Goal: Information Seeking & Learning: Learn about a topic

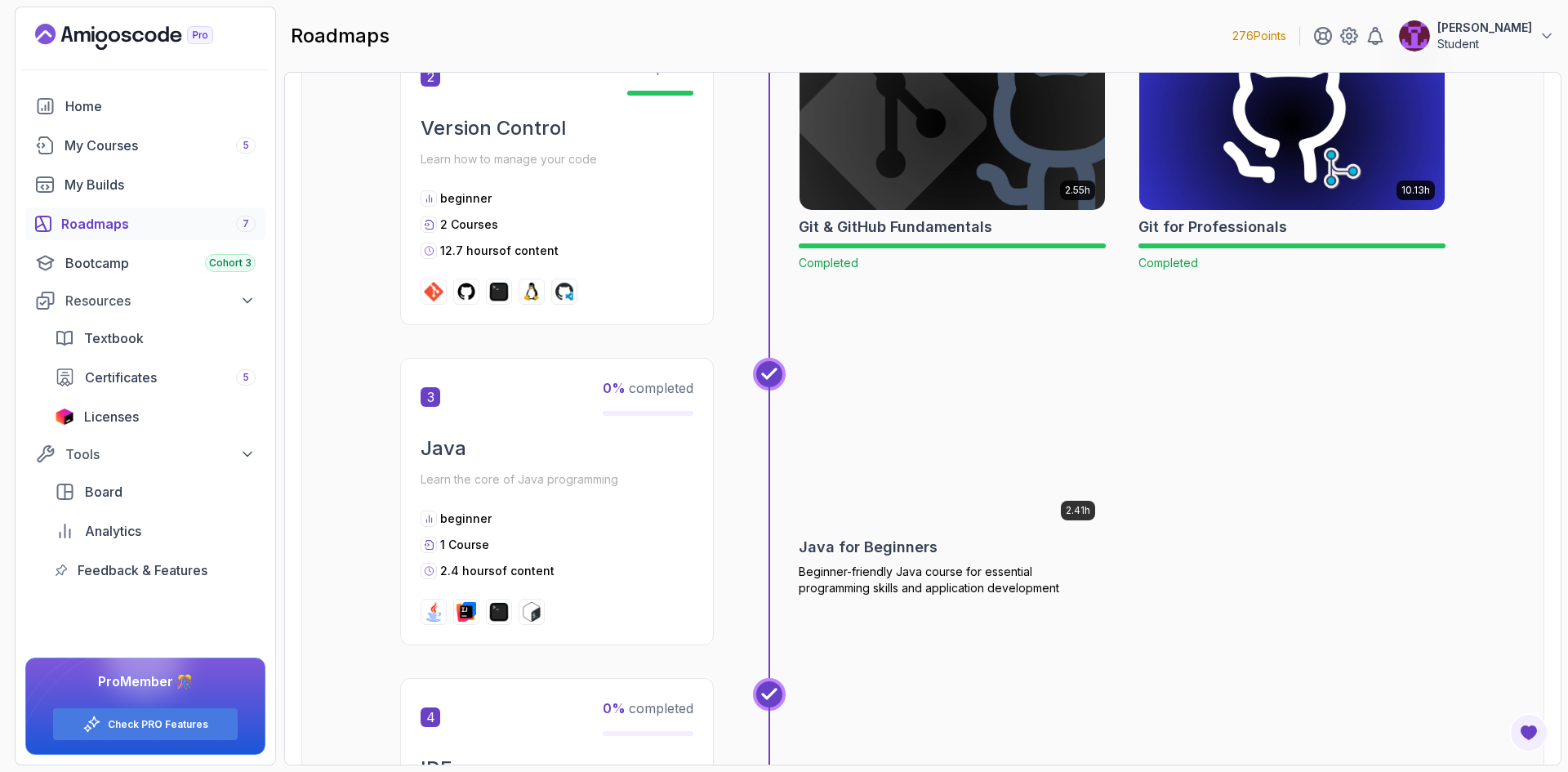
scroll to position [898, 0]
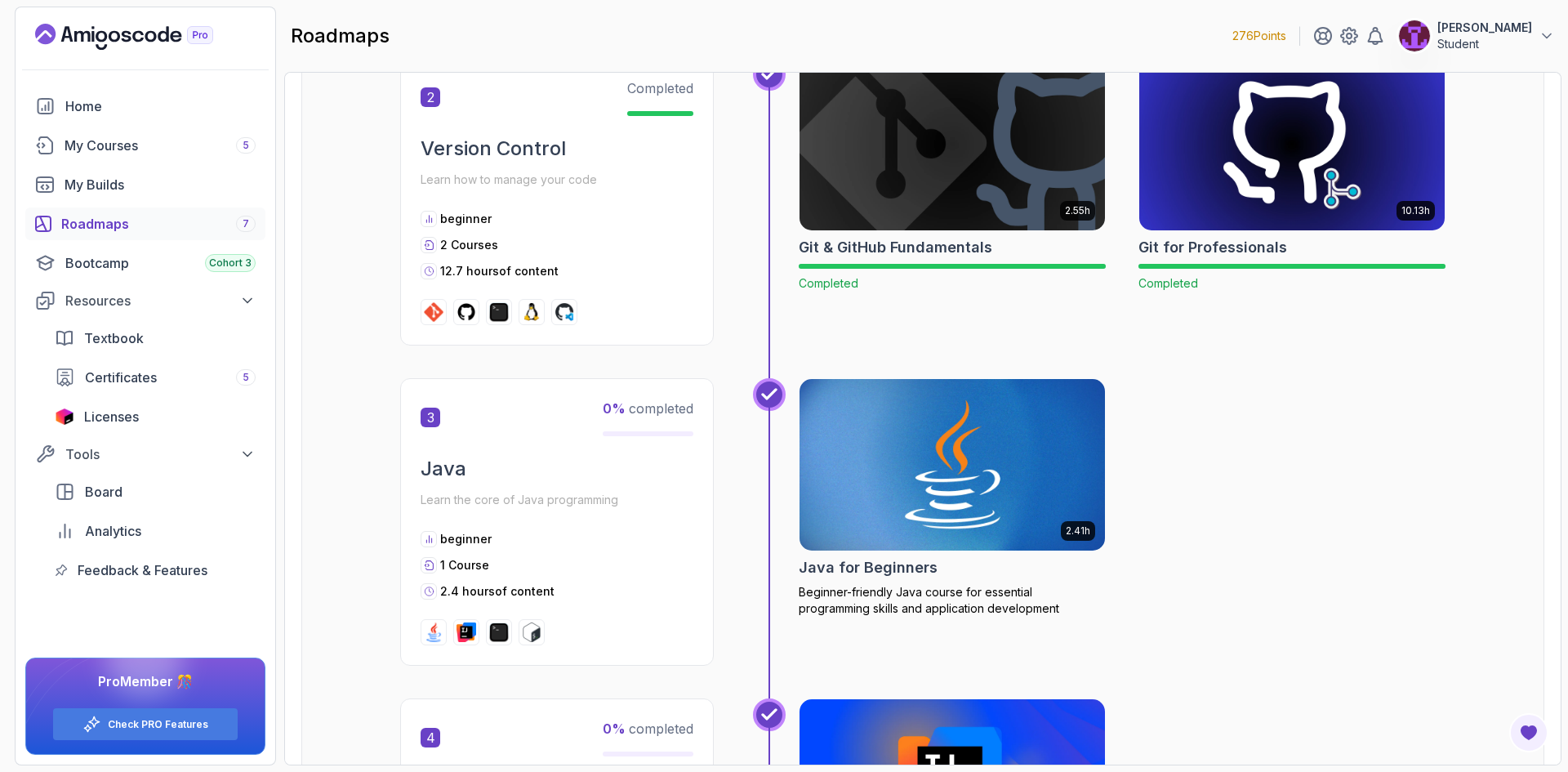
click at [951, 438] on img at bounding box center [952, 465] width 321 height 180
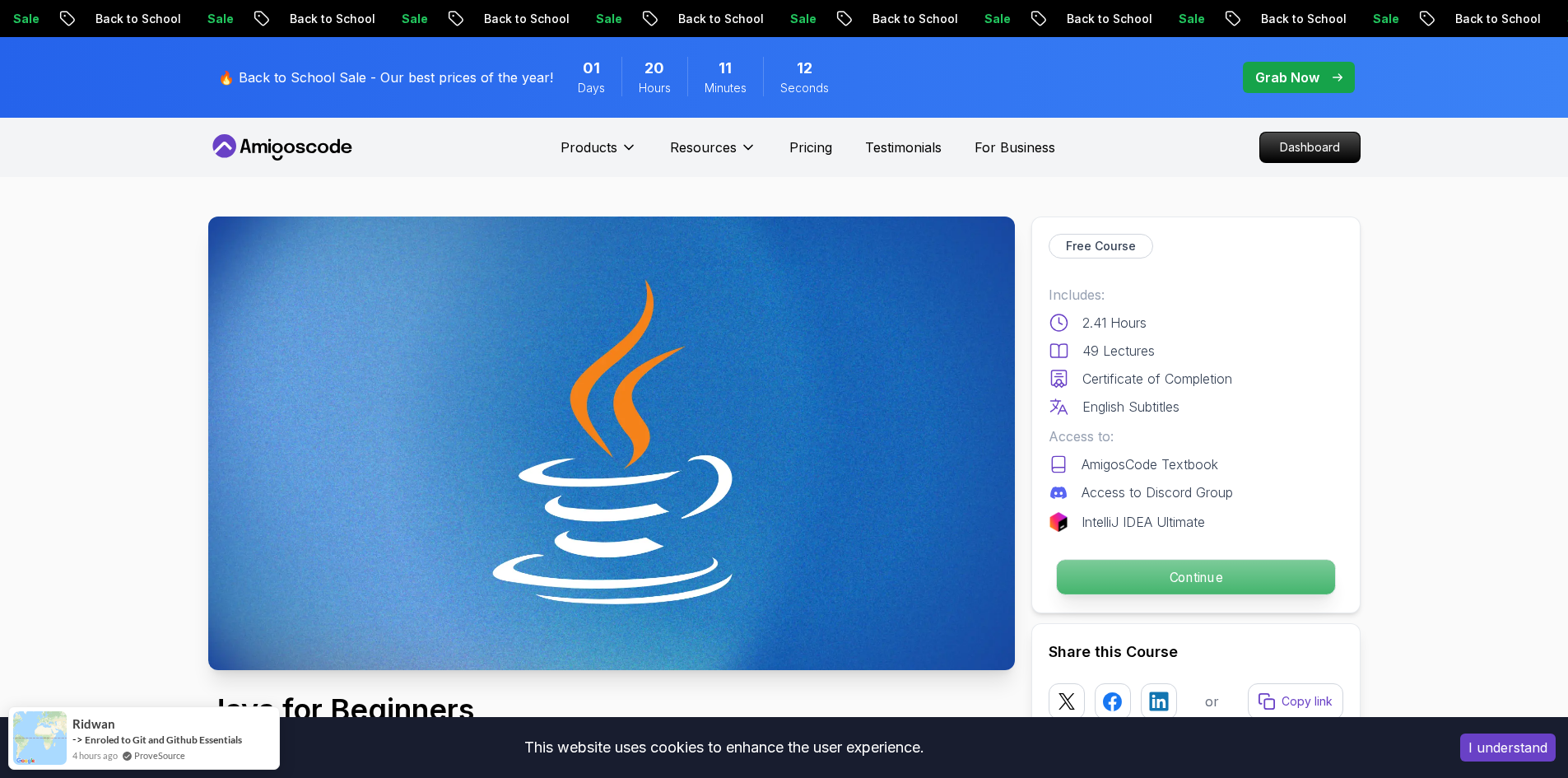
click at [1088, 589] on p "Continue" at bounding box center [1195, 577] width 278 height 35
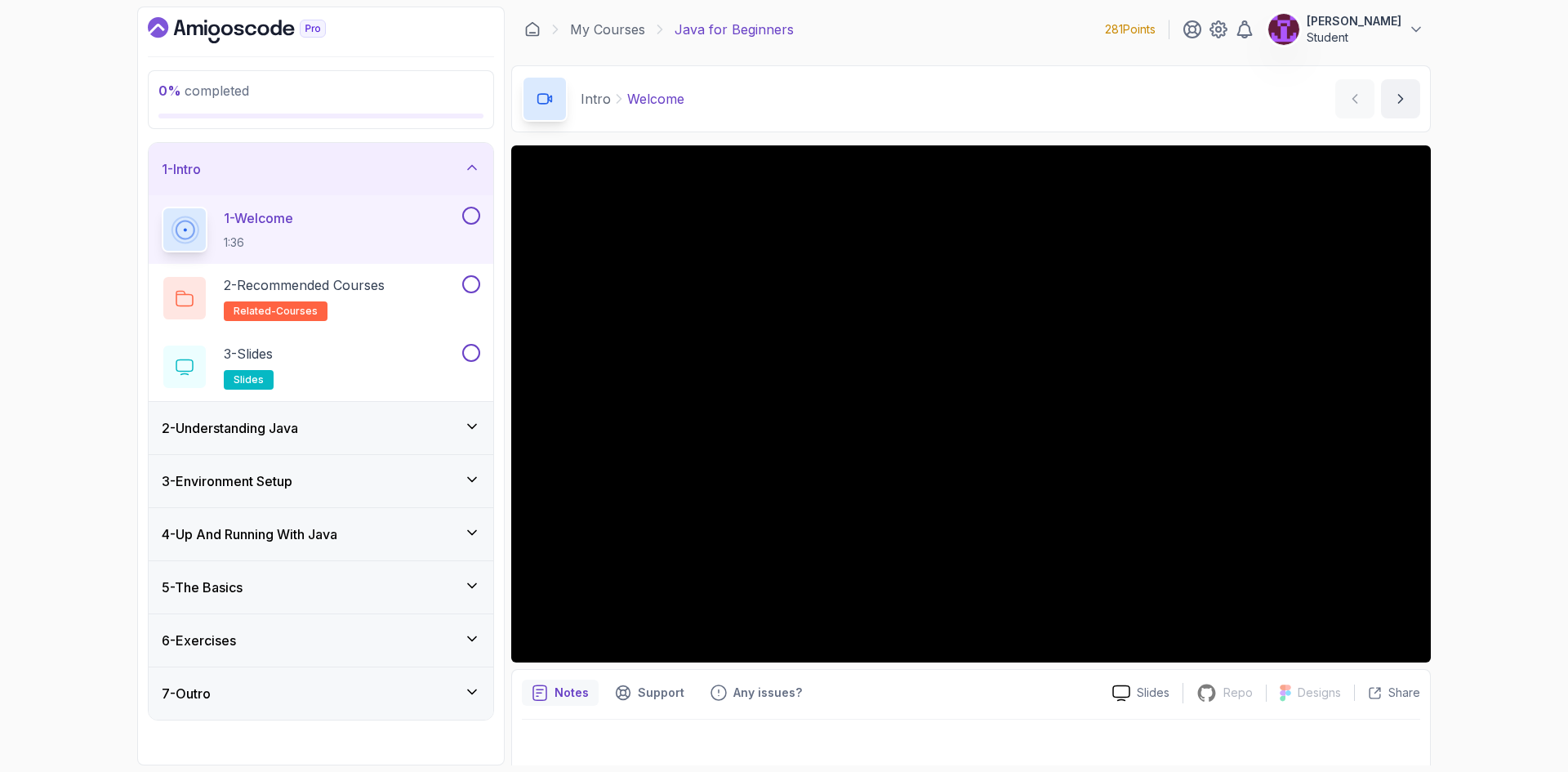
click at [480, 218] on div "1 - Welcome 1:36" at bounding box center [321, 229] width 345 height 69
click at [478, 287] on button at bounding box center [470, 284] width 18 height 18
click at [467, 356] on button at bounding box center [470, 352] width 18 height 18
click at [468, 215] on button at bounding box center [470, 215] width 18 height 18
click at [459, 178] on div "1 - Intro" at bounding box center [321, 168] width 318 height 20
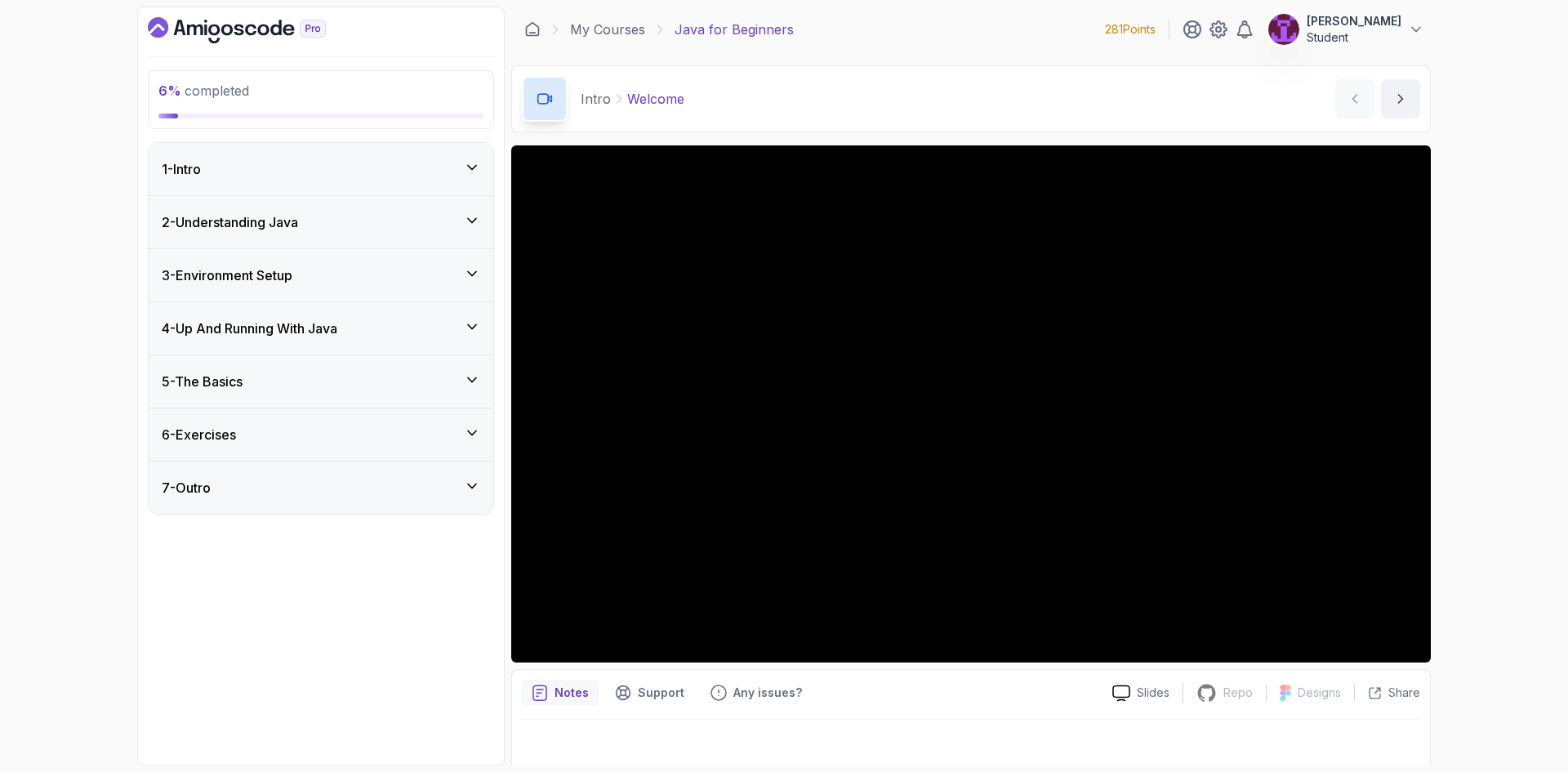
click at [454, 221] on div "2 - Understanding Java" at bounding box center [321, 222] width 318 height 20
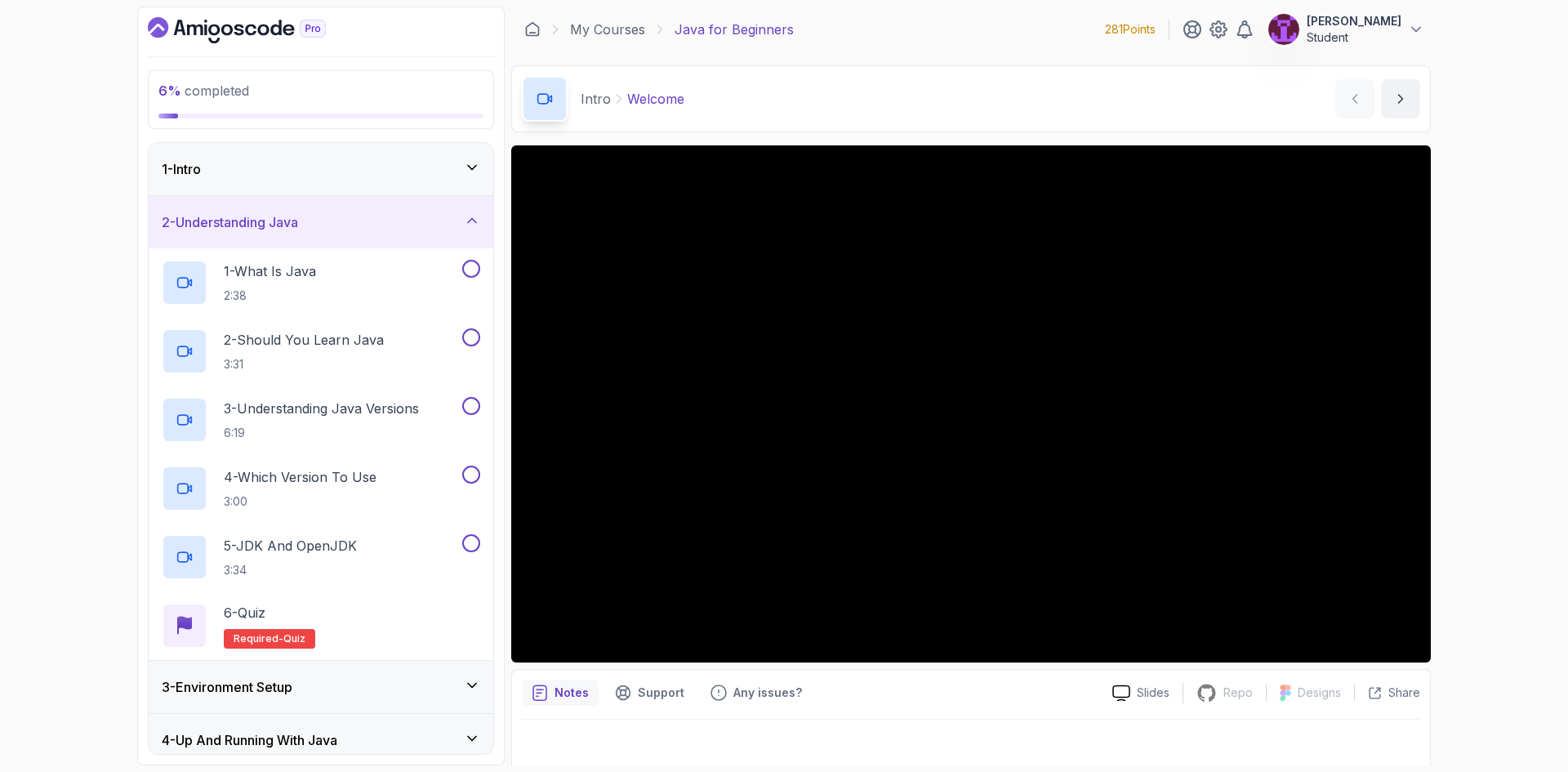
click at [454, 227] on div "2 - Understanding Java" at bounding box center [321, 222] width 318 height 20
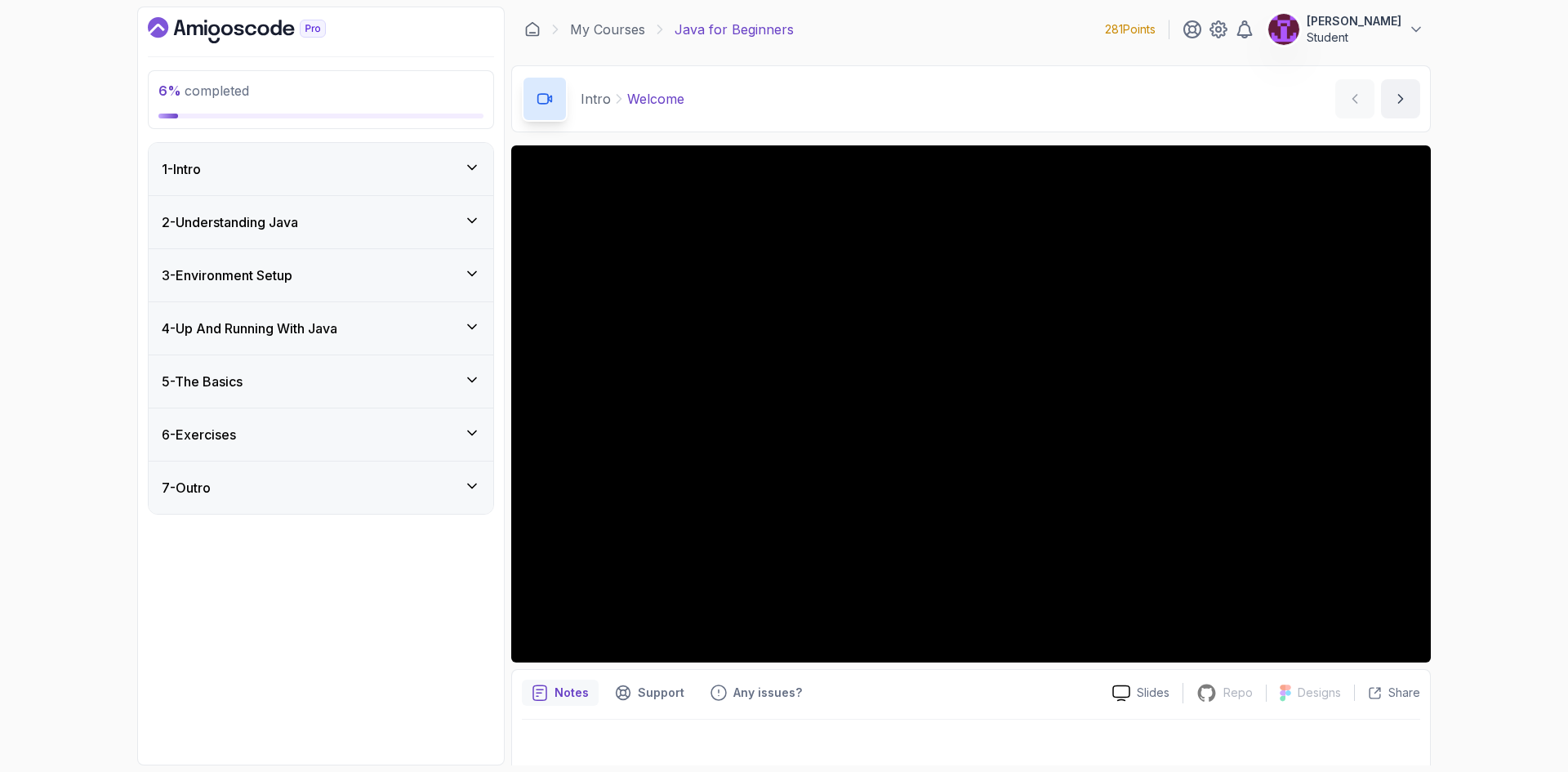
click at [453, 335] on div "4 - Up And Running With Java" at bounding box center [321, 327] width 318 height 20
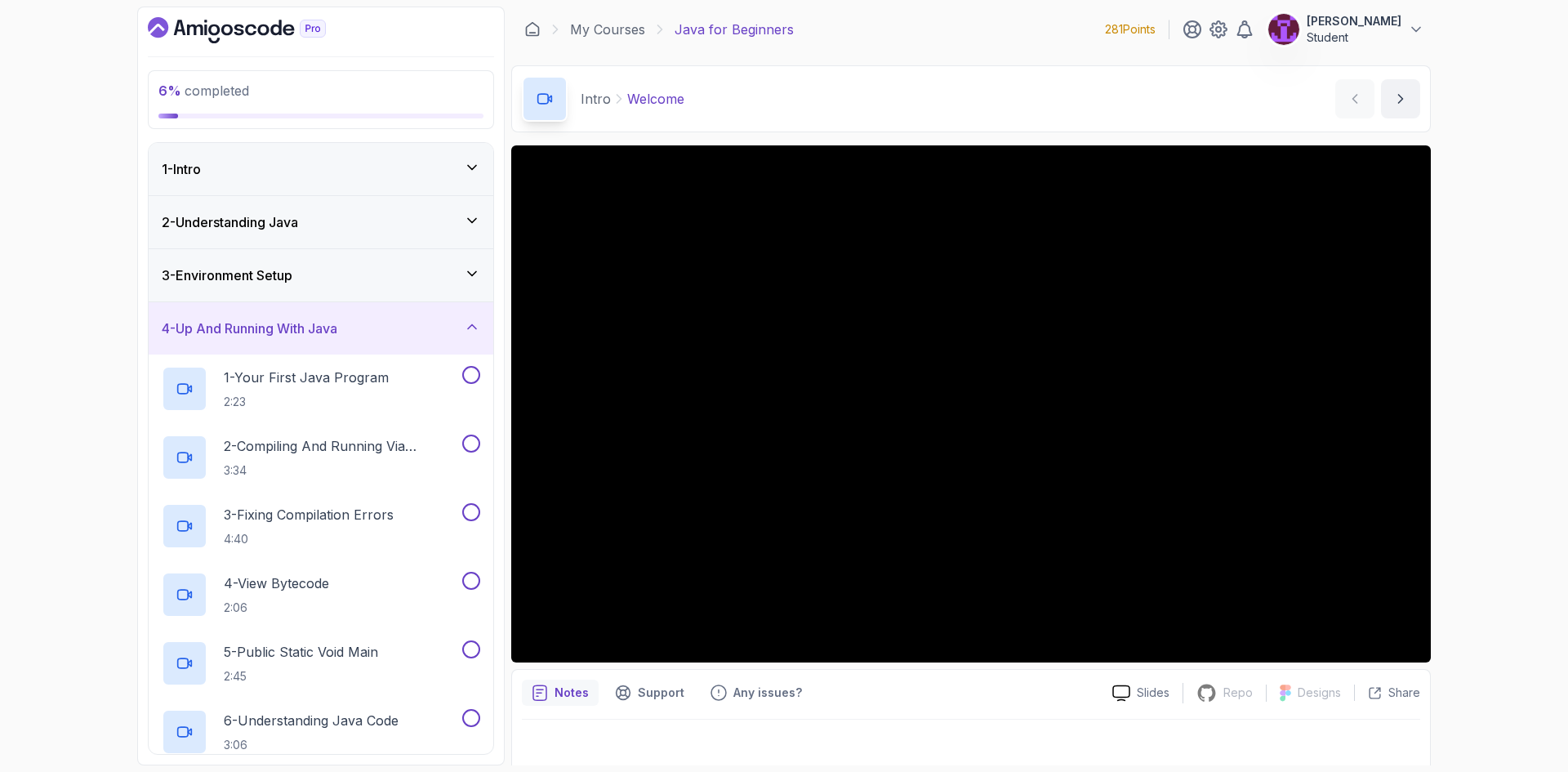
click at [453, 335] on div "4 - Up And Running With Java" at bounding box center [321, 327] width 318 height 20
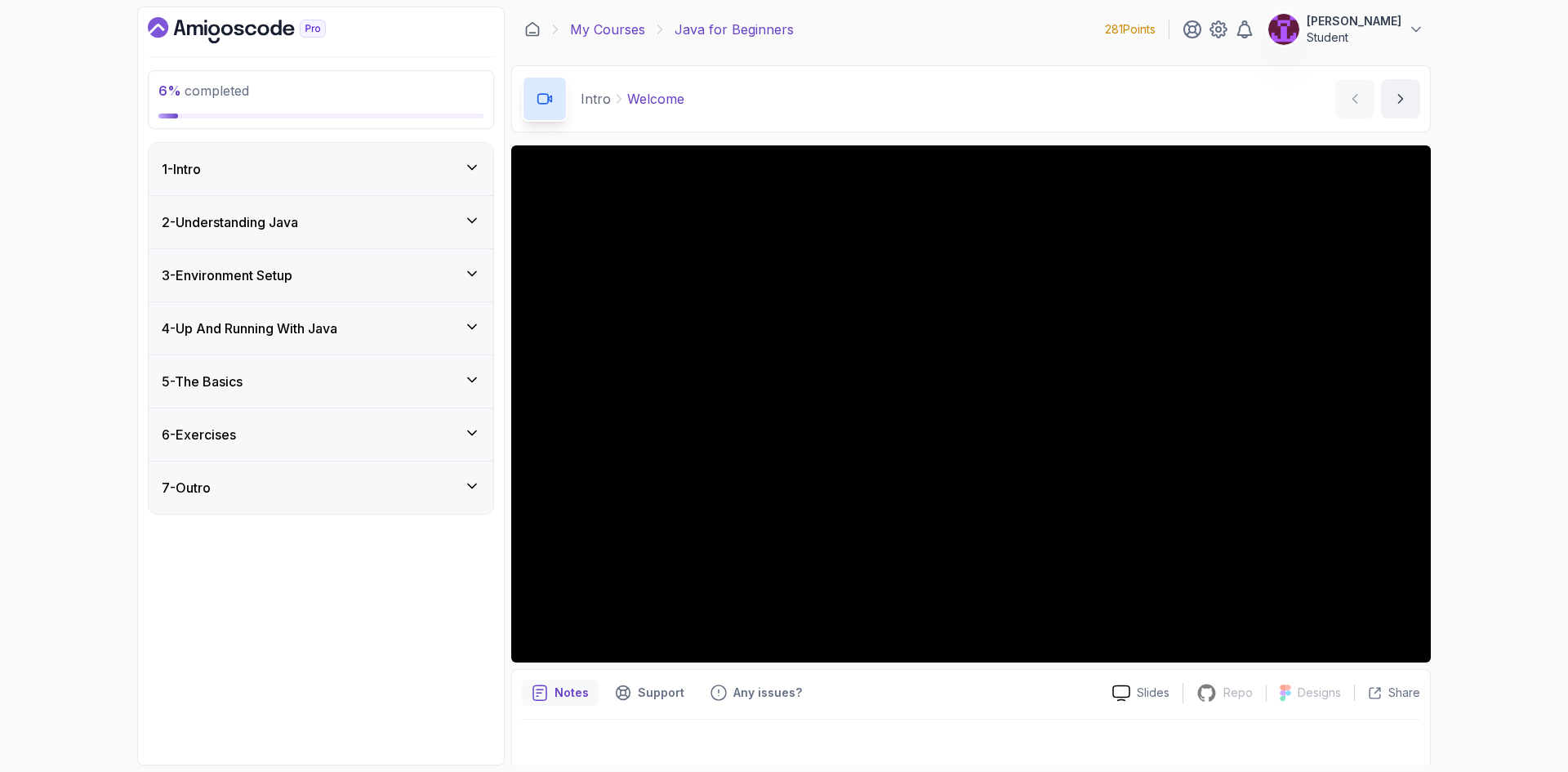
click at [625, 38] on link "My Courses" at bounding box center [607, 30] width 75 height 20
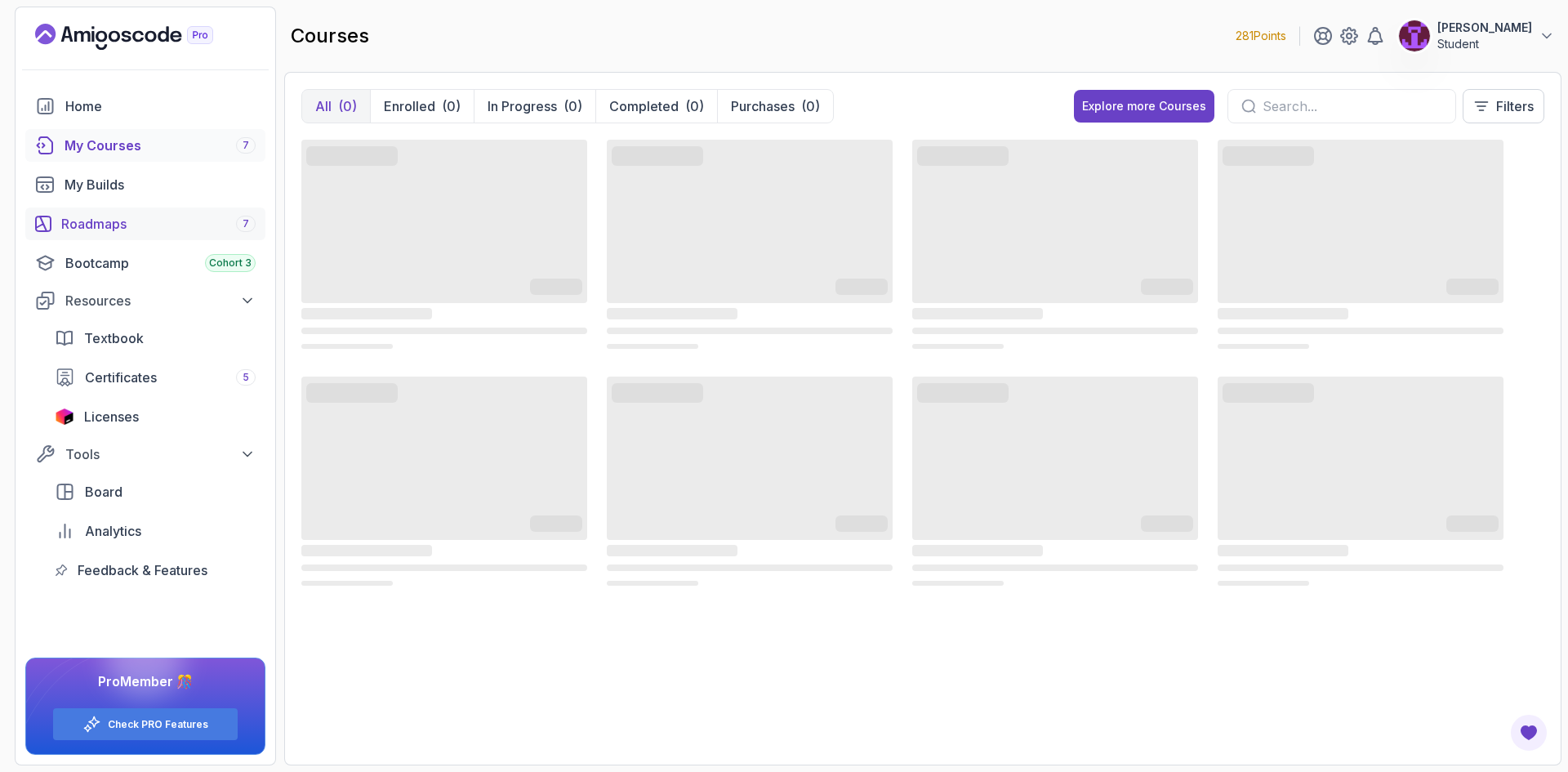
click at [210, 235] on link "Roadmaps 7" at bounding box center [146, 224] width 240 height 32
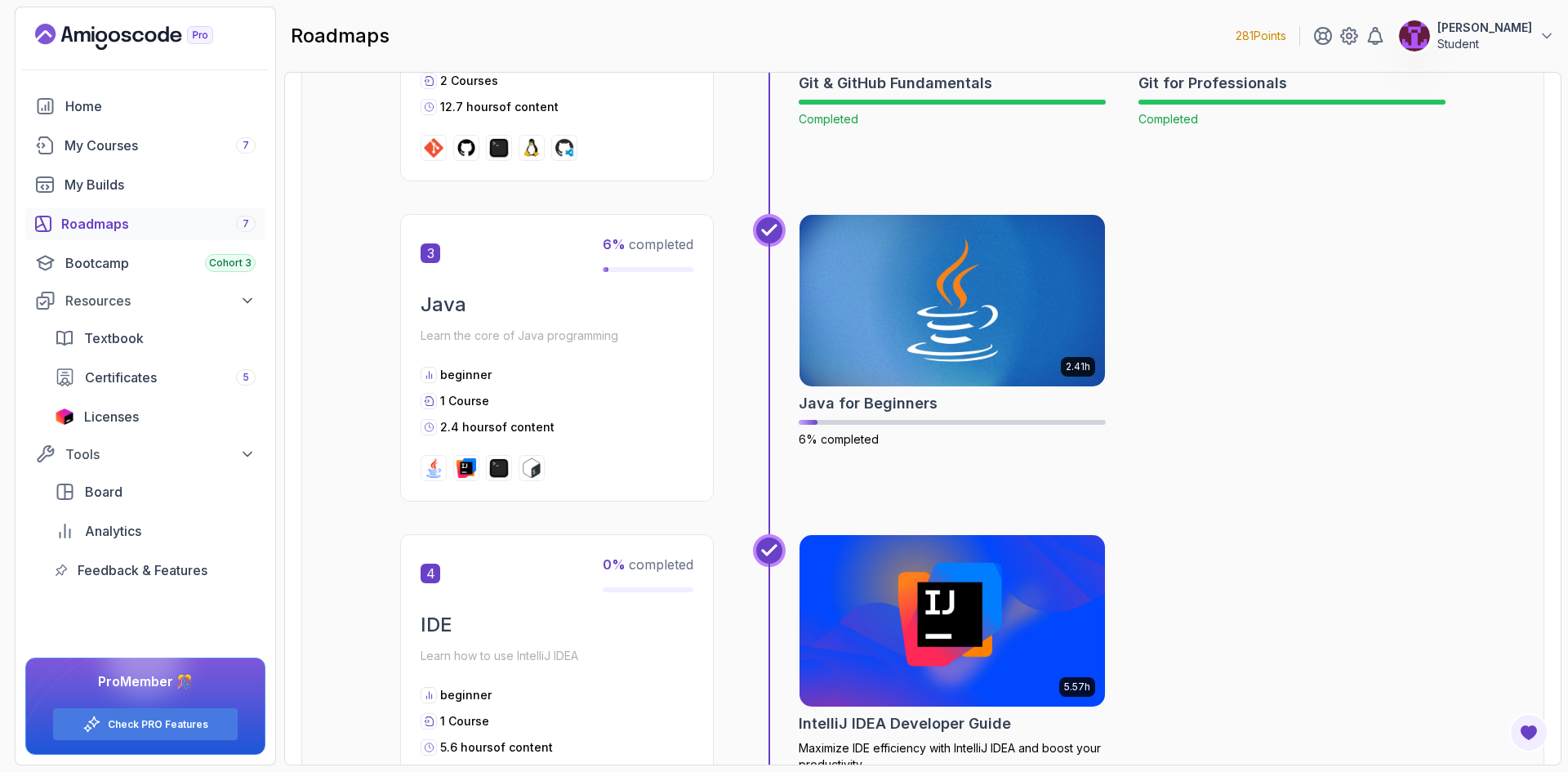
scroll to position [1061, 0]
click at [932, 316] on img at bounding box center [952, 301] width 321 height 180
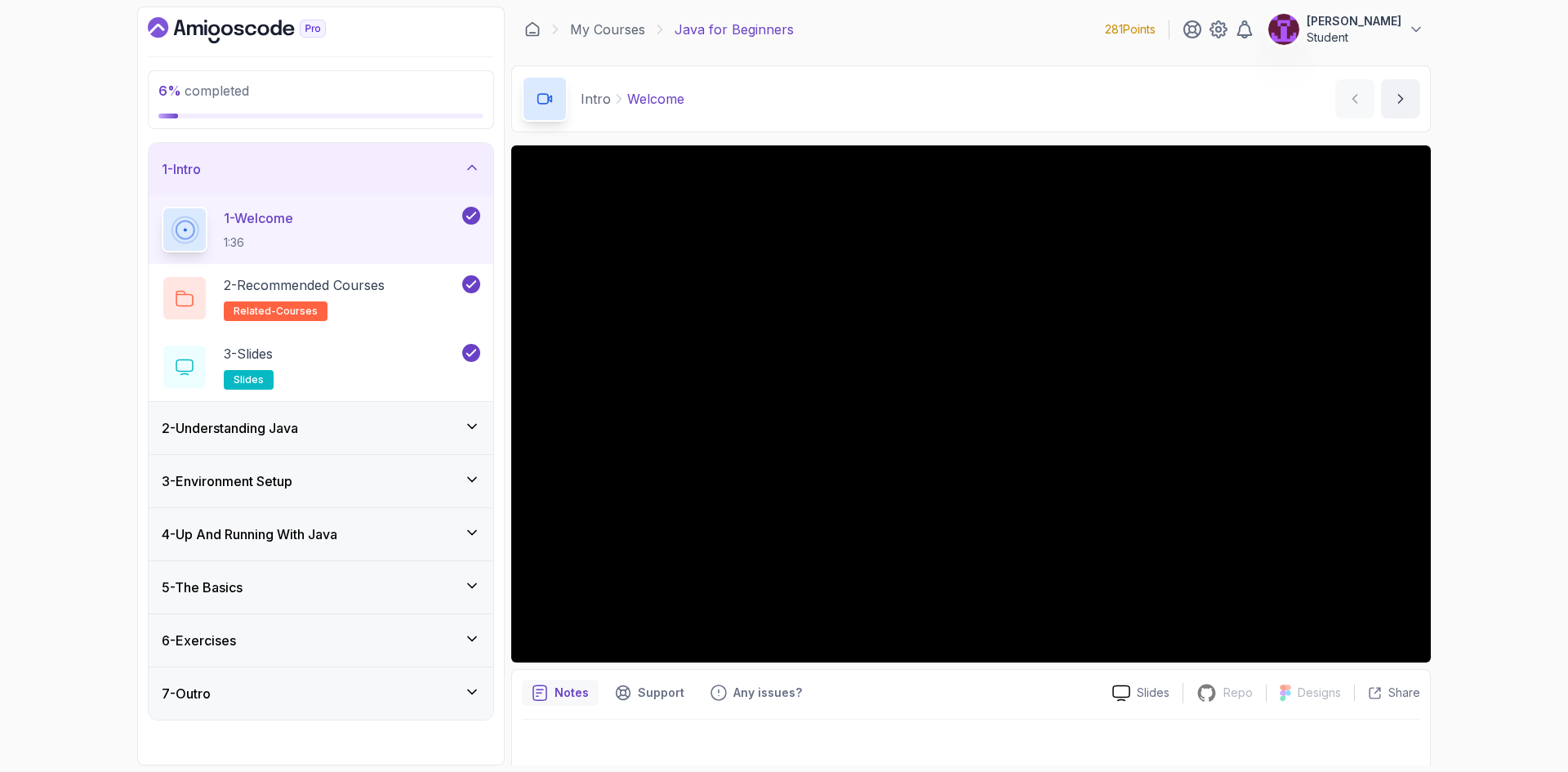
click at [465, 447] on div "2 - Understanding Java" at bounding box center [321, 427] width 345 height 52
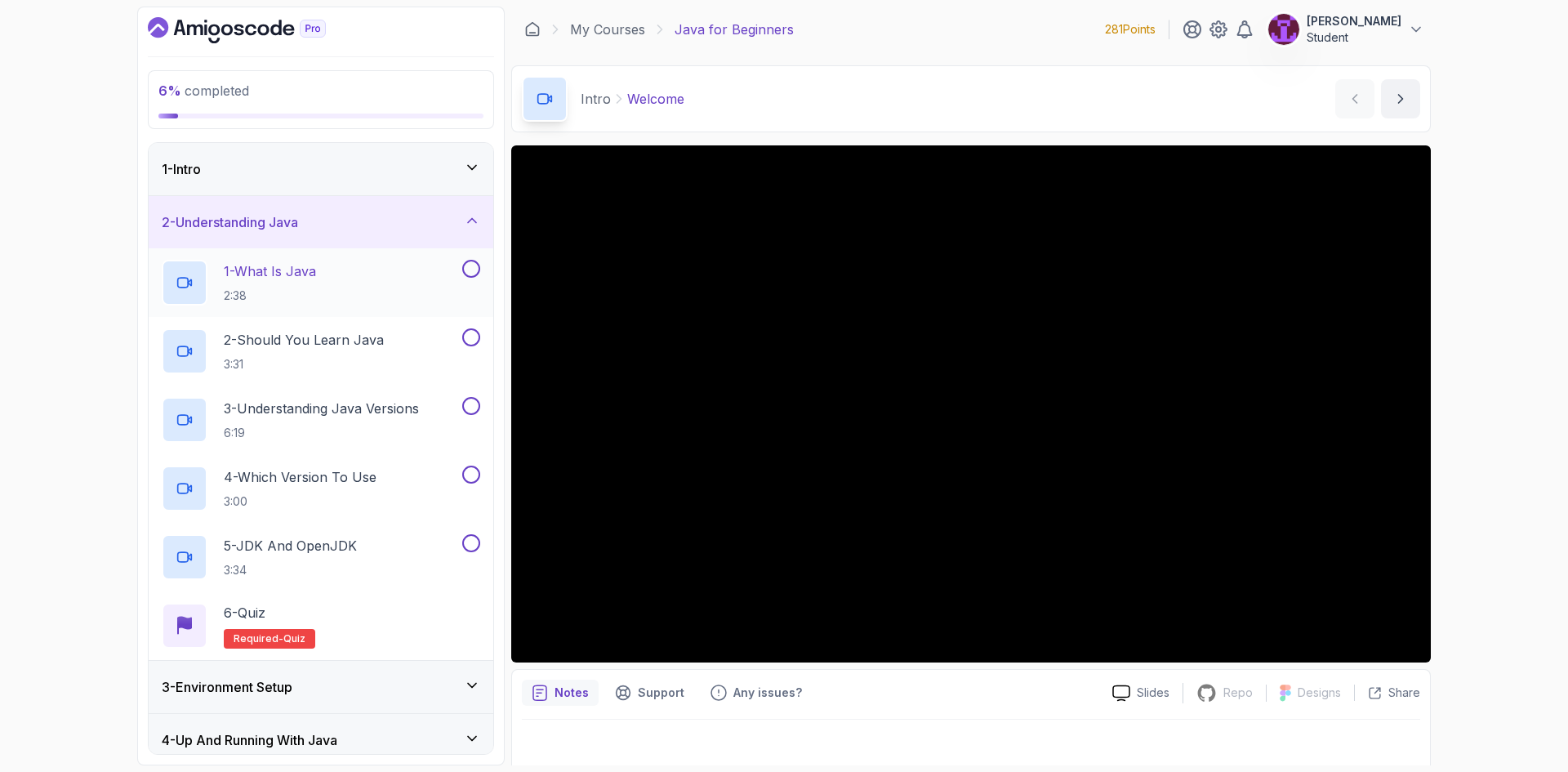
click at [399, 281] on div "1 - What Is Java 2:38" at bounding box center [310, 283] width 297 height 46
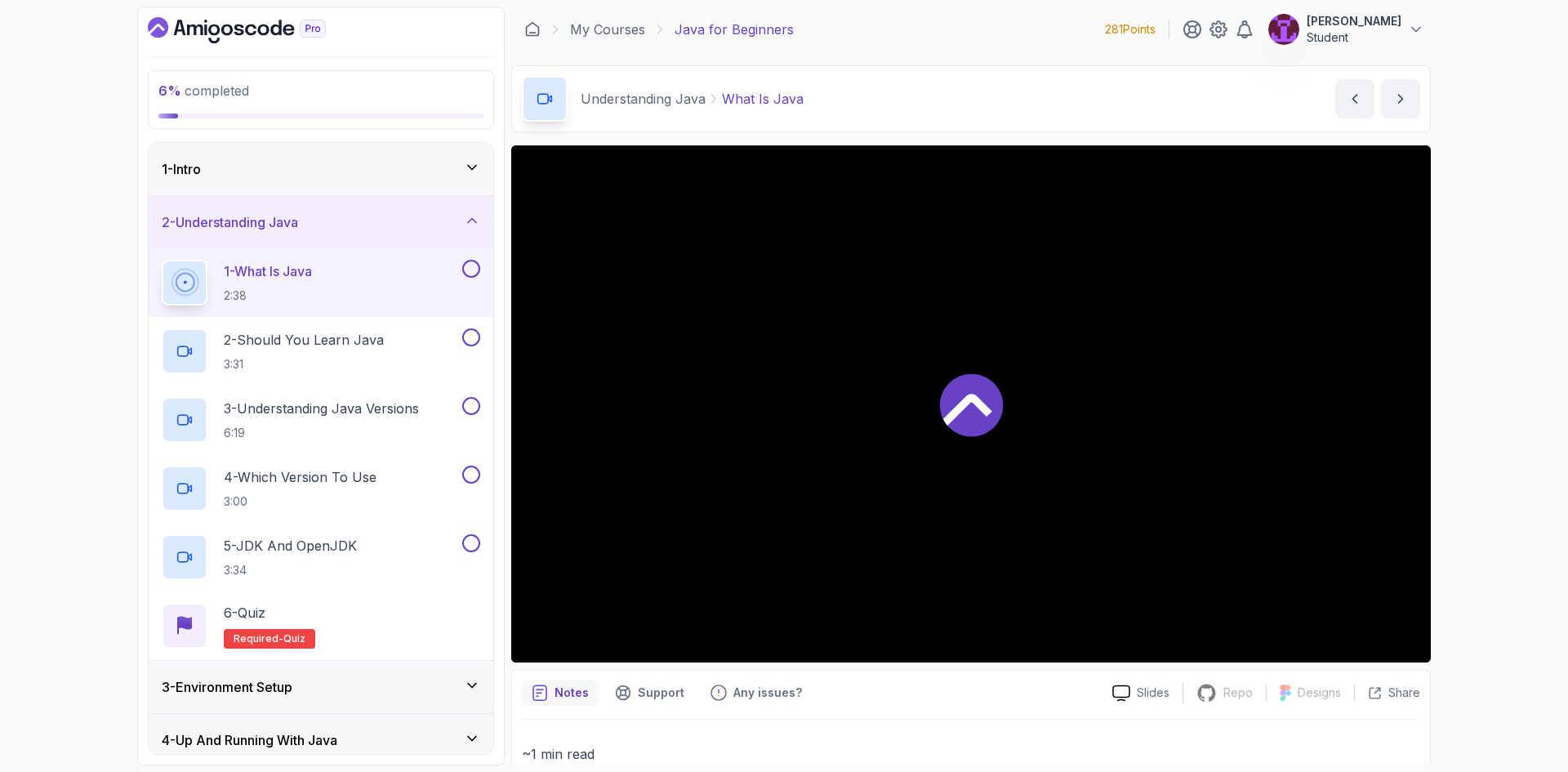
click at [472, 272] on button at bounding box center [470, 268] width 18 height 18
click at [471, 336] on button at bounding box center [470, 337] width 18 height 18
click at [471, 406] on button at bounding box center [470, 406] width 18 height 18
click at [473, 474] on button at bounding box center [470, 474] width 18 height 18
click at [473, 545] on button at bounding box center [470, 543] width 18 height 18
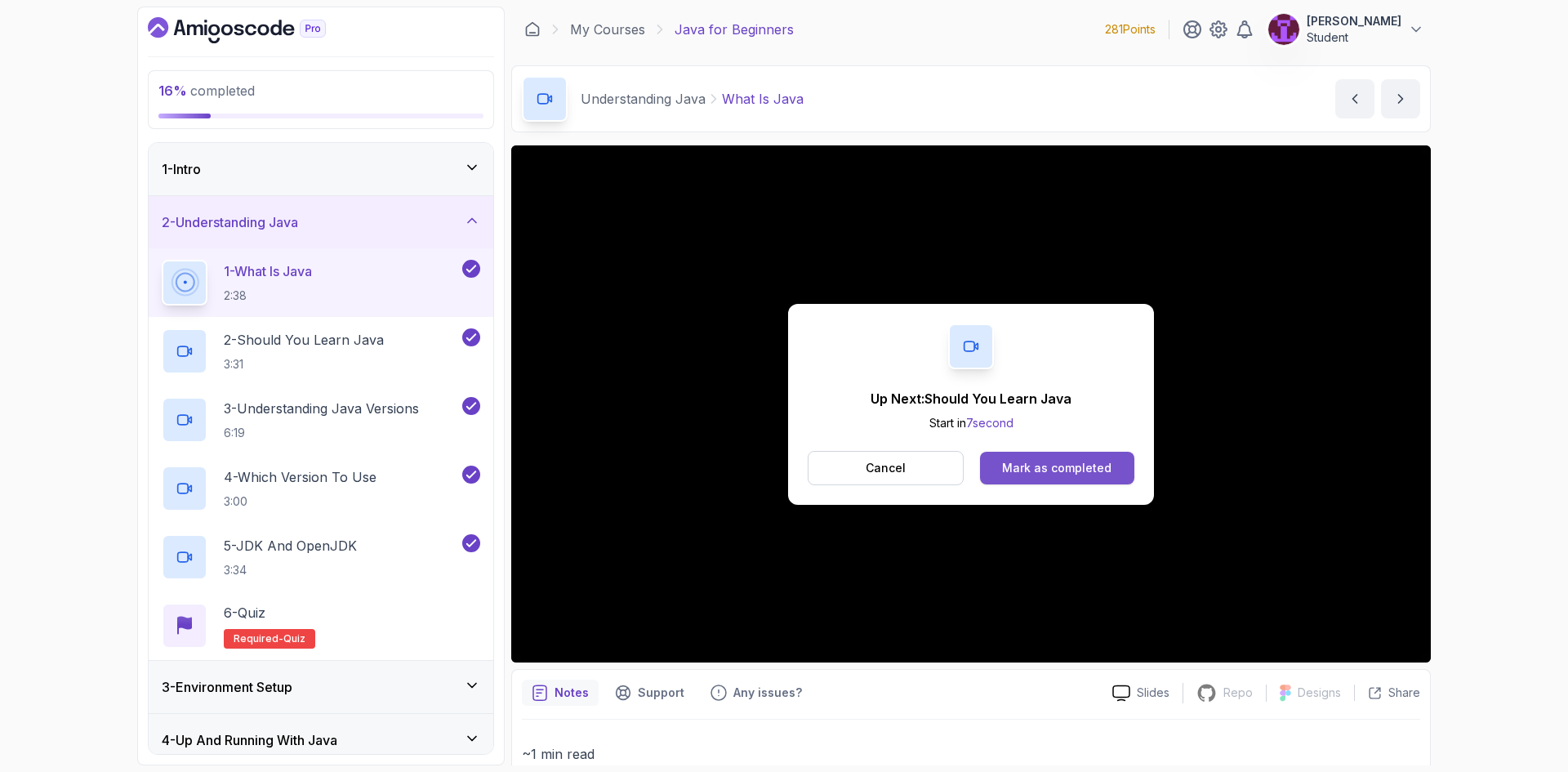
click at [1037, 476] on button "Mark as completed" at bounding box center [1057, 467] width 154 height 32
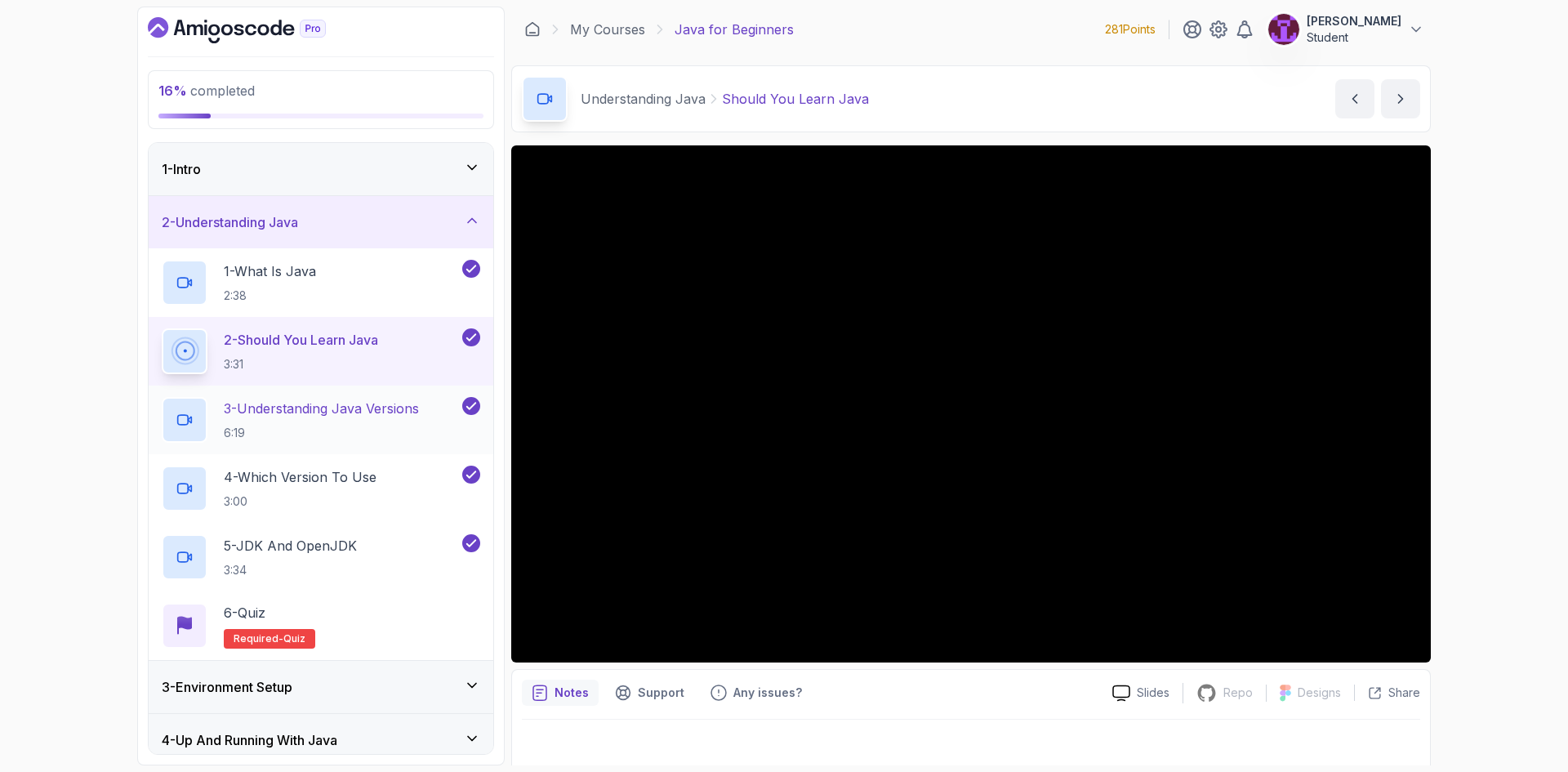
click at [400, 416] on p "3 - Understanding Java Versions" at bounding box center [321, 408] width 195 height 20
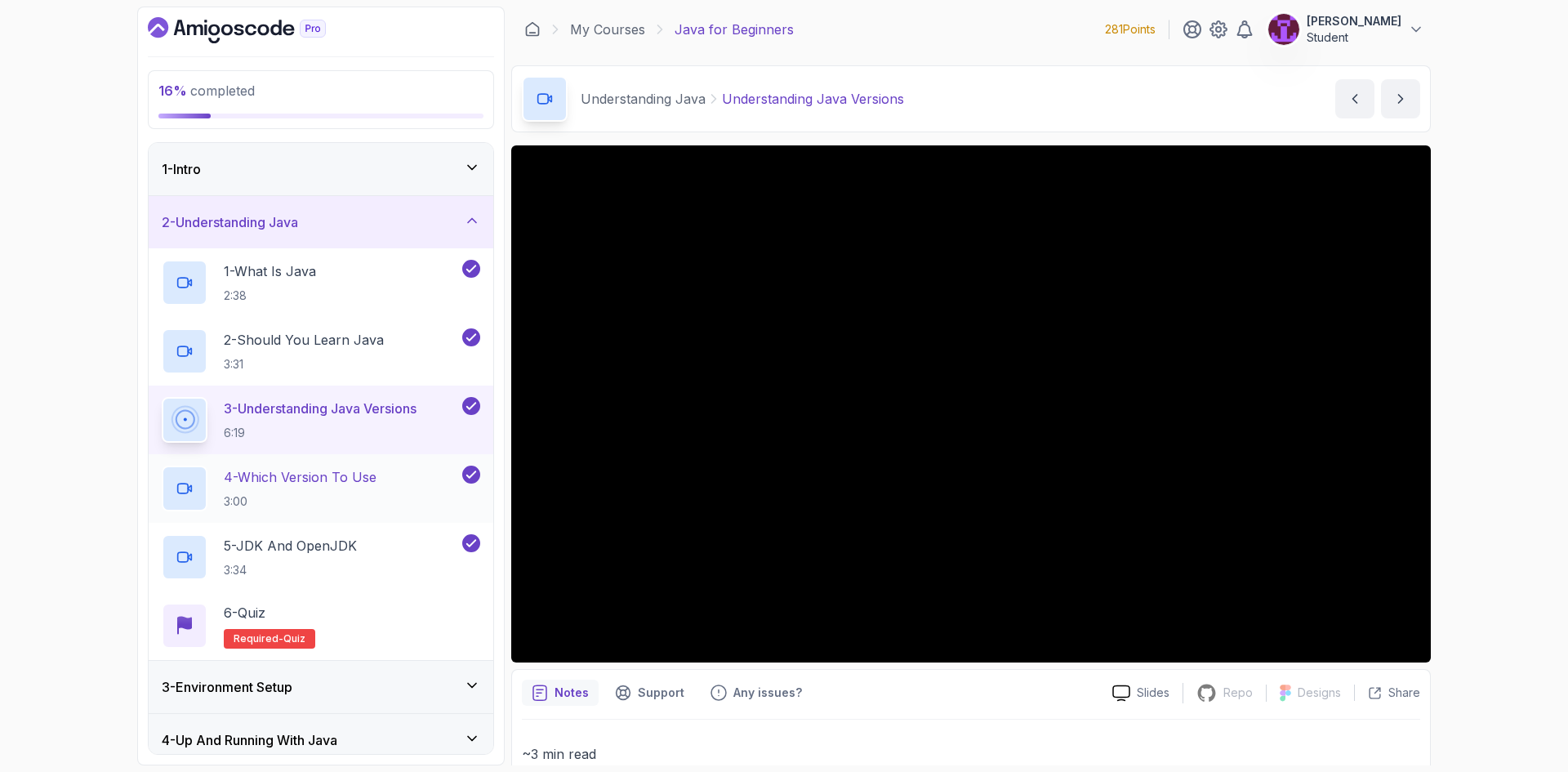
click at [321, 481] on p "4 - Which Version To Use" at bounding box center [300, 477] width 152 height 20
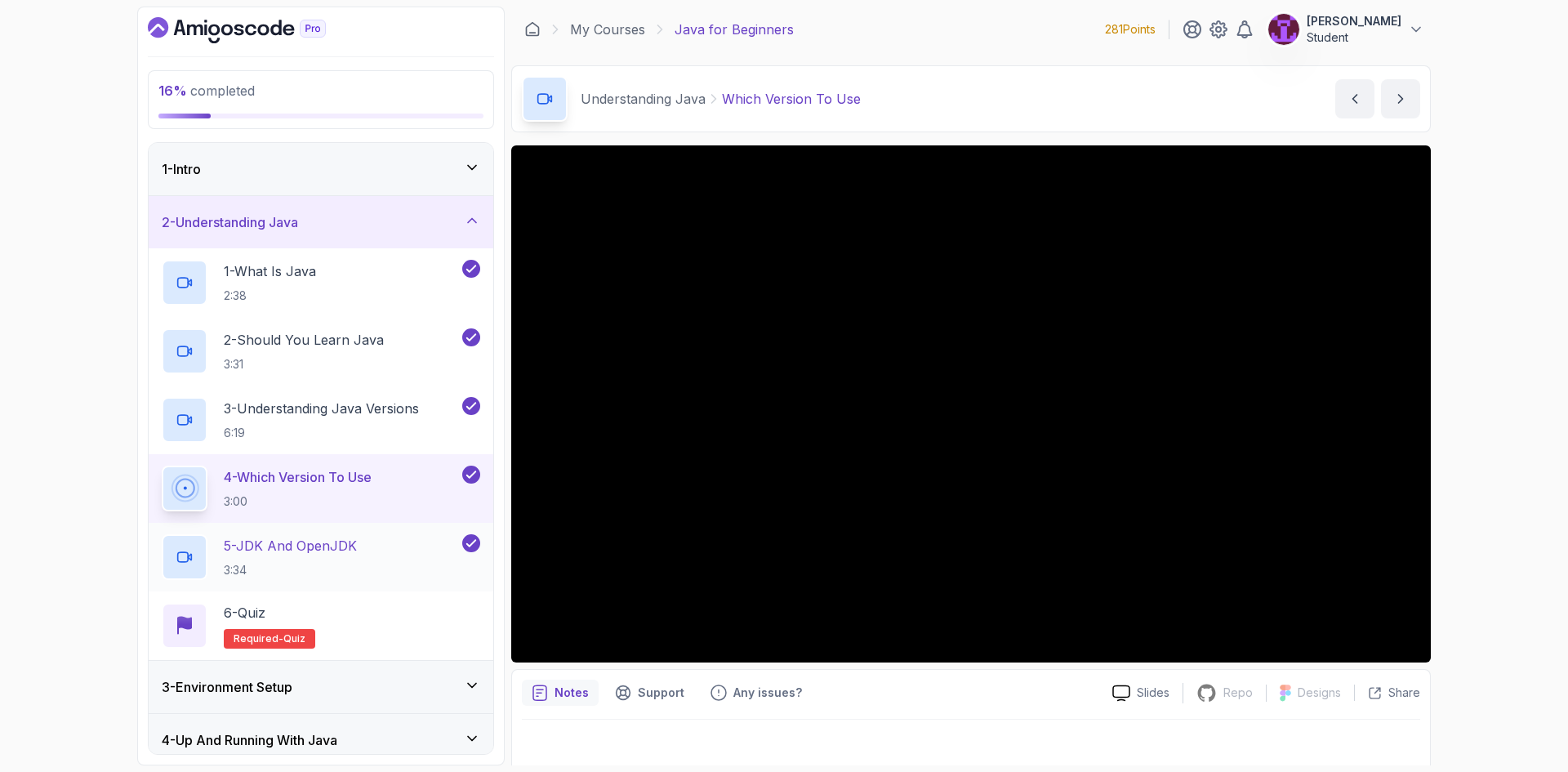
click at [391, 524] on div "5 - JDK And OpenJDK 3:34" at bounding box center [321, 557] width 345 height 69
click at [407, 558] on div "5 - JDK And OpenJDK 3:34" at bounding box center [310, 557] width 297 height 46
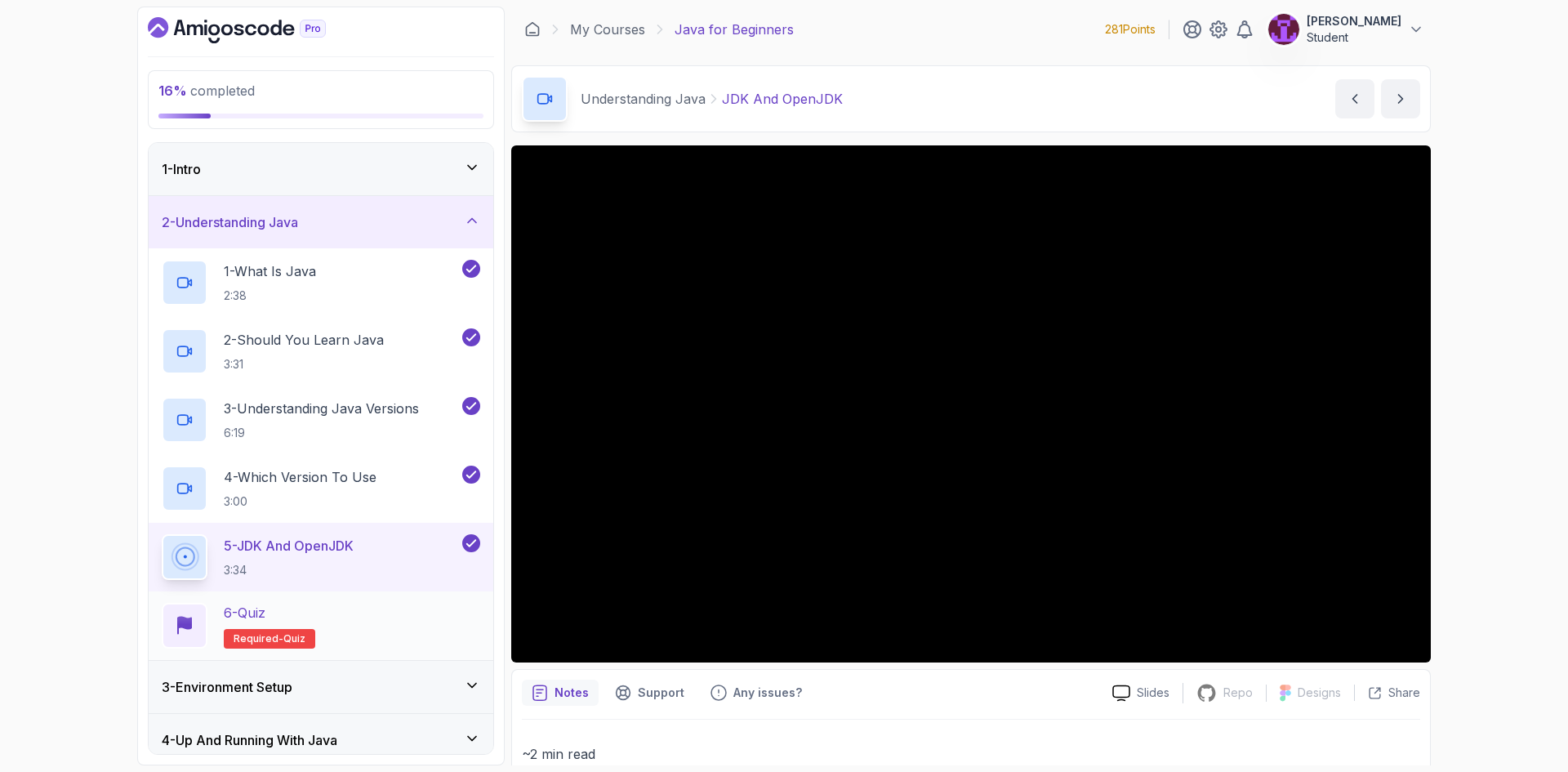
click at [322, 613] on div "6 - Quiz Required- quiz" at bounding box center [321, 625] width 318 height 46
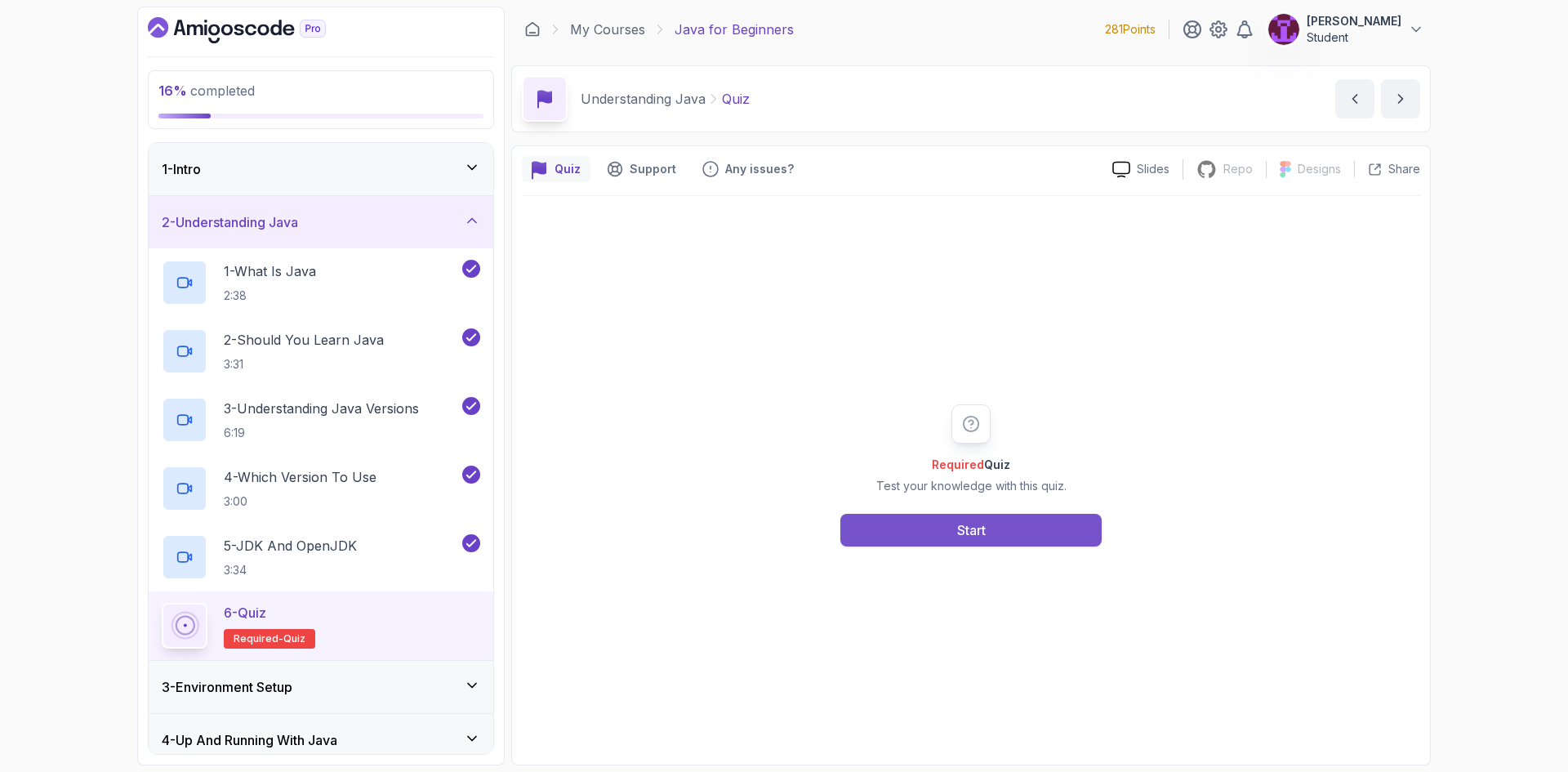
click at [994, 525] on button "Start" at bounding box center [971, 529] width 261 height 32
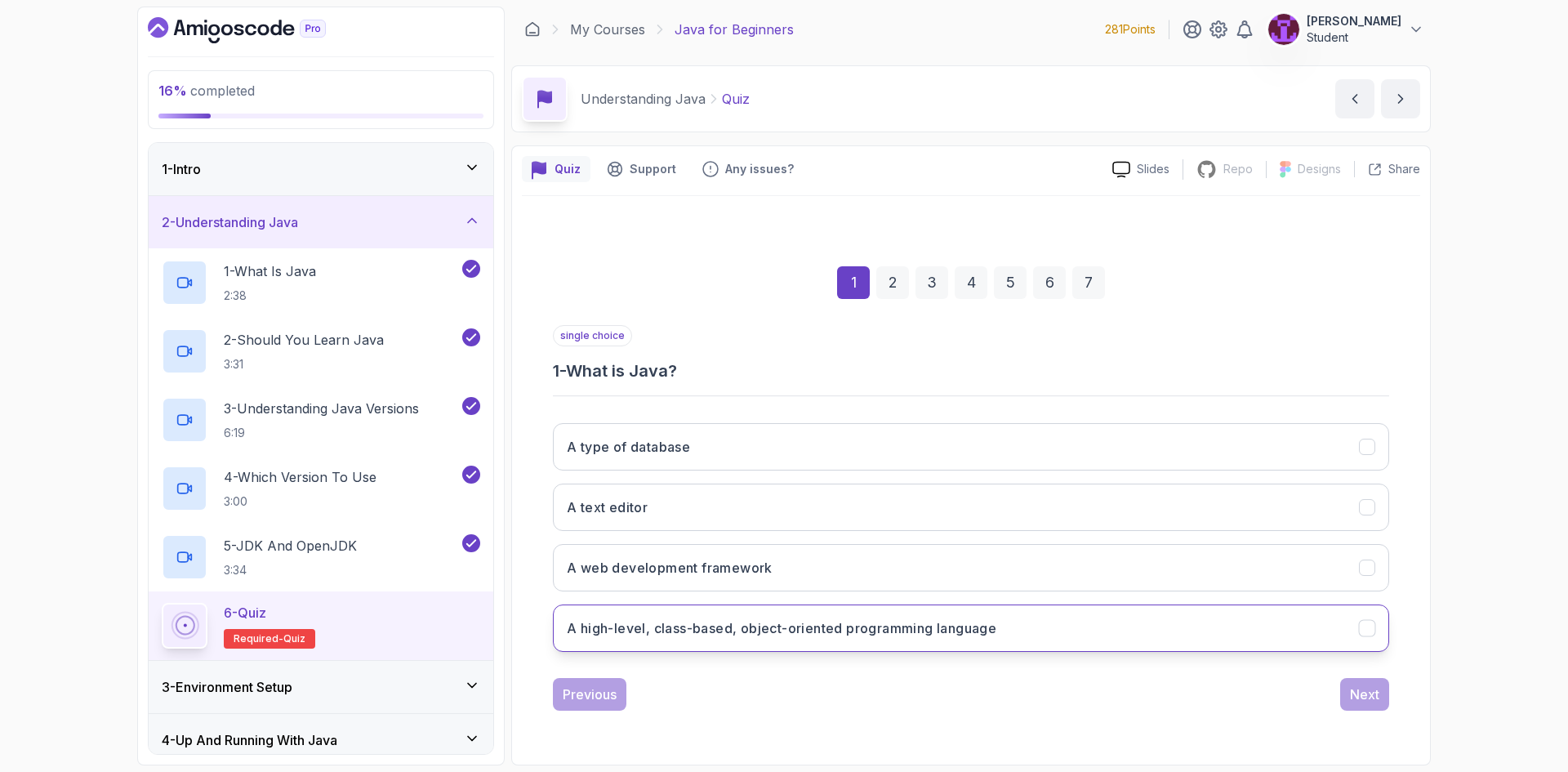
click at [720, 634] on h3 "A high-level, class-based, object-oriented programming language" at bounding box center [781, 627] width 429 height 20
click at [1367, 695] on div "Next" at bounding box center [1364, 694] width 30 height 20
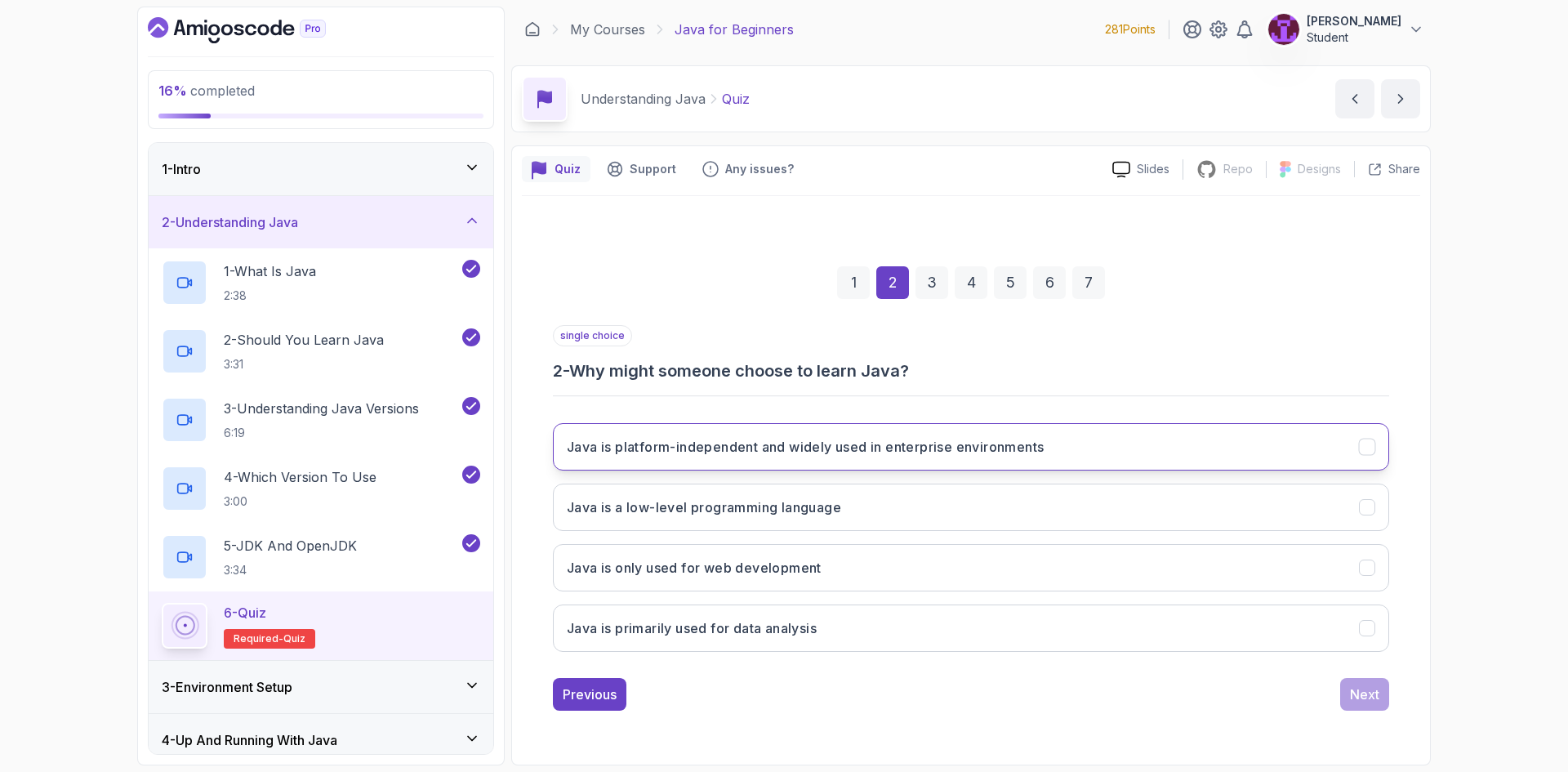
click at [722, 458] on button "Java is platform-independent and widely used in enterprise environments" at bounding box center [971, 446] width 836 height 48
click at [957, 588] on button "Java is only used for web development" at bounding box center [971, 567] width 836 height 48
click at [971, 457] on button "Java is platform-independent and widely used in enterprise environments" at bounding box center [971, 446] width 836 height 48
click at [1368, 703] on div "Next" at bounding box center [1364, 694] width 30 height 20
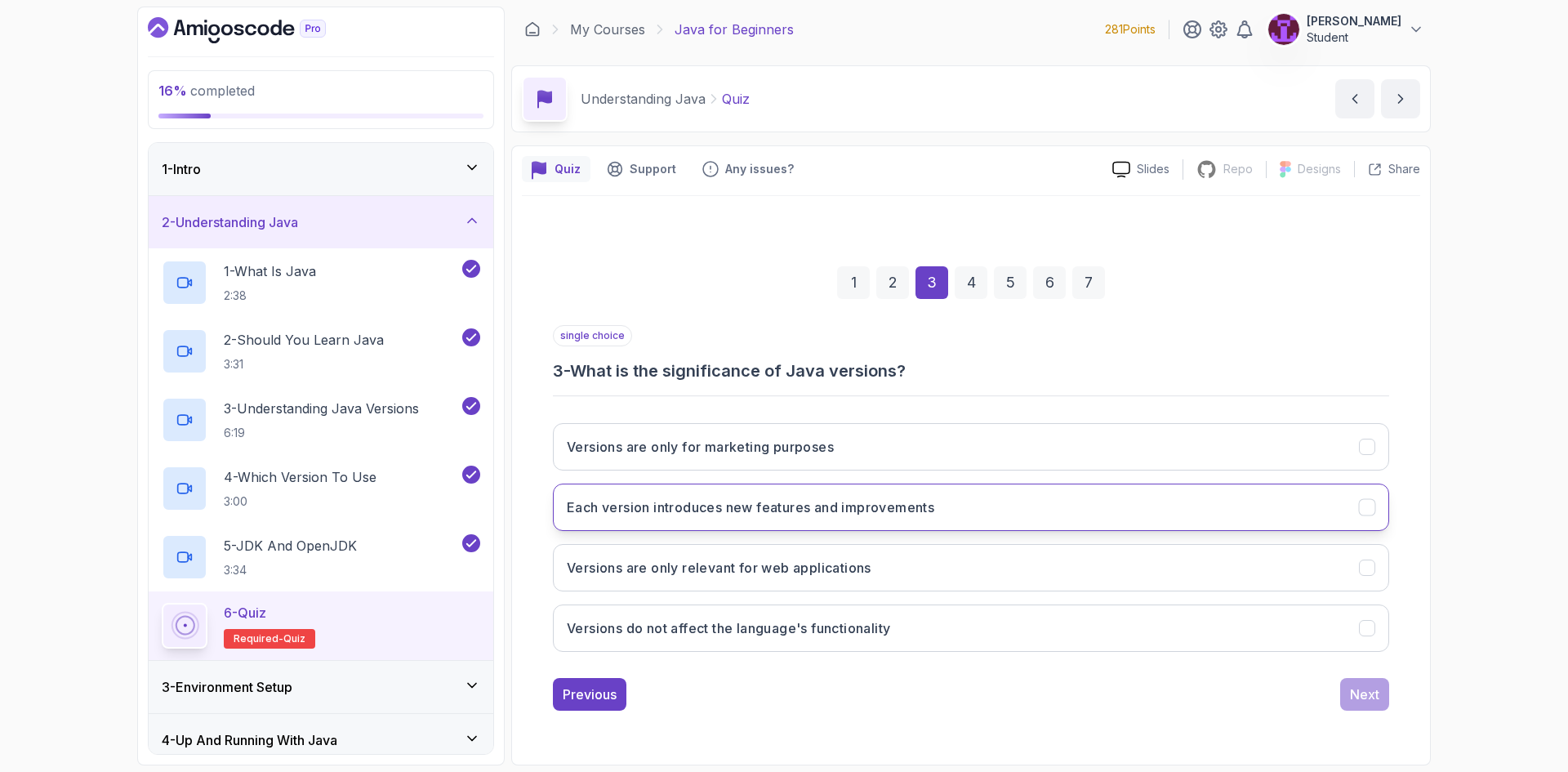
click at [800, 519] on button "Each version introduces new features and improvements" at bounding box center [971, 507] width 836 height 48
click at [1357, 702] on div "Next" at bounding box center [1364, 694] width 30 height 20
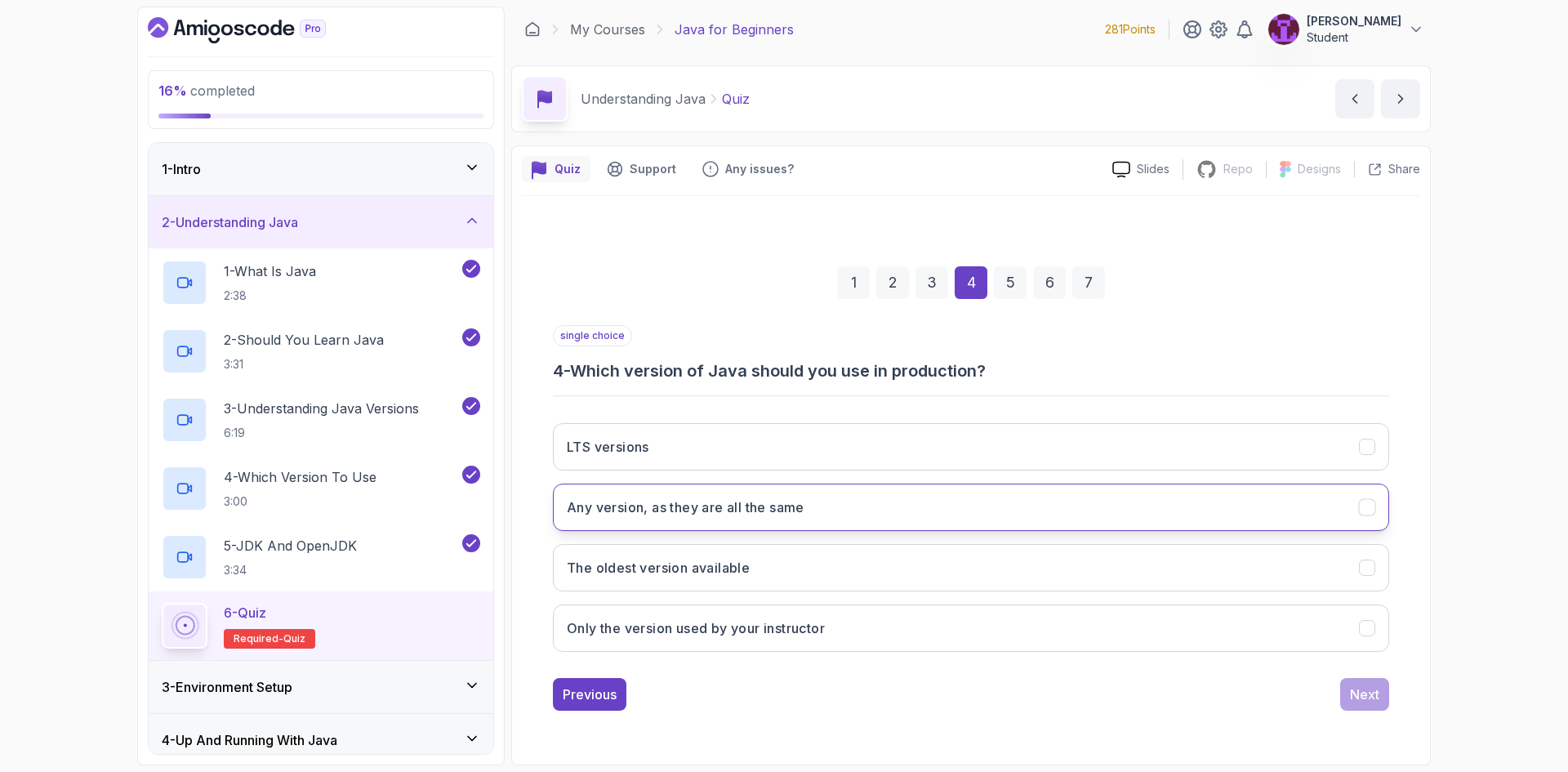
click at [778, 519] on button "Any version, as they are all the same" at bounding box center [971, 507] width 836 height 48
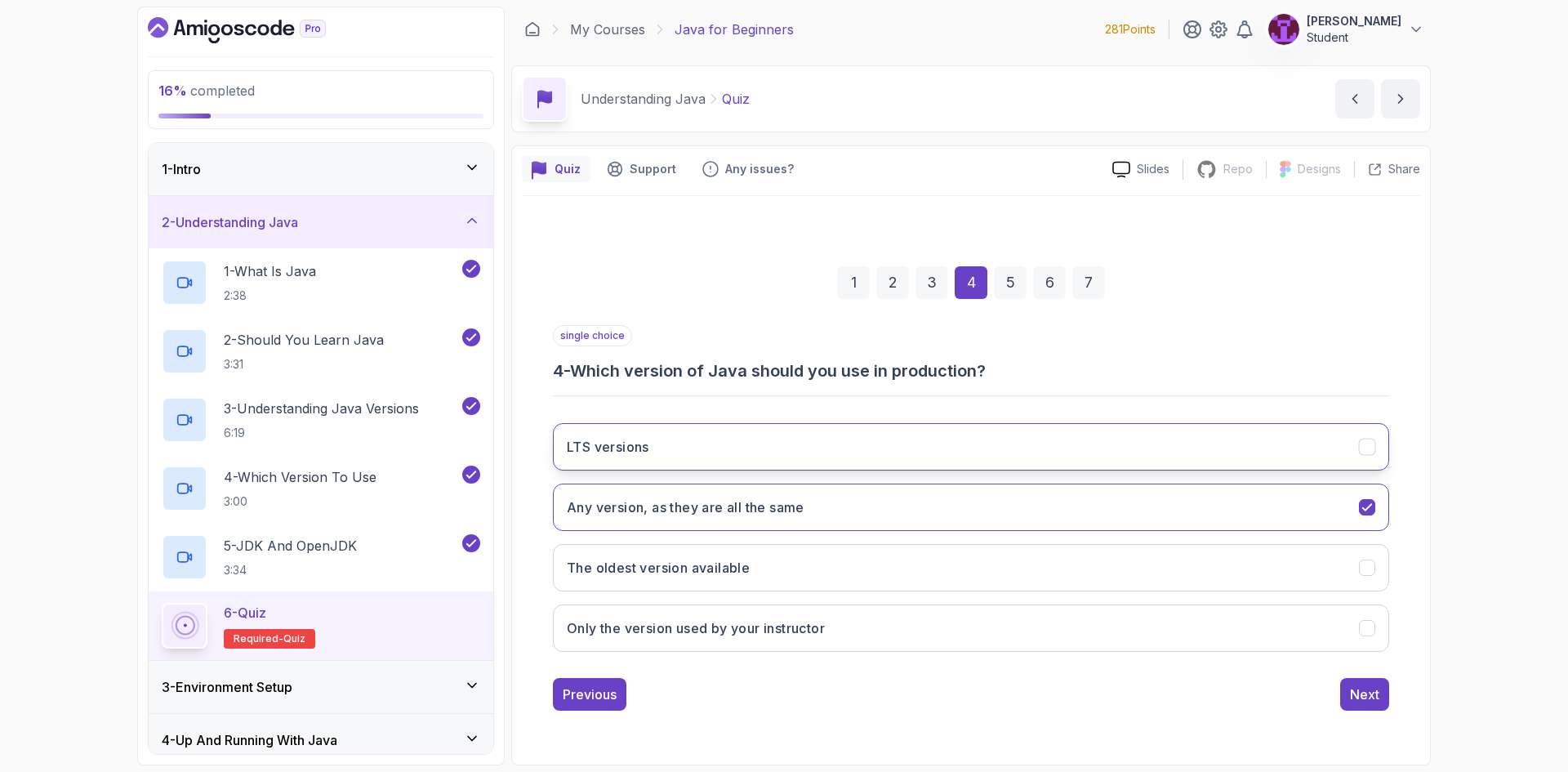
click at [823, 448] on button "LTS versions" at bounding box center [971, 446] width 836 height 48
click at [1357, 704] on button "Next" at bounding box center [1363, 694] width 49 height 32
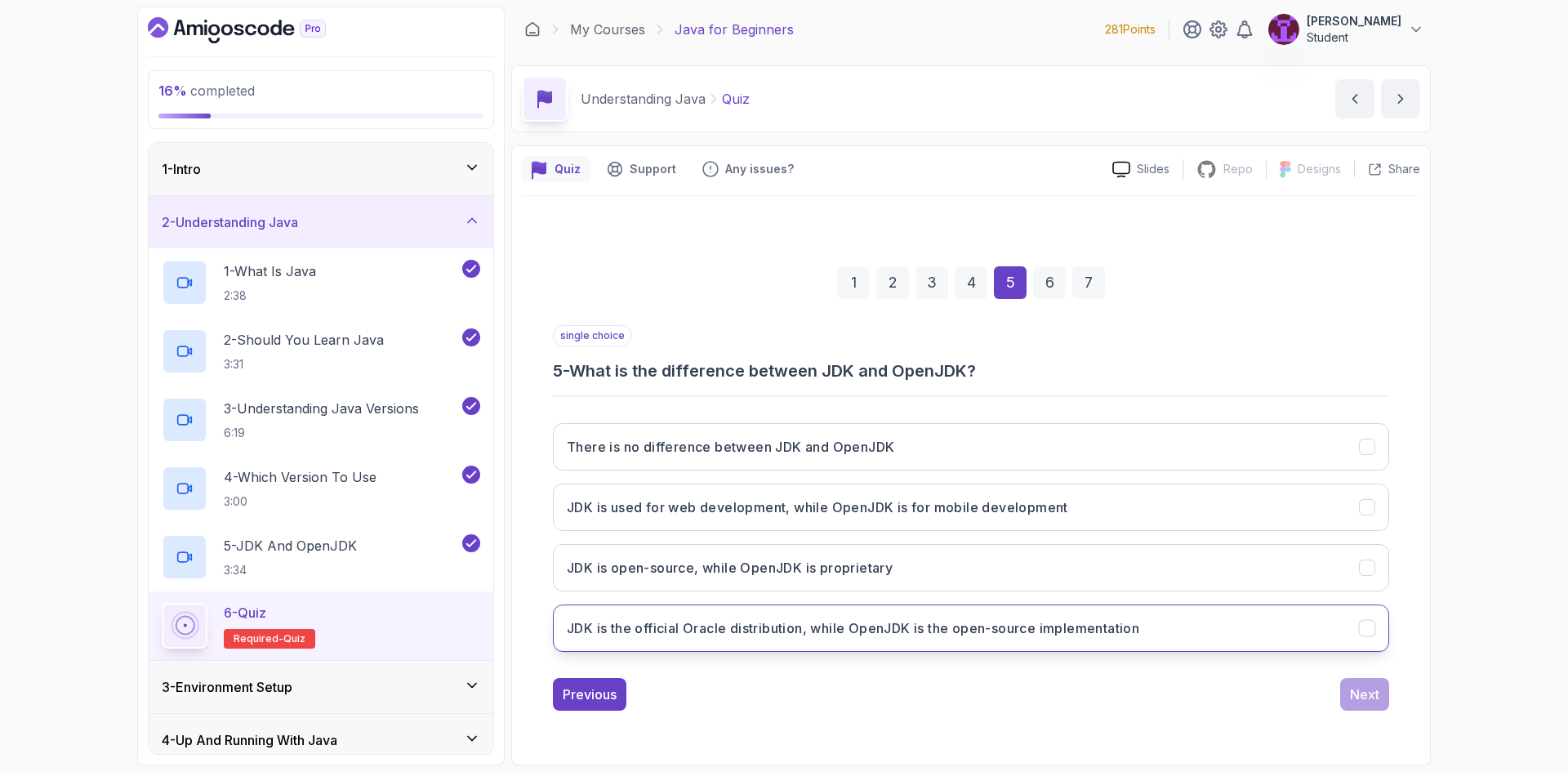
click at [765, 639] on button "JDK is the official Oracle distribution, while OpenJDK is the open-source imple…" at bounding box center [971, 628] width 836 height 48
click at [1352, 693] on div "Next" at bounding box center [1364, 694] width 30 height 20
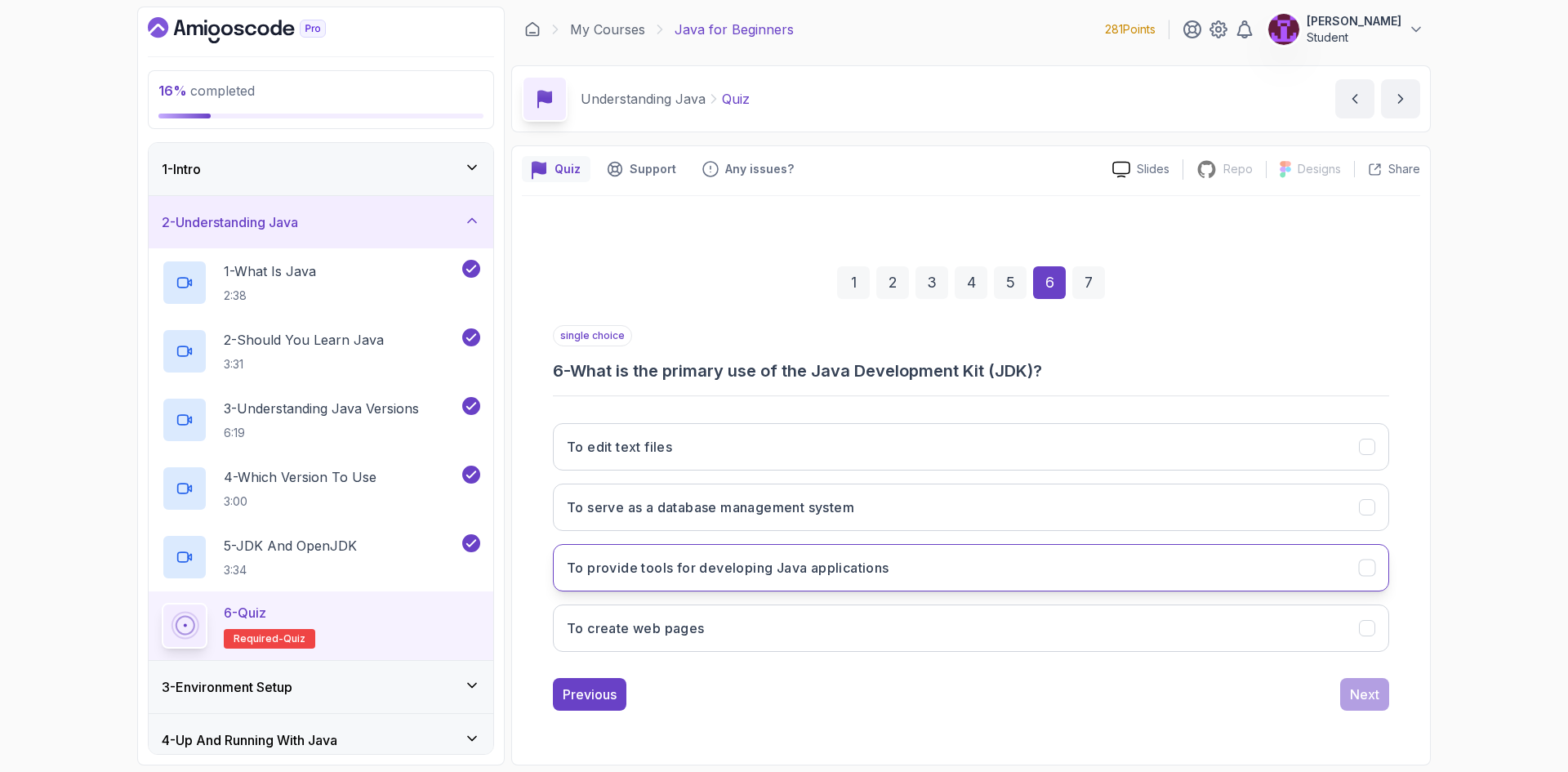
click at [948, 567] on button "To provide tools for developing Java applications" at bounding box center [971, 567] width 836 height 48
click at [1361, 678] on button "Next" at bounding box center [1363, 694] width 49 height 32
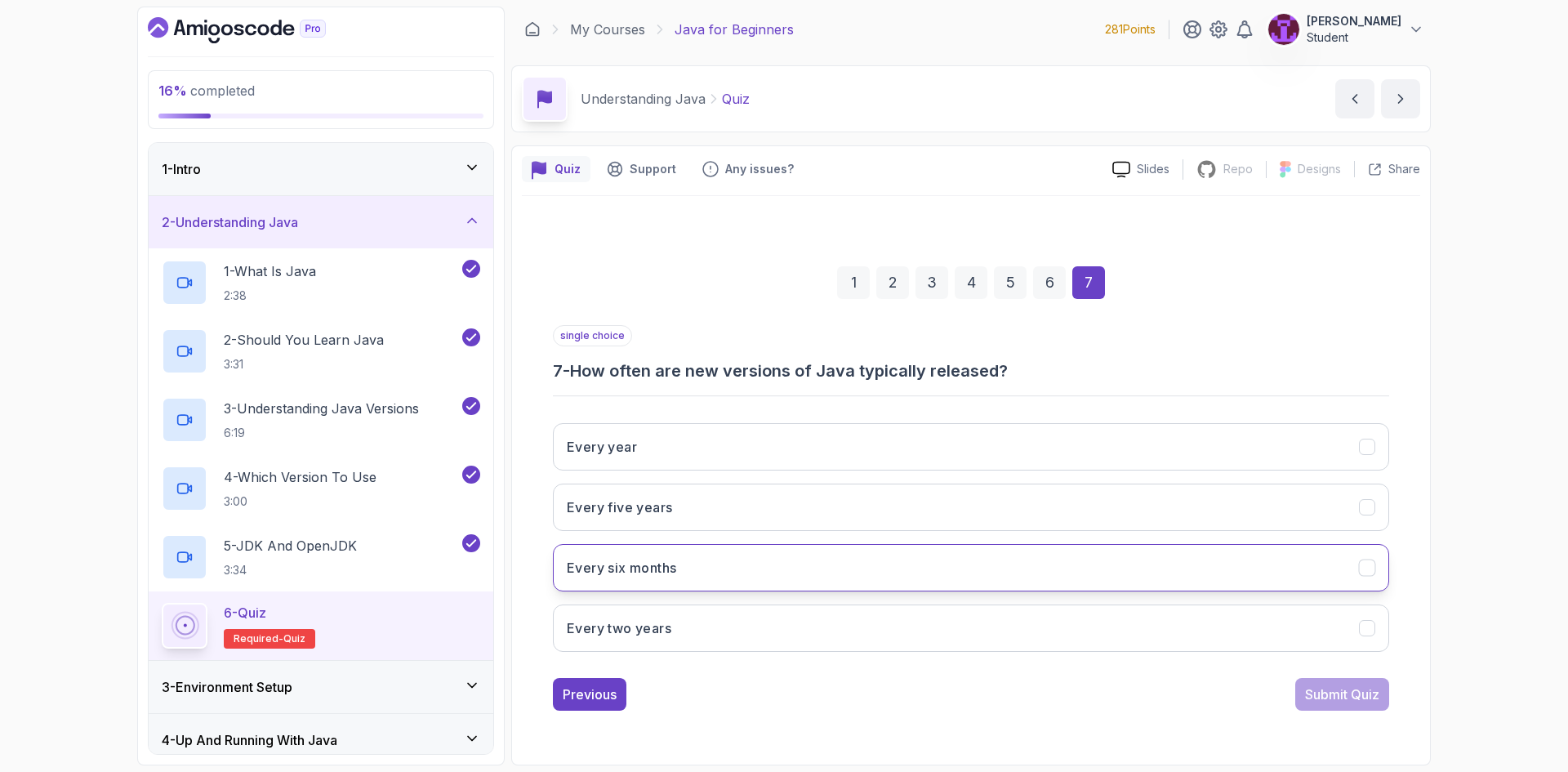
drag, startPoint x: 722, startPoint y: 575, endPoint x: 731, endPoint y: 572, distance: 9.5
click at [723, 575] on button "Every six months" at bounding box center [971, 567] width 836 height 48
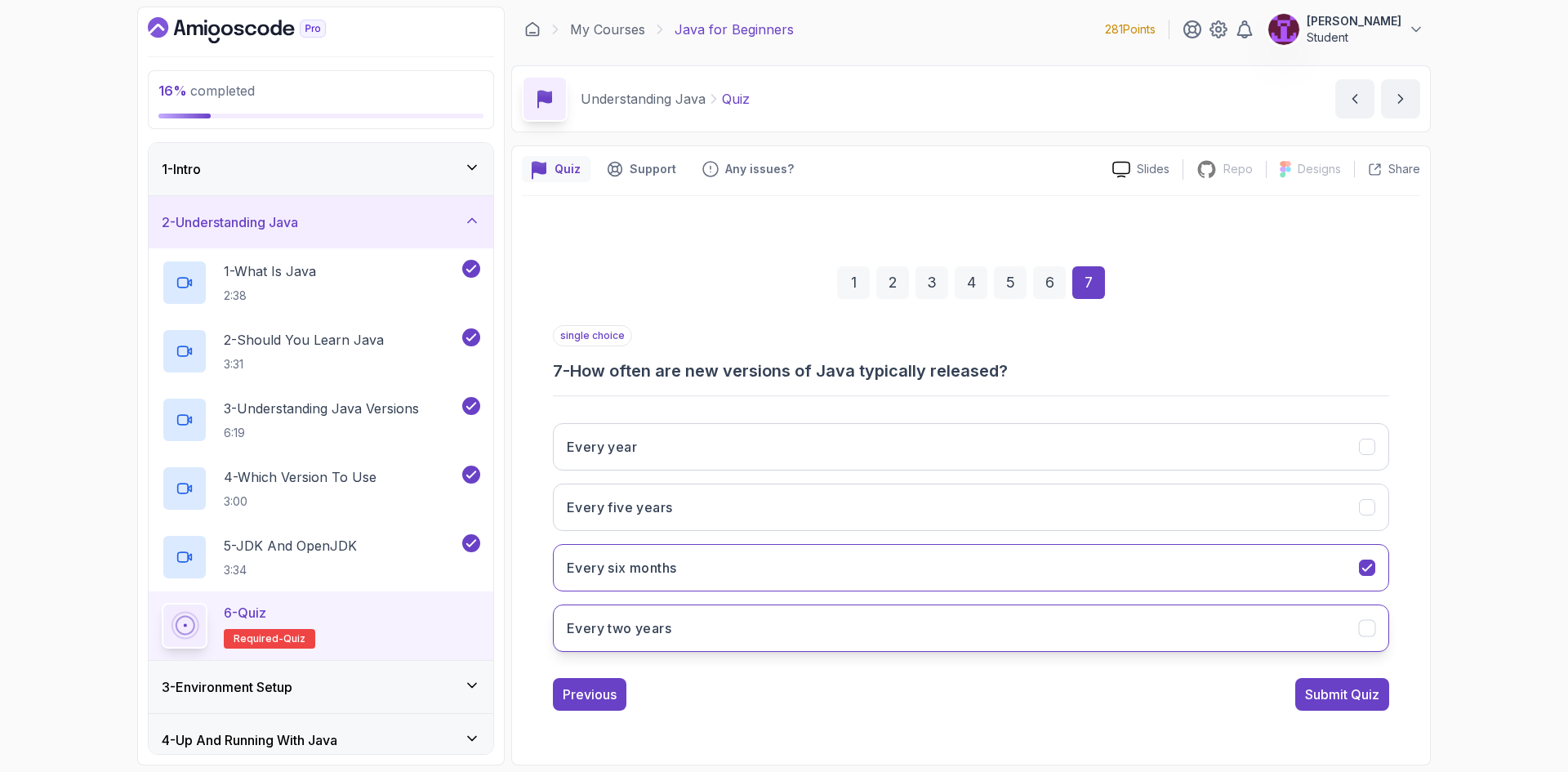
click at [753, 623] on button "Every two years" at bounding box center [971, 628] width 836 height 48
click at [866, 465] on button "Every year" at bounding box center [971, 446] width 836 height 48
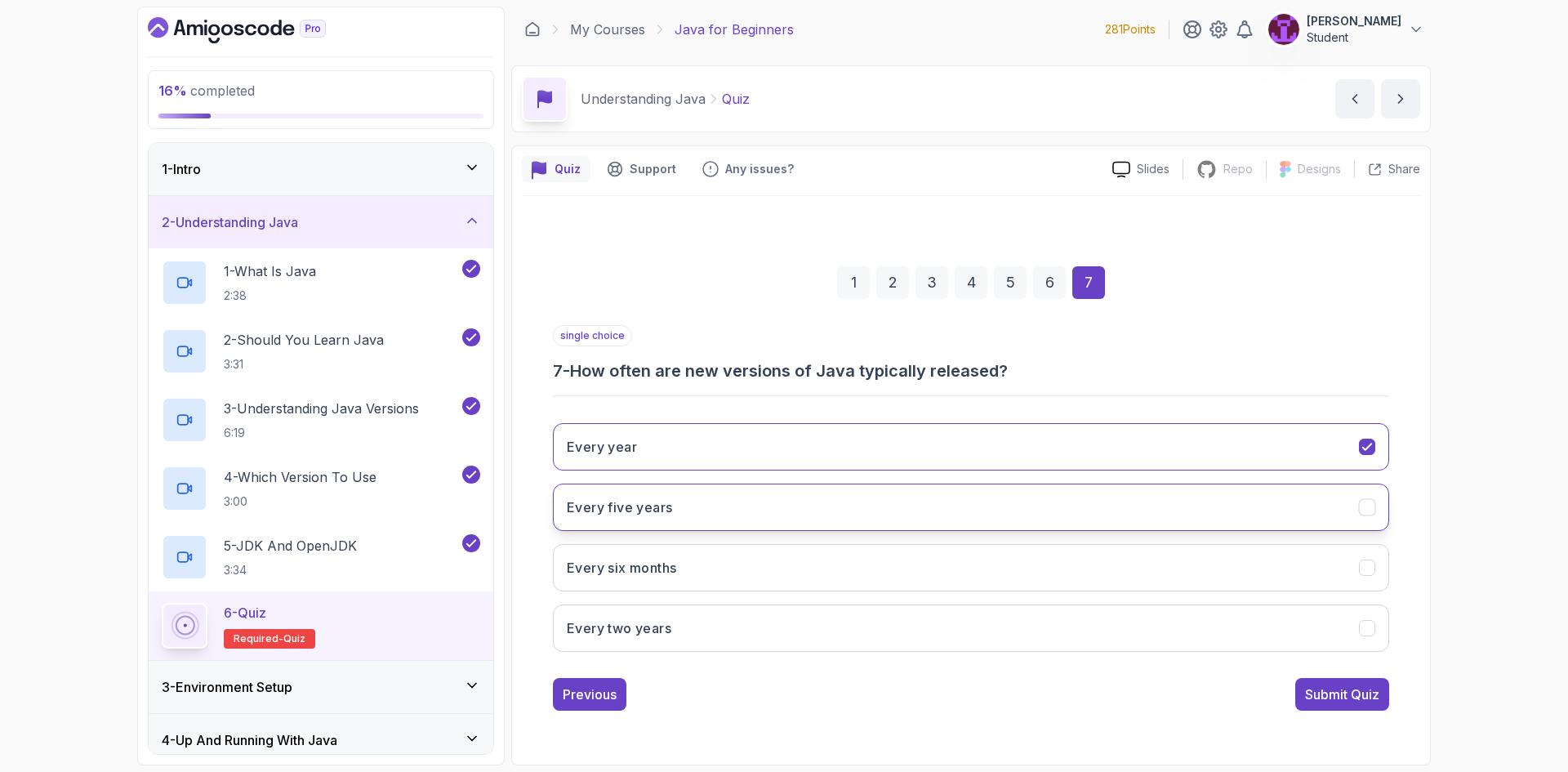
click at [894, 515] on button "Every five years" at bounding box center [971, 507] width 836 height 48
click at [819, 572] on button "Every six months" at bounding box center [971, 567] width 836 height 48
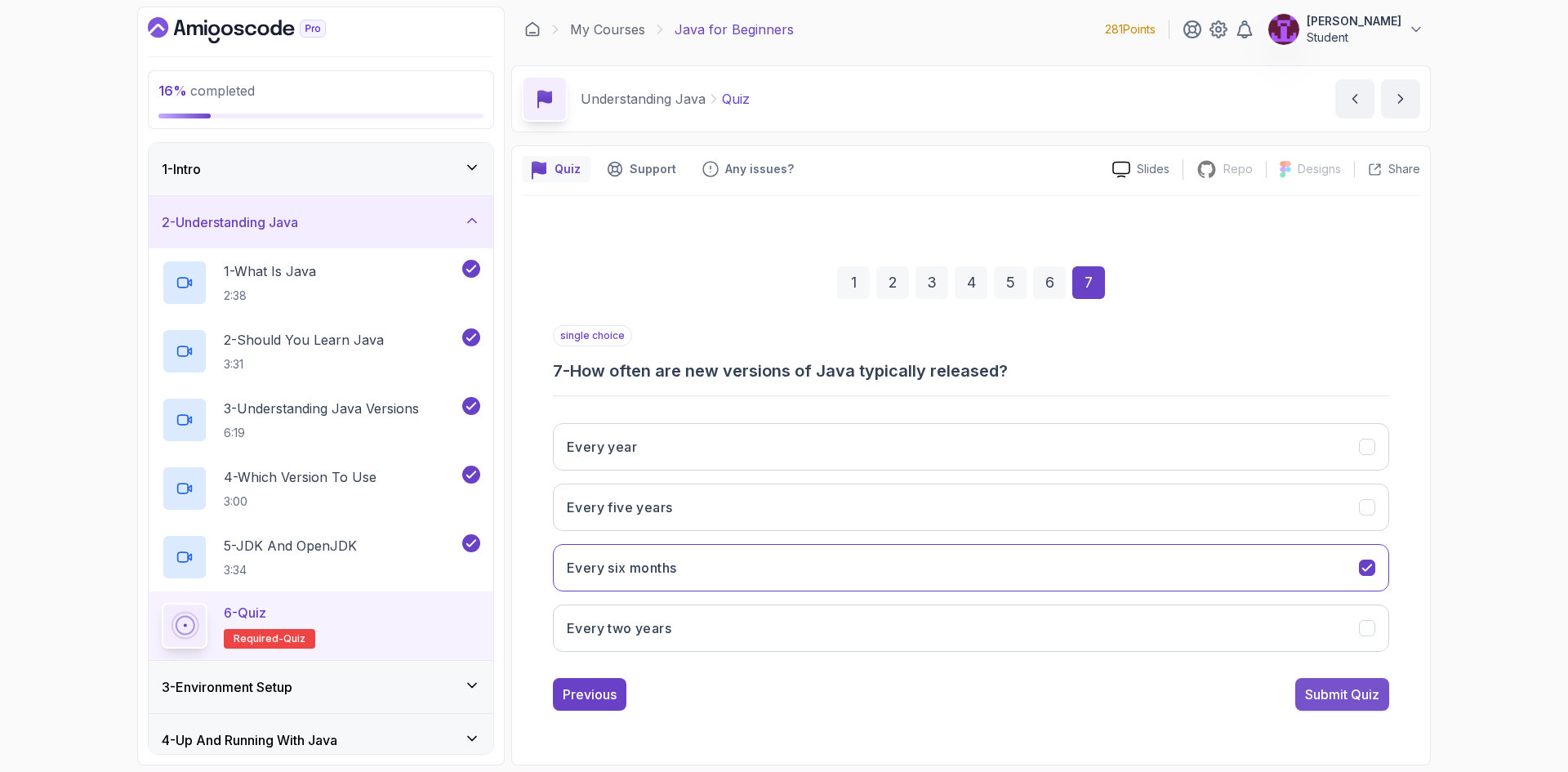
click at [1325, 693] on div "Submit Quiz" at bounding box center [1342, 694] width 74 height 20
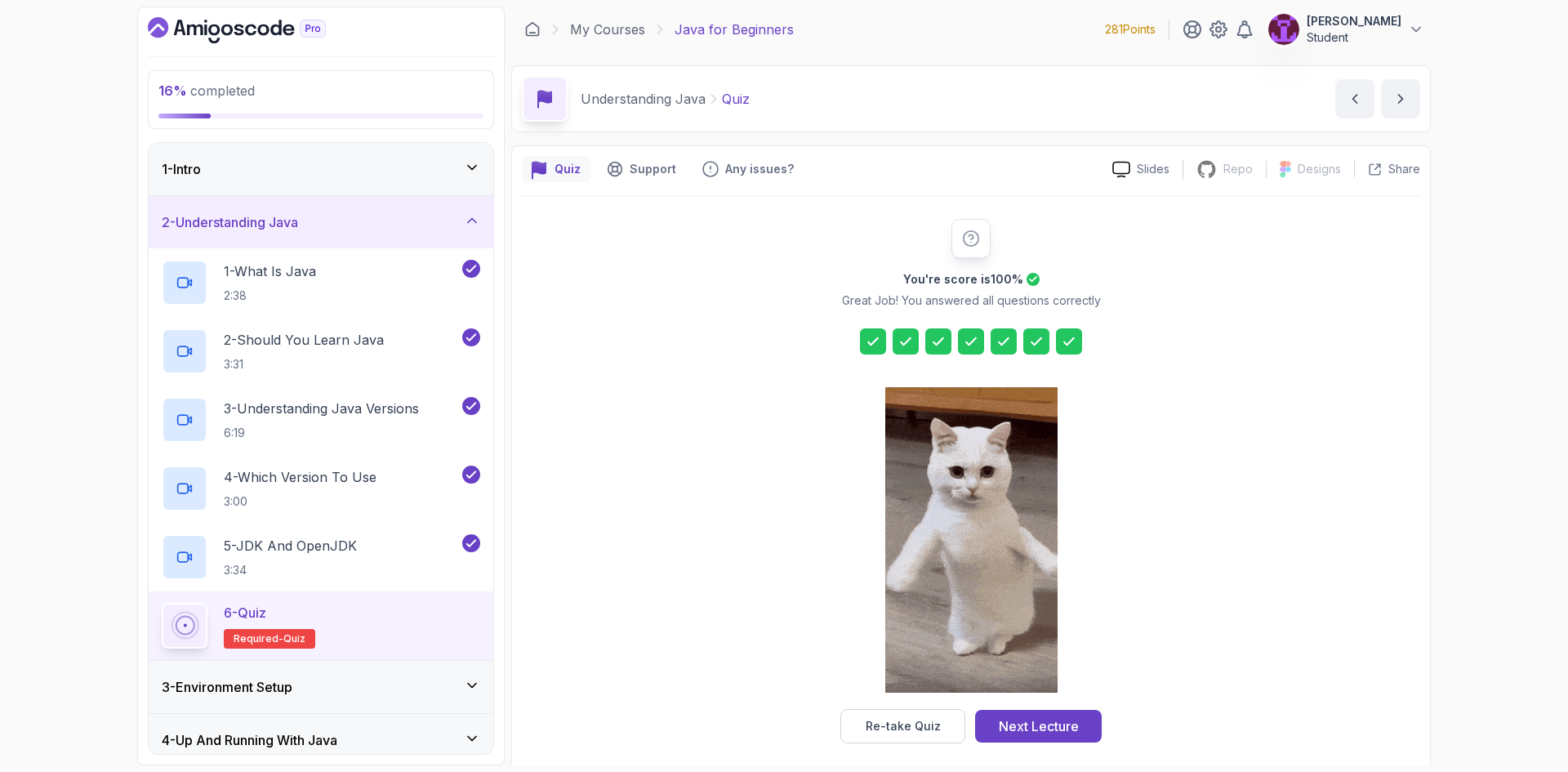
click at [1022, 721] on div "Next Lecture" at bounding box center [1039, 725] width 80 height 20
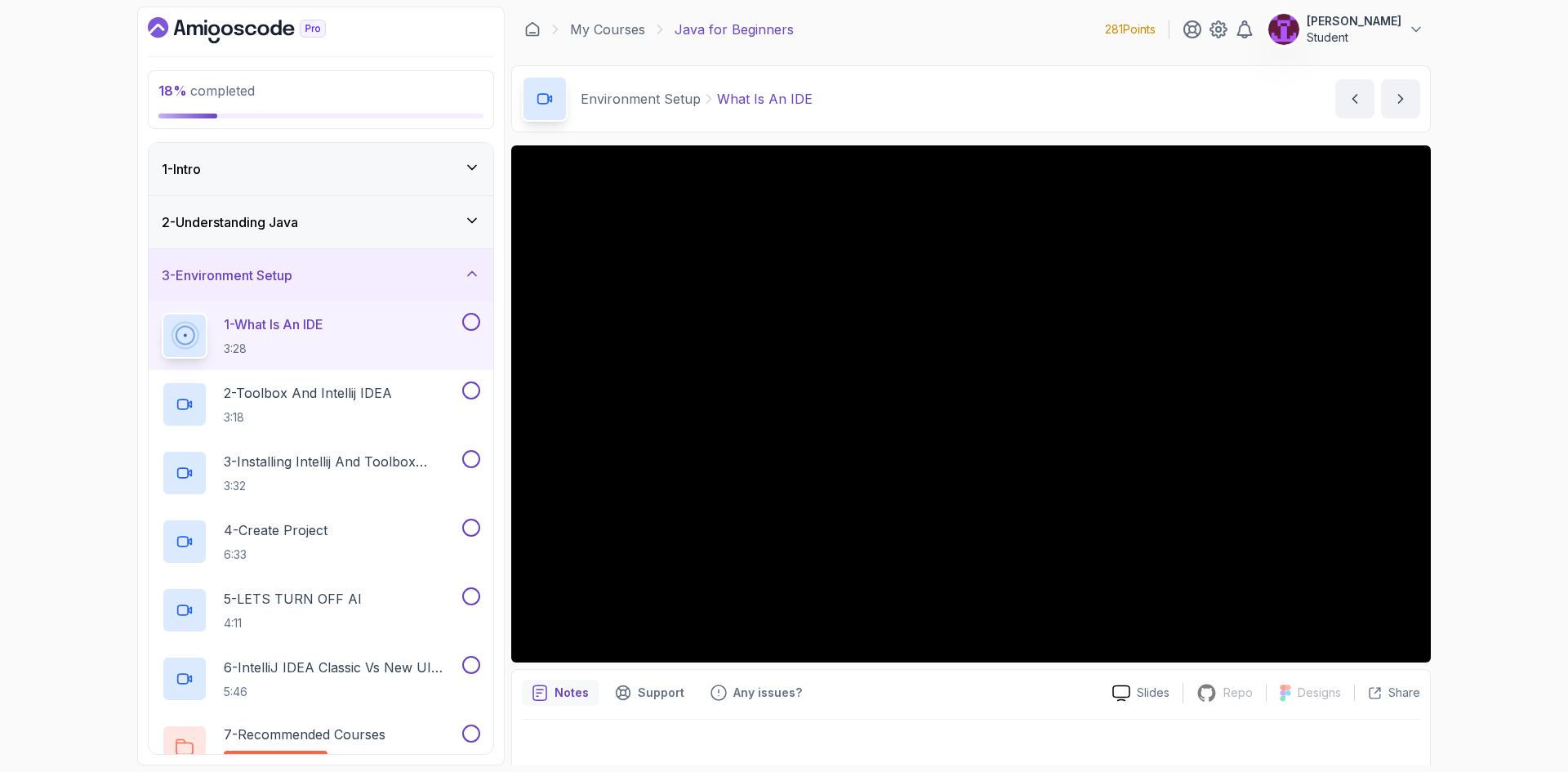
click at [474, 318] on button at bounding box center [470, 321] width 18 height 18
click at [471, 387] on button at bounding box center [470, 390] width 18 height 18
click at [473, 462] on button at bounding box center [470, 459] width 18 height 18
click at [471, 530] on button at bounding box center [470, 527] width 18 height 18
click at [402, 599] on div "5 - LETS TURN OFF AI 4:11" at bounding box center [310, 610] width 297 height 46
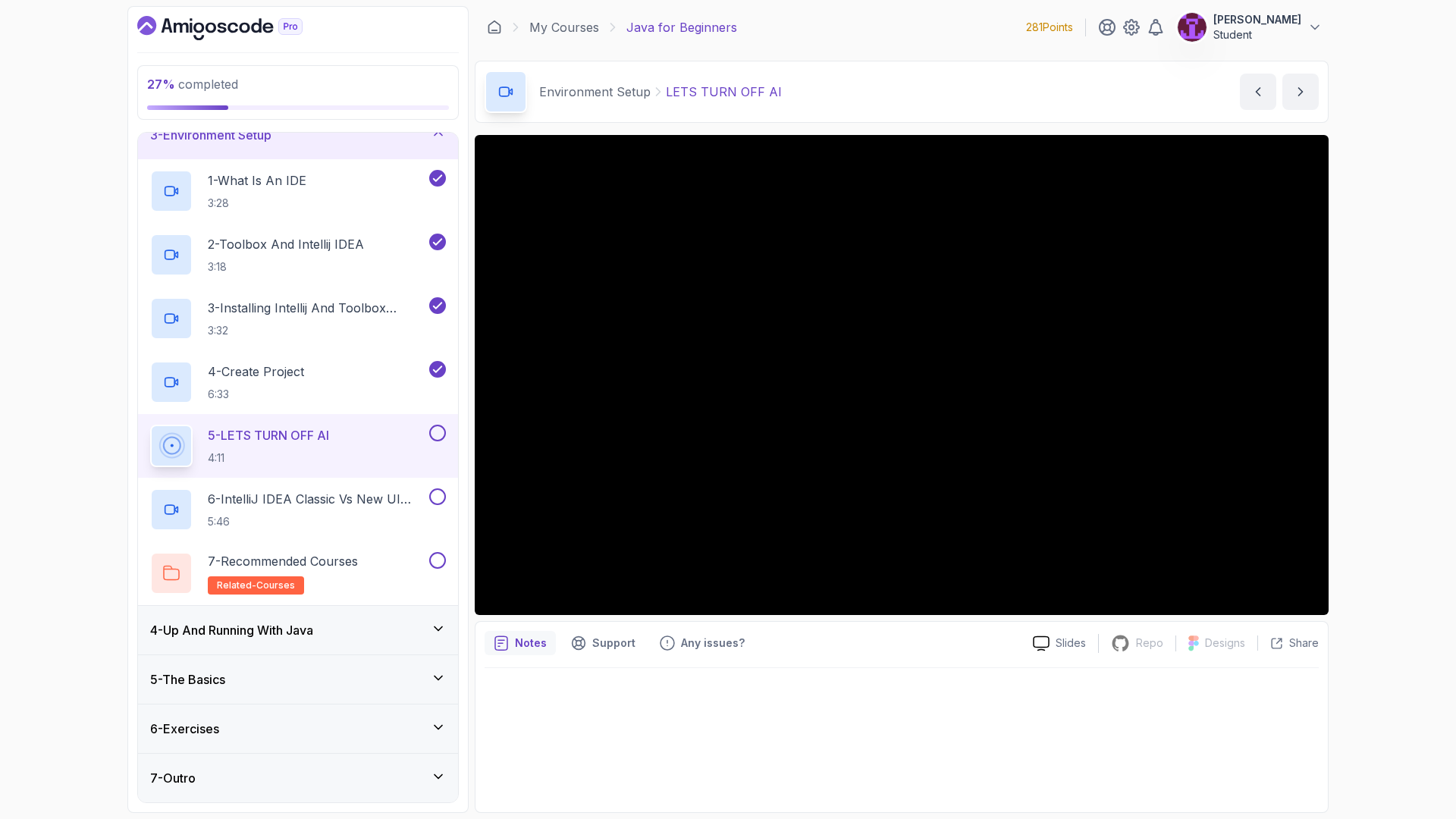
scroll to position [223, 0]
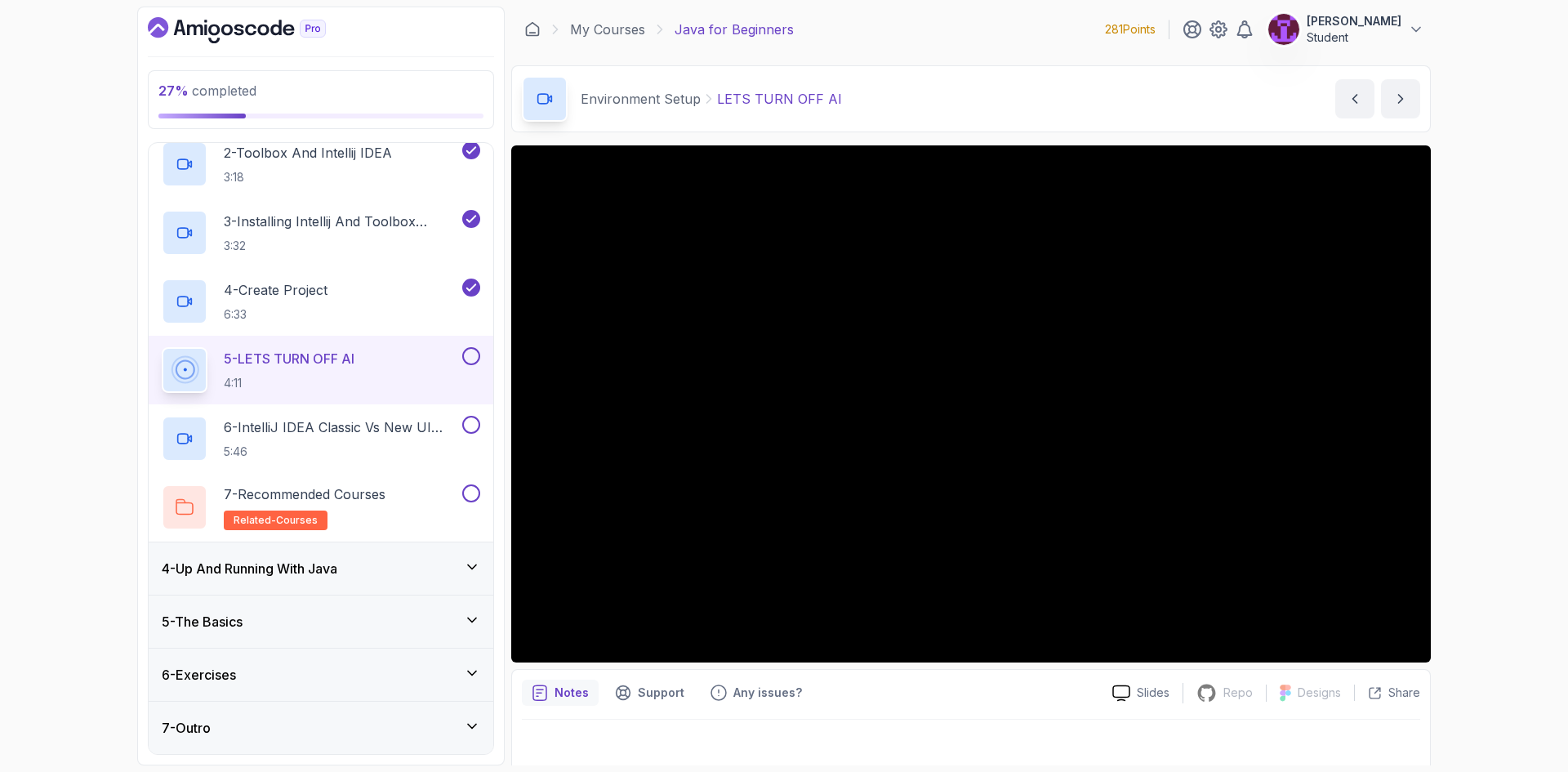
click at [477, 351] on button at bounding box center [470, 356] width 18 height 18
click at [411, 426] on p "6 - IntelliJ IDEA Classic Vs New UI (User Interface)" at bounding box center [341, 426] width 235 height 20
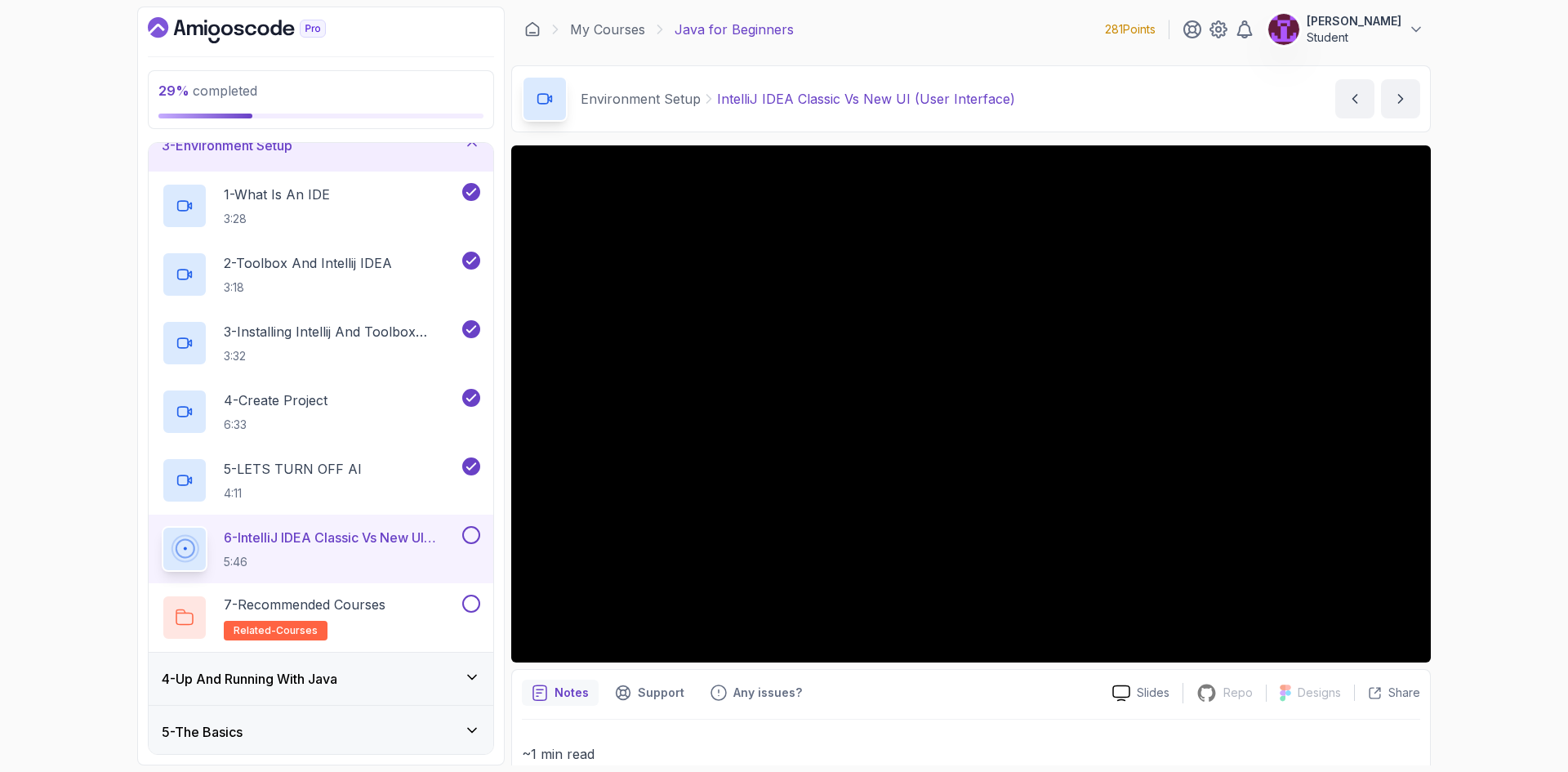
scroll to position [240, 0]
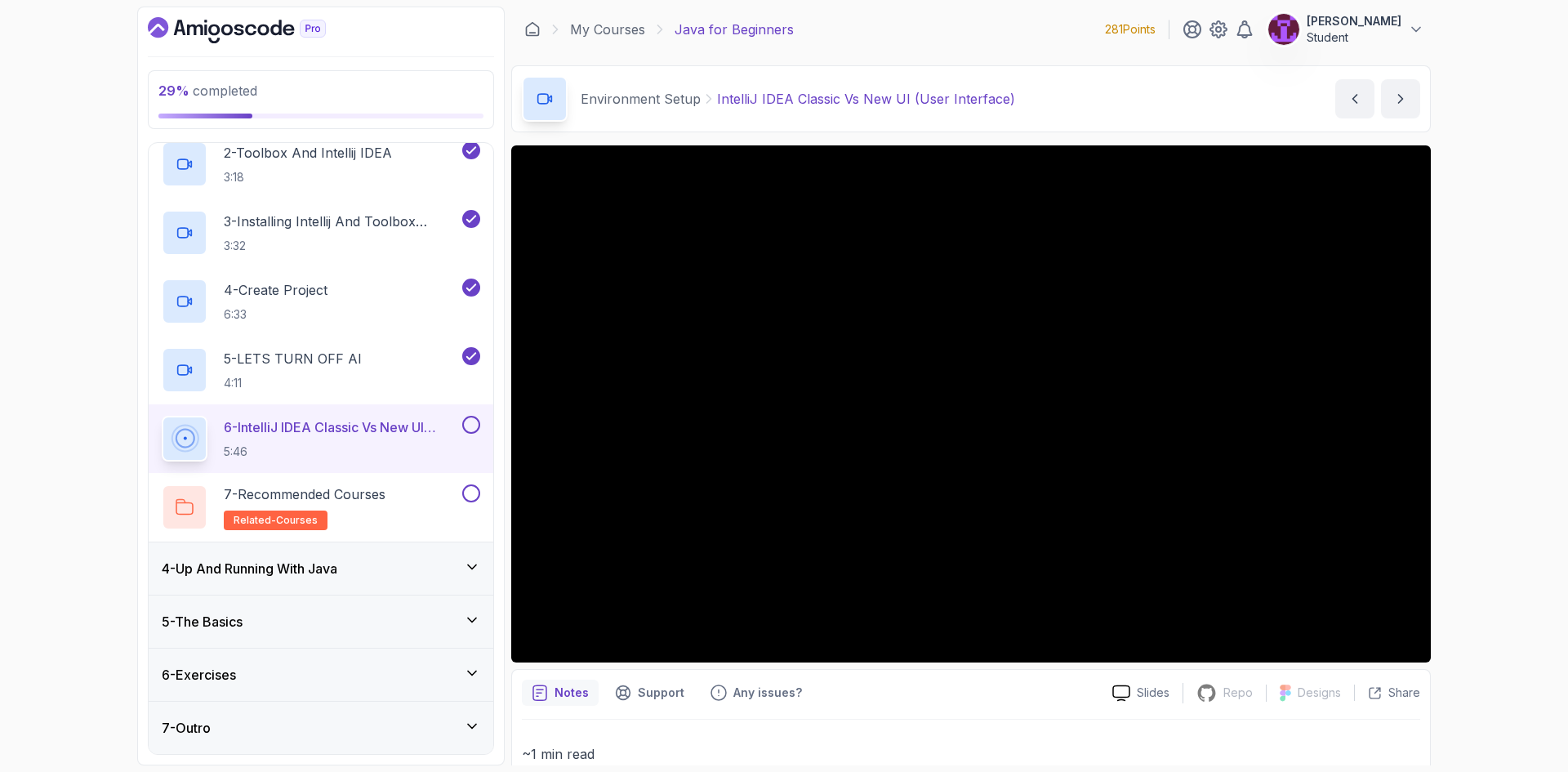
click at [467, 426] on button at bounding box center [470, 425] width 18 height 18
click at [473, 486] on button at bounding box center [470, 493] width 18 height 18
click at [424, 553] on div "4 - Up And Running With Java" at bounding box center [321, 567] width 345 height 52
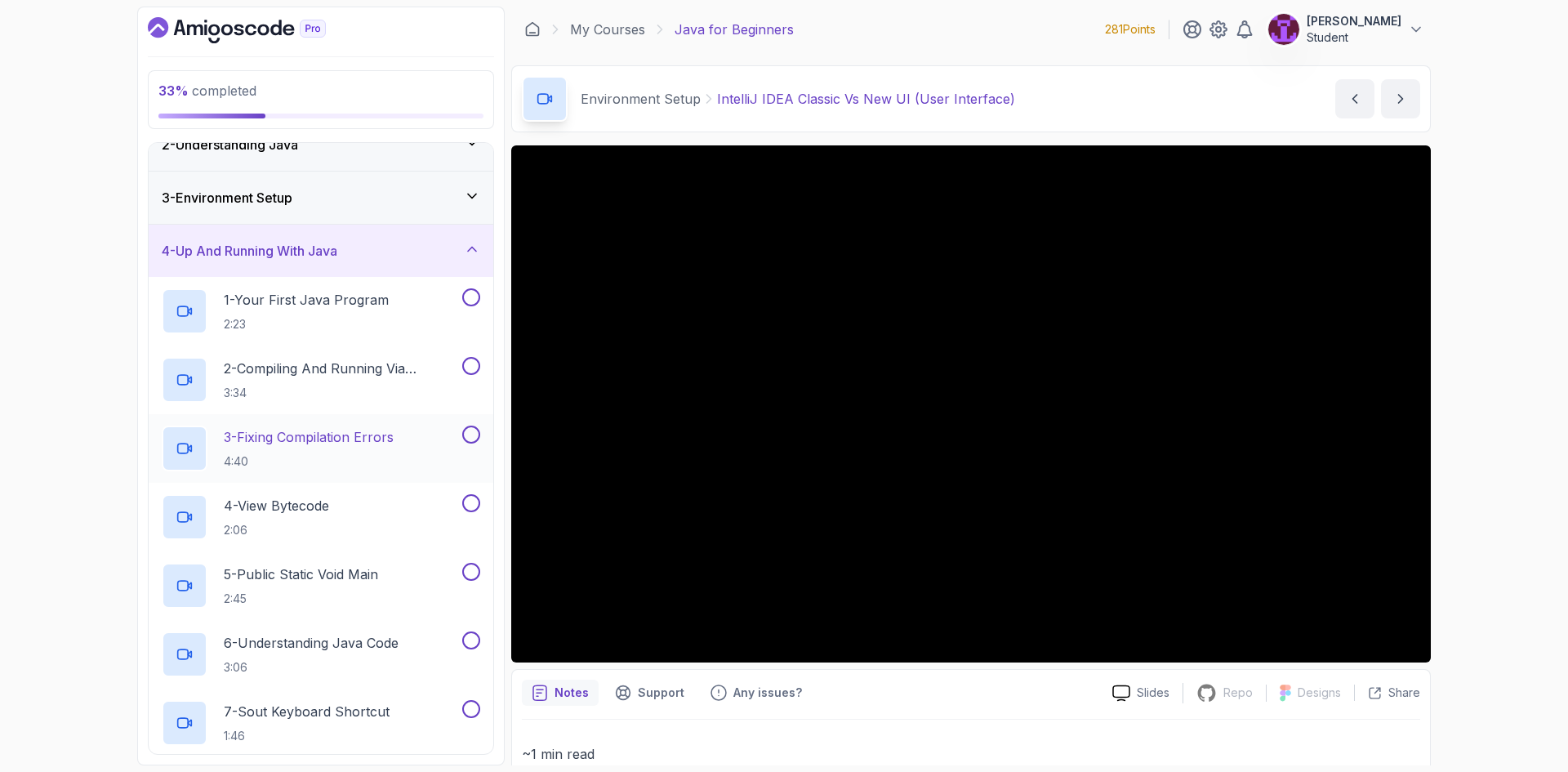
scroll to position [82, 0]
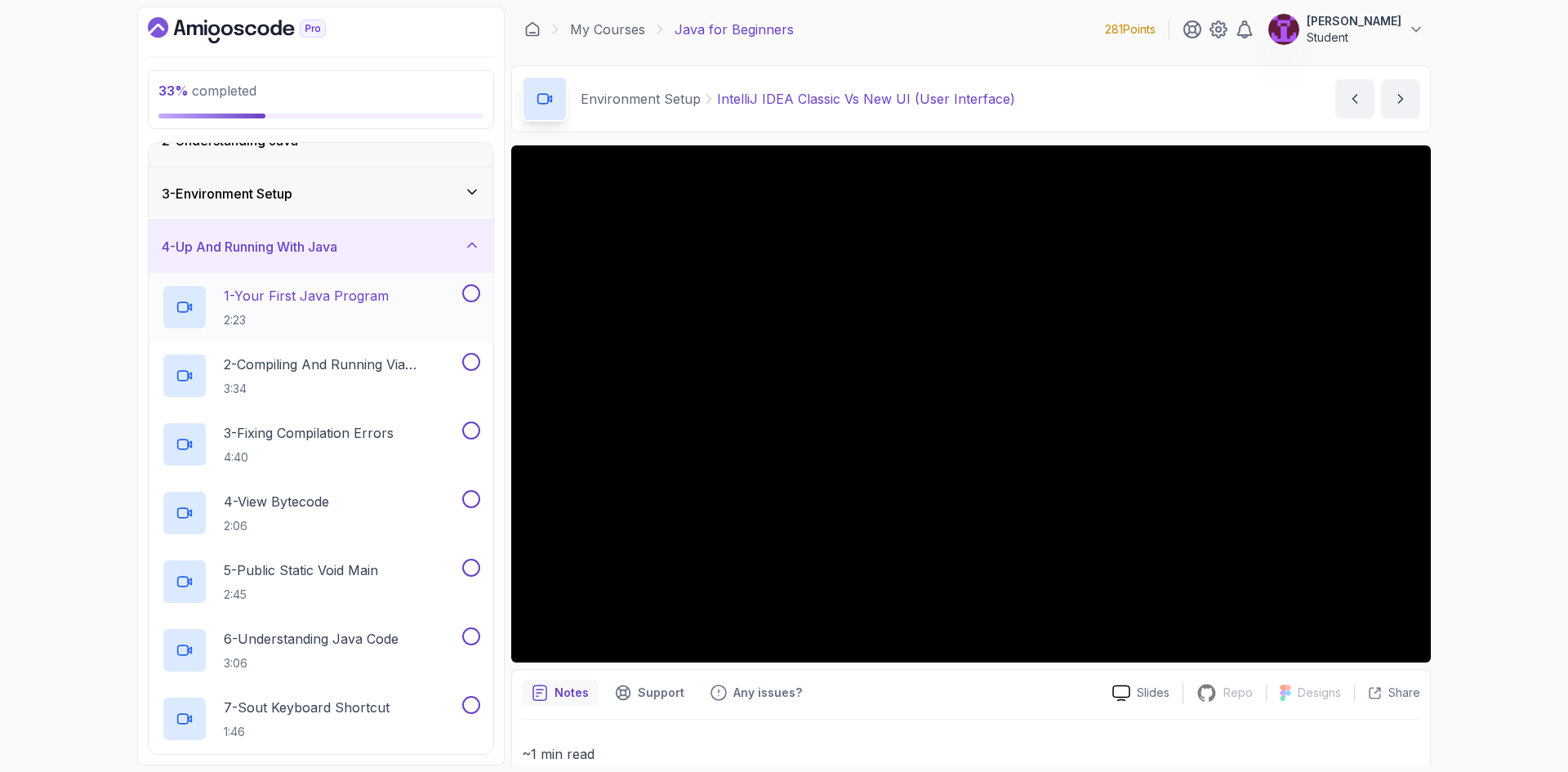
click at [464, 295] on button at bounding box center [470, 292] width 18 height 18
click at [338, 379] on h2 "2 - Compiling And Running Via Terminal 3:34" at bounding box center [341, 375] width 235 height 43
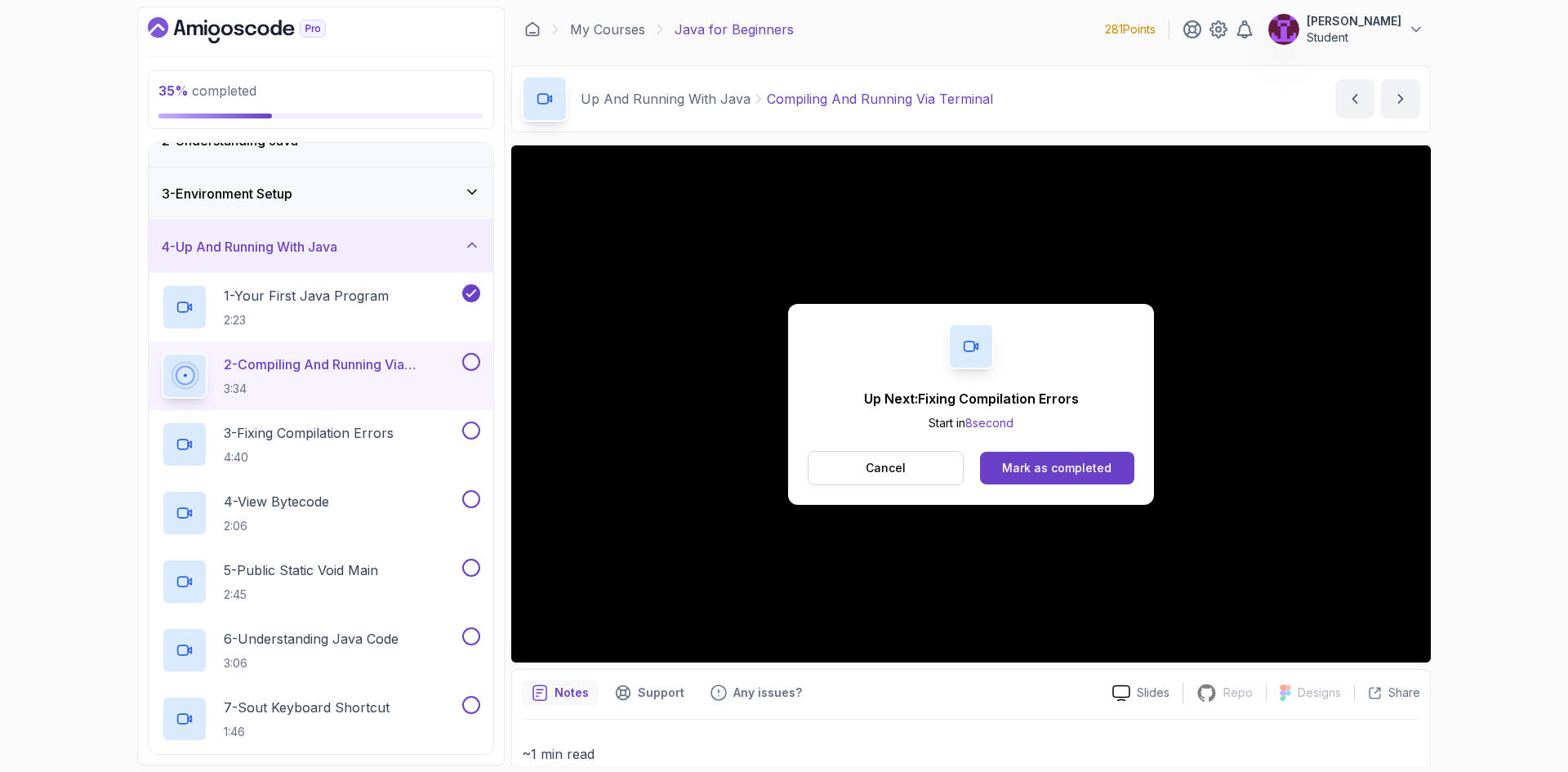
click at [469, 365] on button at bounding box center [470, 362] width 18 height 18
click at [389, 439] on p "3 - Fixing Compilation Errors" at bounding box center [308, 432] width 169 height 20
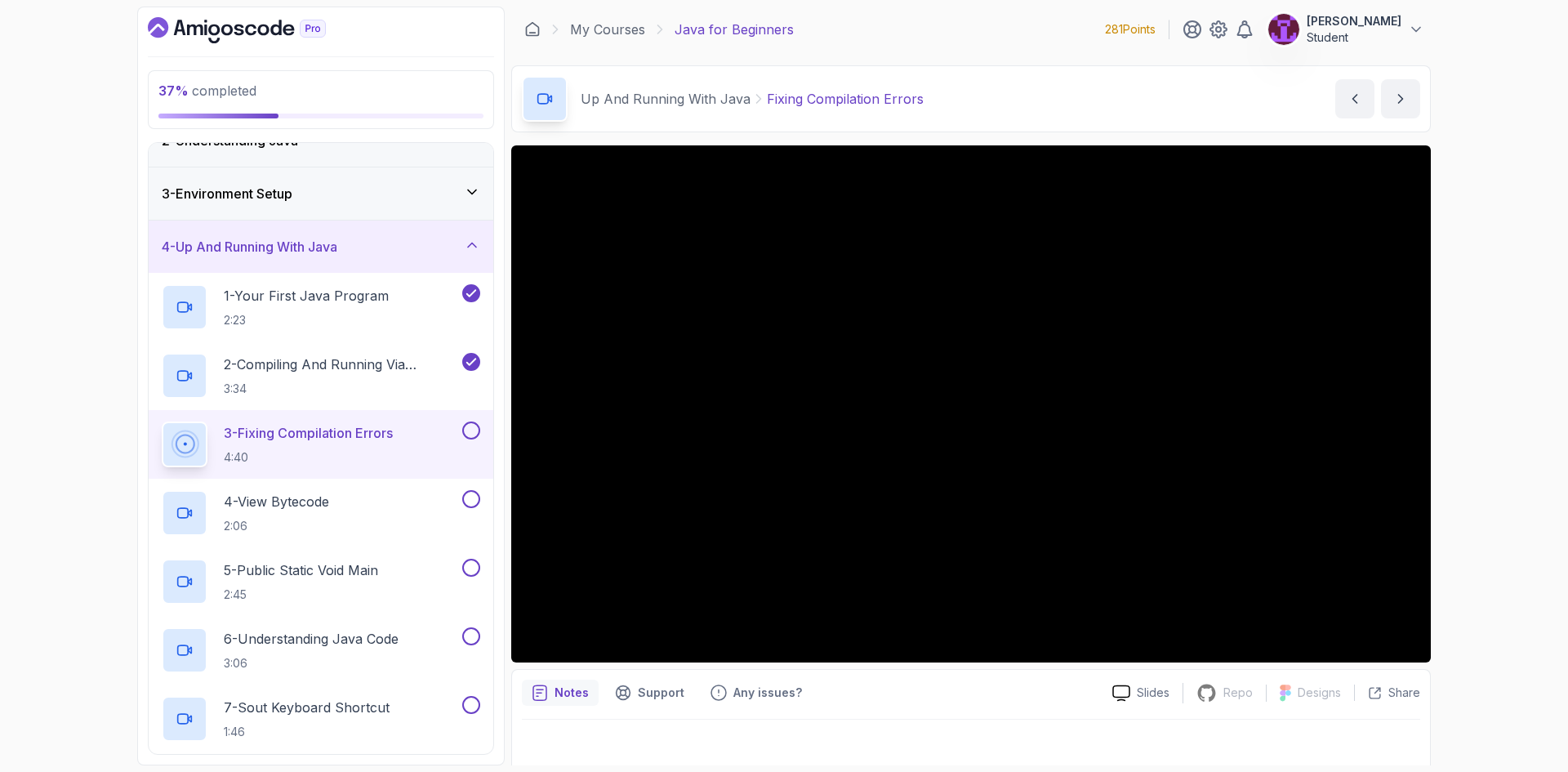
click at [473, 424] on button at bounding box center [470, 430] width 18 height 18
click at [365, 502] on div "4 - View Bytecode 2:06" at bounding box center [310, 513] width 297 height 46
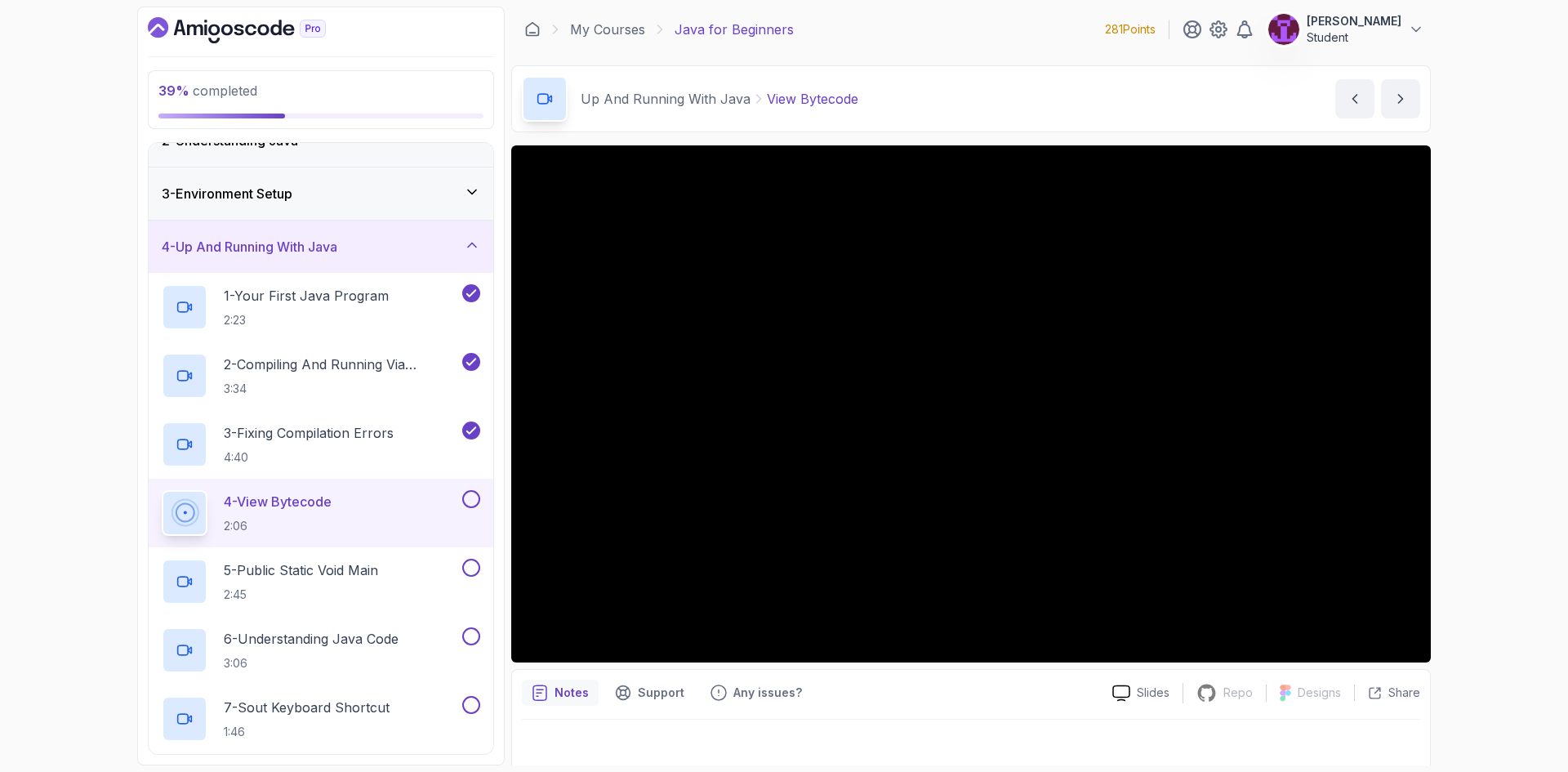
click at [479, 493] on button at bounding box center [470, 499] width 18 height 18
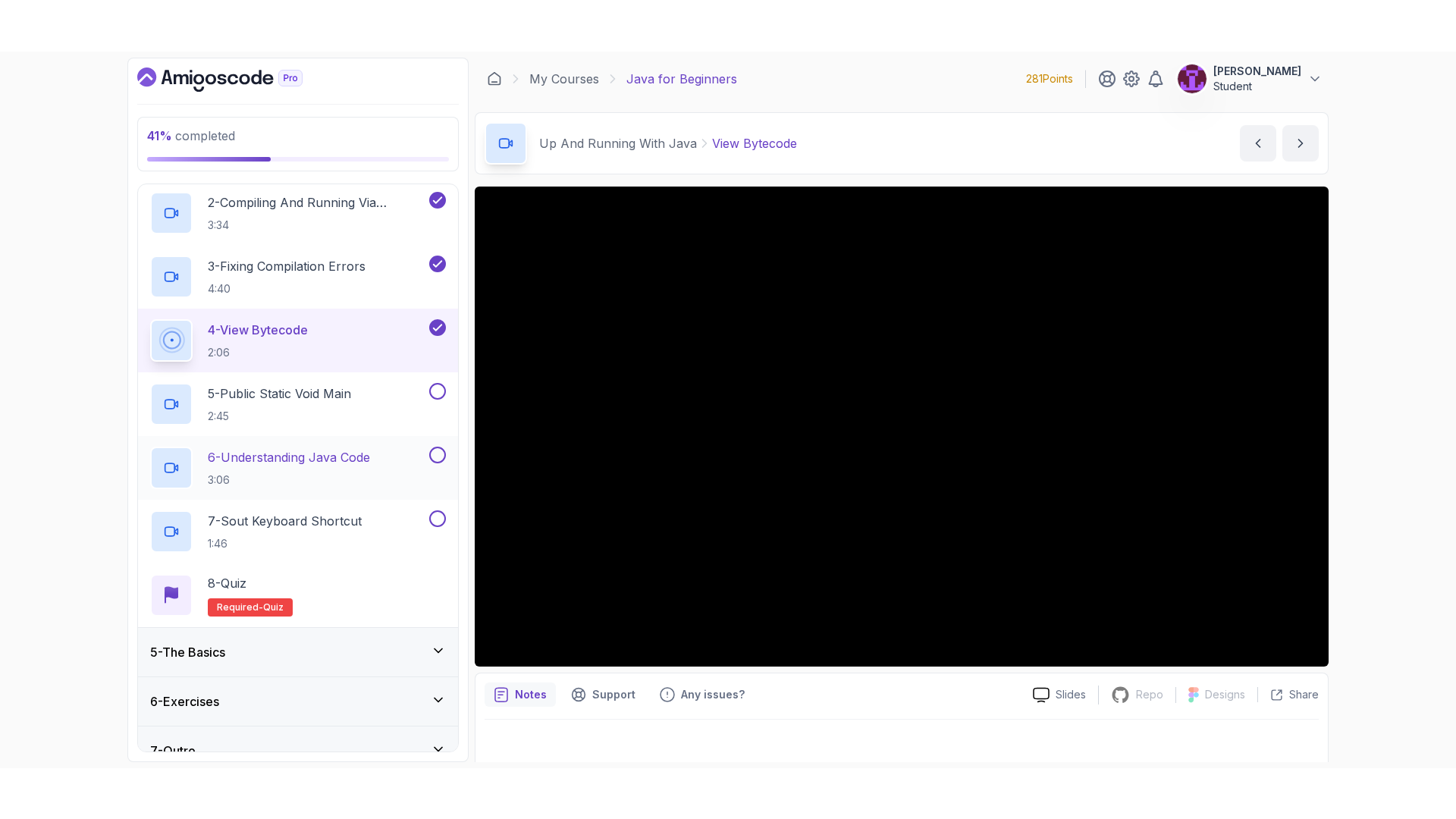
scroll to position [287, 0]
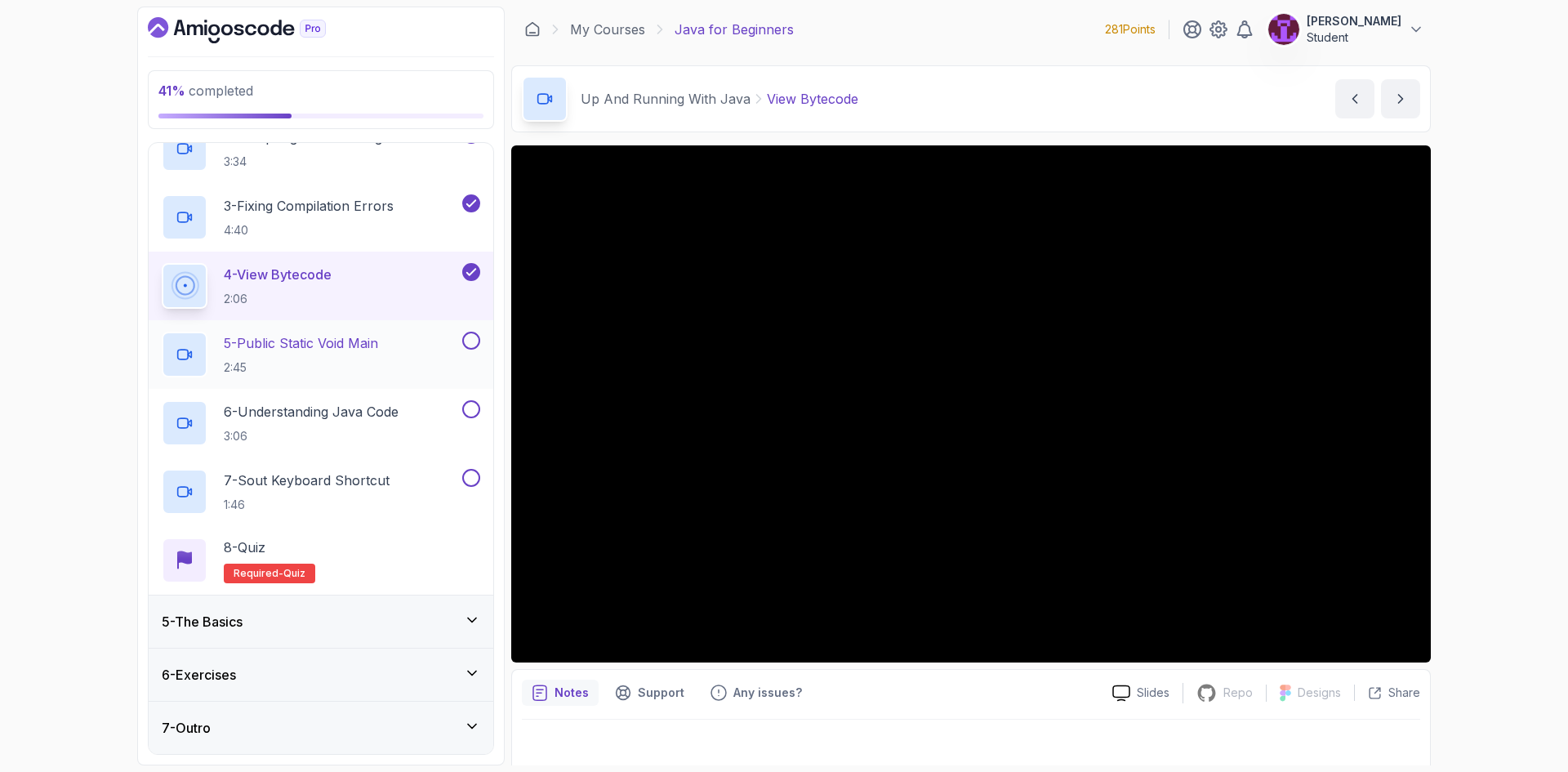
click at [479, 338] on button at bounding box center [470, 340] width 18 height 18
click at [399, 417] on p "6 - Understanding Java Code" at bounding box center [311, 411] width 175 height 20
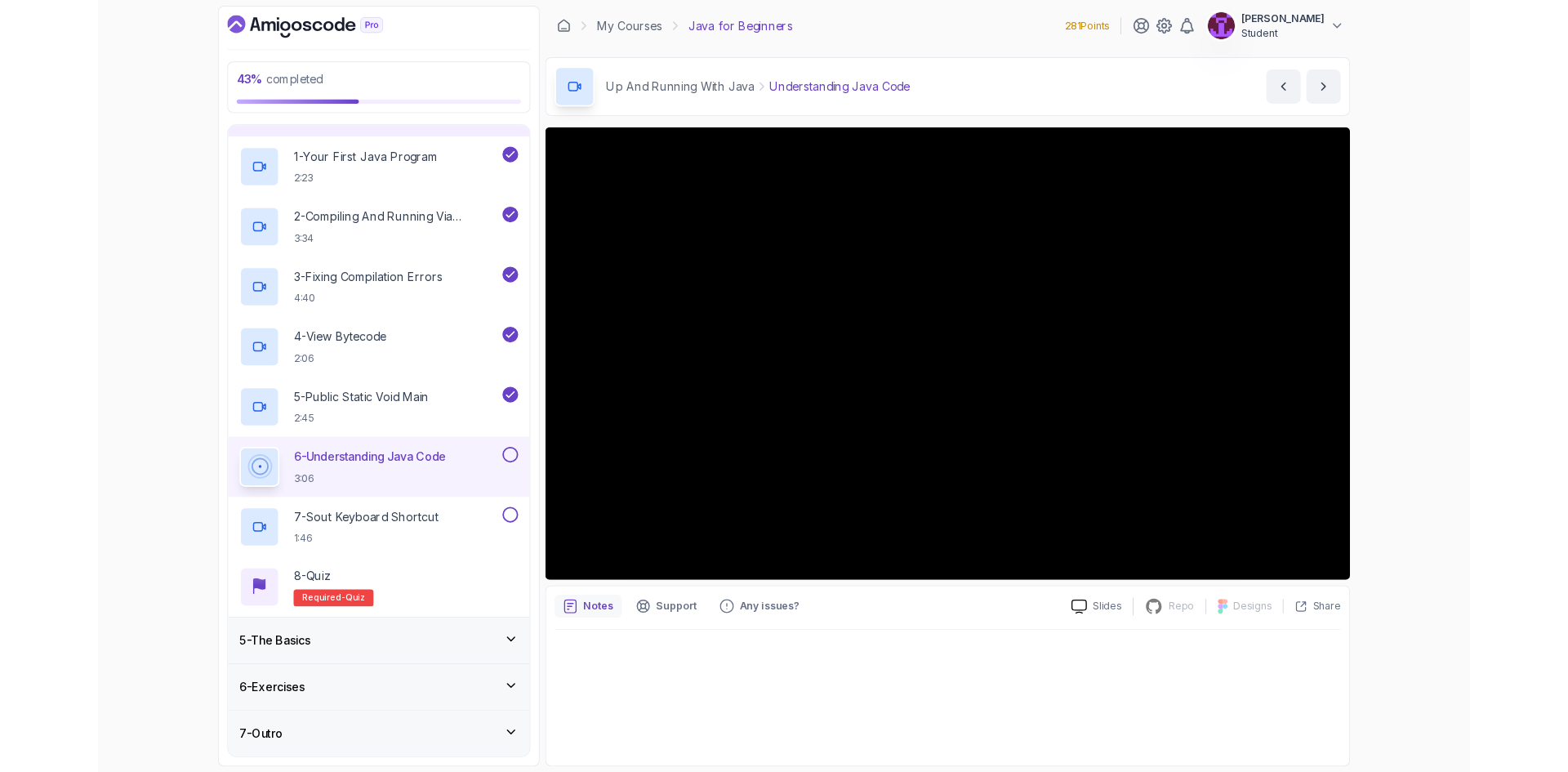
scroll to position [308, 0]
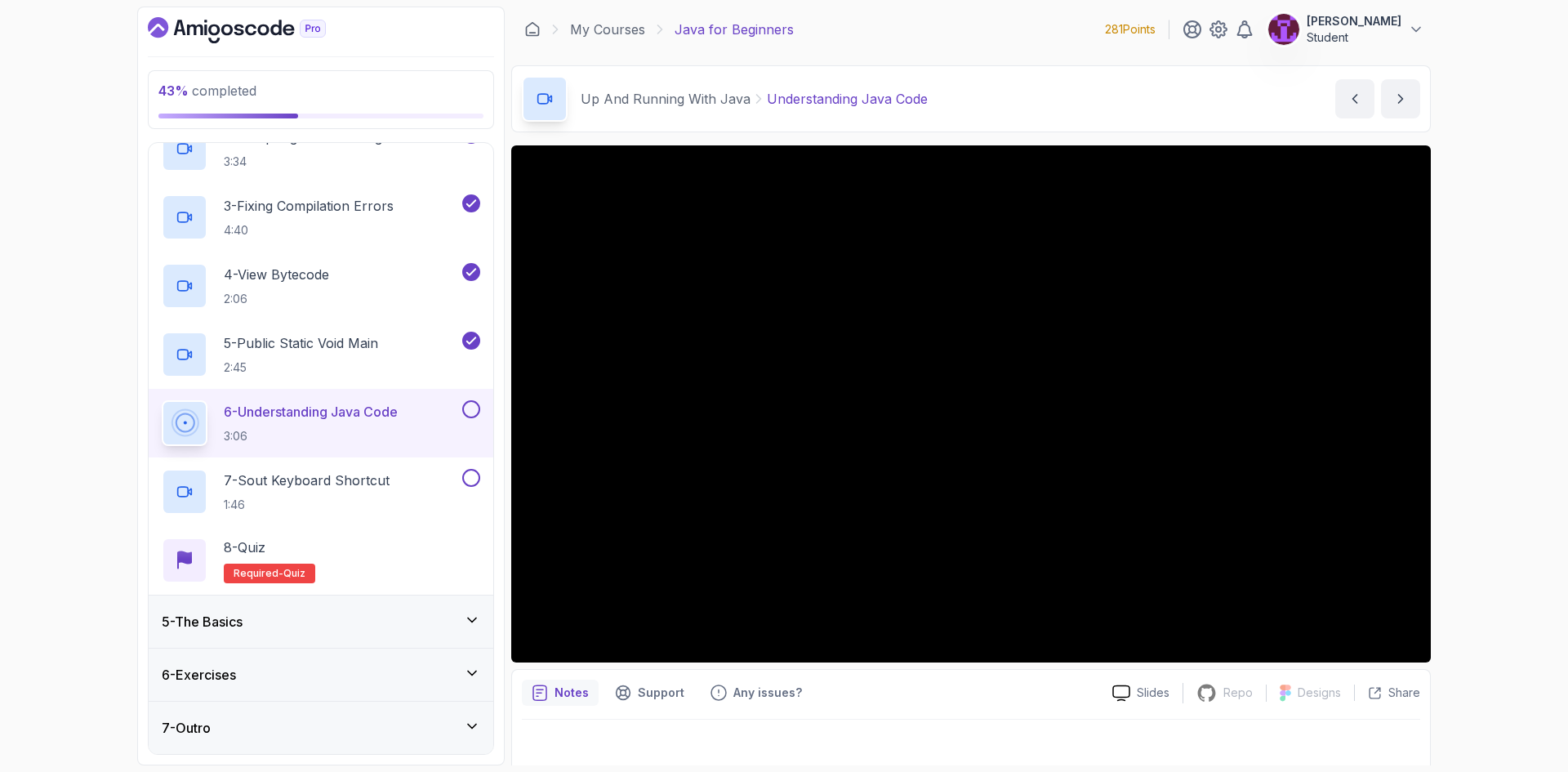
click at [479, 407] on button at bounding box center [470, 408] width 18 height 18
click at [472, 481] on button at bounding box center [470, 477] width 18 height 18
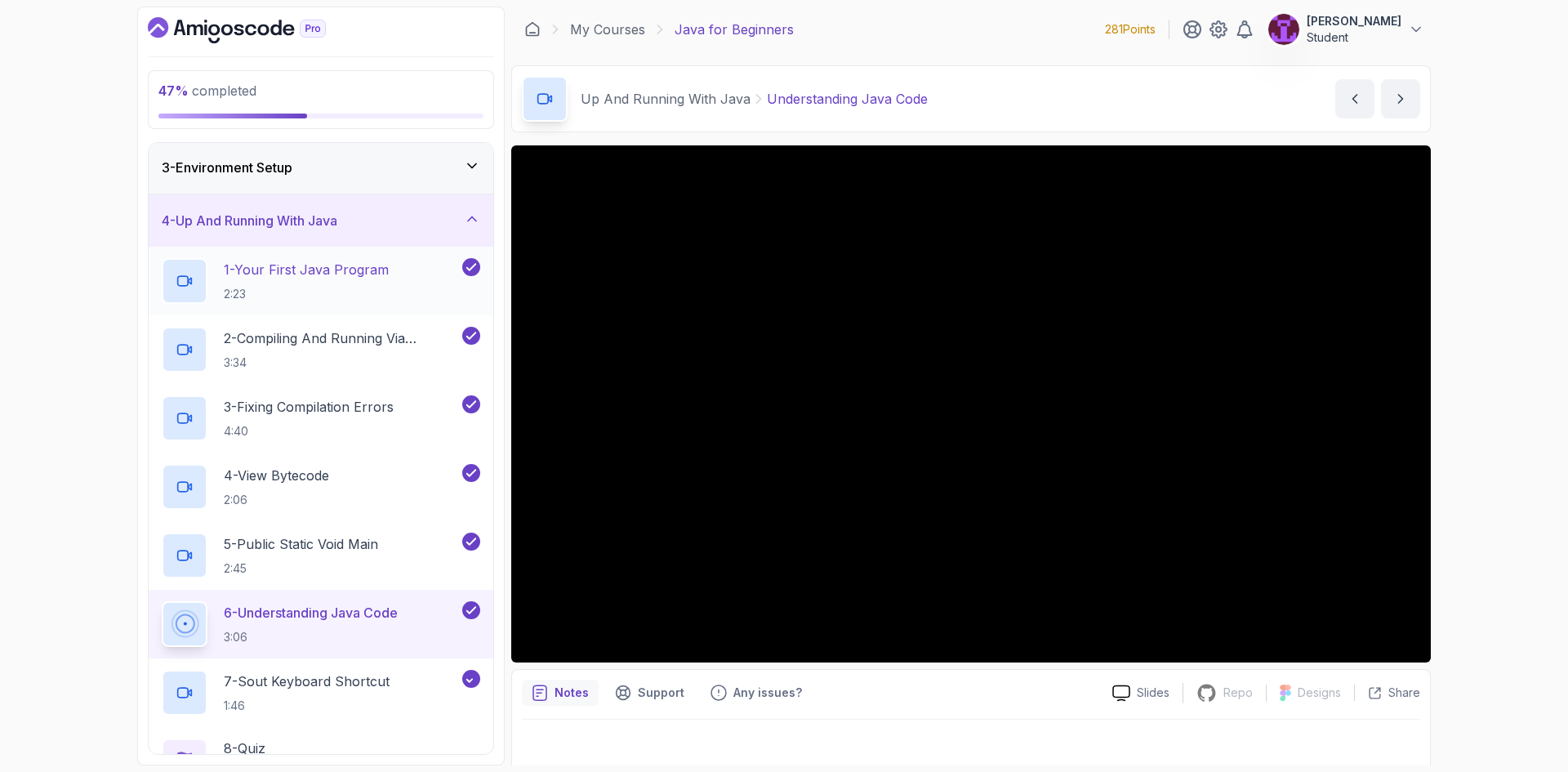
scroll to position [64, 0]
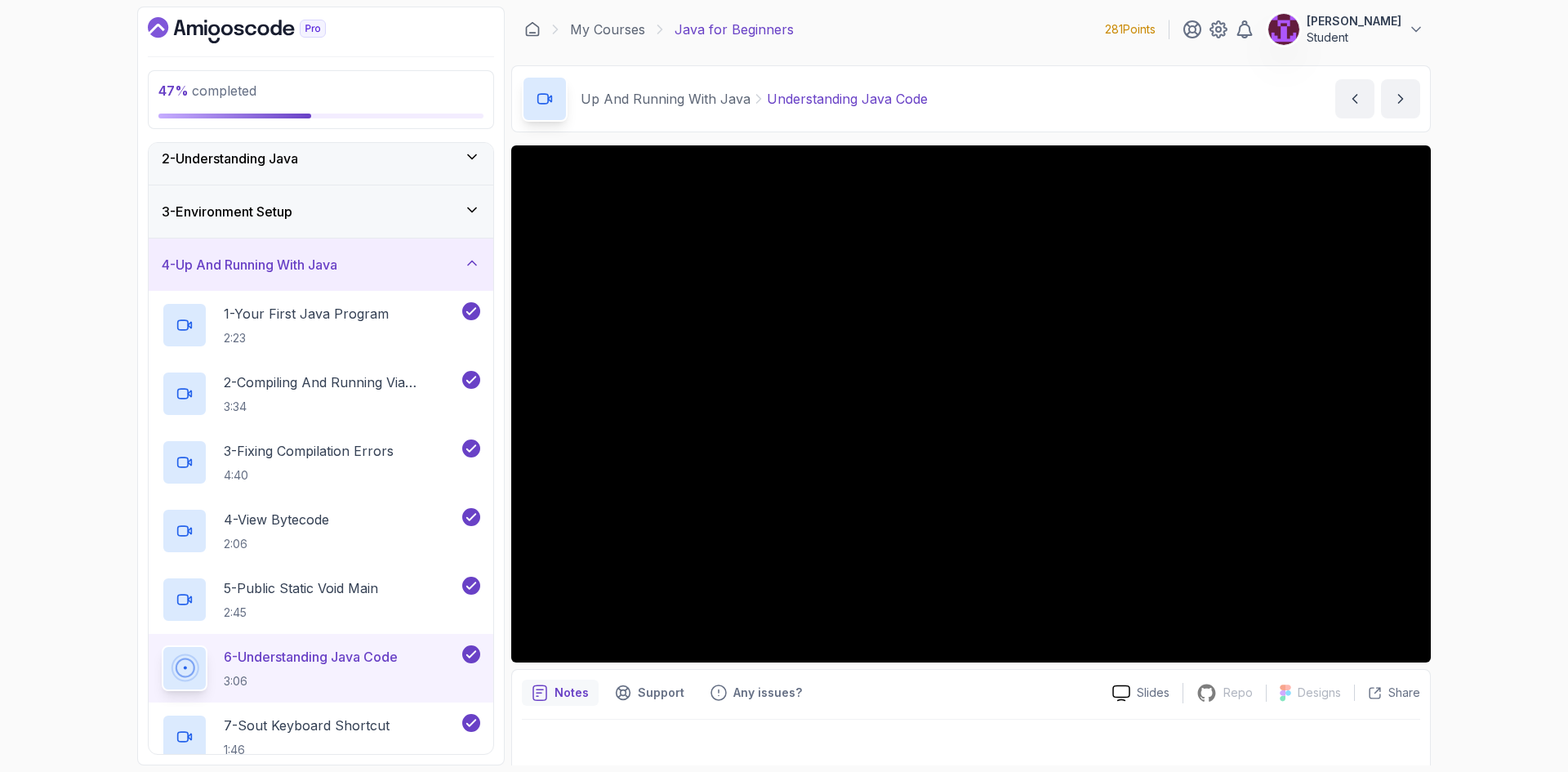
click at [372, 278] on div "4 - Up And Running With Java" at bounding box center [321, 264] width 345 height 52
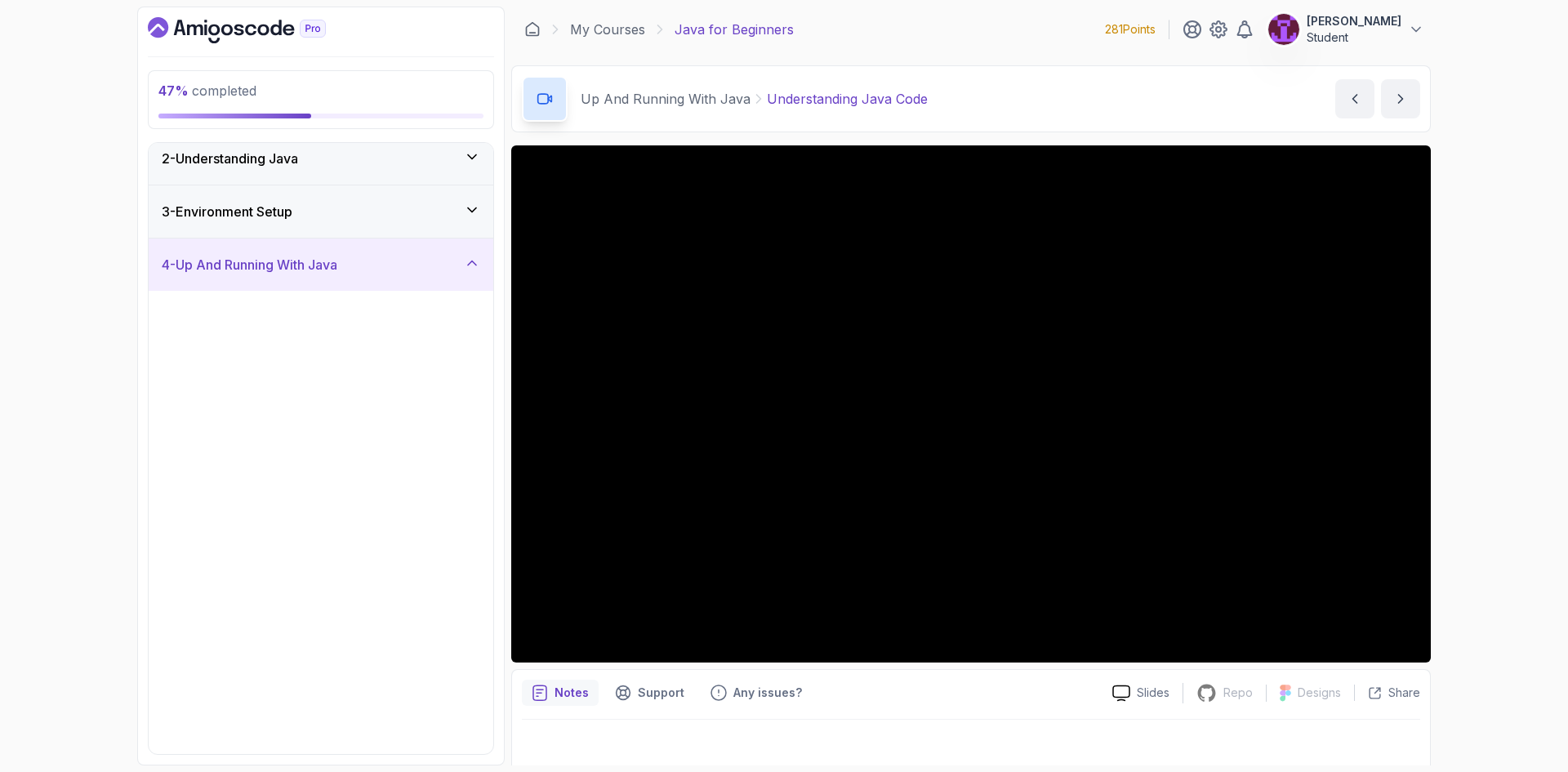
scroll to position [0, 0]
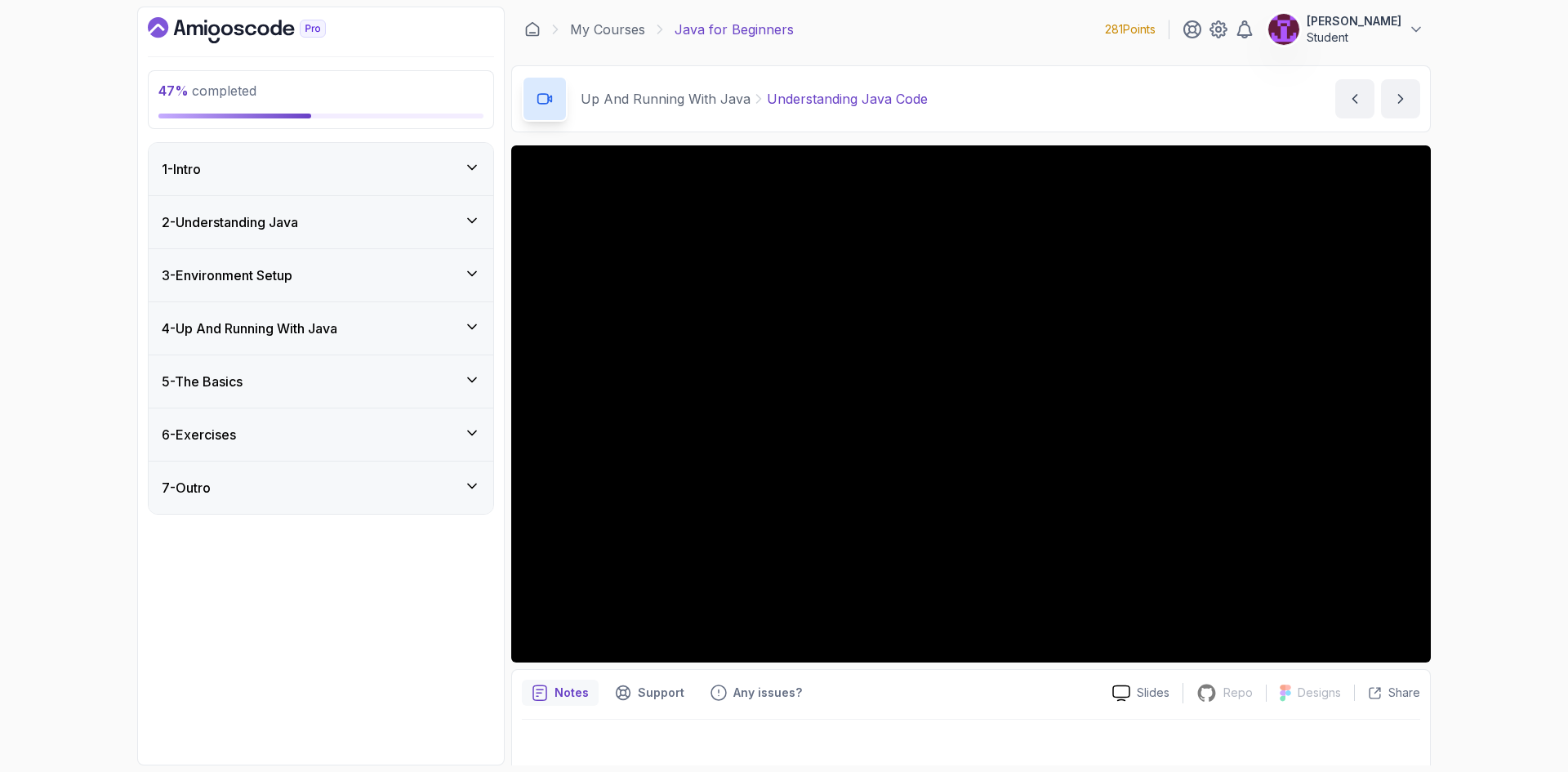
click at [372, 278] on div "3 - Environment Setup" at bounding box center [321, 275] width 318 height 20
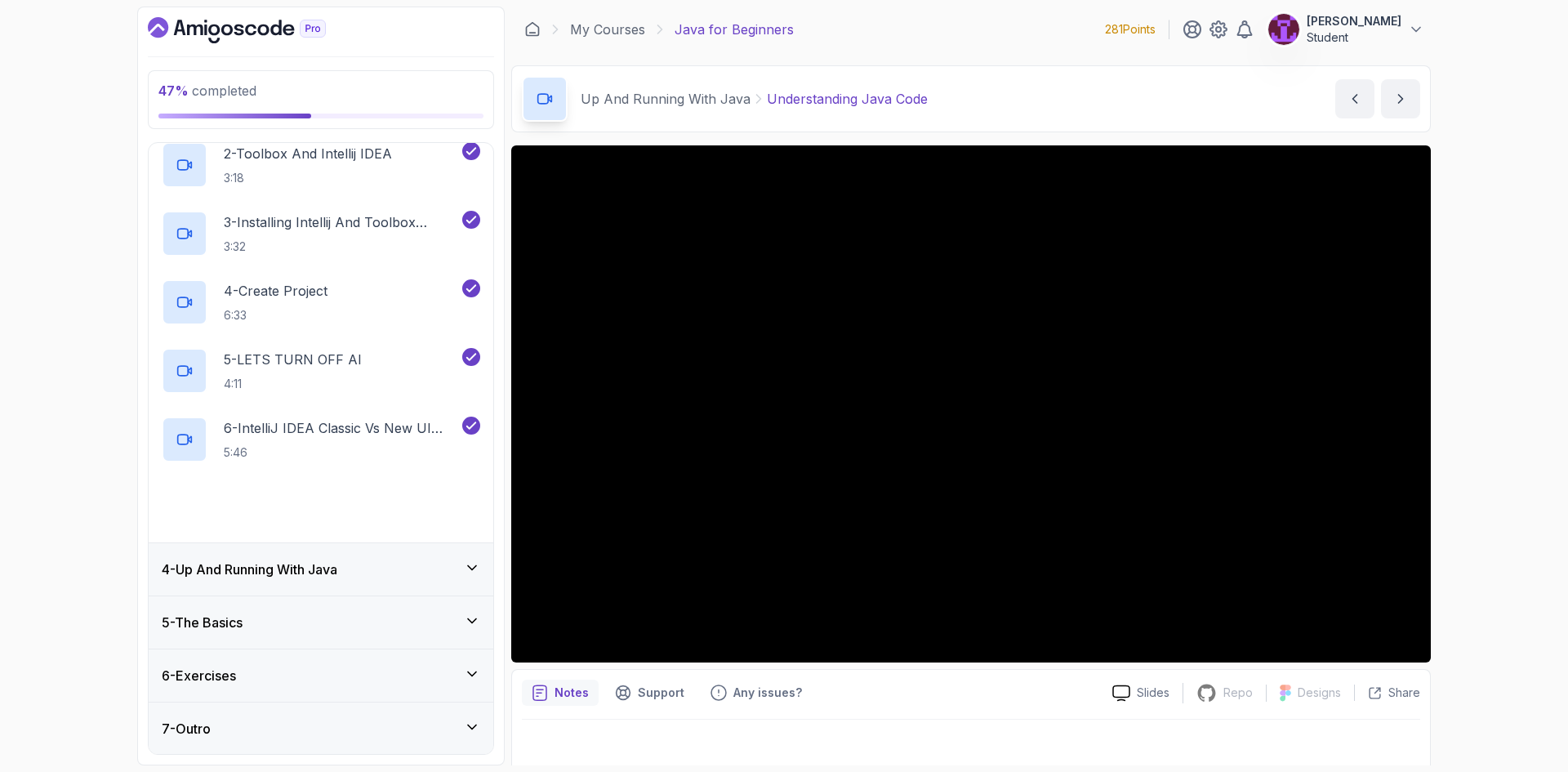
scroll to position [240, 0]
click at [307, 514] on span "related-courses" at bounding box center [275, 520] width 84 height 13
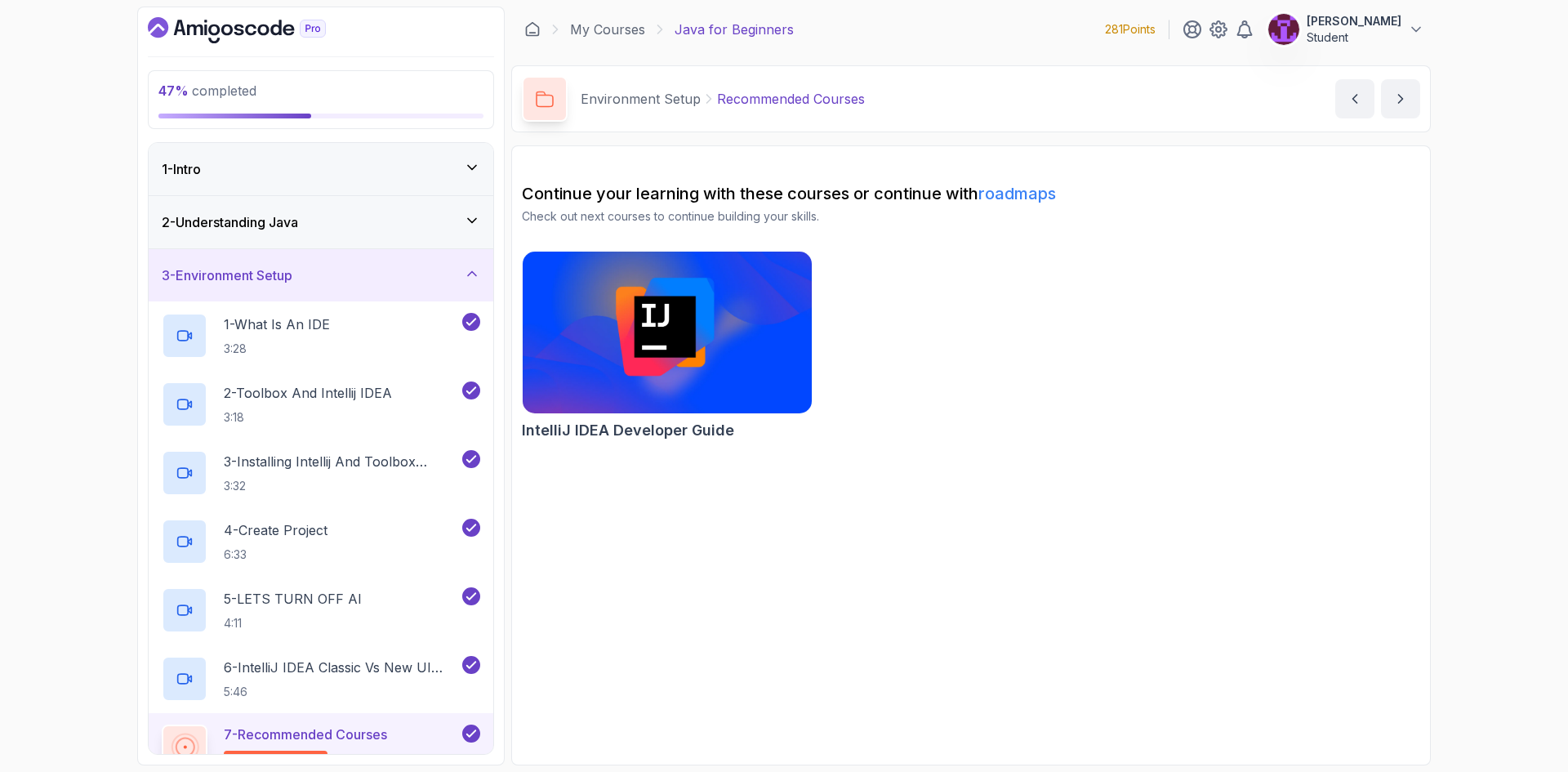
click at [392, 289] on div "3 - Environment Setup" at bounding box center [321, 275] width 345 height 52
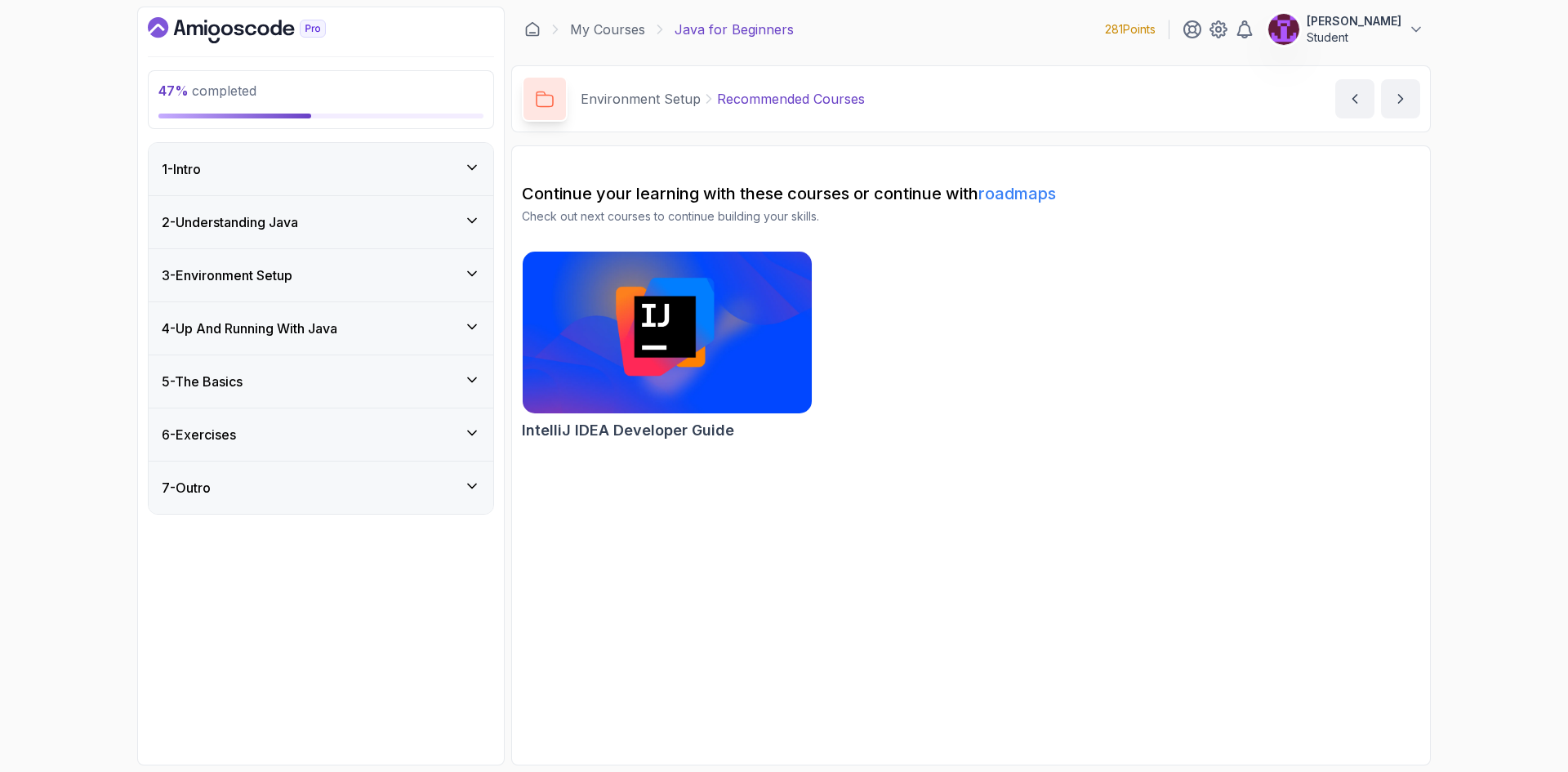
click at [385, 323] on div "4 - Up And Running With Java" at bounding box center [321, 327] width 318 height 20
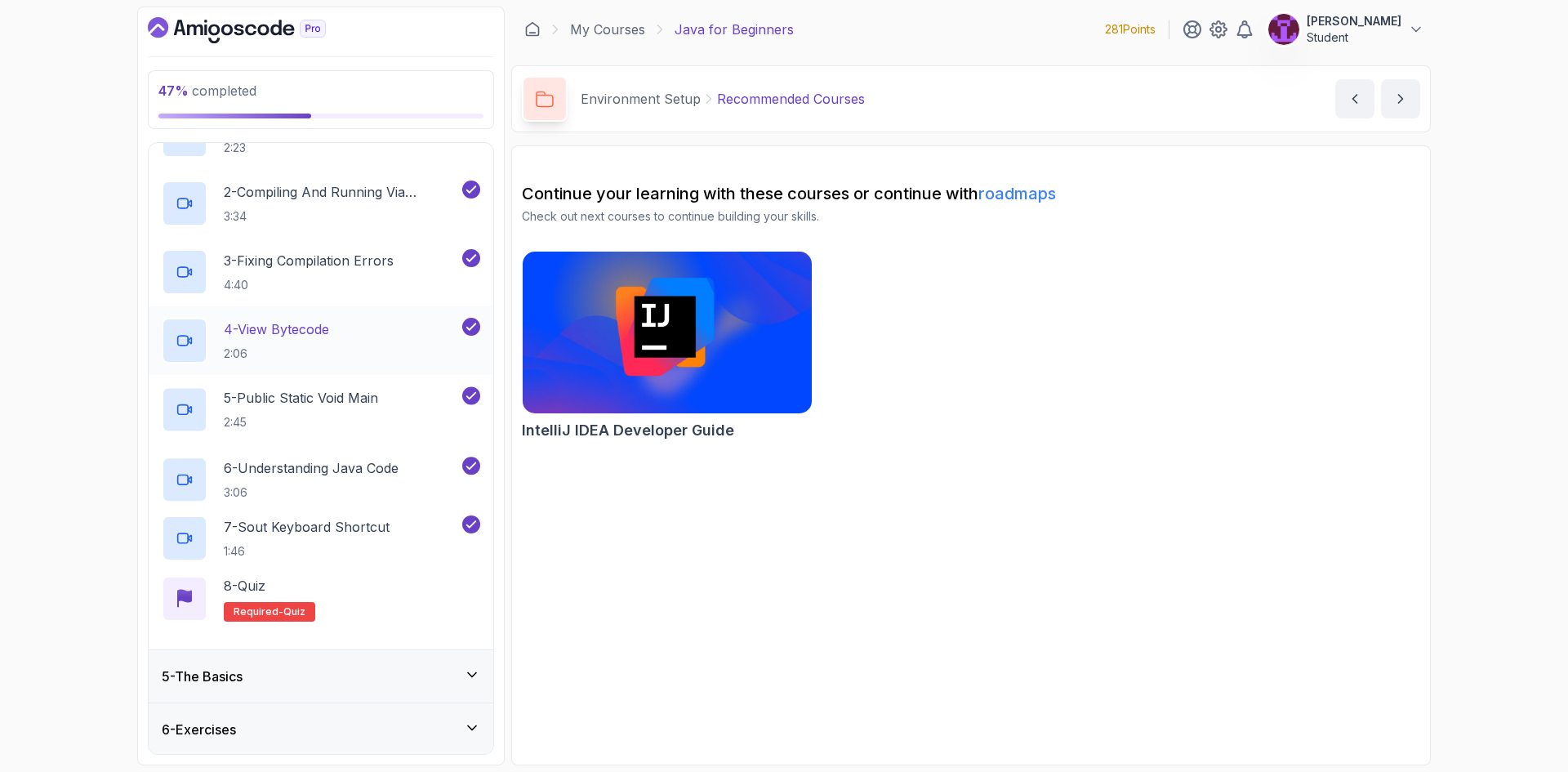
scroll to position [308, 0]
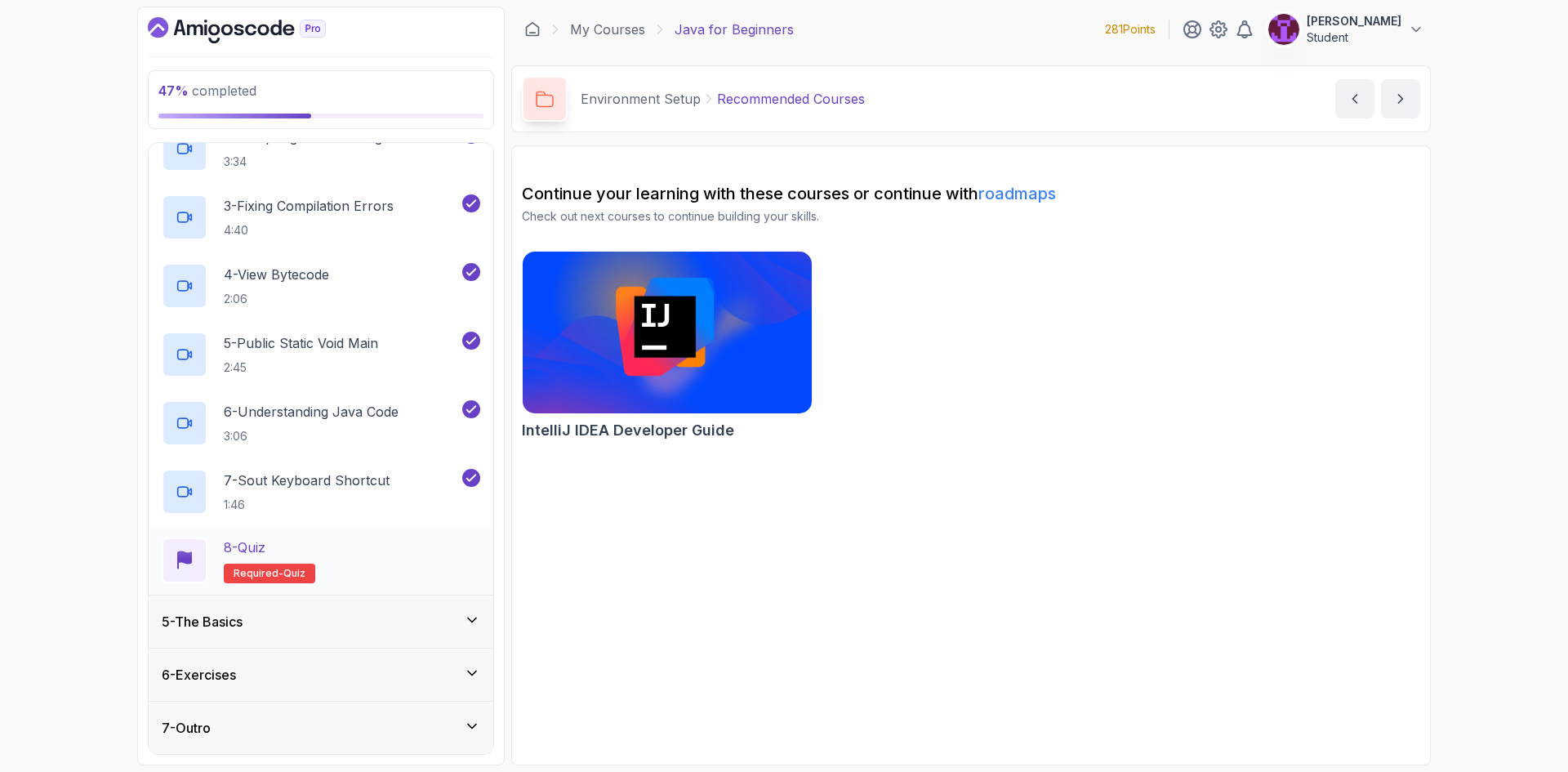
click at [366, 560] on div "8 - Quiz Required- quiz" at bounding box center [321, 560] width 318 height 46
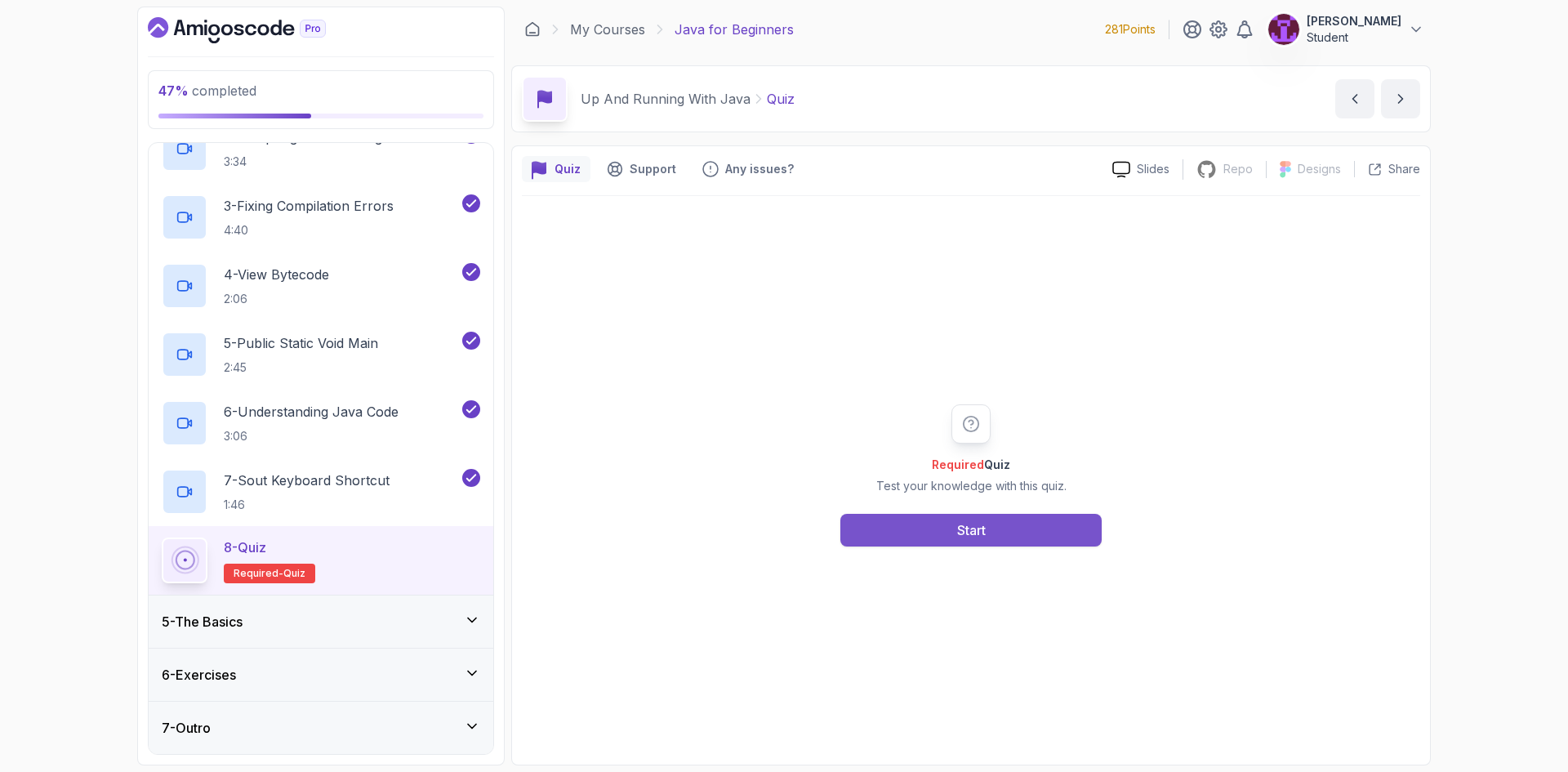
click at [946, 539] on button "Start" at bounding box center [971, 529] width 261 height 32
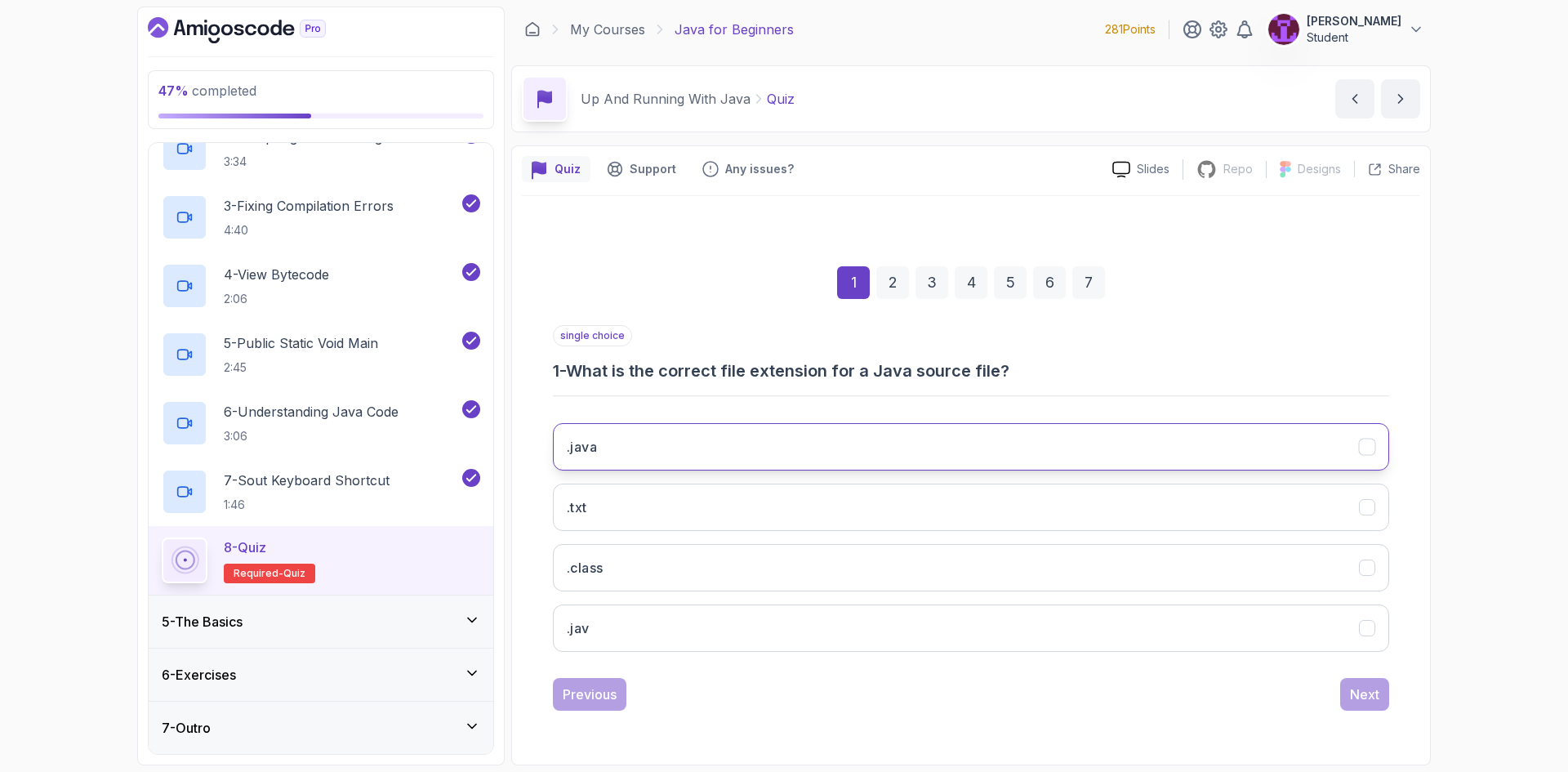
click at [751, 426] on div ".java .txt .class .jav" at bounding box center [971, 538] width 836 height 255
click at [1064, 442] on button ".java" at bounding box center [971, 446] width 836 height 48
click at [1361, 695] on div "Next" at bounding box center [1364, 694] width 30 height 20
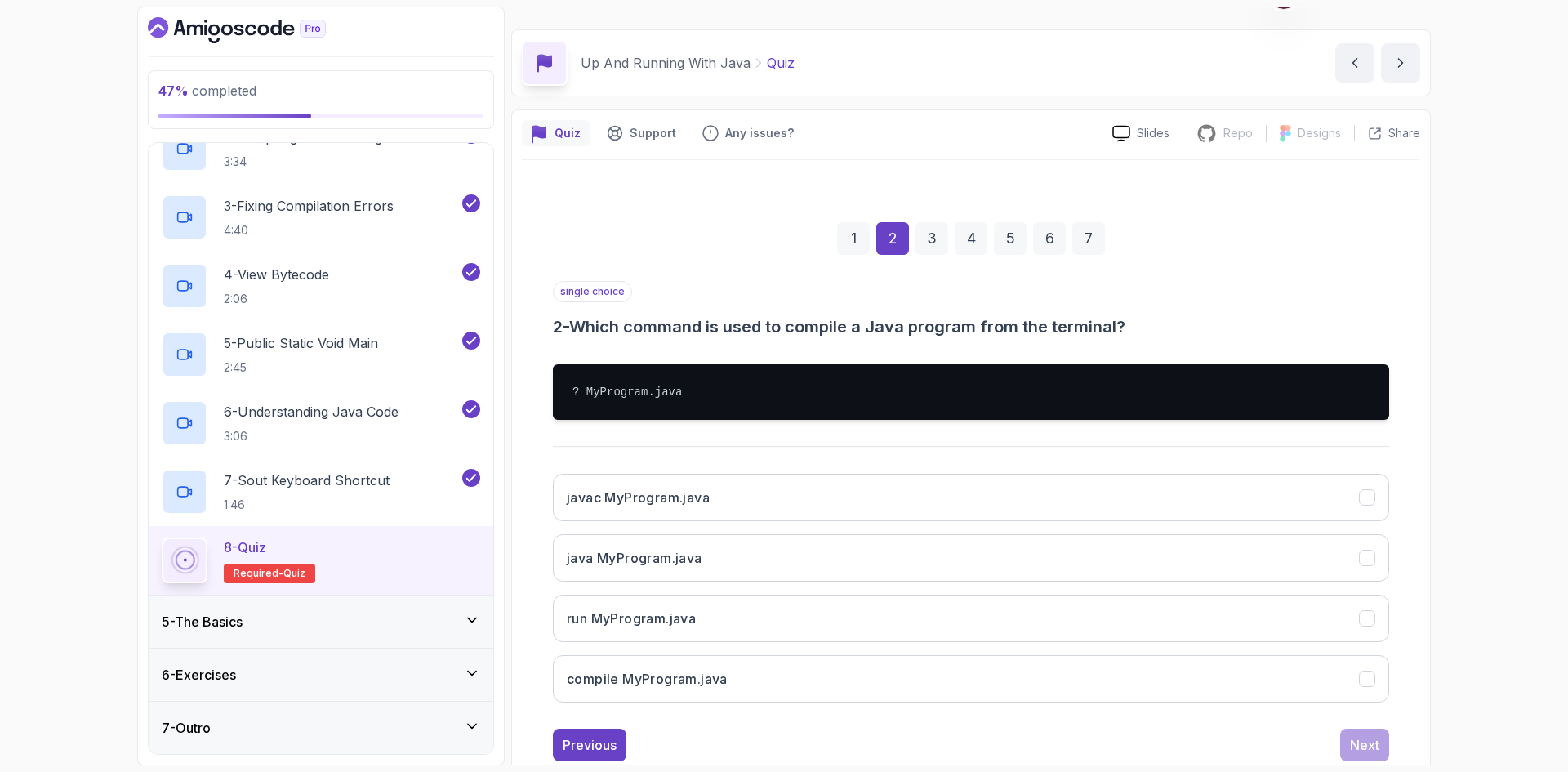
scroll to position [78, 0]
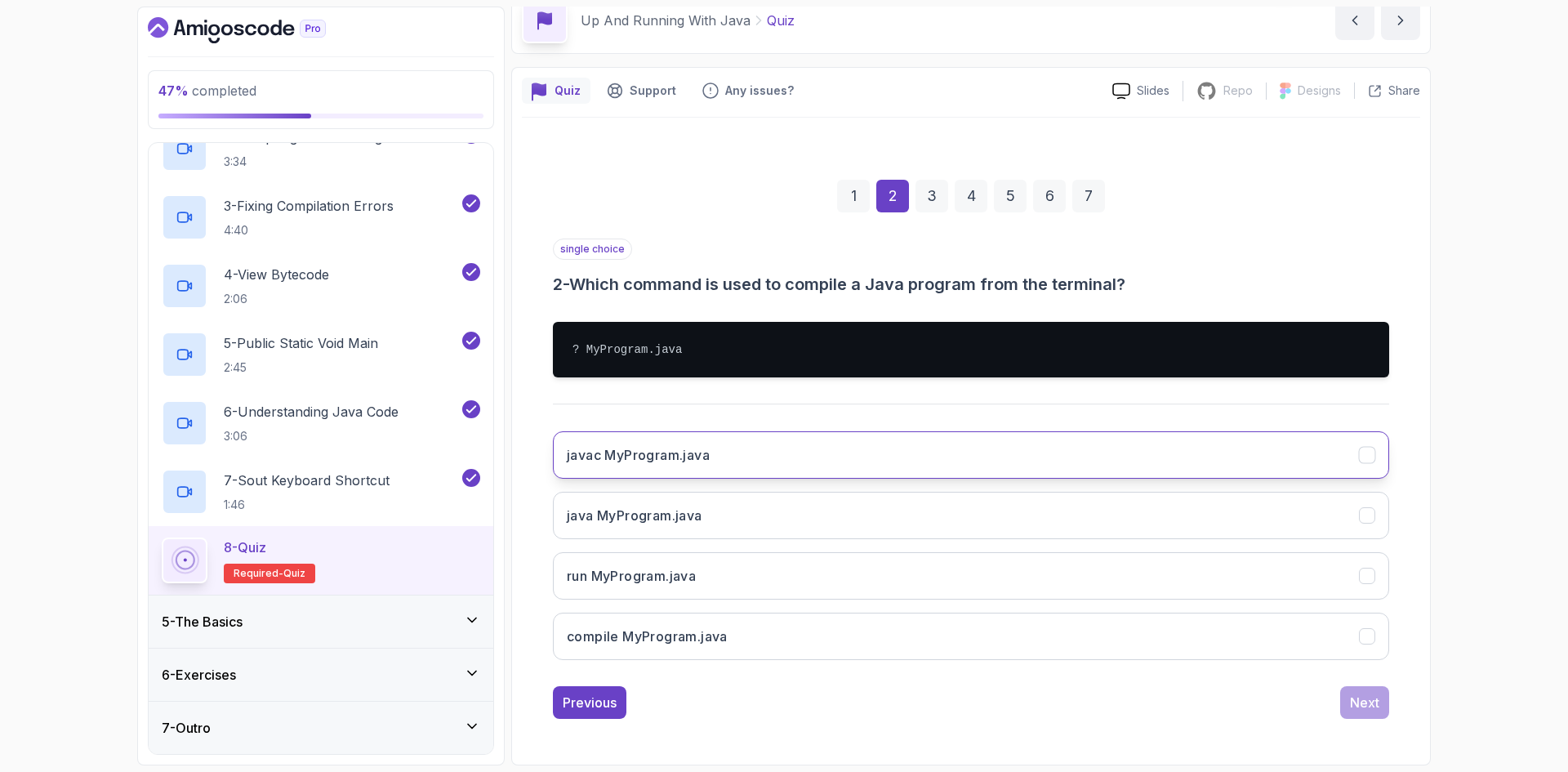
click at [802, 462] on button "javac MyProgram.java" at bounding box center [971, 455] width 836 height 48
click at [1367, 691] on button "Next" at bounding box center [1363, 702] width 49 height 32
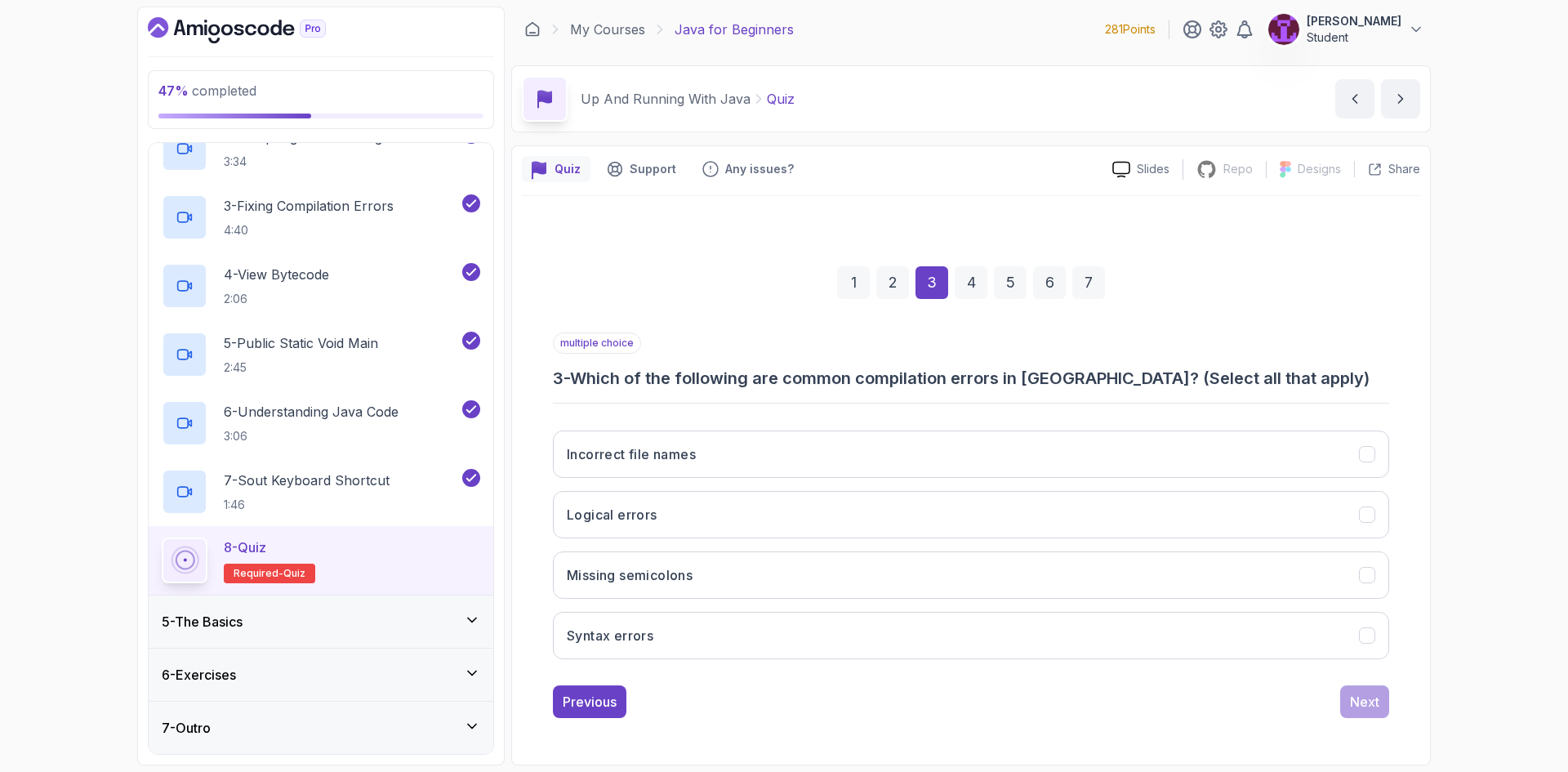
scroll to position [0, 0]
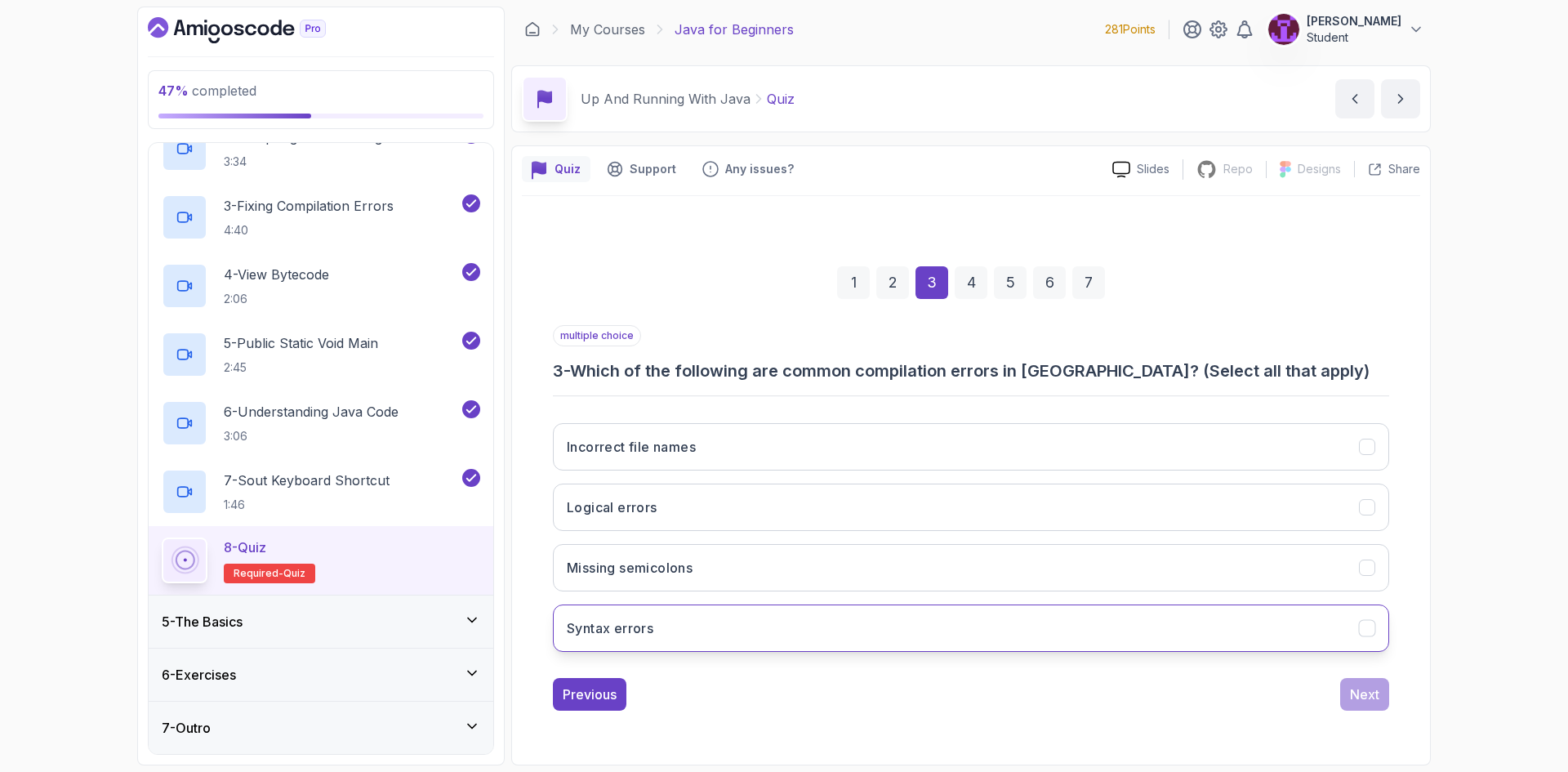
click at [796, 626] on button "Syntax errors" at bounding box center [971, 628] width 836 height 48
click at [1321, 716] on div "1 2 3 4 5 6 7 multiple choice 3 - Which of the following are common compilation…" at bounding box center [970, 474] width 898 height 496
click at [1357, 705] on button "Next" at bounding box center [1363, 694] width 49 height 32
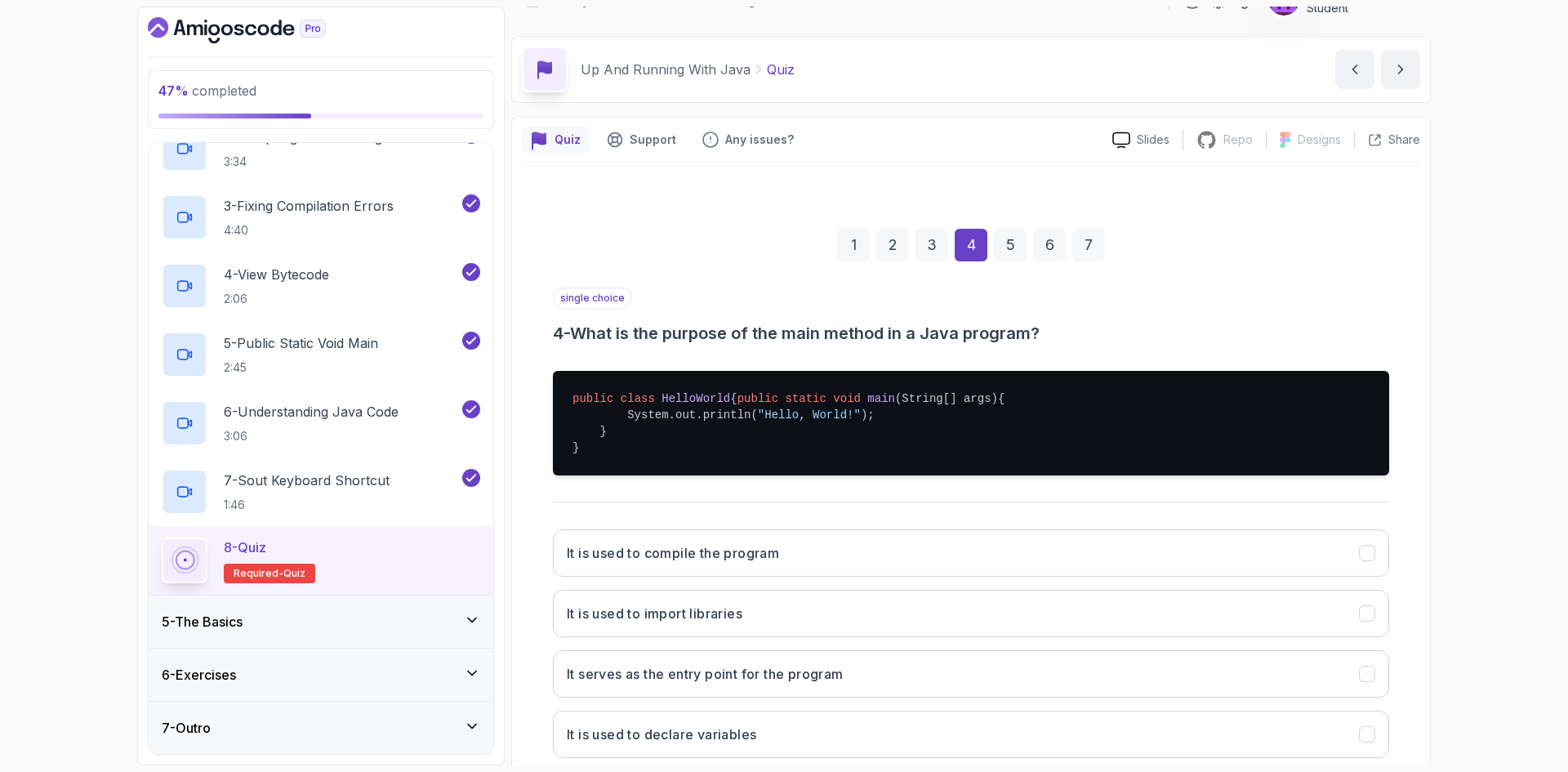
scroll to position [144, 0]
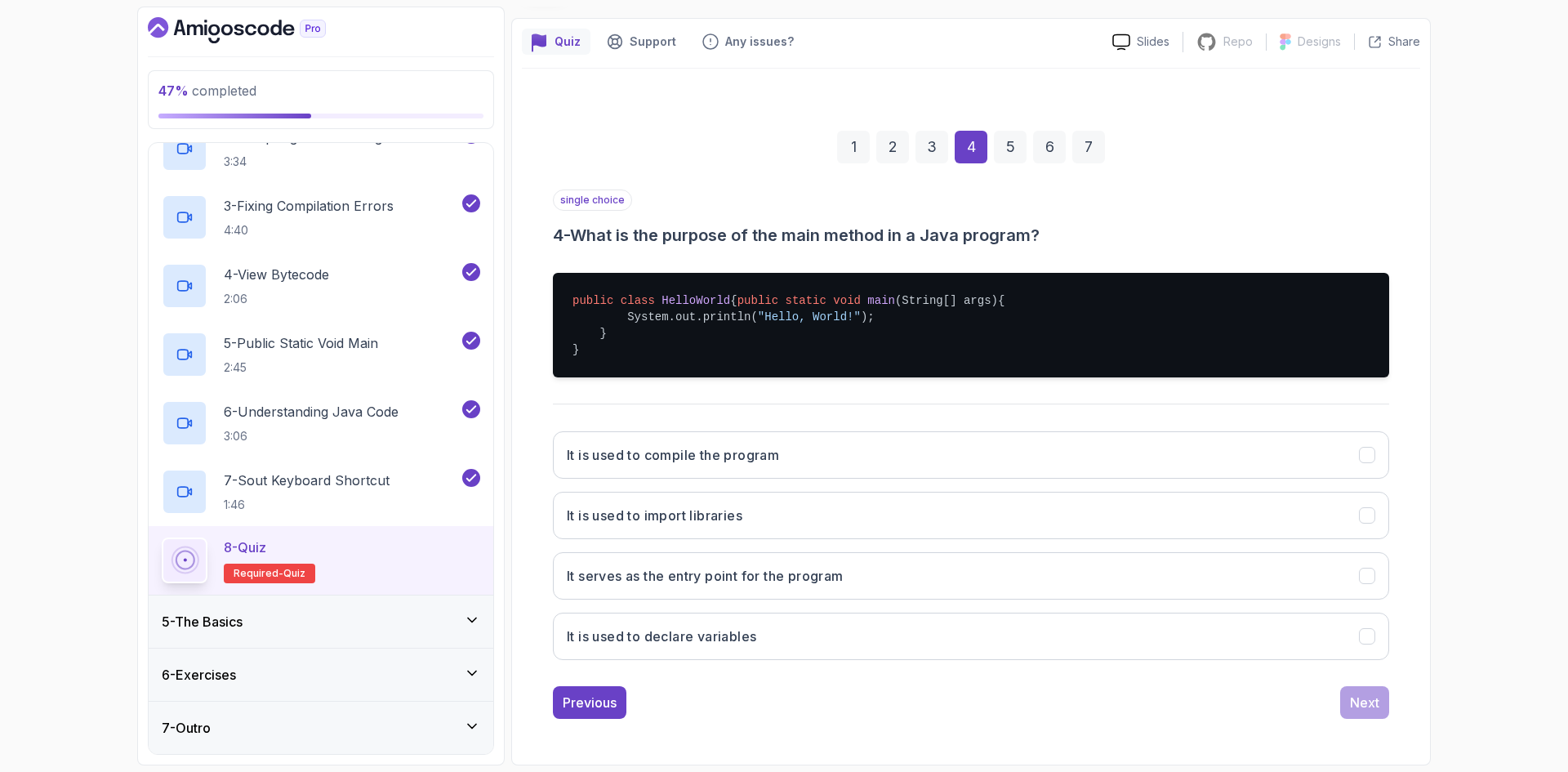
click at [898, 600] on div "It is used to compile the program It is used to import libraries It serves as t…" at bounding box center [971, 545] width 836 height 255
click at [1380, 594] on button "It serves as the entry point for the program" at bounding box center [971, 576] width 836 height 48
click at [1369, 700] on div "Next" at bounding box center [1364, 702] width 30 height 20
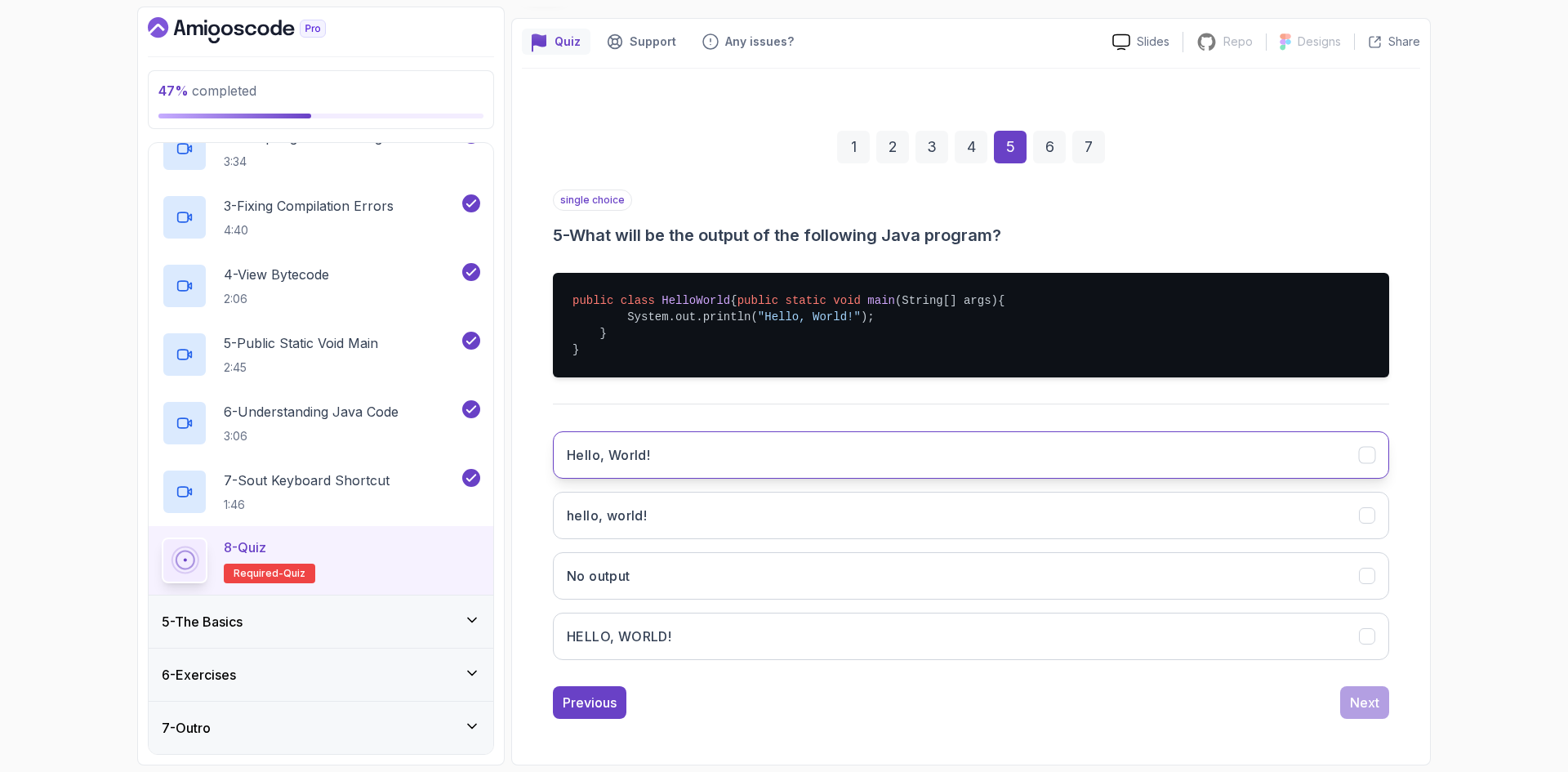
click at [777, 453] on button "Hello, World!" at bounding box center [971, 455] width 836 height 48
click at [1374, 722] on div "1 2 3 4 5 6 7 single choice 5 - What will be the output of the following Java p…" at bounding box center [970, 411] width 898 height 640
click at [1370, 708] on div "Next" at bounding box center [1364, 702] width 30 height 20
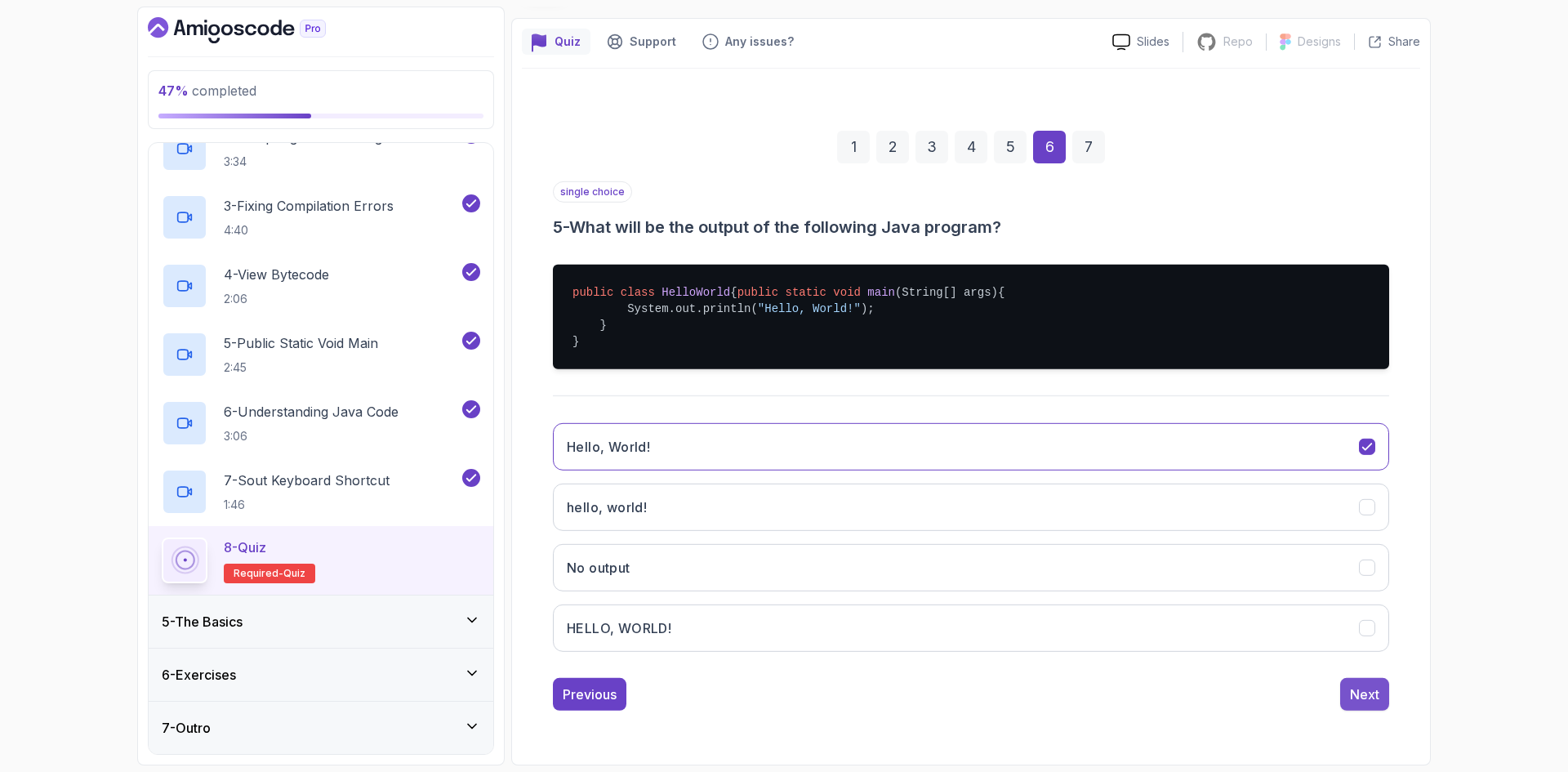
scroll to position [0, 0]
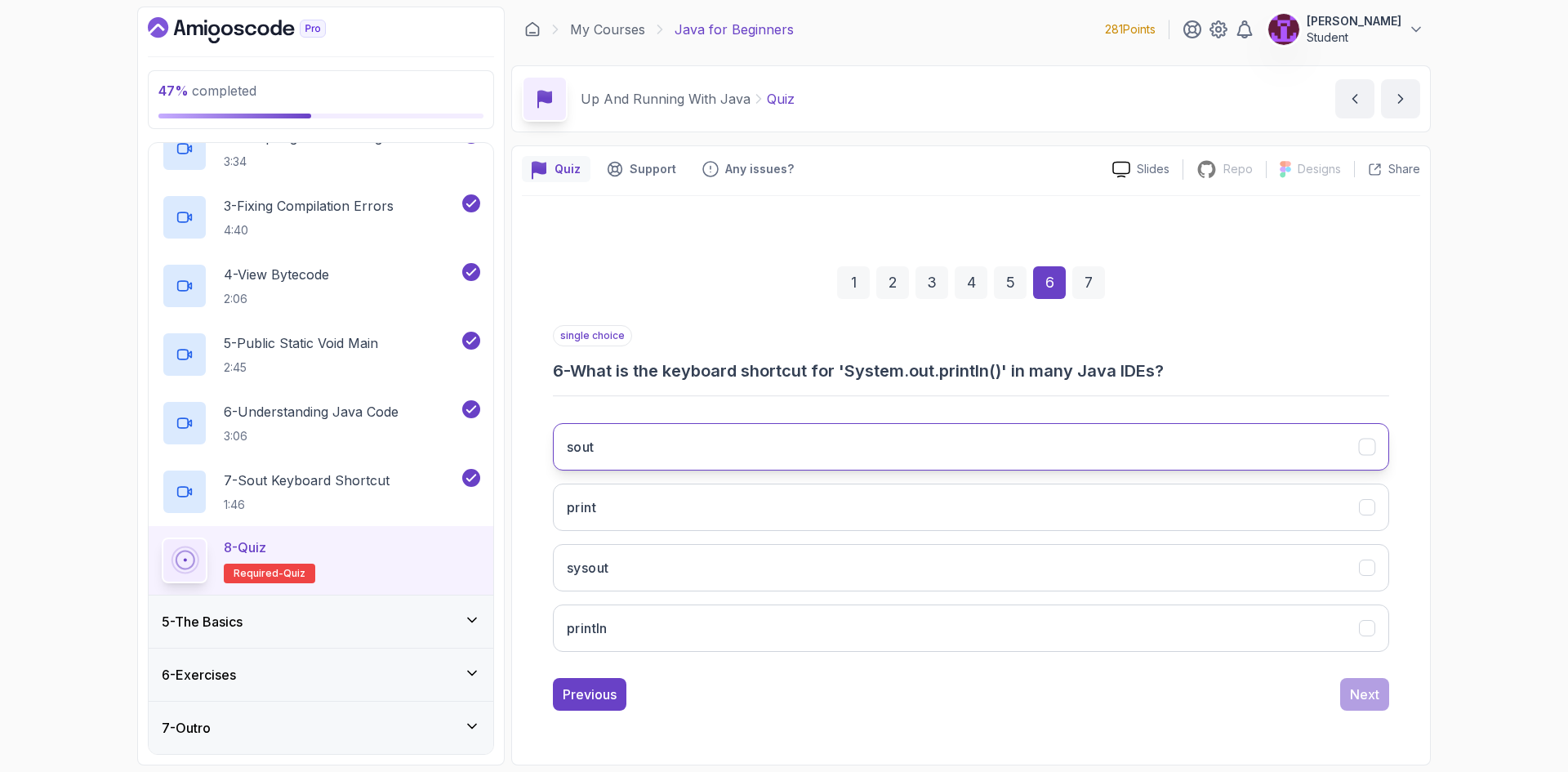
click at [699, 451] on button "sout" at bounding box center [971, 446] width 836 height 48
click at [1374, 692] on div "Next" at bounding box center [1364, 694] width 30 height 20
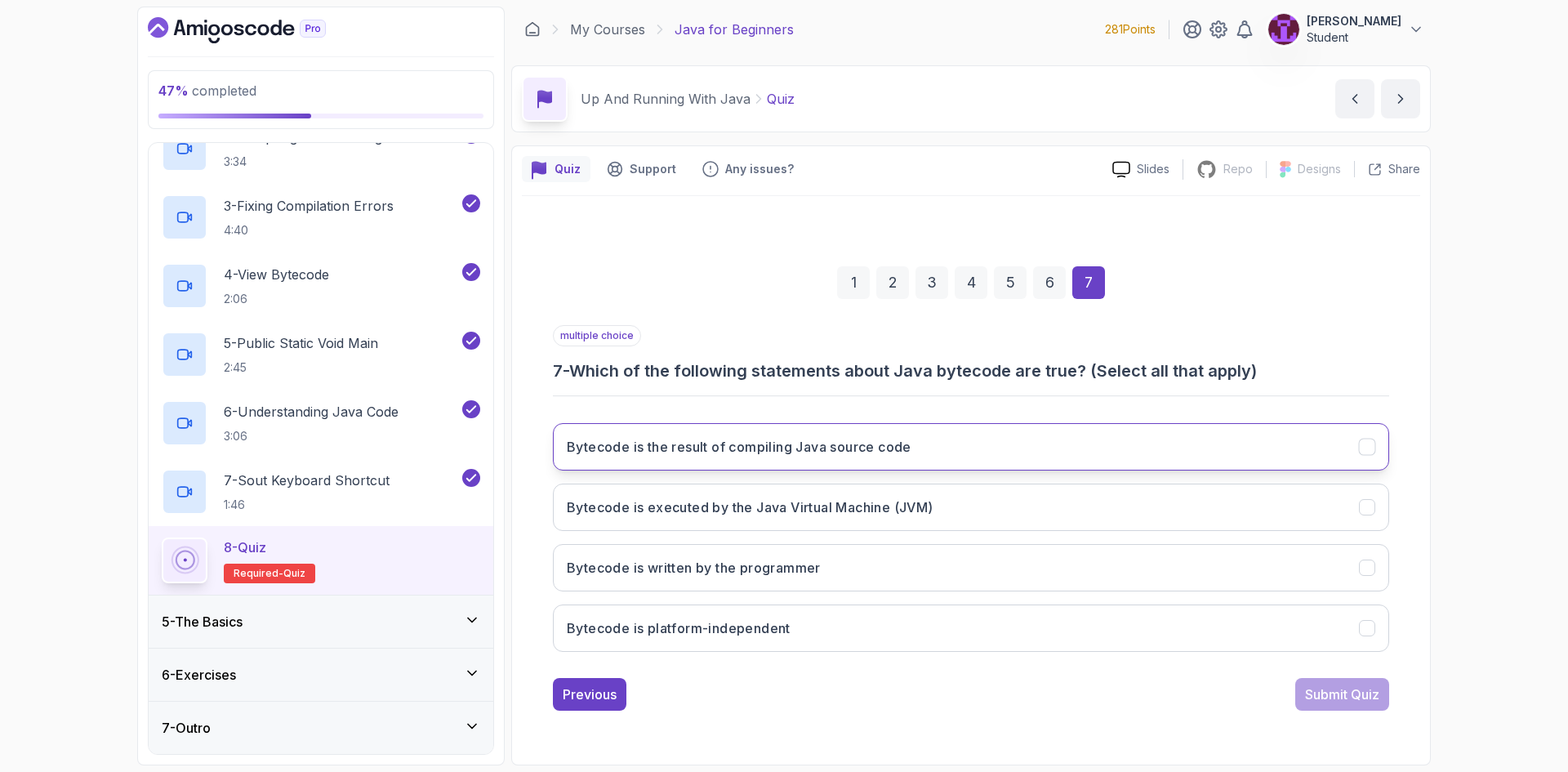
click at [898, 467] on button "Bytecode is the result of compiling Java source code" at bounding box center [971, 446] width 836 height 48
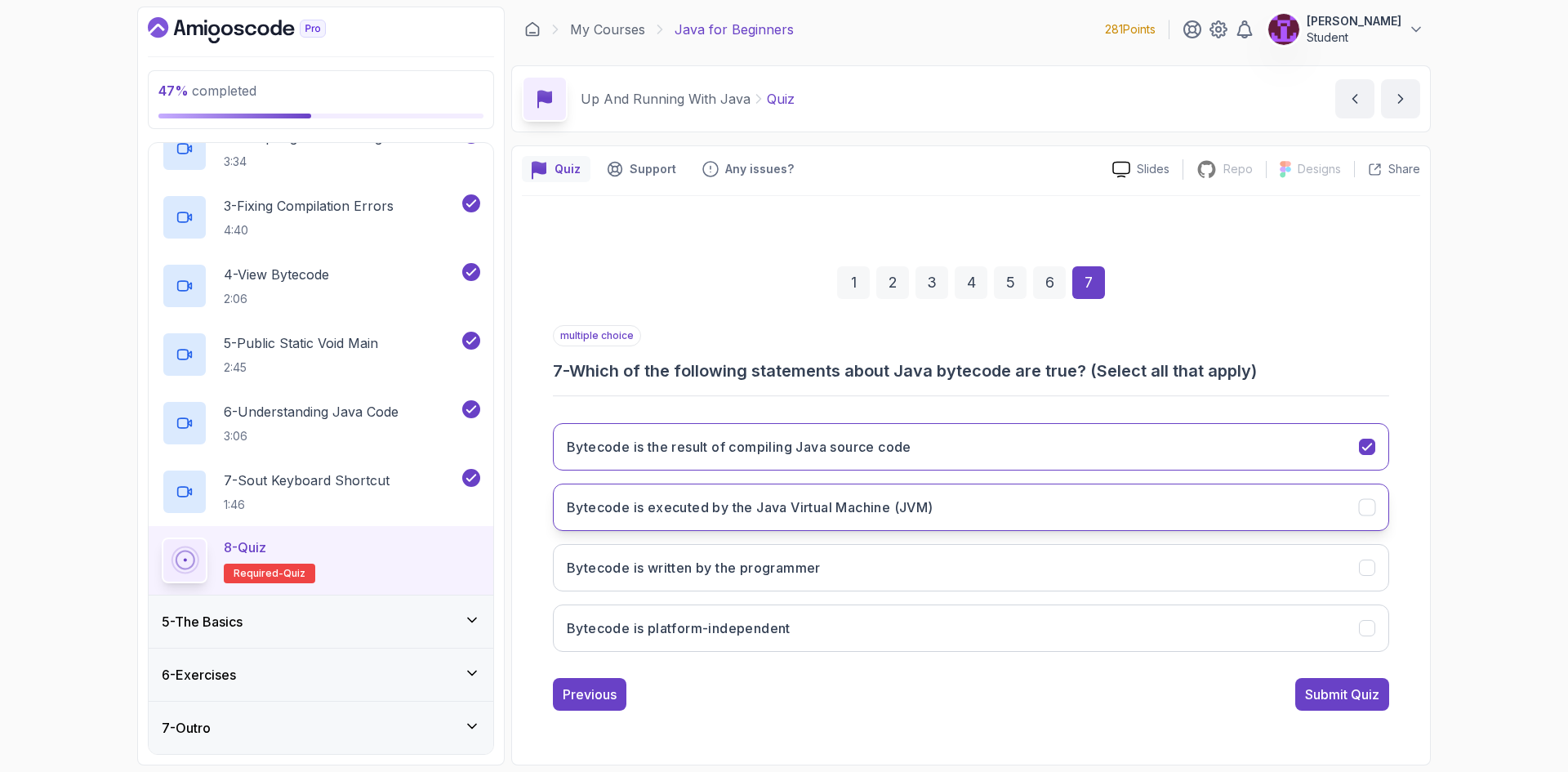
click at [1237, 502] on button "Bytecode is executed by the Java Virtual Machine (JVM)" at bounding box center [971, 507] width 836 height 48
click at [935, 652] on div "Bytecode is the result of compiling Java source code Bytecode is executed by th…" at bounding box center [971, 538] width 836 height 255
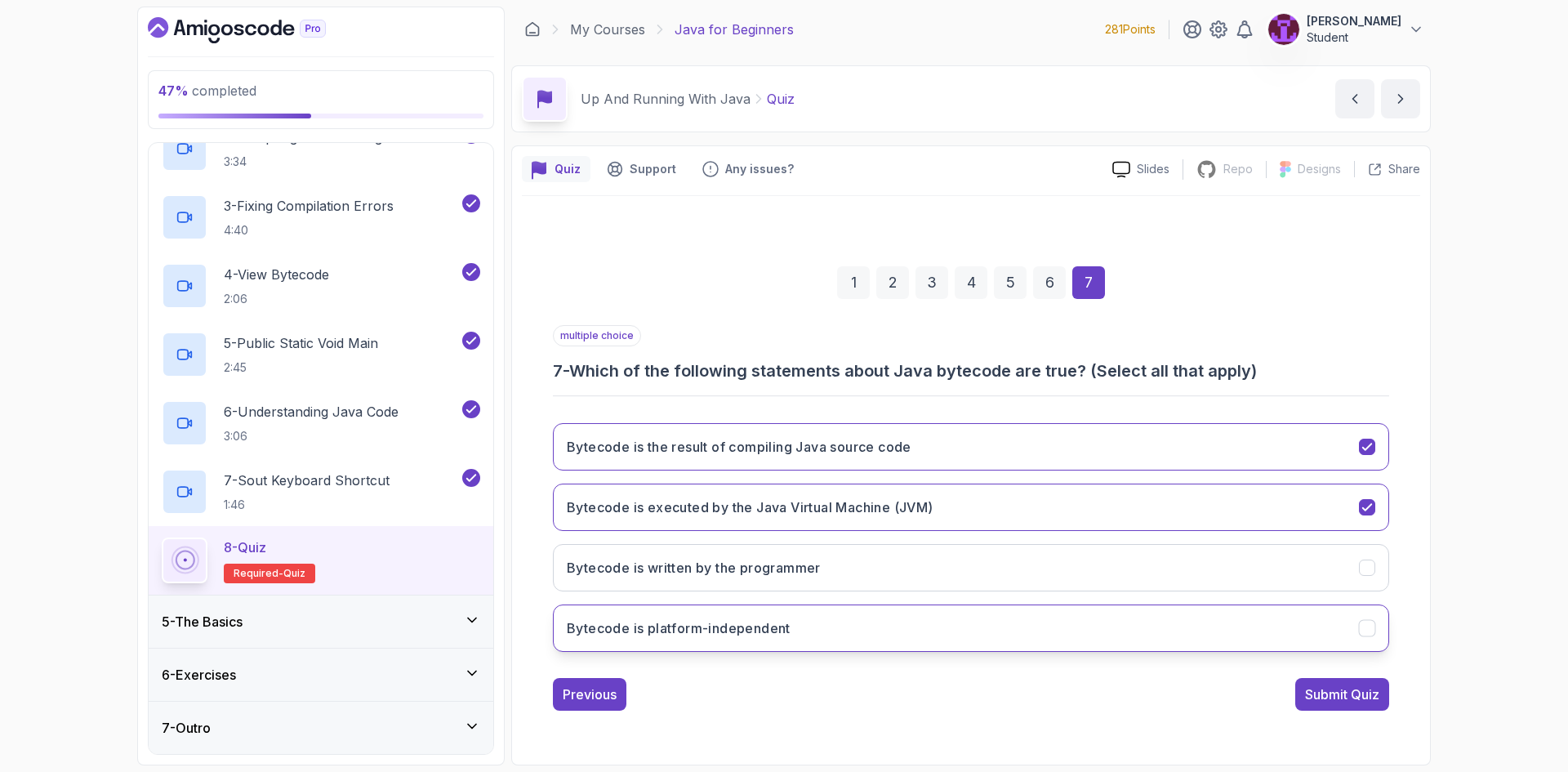
click at [943, 648] on button "Bytecode is platform-independent" at bounding box center [971, 628] width 836 height 48
click at [1368, 692] on div "Submit Quiz" at bounding box center [1342, 694] width 74 height 20
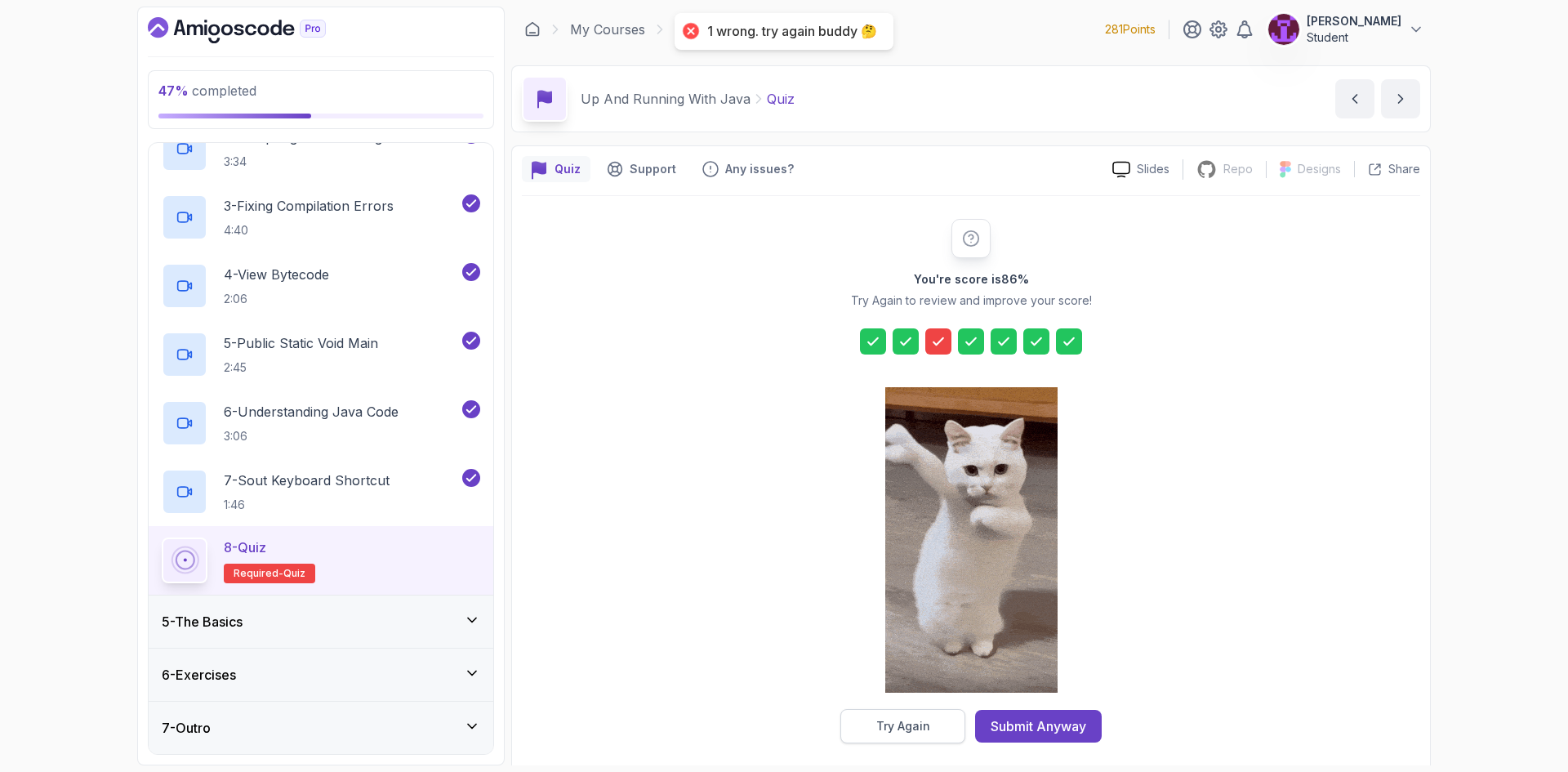
click at [895, 709] on button "Try Again" at bounding box center [903, 725] width 125 height 34
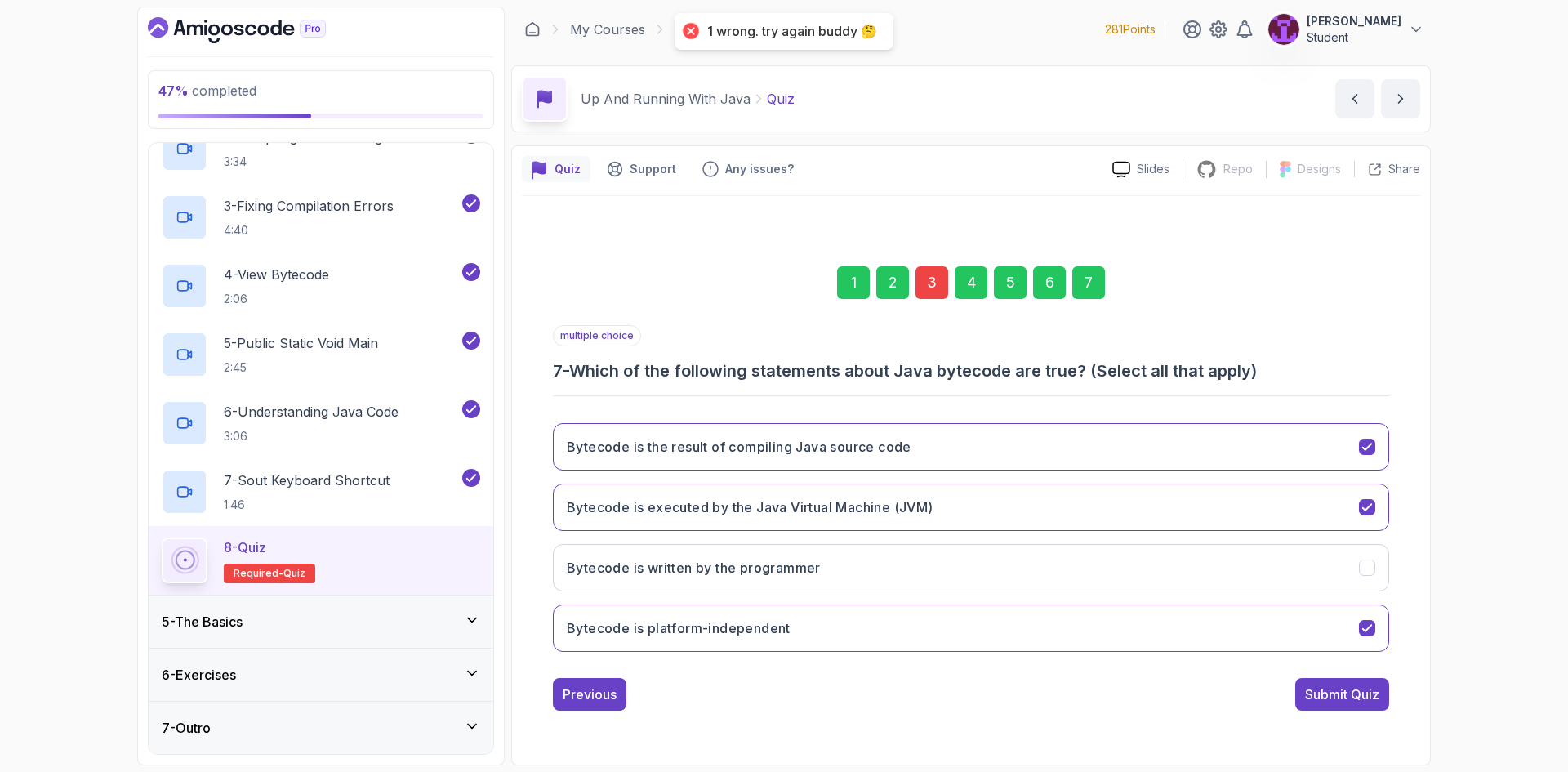
click at [932, 289] on div "3" at bounding box center [931, 283] width 32 height 32
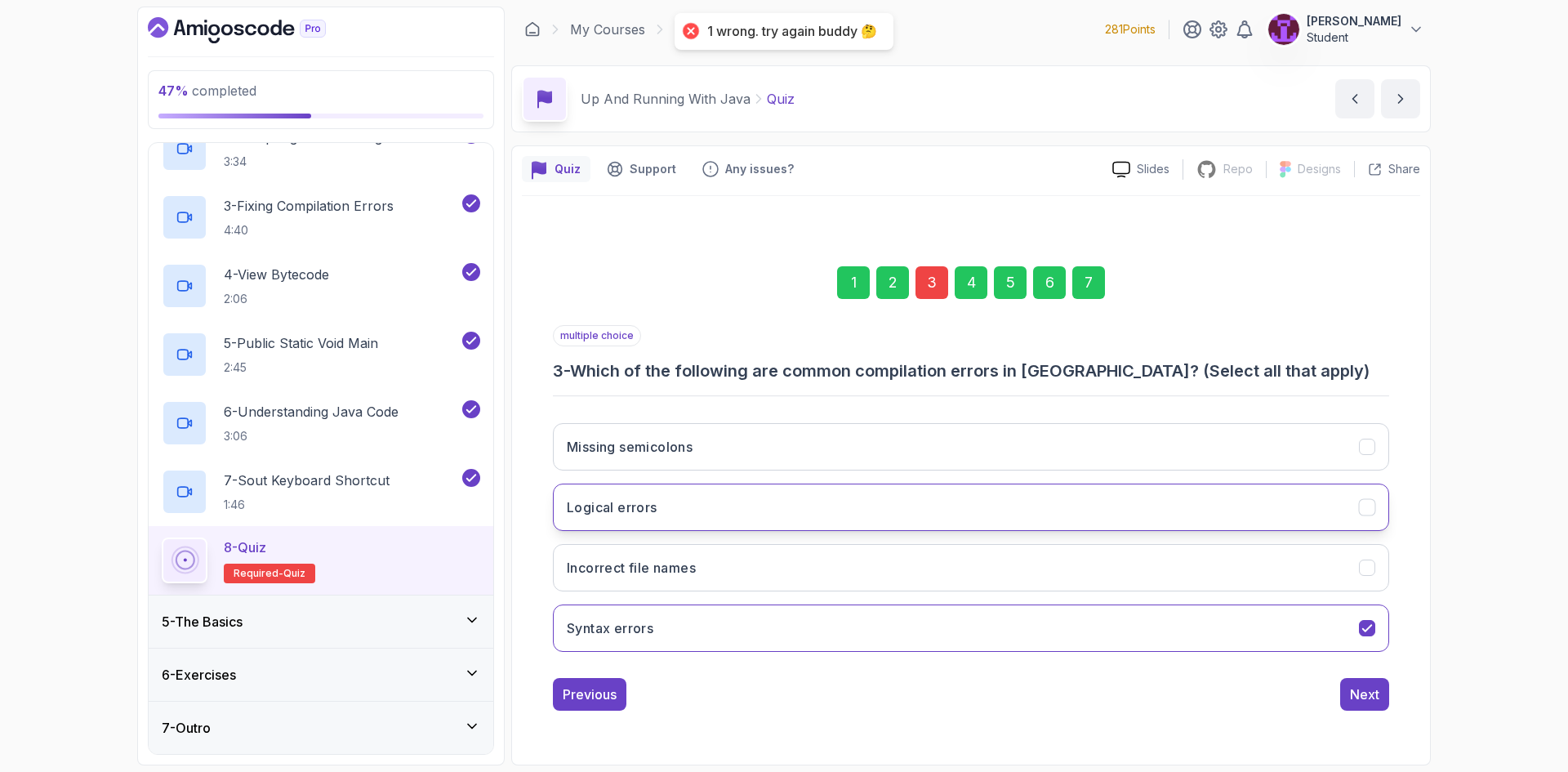
click at [955, 525] on button "Logical errors" at bounding box center [971, 507] width 836 height 48
click at [1086, 510] on button "Logical errors" at bounding box center [971, 507] width 836 height 48
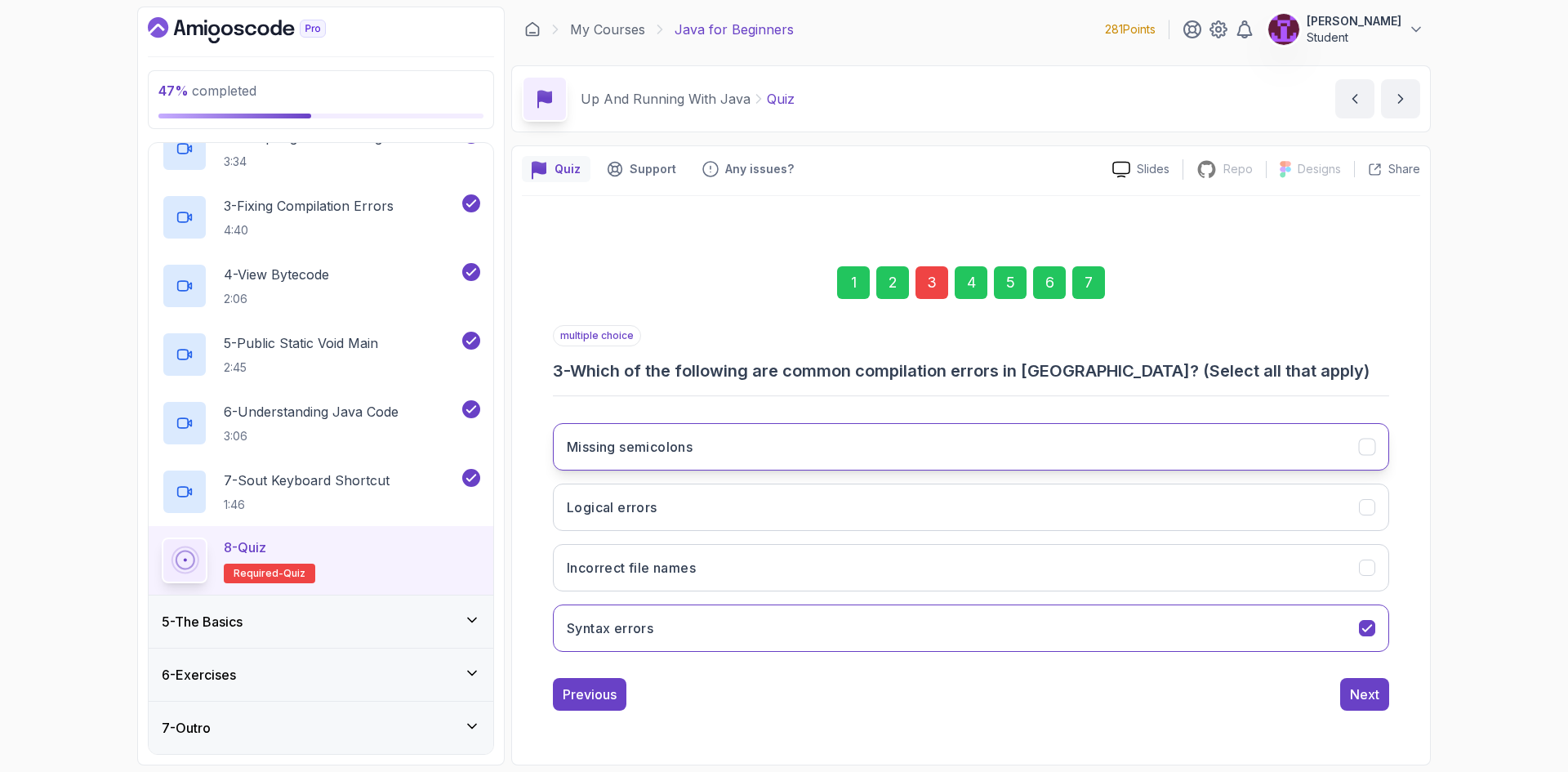
click at [1051, 456] on button "Missing semicolons" at bounding box center [971, 446] width 836 height 48
click at [1366, 688] on div "Next" at bounding box center [1364, 694] width 30 height 20
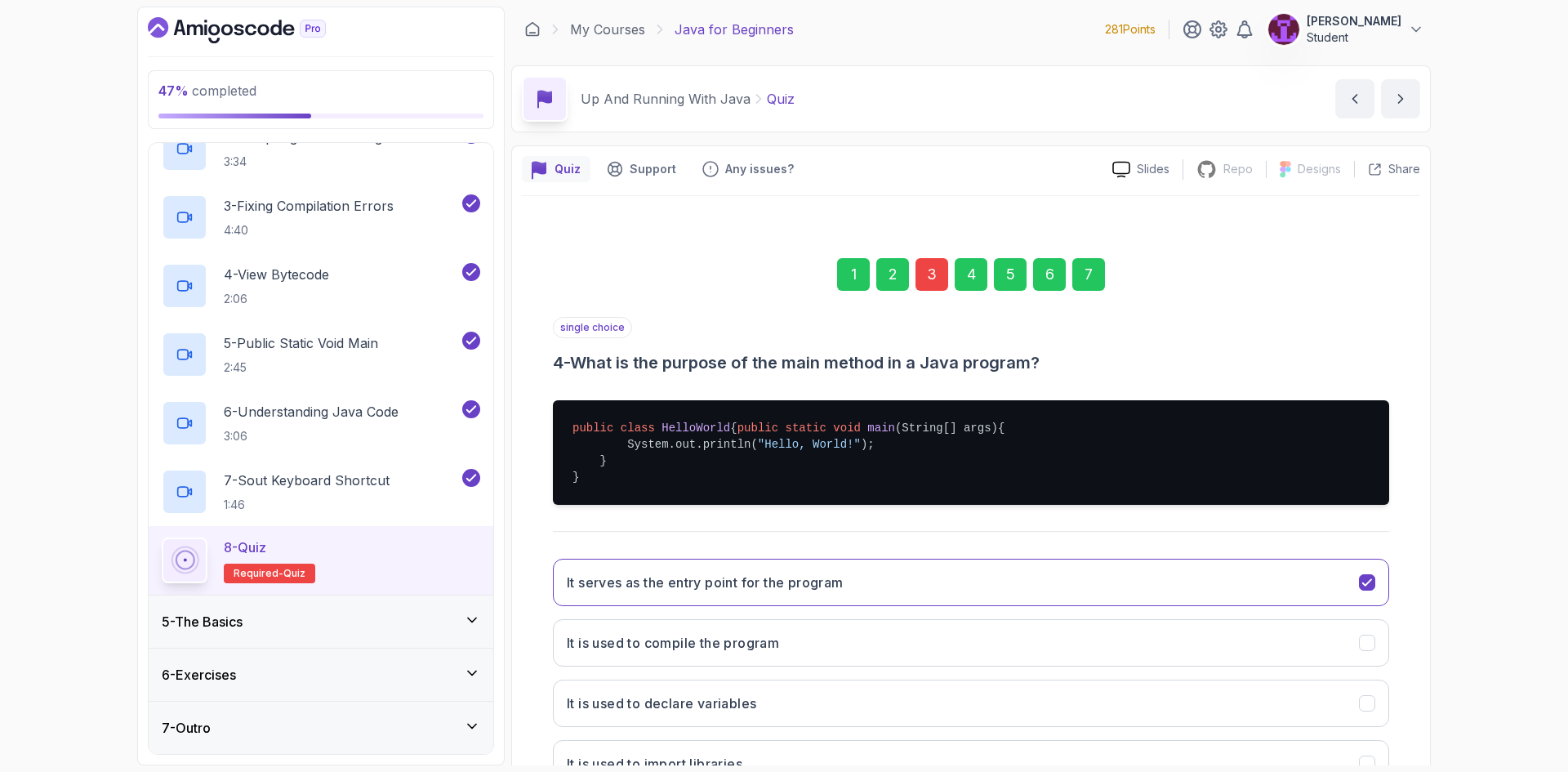
click at [1085, 295] on div "1 2 3 4 5 6 7" at bounding box center [971, 274] width 836 height 85
click at [1091, 278] on div "7" at bounding box center [1088, 274] width 32 height 32
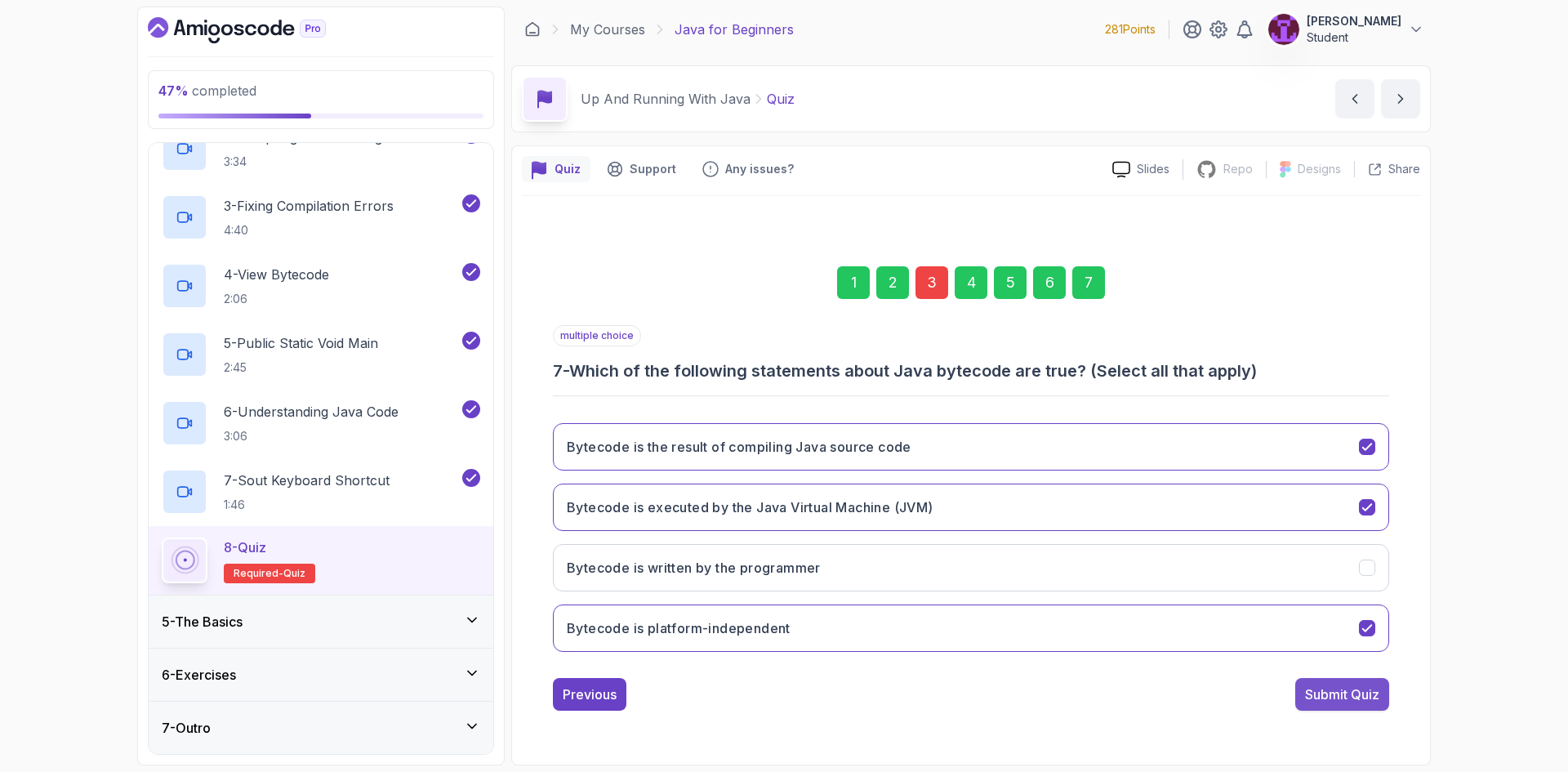
click at [1306, 689] on div "Submit Quiz" at bounding box center [1342, 694] width 74 height 20
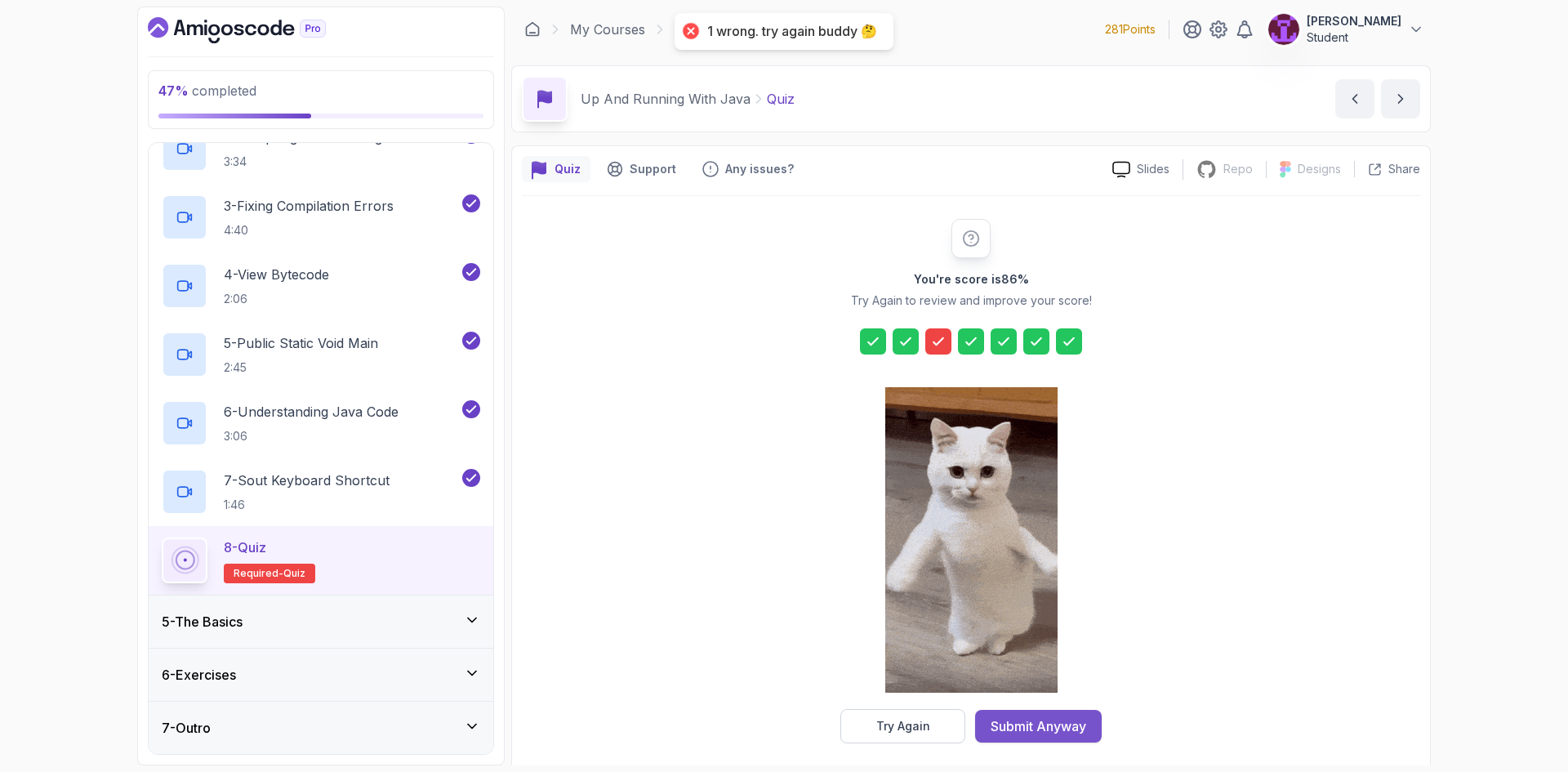
click at [1042, 725] on div "Submit Anyway" at bounding box center [1038, 725] width 95 height 20
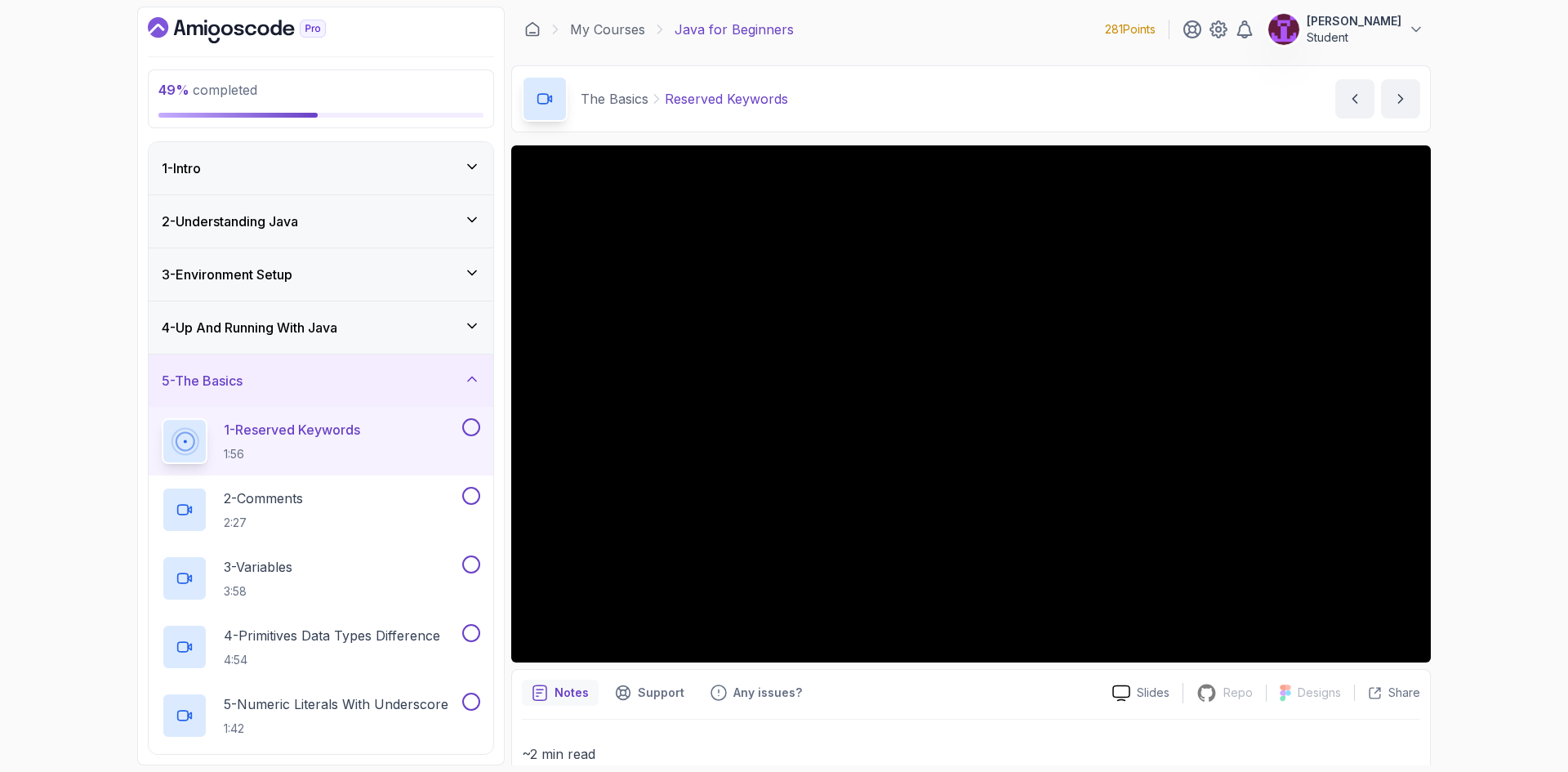
click at [473, 425] on button at bounding box center [470, 426] width 18 height 18
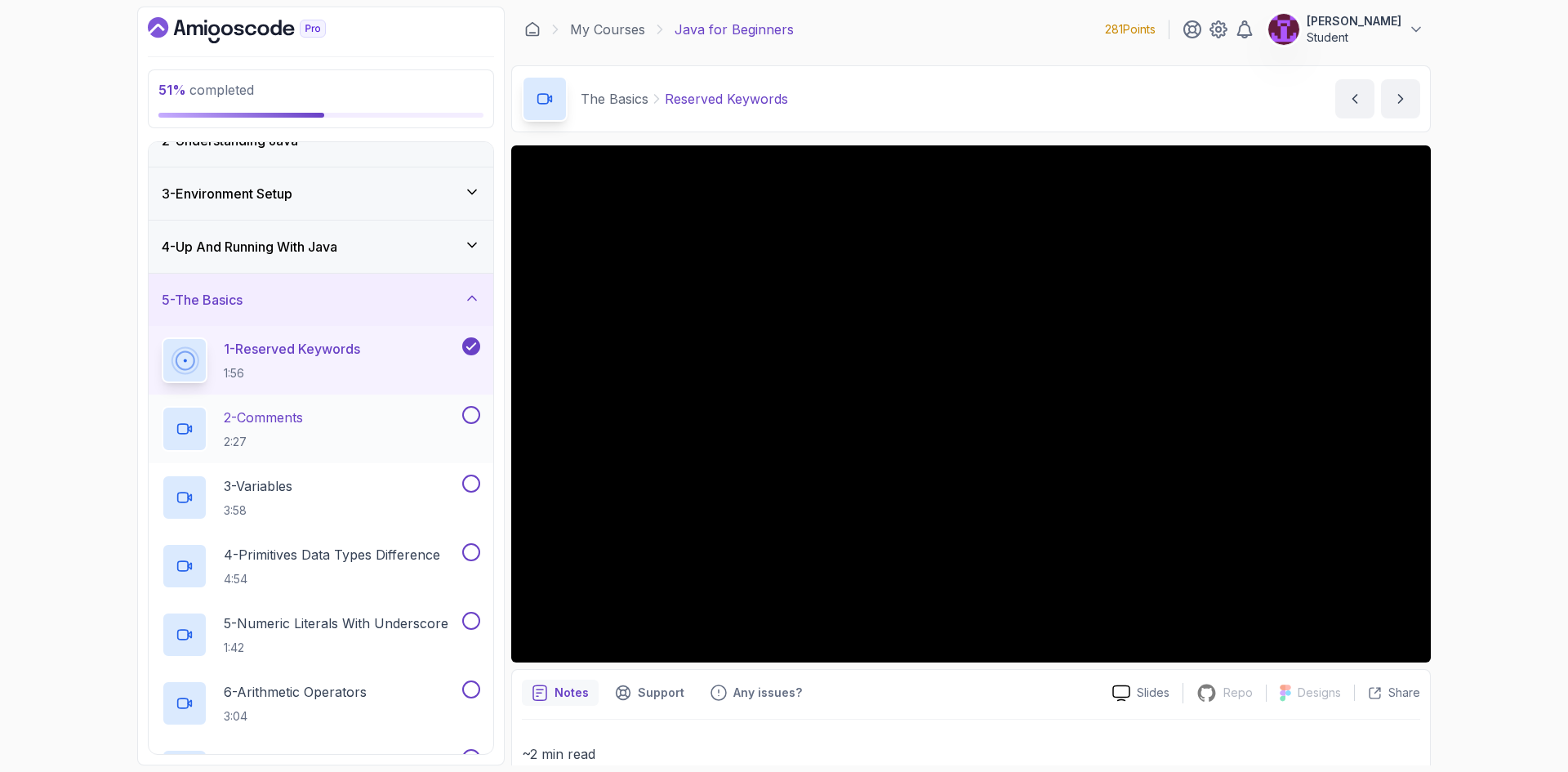
scroll to position [82, 0]
click at [478, 409] on button at bounding box center [470, 413] width 18 height 18
click at [467, 479] on button at bounding box center [470, 482] width 18 height 18
click at [472, 547] on button at bounding box center [470, 550] width 18 height 18
click at [467, 616] on button at bounding box center [470, 620] width 18 height 18
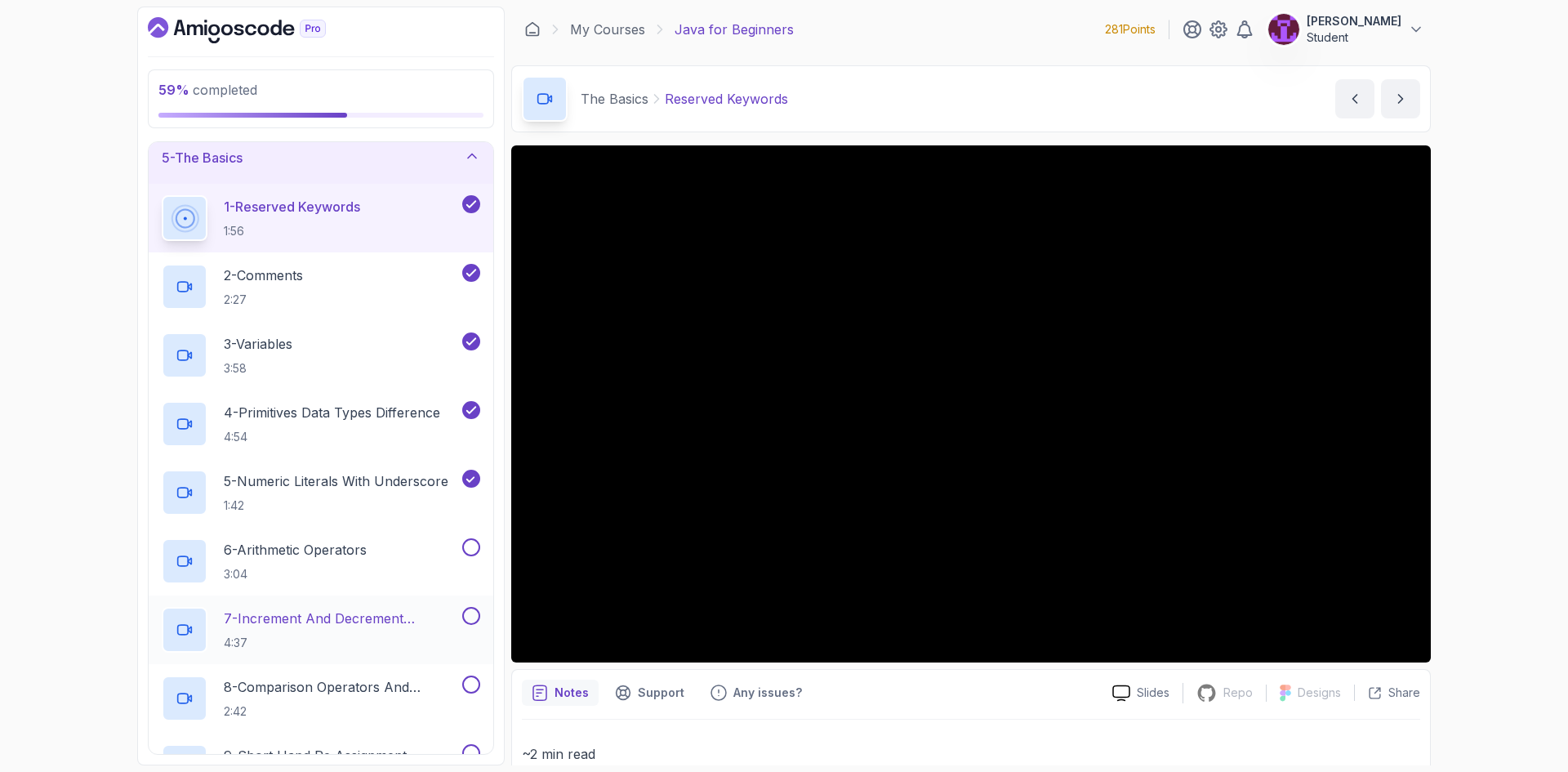
scroll to position [245, 0]
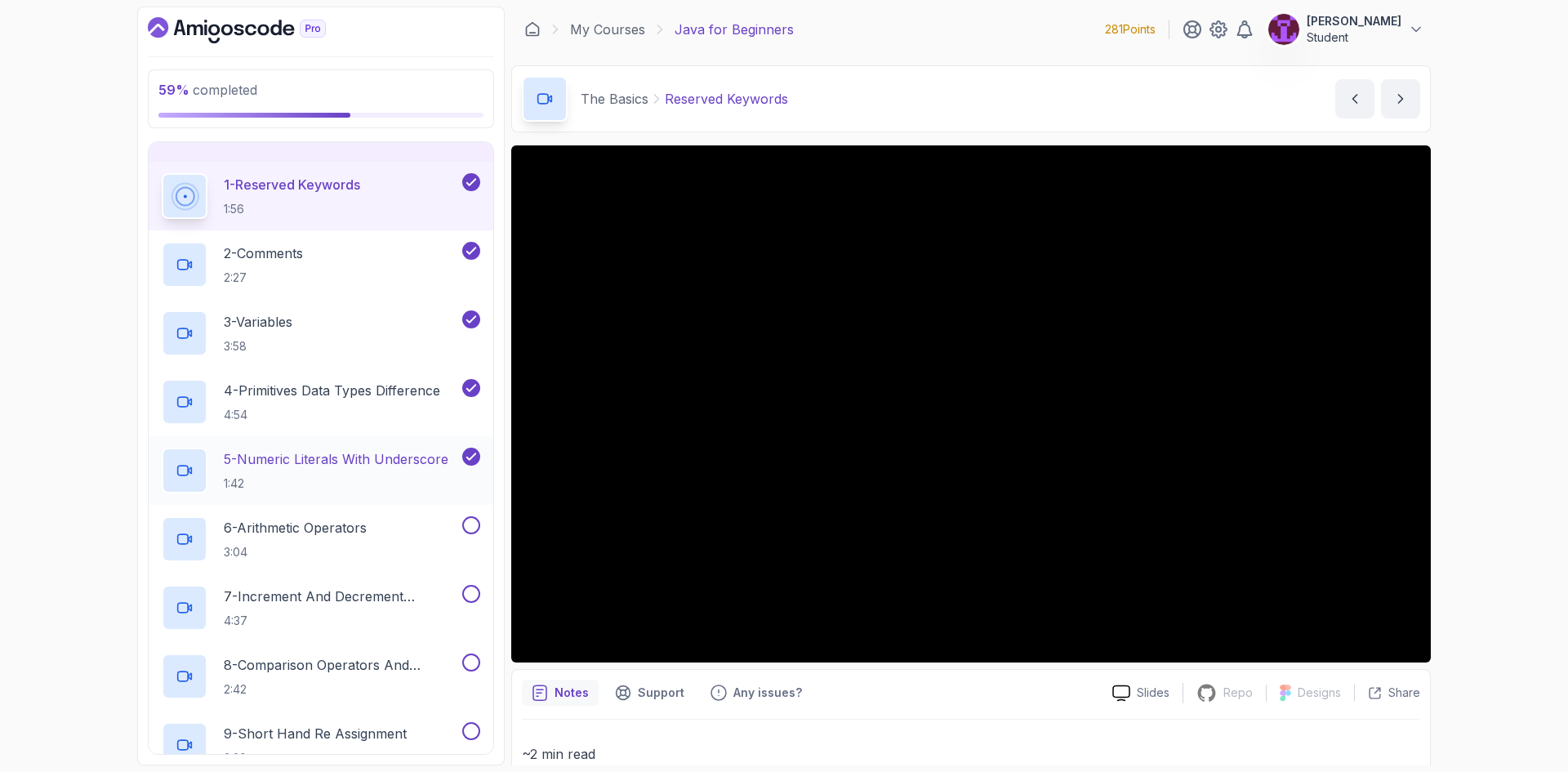
click at [416, 466] on p "5 - Numeric Literals With Underscore" at bounding box center [336, 459] width 225 height 20
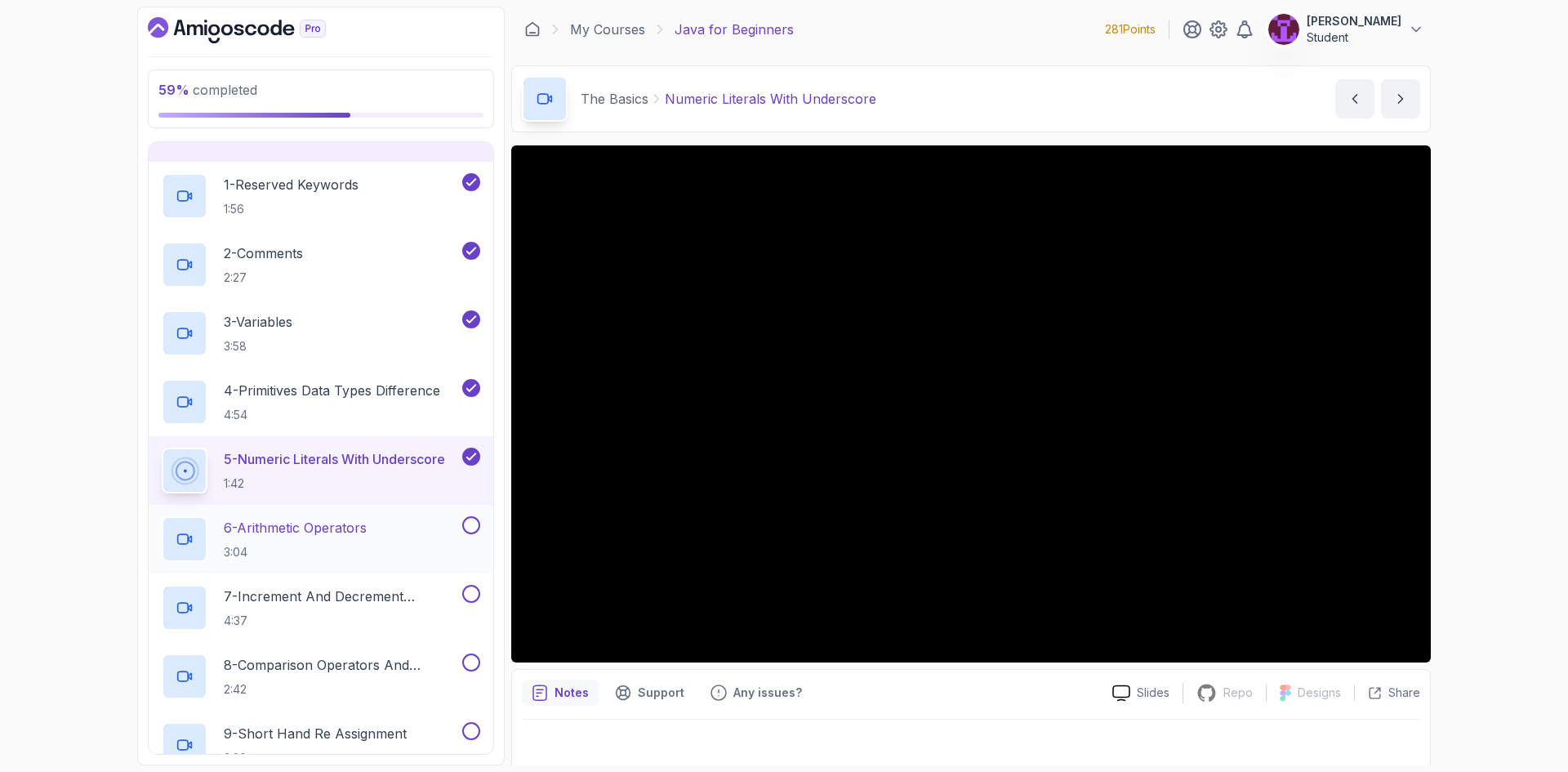
click at [463, 527] on button at bounding box center [470, 525] width 18 height 18
click at [473, 588] on button at bounding box center [470, 593] width 18 height 18
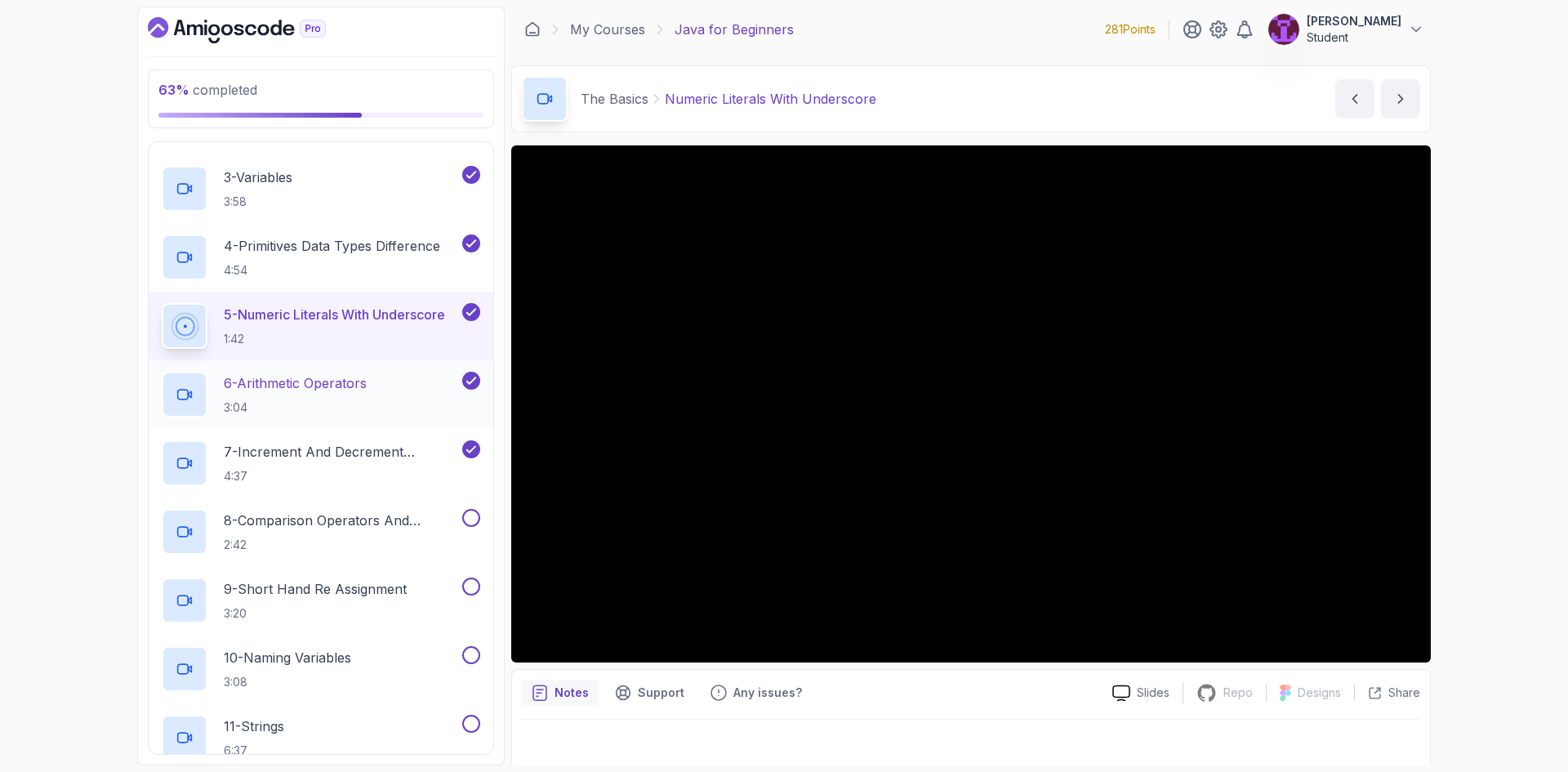
scroll to position [408, 0]
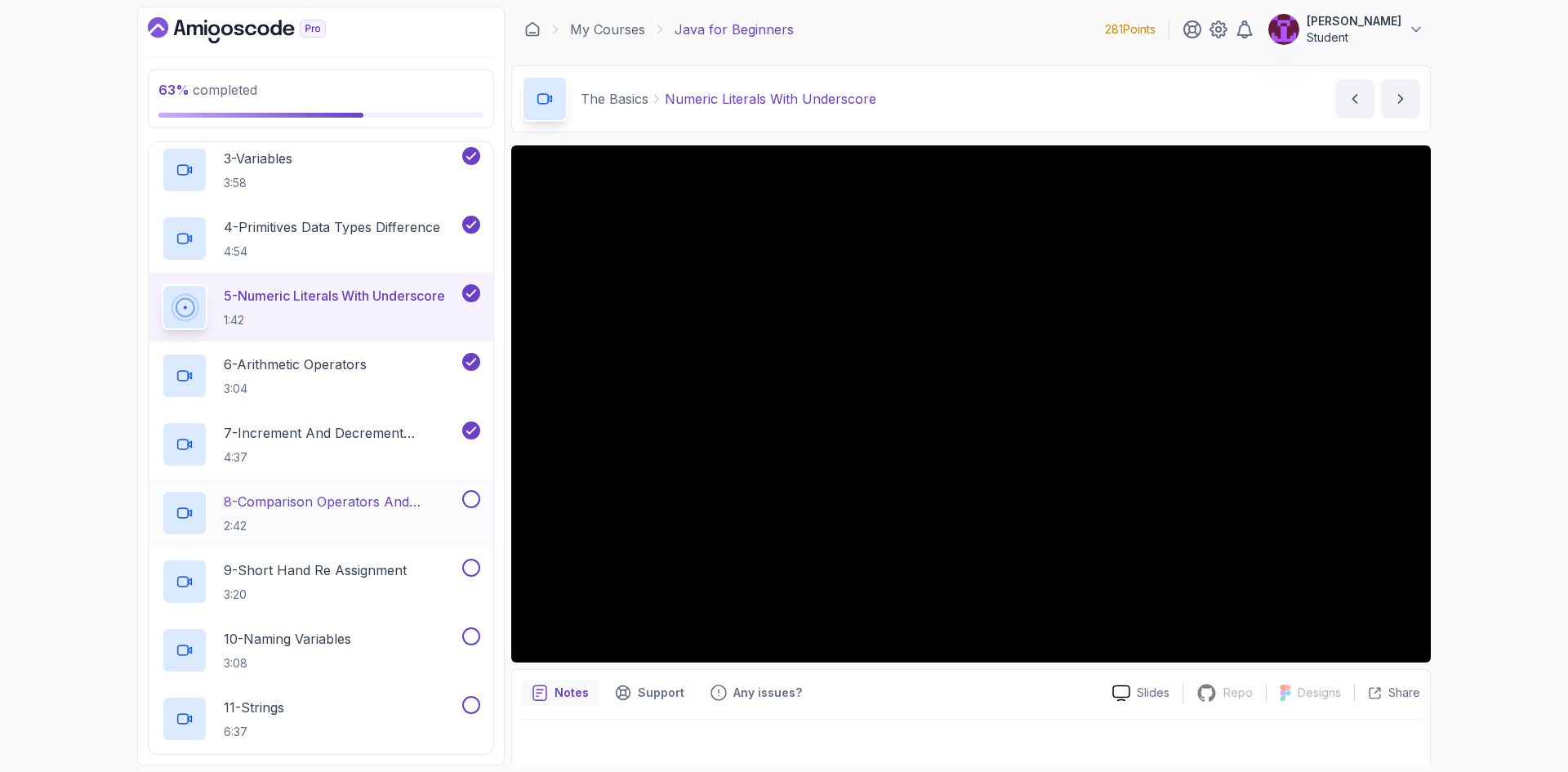
click at [469, 498] on button at bounding box center [470, 499] width 18 height 18
click at [407, 561] on p "9 - Short Hand Re Assignment" at bounding box center [315, 569] width 183 height 20
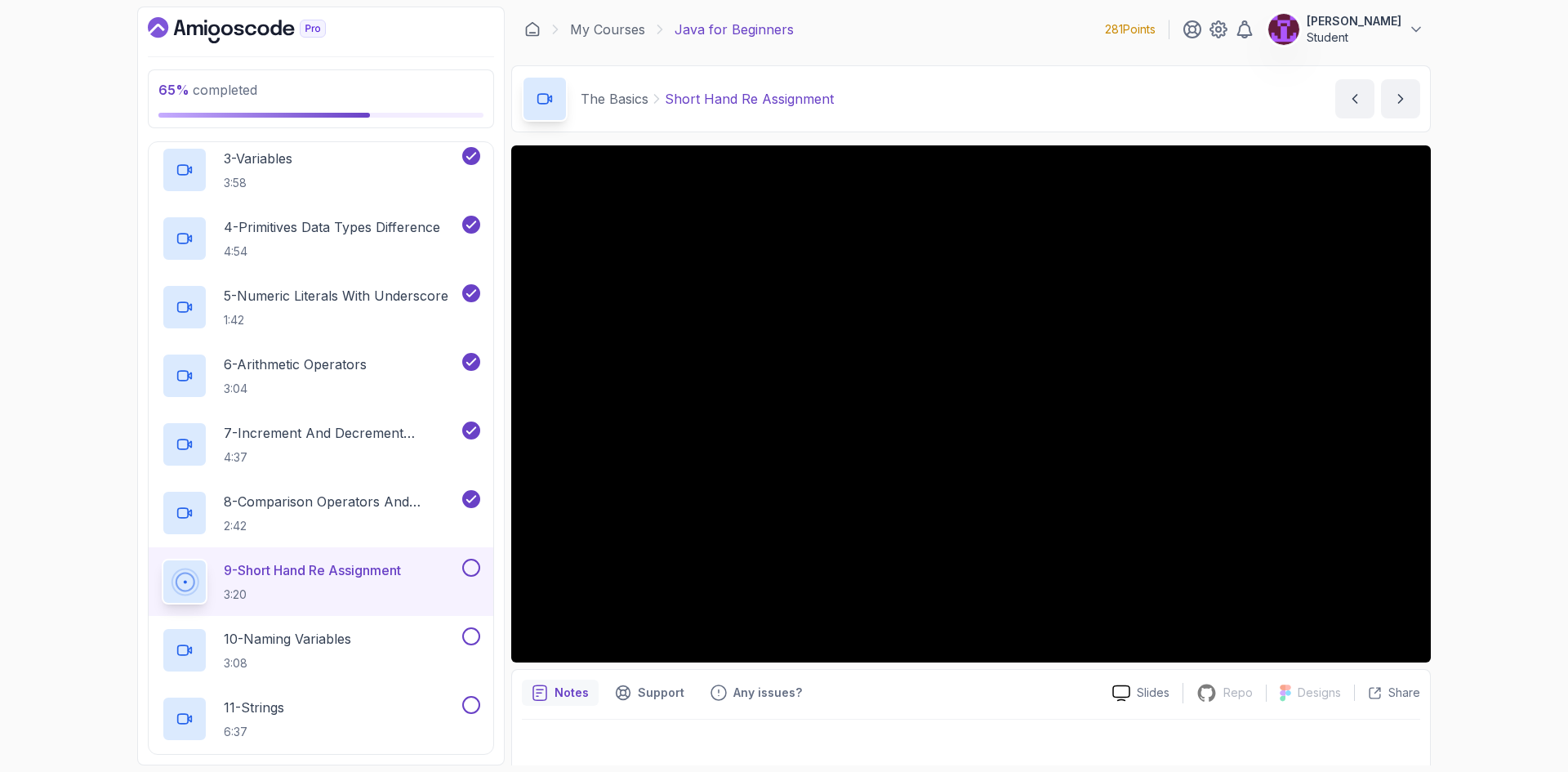
click at [468, 569] on button at bounding box center [470, 567] width 18 height 18
click at [469, 633] on button at bounding box center [470, 636] width 18 height 18
click at [423, 669] on div "10 - Naming Variables 3:08" at bounding box center [310, 650] width 297 height 46
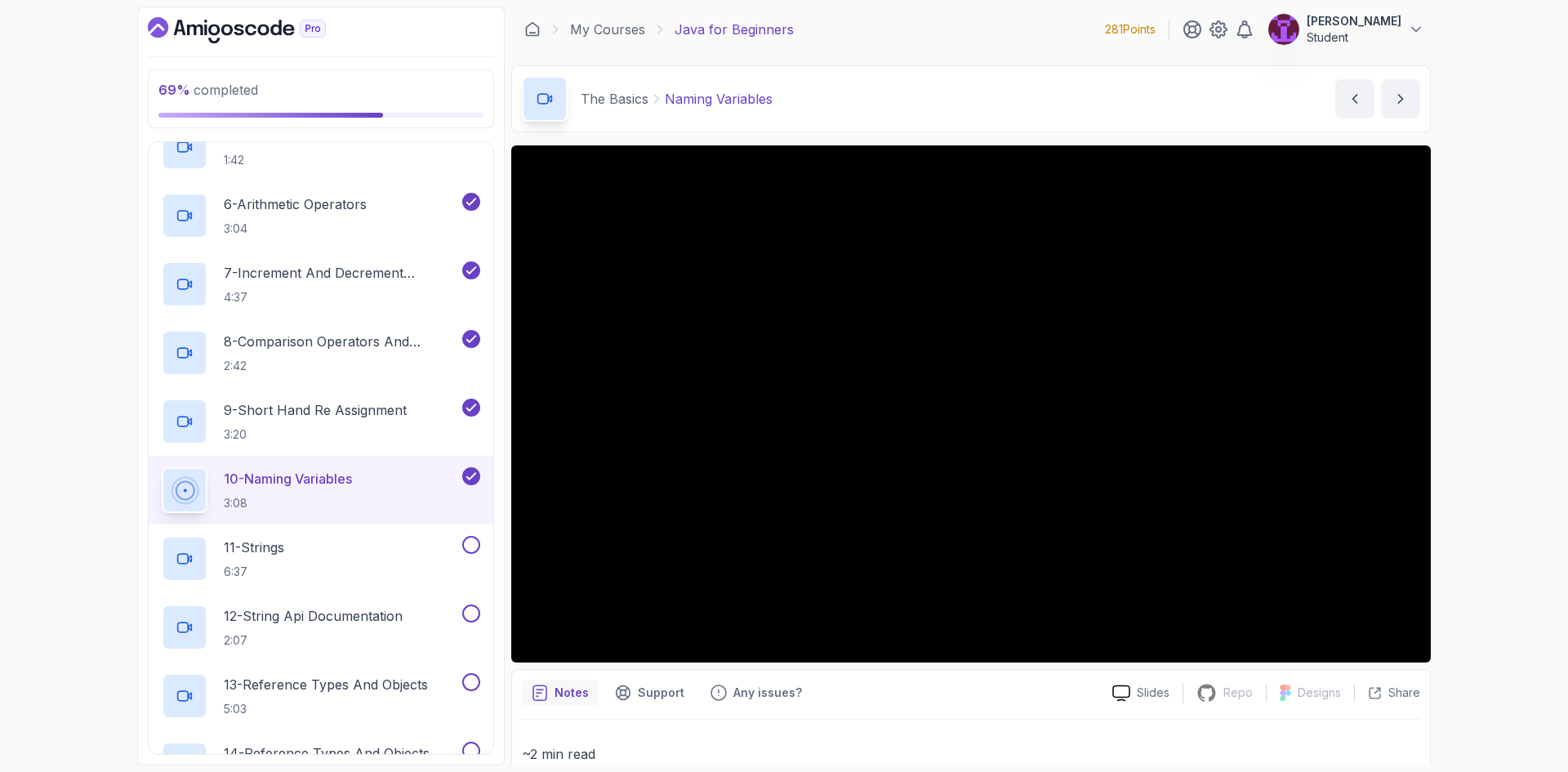
scroll to position [571, 0]
drag, startPoint x: 474, startPoint y: 544, endPoint x: 466, endPoint y: 587, distance: 43.7
click at [474, 545] on button at bounding box center [470, 541] width 18 height 18
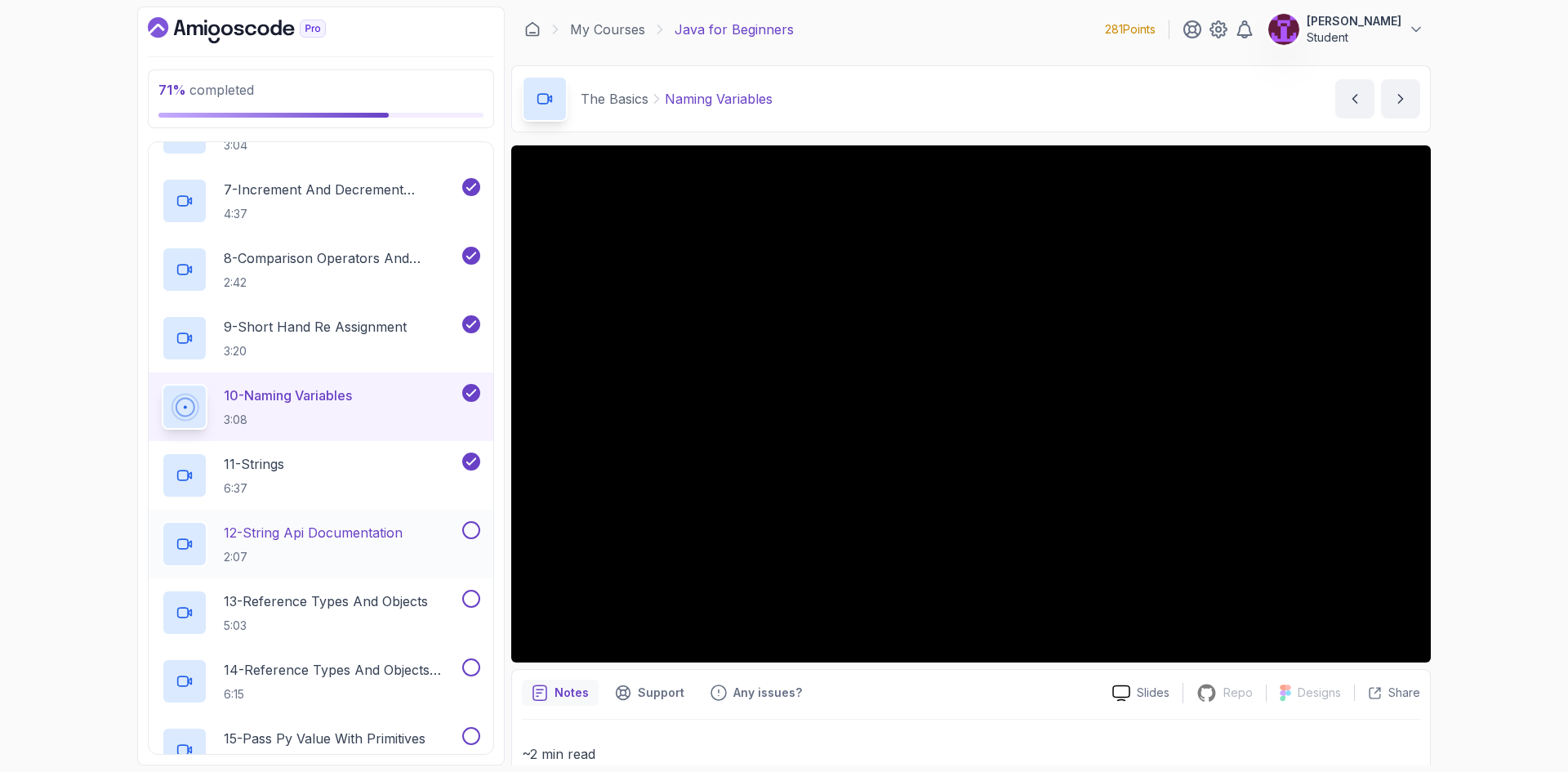
scroll to position [653, 0]
click at [392, 537] on p "12 - String Api Documentation" at bounding box center [313, 530] width 179 height 20
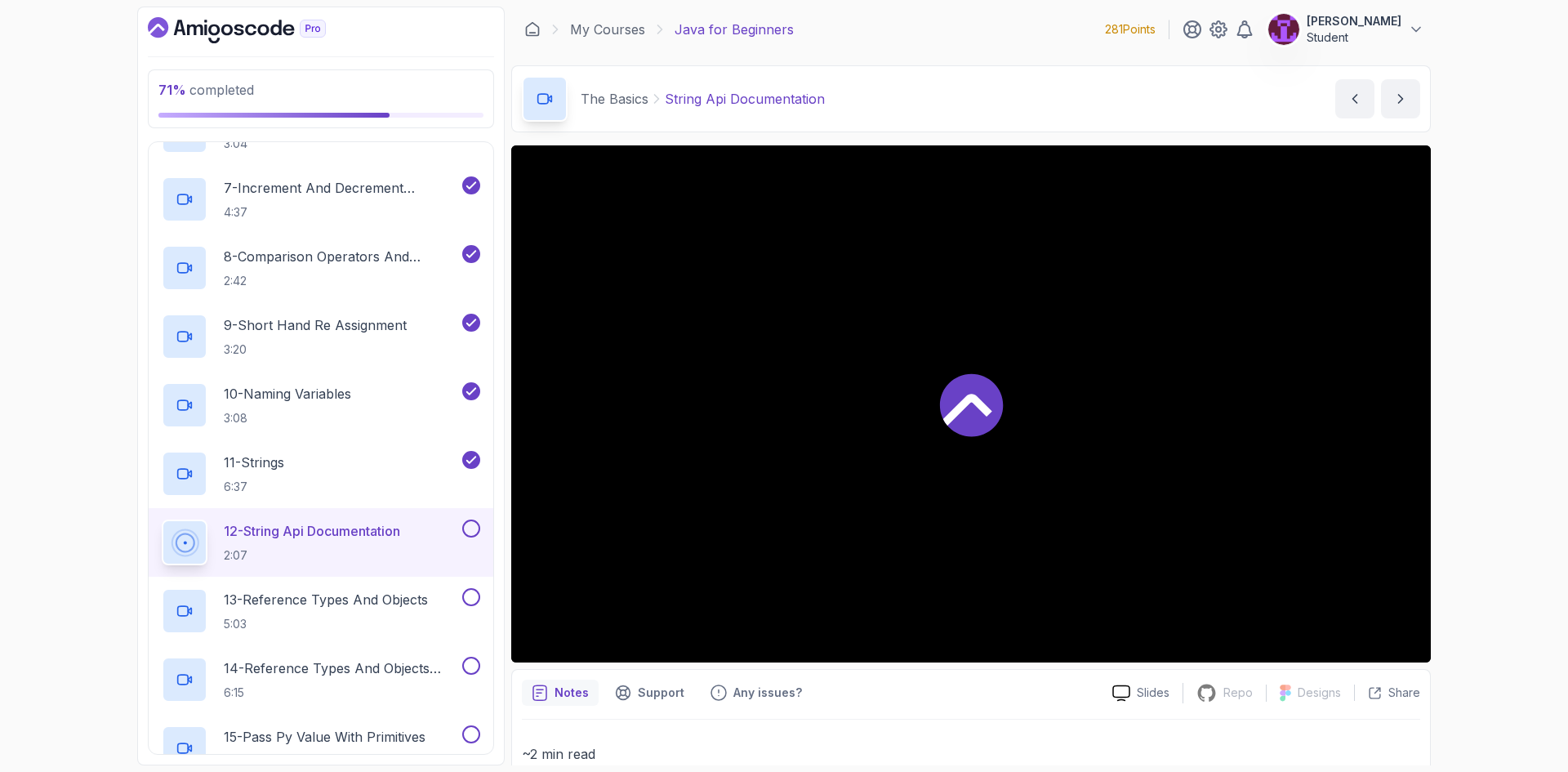
click at [467, 531] on button at bounding box center [470, 527] width 18 height 18
click at [475, 601] on button at bounding box center [470, 597] width 18 height 18
click at [403, 618] on p "5:03" at bounding box center [326, 624] width 204 height 16
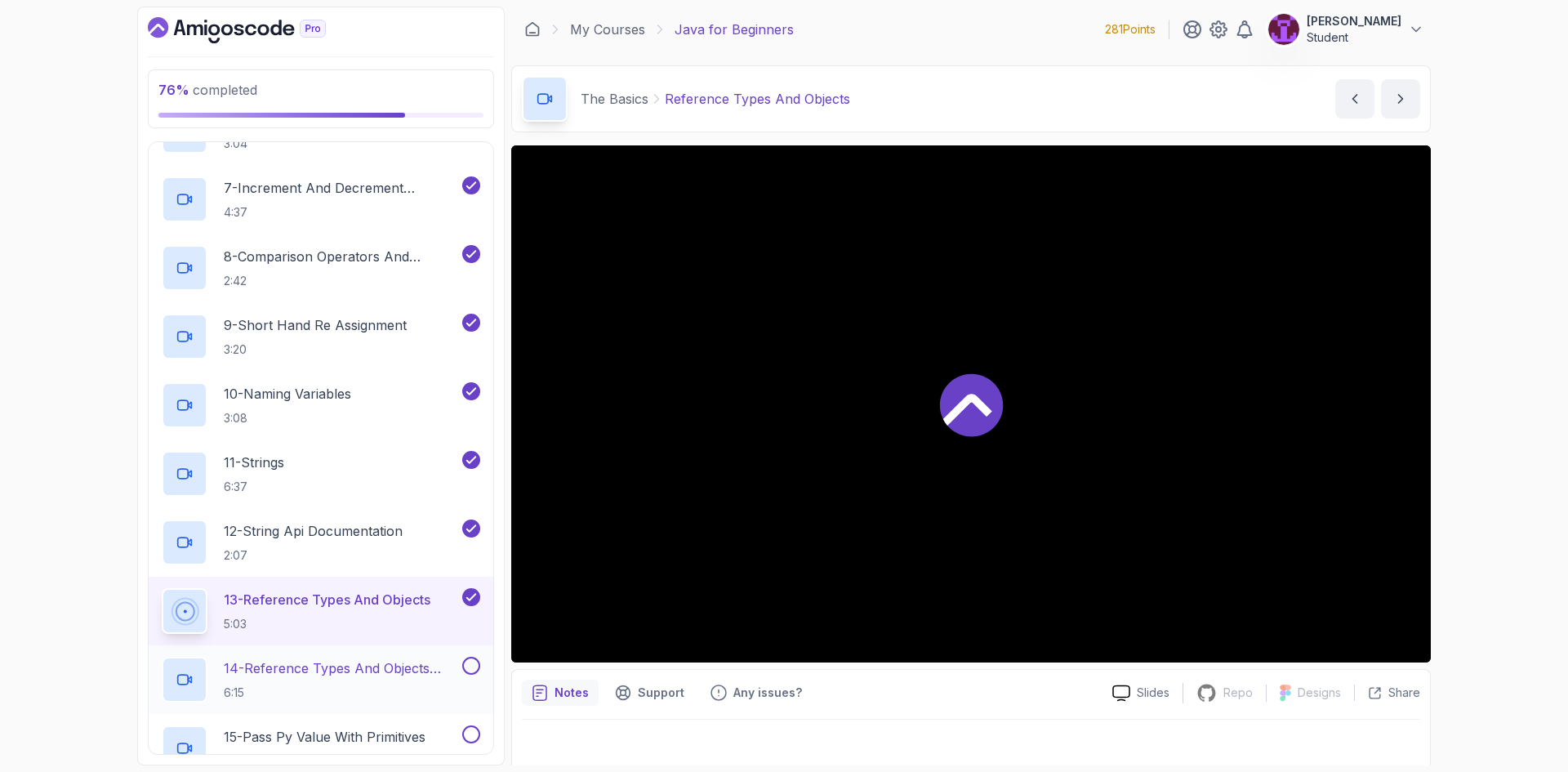
click at [473, 665] on button at bounding box center [470, 665] width 18 height 18
click at [481, 663] on div "14 - Reference Types And Objects Diferences 6:15" at bounding box center [321, 680] width 345 height 69
click at [472, 663] on icon at bounding box center [470, 664] width 14 height 16
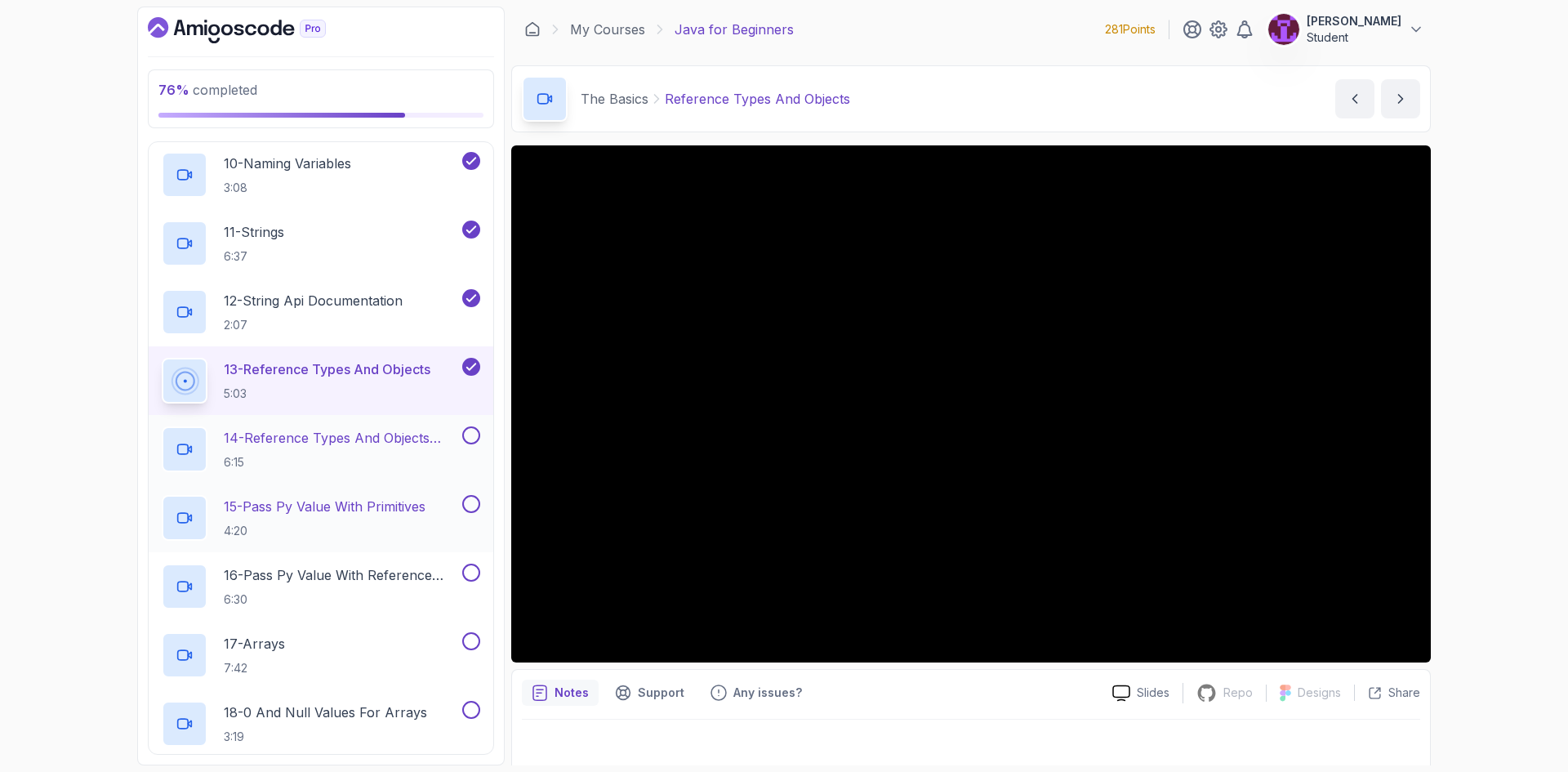
scroll to position [898, 0]
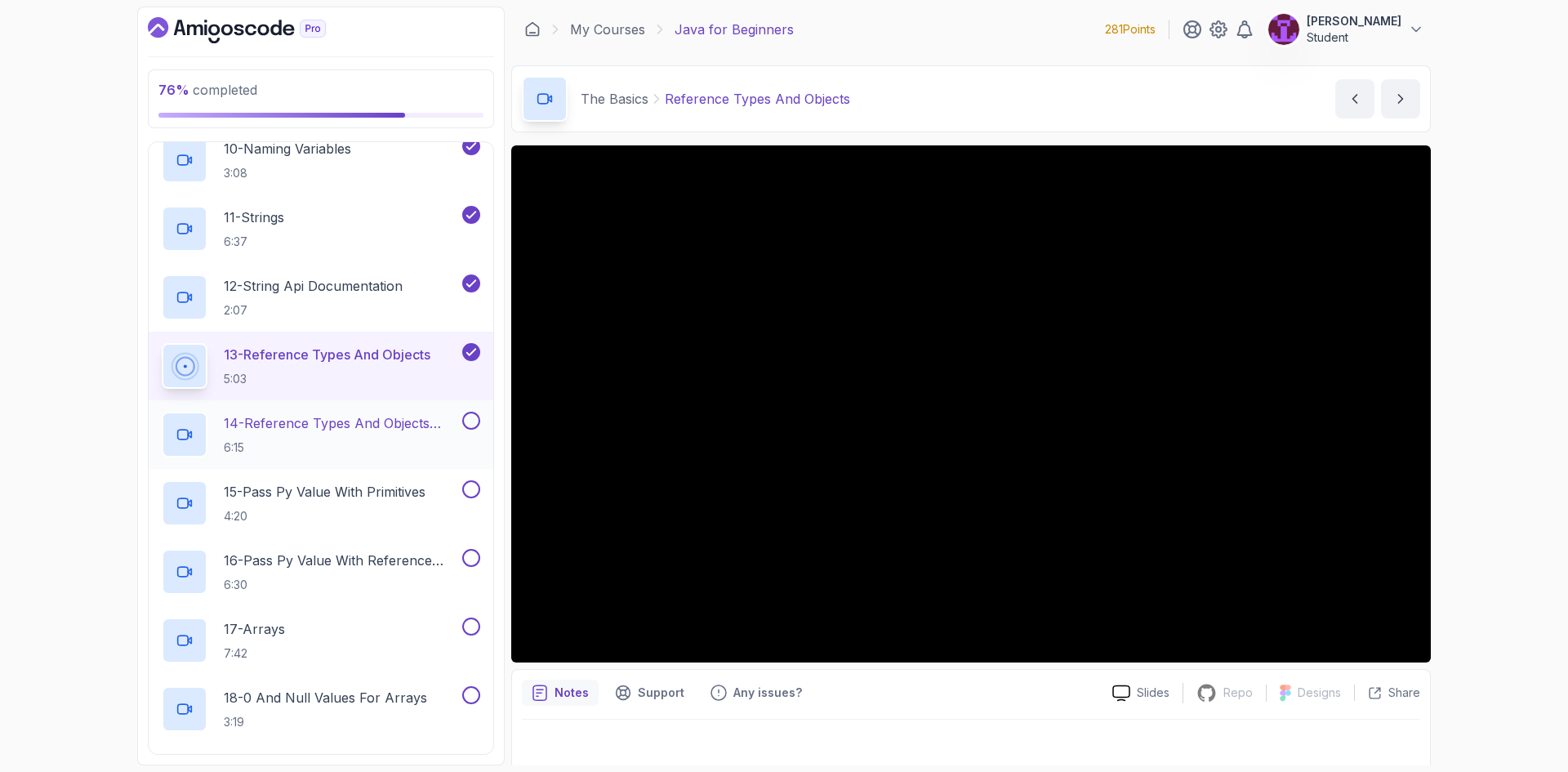
click at [470, 427] on button at bounding box center [470, 420] width 18 height 18
click at [470, 490] on button at bounding box center [470, 488] width 18 height 18
click at [406, 554] on p "16 - Pass Py Value With Reference Types" at bounding box center [341, 560] width 235 height 20
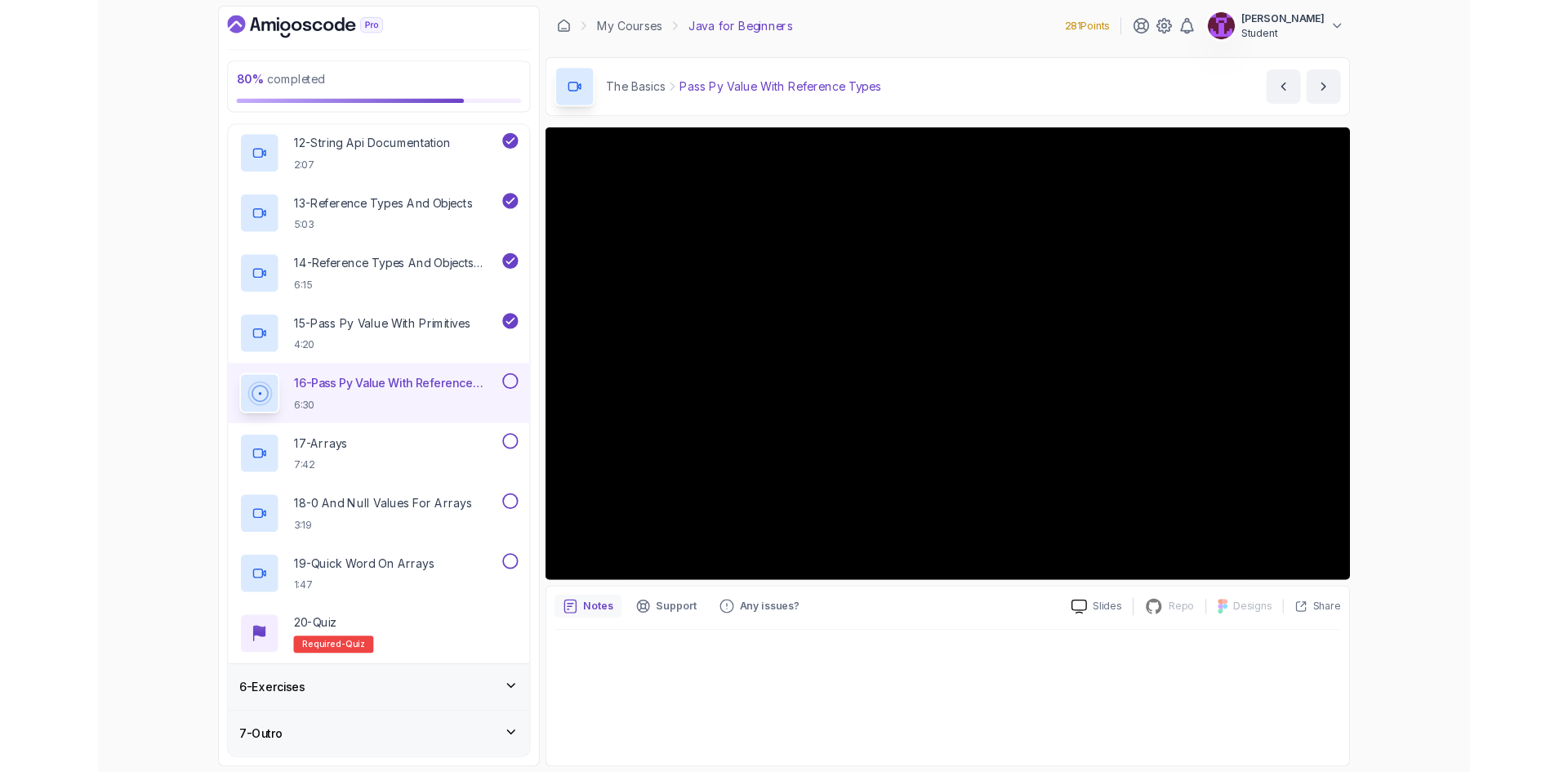
scroll to position [1061, 0]
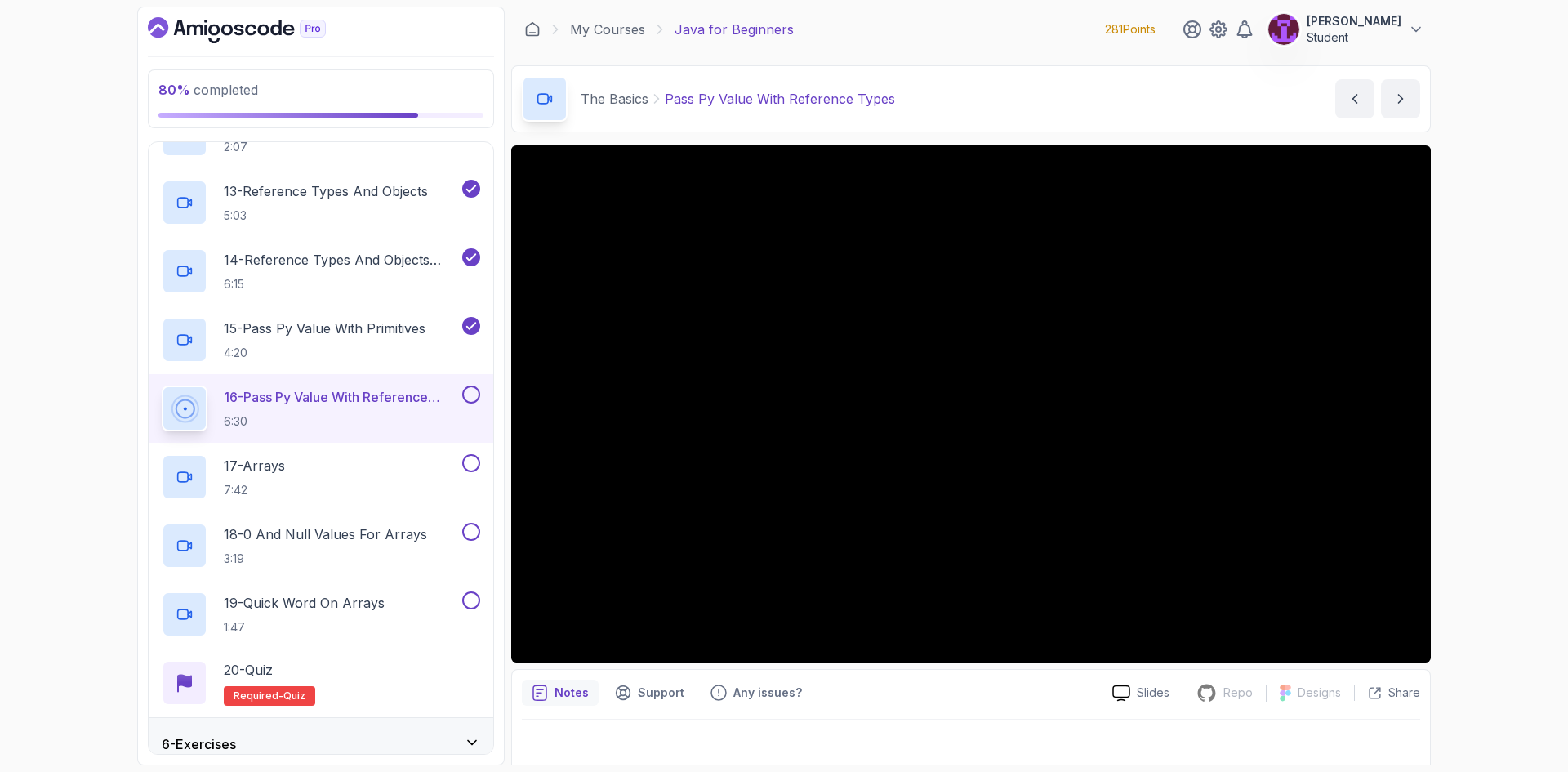
click at [473, 399] on button at bounding box center [470, 394] width 18 height 18
click at [473, 462] on button at bounding box center [470, 463] width 18 height 18
click at [473, 528] on button at bounding box center [470, 531] width 18 height 18
drag, startPoint x: 473, startPoint y: 606, endPoint x: 464, endPoint y: 600, distance: 10.8
click at [473, 607] on button at bounding box center [470, 600] width 18 height 18
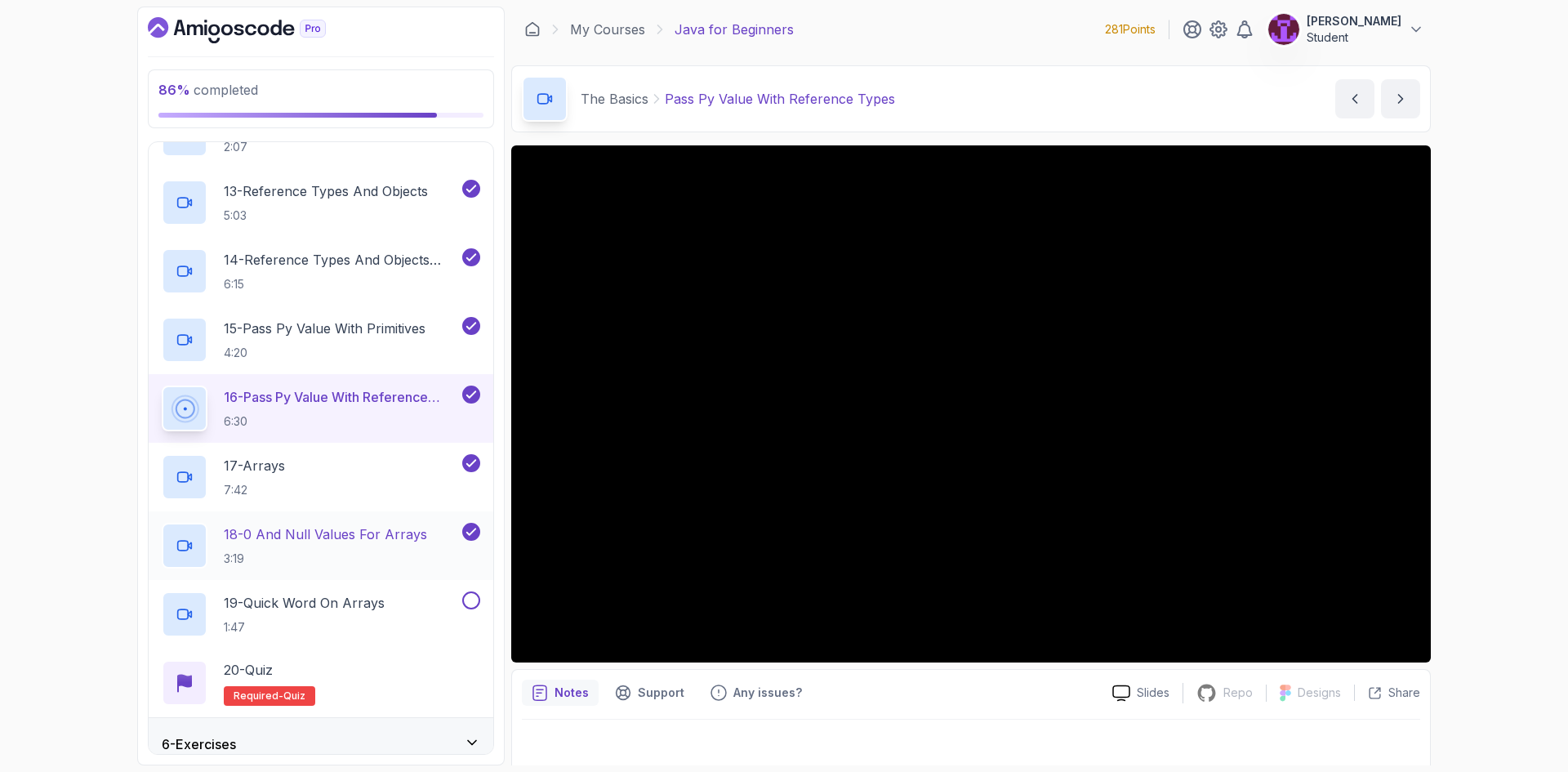
click at [370, 525] on p "18 - 0 And Null Values For Arrays" at bounding box center [326, 534] width 204 height 20
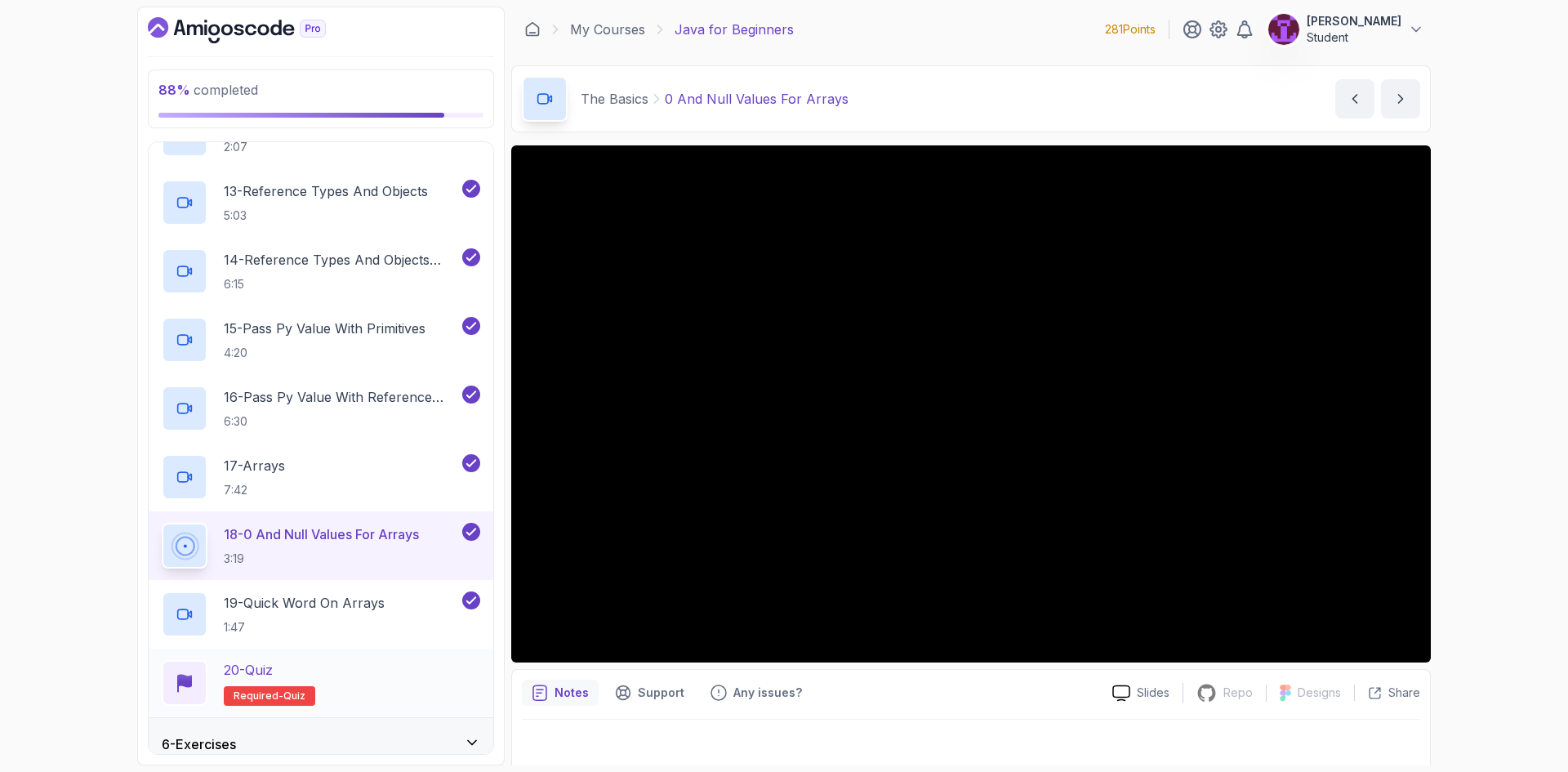
click at [399, 692] on div "20 - Quiz Required- quiz" at bounding box center [321, 683] width 318 height 46
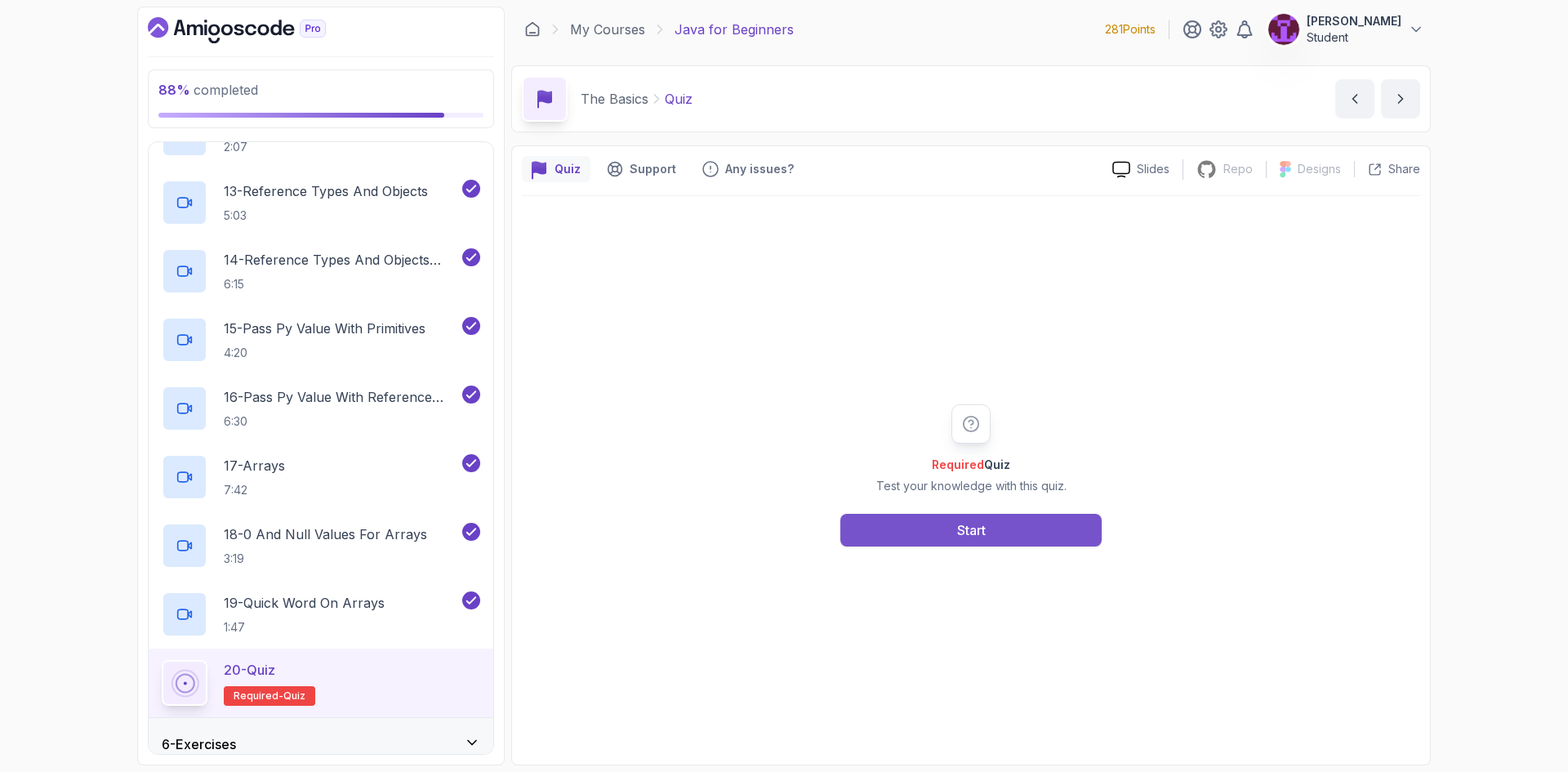
click at [943, 532] on button "Start" at bounding box center [971, 529] width 261 height 32
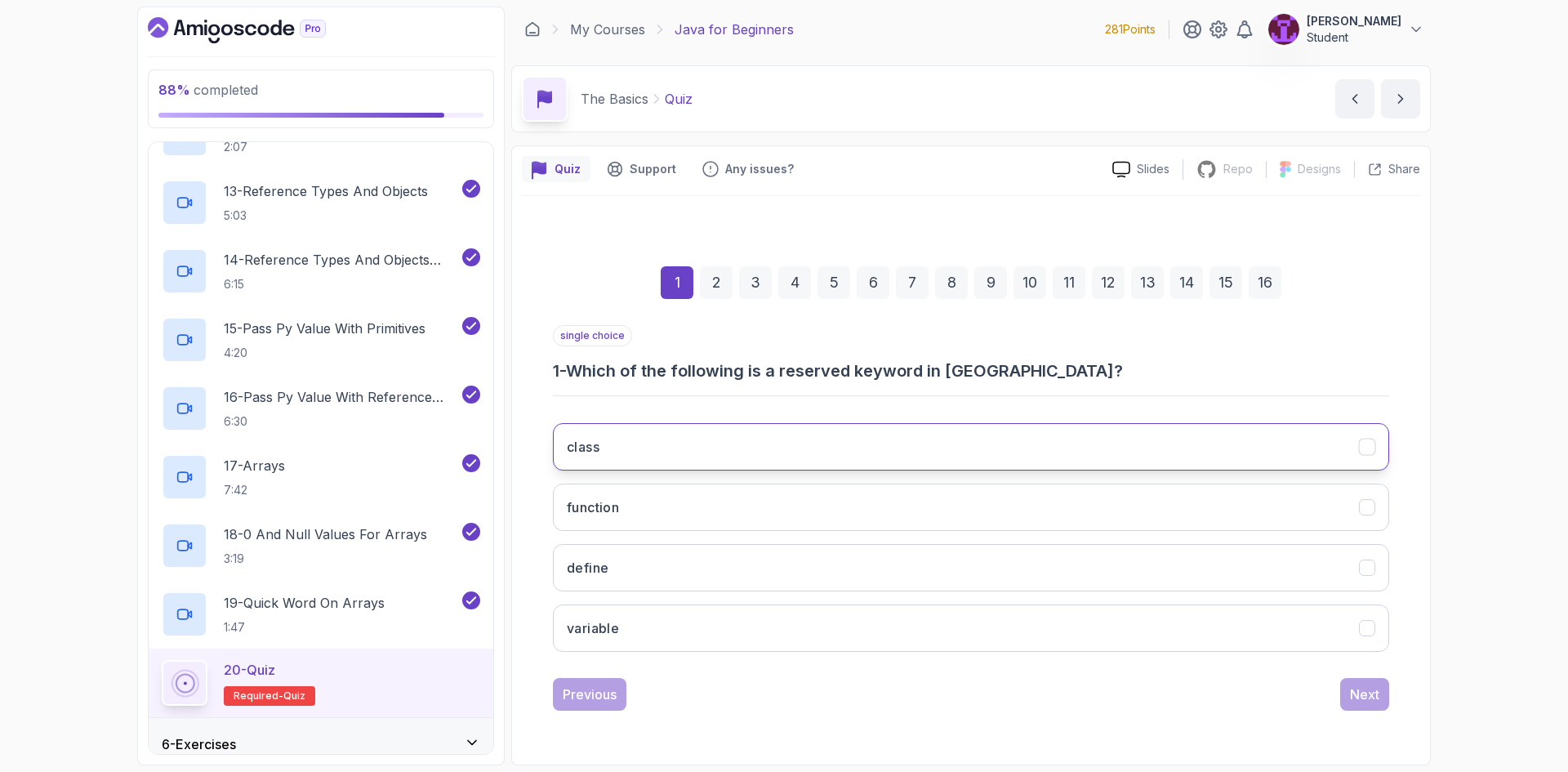
click at [843, 467] on button "class" at bounding box center [971, 446] width 836 height 48
click at [1331, 702] on div "Previous Next" at bounding box center [971, 694] width 836 height 32
click at [1164, 500] on button "function" at bounding box center [971, 507] width 836 height 48
click at [1325, 445] on button "class" at bounding box center [971, 446] width 836 height 48
click at [1368, 703] on div "Next" at bounding box center [1364, 694] width 30 height 20
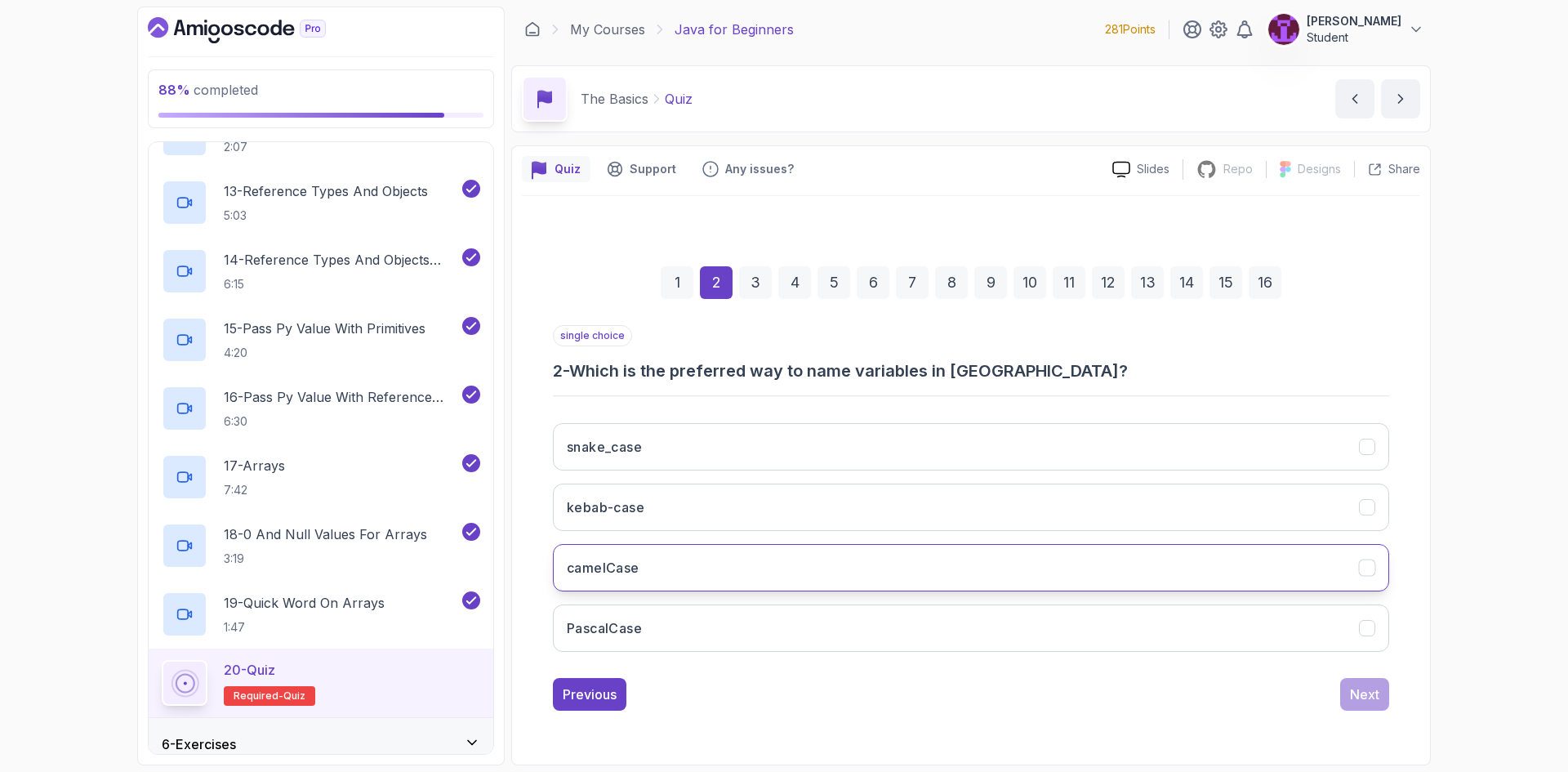
click at [708, 573] on button "camelCase" at bounding box center [971, 567] width 836 height 48
click at [1367, 689] on div "Next" at bounding box center [1364, 694] width 30 height 20
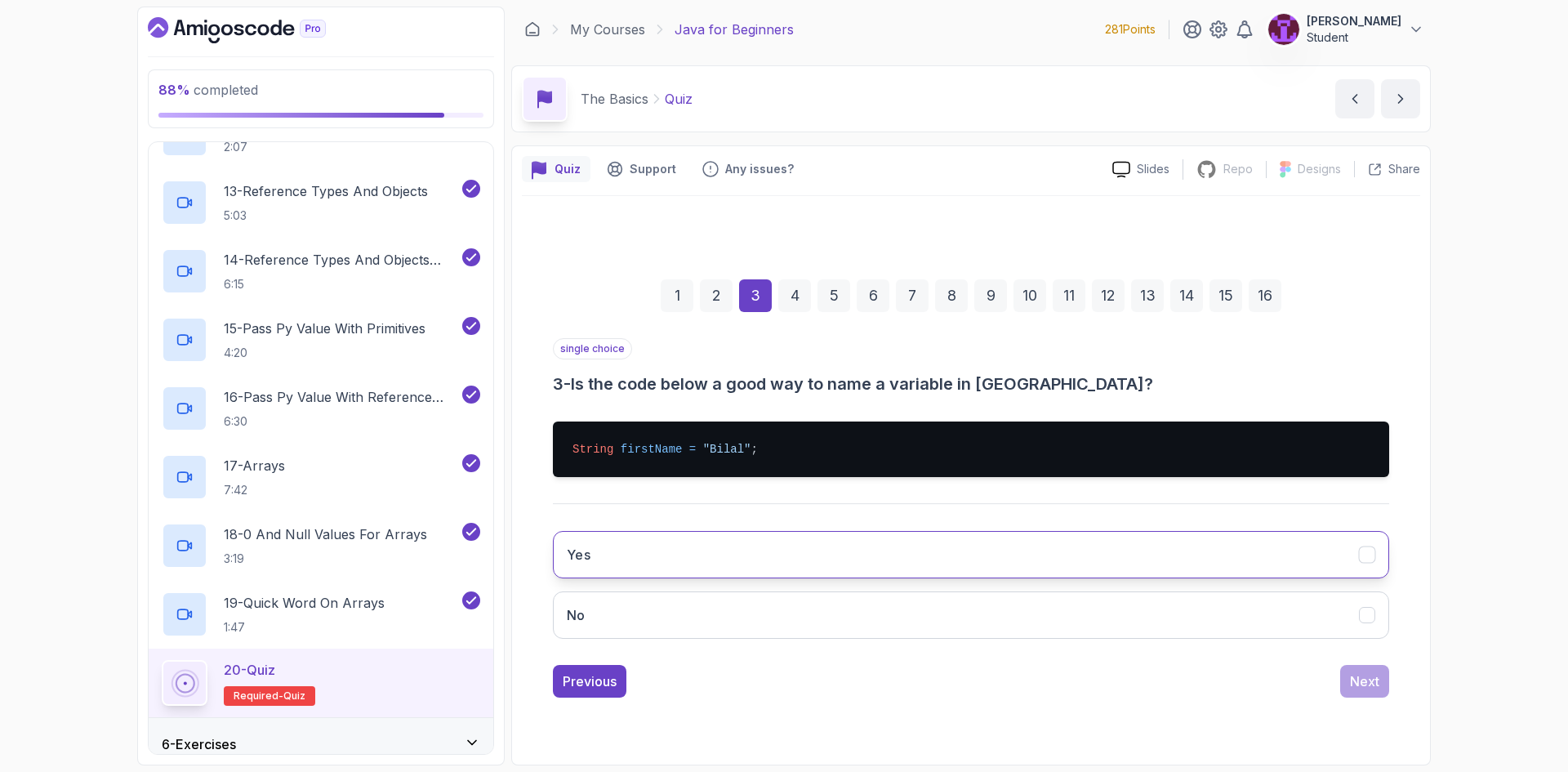
click at [679, 560] on button "Yes" at bounding box center [971, 554] width 836 height 48
click at [1340, 685] on div "Previous Next" at bounding box center [971, 681] width 836 height 32
click at [1364, 689] on div "Next" at bounding box center [1364, 681] width 30 height 20
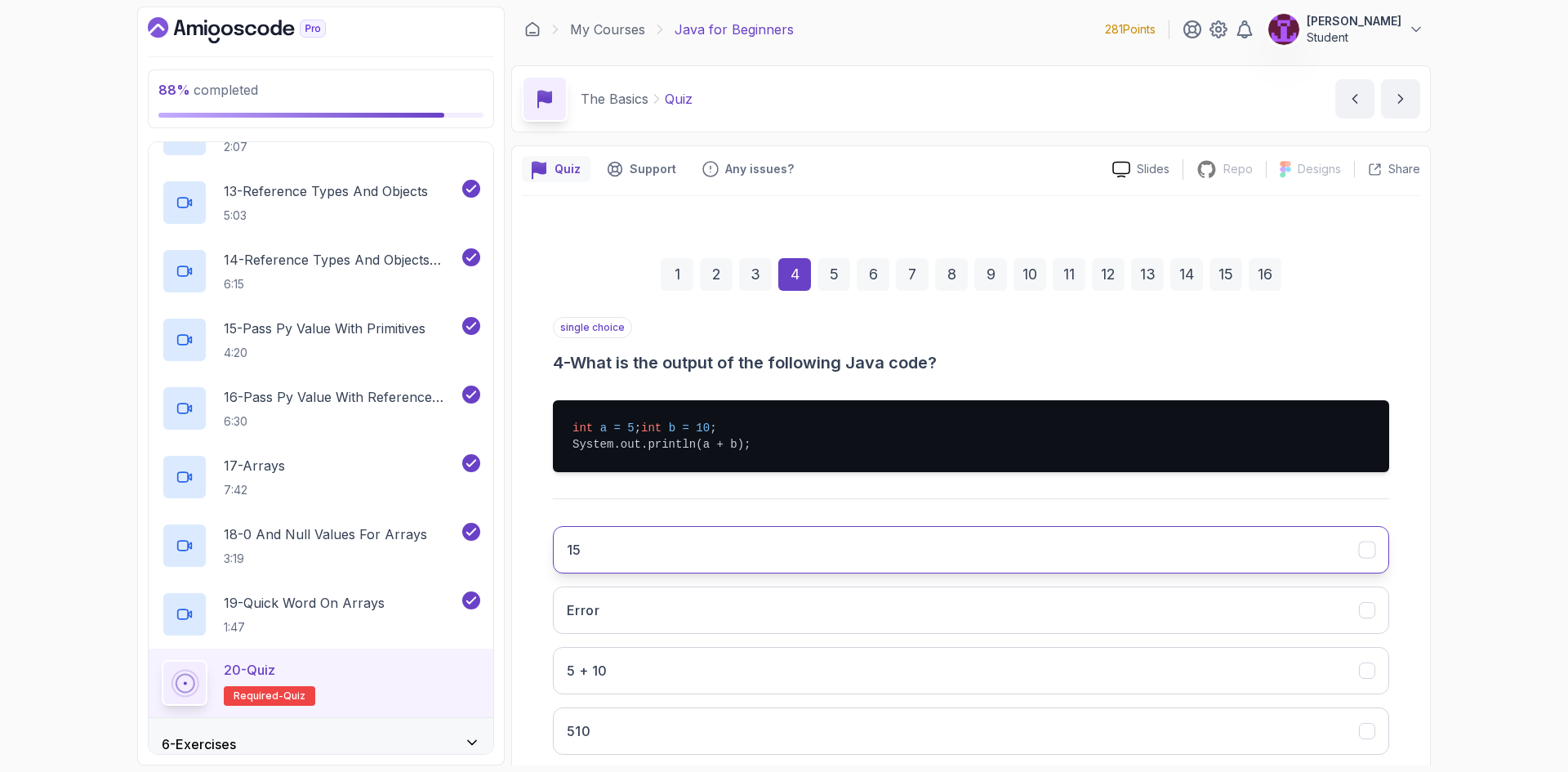
click at [697, 561] on button "15" at bounding box center [971, 549] width 836 height 48
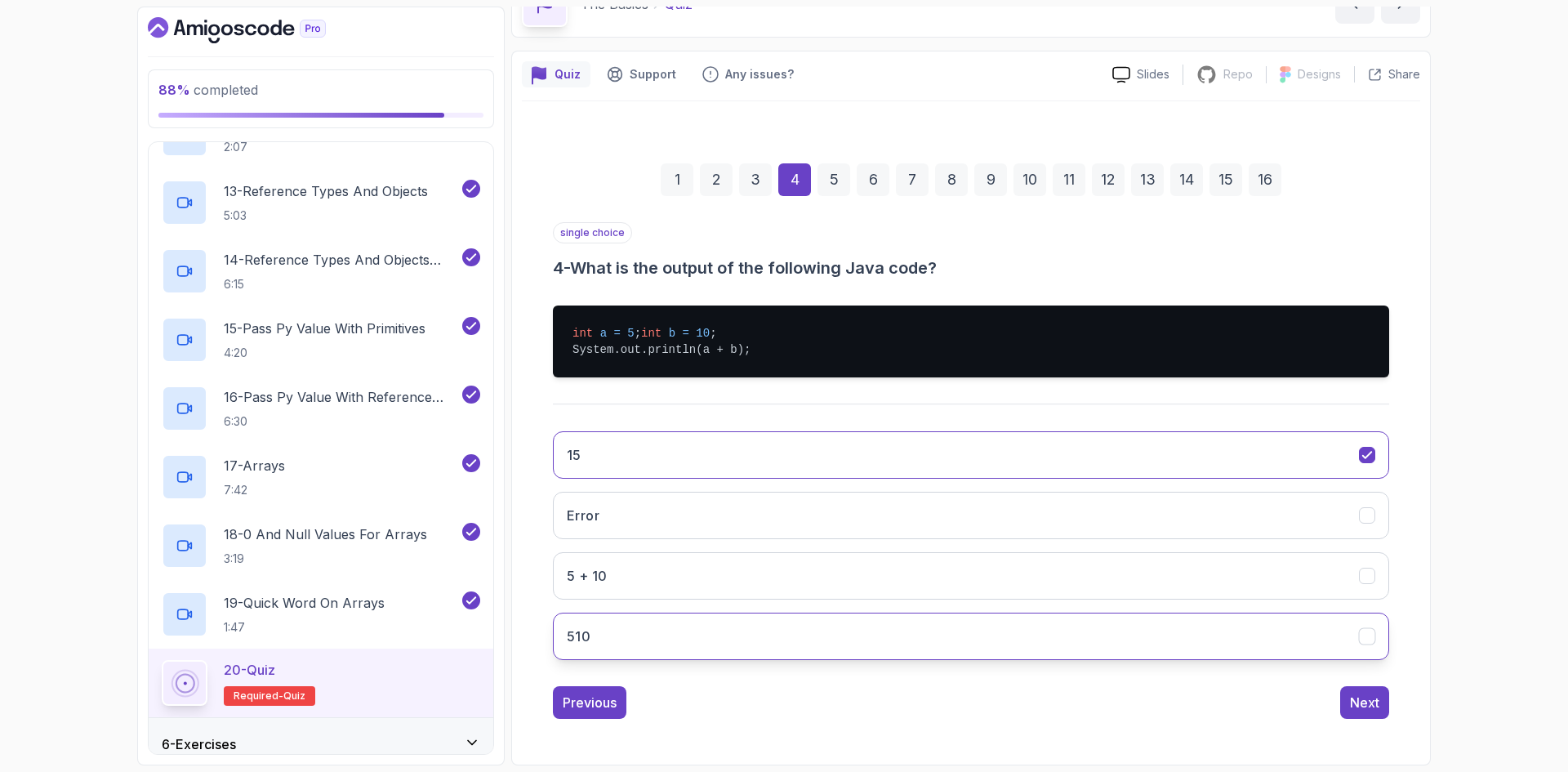
scroll to position [111, 0]
click at [1364, 689] on div "single choice 4 - What is the output of the following Java code? int a = 5 ; in…" at bounding box center [971, 469] width 836 height 496
click at [1364, 702] on div "Next" at bounding box center [1364, 702] width 30 height 20
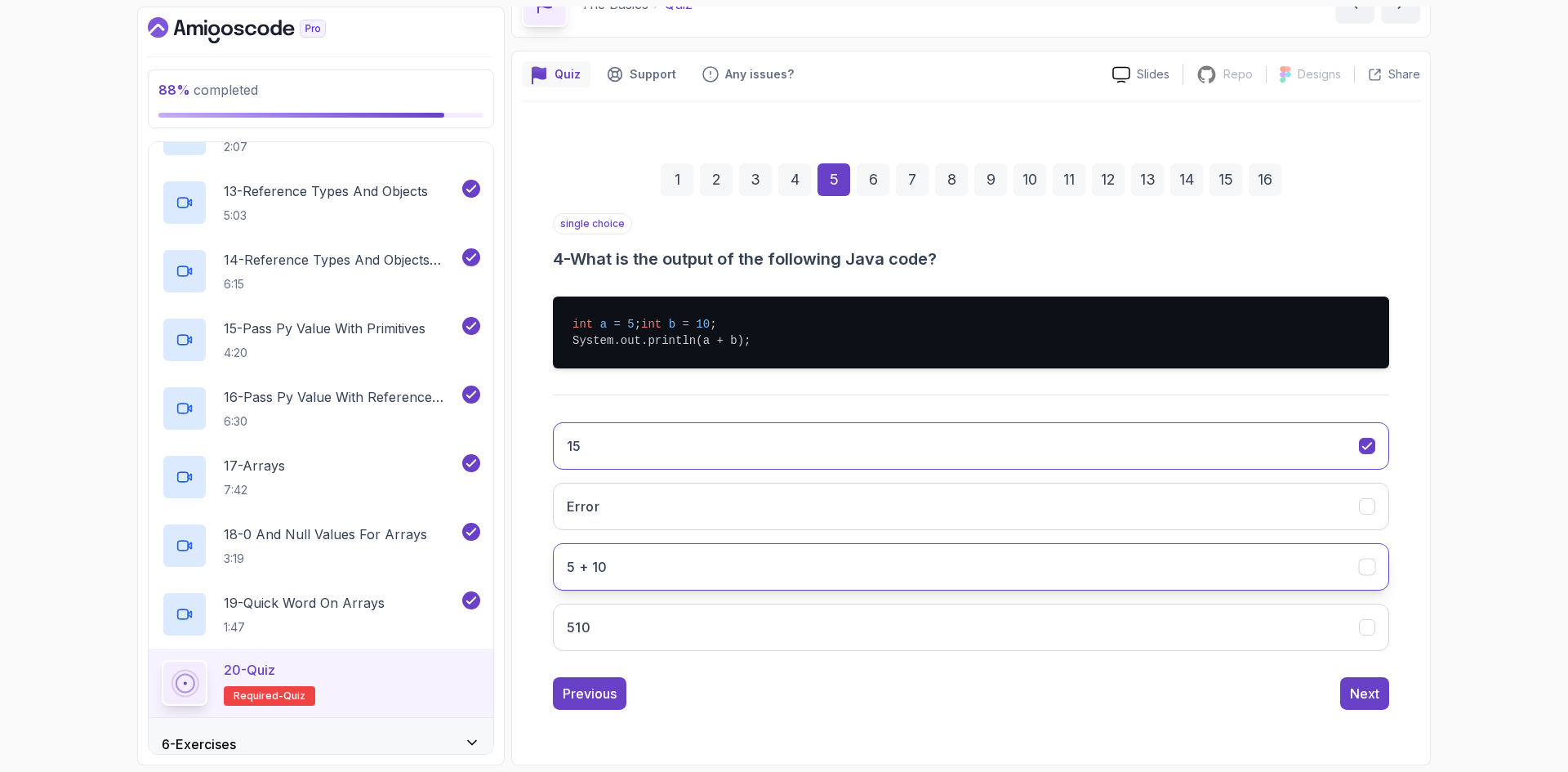
scroll to position [0, 0]
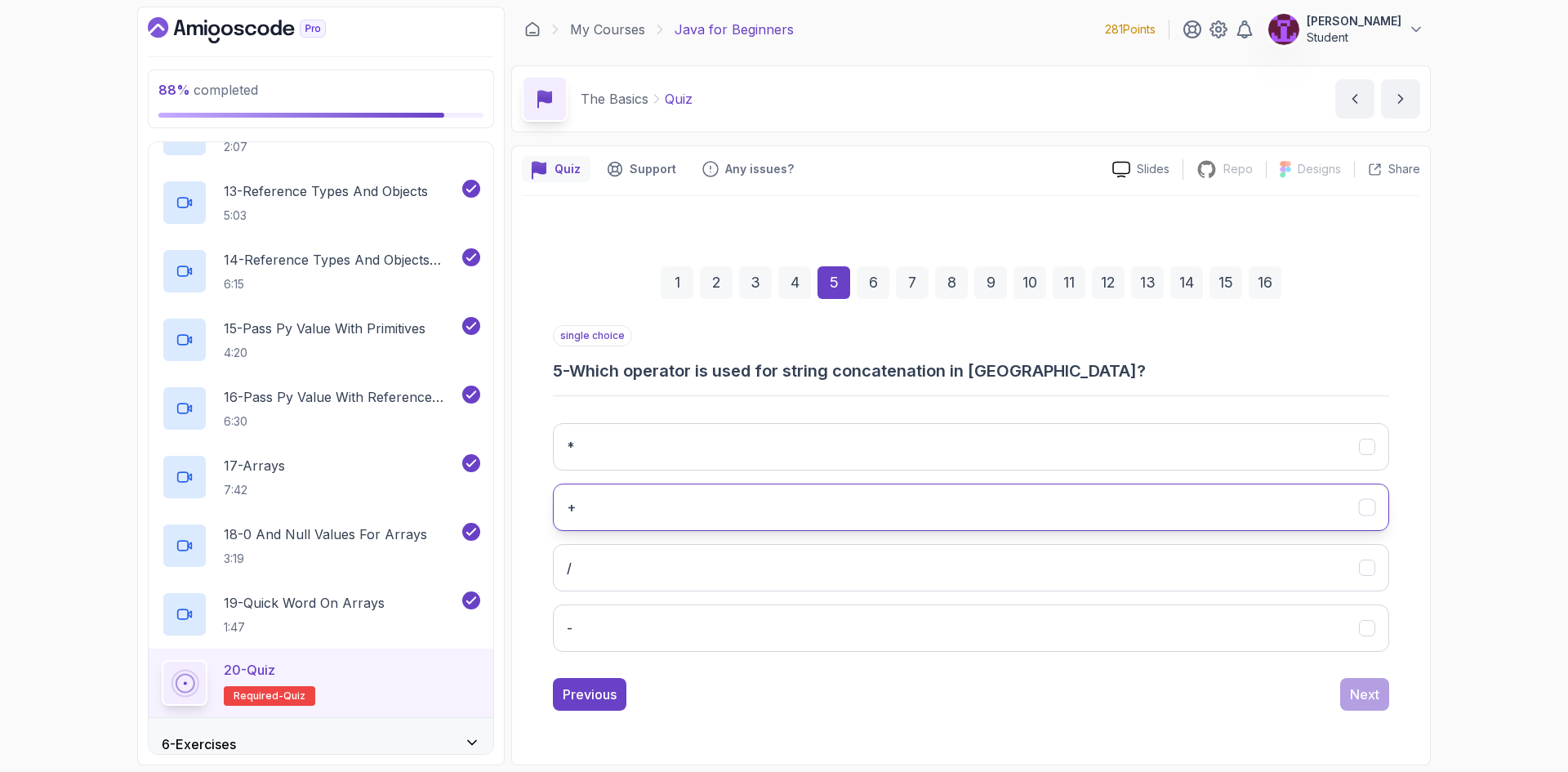
click at [661, 510] on button "+" at bounding box center [971, 507] width 836 height 48
drag, startPoint x: 1361, startPoint y: 701, endPoint x: 1341, endPoint y: 700, distance: 20.0
click at [1361, 699] on div "Next" at bounding box center [1364, 694] width 30 height 20
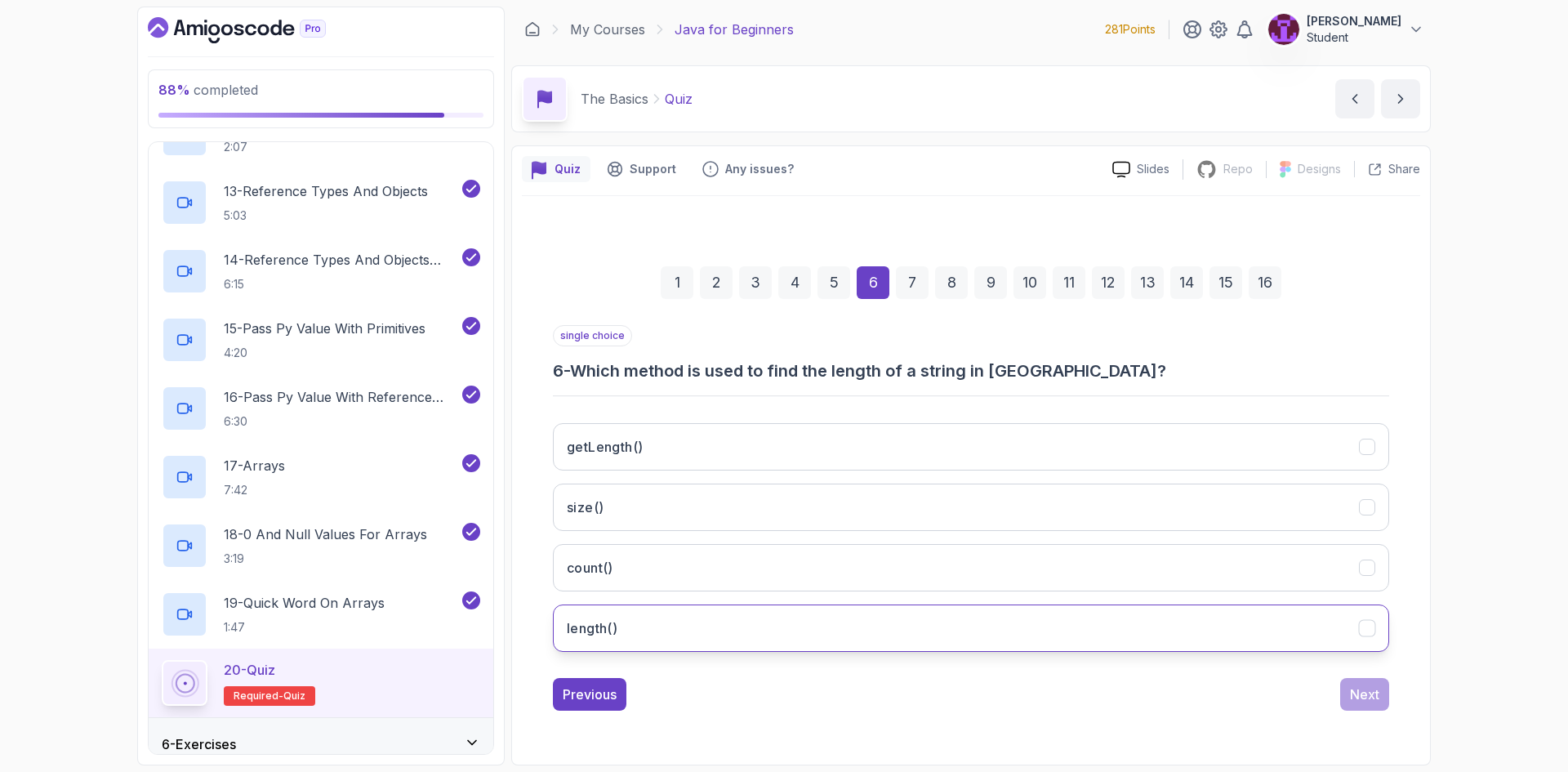
click at [795, 624] on button "length()" at bounding box center [971, 628] width 836 height 48
click at [1357, 701] on div "Next" at bounding box center [1364, 694] width 30 height 20
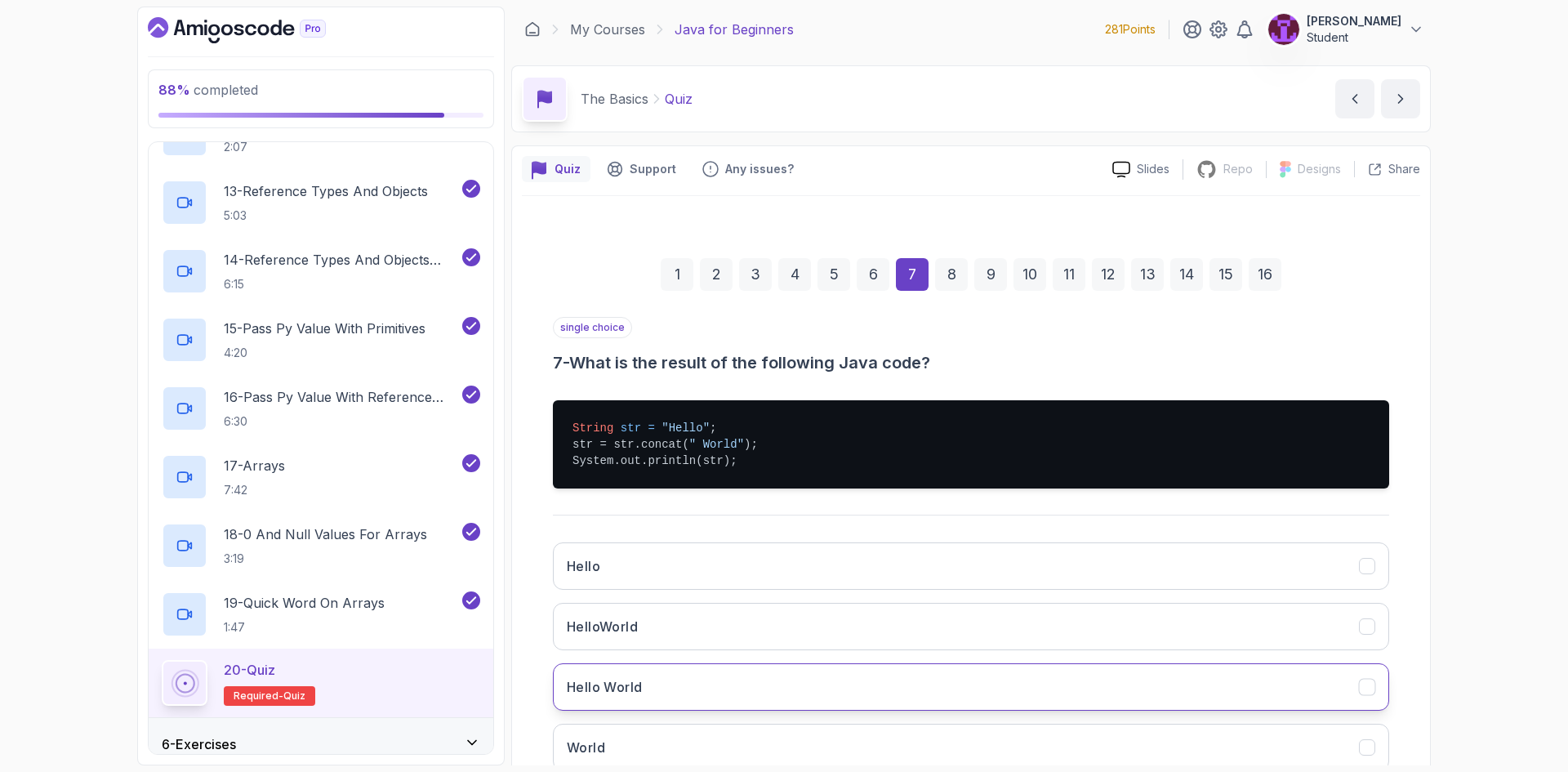
click at [716, 686] on button "Hello World" at bounding box center [971, 686] width 836 height 48
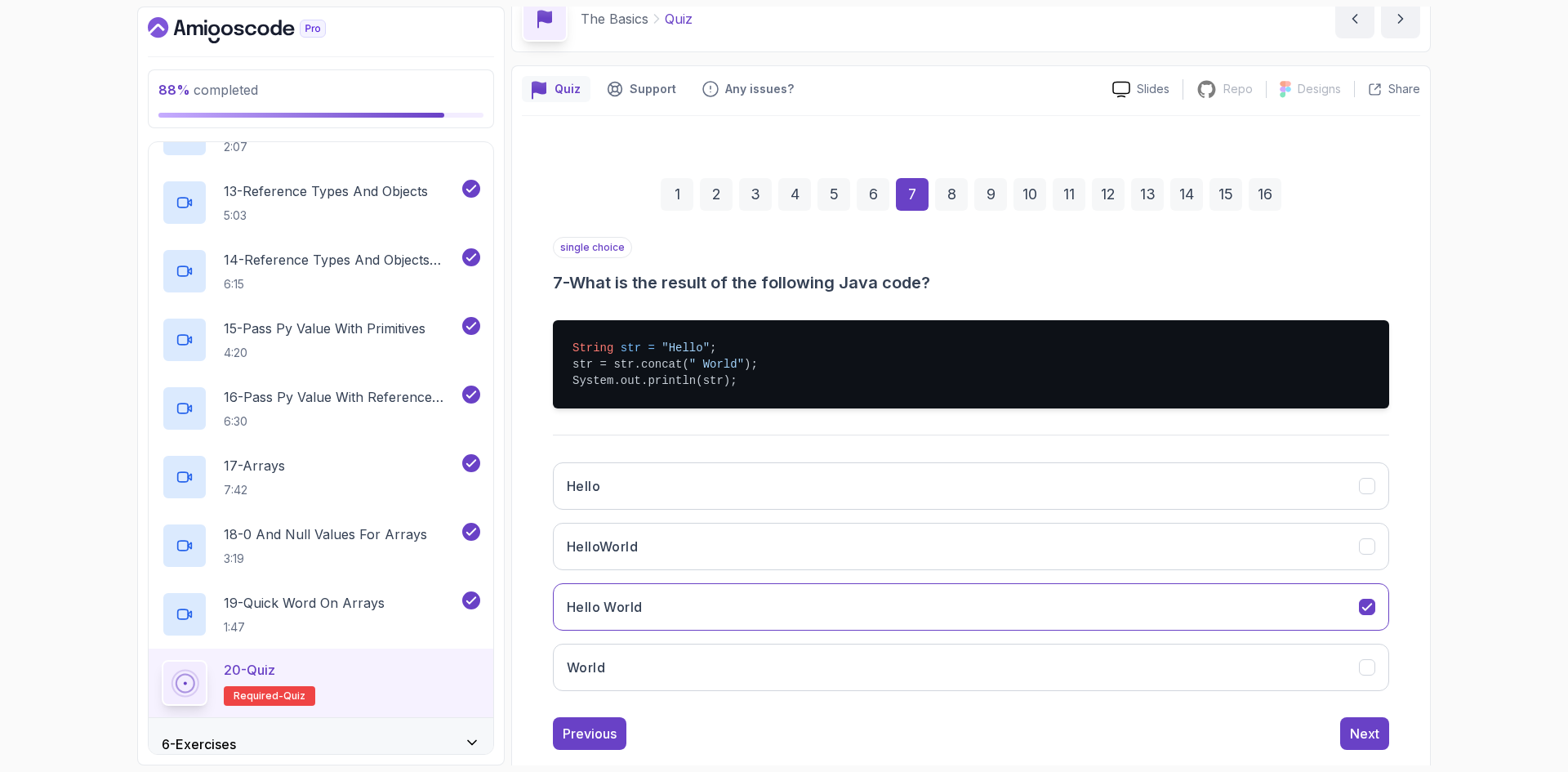
scroll to position [111, 0]
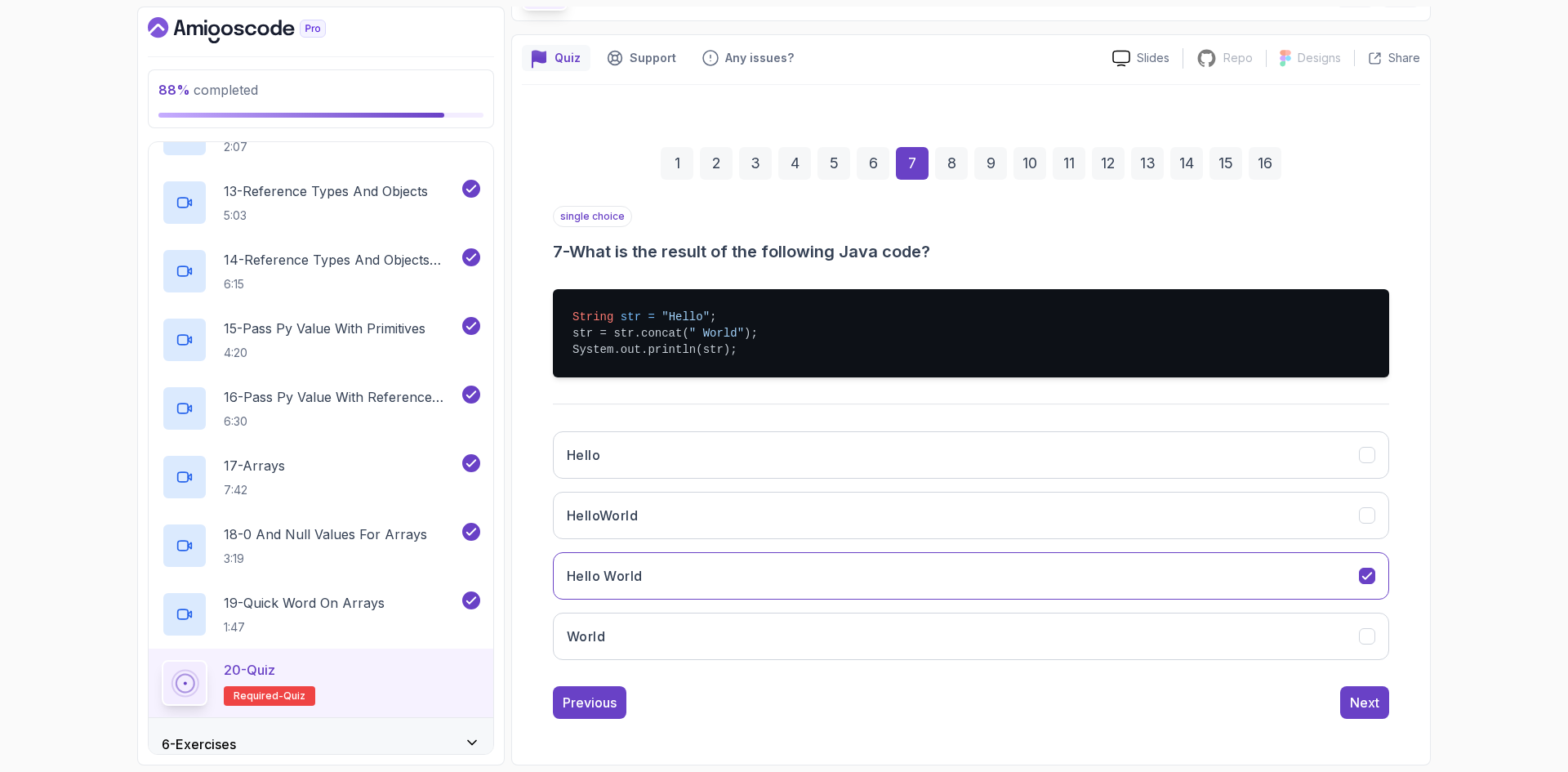
click at [1357, 682] on div "single choice 7 - What is the result of the following Java code? String str = "…" at bounding box center [971, 462] width 836 height 513
click at [1355, 697] on div "Next" at bounding box center [1364, 702] width 30 height 20
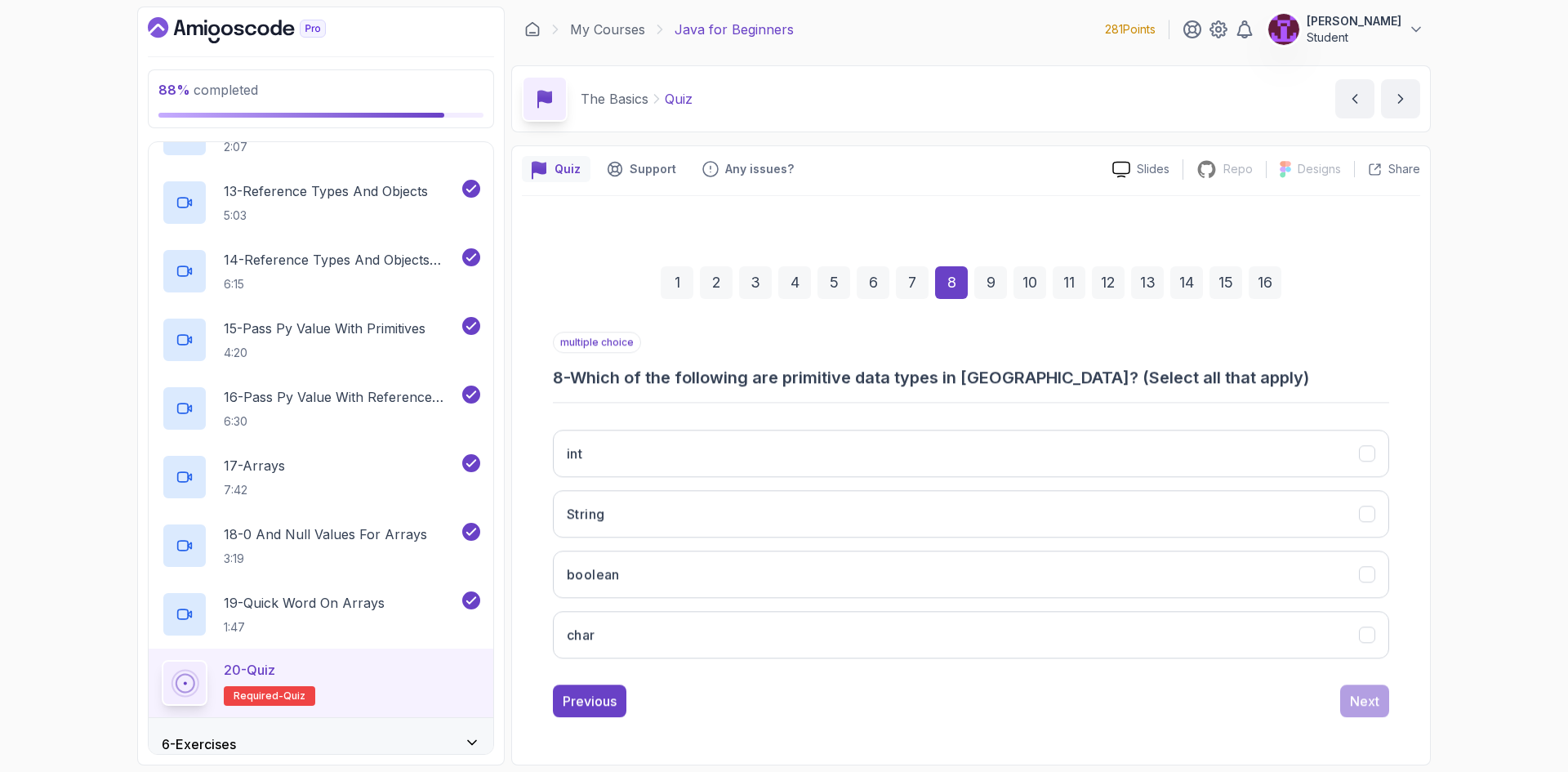
scroll to position [0, 0]
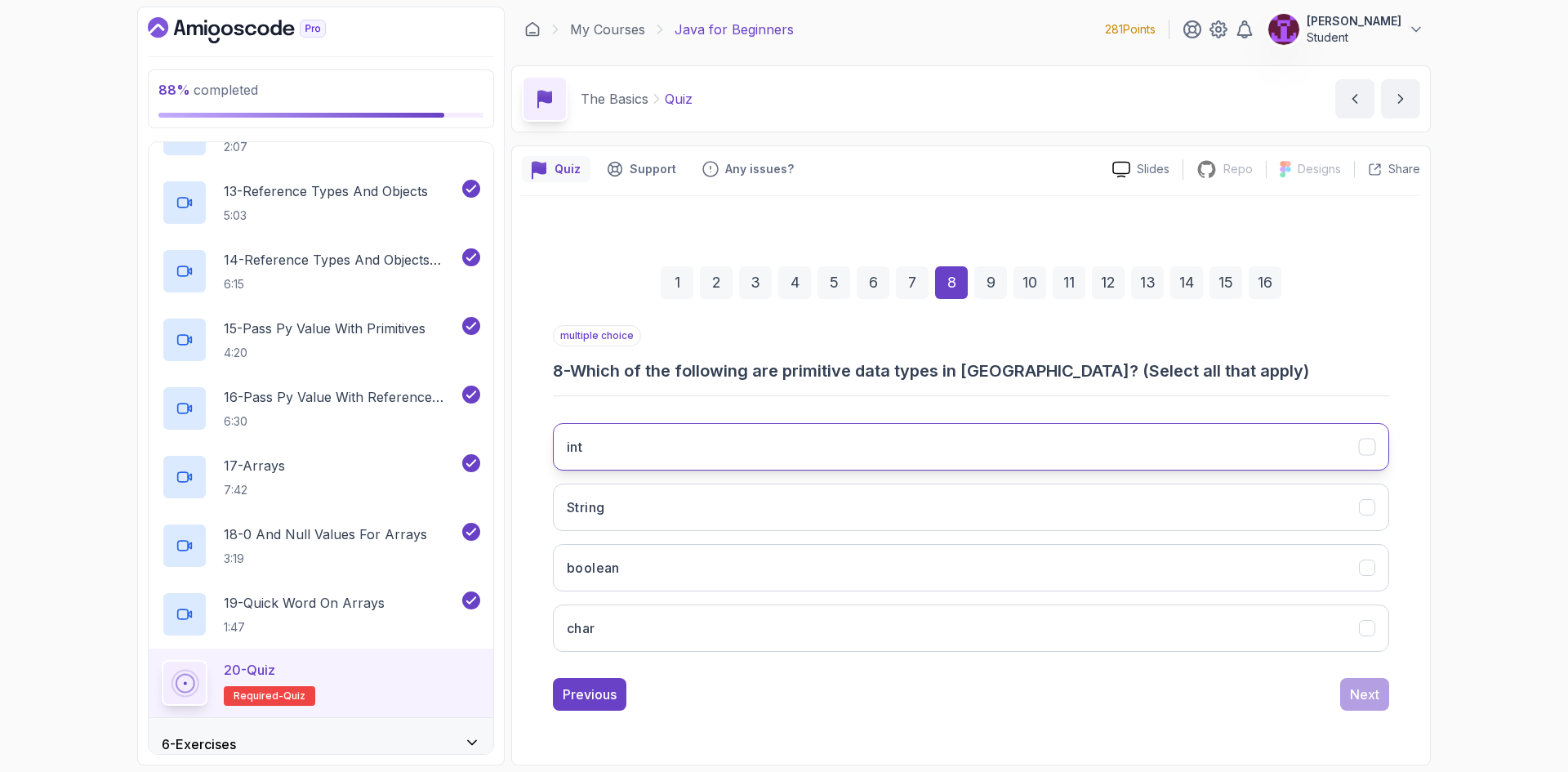
click at [734, 444] on button "int" at bounding box center [971, 446] width 836 height 48
click at [718, 582] on button "boolean" at bounding box center [971, 567] width 836 height 48
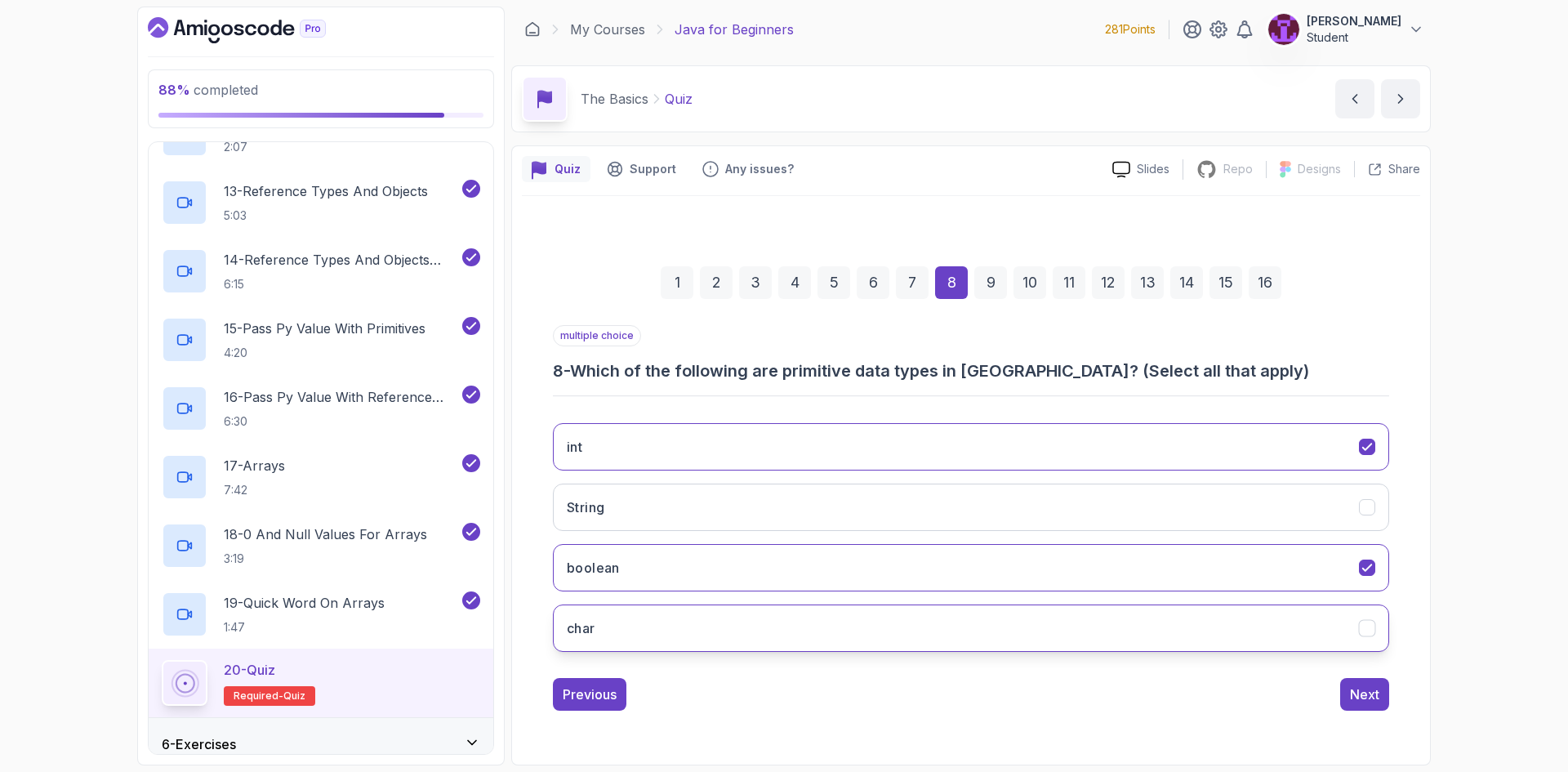
click at [727, 640] on button "char" at bounding box center [971, 628] width 836 height 48
click at [1338, 695] on div "Previous Next" at bounding box center [971, 694] width 836 height 32
drag, startPoint x: 1363, startPoint y: 692, endPoint x: 1342, endPoint y: 691, distance: 21.0
click at [1362, 691] on div "Next" at bounding box center [1364, 694] width 30 height 20
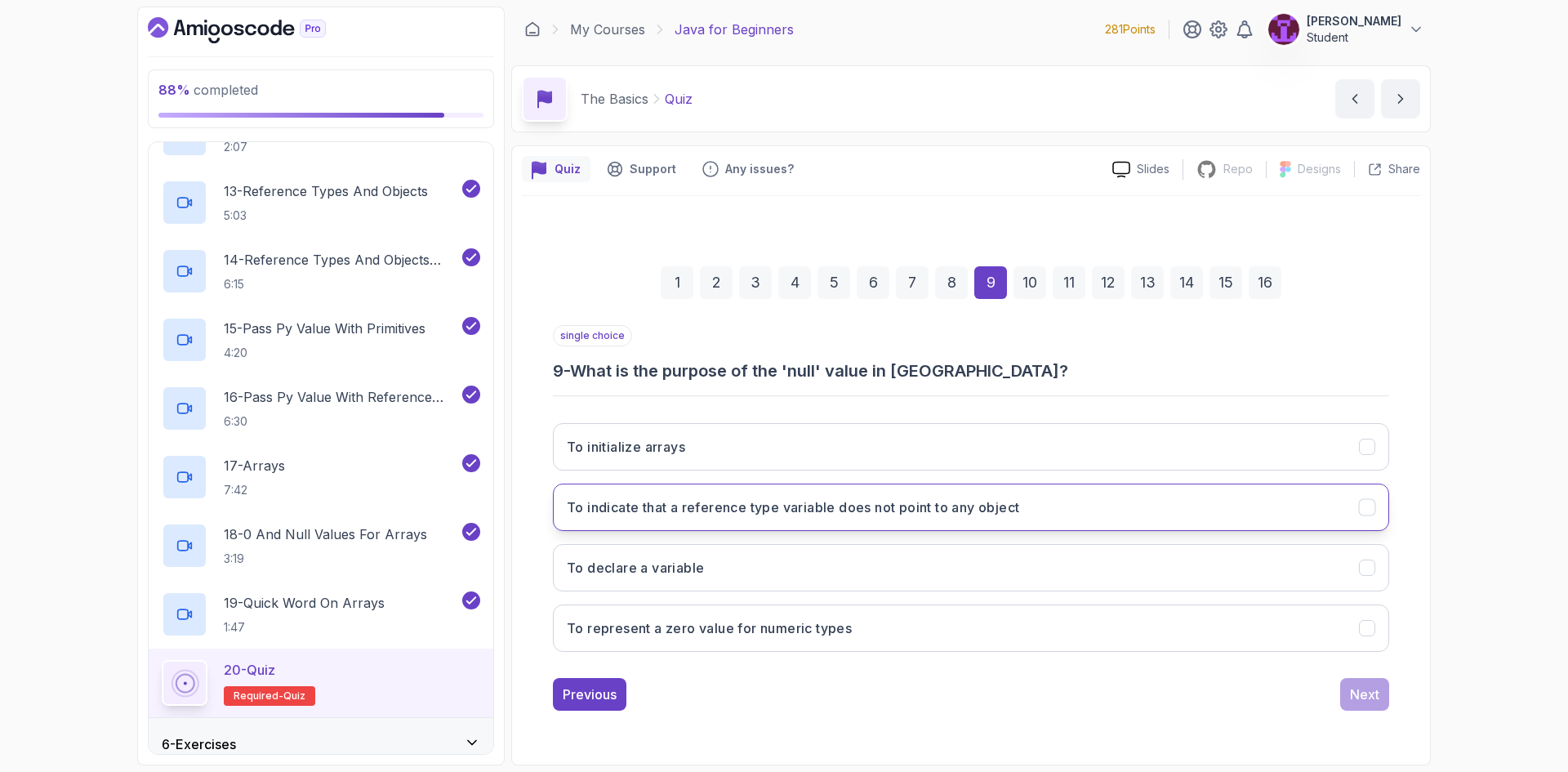
click at [796, 519] on button "To indicate that a reference type variable does not point to any object" at bounding box center [971, 507] width 836 height 48
click at [1376, 708] on button "Next" at bounding box center [1363, 694] width 49 height 32
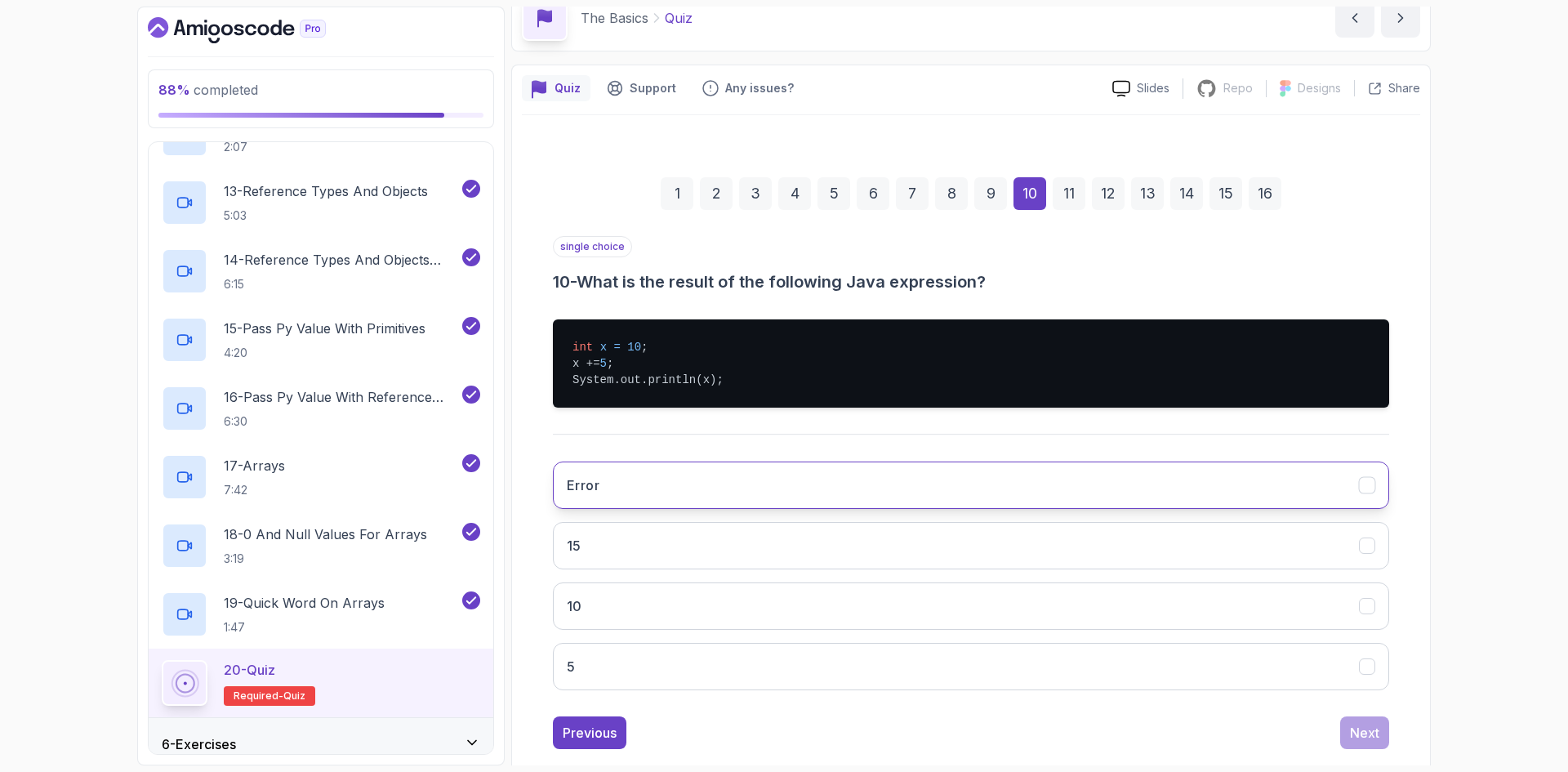
scroll to position [82, 0]
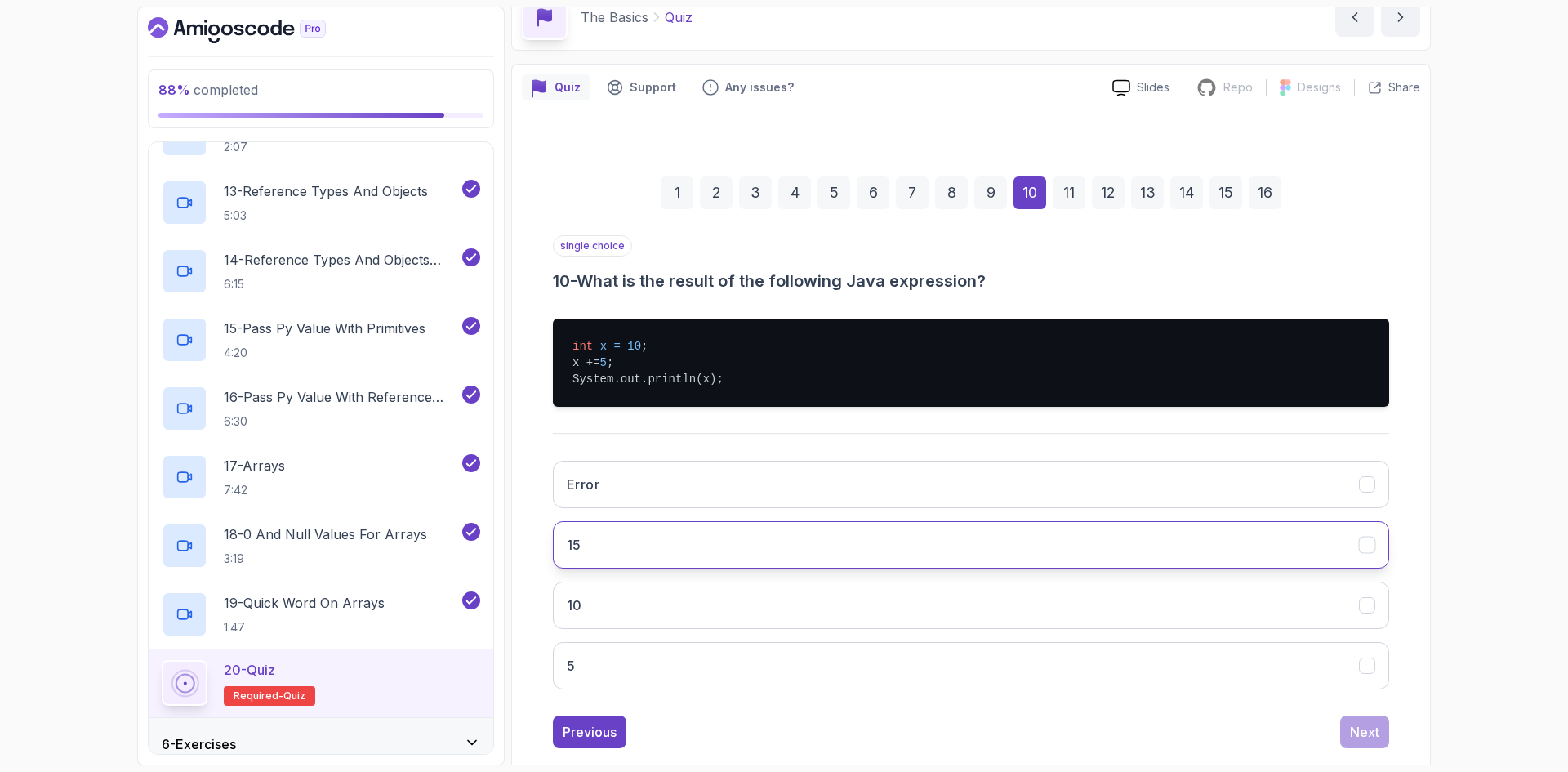
click at [661, 534] on button "15" at bounding box center [971, 544] width 836 height 48
click at [1373, 739] on div "Next" at bounding box center [1364, 731] width 30 height 20
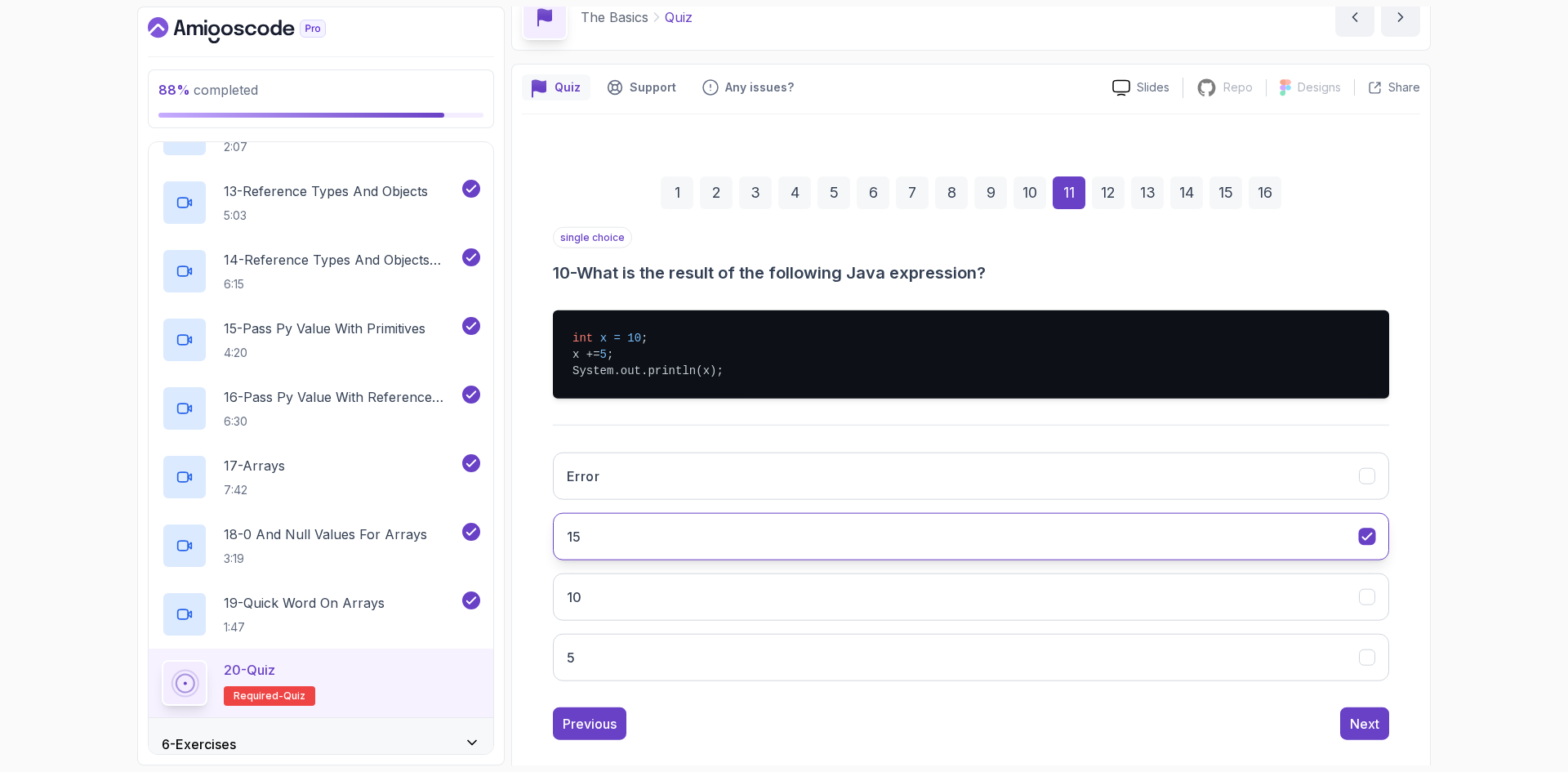
scroll to position [44, 0]
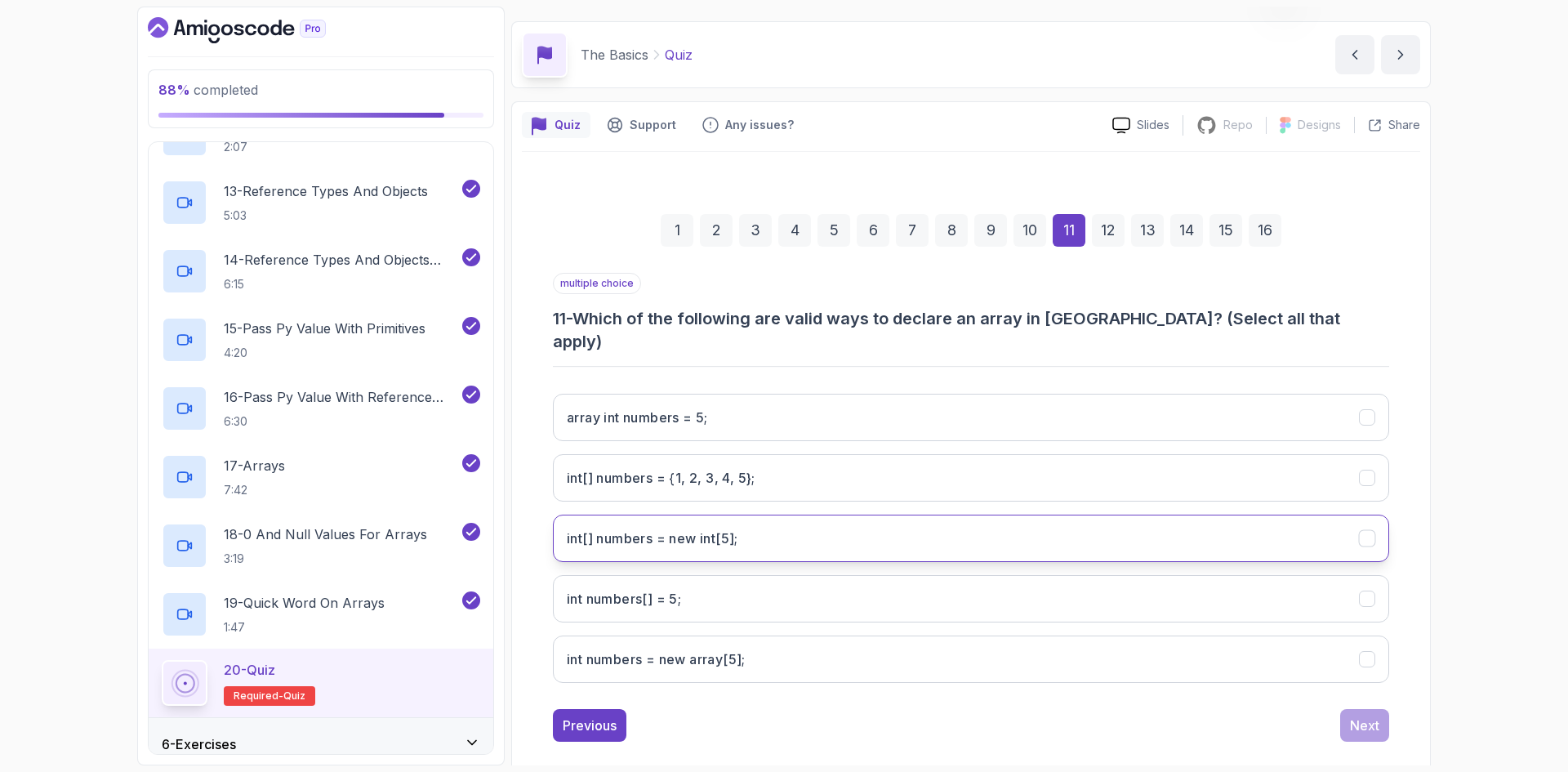
click at [811, 529] on int;"] "int[] numbers = new int[5];" at bounding box center [971, 538] width 836 height 48
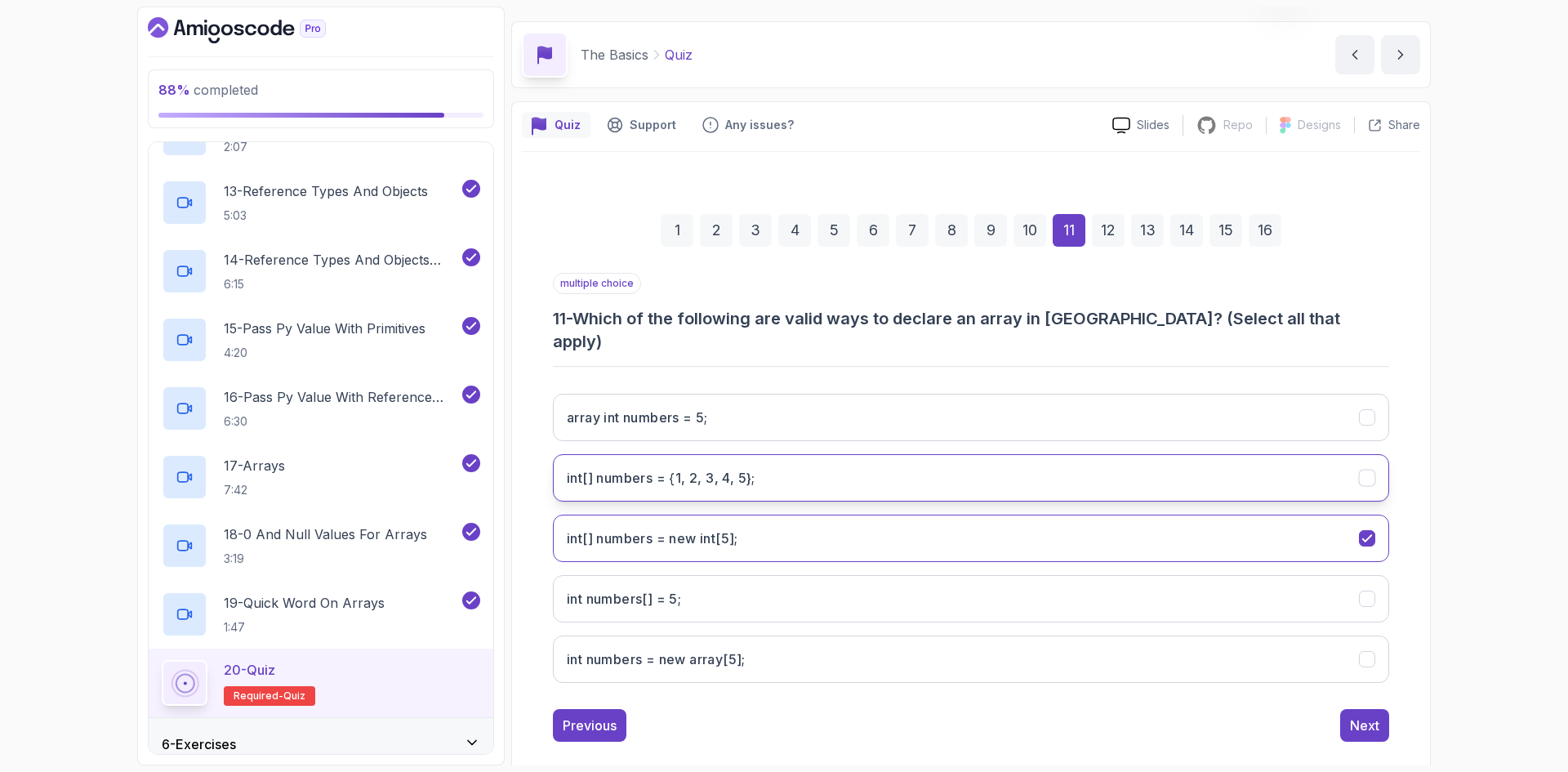
click at [743, 467] on h3 "int[] numbers = {1, 2, 3, 4, 5};" at bounding box center [661, 477] width 189 height 20
click at [1360, 715] on div "Next" at bounding box center [1364, 724] width 30 height 20
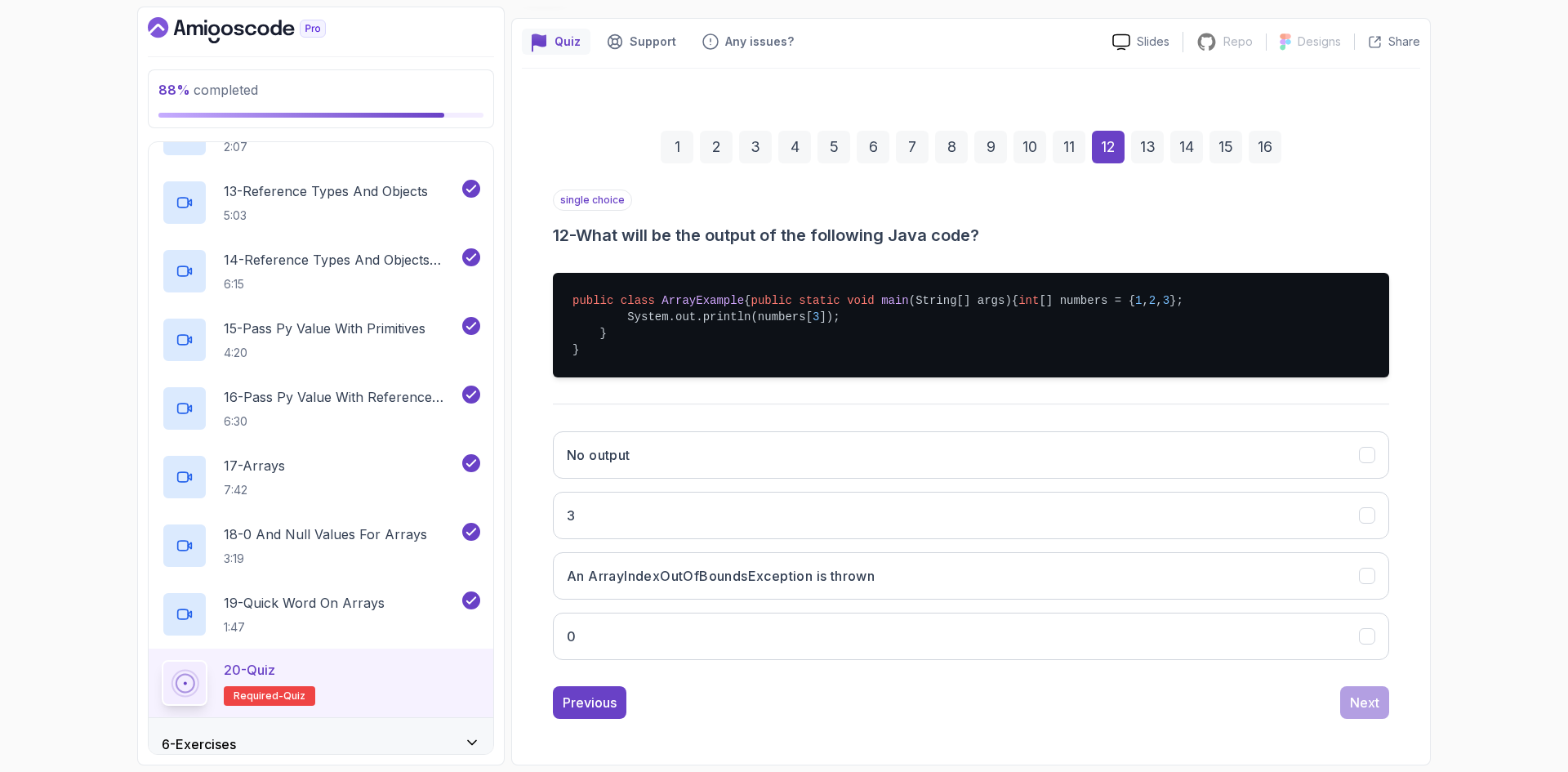
scroll to position [160, 0]
click at [869, 584] on h3 "An ArrayIndexOutOfBoundsException is thrown" at bounding box center [720, 575] width 308 height 20
click at [1310, 703] on div "Previous Next" at bounding box center [971, 702] width 836 height 32
click at [1351, 709] on div "Next" at bounding box center [1364, 702] width 30 height 20
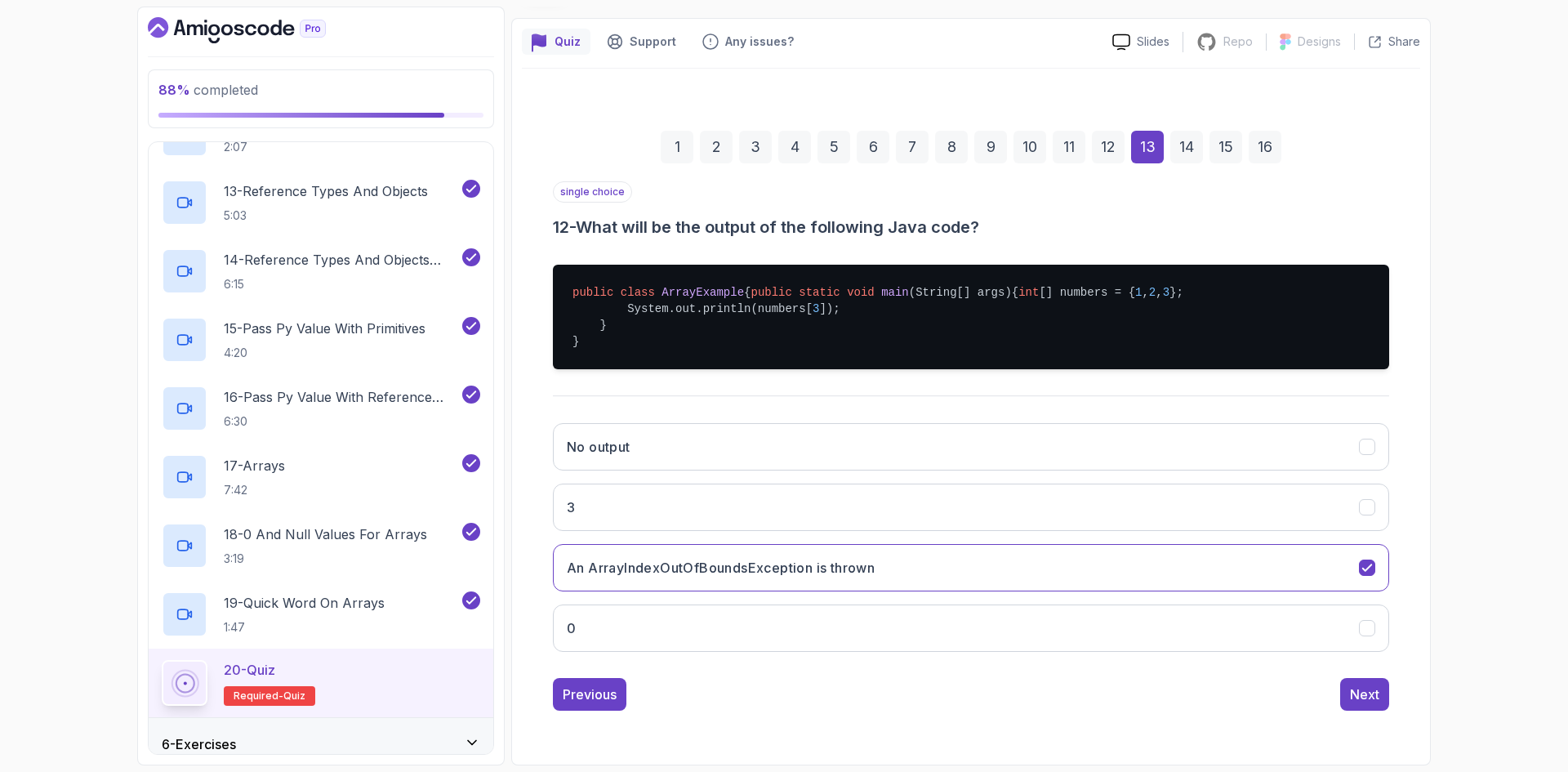
scroll to position [0, 0]
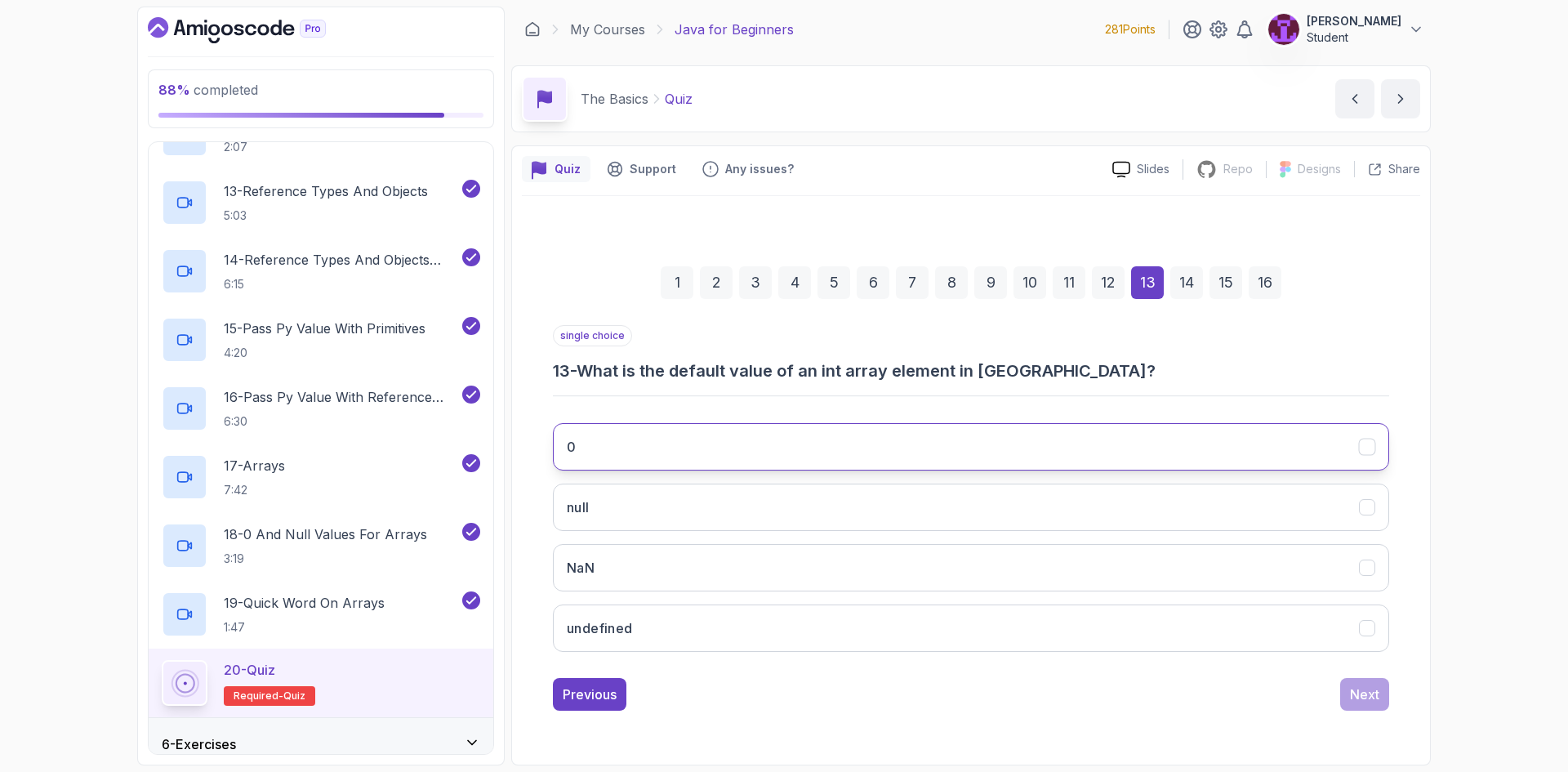
click at [805, 441] on button "0" at bounding box center [971, 446] width 836 height 48
click at [1350, 691] on div "Next" at bounding box center [1364, 694] width 30 height 20
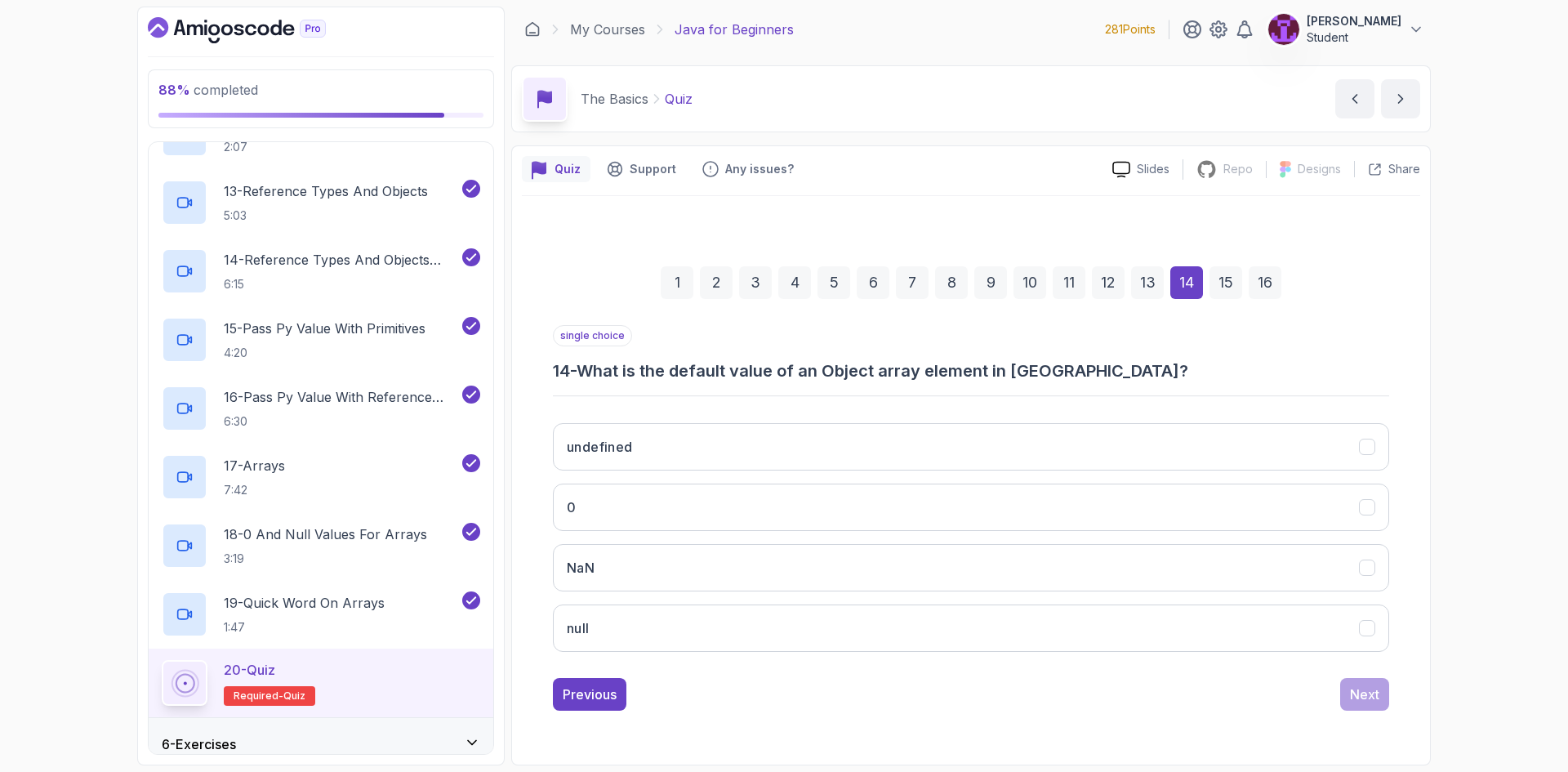
click at [738, 539] on div "undefined 0 NaN null" at bounding box center [971, 538] width 836 height 255
drag, startPoint x: 787, startPoint y: 636, endPoint x: 830, endPoint y: 653, distance: 46.2
click at [789, 638] on button "null" at bounding box center [971, 628] width 836 height 48
click at [1385, 684] on button "Next" at bounding box center [1363, 694] width 49 height 32
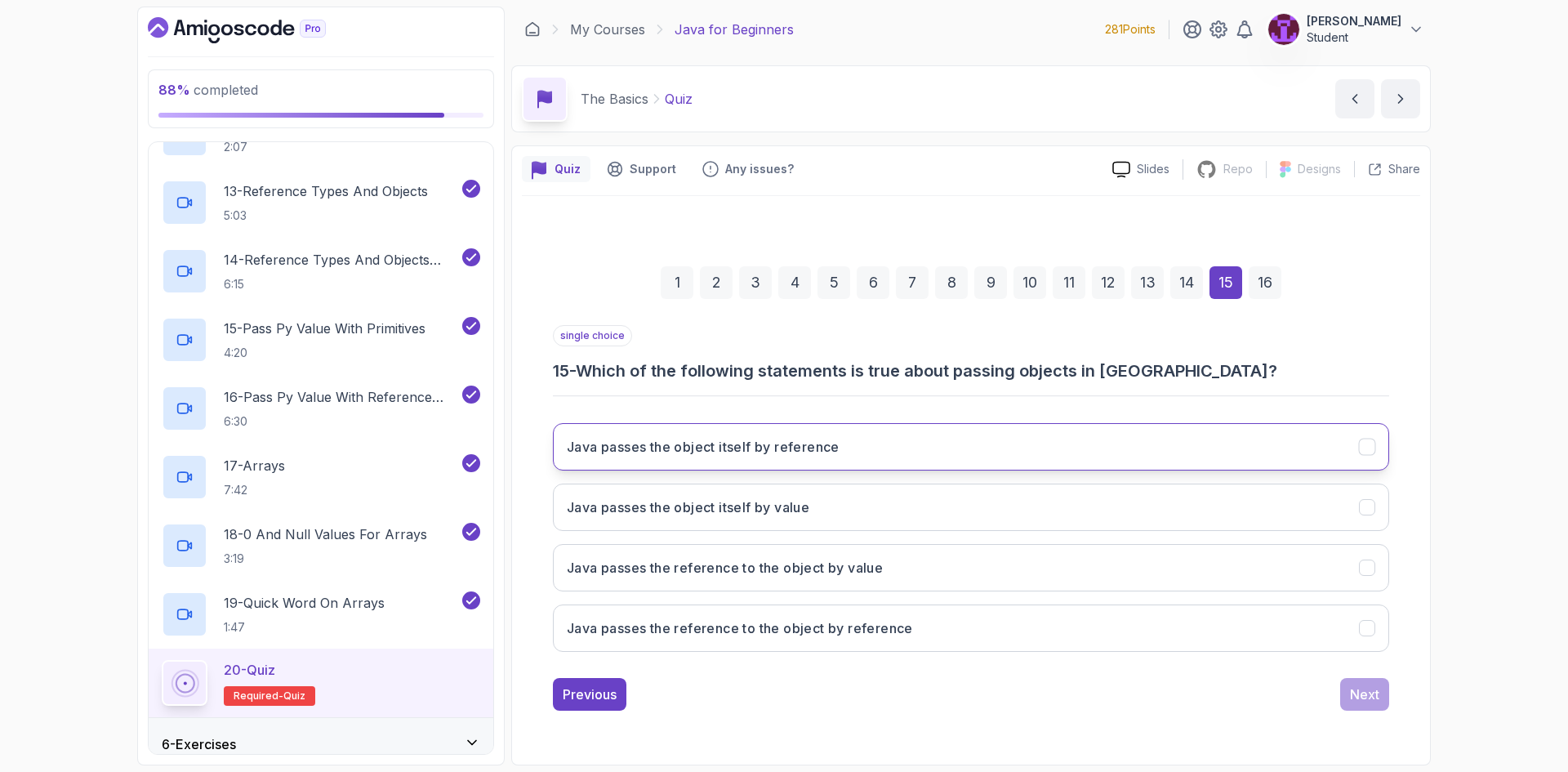
click at [856, 445] on button "Java passes the object itself by reference" at bounding box center [971, 446] width 836 height 48
click at [946, 502] on button "Java passes the object itself by value" at bounding box center [971, 507] width 836 height 48
click at [1376, 696] on div "Next" at bounding box center [1364, 694] width 30 height 20
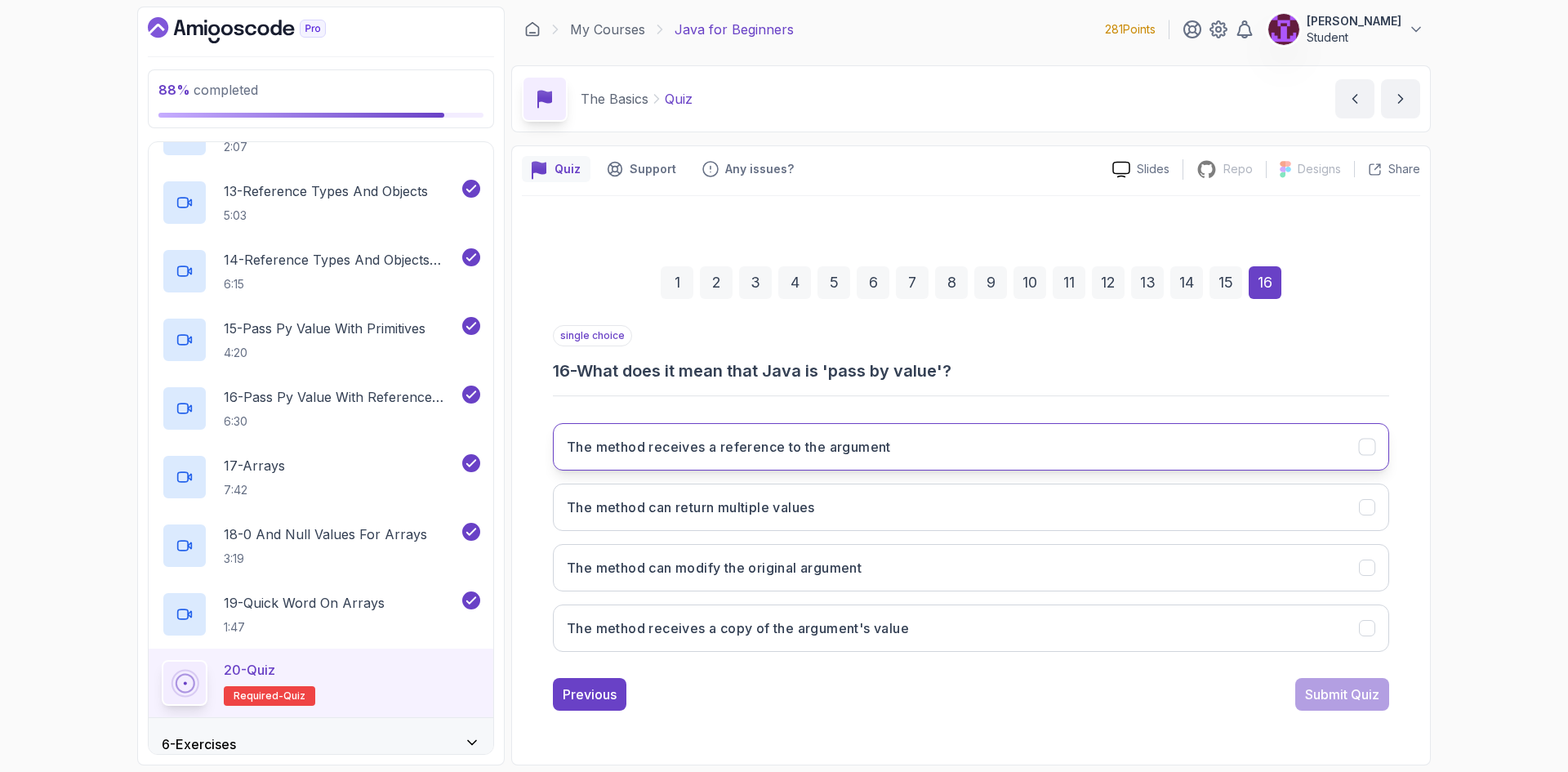
click at [915, 447] on button "The method receives a reference to the argument" at bounding box center [971, 446] width 836 height 48
click at [1334, 699] on div "Submit Quiz" at bounding box center [1342, 694] width 74 height 20
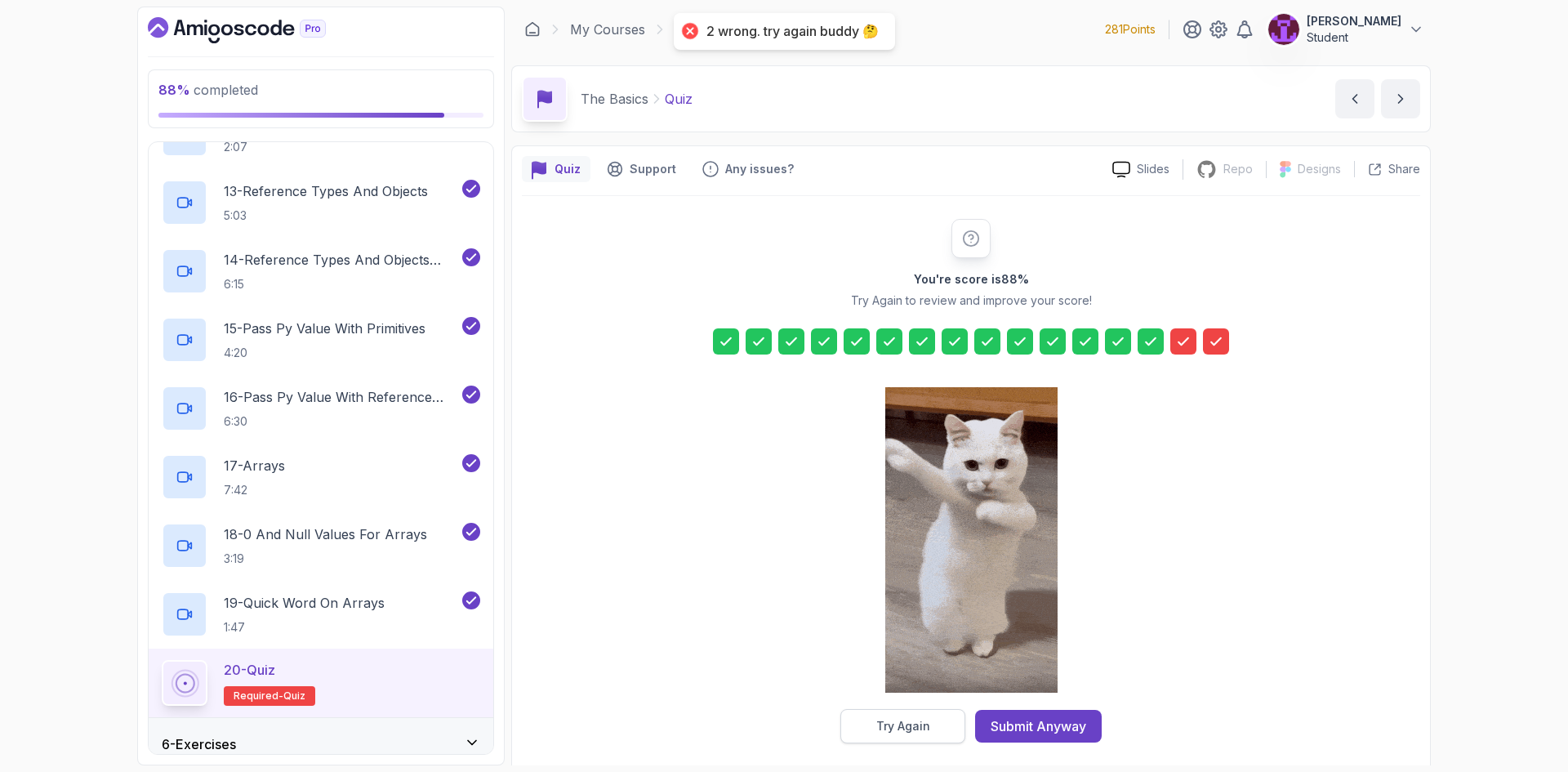
click at [932, 731] on button "Try Again" at bounding box center [903, 725] width 125 height 34
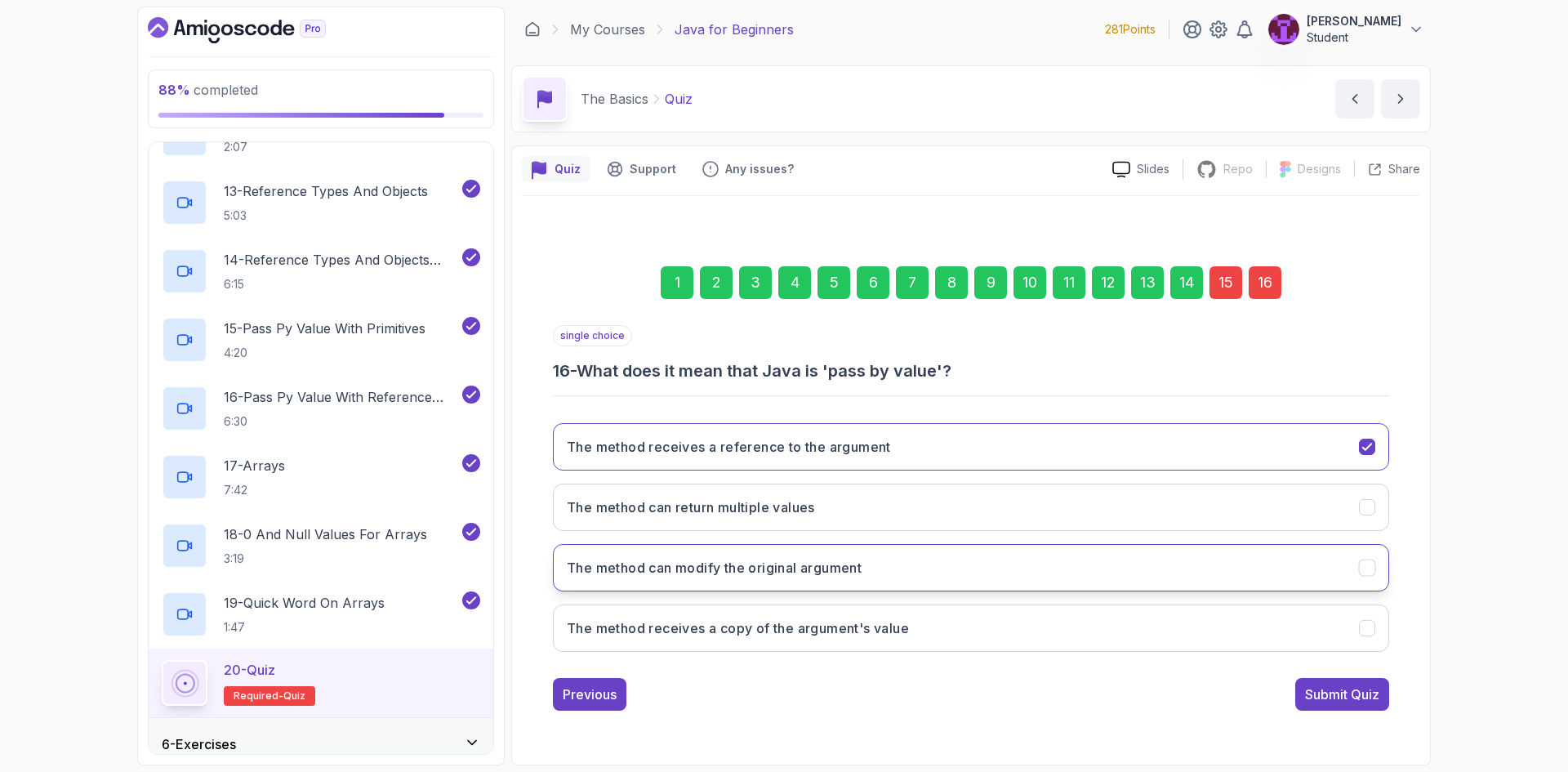
click at [859, 574] on h3 "The method can modify the original argument" at bounding box center [714, 567] width 295 height 20
click at [1328, 688] on div "Submit Quiz" at bounding box center [1342, 694] width 74 height 20
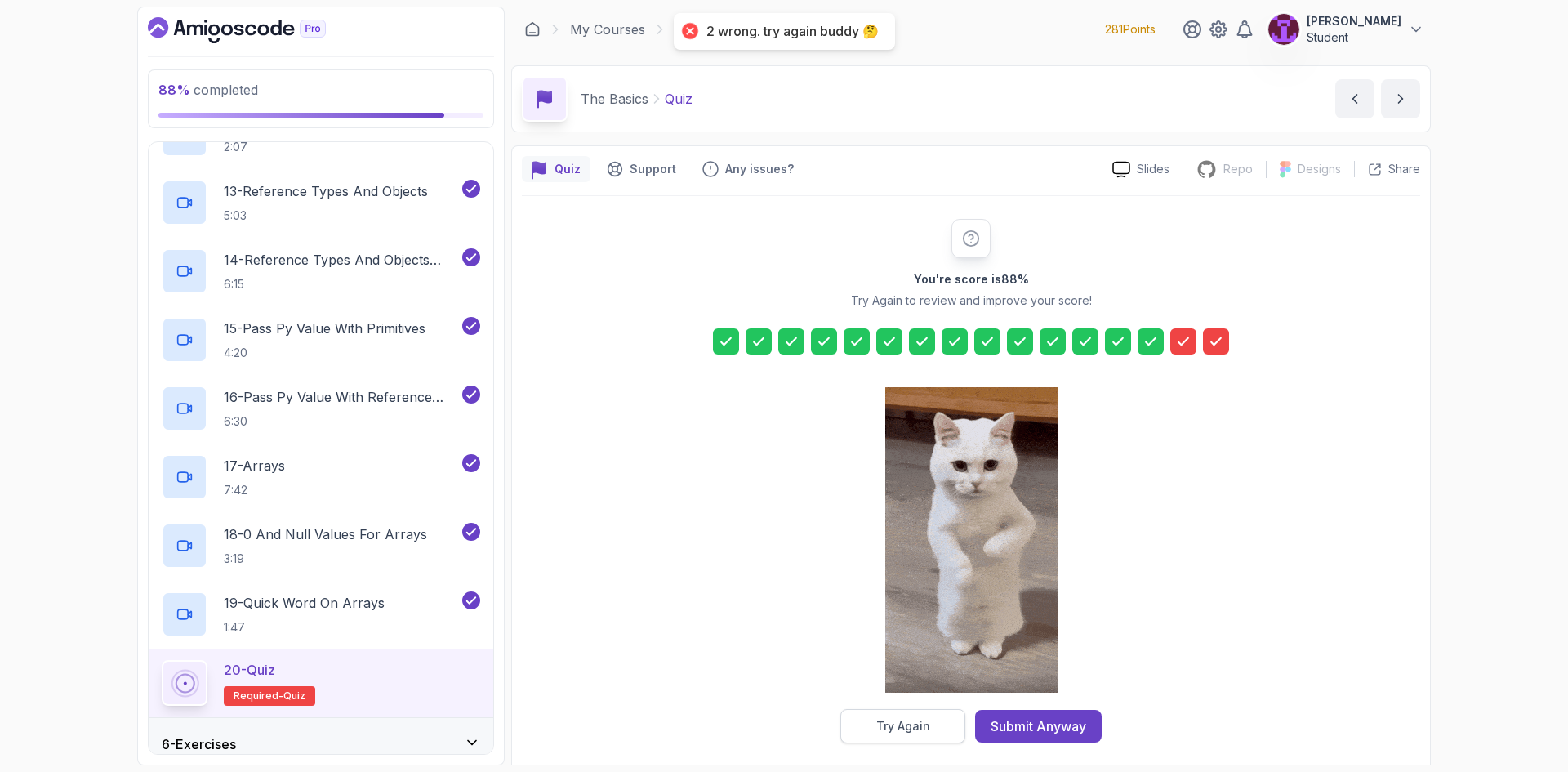
click at [934, 710] on button "Try Again" at bounding box center [903, 725] width 125 height 34
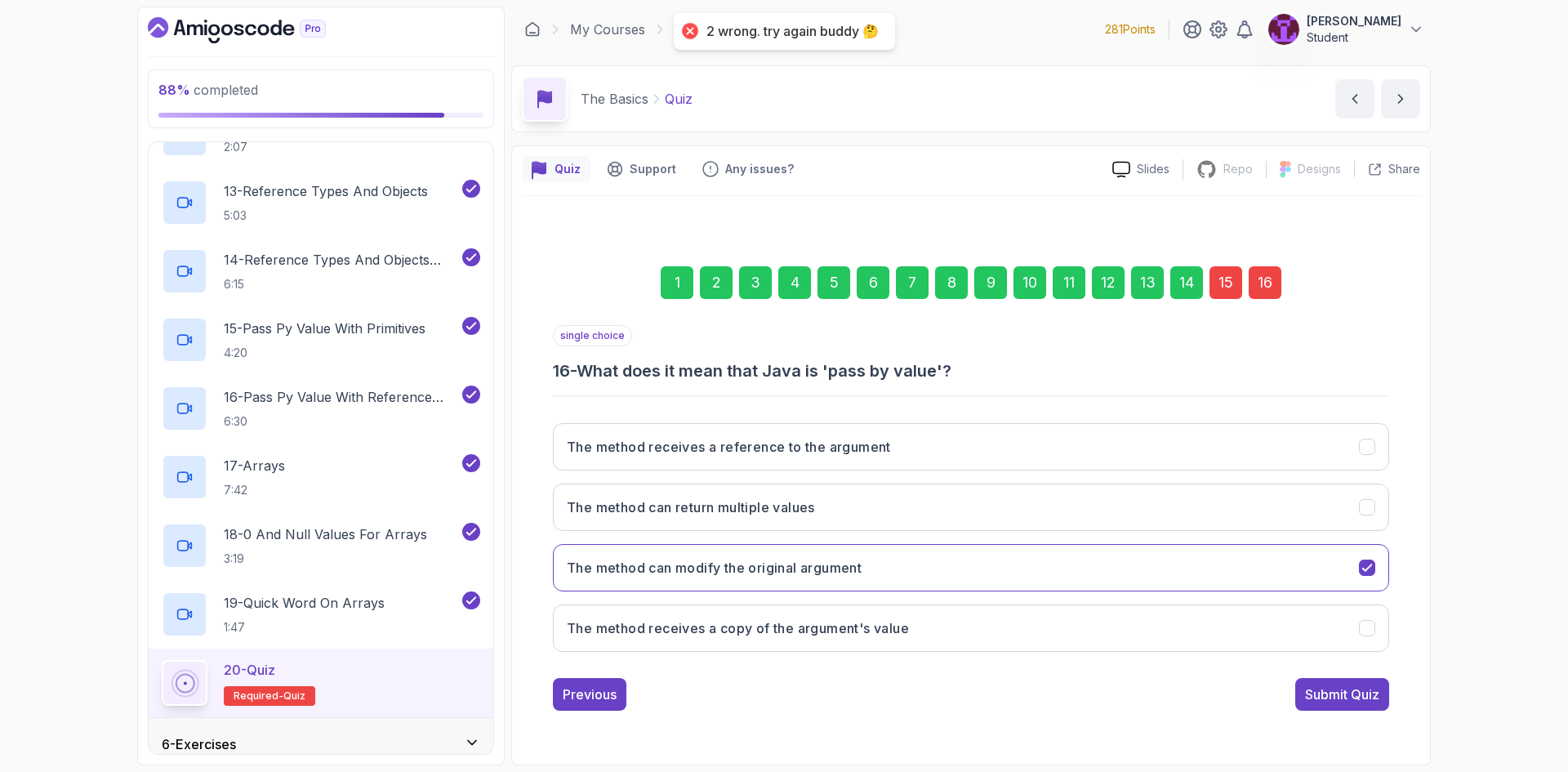
click at [1260, 284] on div "16" at bounding box center [1264, 283] width 32 height 32
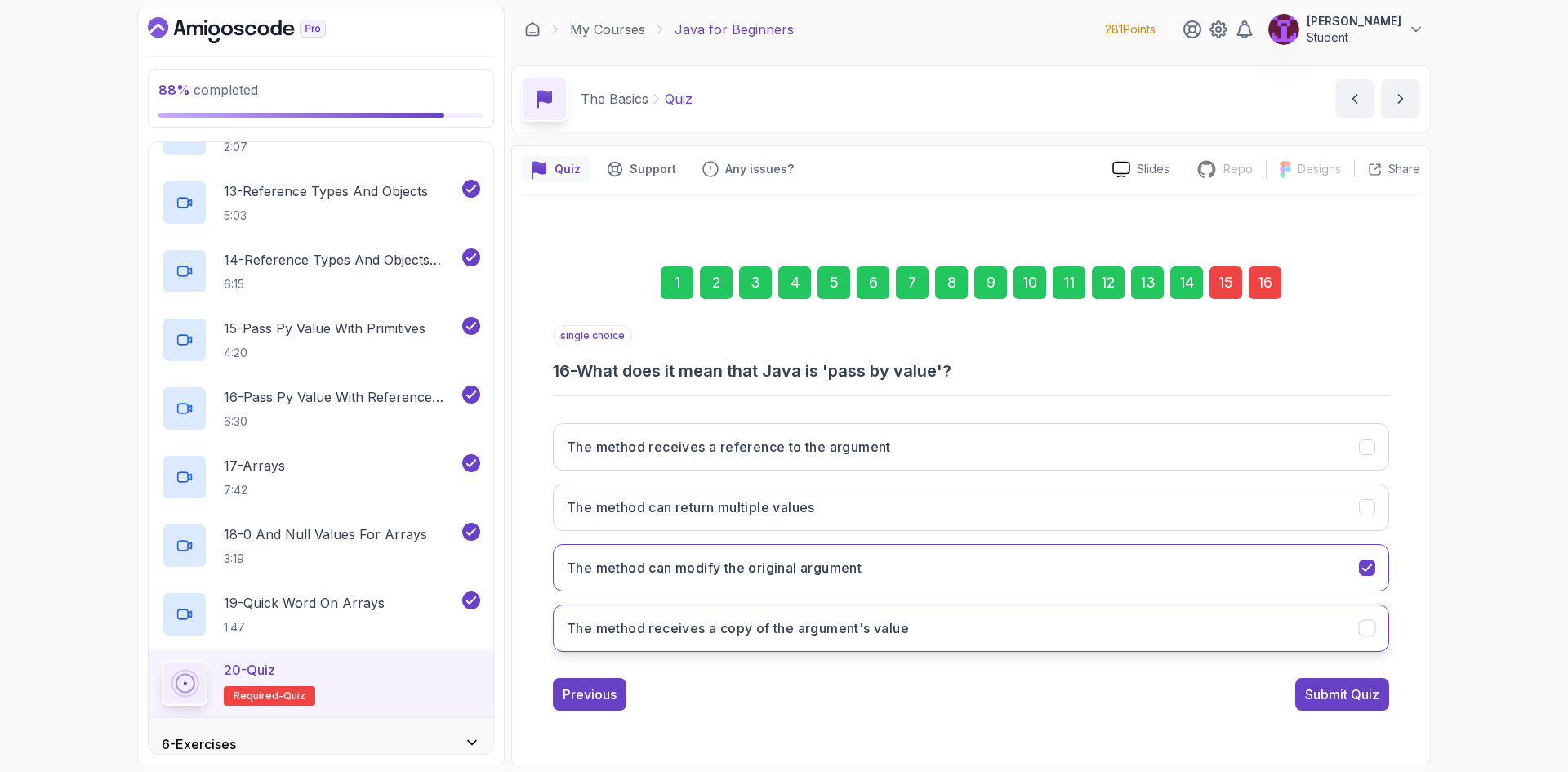
drag, startPoint x: 842, startPoint y: 626, endPoint x: 854, endPoint y: 637, distance: 16.3
click at [842, 628] on h3 "The method receives a copy of the argument's value" at bounding box center [737, 627] width 342 height 20
click at [1340, 683] on button "Submit Quiz" at bounding box center [1341, 694] width 94 height 32
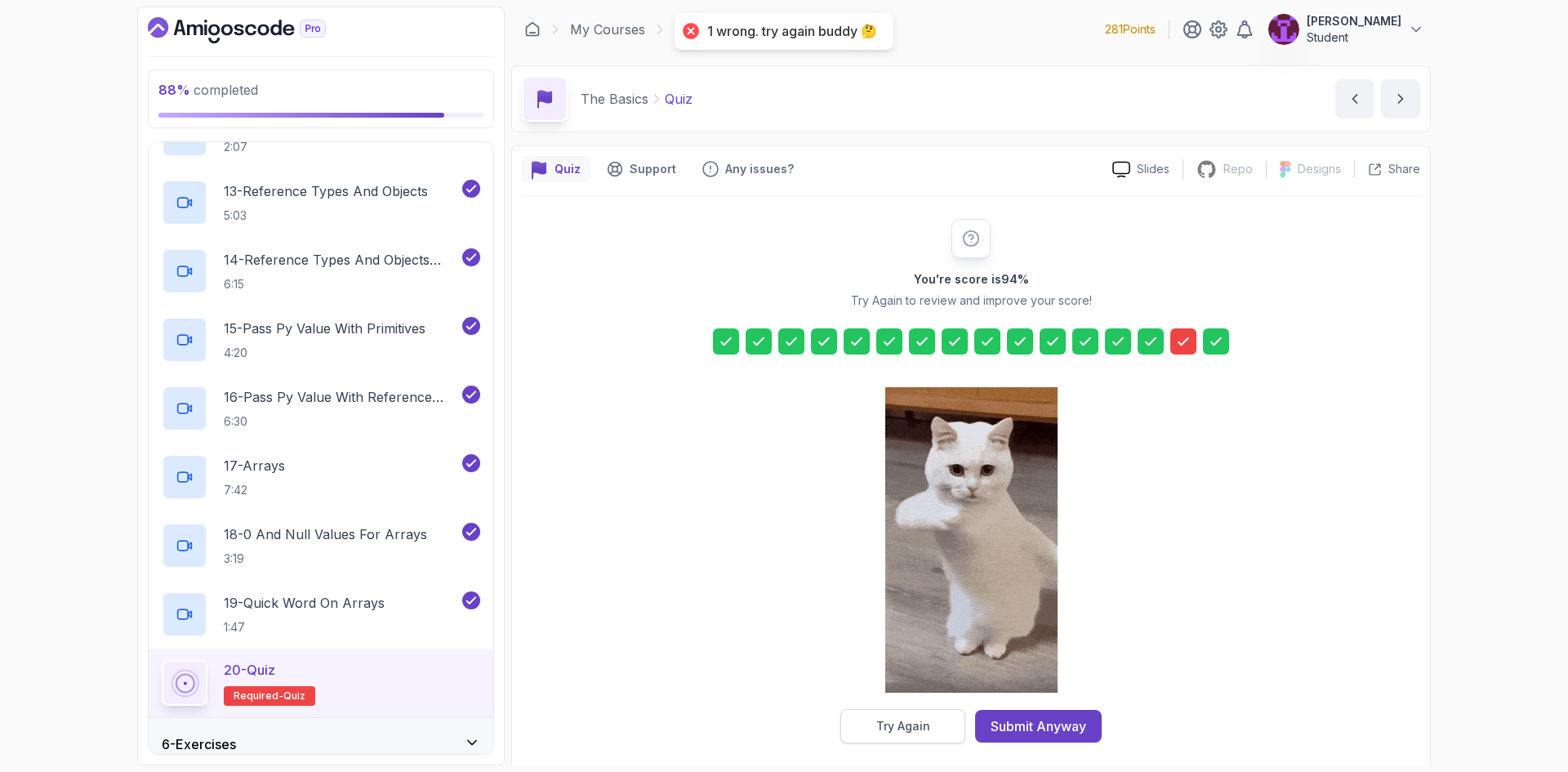
click at [903, 730] on div "Try Again" at bounding box center [903, 725] width 54 height 16
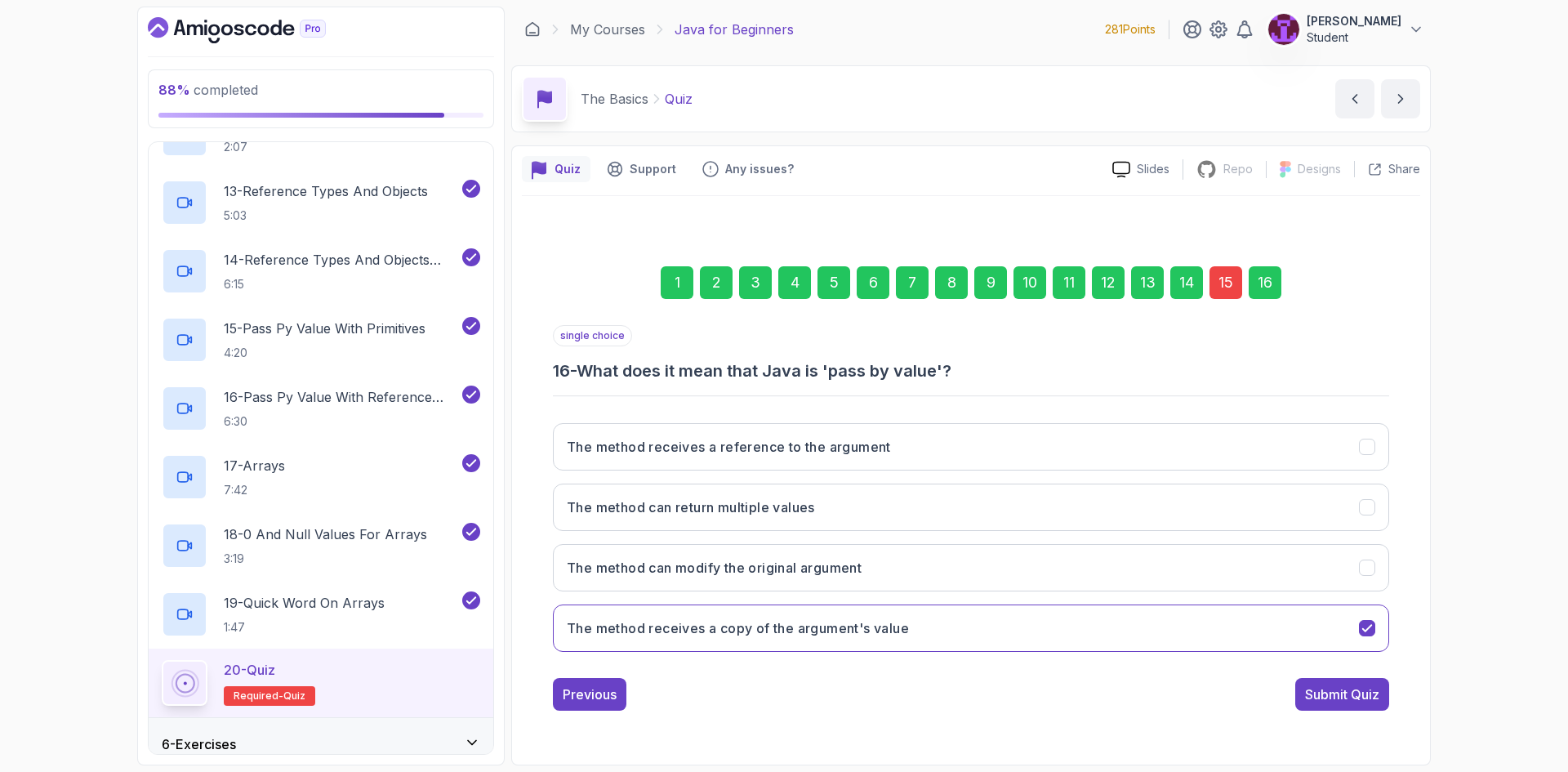
click at [1218, 270] on div "15" at bounding box center [1225, 283] width 32 height 32
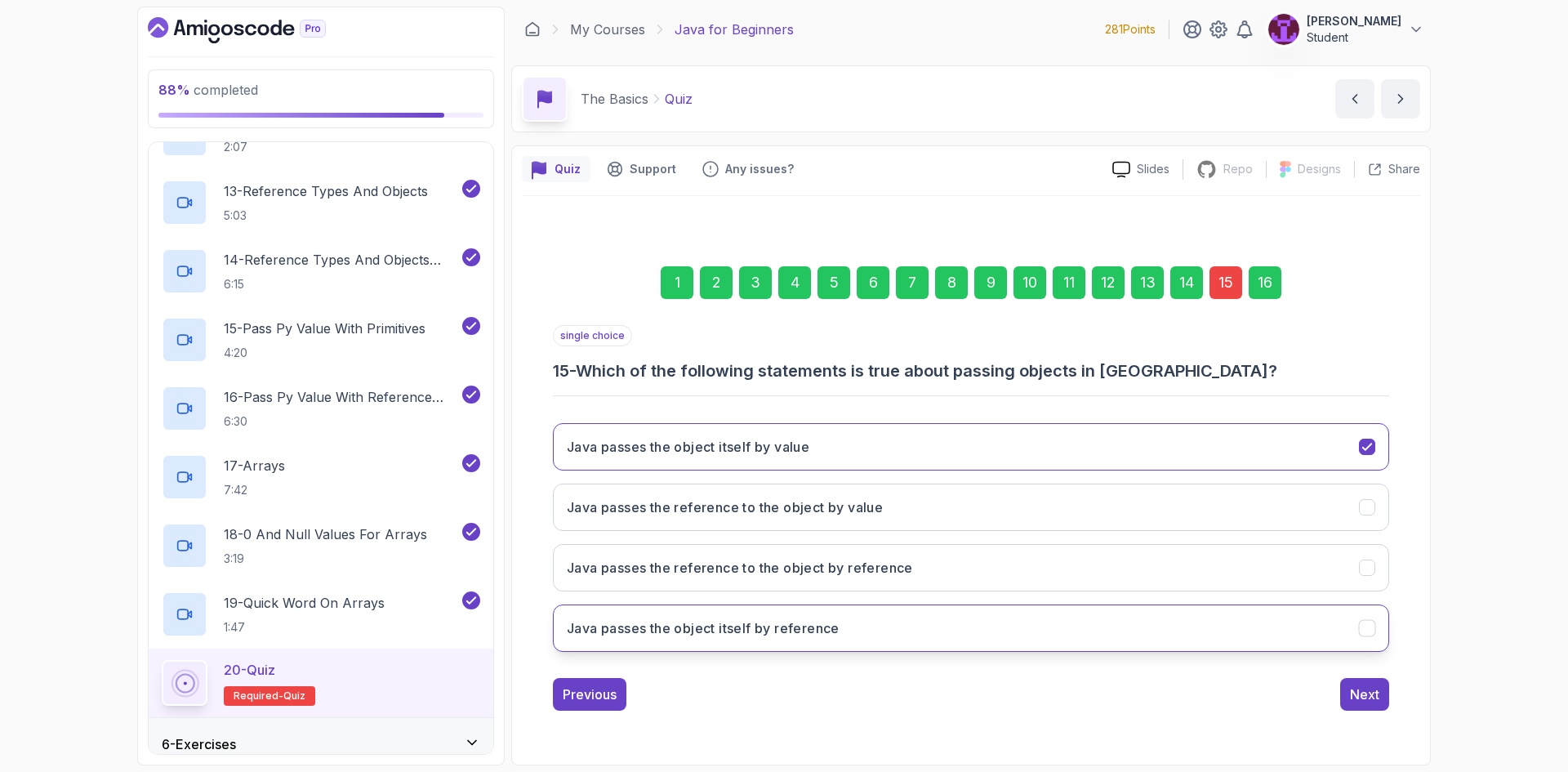
click at [734, 642] on button "Java passes the object itself by reference" at bounding box center [971, 628] width 836 height 48
click at [1372, 704] on button "Next" at bounding box center [1363, 694] width 49 height 32
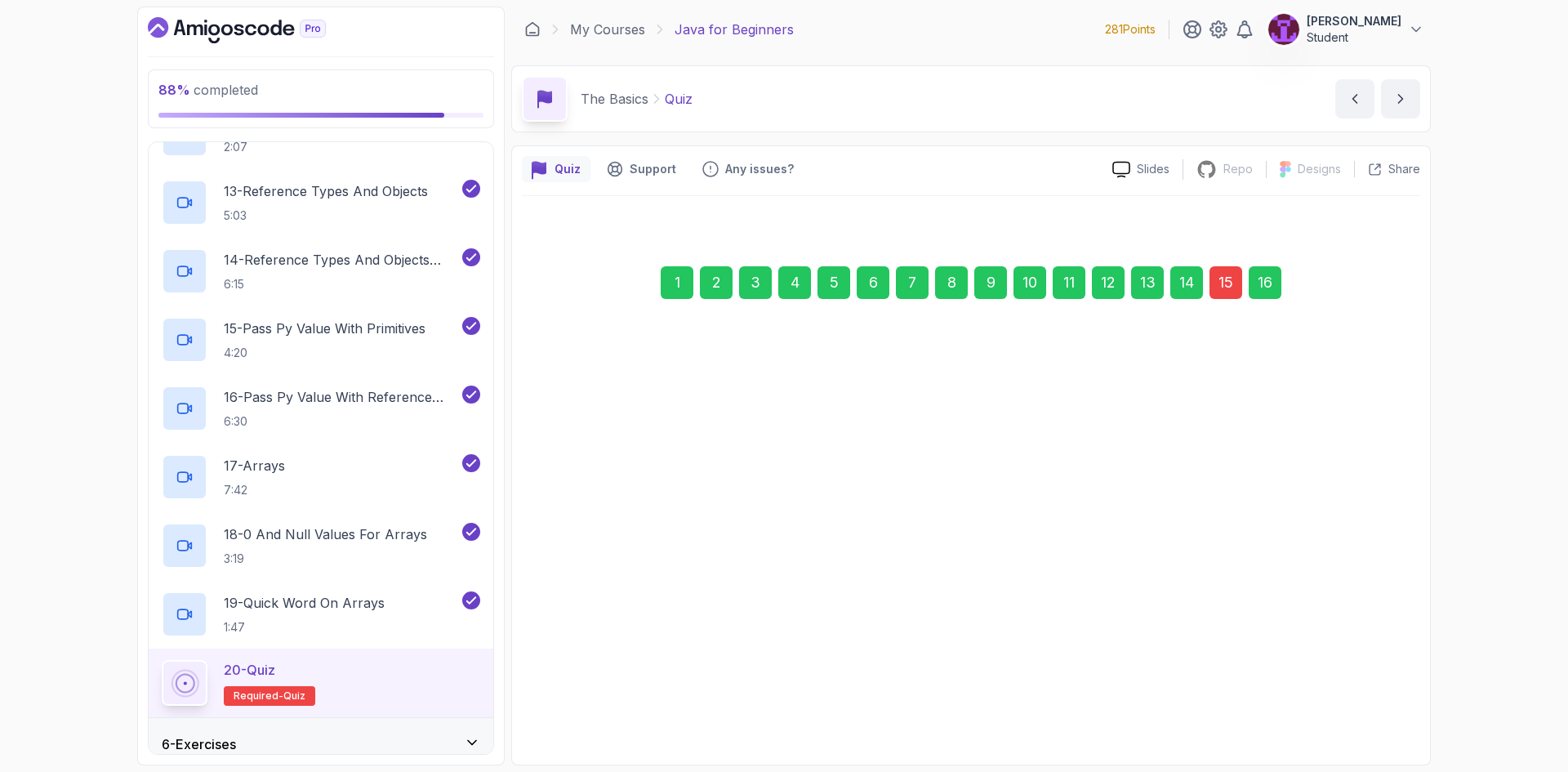
click at [1368, 693] on div "Submit Quiz" at bounding box center [1342, 694] width 74 height 20
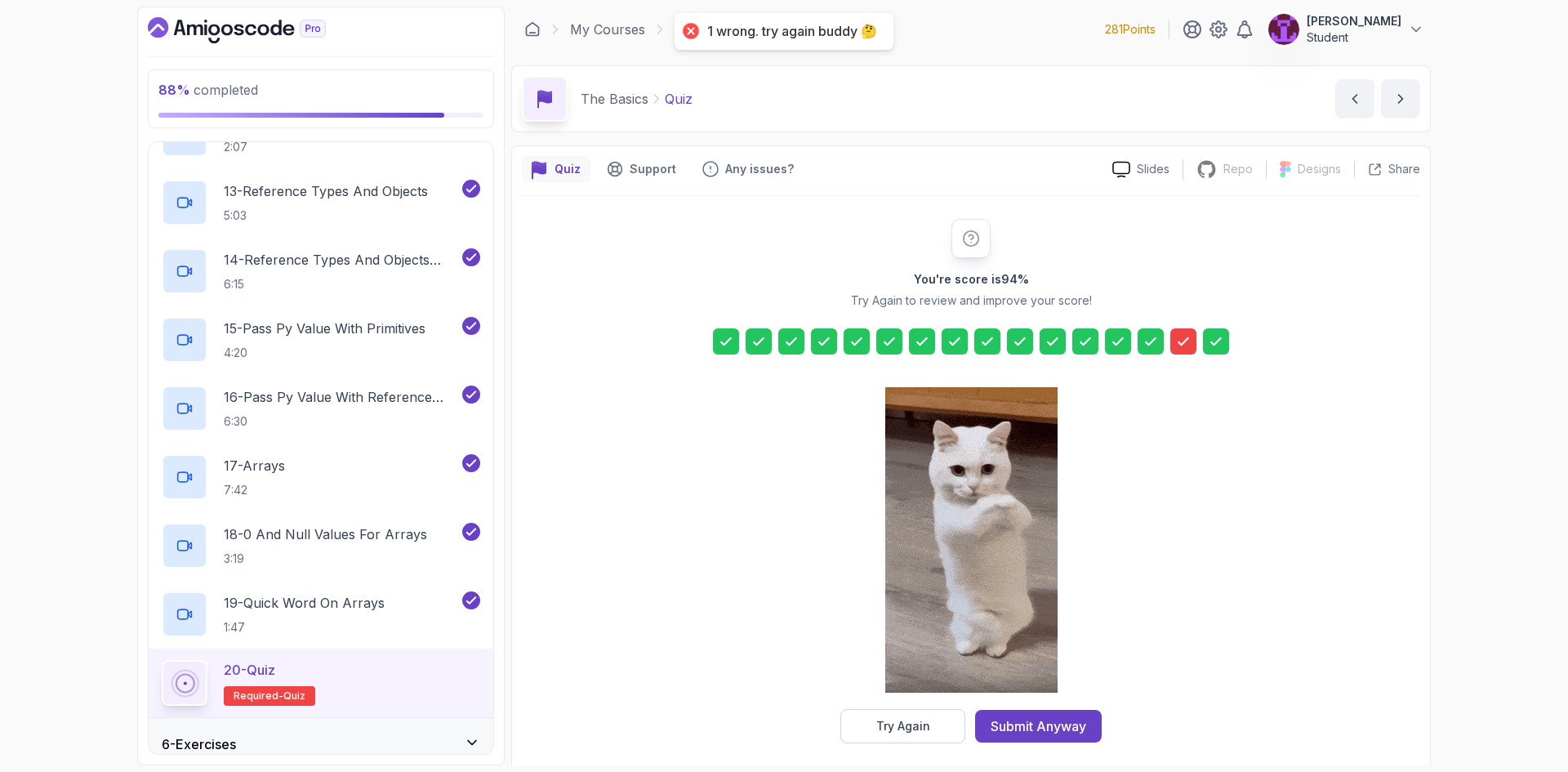
click at [879, 731] on div "Try Again" at bounding box center [903, 725] width 54 height 16
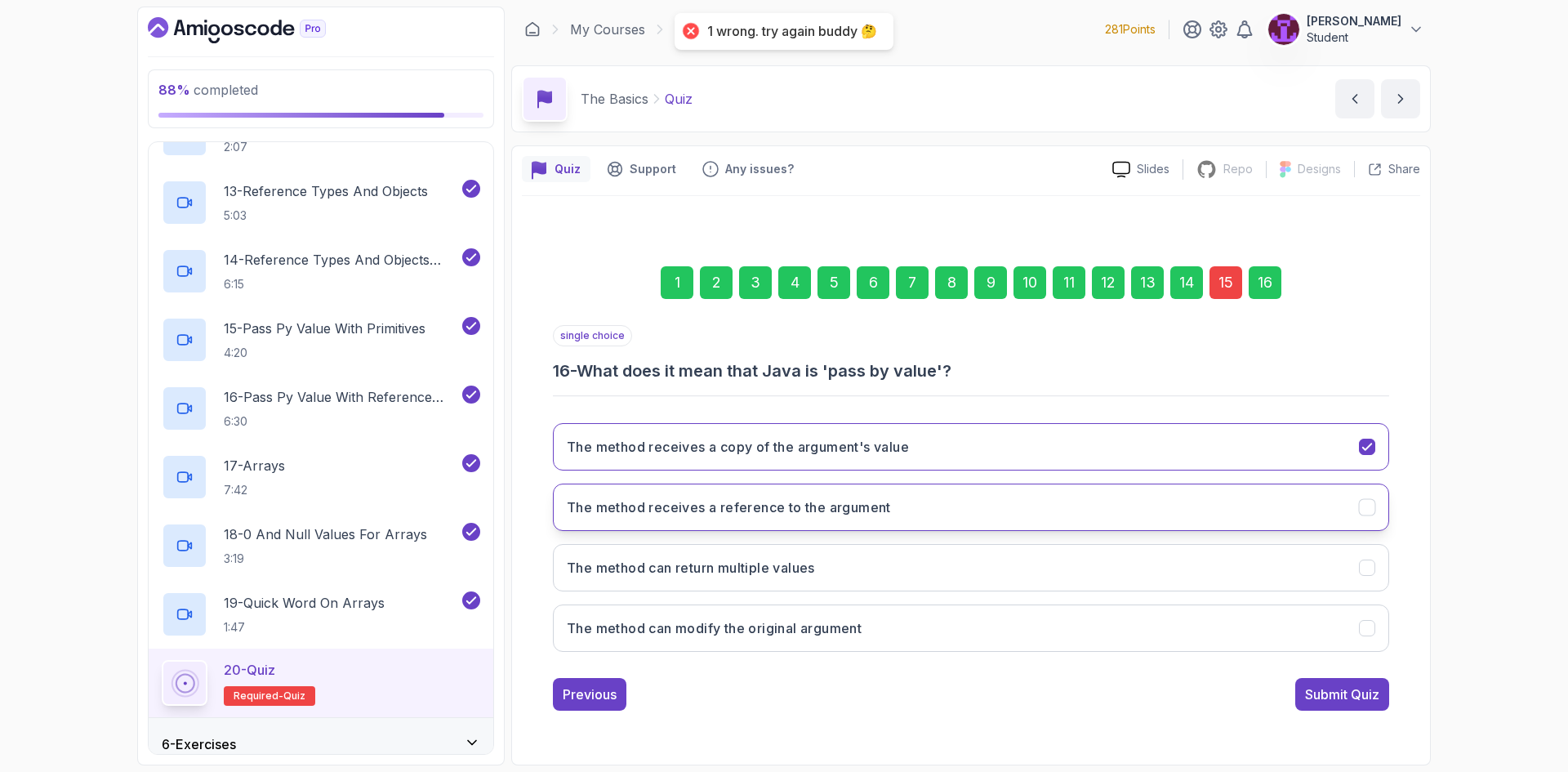
click at [867, 507] on h3 "The method receives a reference to the argument" at bounding box center [728, 506] width 324 height 20
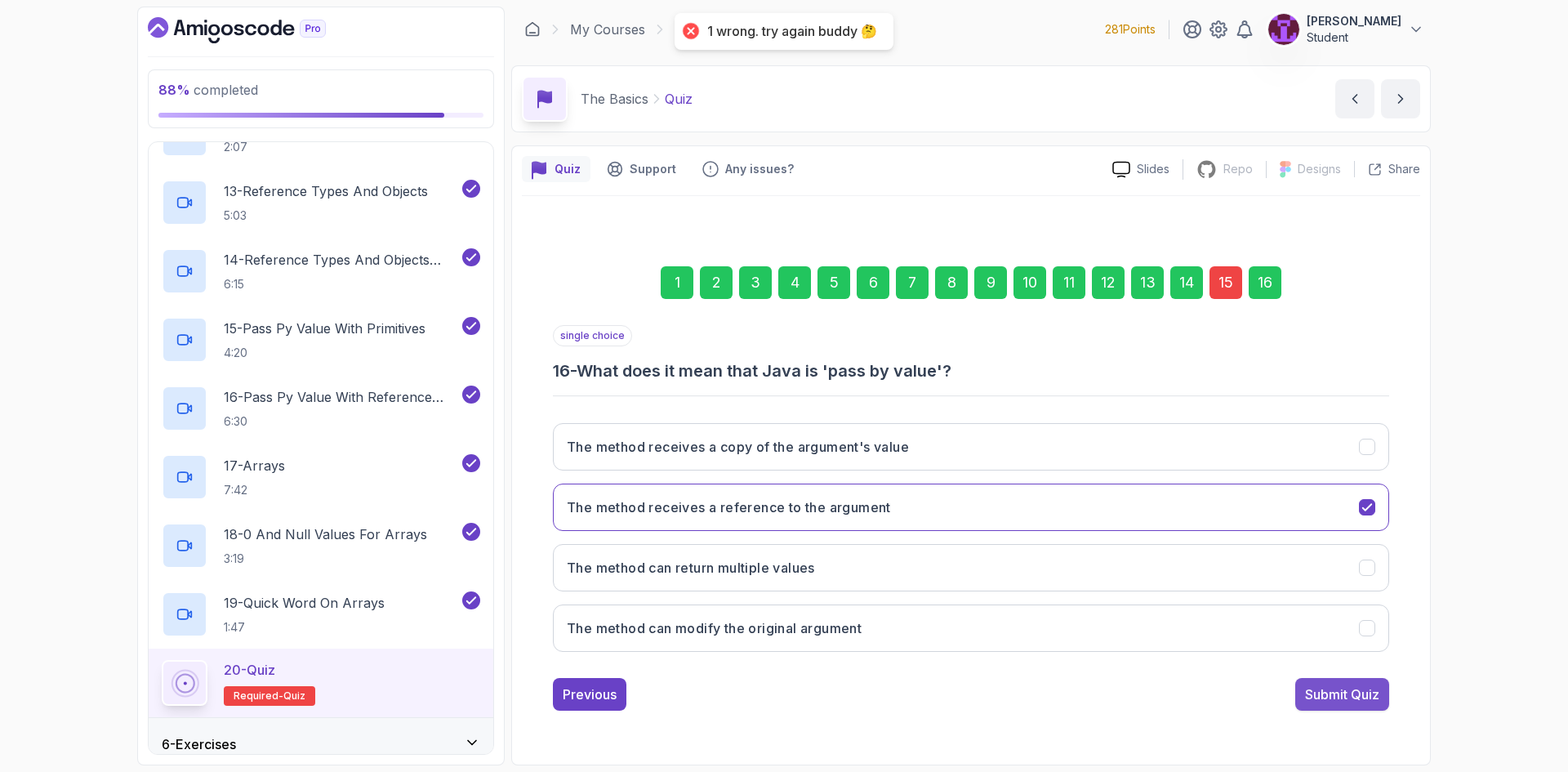
click at [1345, 691] on div "Submit Quiz" at bounding box center [1342, 694] width 74 height 20
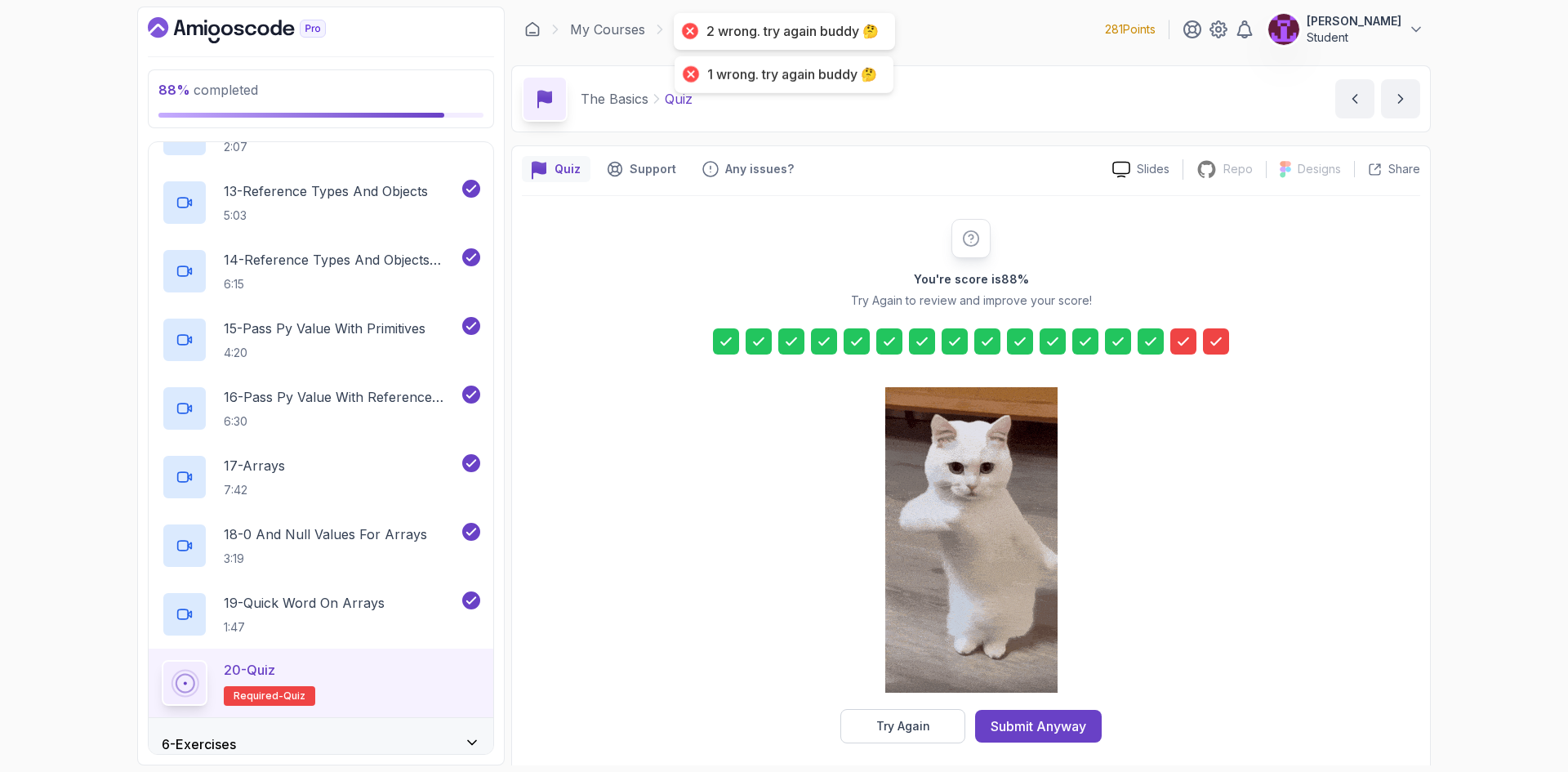
click at [1220, 341] on icon at bounding box center [1216, 341] width 10 height 7
click at [903, 721] on button "Try Again" at bounding box center [903, 725] width 125 height 34
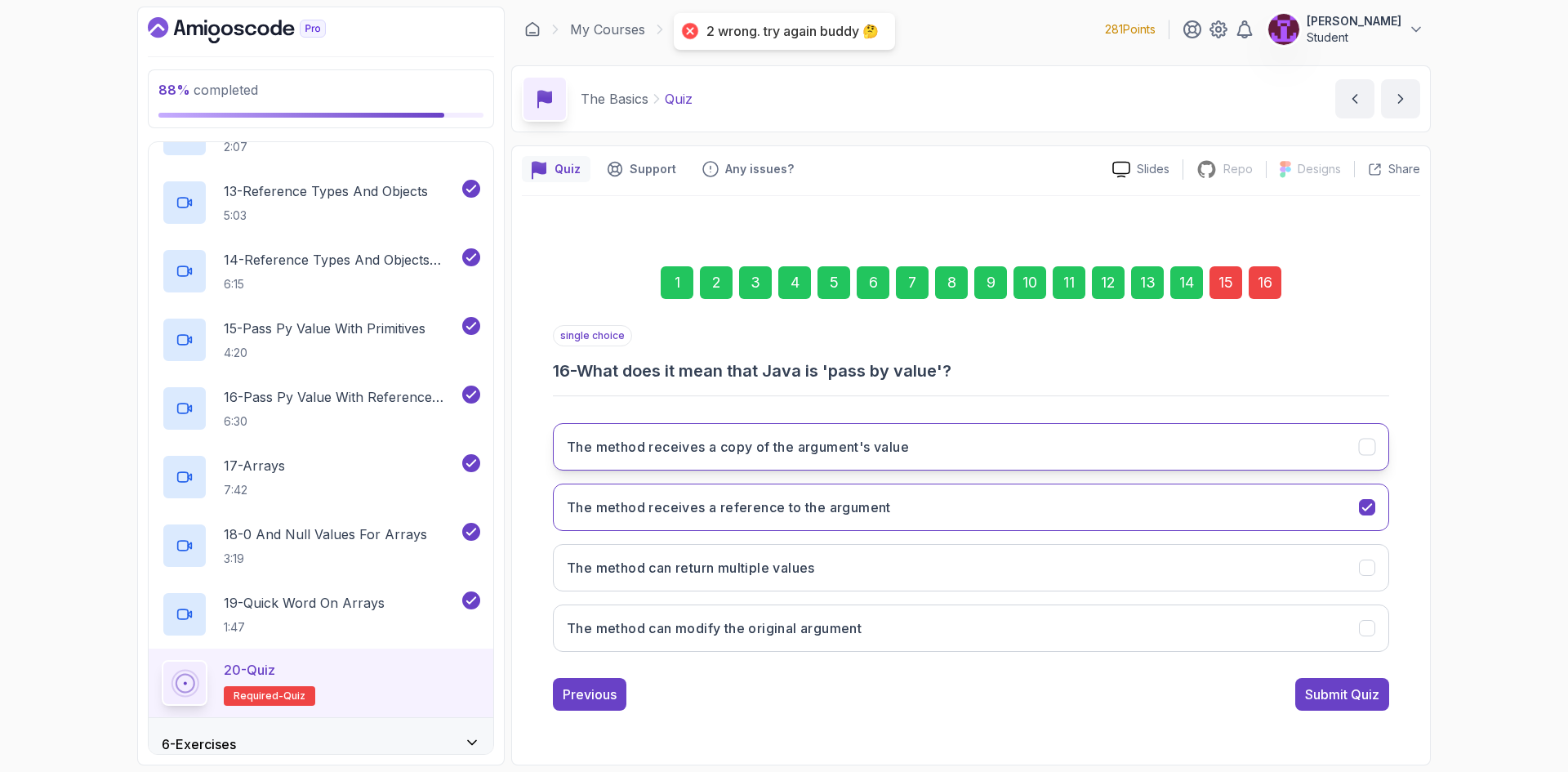
click at [1157, 456] on button "The method receives a copy of the argument's value" at bounding box center [971, 446] width 836 height 48
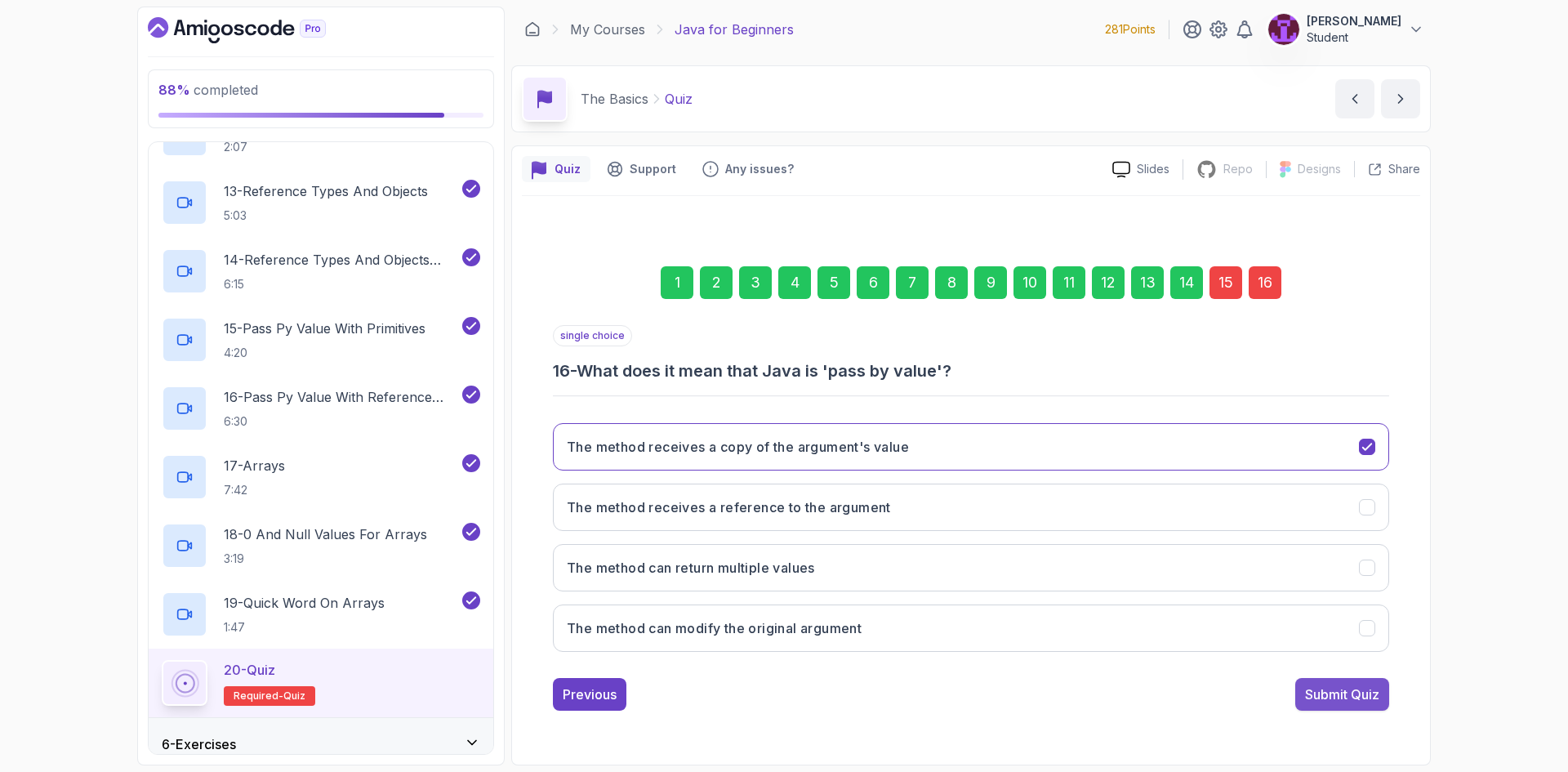
click at [1362, 694] on div "Submit Quiz" at bounding box center [1342, 694] width 74 height 20
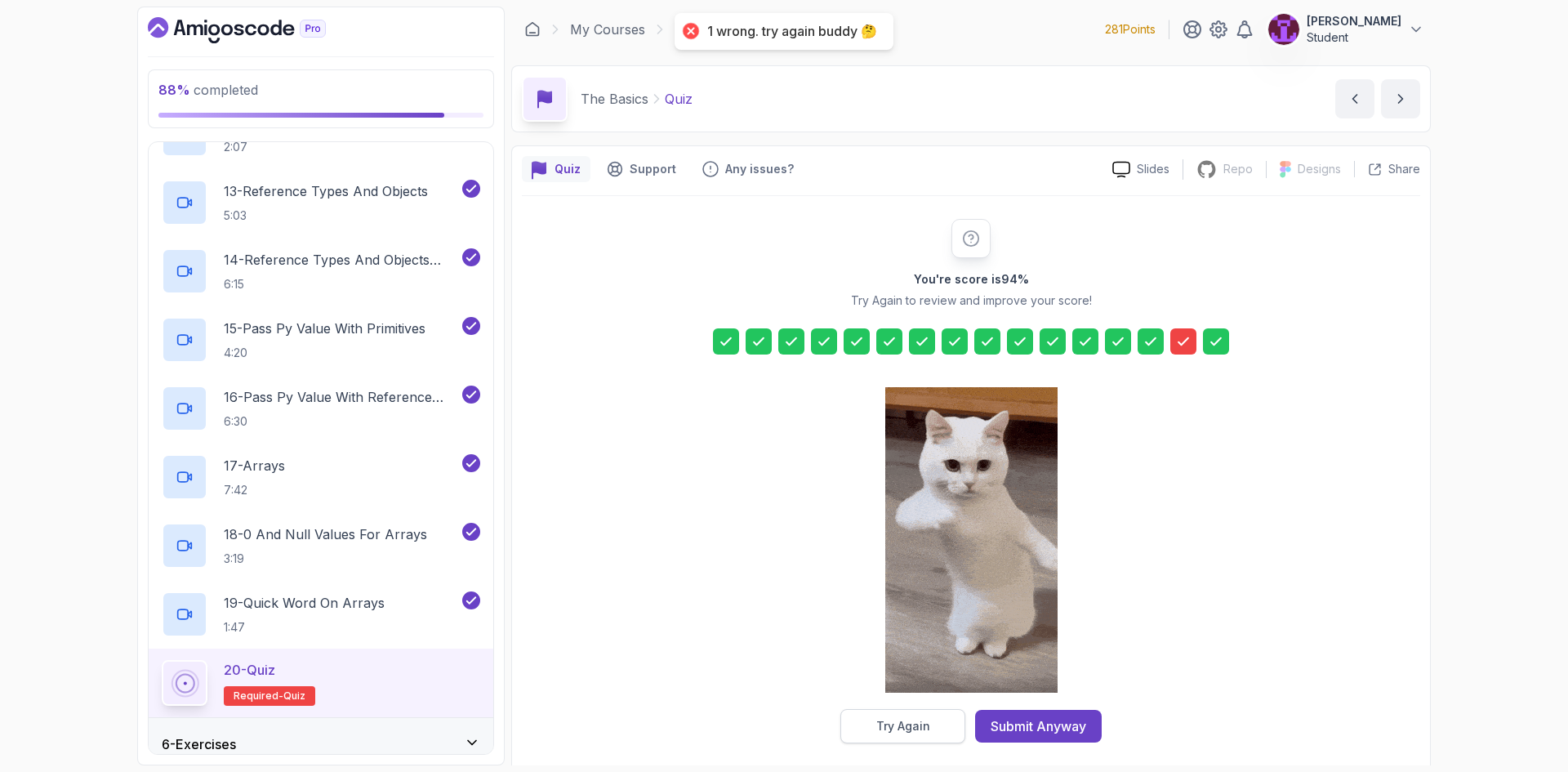
click at [917, 724] on div "Try Again" at bounding box center [903, 725] width 54 height 16
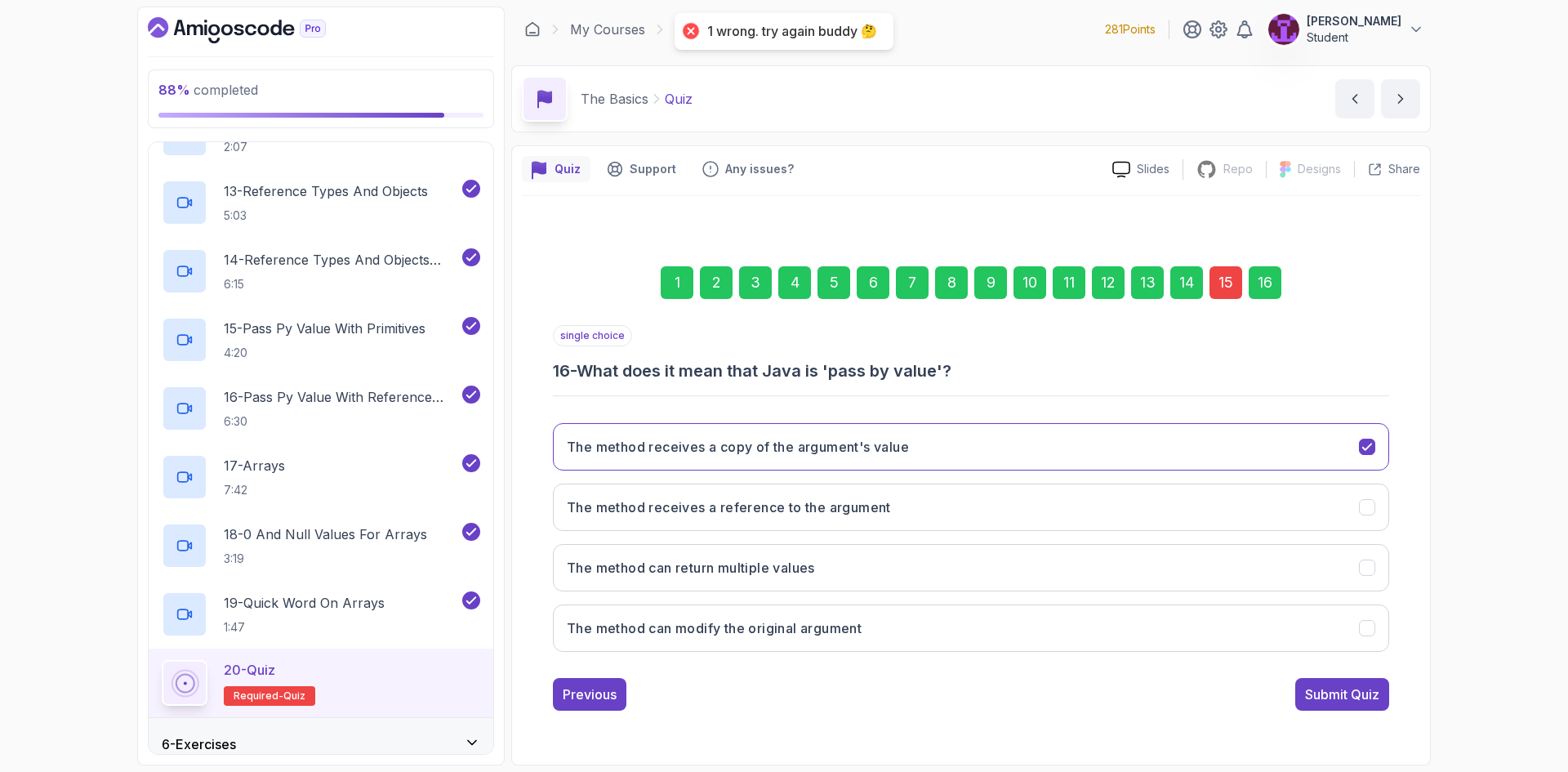
click at [1241, 278] on div "15" at bounding box center [1225, 283] width 32 height 32
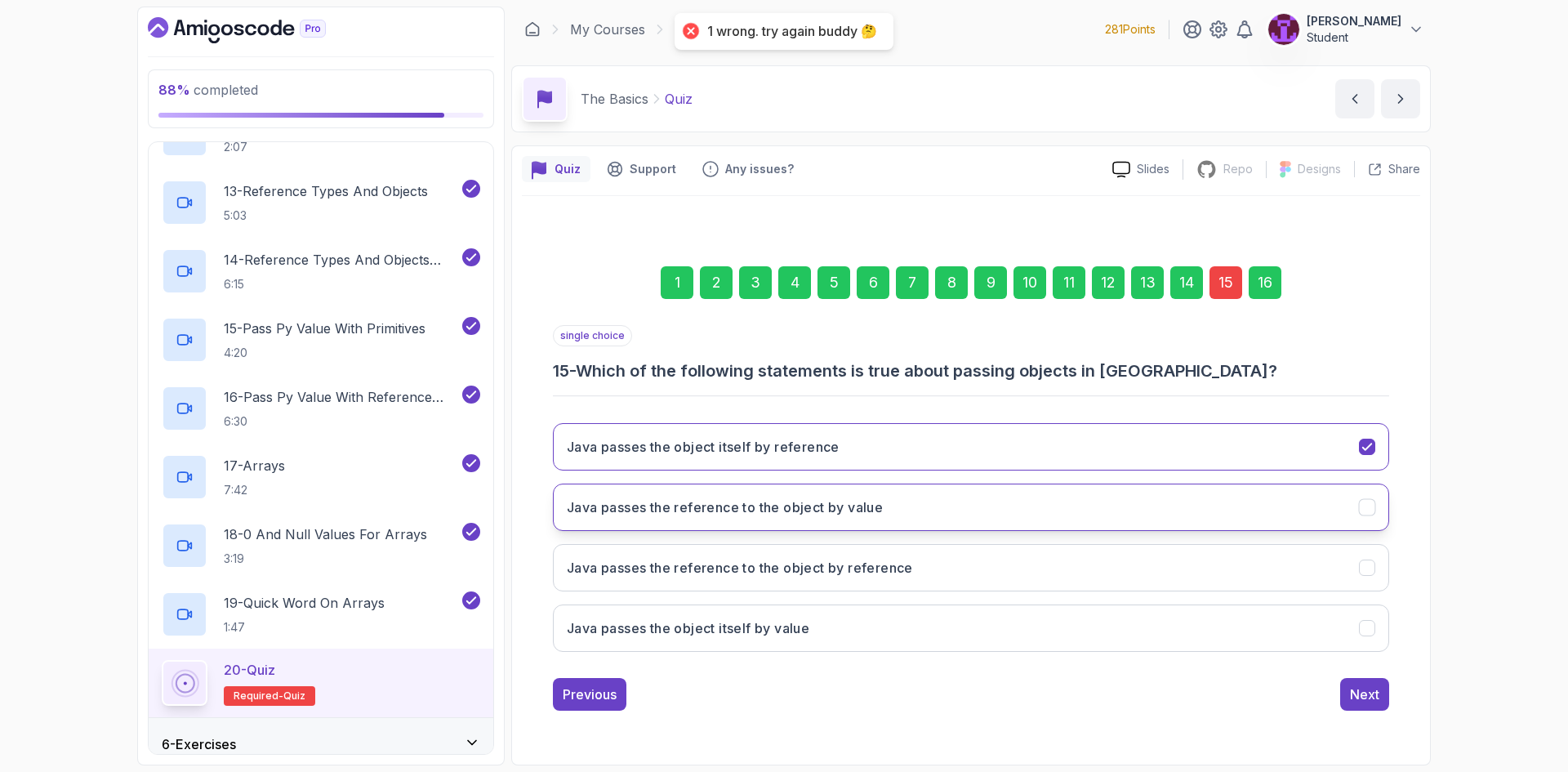
click at [942, 530] on button "Java passes the reference to the object by value" at bounding box center [971, 507] width 836 height 48
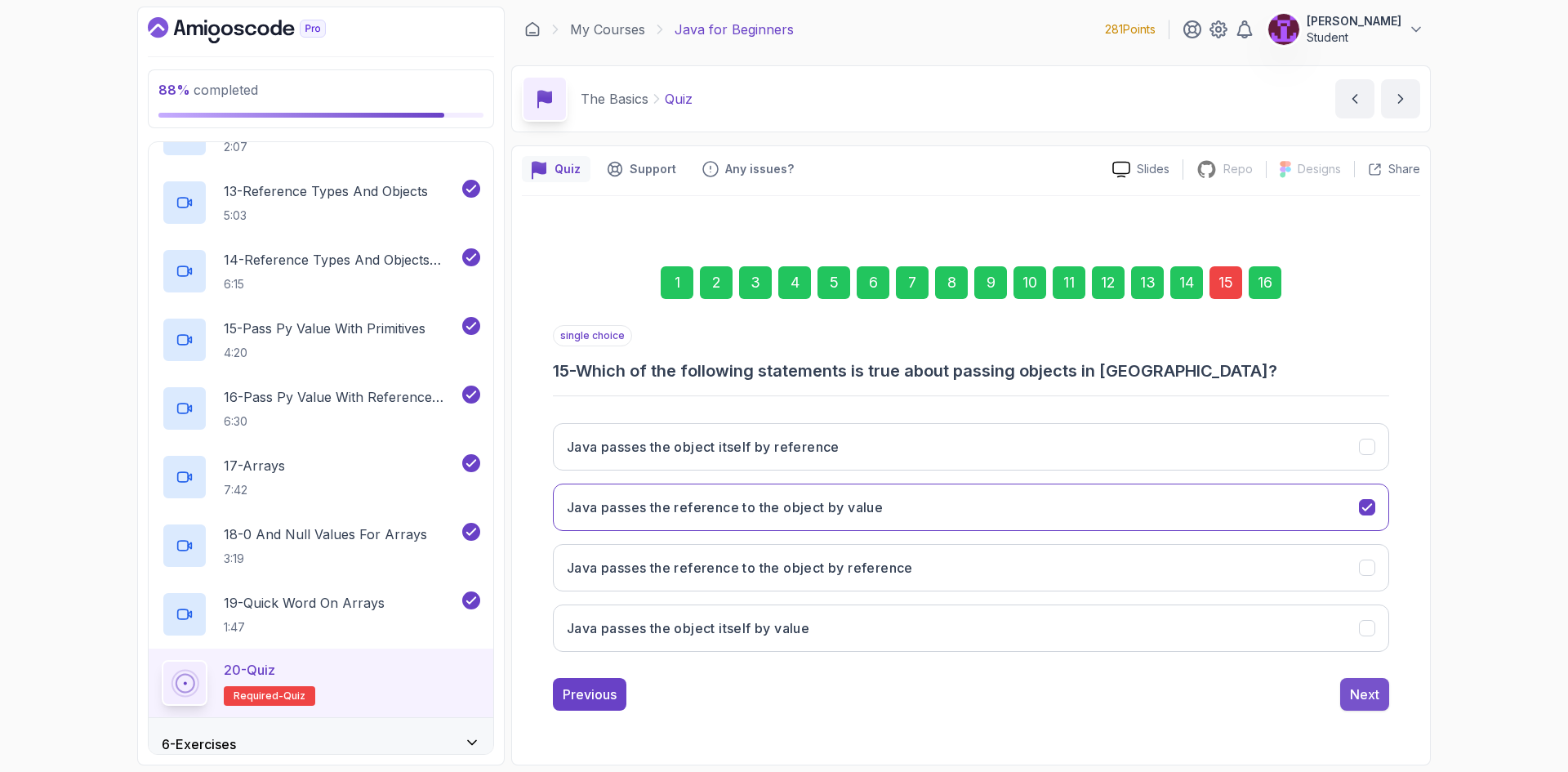
click at [1356, 689] on div "Next" at bounding box center [1364, 694] width 30 height 20
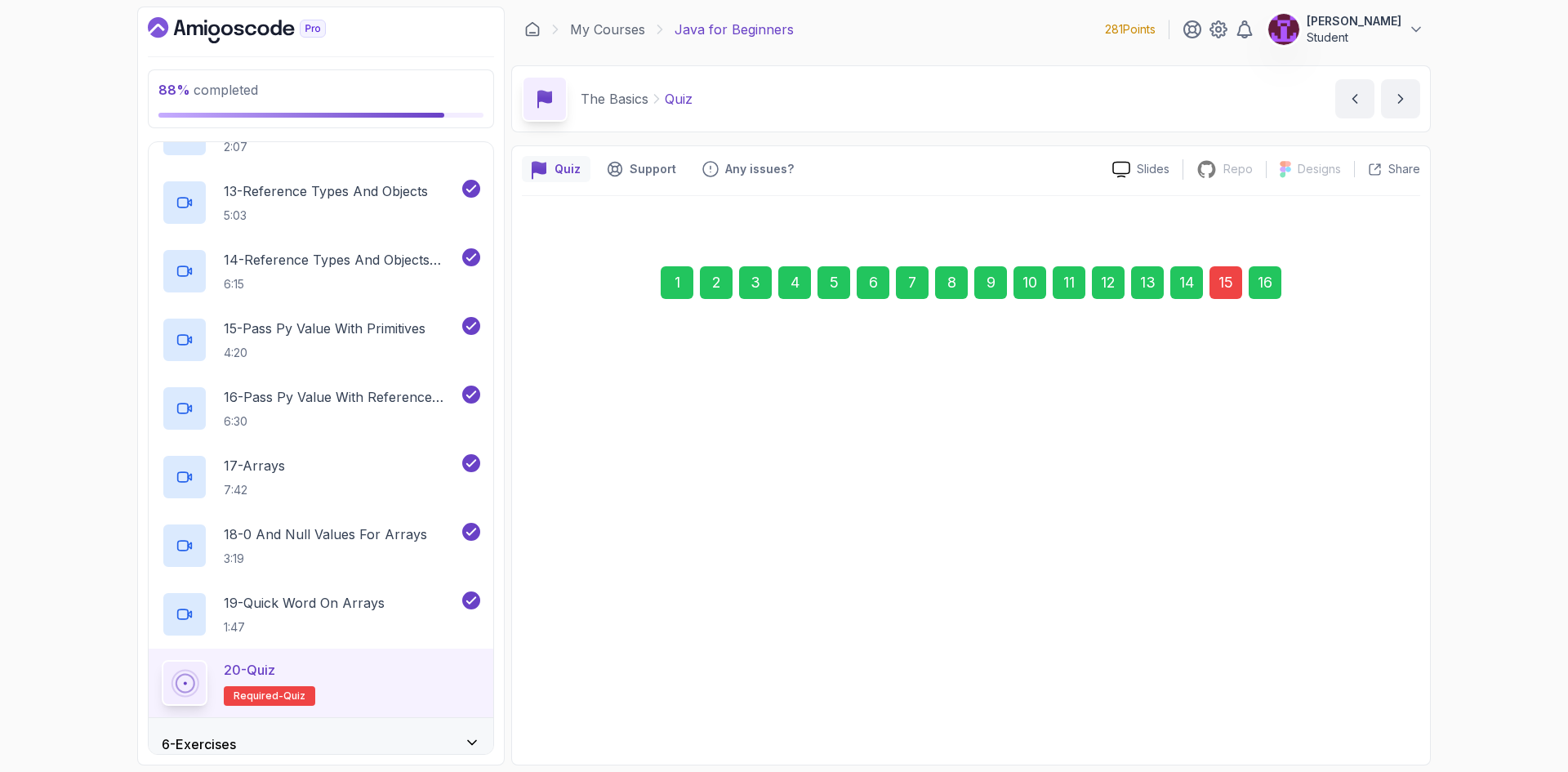
click at [1357, 689] on div "Submit Quiz" at bounding box center [1342, 694] width 74 height 20
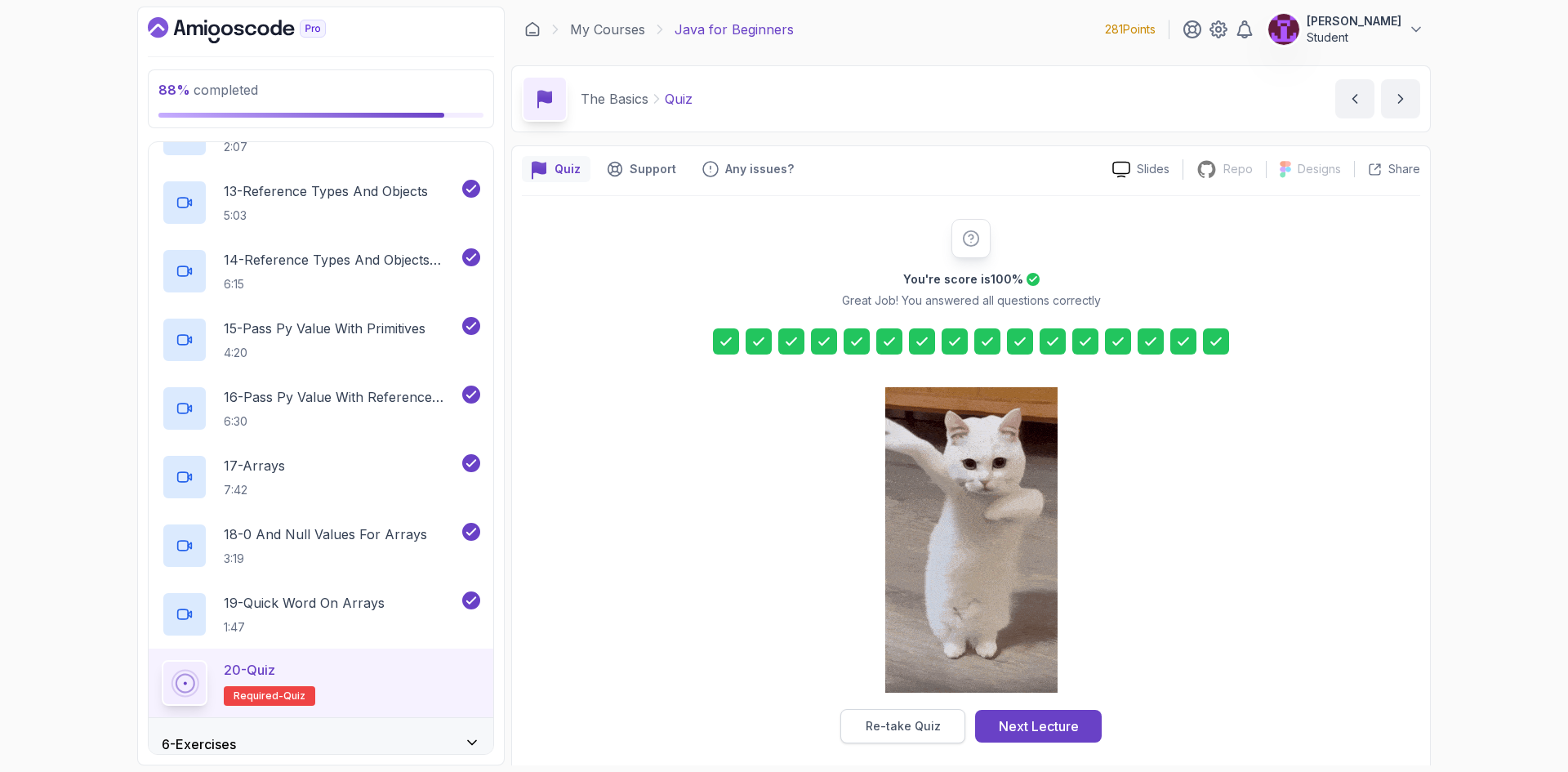
click at [927, 732] on div "Re-take Quiz" at bounding box center [903, 725] width 75 height 16
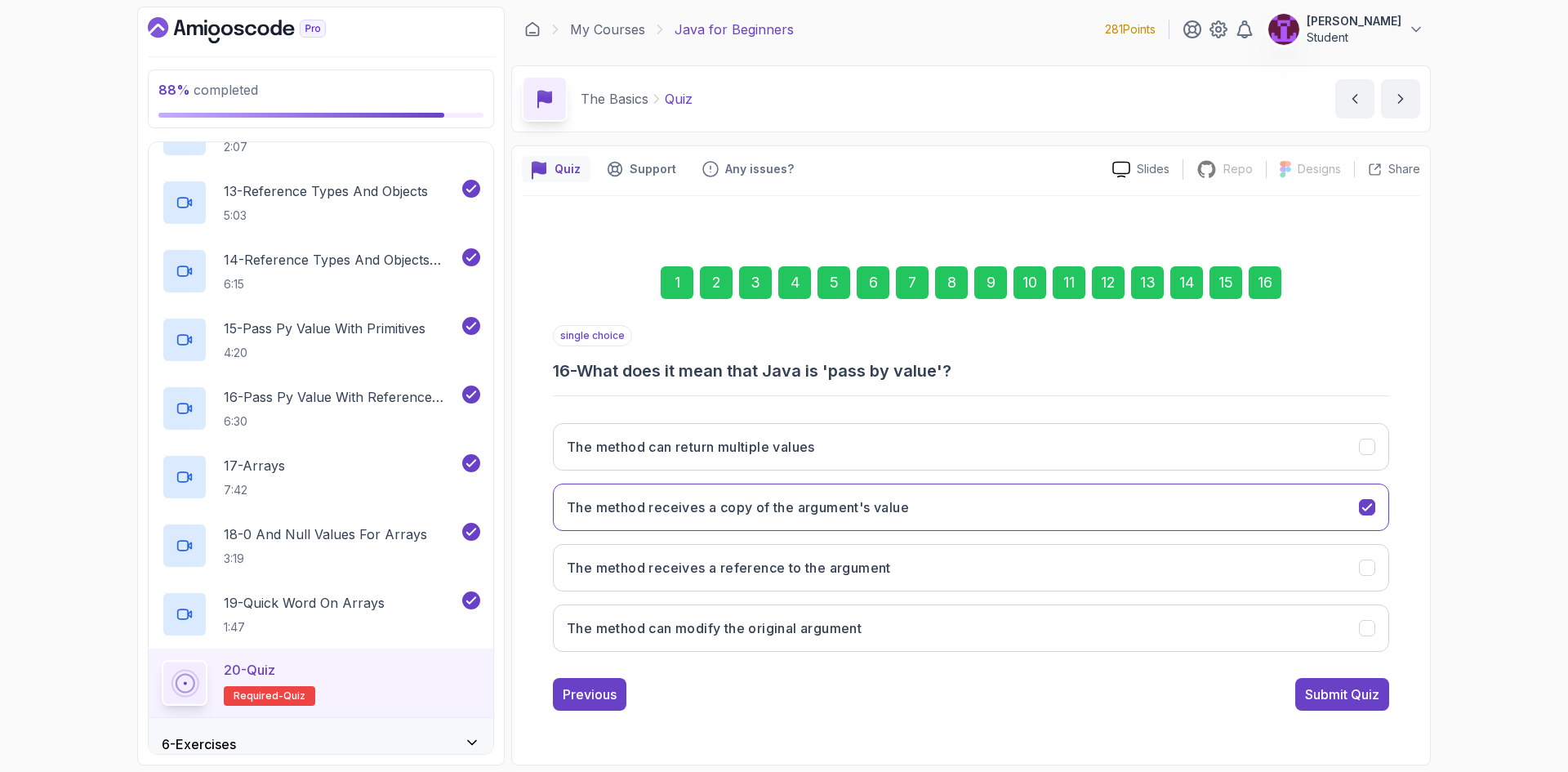
click at [1227, 282] on div "15" at bounding box center [1225, 283] width 32 height 32
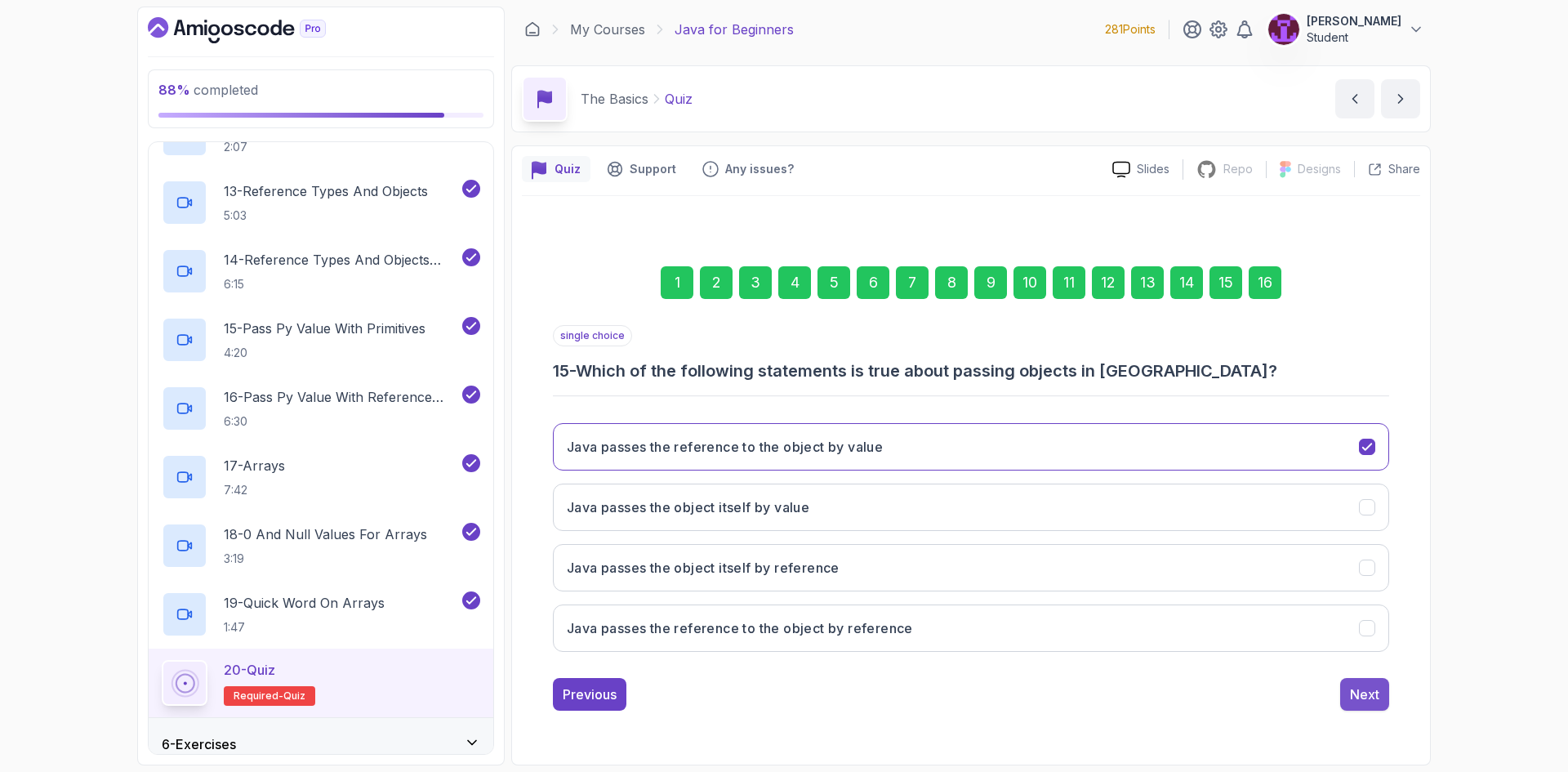
click at [1375, 684] on div "Next" at bounding box center [1364, 694] width 30 height 20
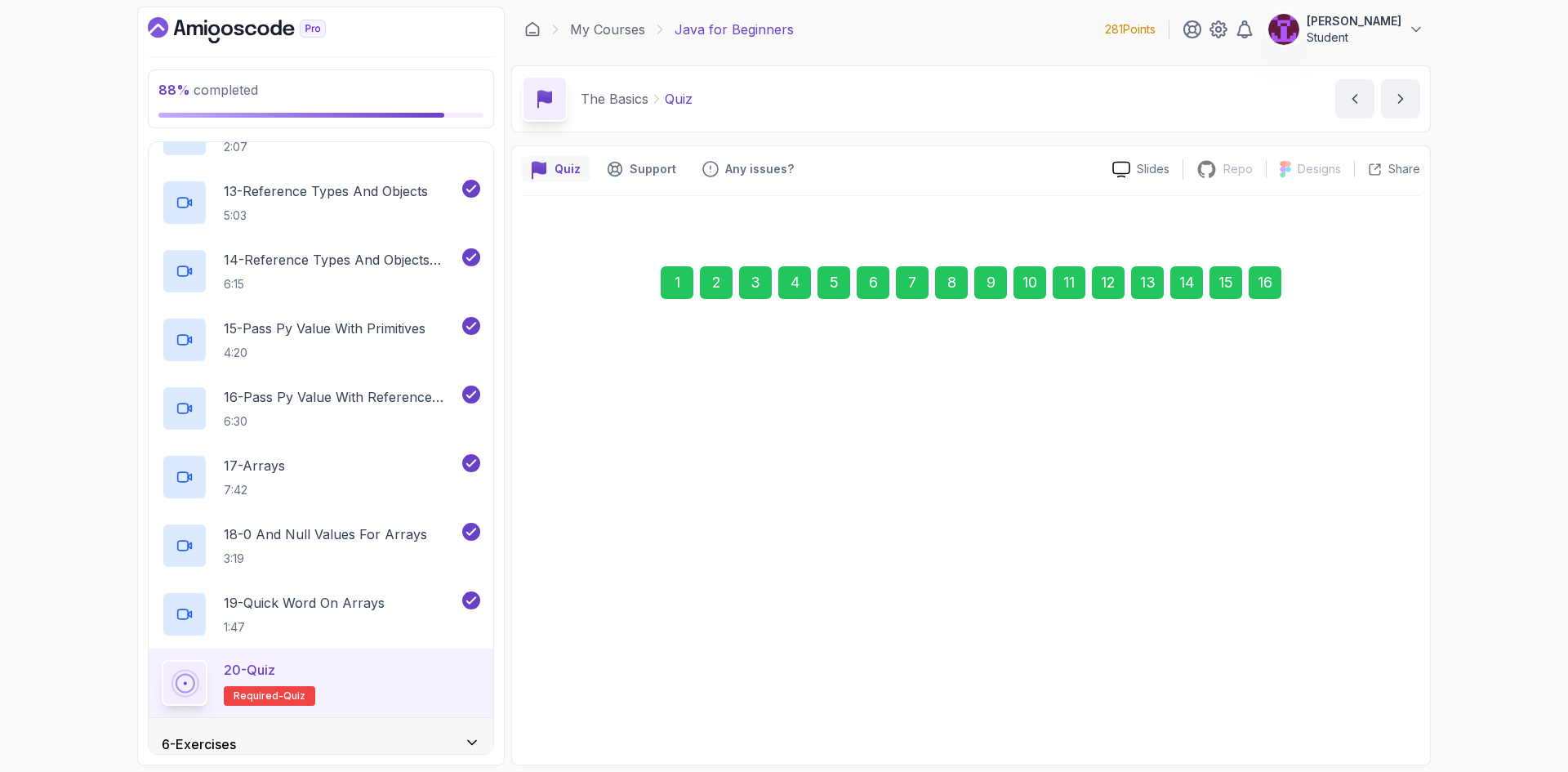
click at [1375, 684] on div "Submit Quiz" at bounding box center [1342, 693] width 74 height 20
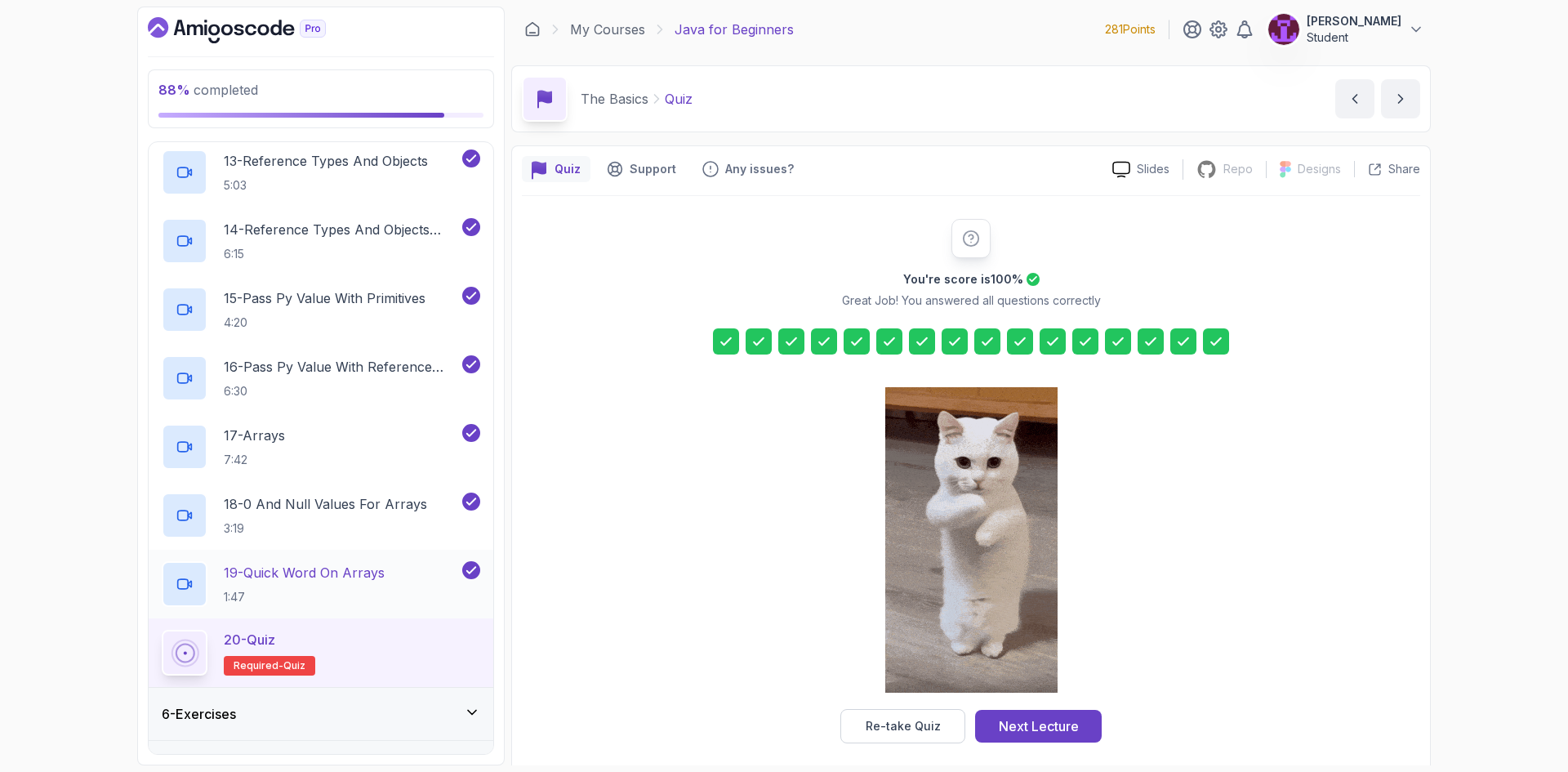
scroll to position [1131, 0]
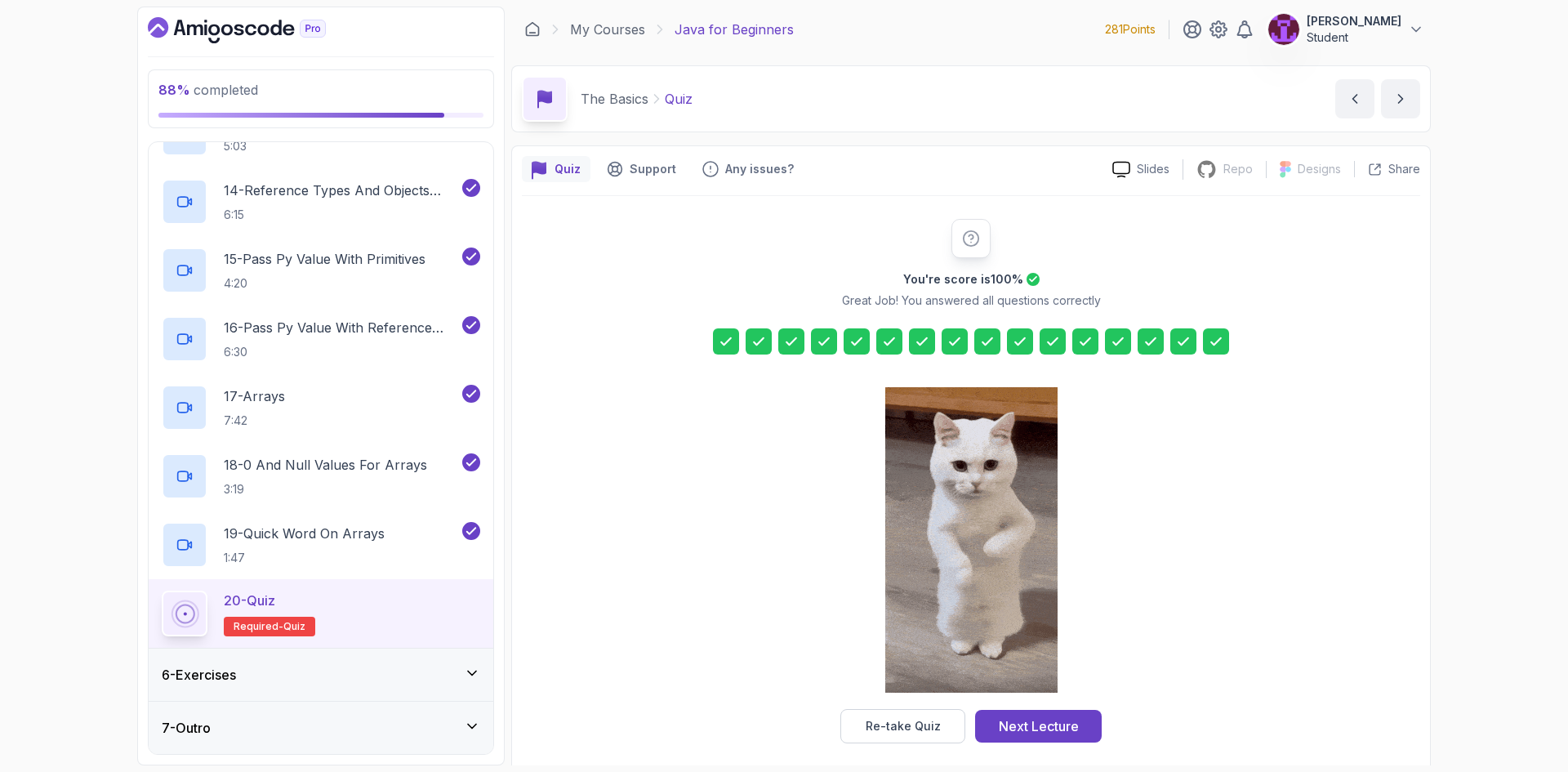
click at [1030, 717] on div "Next Lecture" at bounding box center [1039, 725] width 80 height 20
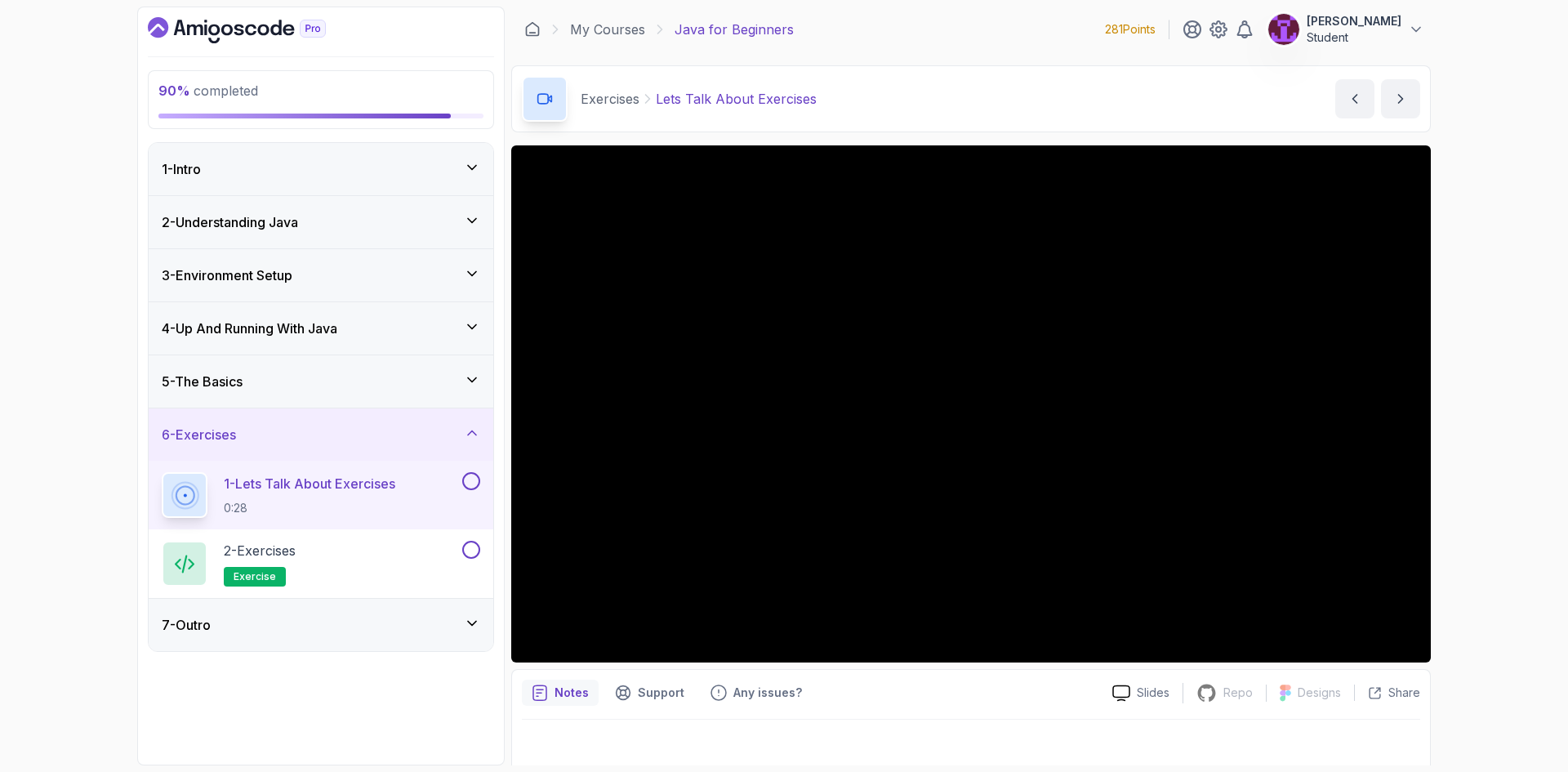
click at [475, 481] on button at bounding box center [470, 481] width 18 height 18
click at [476, 554] on button at bounding box center [470, 549] width 18 height 18
click at [465, 625] on icon at bounding box center [471, 623] width 16 height 16
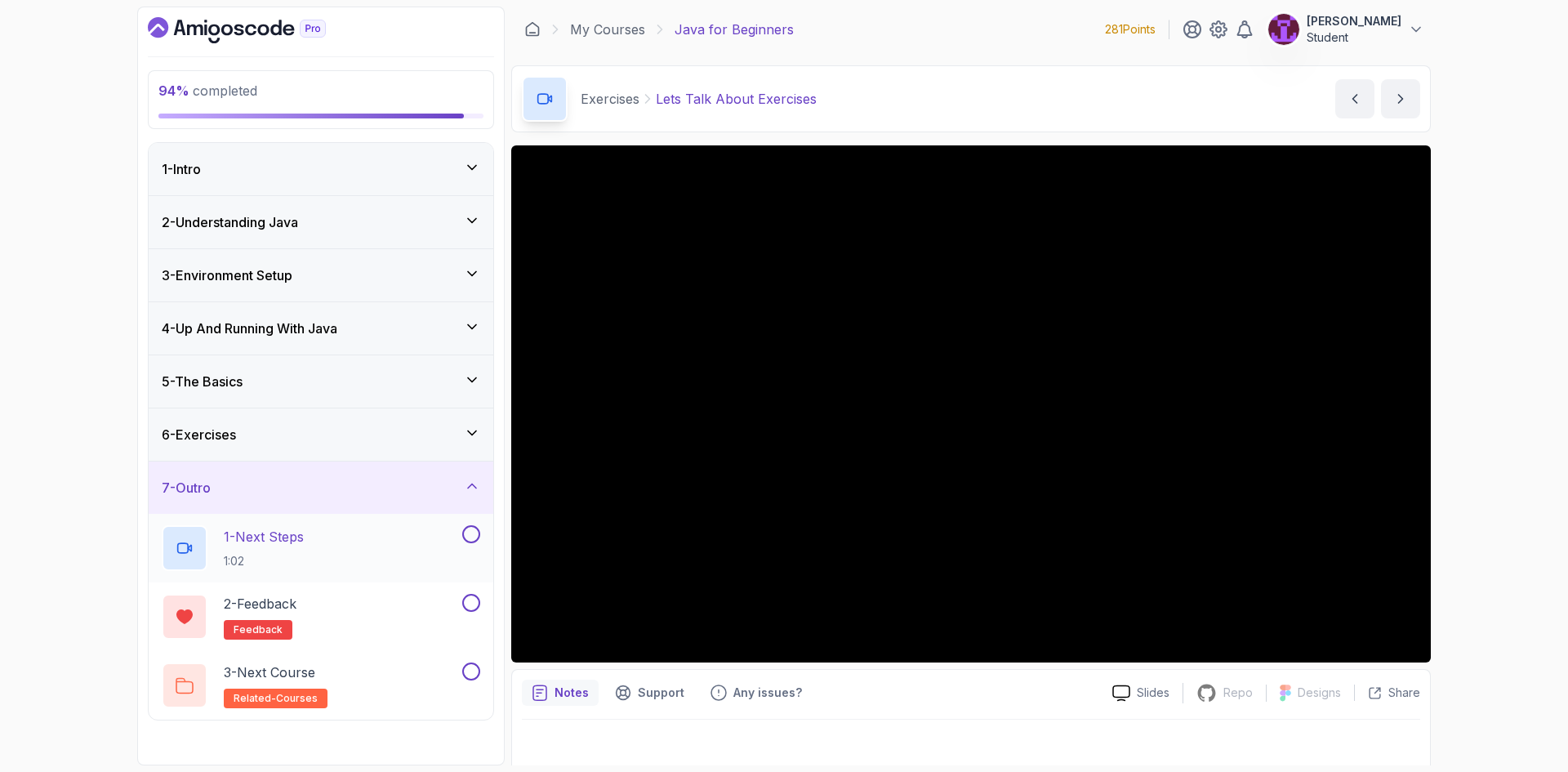
click at [470, 536] on button at bounding box center [470, 533] width 18 height 18
click at [471, 606] on button at bounding box center [470, 603] width 18 height 18
click at [469, 672] on button at bounding box center [470, 671] width 18 height 18
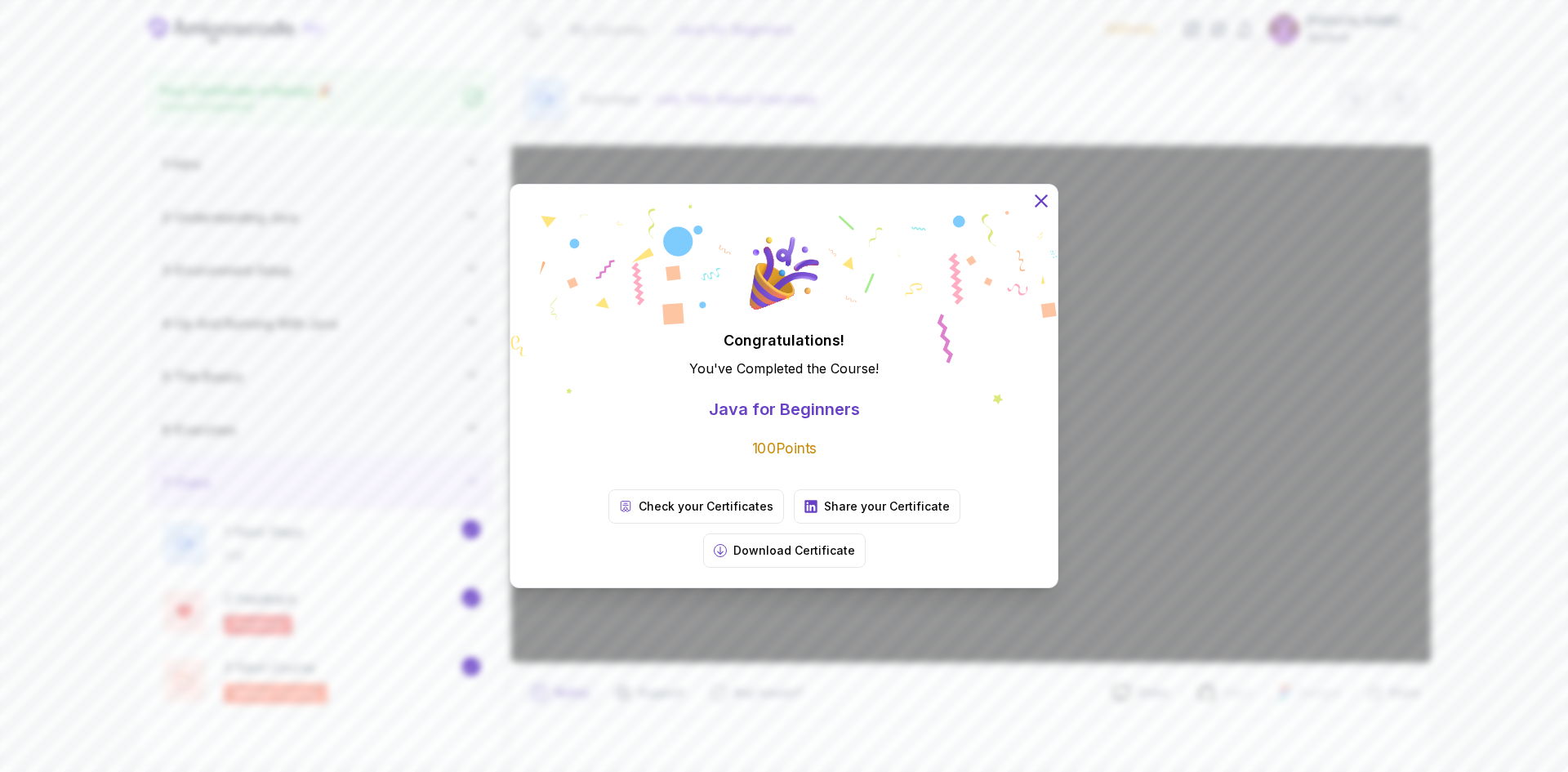
click at [1043, 206] on icon at bounding box center [1041, 200] width 10 height 10
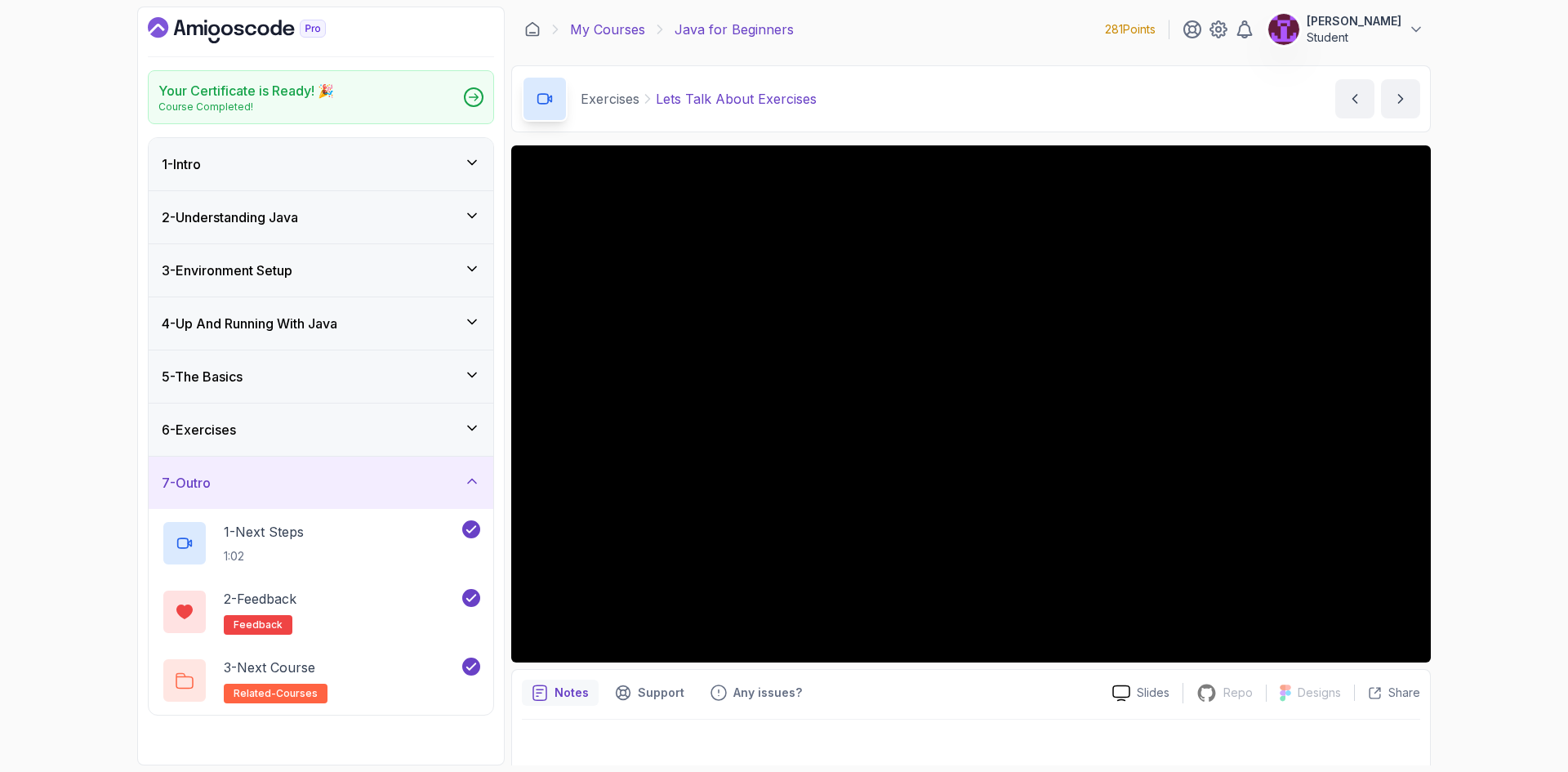
click at [633, 31] on link "My Courses" at bounding box center [607, 30] width 75 height 20
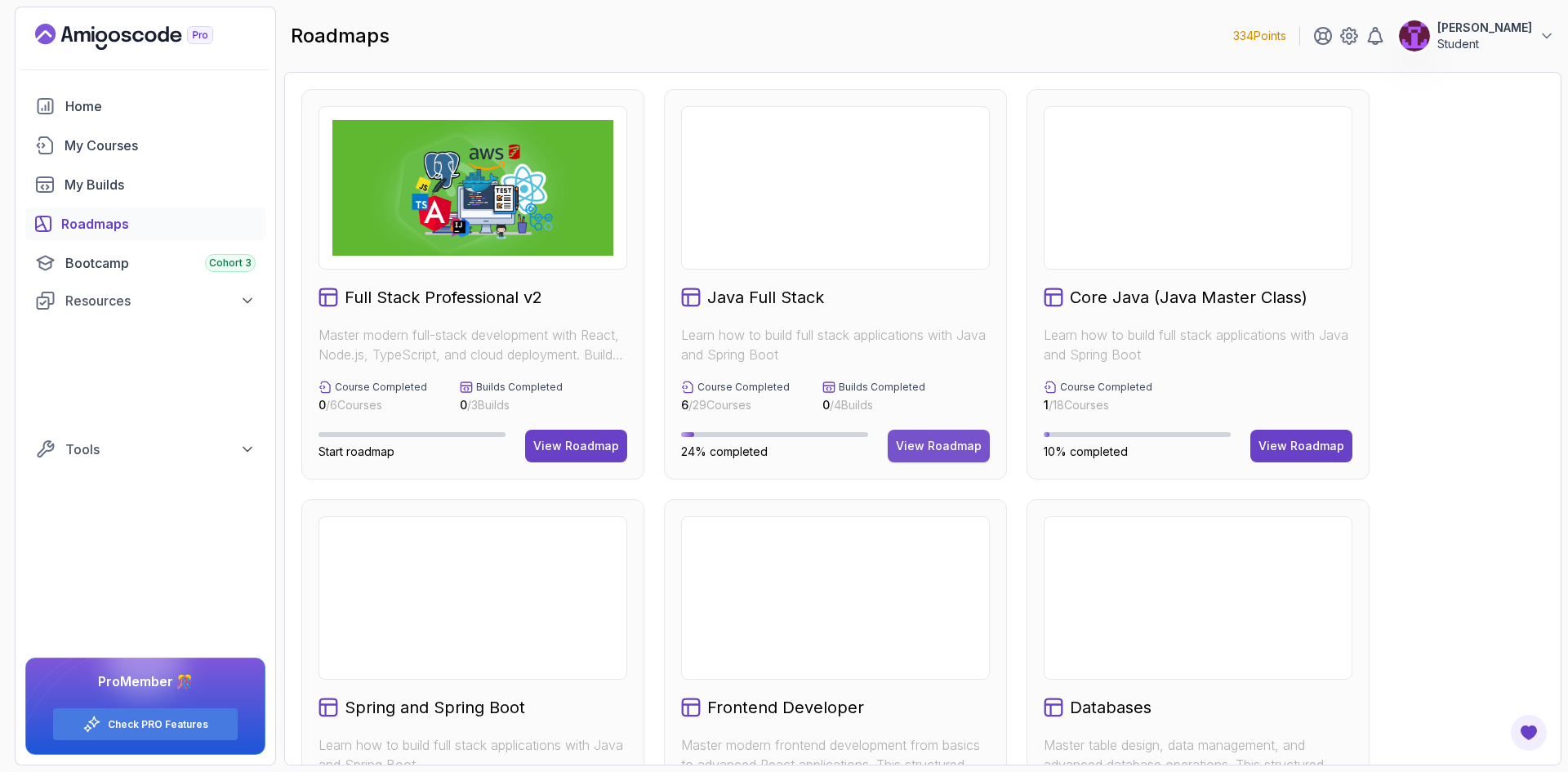
click at [919, 435] on button "View Roadmap" at bounding box center [938, 445] width 102 height 32
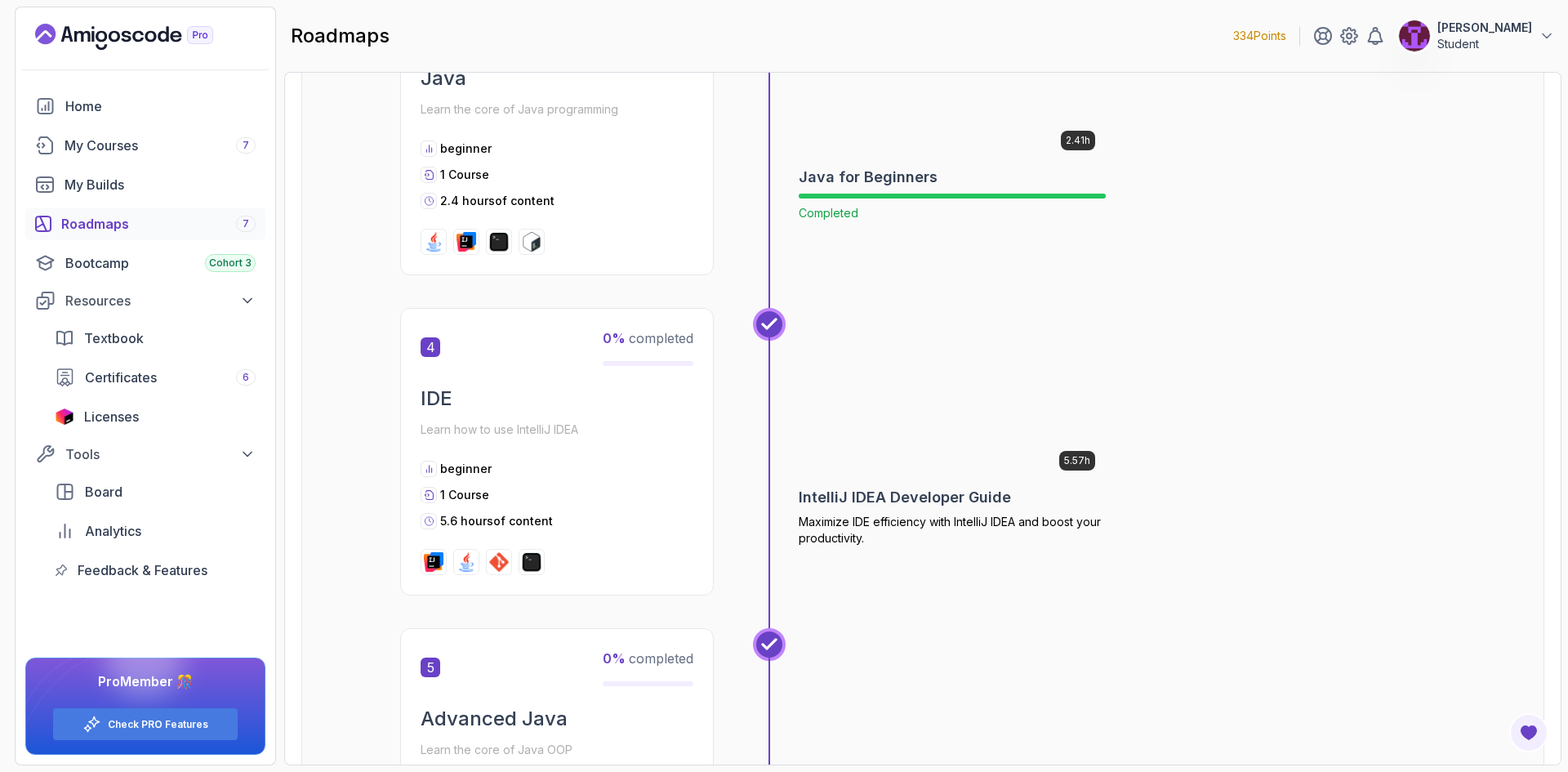
scroll to position [1306, 0]
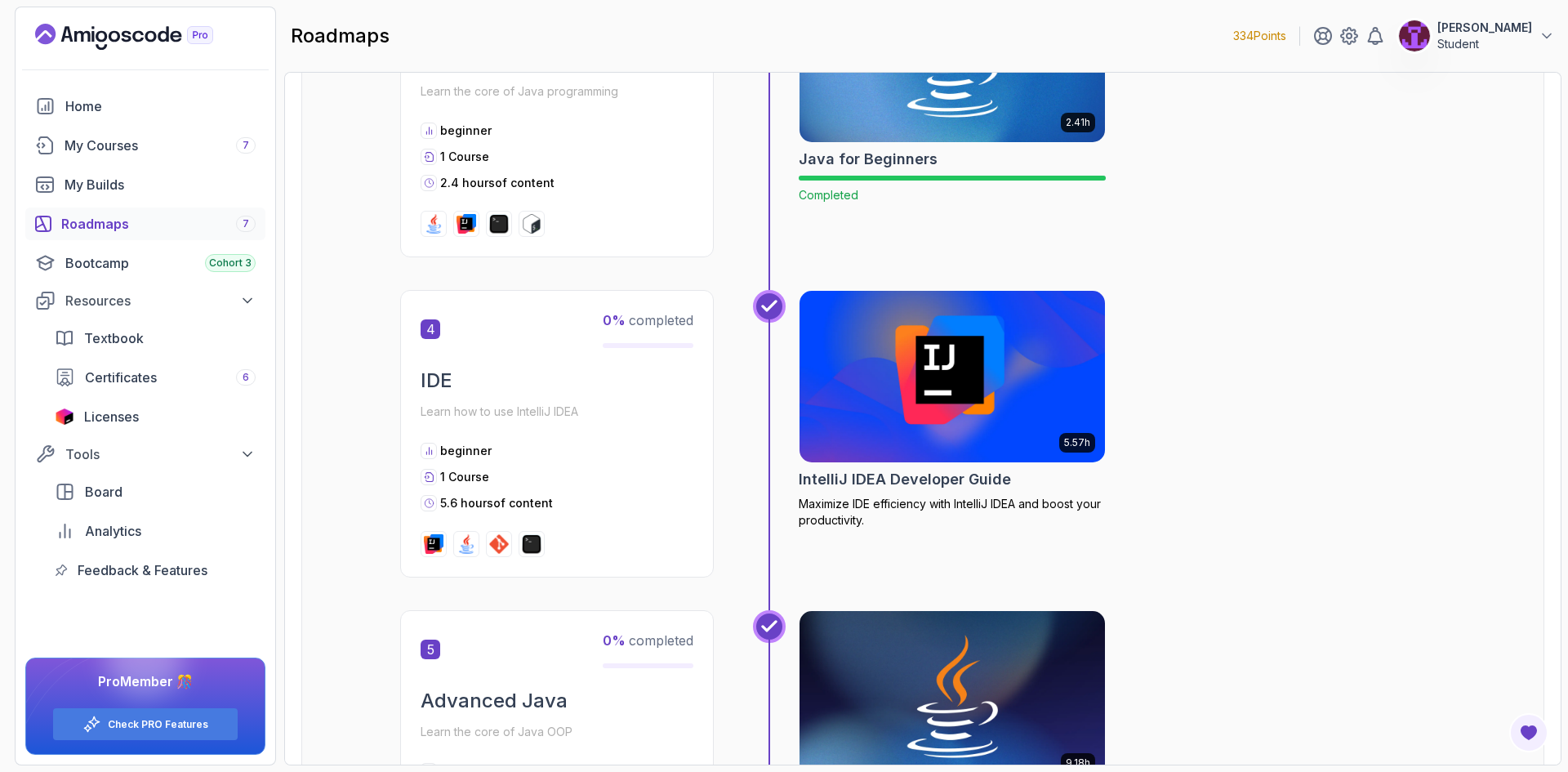
click at [940, 355] on img at bounding box center [952, 376] width 321 height 180
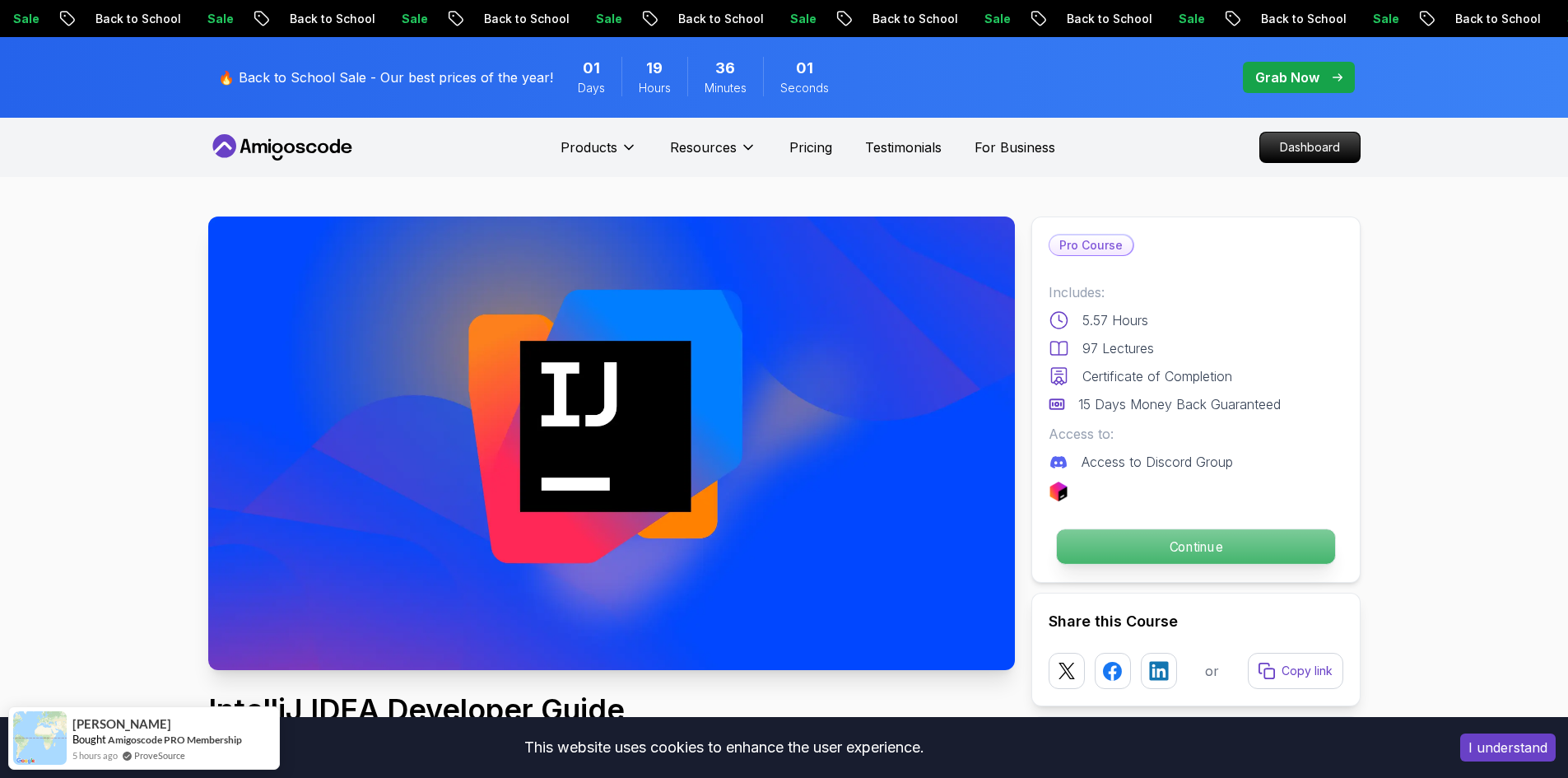
click at [1144, 534] on p "Continue" at bounding box center [1195, 546] width 278 height 35
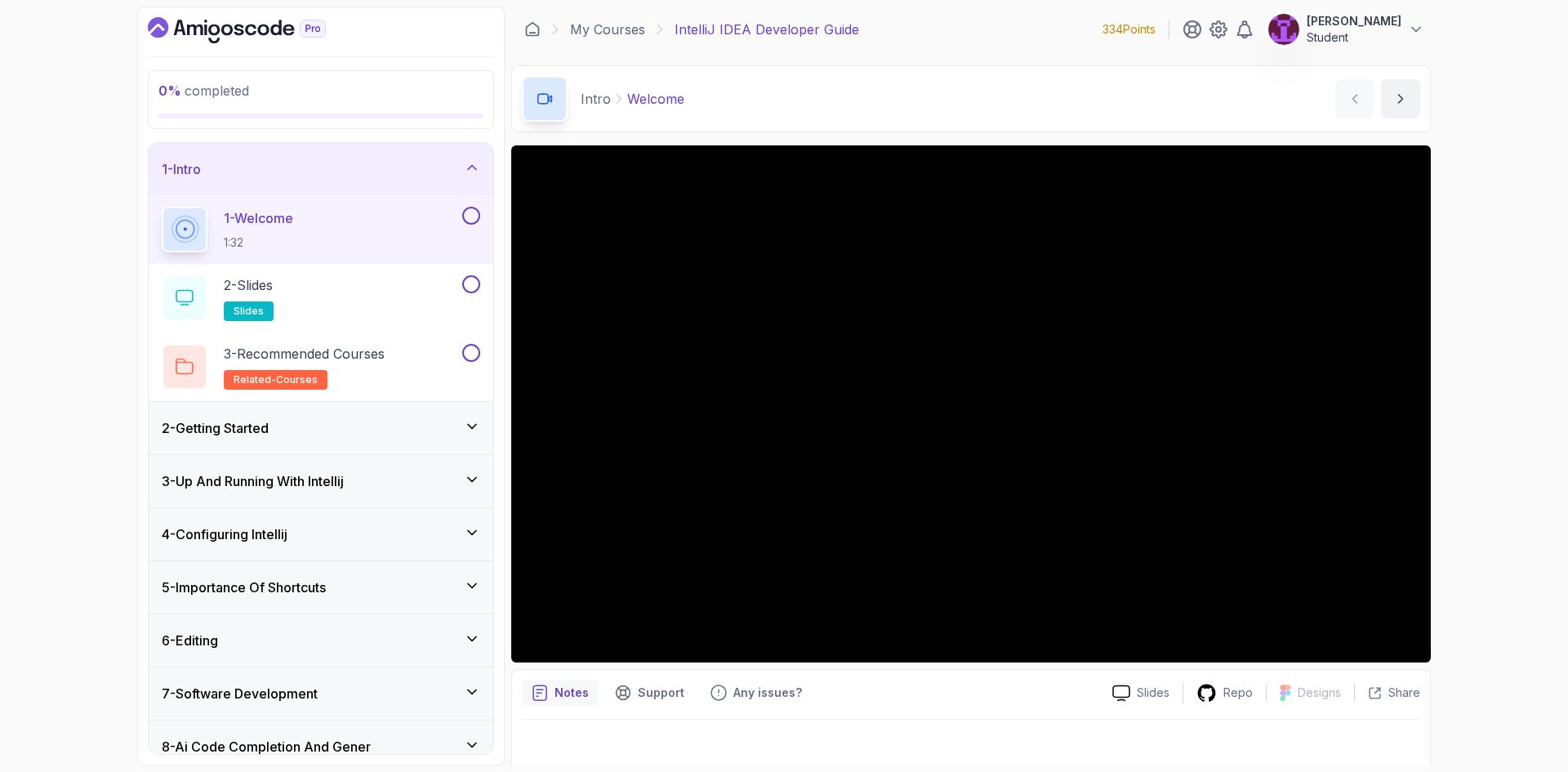
click at [468, 218] on button at bounding box center [470, 215] width 18 height 18
click at [467, 277] on button at bounding box center [470, 284] width 18 height 18
click at [471, 354] on button at bounding box center [470, 352] width 18 height 18
click at [455, 424] on div "2 - Getting Started" at bounding box center [321, 427] width 318 height 20
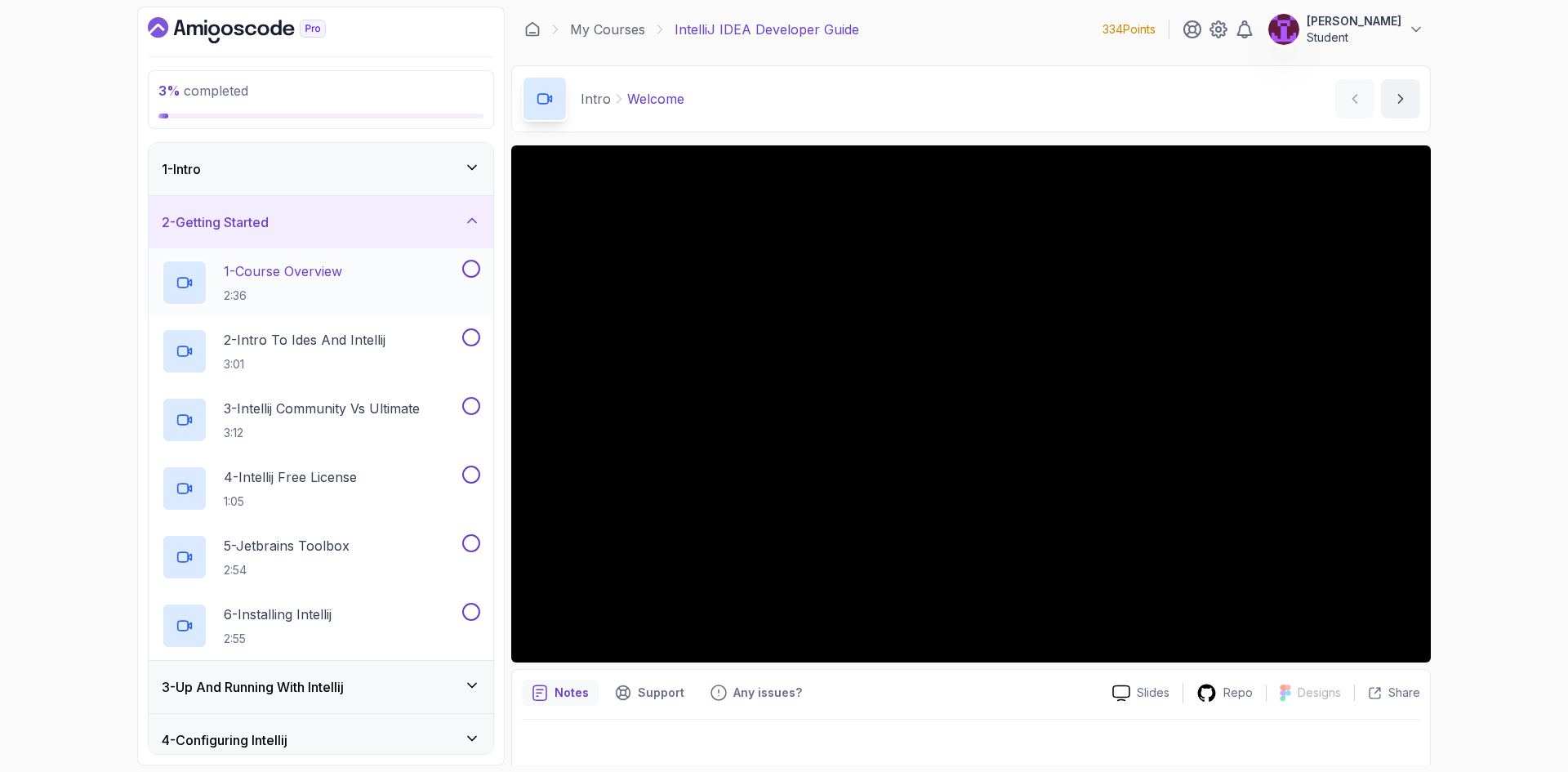
click at [468, 267] on button at bounding box center [470, 268] width 18 height 18
click at [375, 356] on p "3:01" at bounding box center [305, 364] width 162 height 16
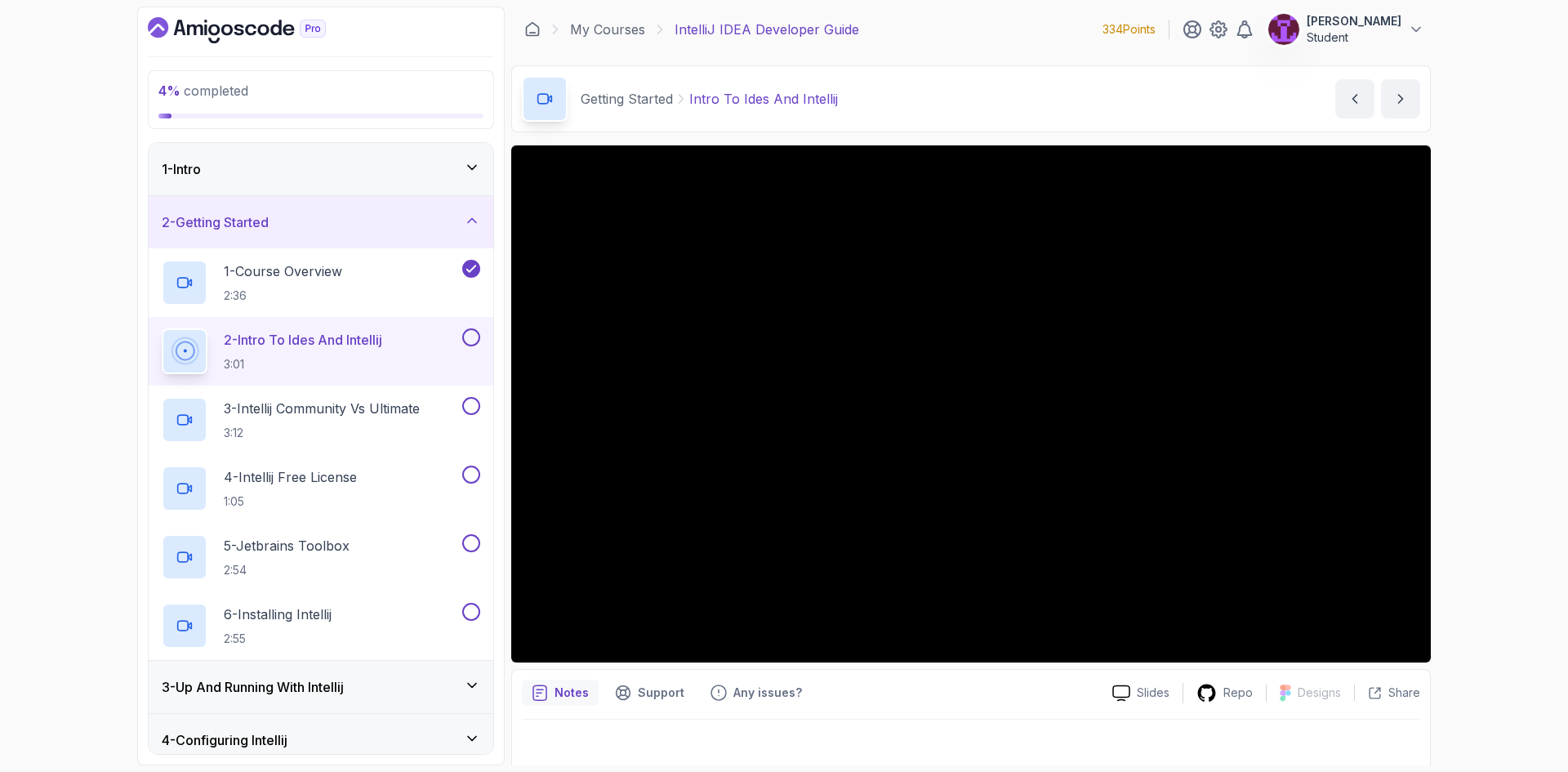
click at [467, 338] on button at bounding box center [470, 337] width 18 height 18
click at [474, 397] on button at bounding box center [470, 406] width 18 height 18
click at [470, 475] on button at bounding box center [470, 474] width 18 height 18
click at [473, 547] on button at bounding box center [470, 543] width 18 height 18
click at [478, 611] on button at bounding box center [470, 611] width 18 height 18
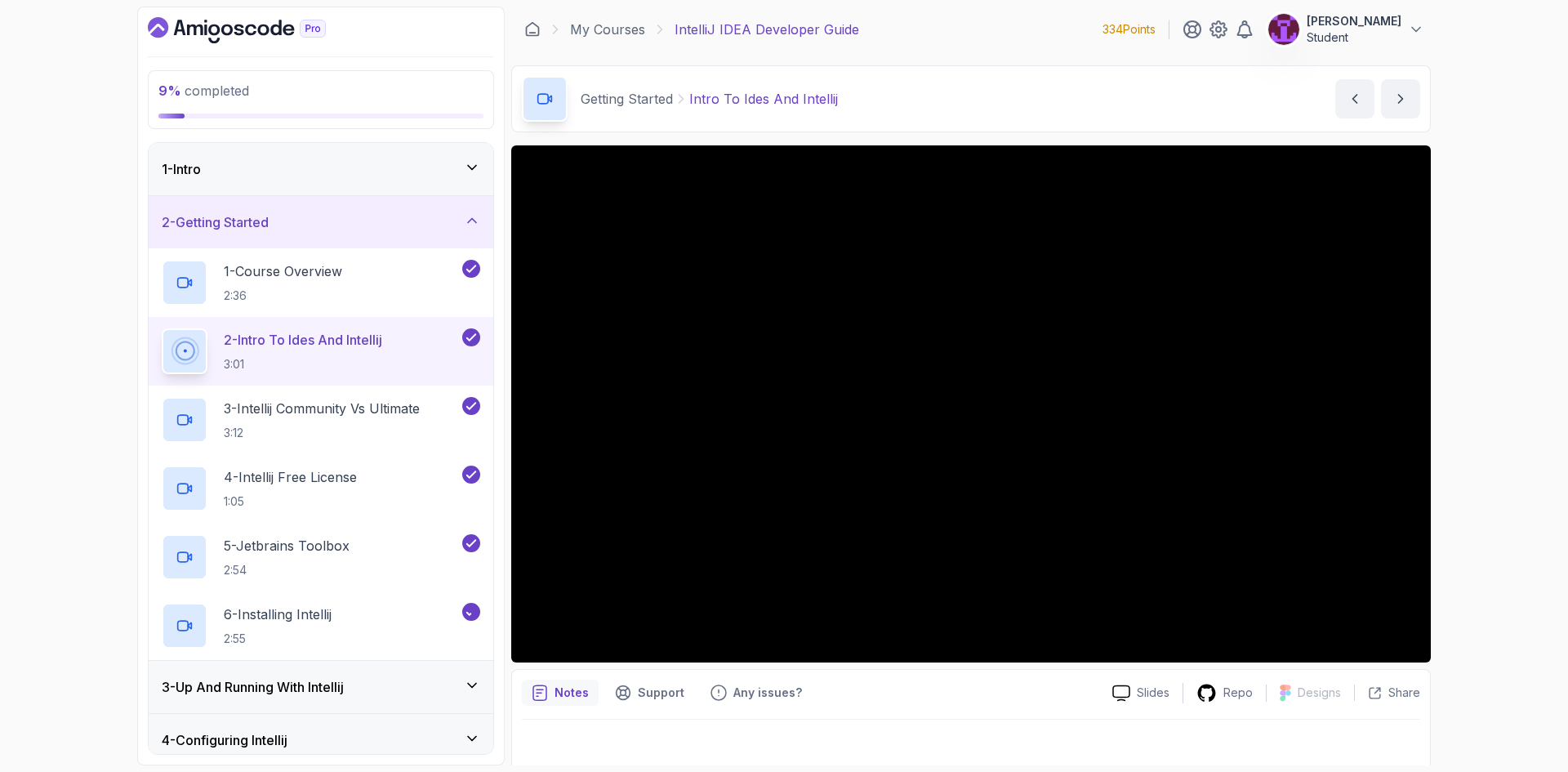
click at [477, 681] on icon at bounding box center [471, 684] width 16 height 16
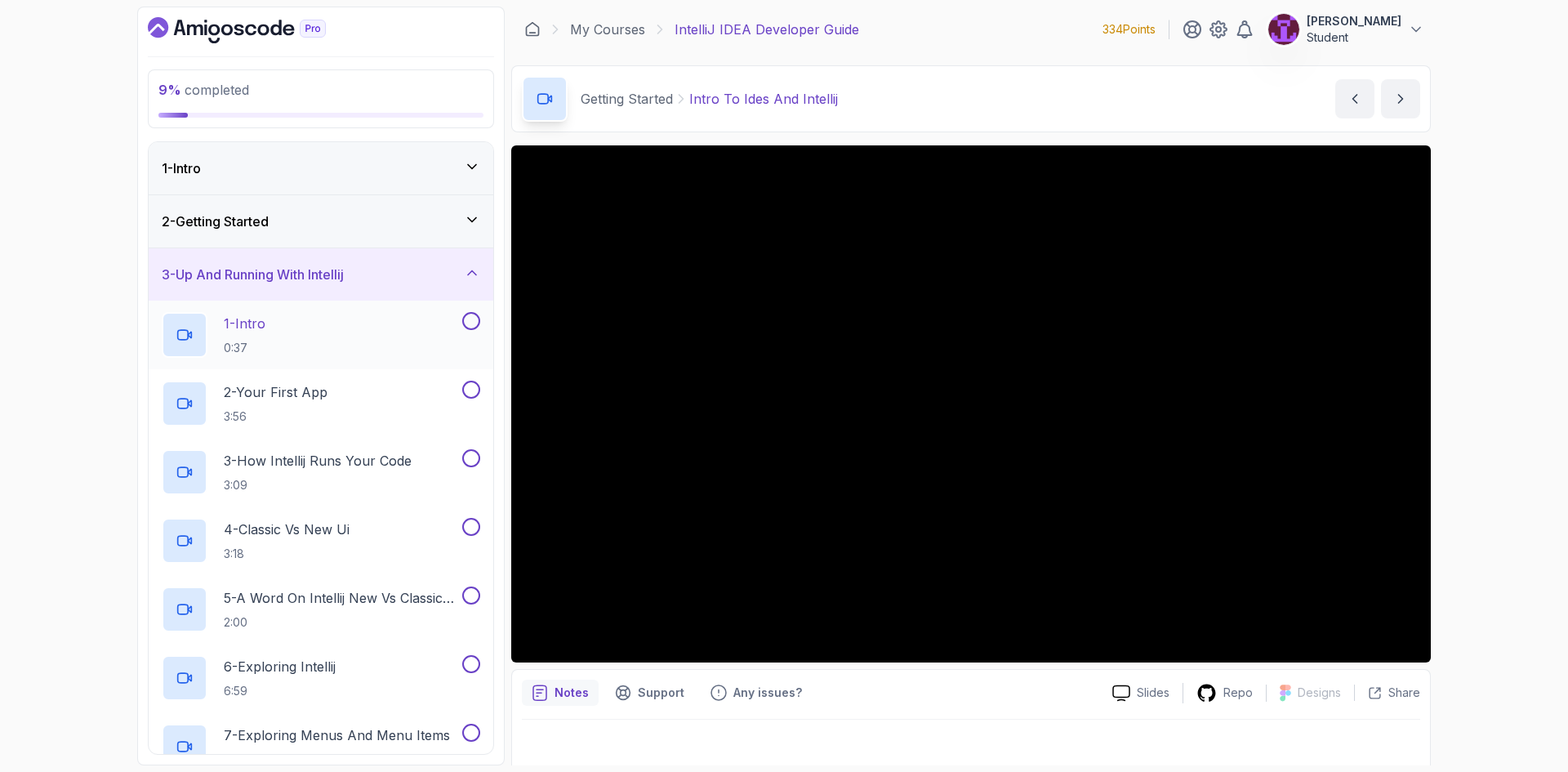
click at [471, 321] on button at bounding box center [470, 321] width 18 height 18
click at [467, 386] on button at bounding box center [470, 389] width 18 height 18
click at [467, 450] on button at bounding box center [470, 458] width 18 height 18
click at [466, 525] on button at bounding box center [470, 526] width 18 height 18
click at [467, 594] on button at bounding box center [470, 595] width 18 height 18
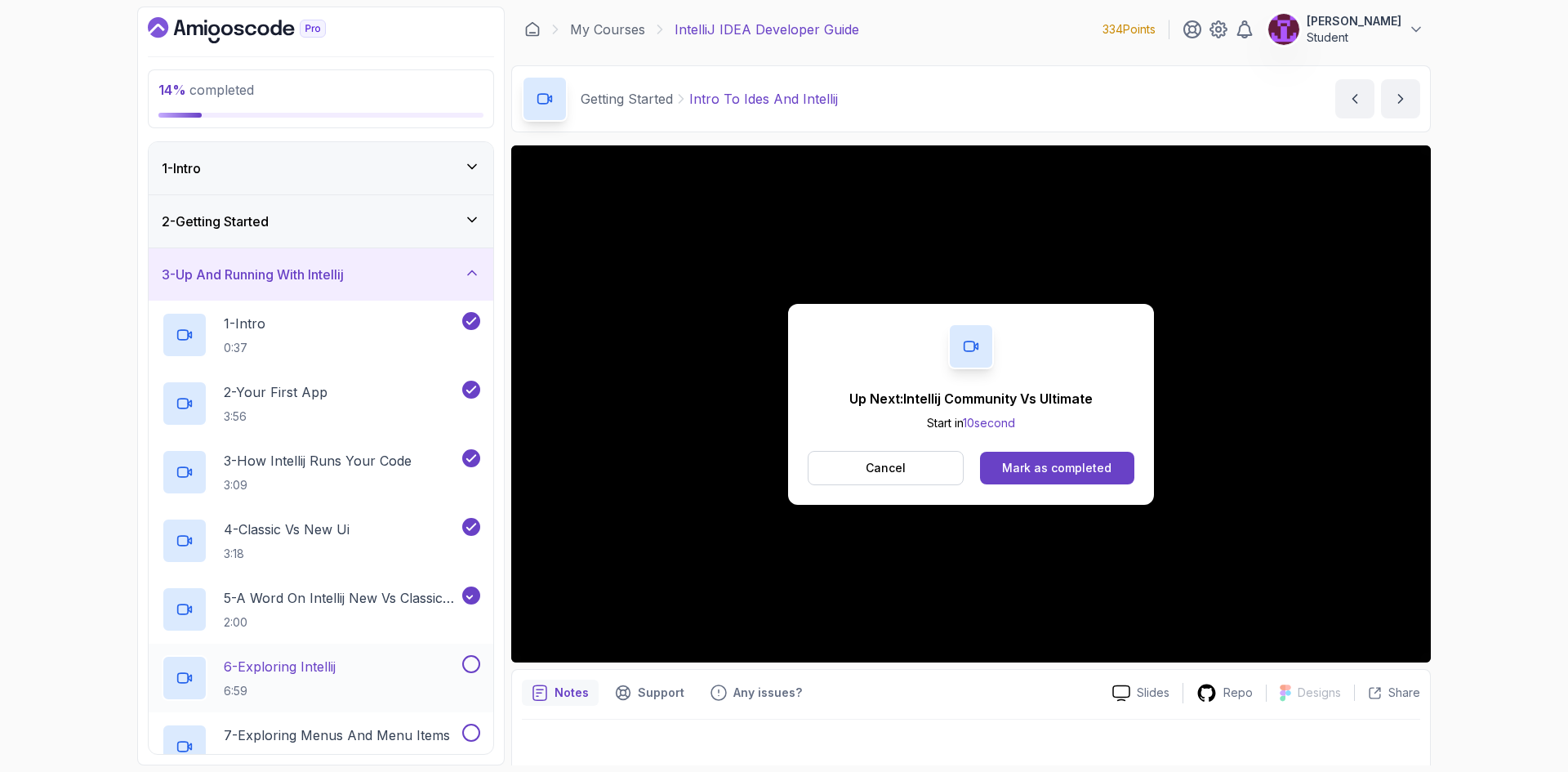
click at [477, 658] on button at bounding box center [470, 663] width 18 height 18
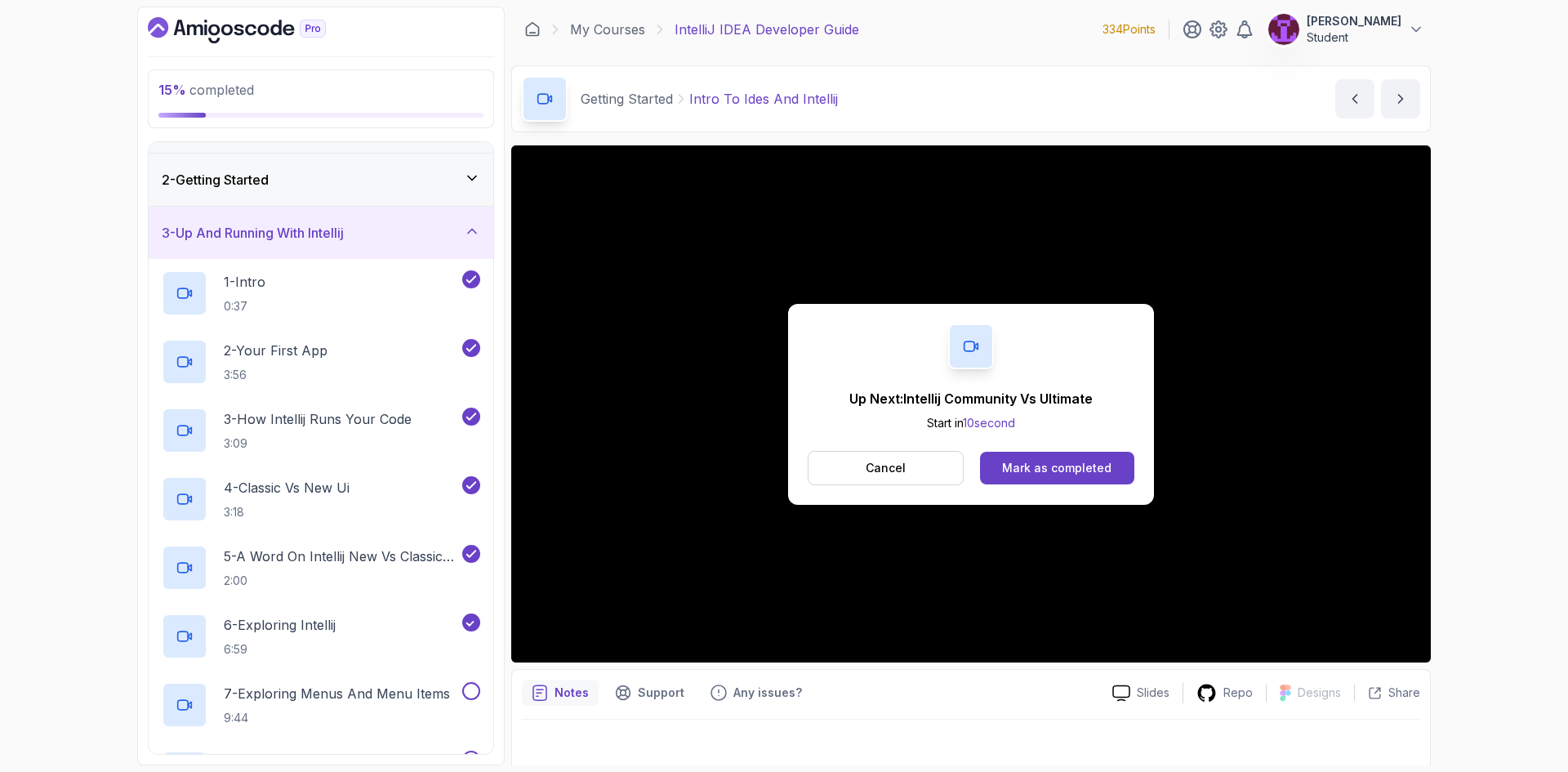
scroll to position [327, 0]
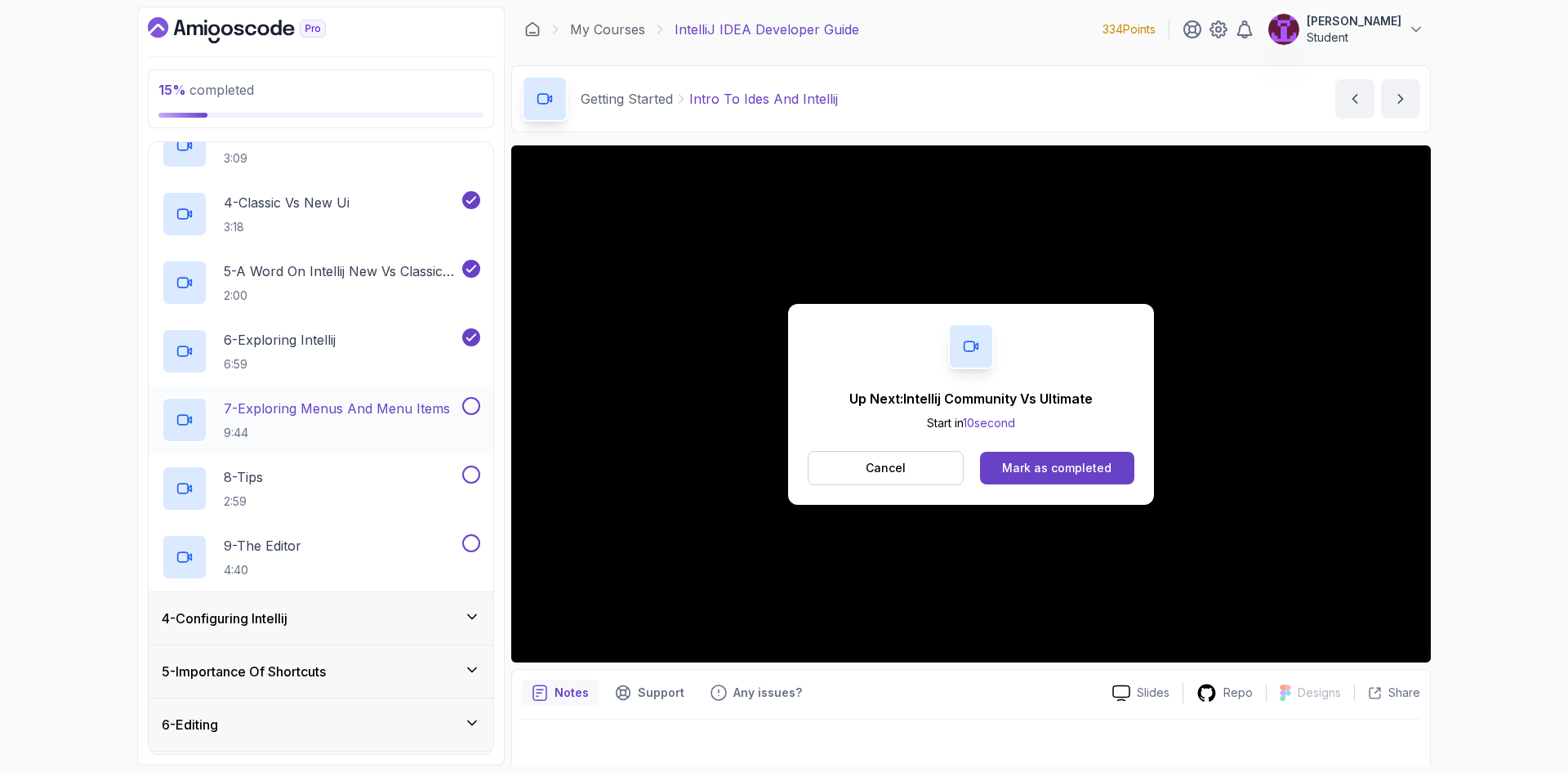
click at [472, 409] on button at bounding box center [470, 406] width 18 height 18
click at [467, 474] on button at bounding box center [470, 474] width 18 height 18
click at [472, 531] on div "9 - The Editor 4:40" at bounding box center [321, 557] width 345 height 69
click at [439, 622] on div "4 - Configuring Intellij" at bounding box center [321, 618] width 318 height 20
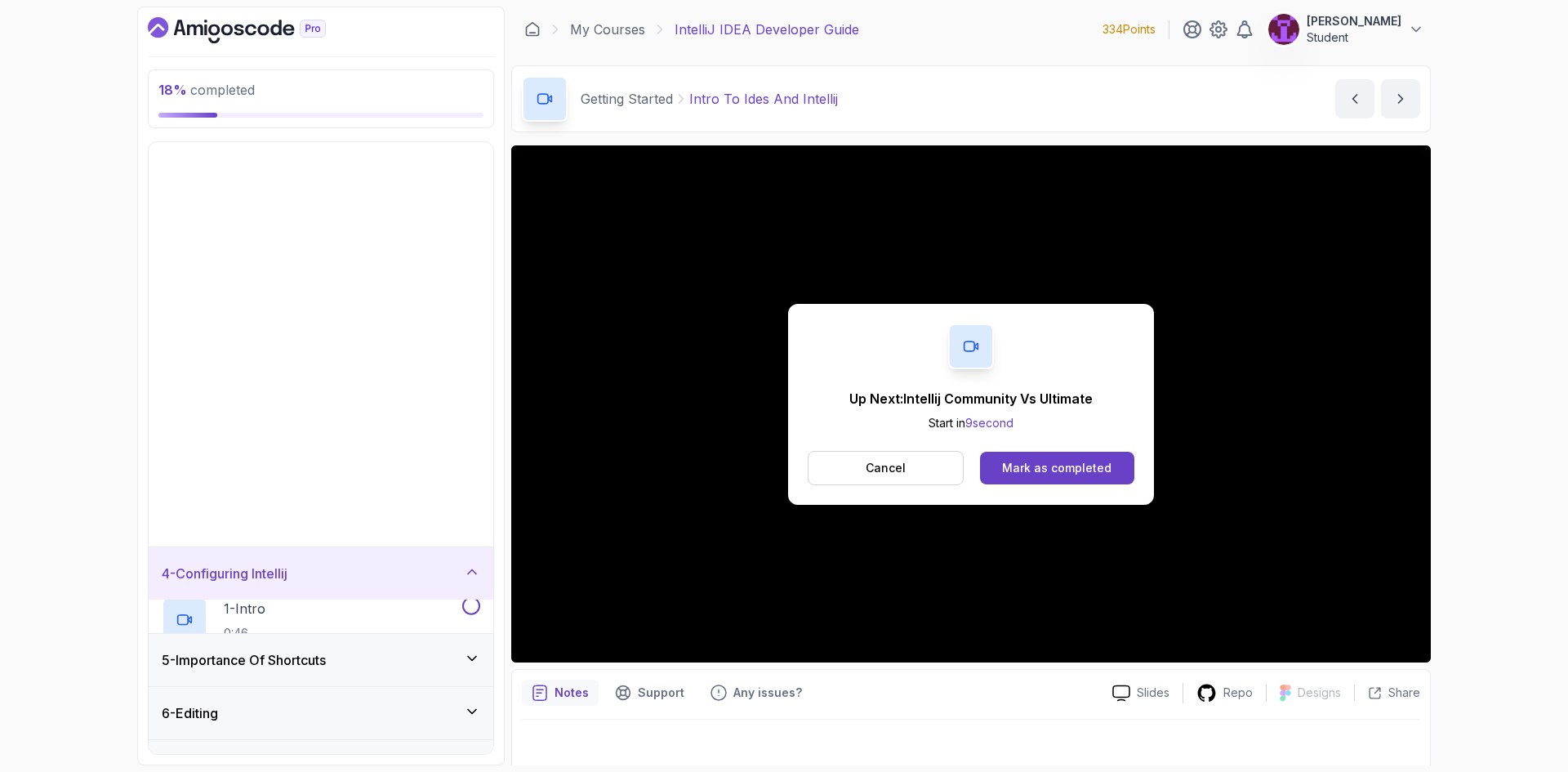
scroll to position [131, 0]
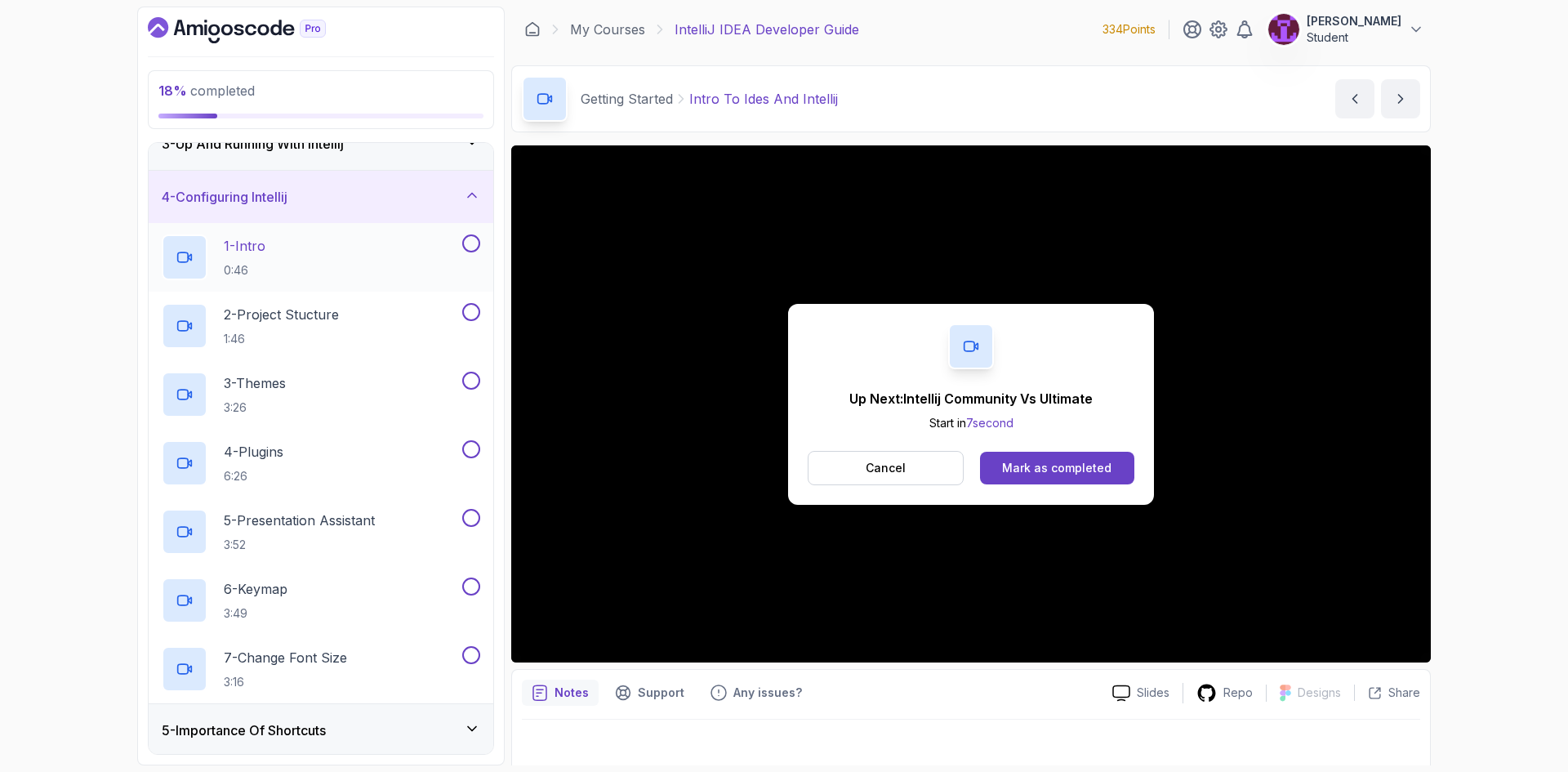
click at [471, 245] on button at bounding box center [470, 243] width 18 height 18
click at [473, 310] on button at bounding box center [470, 311] width 18 height 18
click at [468, 380] on button at bounding box center [470, 380] width 18 height 18
click at [470, 450] on button at bounding box center [470, 448] width 18 height 18
click at [474, 521] on button at bounding box center [470, 517] width 18 height 18
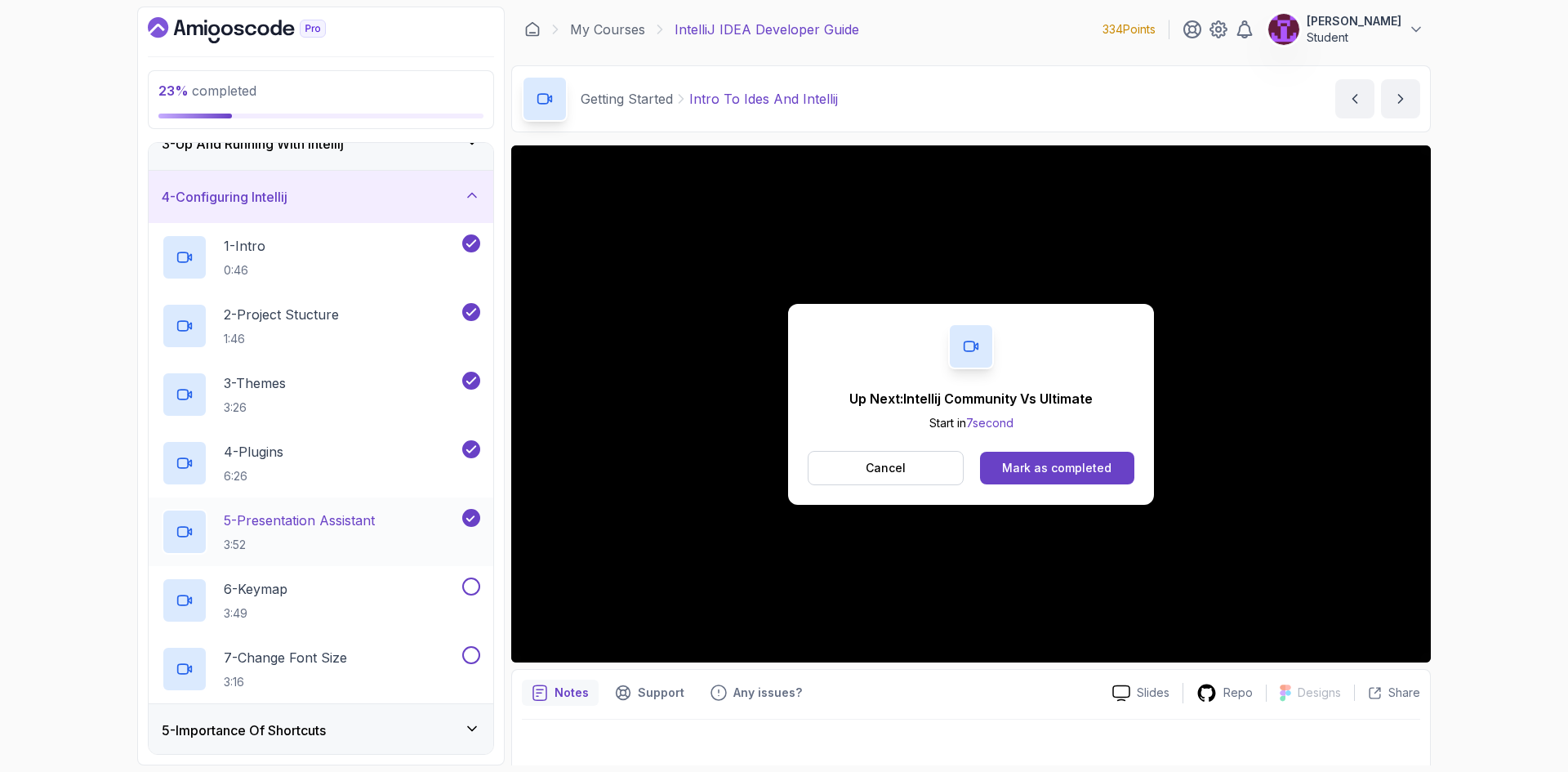
click at [413, 520] on div "5 - Presentation Assistant 3:52" at bounding box center [310, 531] width 297 height 46
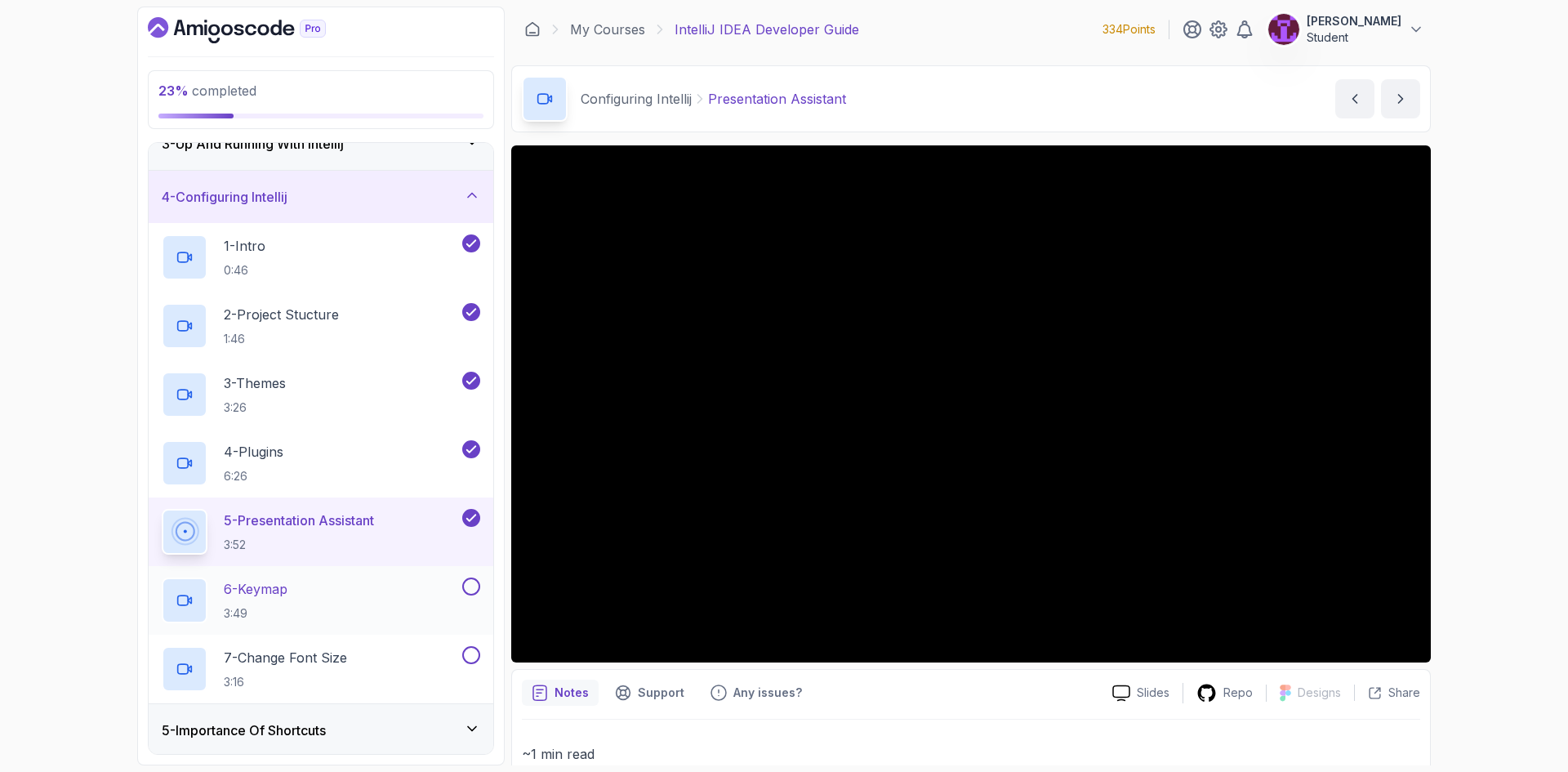
click at [479, 588] on button at bounding box center [470, 585] width 18 height 18
click at [475, 653] on button at bounding box center [470, 654] width 18 height 18
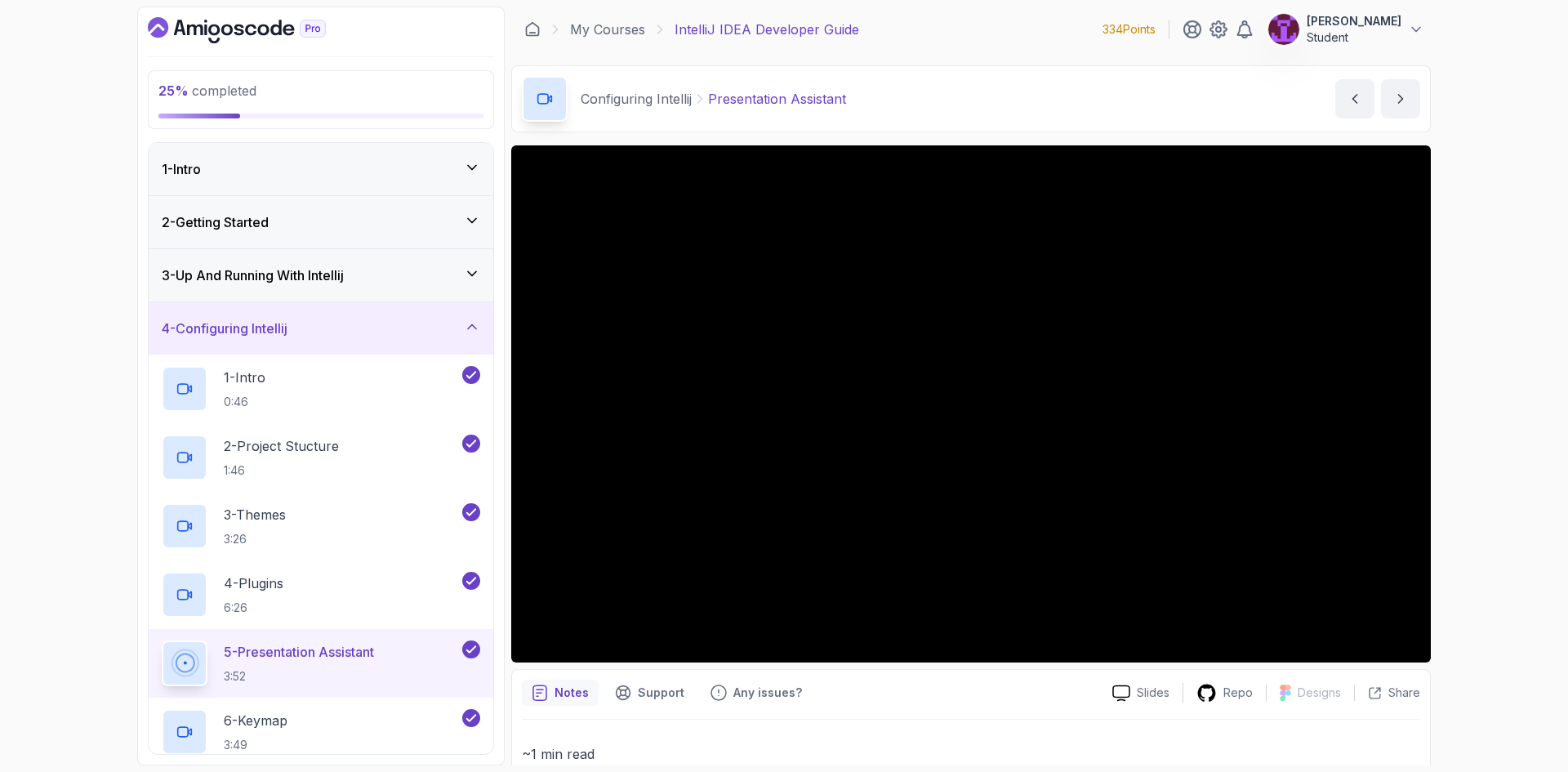
click at [429, 332] on div "4 - Configuring Intellij" at bounding box center [321, 327] width 318 height 20
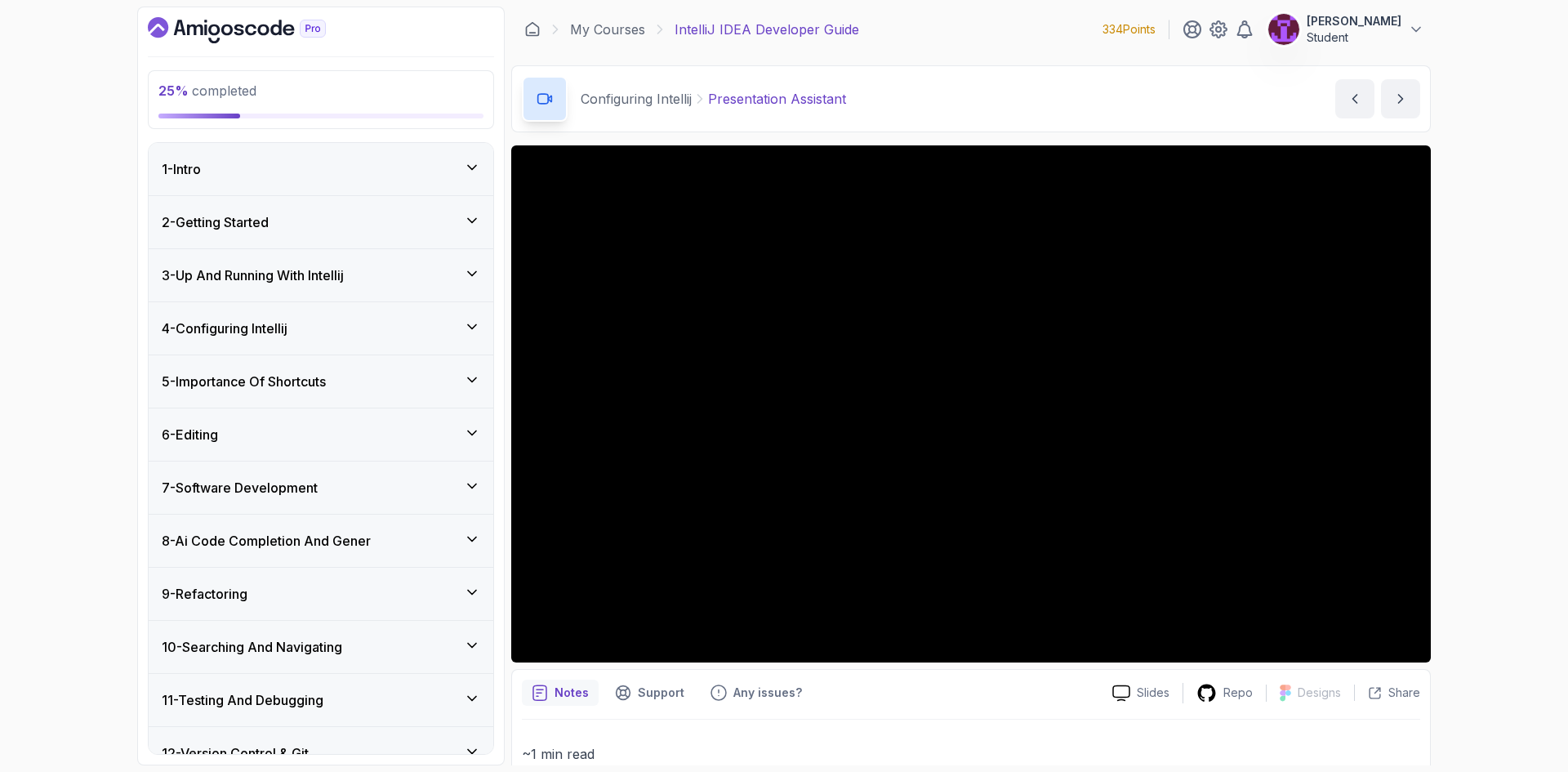
click at [420, 386] on div "5 - Importance Of Shortcuts" at bounding box center [321, 381] width 318 height 20
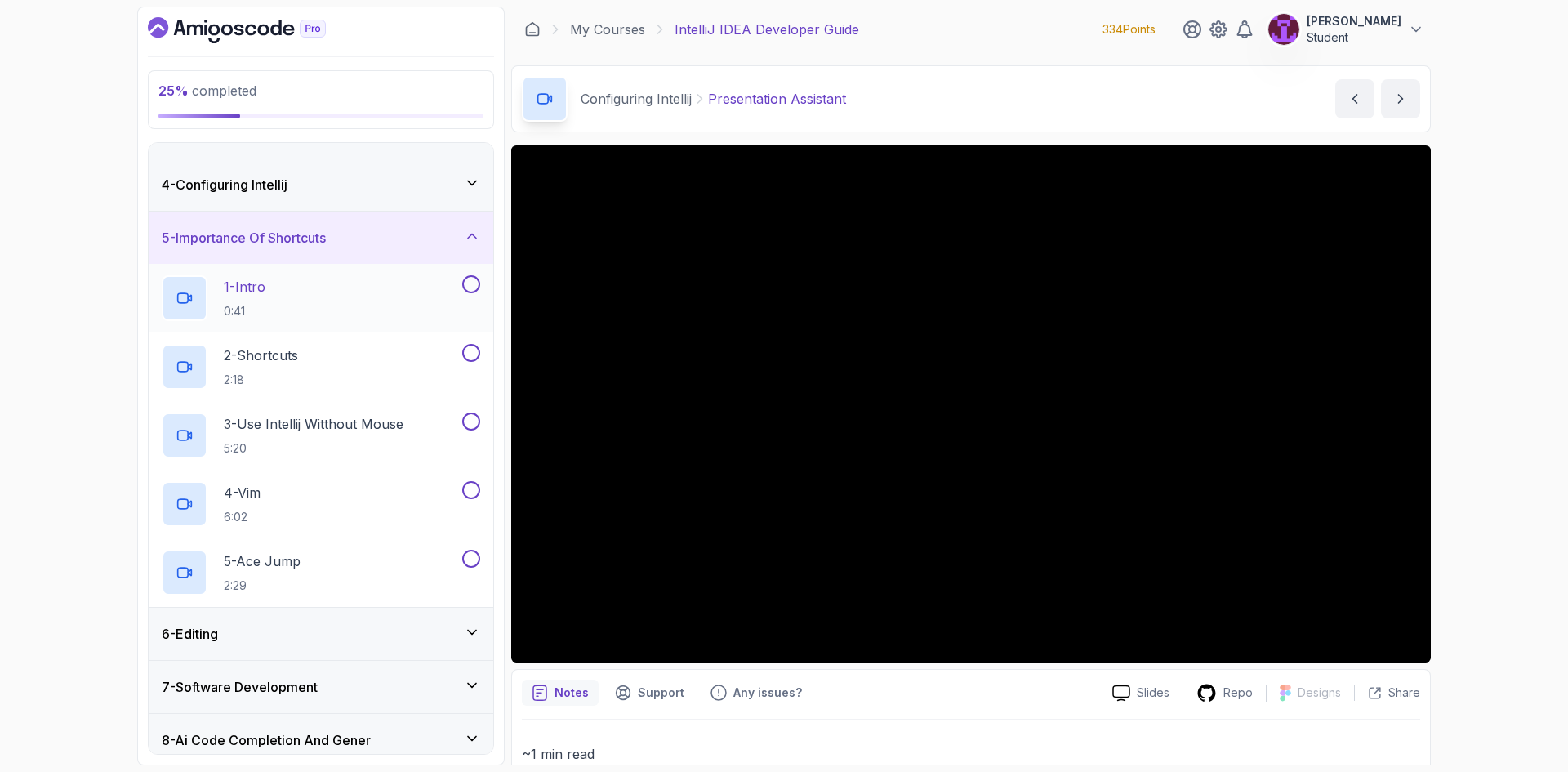
scroll to position [164, 0]
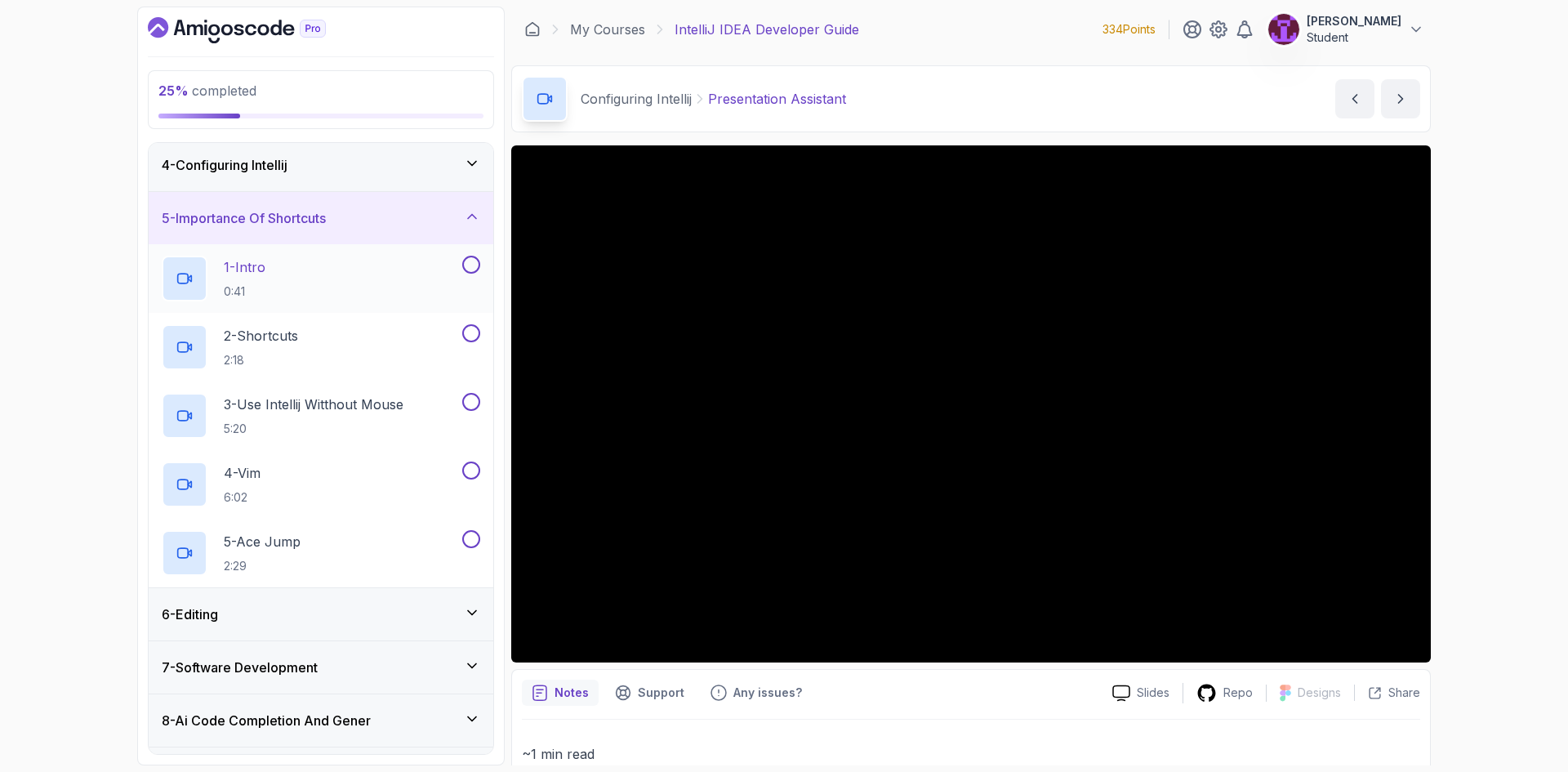
click at [467, 266] on button at bounding box center [470, 264] width 18 height 18
click at [464, 330] on button at bounding box center [470, 332] width 18 height 18
click at [465, 403] on button at bounding box center [470, 402] width 18 height 18
click at [470, 468] on button at bounding box center [470, 470] width 18 height 18
click at [472, 538] on button at bounding box center [470, 539] width 18 height 18
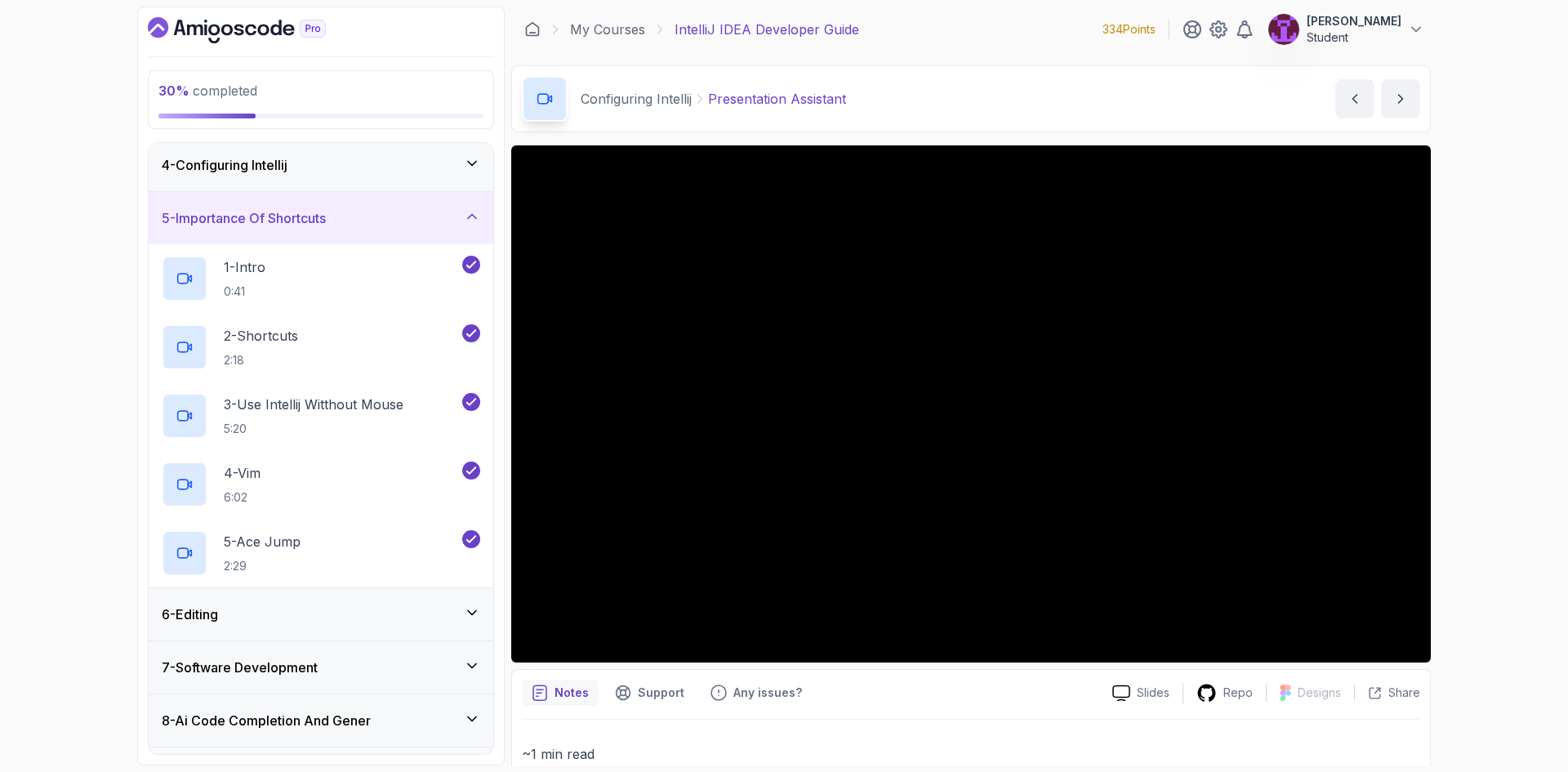
click at [433, 224] on div "5 - Importance Of Shortcuts" at bounding box center [321, 218] width 318 height 20
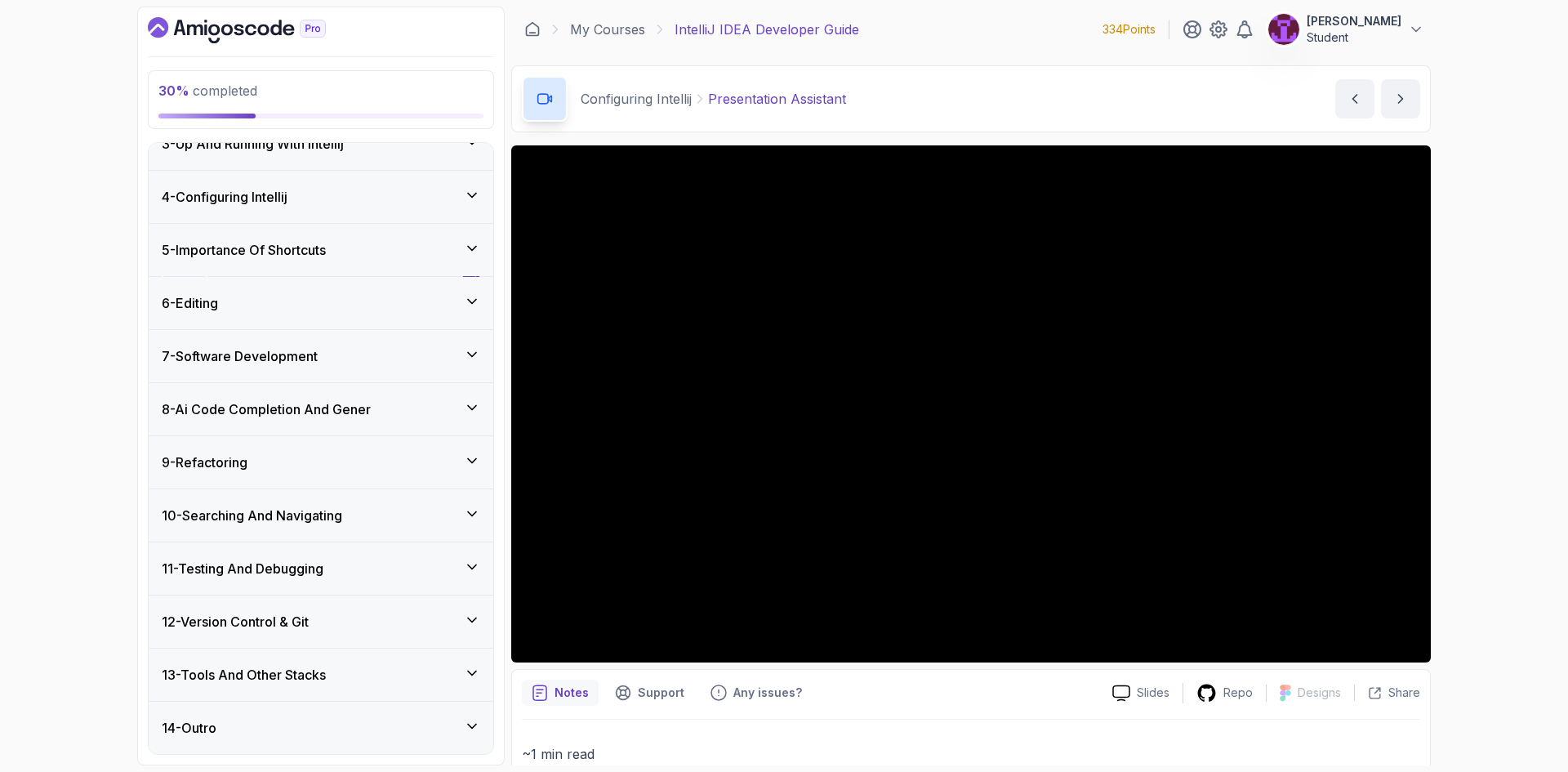
click at [433, 224] on div "5 - Importance Of Shortcuts" at bounding box center [321, 249] width 345 height 52
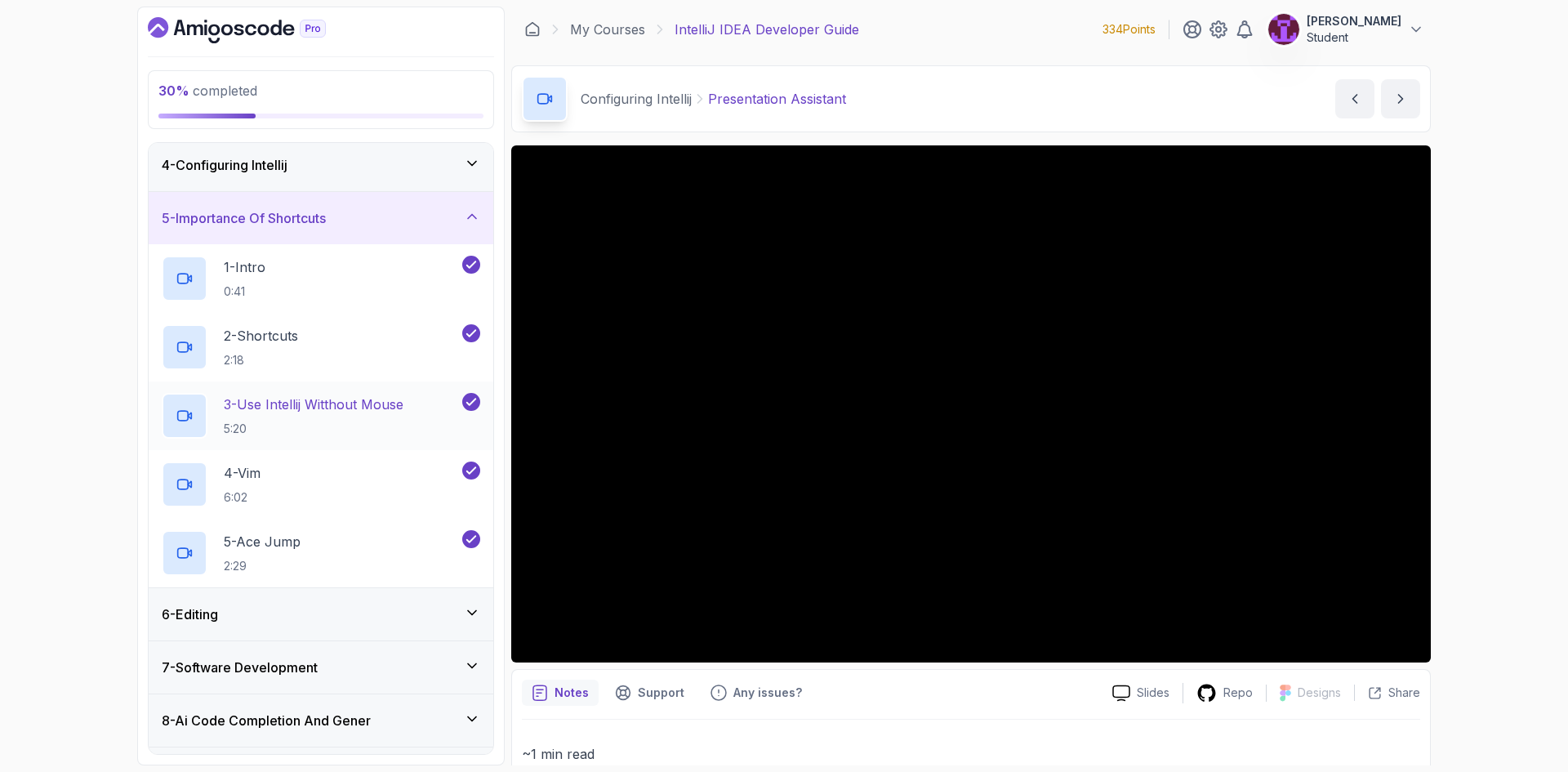
click at [370, 426] on p "5:20" at bounding box center [313, 428] width 180 height 16
click at [393, 237] on div "5 - Importance Of Shortcuts" at bounding box center [321, 218] width 345 height 52
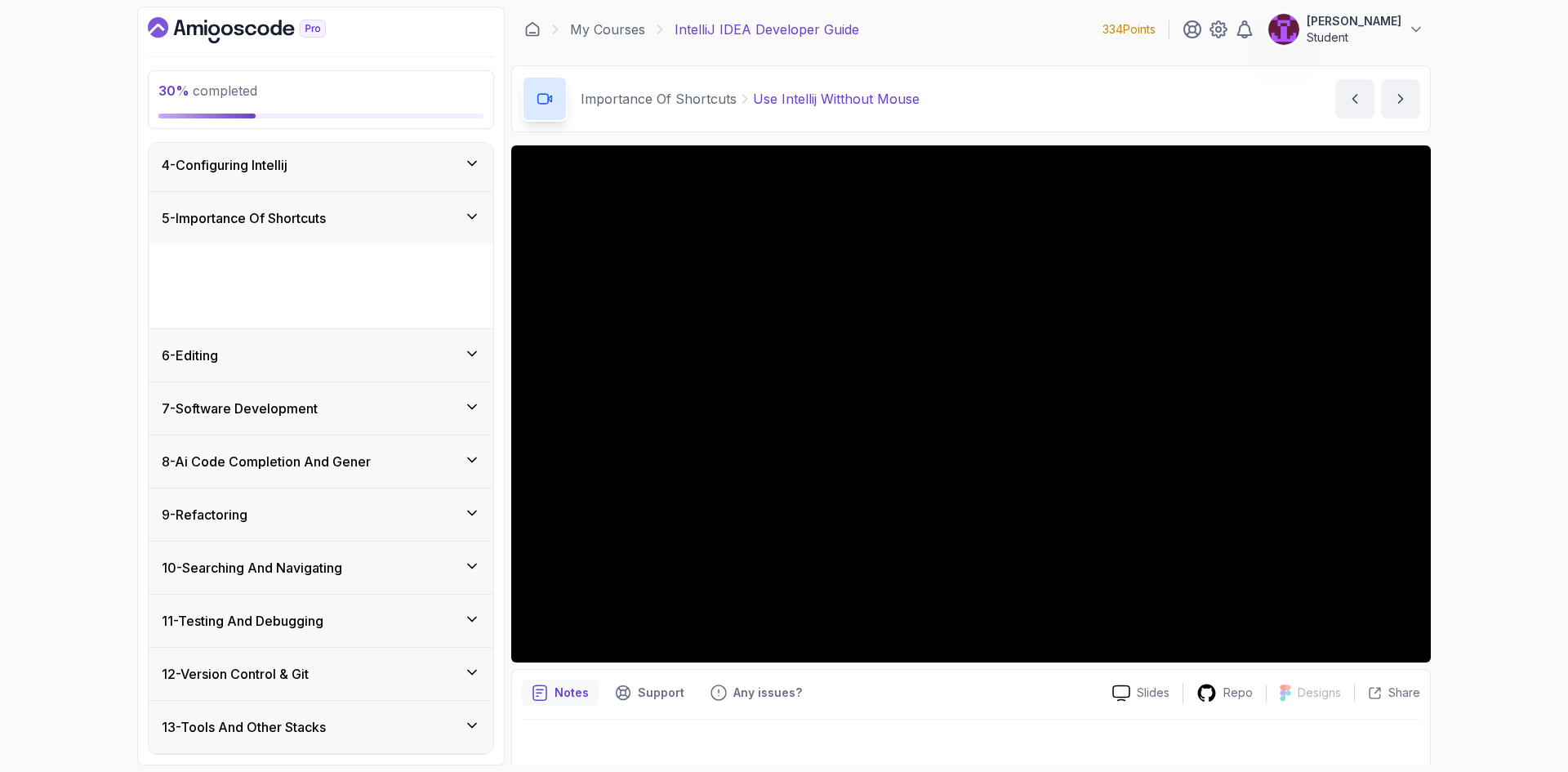
scroll to position [131, 0]
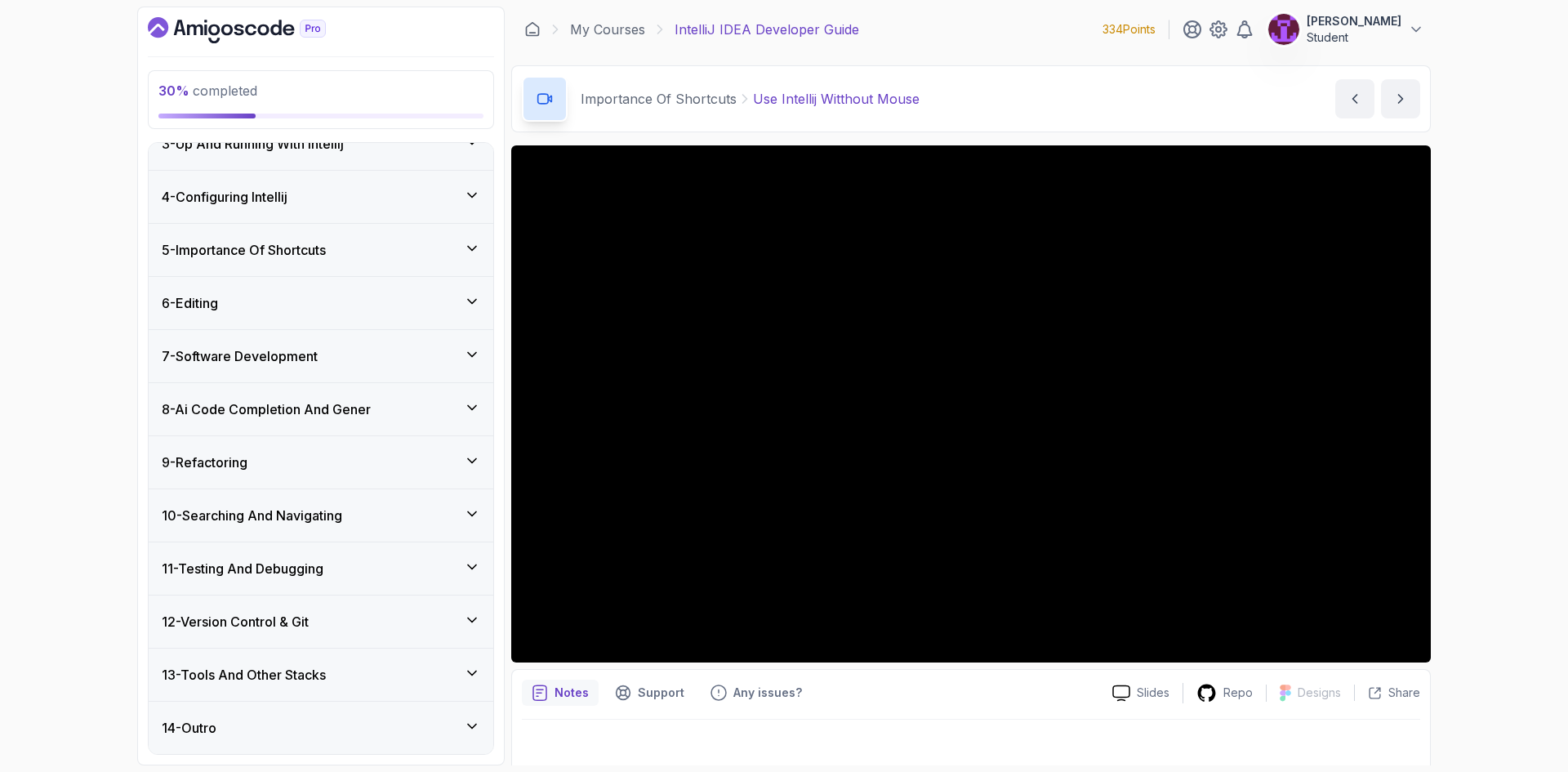
click at [381, 295] on div "6 - Editing" at bounding box center [321, 303] width 318 height 20
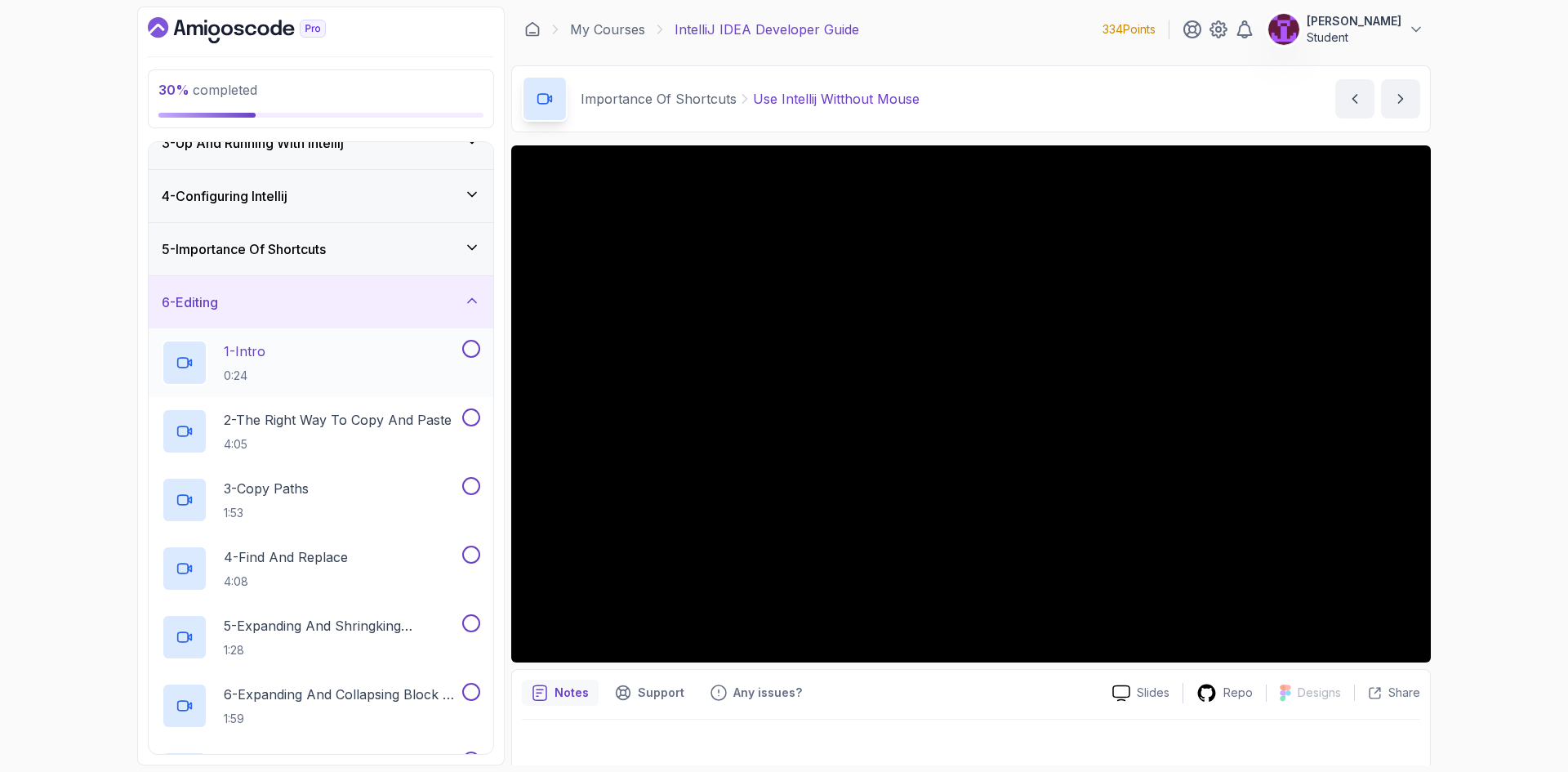
click at [472, 351] on button at bounding box center [470, 348] width 18 height 18
click at [411, 427] on p "2 - The Right Way To Copy And Paste" at bounding box center [337, 420] width 228 height 20
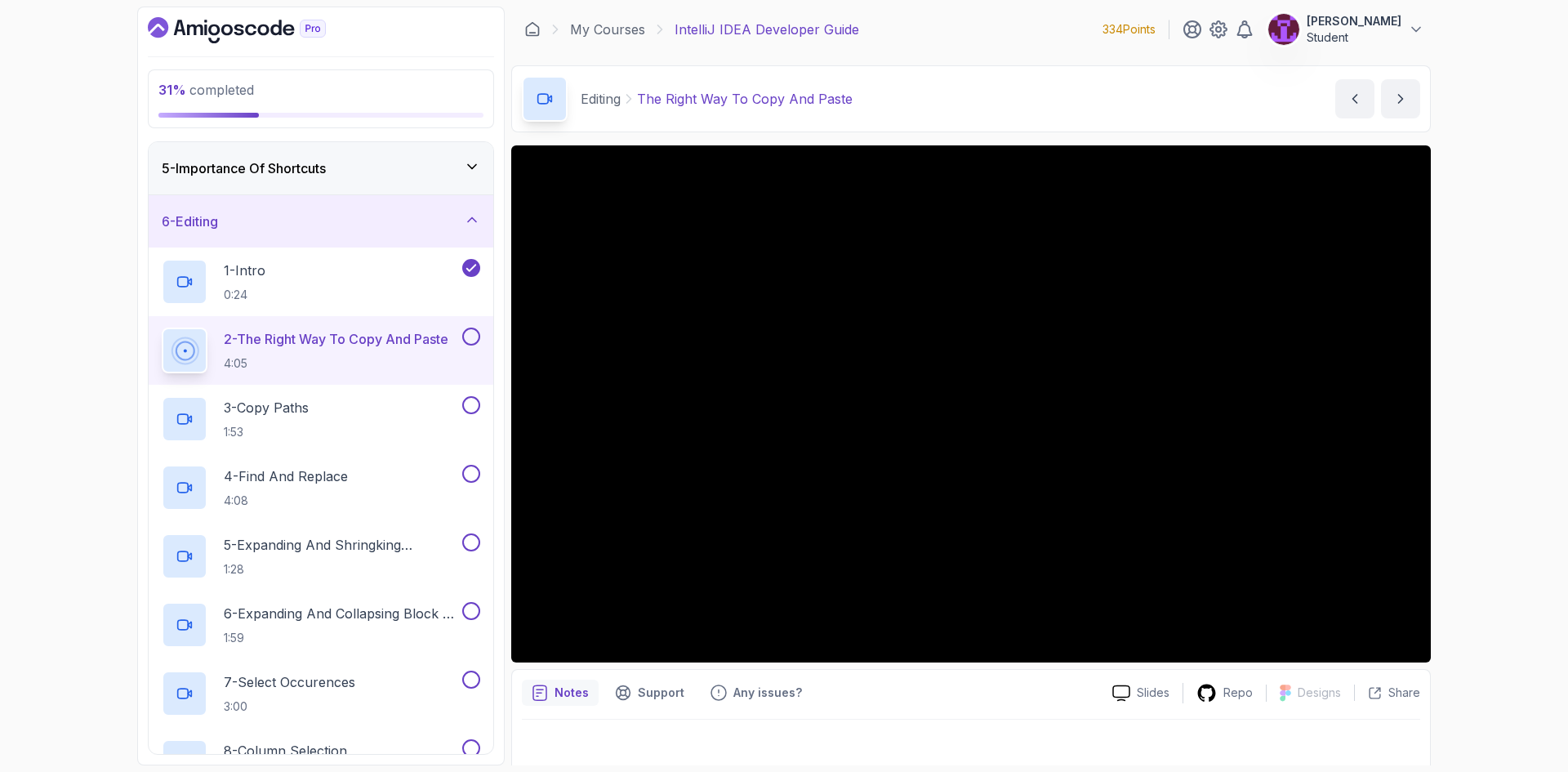
scroll to position [213, 0]
click at [473, 328] on button at bounding box center [470, 335] width 18 height 18
click at [470, 404] on button at bounding box center [470, 404] width 18 height 18
click at [467, 469] on button at bounding box center [470, 472] width 18 height 18
click at [472, 536] on button at bounding box center [470, 541] width 18 height 18
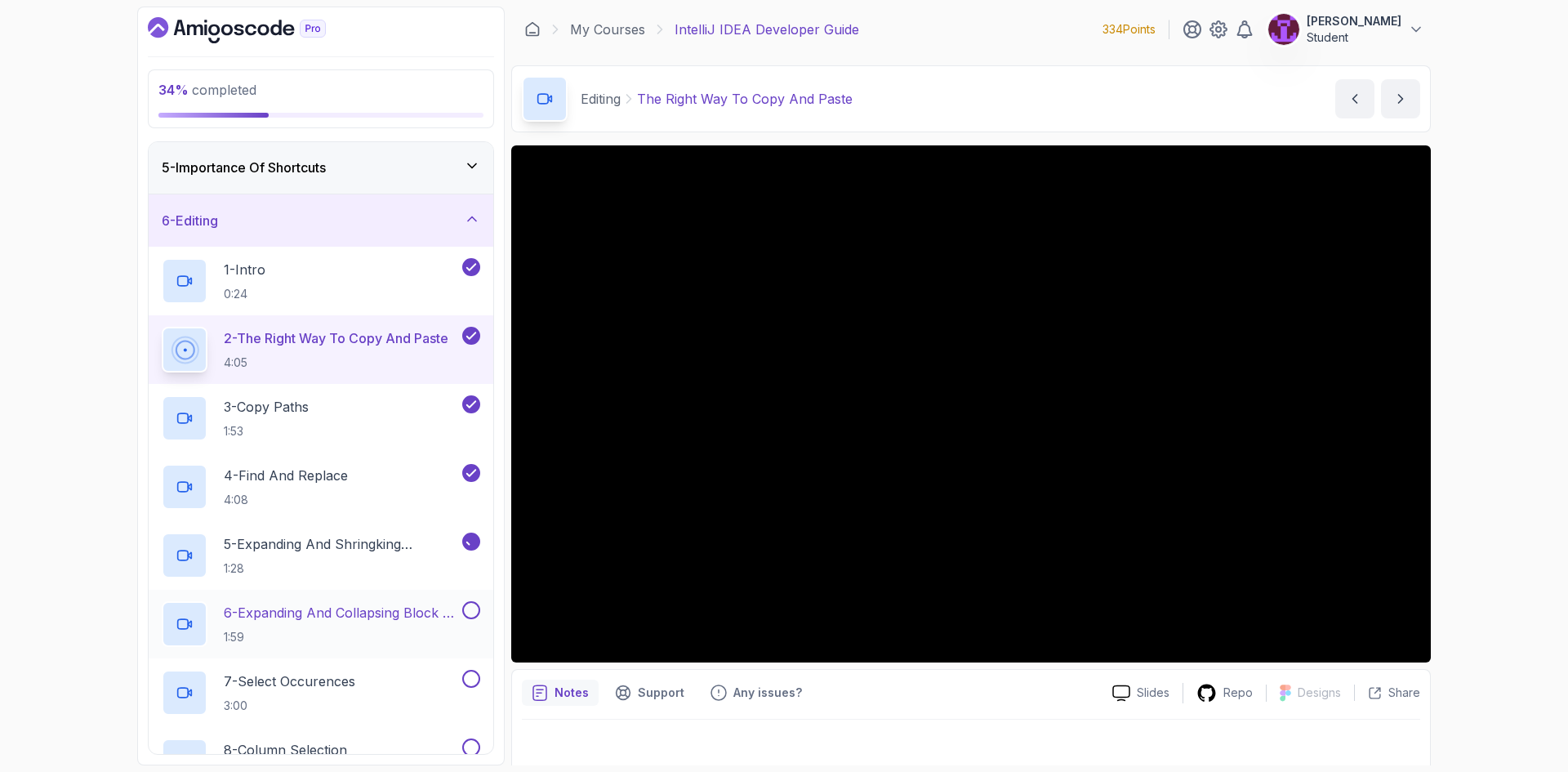
click at [472, 605] on button at bounding box center [470, 609] width 18 height 18
click at [470, 680] on button at bounding box center [470, 678] width 18 height 18
click at [474, 748] on button at bounding box center [470, 746] width 18 height 18
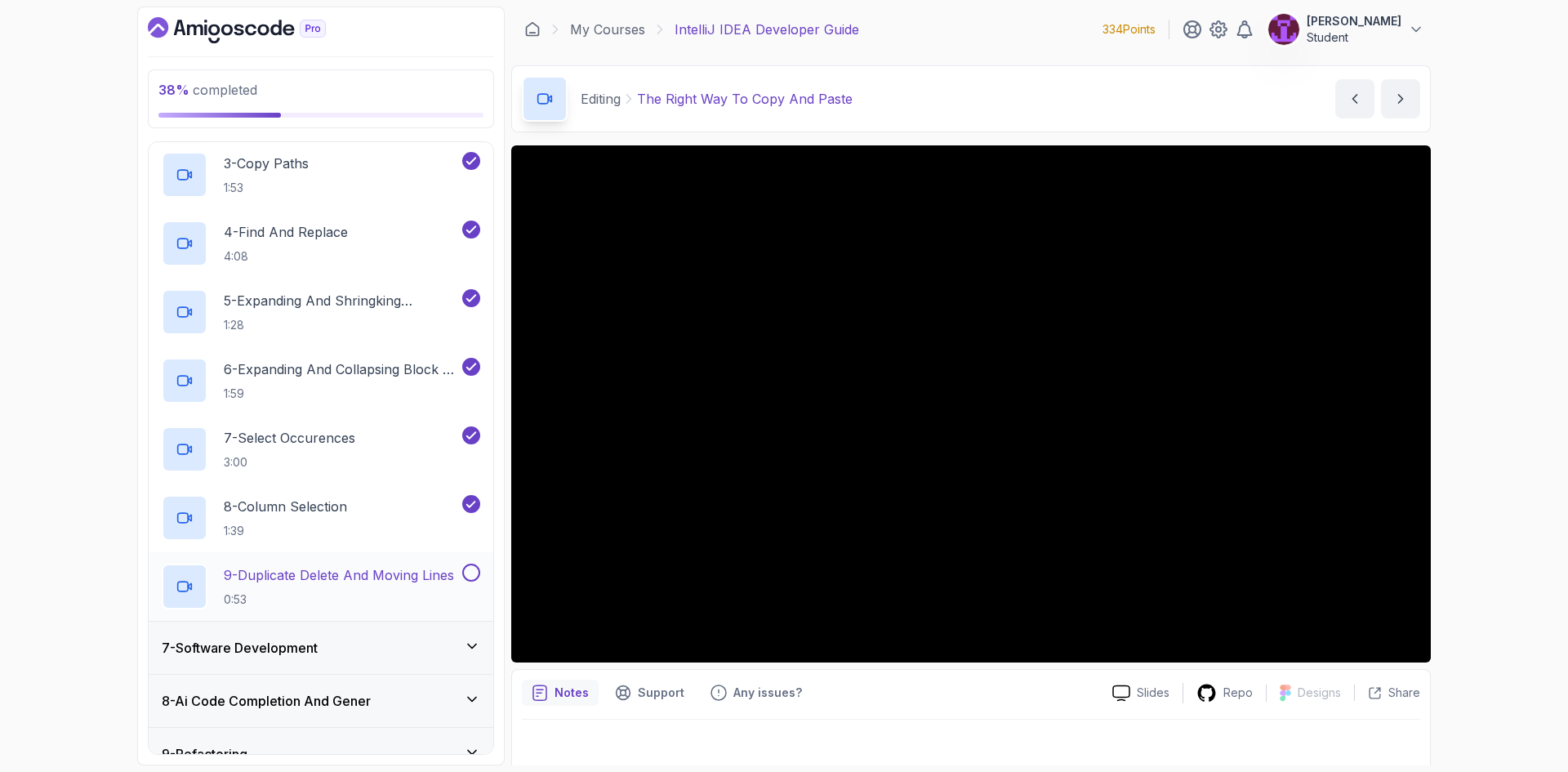
scroll to position [458, 0]
click at [473, 568] on button at bounding box center [470, 570] width 18 height 18
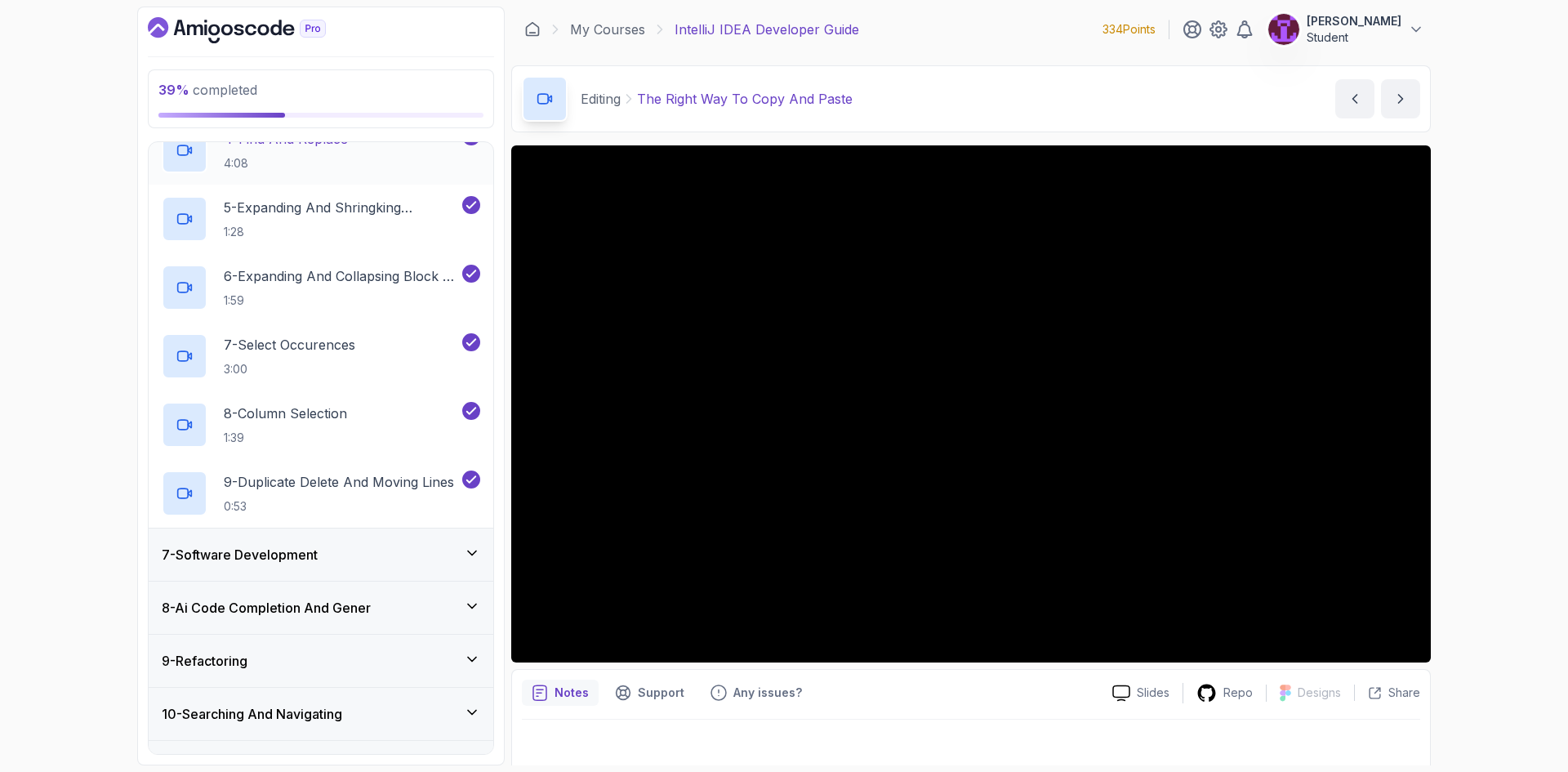
scroll to position [131, 0]
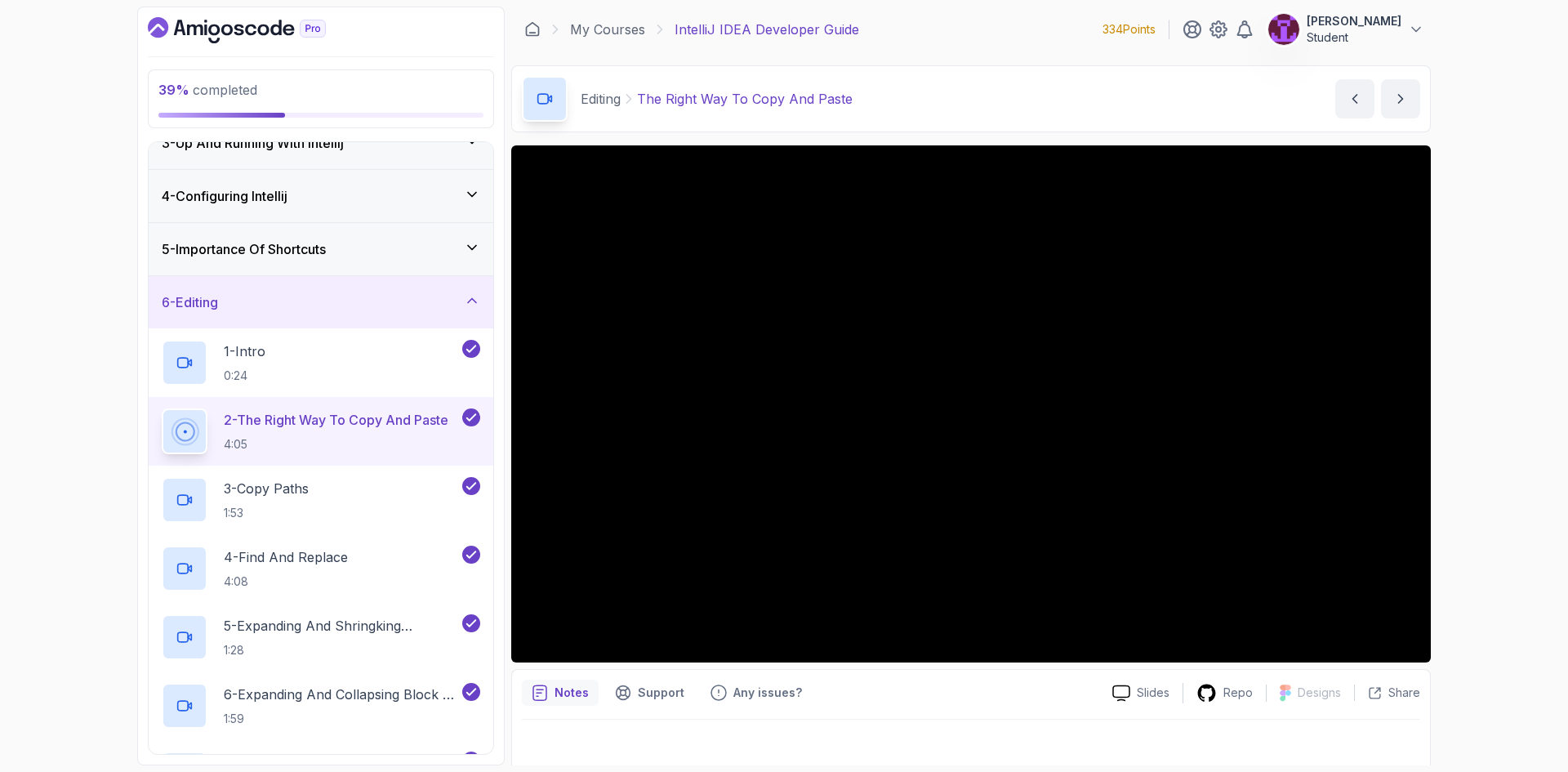
click at [434, 318] on div "6 - Editing" at bounding box center [321, 302] width 345 height 52
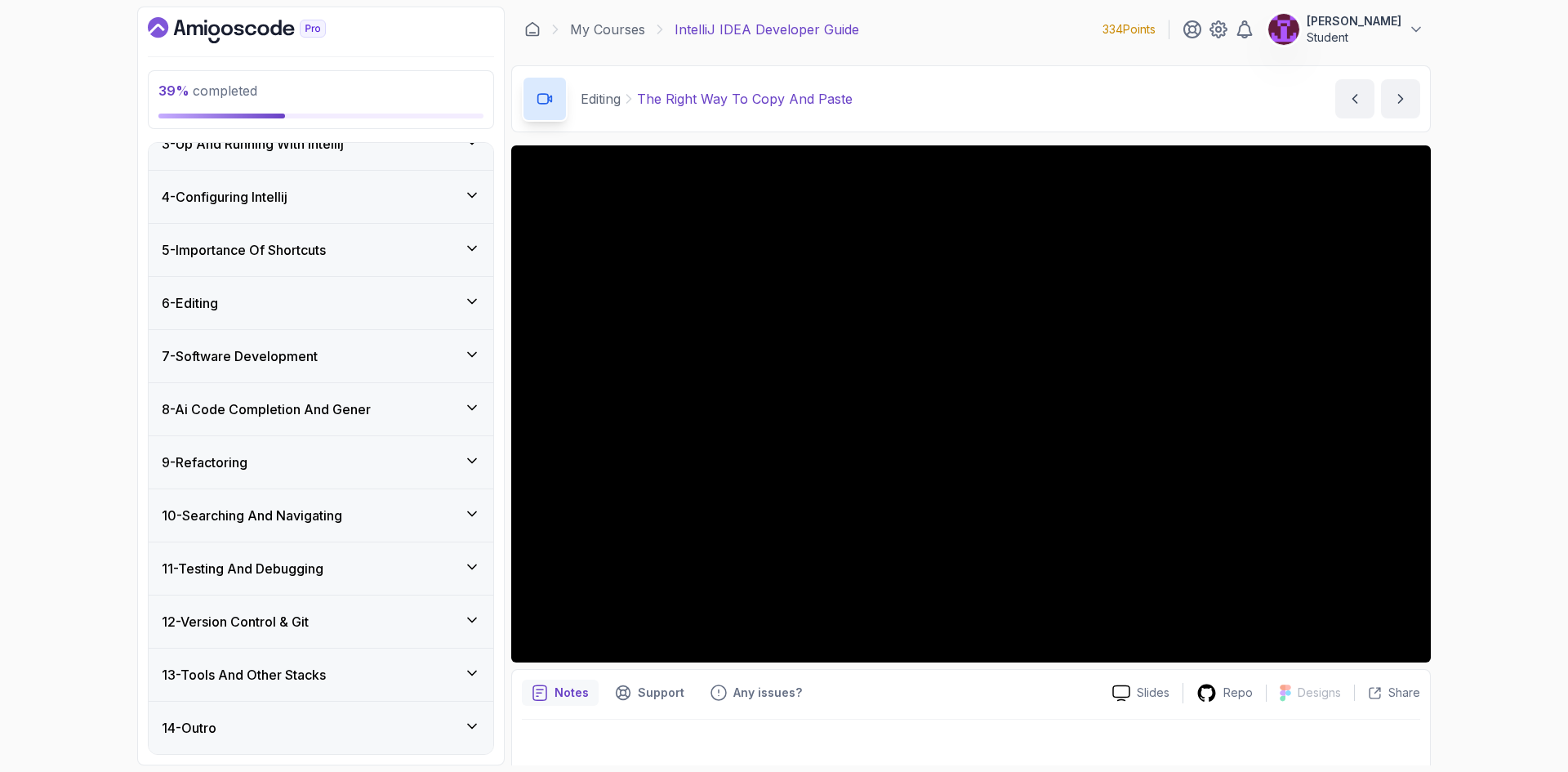
click at [431, 347] on div "7 - Software Development" at bounding box center [321, 356] width 318 height 20
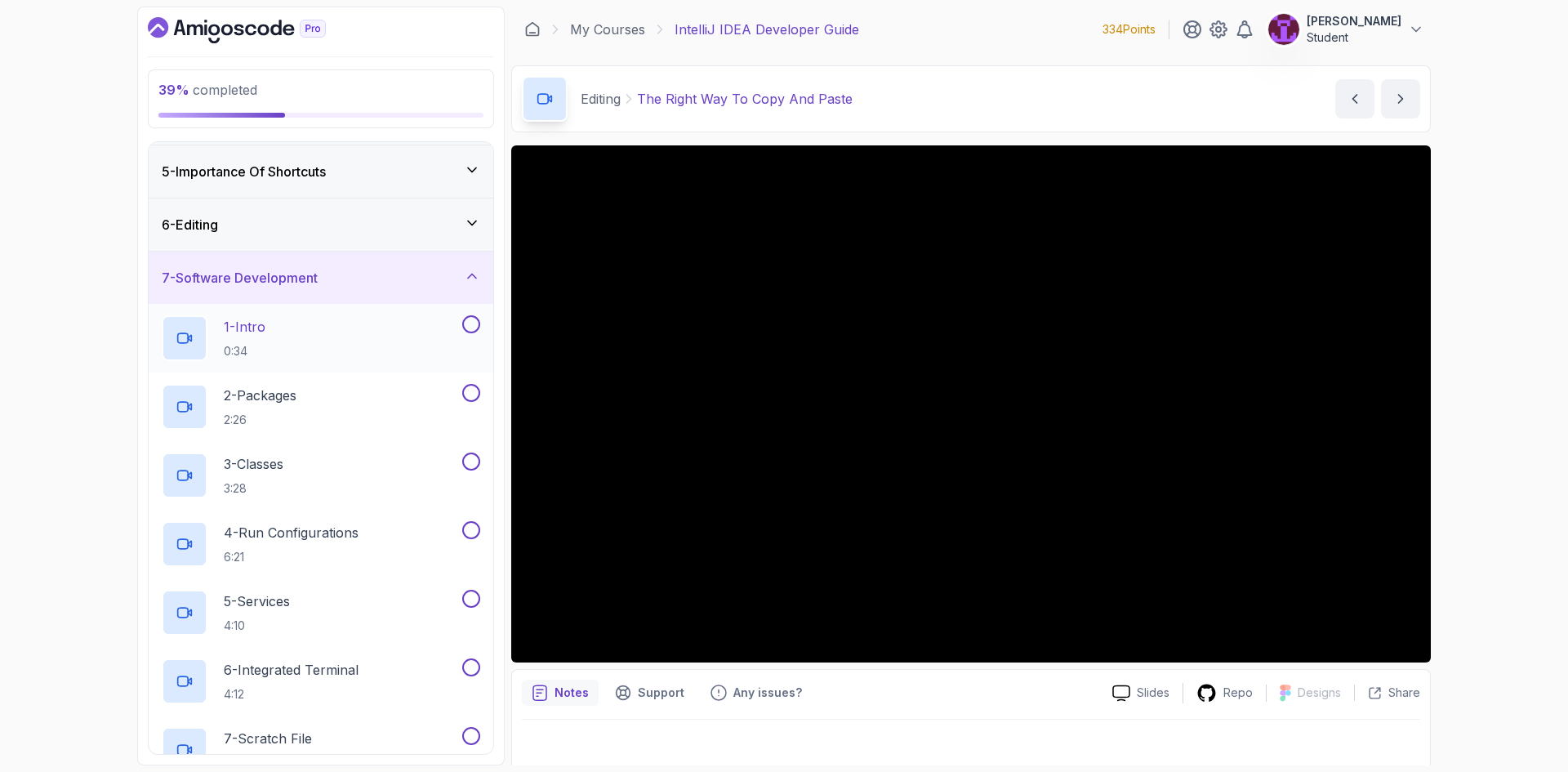
scroll to position [213, 0]
click at [470, 325] on button at bounding box center [470, 320] width 18 height 18
click at [470, 386] on button at bounding box center [470, 388] width 18 height 18
click at [464, 458] on button at bounding box center [470, 457] width 18 height 18
click at [464, 527] on button at bounding box center [470, 525] width 18 height 18
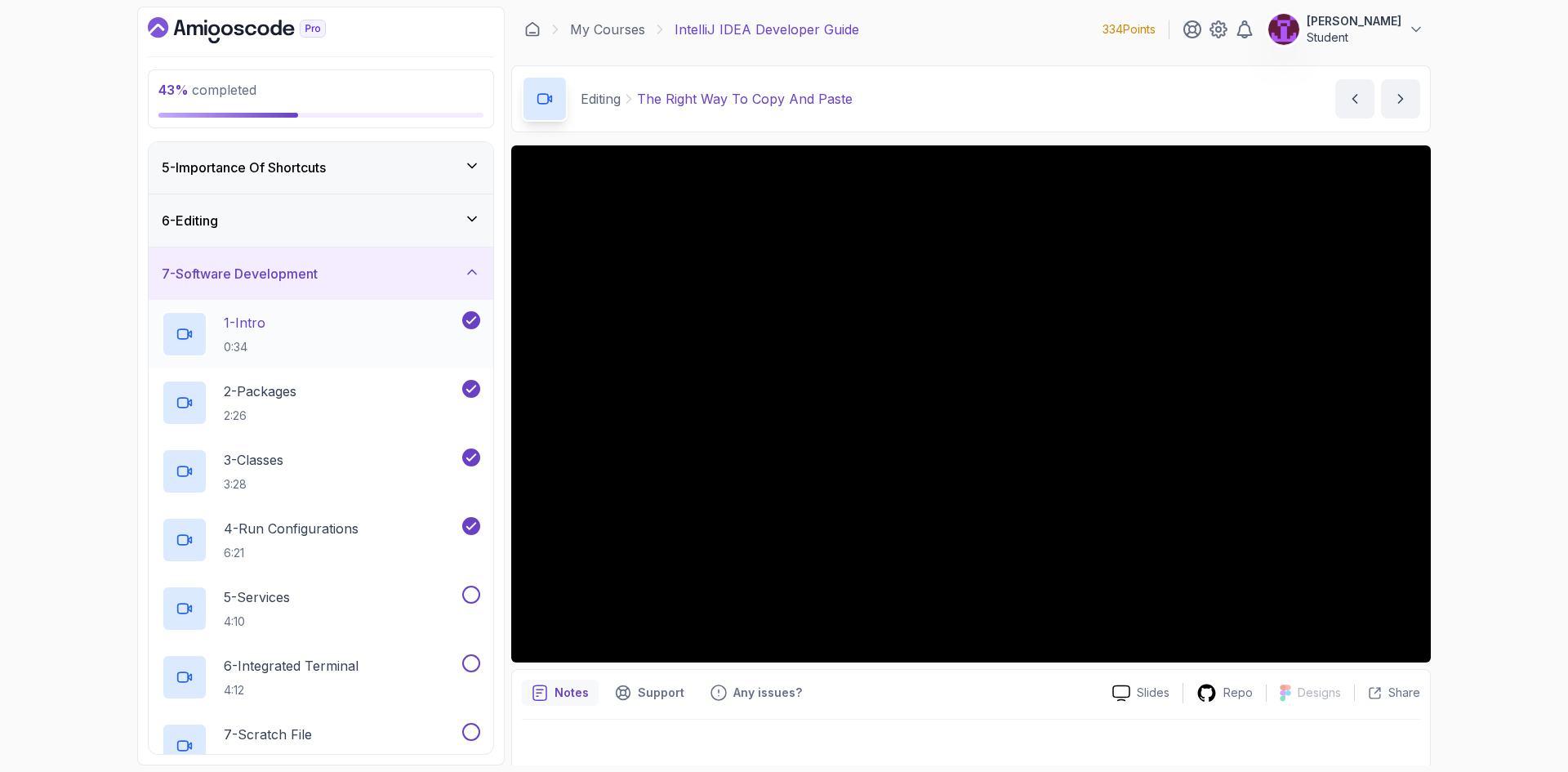
click at [336, 343] on div "1 - Intro 0:34" at bounding box center [310, 334] width 297 height 46
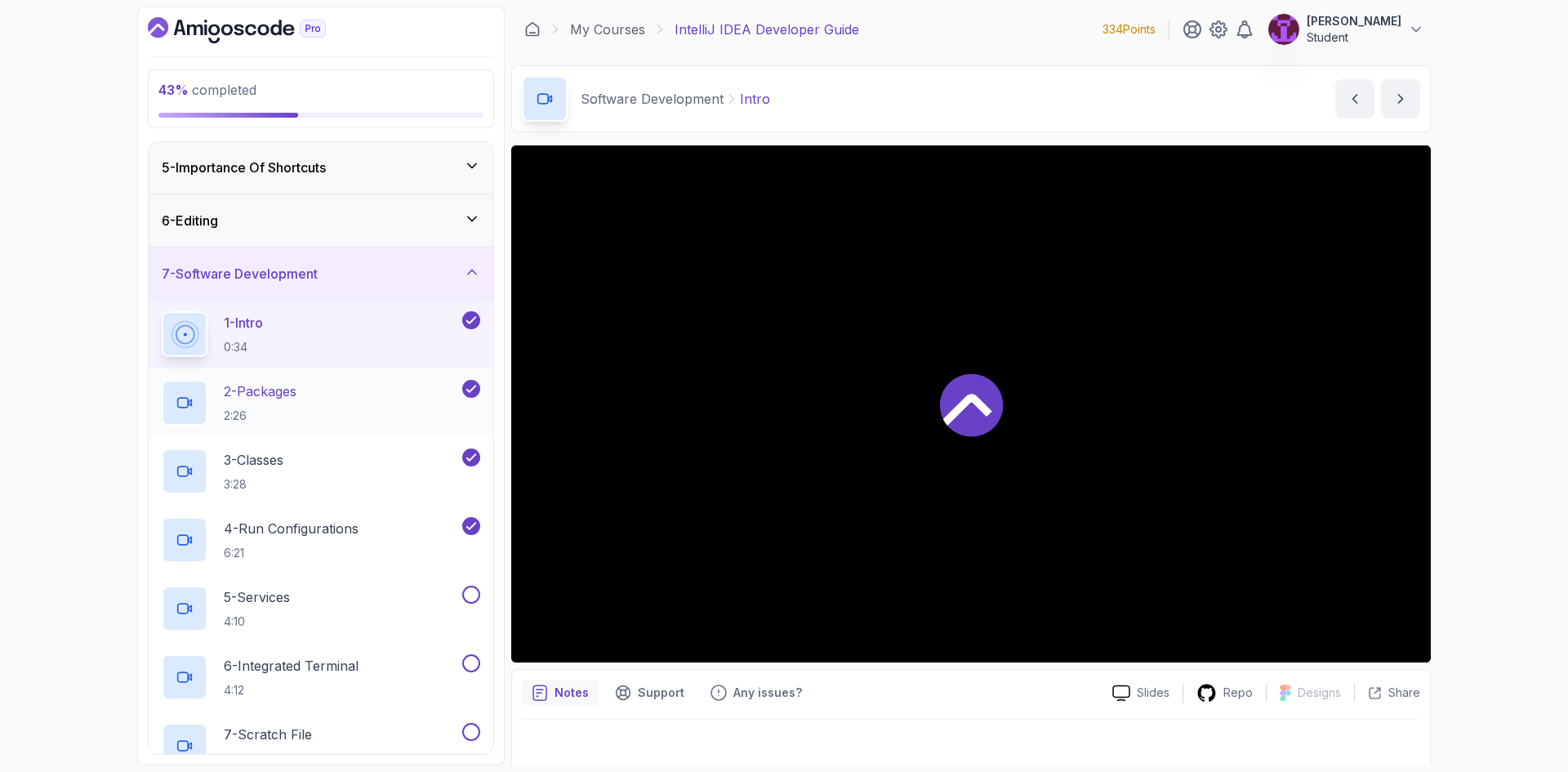
click at [334, 402] on div "2 - Packages 2:26" at bounding box center [310, 403] width 297 height 46
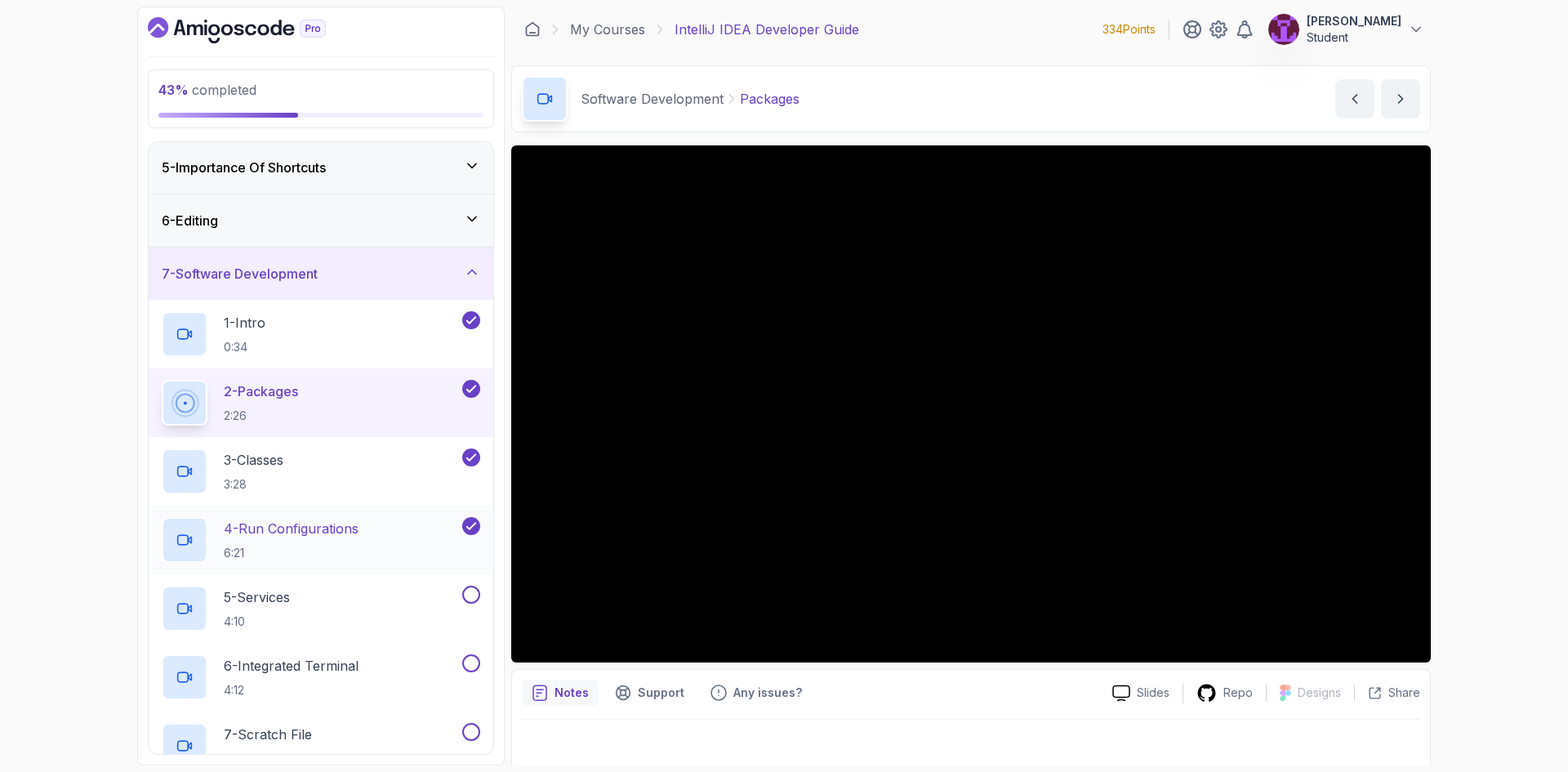
click at [377, 542] on div "4 - Run Configurations 6:21" at bounding box center [310, 540] width 297 height 46
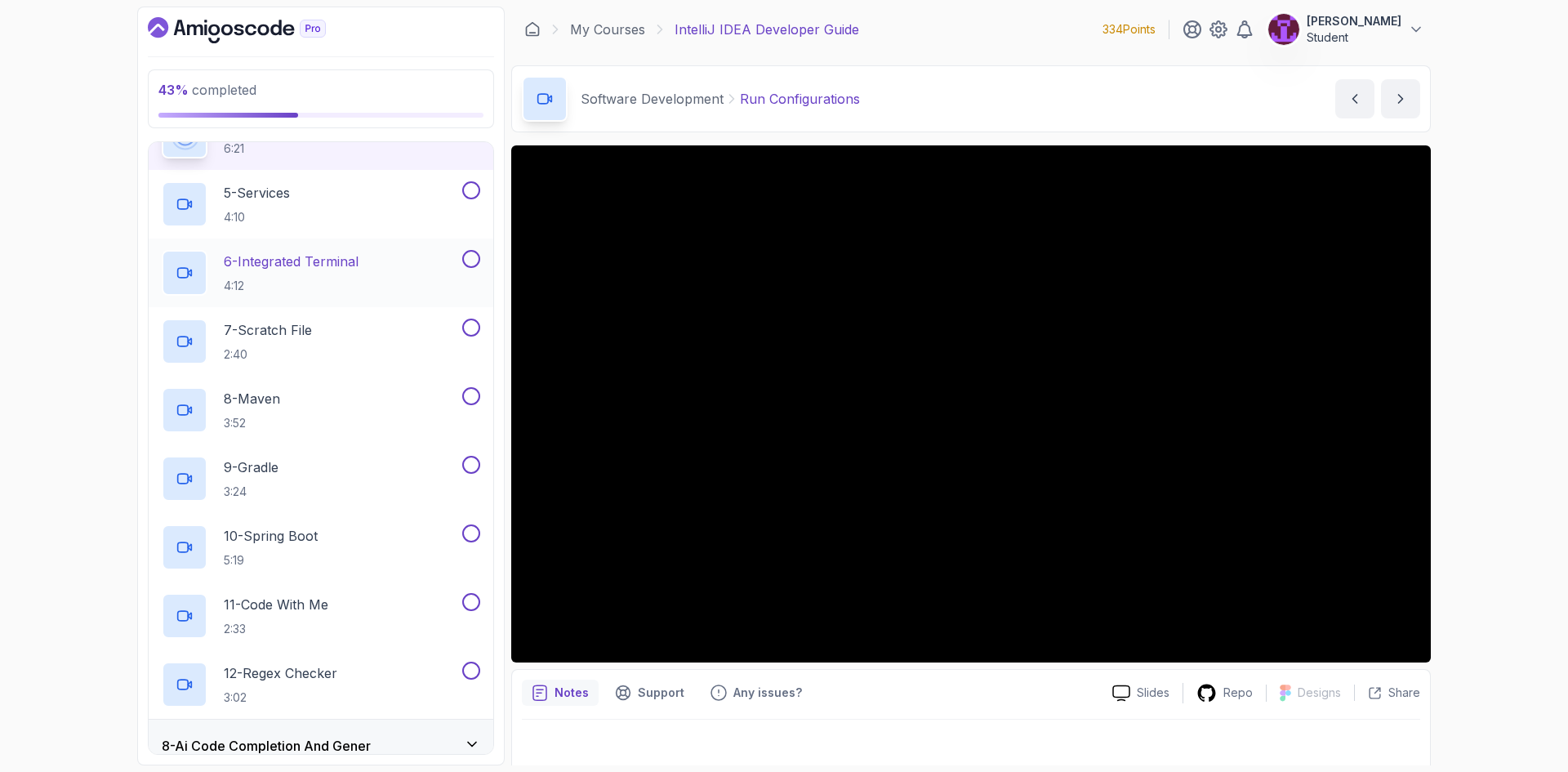
scroll to position [622, 0]
click at [478, 190] on button at bounding box center [470, 186] width 18 height 18
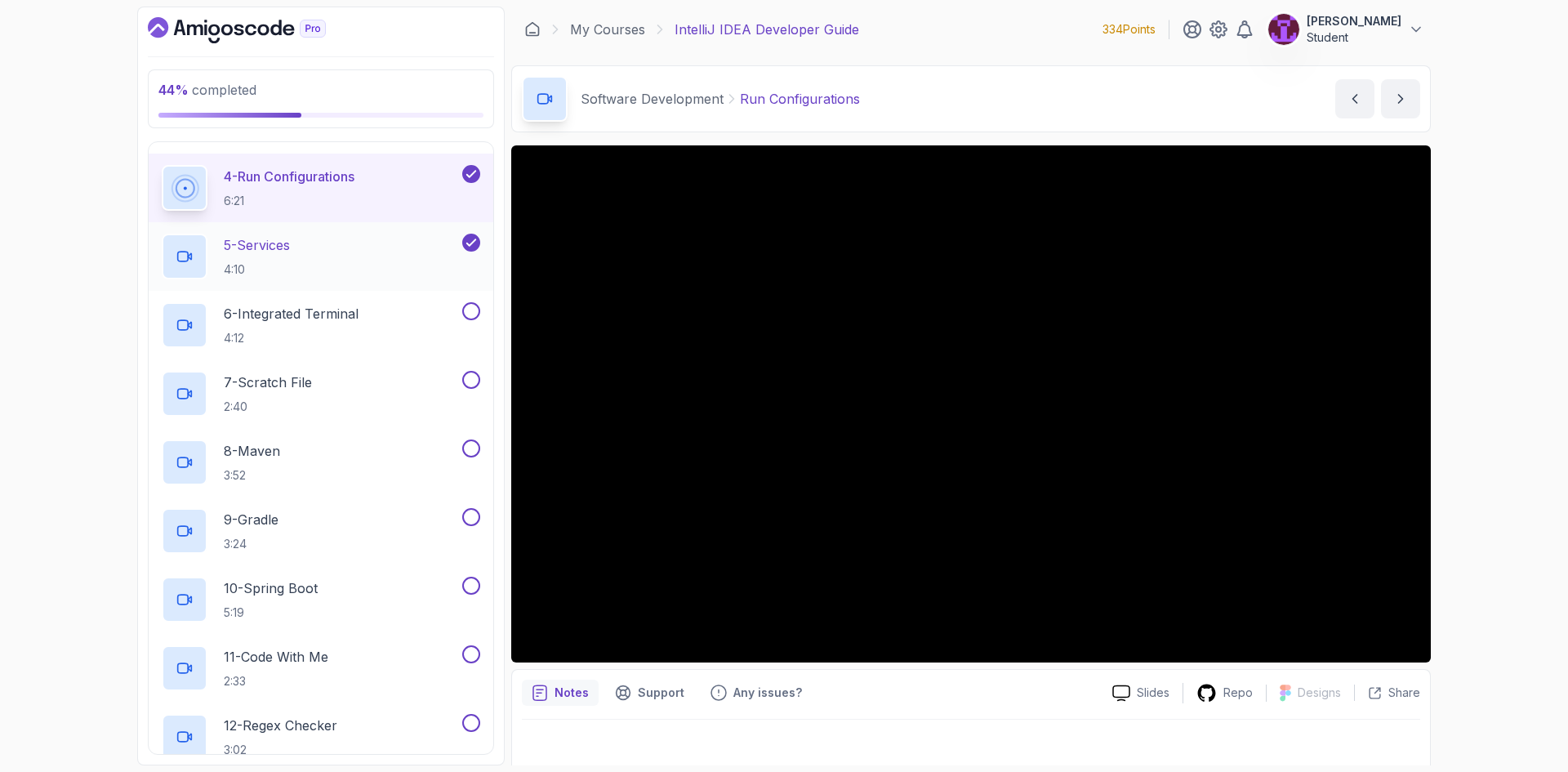
scroll to position [458, 0]
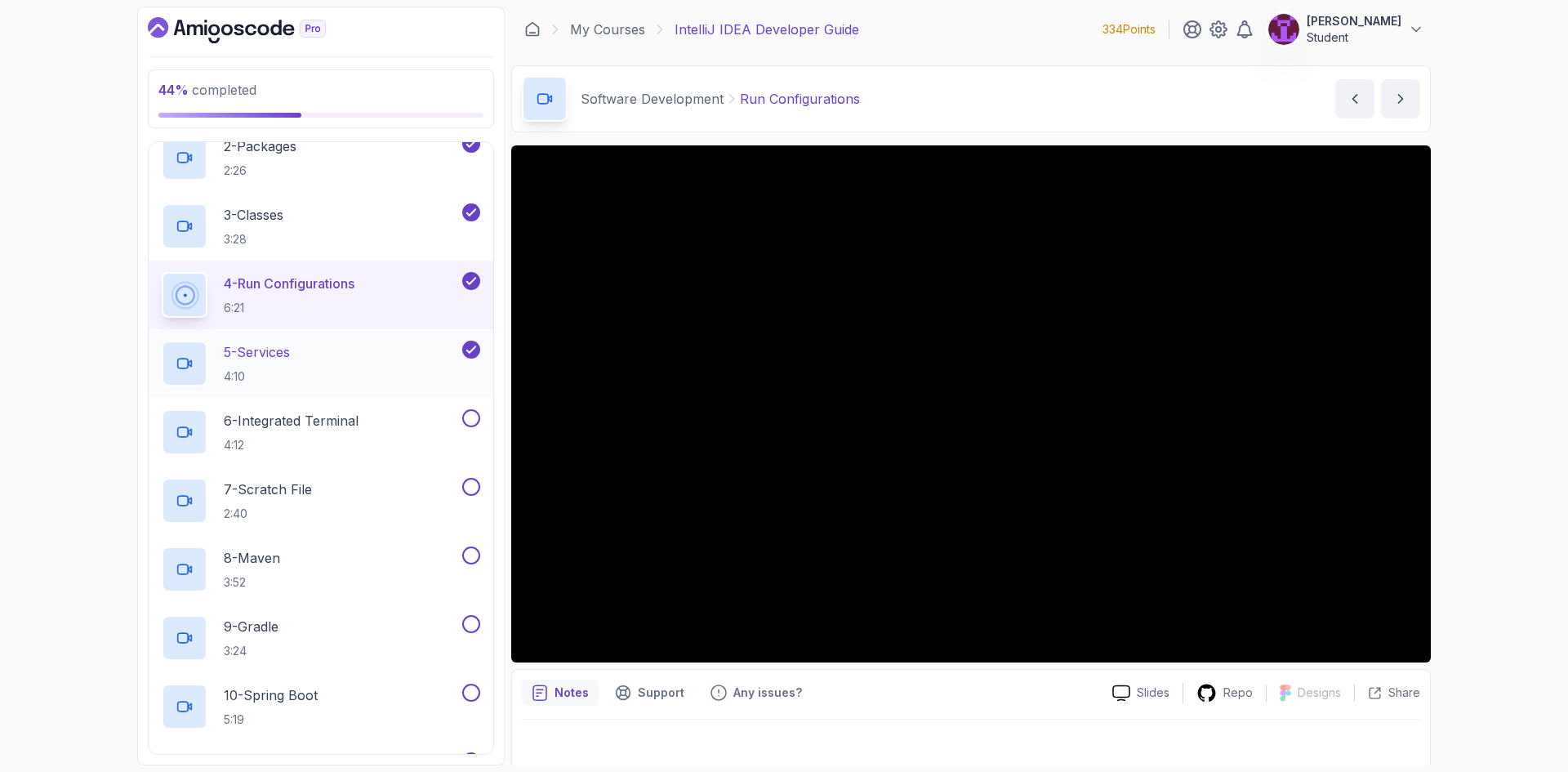
click at [387, 387] on div "5 - Services 4:10" at bounding box center [321, 364] width 345 height 69
click at [371, 340] on div "5 - Services 4:10" at bounding box center [321, 364] width 345 height 69
click at [239, 359] on p "5 - Services" at bounding box center [256, 351] width 66 height 20
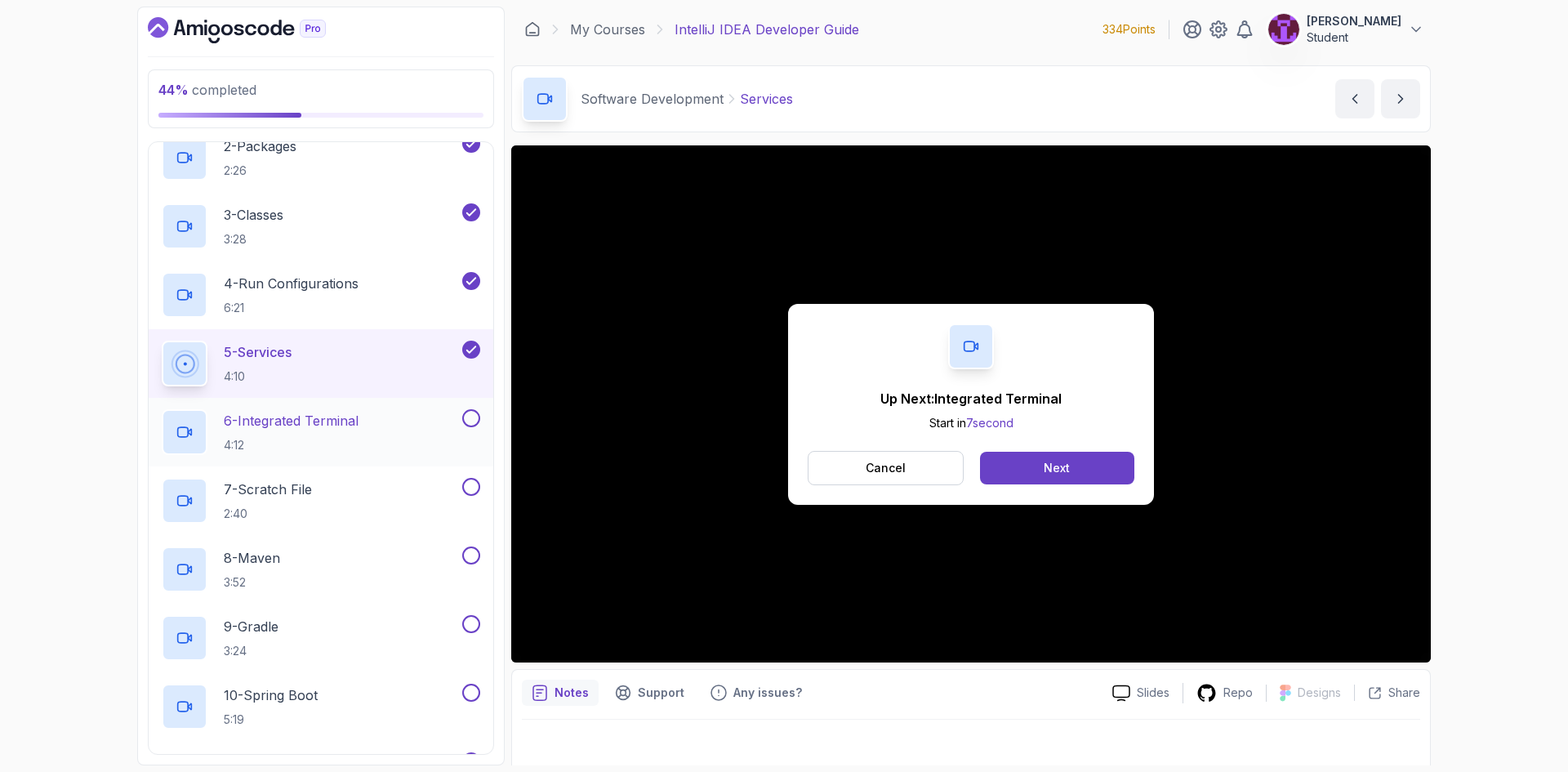
click at [471, 418] on button at bounding box center [470, 418] width 18 height 18
click at [347, 502] on div "7 - Scratch File 2:40" at bounding box center [310, 501] width 297 height 46
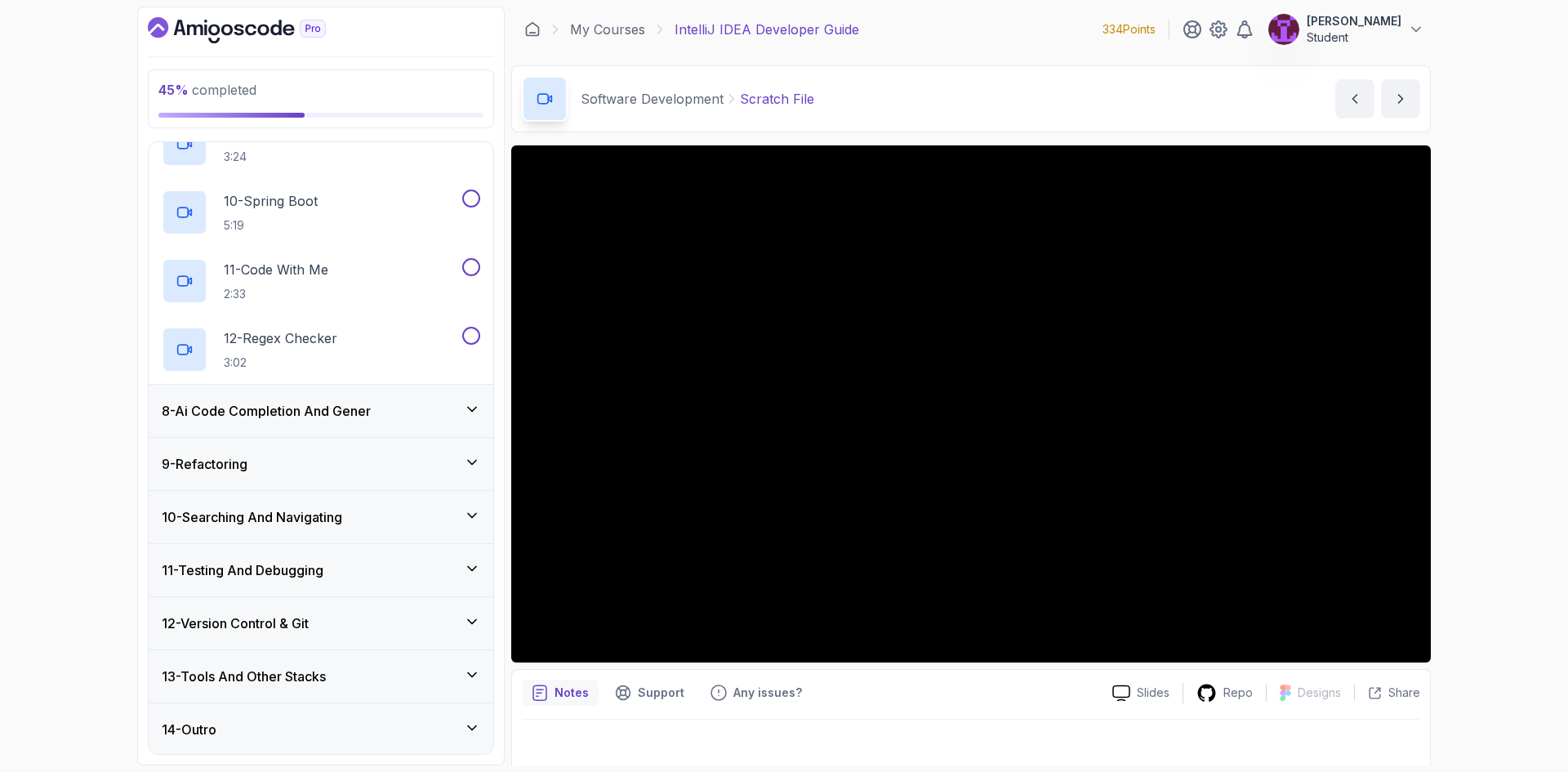
scroll to position [954, 0]
click at [466, 665] on icon at bounding box center [471, 672] width 16 height 16
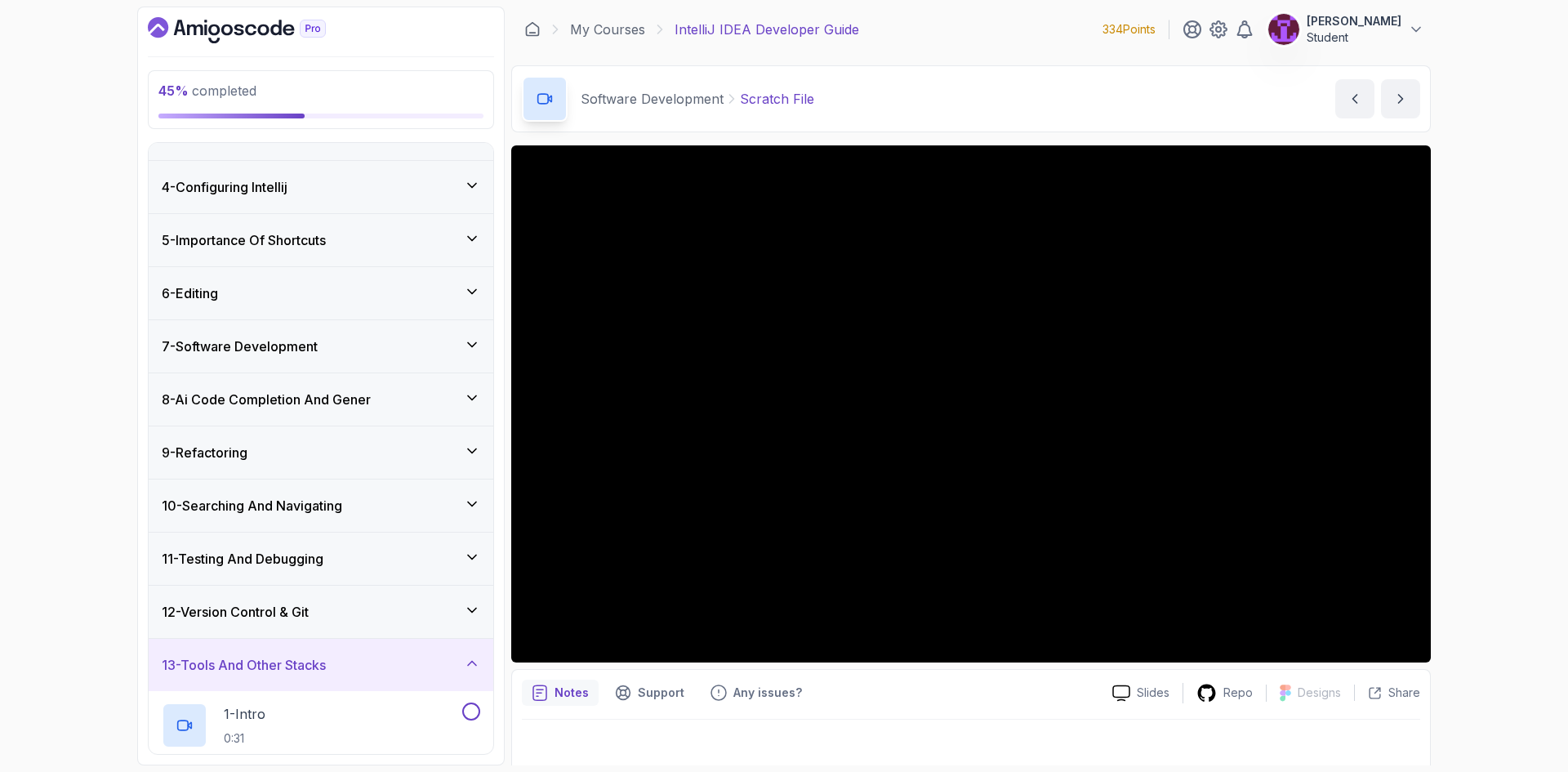
scroll to position [121, 0]
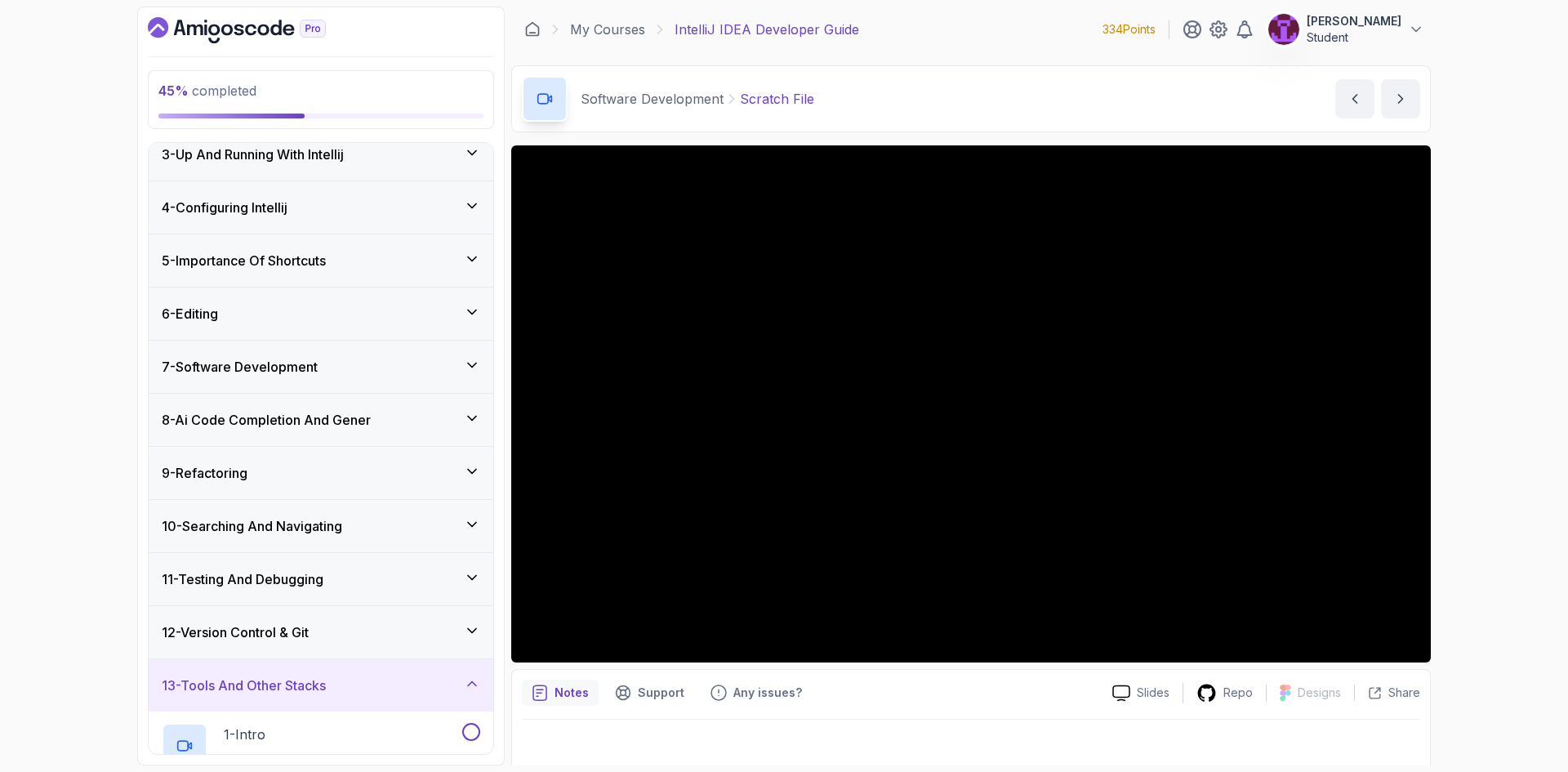
drag, startPoint x: 467, startPoint y: 617, endPoint x: 466, endPoint y: 608, distance: 9.1
click at [467, 616] on div "12 - Version Control & Git" at bounding box center [321, 631] width 345 height 52
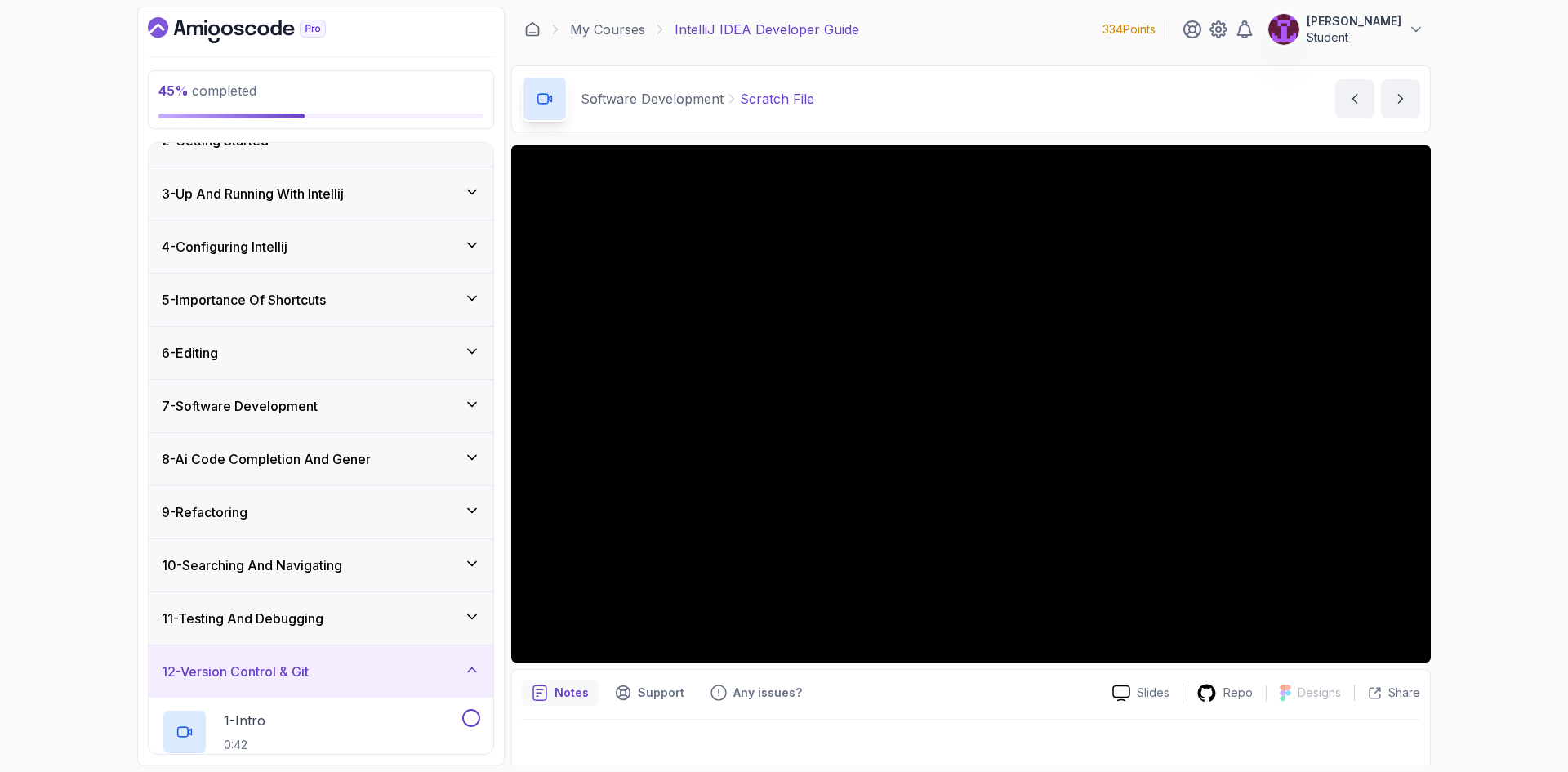
scroll to position [0, 0]
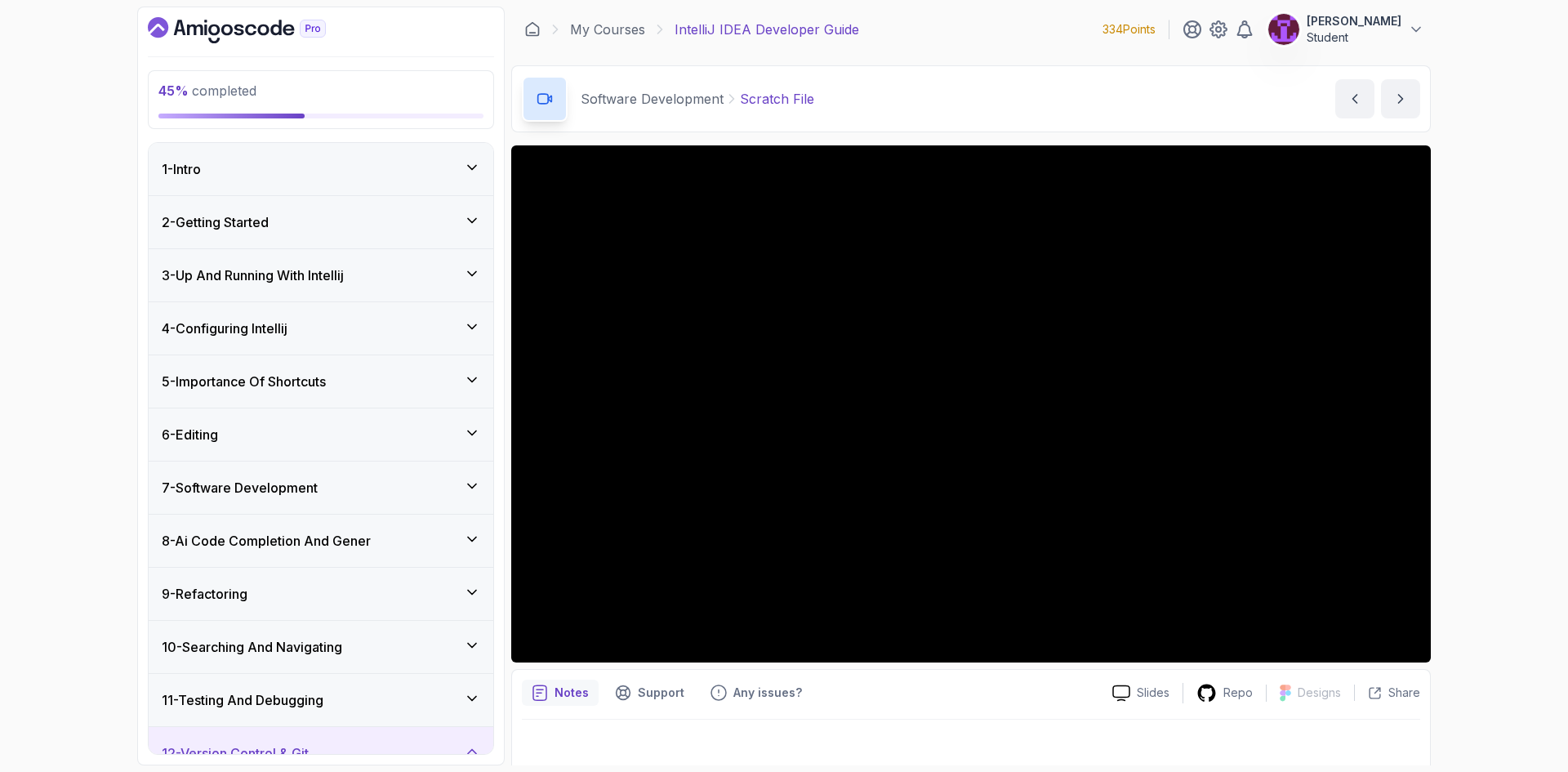
click at [439, 416] on div "6 - Editing" at bounding box center [321, 434] width 345 height 52
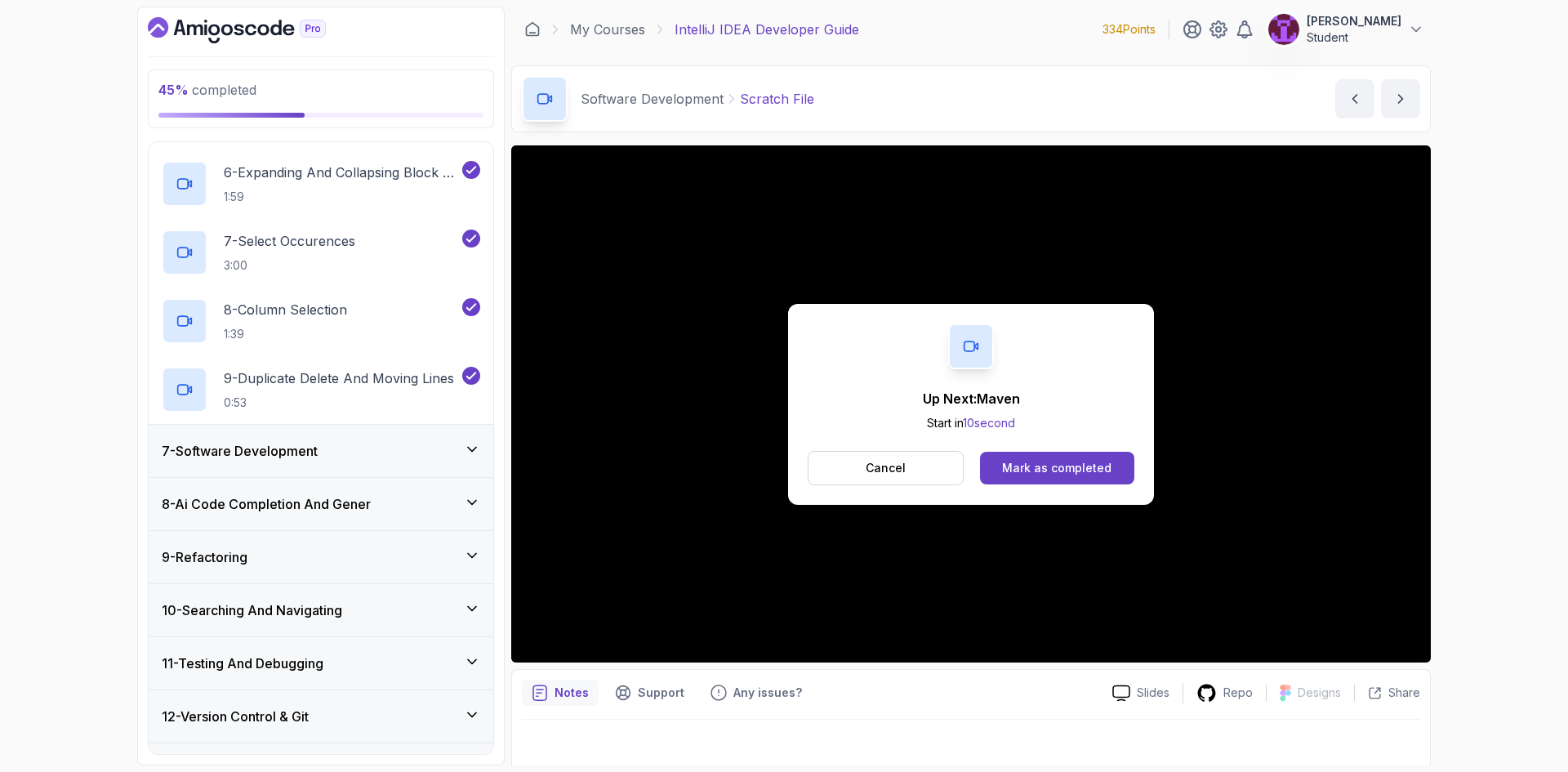
click at [434, 443] on div "7 - Software Development" at bounding box center [321, 450] width 318 height 20
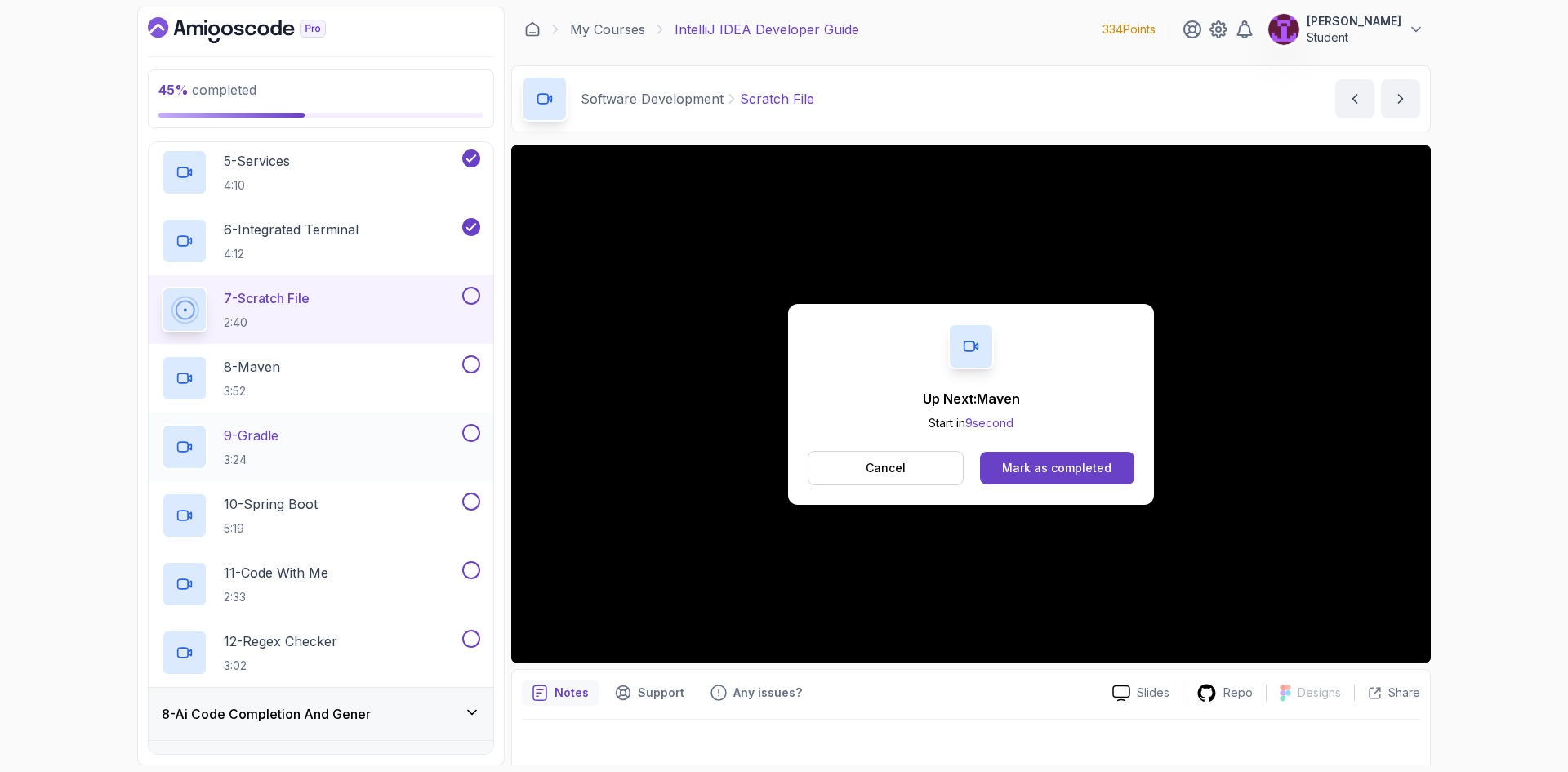
scroll to position [622, 0]
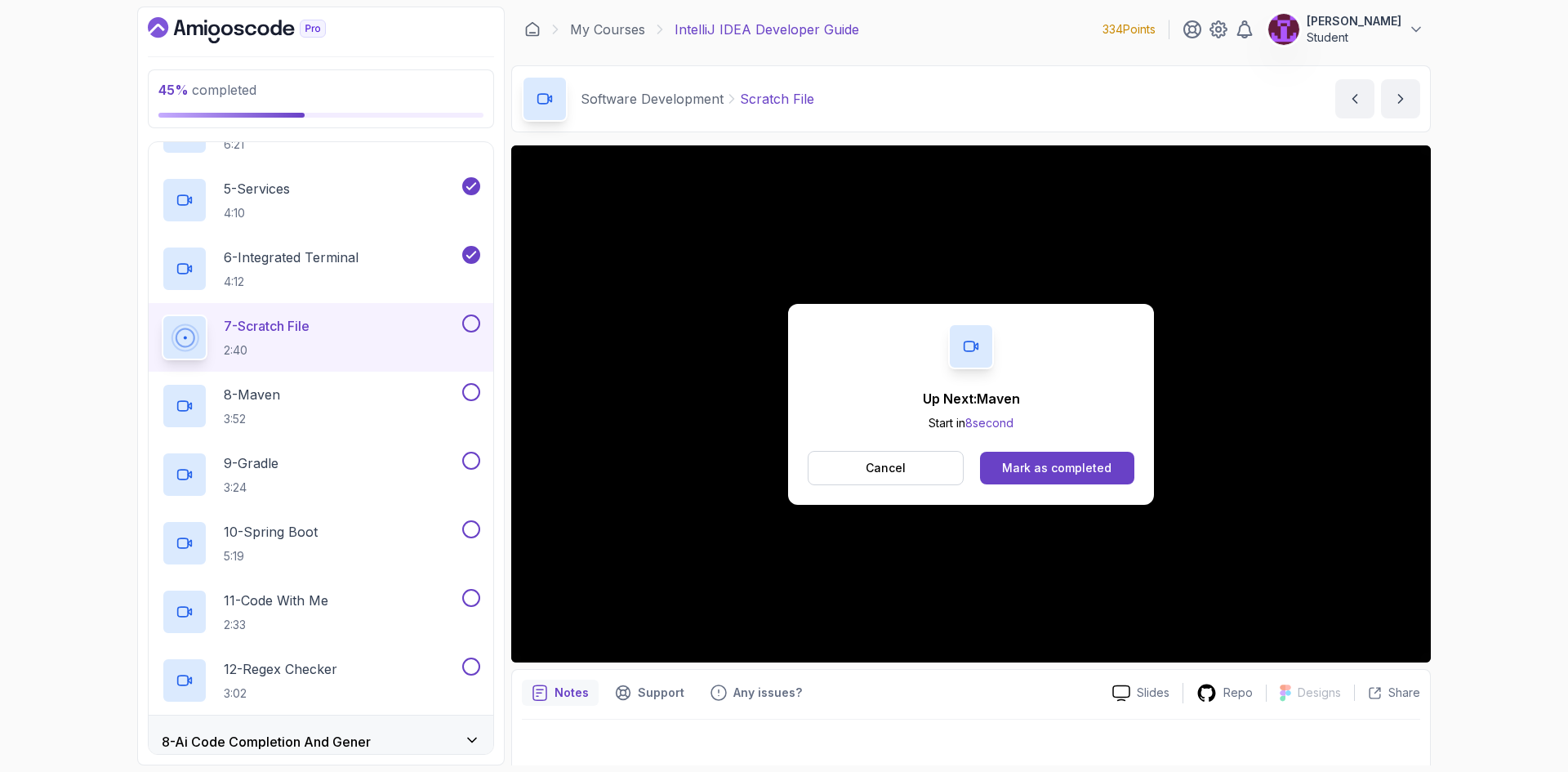
click at [476, 324] on button at bounding box center [470, 323] width 18 height 18
click at [408, 390] on div "8 - Maven 3:52" at bounding box center [310, 406] width 297 height 46
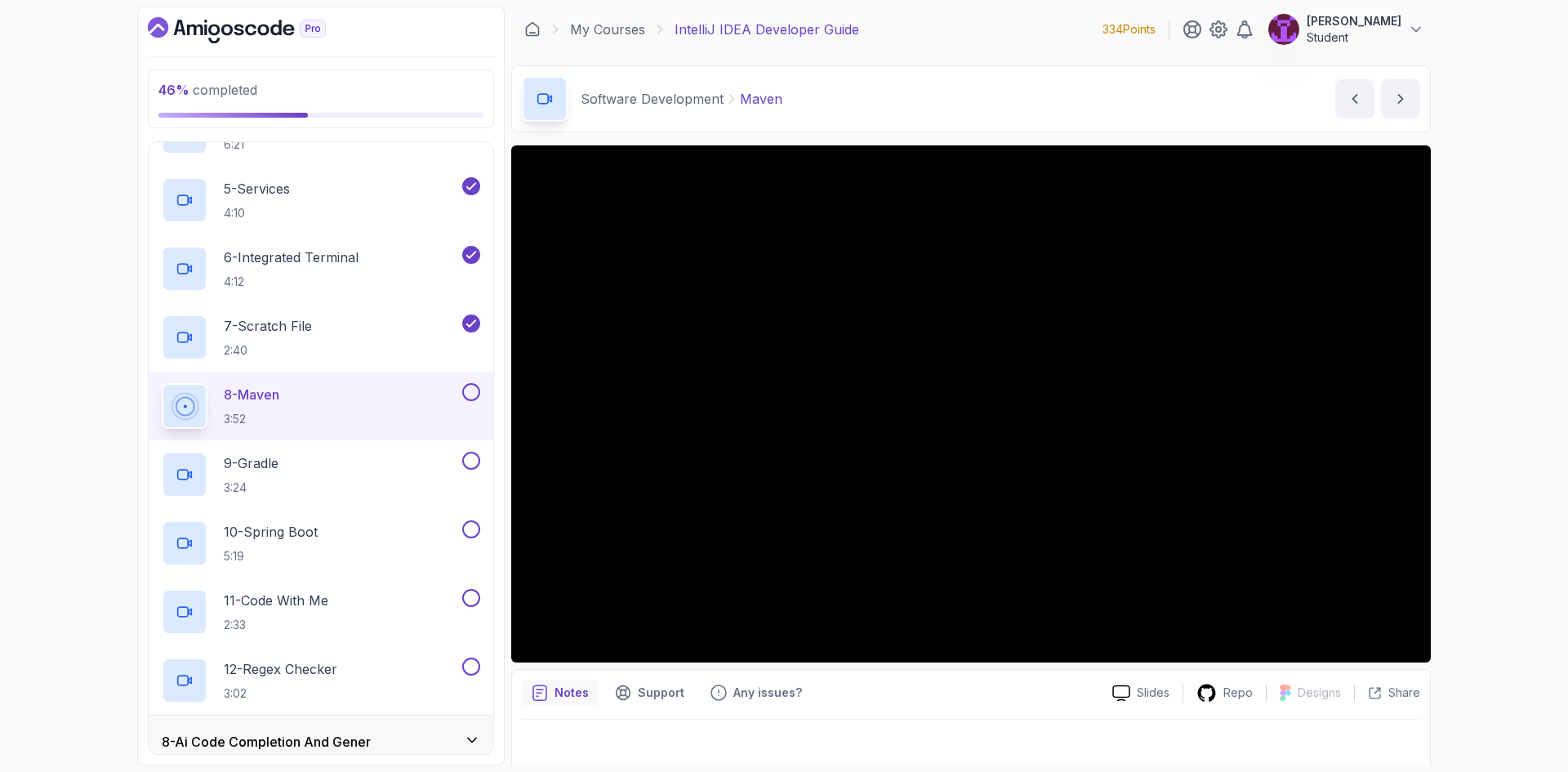
click at [467, 389] on button at bounding box center [470, 391] width 18 height 18
click at [465, 460] on button at bounding box center [470, 460] width 18 height 18
click at [396, 524] on div "10 - Spring Boot 5:19" at bounding box center [310, 543] width 297 height 46
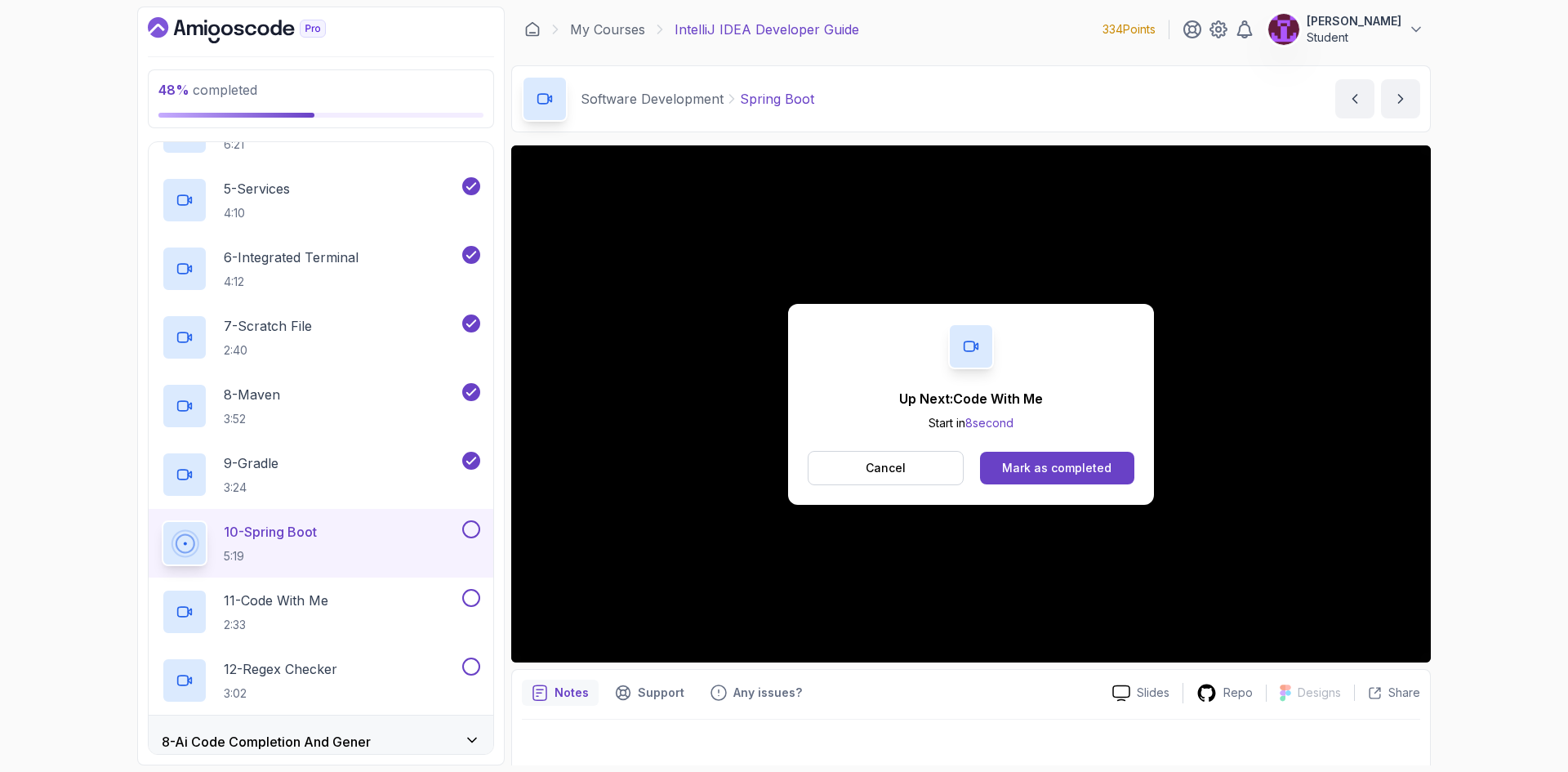
click at [468, 530] on button at bounding box center [470, 528] width 18 height 18
click at [477, 597] on button at bounding box center [470, 597] width 18 height 18
click at [473, 663] on button at bounding box center [470, 665] width 18 height 18
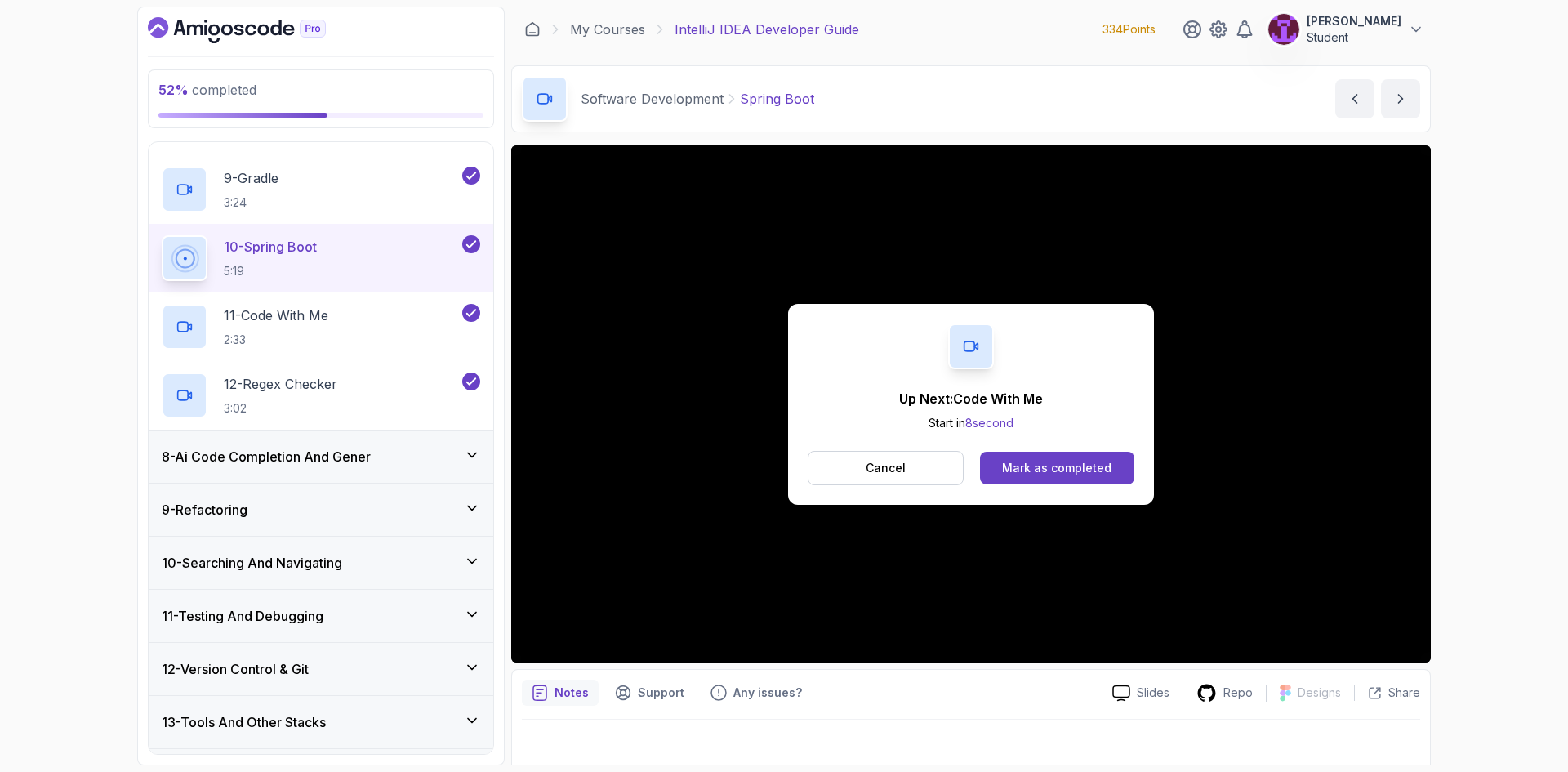
scroll to position [954, 0]
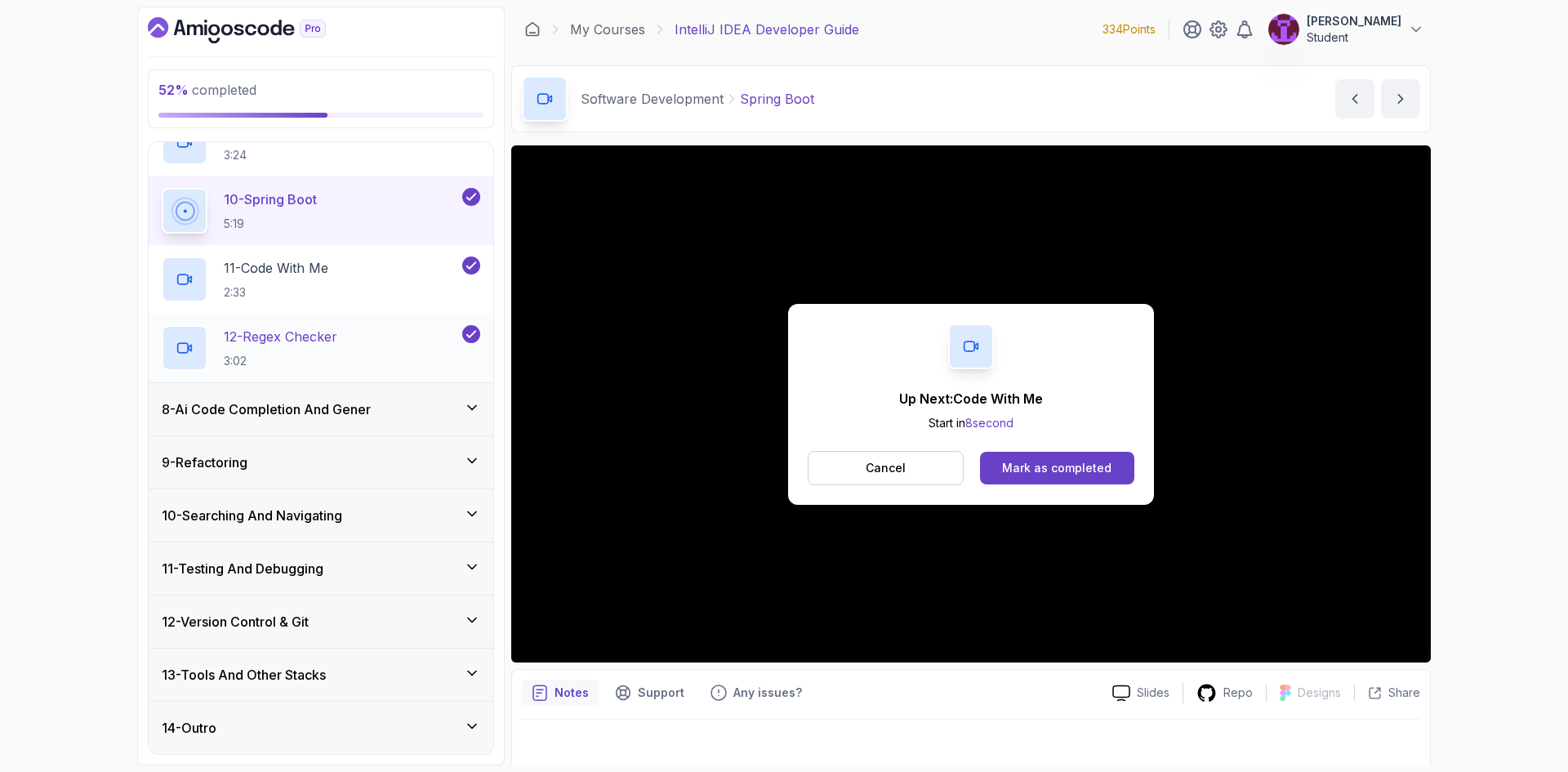
click at [387, 330] on div "12 - Regex Checker 3:02" at bounding box center [310, 347] width 297 height 46
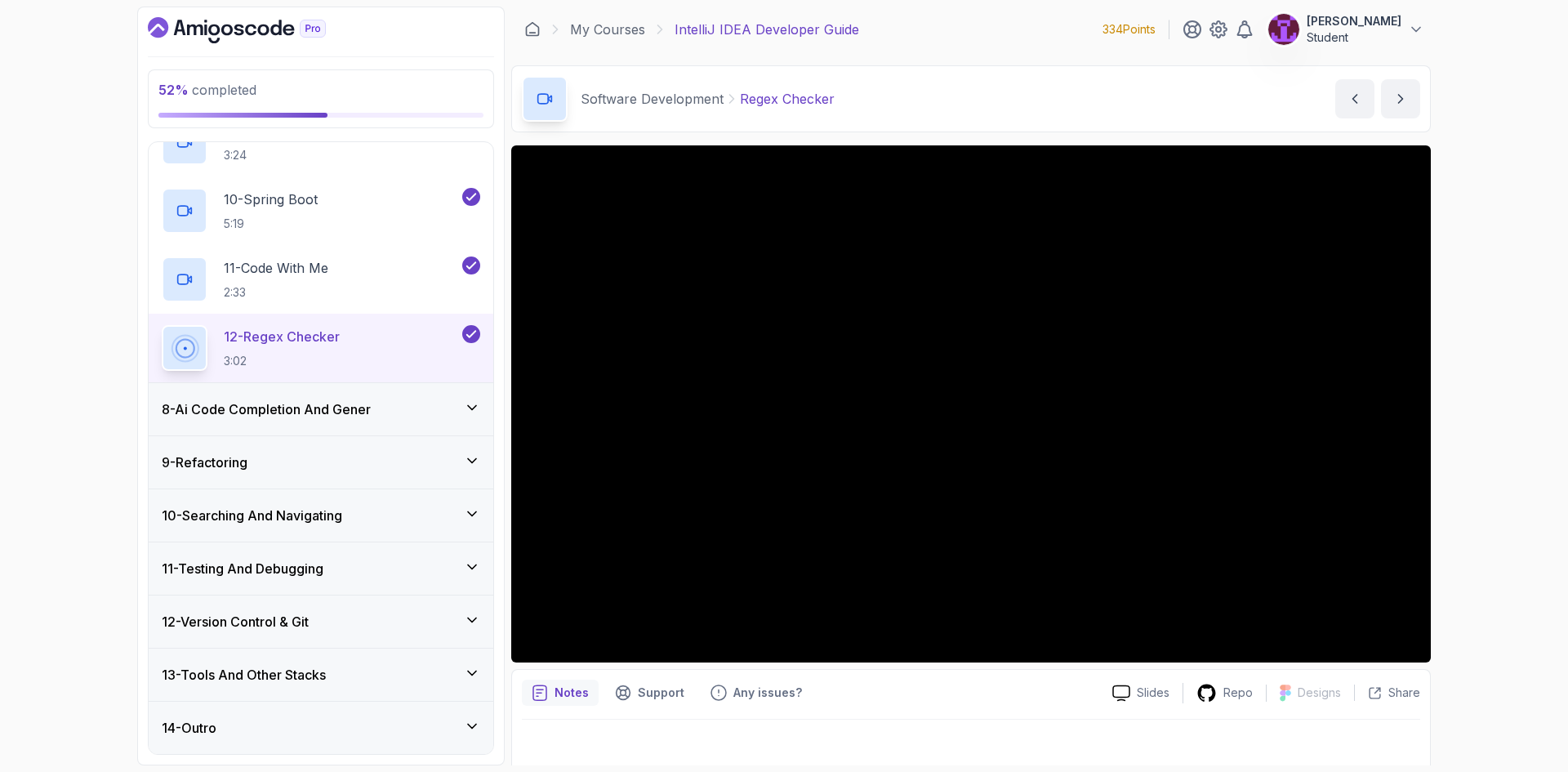
click at [475, 412] on icon at bounding box center [471, 406] width 16 height 16
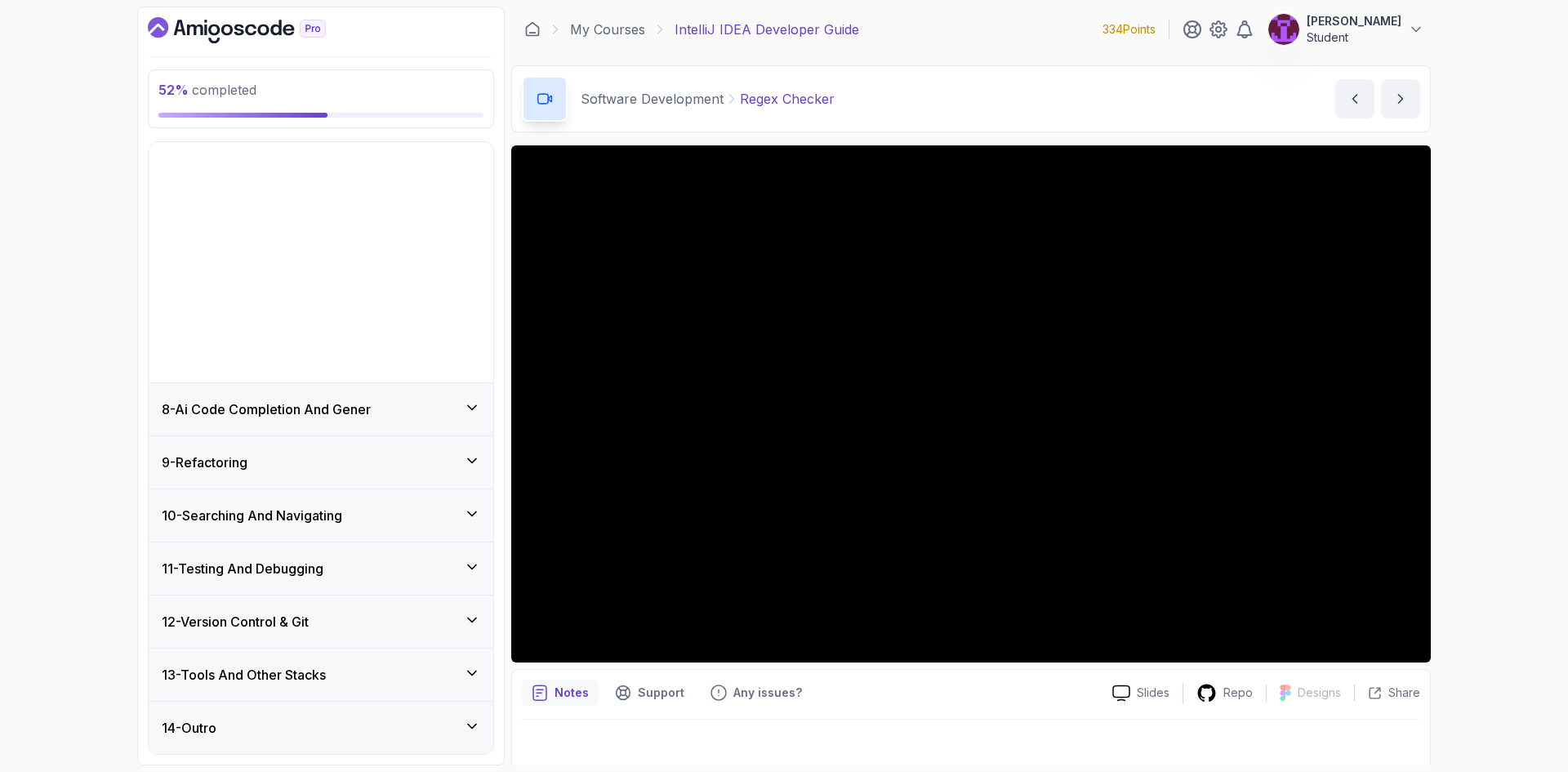
scroll to position [131, 0]
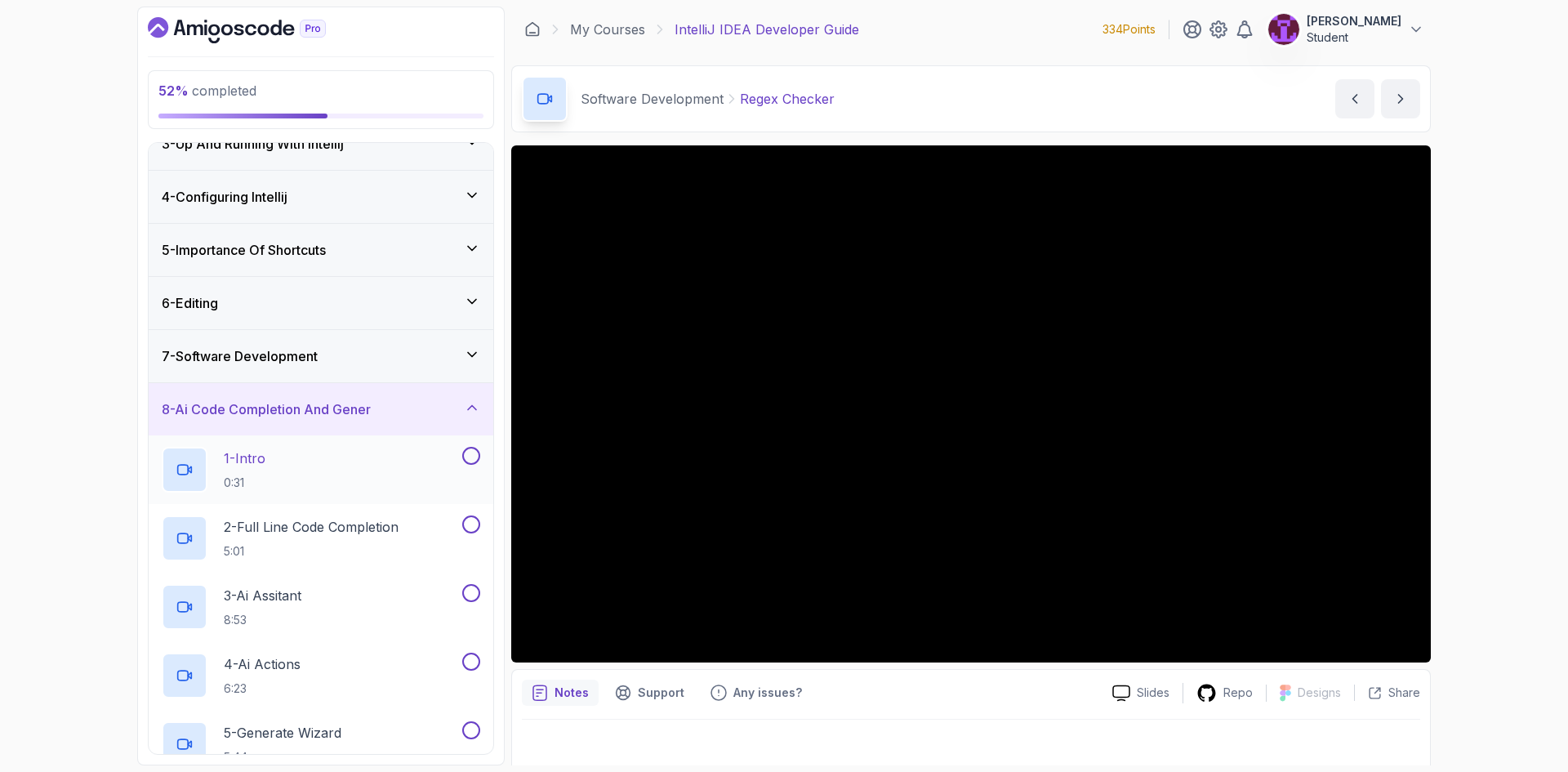
click at [476, 458] on button at bounding box center [470, 455] width 18 height 18
click at [474, 529] on button at bounding box center [470, 524] width 18 height 18
click at [465, 588] on button at bounding box center [470, 592] width 18 height 18
click at [473, 661] on button at bounding box center [470, 661] width 18 height 18
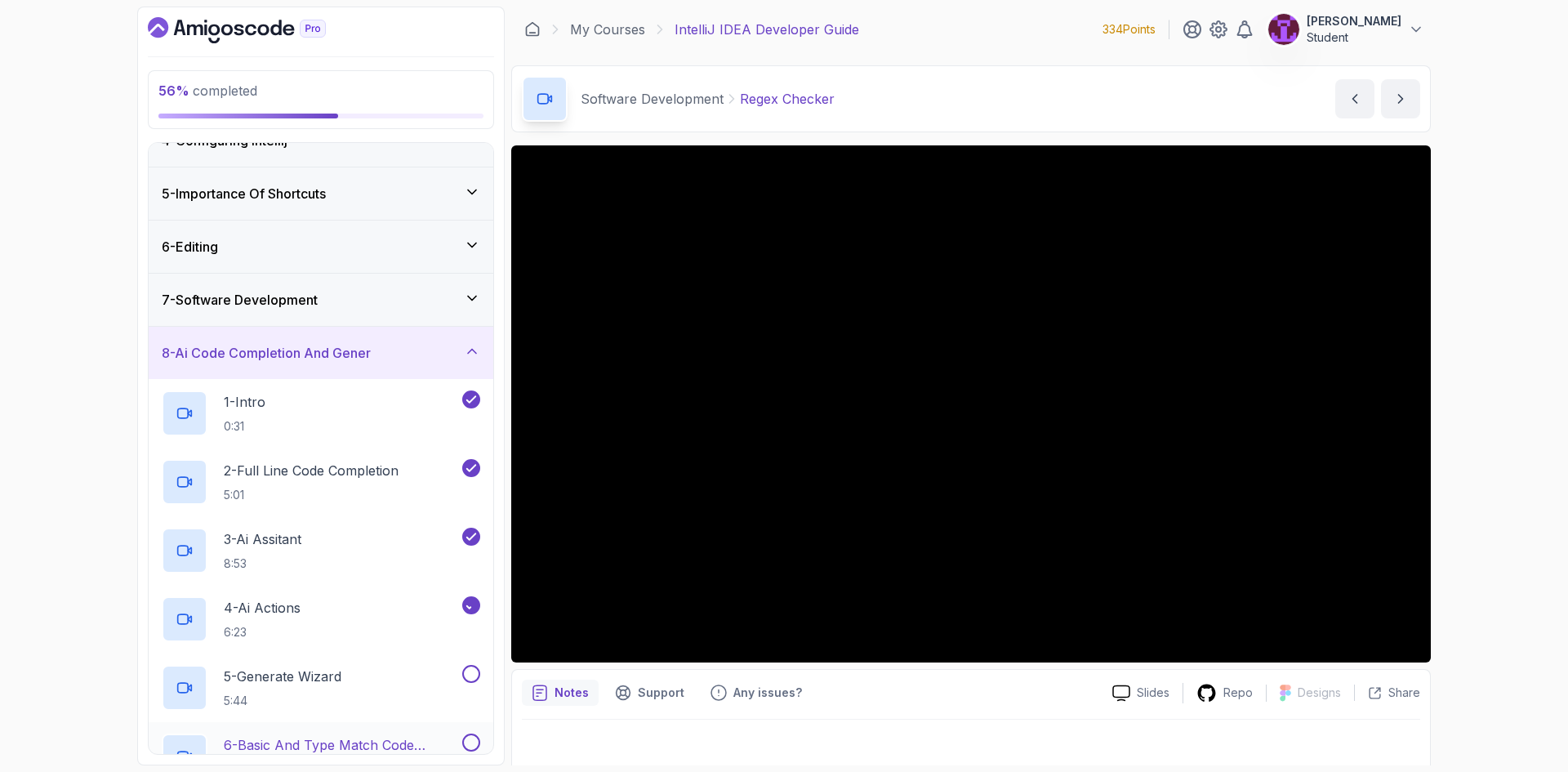
scroll to position [376, 0]
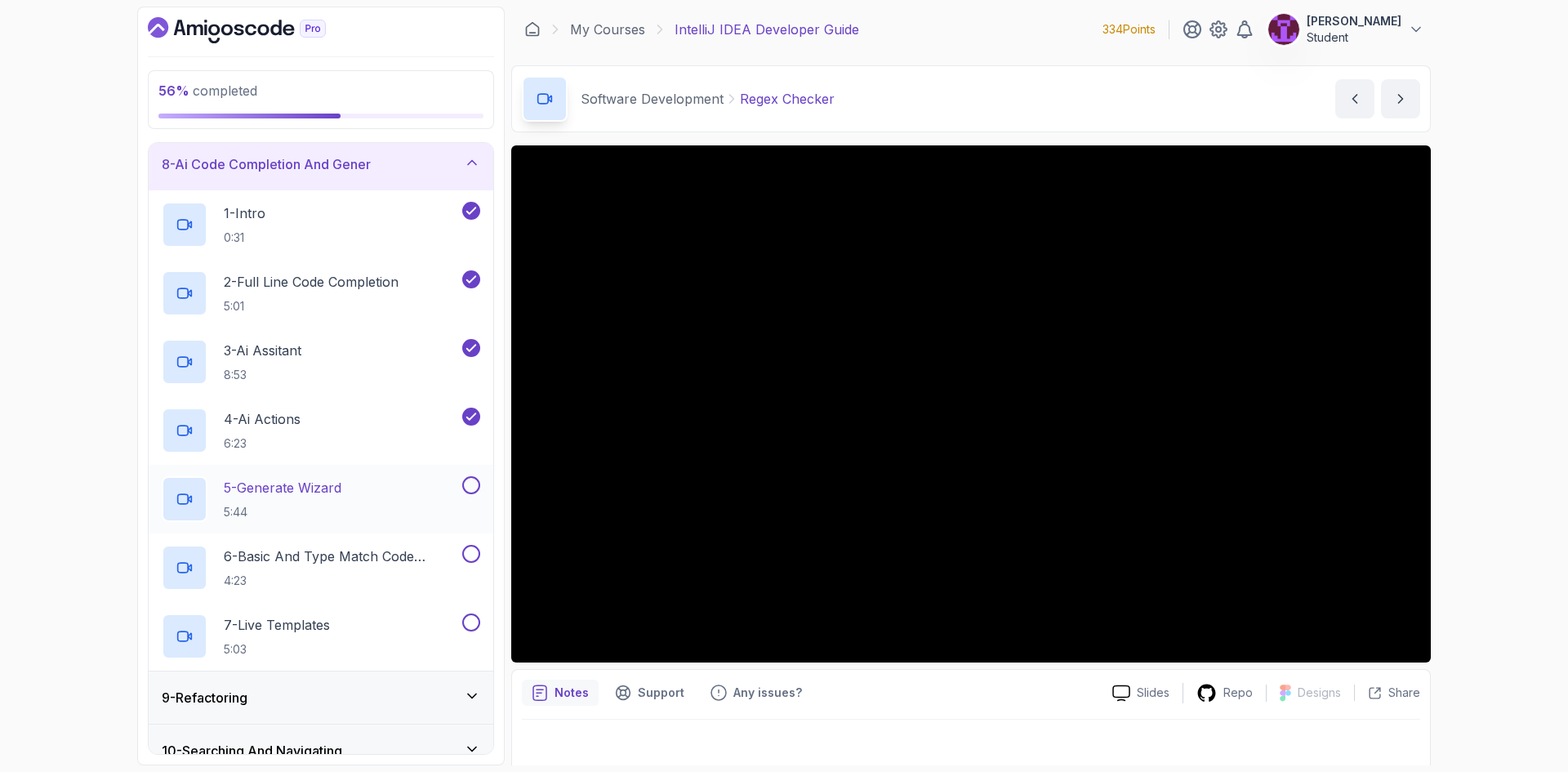
click at [471, 481] on button at bounding box center [470, 485] width 18 height 18
click at [474, 562] on button at bounding box center [470, 553] width 18 height 18
click at [474, 625] on button at bounding box center [470, 622] width 18 height 18
click at [377, 618] on div "7 - Live Templates 5:03" at bounding box center [310, 636] width 297 height 46
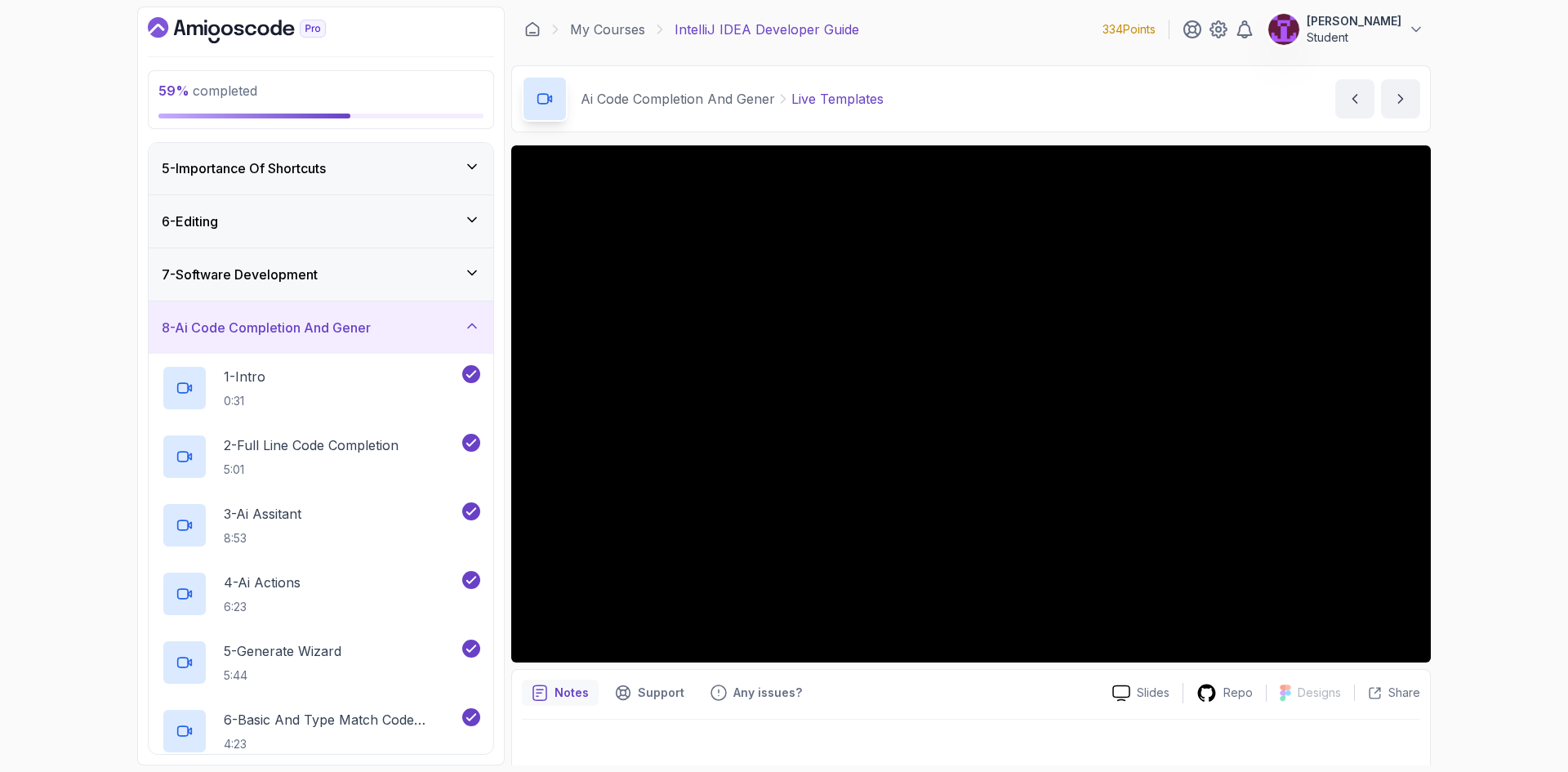
click at [254, 330] on h3 "8 - Ai Code Completion And Gener" at bounding box center [267, 327] width 209 height 20
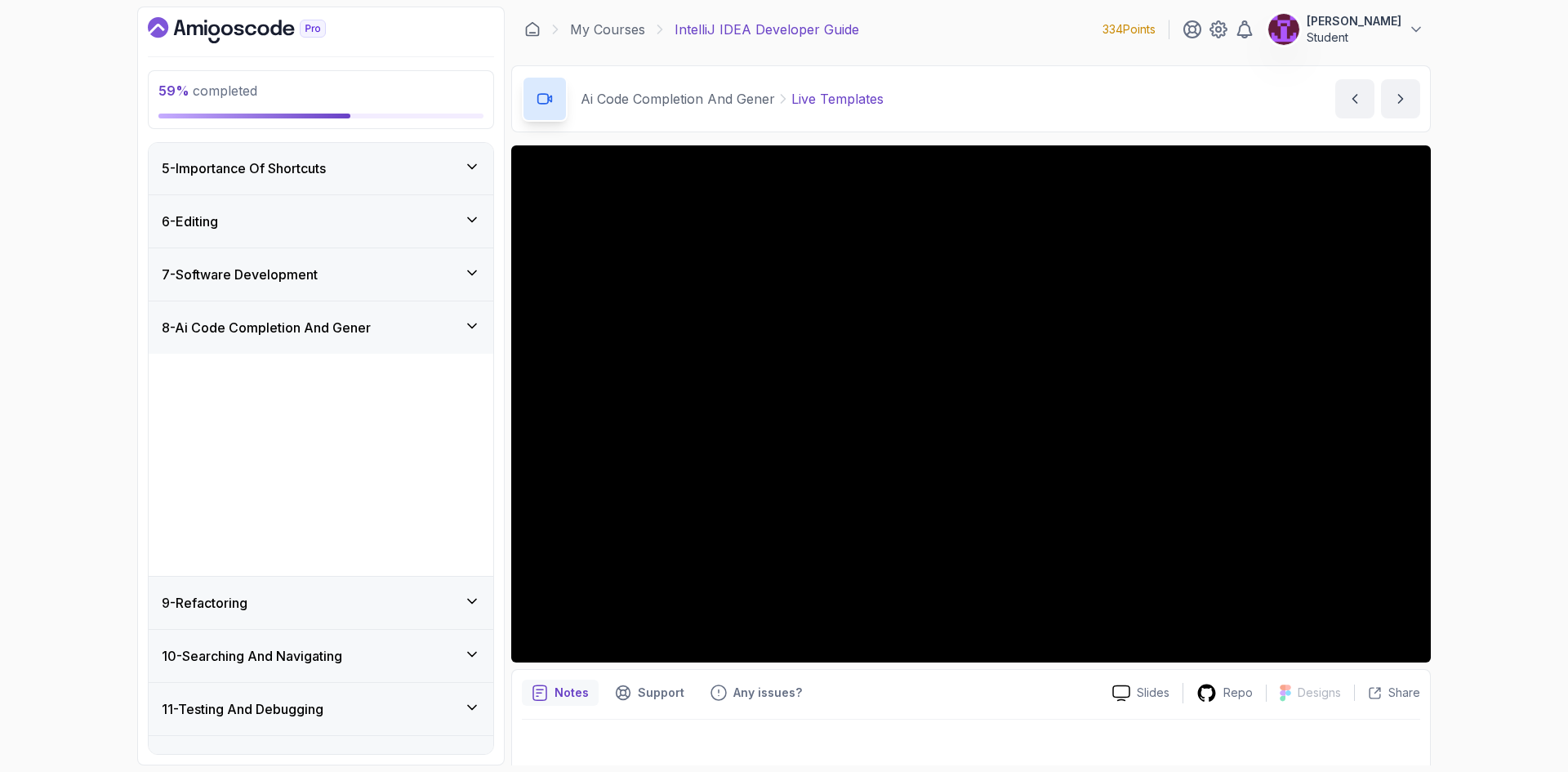
click at [245, 293] on div "7 - Software Development" at bounding box center [321, 274] width 345 height 52
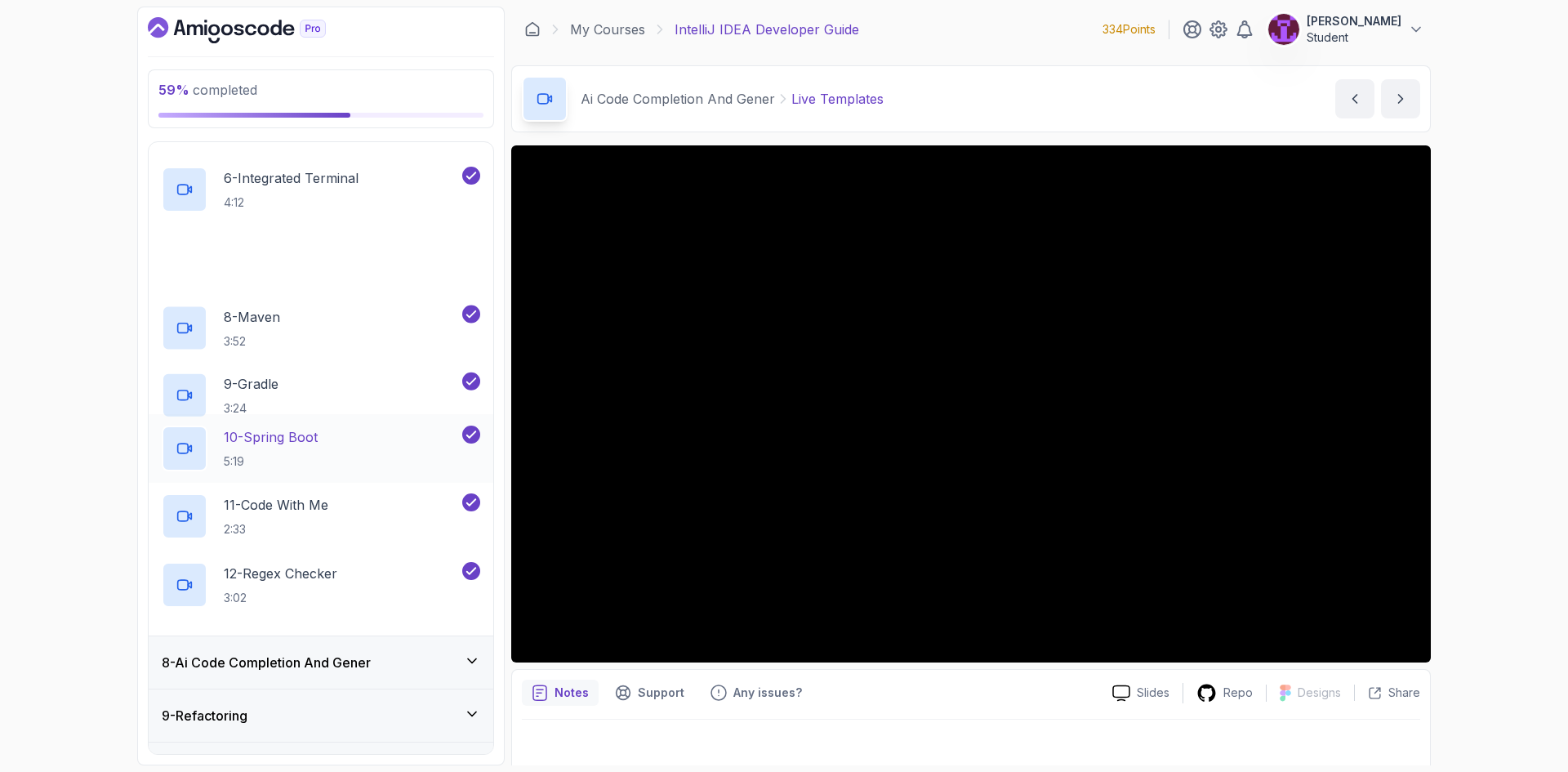
scroll to position [703, 0]
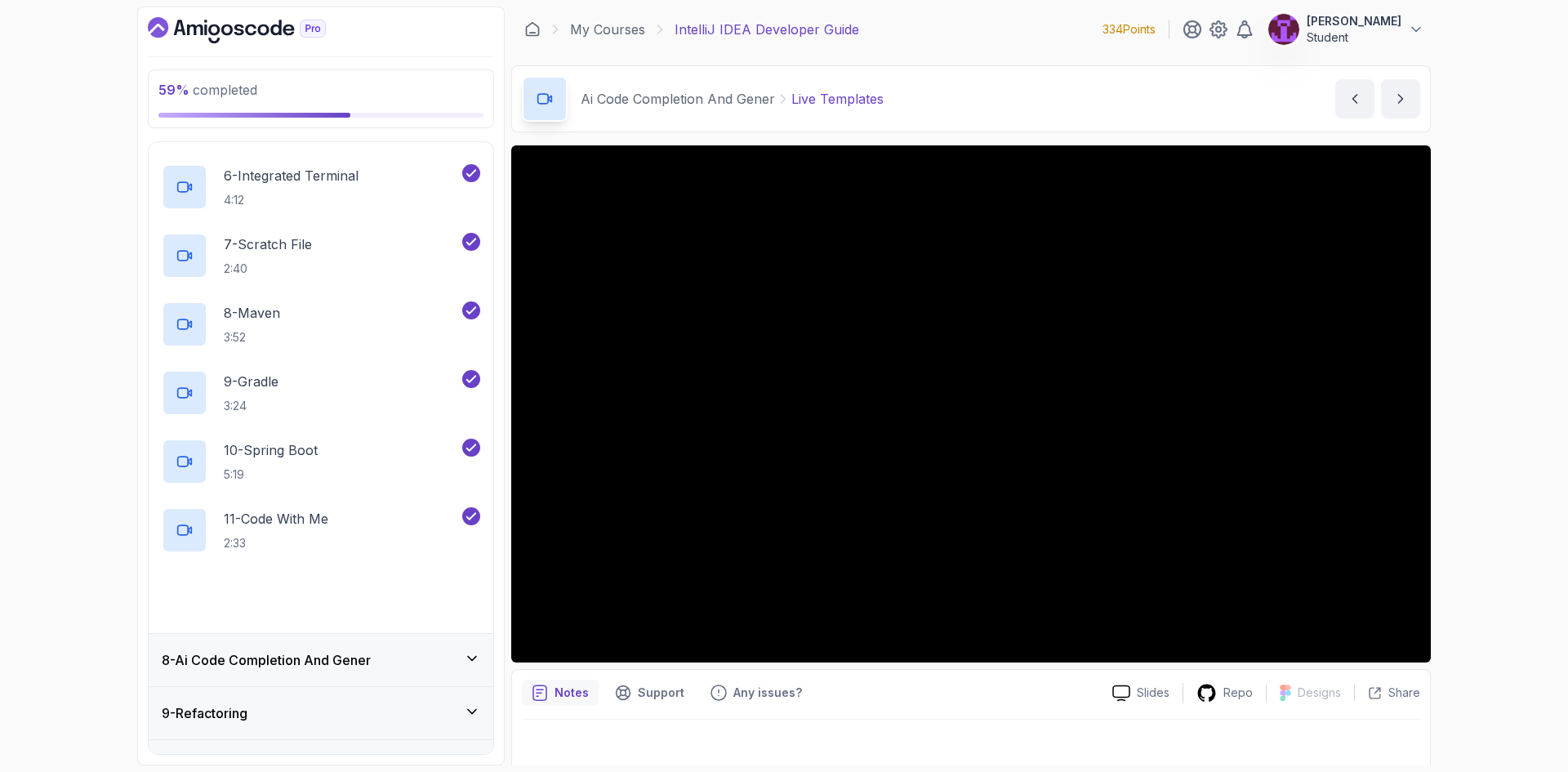
click at [269, 572] on div "12 - Regex Checker 3:02" at bounding box center [321, 599] width 345 height 69
click at [353, 584] on div "12 - Regex Checker 3:02" at bounding box center [310, 599] width 297 height 46
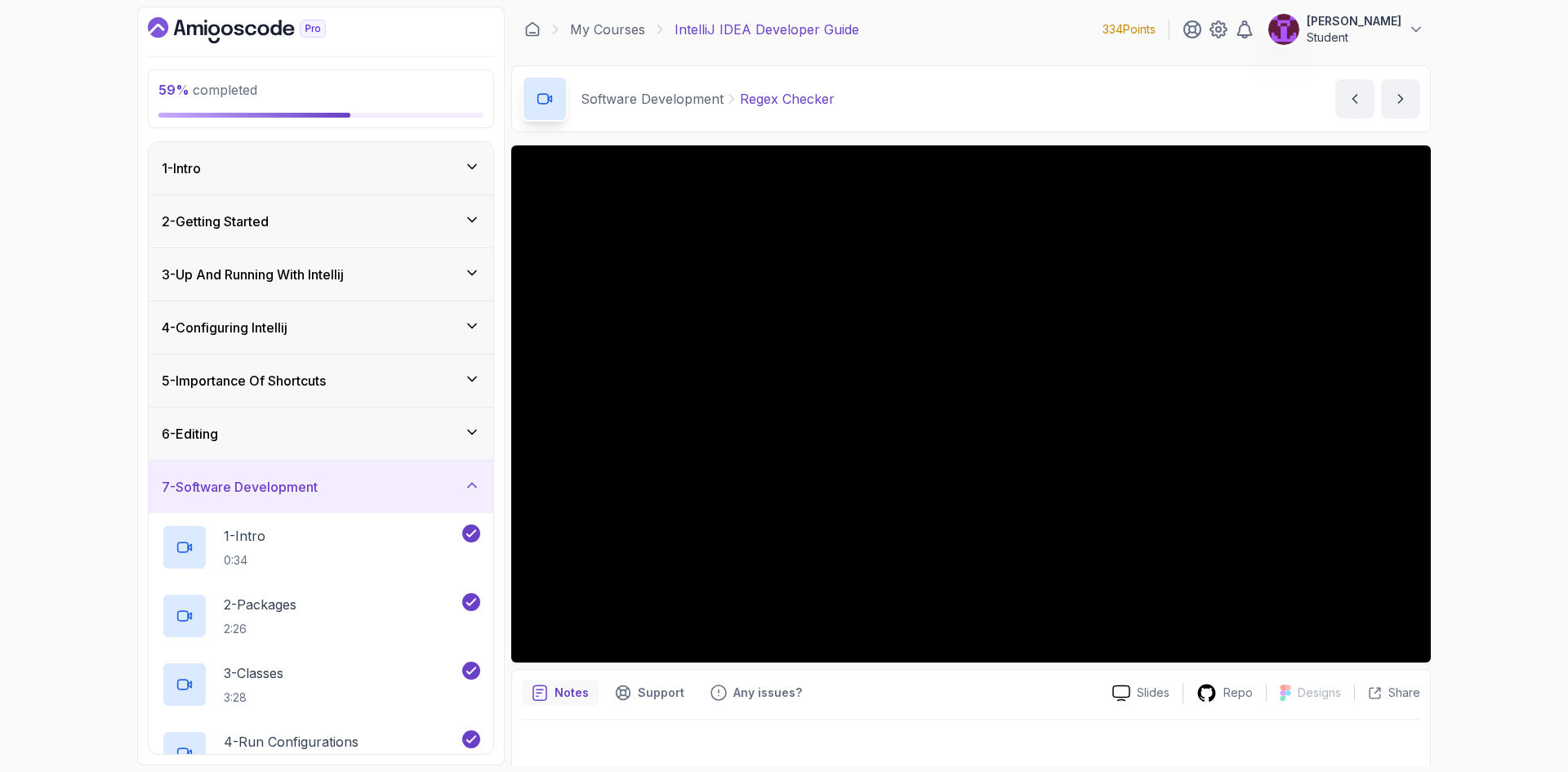
click at [291, 482] on h3 "7 - Software Development" at bounding box center [240, 486] width 156 height 20
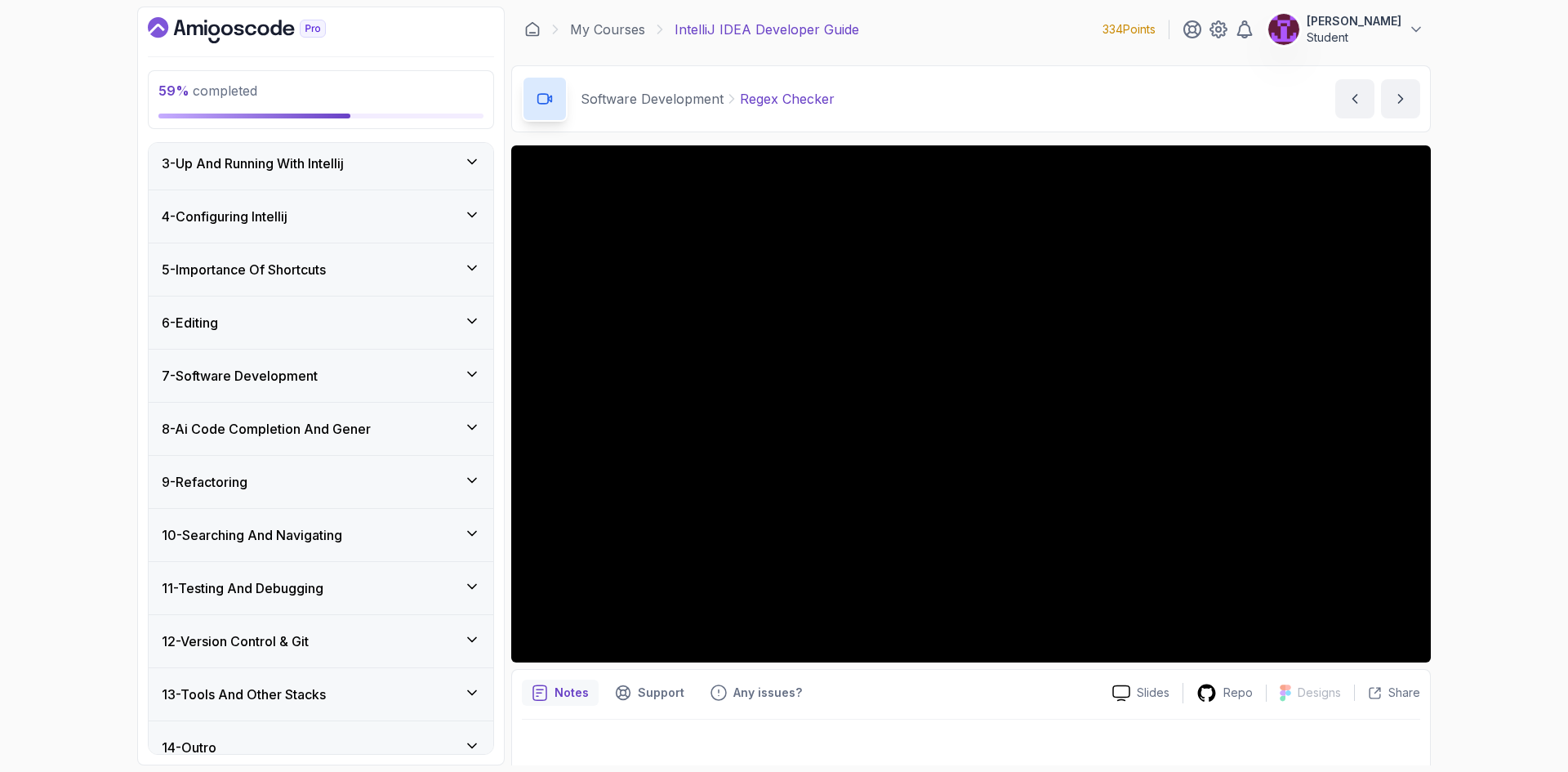
scroll to position [131, 0]
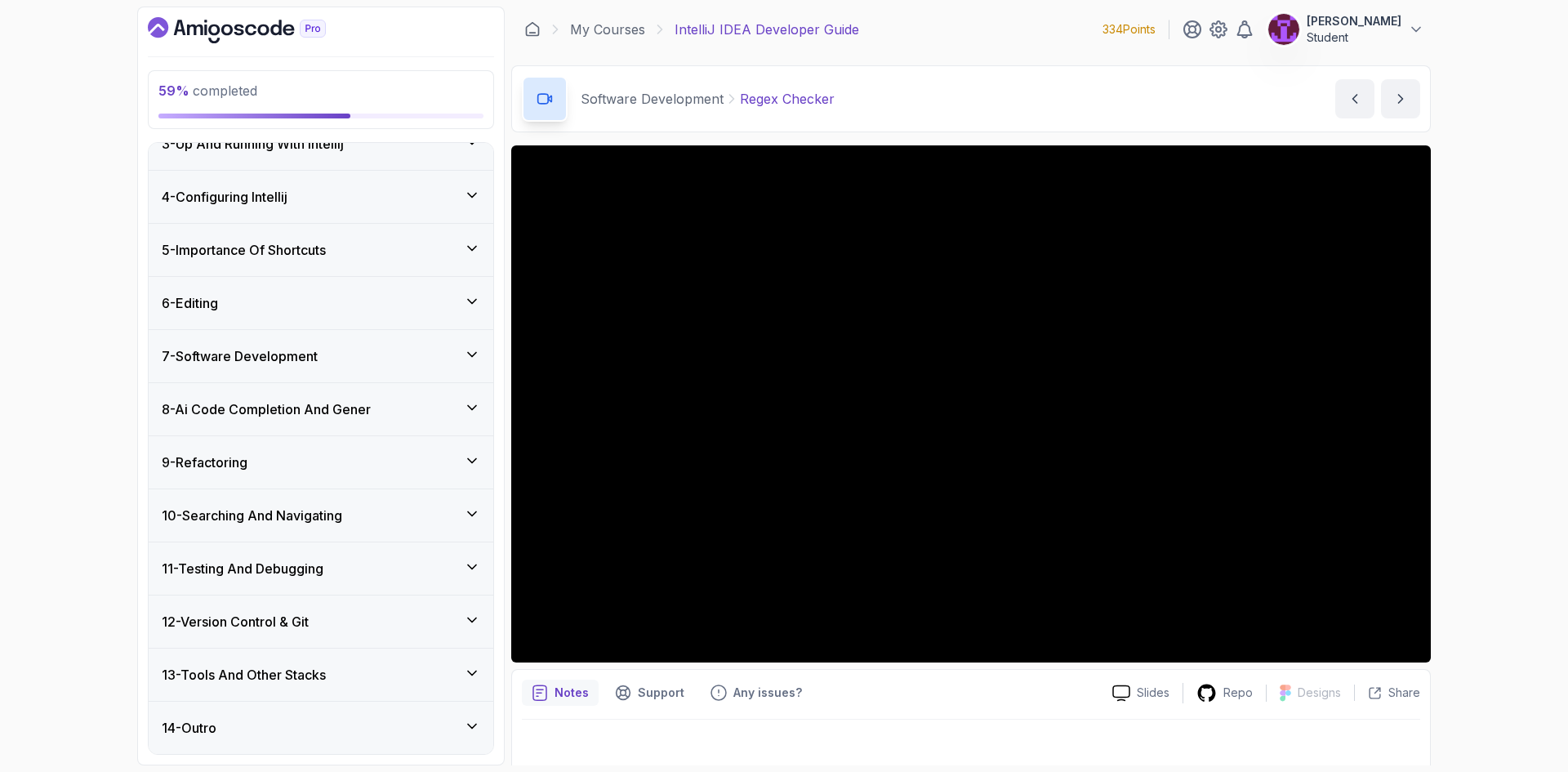
click at [297, 345] on div "7 - Software Development" at bounding box center [321, 356] width 345 height 52
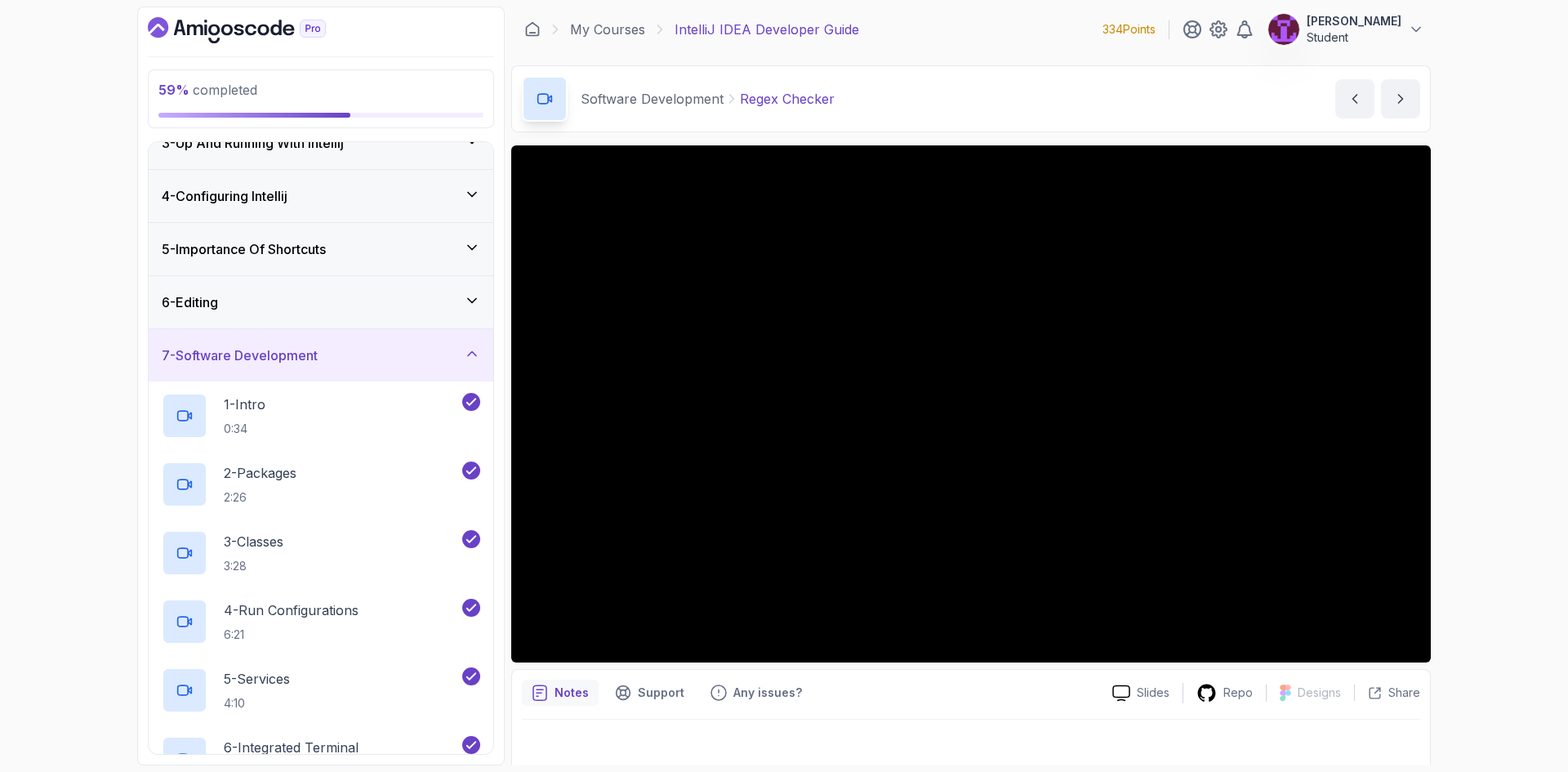
click at [308, 360] on h3 "7 - Software Development" at bounding box center [240, 355] width 156 height 20
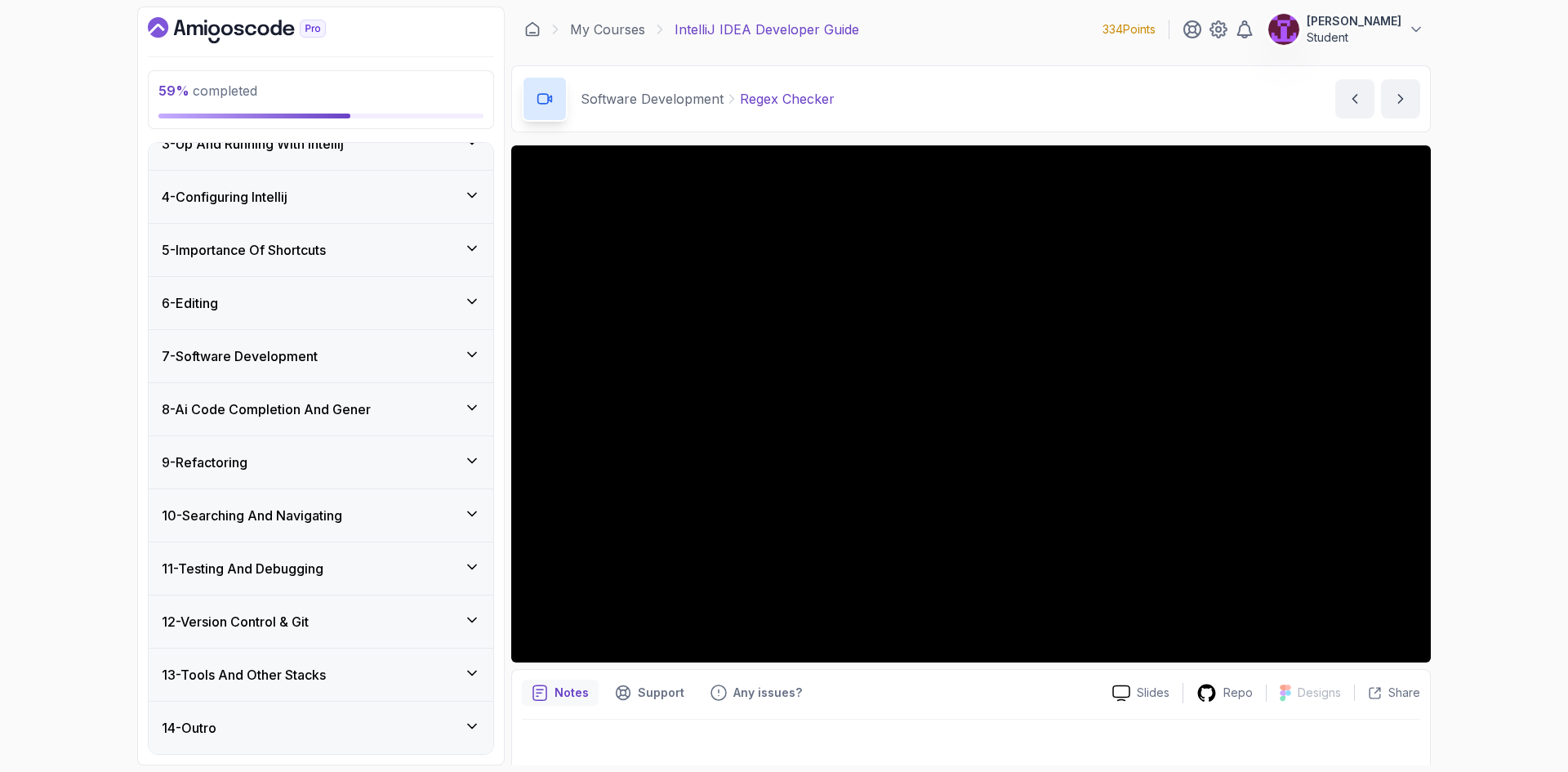
click at [312, 408] on h3 "8 - Ai Code Completion And Gener" at bounding box center [267, 408] width 209 height 20
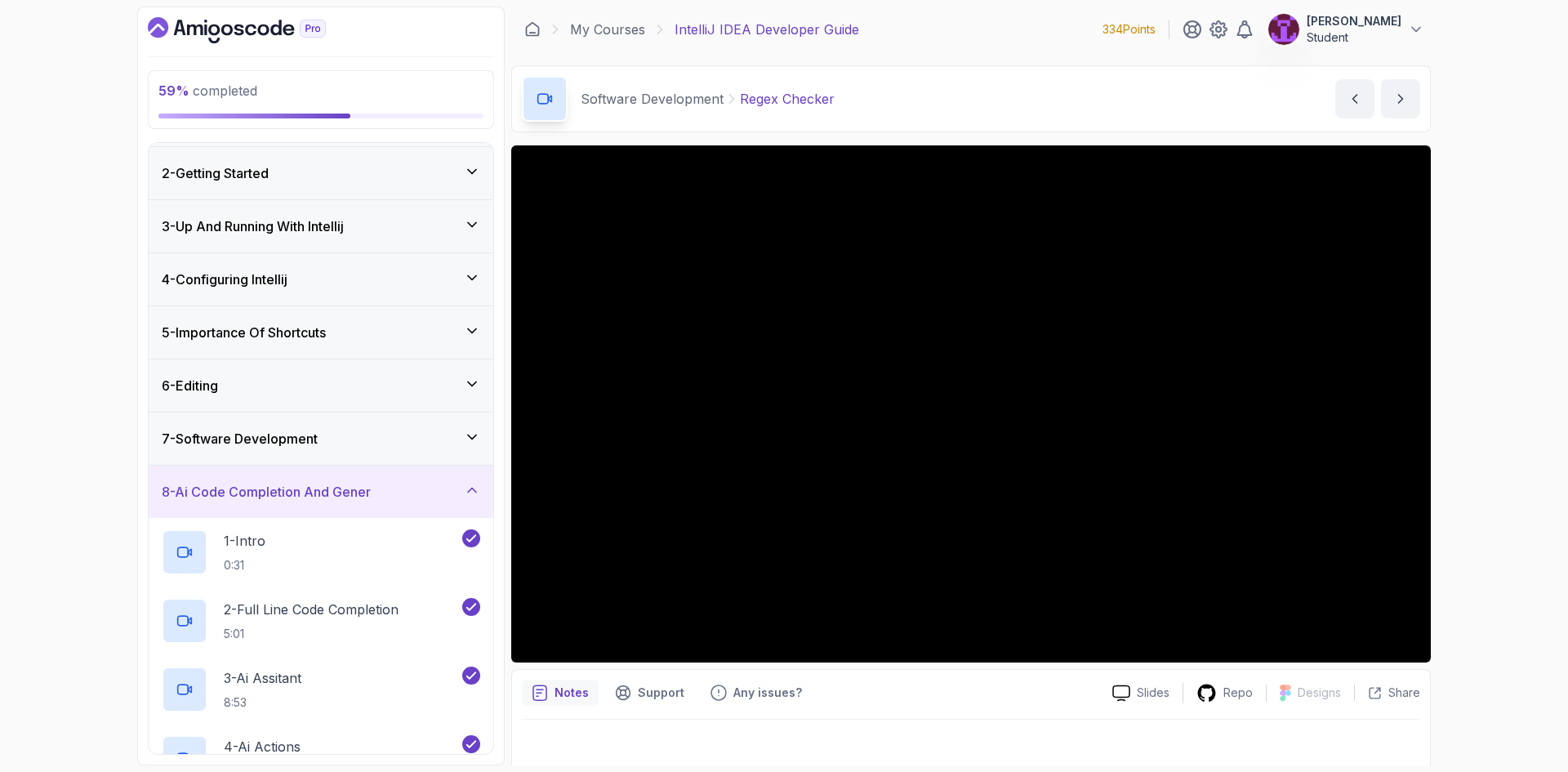
scroll to position [39, 0]
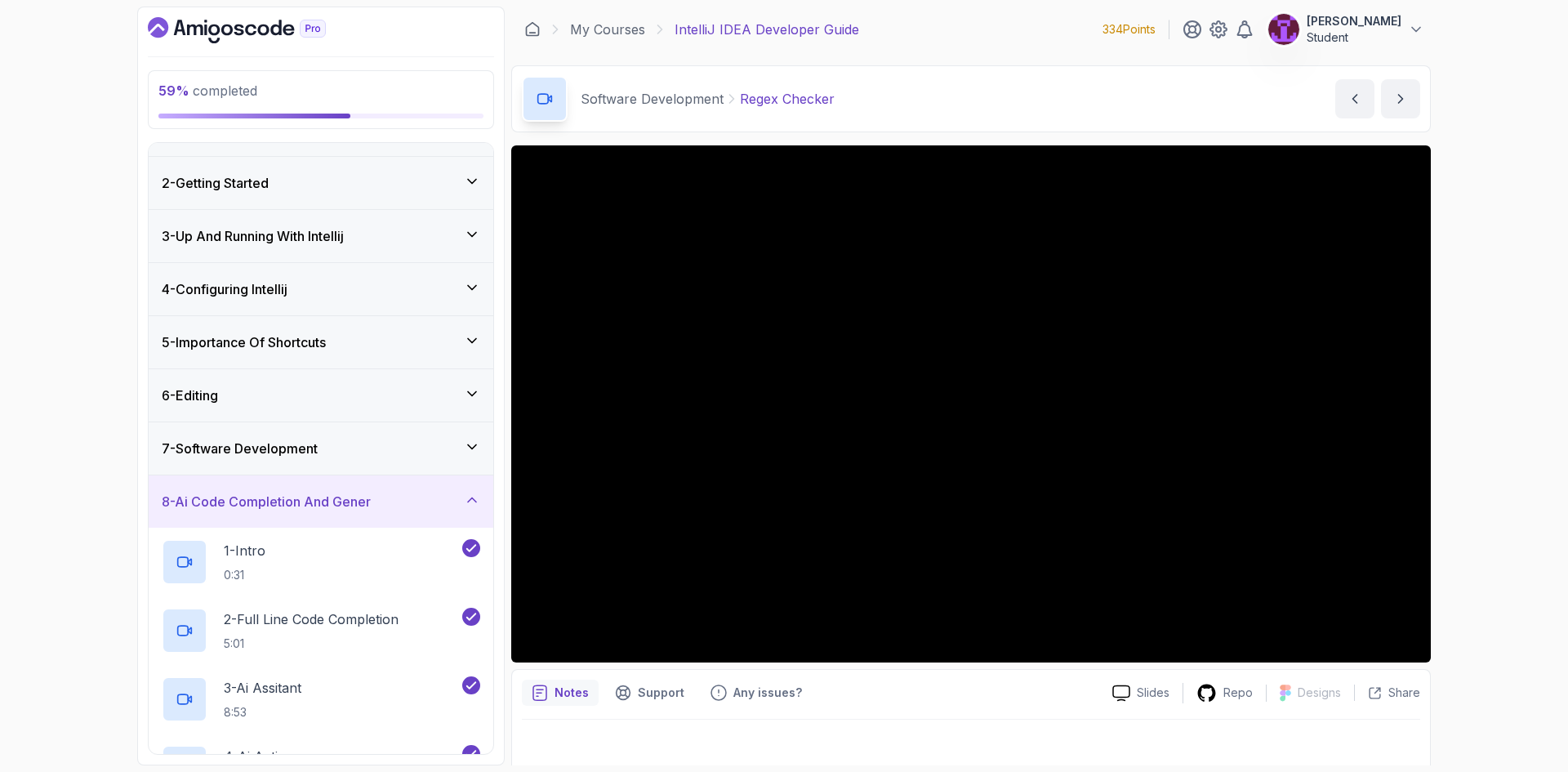
click at [306, 489] on div "8 - Ai Code Completion And Gener" at bounding box center [321, 501] width 345 height 52
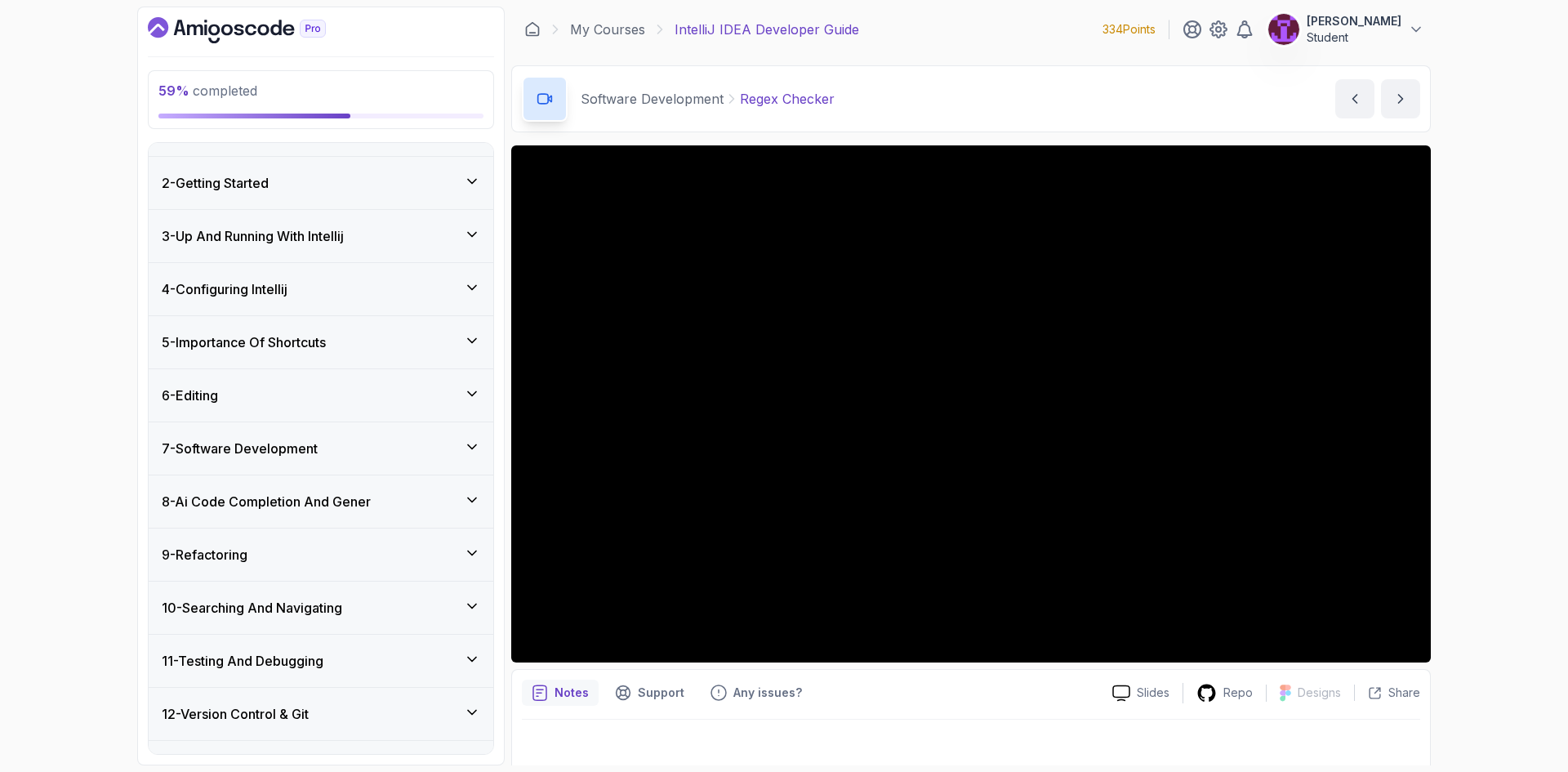
click at [293, 562] on div "9 - Refactoring" at bounding box center [321, 554] width 318 height 20
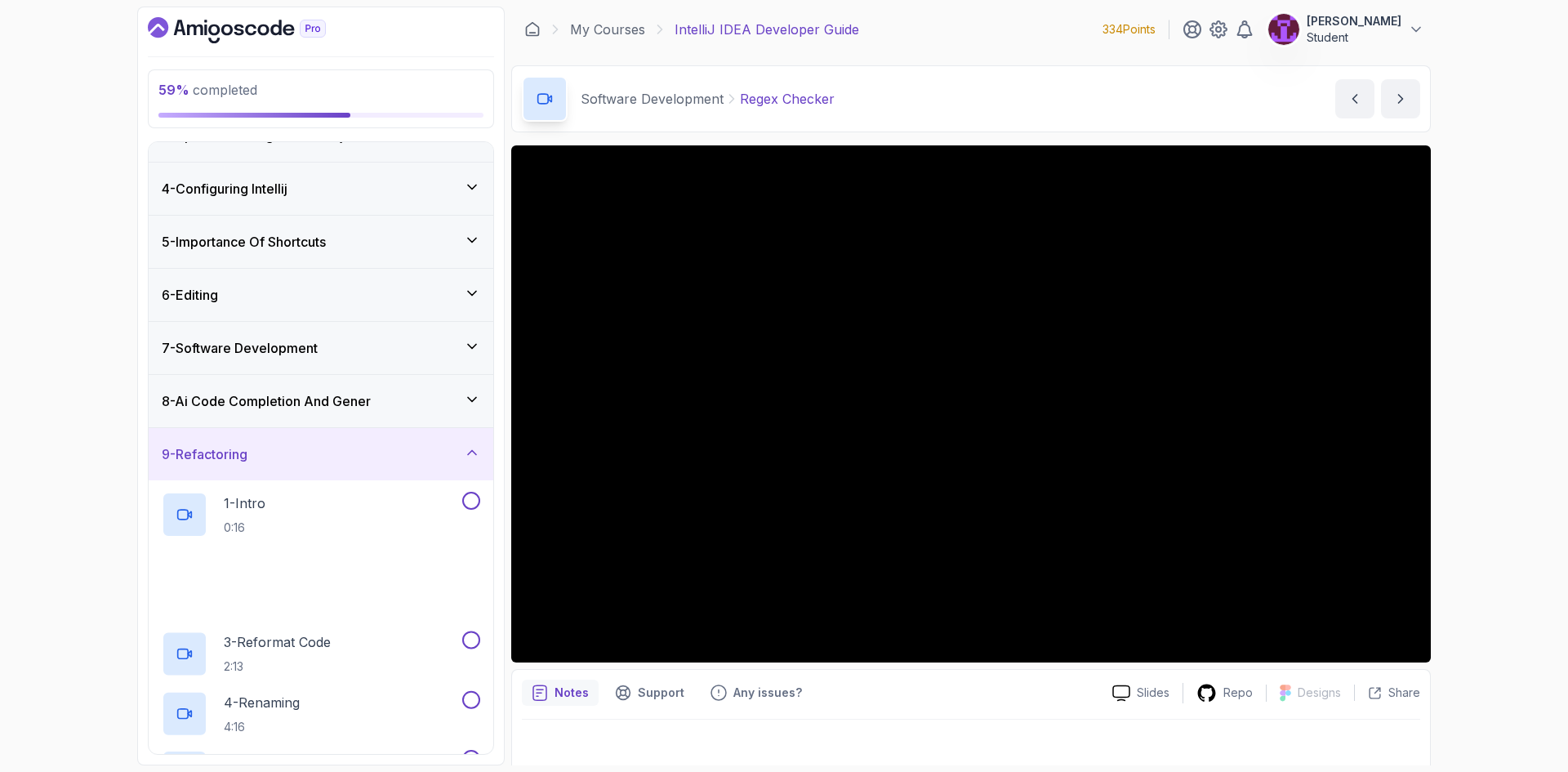
scroll to position [366, 0]
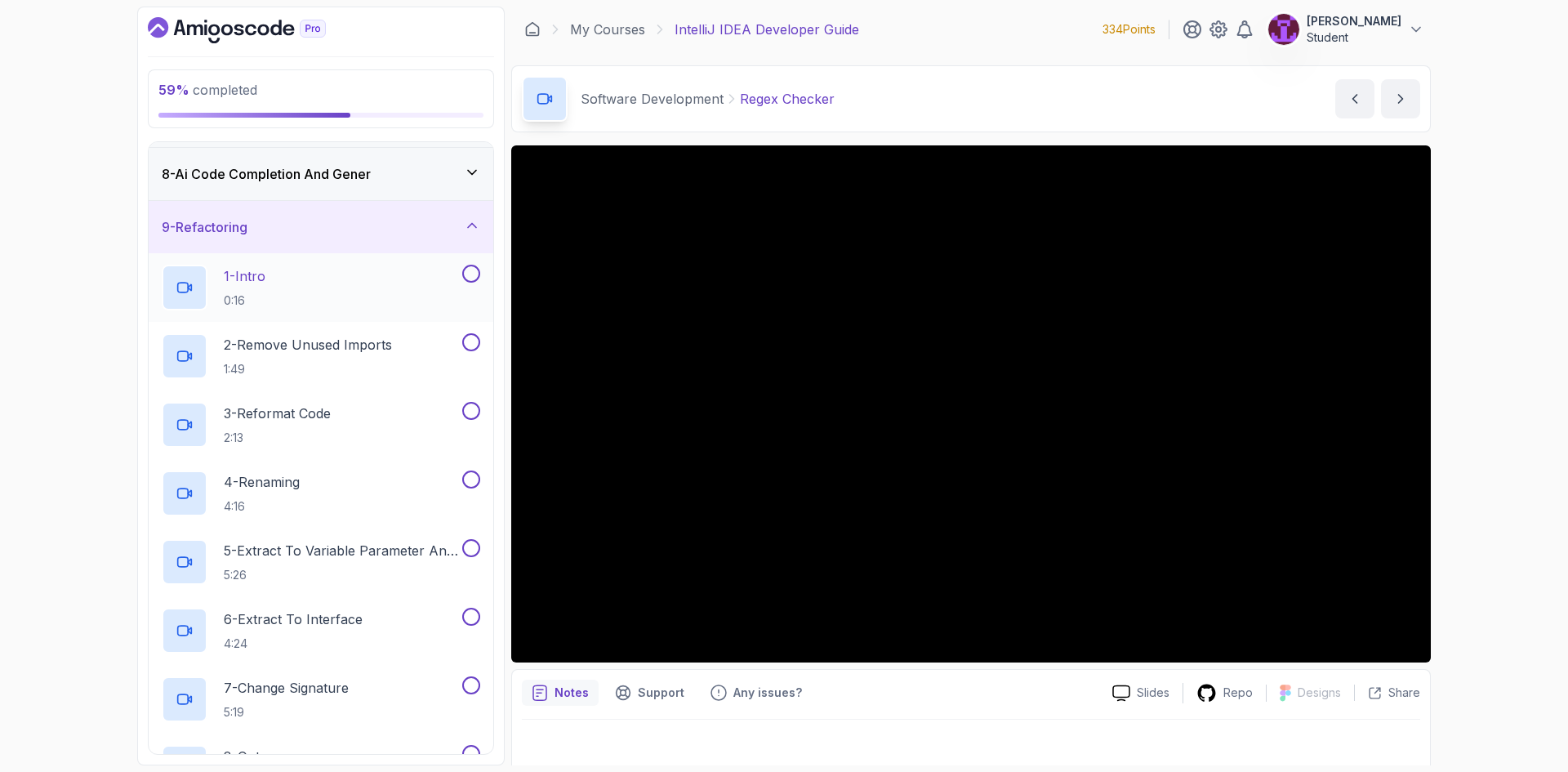
click at [479, 272] on button at bounding box center [470, 273] width 18 height 18
click at [470, 347] on button at bounding box center [470, 342] width 18 height 18
click at [468, 417] on button at bounding box center [470, 410] width 18 height 18
click at [467, 476] on button at bounding box center [470, 479] width 18 height 18
click at [472, 552] on button at bounding box center [470, 547] width 18 height 18
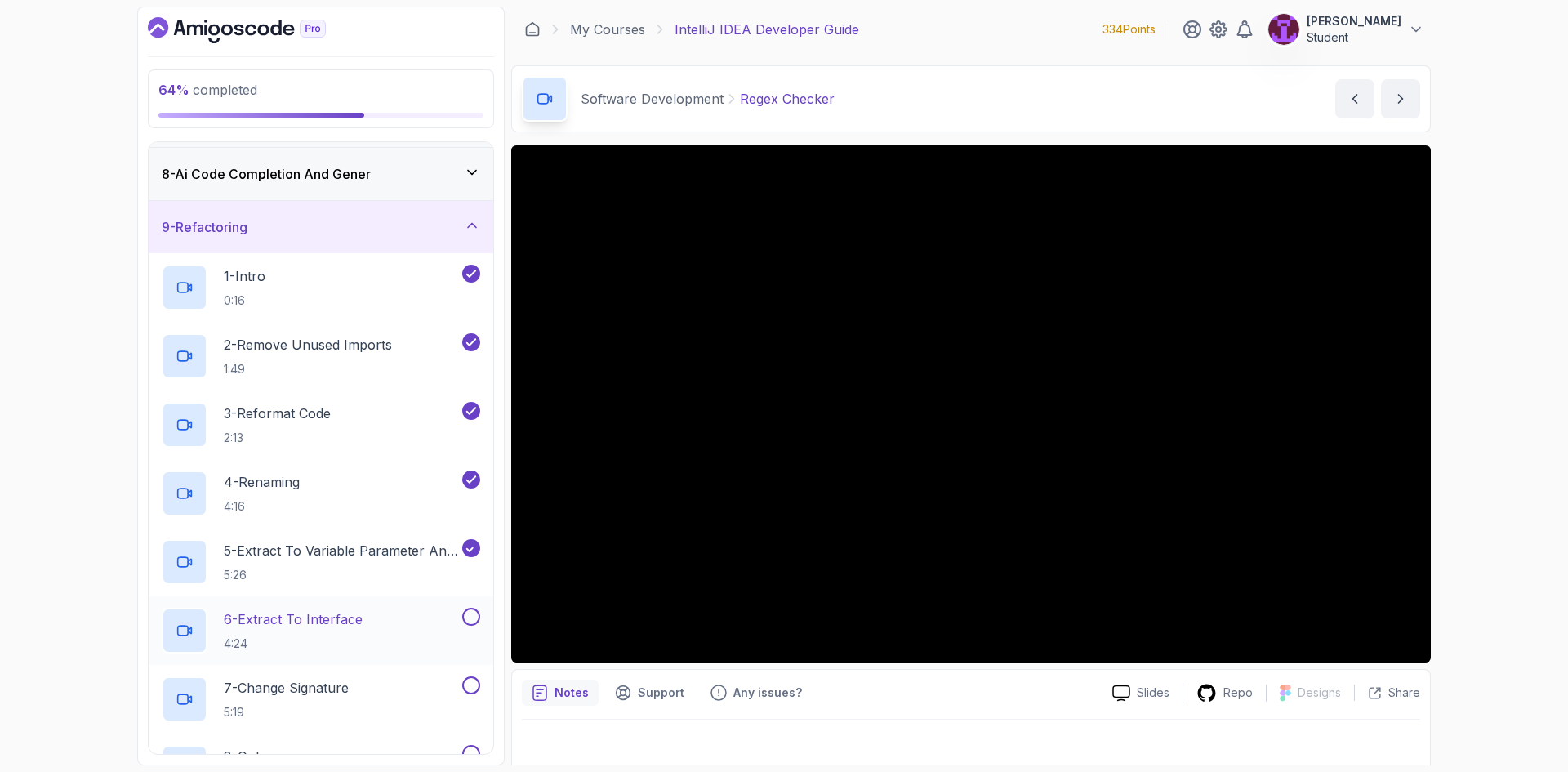
click at [473, 614] on button at bounding box center [470, 616] width 18 height 18
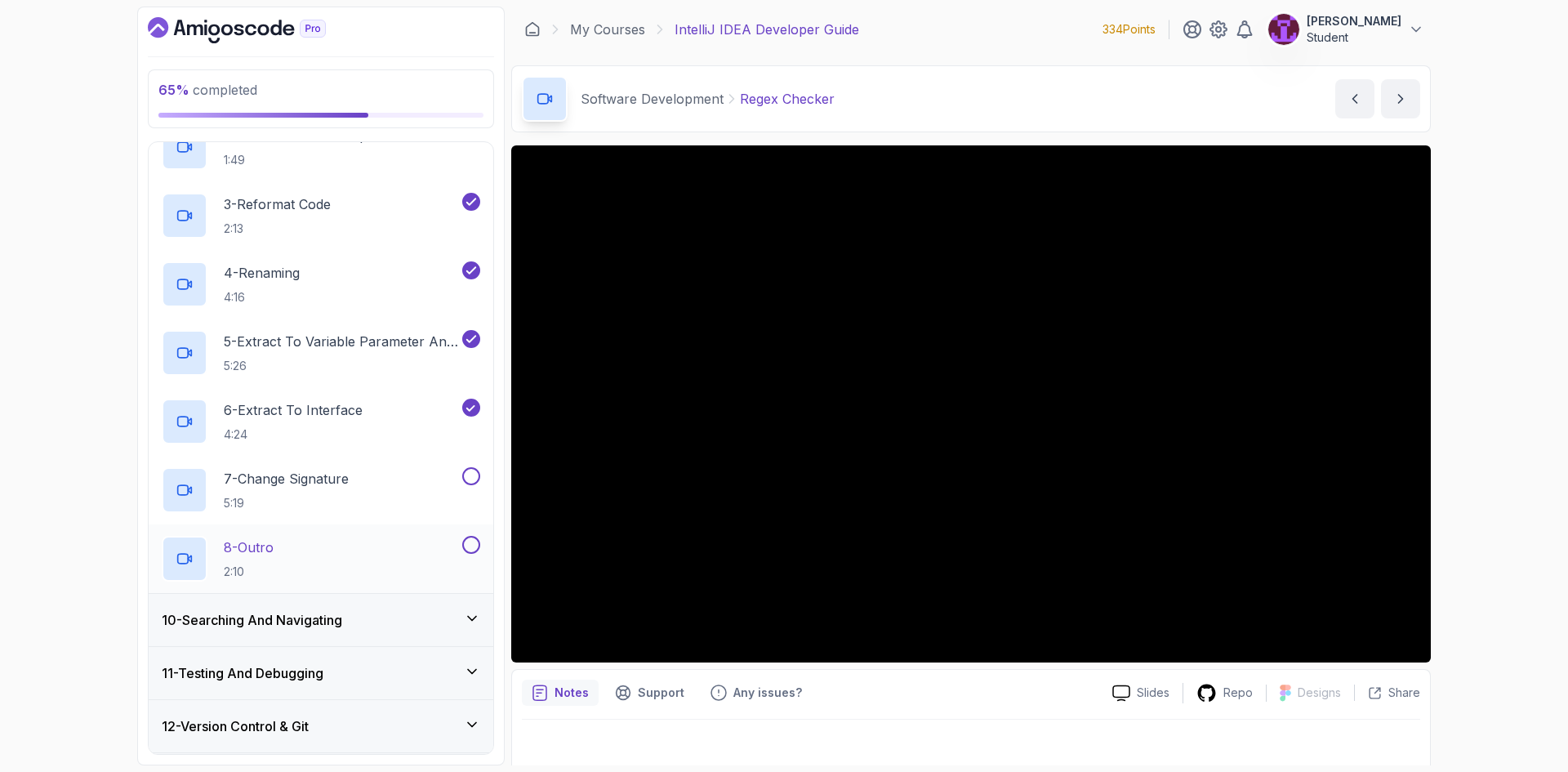
scroll to position [611, 0]
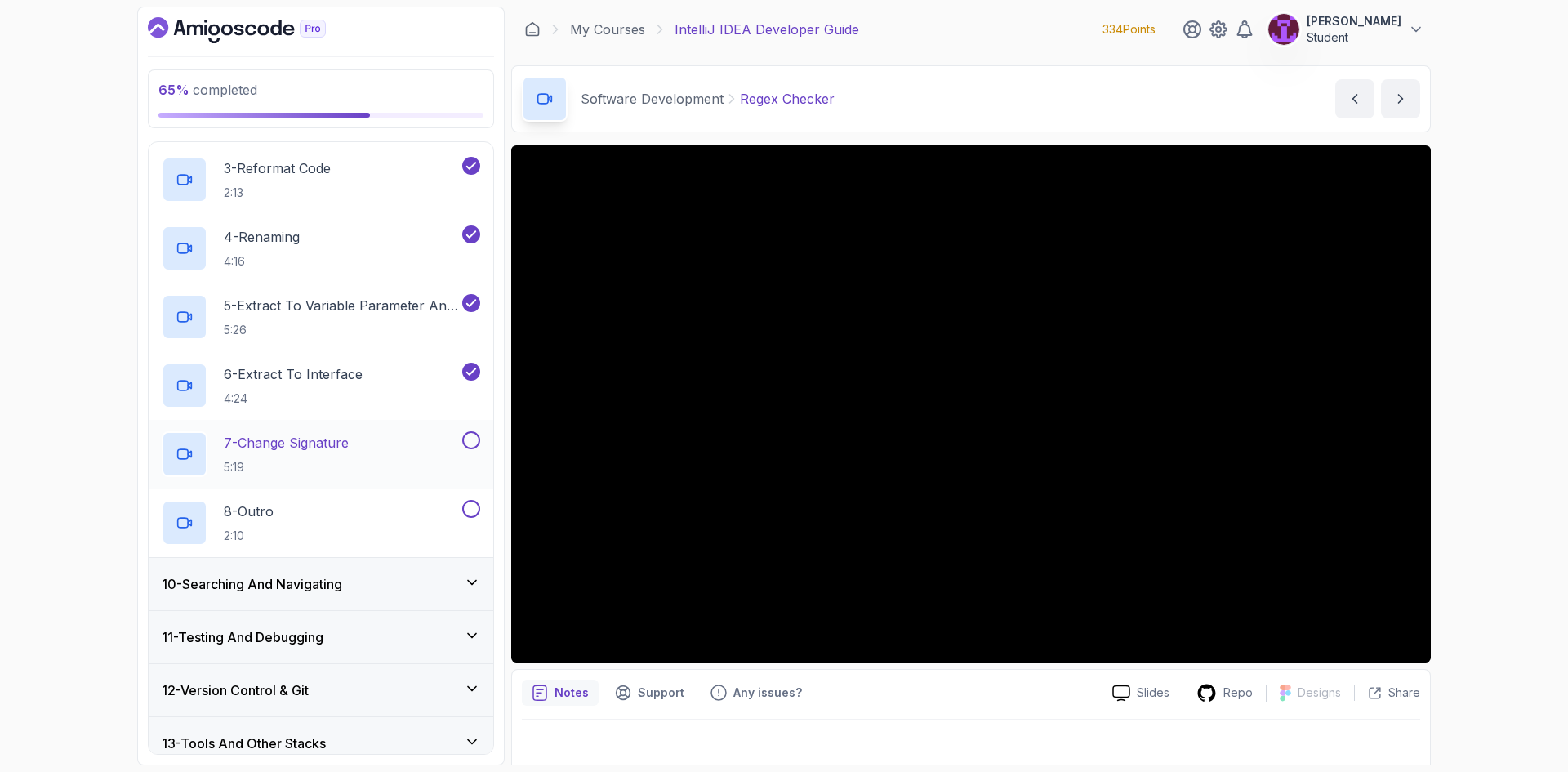
click at [466, 442] on button at bounding box center [470, 440] width 18 height 18
drag, startPoint x: 476, startPoint y: 502, endPoint x: 474, endPoint y: 513, distance: 11.2
click at [476, 503] on button at bounding box center [470, 508] width 18 height 18
click at [407, 604] on div "10 - Searching And Navigating" at bounding box center [321, 584] width 345 height 52
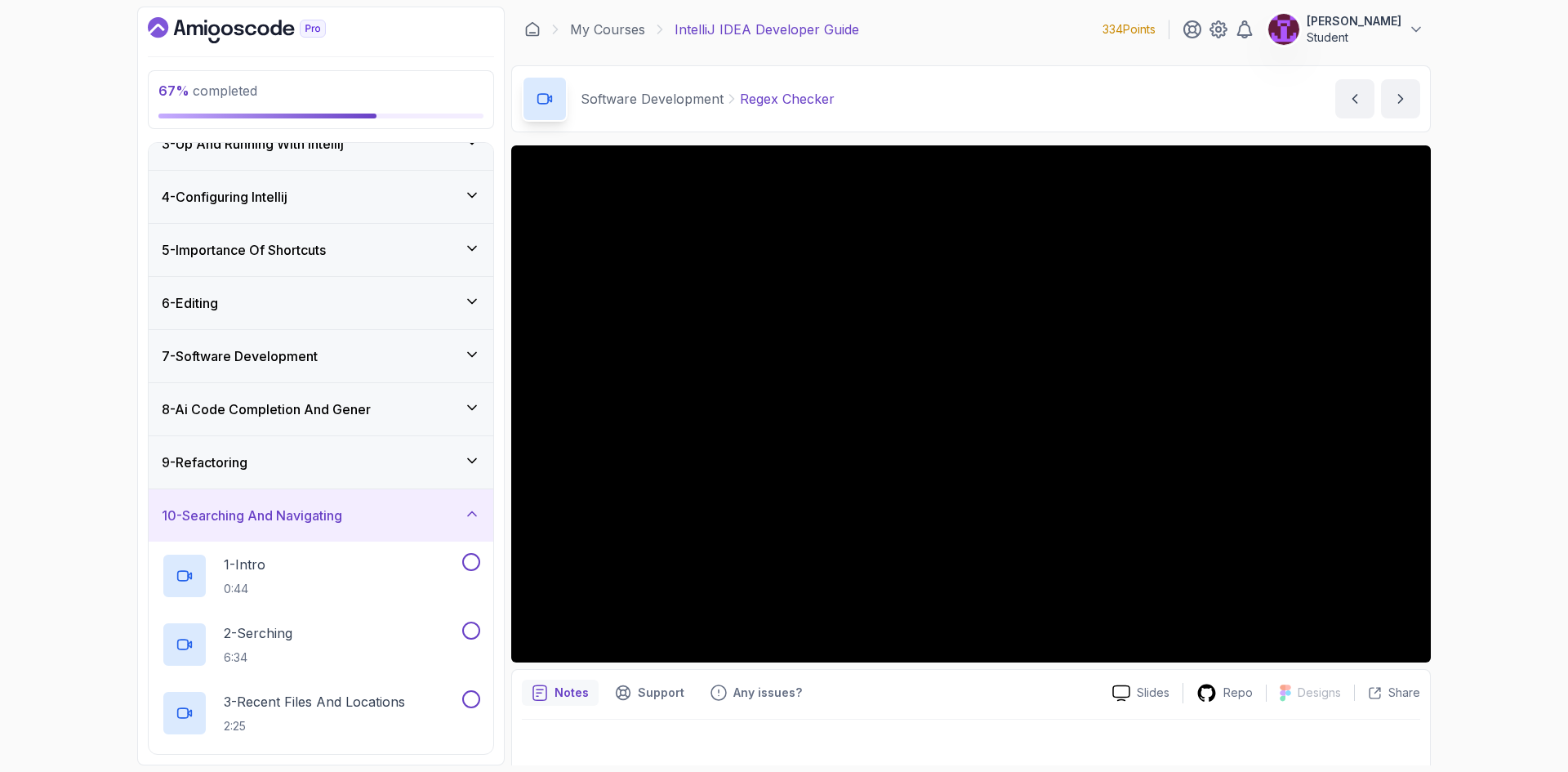
scroll to position [213, 0]
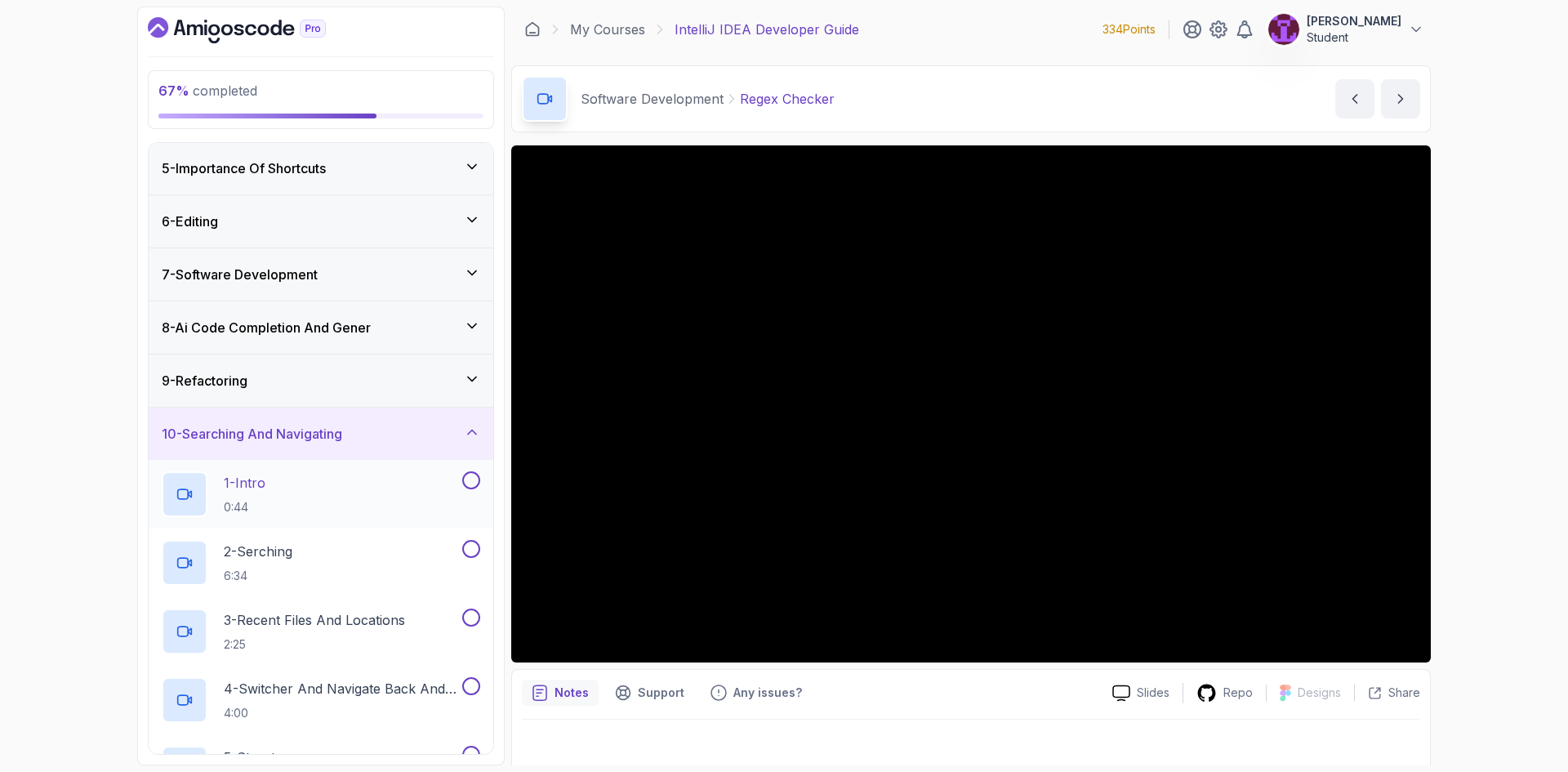
click at [407, 503] on div "1 - Intro 0:44" at bounding box center [310, 494] width 297 height 46
click at [476, 484] on button at bounding box center [470, 480] width 18 height 18
click at [474, 547] on button at bounding box center [470, 548] width 18 height 18
click at [470, 619] on button at bounding box center [470, 617] width 18 height 18
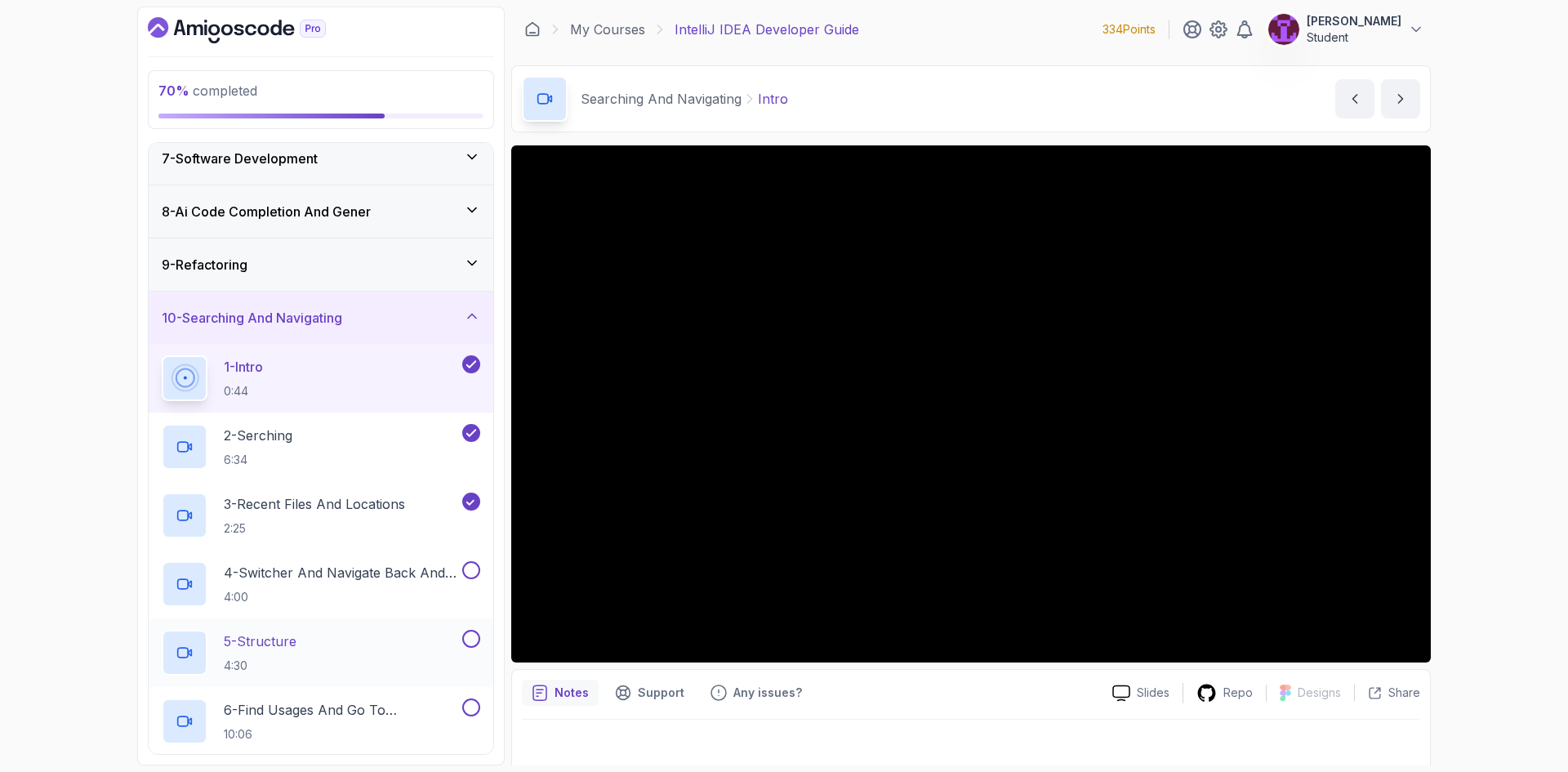
scroll to position [458, 0]
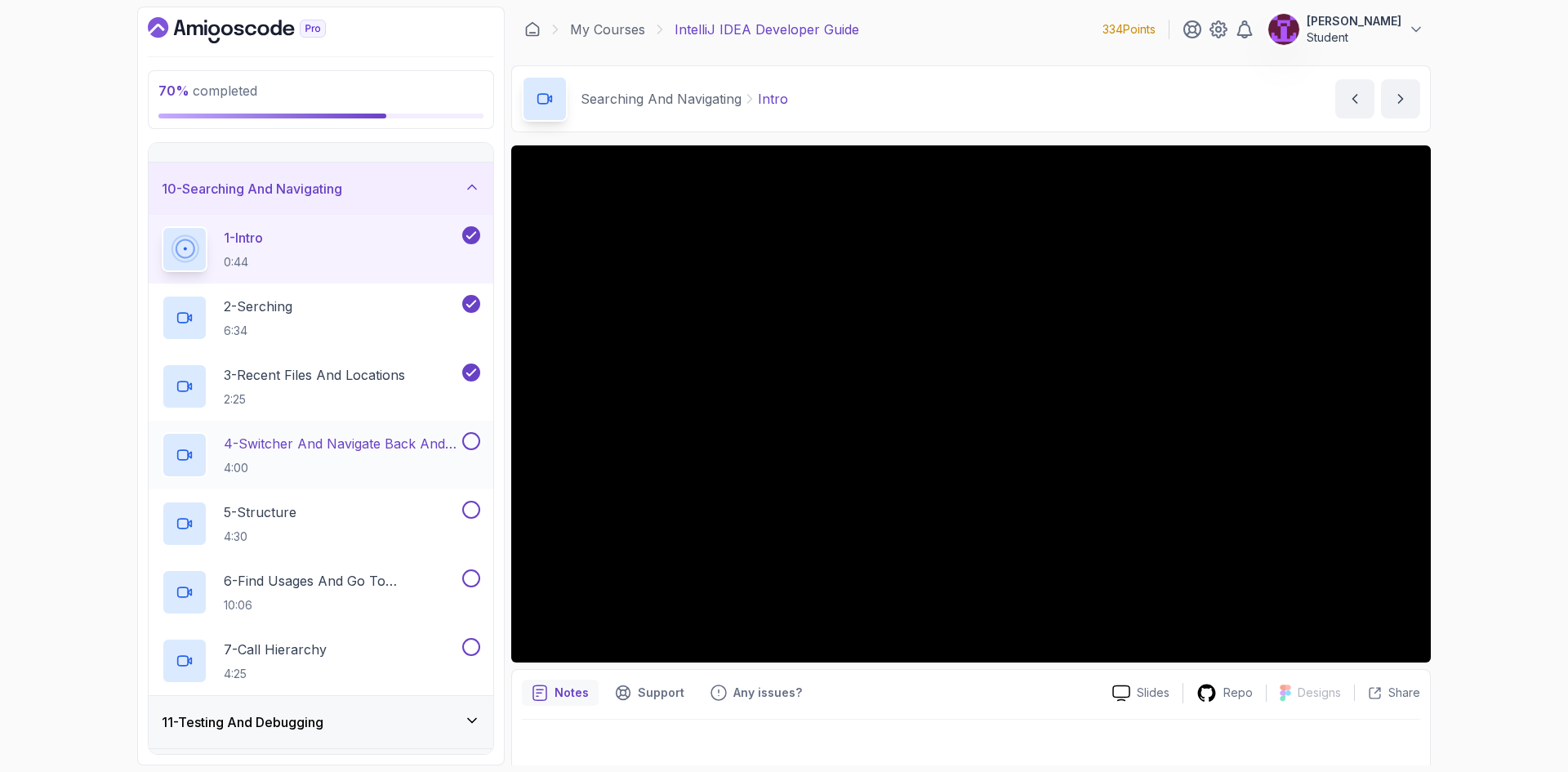
click at [467, 438] on button at bounding box center [470, 441] width 18 height 18
click at [467, 510] on button at bounding box center [470, 509] width 18 height 18
click at [475, 581] on button at bounding box center [470, 578] width 18 height 18
click at [473, 639] on button at bounding box center [470, 646] width 18 height 18
click at [349, 237] on div "1 - Intro 0:44" at bounding box center [310, 249] width 297 height 46
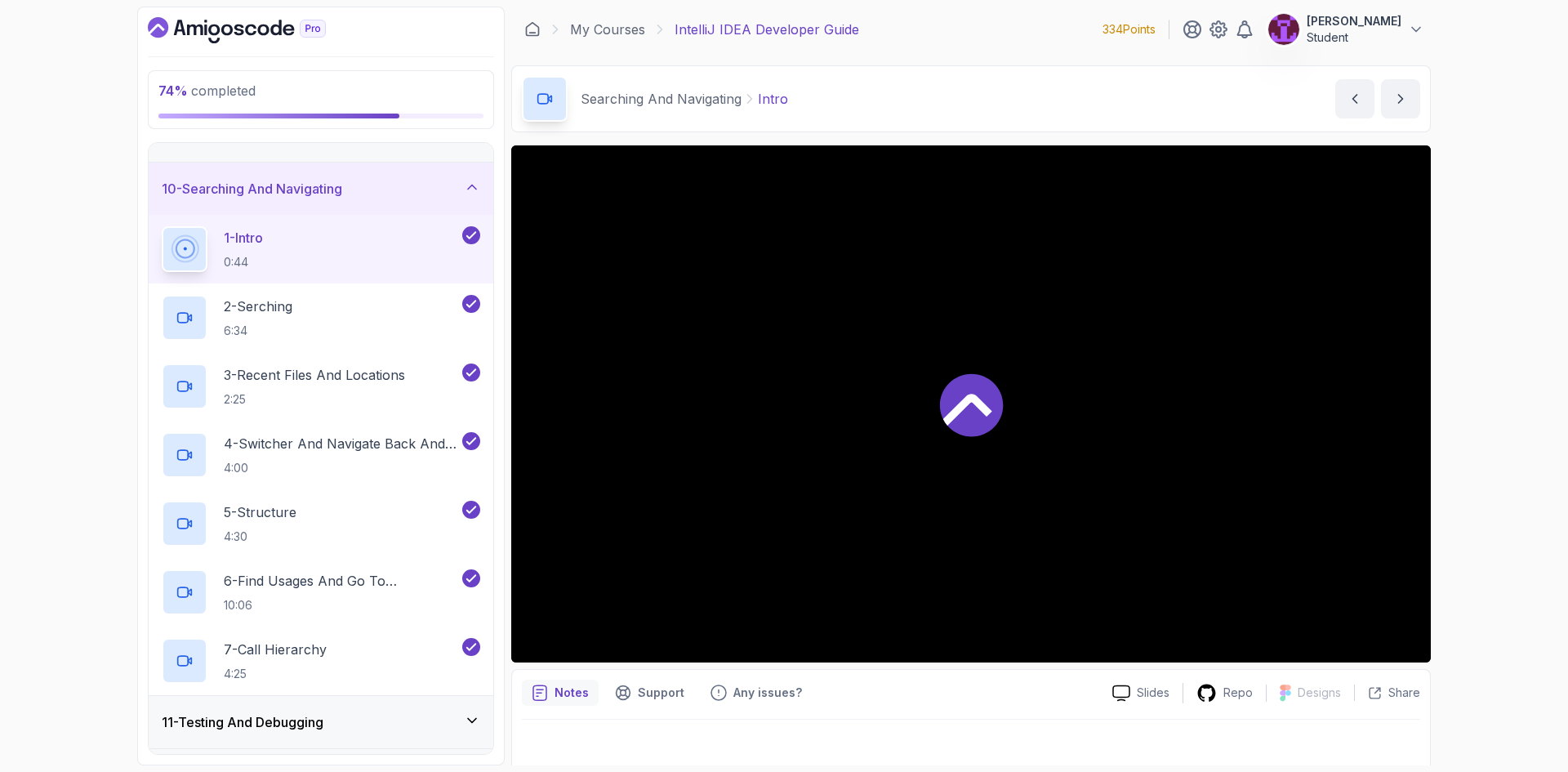
click at [342, 192] on h3 "10 - Searching And Navigating" at bounding box center [252, 188] width 181 height 20
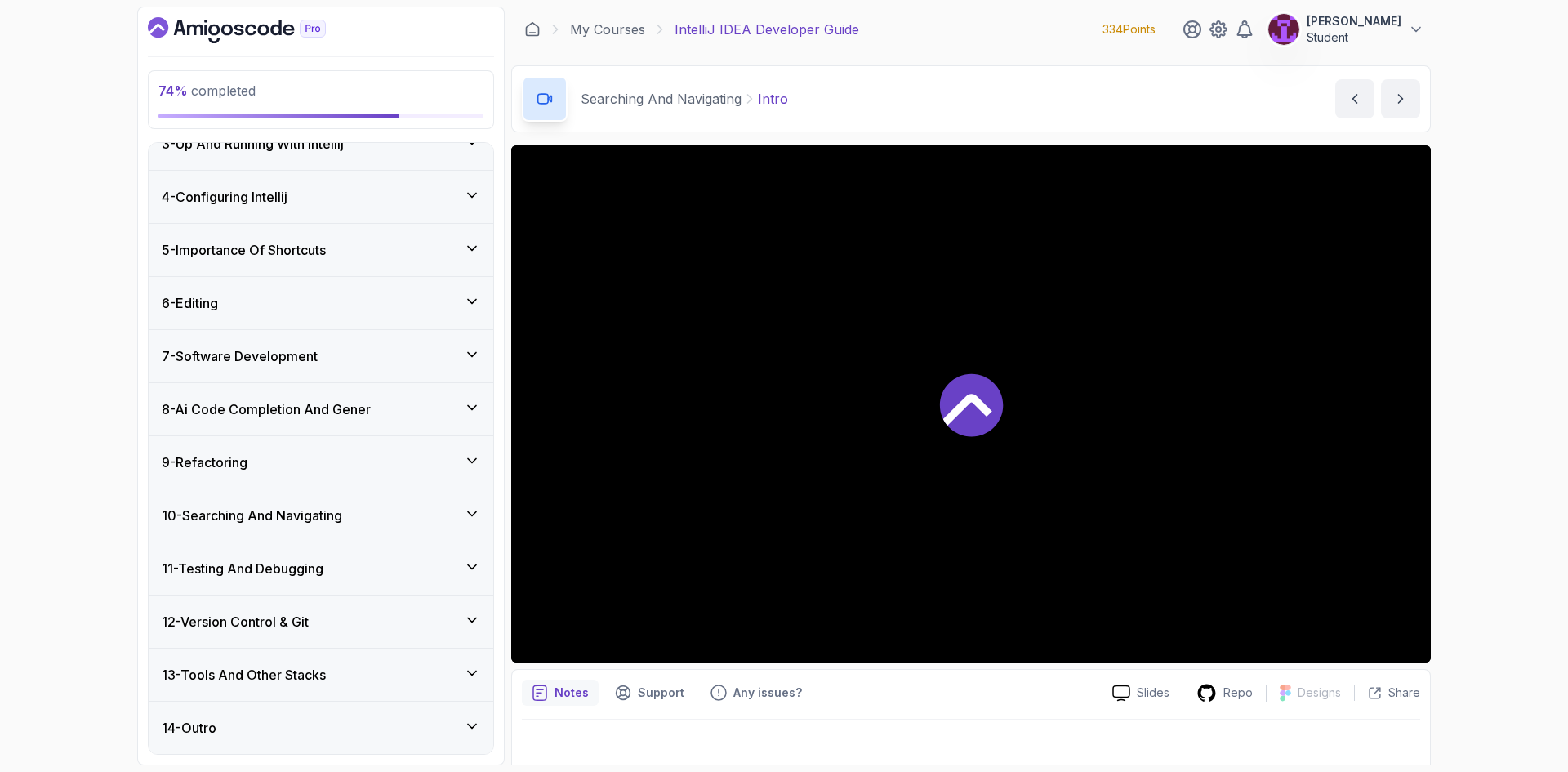
scroll to position [131, 0]
click at [350, 579] on div "11 - Testing And Debugging" at bounding box center [321, 567] width 345 height 52
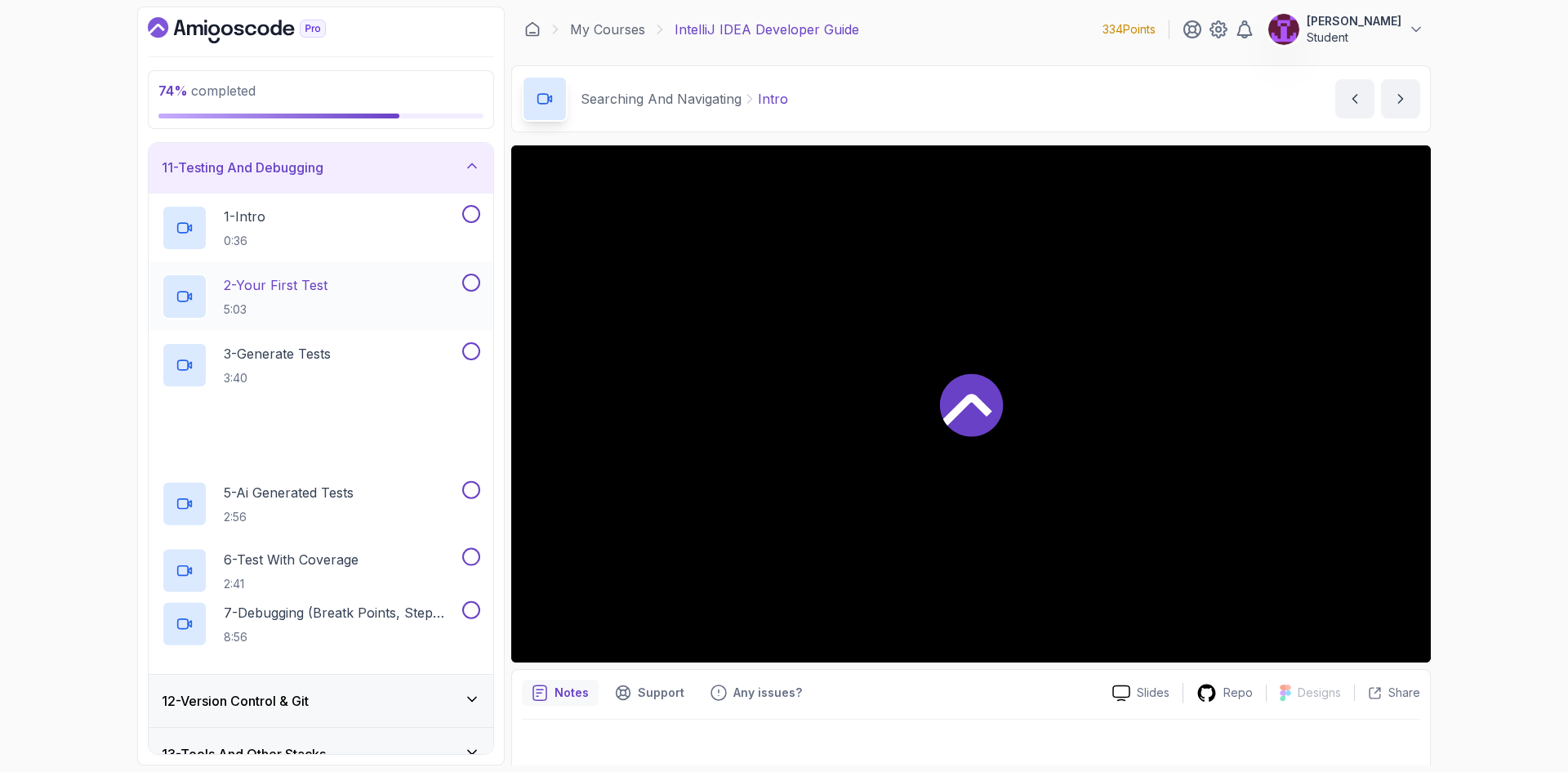
scroll to position [540, 0]
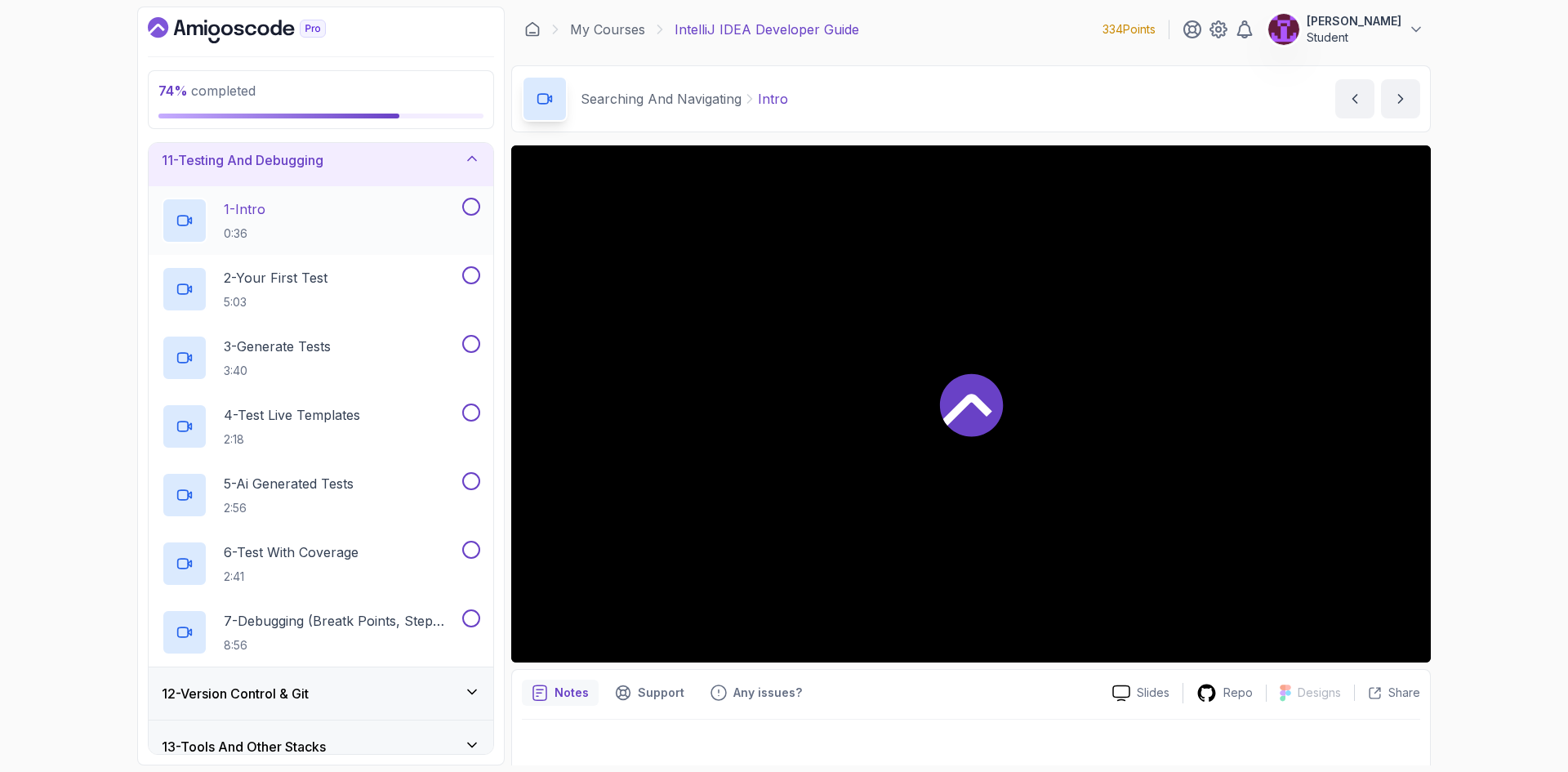
click at [471, 209] on button at bounding box center [470, 207] width 18 height 18
click at [468, 278] on button at bounding box center [470, 275] width 18 height 18
click at [469, 344] on button at bounding box center [470, 344] width 18 height 18
click at [475, 414] on button at bounding box center [470, 412] width 18 height 18
click at [476, 486] on button at bounding box center [470, 481] width 18 height 18
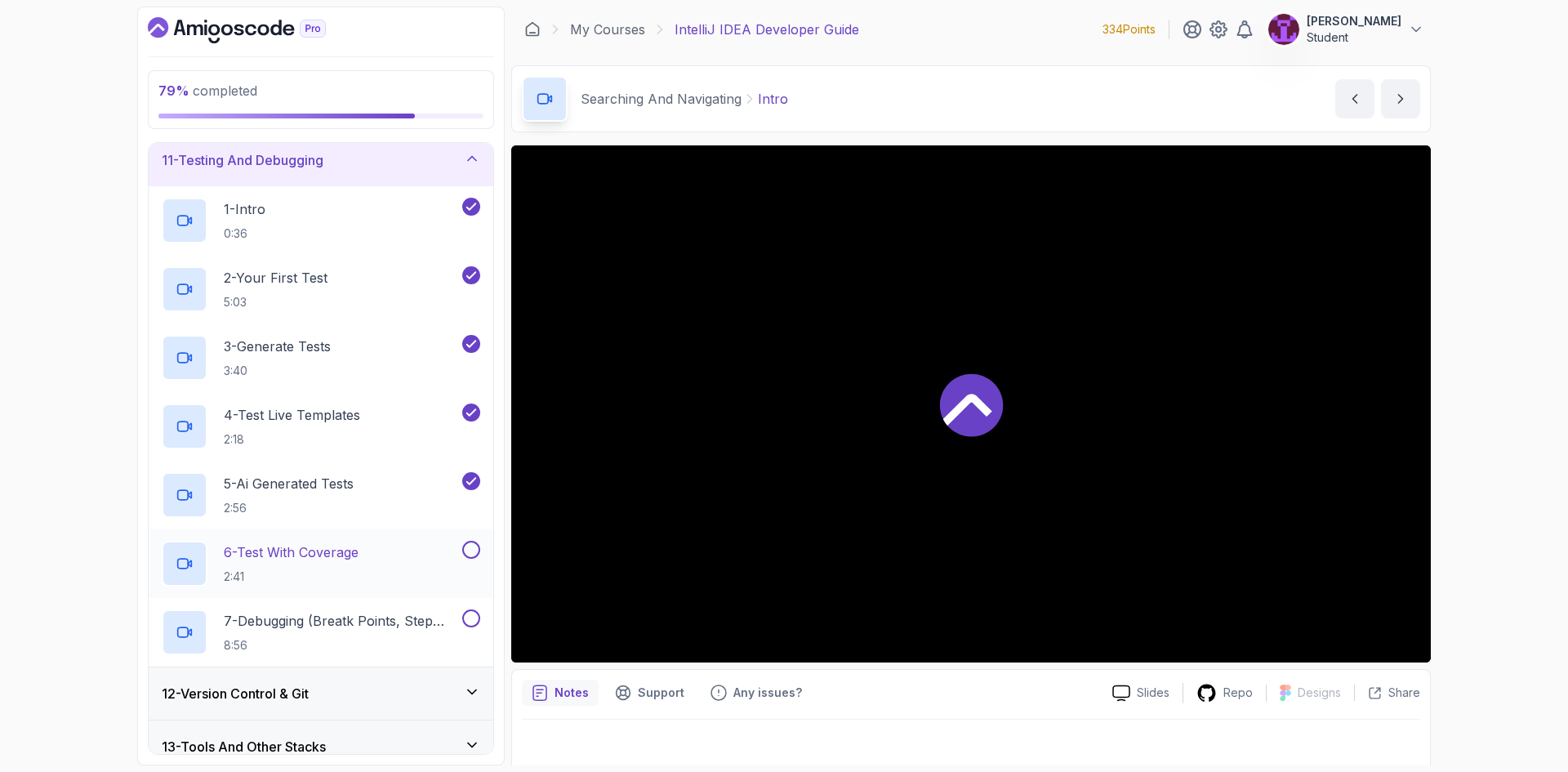
click at [474, 547] on button at bounding box center [470, 549] width 18 height 18
click at [473, 625] on button at bounding box center [470, 618] width 18 height 18
click at [334, 456] on div "4 - Test Live Templates 2:18" at bounding box center [321, 426] width 345 height 69
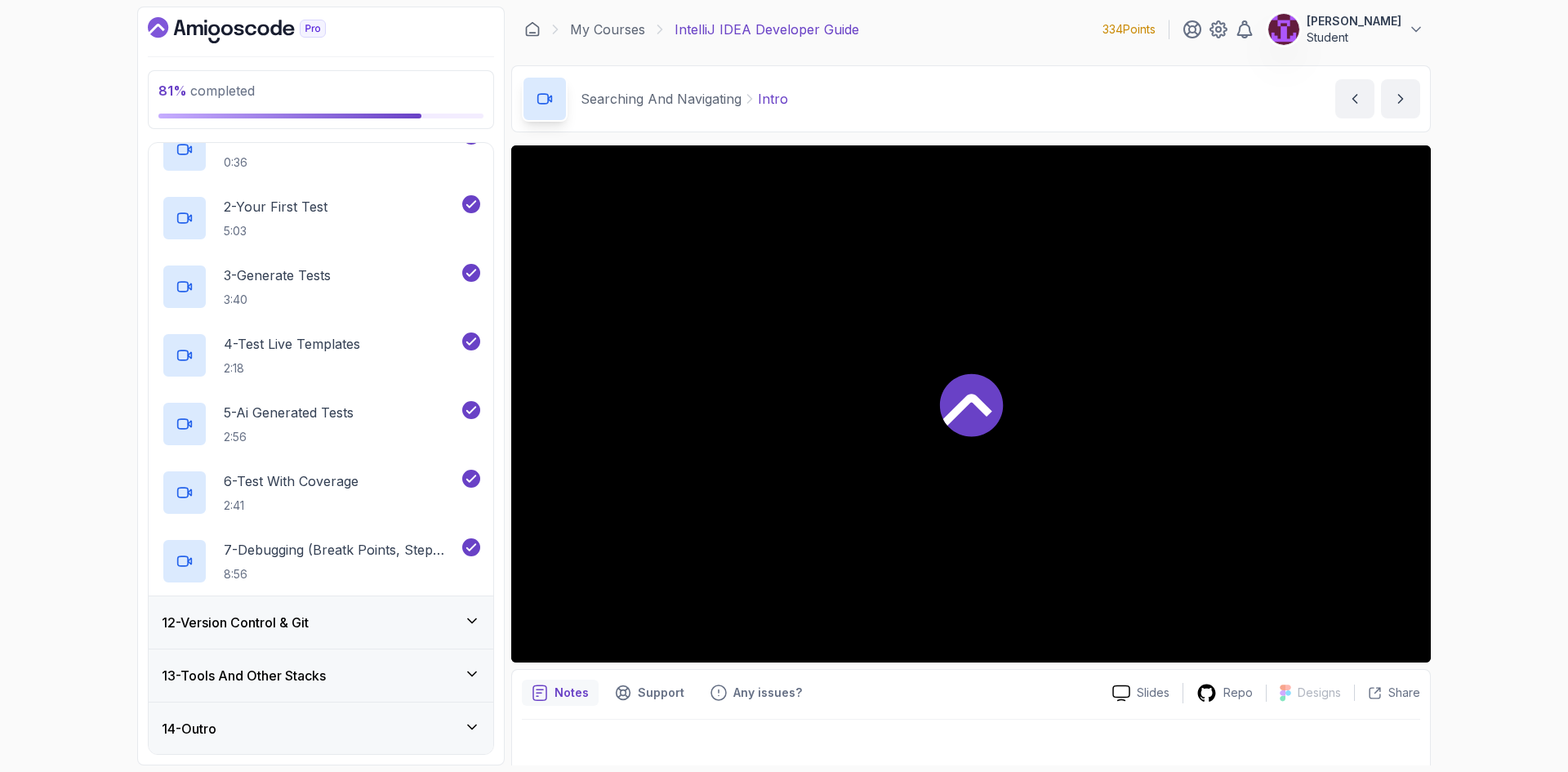
click at [365, 628] on div "12 - Version Control & Git" at bounding box center [321, 622] width 318 height 20
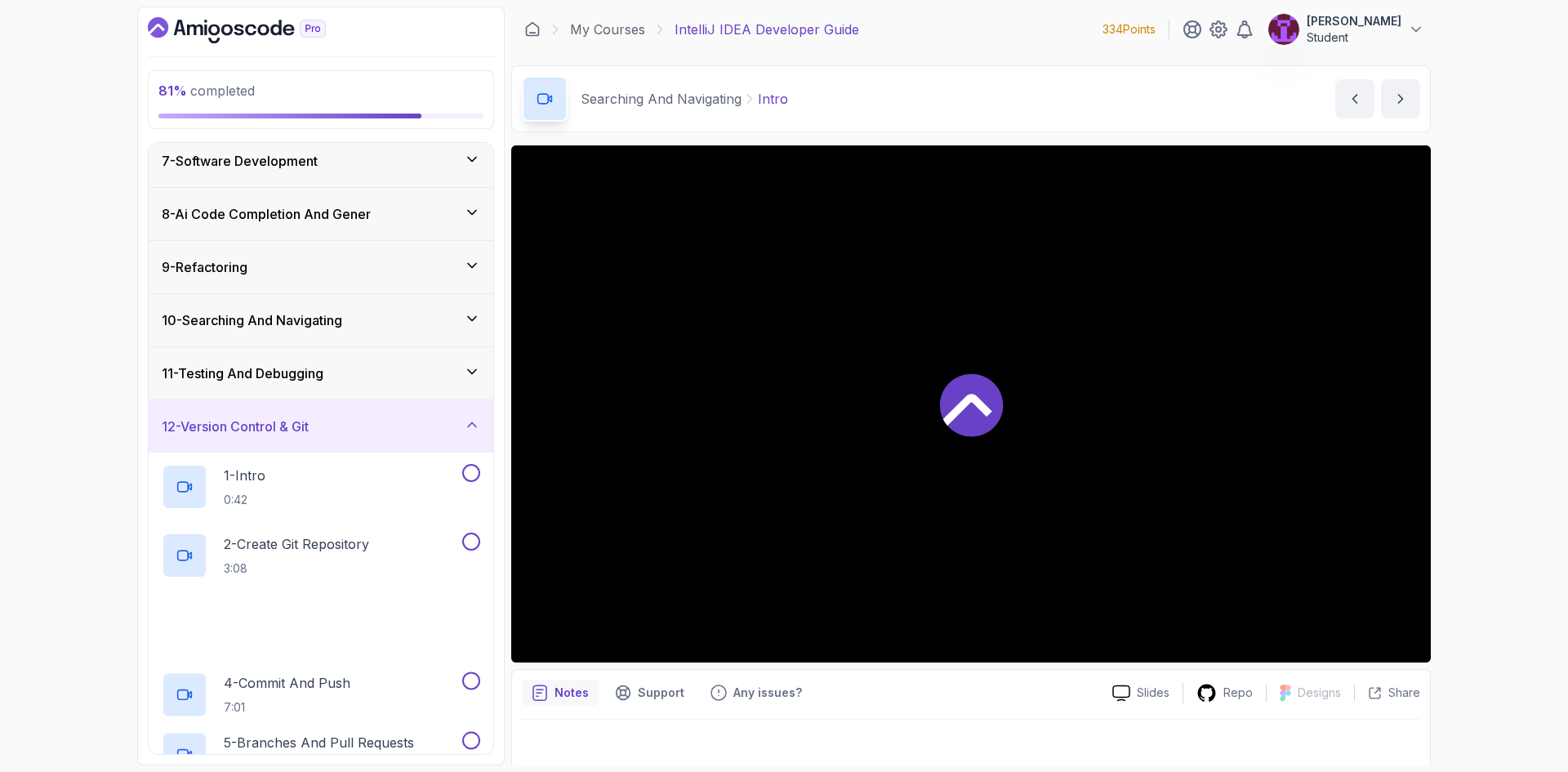
scroll to position [376, 0]
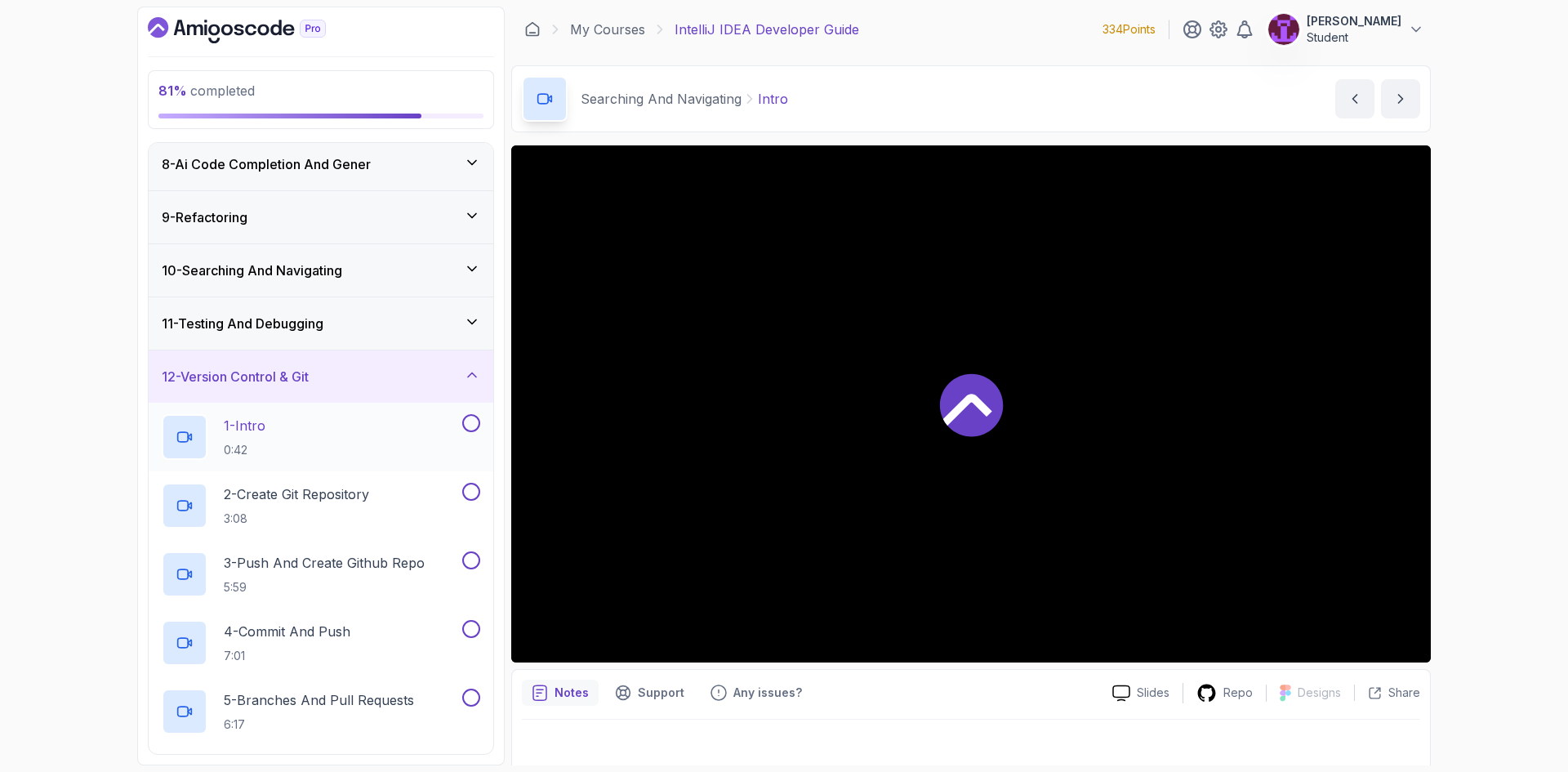
click at [470, 424] on button at bounding box center [470, 423] width 18 height 18
click at [474, 498] on button at bounding box center [470, 491] width 18 height 18
click at [469, 551] on button at bounding box center [470, 560] width 18 height 18
click at [474, 624] on button at bounding box center [470, 628] width 18 height 18
click at [473, 692] on button at bounding box center [470, 697] width 18 height 18
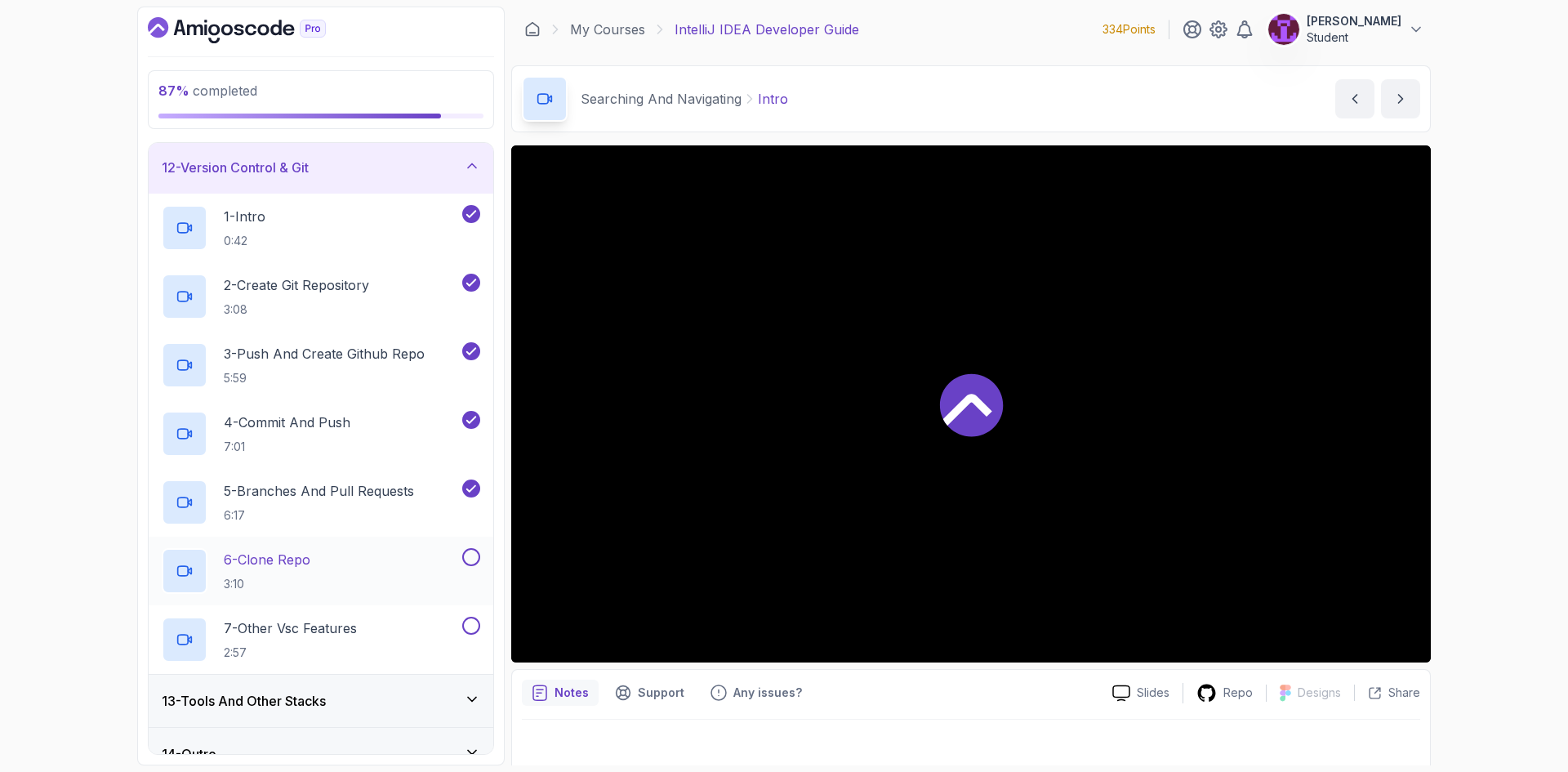
scroll to position [611, 0]
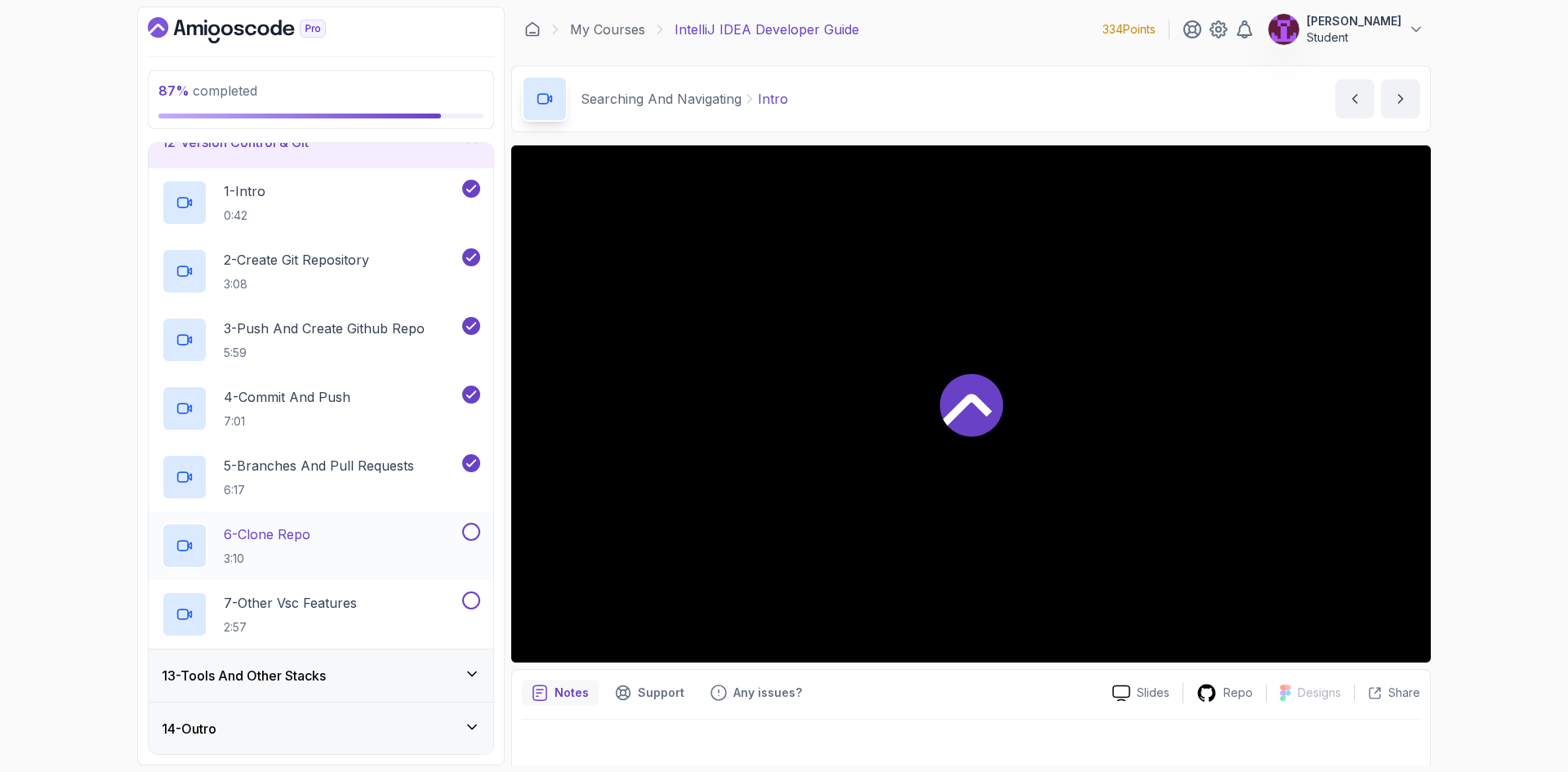
click at [472, 528] on button at bounding box center [470, 531] width 18 height 18
click at [473, 600] on button at bounding box center [470, 600] width 18 height 18
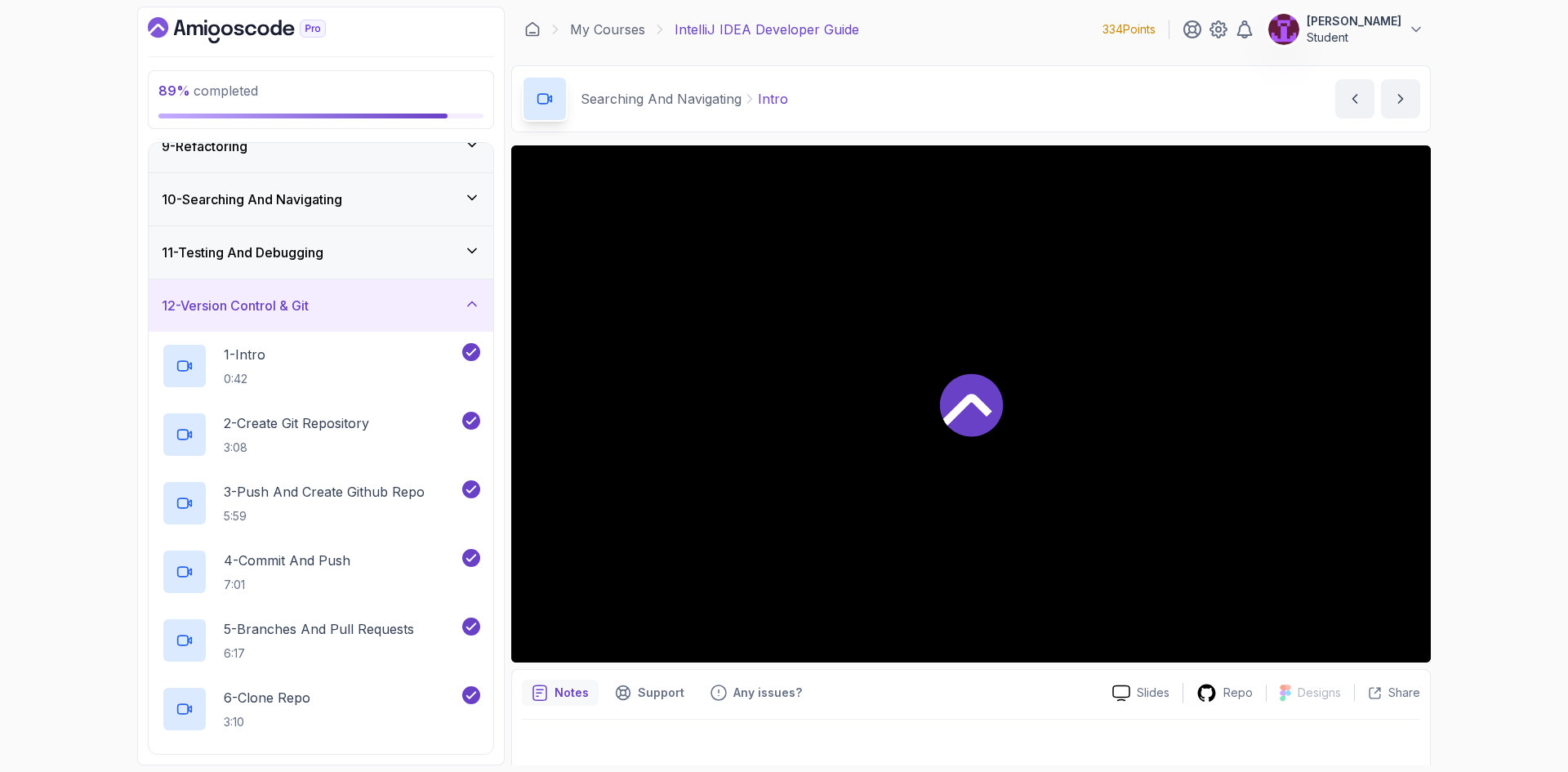
click at [399, 312] on div "12 - Version Control & Git" at bounding box center [321, 305] width 318 height 20
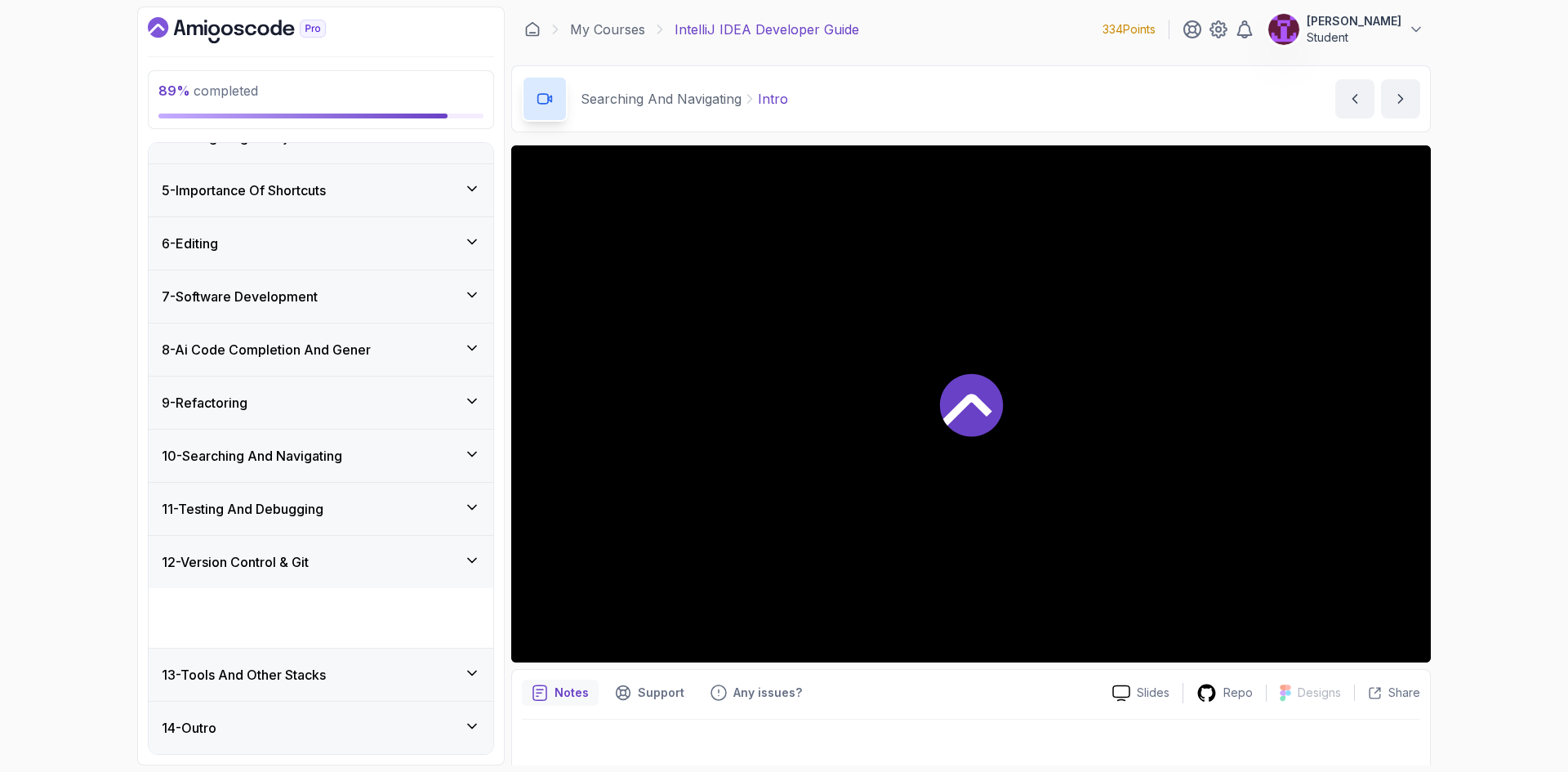
scroll to position [131, 0]
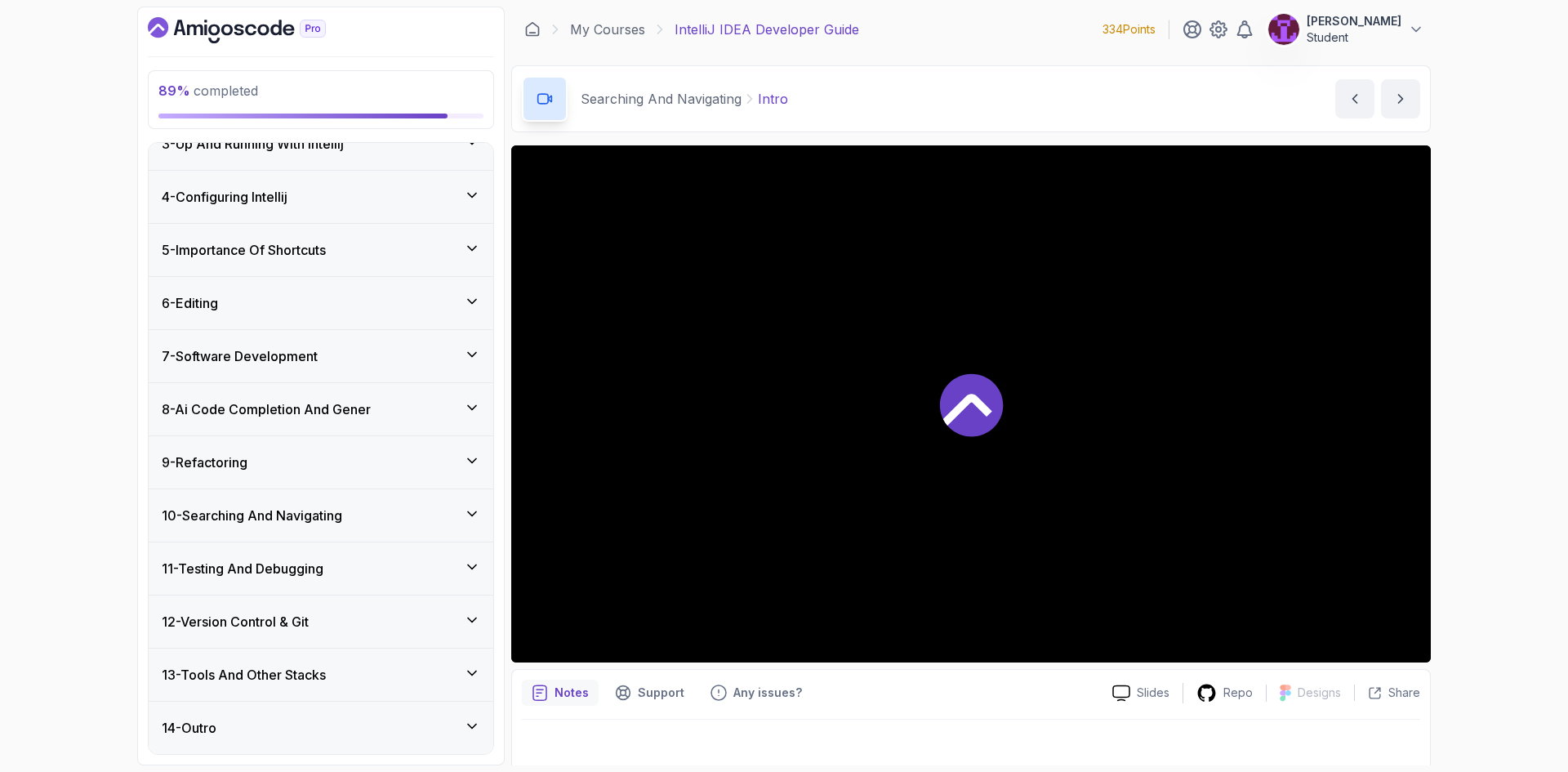
click at [316, 668] on h3 "13 - Tools And Other Stacks" at bounding box center [244, 674] width 164 height 20
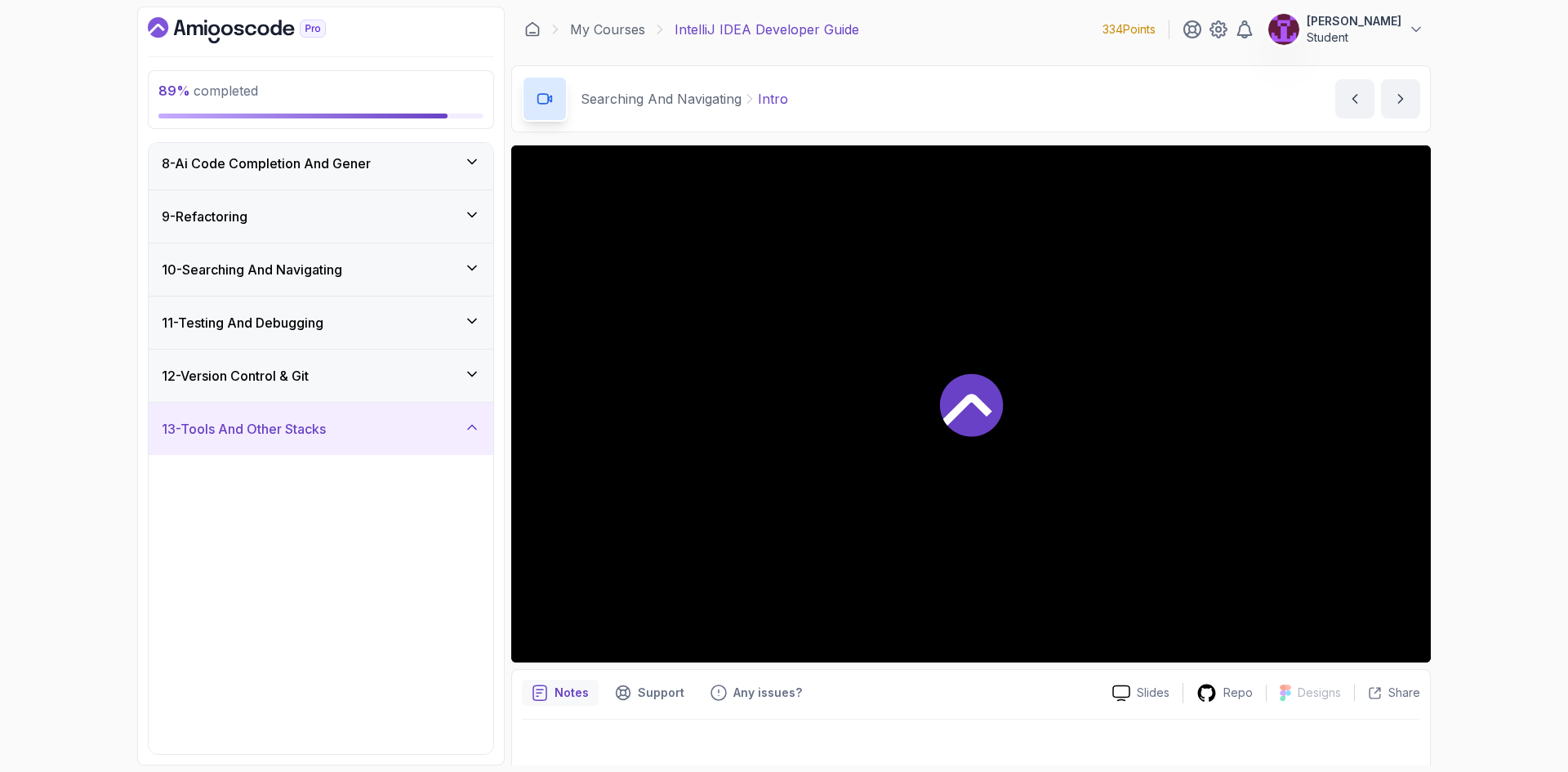
scroll to position [458, 0]
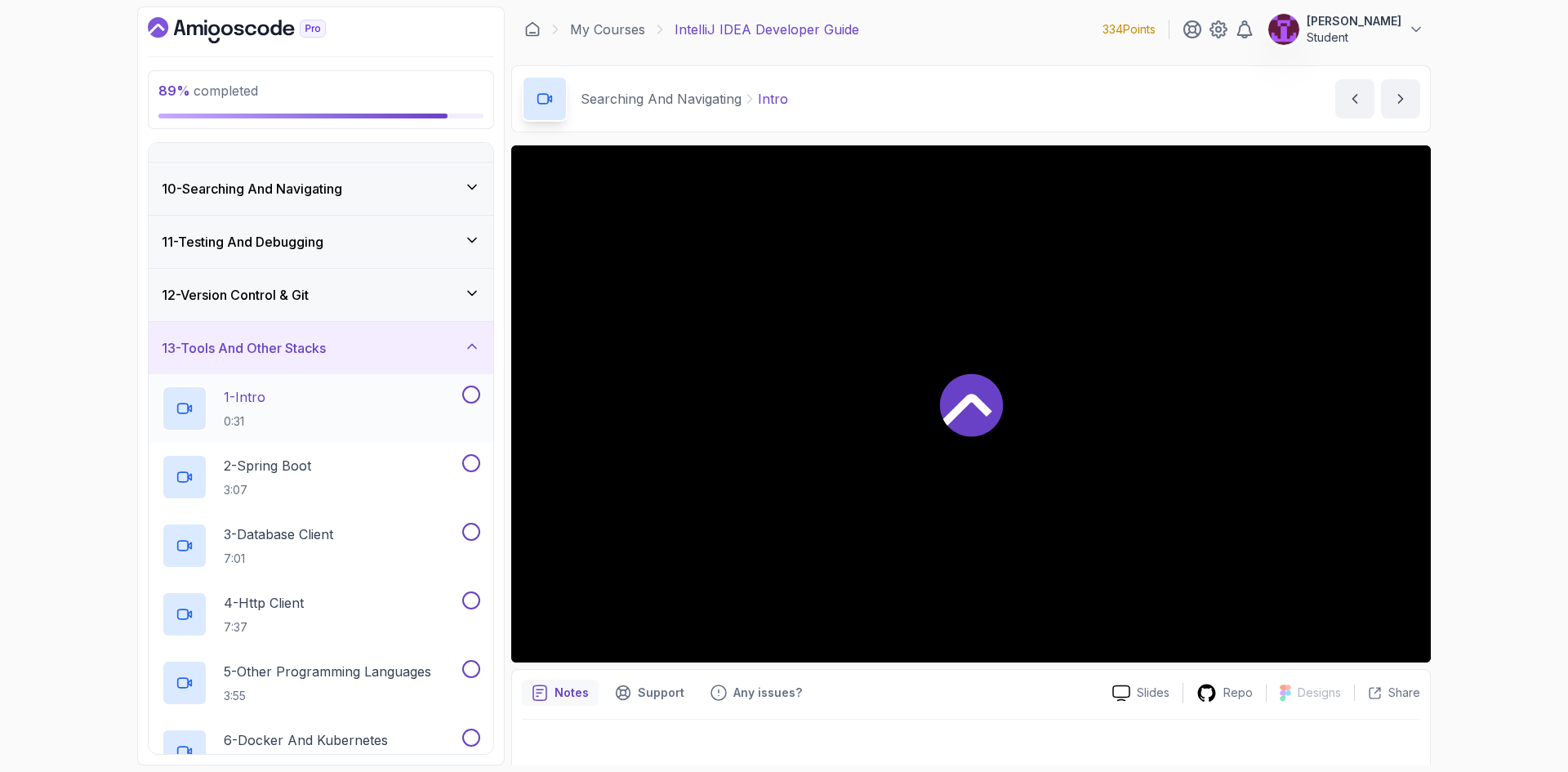
click at [467, 392] on button at bounding box center [470, 394] width 18 height 18
click at [467, 462] on button at bounding box center [470, 463] width 18 height 18
click at [468, 534] on button at bounding box center [470, 531] width 18 height 18
click at [473, 600] on button at bounding box center [470, 600] width 18 height 18
click at [471, 668] on button at bounding box center [470, 668] width 18 height 18
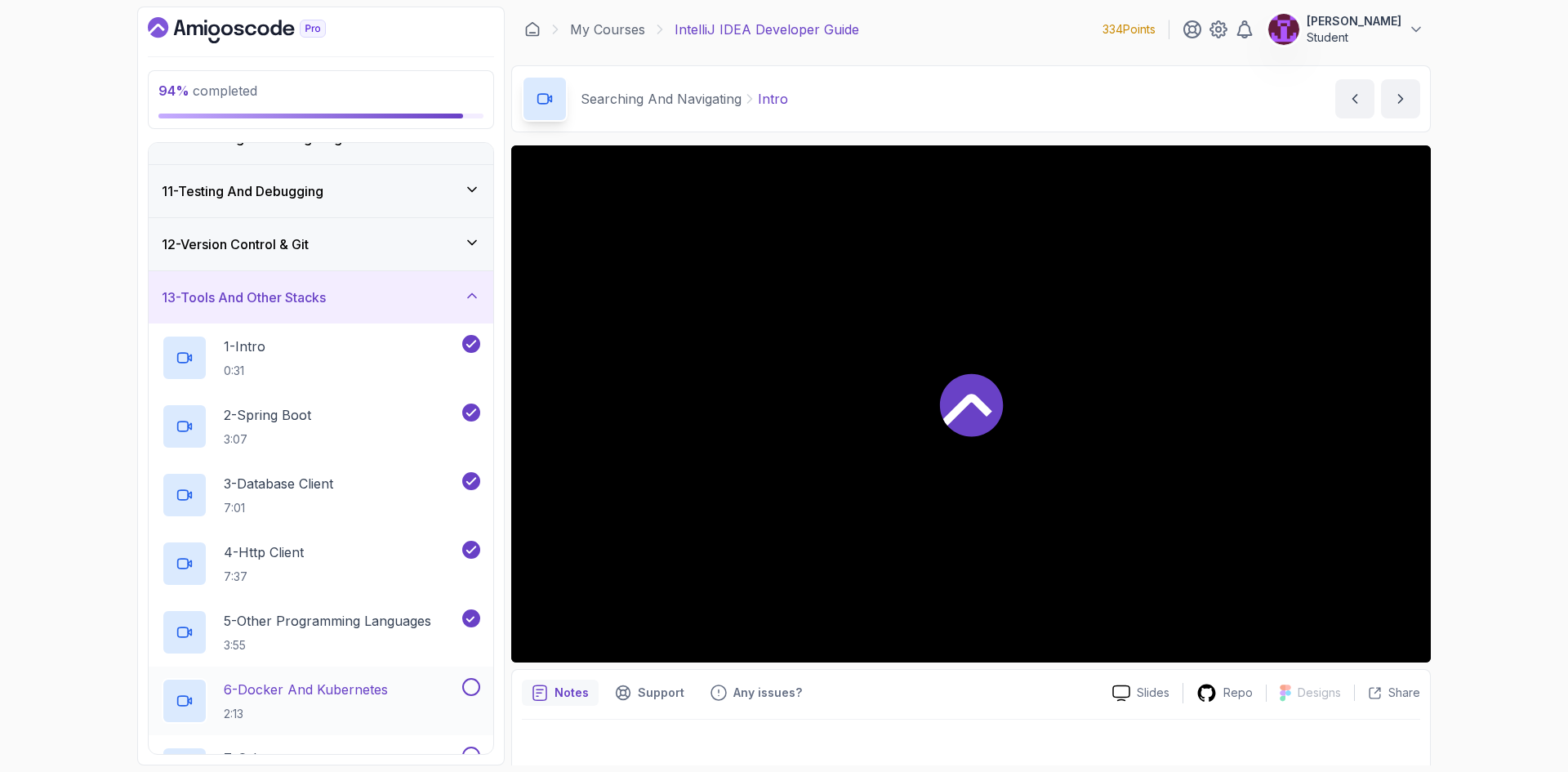
scroll to position [611, 0]
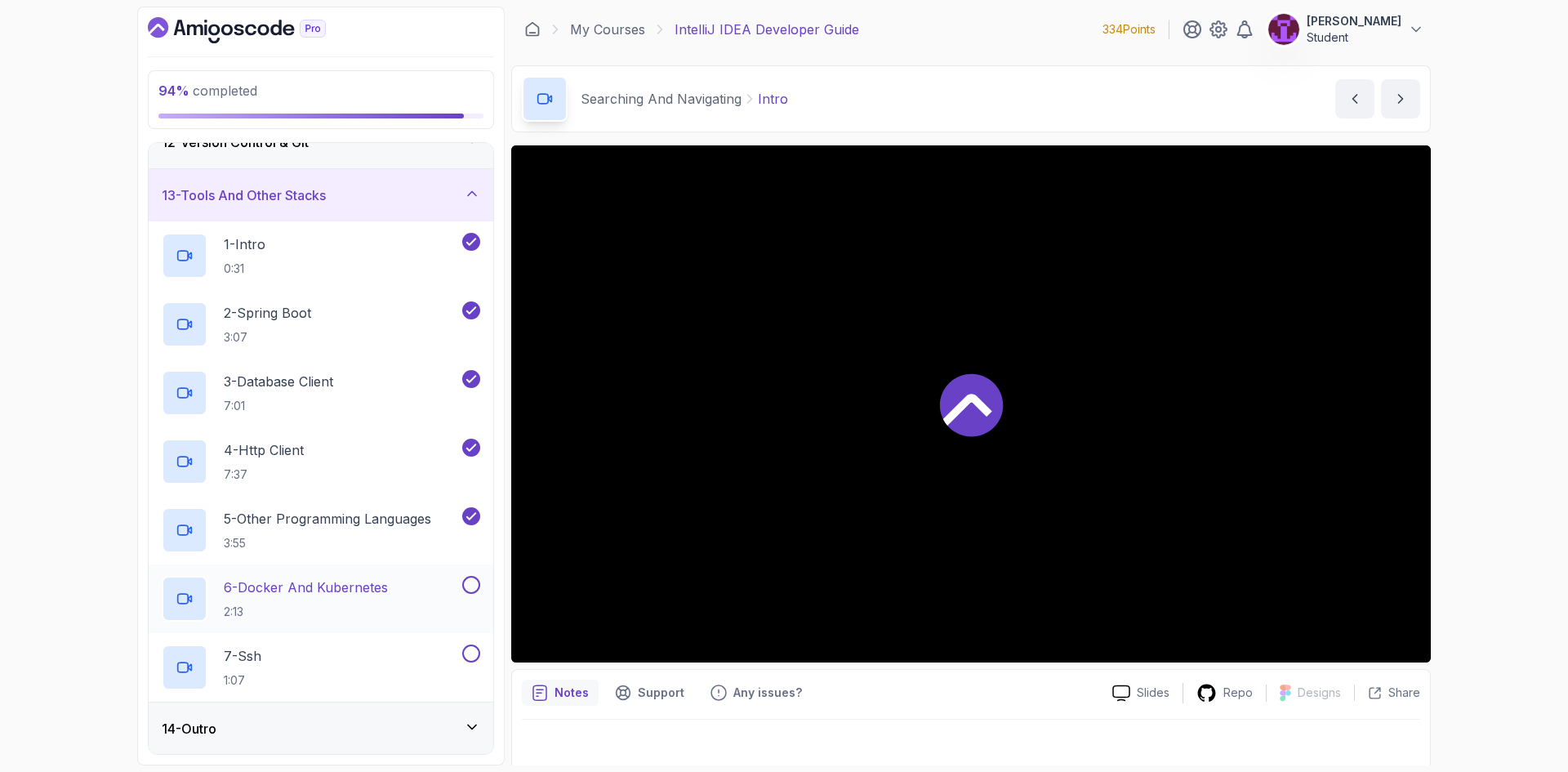
click at [469, 584] on button at bounding box center [470, 584] width 18 height 18
click at [474, 647] on button at bounding box center [470, 653] width 18 height 18
click at [391, 205] on div "13 - Tools And Other Stacks" at bounding box center [321, 195] width 345 height 52
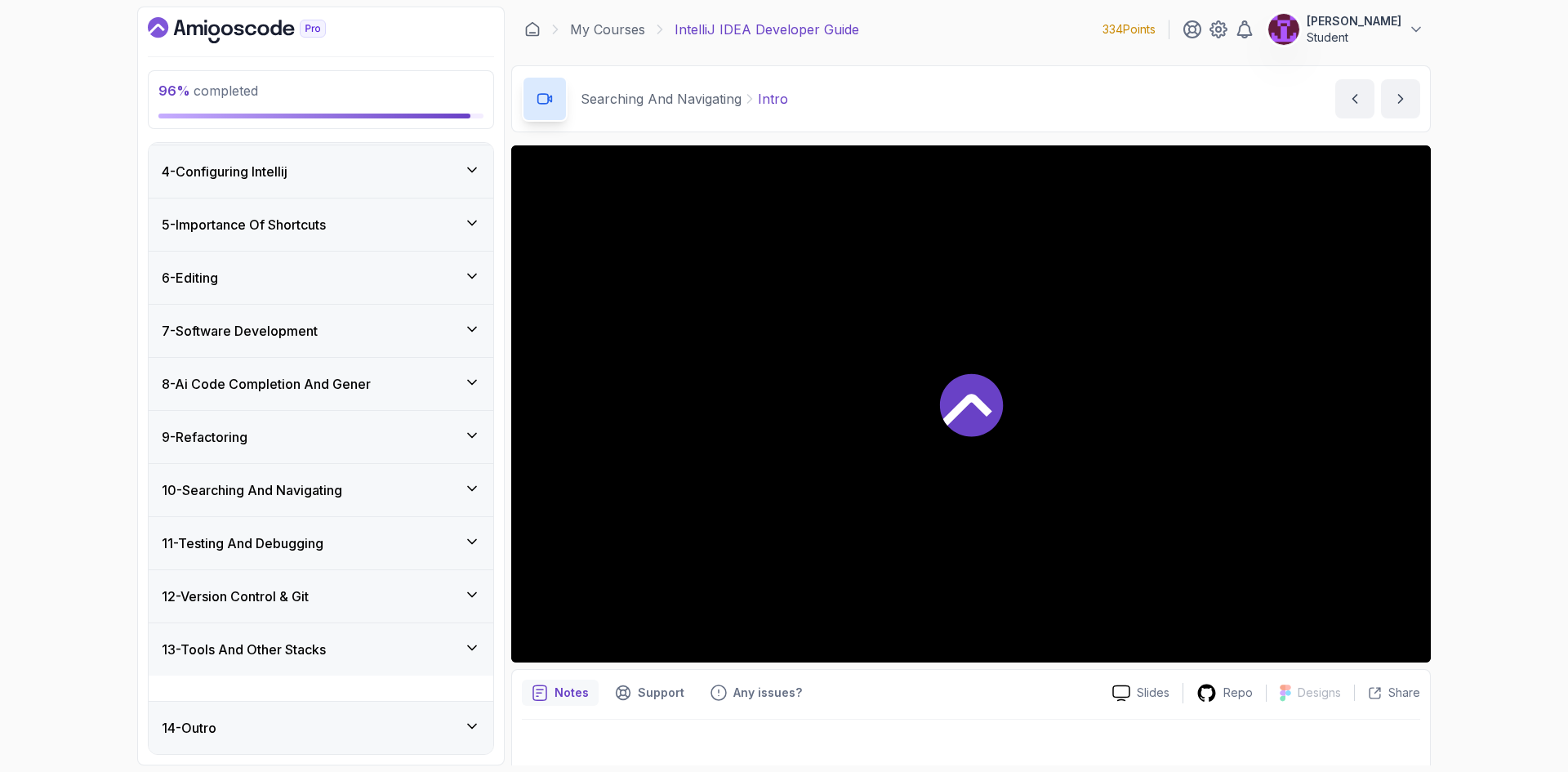
scroll to position [131, 0]
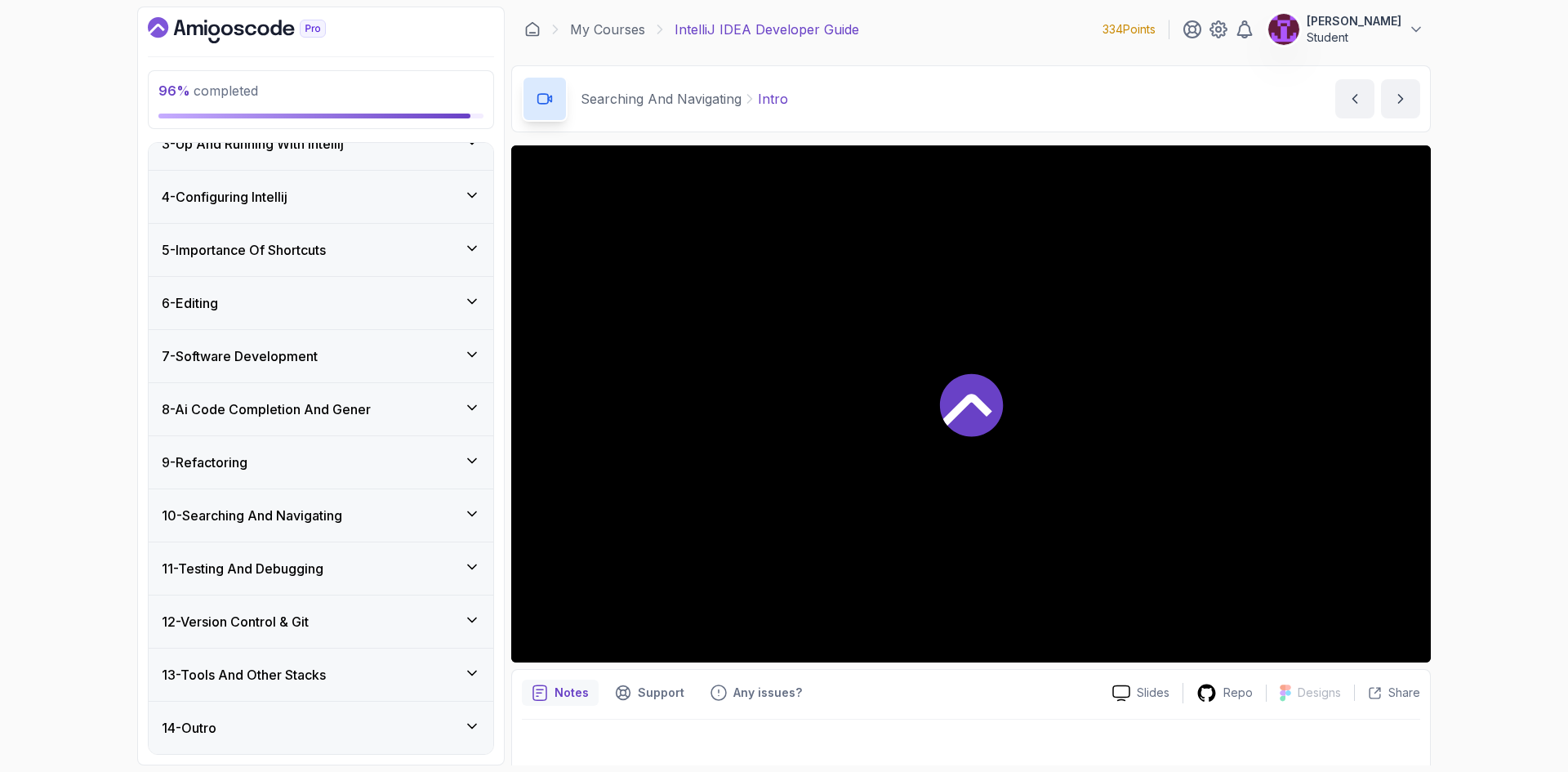
click at [314, 686] on div "13 - Tools And Other Stacks" at bounding box center [321, 674] width 345 height 52
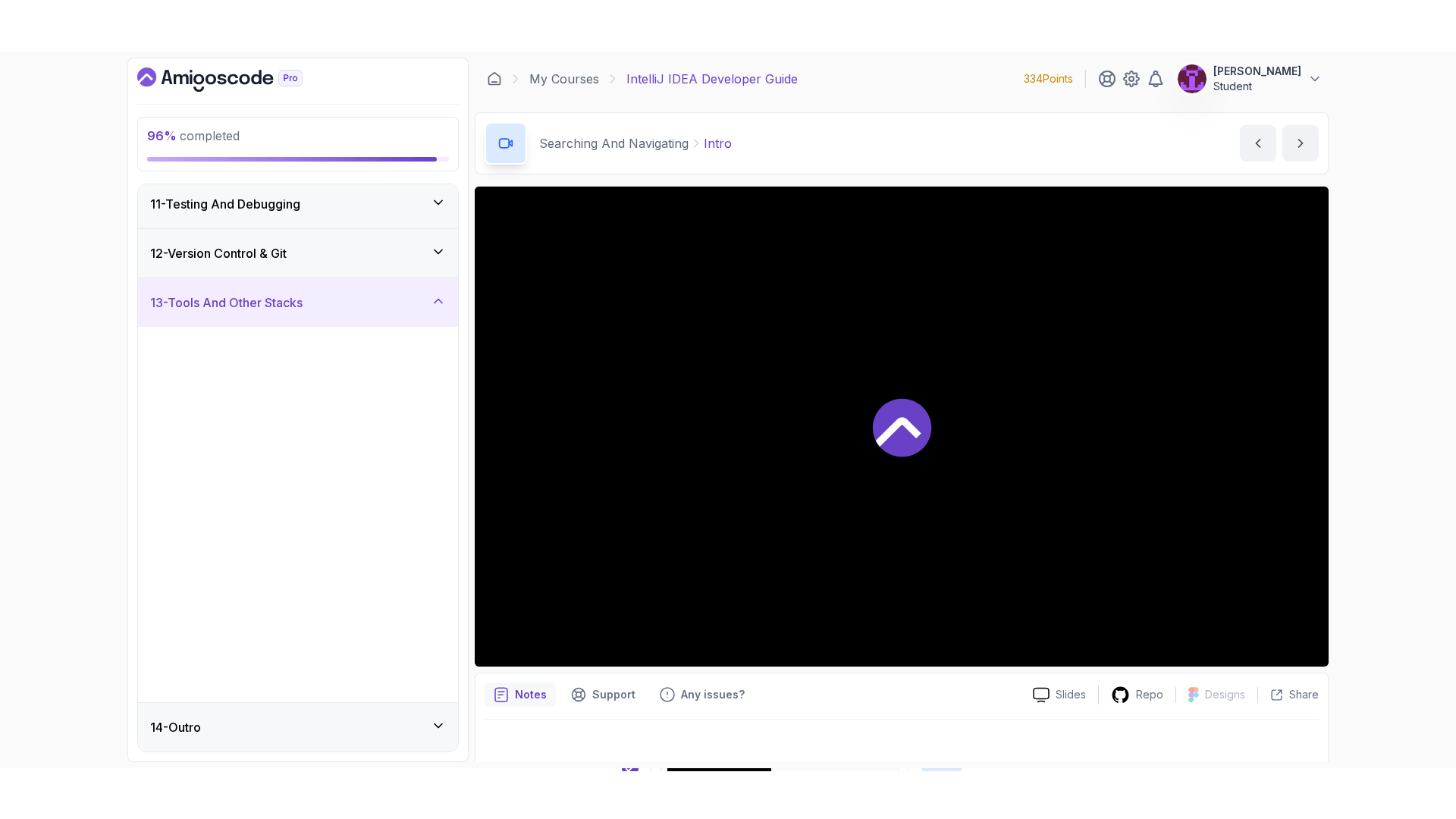
scroll to position [568, 0]
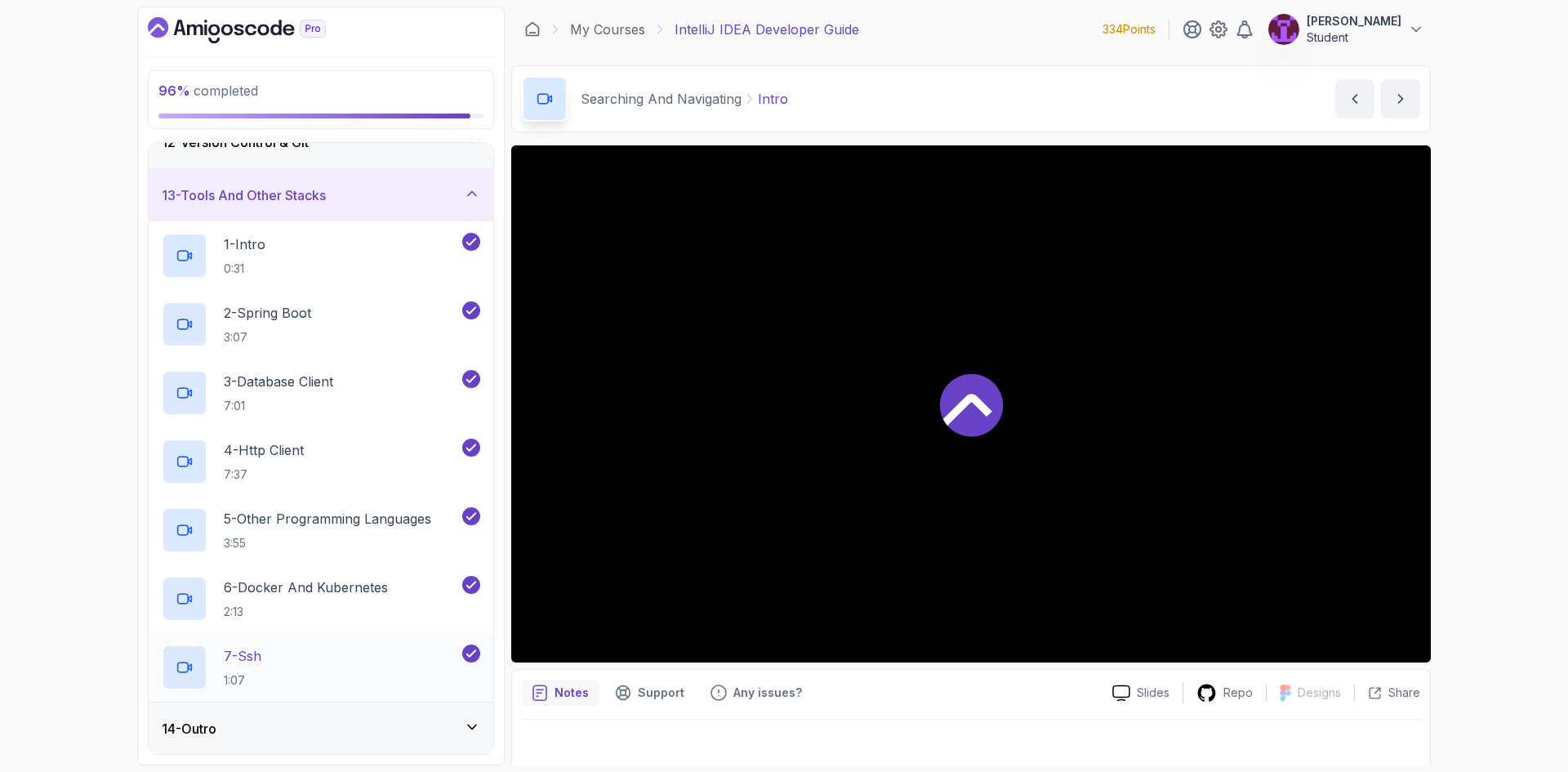
click at [337, 649] on div "7 - Ssh 1:07" at bounding box center [310, 667] width 297 height 46
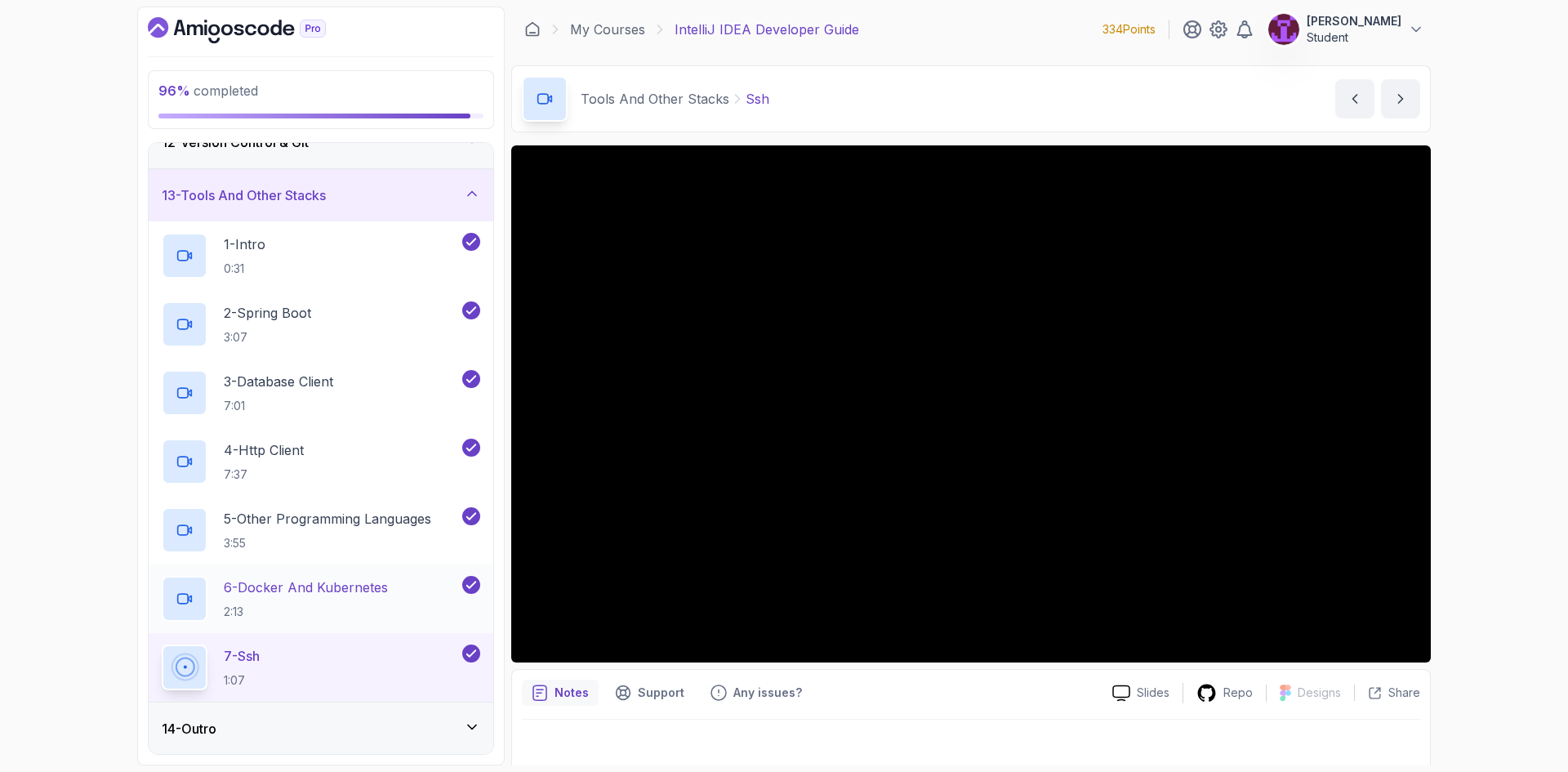
click at [387, 589] on p "6 - Docker And Kubernetes" at bounding box center [306, 586] width 164 height 20
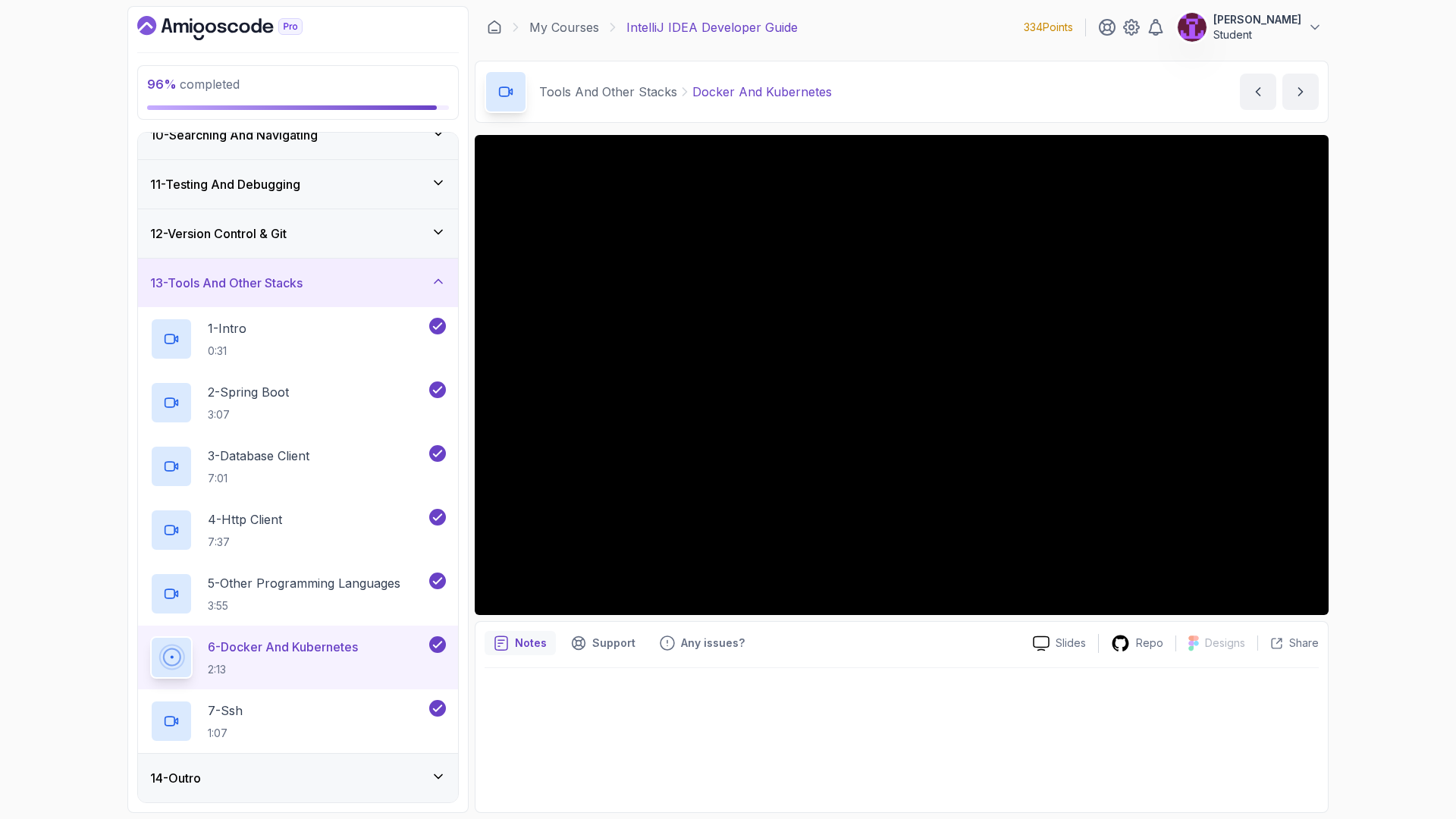
scroll to position [568, 0]
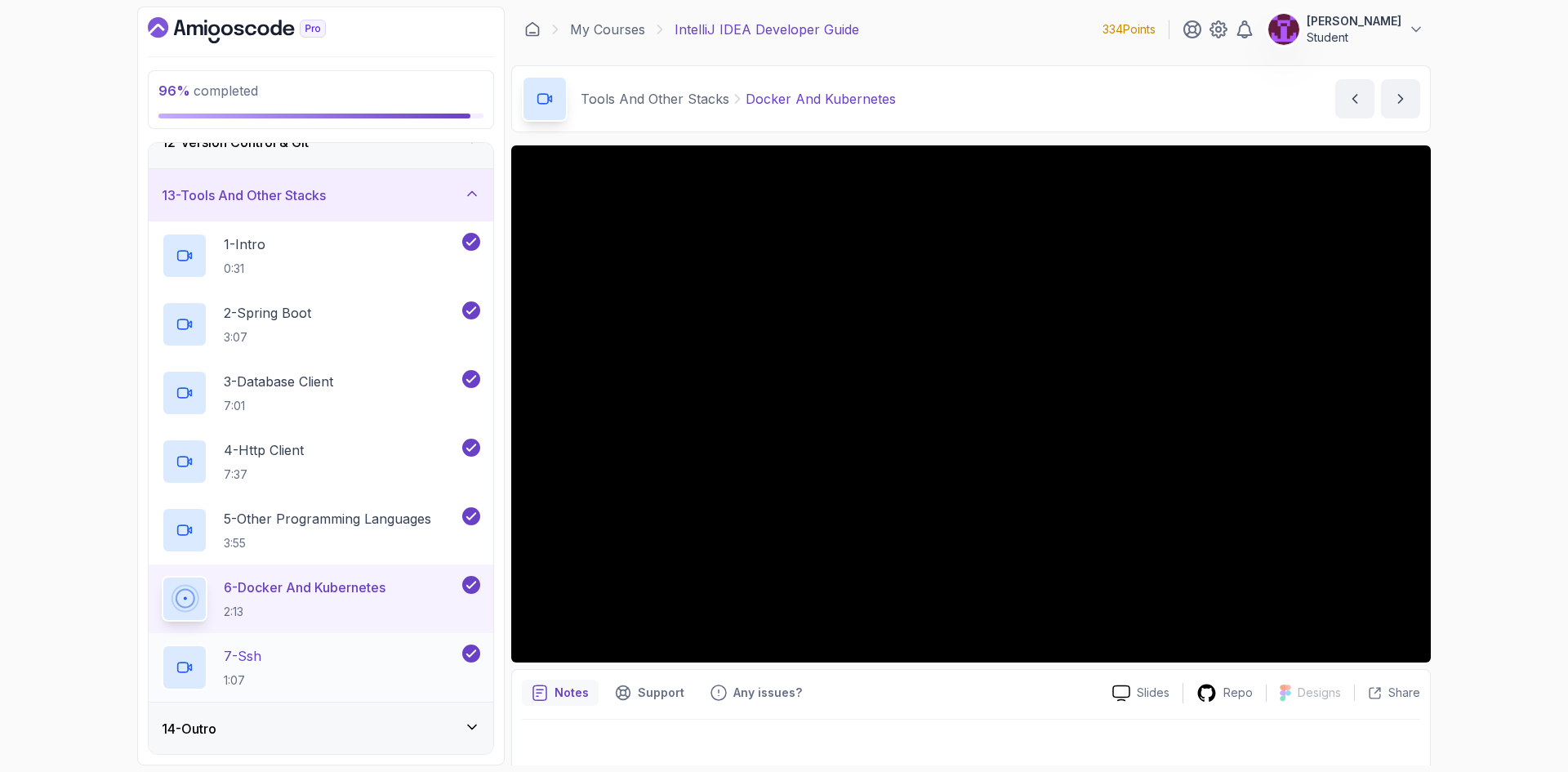
click at [377, 648] on div "7 - Ssh 1:07" at bounding box center [310, 667] width 297 height 46
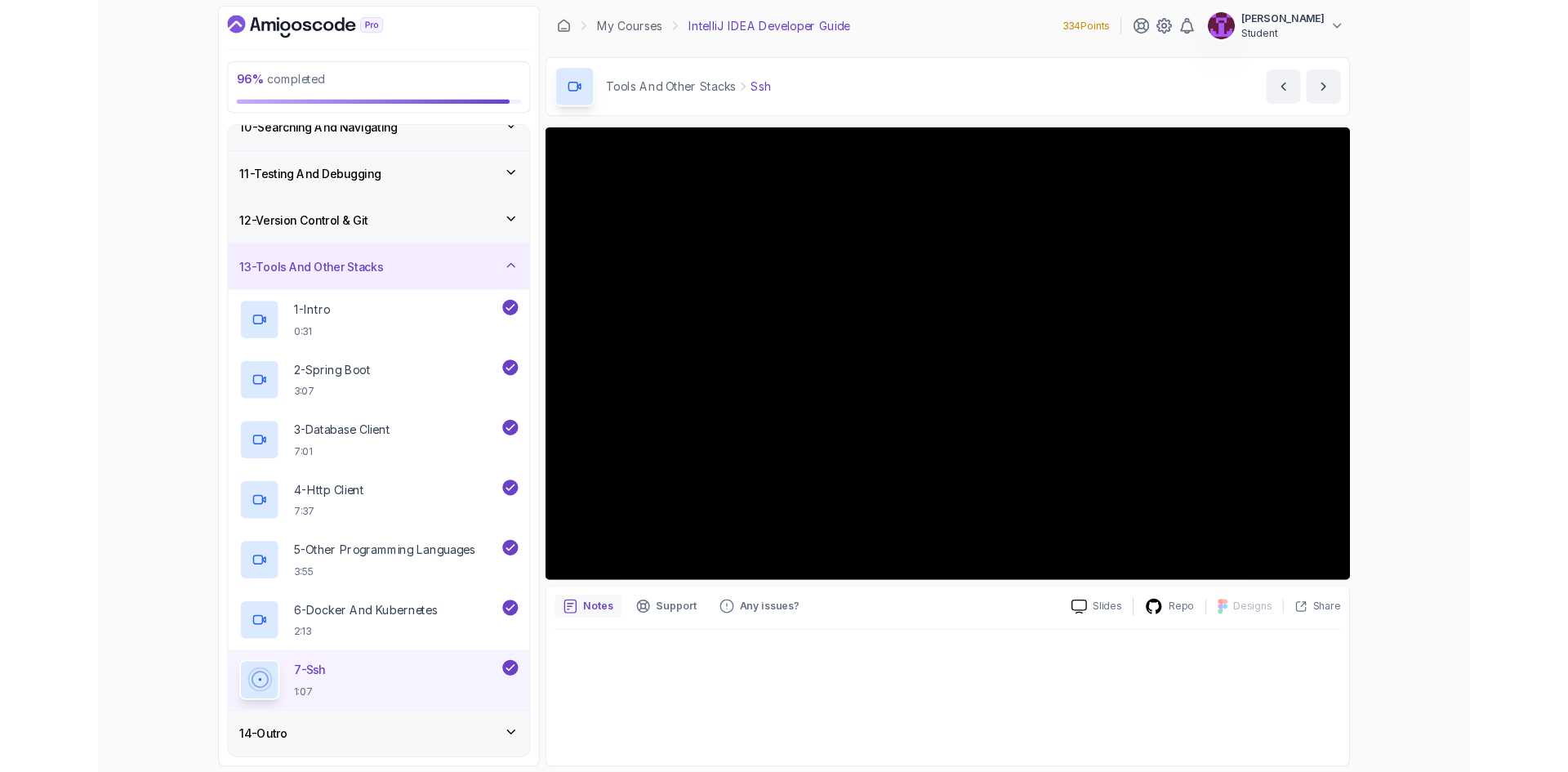
scroll to position [611, 0]
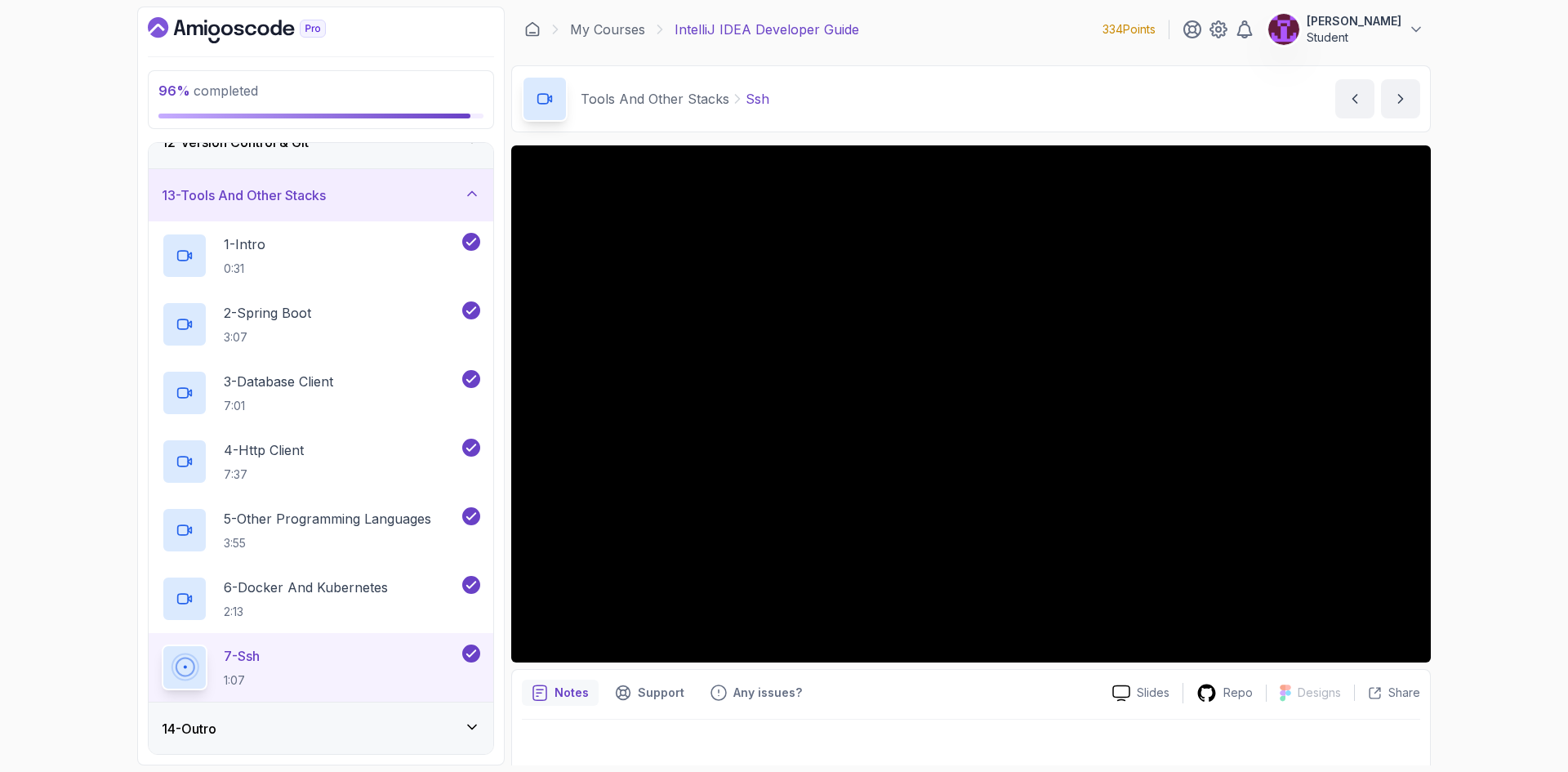
click at [426, 714] on div "14 - Outro" at bounding box center [321, 728] width 345 height 52
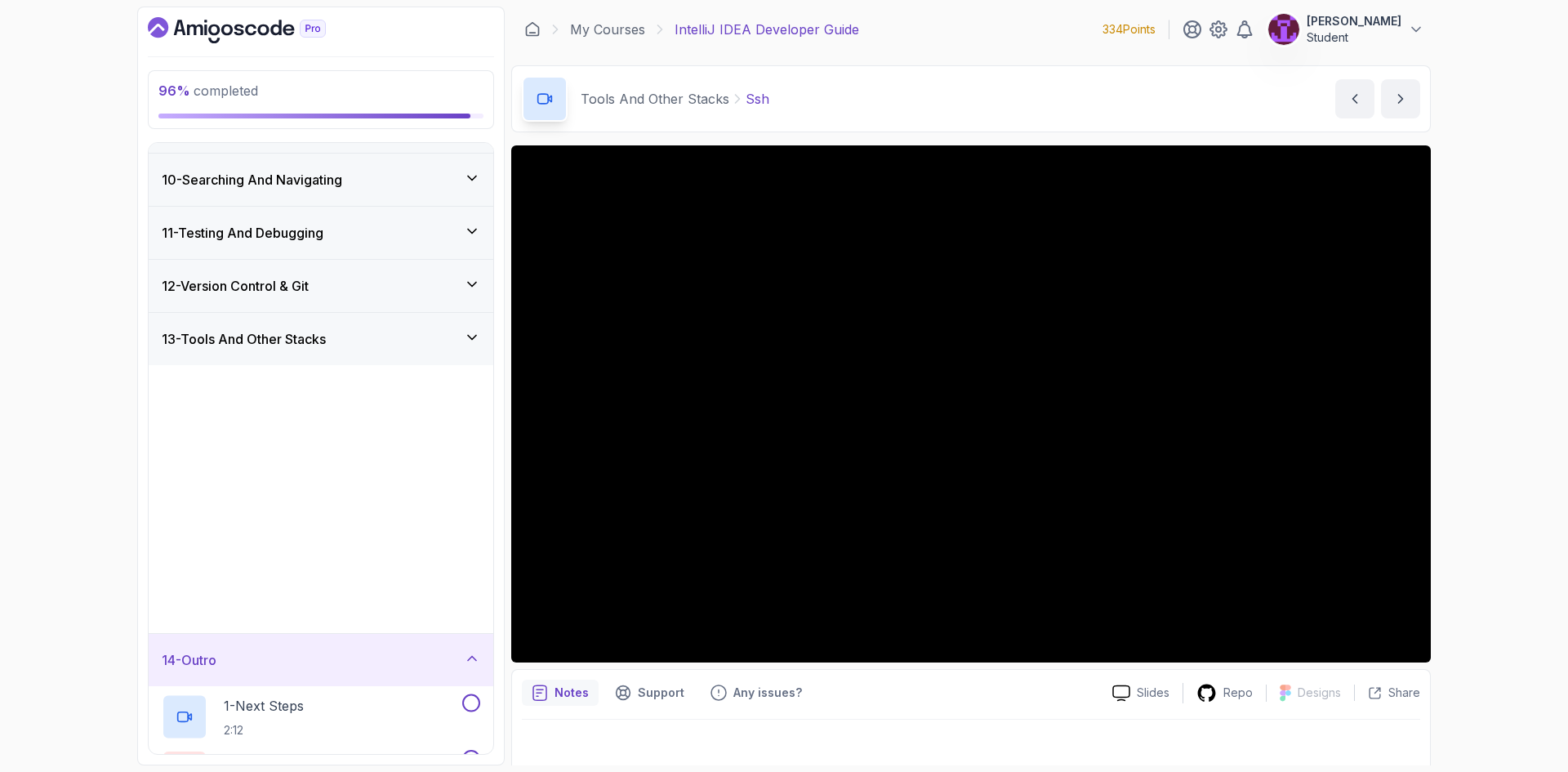
scroll to position [337, 0]
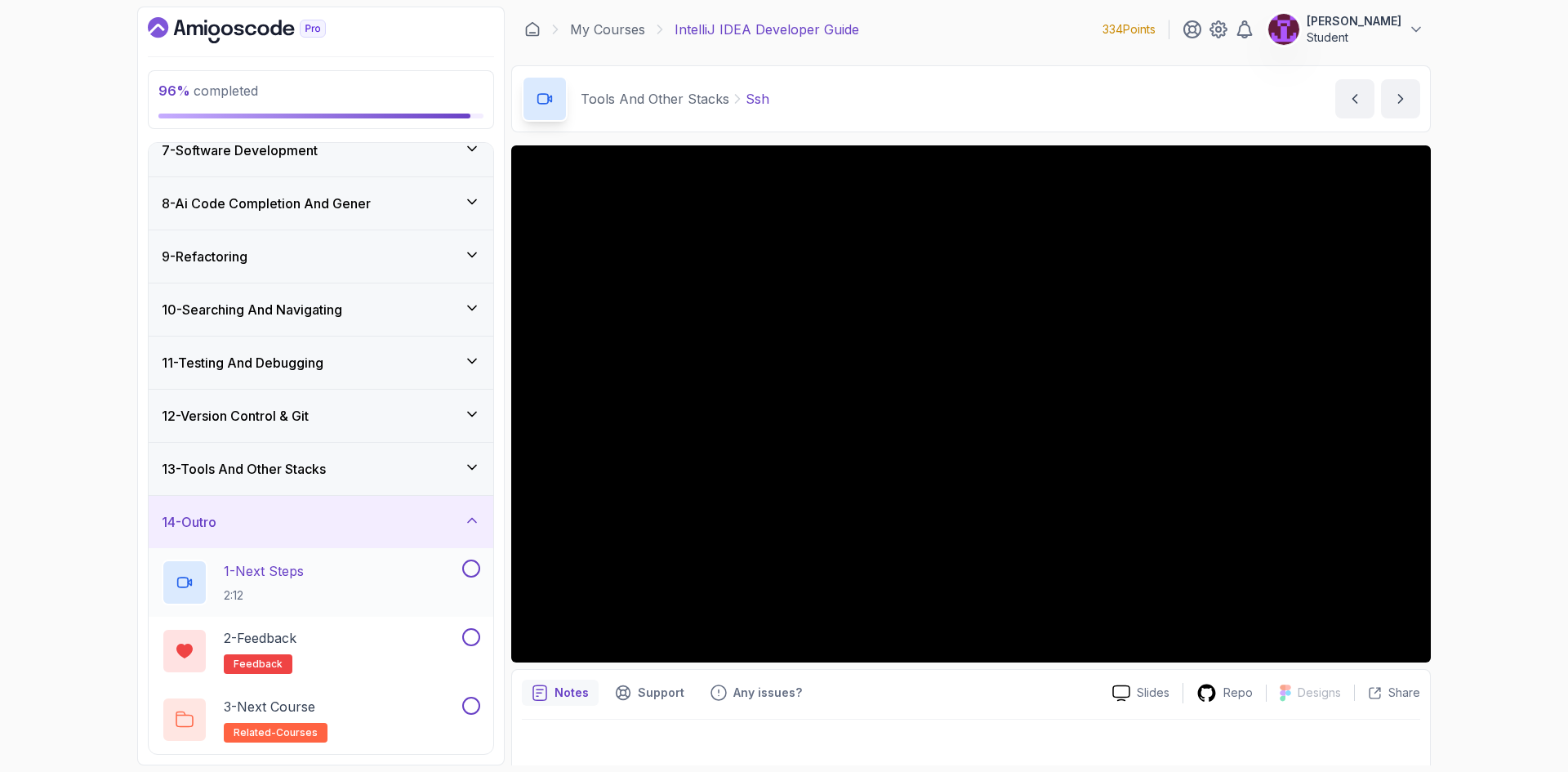
click at [466, 572] on button at bounding box center [470, 568] width 18 height 18
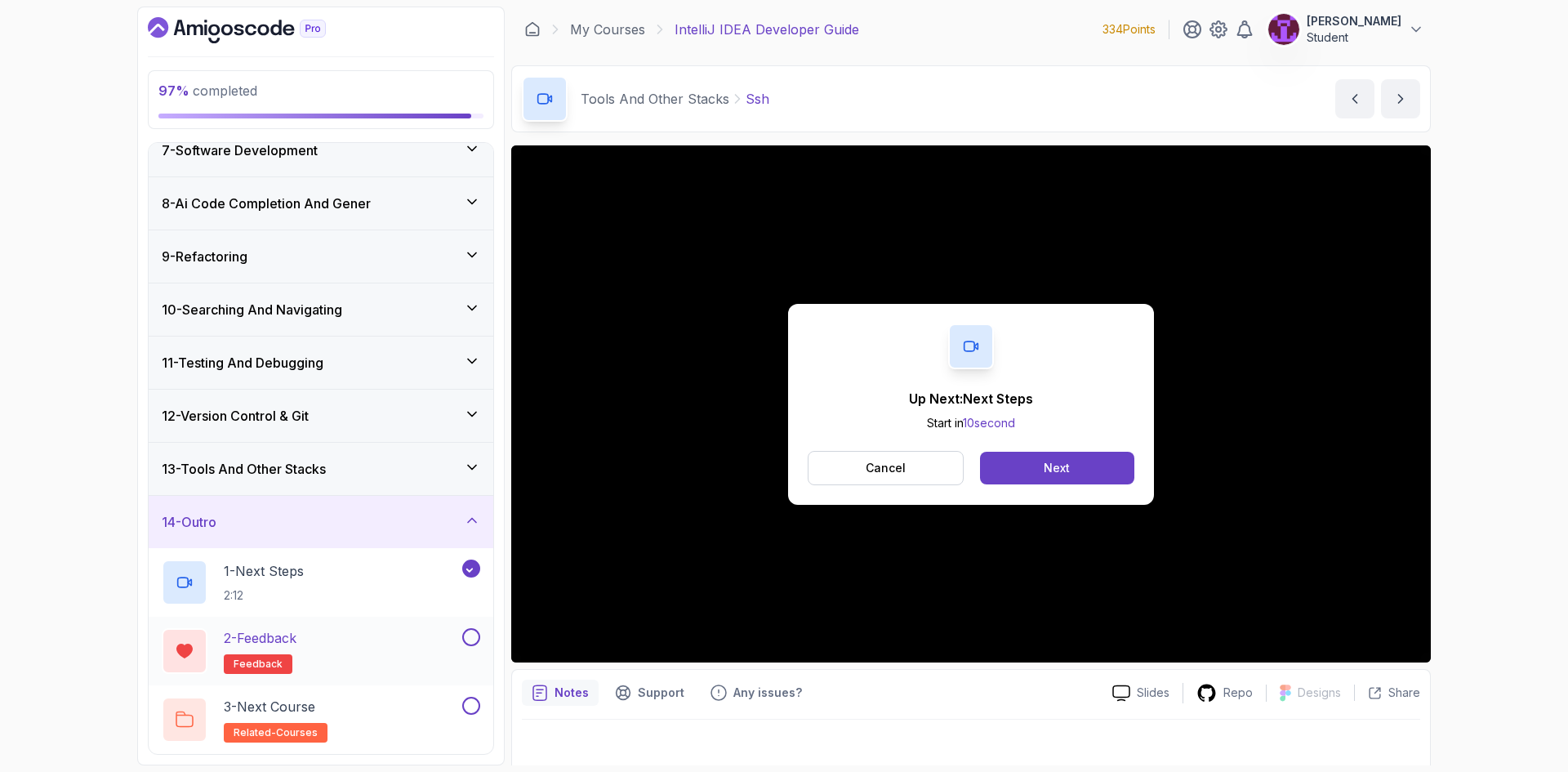
click at [467, 636] on button at bounding box center [470, 637] width 18 height 18
click at [471, 703] on button at bounding box center [470, 705] width 18 height 18
click at [407, 534] on div "14 - Outro" at bounding box center [321, 522] width 345 height 52
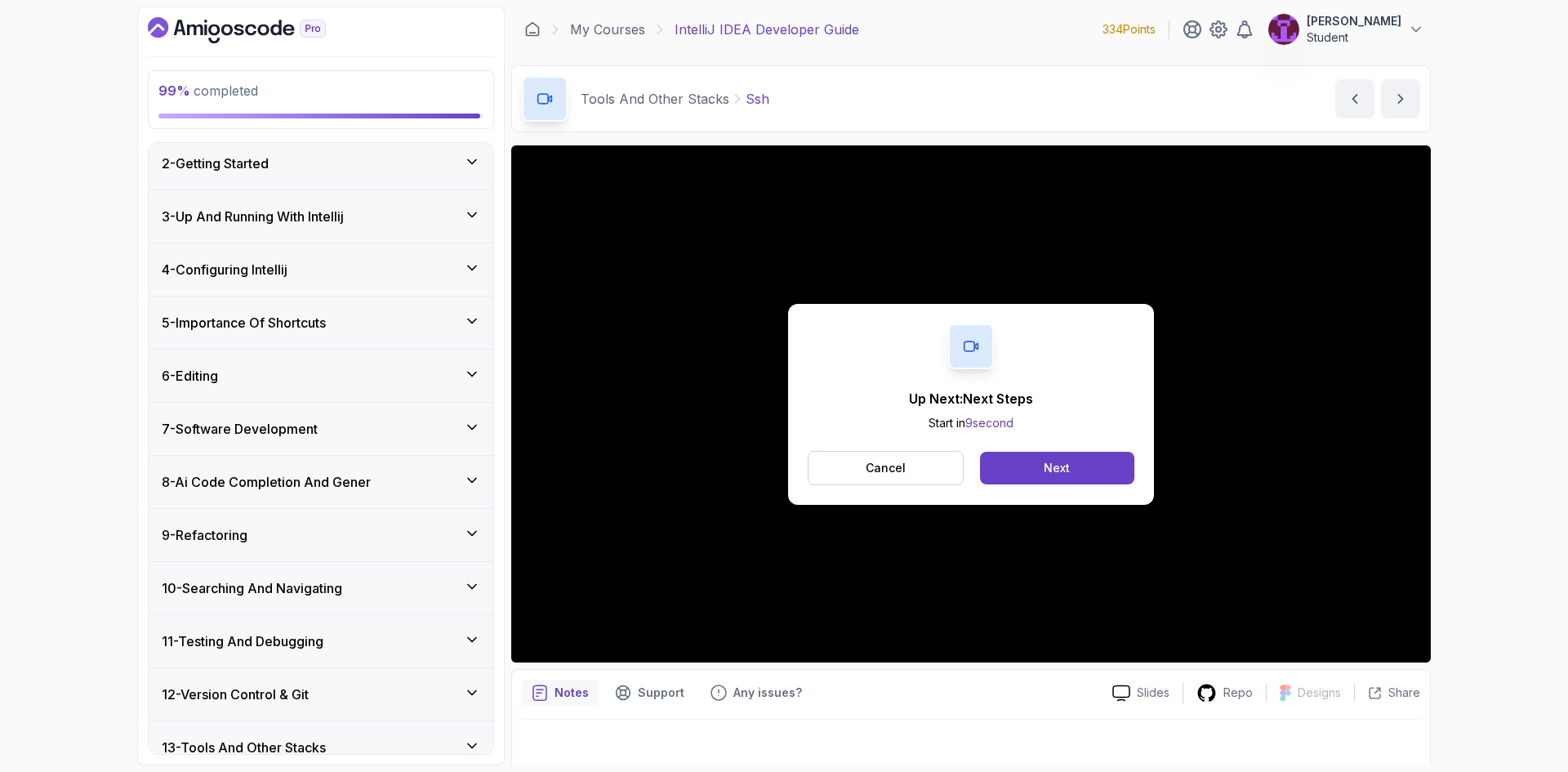
scroll to position [0, 0]
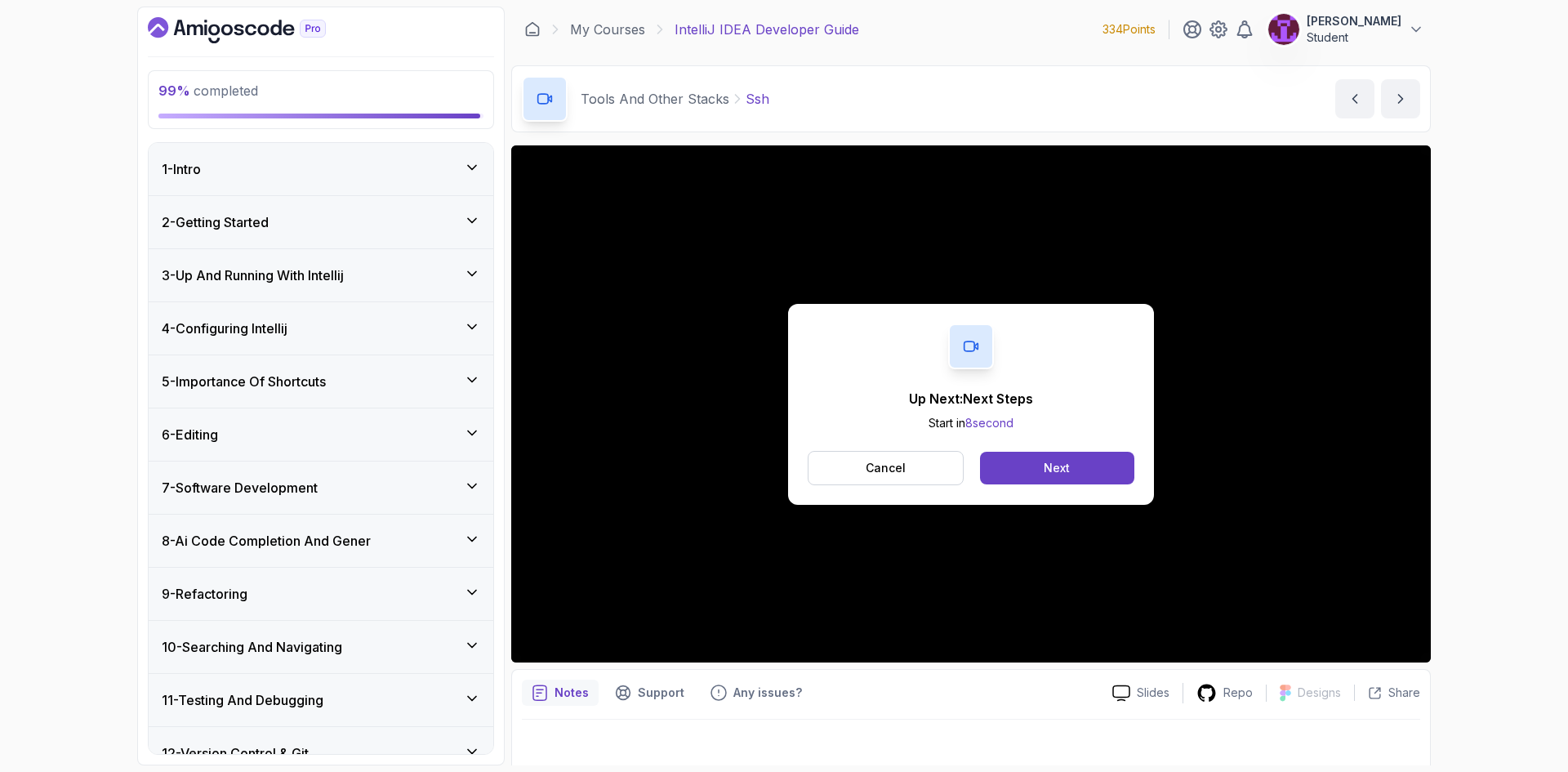
click at [349, 183] on div "1 - Intro" at bounding box center [321, 168] width 345 height 52
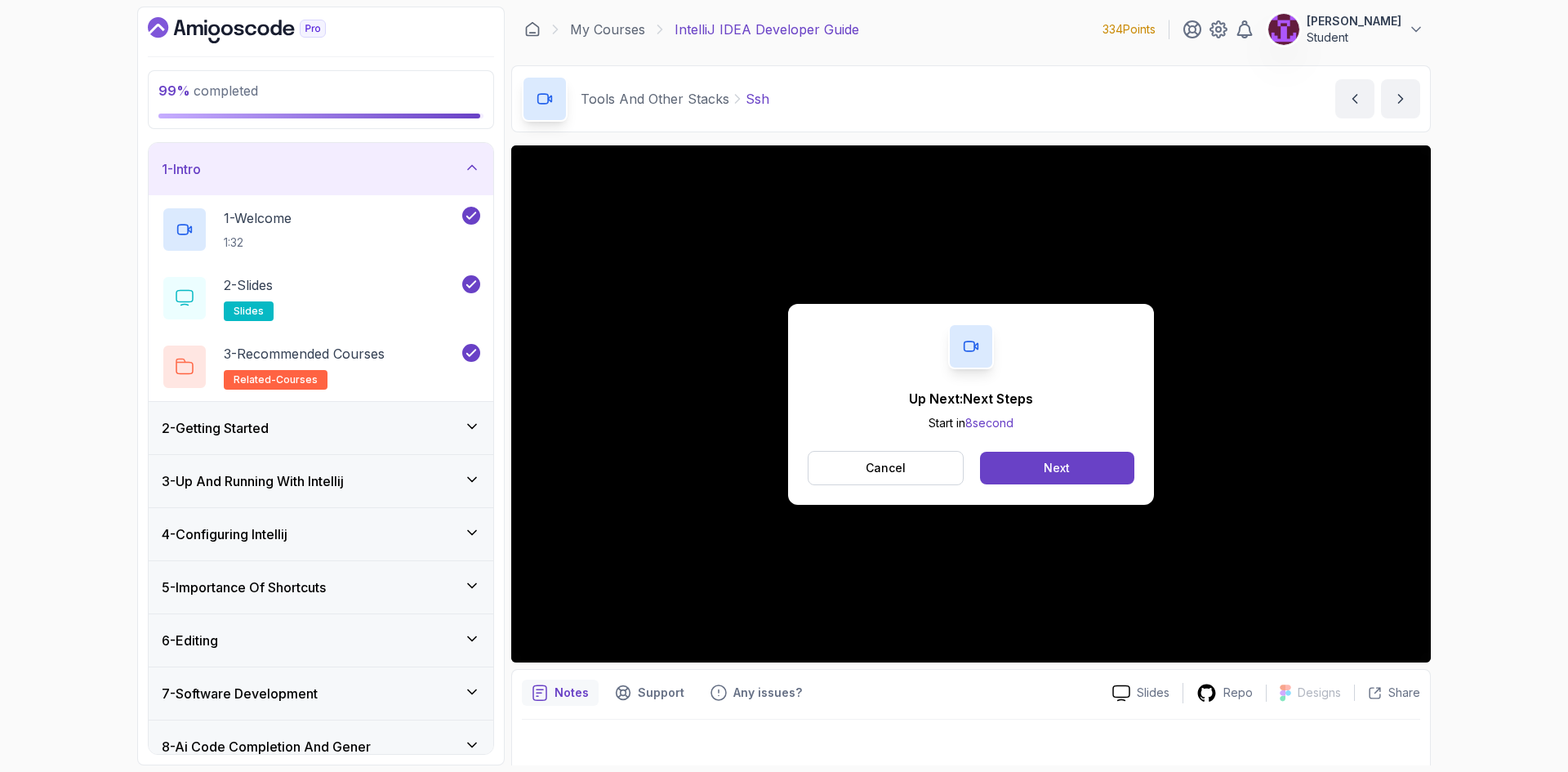
click at [439, 159] on div "1 - Intro" at bounding box center [321, 168] width 318 height 20
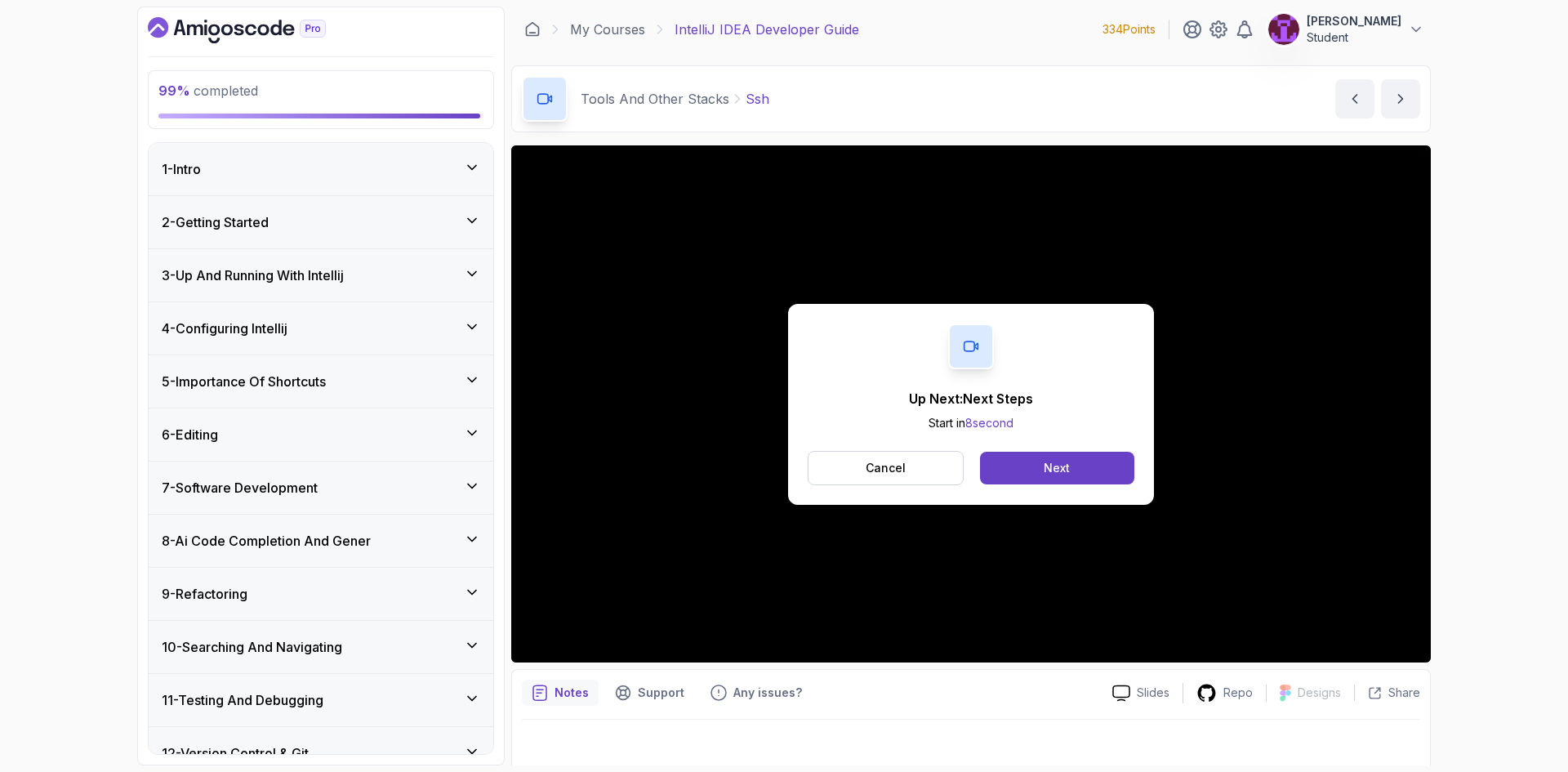
click at [459, 238] on div "2 - Getting Started" at bounding box center [321, 222] width 345 height 52
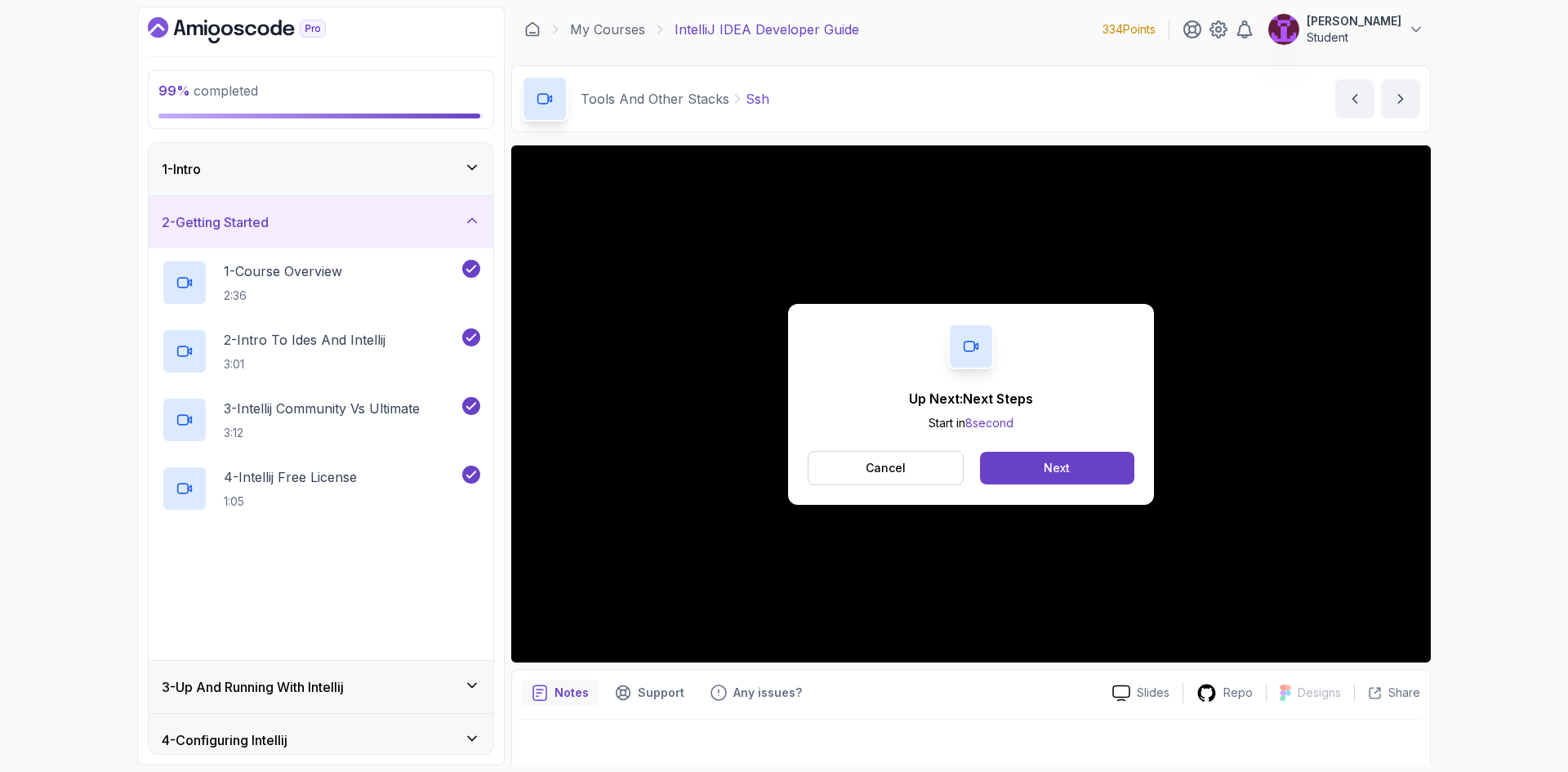
click at [460, 235] on div "2 - Getting Started" at bounding box center [321, 222] width 345 height 52
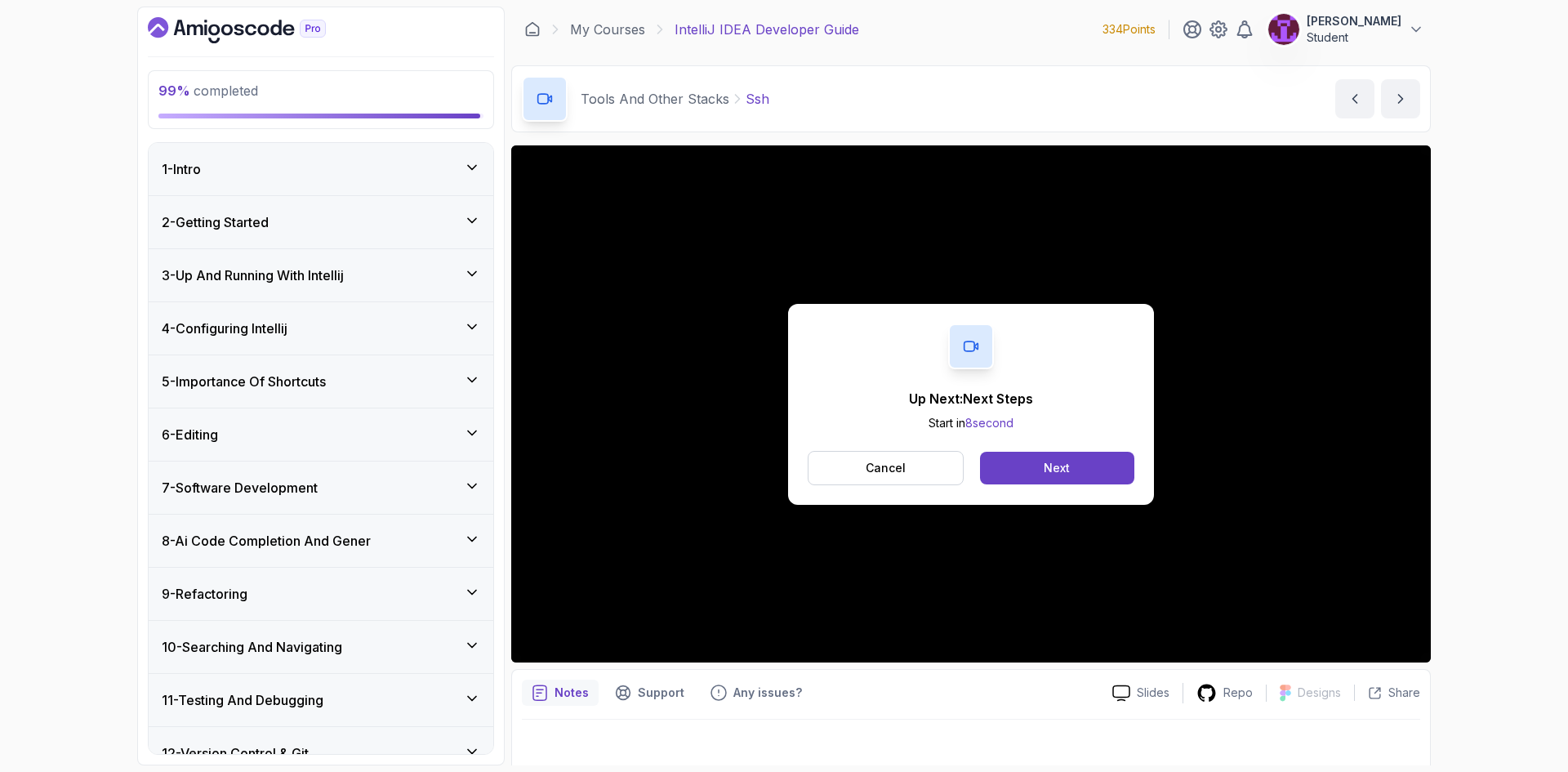
click at [466, 268] on icon at bounding box center [471, 273] width 16 height 16
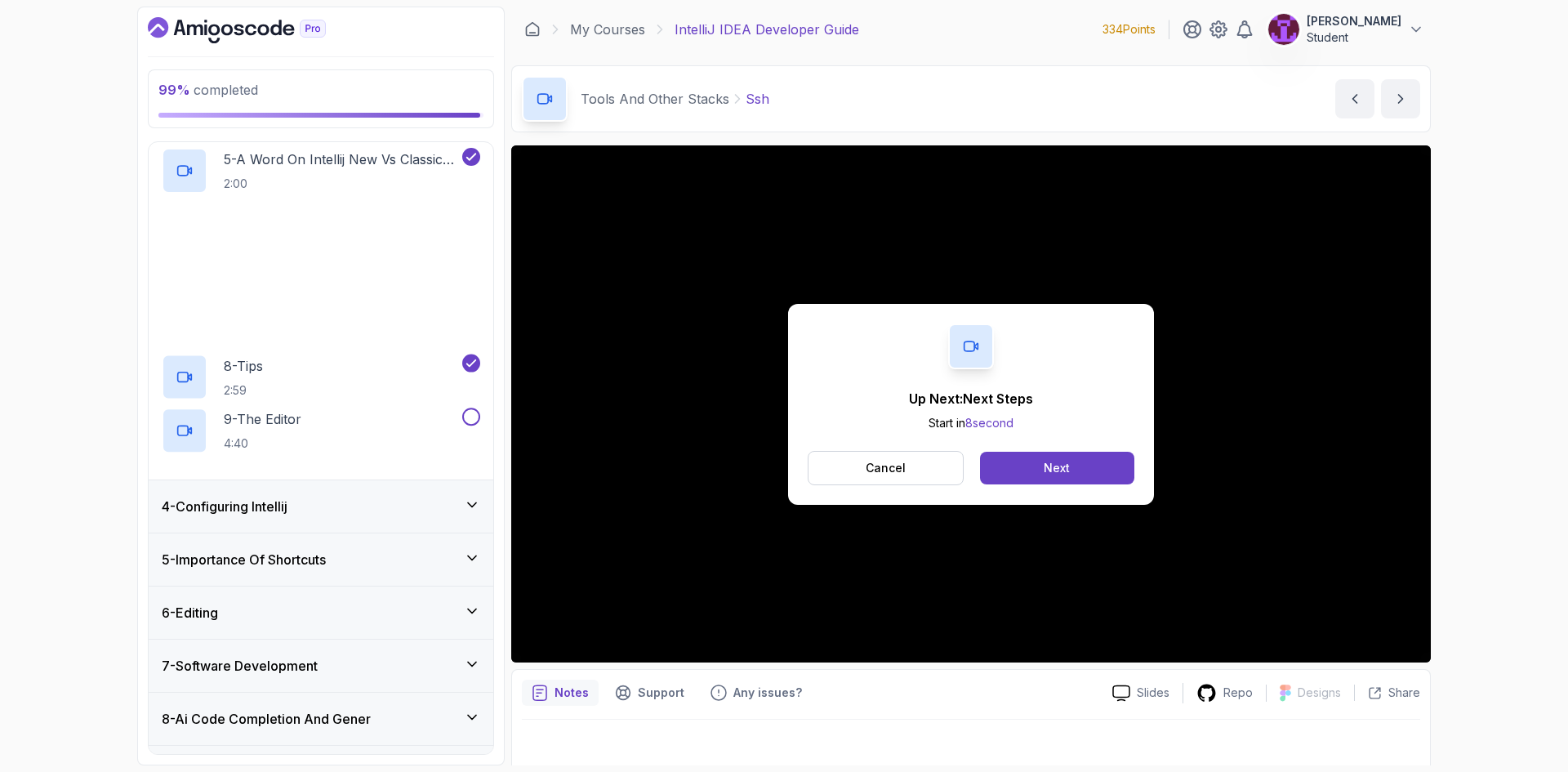
scroll to position [490, 0]
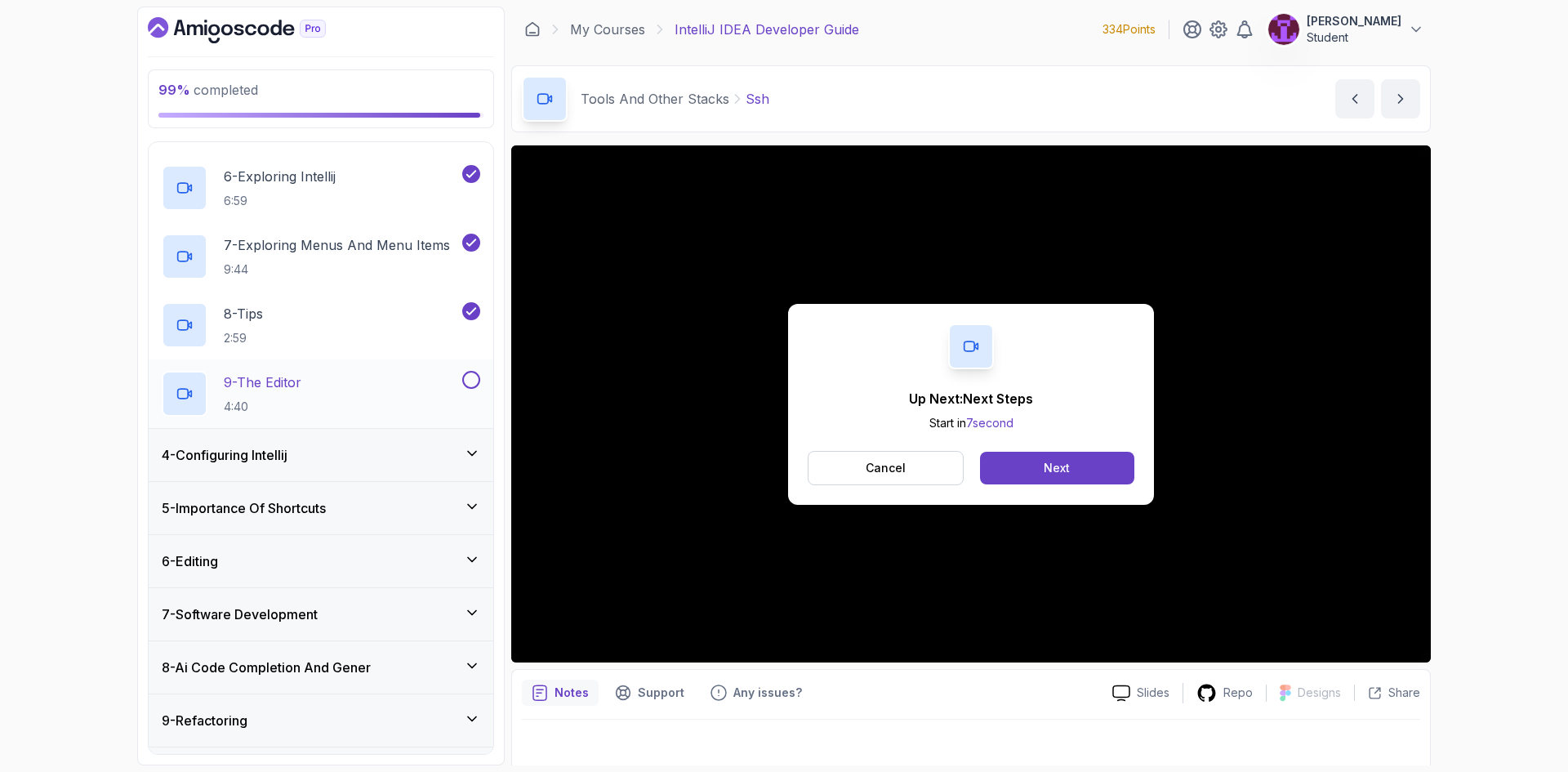
click at [471, 386] on button at bounding box center [470, 379] width 18 height 18
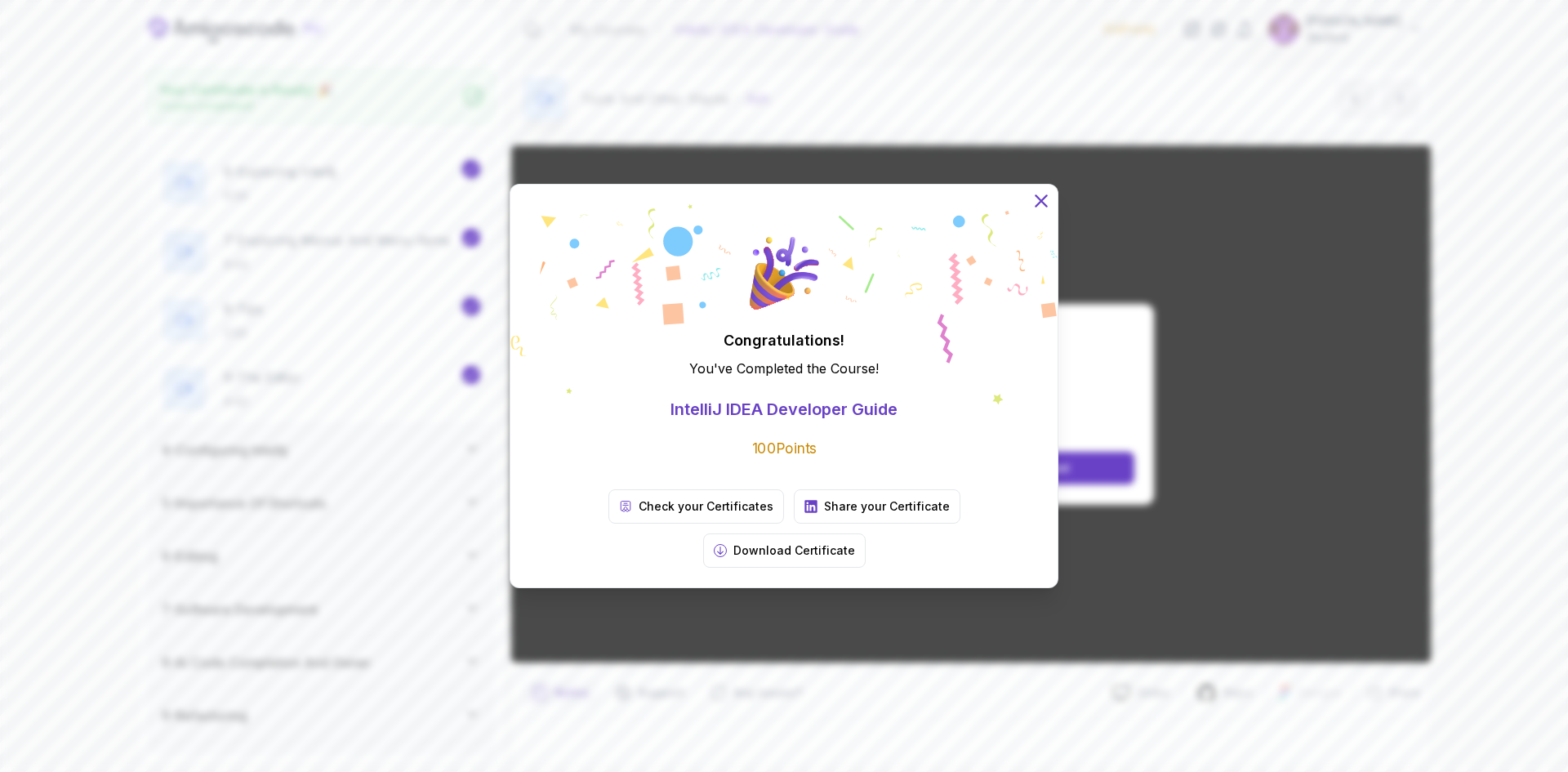
click at [1036, 206] on icon at bounding box center [1041, 200] width 10 height 10
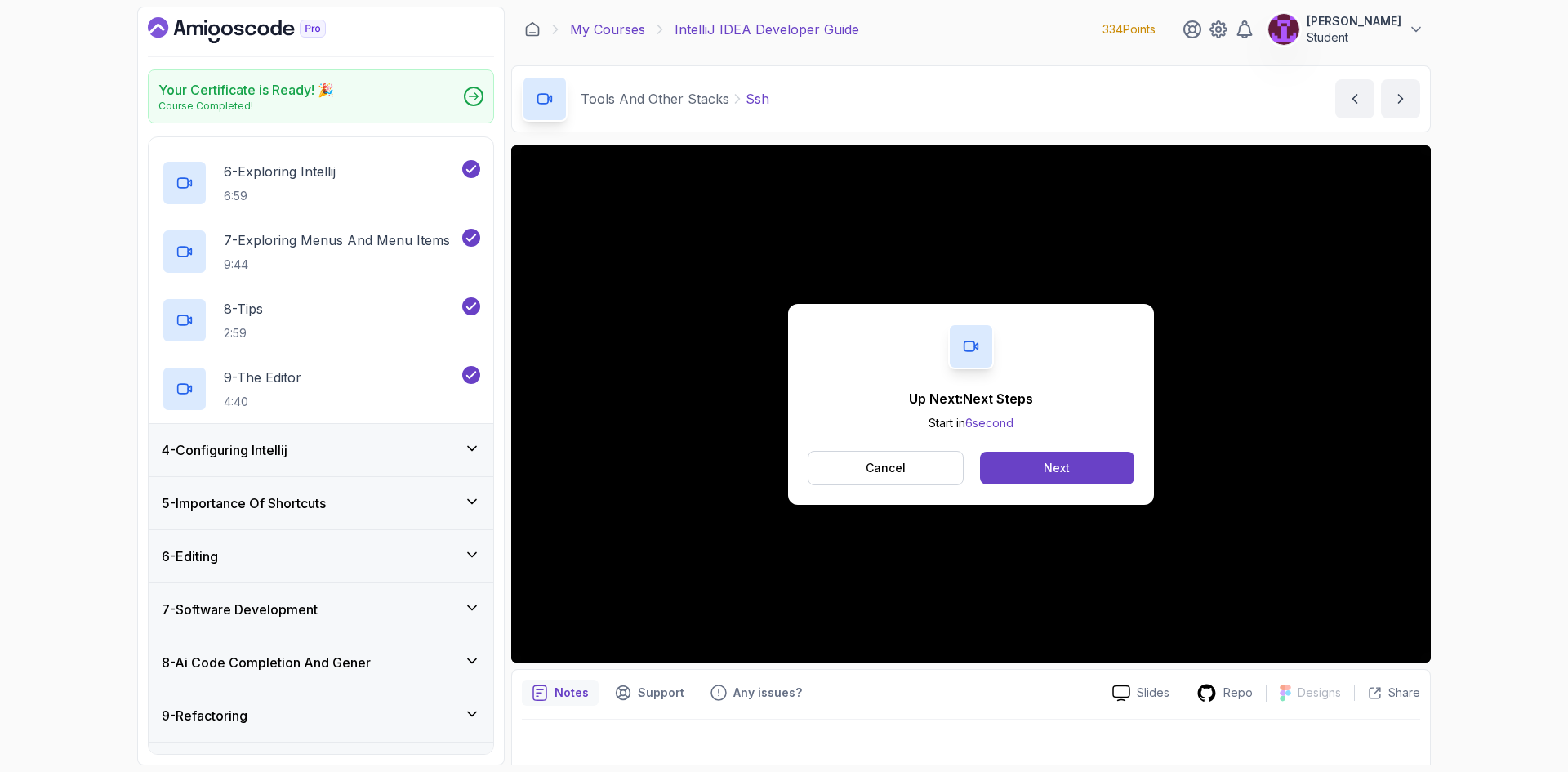
click at [624, 28] on link "My Courses" at bounding box center [607, 30] width 75 height 20
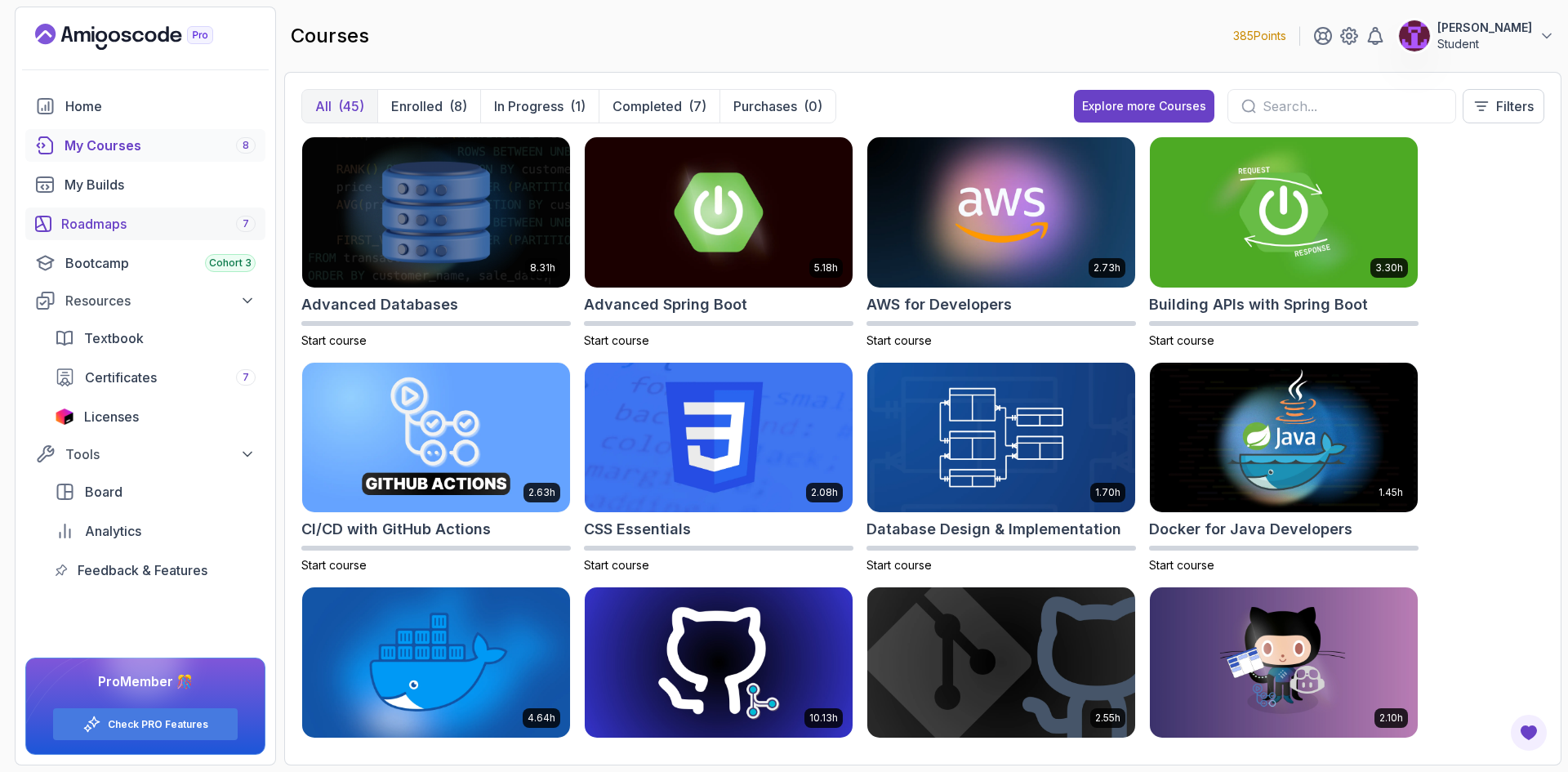
click at [131, 227] on div "Roadmaps 7" at bounding box center [158, 224] width 194 height 20
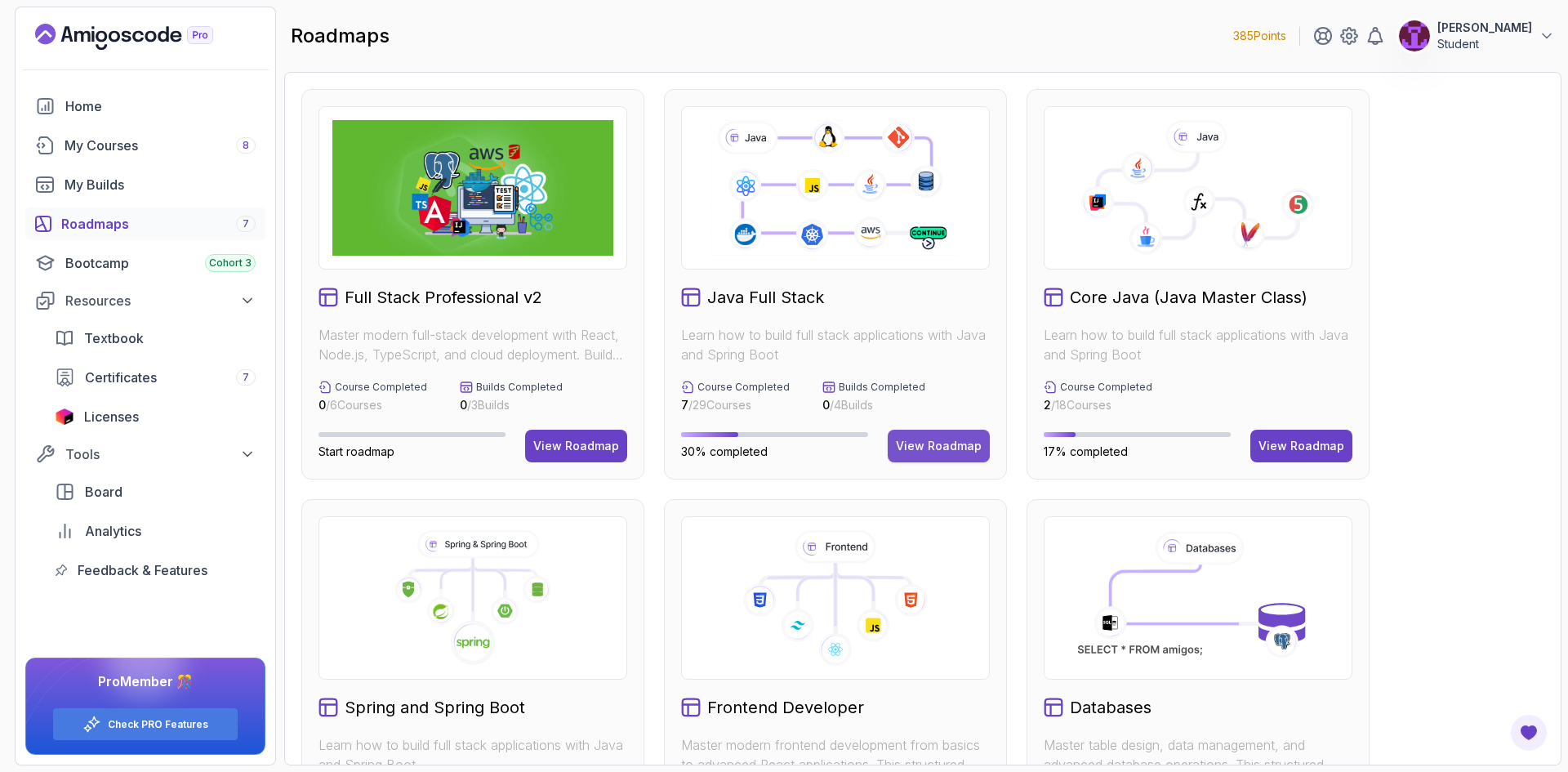
click at [949, 453] on div "View Roadmap" at bounding box center [939, 445] width 86 height 16
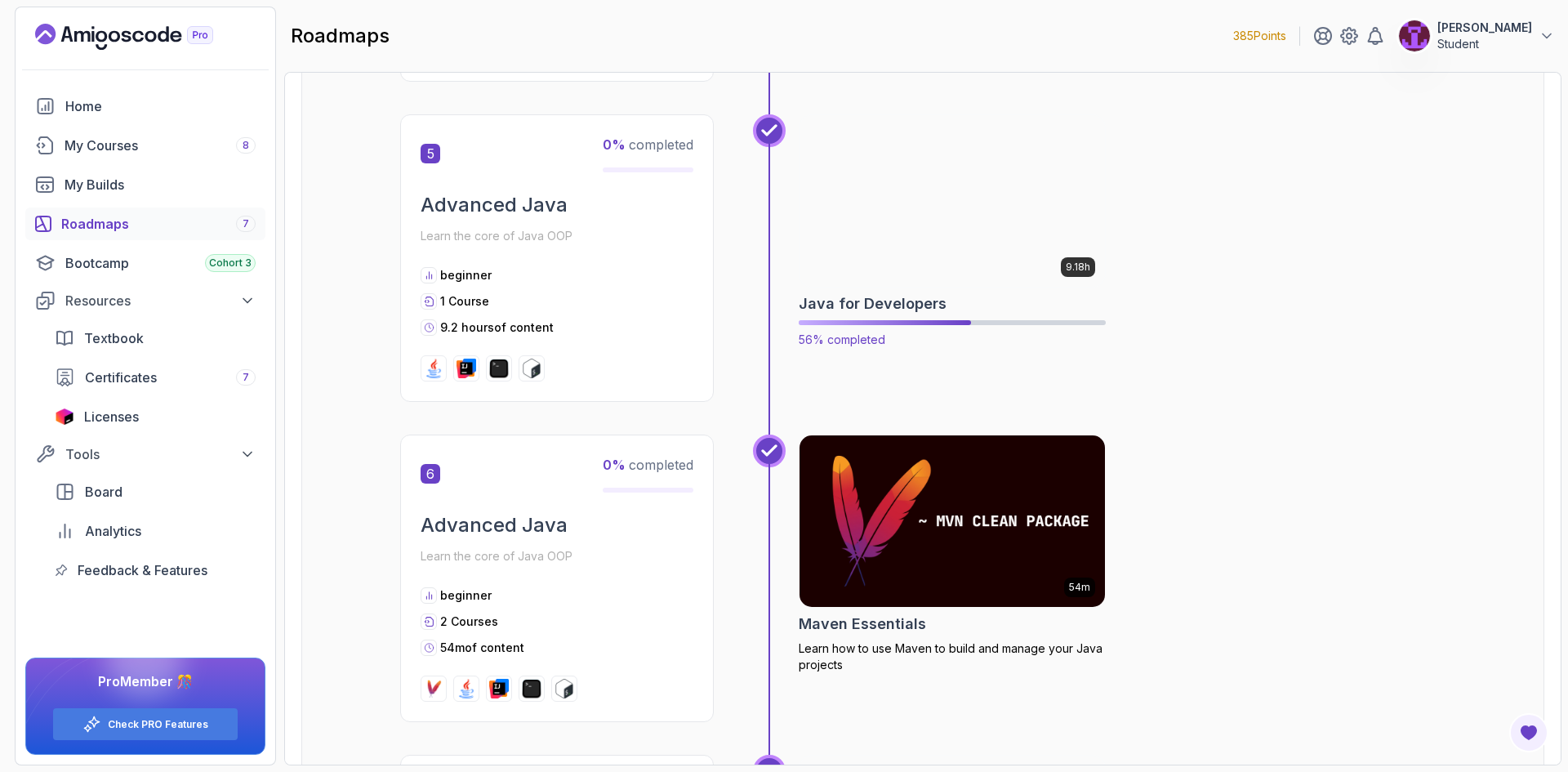
scroll to position [1796, 0]
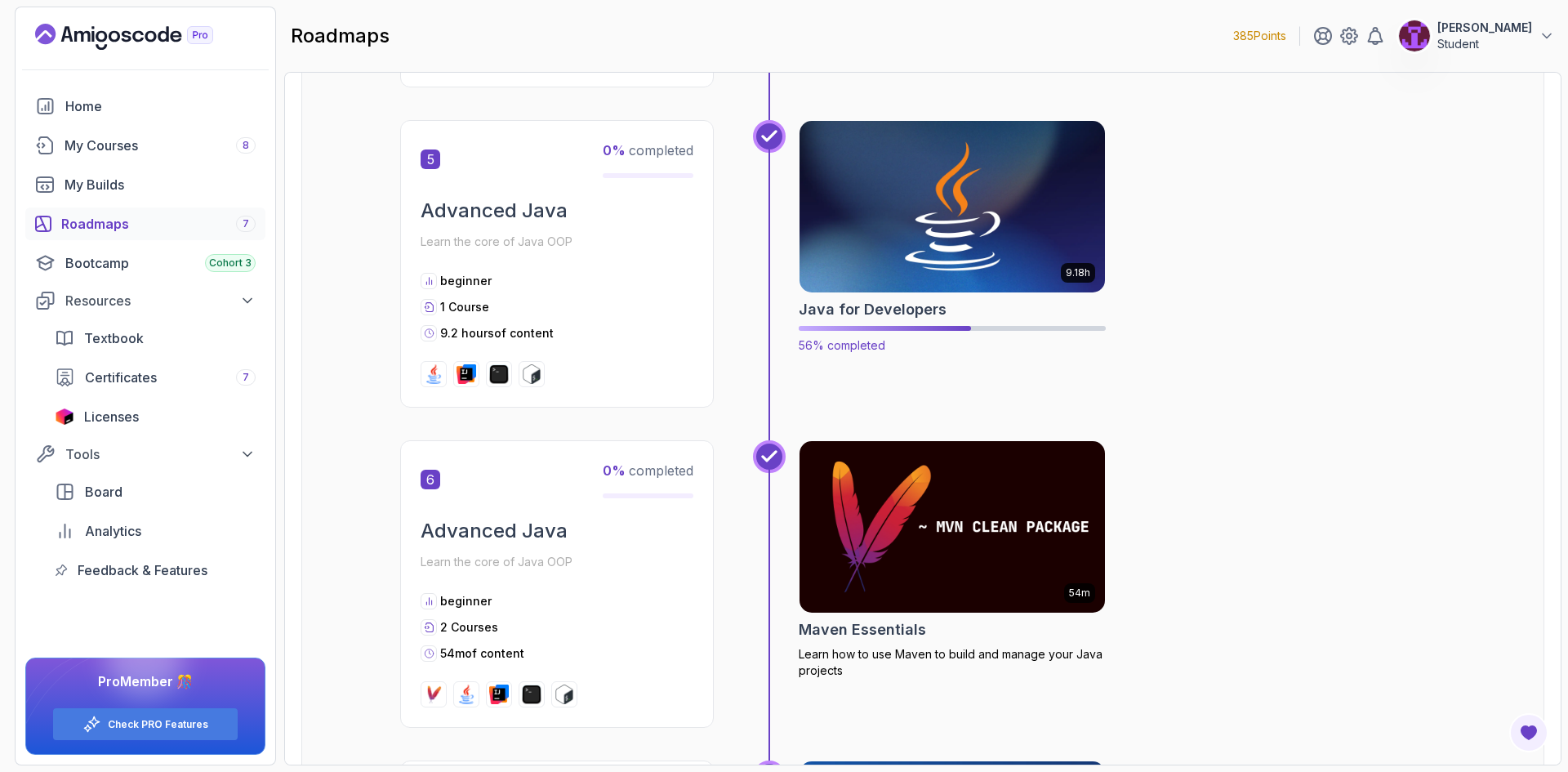
click at [961, 208] on img at bounding box center [952, 207] width 321 height 180
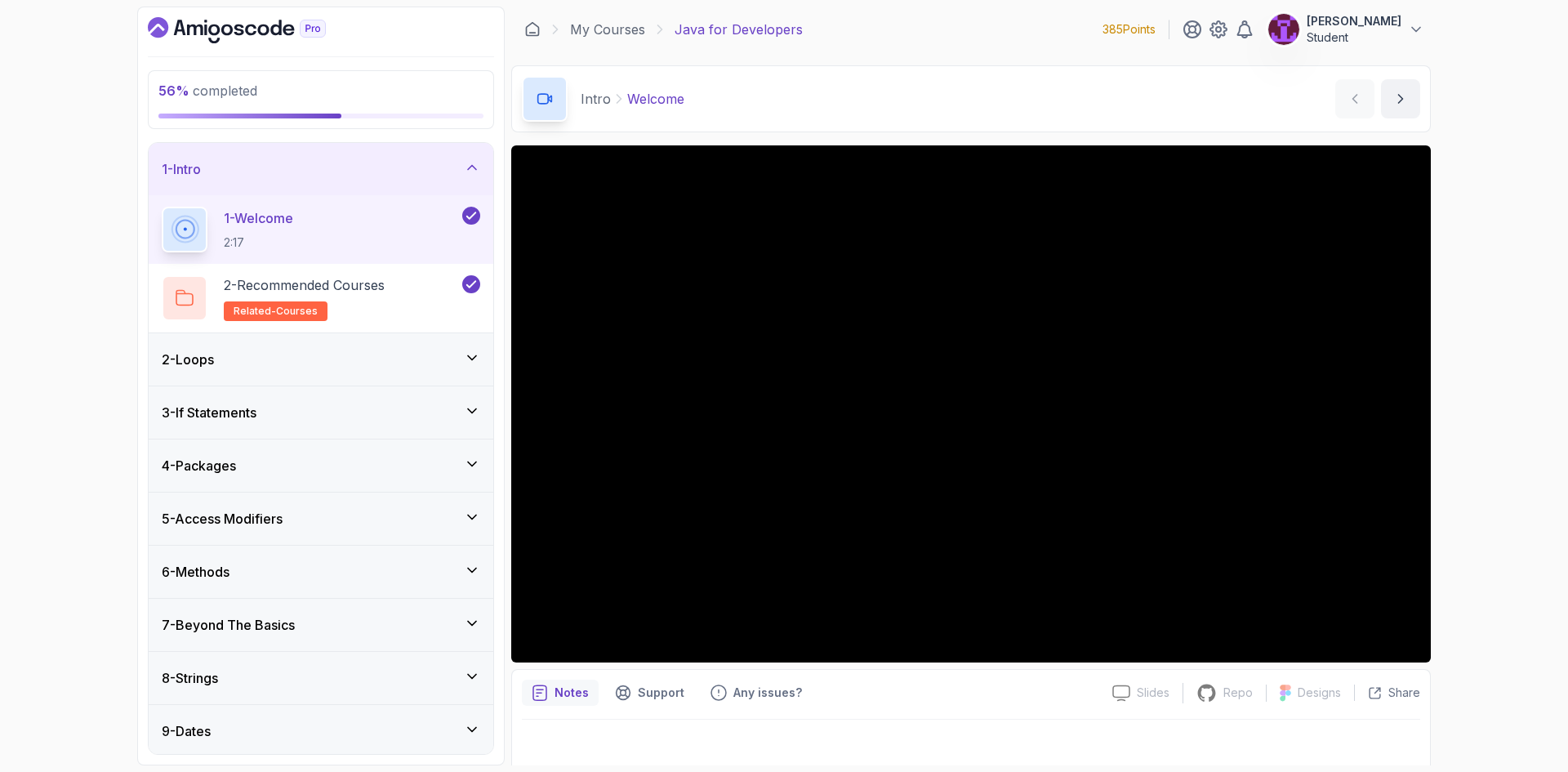
click at [403, 365] on div "2 - Loops" at bounding box center [321, 359] width 318 height 20
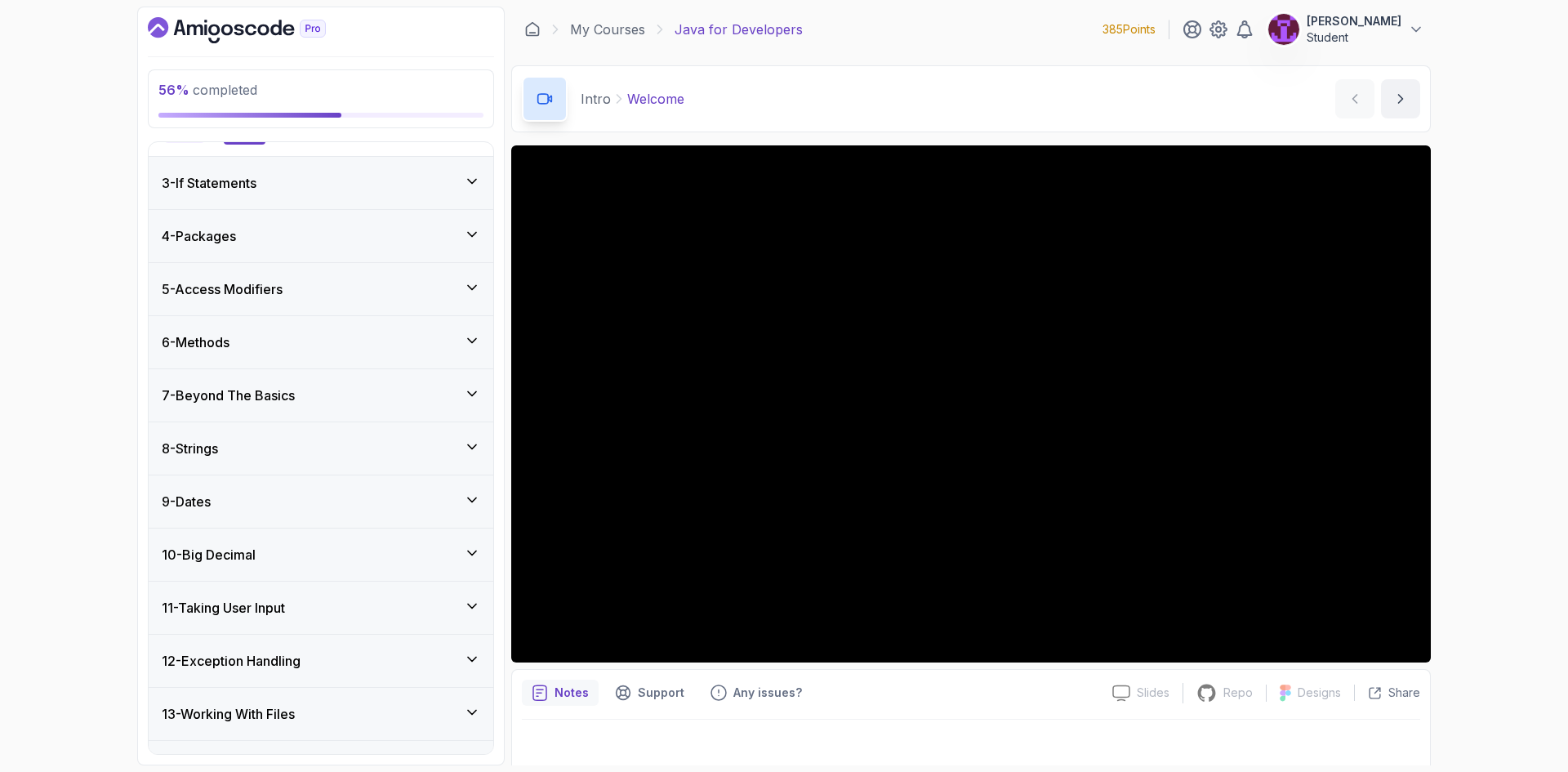
click at [451, 460] on div "8 - Strings" at bounding box center [321, 447] width 345 height 52
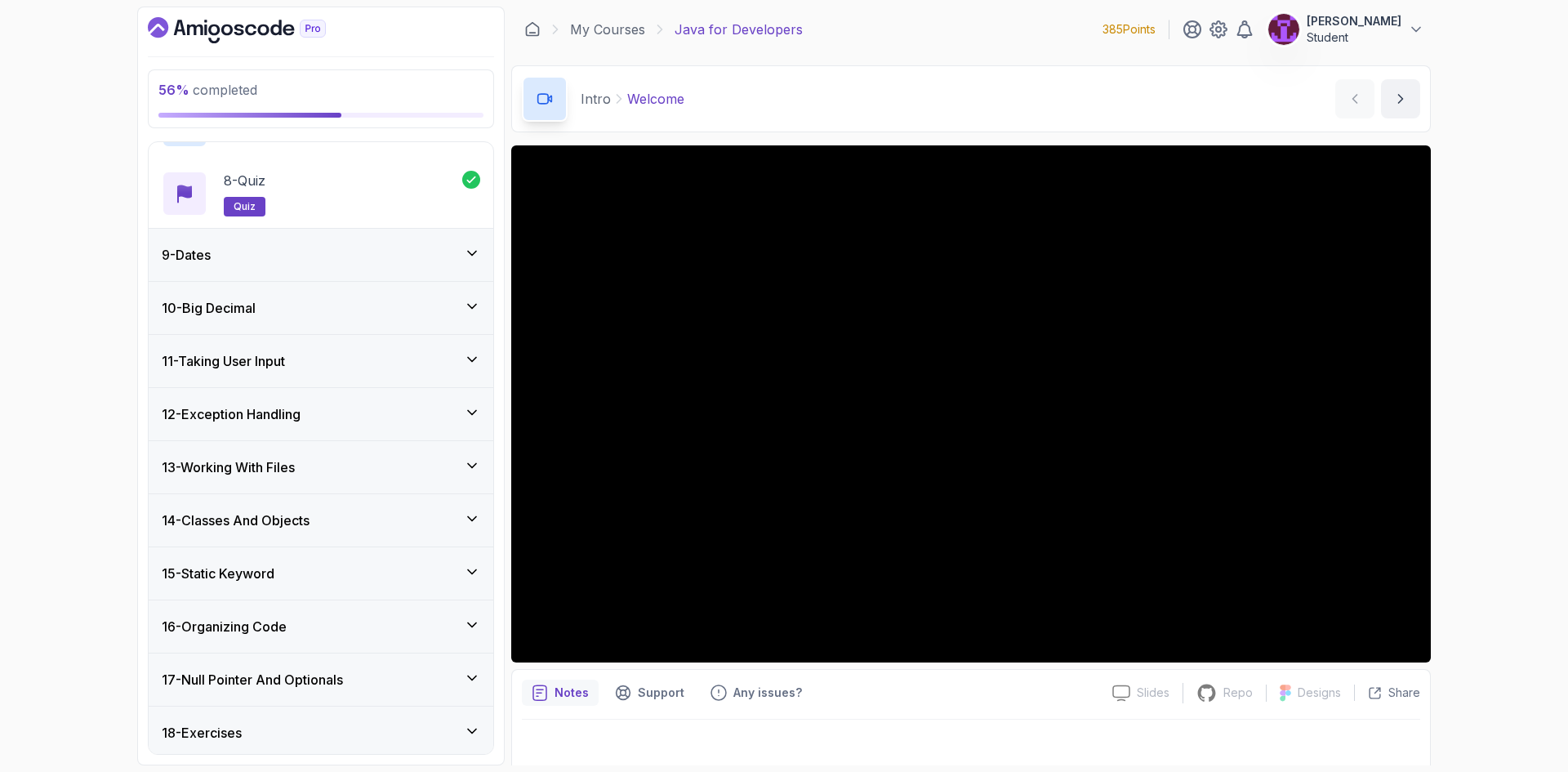
click at [451, 370] on div "11 - Taking User Input" at bounding box center [321, 361] width 318 height 20
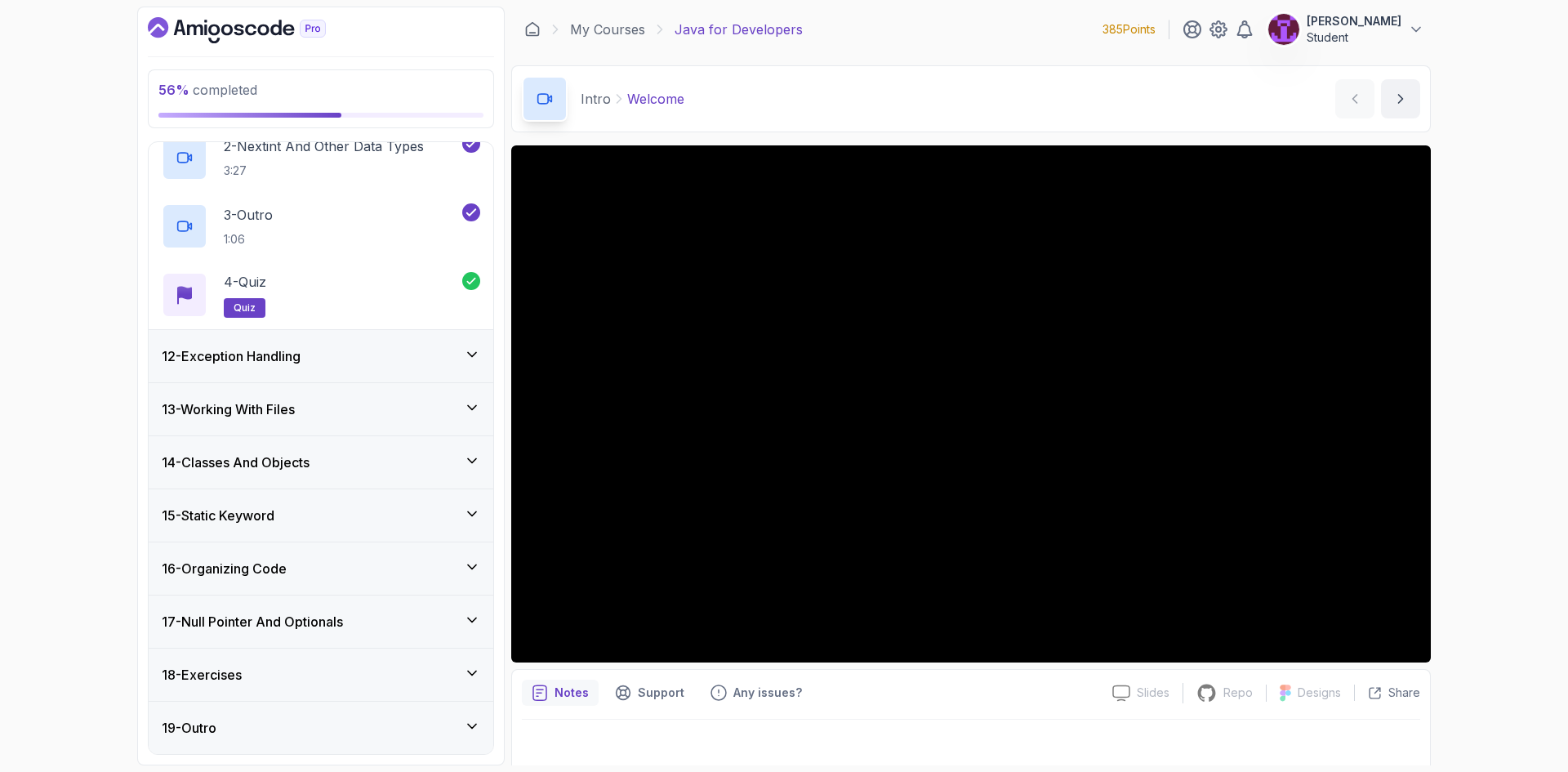
click at [460, 376] on div "12 - Exception Handling" at bounding box center [321, 356] width 345 height 52
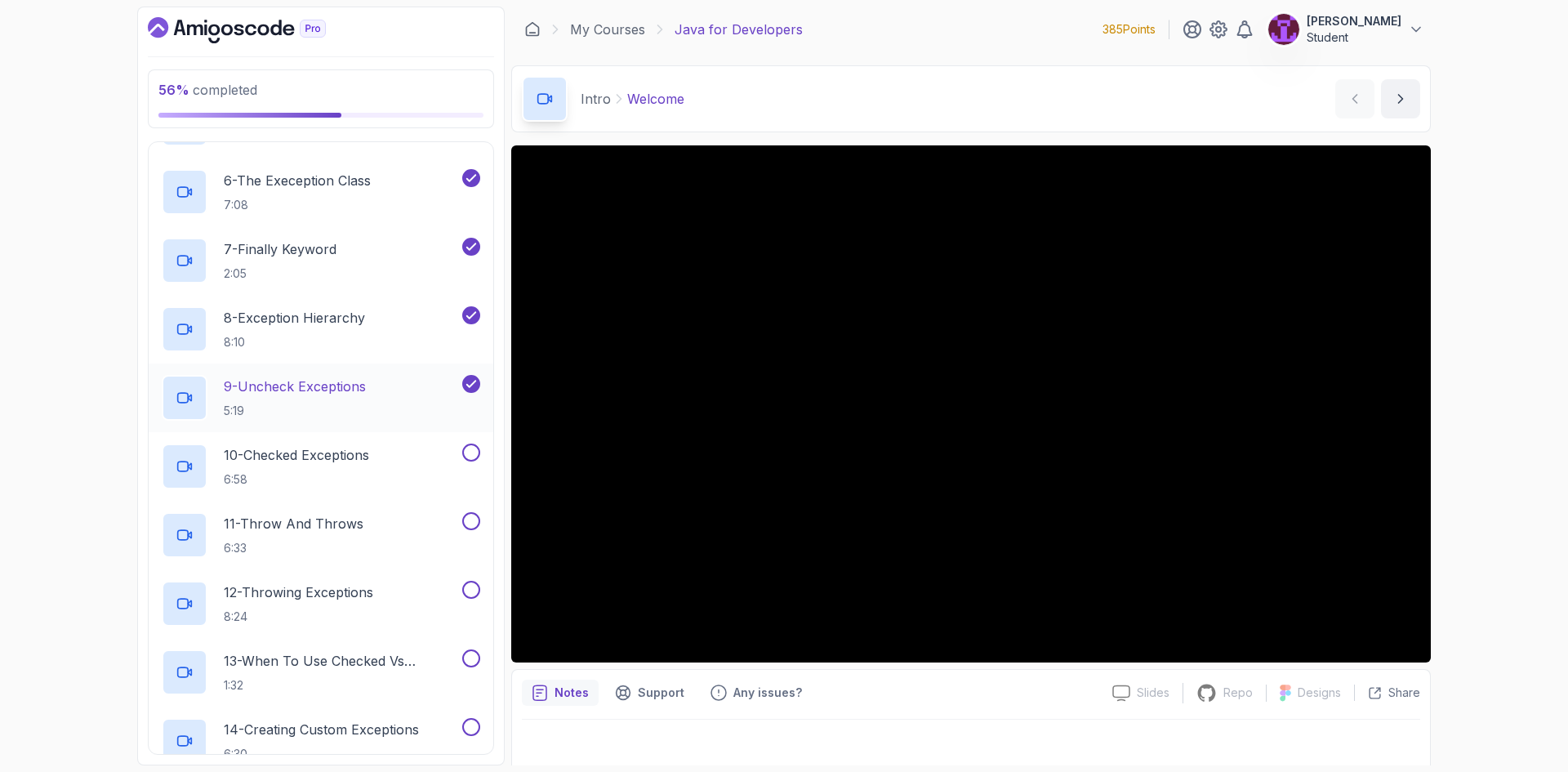
scroll to position [1050, 0]
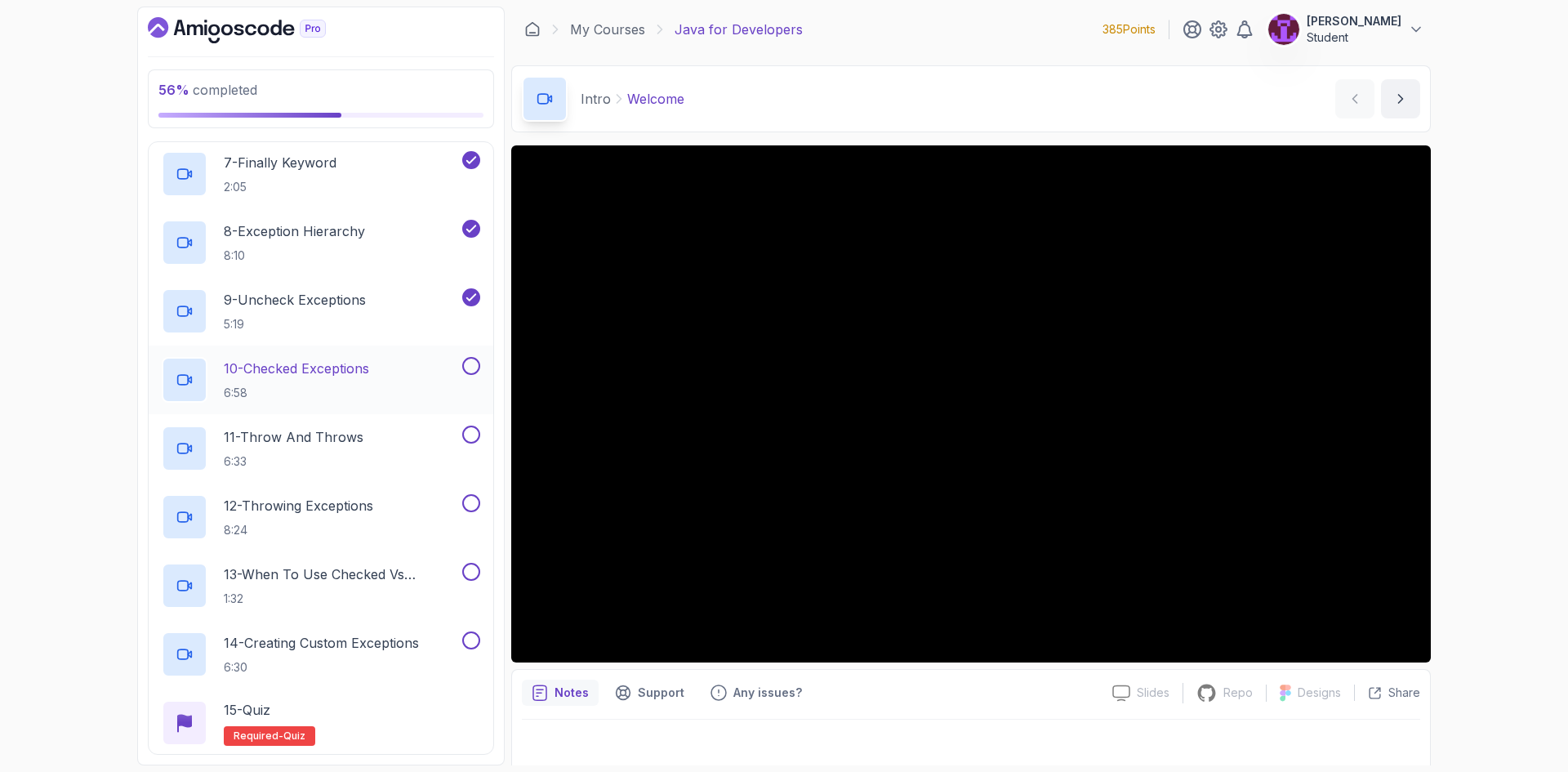
click at [386, 367] on div "10 - Checked Exceptions 6:58" at bounding box center [310, 380] width 297 height 46
click at [468, 361] on button at bounding box center [470, 366] width 18 height 18
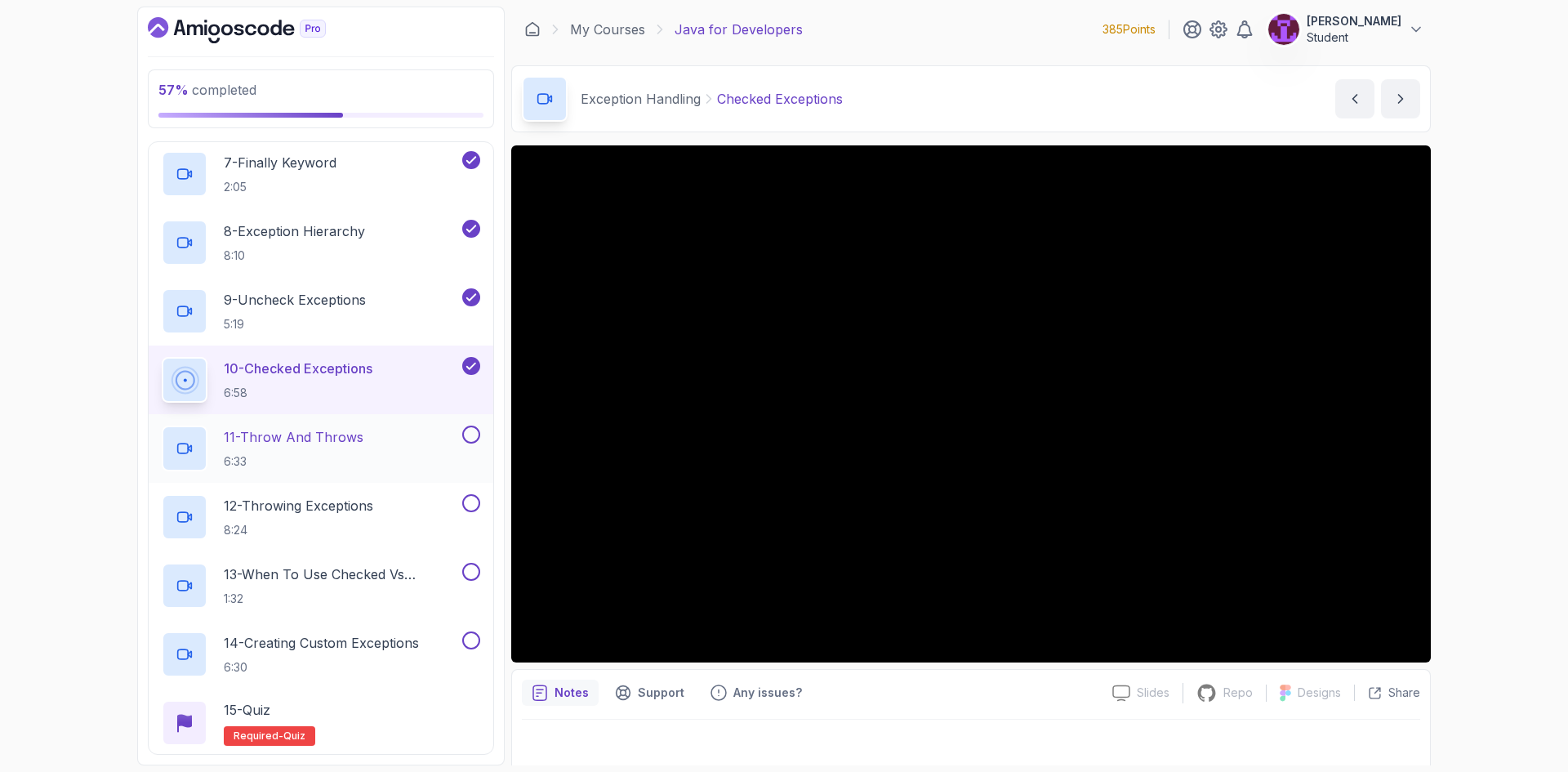
click at [406, 427] on div "11 - Throw And Throws 6:33" at bounding box center [310, 448] width 297 height 46
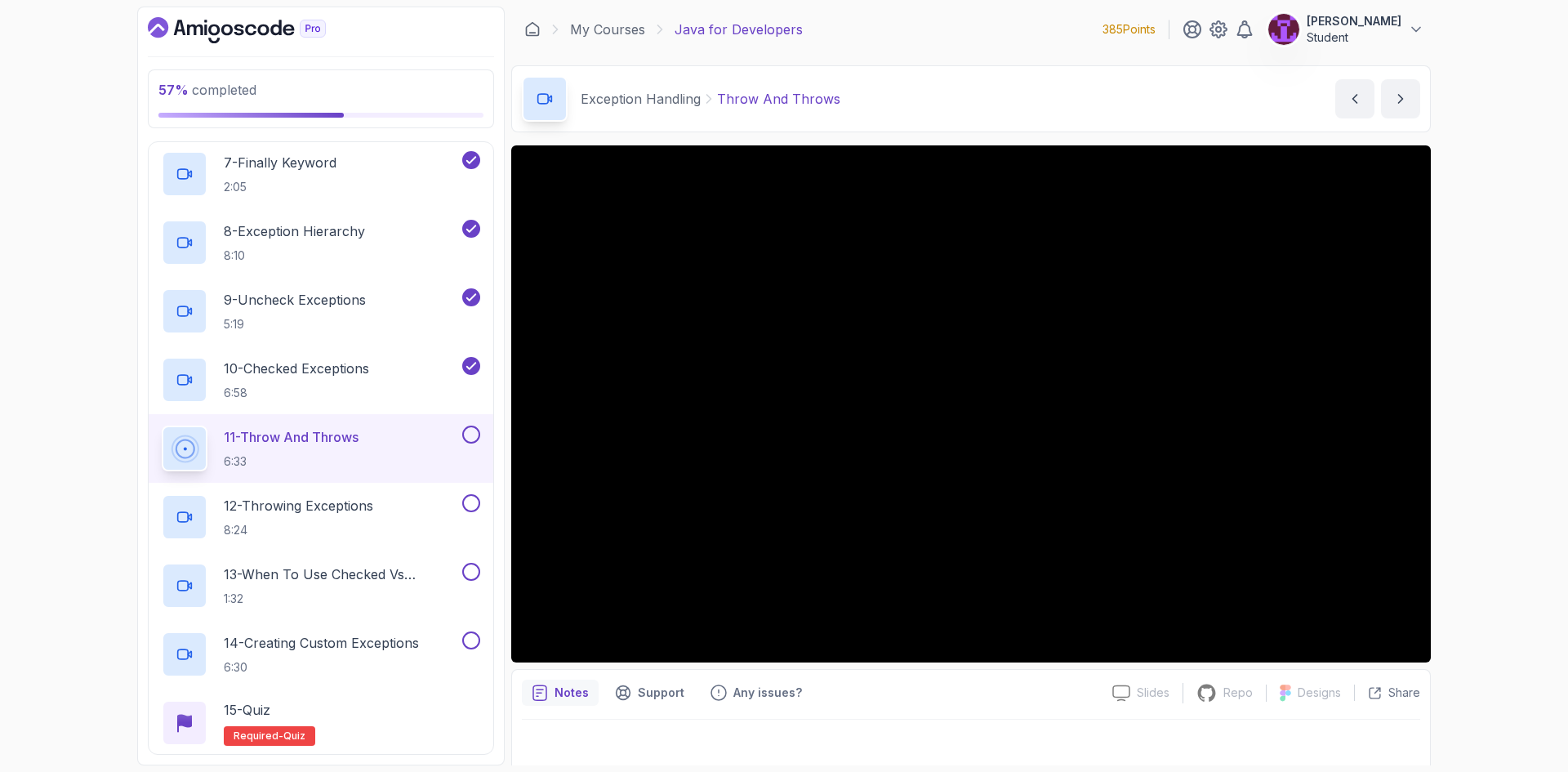
click at [478, 436] on button at bounding box center [470, 434] width 18 height 18
click at [472, 514] on button "12 - Throwing Exceptions 8:24" at bounding box center [321, 517] width 318 height 46
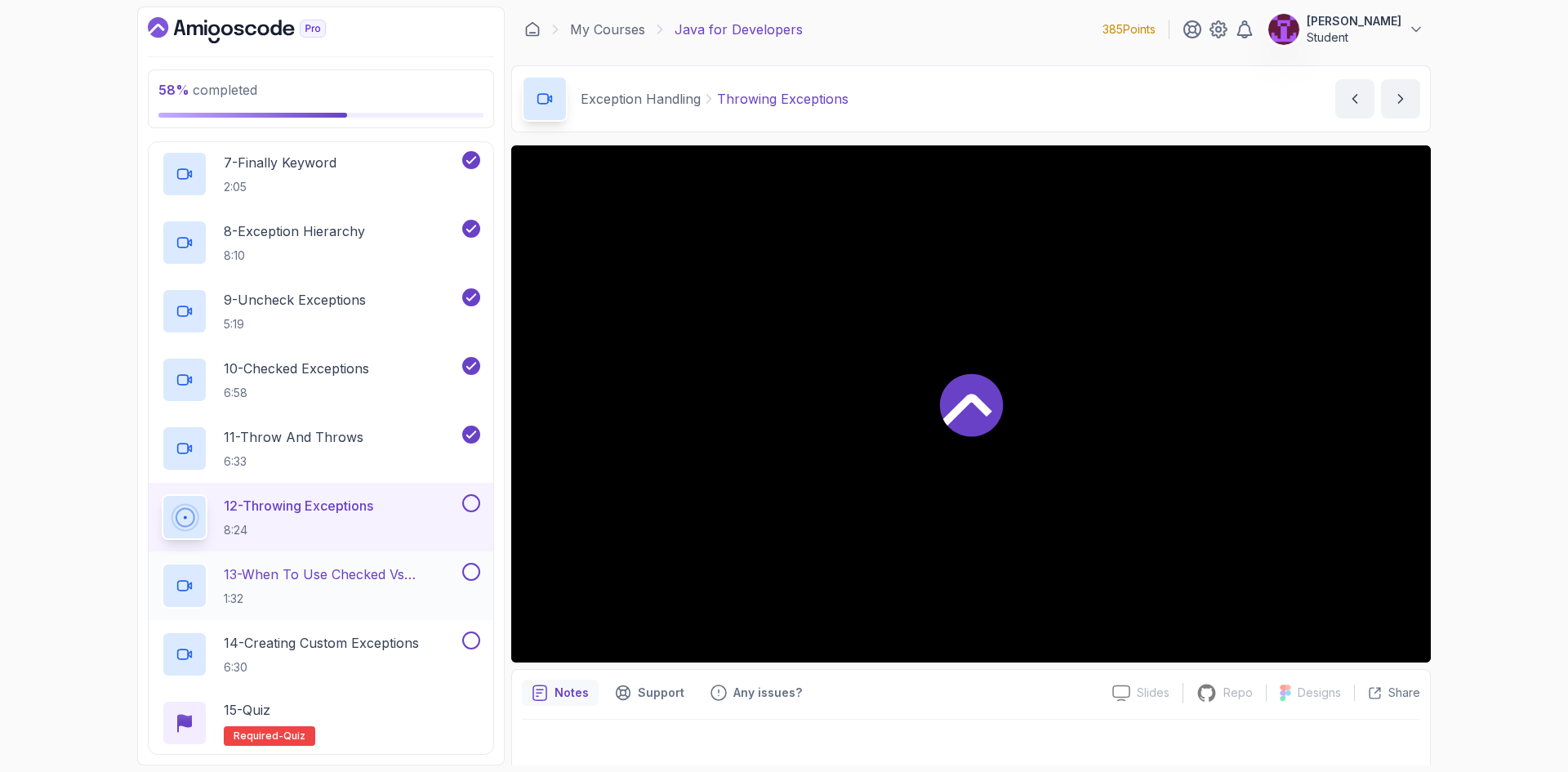
click at [471, 562] on div "13 - When To Use Checked Vs Unchecked Exeptions 1:32" at bounding box center [321, 585] width 345 height 69
click at [462, 493] on div "12 - Throwing Exceptions 8:24" at bounding box center [321, 517] width 345 height 69
click at [469, 501] on button at bounding box center [470, 503] width 18 height 18
click at [466, 572] on button at bounding box center [470, 571] width 18 height 18
click at [468, 633] on button at bounding box center [470, 640] width 18 height 18
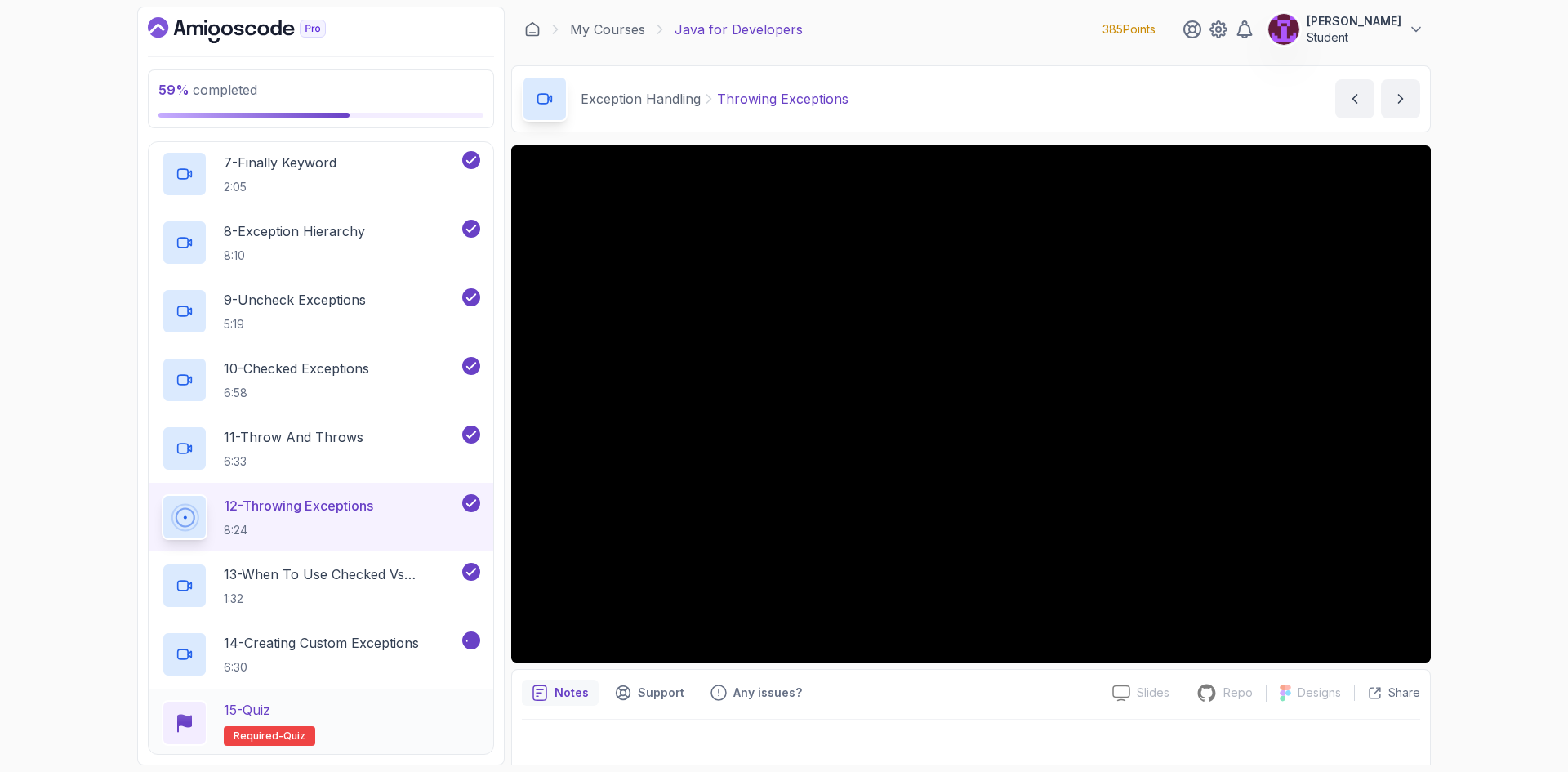
click at [397, 710] on div "15 - Quiz Required- quiz" at bounding box center [321, 723] width 318 height 46
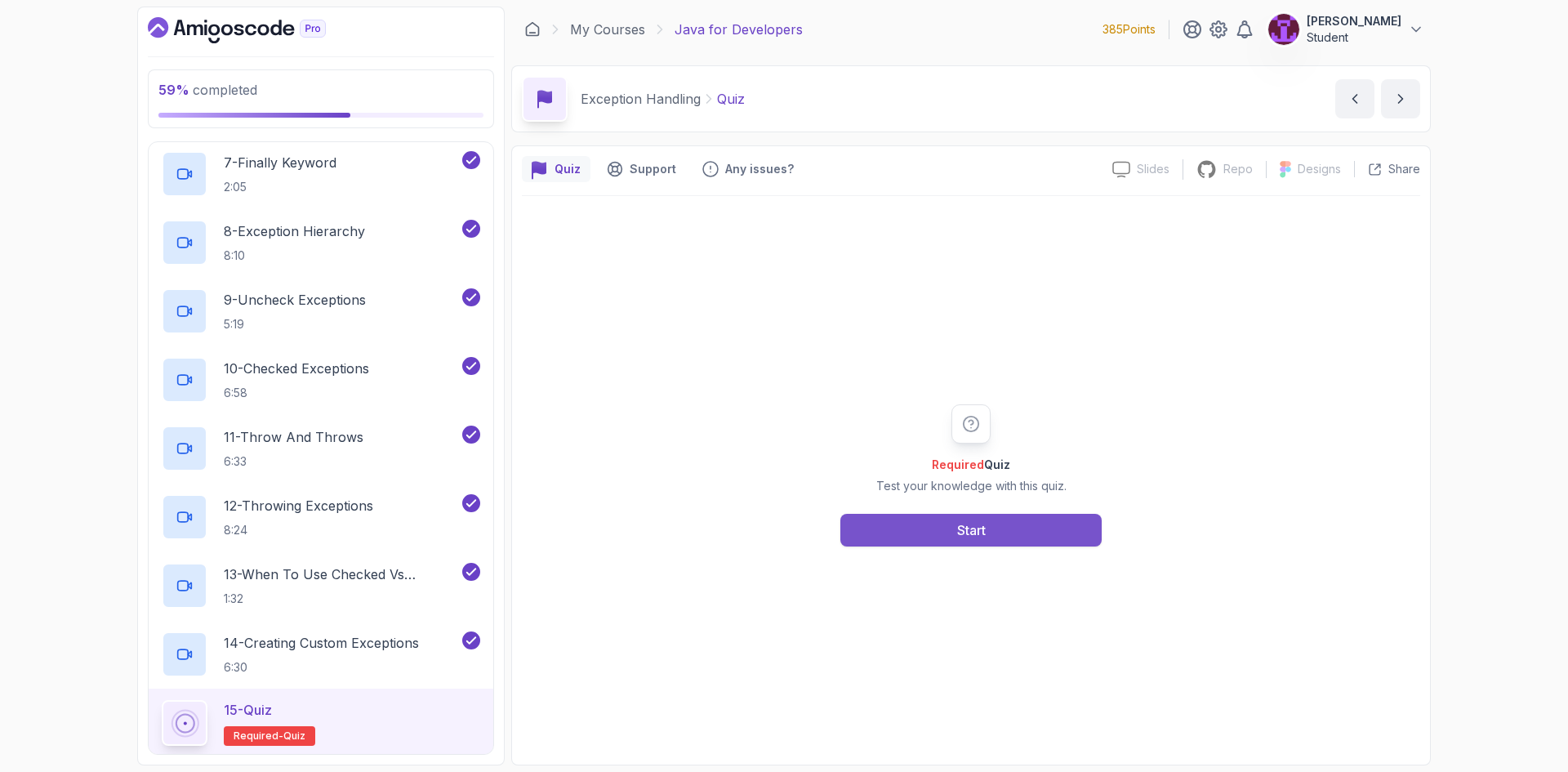
click at [928, 528] on button "Start" at bounding box center [971, 529] width 261 height 32
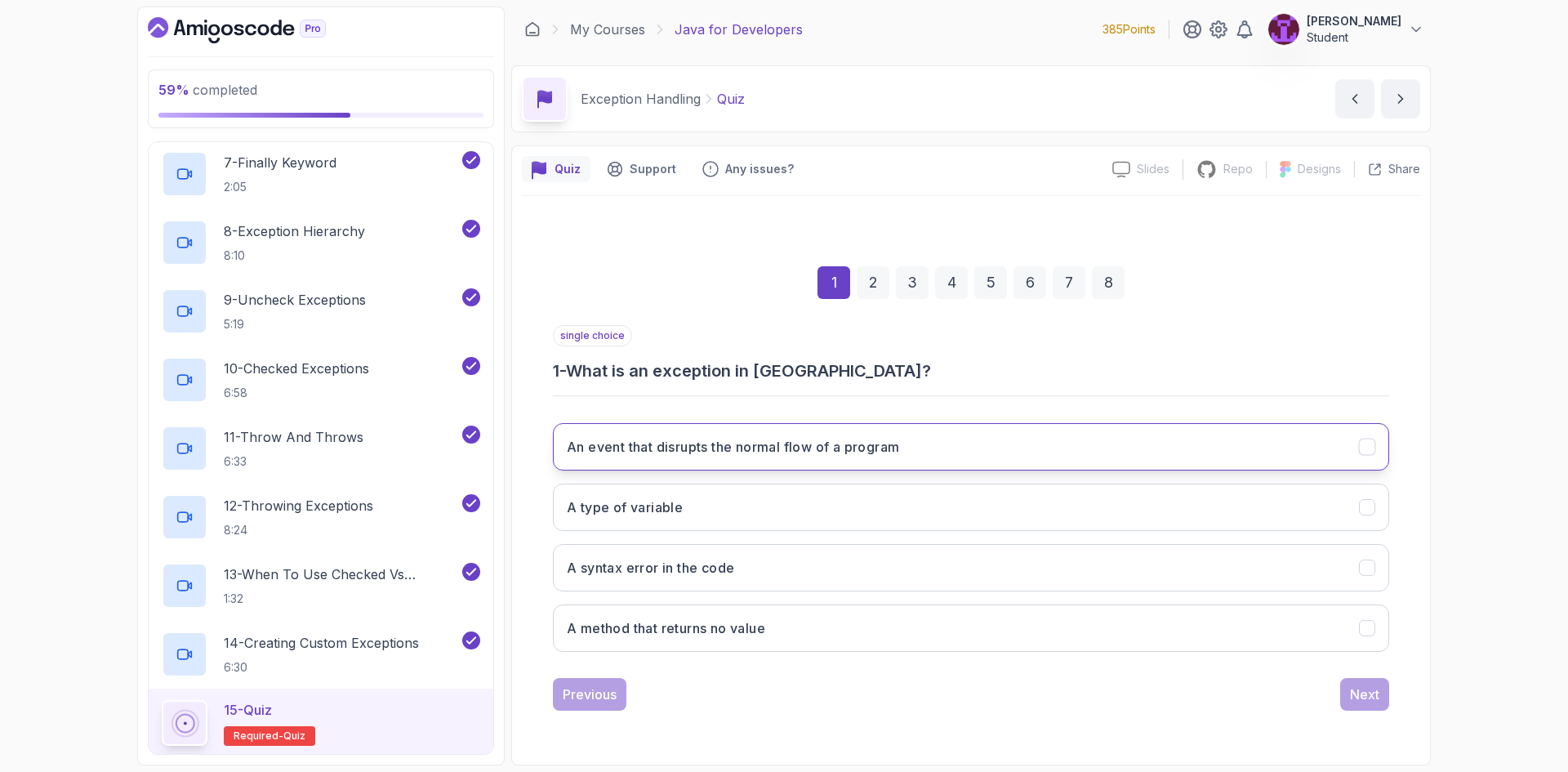
click at [811, 442] on h3 "An event that disrupts the normal flow of a program" at bounding box center [732, 446] width 332 height 20
click at [1369, 707] on button "Next" at bounding box center [1363, 694] width 49 height 32
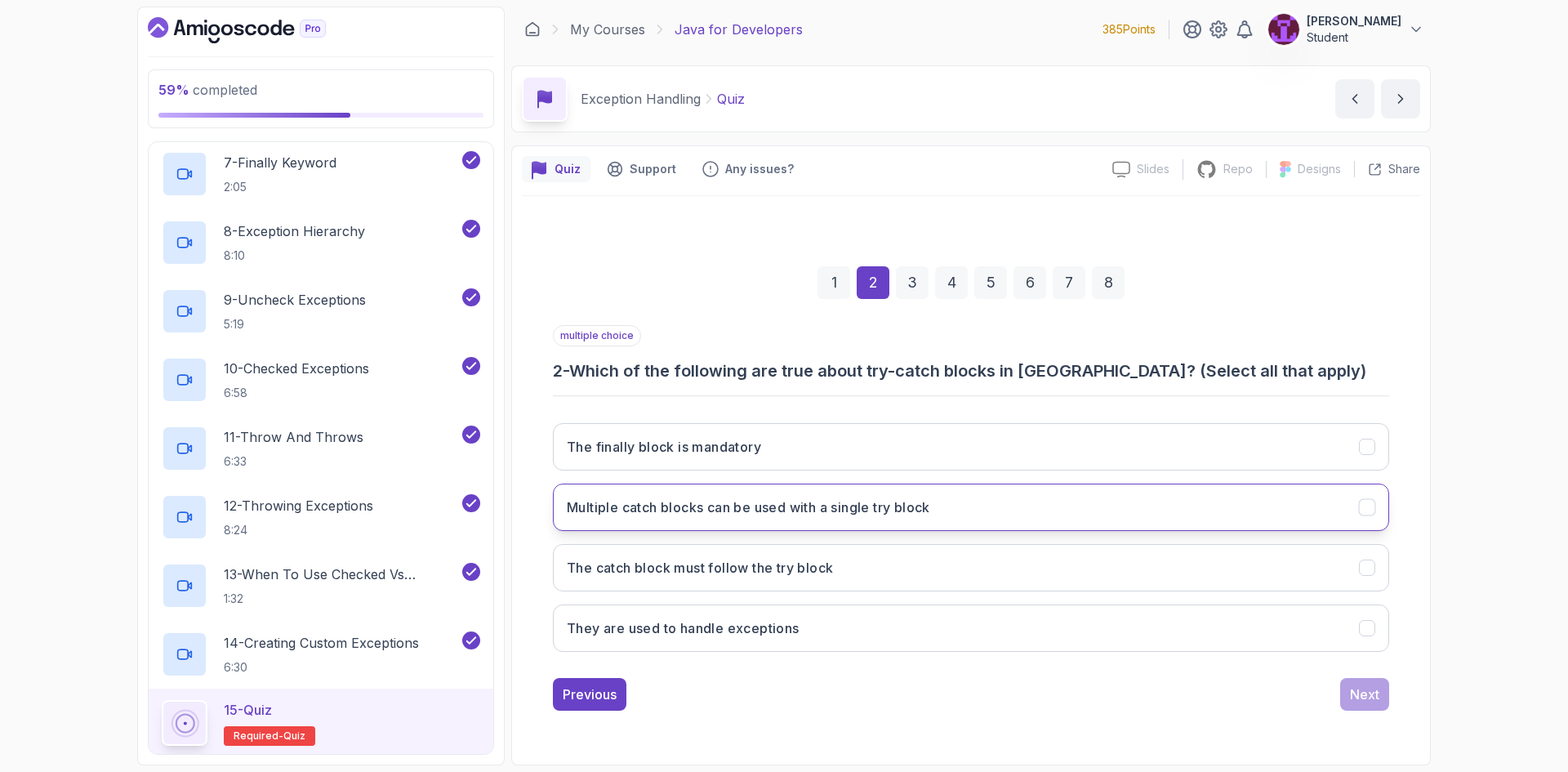
click at [873, 521] on button "Multiple catch blocks can be used with a single try block" at bounding box center [971, 507] width 836 height 48
click at [811, 576] on h3 "The catch block must follow the try block" at bounding box center [700, 567] width 267 height 20
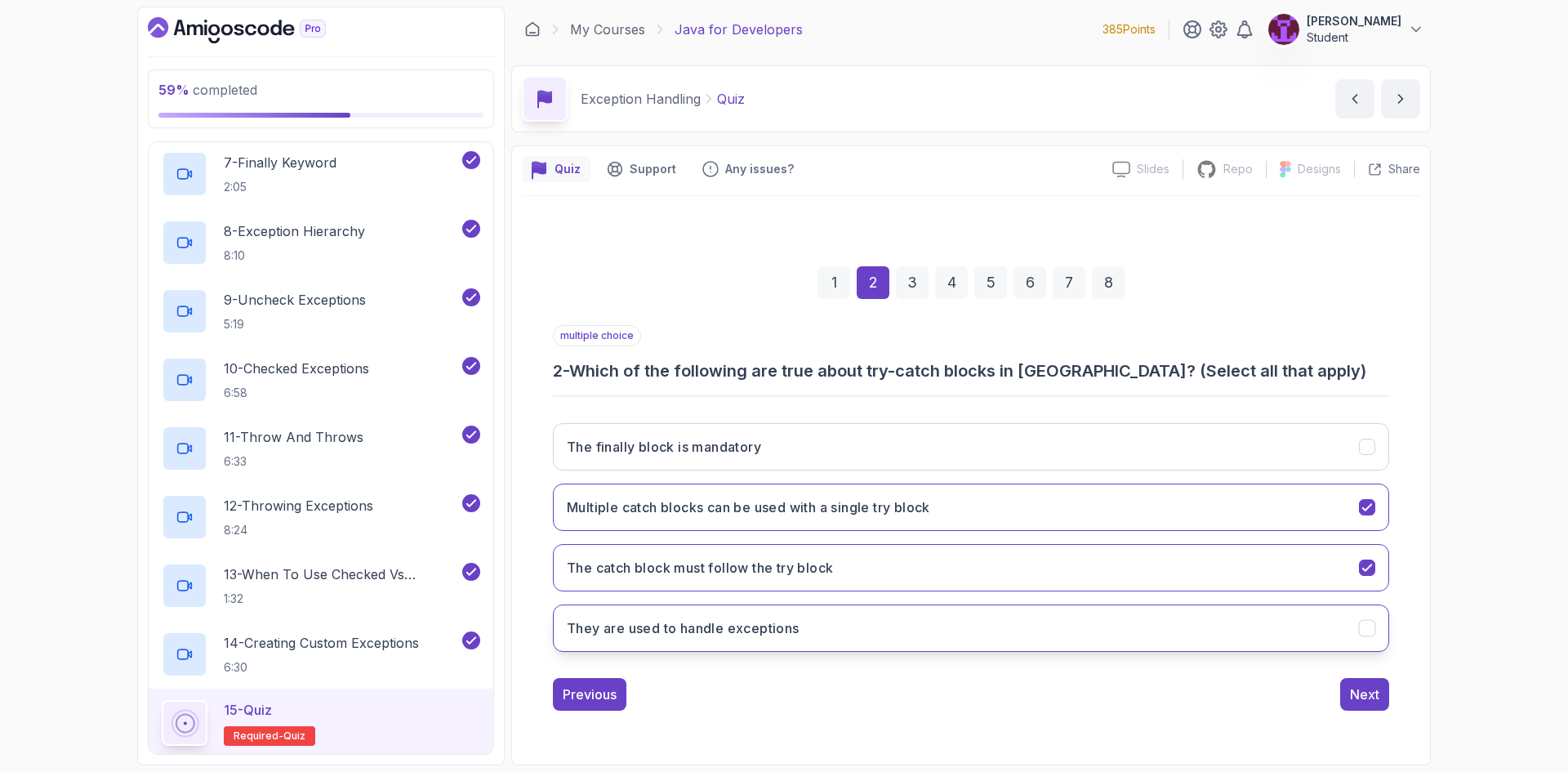
click at [1379, 646] on button "They are used to handle exceptions" at bounding box center [971, 628] width 836 height 48
click at [1371, 687] on div "Next" at bounding box center [1364, 694] width 30 height 20
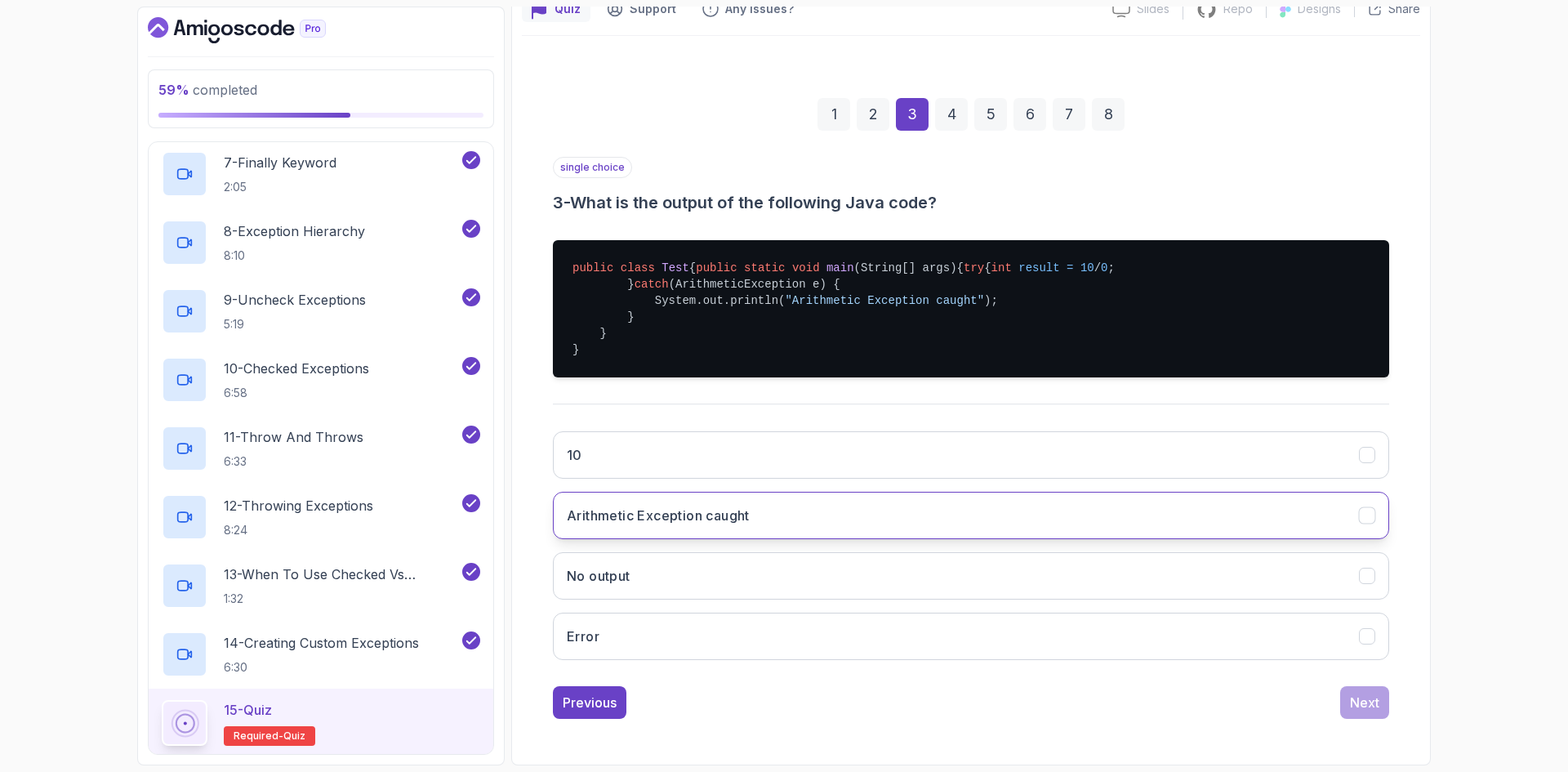
scroll to position [209, 0]
click at [808, 505] on button "Arithmetic Exception caught" at bounding box center [971, 515] width 836 height 48
click at [1373, 701] on div "Next" at bounding box center [1364, 702] width 30 height 20
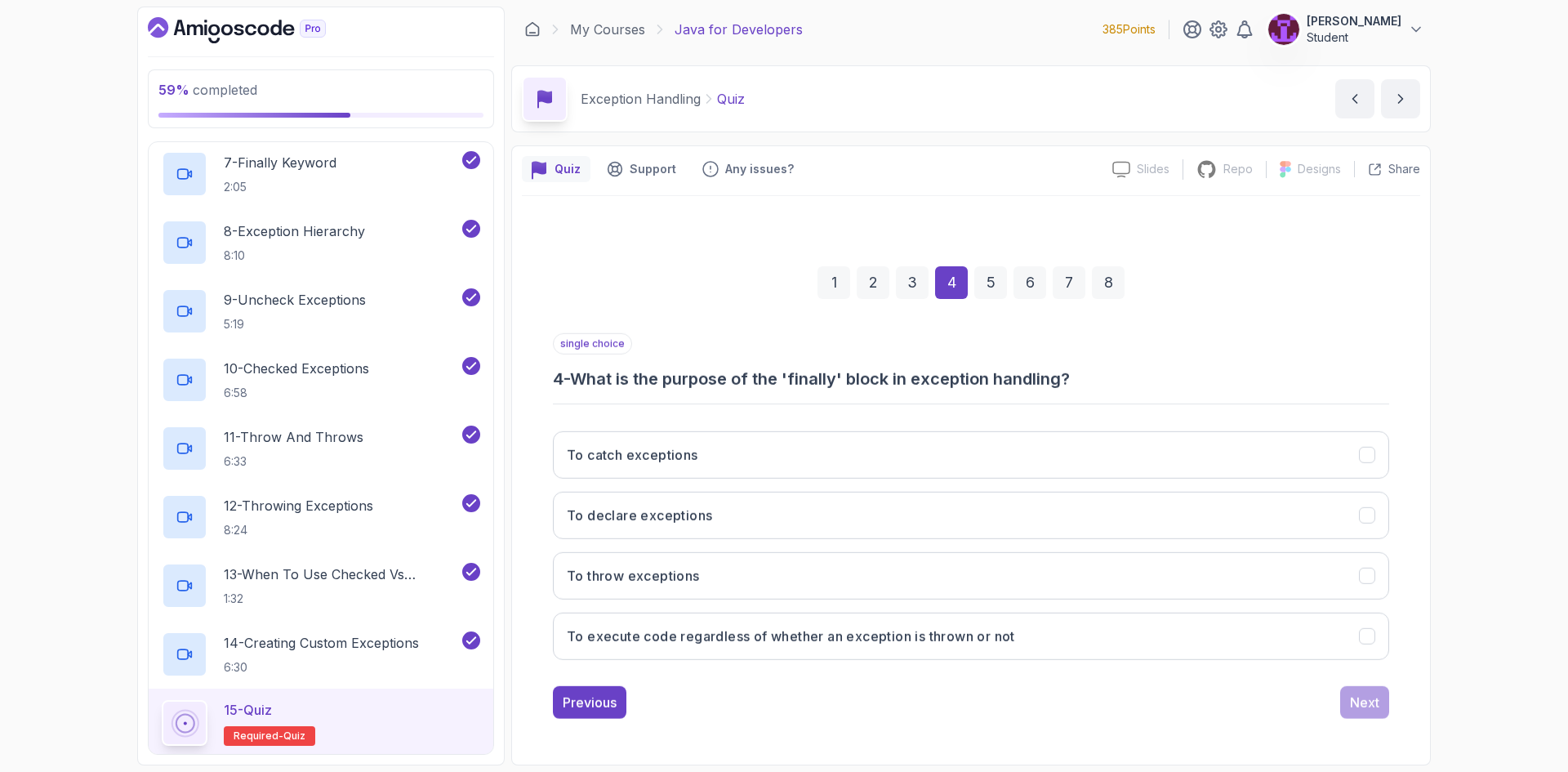
scroll to position [0, 0]
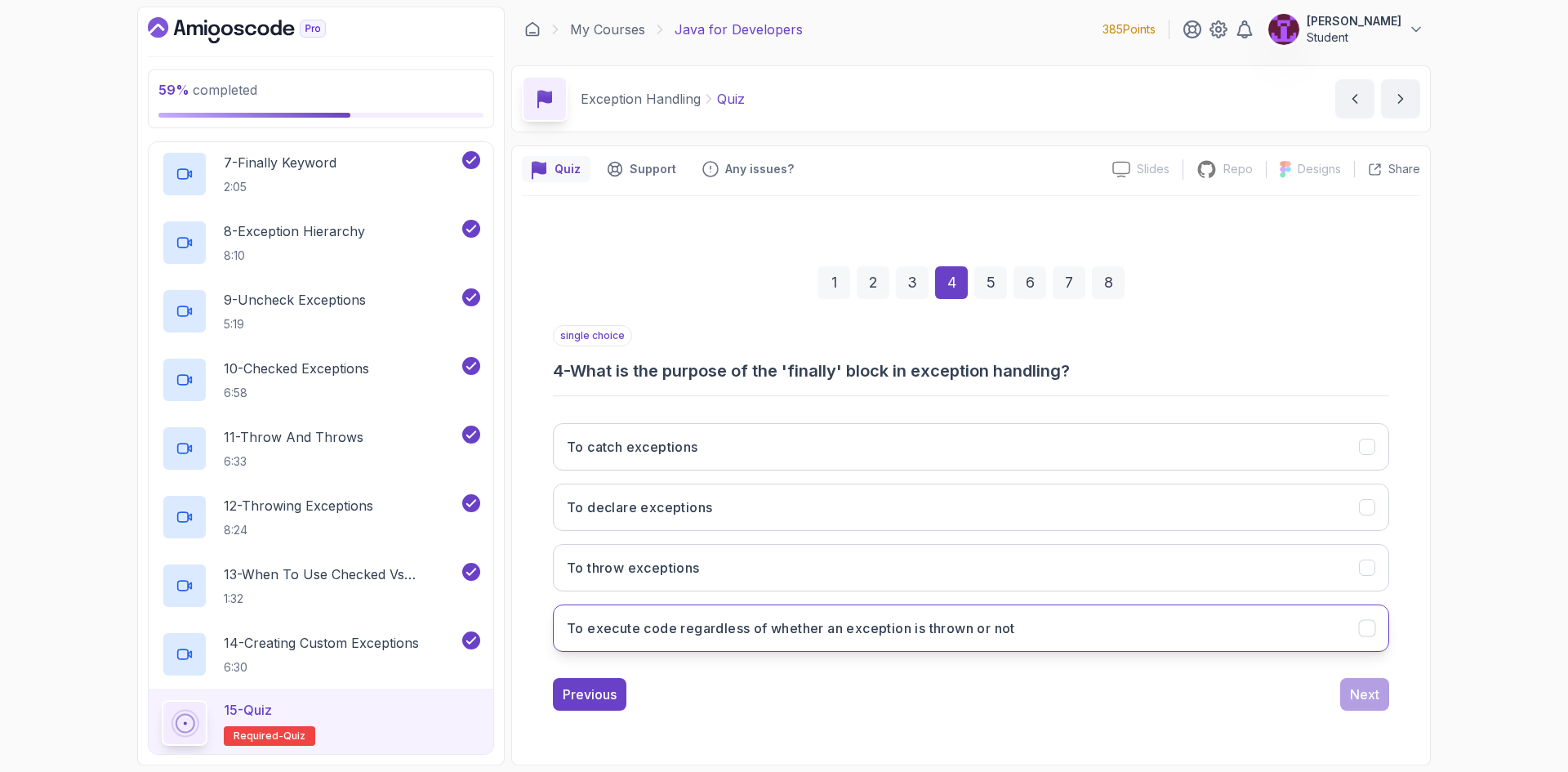
click at [832, 643] on button "To execute code regardless of whether an exception is thrown or not" at bounding box center [971, 628] width 836 height 48
click at [1349, 685] on button "Next" at bounding box center [1363, 694] width 49 height 32
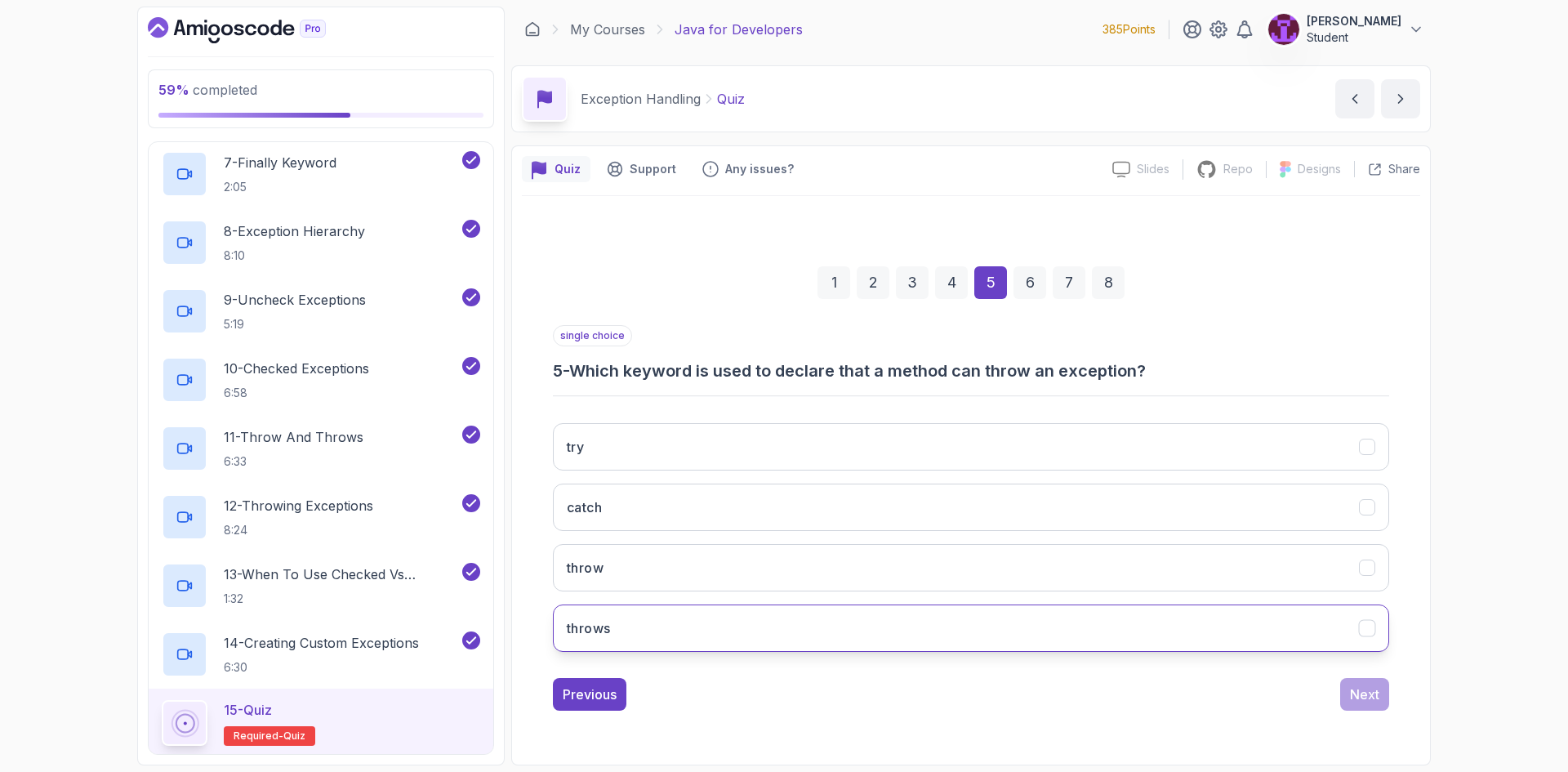
click at [714, 623] on button "throws" at bounding box center [971, 628] width 836 height 48
click at [1379, 703] on button "Next" at bounding box center [1363, 694] width 49 height 32
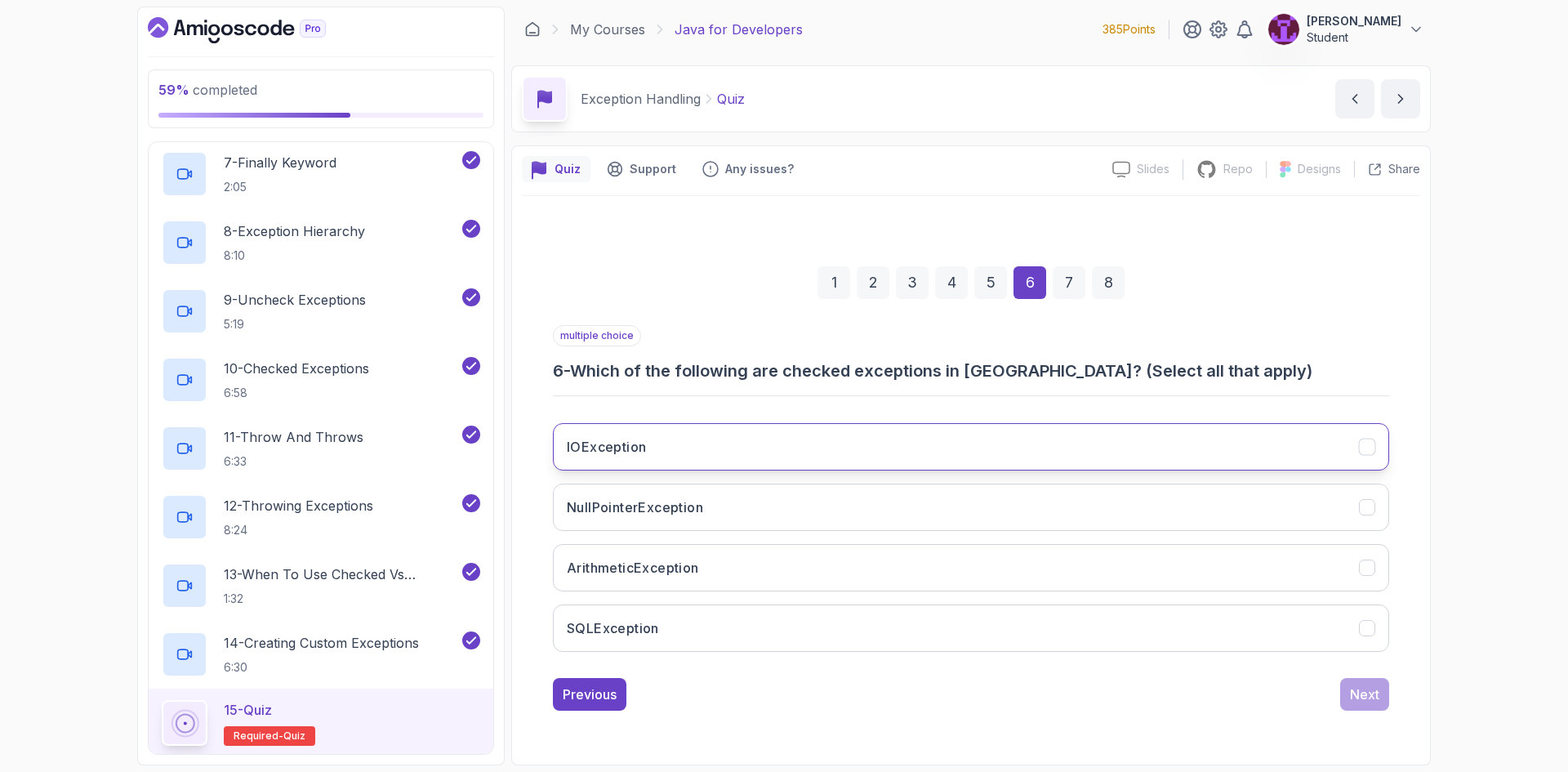
click at [772, 454] on button "IOException" at bounding box center [971, 446] width 836 height 48
click at [886, 513] on button "NullPointerException" at bounding box center [971, 507] width 836 height 48
click at [1372, 688] on div "Next" at bounding box center [1364, 694] width 30 height 20
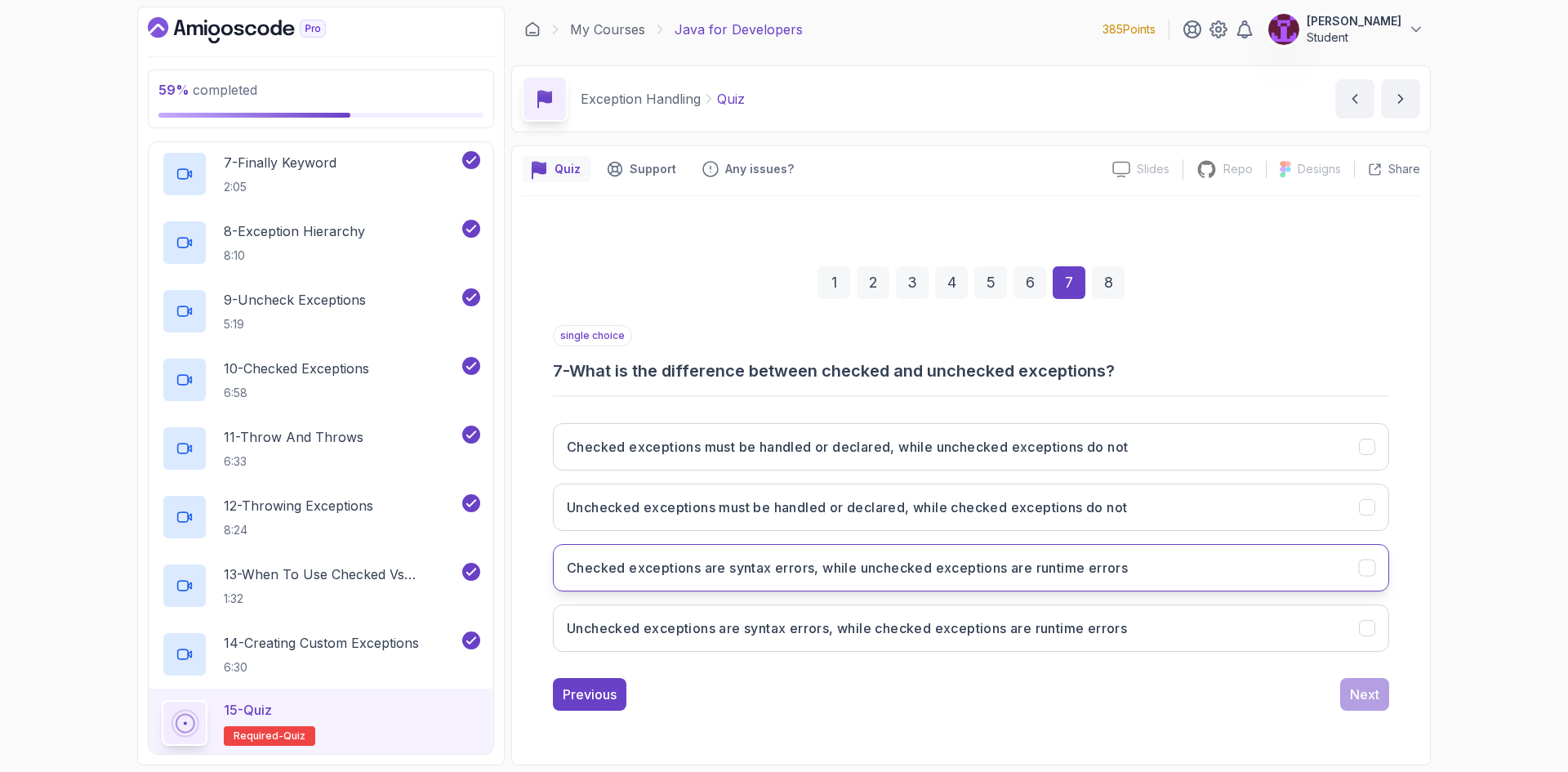
click at [917, 582] on button "Checked exceptions are syntax errors, while unchecked exceptions are runtime er…" at bounding box center [971, 567] width 836 height 48
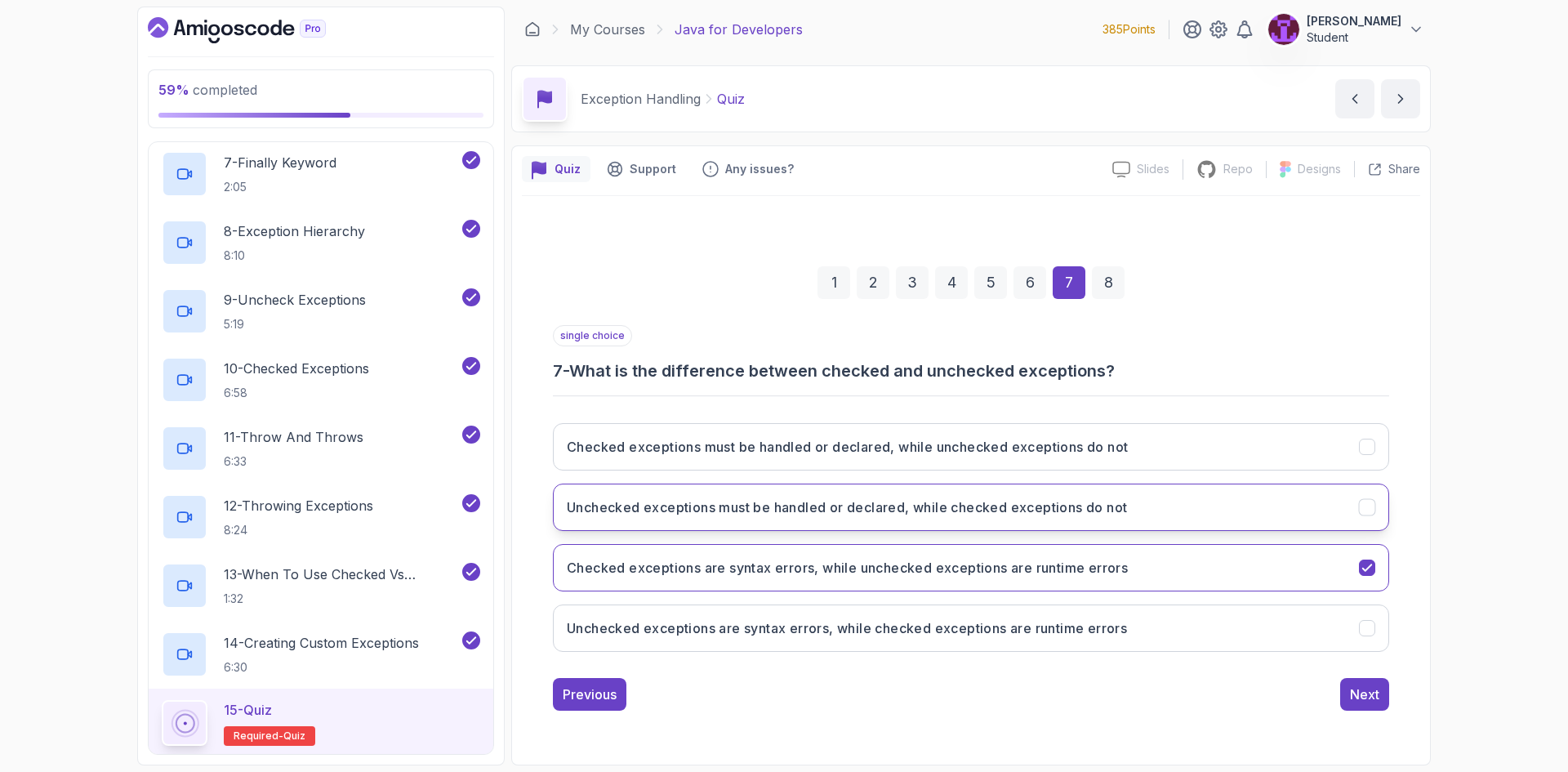
click at [932, 509] on h3 "Unchecked exceptions must be handled or declared, while checked exceptions do n…" at bounding box center [846, 506] width 560 height 20
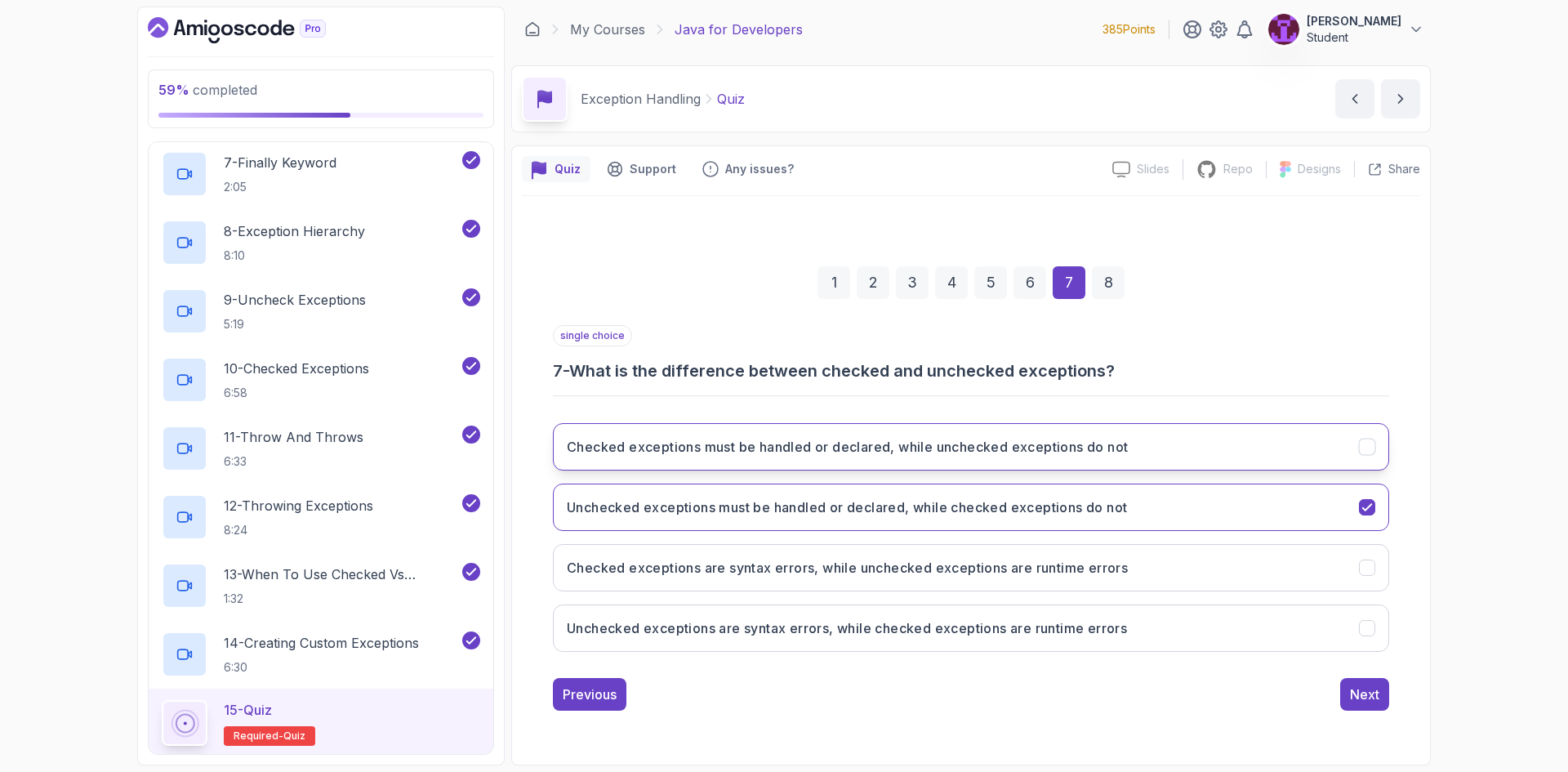
click at [891, 457] on button "Checked exceptions must be handled or declared, while unchecked exceptions do n…" at bounding box center [971, 446] width 836 height 48
click at [1369, 702] on div "Next" at bounding box center [1364, 694] width 30 height 20
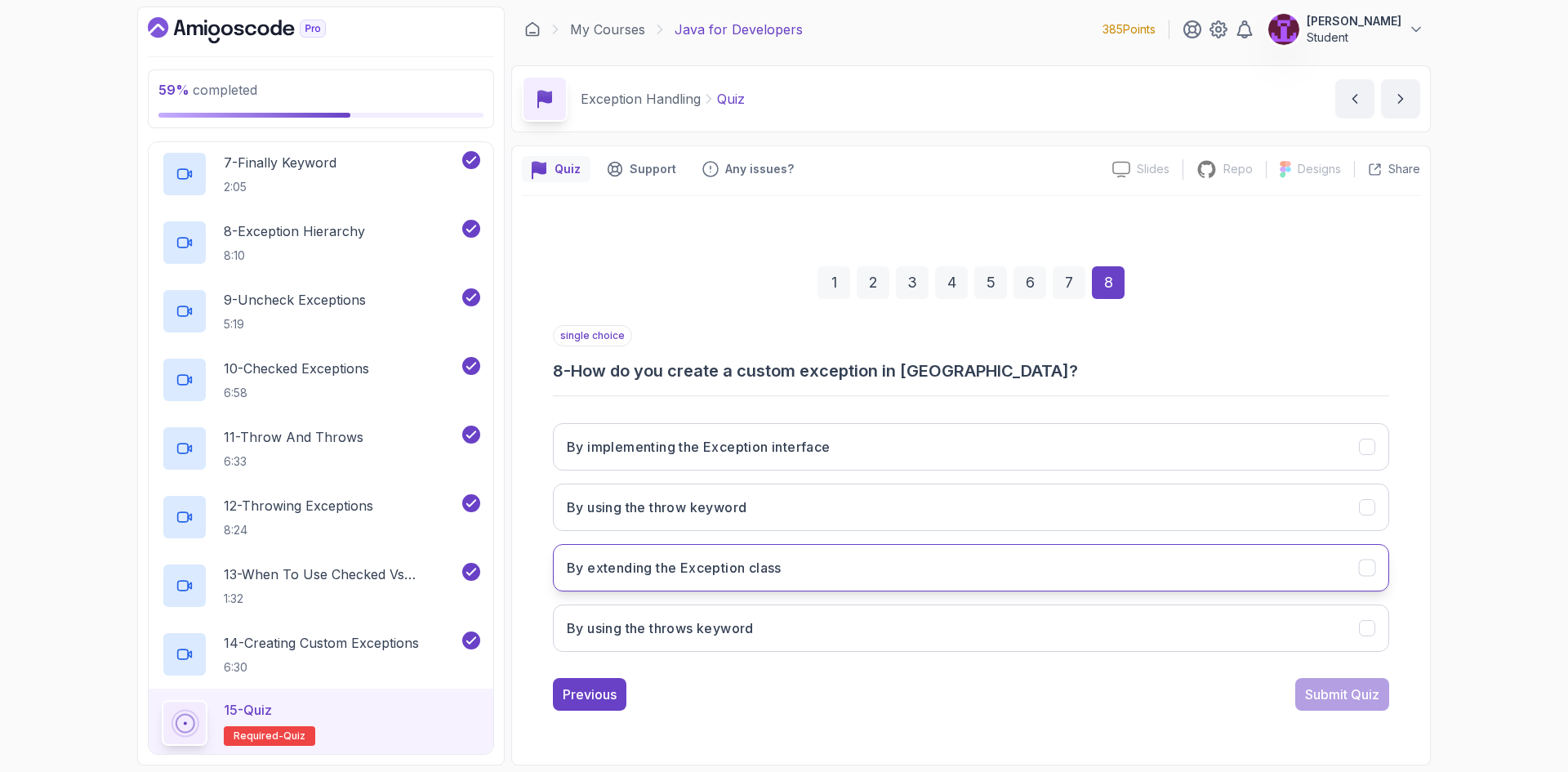
click at [776, 583] on button "By extending the Exception class" at bounding box center [971, 567] width 836 height 48
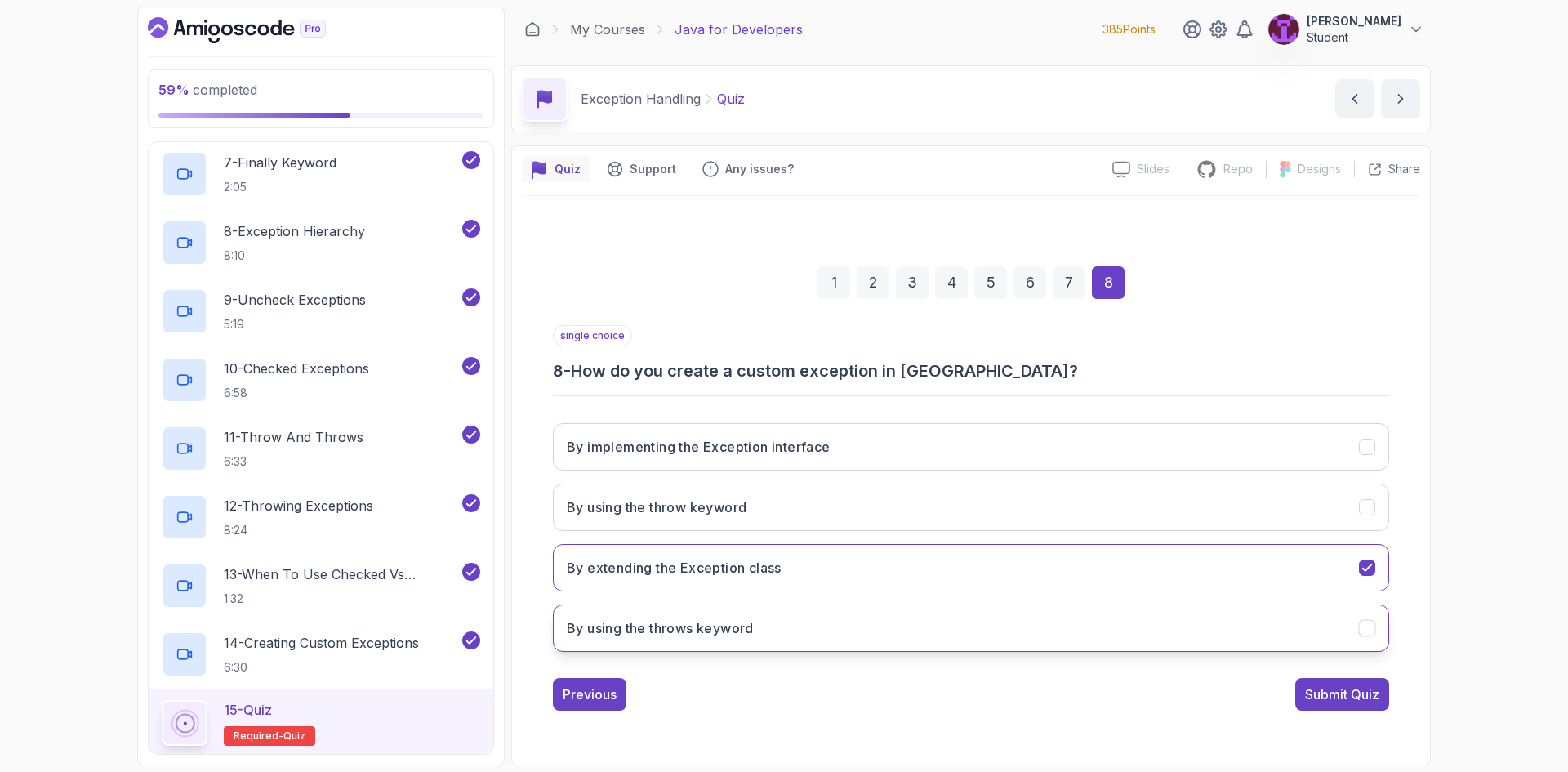
click at [1344, 623] on button "By using the throws keyword" at bounding box center [971, 628] width 836 height 48
click at [1345, 576] on button "By extending the Exception class" at bounding box center [971, 567] width 836 height 48
click at [1362, 685] on div "Submit Quiz" at bounding box center [1342, 694] width 74 height 20
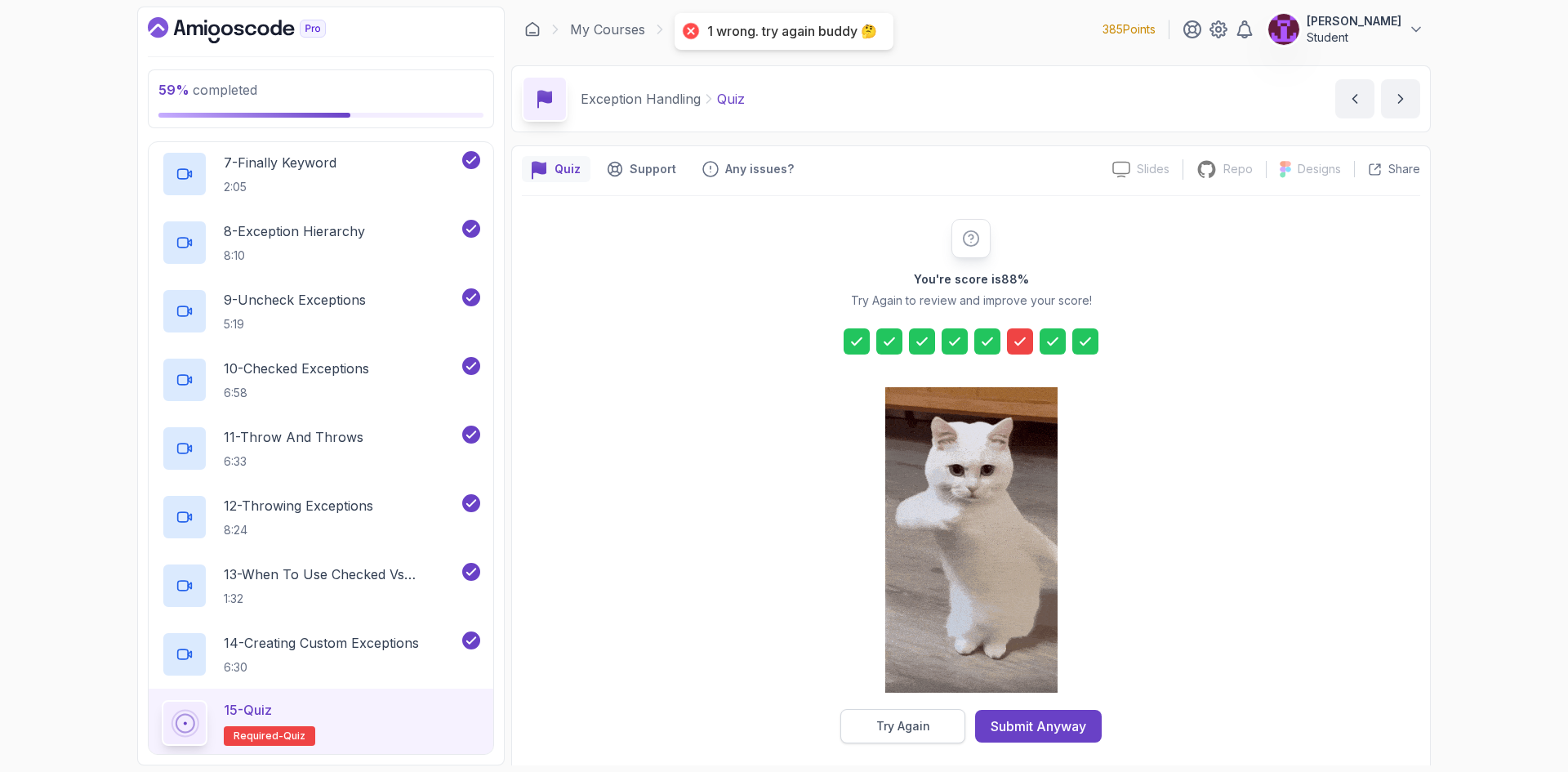
click at [930, 720] on button "Try Again" at bounding box center [903, 725] width 125 height 34
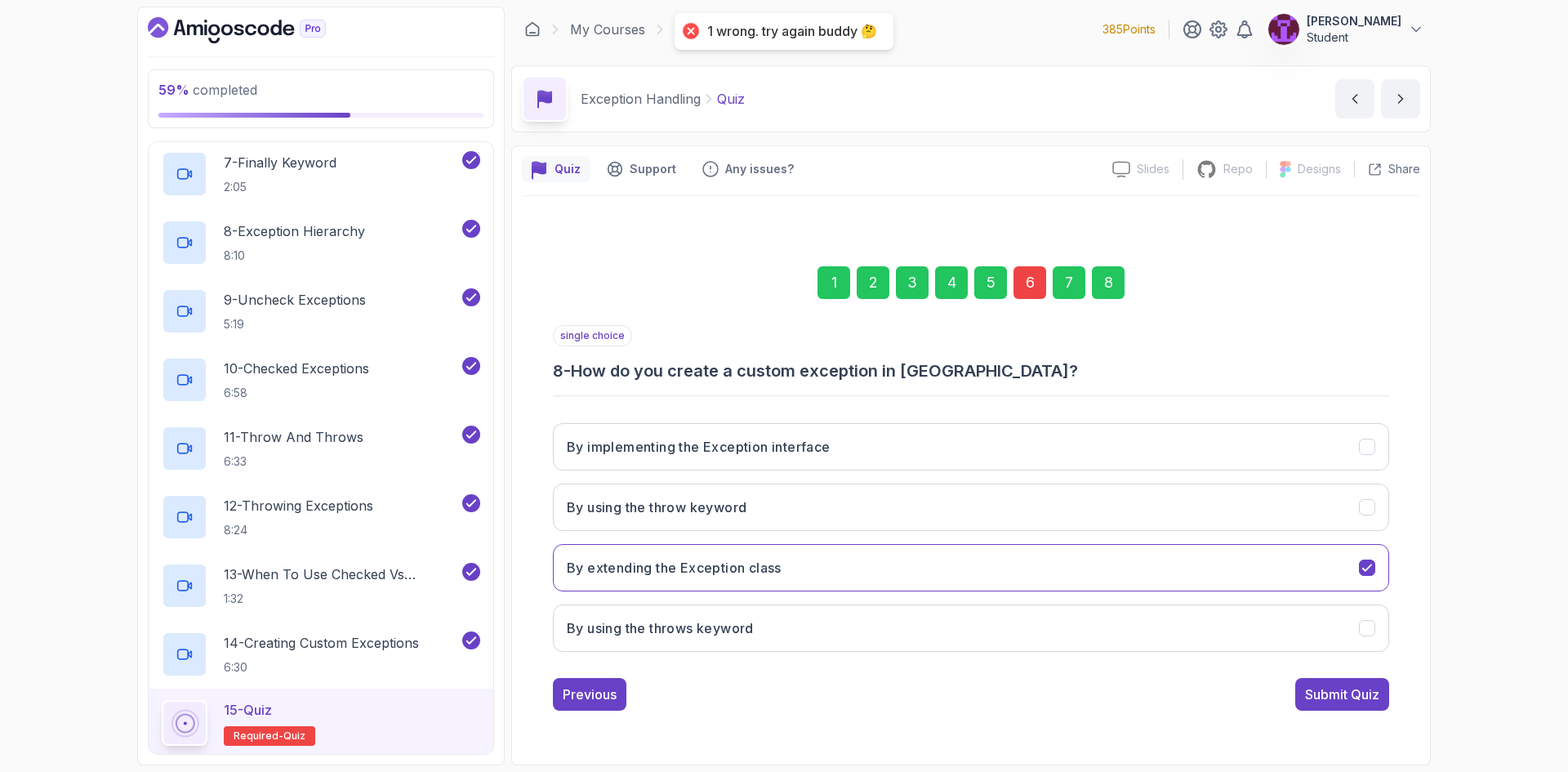
click at [1040, 284] on div "6" at bounding box center [1029, 283] width 32 height 32
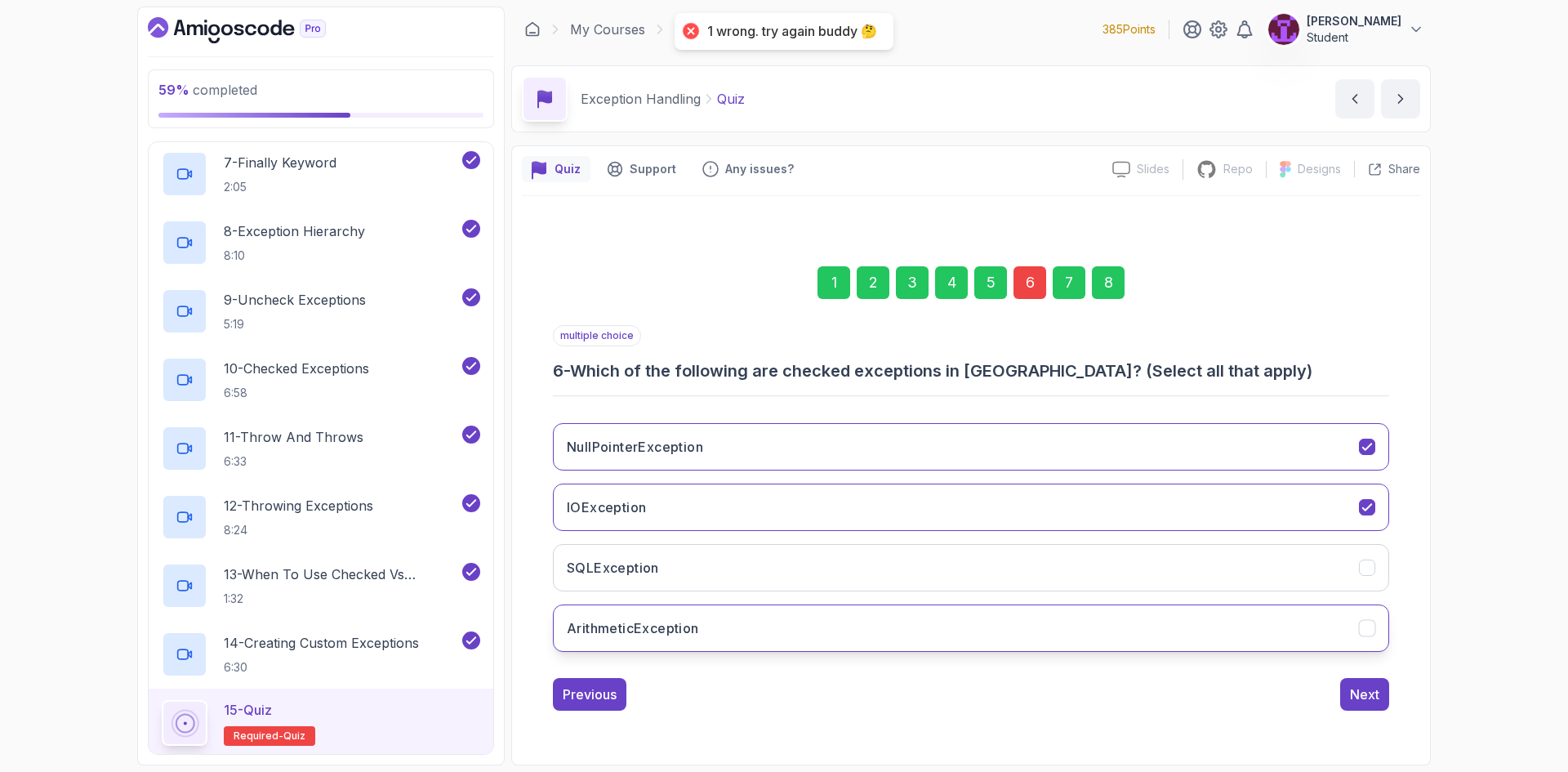
click at [794, 638] on button "ArithmeticException" at bounding box center [971, 628] width 836 height 48
click at [1362, 703] on div "Next" at bounding box center [1364, 694] width 30 height 20
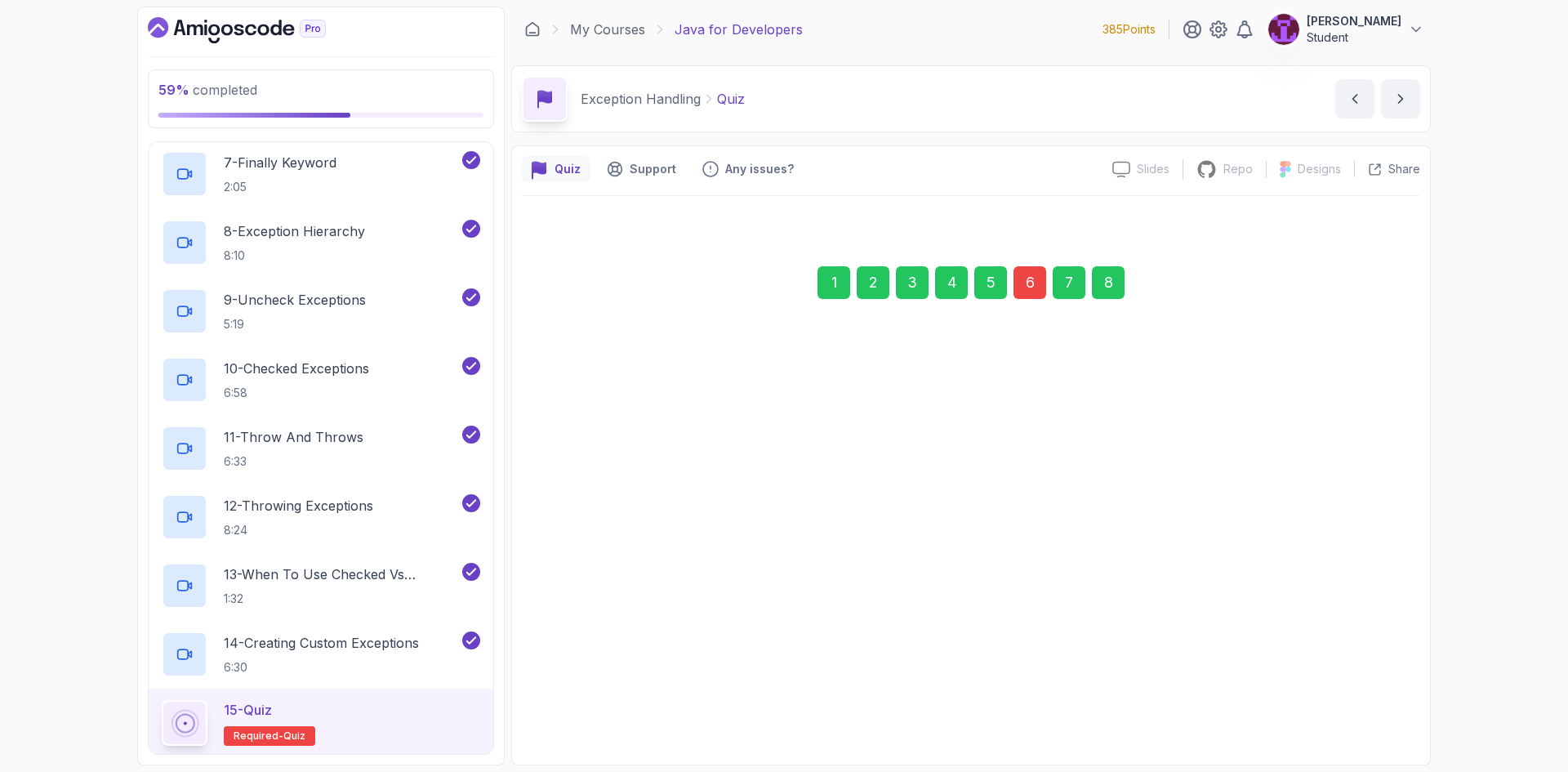
click at [1114, 284] on div "8" at bounding box center [1108, 283] width 32 height 32
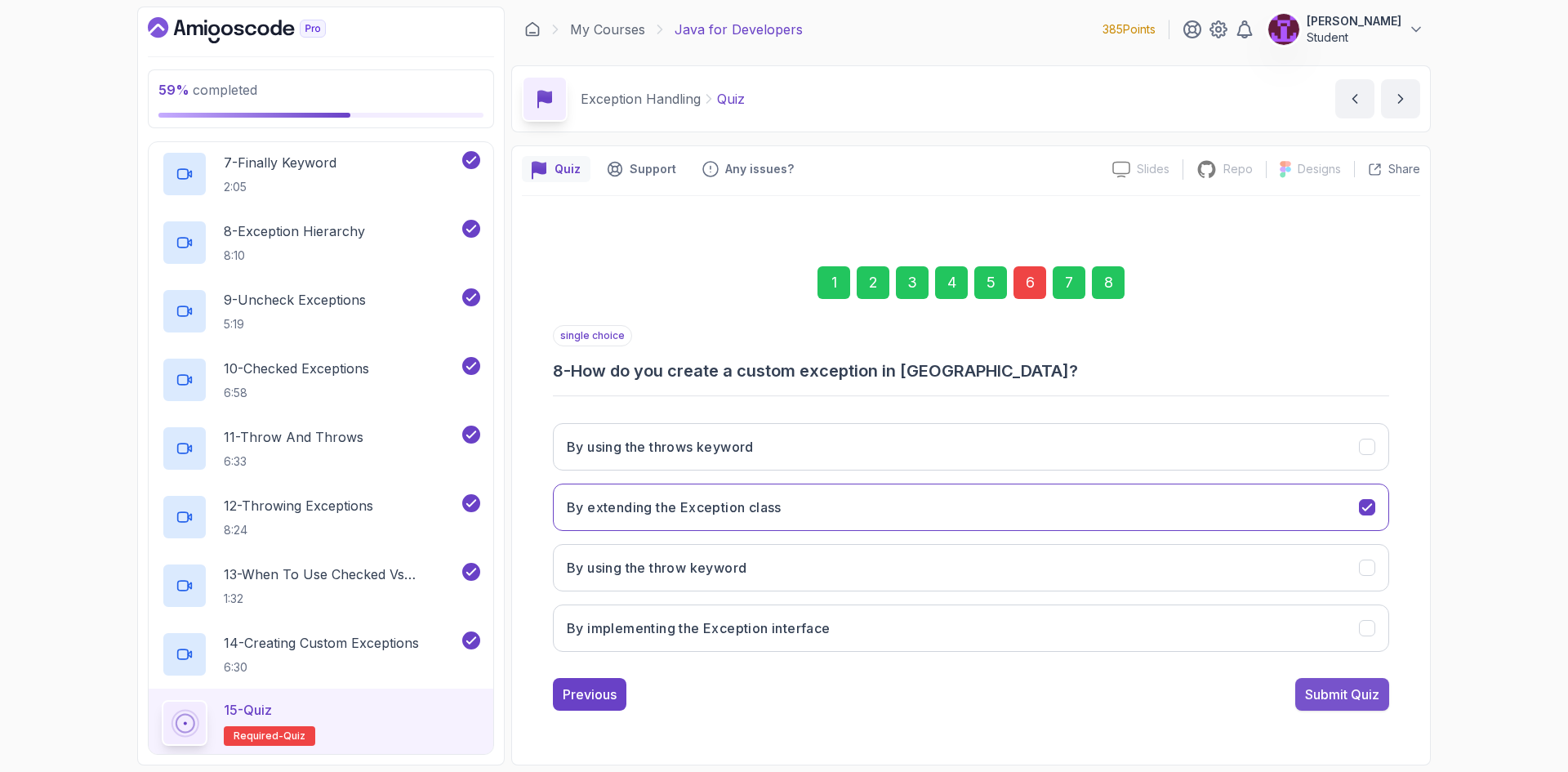
click at [1356, 699] on div "Submit Quiz" at bounding box center [1342, 694] width 74 height 20
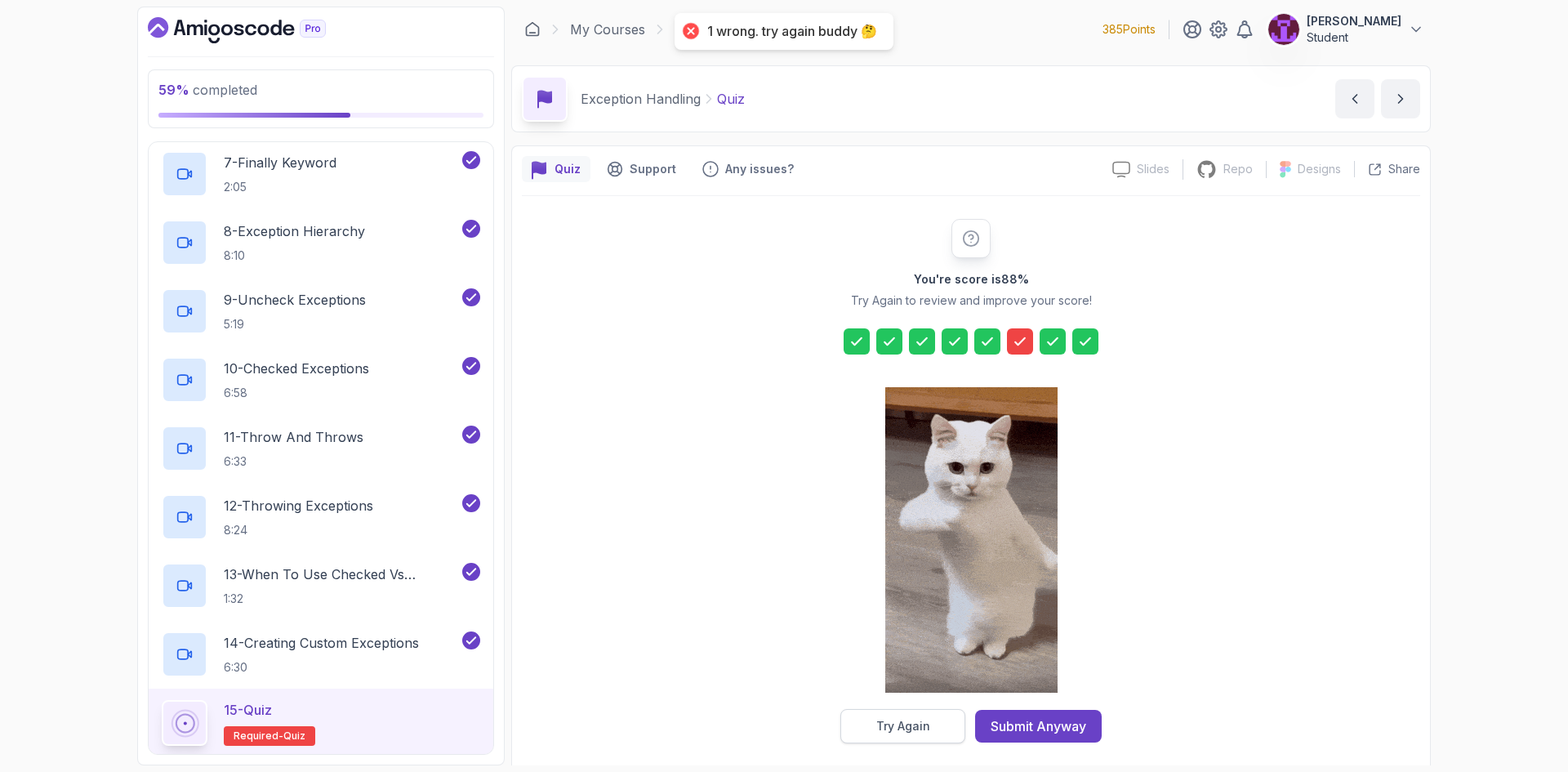
click at [929, 720] on button "Try Again" at bounding box center [903, 725] width 125 height 34
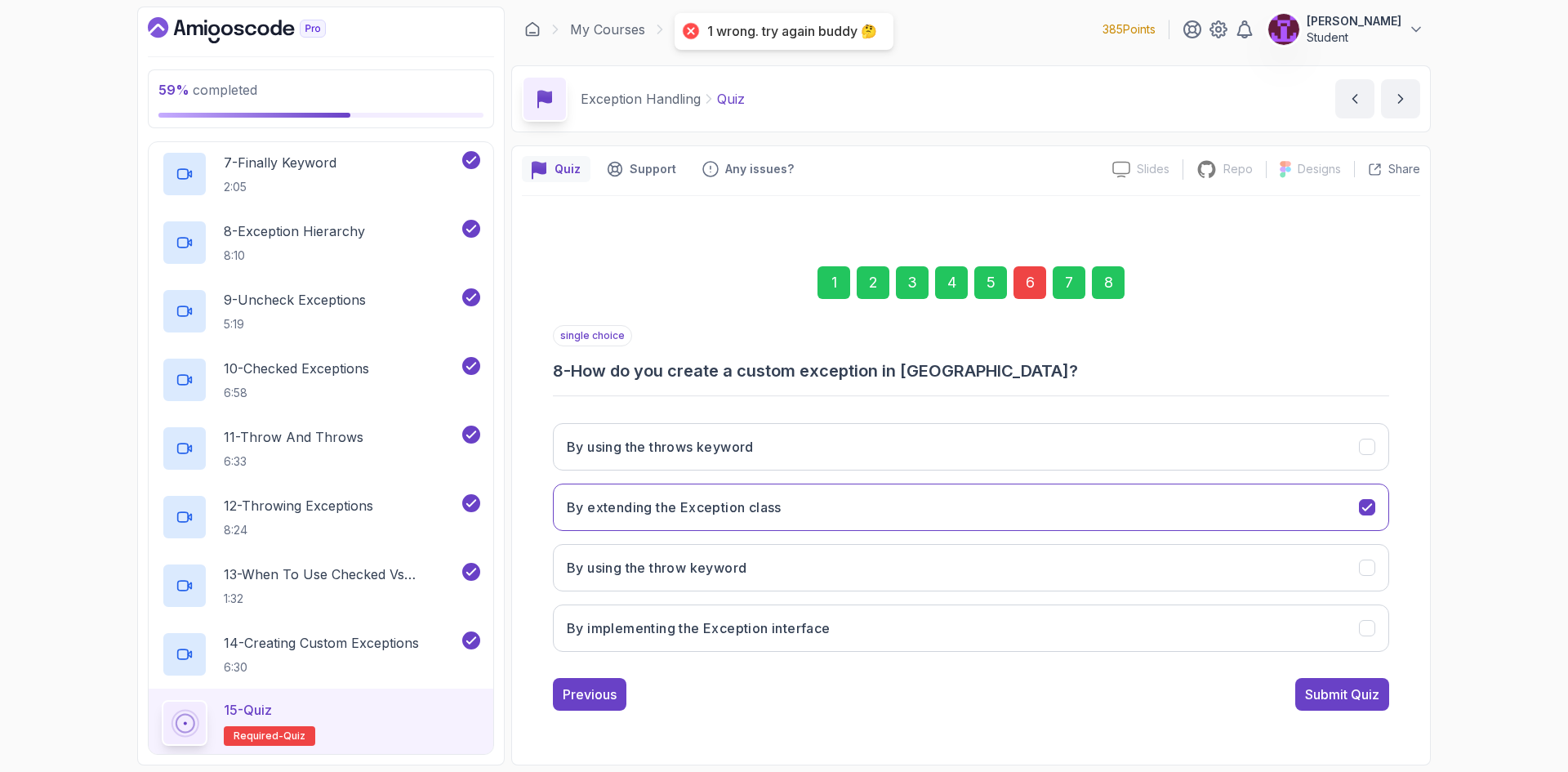
click at [1035, 292] on div "6" at bounding box center [1029, 283] width 32 height 32
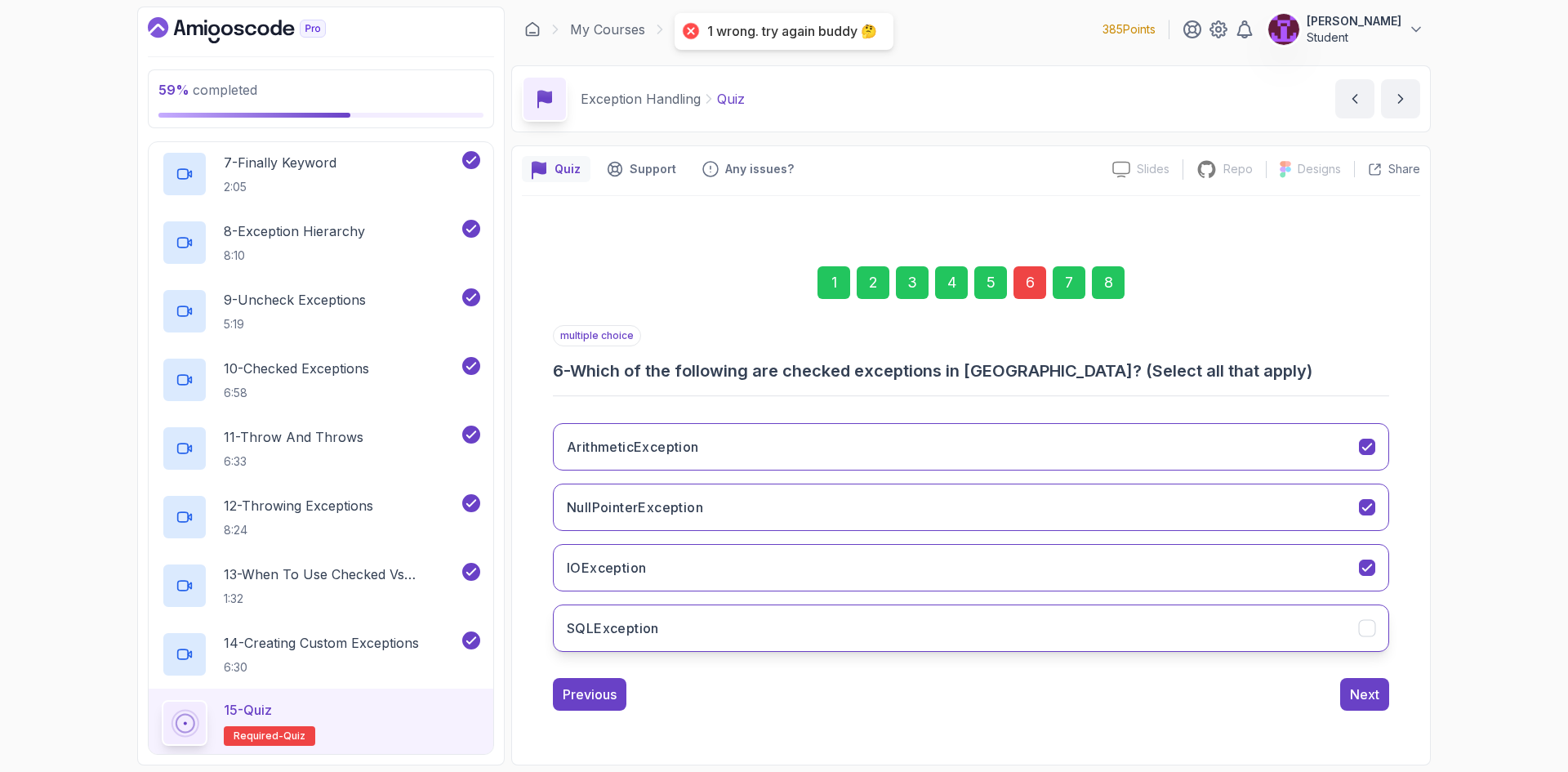
click at [752, 607] on button "SQLException" at bounding box center [971, 628] width 836 height 48
click at [1340, 698] on div "Previous Next" at bounding box center [971, 694] width 836 height 32
click at [1357, 693] on div "Next" at bounding box center [1364, 694] width 30 height 20
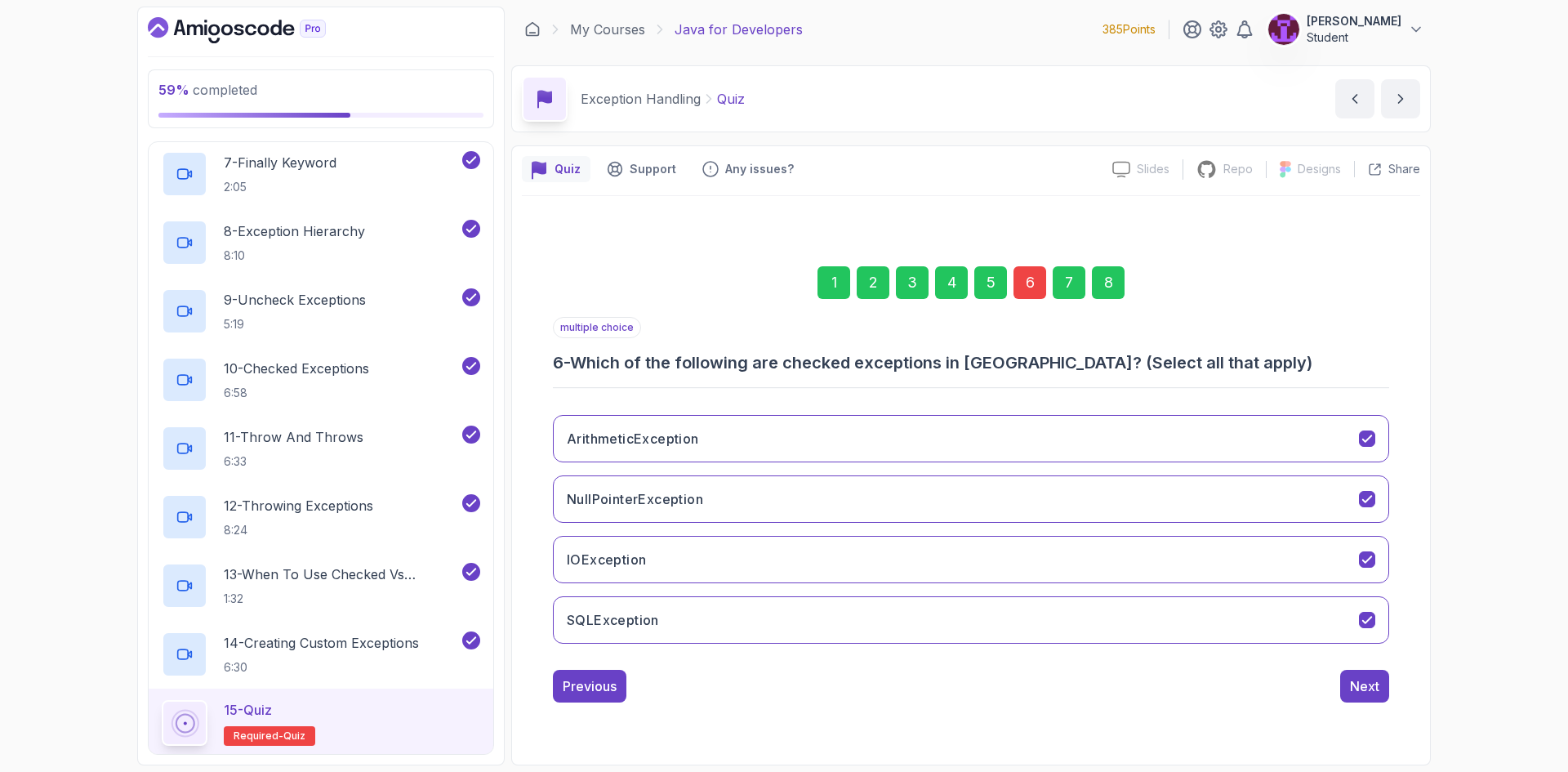
click at [1124, 283] on div "1 2 3 4 5 6 7 8" at bounding box center [971, 282] width 836 height 85
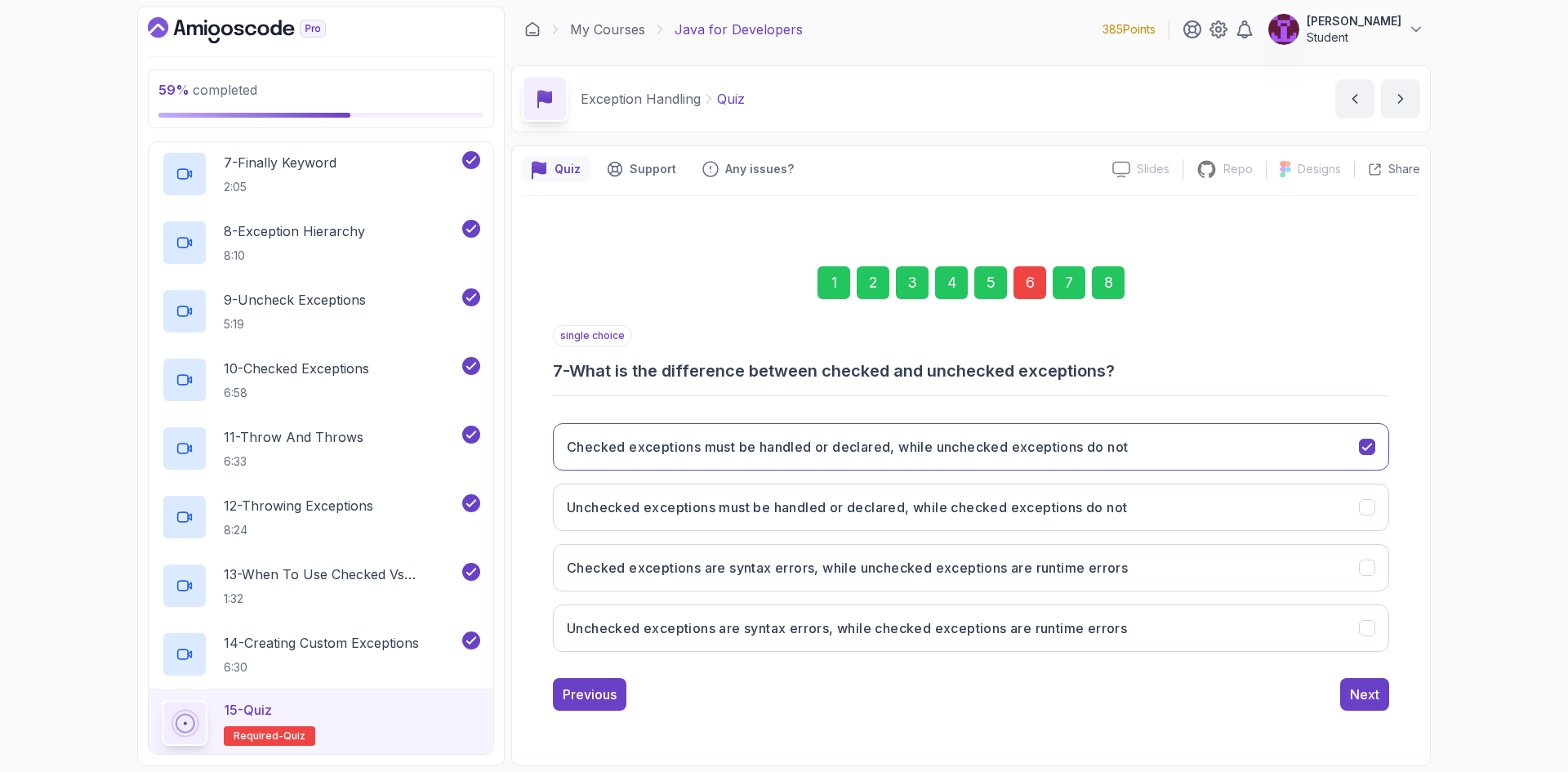
click at [1113, 288] on div "8" at bounding box center [1108, 283] width 32 height 32
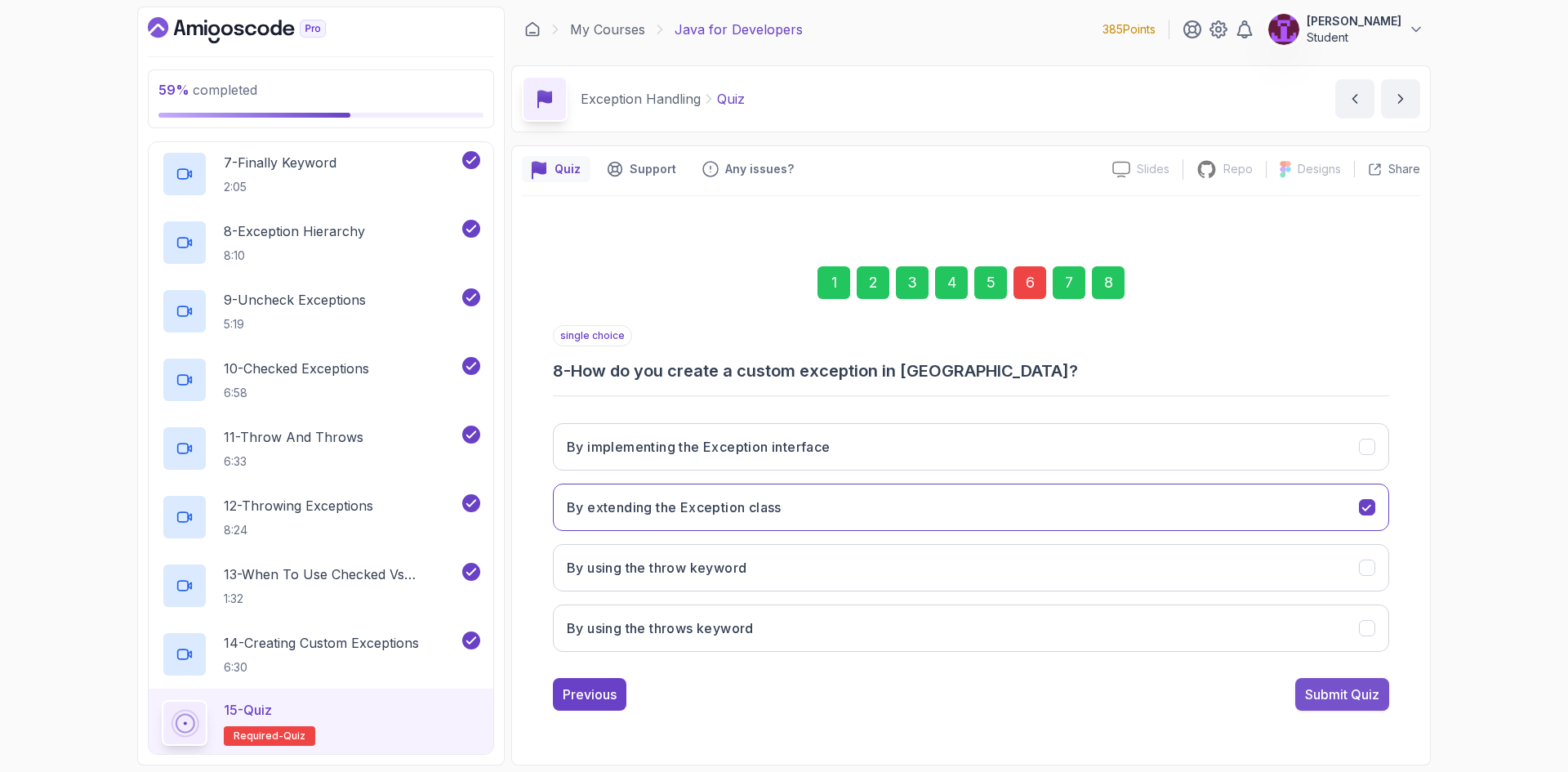
click at [1338, 704] on button "Submit Quiz" at bounding box center [1341, 694] width 94 height 32
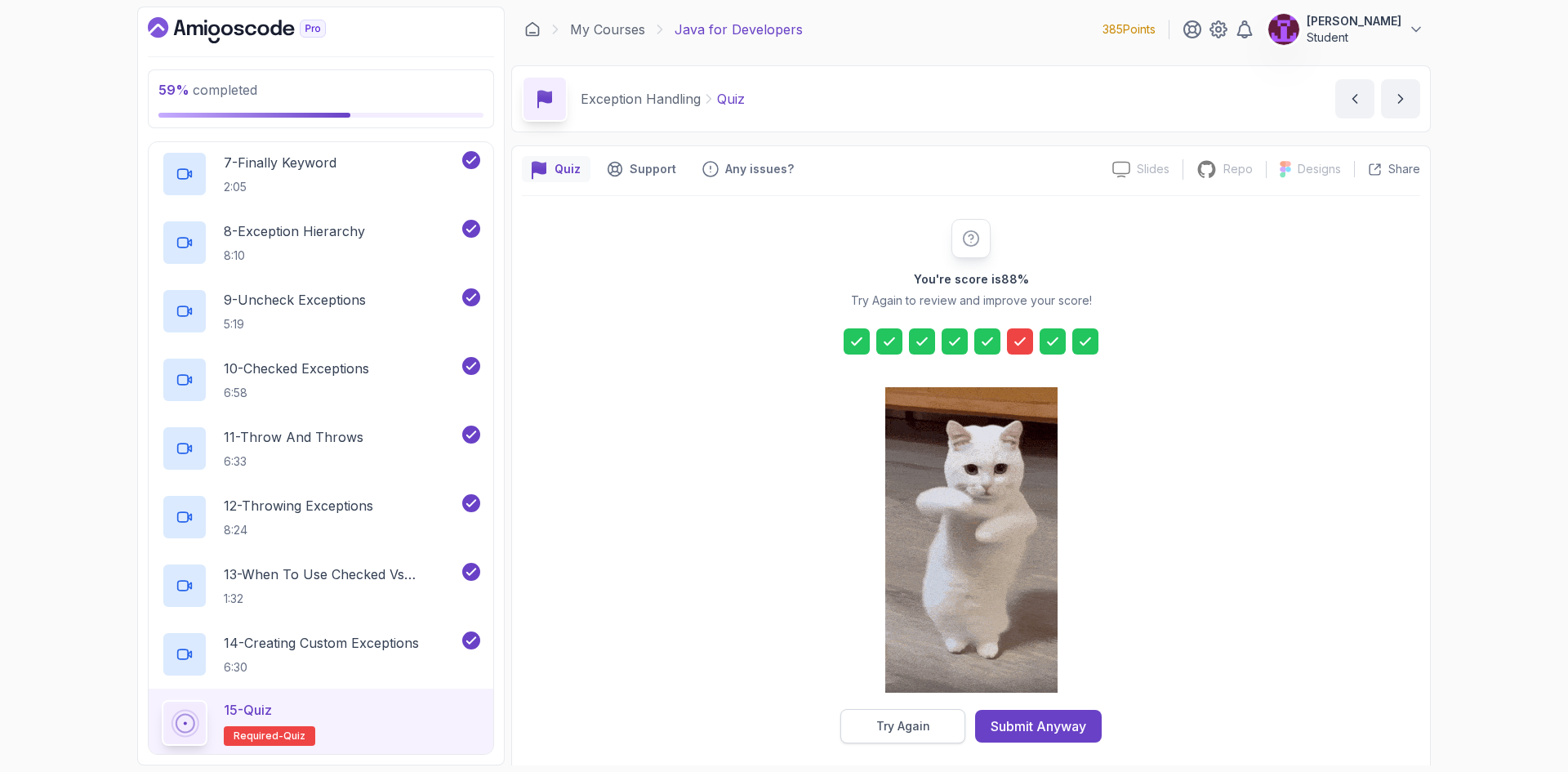
click at [895, 735] on button "Try Again" at bounding box center [903, 725] width 125 height 34
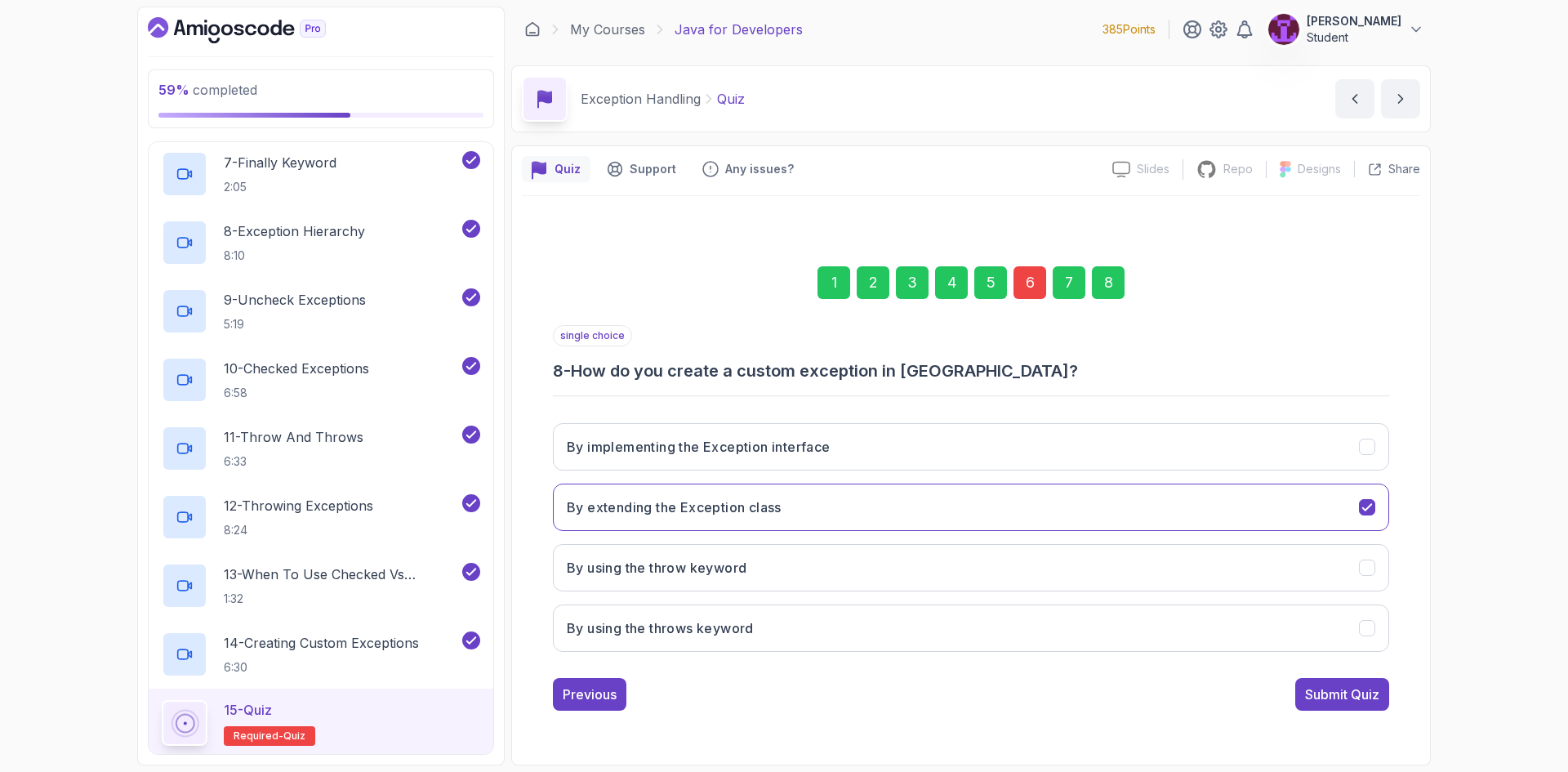
click at [1030, 271] on div "6" at bounding box center [1029, 283] width 32 height 32
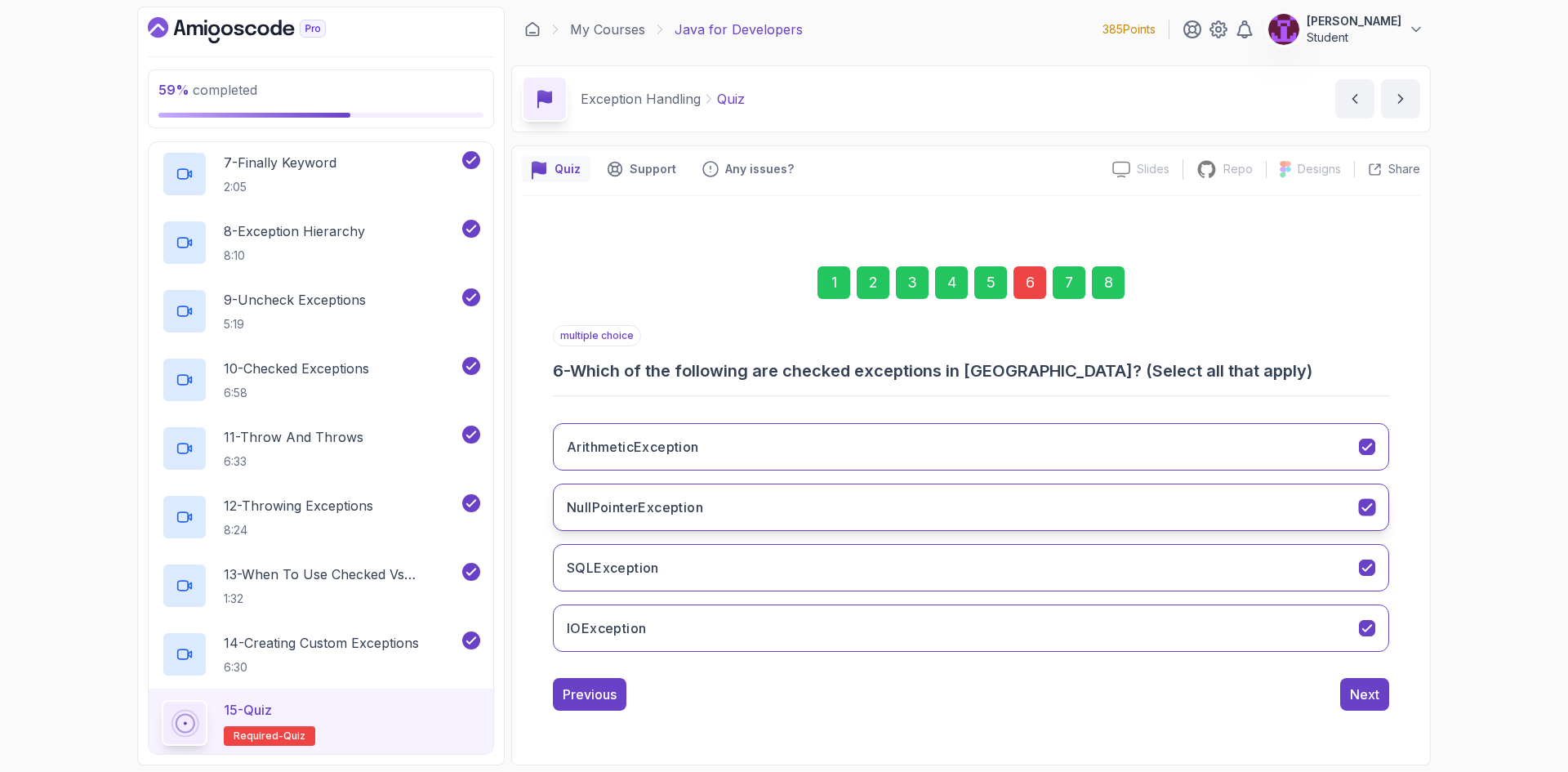
click at [976, 520] on button "NullPointerException" at bounding box center [971, 507] width 836 height 48
click at [1098, 281] on div "8" at bounding box center [1108, 283] width 32 height 32
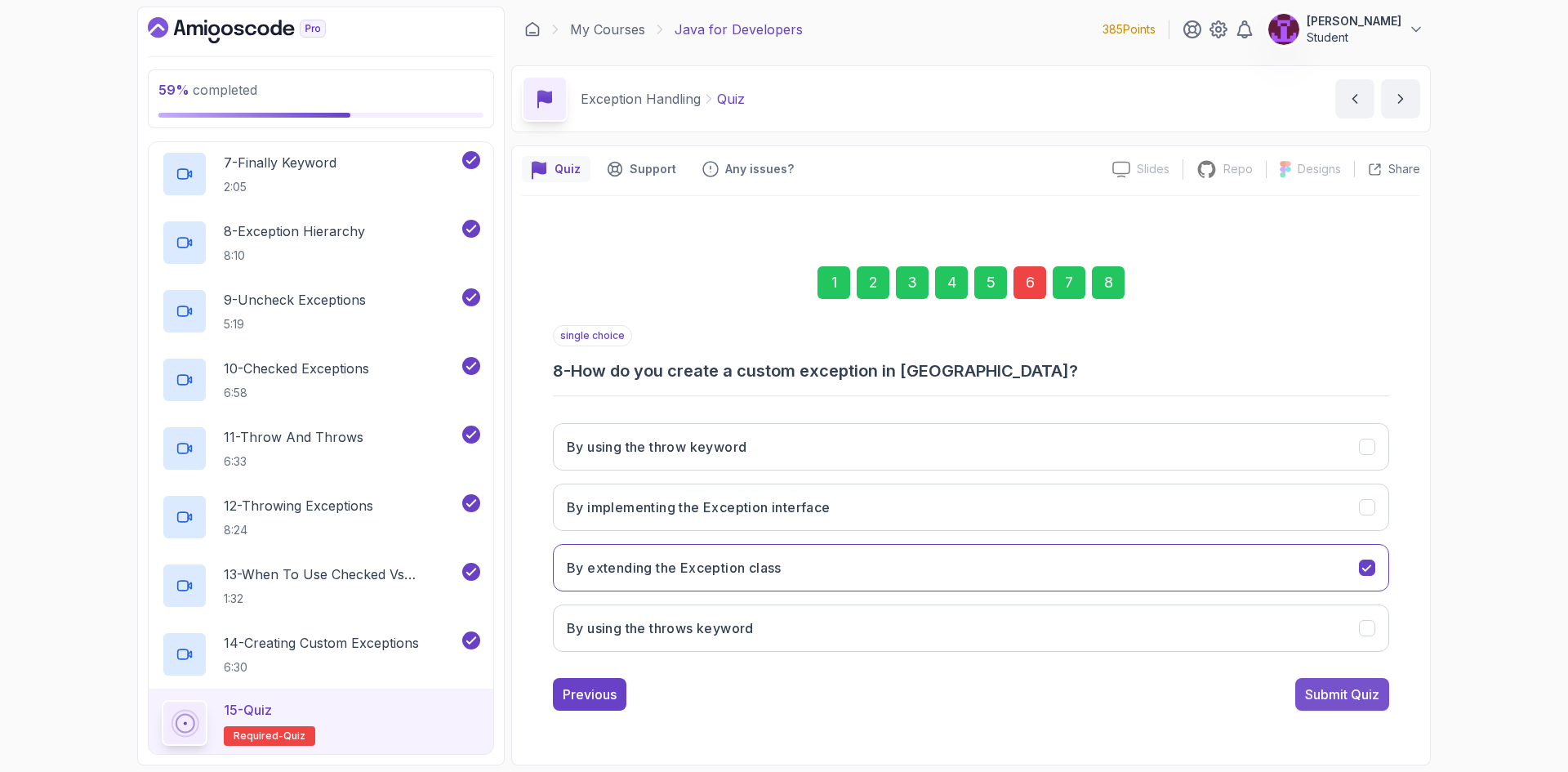
click at [1355, 680] on button "Submit Quiz" at bounding box center [1341, 694] width 94 height 32
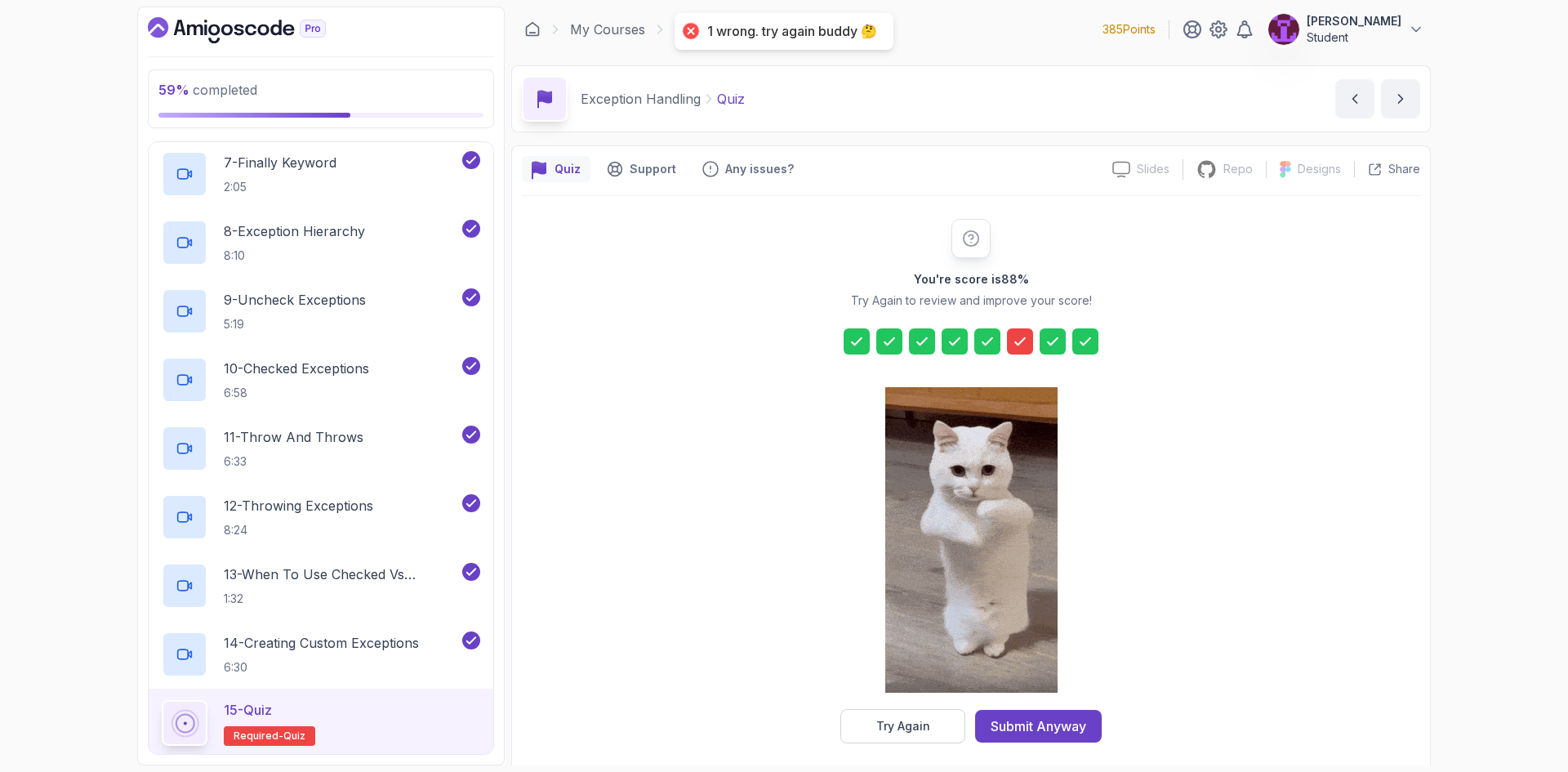
click at [881, 749] on div "You're score is 88 % Try Again to review and improve your score! Try Again Subm…" at bounding box center [970, 481] width 898 height 570
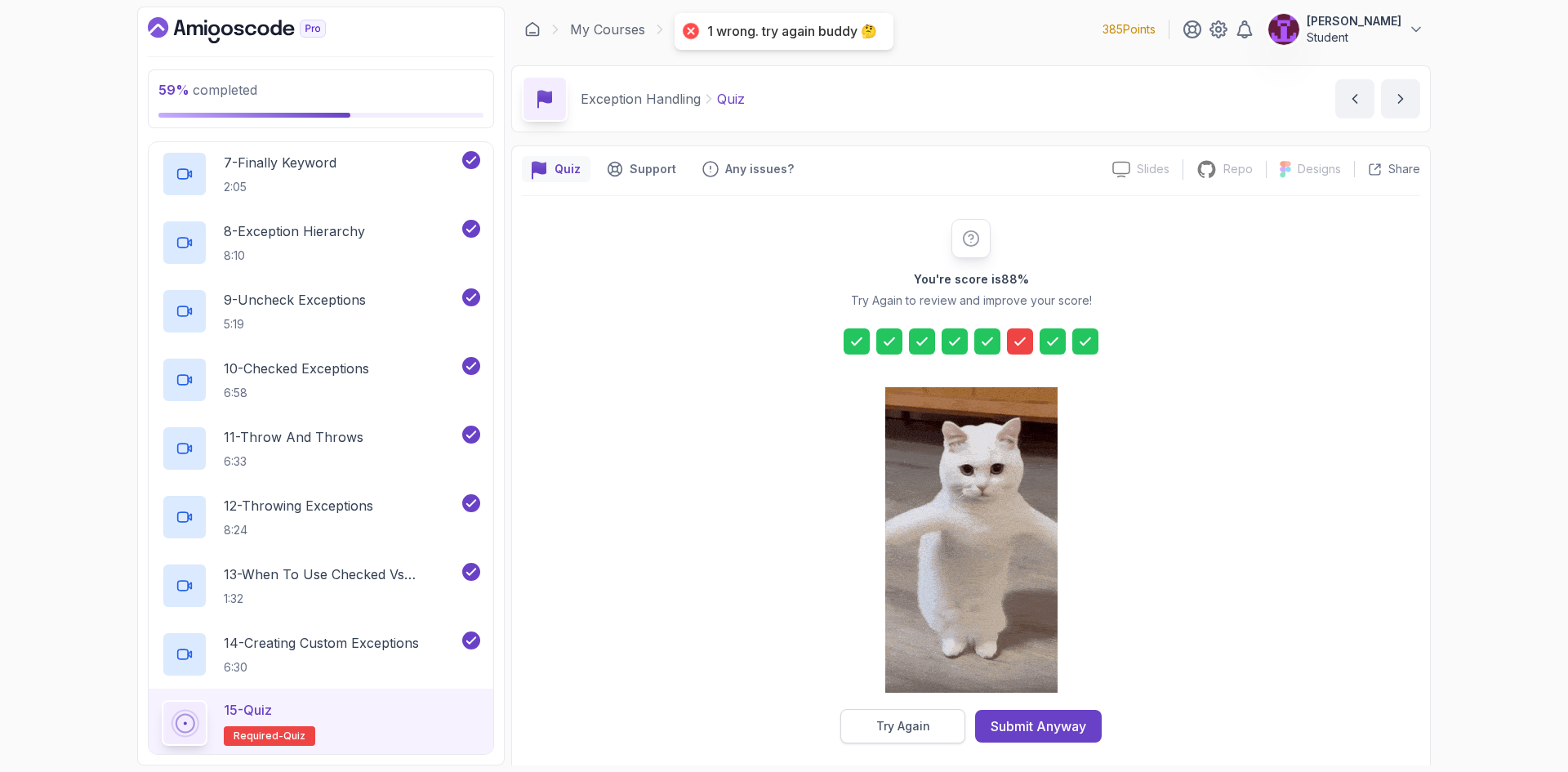
click at [893, 727] on div "Try Again" at bounding box center [903, 725] width 54 height 16
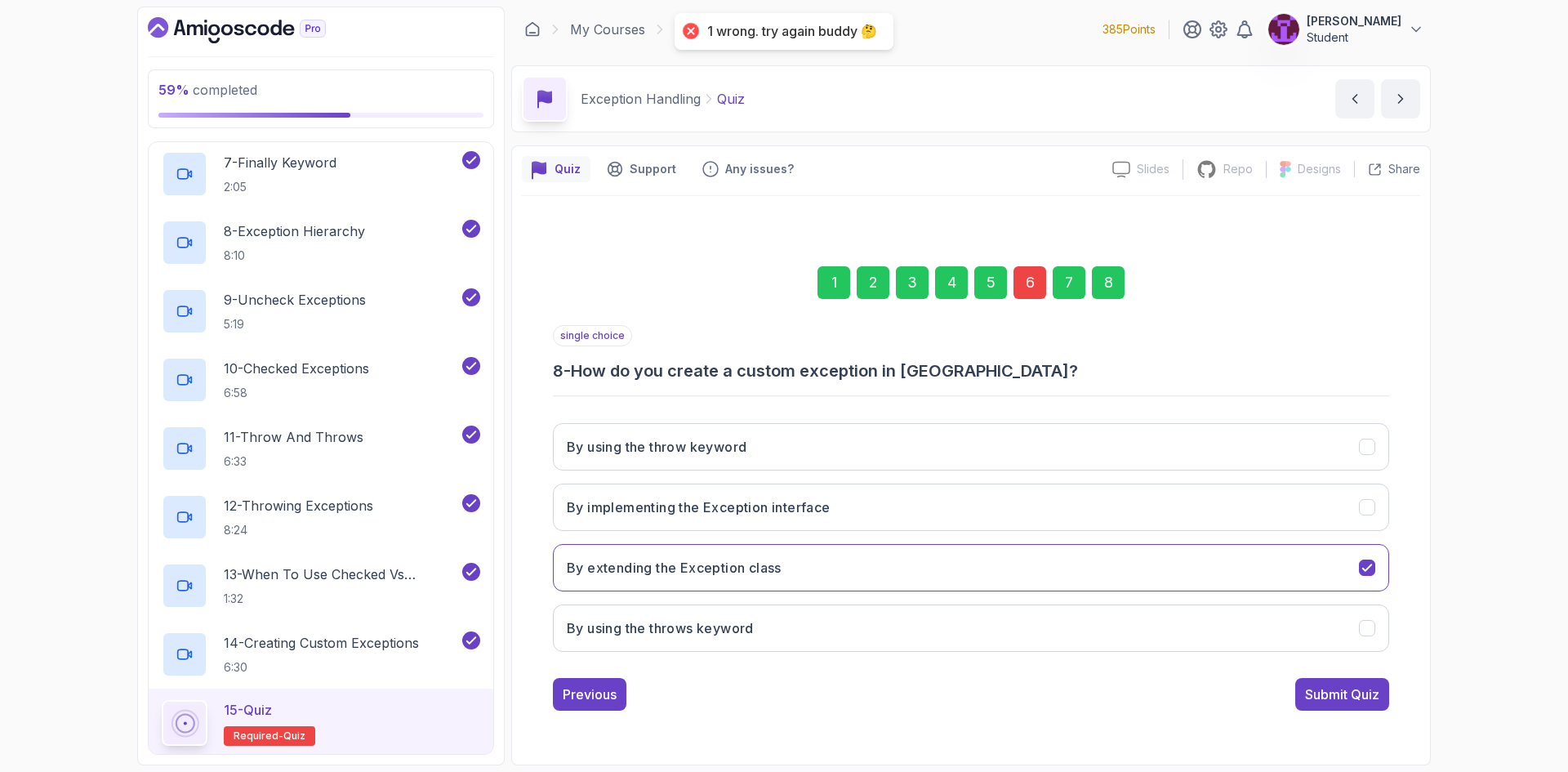
click at [1015, 285] on div "6" at bounding box center [1029, 283] width 32 height 32
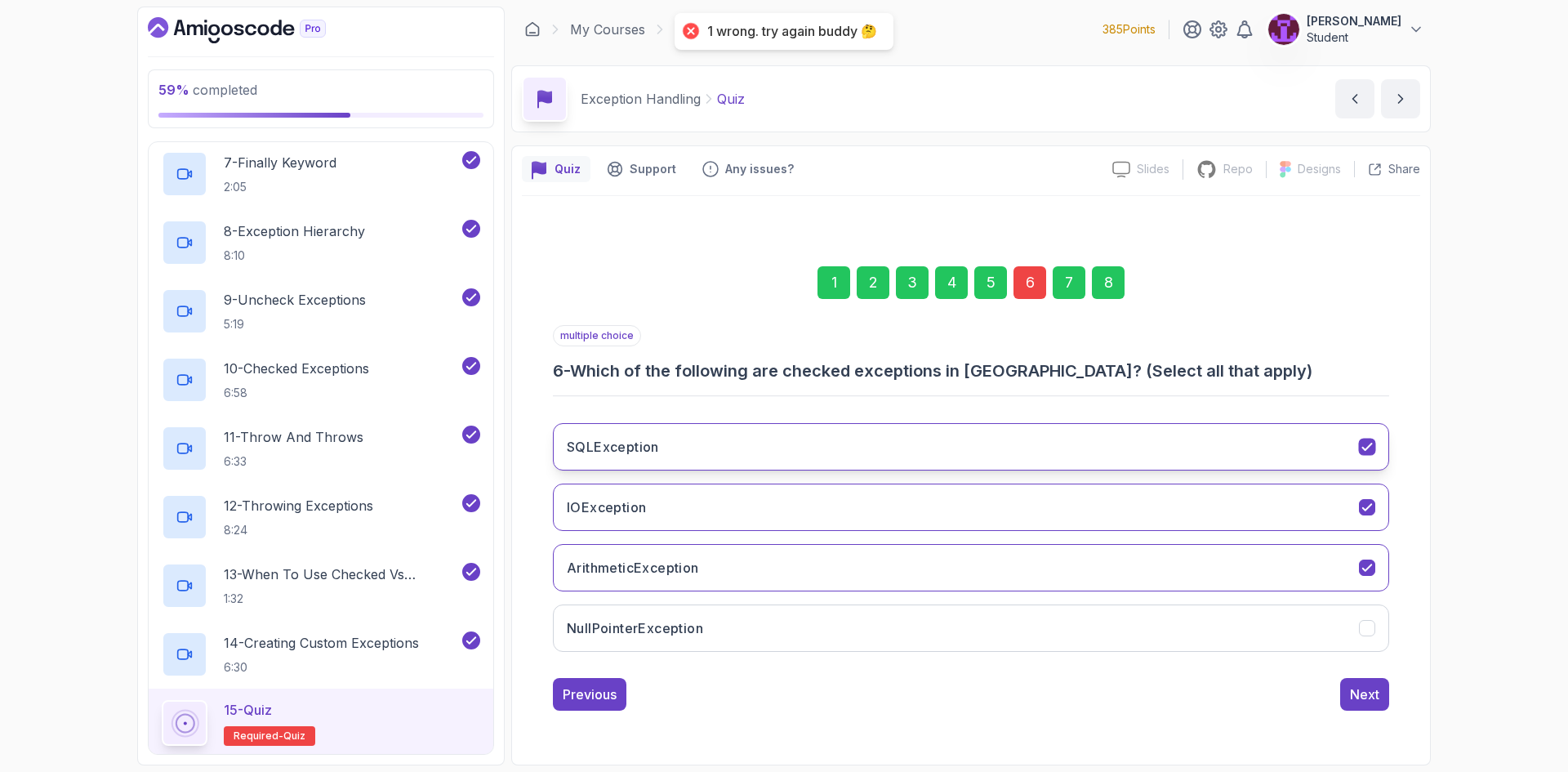
click at [761, 462] on button "SQLException" at bounding box center [971, 446] width 836 height 48
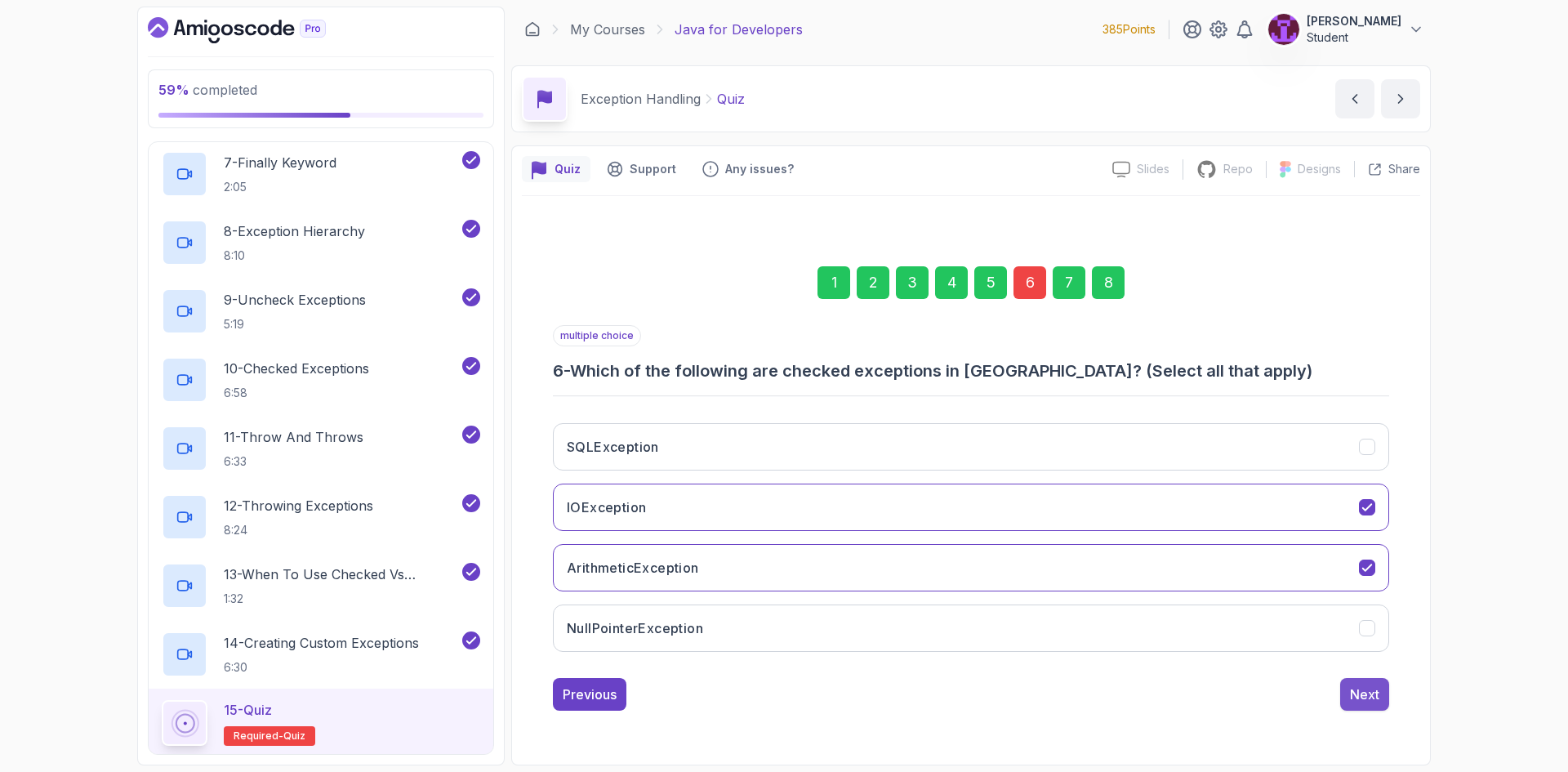
click at [1362, 683] on button "Next" at bounding box center [1363, 694] width 49 height 32
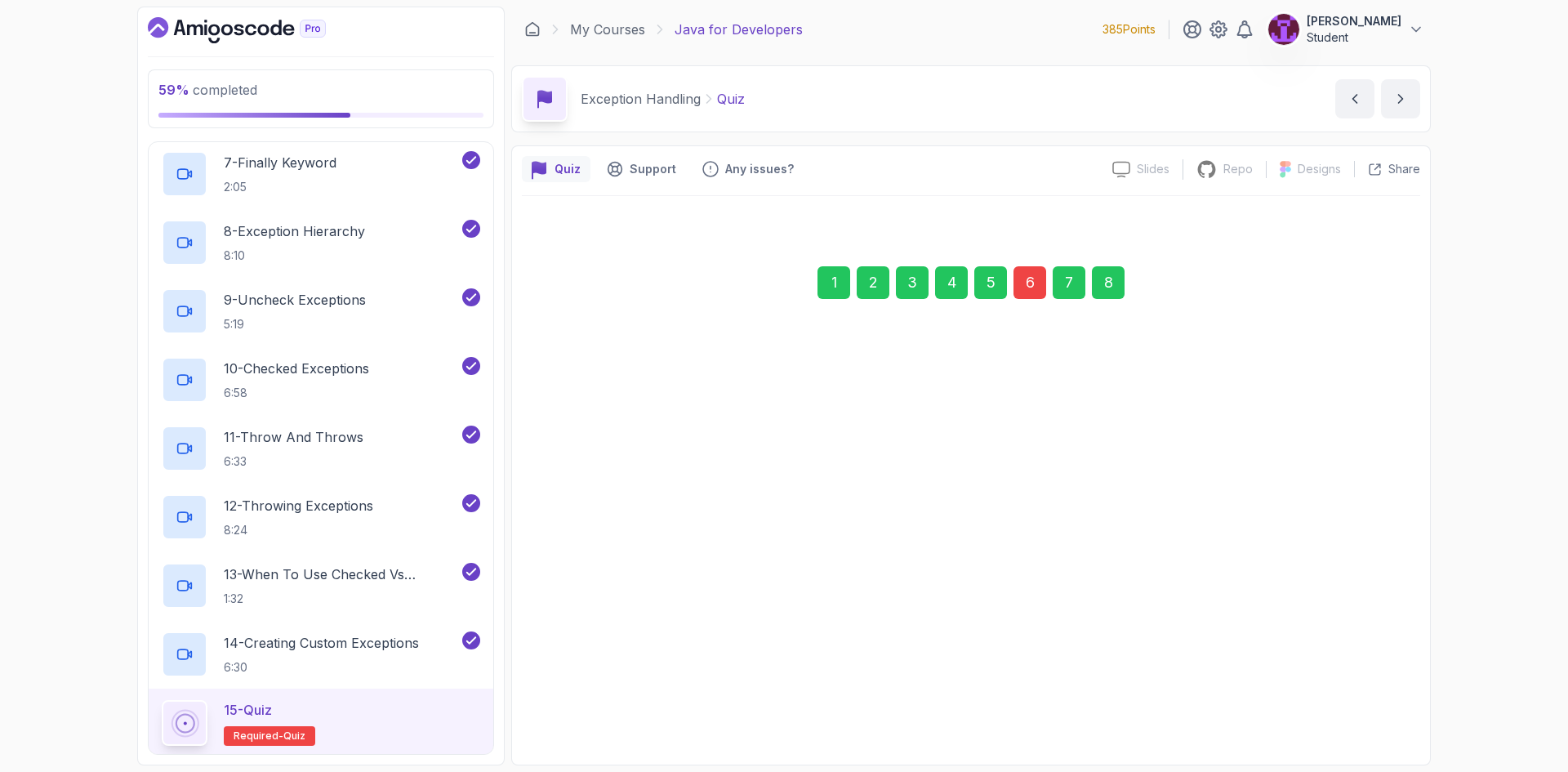
click at [1026, 288] on div "6" at bounding box center [1029, 283] width 32 height 32
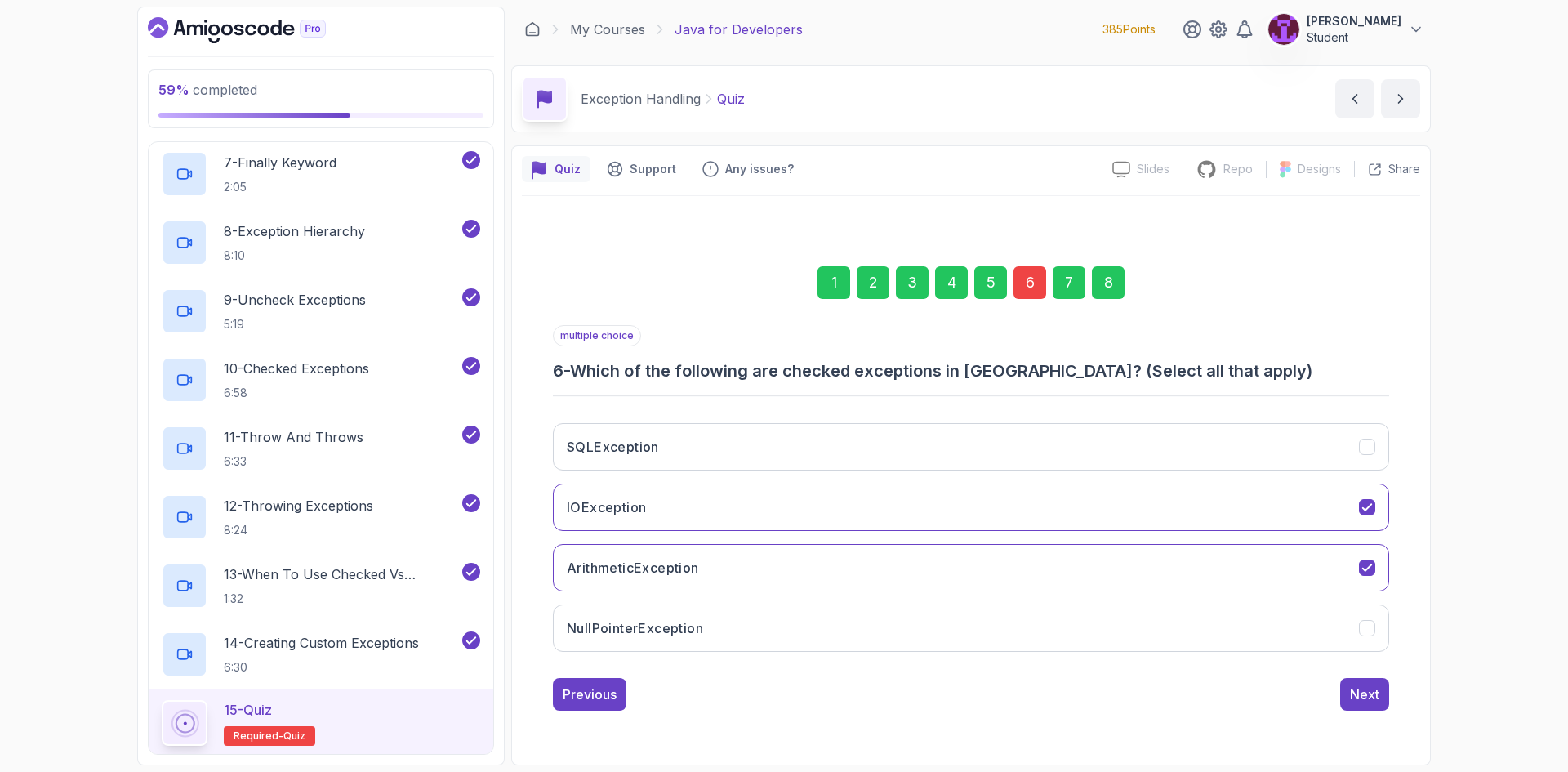
click at [1100, 282] on div "8" at bounding box center [1108, 283] width 32 height 32
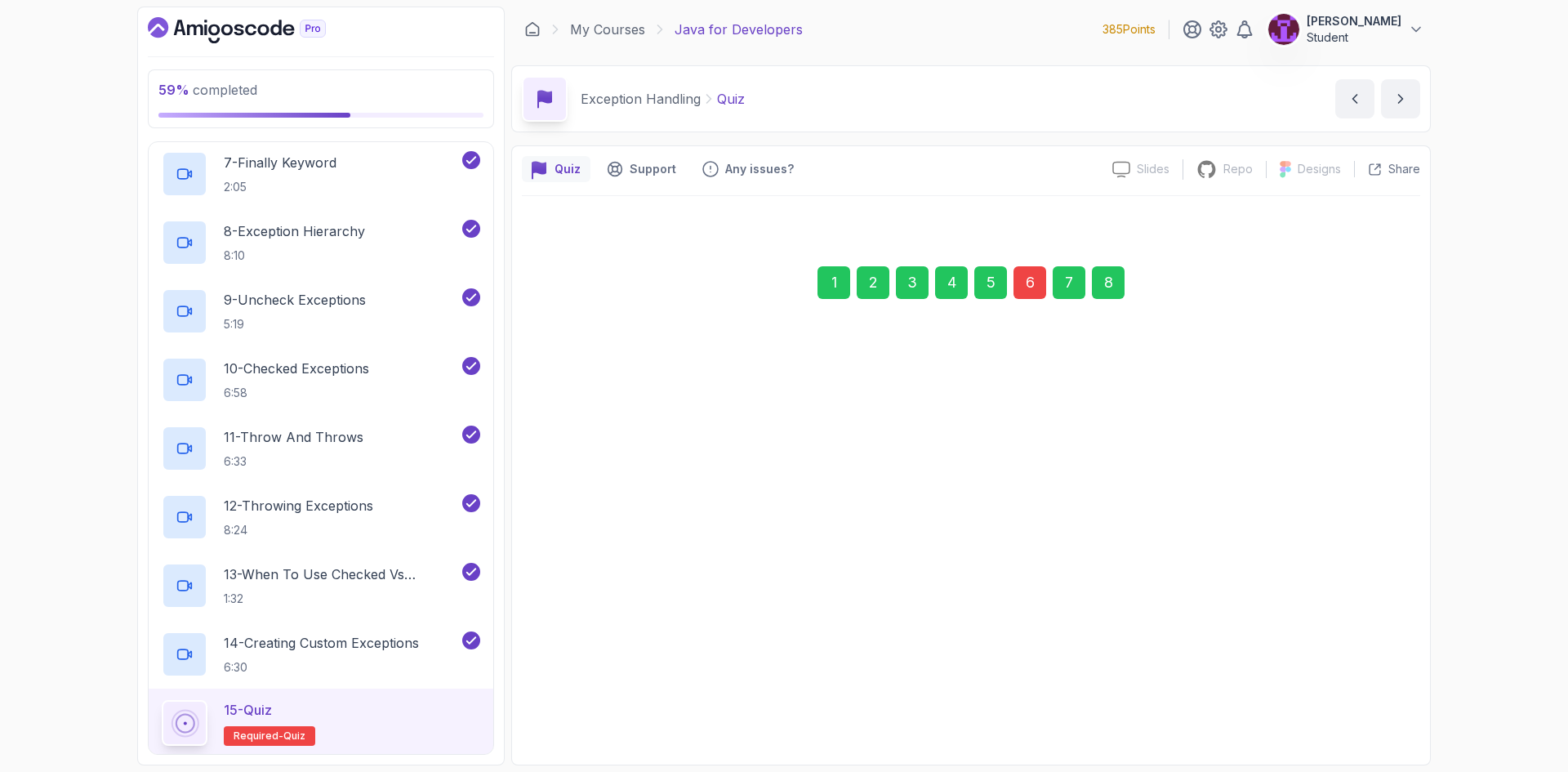
click at [1347, 714] on div "1 2 3 4 5 6 7 8 single choice 8 - How do you create a custom exception in Java?…" at bounding box center [970, 474] width 898 height 496
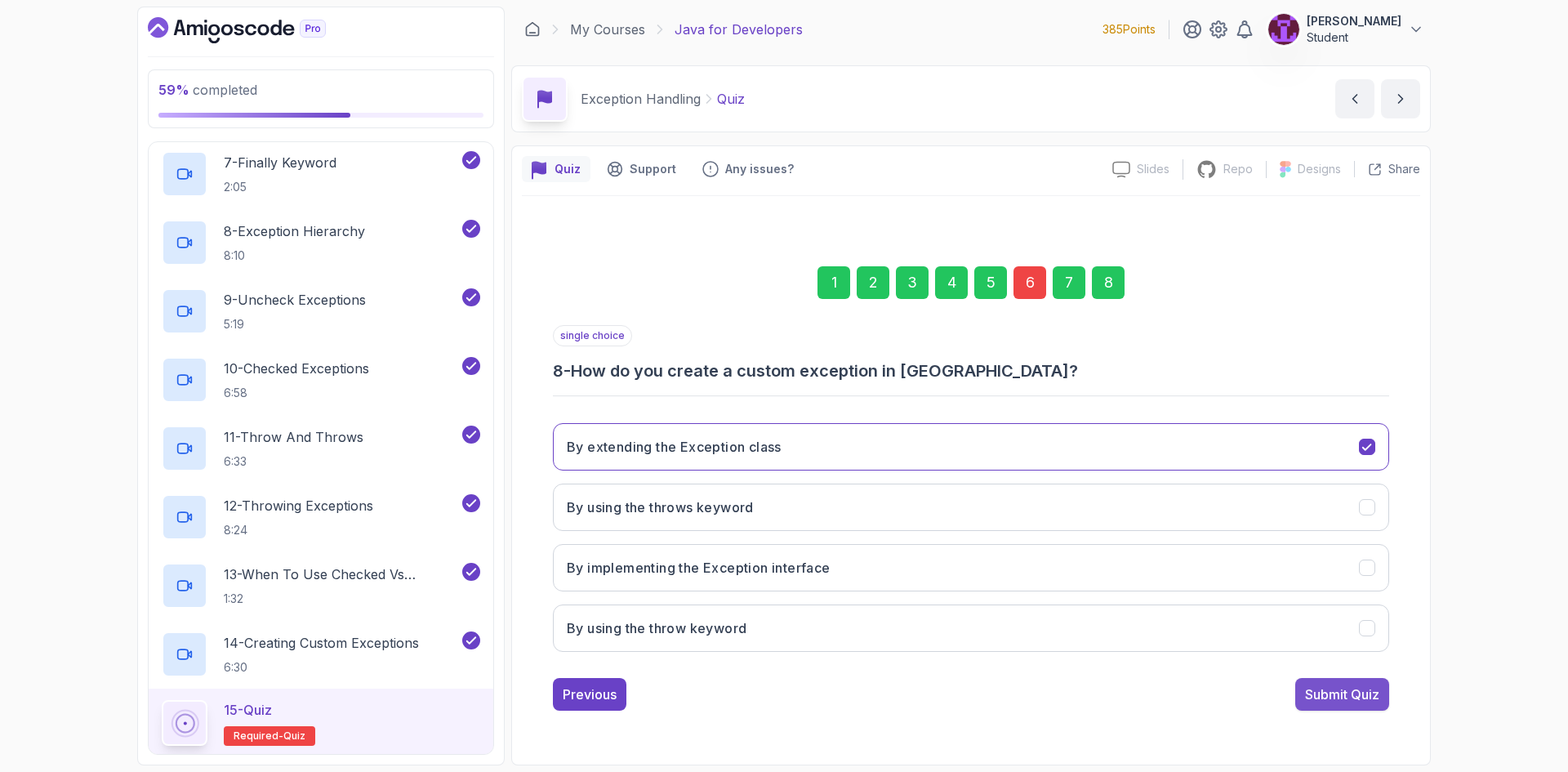
click at [1348, 703] on div "Submit Quiz" at bounding box center [1342, 694] width 74 height 20
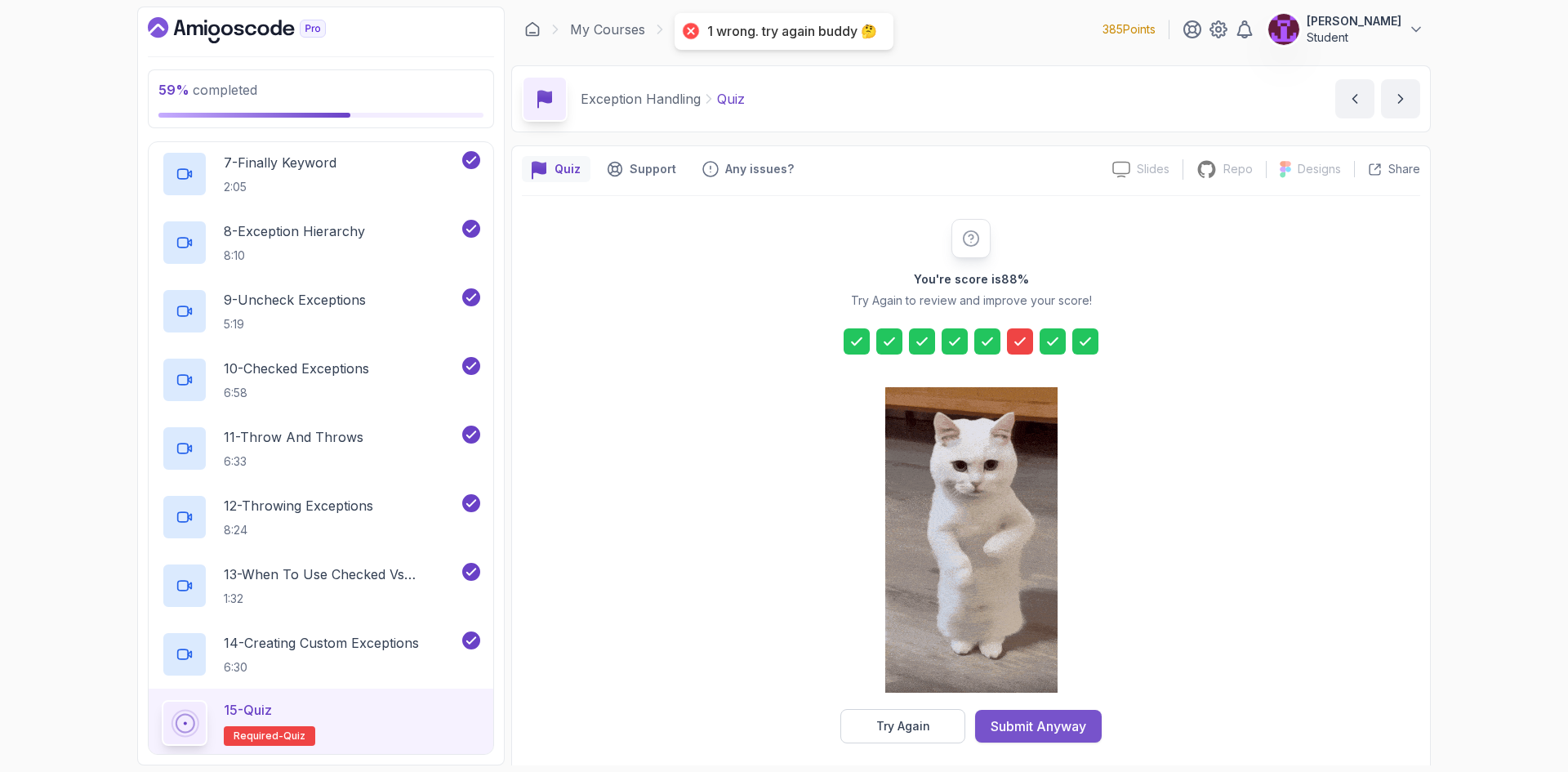
click at [1021, 715] on button "Submit Anyway" at bounding box center [1038, 725] width 127 height 32
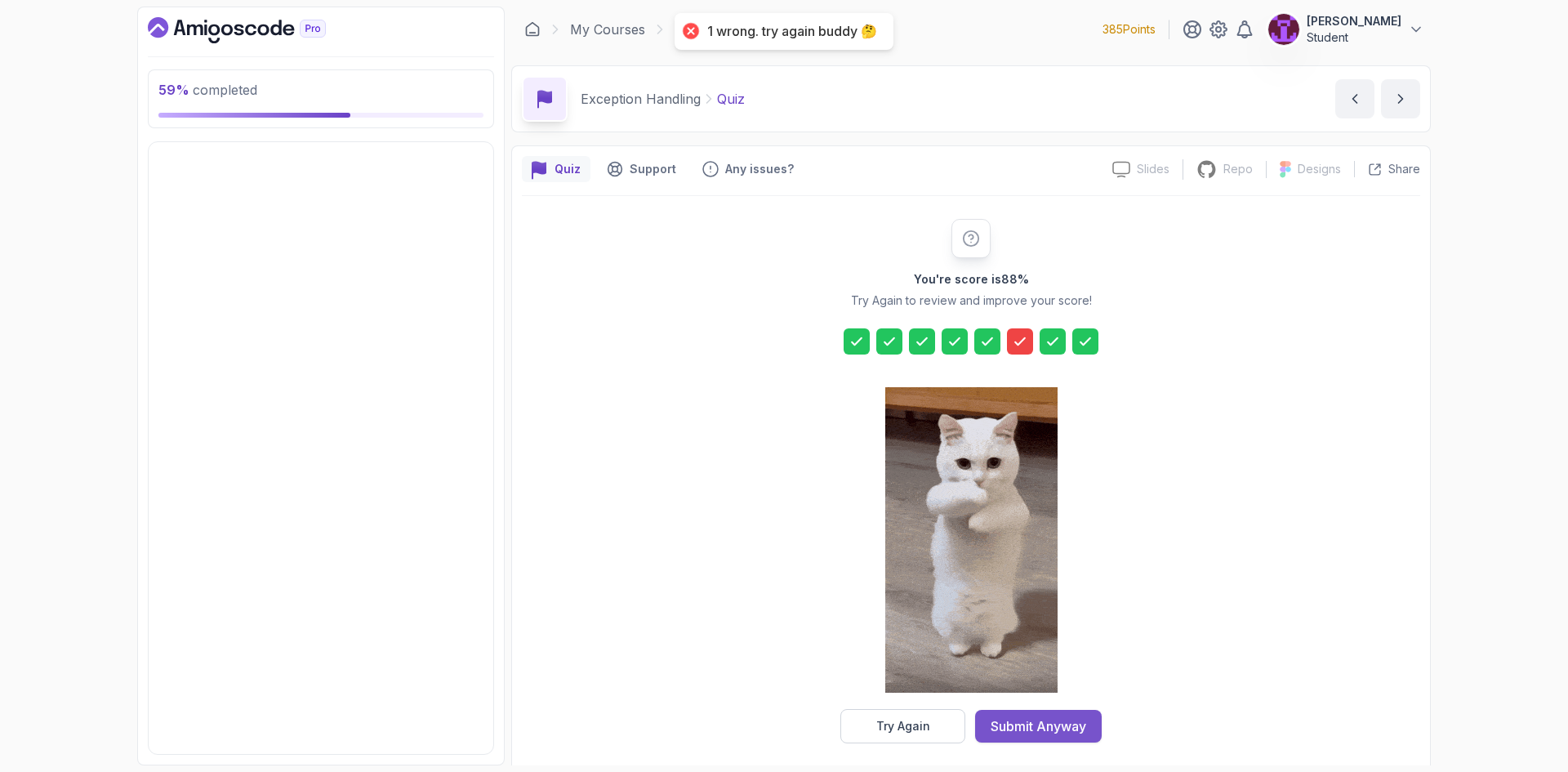
scroll to position [397, 0]
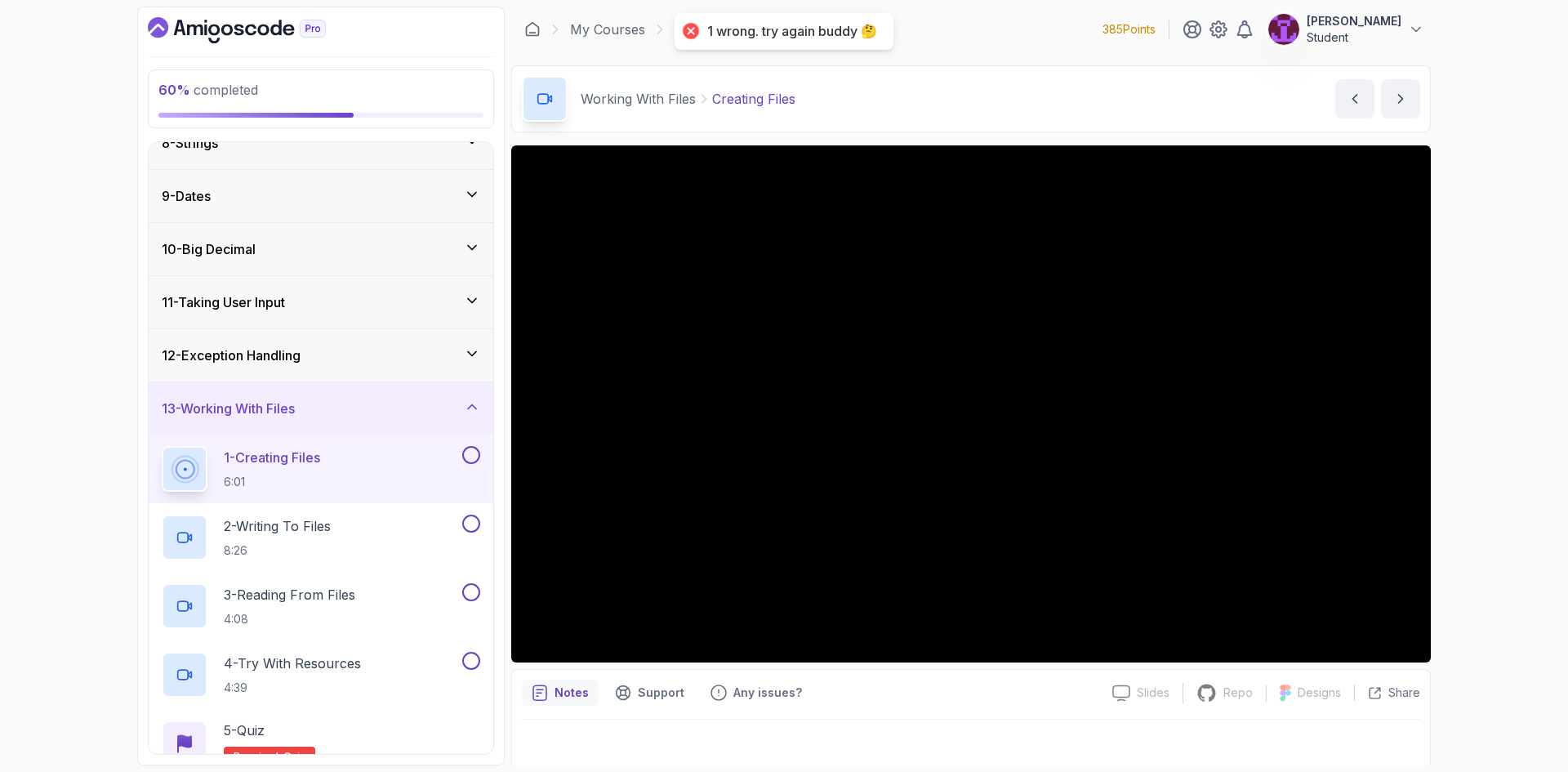
click at [466, 459] on button at bounding box center [470, 454] width 18 height 18
click at [471, 523] on button at bounding box center [470, 523] width 18 height 18
click at [472, 595] on button at bounding box center [470, 591] width 18 height 18
click at [472, 657] on button at bounding box center [470, 660] width 18 height 18
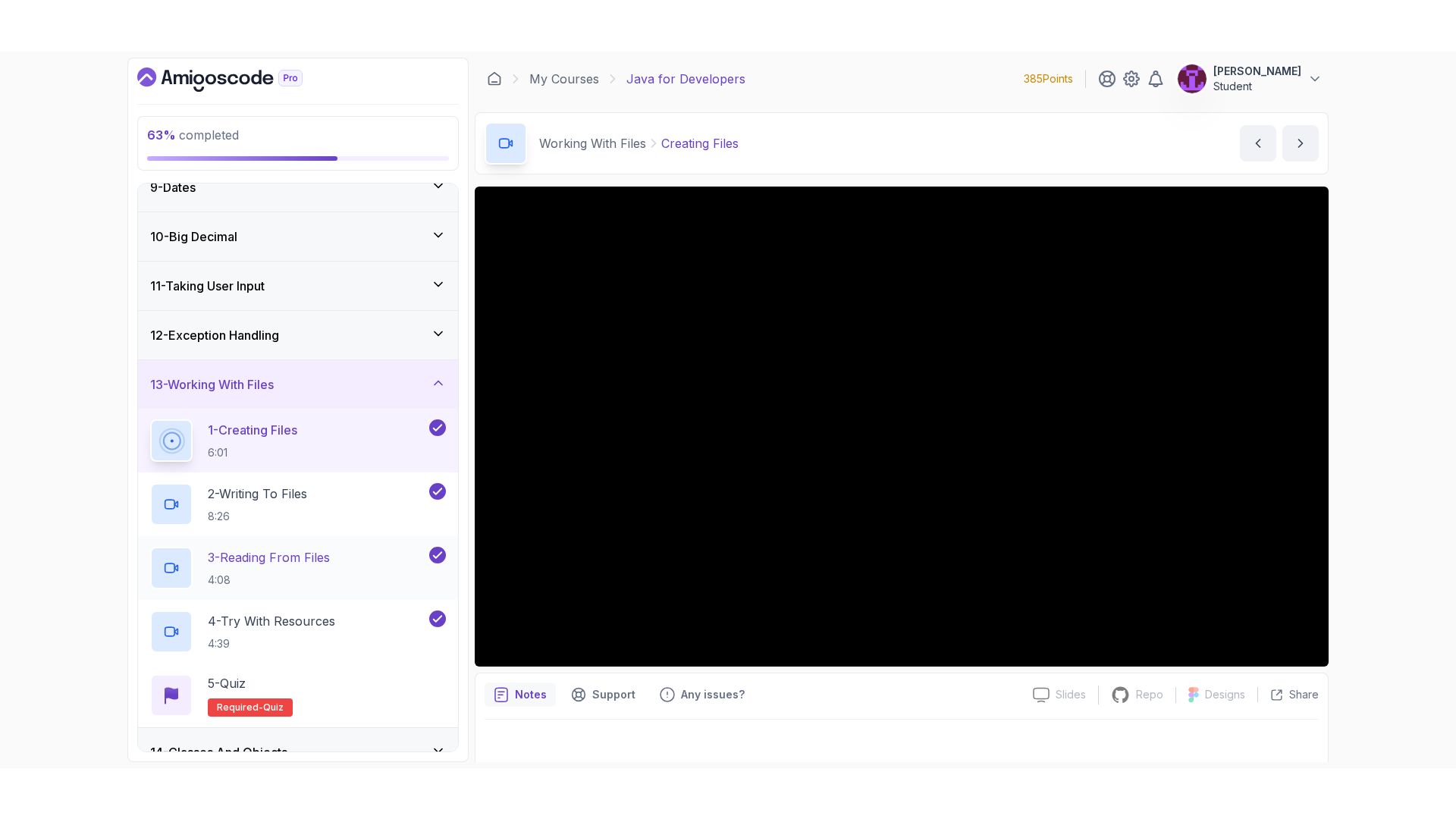
scroll to position [596, 0]
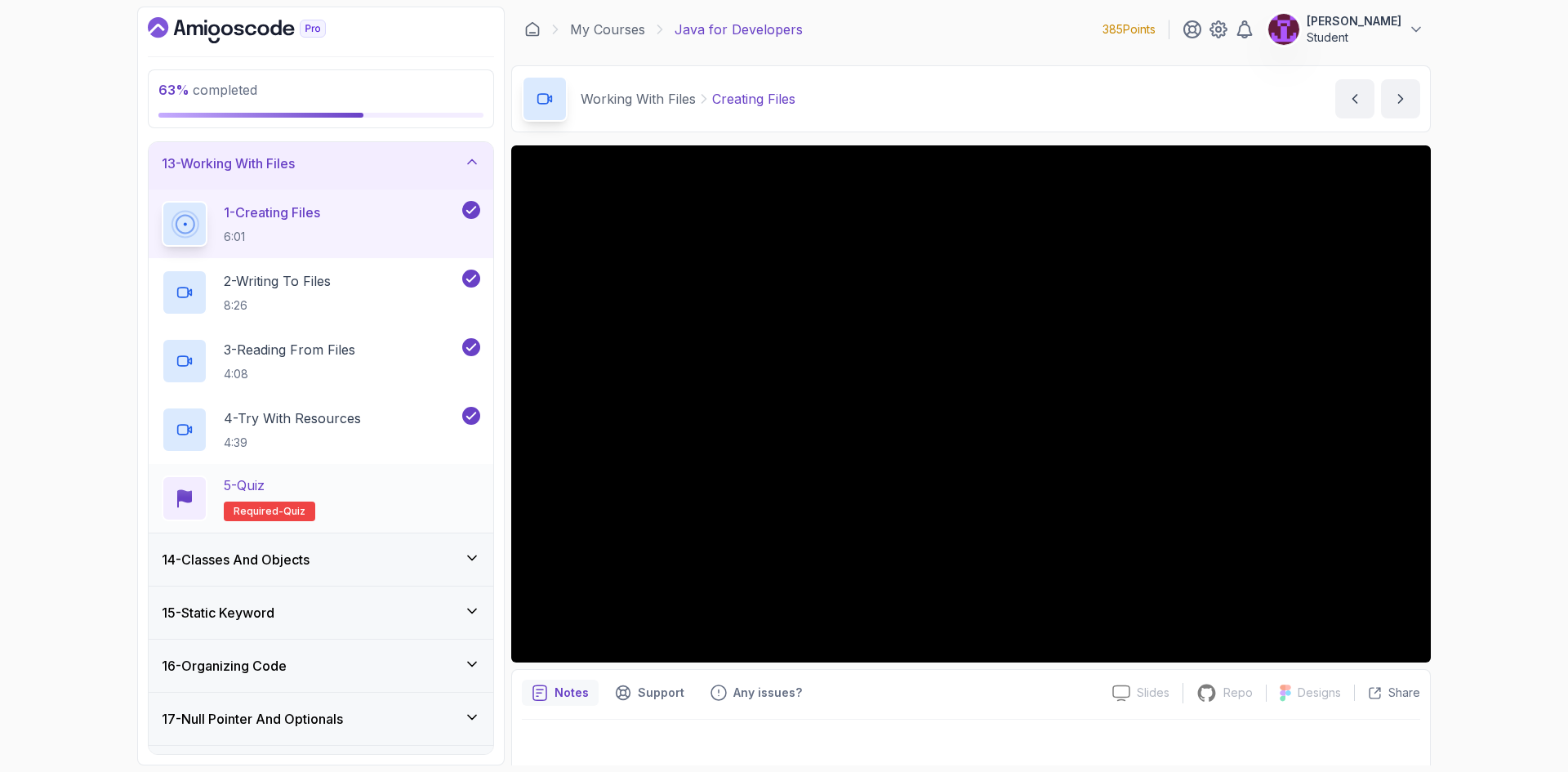
click at [416, 502] on div "5 - Quiz Required- quiz" at bounding box center [321, 498] width 318 height 46
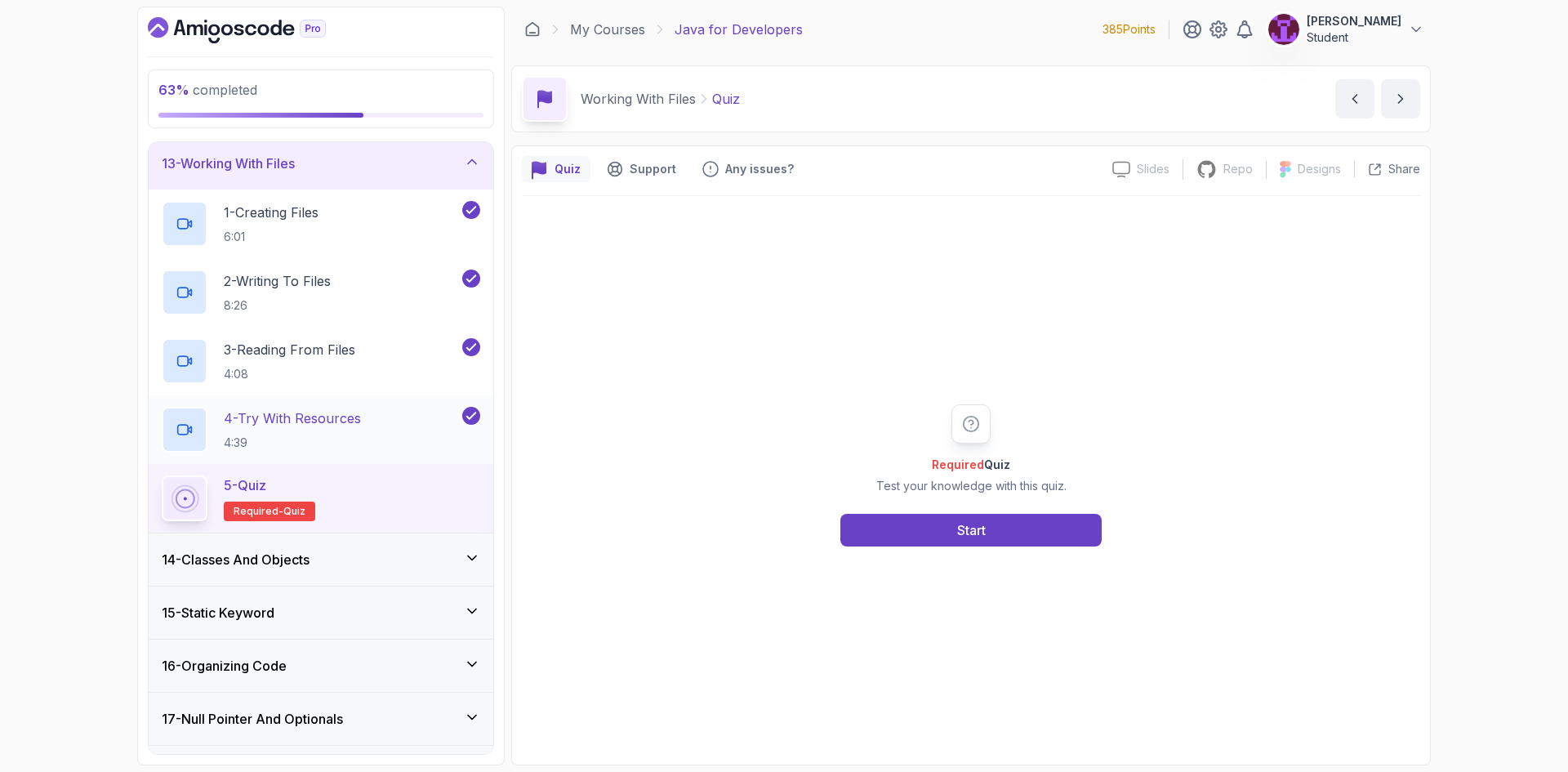
click at [422, 433] on div "4 - Try With Resources 4:39" at bounding box center [310, 429] width 297 height 46
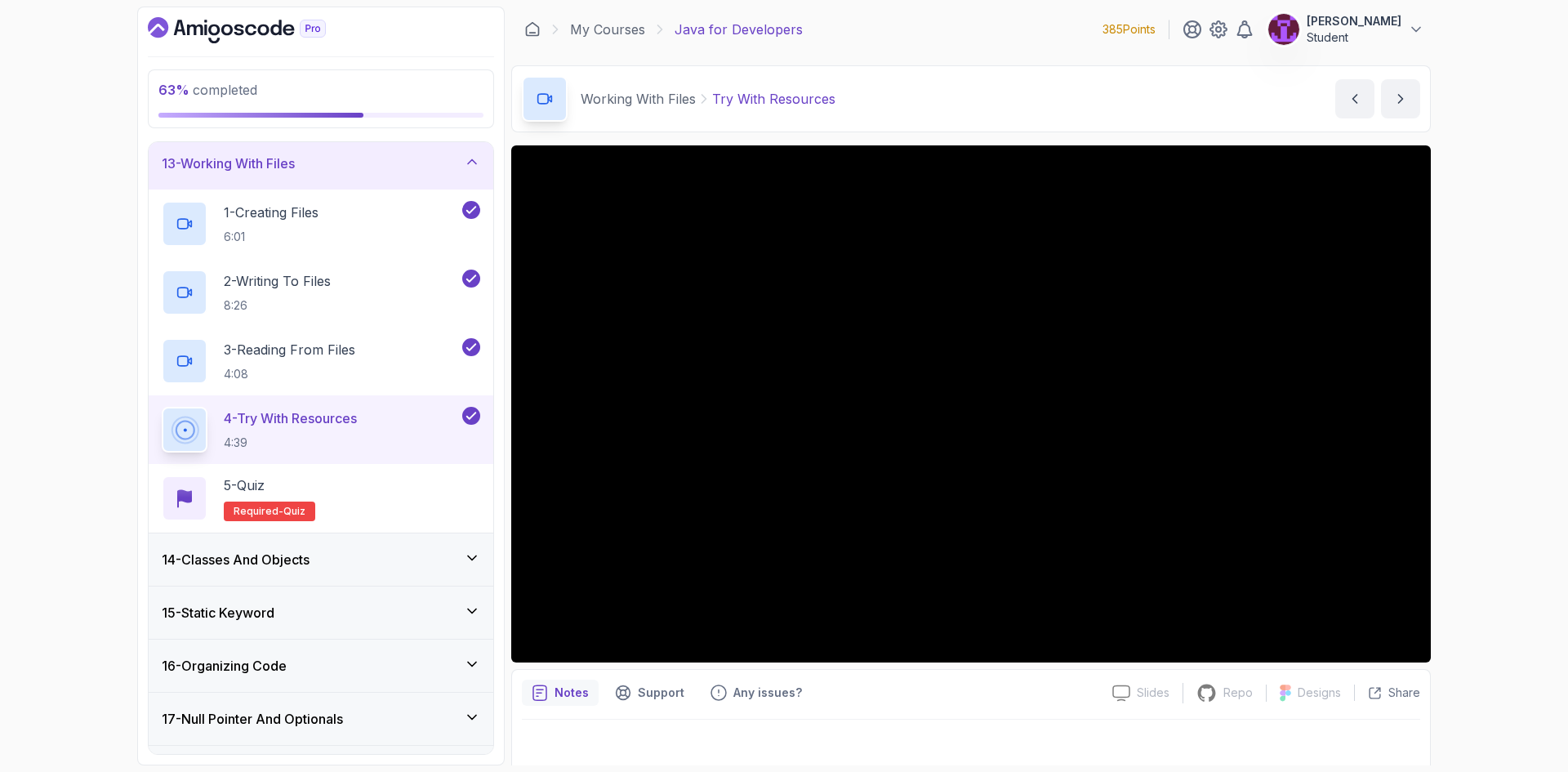
drag, startPoint x: 398, startPoint y: 496, endPoint x: 63, endPoint y: 377, distance: 355.5
click at [59, 377] on div "63 % completed 1 - Intro 2 - Loops 3 - If Statements 4 - Packages 5 - Access Mo…" at bounding box center [784, 386] width 1568 height 772
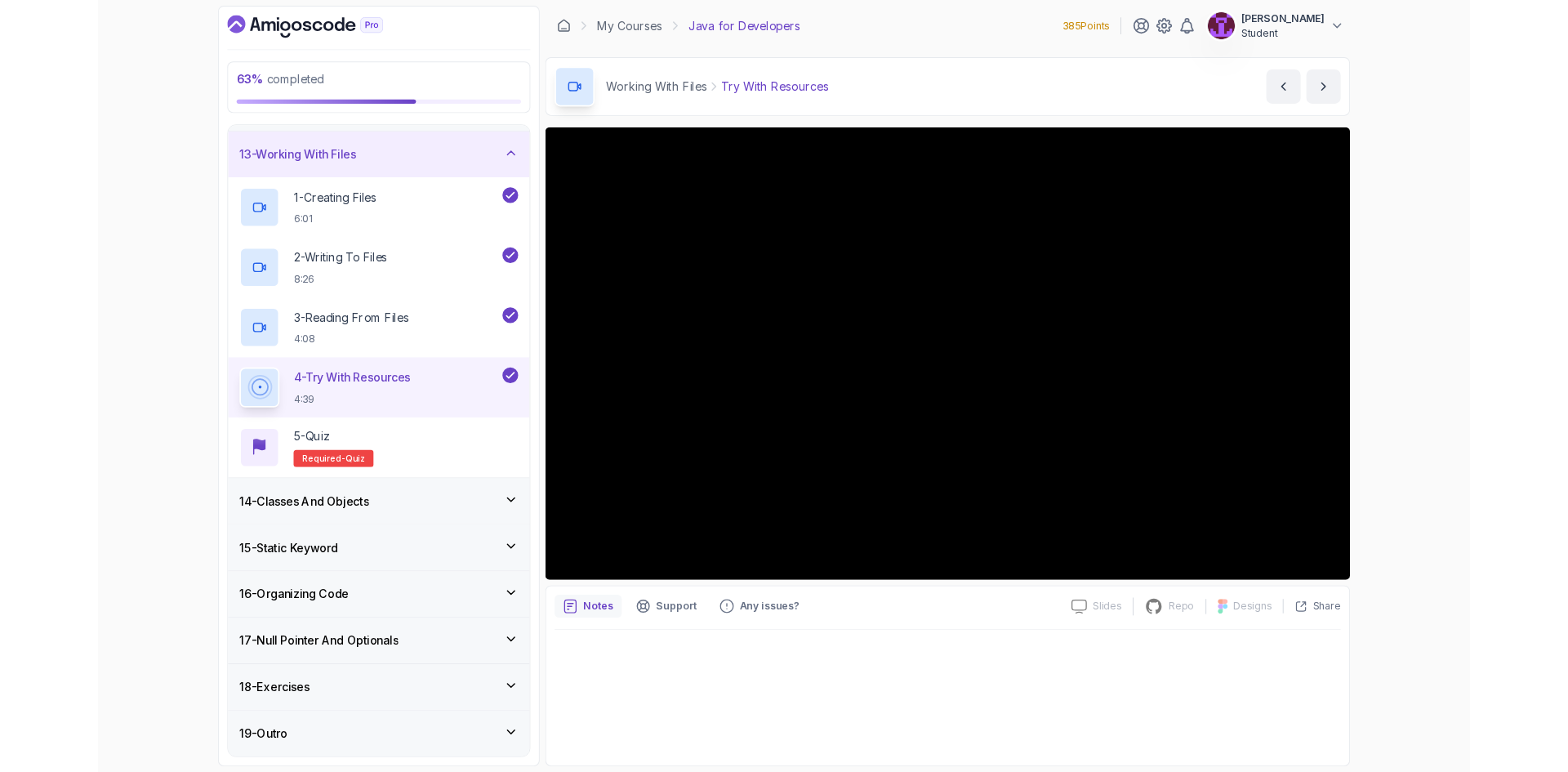
scroll to position [642, 0]
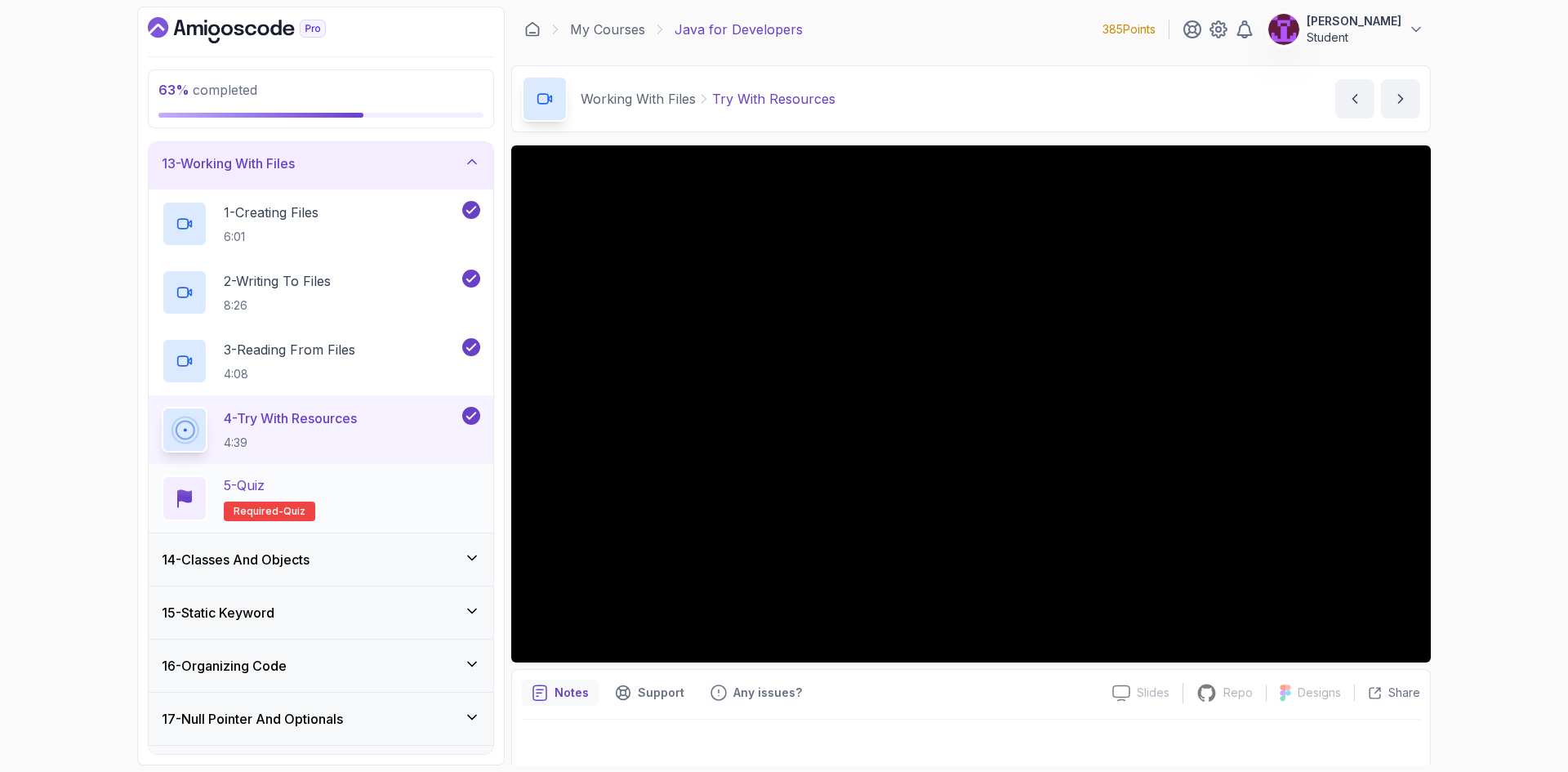
click at [310, 464] on div "5 - Quiz Required- quiz" at bounding box center [321, 498] width 345 height 69
click at [317, 482] on div "5 - Quiz Required- quiz" at bounding box center [321, 498] width 318 height 46
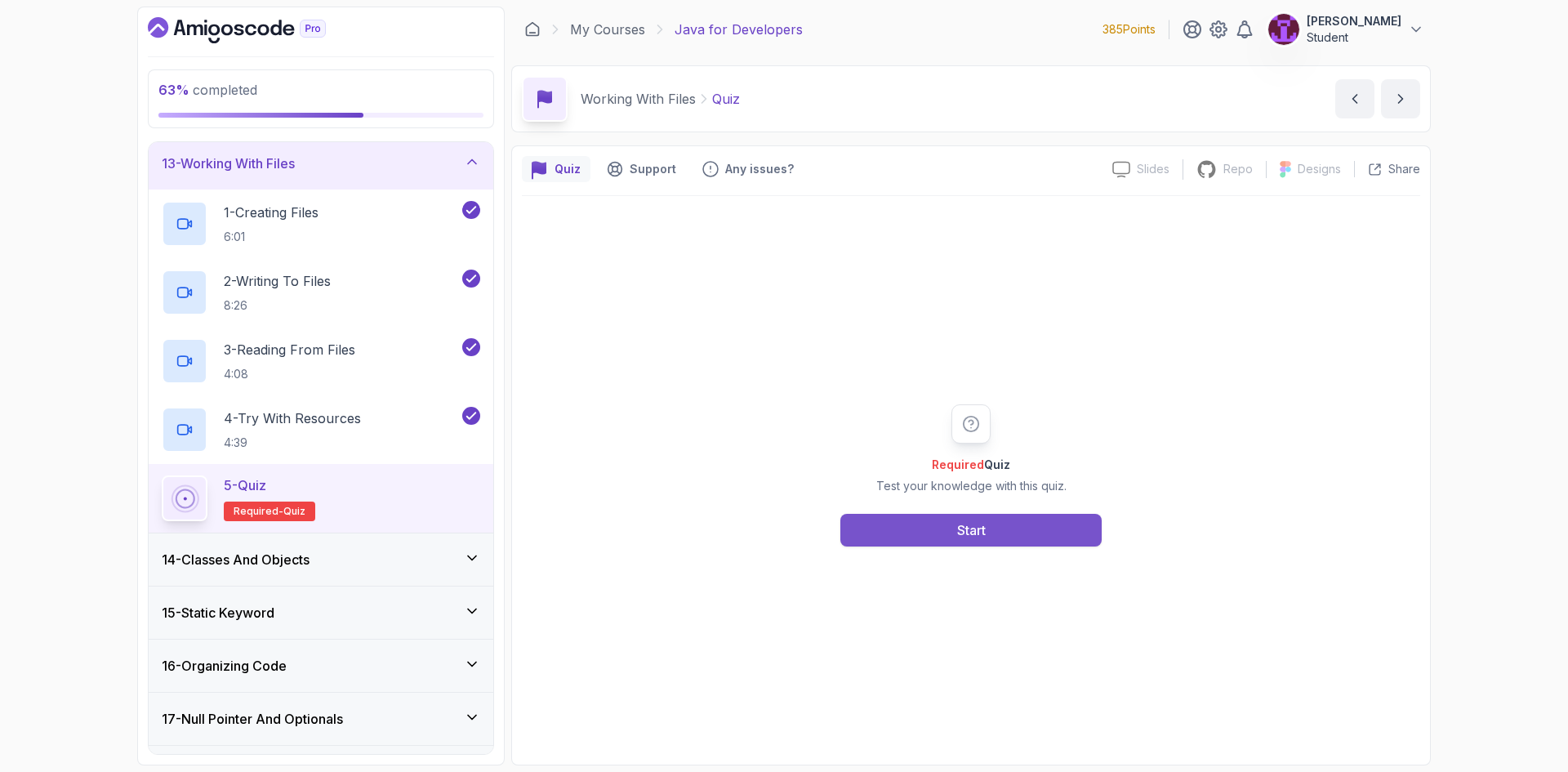
click at [841, 508] on div "Required Quiz Test your knowledge with this quiz. Start" at bounding box center [970, 475] width 313 height 142
click at [885, 533] on button "Start" at bounding box center [971, 529] width 261 height 32
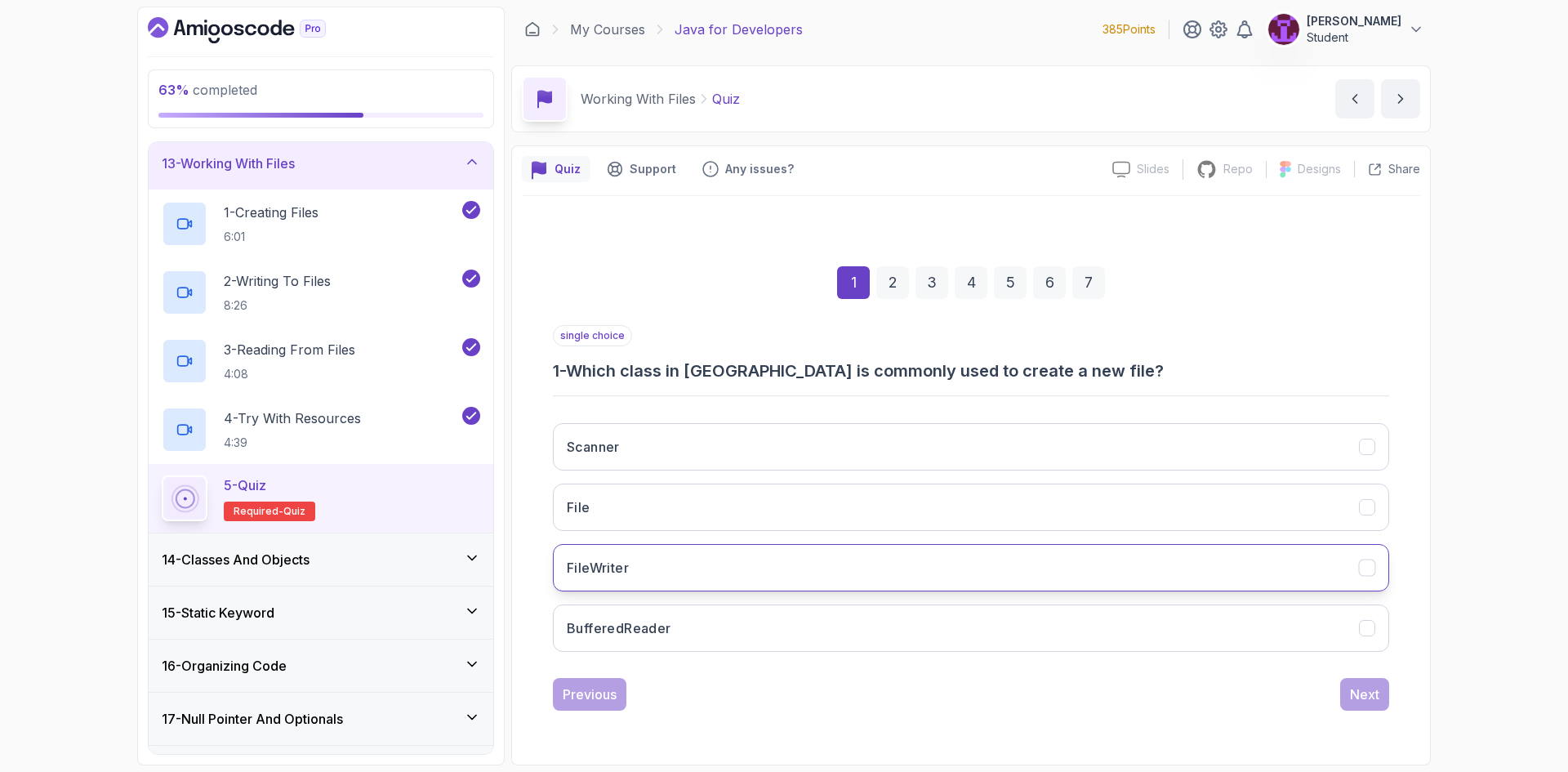
click at [755, 568] on button "FileWriter" at bounding box center [971, 567] width 836 height 48
click at [1366, 687] on div "Next" at bounding box center [1364, 694] width 30 height 20
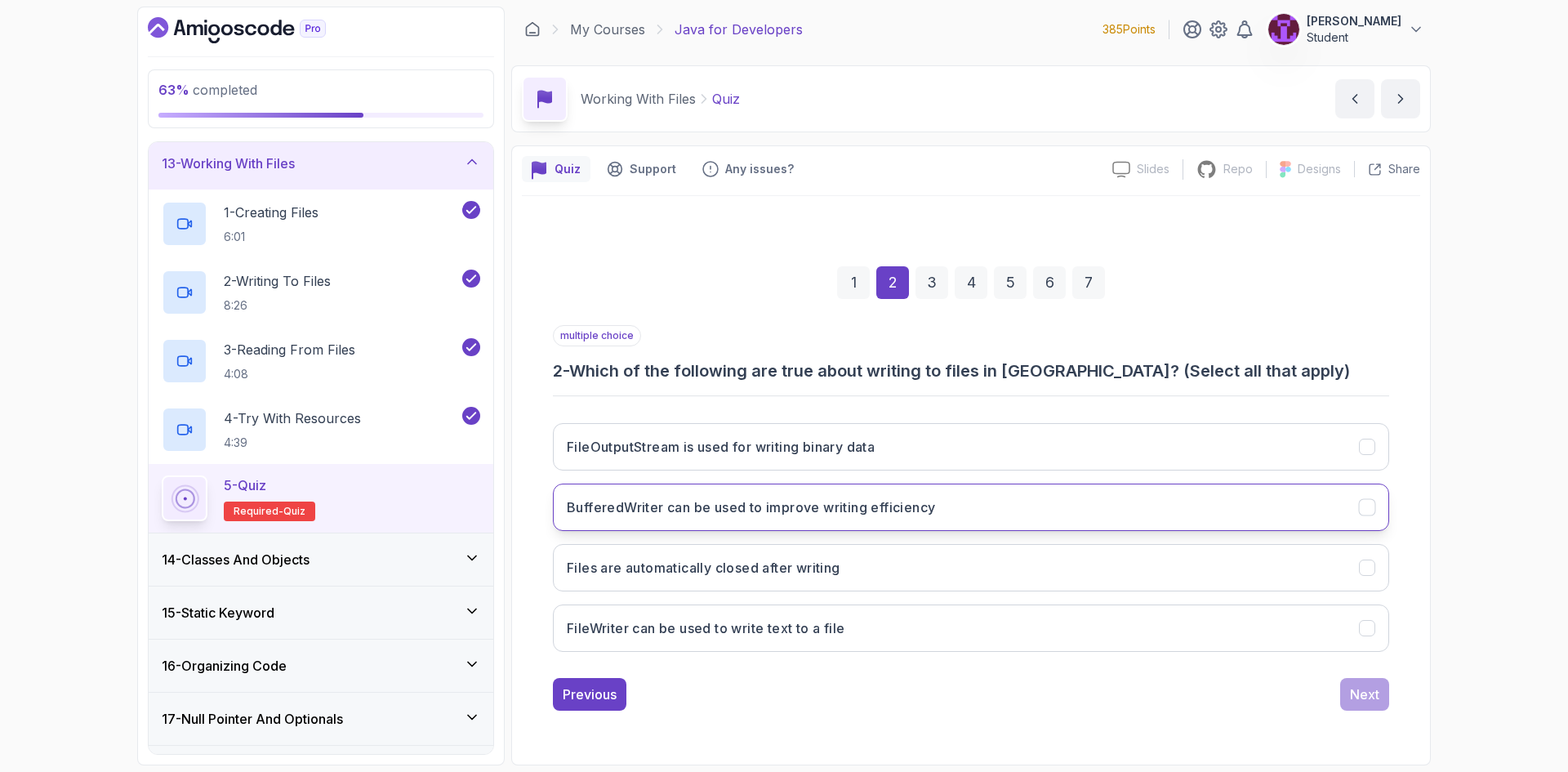
click at [880, 522] on button "BufferedWriter can be used to improve writing efficiency" at bounding box center [971, 507] width 836 height 48
click at [747, 571] on h3 "Files are automatically closed after writing" at bounding box center [703, 567] width 273 height 20
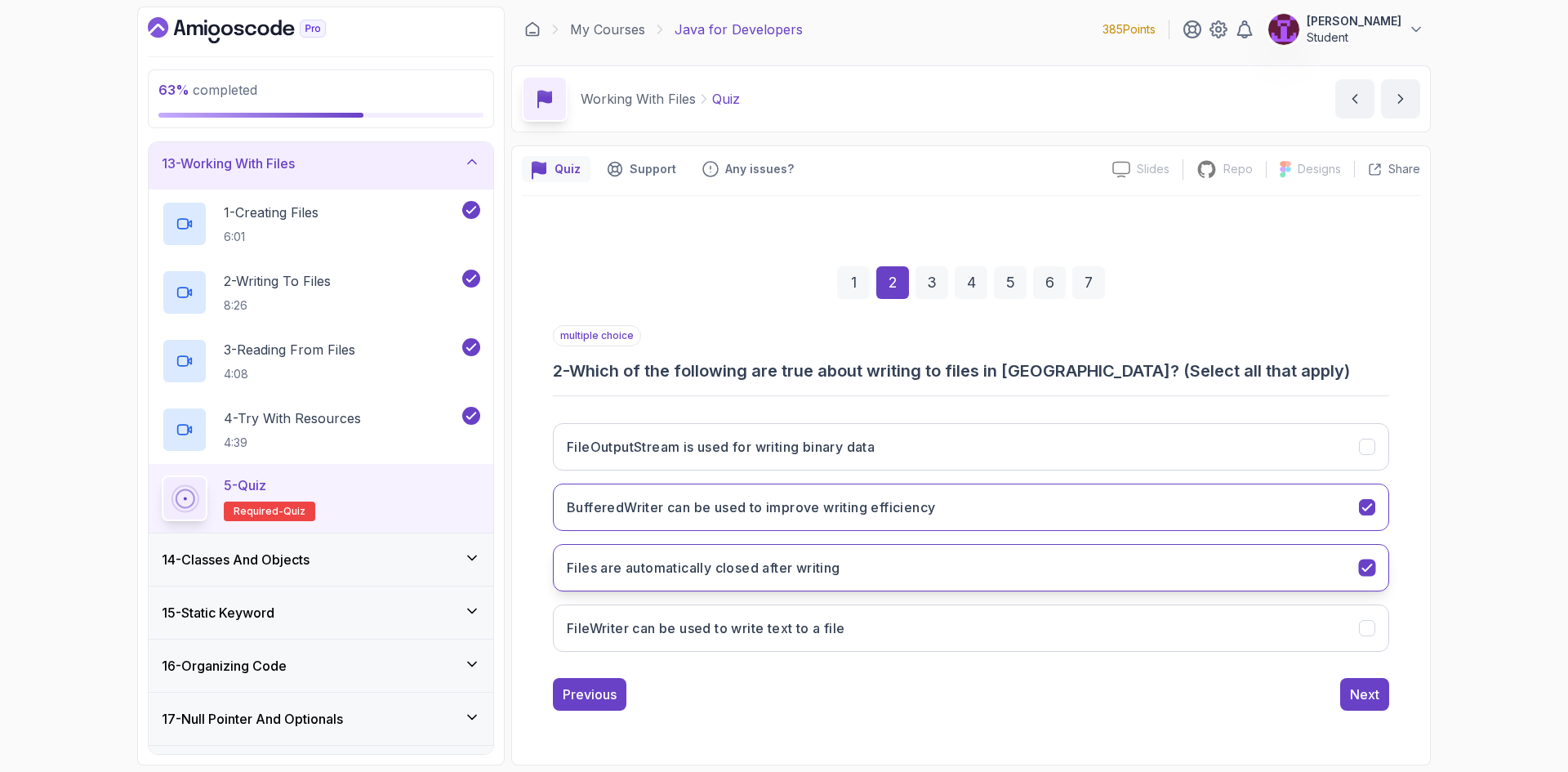
click at [828, 583] on button "Files are automatically closed after writing" at bounding box center [971, 567] width 836 height 48
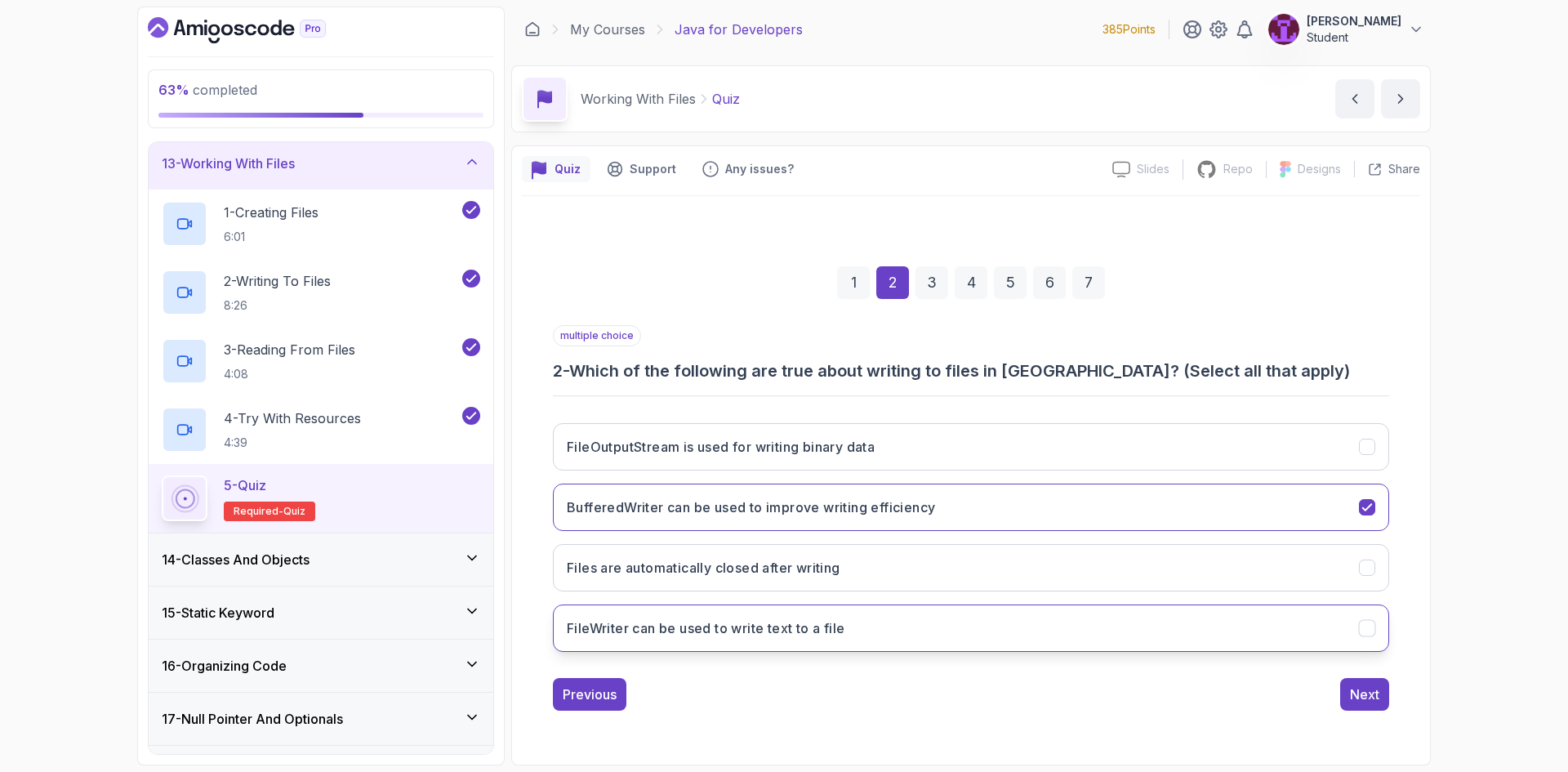
click at [884, 644] on button "FileWriter can be used to write text to a file" at bounding box center [971, 628] width 836 height 48
click at [1368, 697] on div "Next" at bounding box center [1364, 694] width 30 height 20
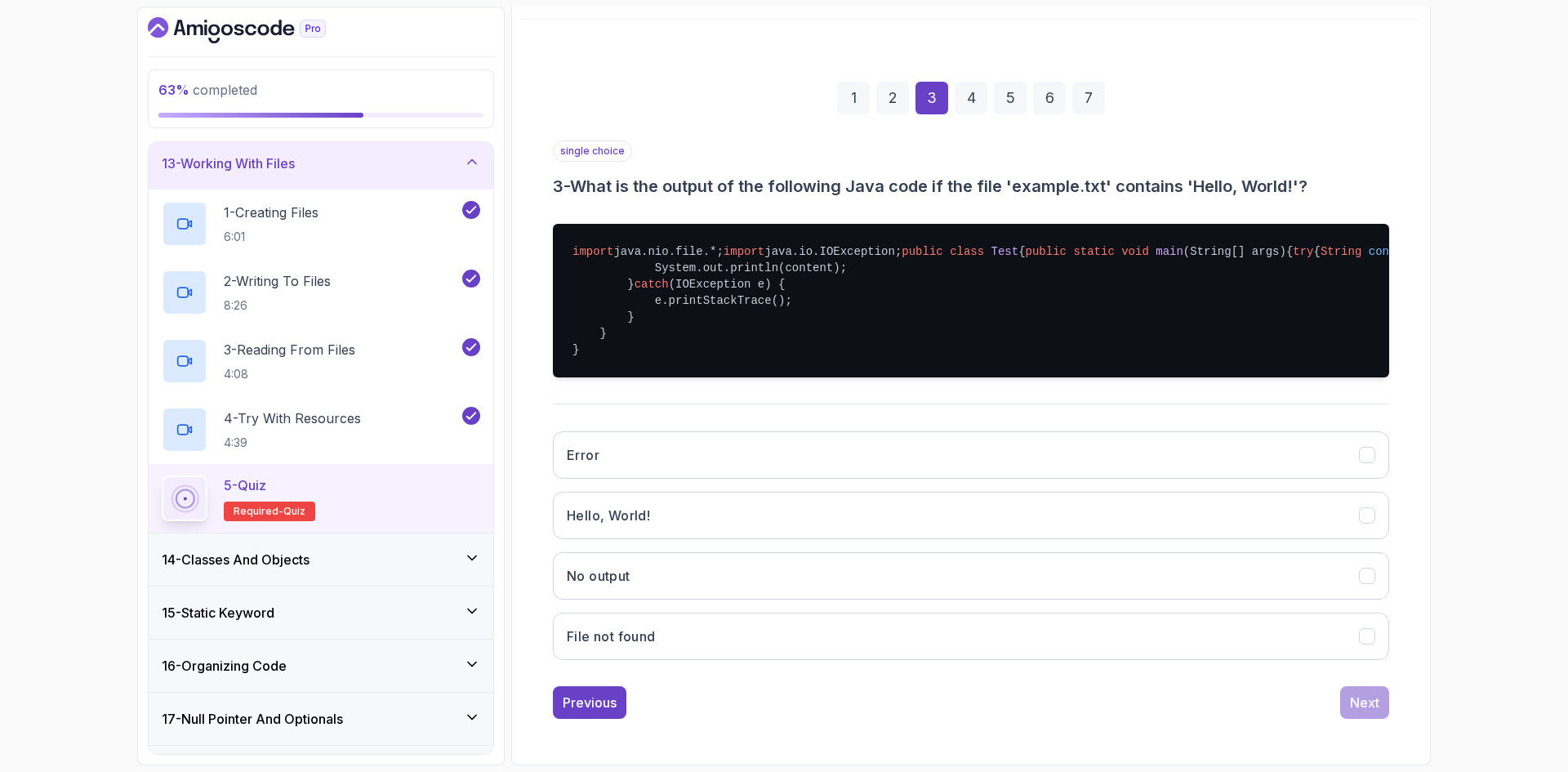
scroll to position [245, 0]
click at [734, 521] on button "Hello, World!" at bounding box center [971, 515] width 836 height 48
click at [1357, 712] on div "Next" at bounding box center [1364, 702] width 30 height 20
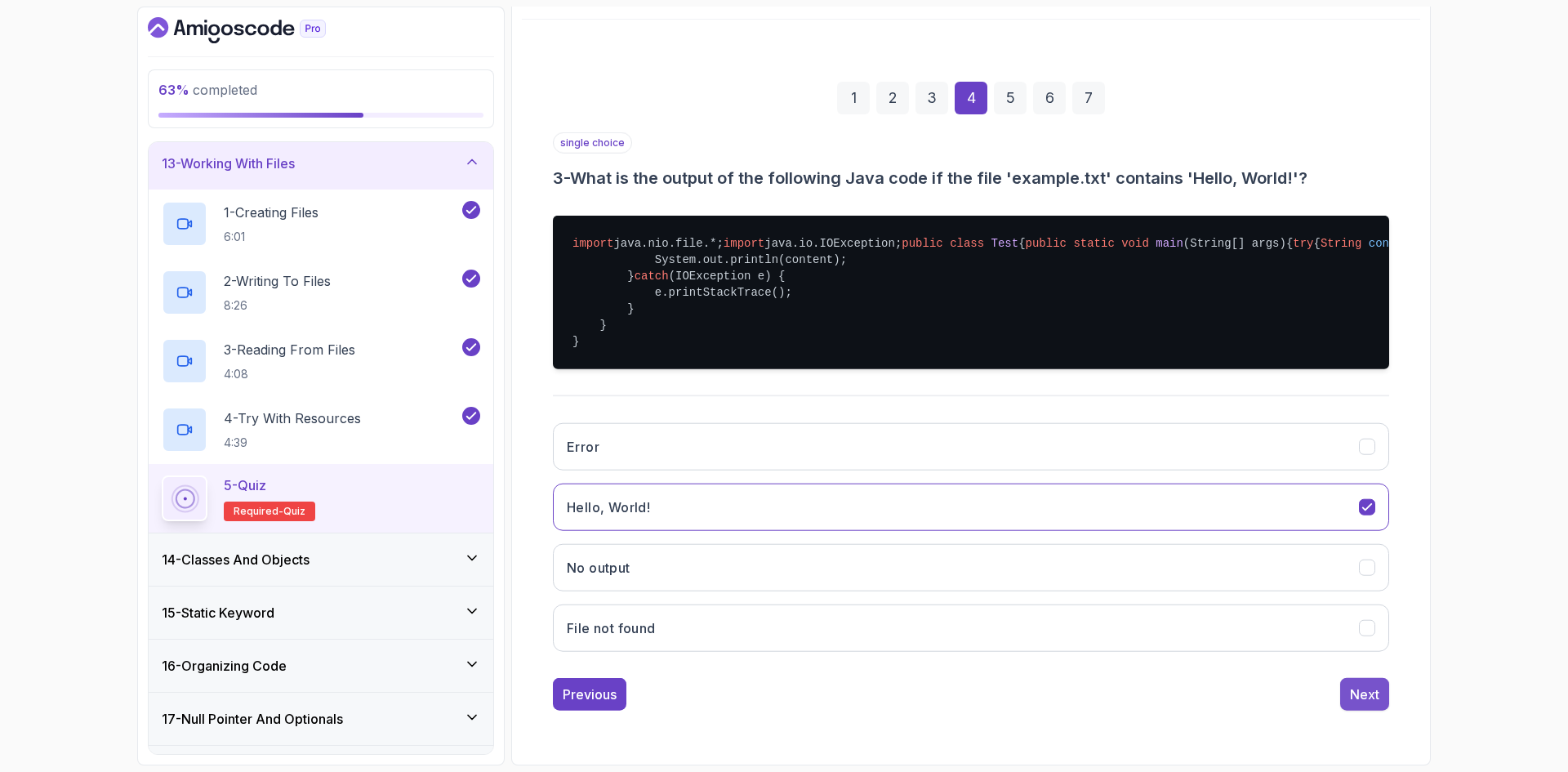
scroll to position [0, 0]
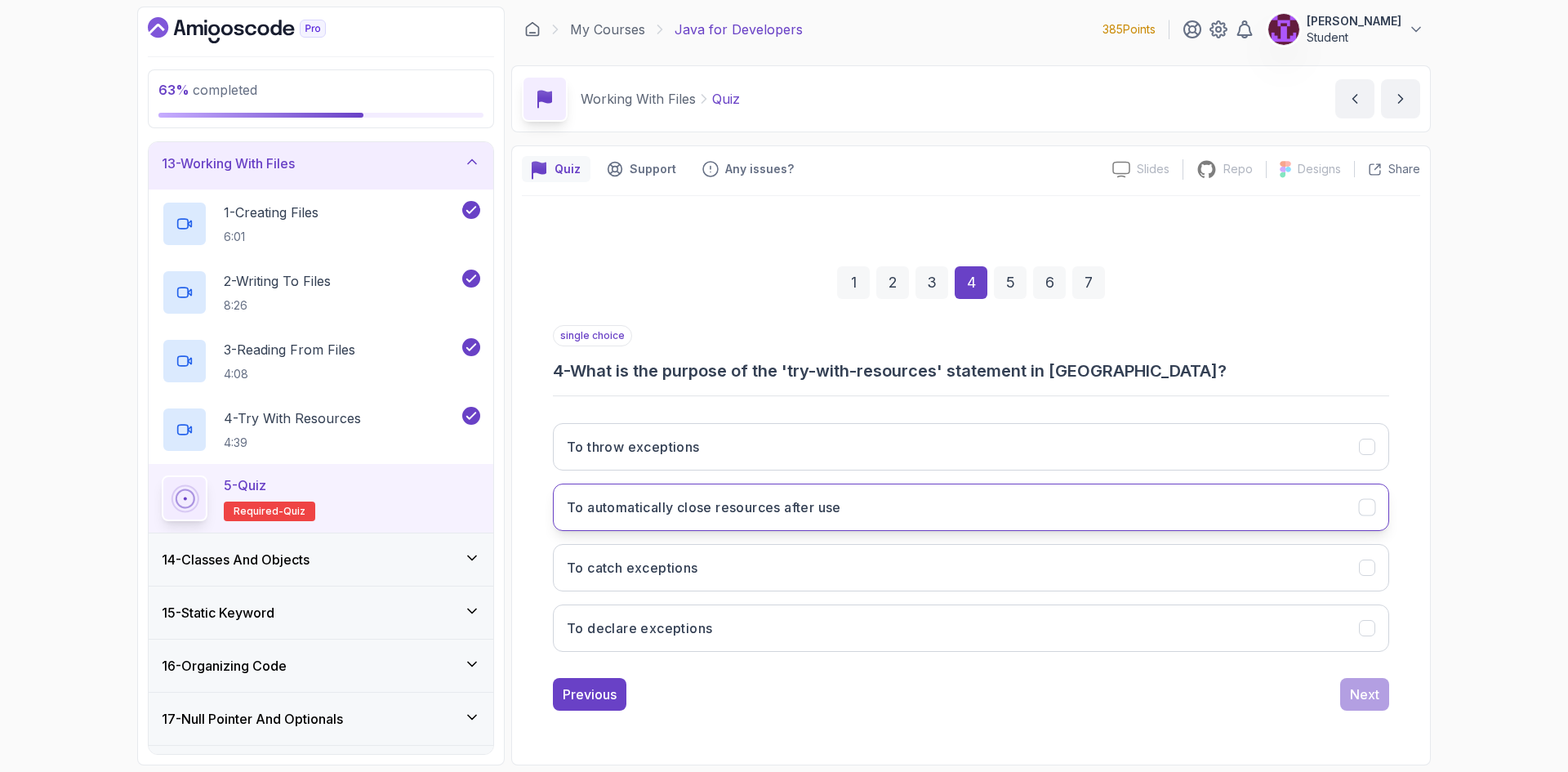
click at [886, 509] on button "To automatically close resources after use" at bounding box center [971, 507] width 836 height 48
click at [1408, 702] on div "1 2 3 4 5 6 7 single choice 4 - What is the purpose of the 'try-with-resources'…" at bounding box center [970, 474] width 898 height 496
click at [1374, 691] on div "Next" at bounding box center [1364, 694] width 30 height 20
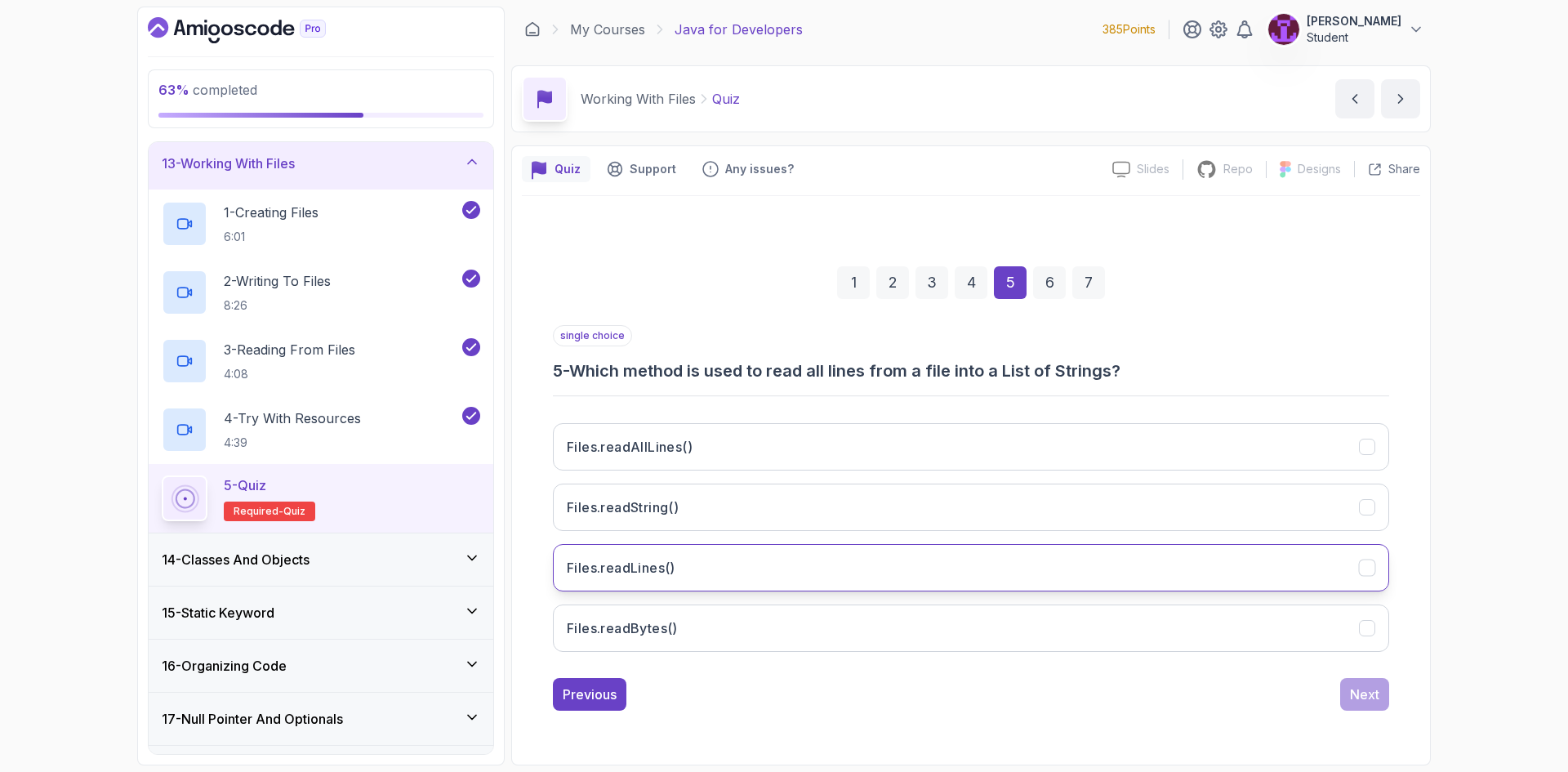
click at [798, 566] on button "Files.readLines()" at bounding box center [971, 567] width 836 height 48
click at [1360, 697] on div "Next" at bounding box center [1364, 694] width 30 height 20
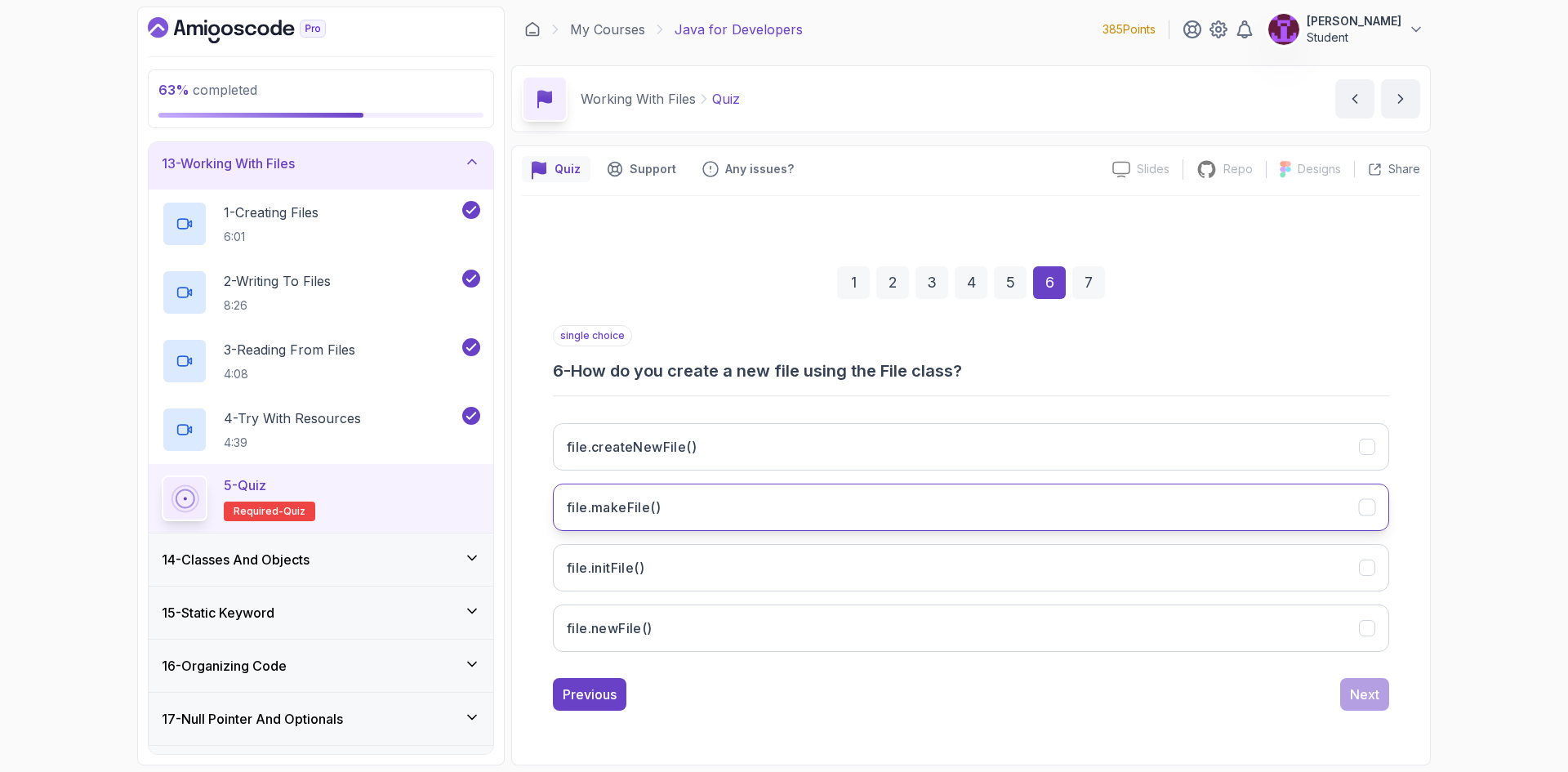
click at [769, 489] on button "file.makeFile()" at bounding box center [971, 507] width 836 height 48
click at [1345, 688] on button "Next" at bounding box center [1363, 694] width 49 height 32
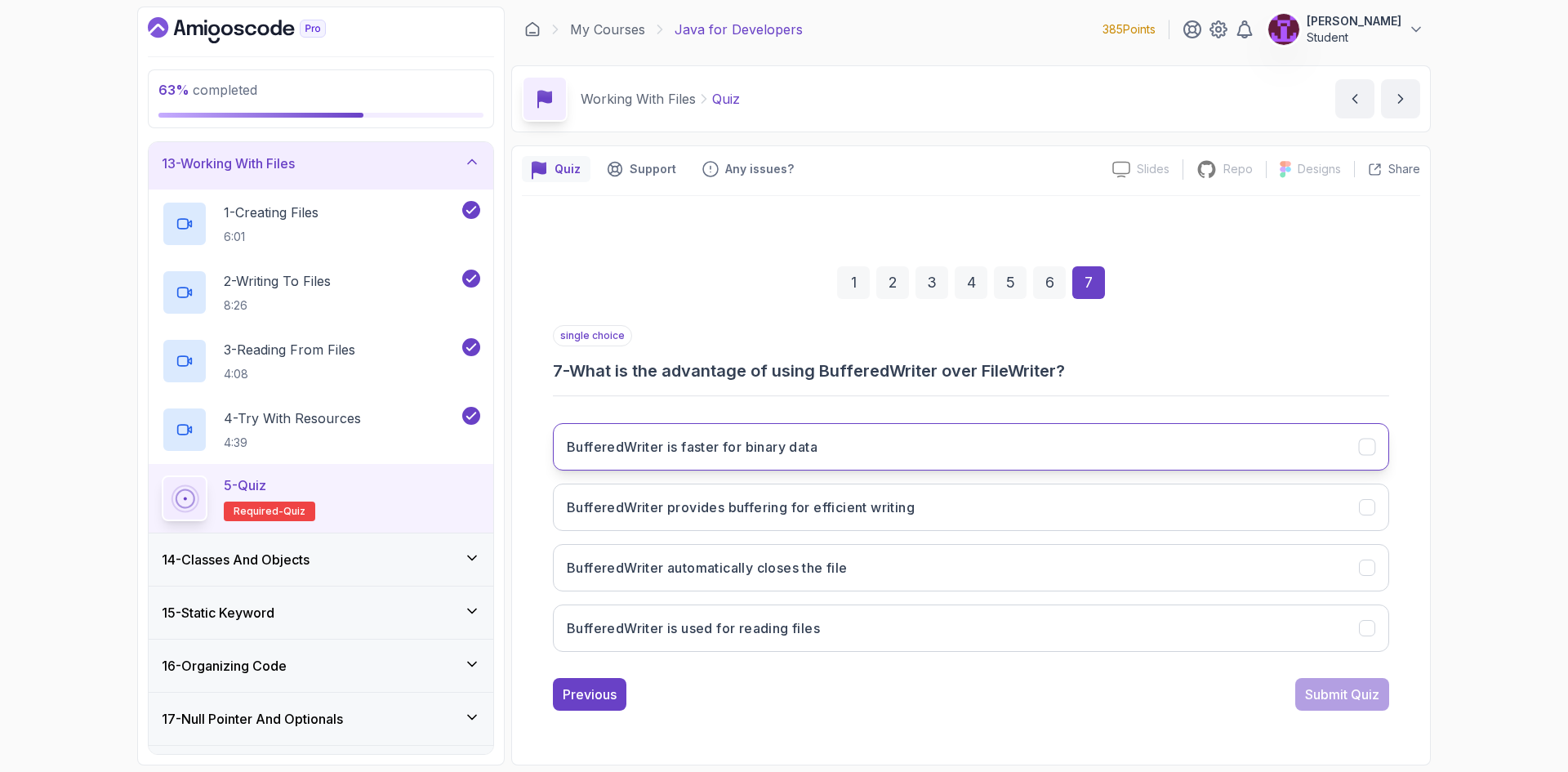
click at [715, 454] on h3 "BufferedWriter is faster for binary data" at bounding box center [691, 446] width 250 height 20
click at [721, 459] on button "BufferedWriter is faster for binary data" at bounding box center [971, 446] width 836 height 48
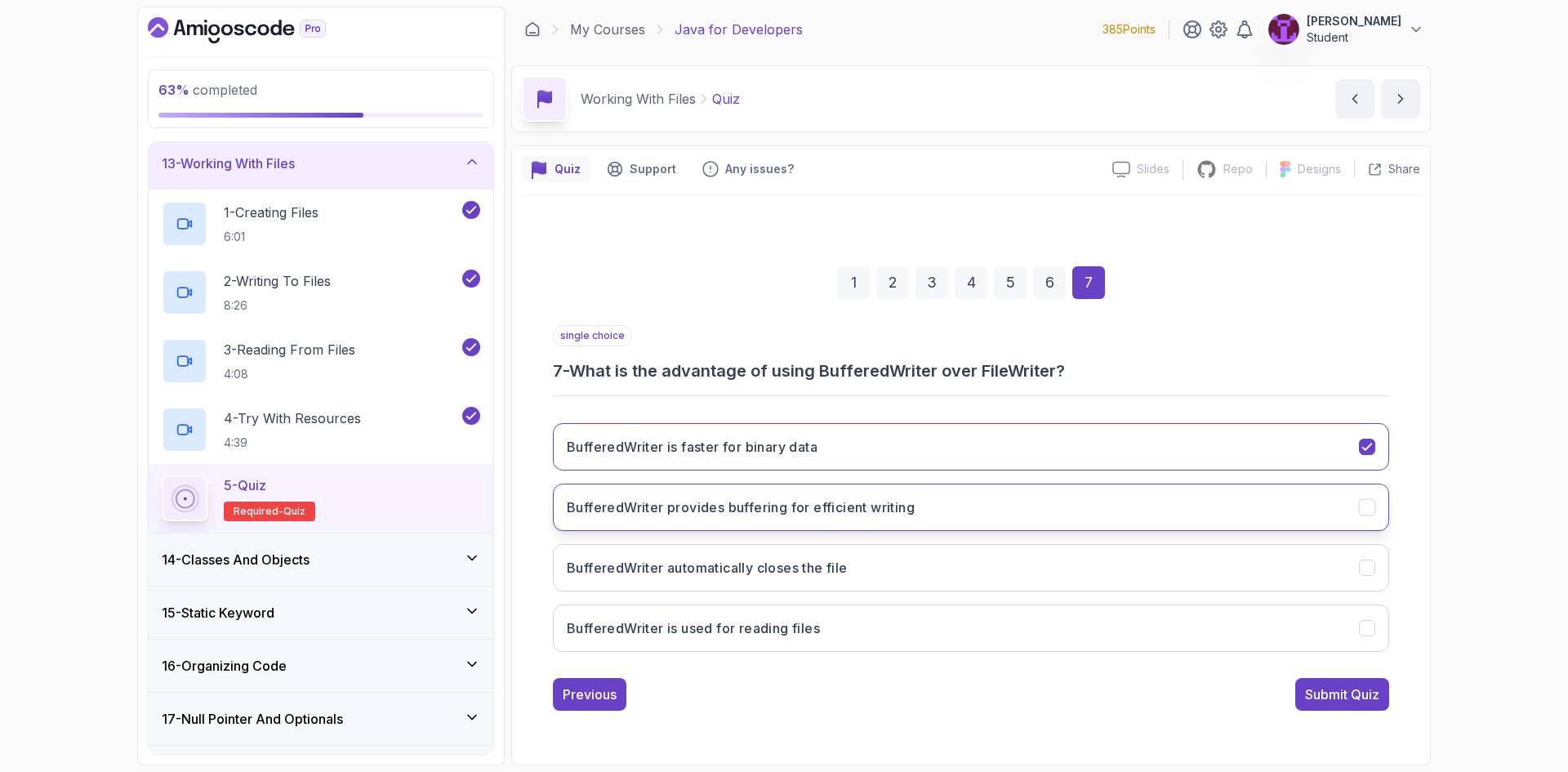
click at [756, 519] on button "BufferedWriter provides buffering for efficient writing" at bounding box center [971, 507] width 836 height 48
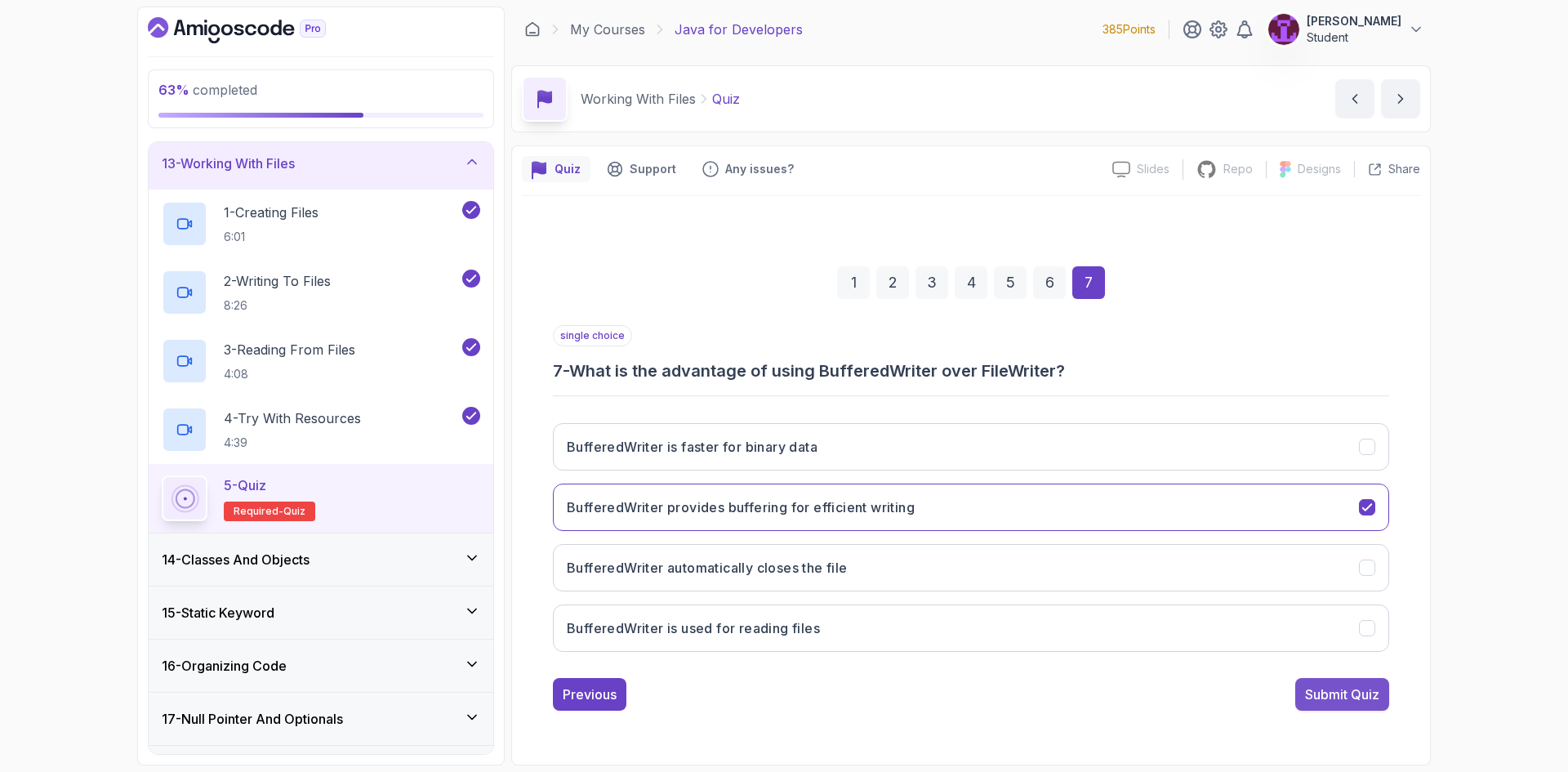
click at [1332, 696] on div "Submit Quiz" at bounding box center [1342, 694] width 74 height 20
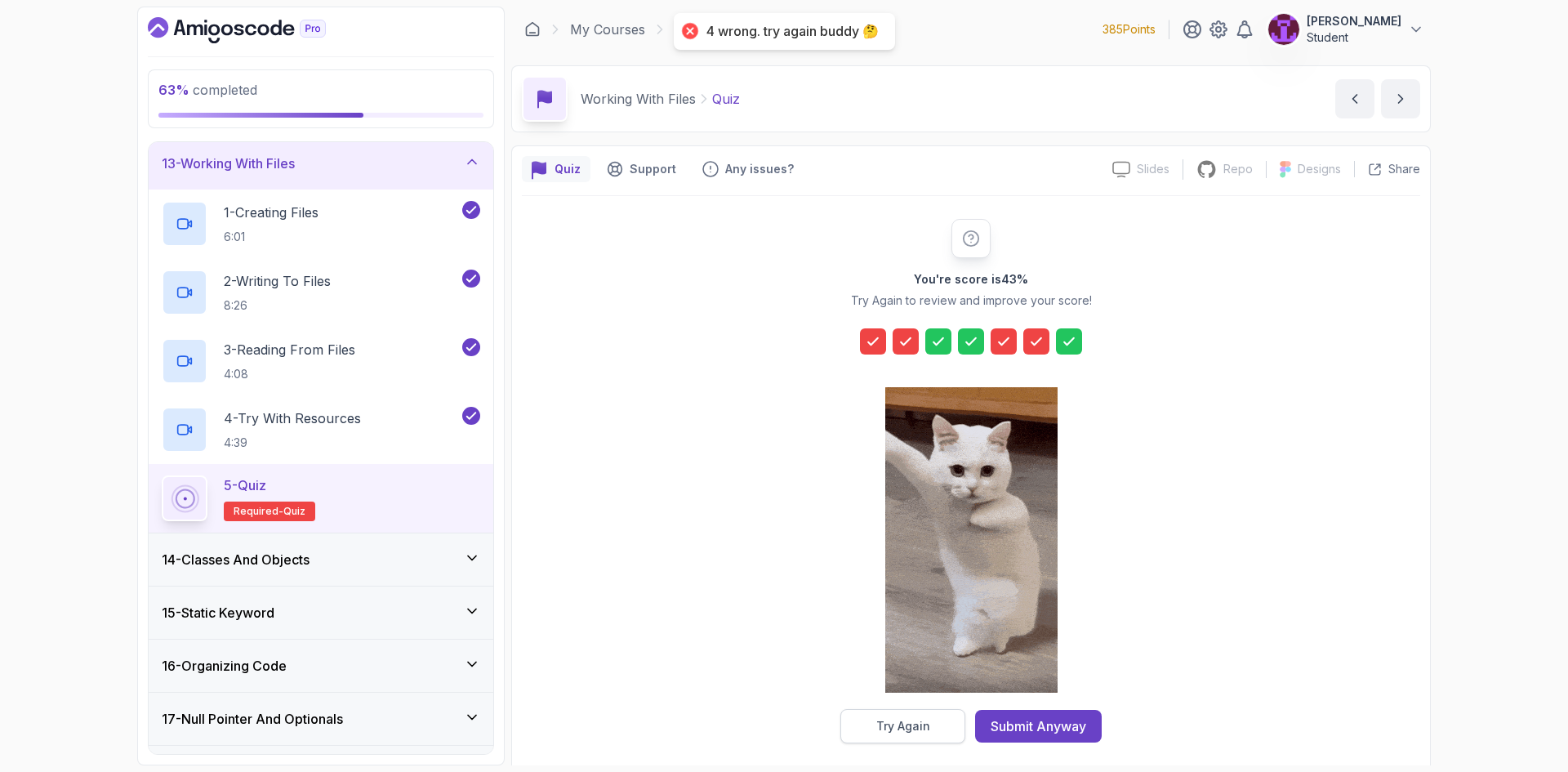
click at [931, 718] on button "Try Again" at bounding box center [903, 725] width 125 height 34
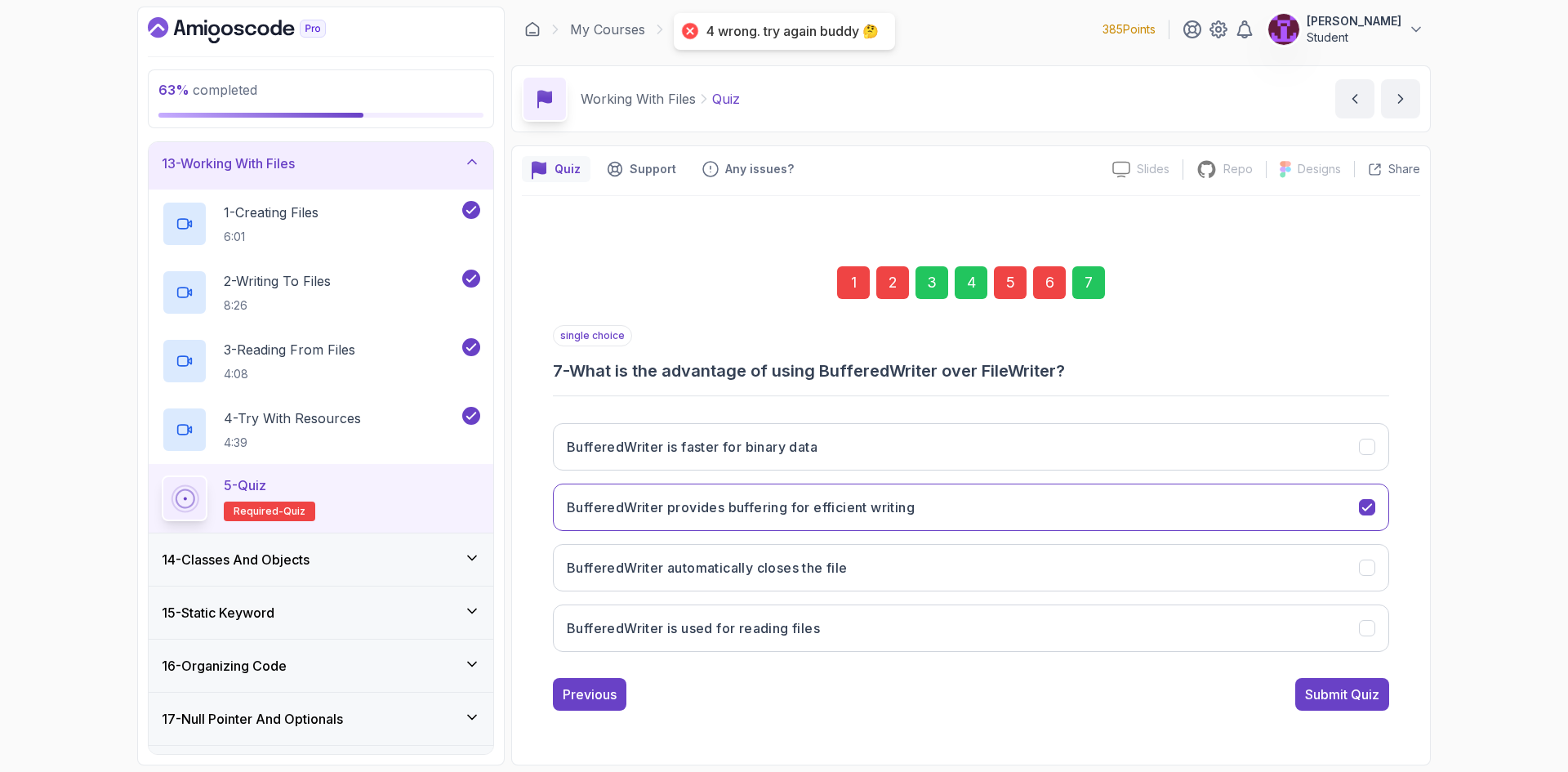
click at [858, 275] on div "1" at bounding box center [853, 283] width 32 height 32
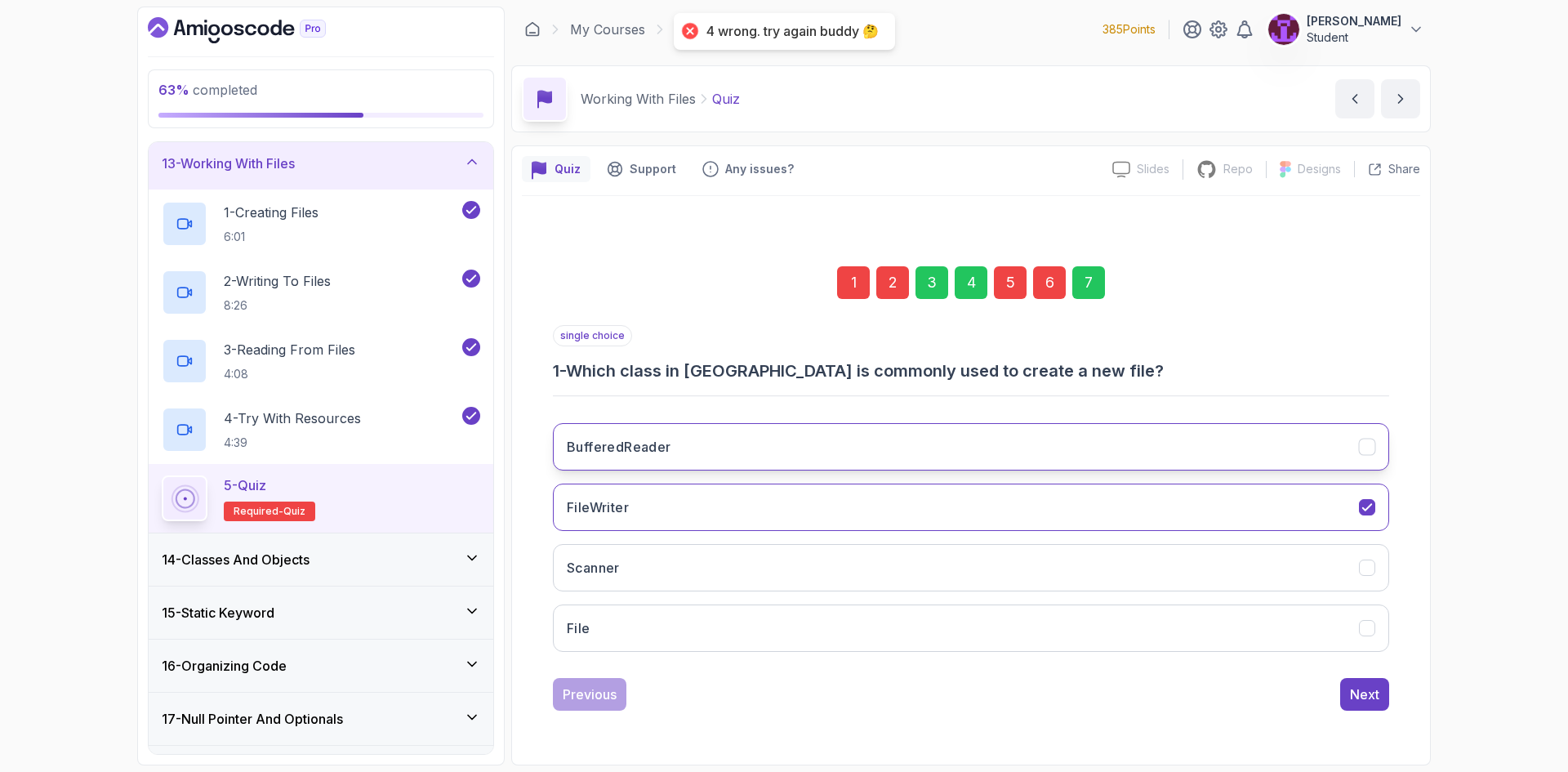
click at [813, 429] on button "BufferedReader" at bounding box center [971, 446] width 836 height 48
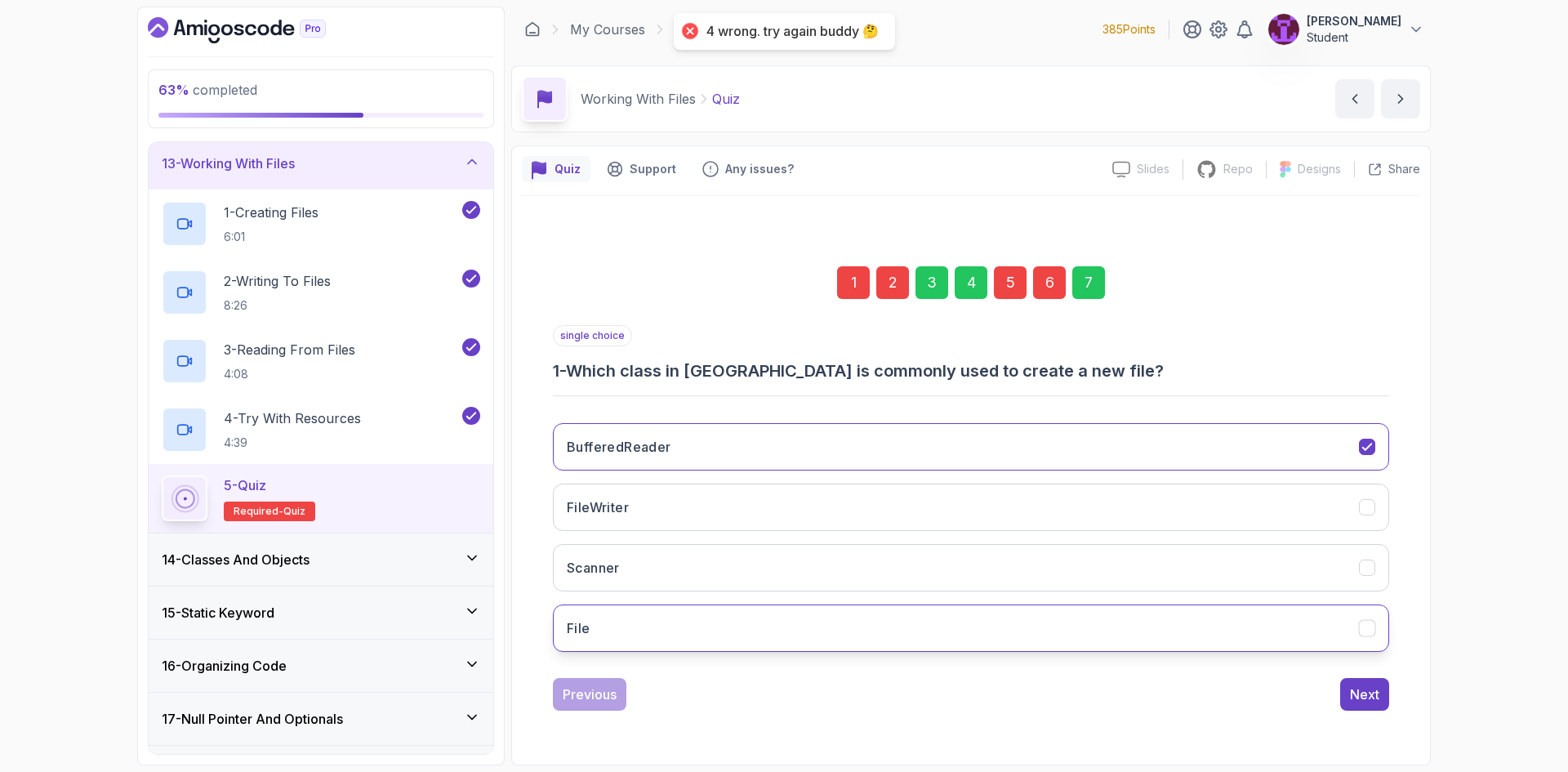
click at [858, 616] on div "BufferedReader FileWriter Scanner File" at bounding box center [971, 538] width 836 height 255
click at [881, 645] on button "File" at bounding box center [971, 628] width 836 height 48
click at [1352, 691] on div "Next" at bounding box center [1364, 694] width 30 height 20
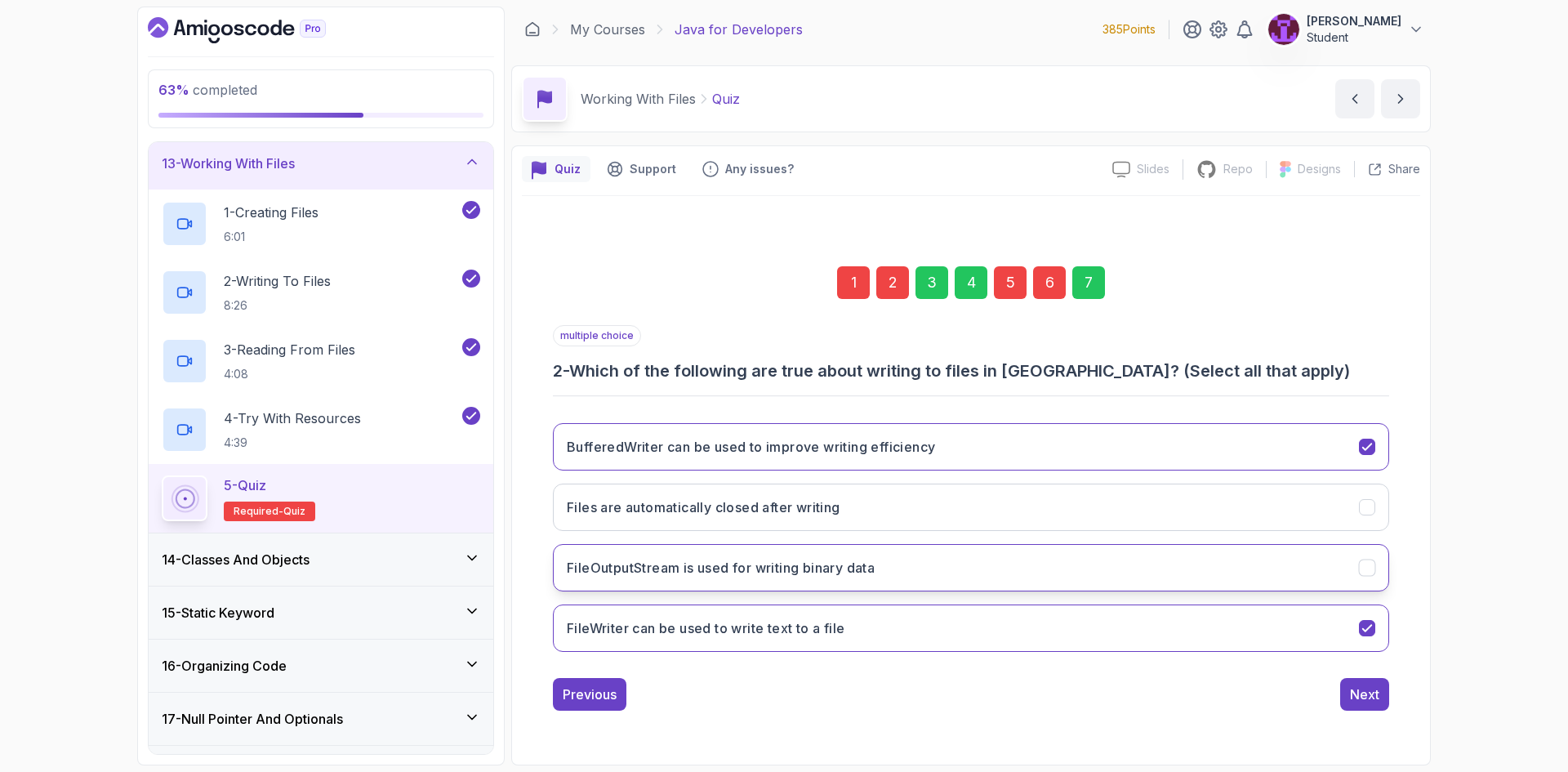
click at [831, 564] on h3 "FileOutputStream is used for writing binary data" at bounding box center [720, 567] width 308 height 20
click at [856, 583] on button "FileOutputStream is used for writing binary data" at bounding box center [971, 567] width 836 height 48
click at [918, 619] on button "FileWriter can be used to write text to a file" at bounding box center [971, 628] width 836 height 48
click at [901, 562] on button "FileOutputStream is used for writing binary data" at bounding box center [971, 567] width 836 height 48
click at [1379, 690] on button "Next" at bounding box center [1363, 694] width 49 height 32
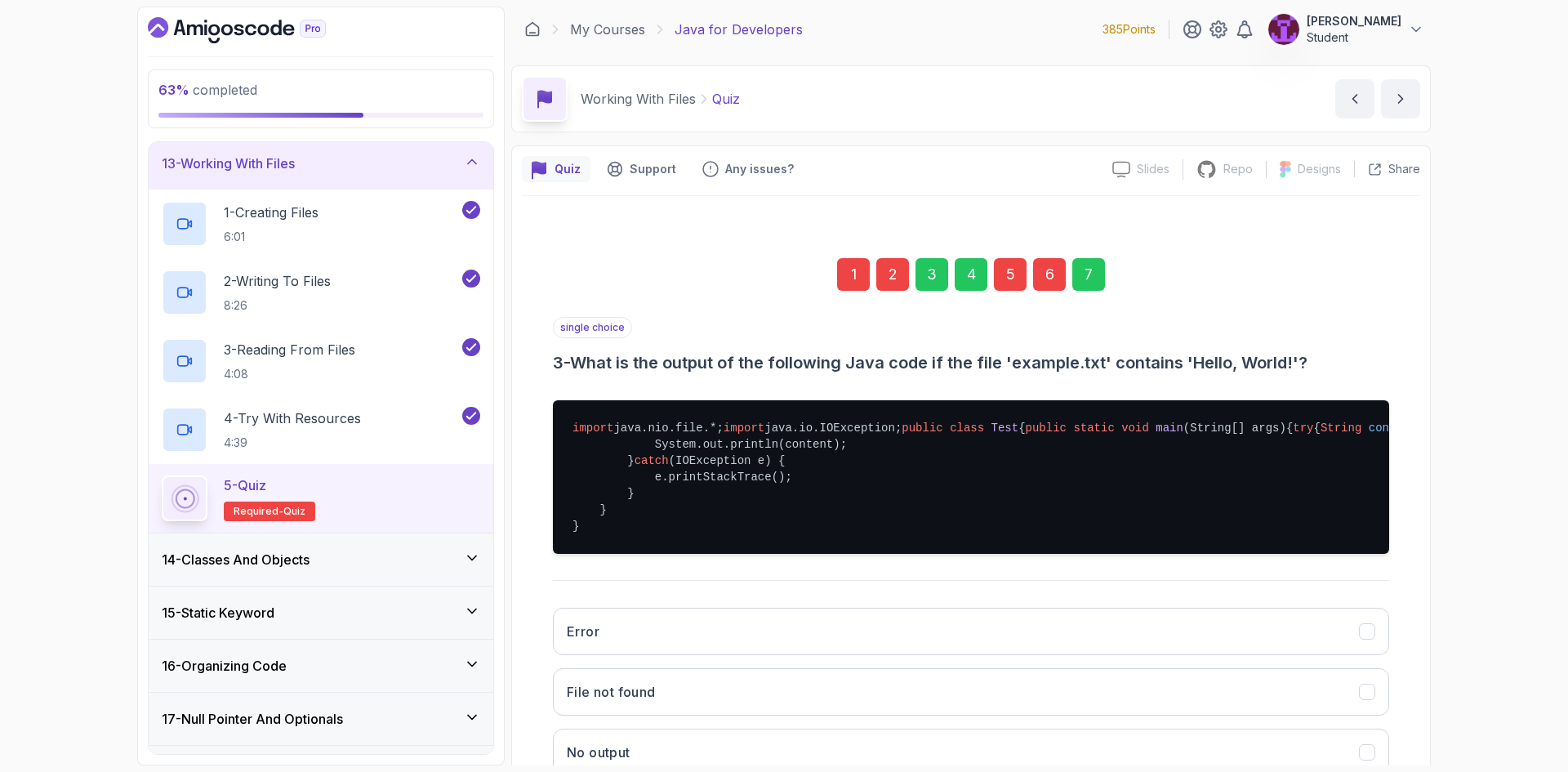
click at [1010, 283] on div "5" at bounding box center [1010, 274] width 32 height 32
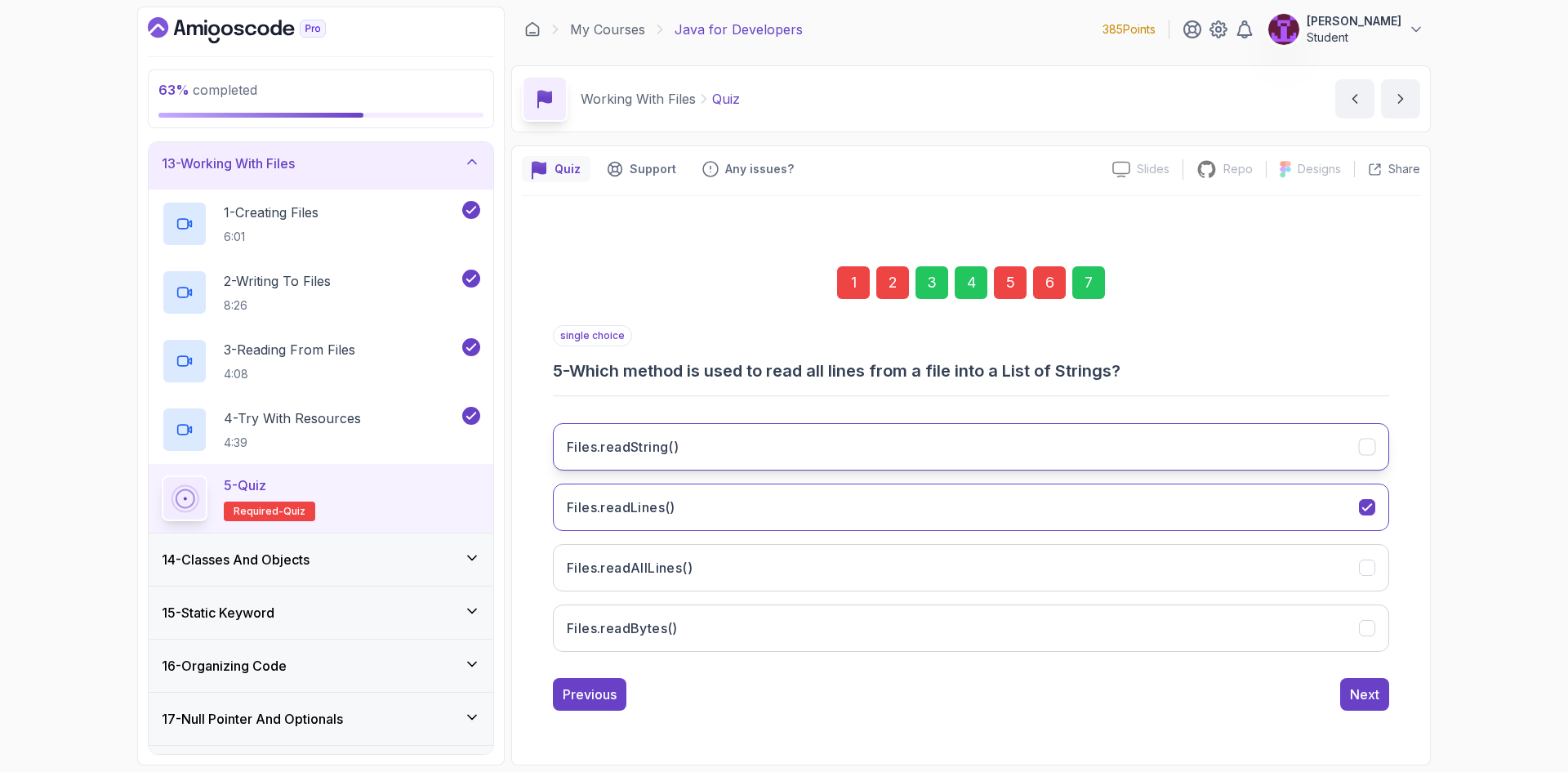
click at [753, 460] on button "Files.readString()" at bounding box center [971, 446] width 836 height 48
click at [1037, 293] on div "6" at bounding box center [1049, 283] width 32 height 32
click at [729, 452] on button "file.createNewFile()" at bounding box center [971, 446] width 836 height 48
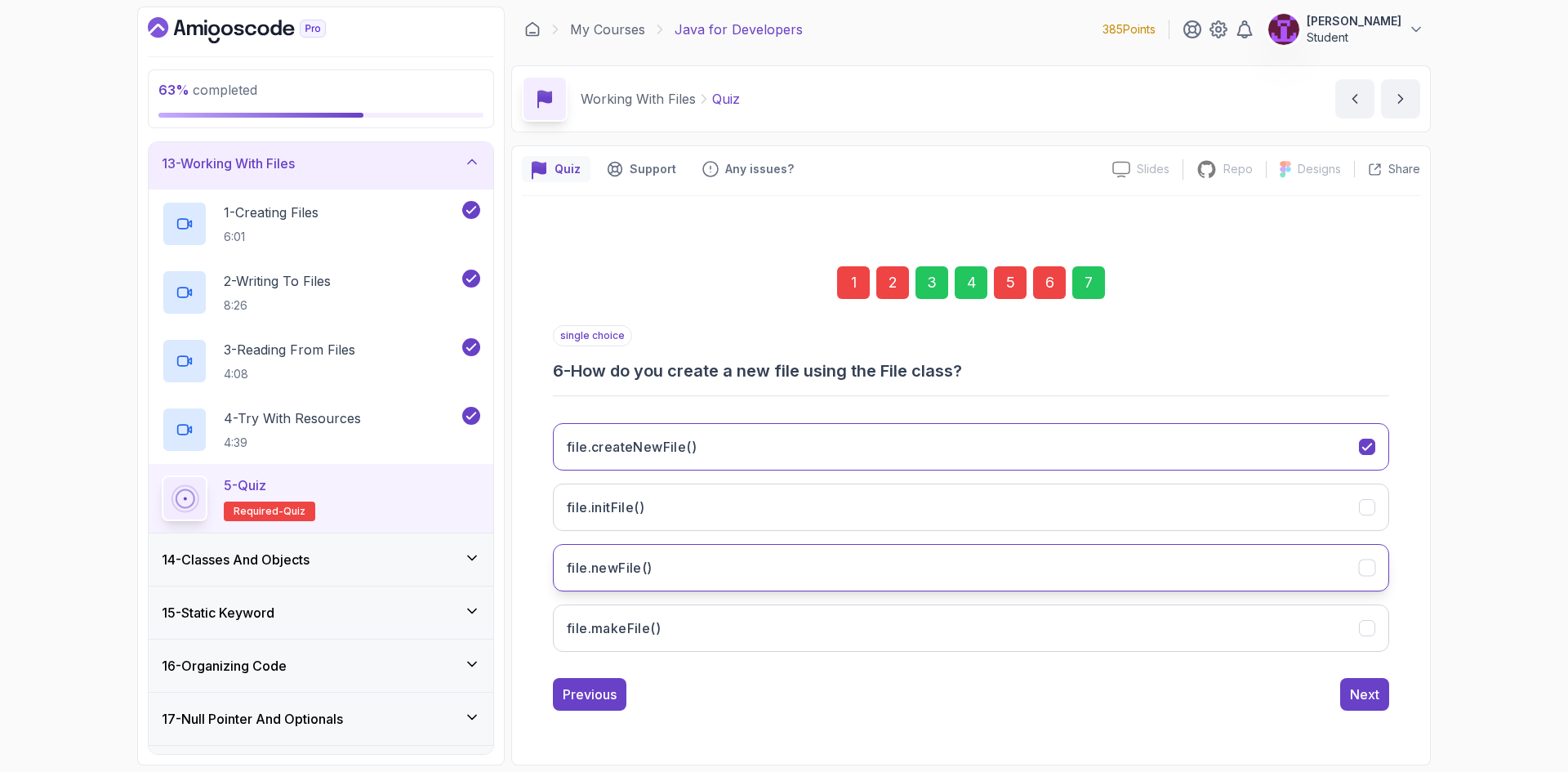
click at [751, 575] on button "file.newFile()" at bounding box center [971, 567] width 836 height 48
click at [1078, 292] on div "7" at bounding box center [1088, 283] width 32 height 32
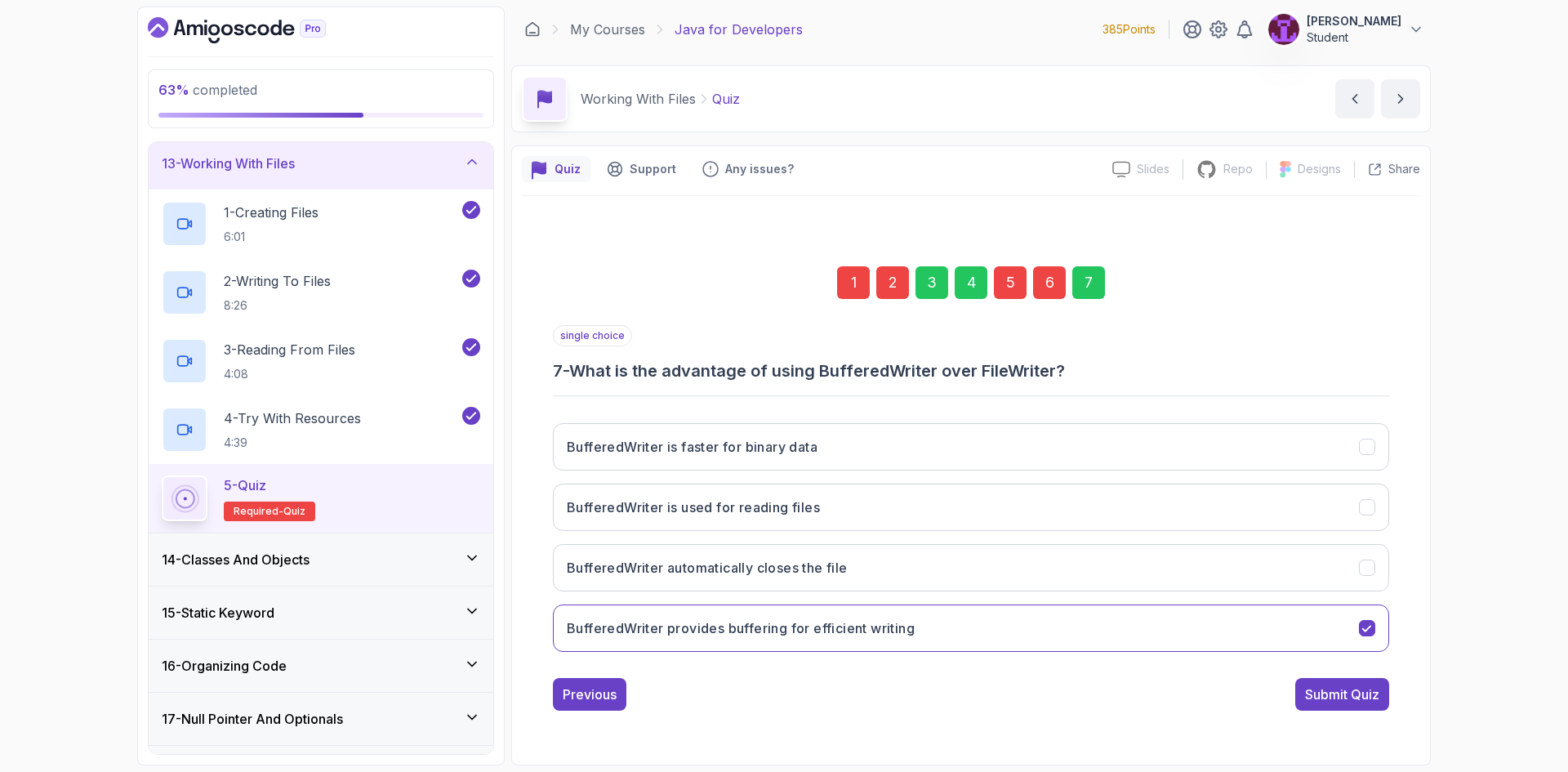
click at [1356, 677] on div "single choice 7 - What is the advantage of using BufferedWriter over FileWriter…" at bounding box center [971, 517] width 836 height 386
click at [1362, 697] on div "Submit Quiz" at bounding box center [1342, 694] width 74 height 20
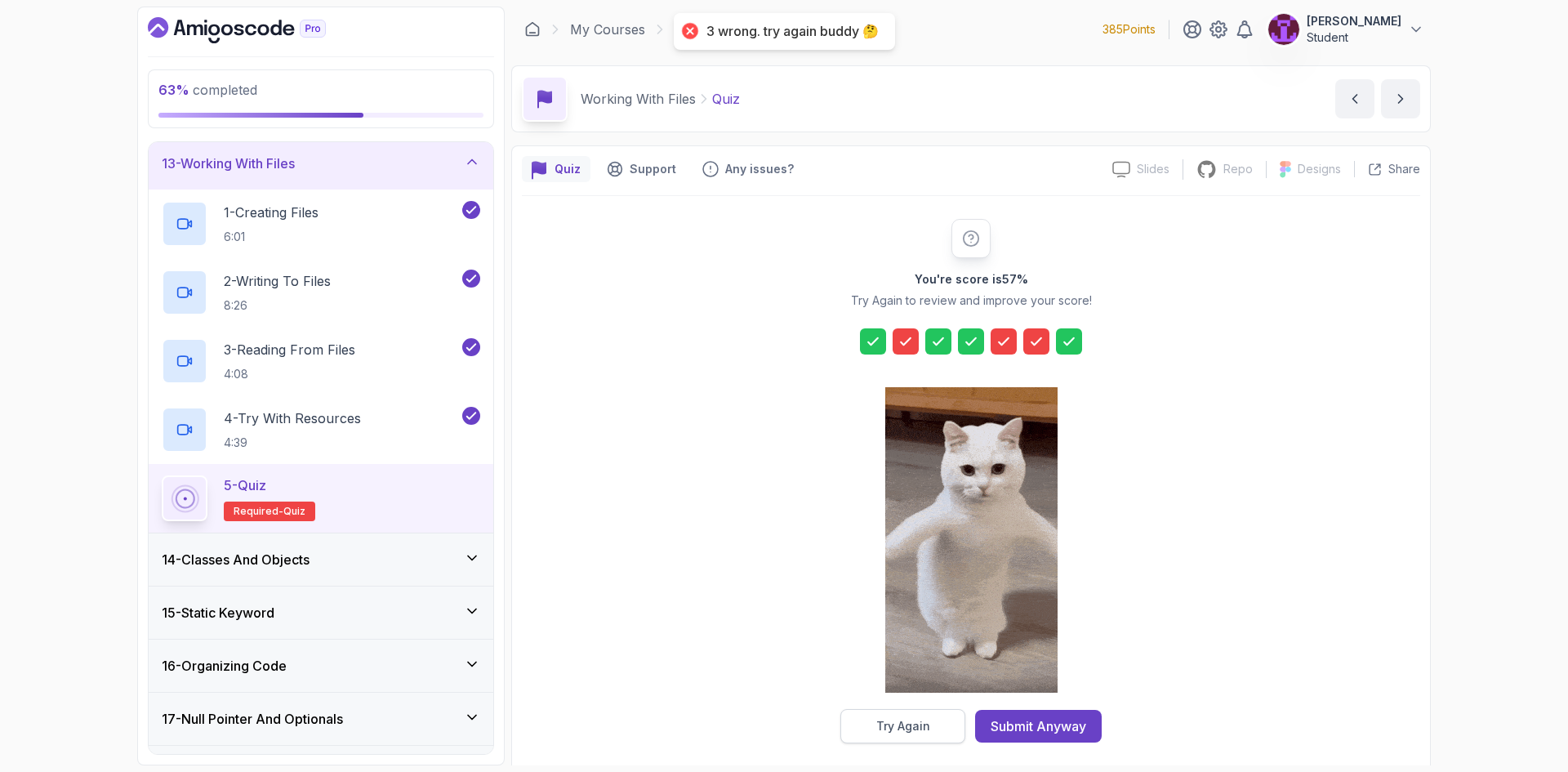
click at [883, 729] on div "Try Again" at bounding box center [903, 725] width 54 height 16
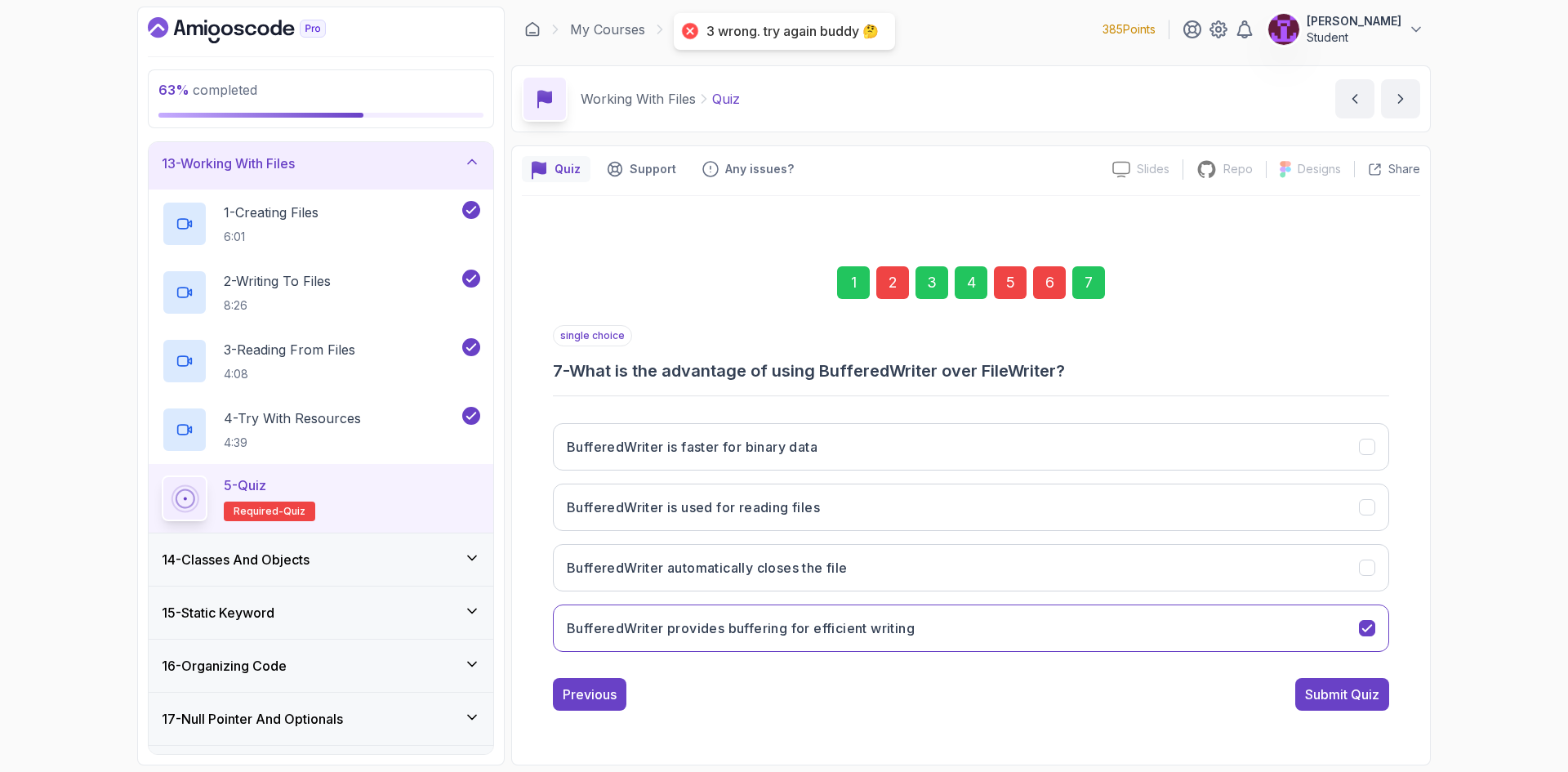
click at [1013, 291] on div "5" at bounding box center [1010, 283] width 32 height 32
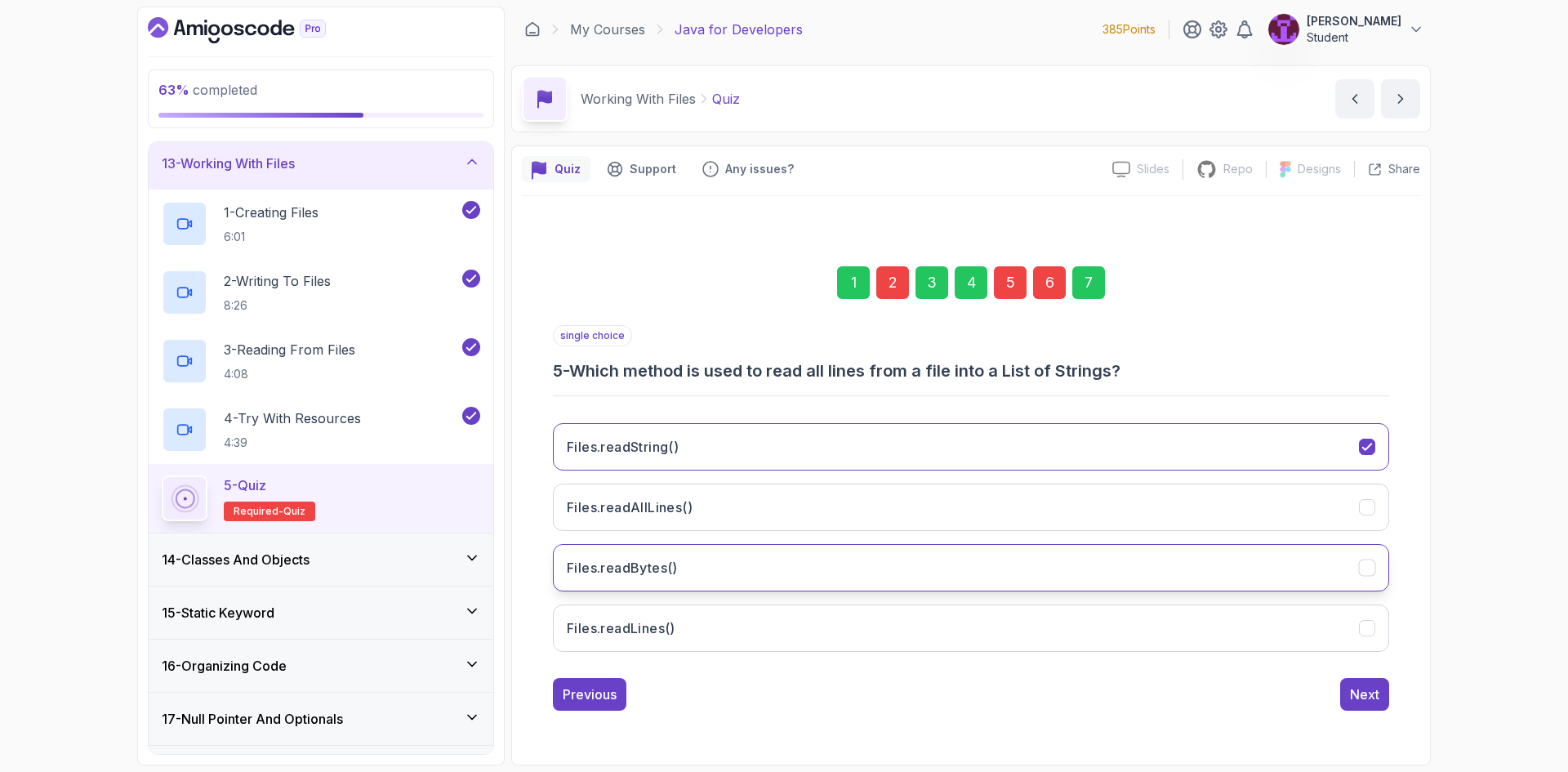
click at [848, 583] on button "Files.readBytes()" at bounding box center [971, 567] width 836 height 48
click at [1099, 294] on div "7" at bounding box center [1088, 283] width 32 height 32
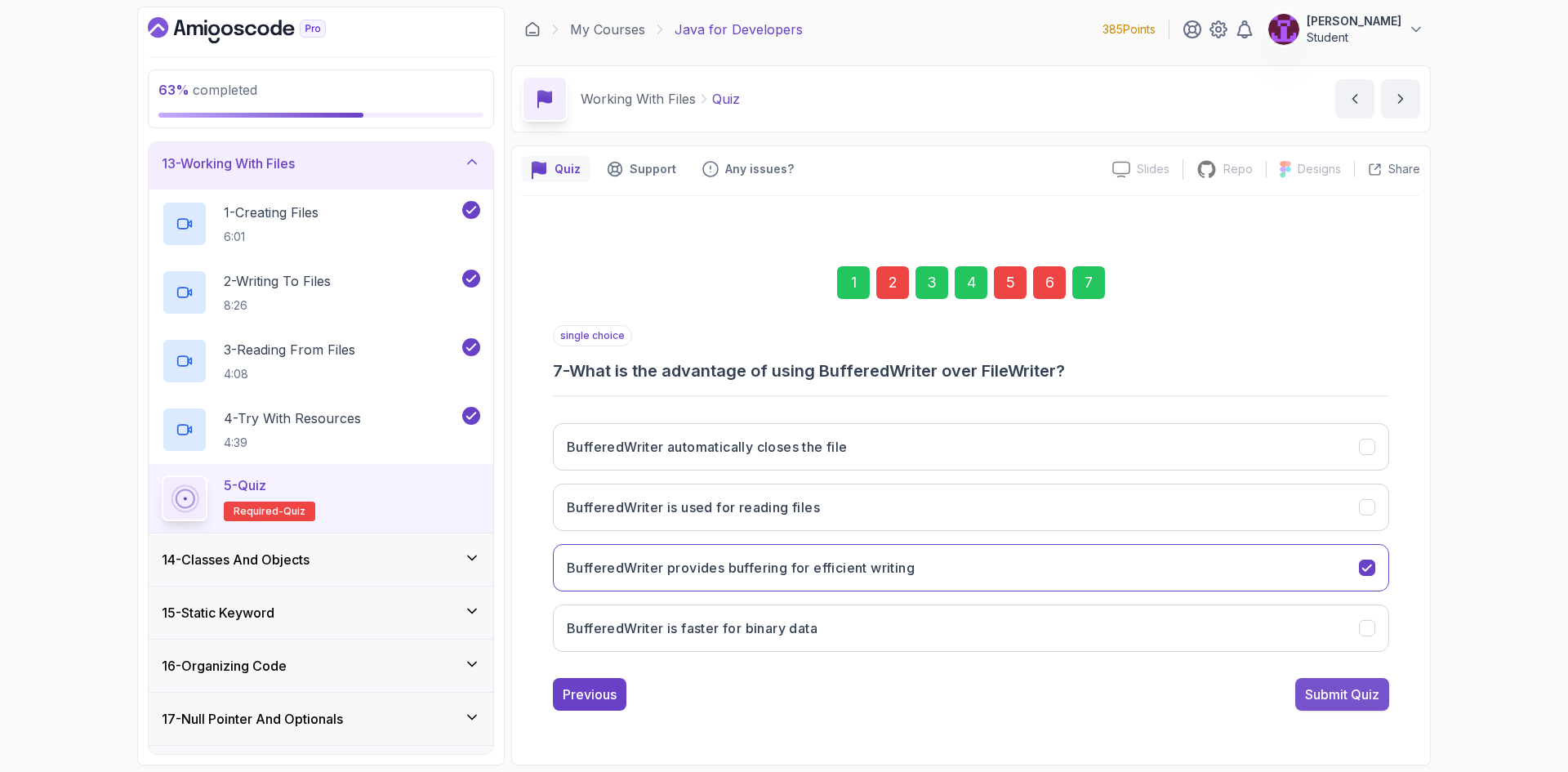
click at [1376, 691] on div "Submit Quiz" at bounding box center [1342, 694] width 74 height 20
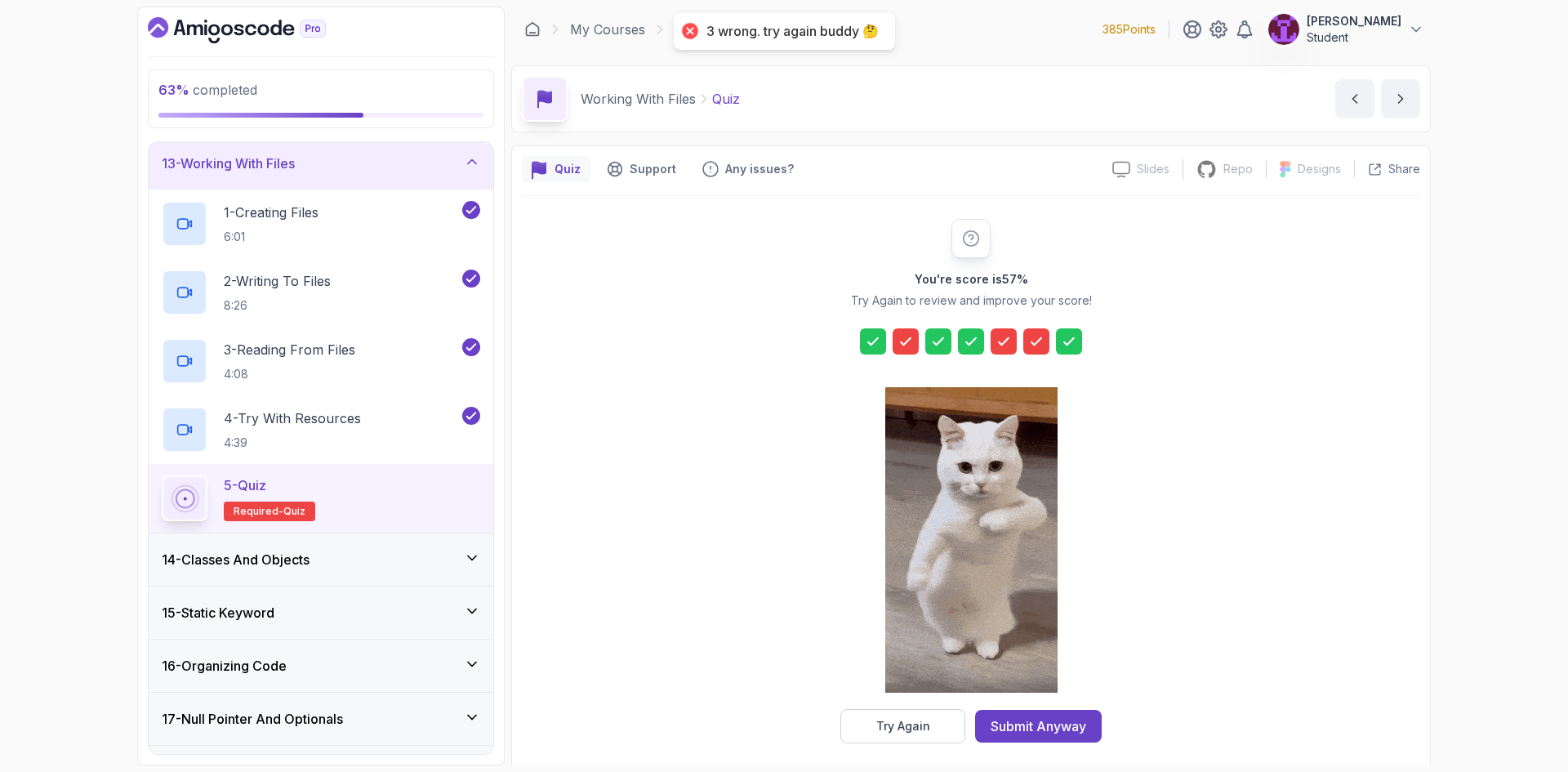
click at [911, 728] on div "Try Again" at bounding box center [903, 725] width 54 height 16
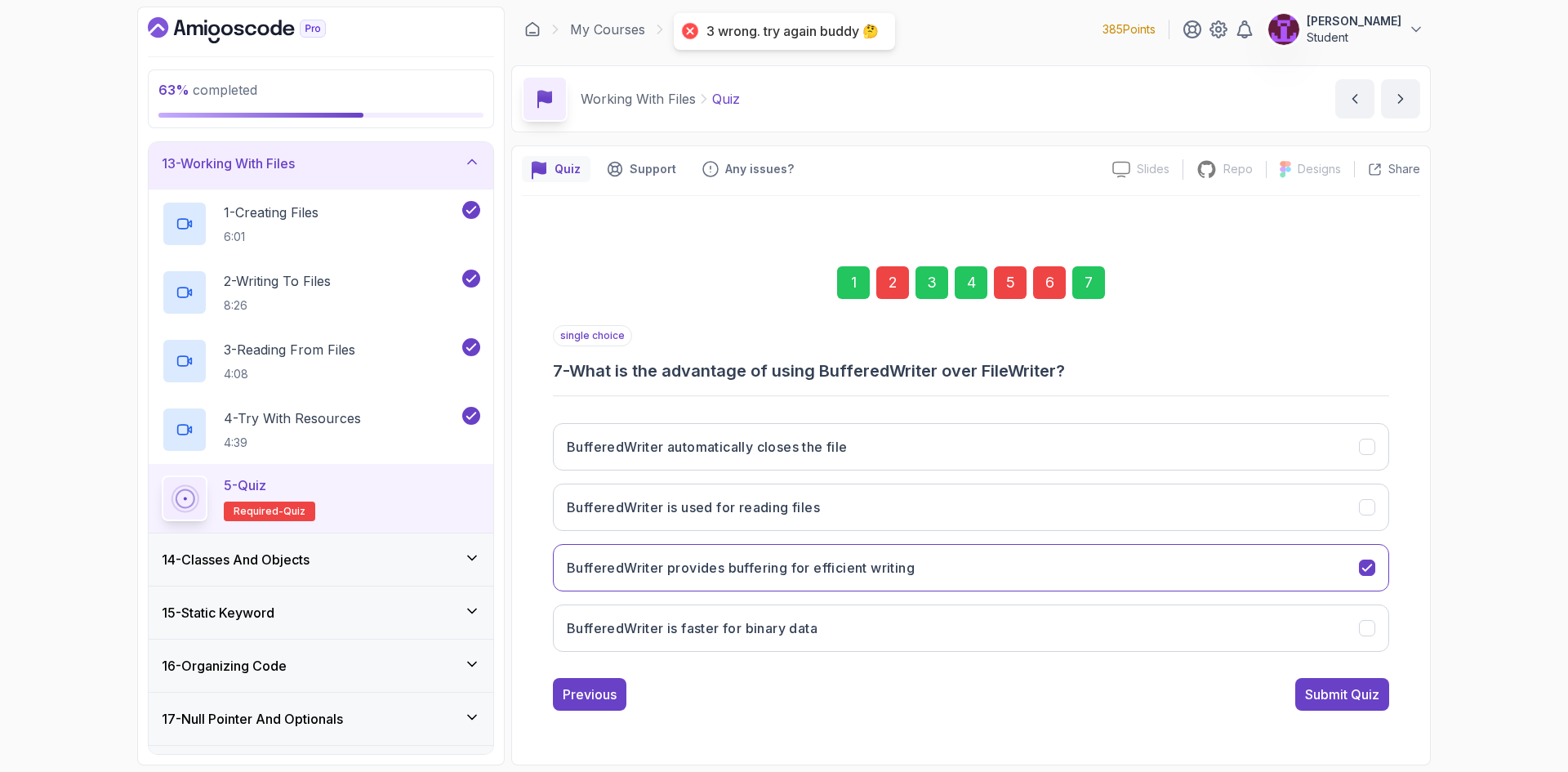
click at [1018, 293] on div "5" at bounding box center [1010, 283] width 32 height 32
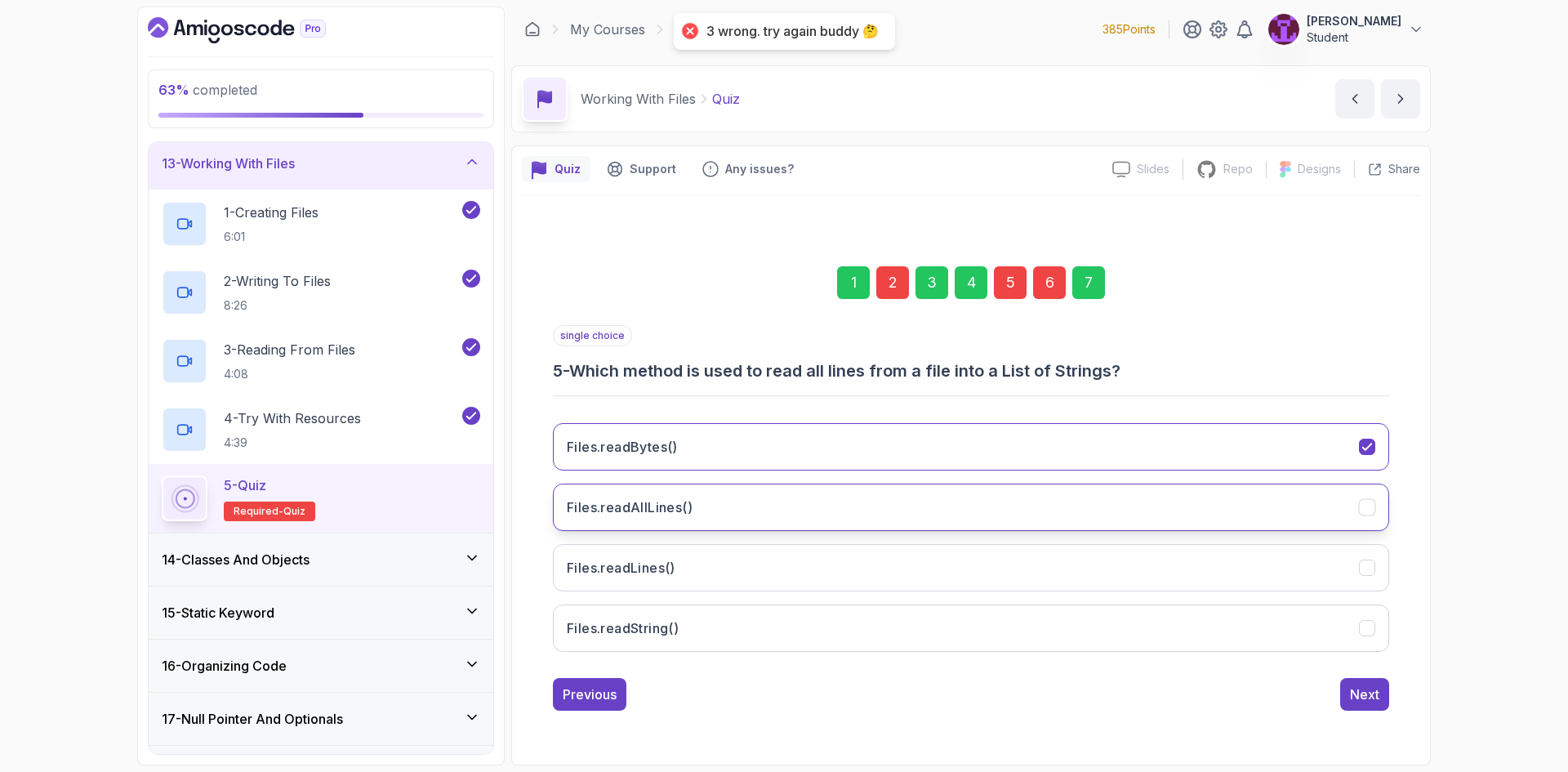
click at [911, 518] on button "Files.readAllLines()" at bounding box center [971, 507] width 836 height 48
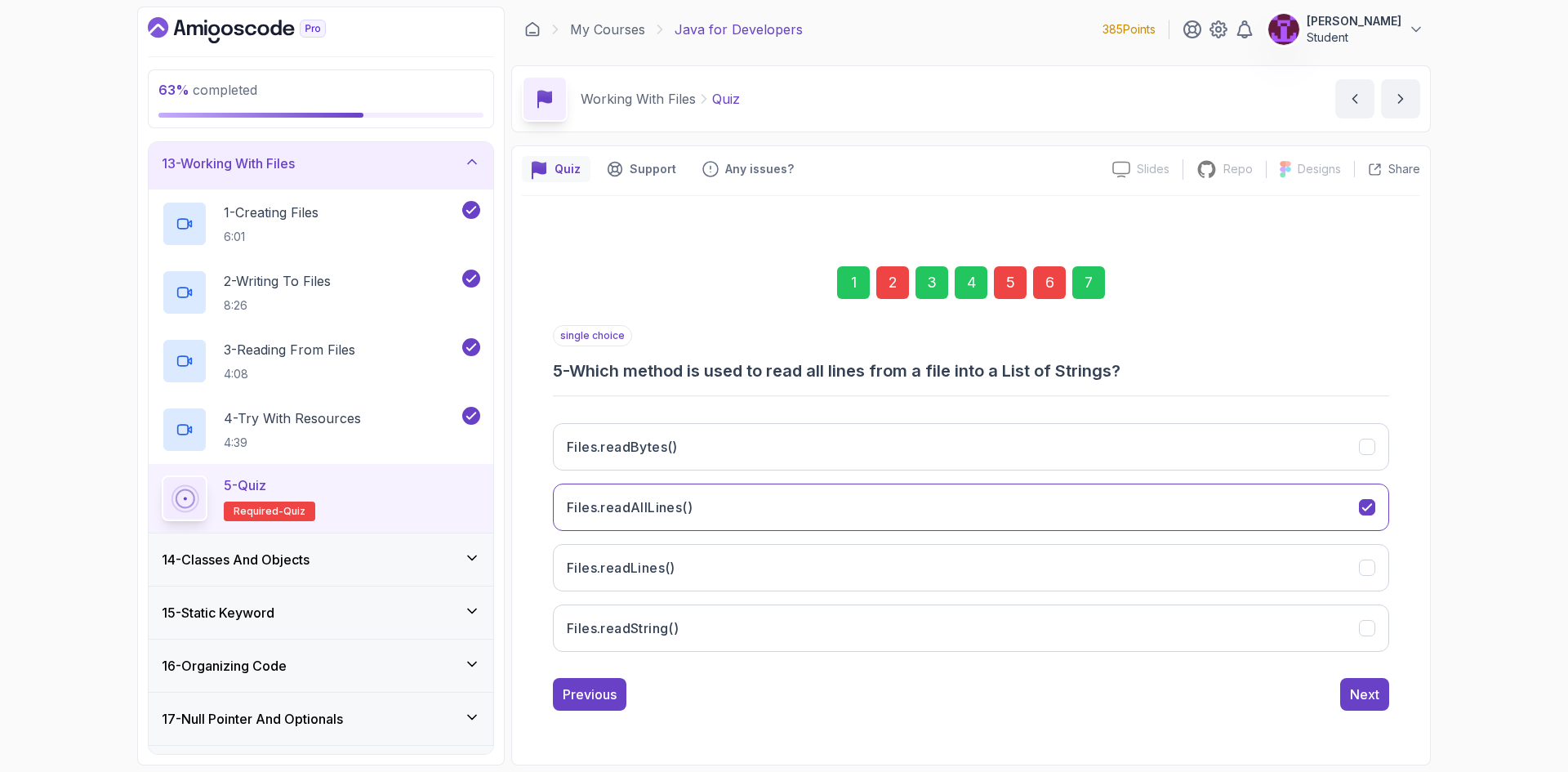
click at [1094, 286] on div "7" at bounding box center [1088, 283] width 32 height 32
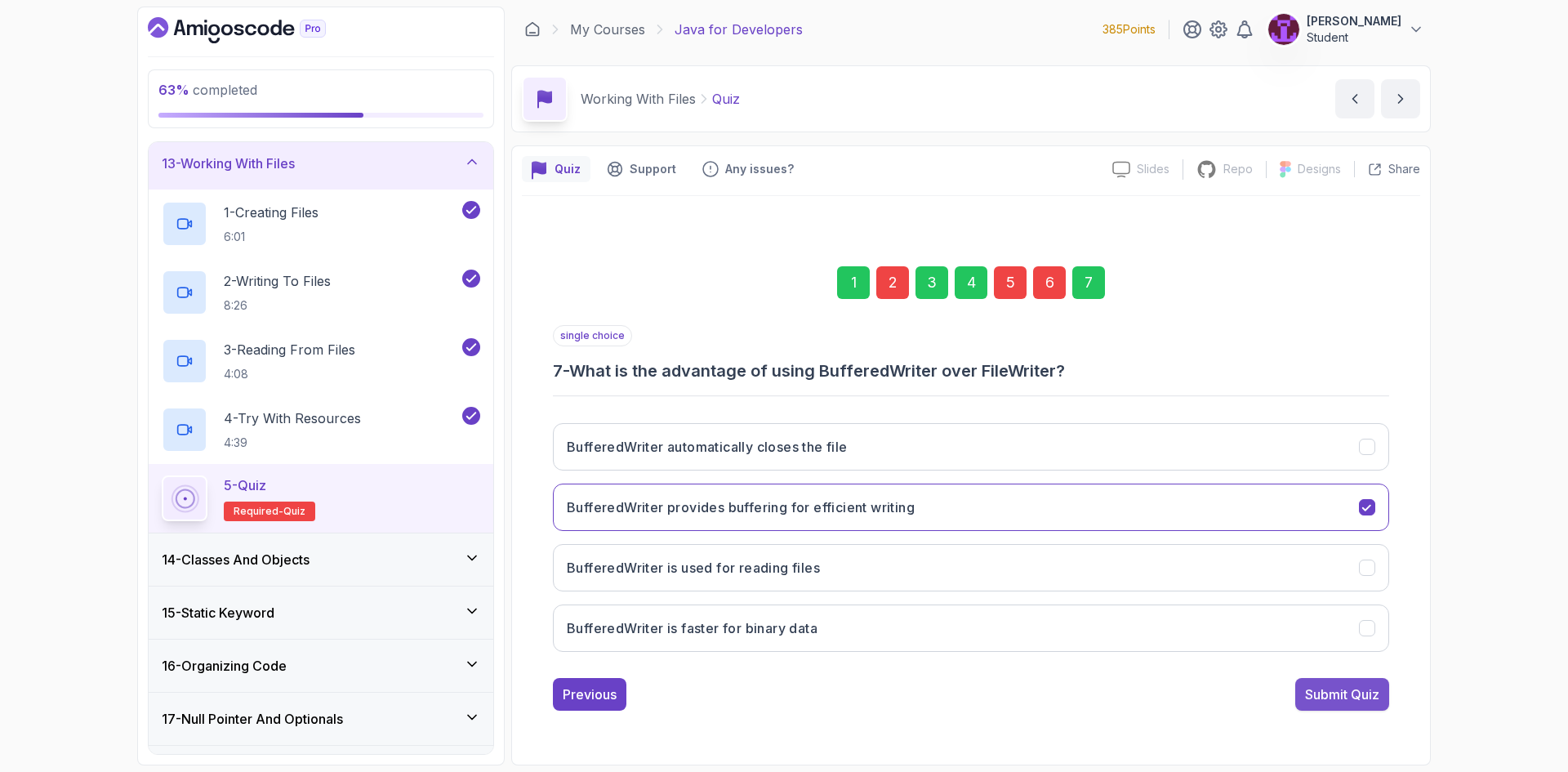
click at [1371, 691] on div "Submit Quiz" at bounding box center [1342, 694] width 74 height 20
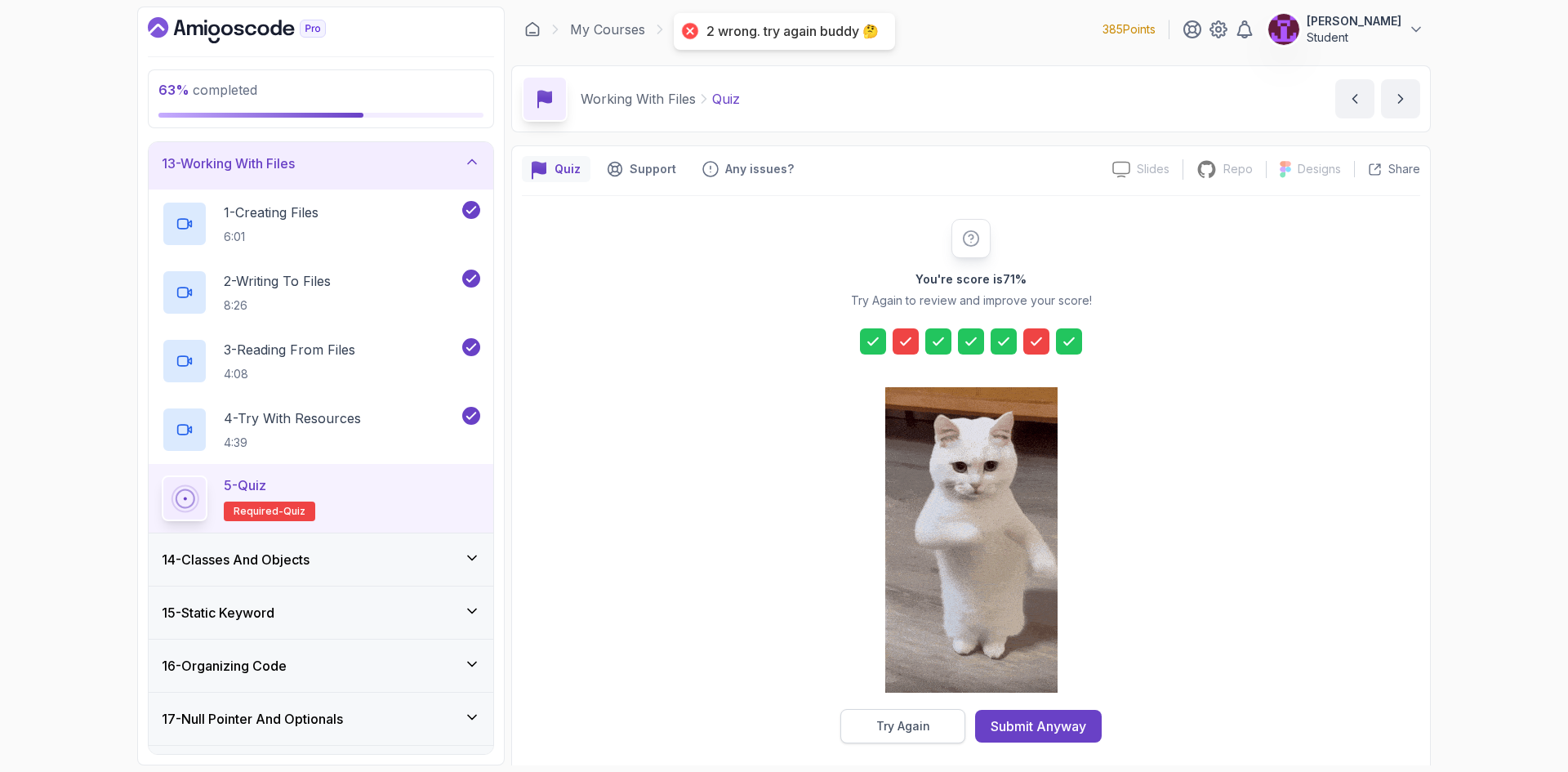
click at [924, 726] on div "Try Again" at bounding box center [903, 725] width 54 height 16
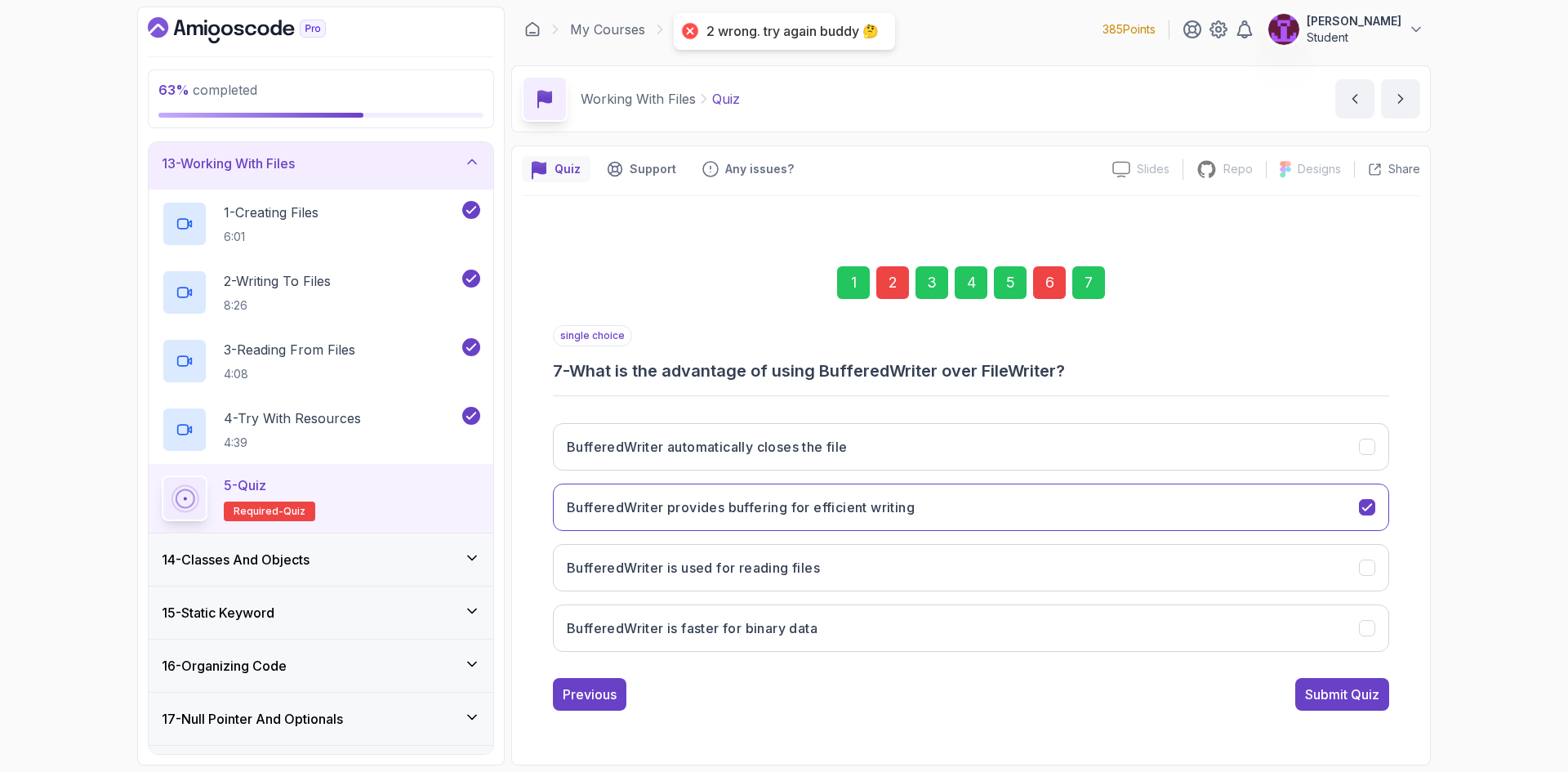
click at [1049, 291] on div "6" at bounding box center [1049, 283] width 32 height 32
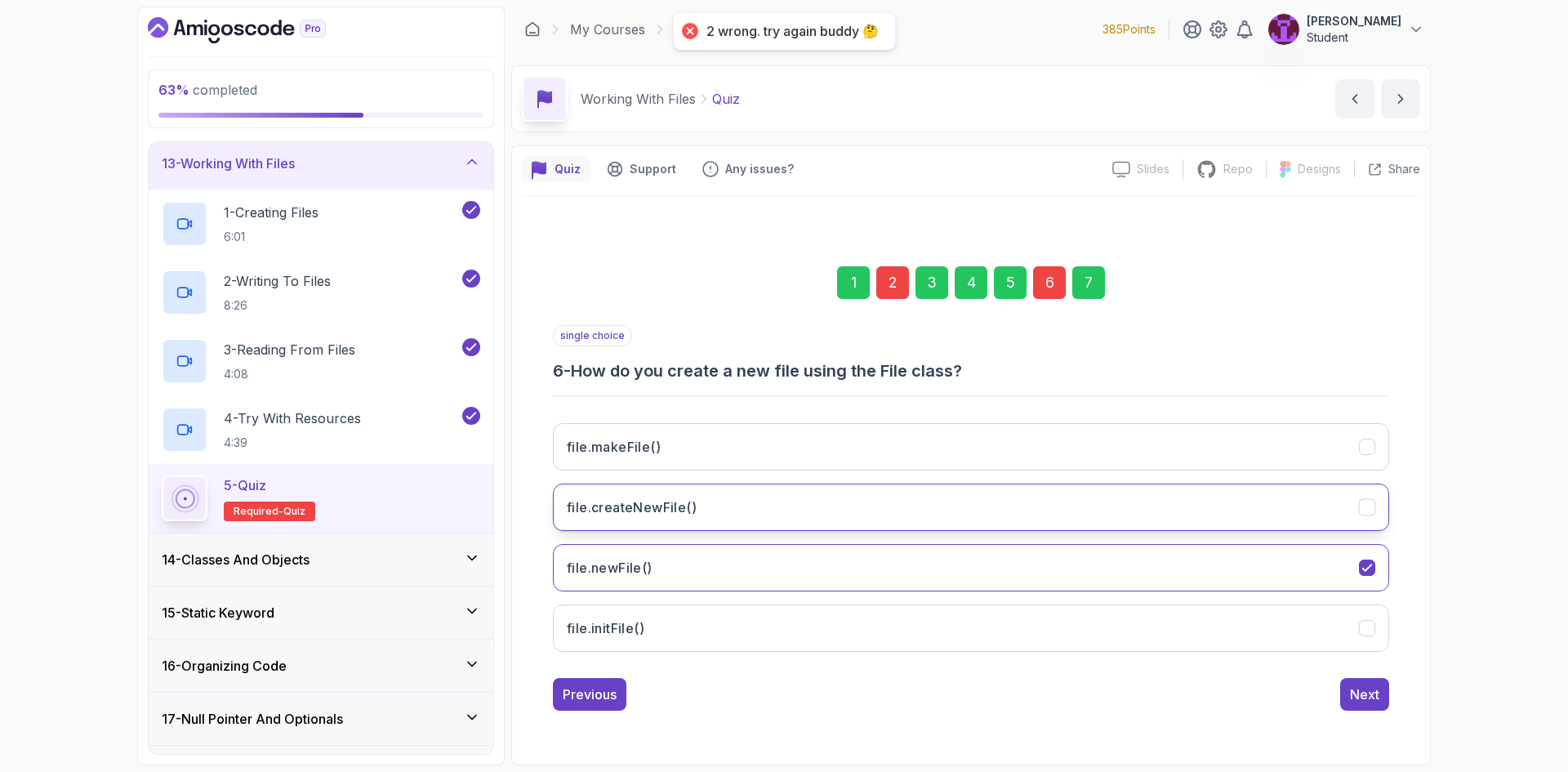
click at [755, 512] on button "file.createNewFile()" at bounding box center [971, 507] width 836 height 48
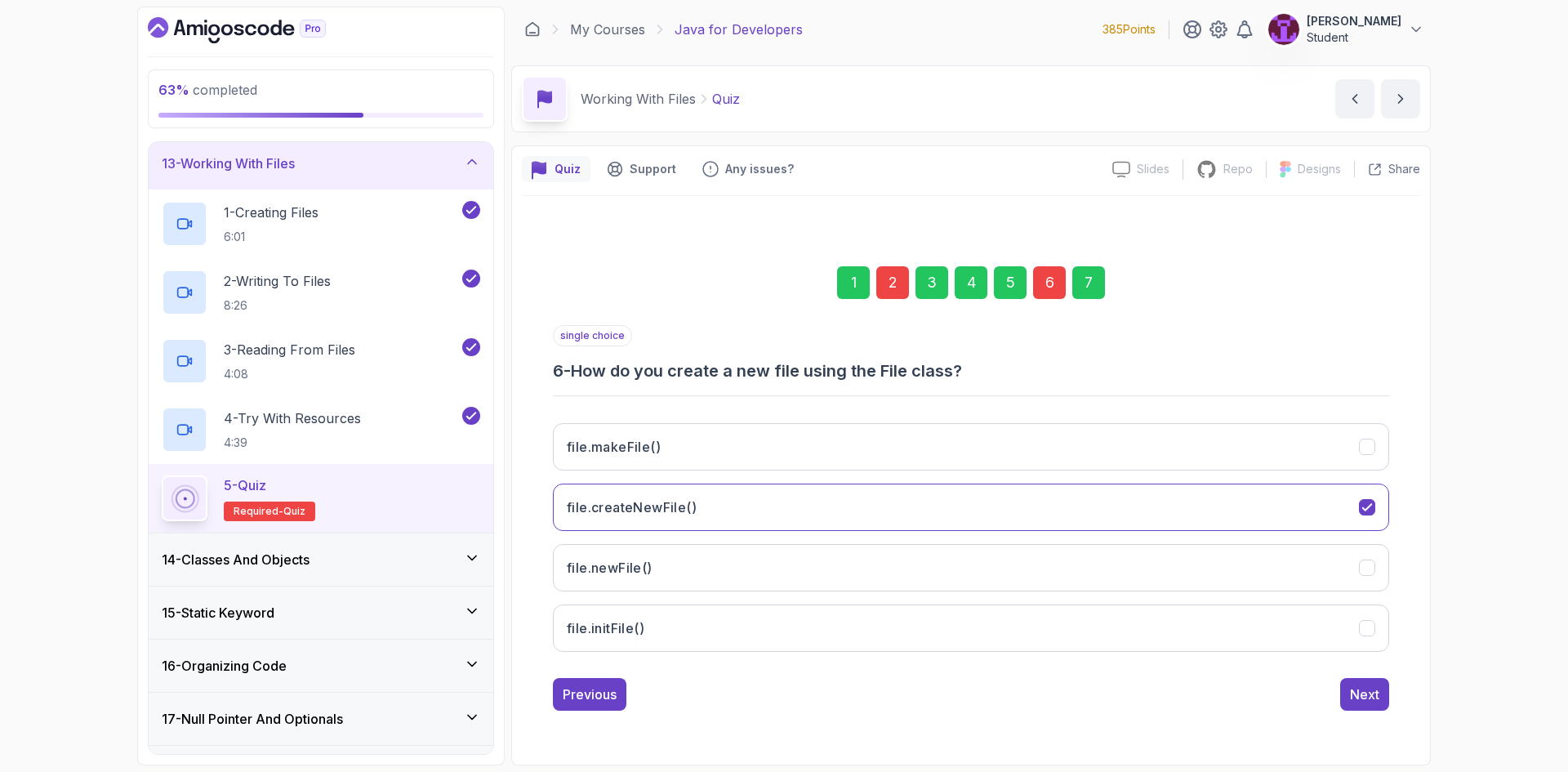
click at [1094, 276] on div "7" at bounding box center [1088, 283] width 32 height 32
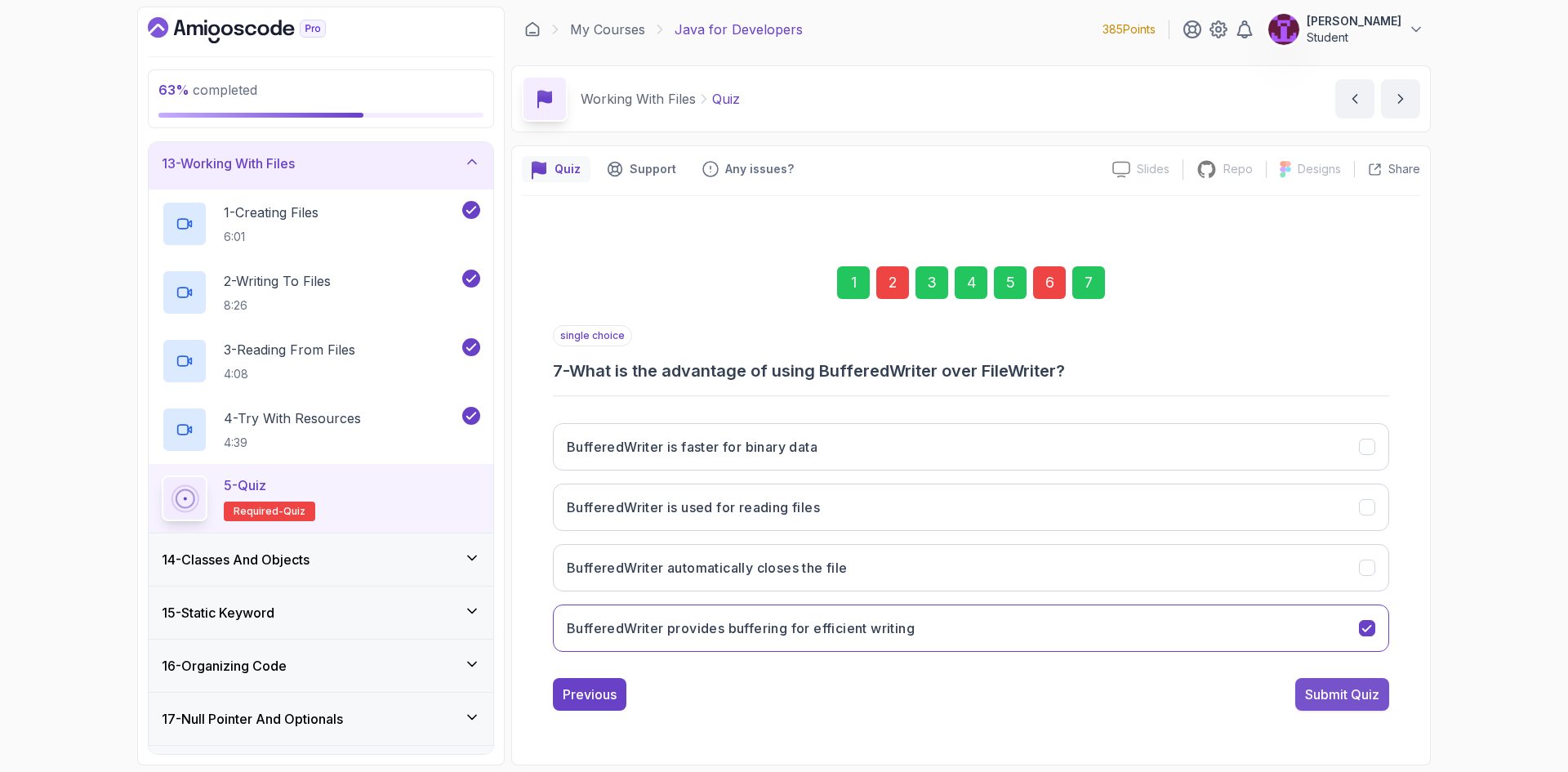
click at [1355, 690] on div "Submit Quiz" at bounding box center [1342, 694] width 74 height 20
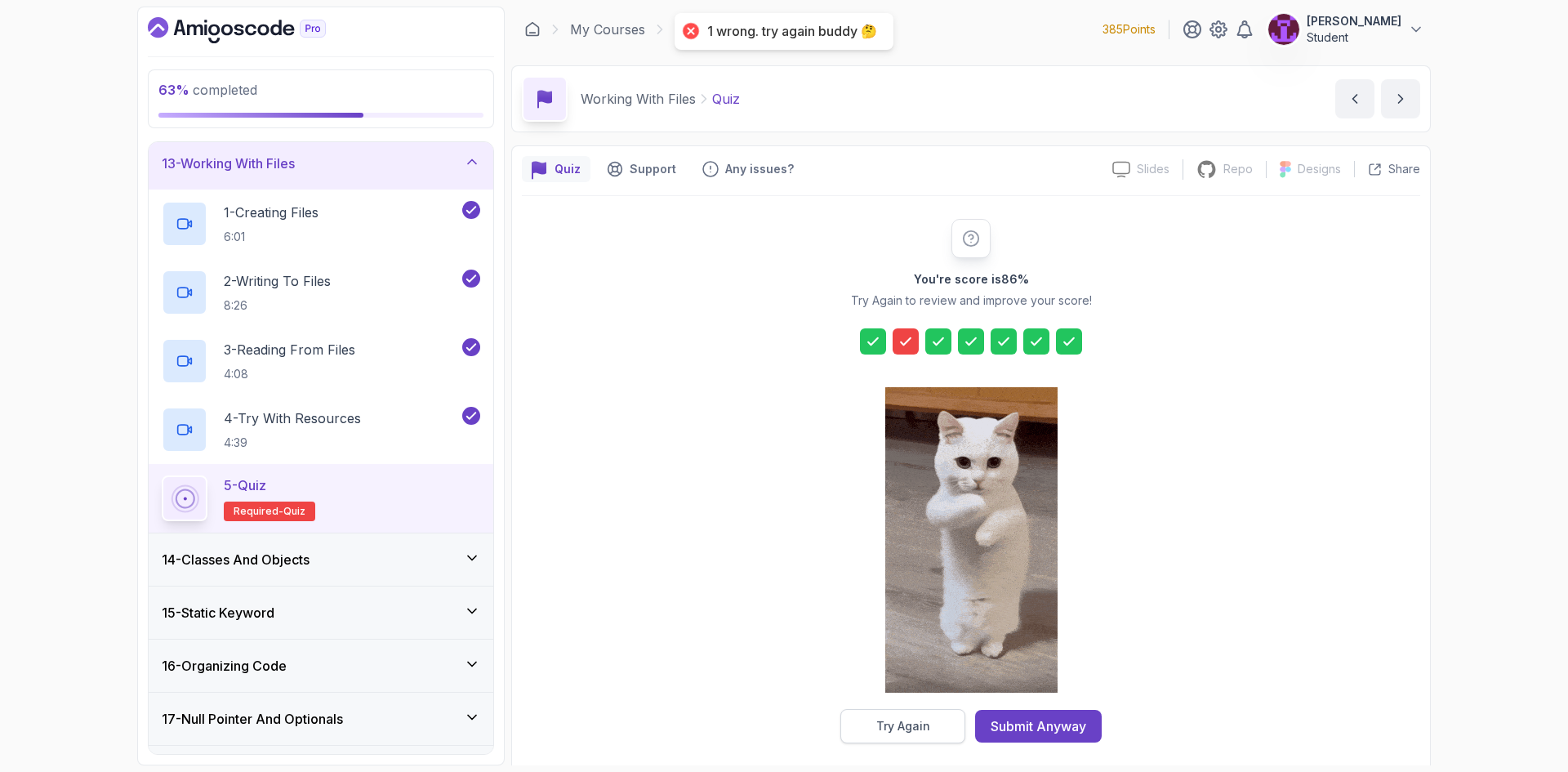
click at [915, 718] on div "Try Again" at bounding box center [903, 725] width 54 height 16
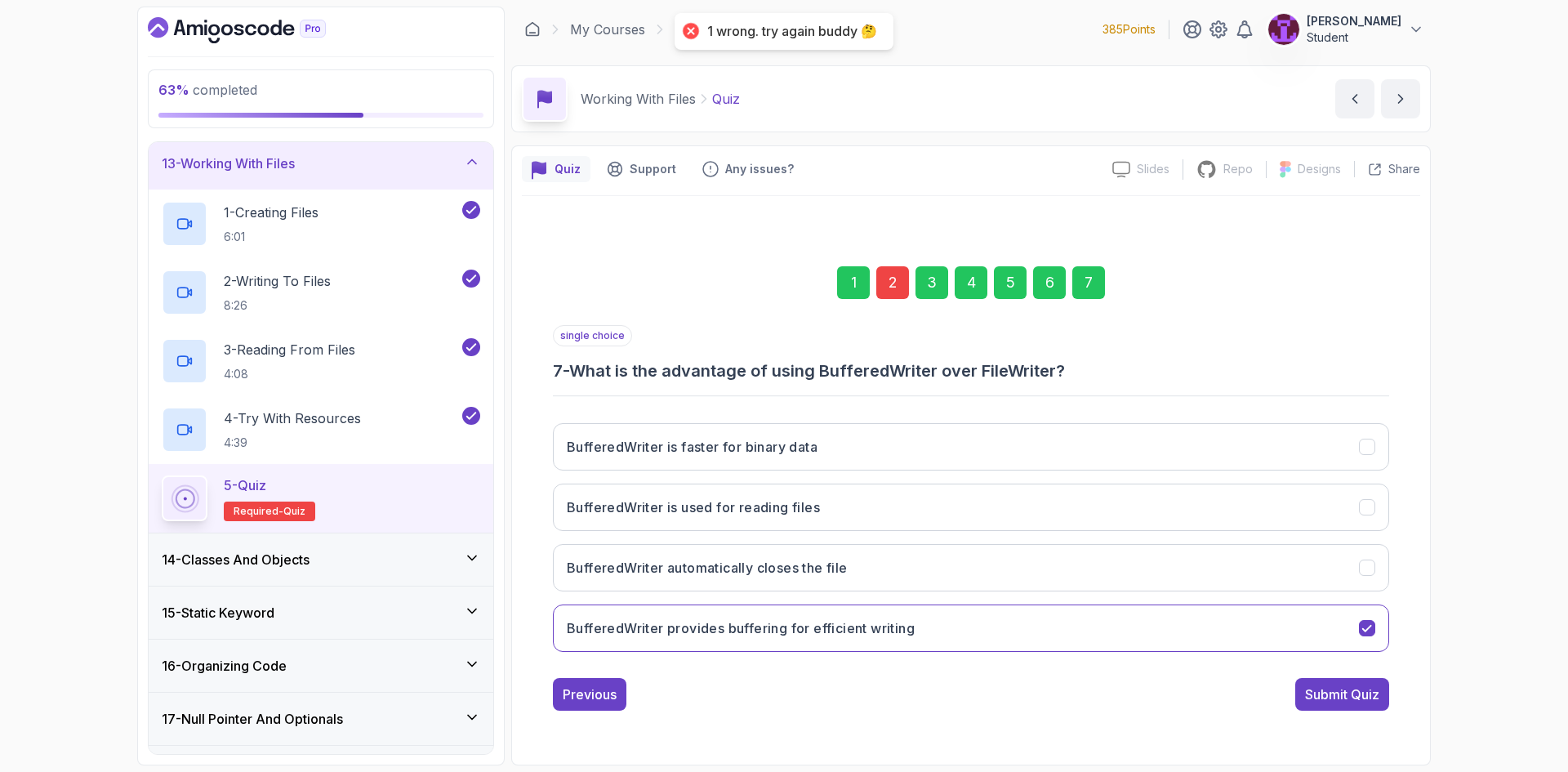
click at [907, 275] on div "2" at bounding box center [892, 283] width 32 height 32
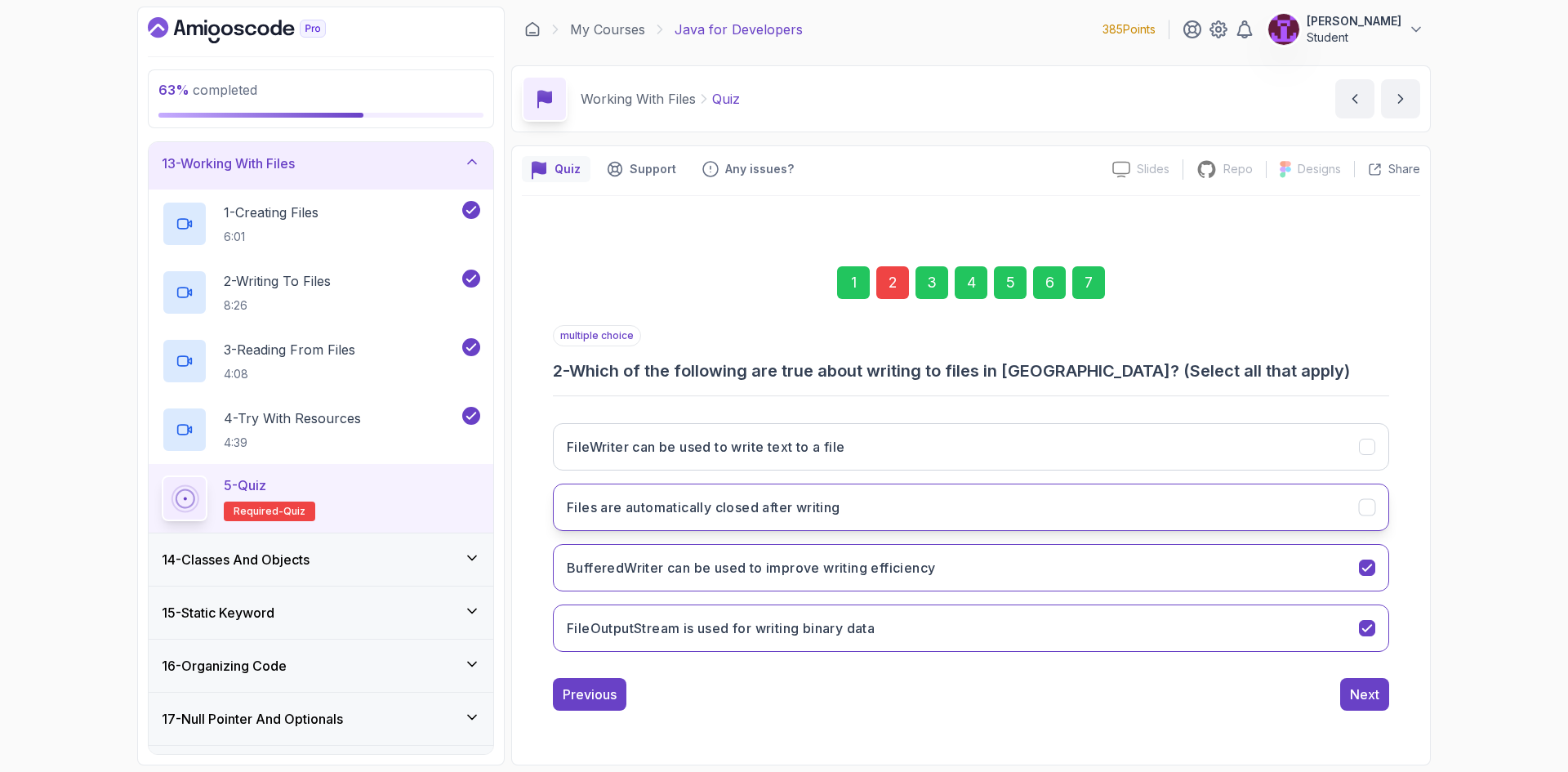
click at [1031, 511] on button "Files are automatically closed after writing" at bounding box center [971, 507] width 836 height 48
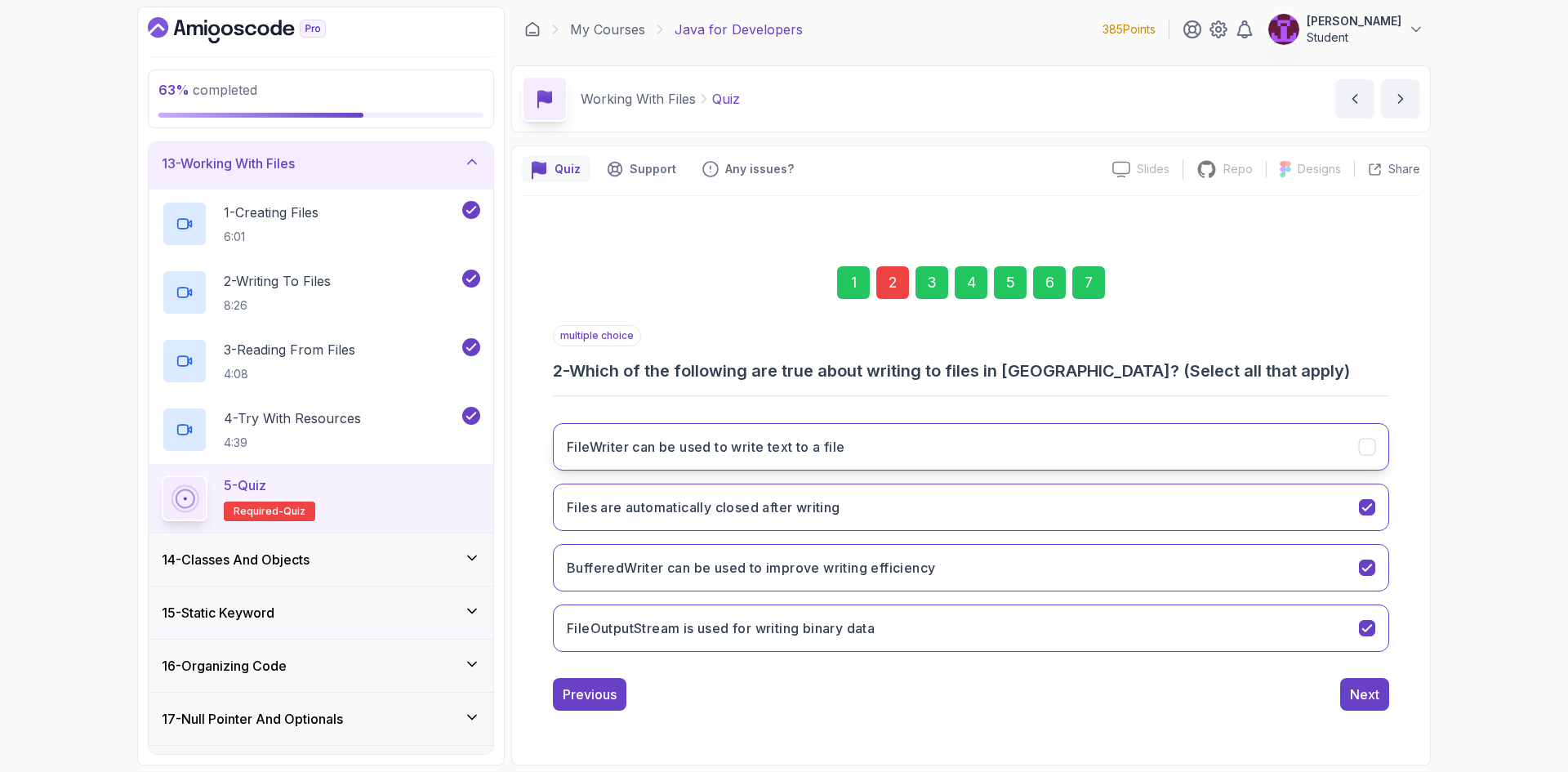
click at [1034, 450] on button "FileWriter can be used to write text to a file" at bounding box center [971, 446] width 836 height 48
click at [1087, 297] on div "7" at bounding box center [1088, 283] width 32 height 32
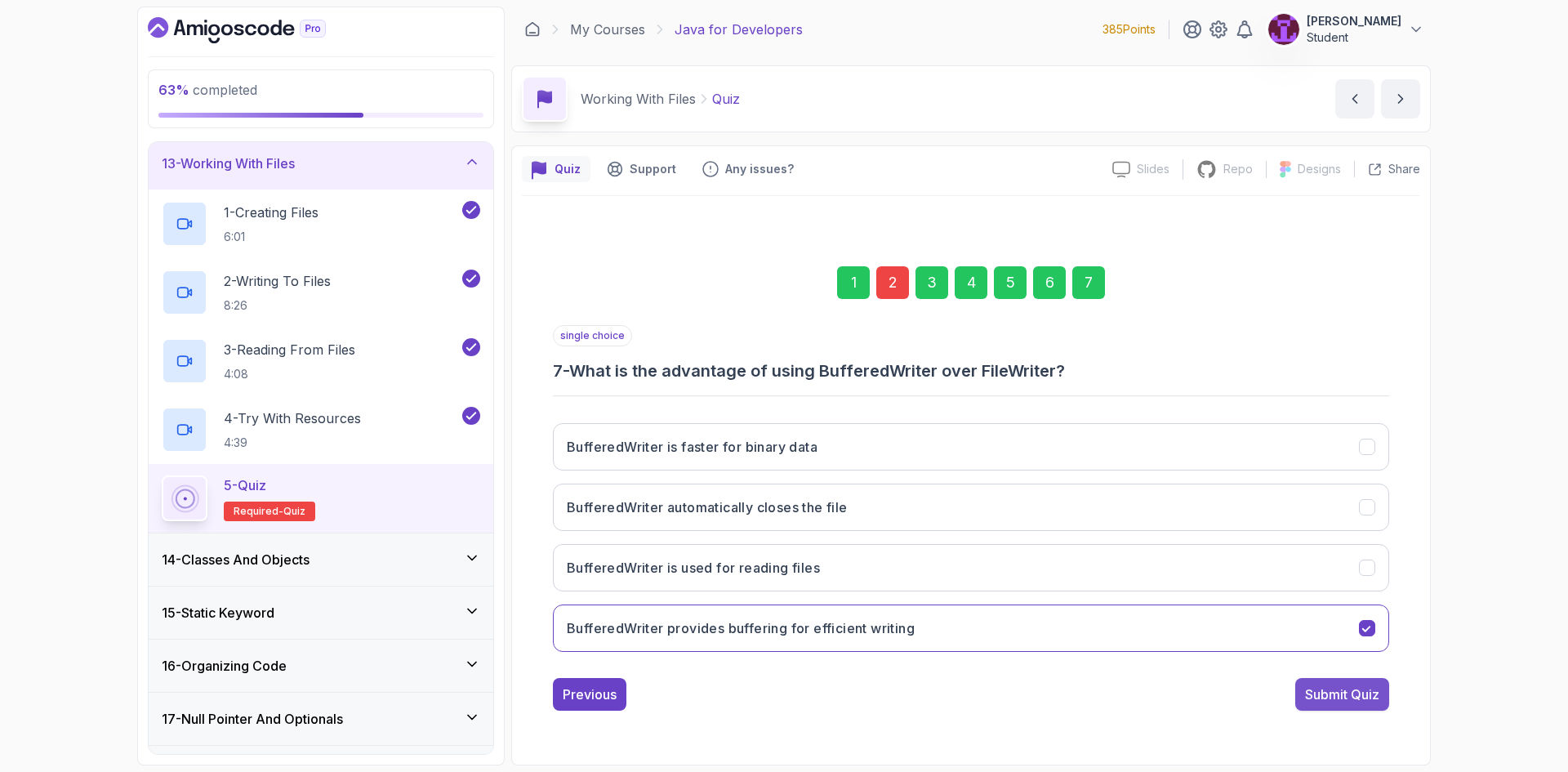
click at [1351, 695] on div "Submit Quiz" at bounding box center [1342, 694] width 74 height 20
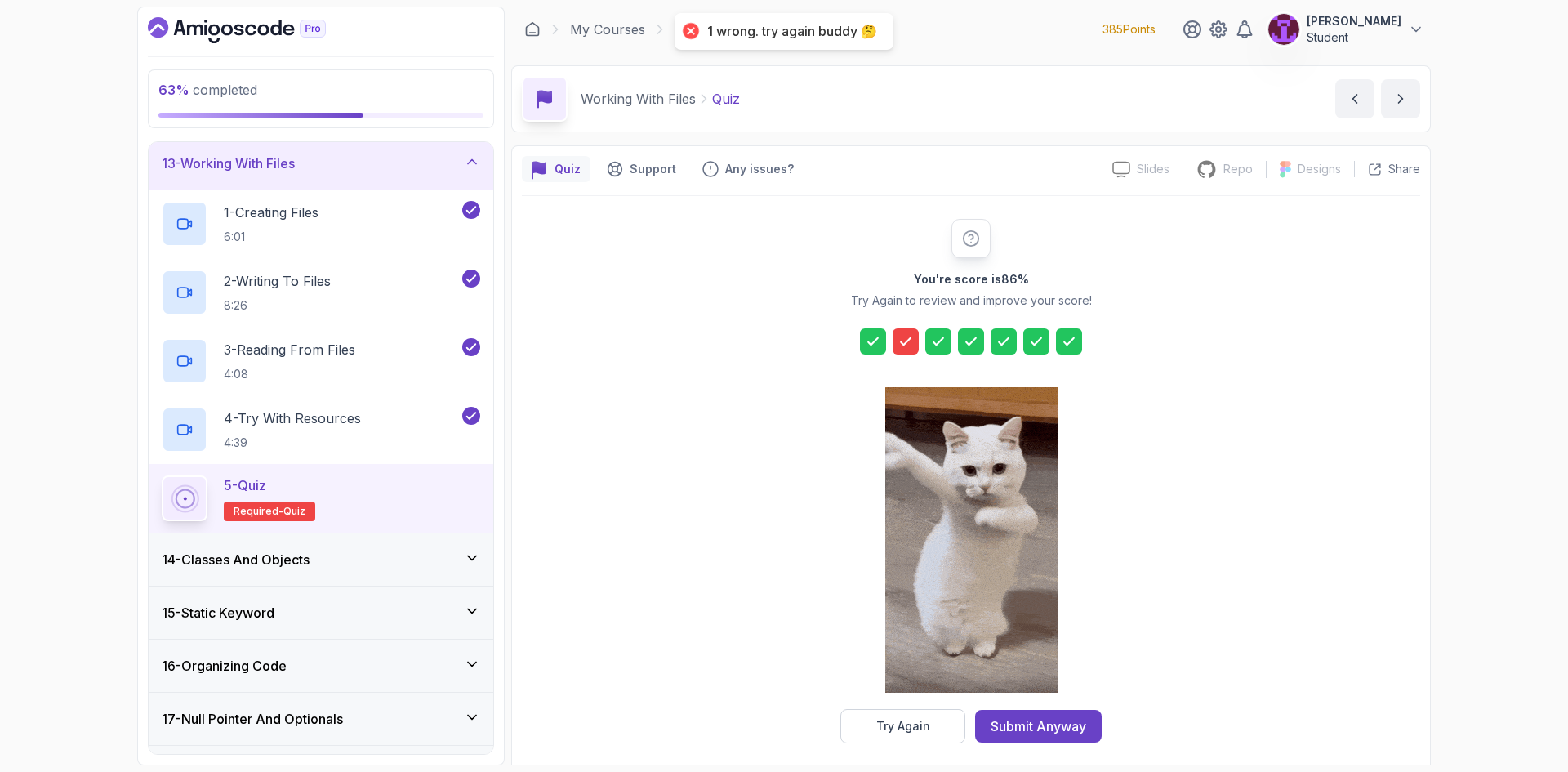
drag, startPoint x: 912, startPoint y: 738, endPoint x: 912, endPoint y: 726, distance: 12.0
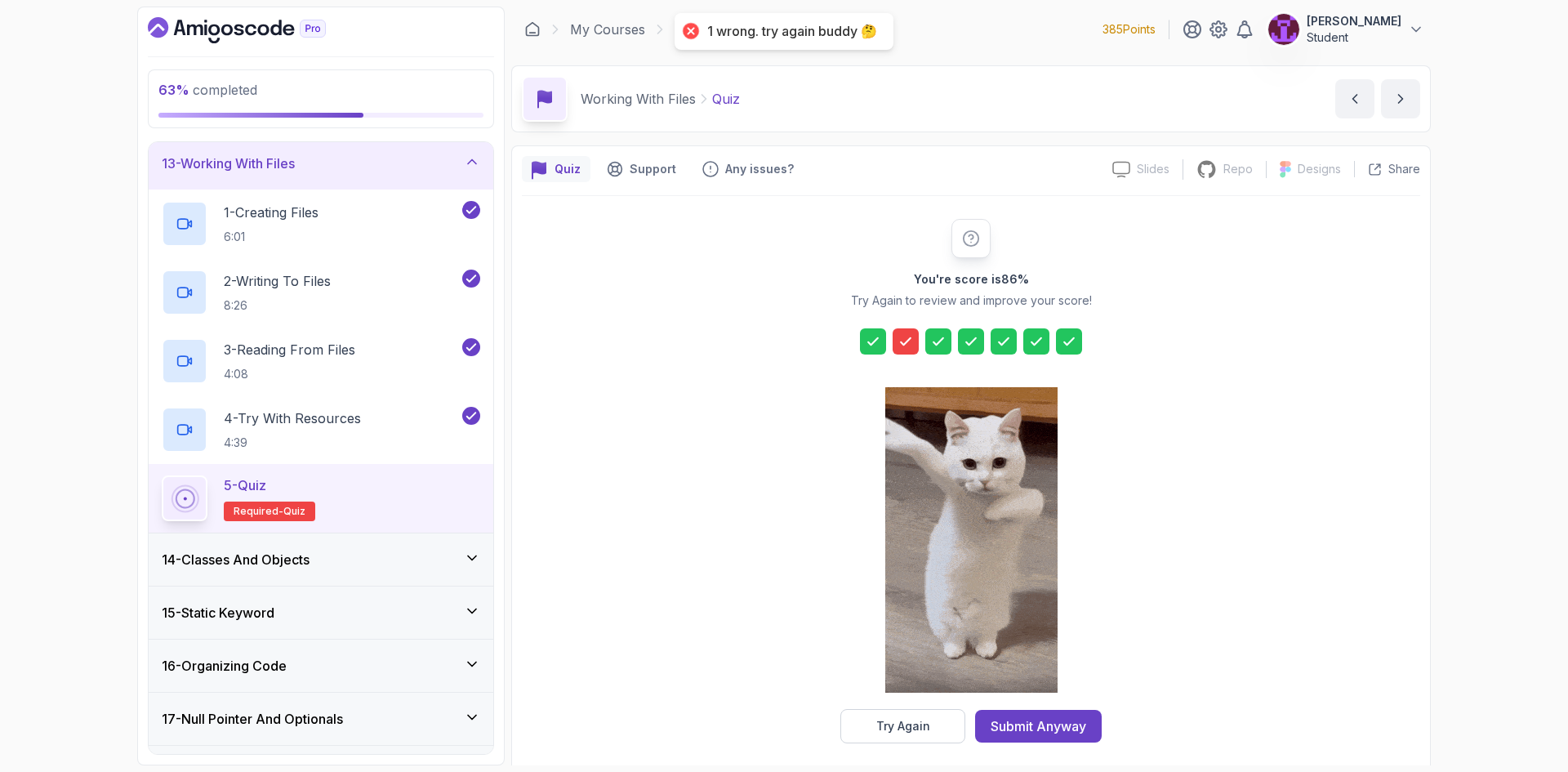
click at [912, 737] on button "Try Again" at bounding box center [903, 725] width 125 height 34
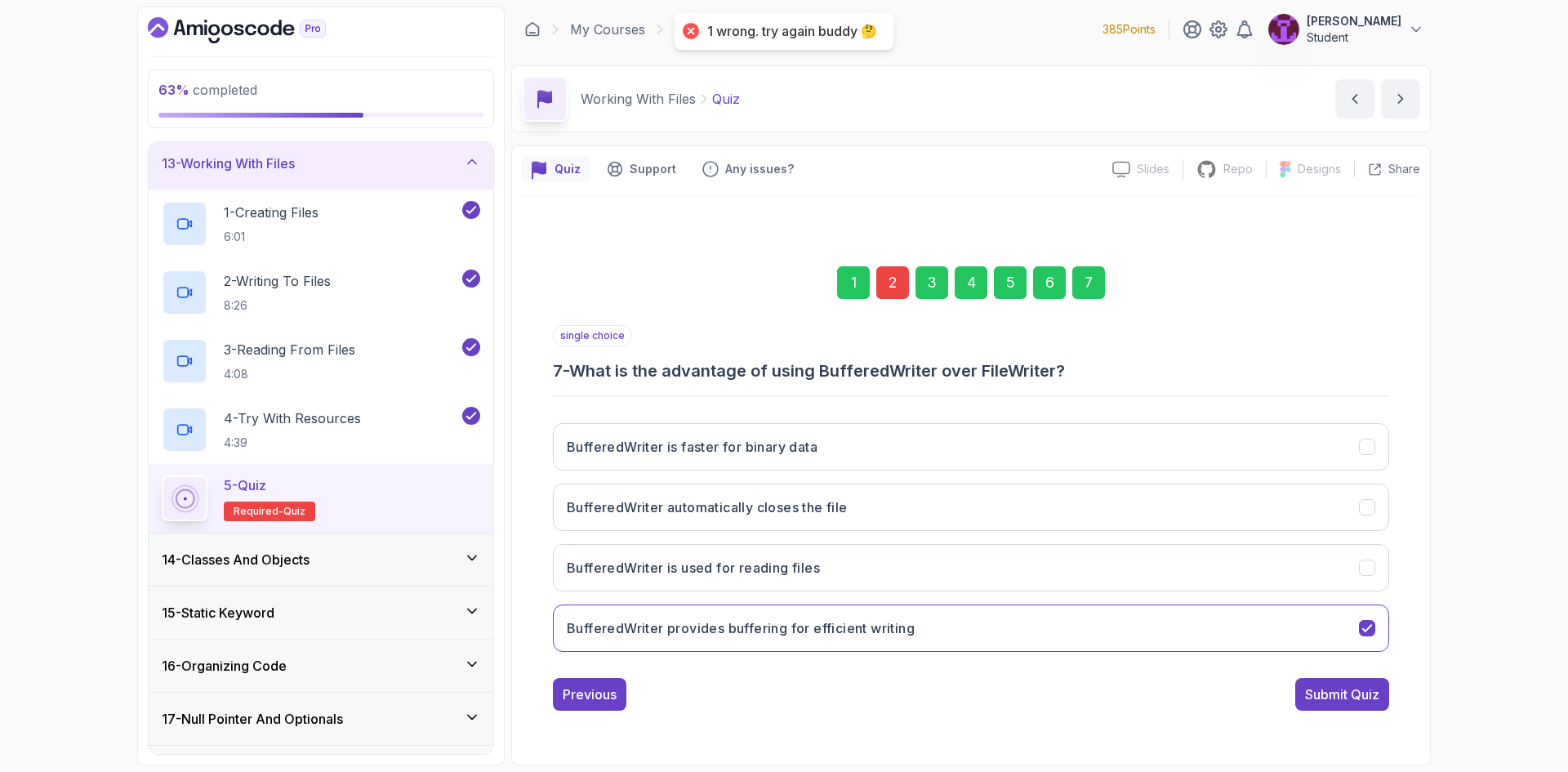
click at [903, 301] on div "1 2 3 4 5 6 7" at bounding box center [971, 282] width 836 height 85
click at [891, 288] on div "2" at bounding box center [892, 283] width 32 height 32
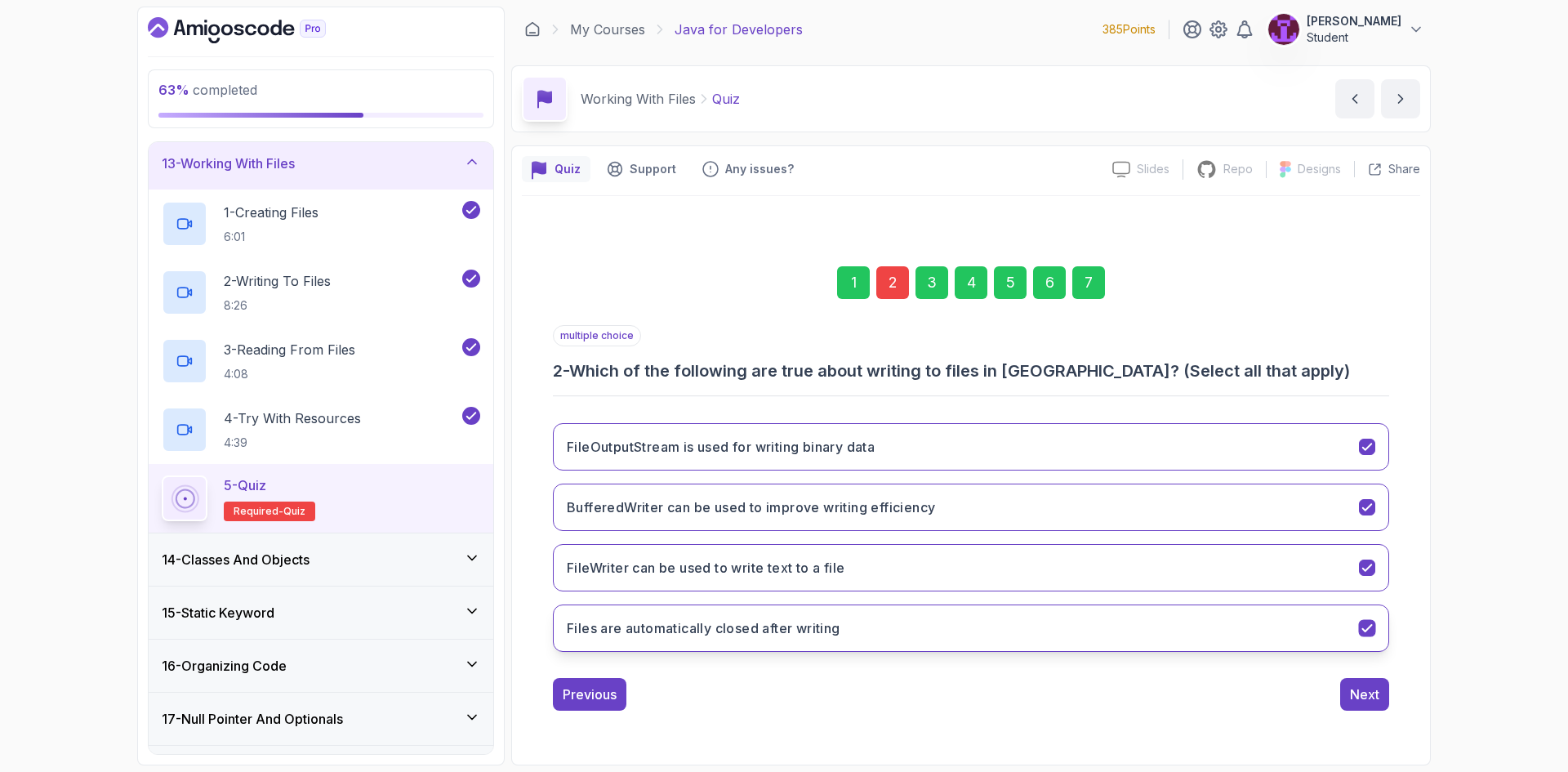
click at [910, 634] on button "Files are automatically closed after writing" at bounding box center [971, 628] width 836 height 48
click at [1088, 294] on div "7" at bounding box center [1088, 283] width 32 height 32
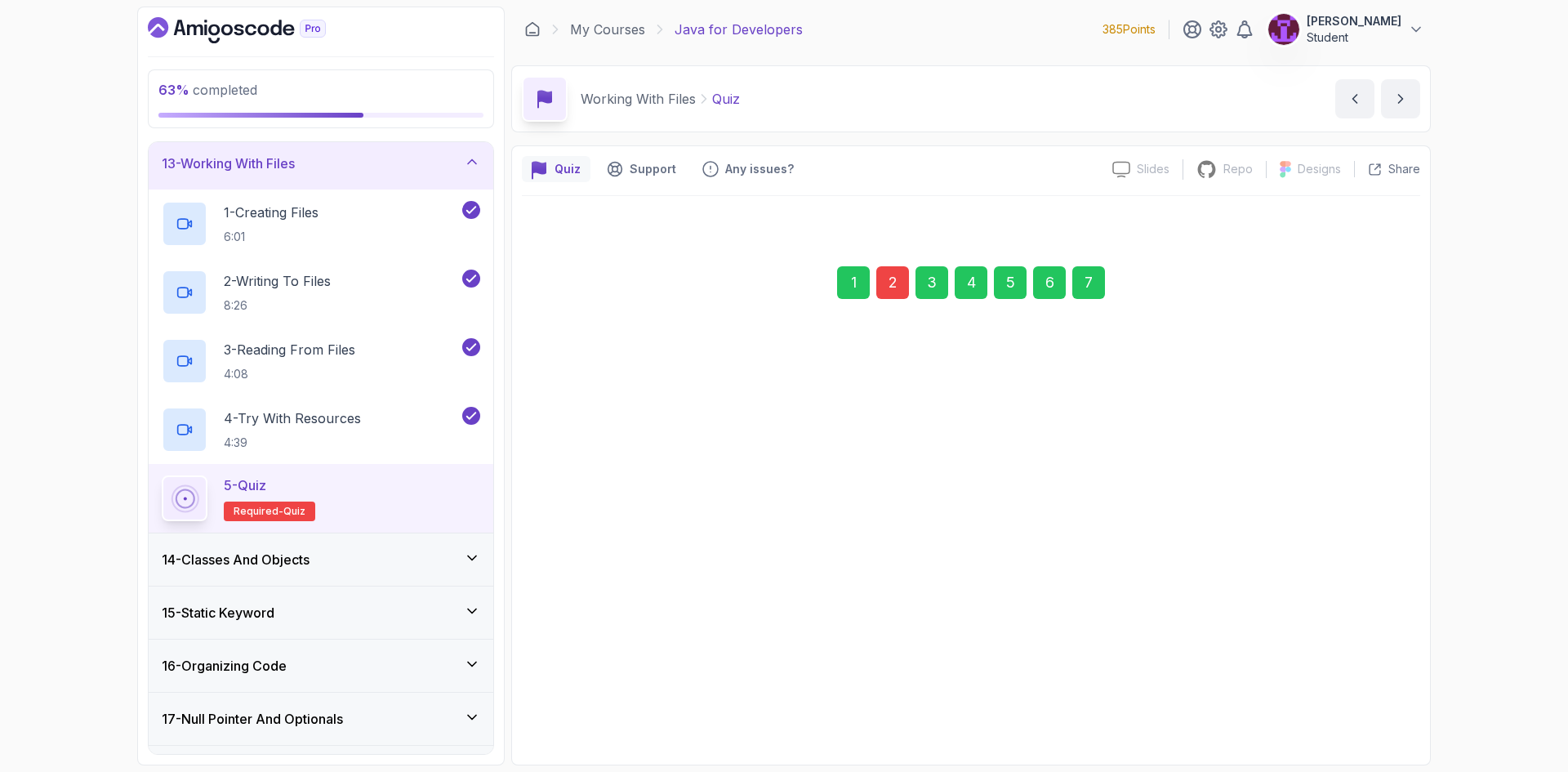
click at [1363, 693] on div "Submit Quiz" at bounding box center [1342, 694] width 74 height 20
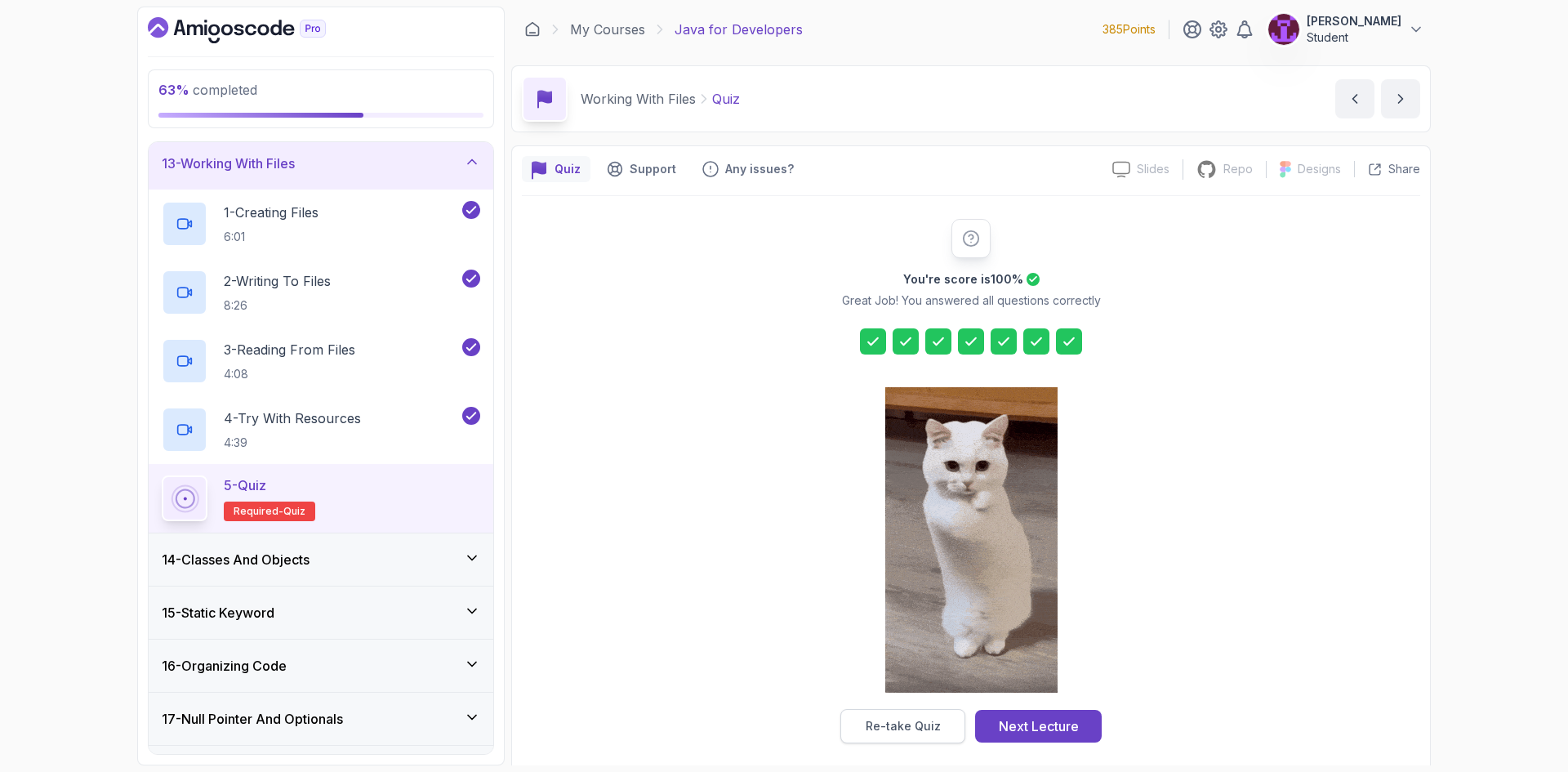
click at [906, 715] on button "Re-take Quiz" at bounding box center [903, 725] width 125 height 34
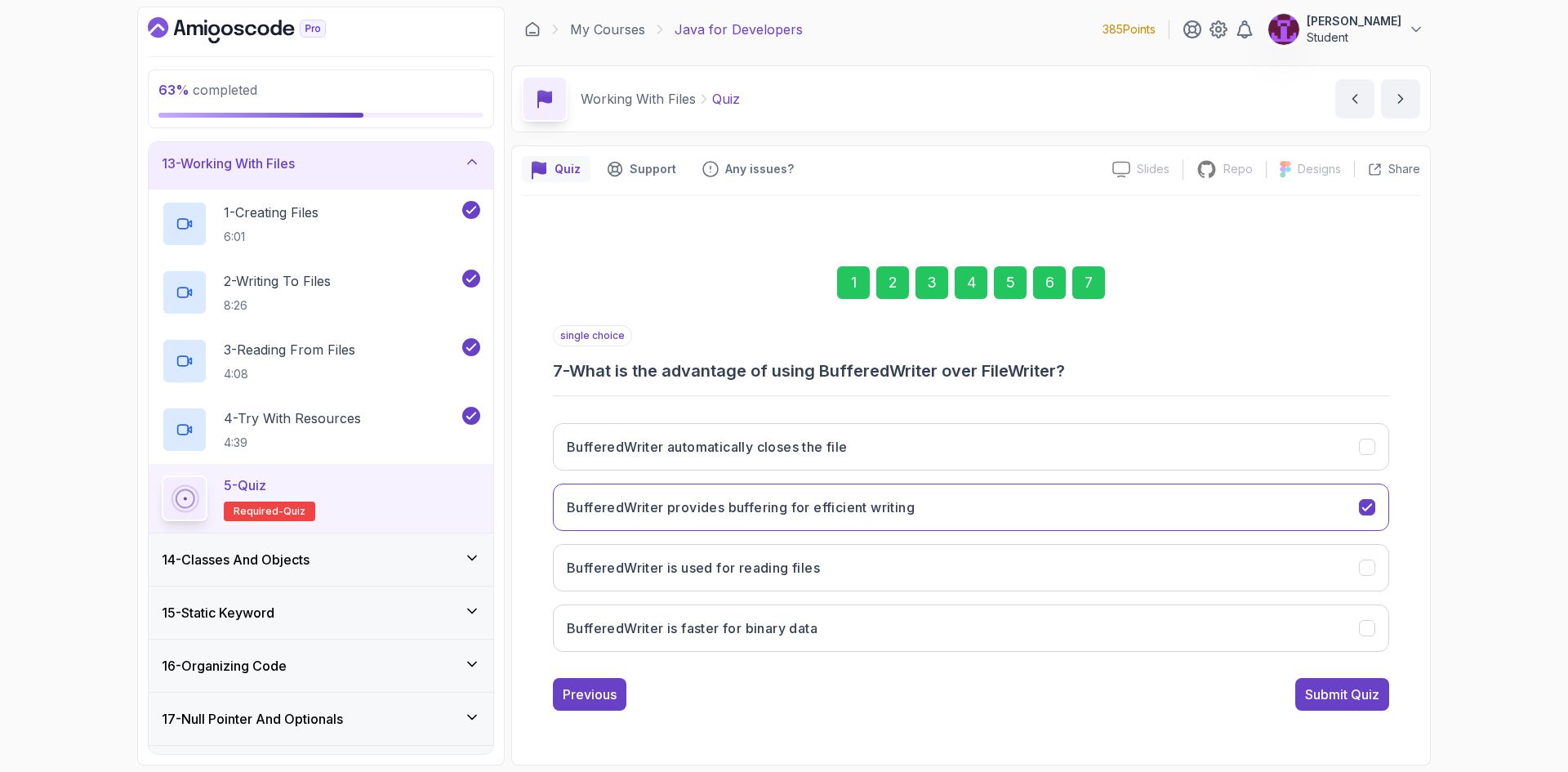
click at [898, 291] on div "2" at bounding box center [892, 283] width 32 height 32
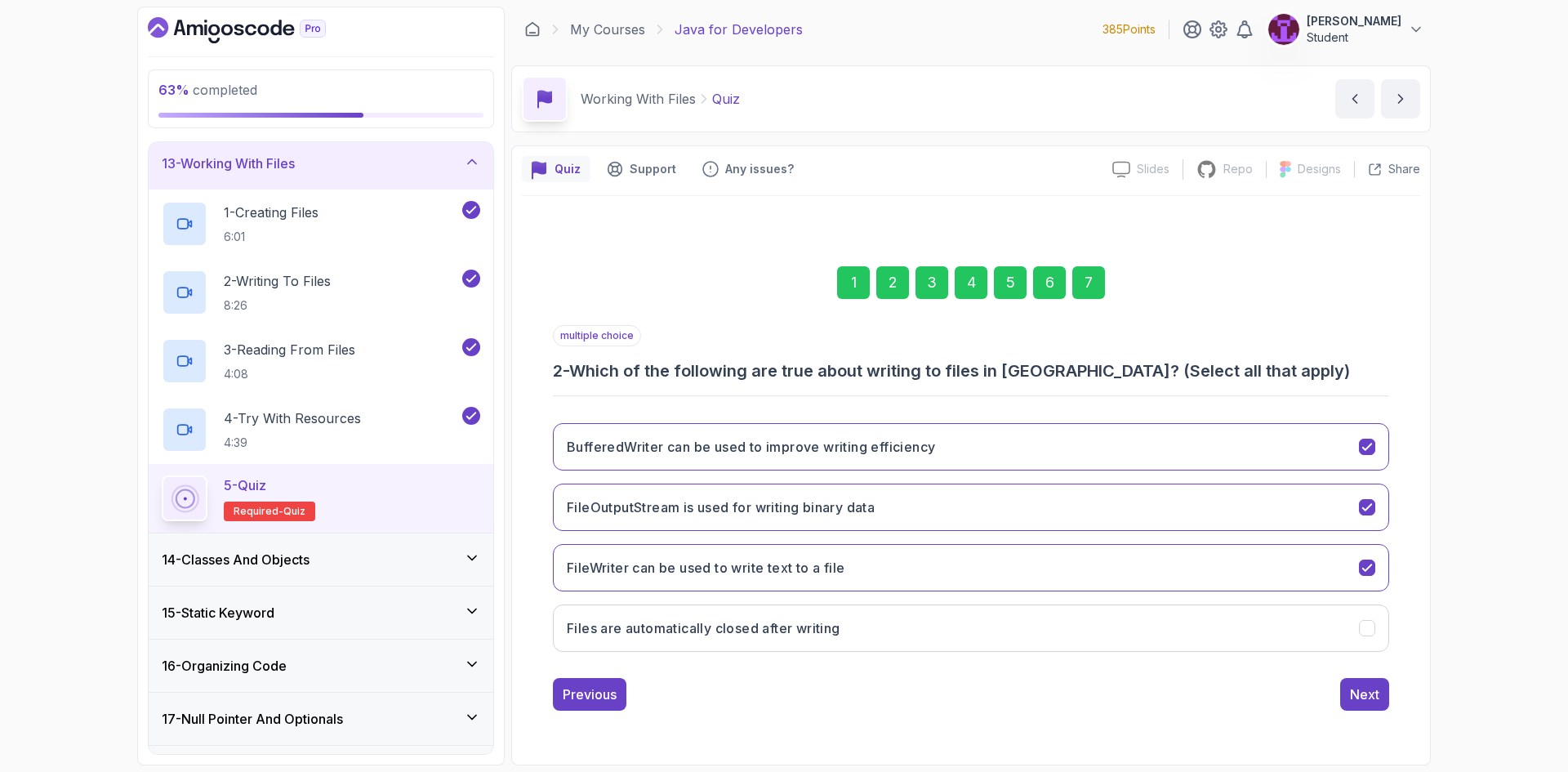
drag, startPoint x: 1082, startPoint y: 286, endPoint x: 1103, endPoint y: 295, distance: 22.8
click at [1082, 284] on div "7" at bounding box center [1088, 283] width 32 height 32
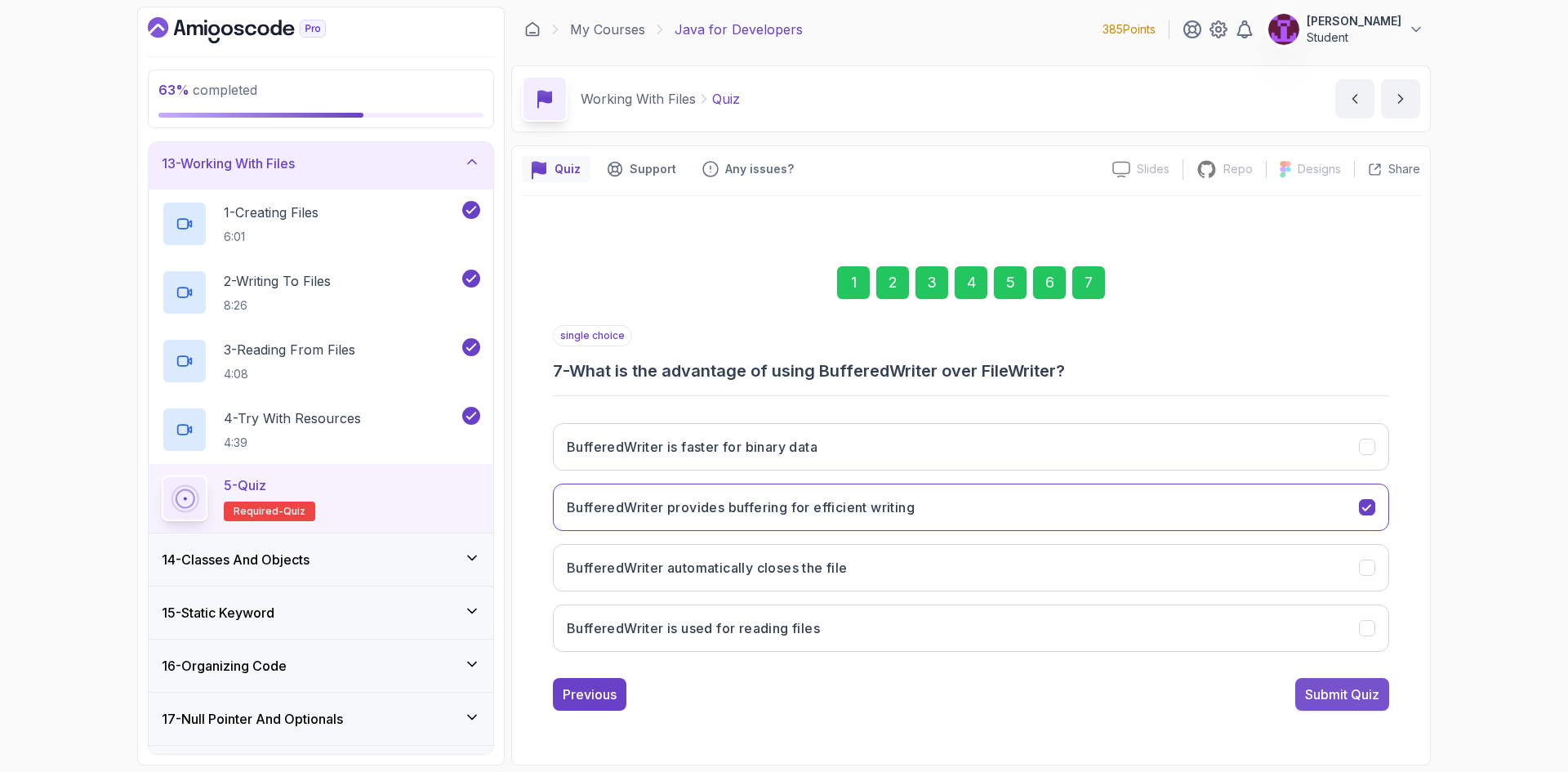
click at [1375, 688] on div "Submit Quiz" at bounding box center [1342, 694] width 74 height 20
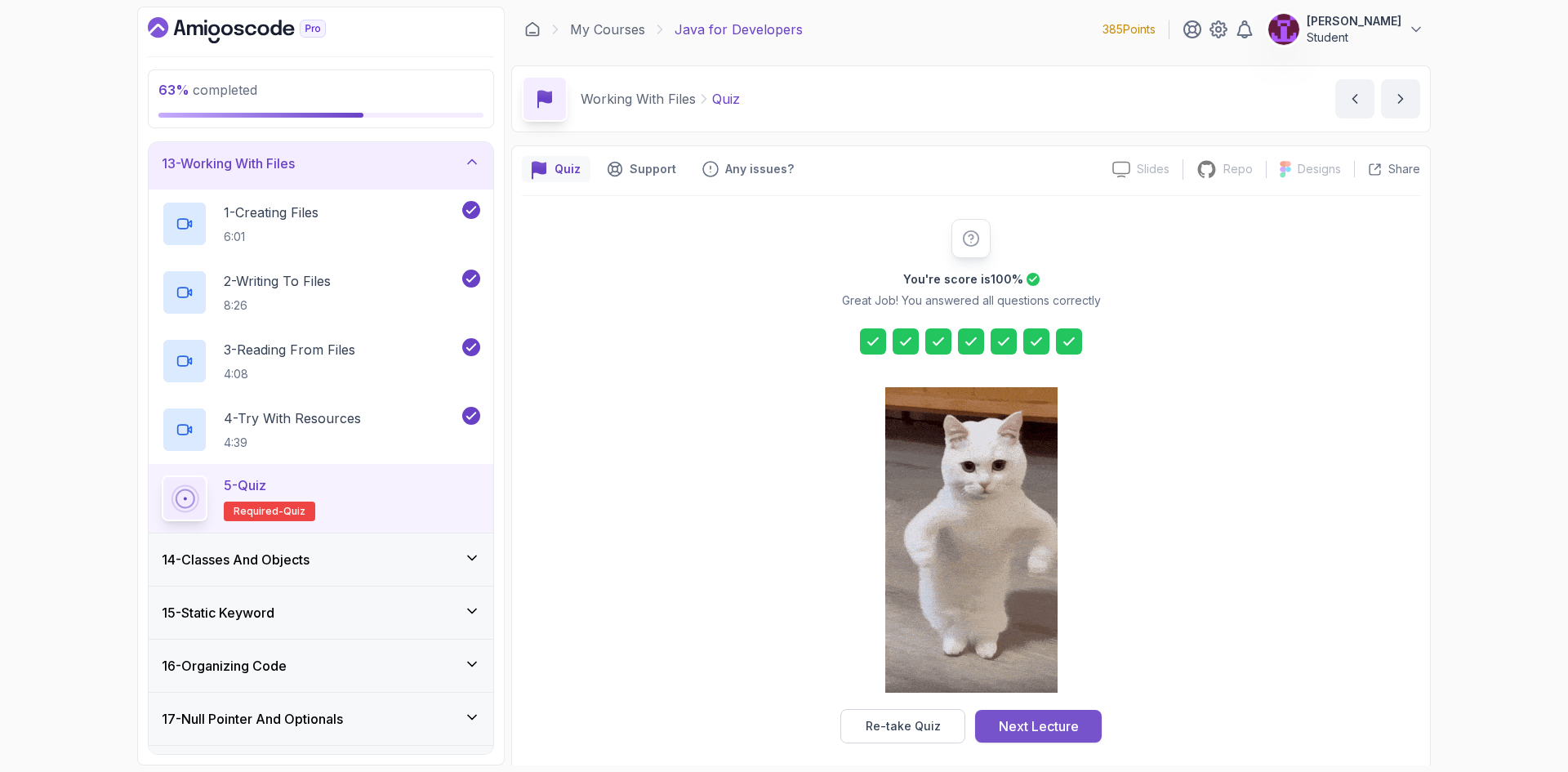
click at [987, 731] on button "Next Lecture" at bounding box center [1038, 725] width 127 height 32
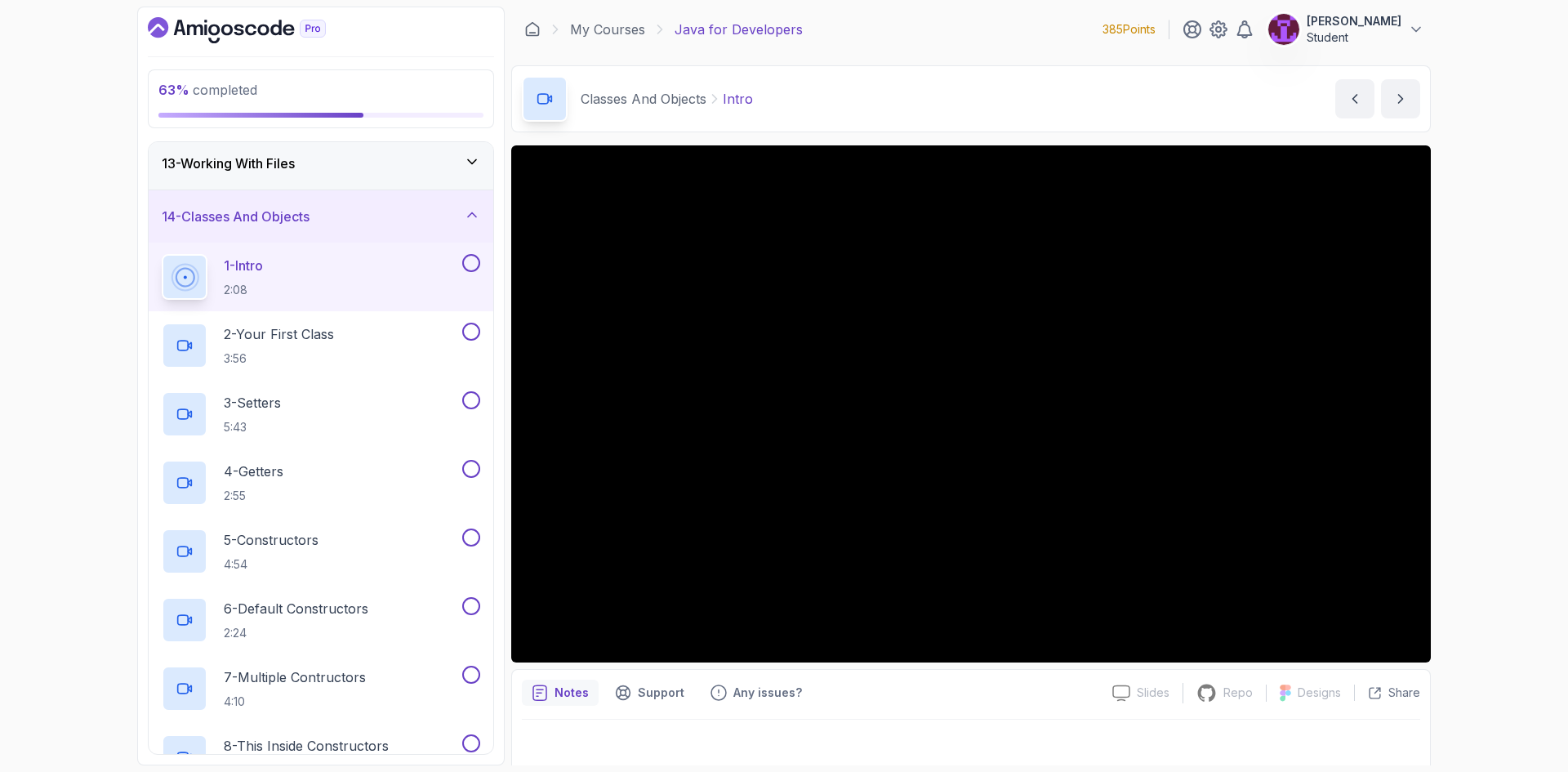
click at [482, 266] on div "1 - Intro 2:08" at bounding box center [321, 277] width 345 height 69
click at [473, 327] on button at bounding box center [470, 331] width 18 height 18
click at [467, 397] on button at bounding box center [470, 400] width 18 height 18
click at [465, 254] on div at bounding box center [469, 263] width 21 height 18
click at [471, 265] on button at bounding box center [470, 263] width 18 height 18
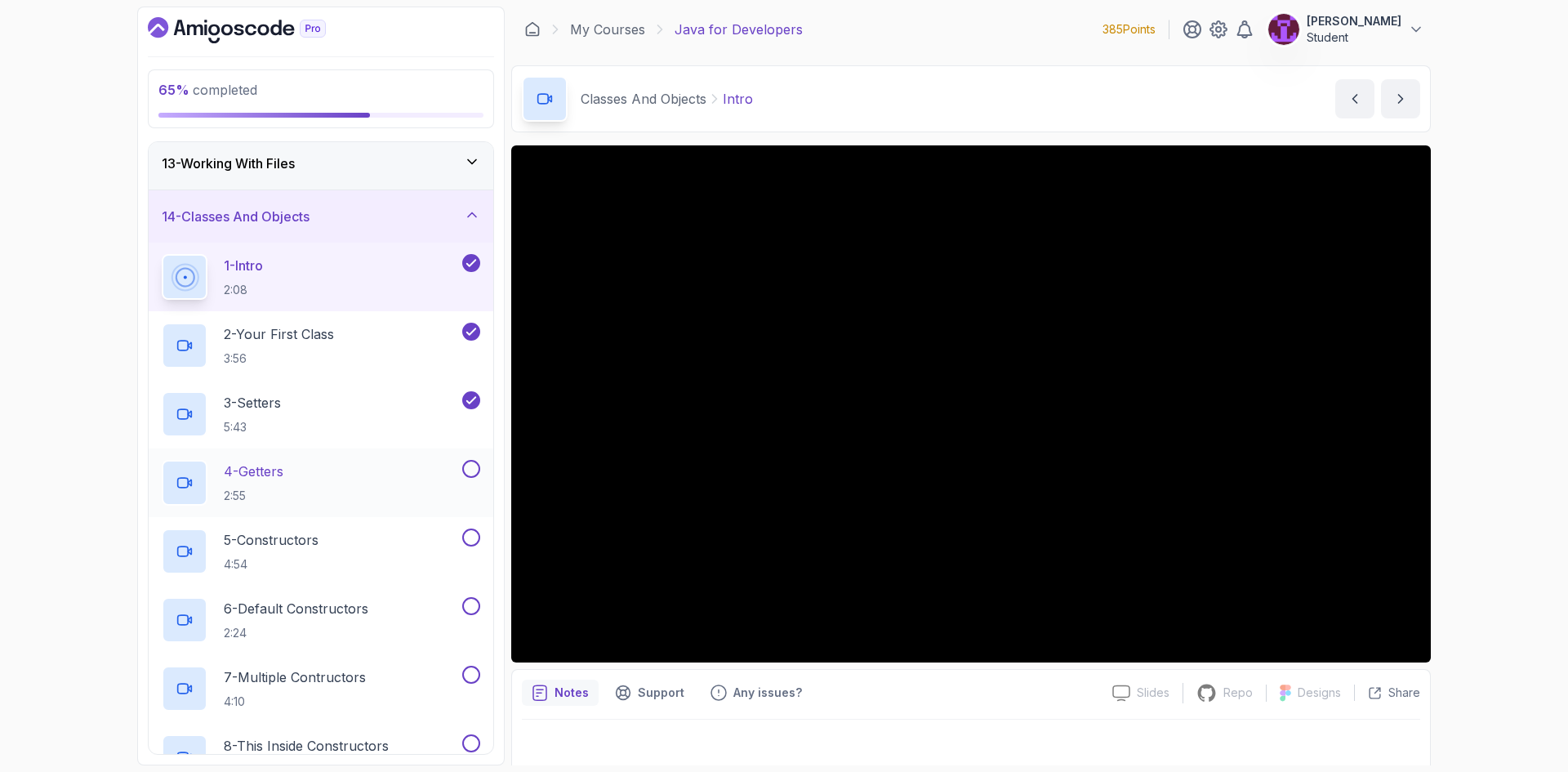
drag, startPoint x: 479, startPoint y: 468, endPoint x: 484, endPoint y: 492, distance: 24.5
click at [479, 467] on button at bounding box center [470, 468] width 18 height 18
click at [475, 538] on button at bounding box center [470, 537] width 18 height 18
click at [471, 612] on button at bounding box center [470, 605] width 18 height 18
click at [475, 672] on button at bounding box center [470, 674] width 18 height 18
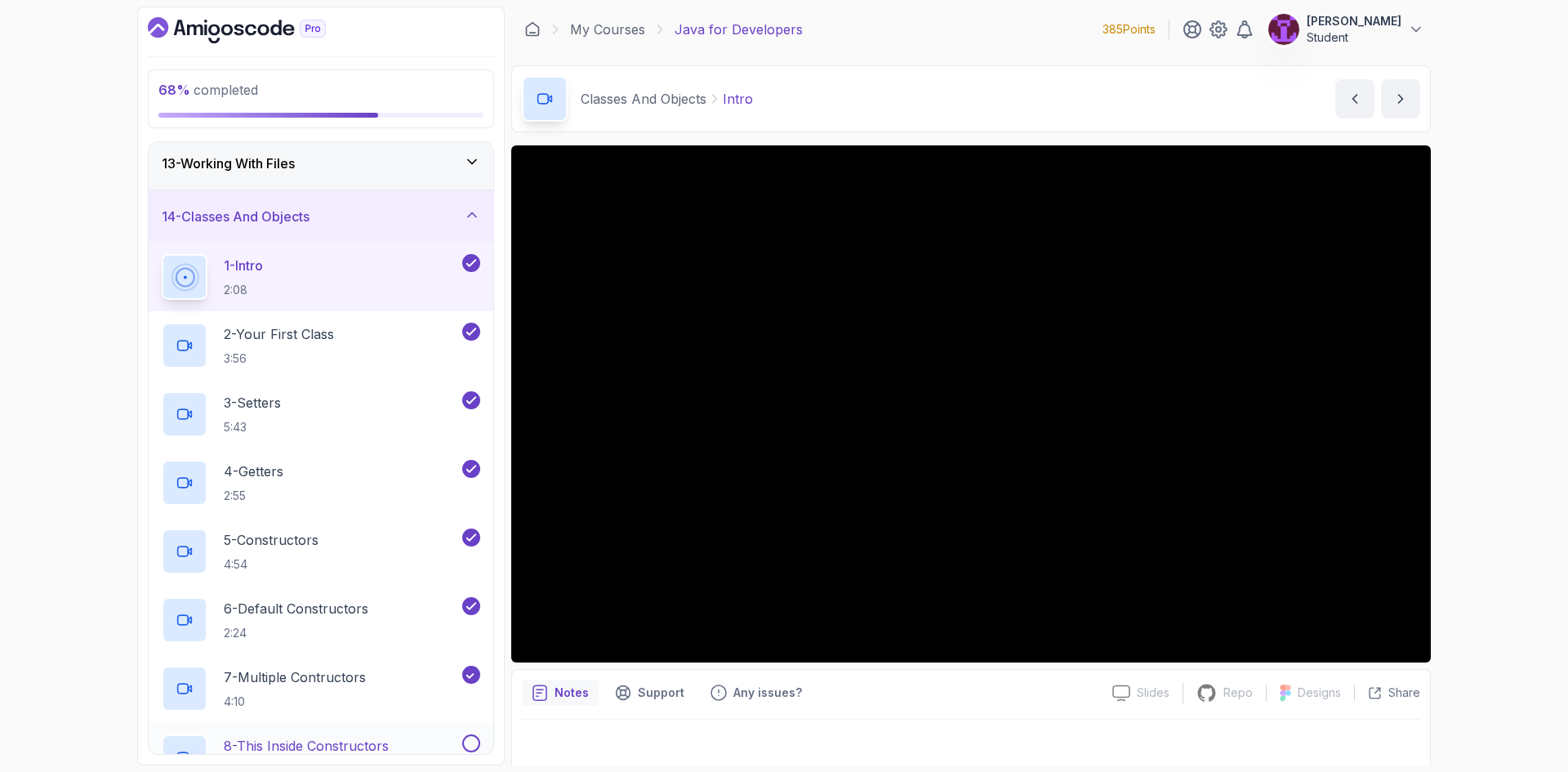
click at [475, 743] on button at bounding box center [470, 742] width 18 height 18
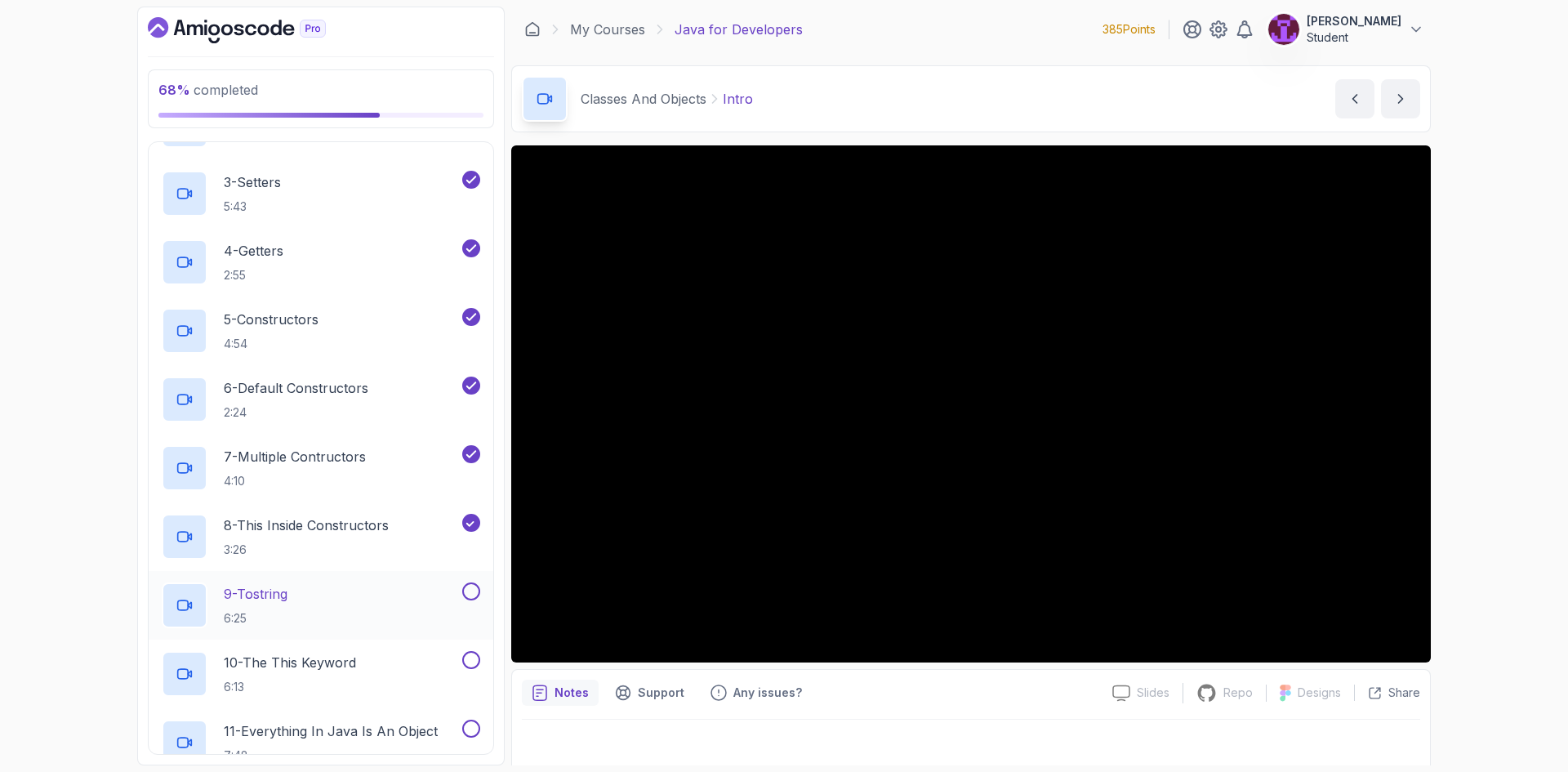
scroll to position [886, 0]
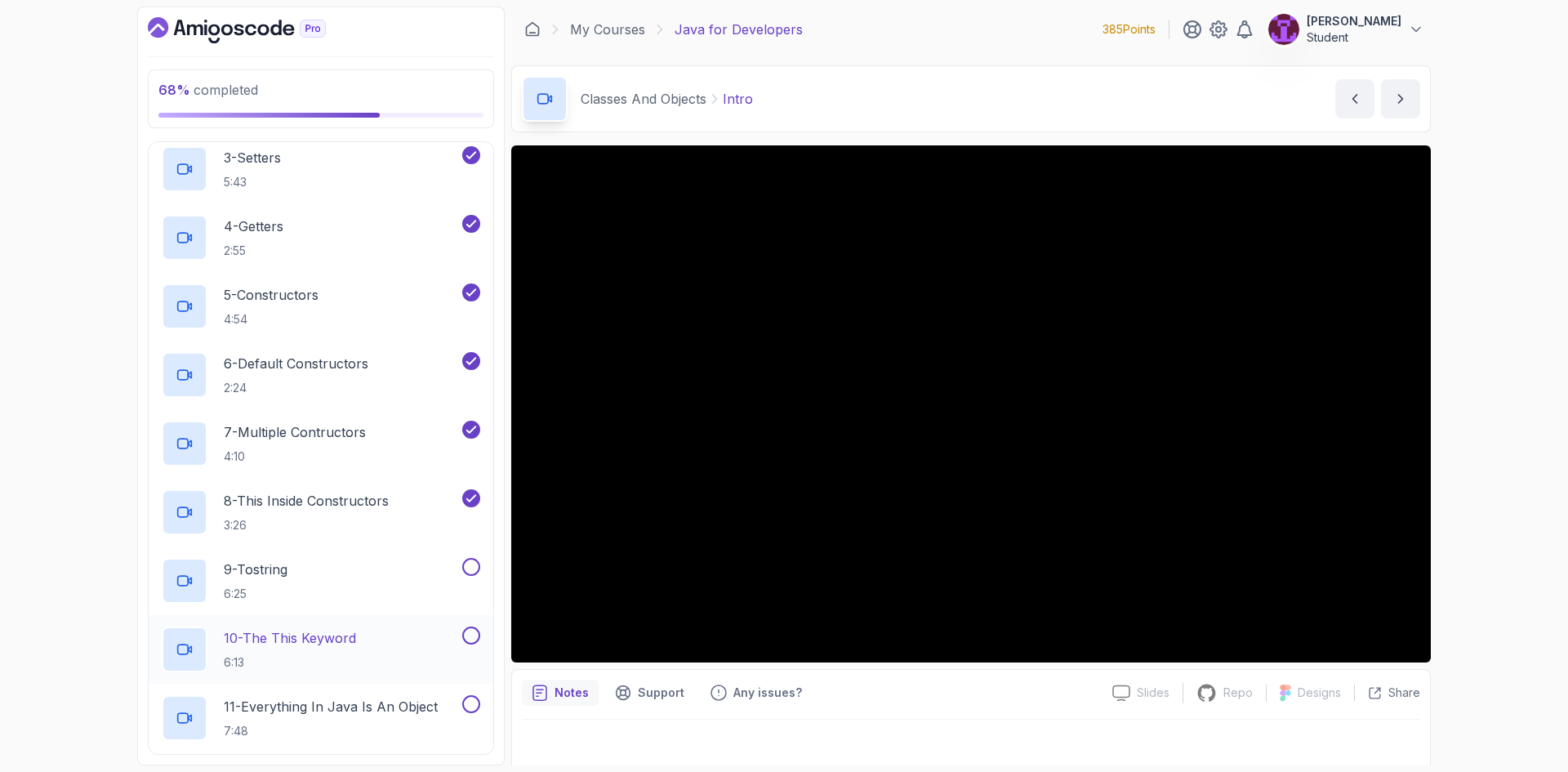
drag, startPoint x: 473, startPoint y: 569, endPoint x: 476, endPoint y: 639, distance: 70.1
click at [473, 570] on button at bounding box center [470, 566] width 18 height 18
click at [470, 634] on button at bounding box center [470, 635] width 18 height 18
click at [466, 702] on button at bounding box center [470, 703] width 18 height 18
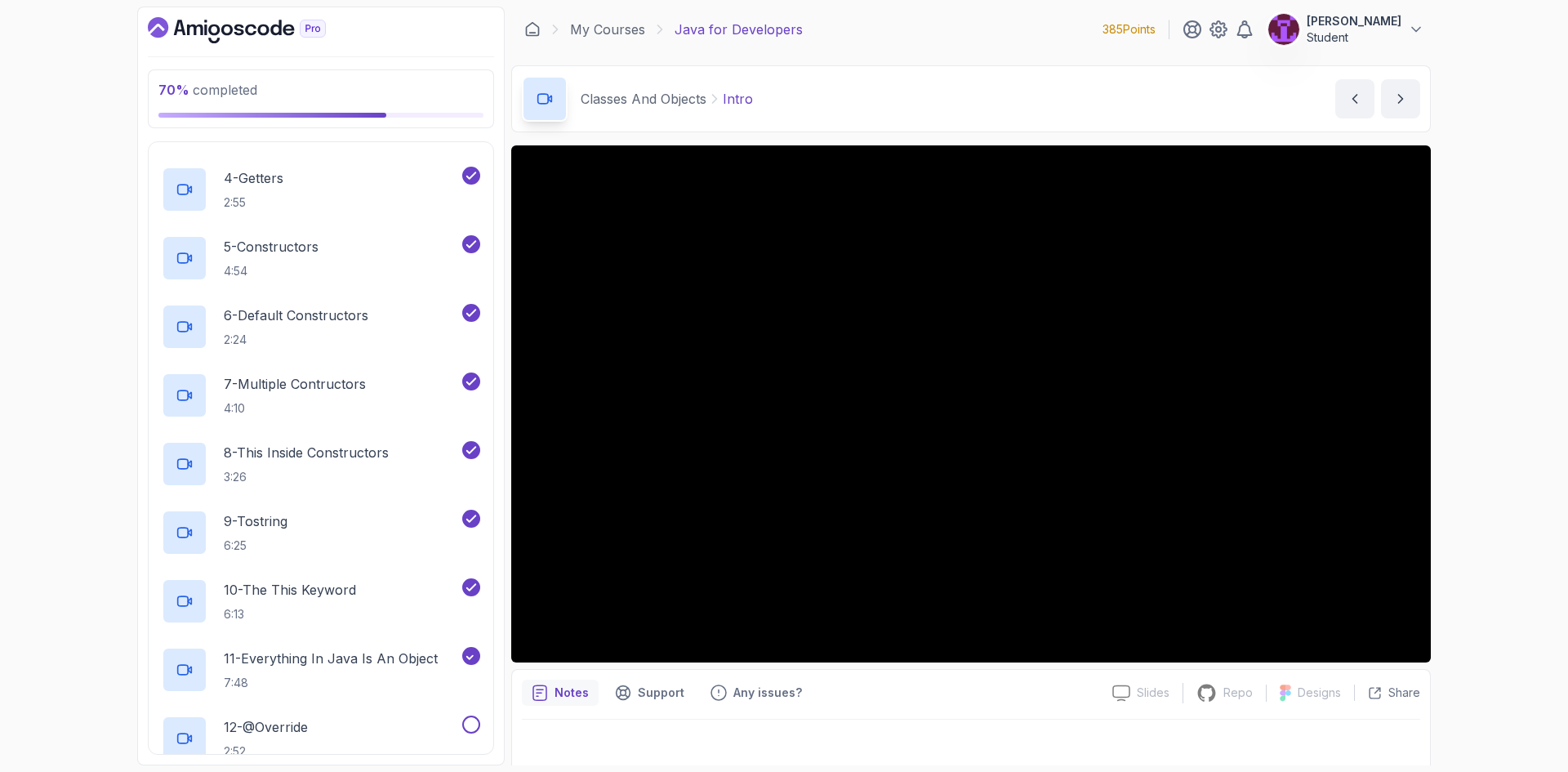
scroll to position [1295, 0]
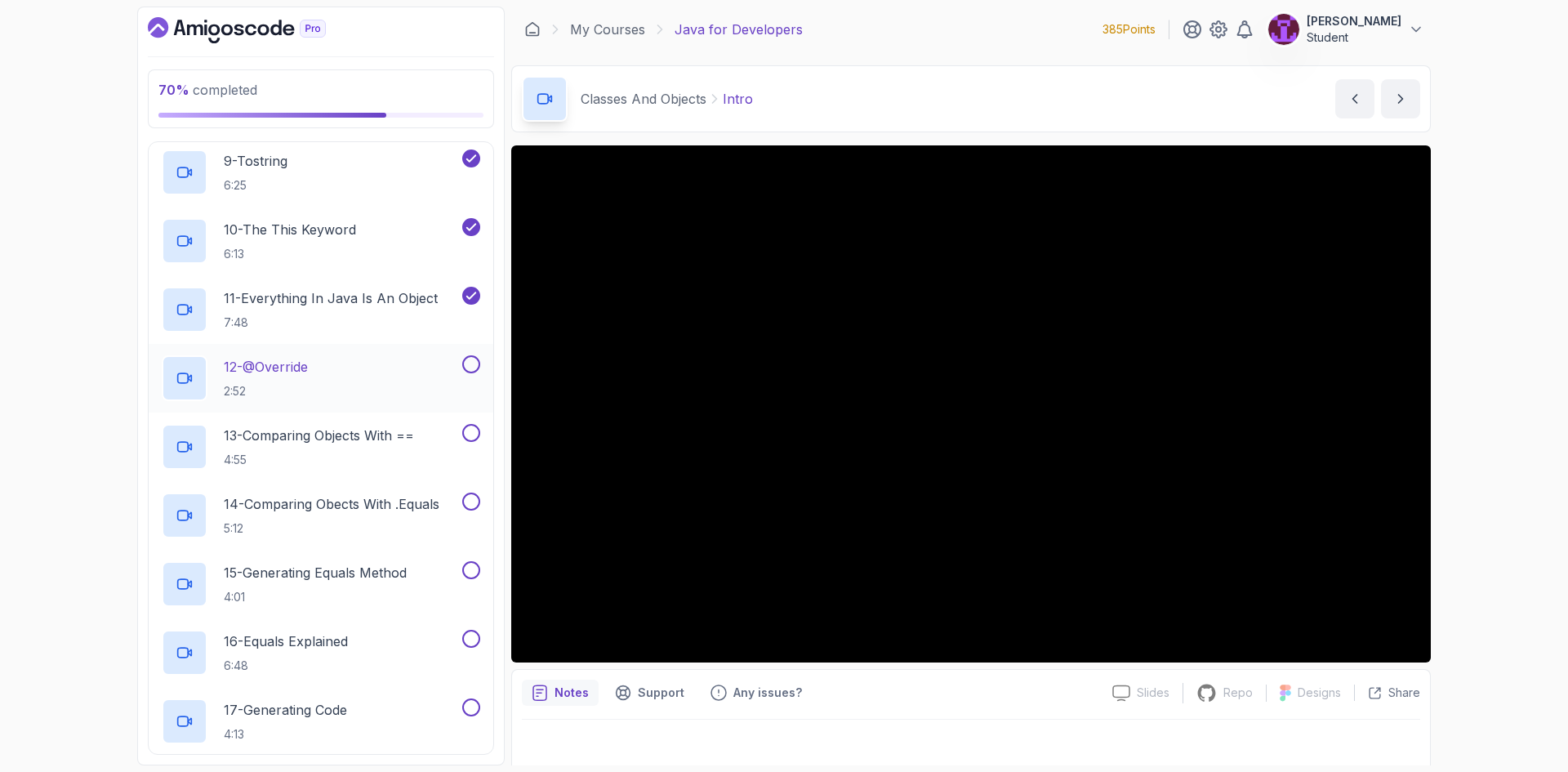
click at [471, 370] on button at bounding box center [470, 364] width 18 height 18
click at [467, 440] on button at bounding box center [470, 432] width 18 height 18
click at [473, 496] on button at bounding box center [470, 501] width 18 height 18
click at [471, 570] on button at bounding box center [470, 569] width 18 height 18
click at [475, 640] on button at bounding box center [470, 638] width 18 height 18
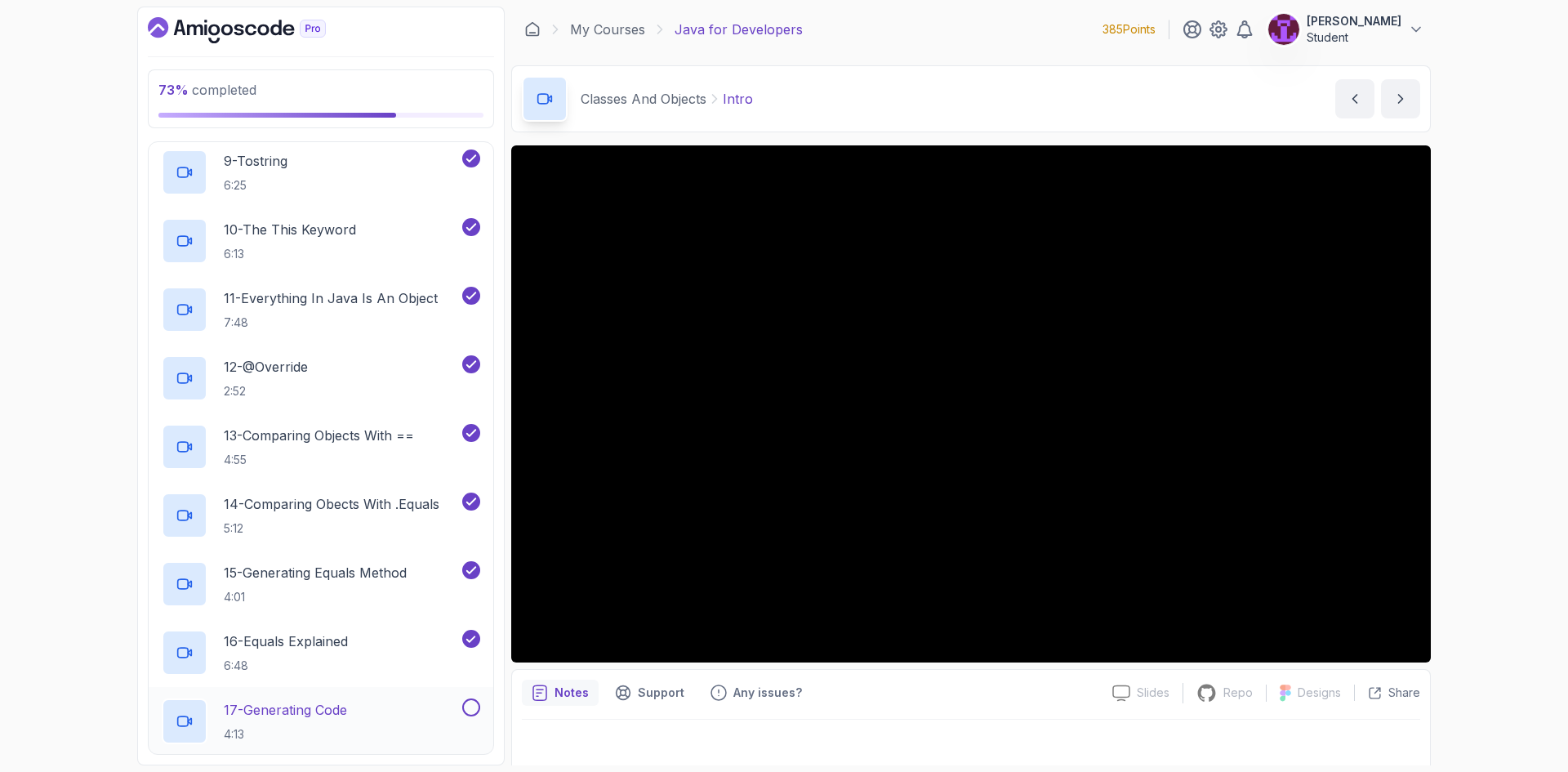
click at [473, 703] on button at bounding box center [470, 706] width 18 height 18
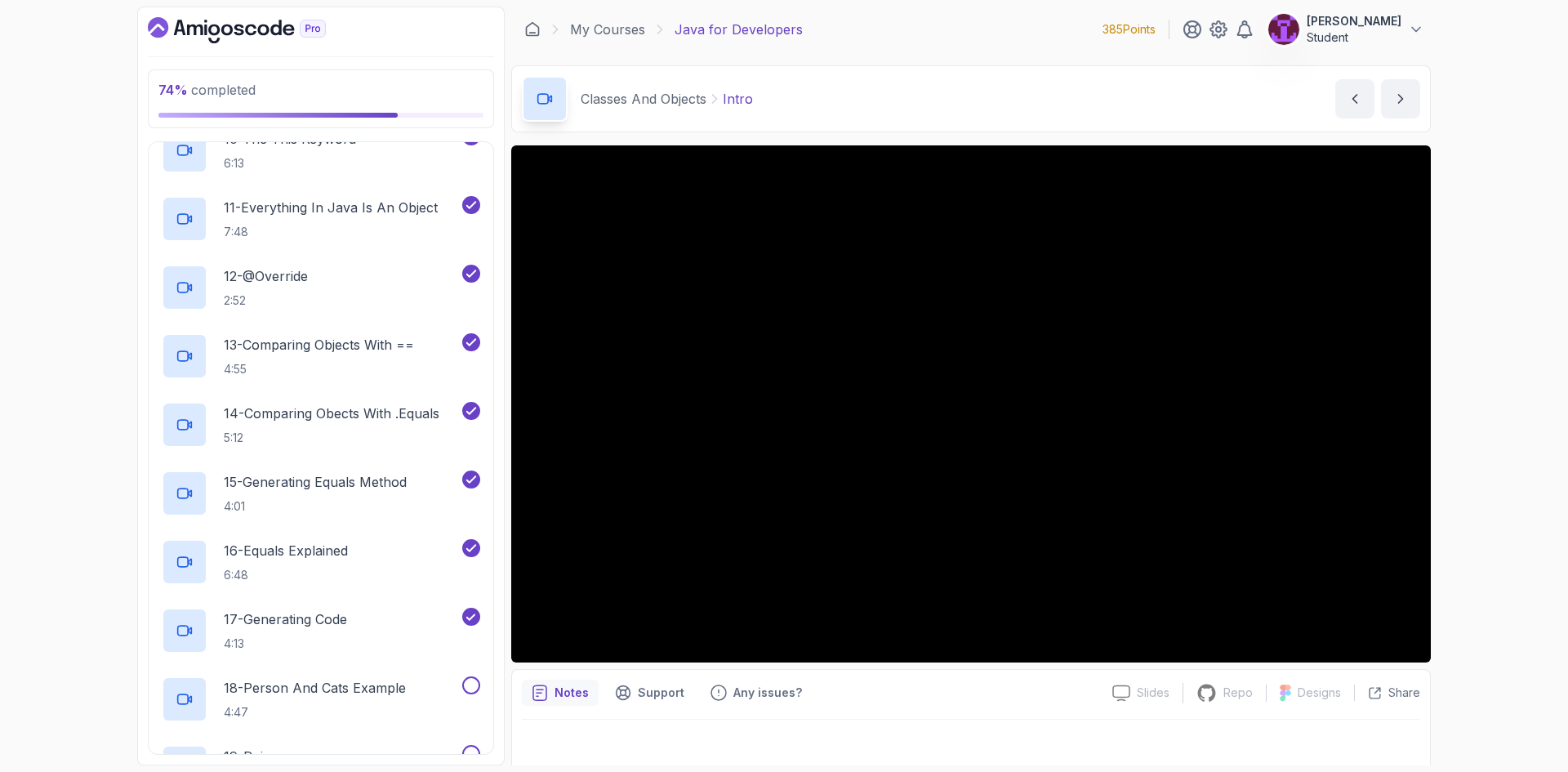
scroll to position [1703, 0]
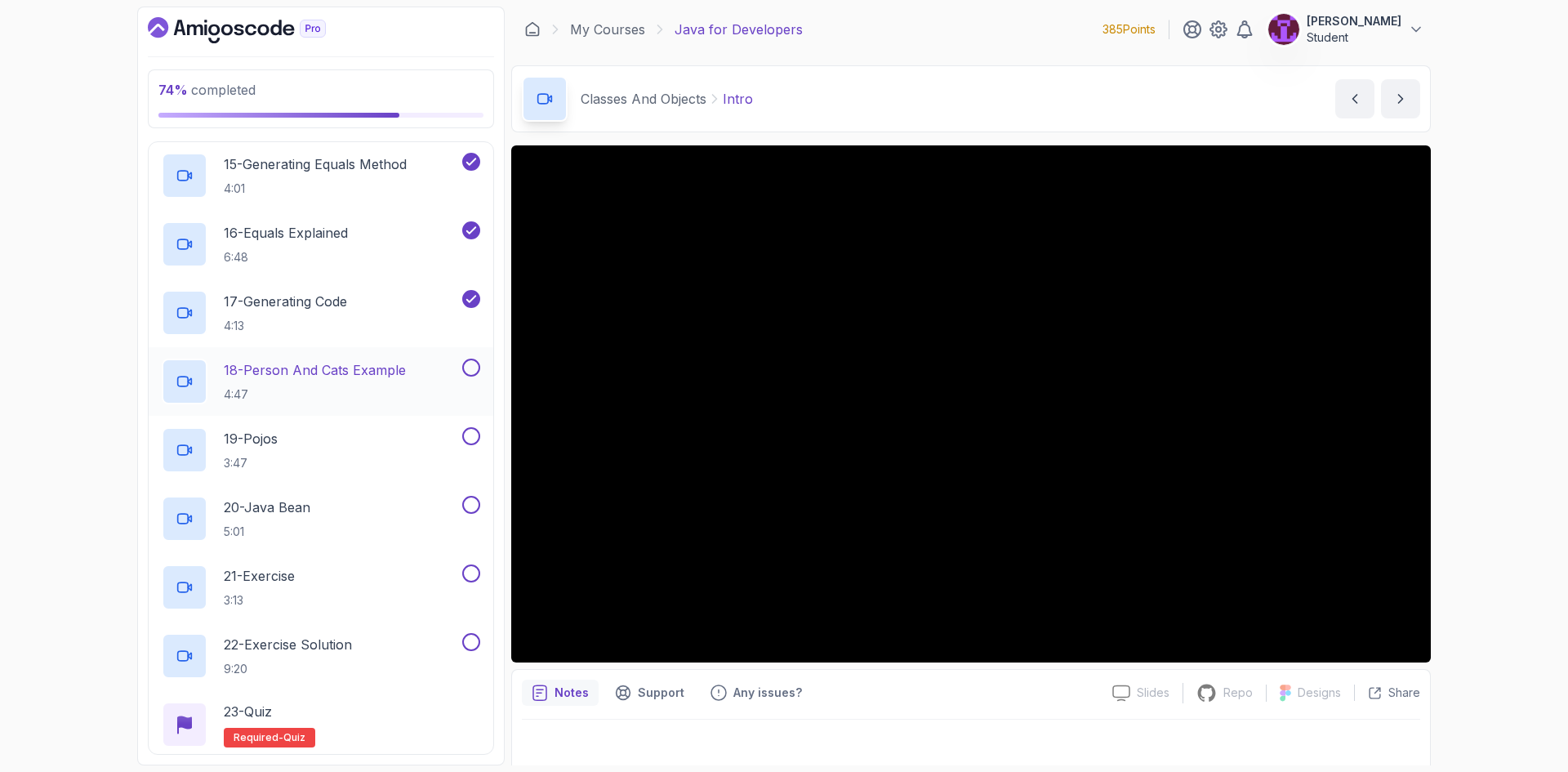
click at [478, 365] on button at bounding box center [470, 367] width 18 height 18
click at [475, 427] on div "19 - Pojos 3:47" at bounding box center [321, 450] width 345 height 69
click at [472, 439] on button at bounding box center [470, 436] width 18 height 18
click at [468, 496] on button at bounding box center [470, 505] width 18 height 18
click at [473, 569] on button at bounding box center [470, 573] width 18 height 18
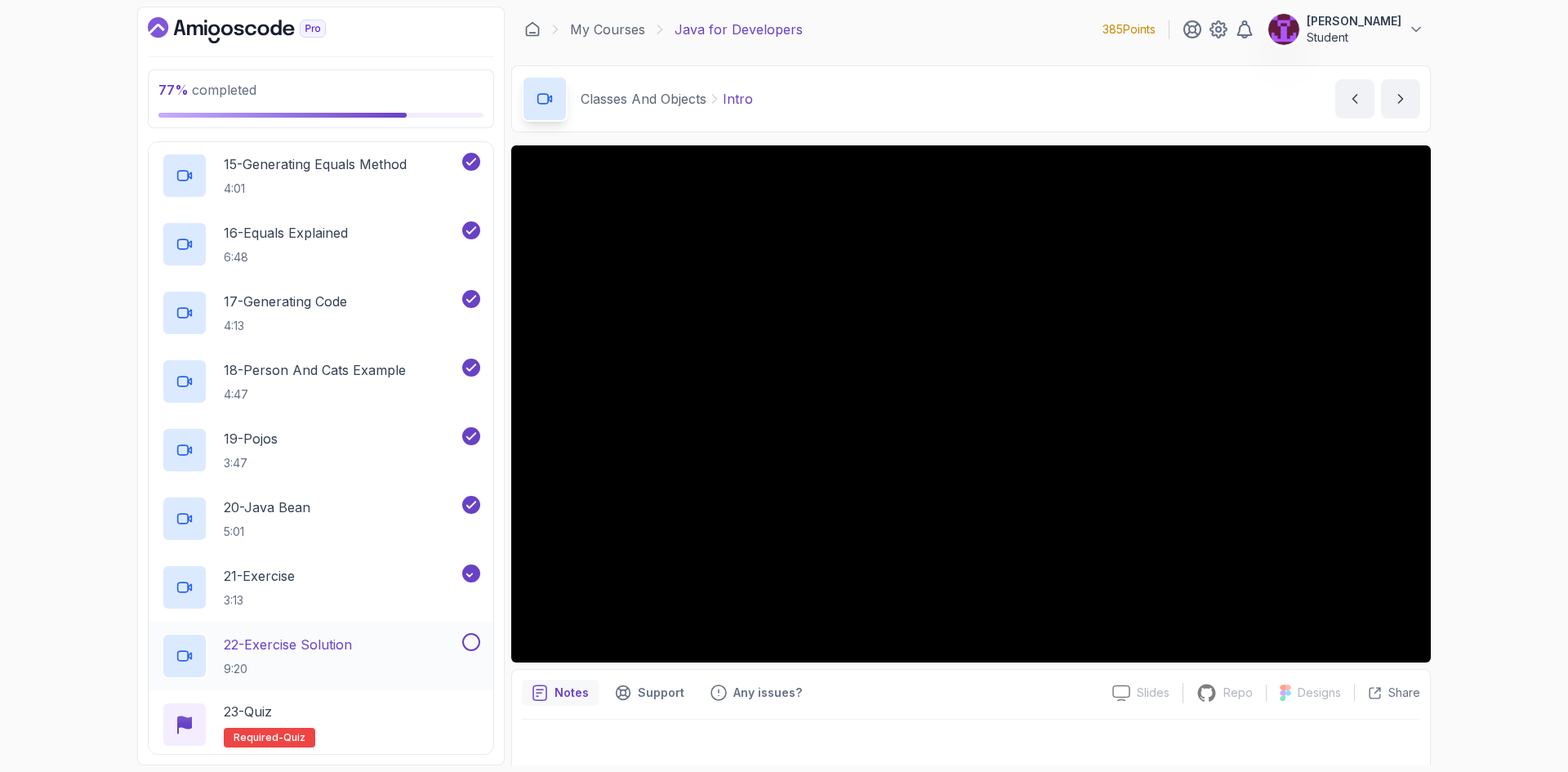
drag, startPoint x: 471, startPoint y: 641, endPoint x: 458, endPoint y: 658, distance: 21.4
click at [470, 641] on button at bounding box center [470, 642] width 18 height 18
click at [402, 714] on div "23 - Quiz Required- quiz" at bounding box center [321, 724] width 318 height 46
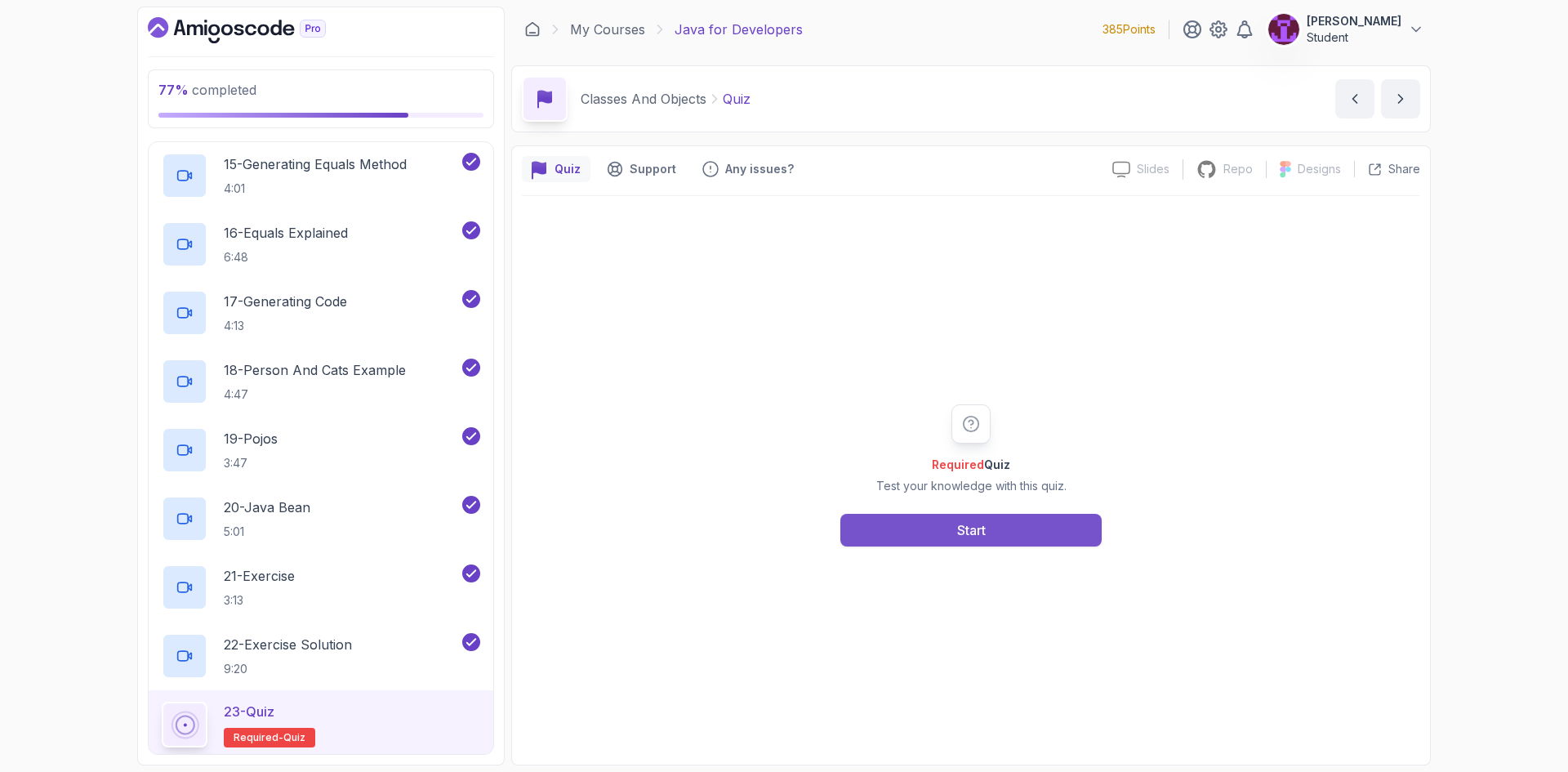
click at [857, 524] on button "Start" at bounding box center [971, 529] width 261 height 32
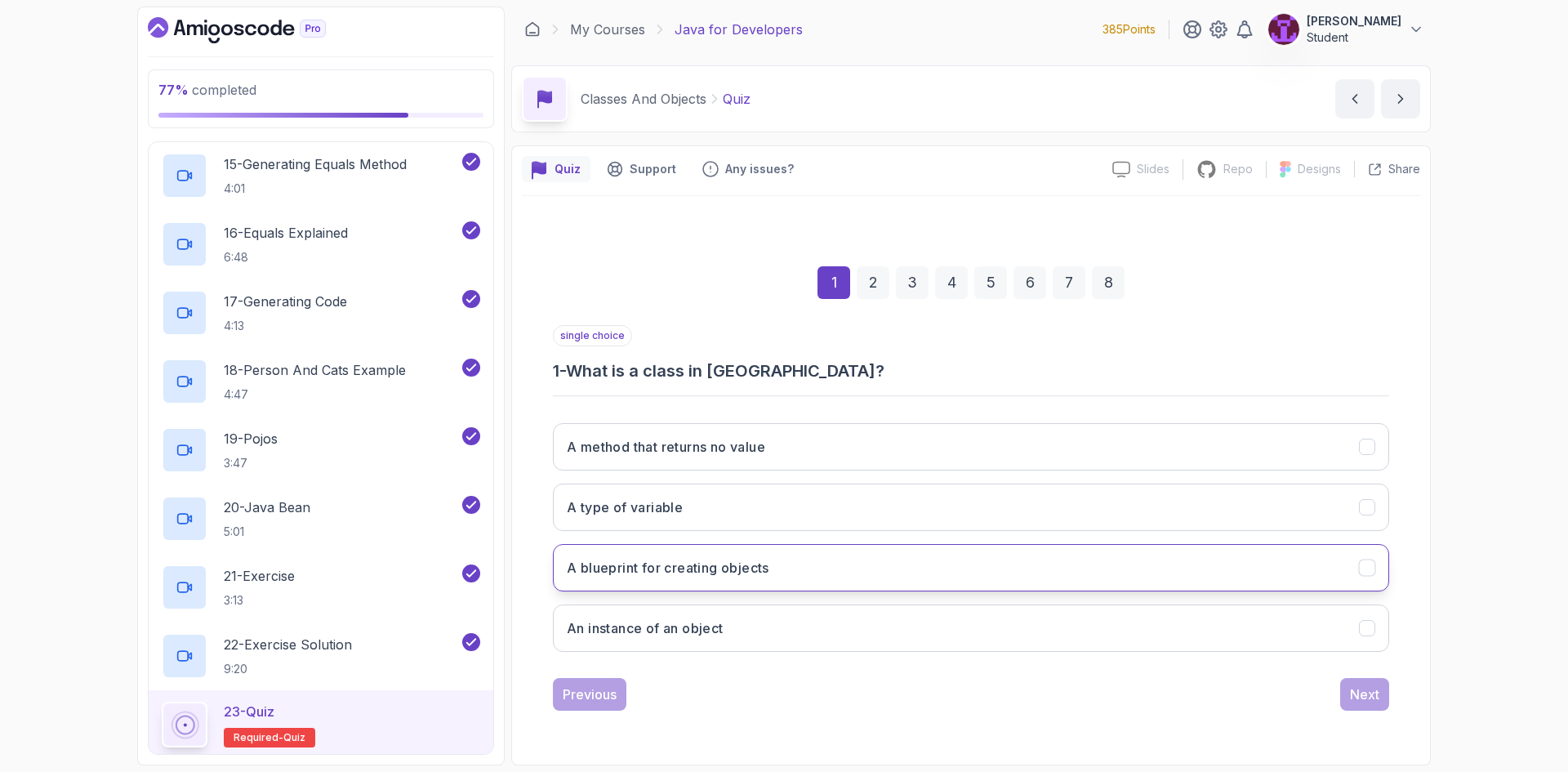
click at [876, 556] on button "A blueprint for creating objects" at bounding box center [971, 567] width 836 height 48
click at [1349, 683] on button "Next" at bounding box center [1363, 694] width 49 height 32
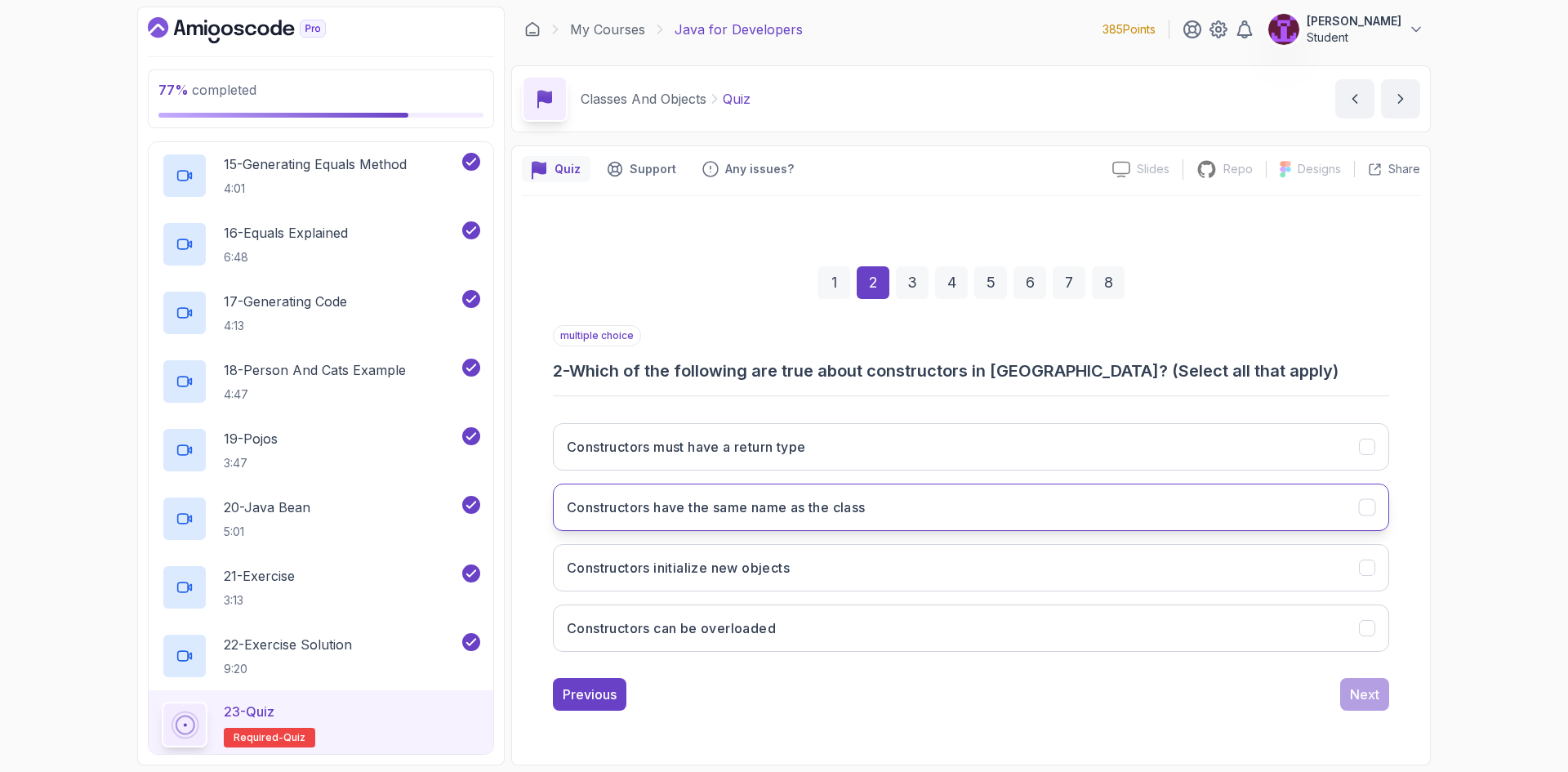
click at [724, 513] on h3 "Constructors have the same name as the class" at bounding box center [716, 506] width 299 height 20
click at [761, 580] on button "Constructors initialize new objects" at bounding box center [971, 567] width 836 height 48
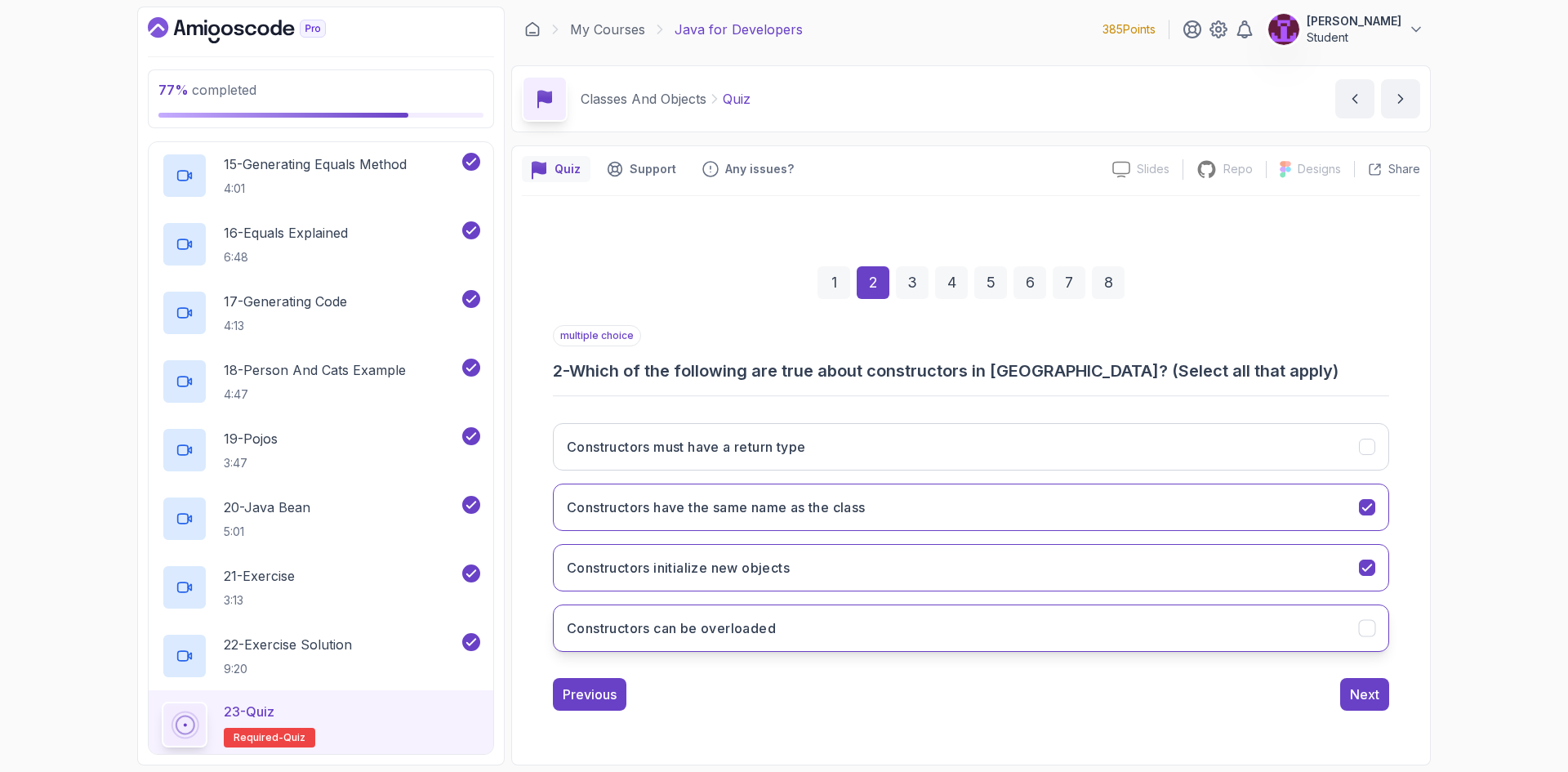
click at [1121, 638] on button "Constructors can be overloaded" at bounding box center [971, 628] width 836 height 48
click at [909, 286] on div "3" at bounding box center [912, 283] width 32 height 32
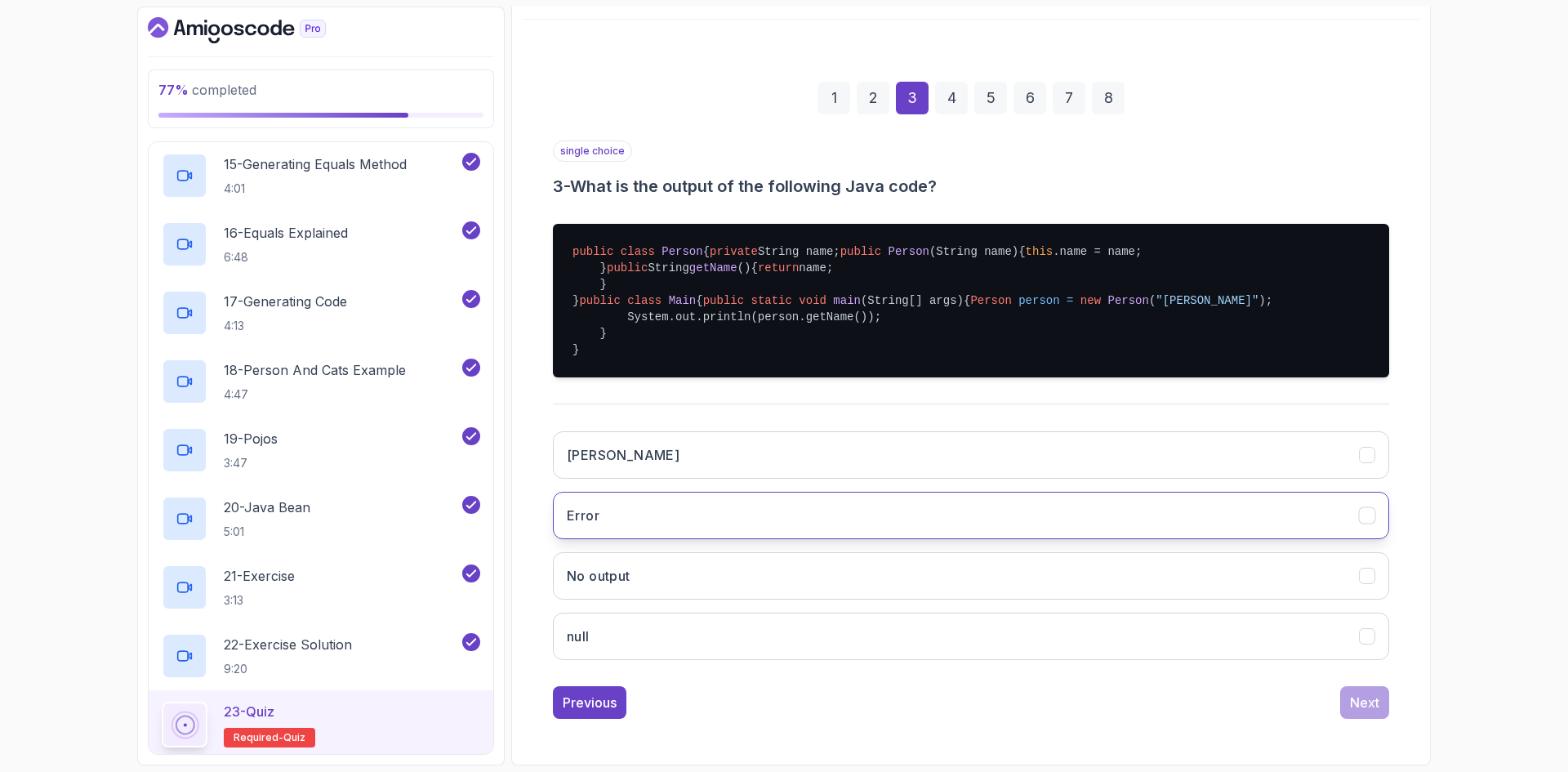
scroll to position [245, 0]
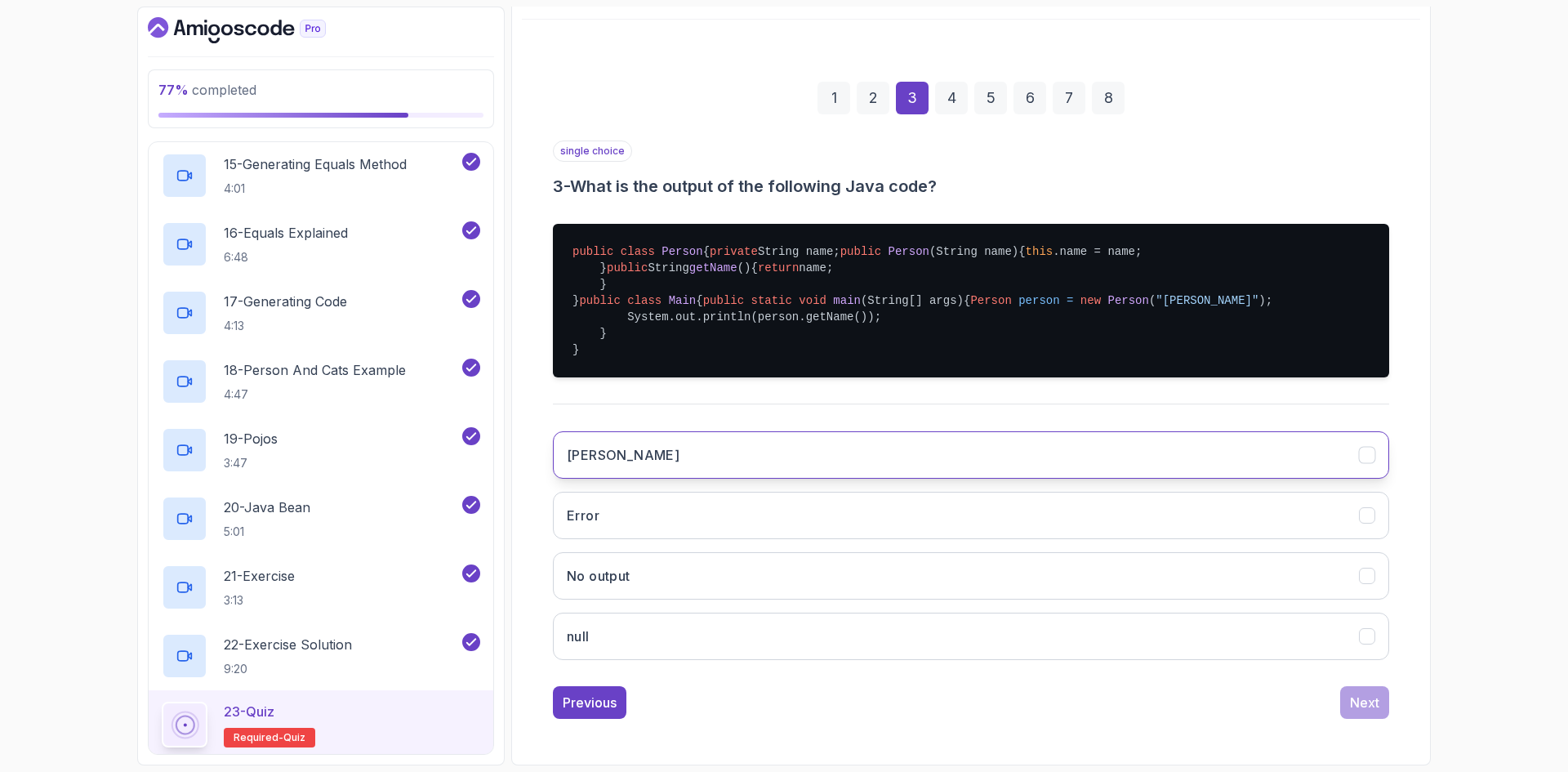
click at [757, 479] on button "Alice" at bounding box center [971, 455] width 836 height 48
click at [1365, 690] on button "Next" at bounding box center [1363, 702] width 49 height 32
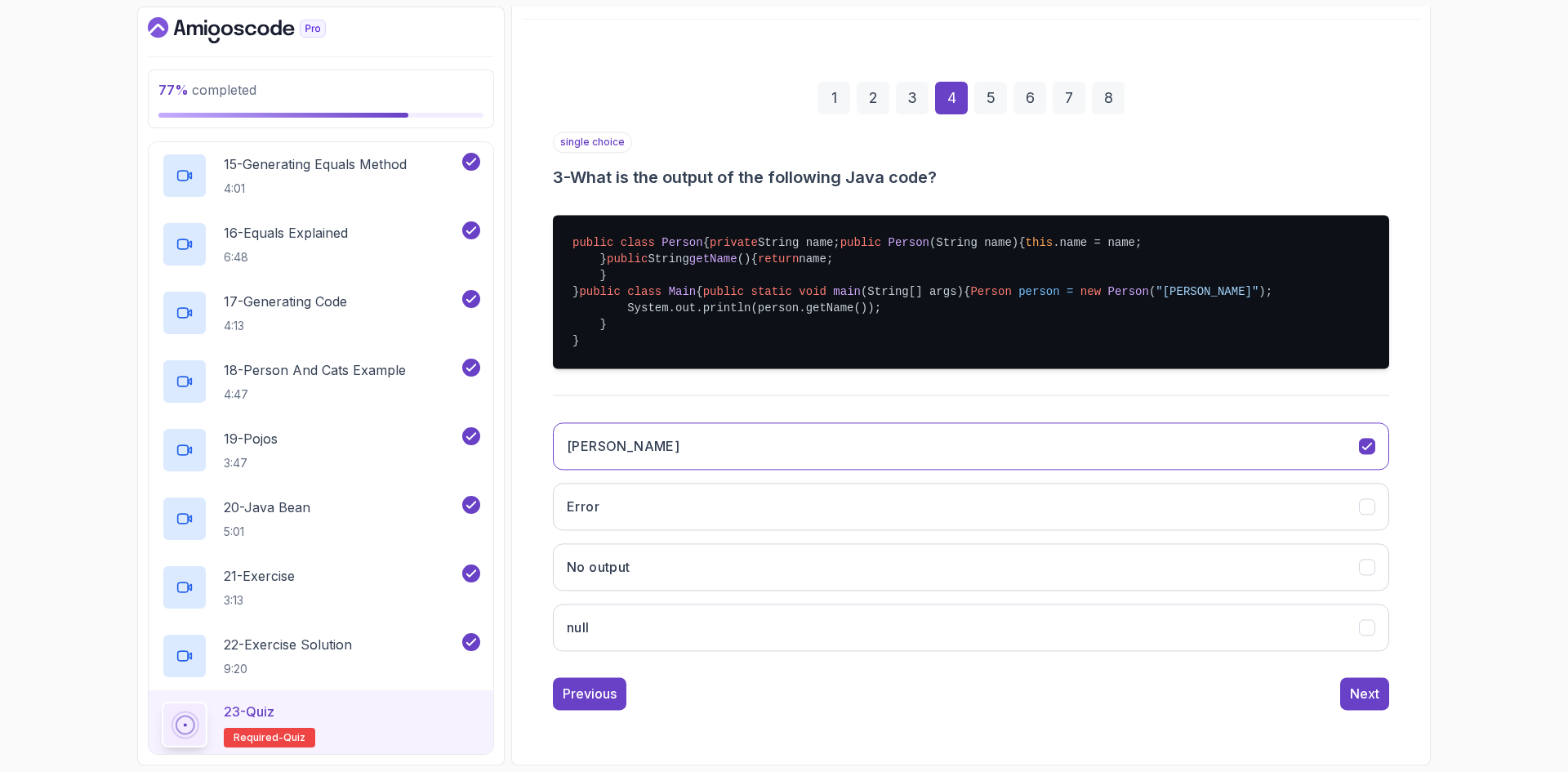
scroll to position [0, 0]
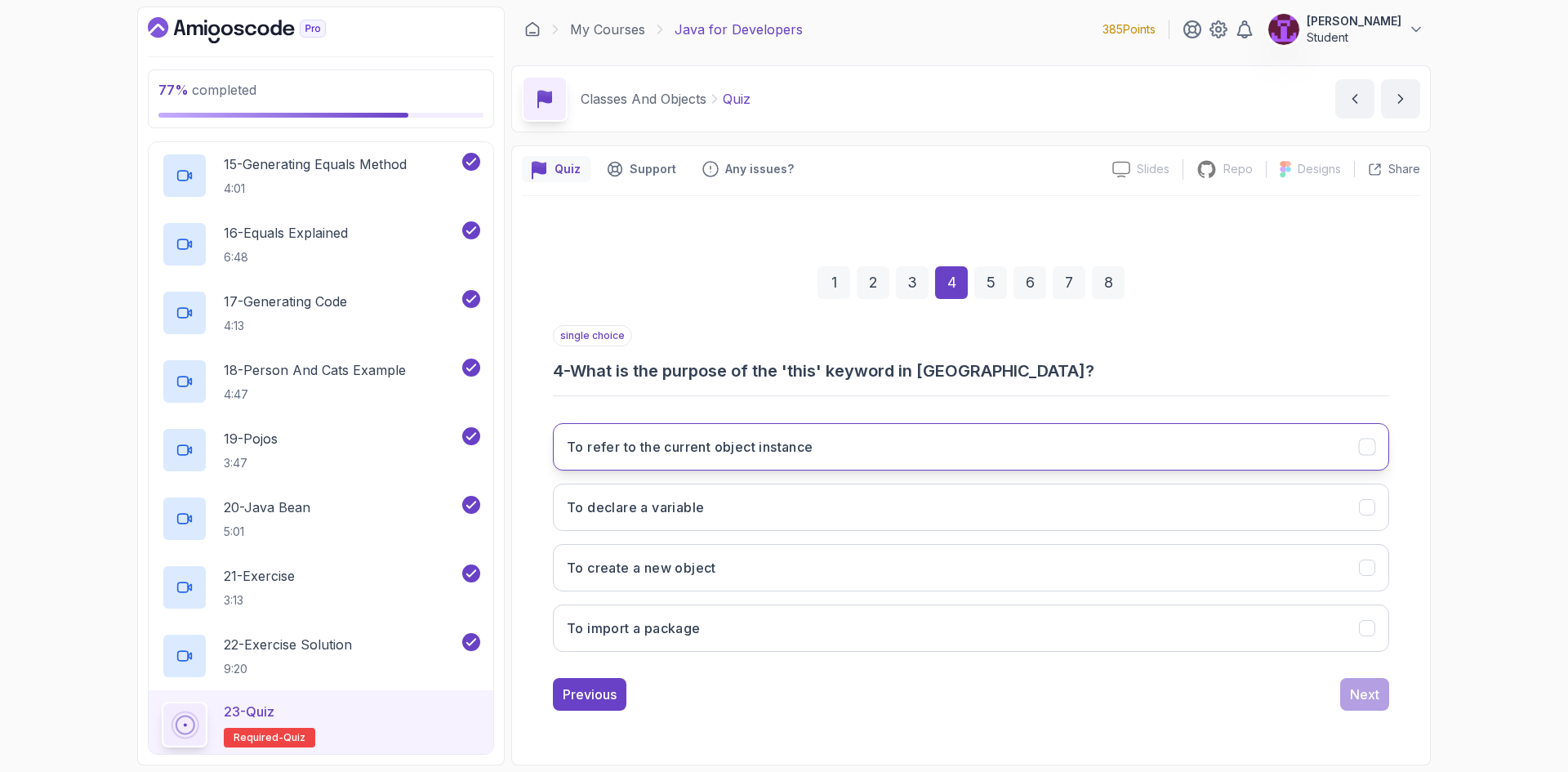
click at [718, 456] on button "To refer to the current object instance" at bounding box center [971, 446] width 836 height 48
click at [1370, 703] on div "Next" at bounding box center [1364, 694] width 30 height 20
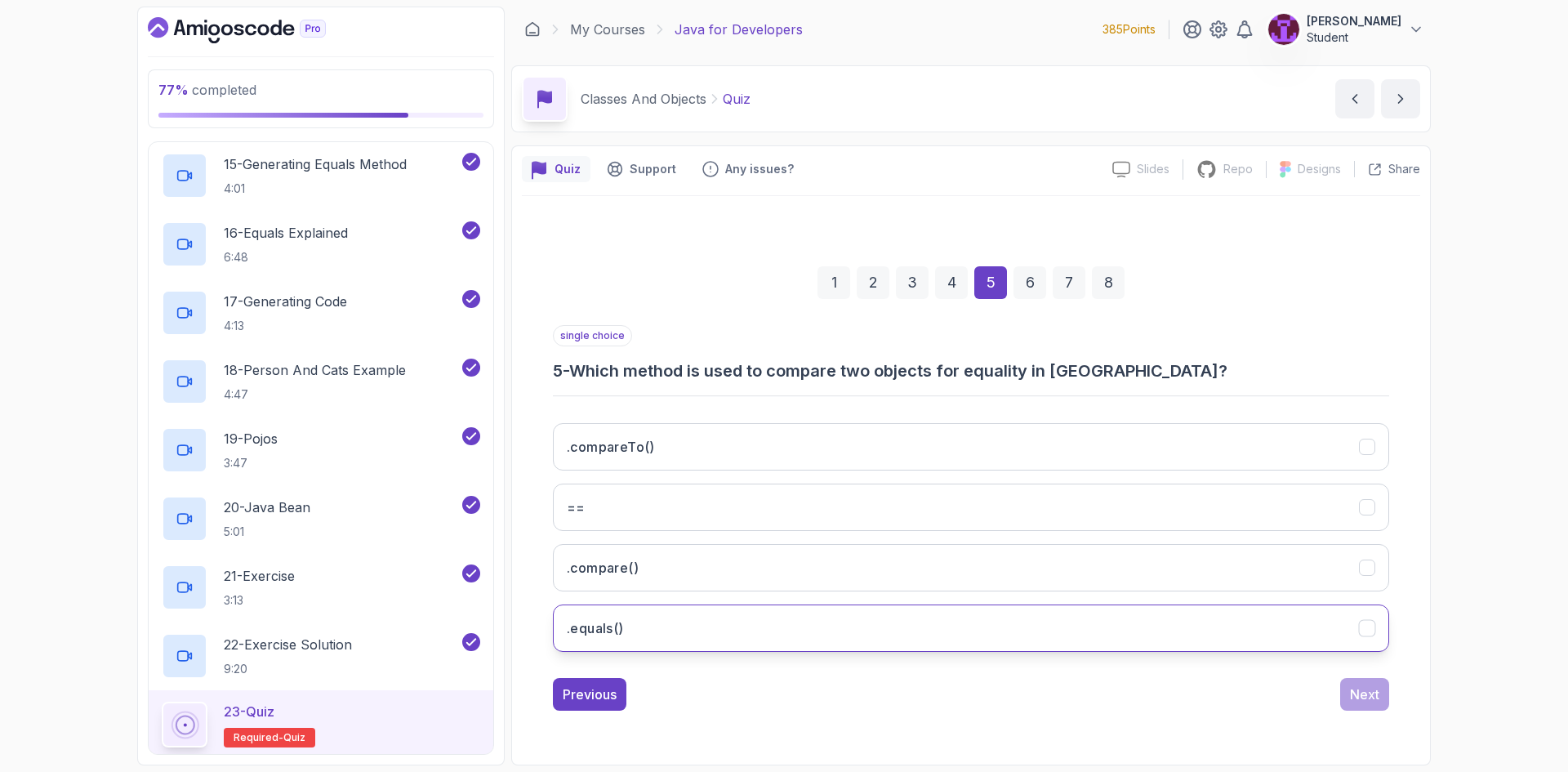
click at [706, 622] on button ".equals()" at bounding box center [971, 628] width 836 height 48
click at [1354, 692] on div "Next" at bounding box center [1364, 694] width 30 height 20
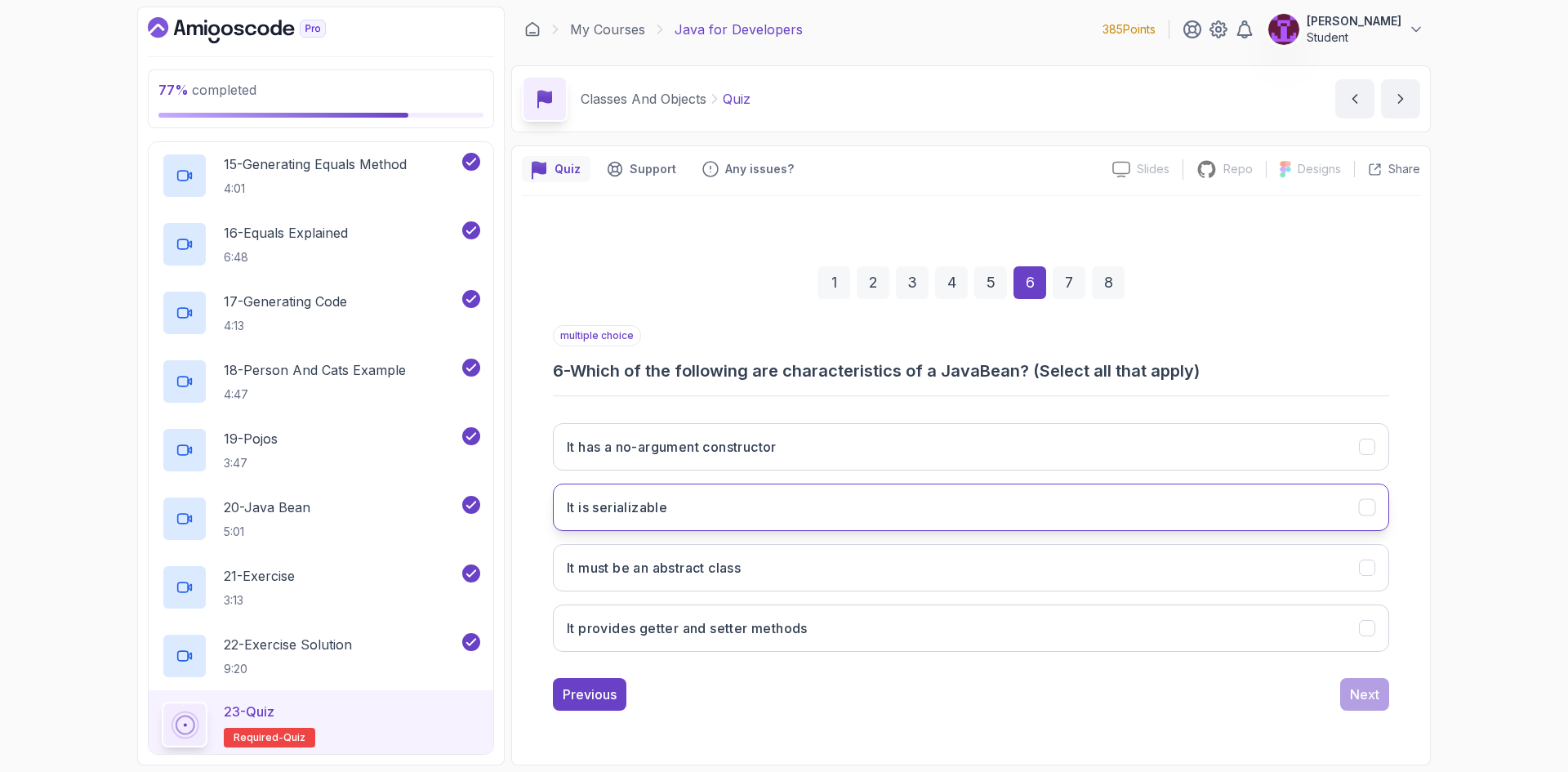
click at [769, 507] on button "It is serializable" at bounding box center [971, 507] width 836 height 48
click at [1351, 691] on div "Next" at bounding box center [1364, 694] width 30 height 20
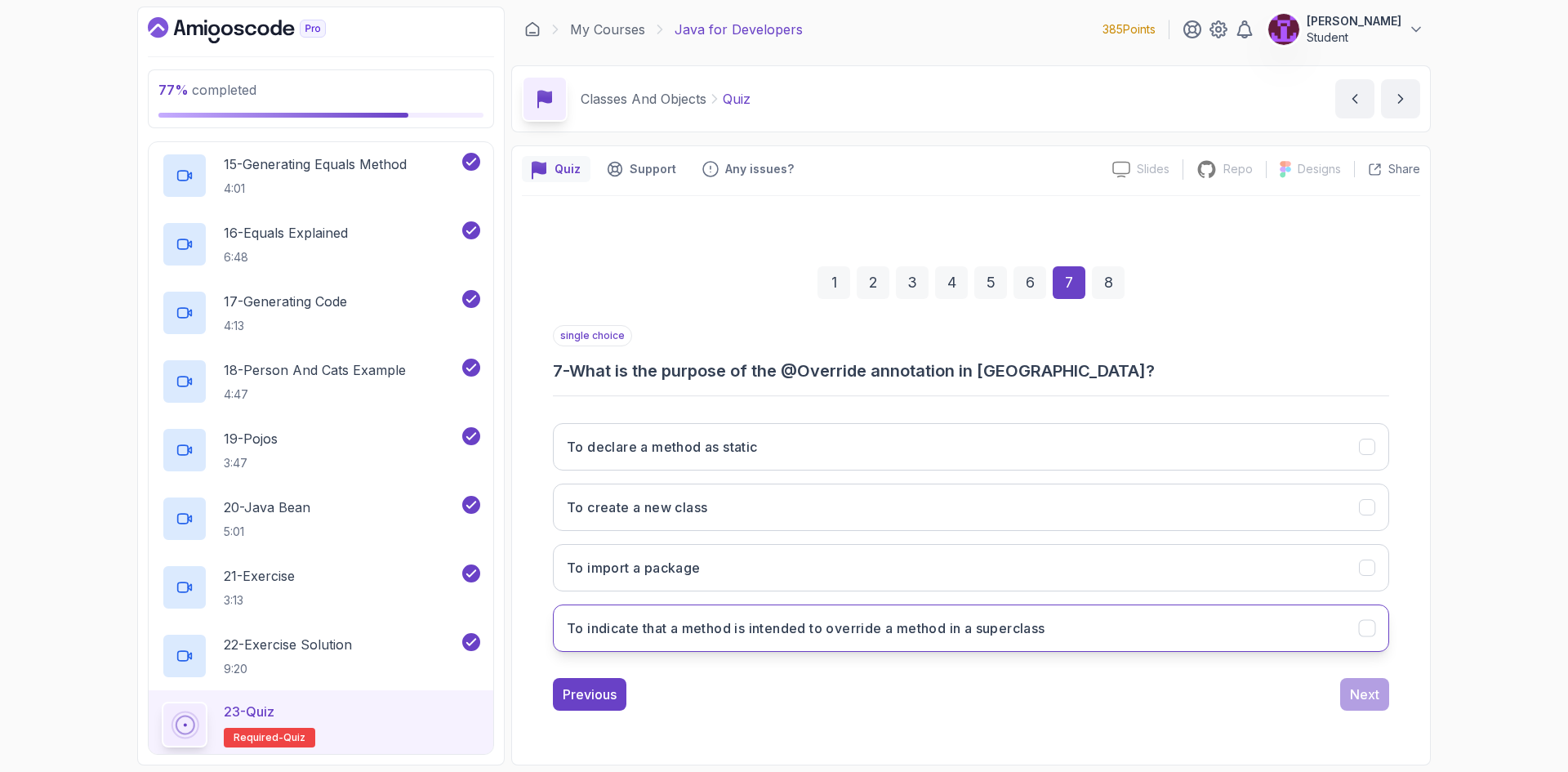
click at [817, 628] on h3 "To indicate that a method is intended to override a method in a superclass" at bounding box center [805, 627] width 479 height 20
click at [1379, 703] on button "Next" at bounding box center [1363, 694] width 49 height 32
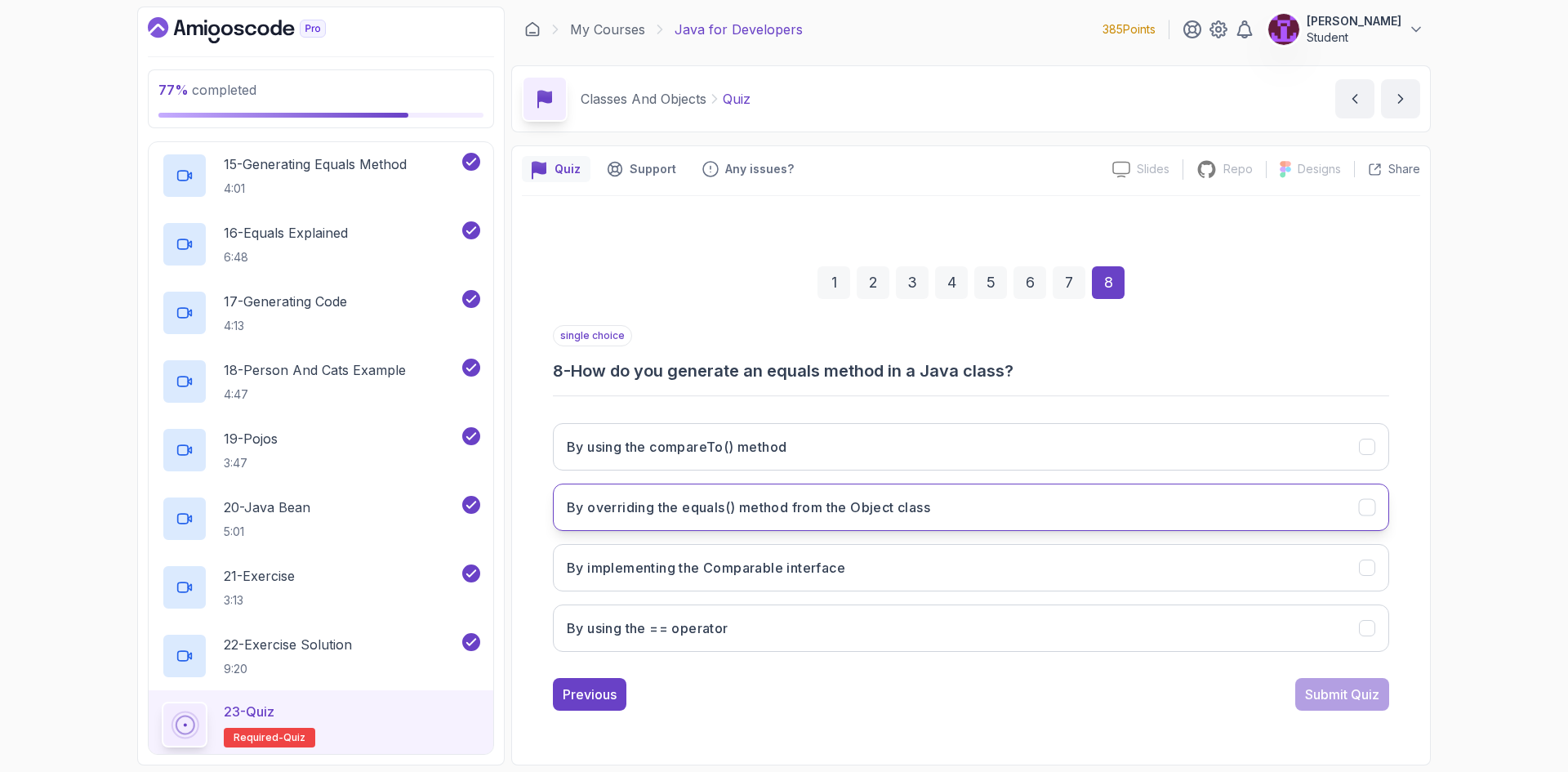
click at [734, 518] on button "By overriding the equals() method from the Object class" at bounding box center [971, 507] width 836 height 48
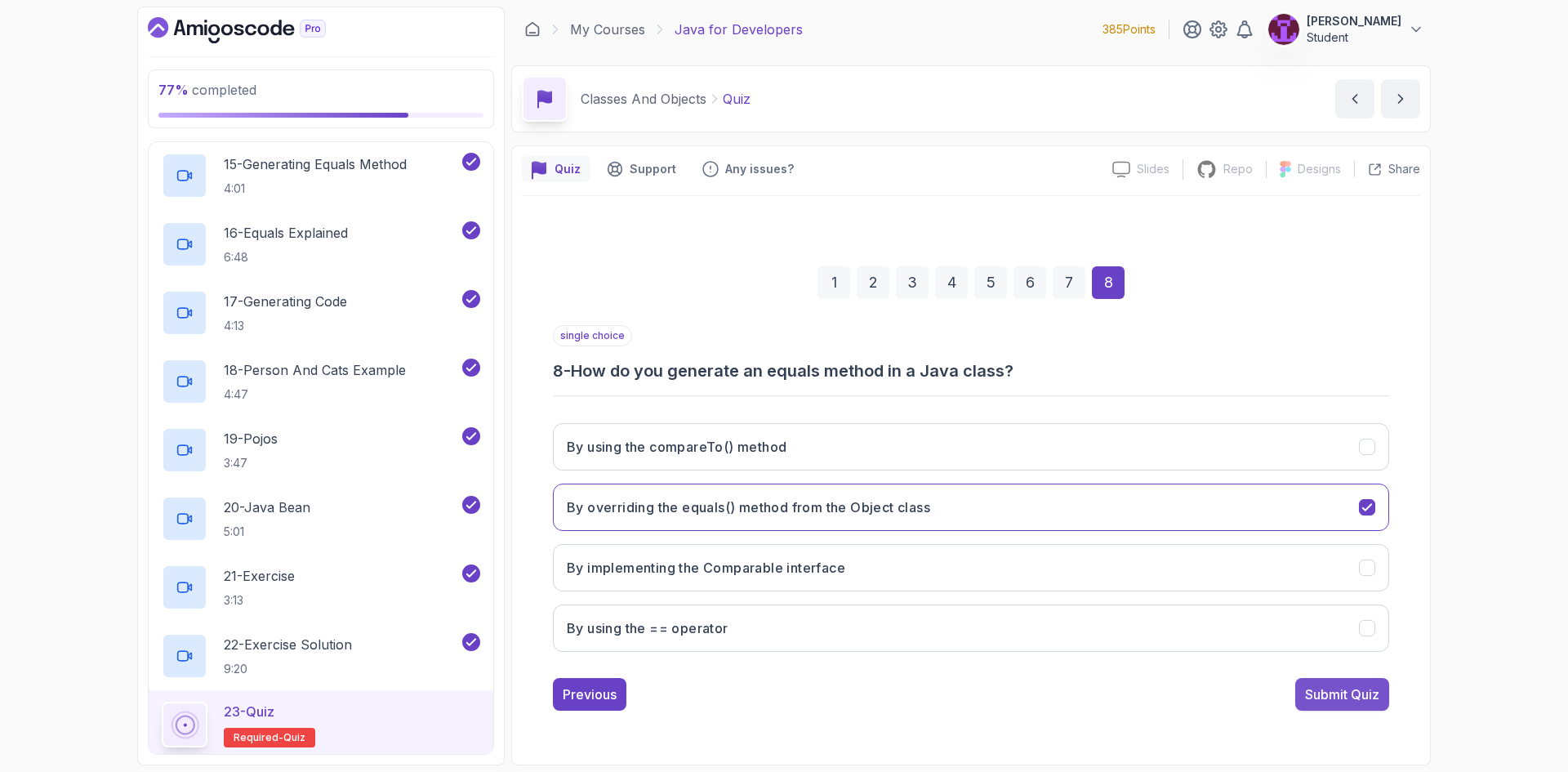
click at [1317, 708] on button "Submit Quiz" at bounding box center [1341, 694] width 94 height 32
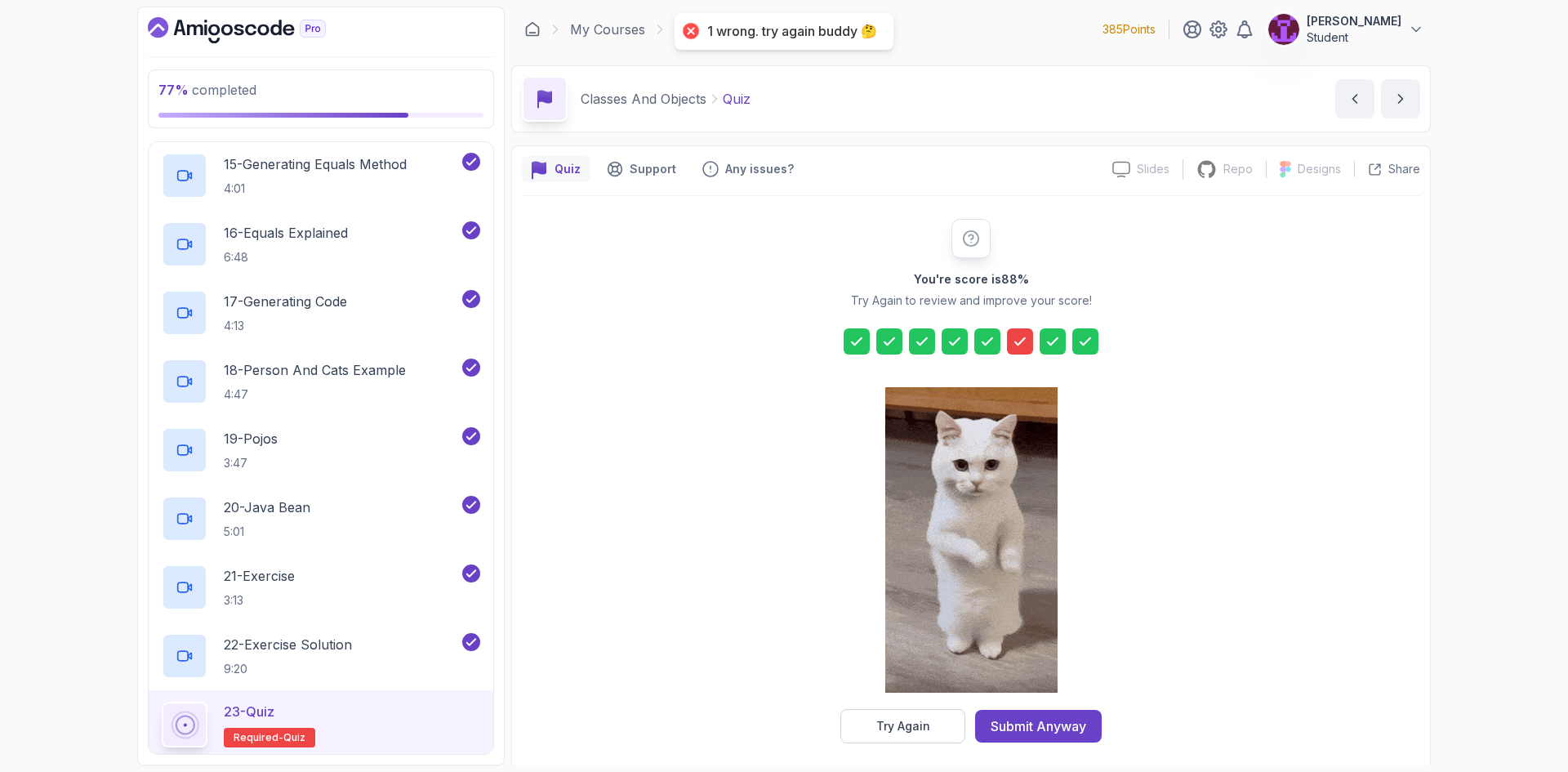
click at [916, 697] on div at bounding box center [971, 542] width 172 height 335
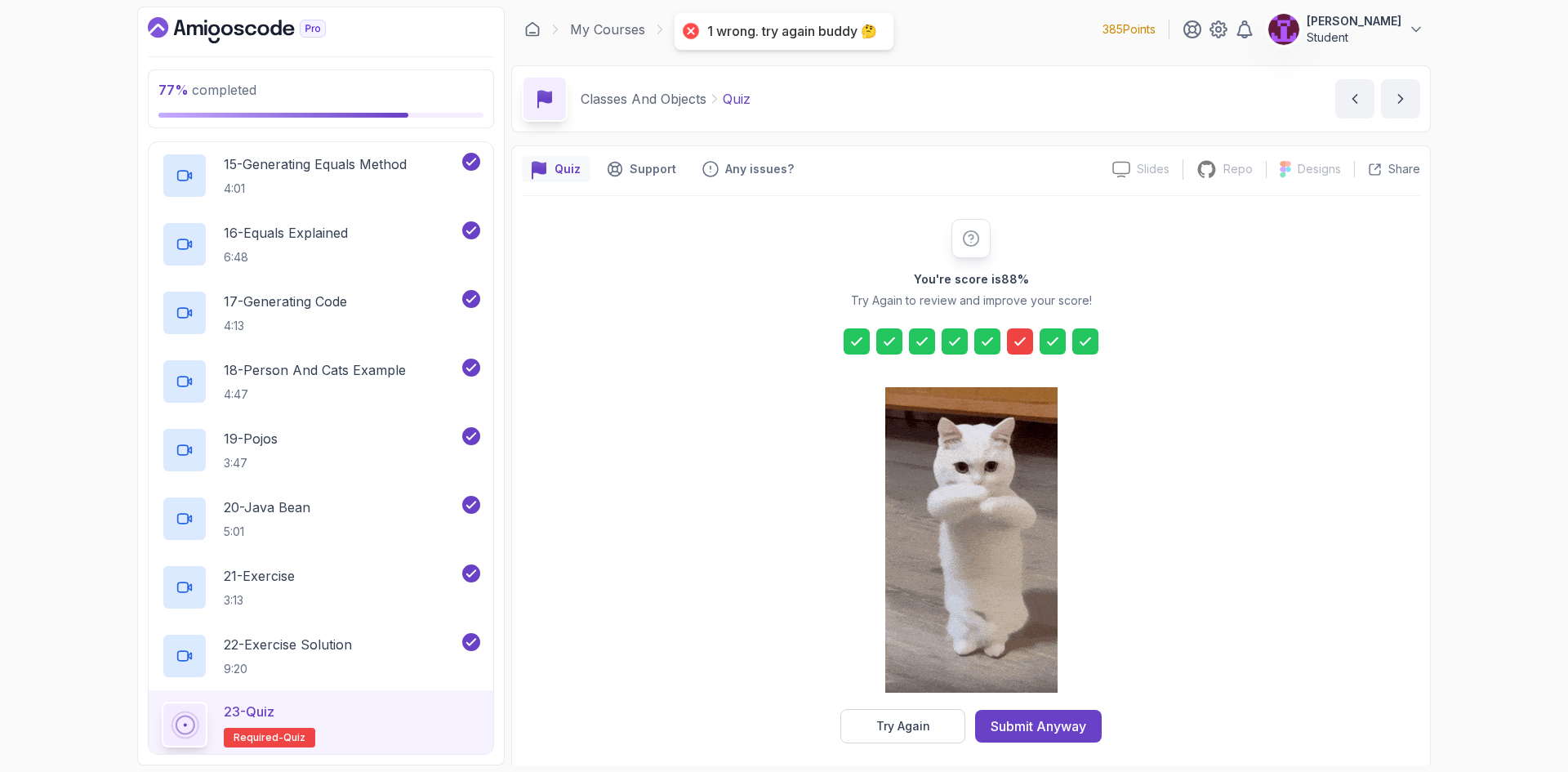
click at [938, 724] on button "Try Again" at bounding box center [903, 725] width 125 height 34
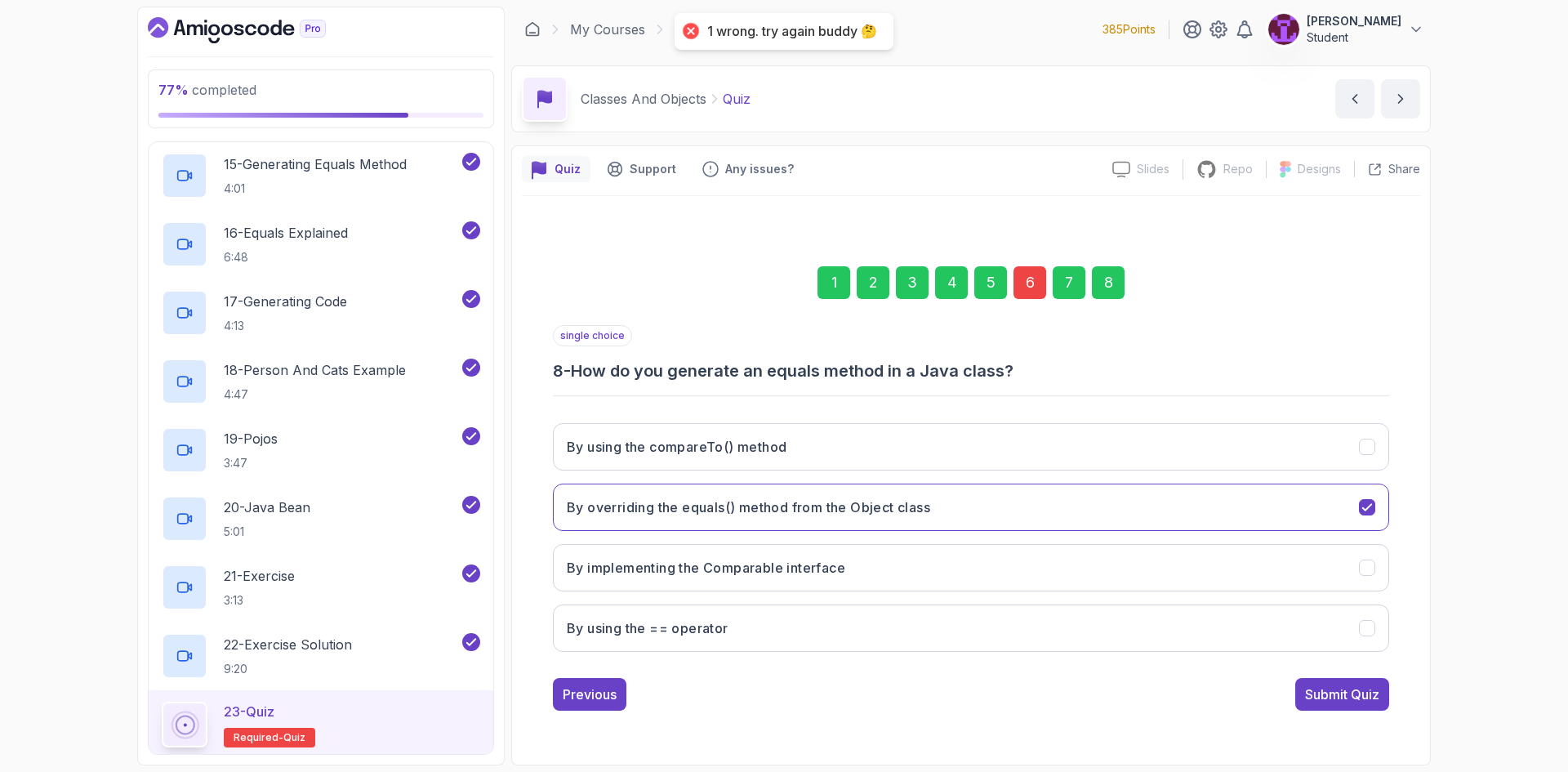
click at [1019, 265] on div "1 2 3 4 5 6 7 8" at bounding box center [971, 282] width 836 height 85
click at [1031, 287] on div "6" at bounding box center [1029, 283] width 32 height 32
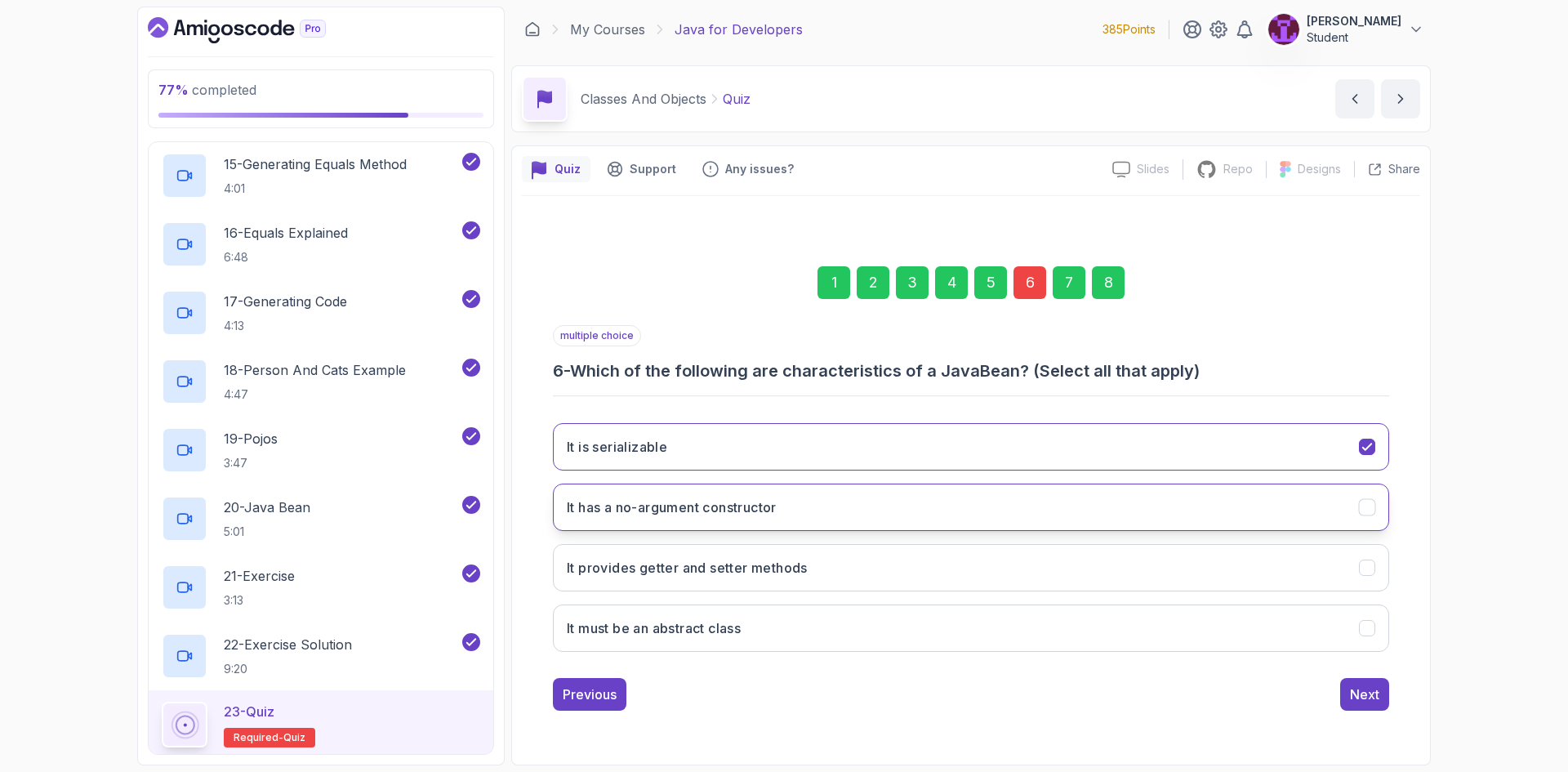
click at [730, 496] on button "It has a no-argument constructor" at bounding box center [971, 507] width 836 height 48
click at [840, 576] on button "It provides getter and setter methods" at bounding box center [971, 567] width 836 height 48
drag, startPoint x: 875, startPoint y: 624, endPoint x: 1039, endPoint y: 654, distance: 166.7
click at [876, 624] on button "It must be an abstract class" at bounding box center [971, 628] width 836 height 48
click at [1131, 278] on div "1 2 3 4 5 6 7 8" at bounding box center [971, 282] width 836 height 85
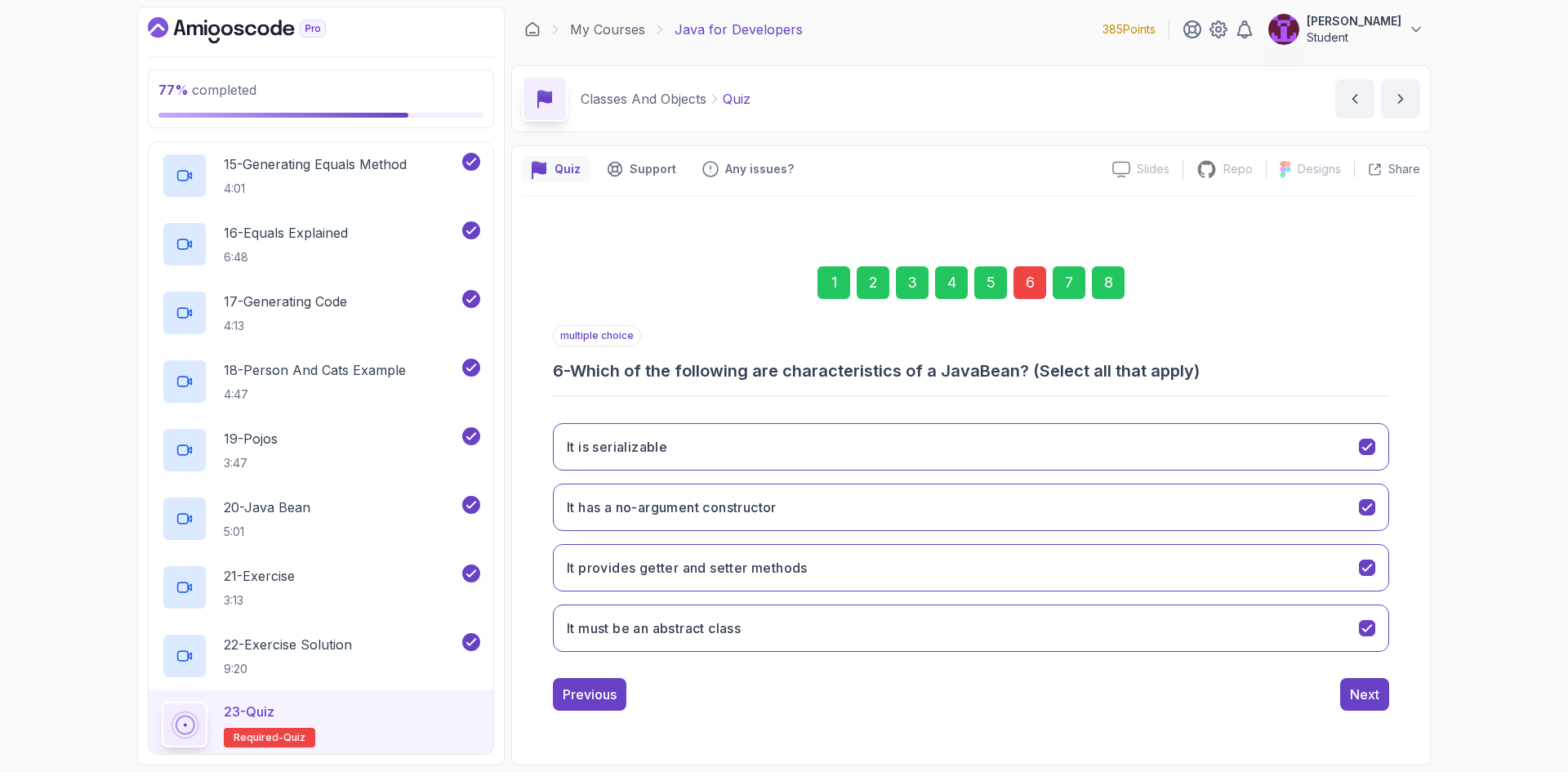
click at [1104, 258] on div "1 2 3 4 5 6 7 8" at bounding box center [971, 282] width 836 height 85
click at [1106, 276] on div "8" at bounding box center [1108, 283] width 32 height 32
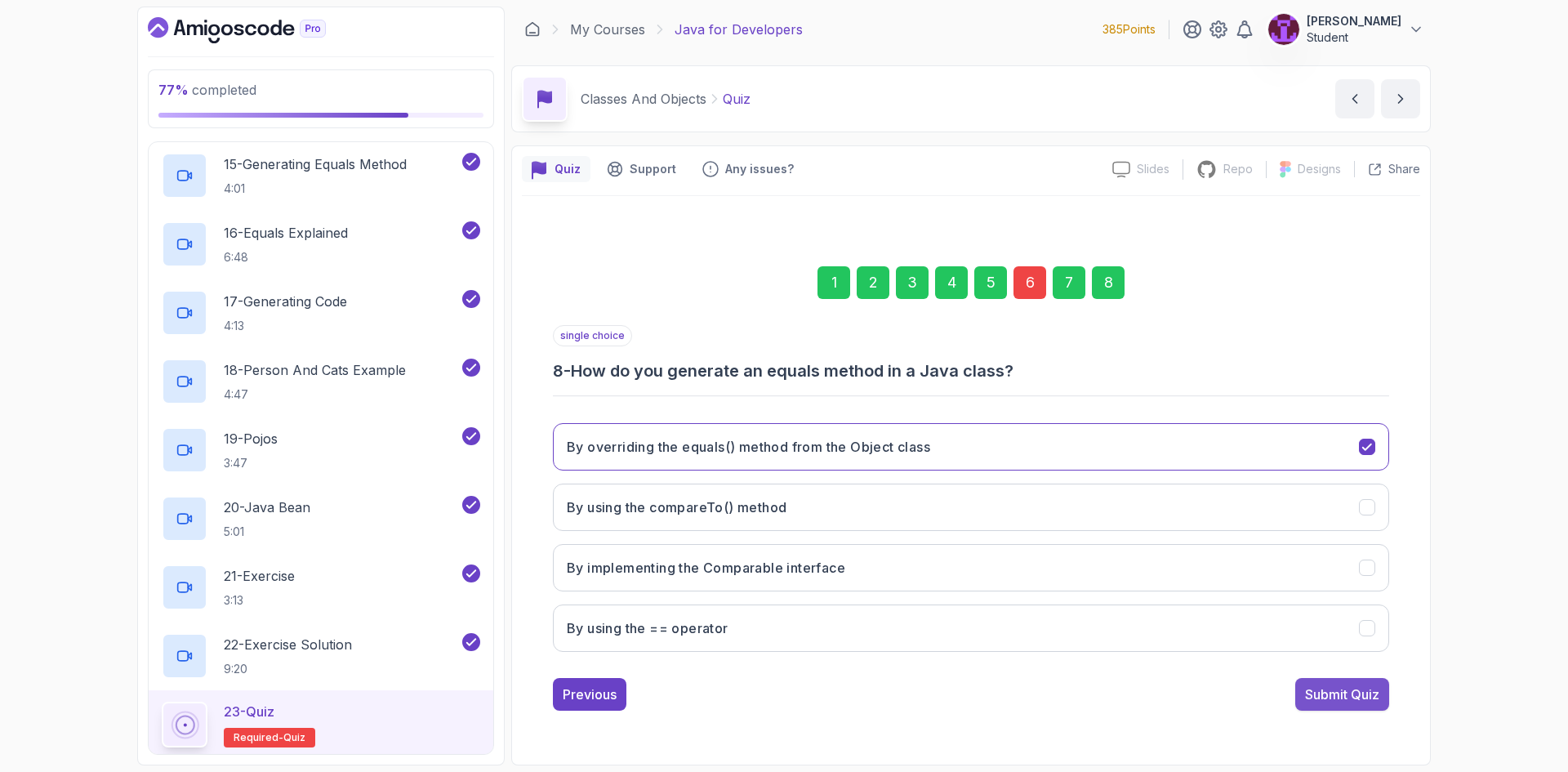
click at [1356, 687] on div "Submit Quiz" at bounding box center [1342, 694] width 74 height 20
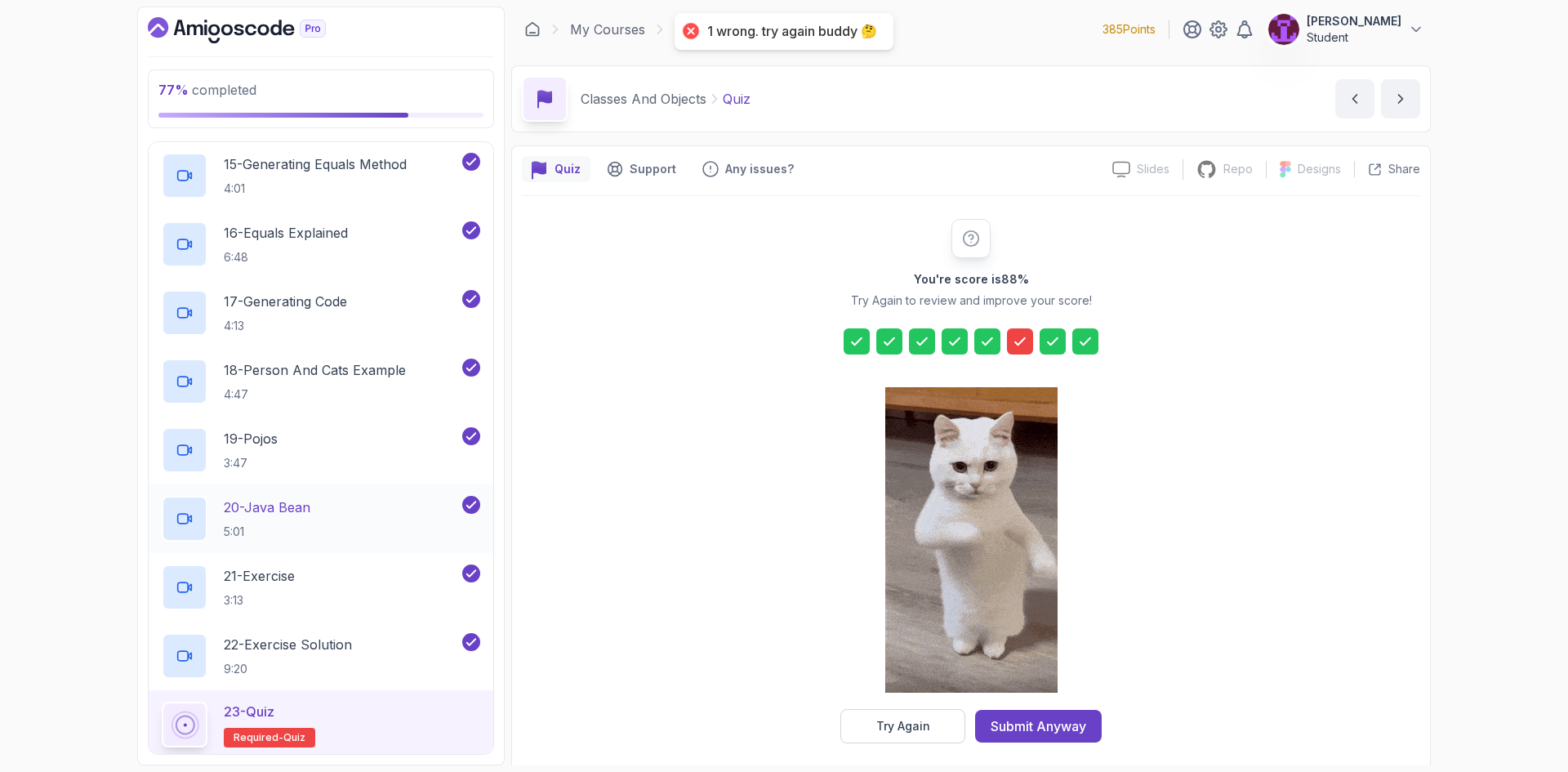
click at [307, 507] on p "20 - Java Bean" at bounding box center [267, 506] width 87 height 20
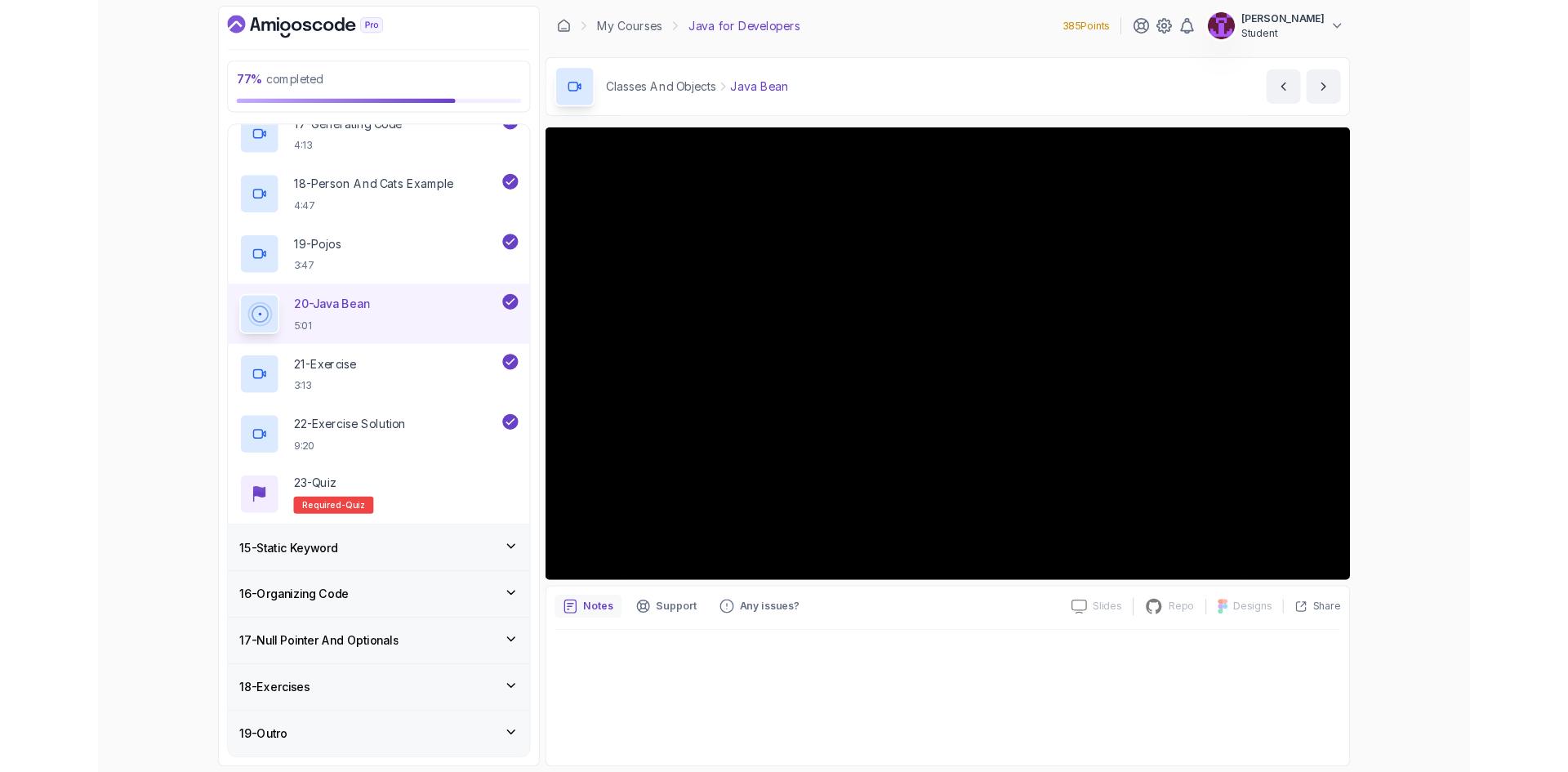
scroll to position [1973, 0]
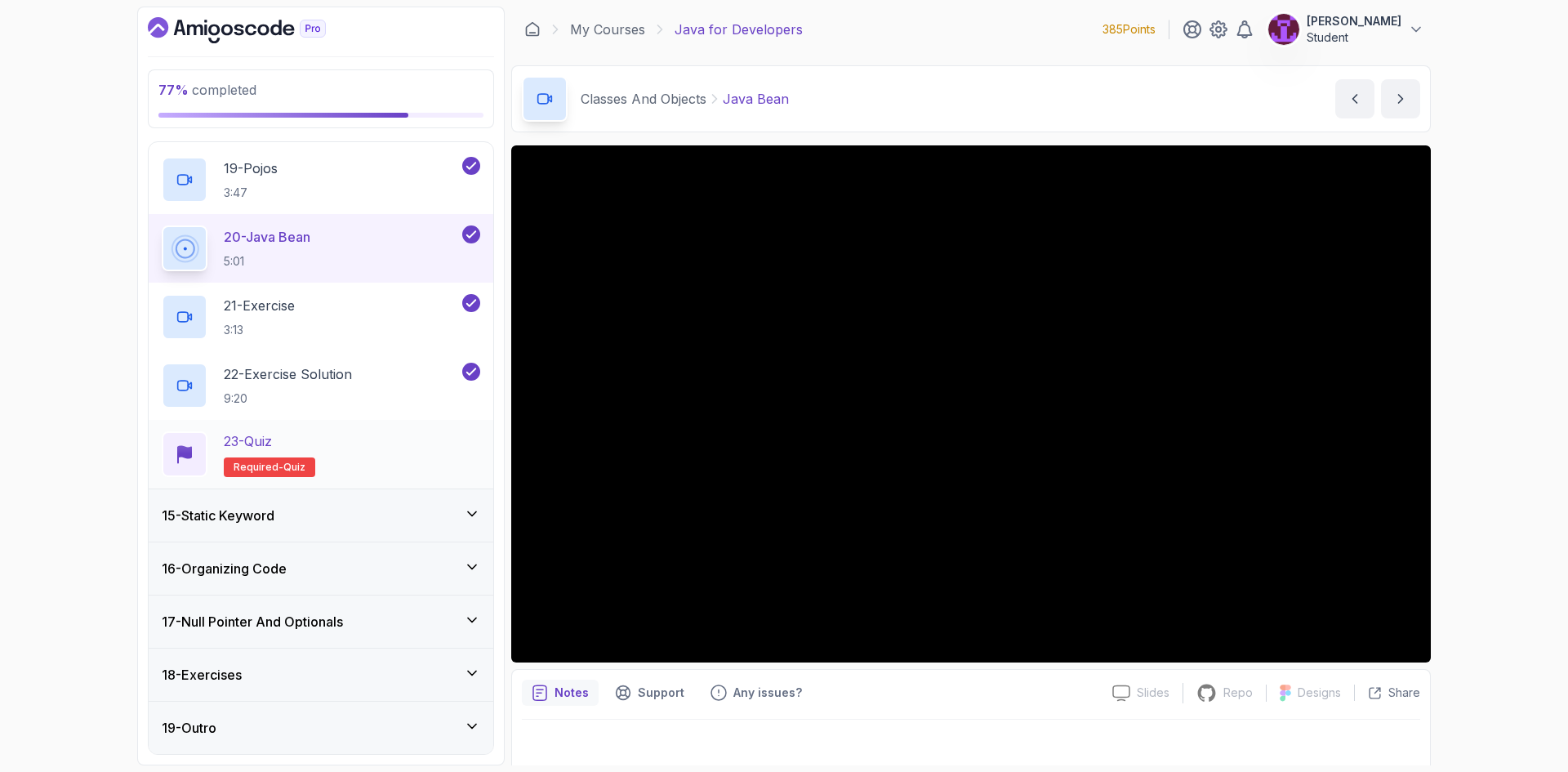
click at [359, 450] on div "23 - Quiz Required- quiz" at bounding box center [321, 454] width 318 height 46
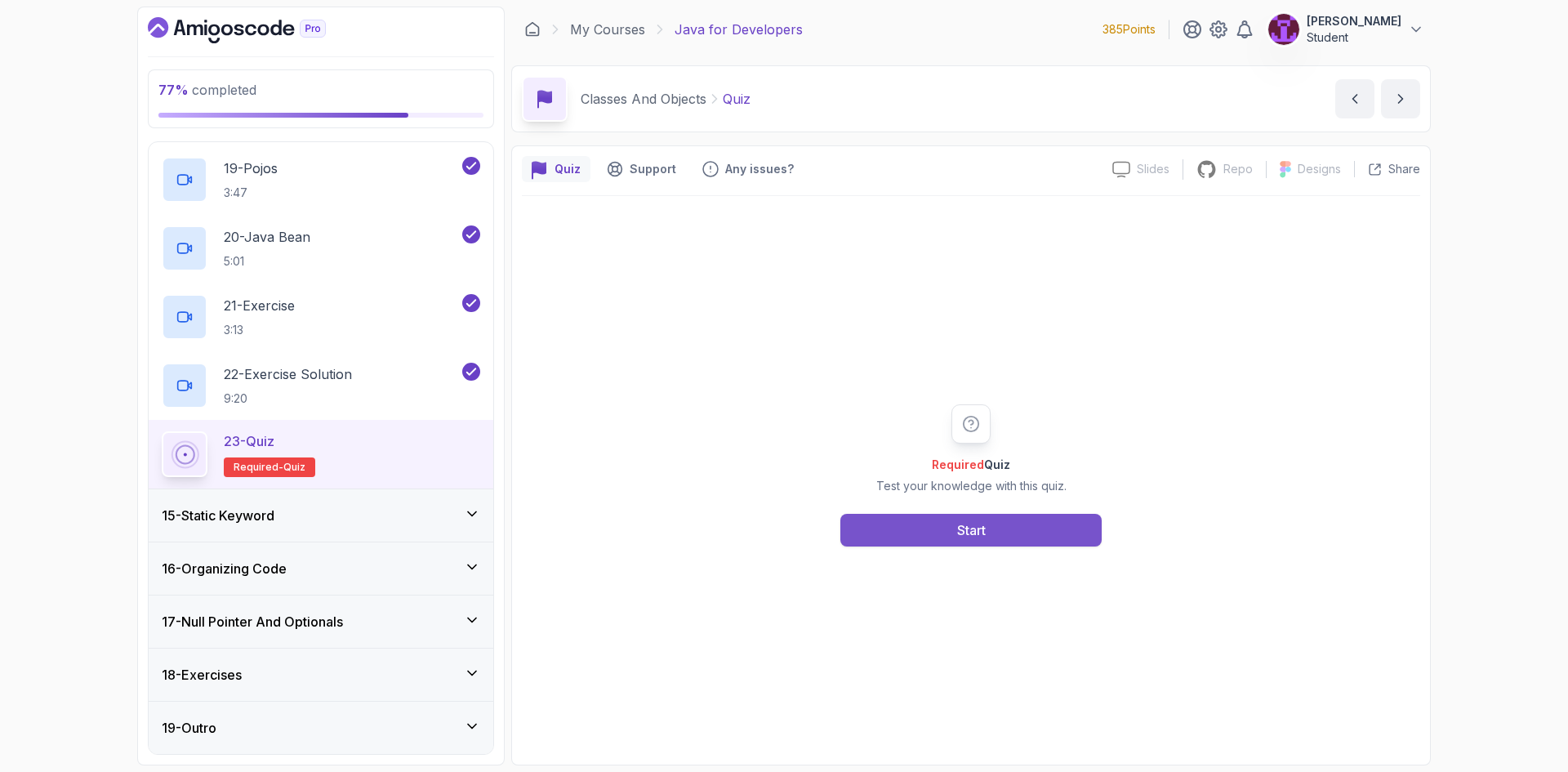
click at [965, 539] on div "Start" at bounding box center [971, 529] width 29 height 20
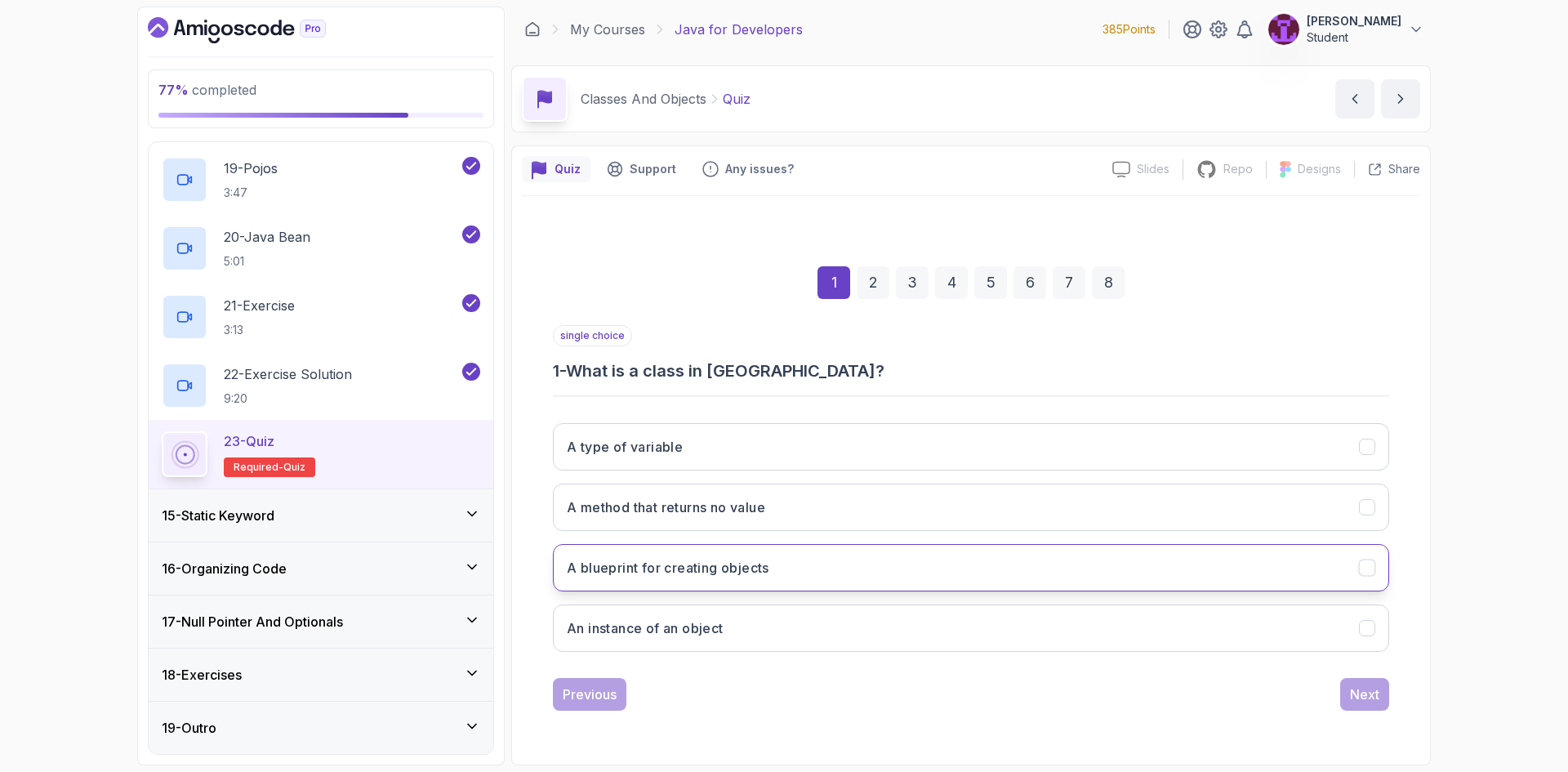
click at [804, 572] on button "A blueprint for creating objects" at bounding box center [971, 567] width 836 height 48
click at [1368, 694] on div "Next" at bounding box center [1364, 694] width 30 height 20
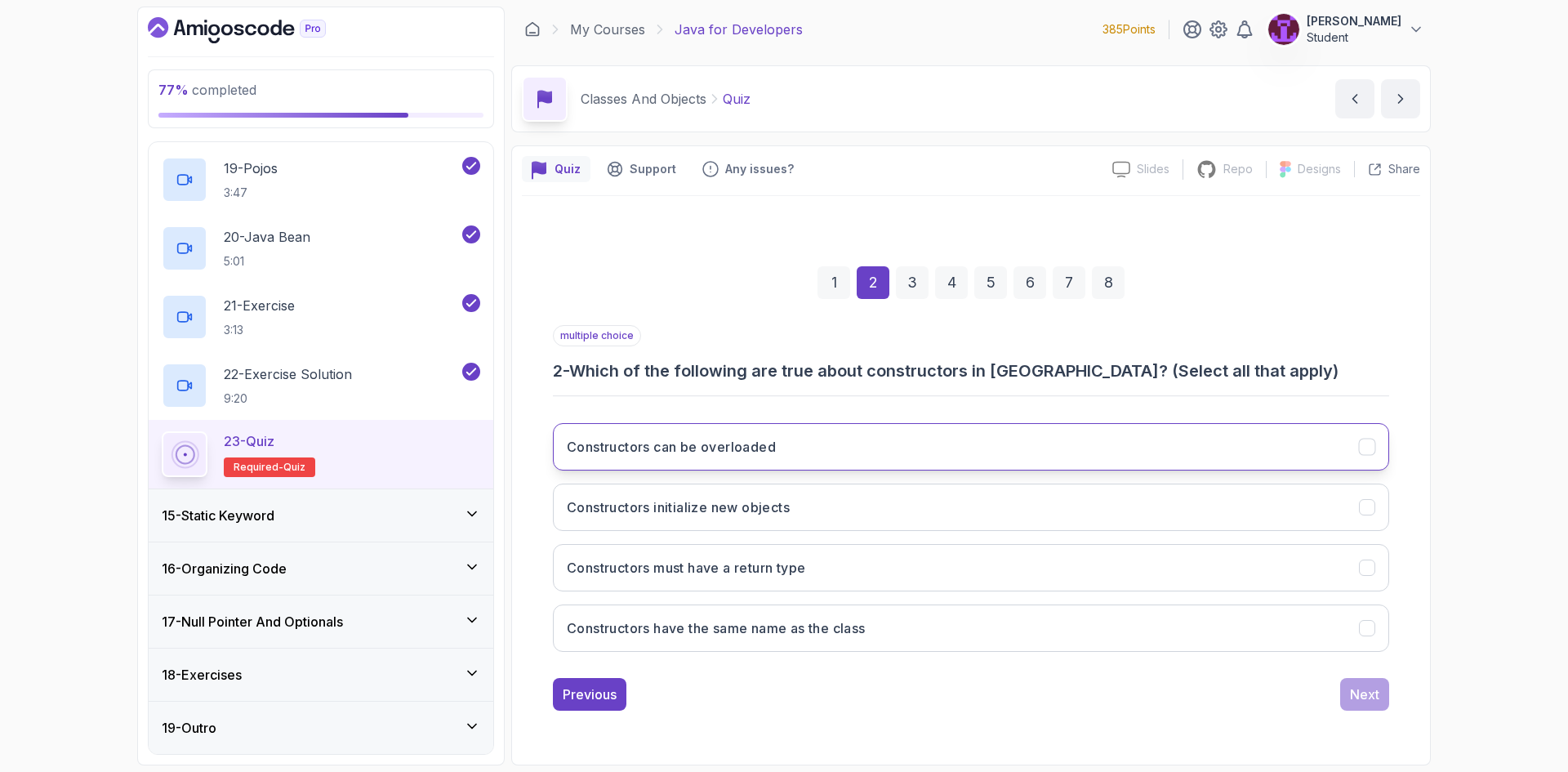
click at [807, 454] on button "Constructors can be overloaded" at bounding box center [971, 446] width 836 height 48
click at [797, 502] on button "Constructors initialize new objects" at bounding box center [971, 507] width 836 height 48
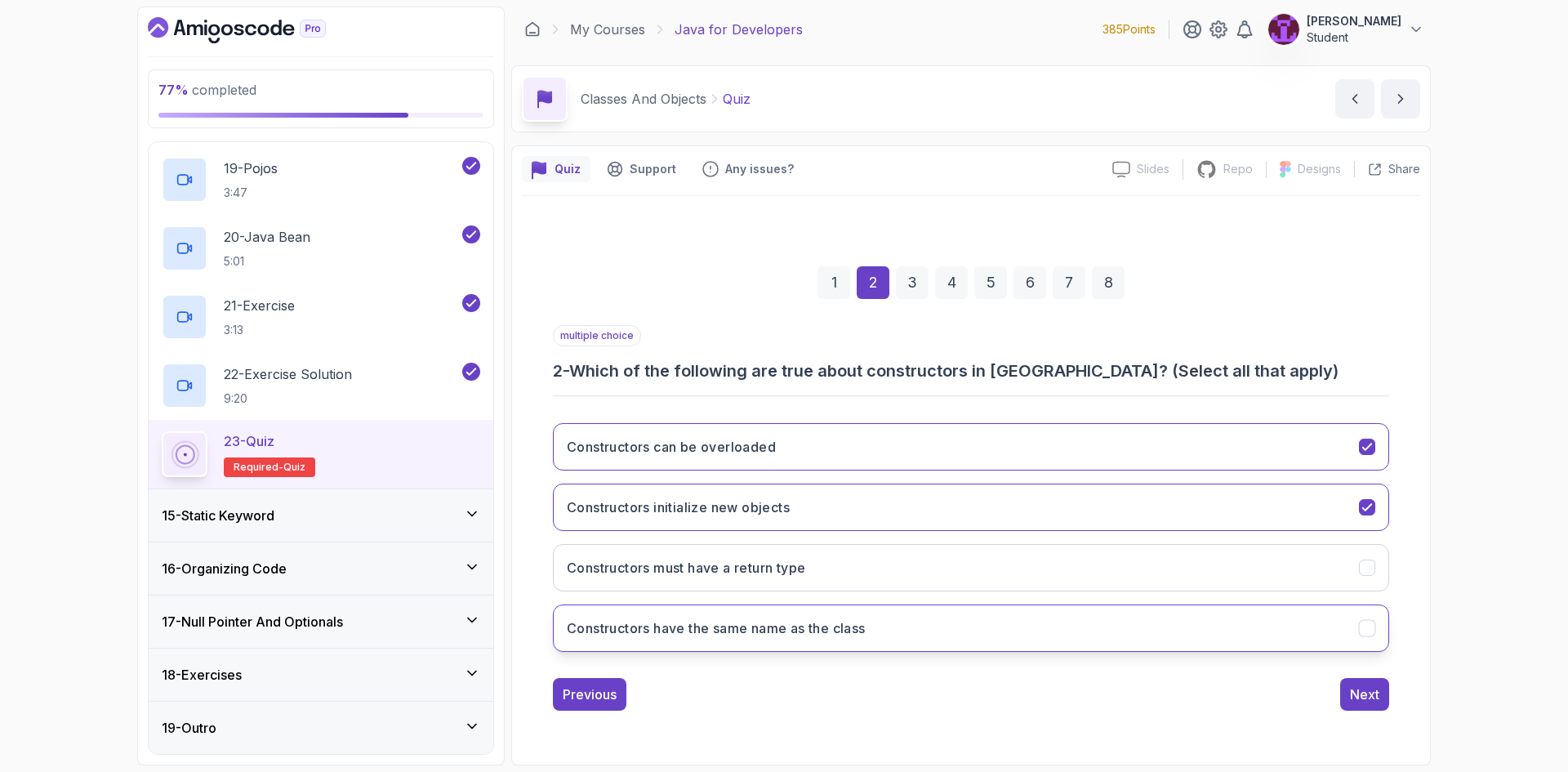
click at [1221, 637] on button "Constructors have the same name as the class" at bounding box center [971, 628] width 836 height 48
click at [1363, 685] on div "Next" at bounding box center [1364, 694] width 30 height 20
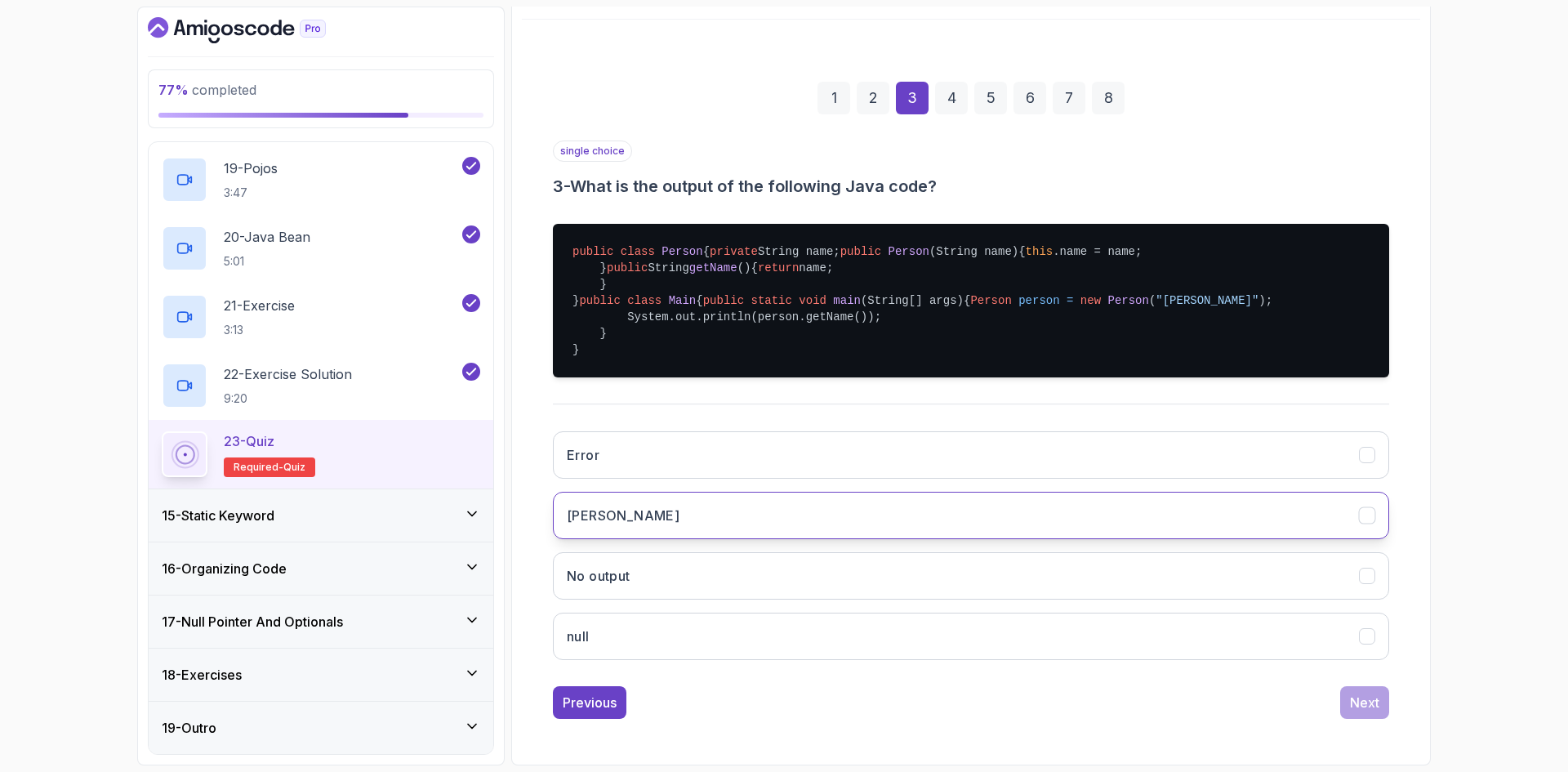
scroll to position [307, 0]
click at [818, 490] on div "Error Alice No output null" at bounding box center [971, 545] width 836 height 255
click at [1021, 530] on button "Alice" at bounding box center [971, 515] width 836 height 48
click at [1357, 709] on div "Next" at bounding box center [1364, 702] width 30 height 20
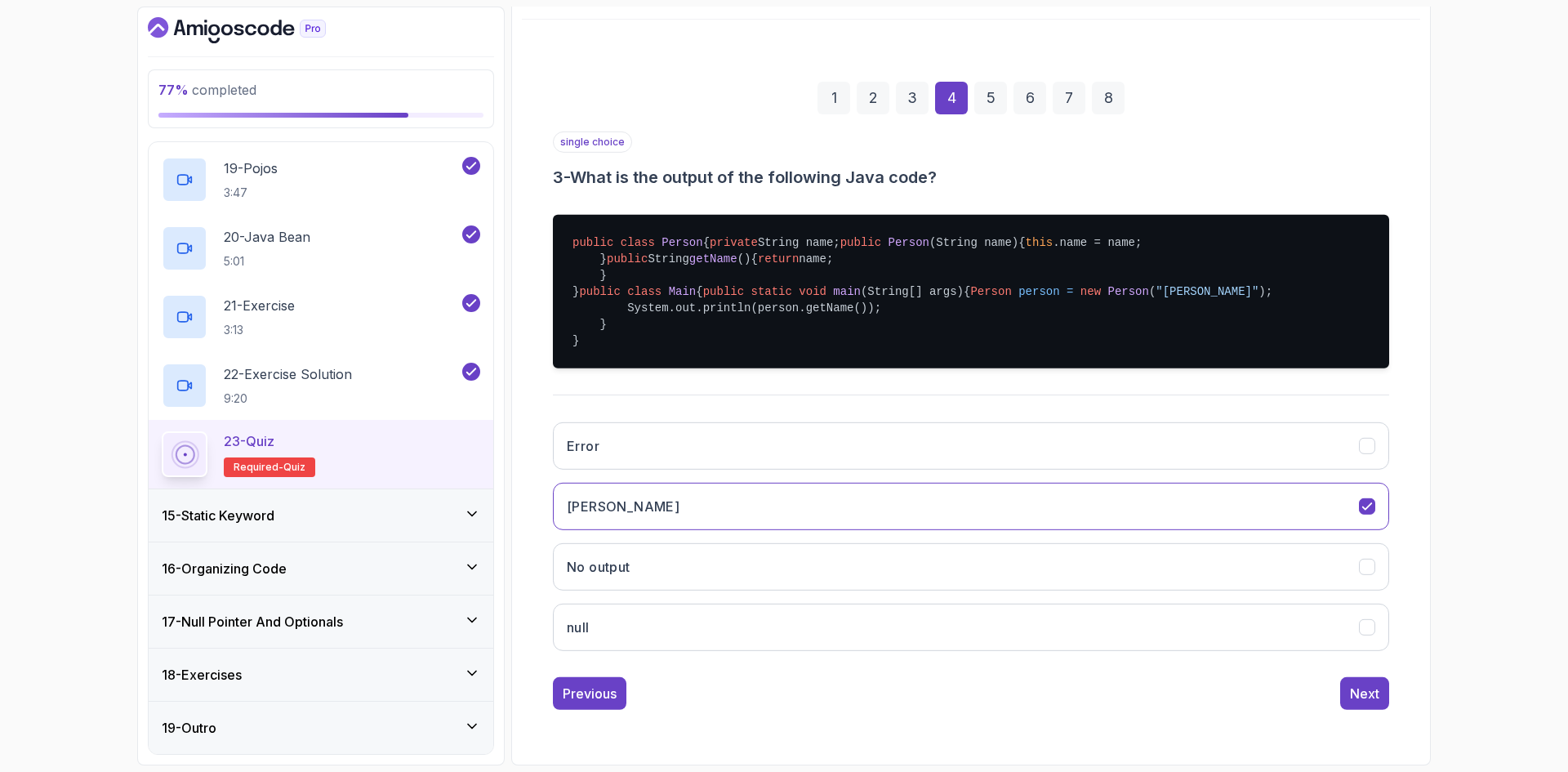
scroll to position [0, 0]
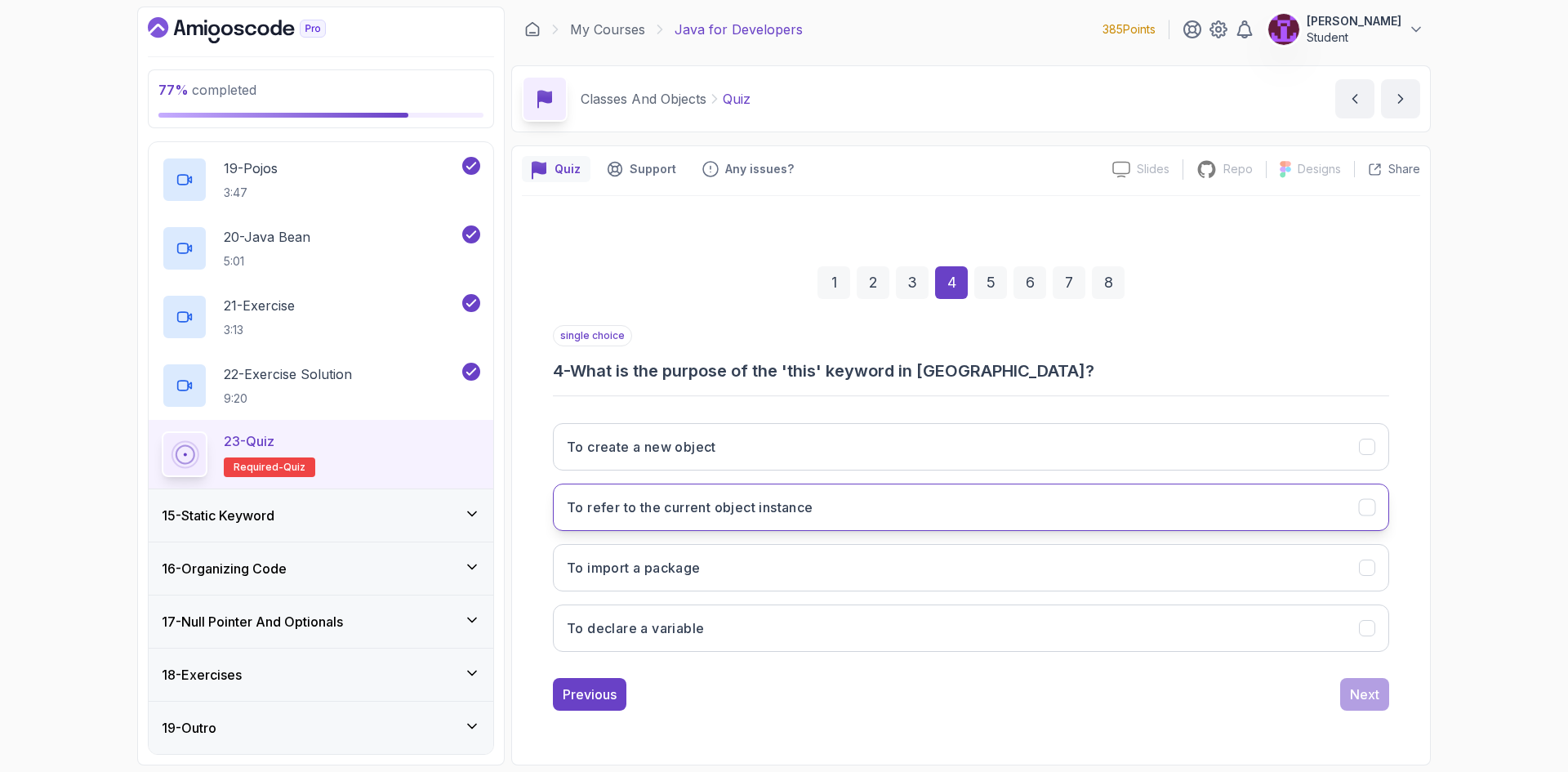
click at [772, 496] on button "To refer to the current object instance" at bounding box center [971, 507] width 836 height 48
click at [1350, 699] on div "Next" at bounding box center [1364, 694] width 30 height 20
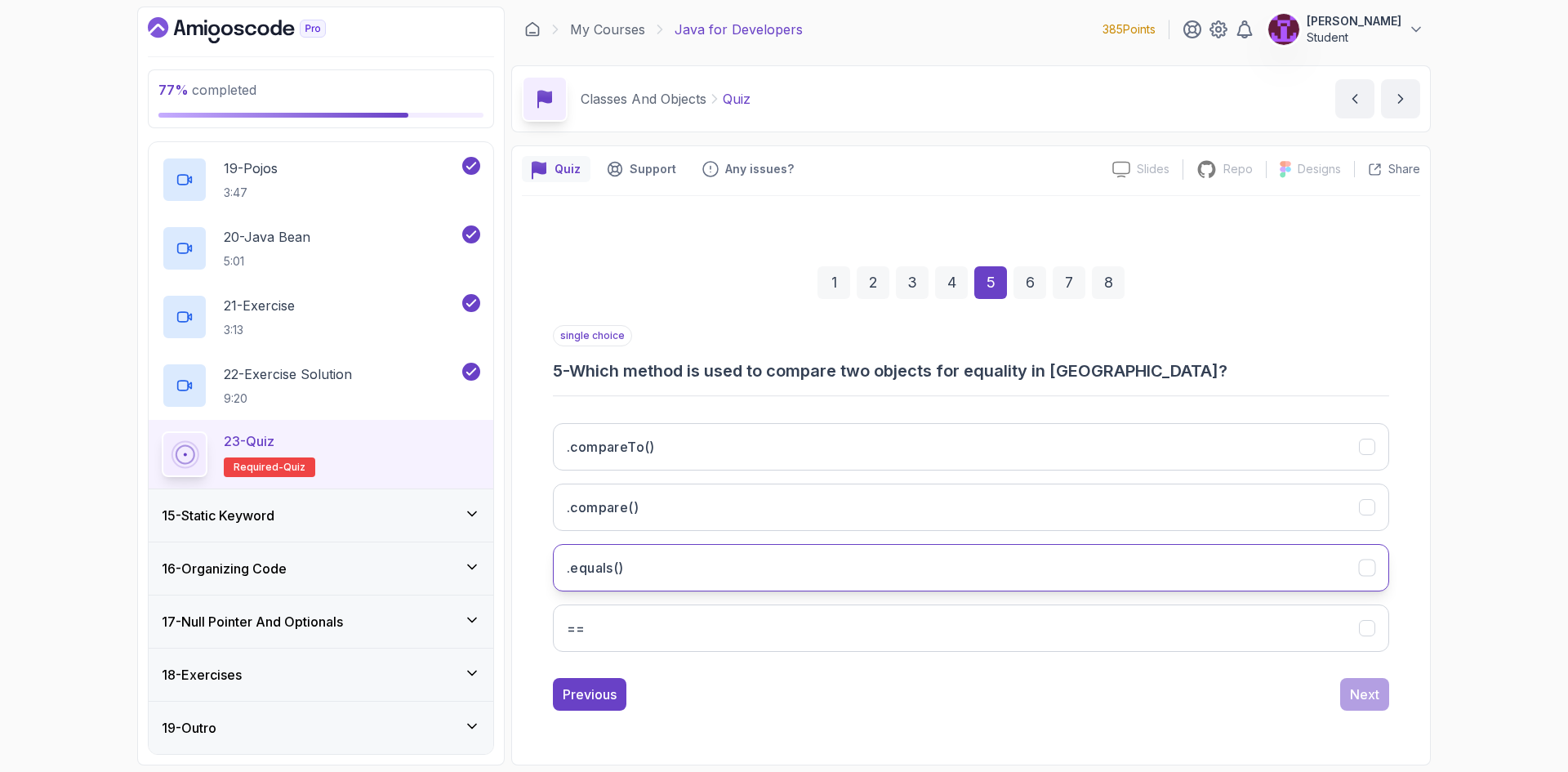
click at [829, 583] on button ".equals()" at bounding box center [971, 567] width 836 height 48
click at [1368, 720] on div "1 2 3 4 5 6 7 8 single choice 5 - Which method is used to compare two objects f…" at bounding box center [970, 474] width 898 height 496
click at [1362, 702] on div "Next" at bounding box center [1364, 694] width 30 height 20
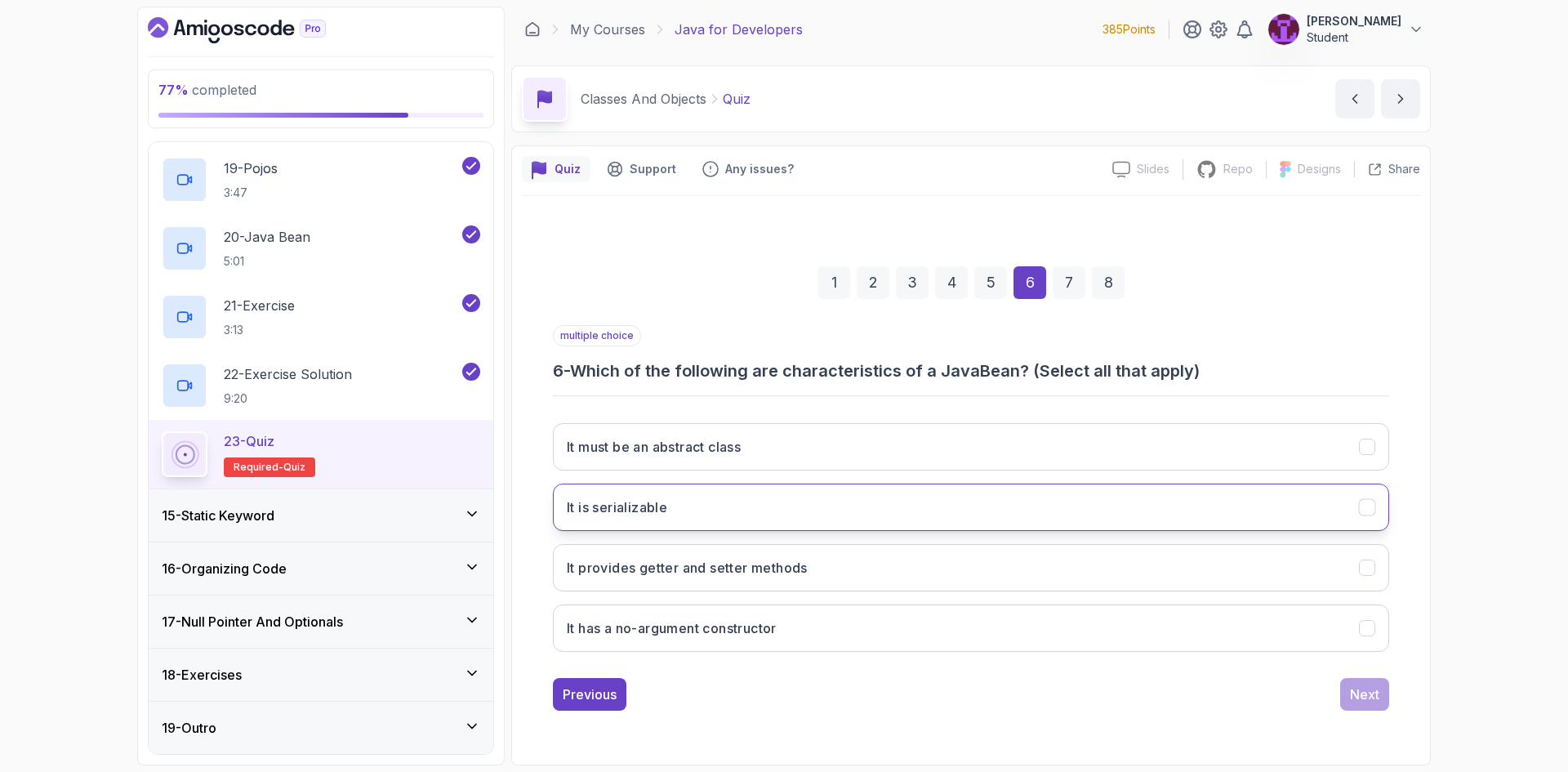
click at [789, 521] on button "It is serializable" at bounding box center [971, 507] width 836 height 48
click at [1002, 565] on button "It provides getter and setter methods" at bounding box center [971, 567] width 836 height 48
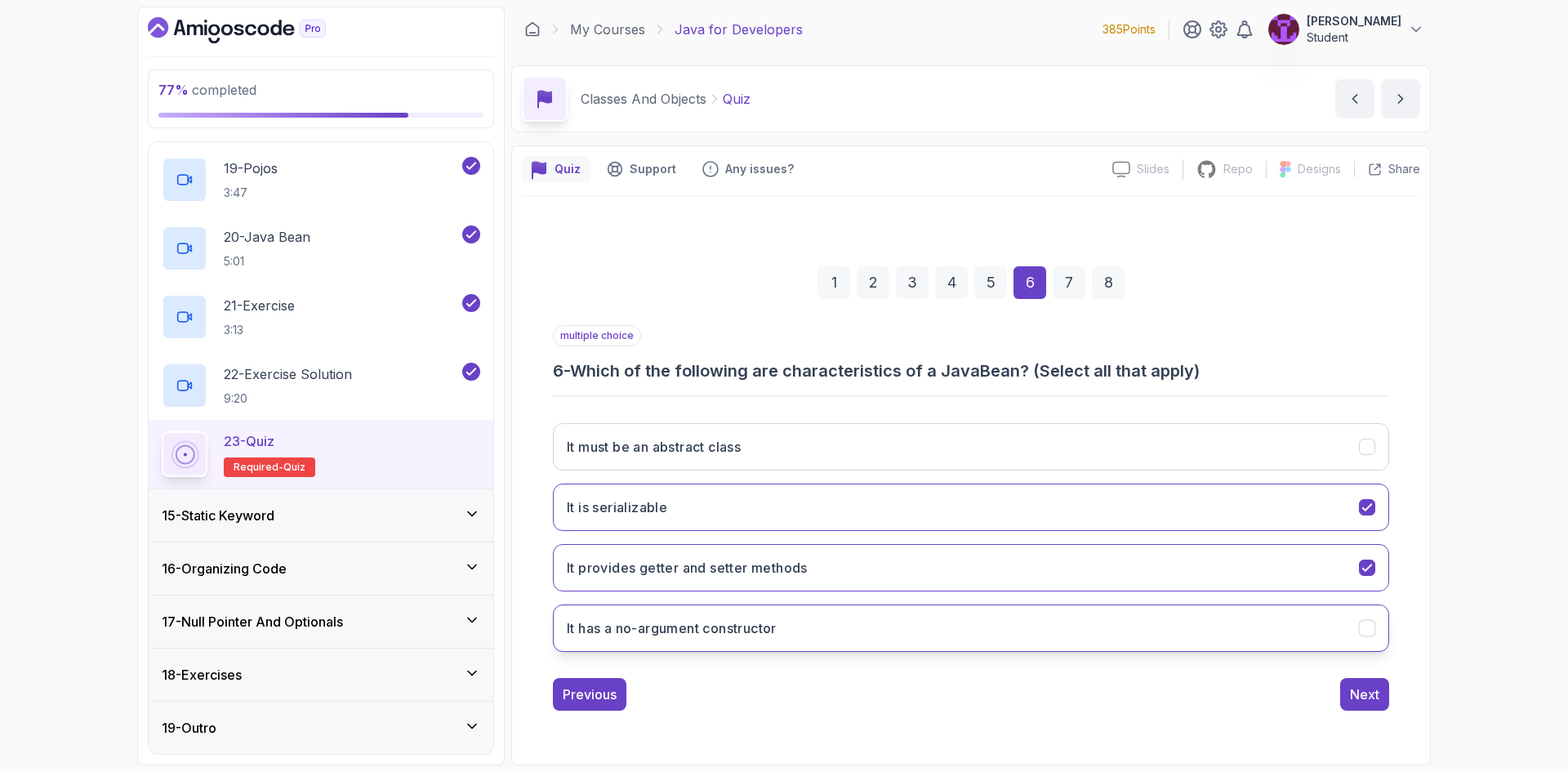
click at [858, 634] on button "It has a no-argument constructor" at bounding box center [971, 628] width 836 height 48
click at [1355, 697] on div "Next" at bounding box center [1364, 694] width 30 height 20
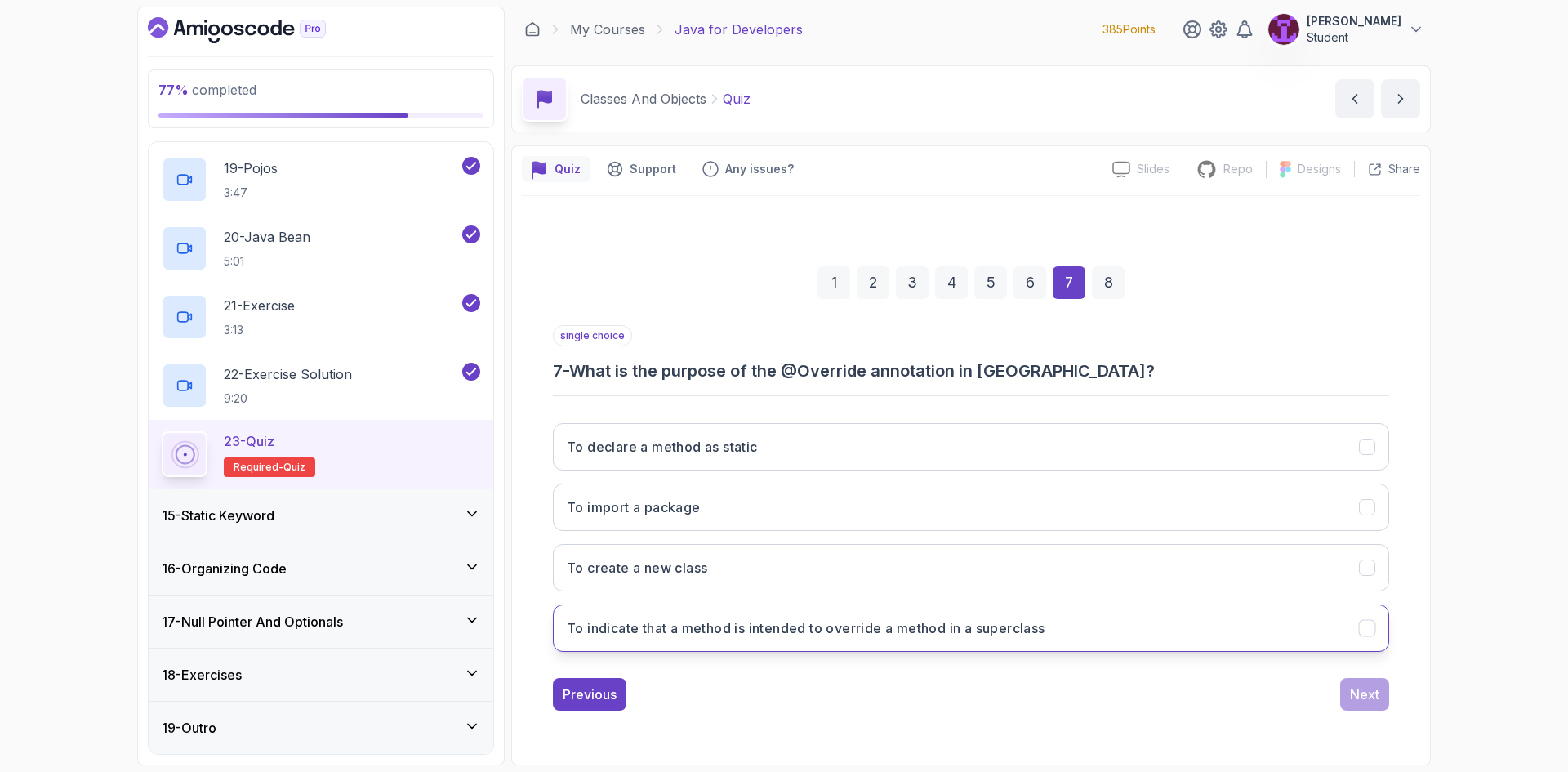
click at [793, 612] on button "To indicate that a method is intended to override a method in a superclass" at bounding box center [971, 628] width 836 height 48
click at [1346, 710] on div "1 2 3 4 5 6 7 8 single choice 7 - What is the purpose of the @Override annotati…" at bounding box center [970, 474] width 898 height 496
click at [1345, 693] on button "Next" at bounding box center [1363, 694] width 49 height 32
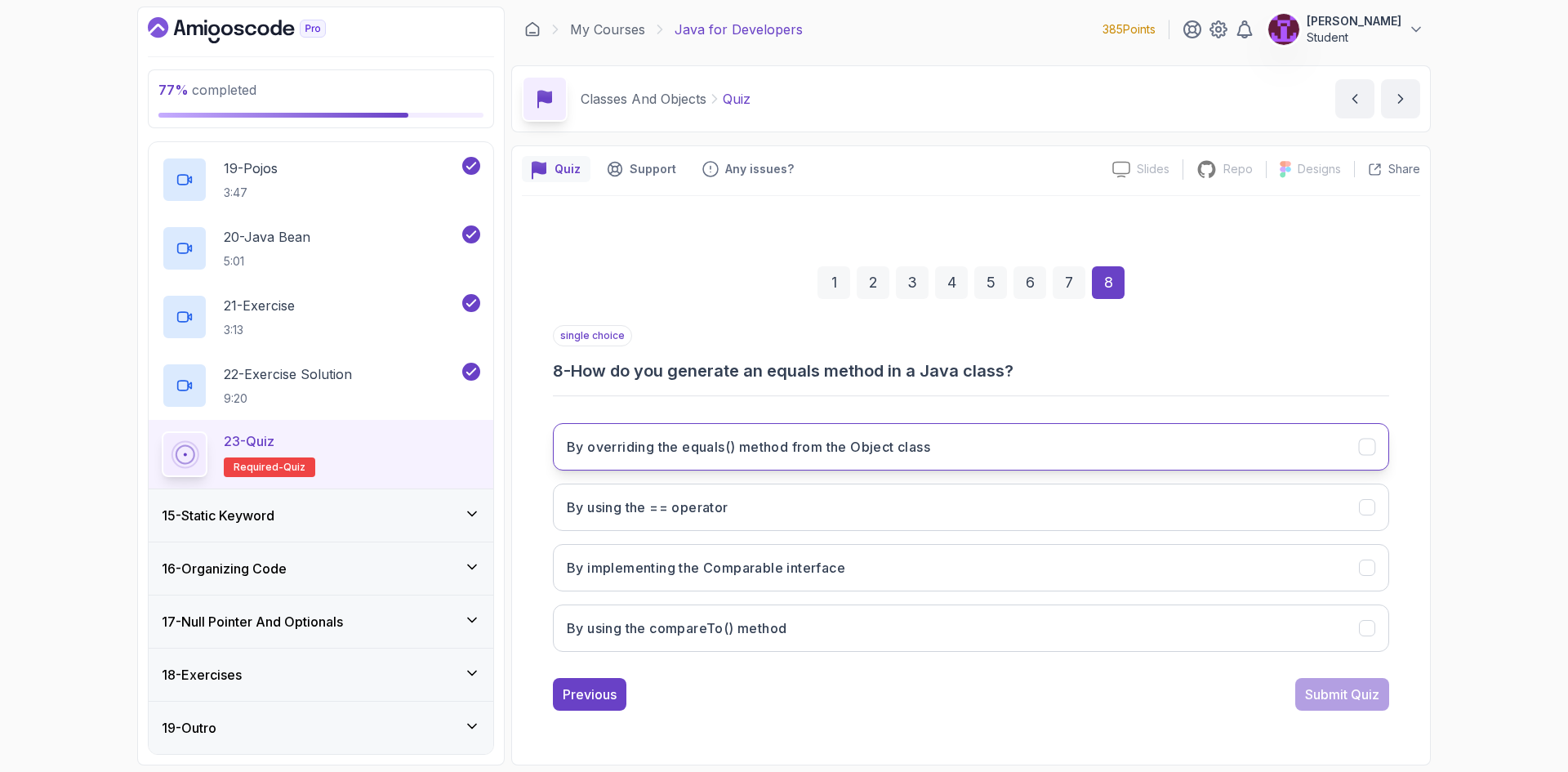
click at [796, 456] on button "By overriding the equals() method from the Object class" at bounding box center [971, 446] width 836 height 48
click at [1355, 703] on div "Submit Quiz" at bounding box center [1342, 694] width 74 height 20
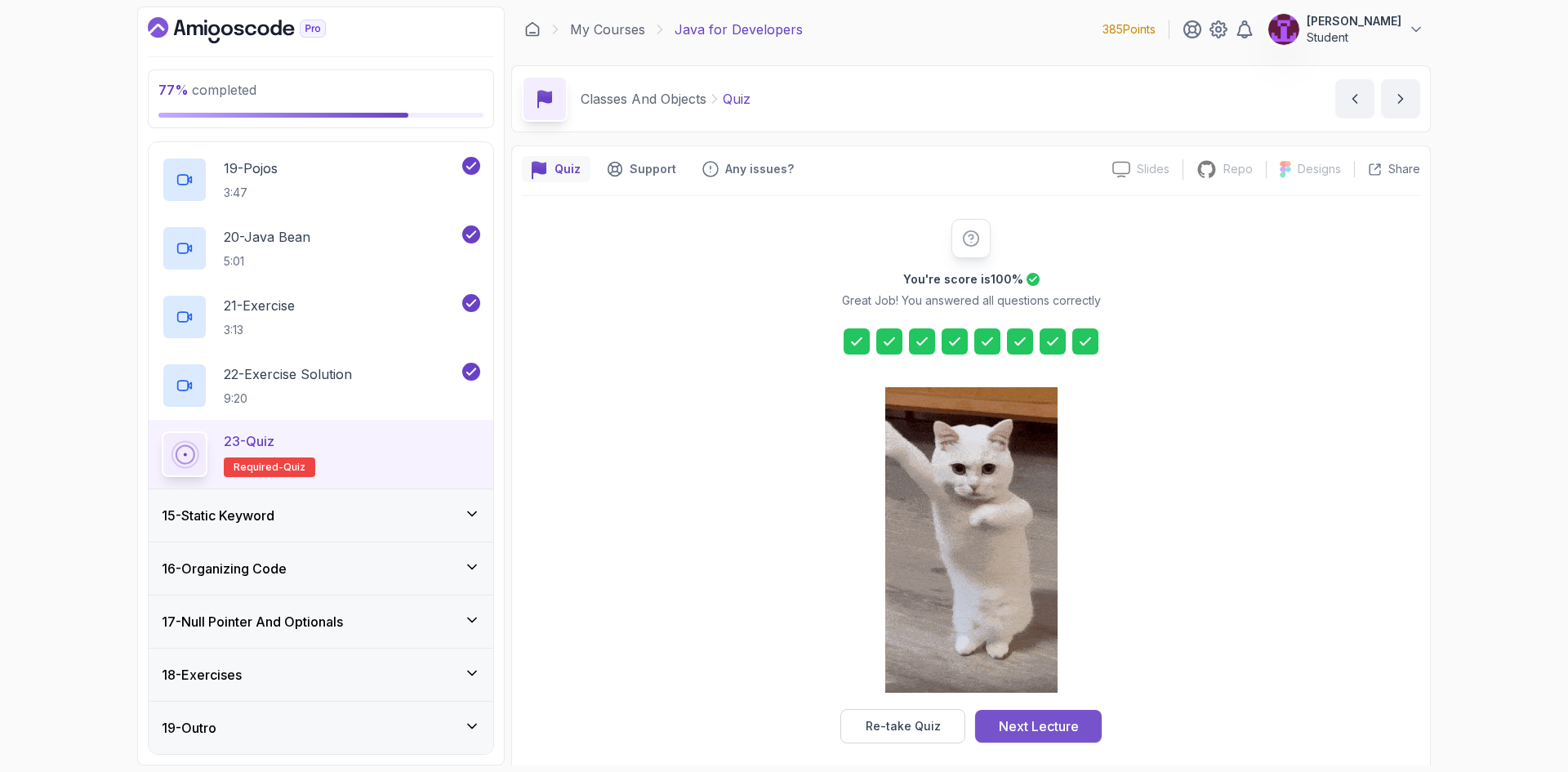
click at [1019, 733] on div "Next Lecture" at bounding box center [1039, 725] width 80 height 20
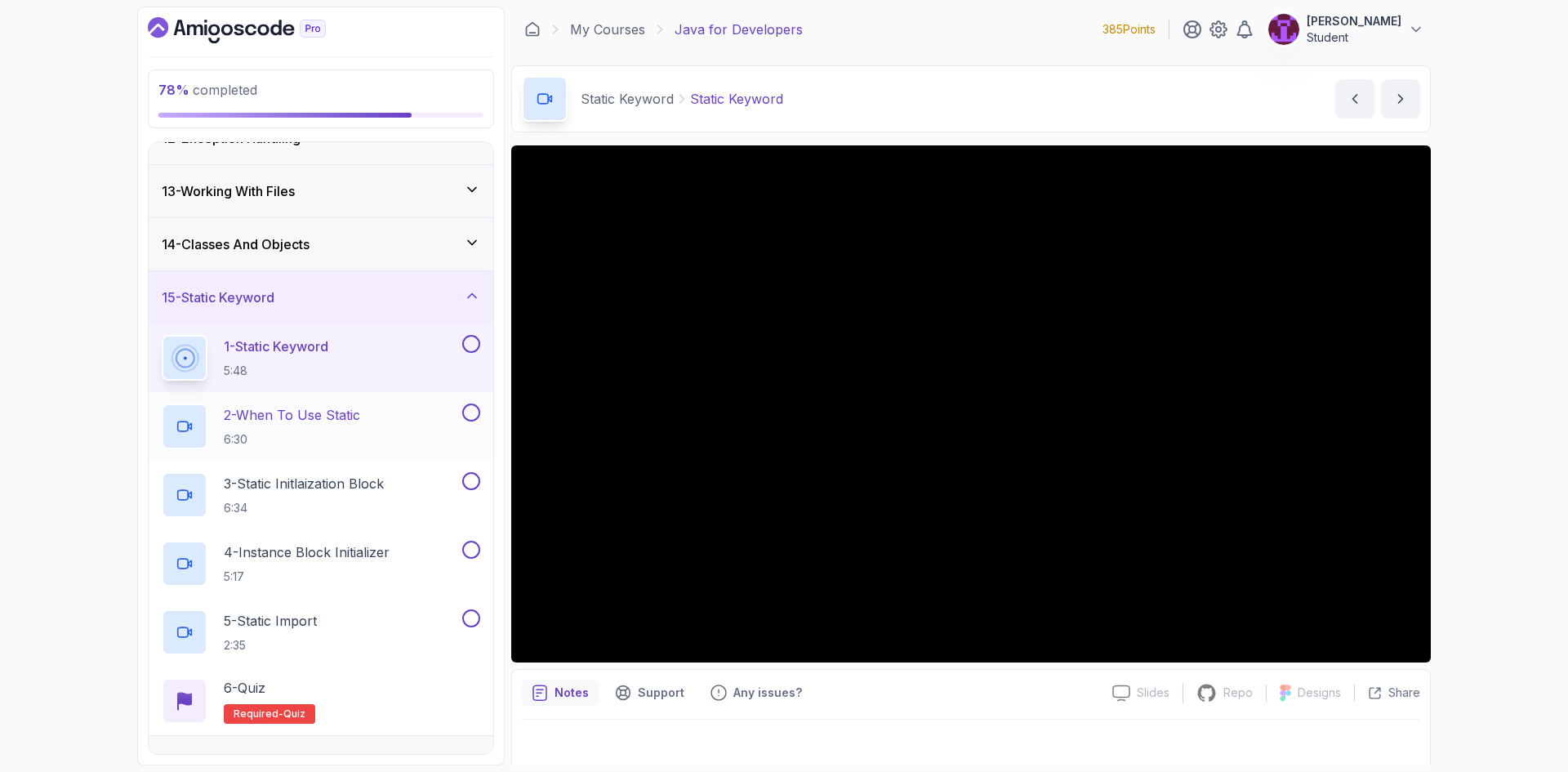
scroll to position [642, 0]
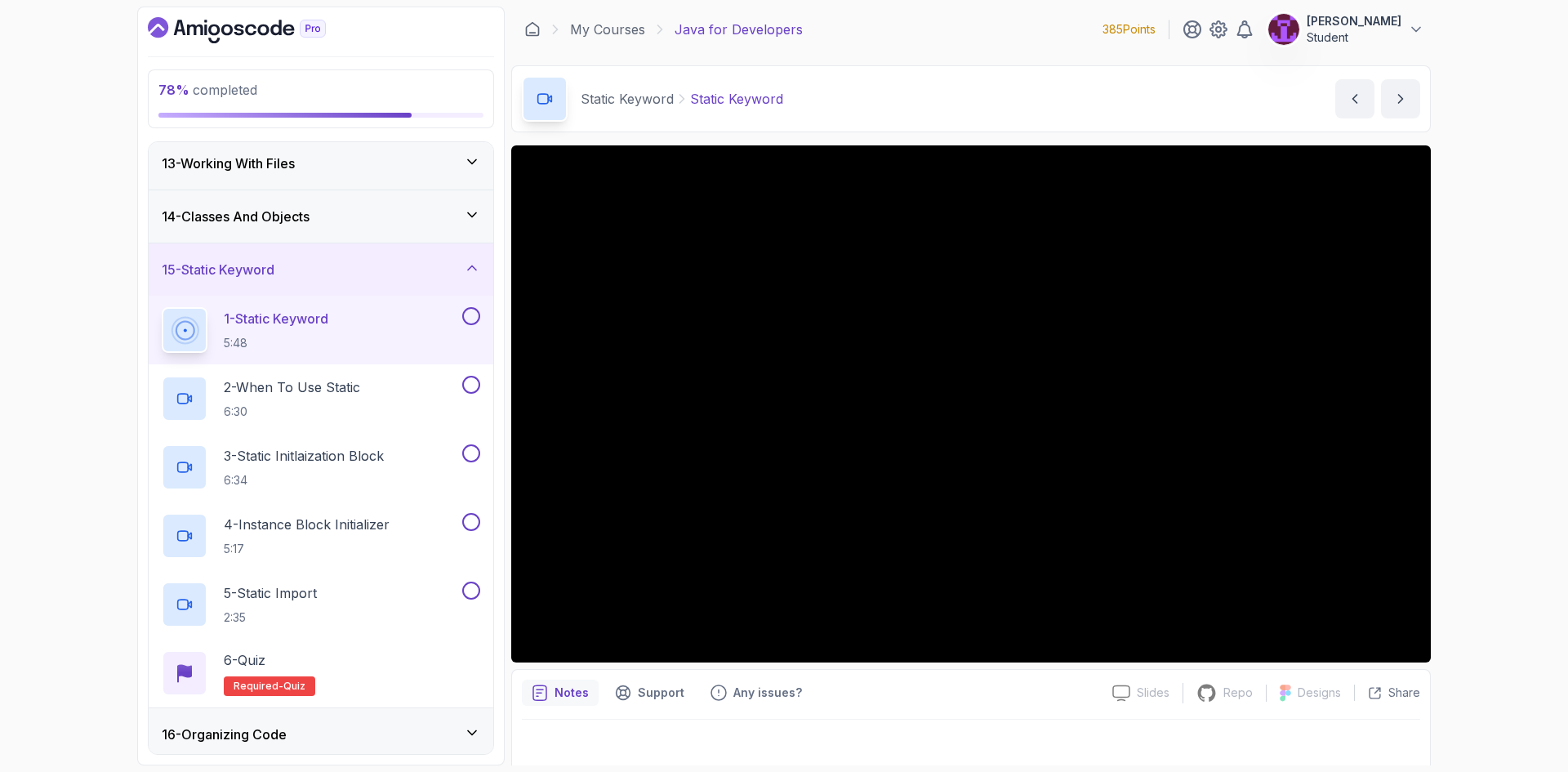
click at [478, 319] on button at bounding box center [470, 315] width 18 height 18
click at [467, 380] on button at bounding box center [470, 385] width 18 height 18
click at [467, 456] on button at bounding box center [470, 453] width 18 height 18
click at [474, 517] on button at bounding box center [470, 522] width 18 height 18
click at [468, 597] on button at bounding box center [470, 590] width 18 height 18
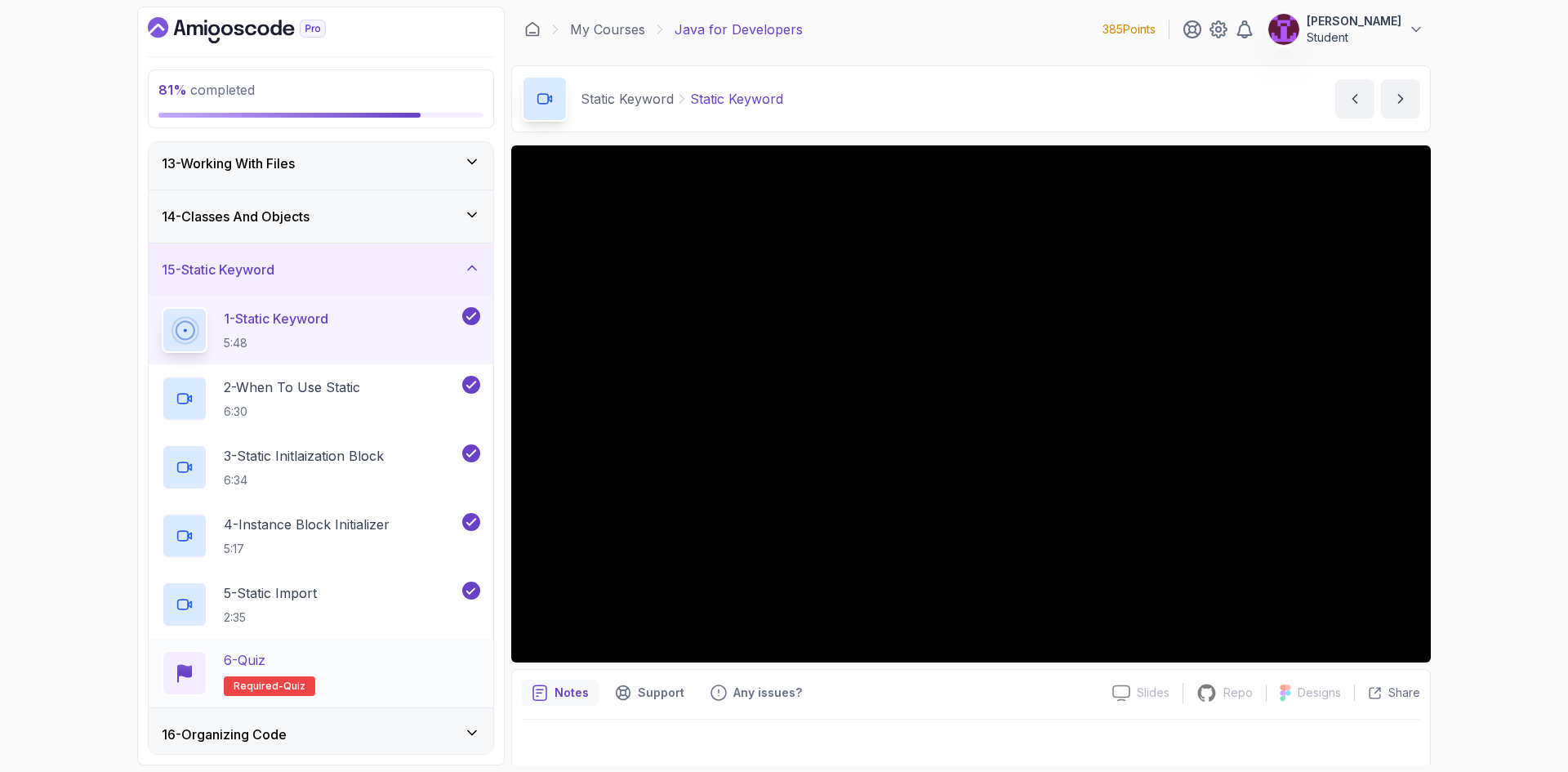
click at [393, 668] on div "6 - Quiz Required- quiz" at bounding box center [321, 673] width 318 height 46
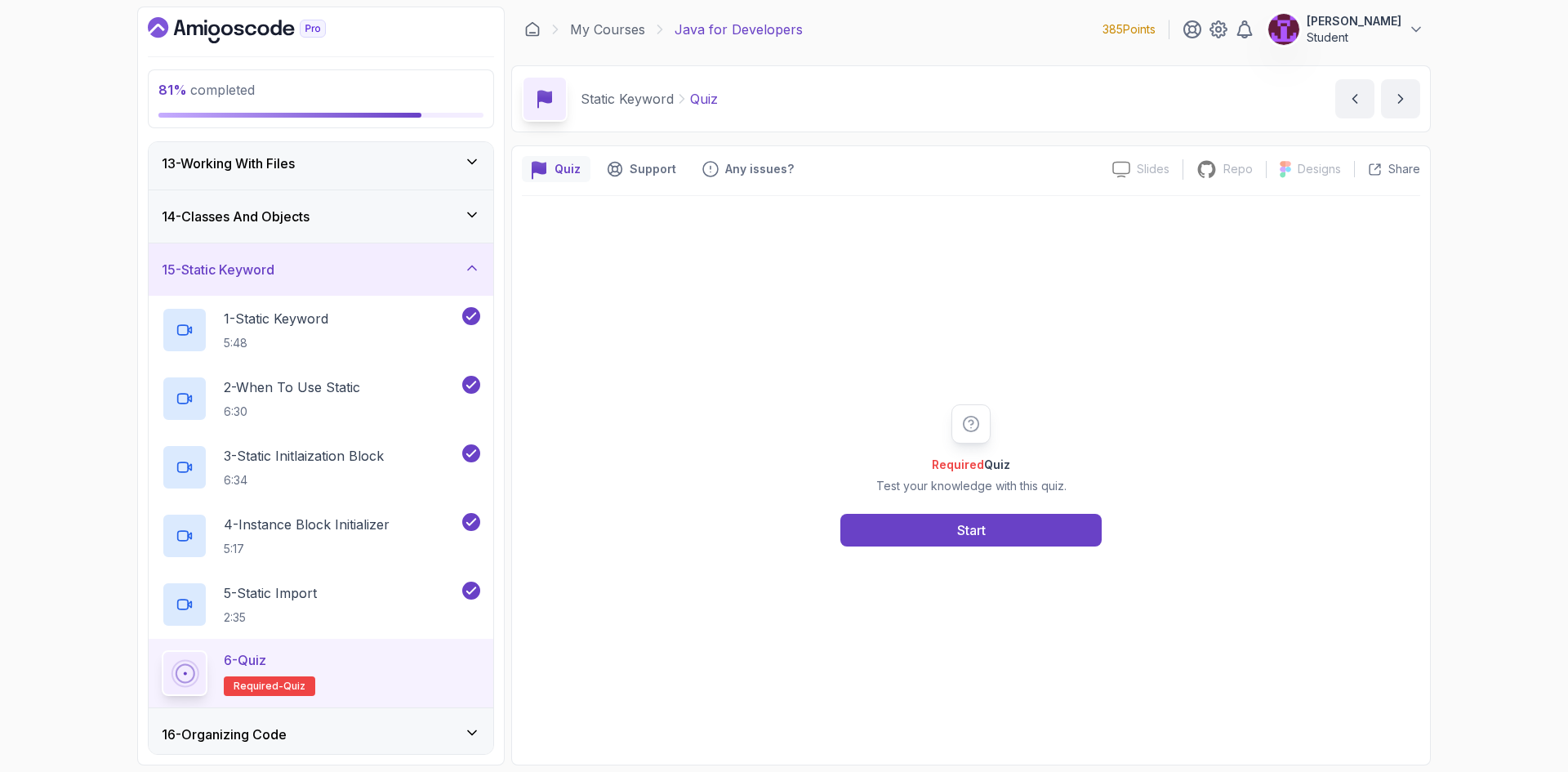
click at [917, 547] on div "Required Quiz Test your knowledge with this quiz. Start" at bounding box center [970, 475] width 898 height 559
click at [906, 536] on button "Start" at bounding box center [971, 529] width 261 height 32
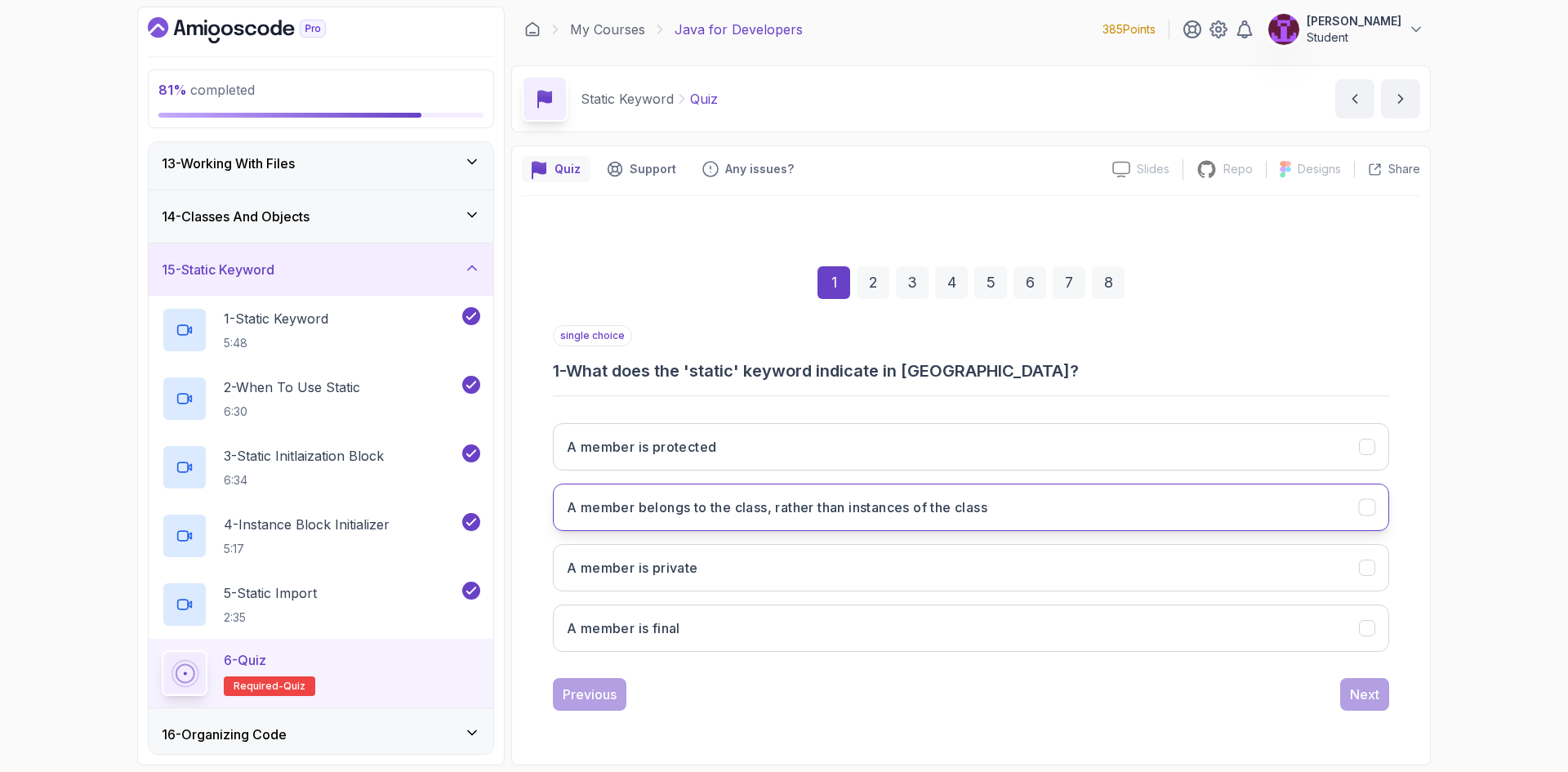
click at [838, 514] on h3 "A member belongs to the class, rather than instances of the class" at bounding box center [777, 506] width 421 height 20
click at [1348, 681] on button "Next" at bounding box center [1363, 694] width 49 height 32
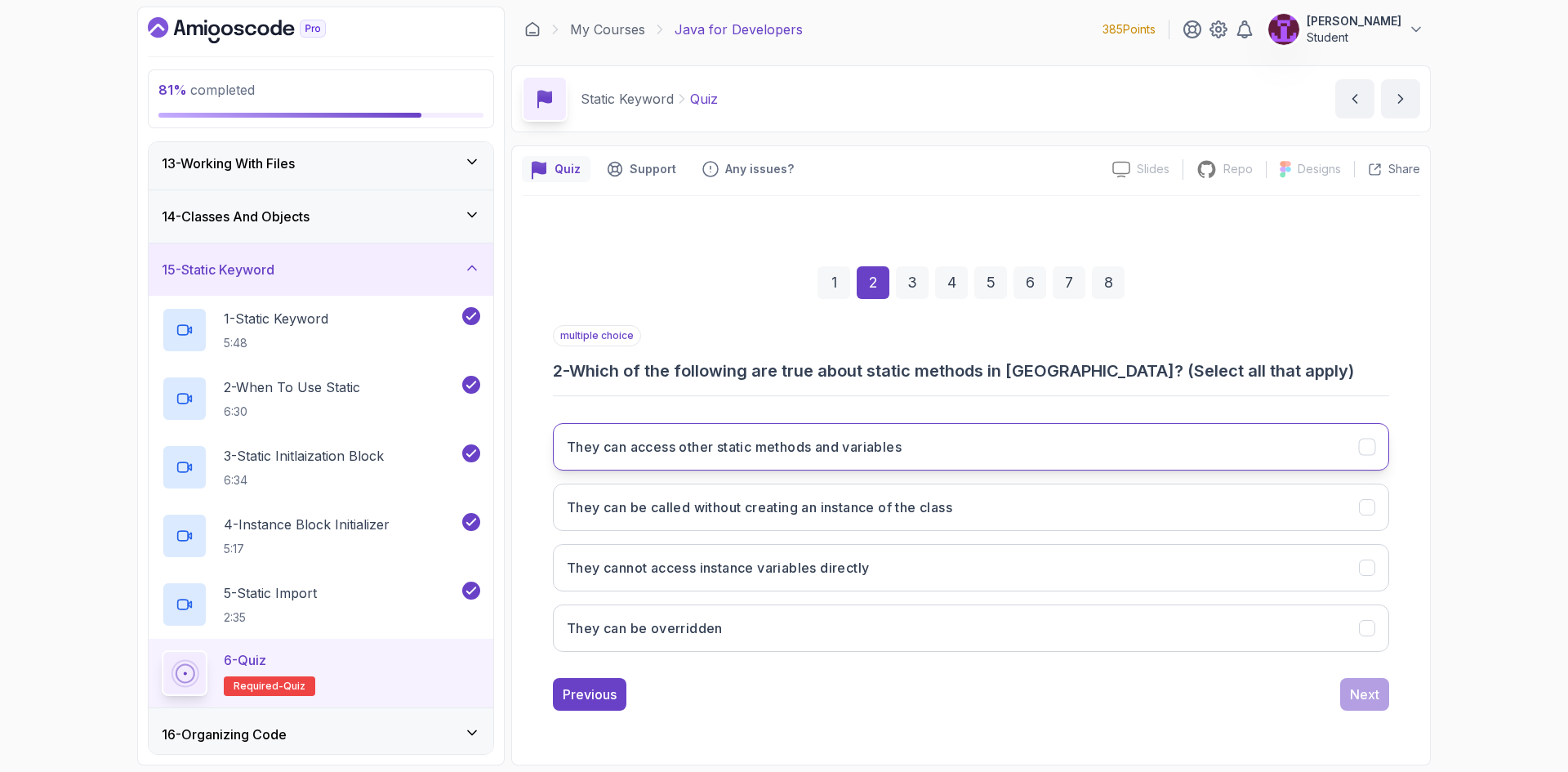
click at [759, 448] on h3 "They can access other static methods and variables" at bounding box center [734, 446] width 335 height 20
click at [727, 525] on button "They can be called without creating an instance of the class" at bounding box center [971, 507] width 836 height 48
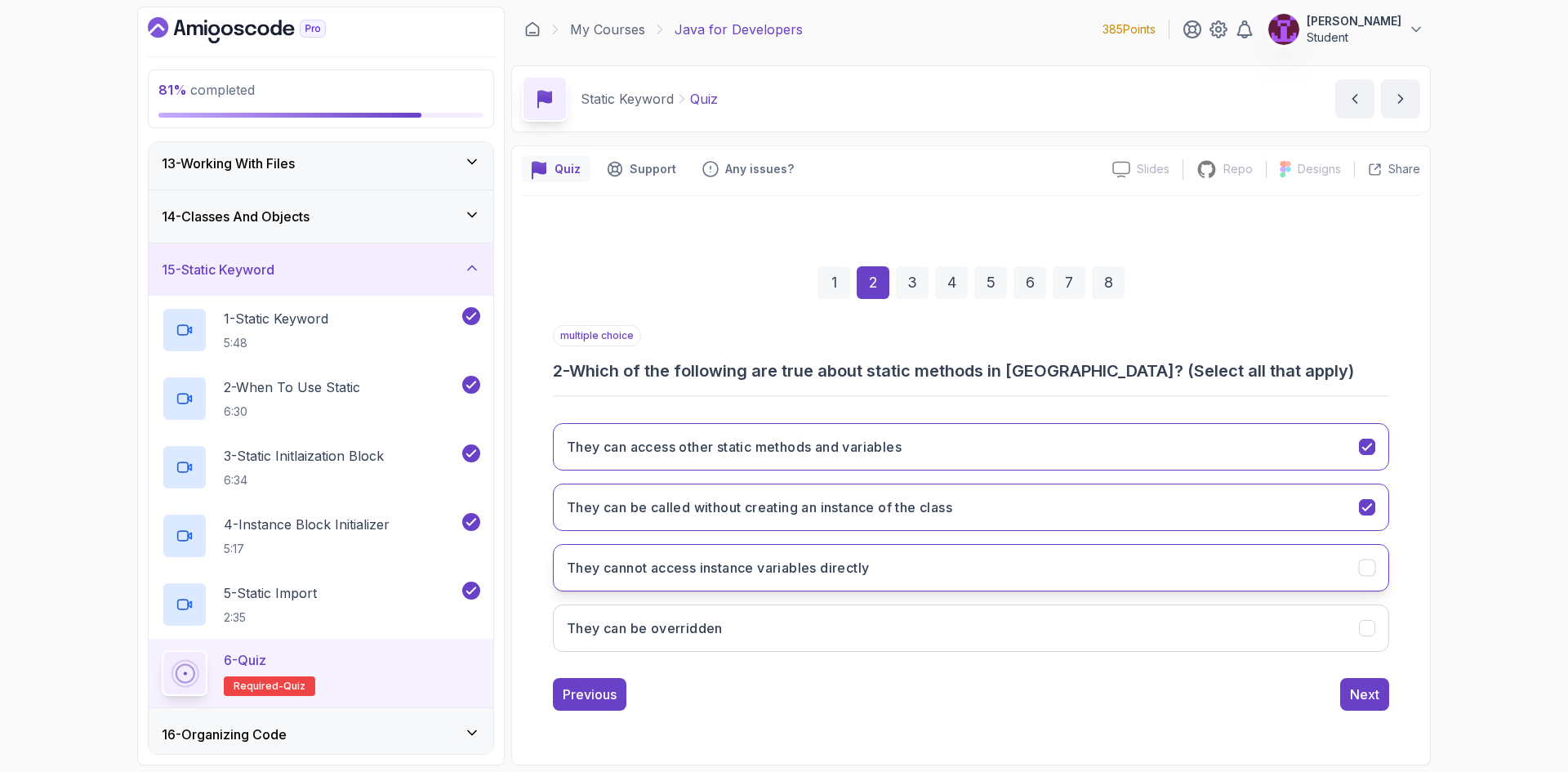
click at [989, 571] on button "They cannot access instance variables directly" at bounding box center [971, 567] width 836 height 48
click at [1364, 696] on div "Next" at bounding box center [1364, 694] width 30 height 20
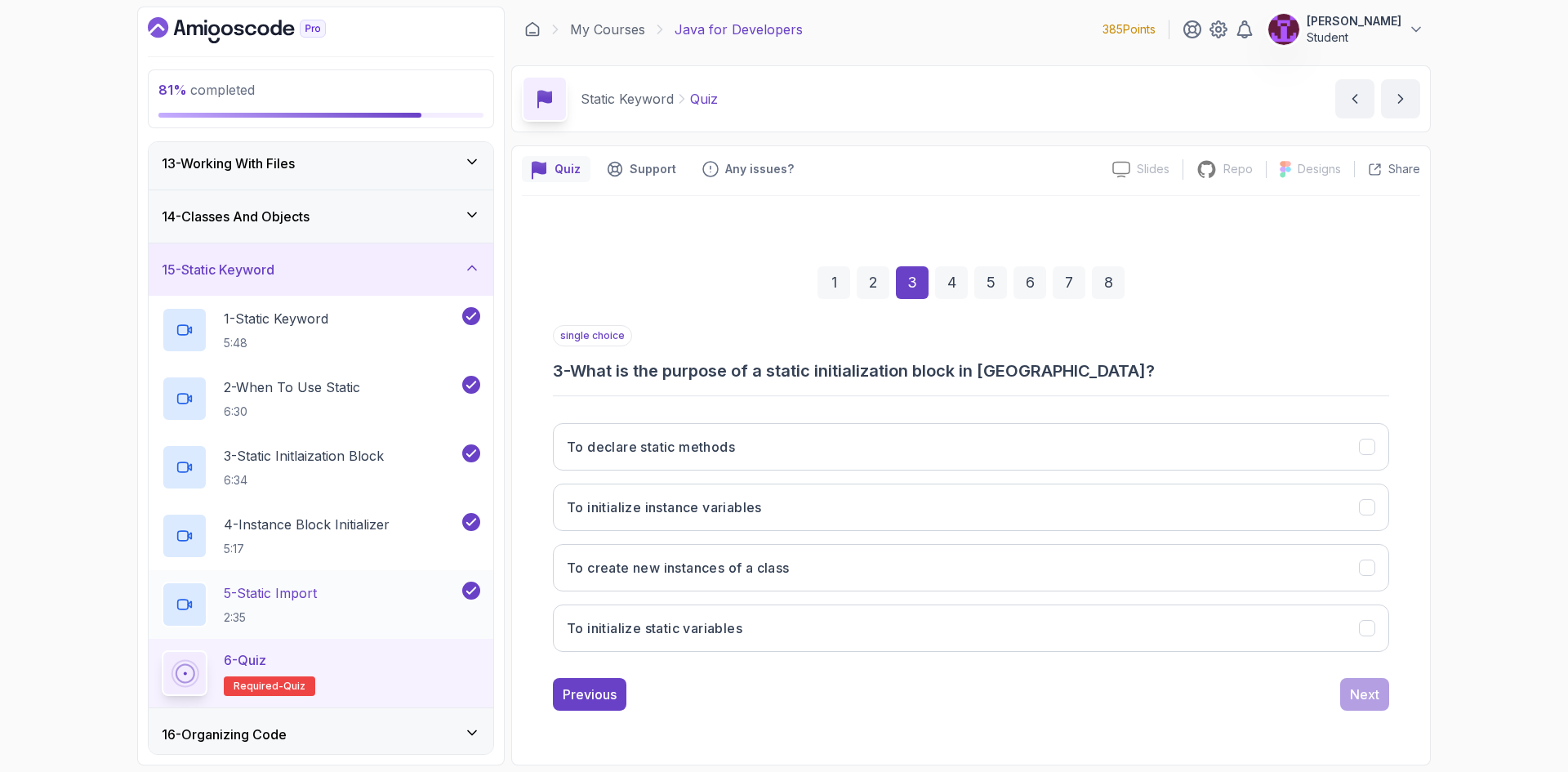
click at [312, 600] on p "5 - Static Import" at bounding box center [270, 592] width 93 height 20
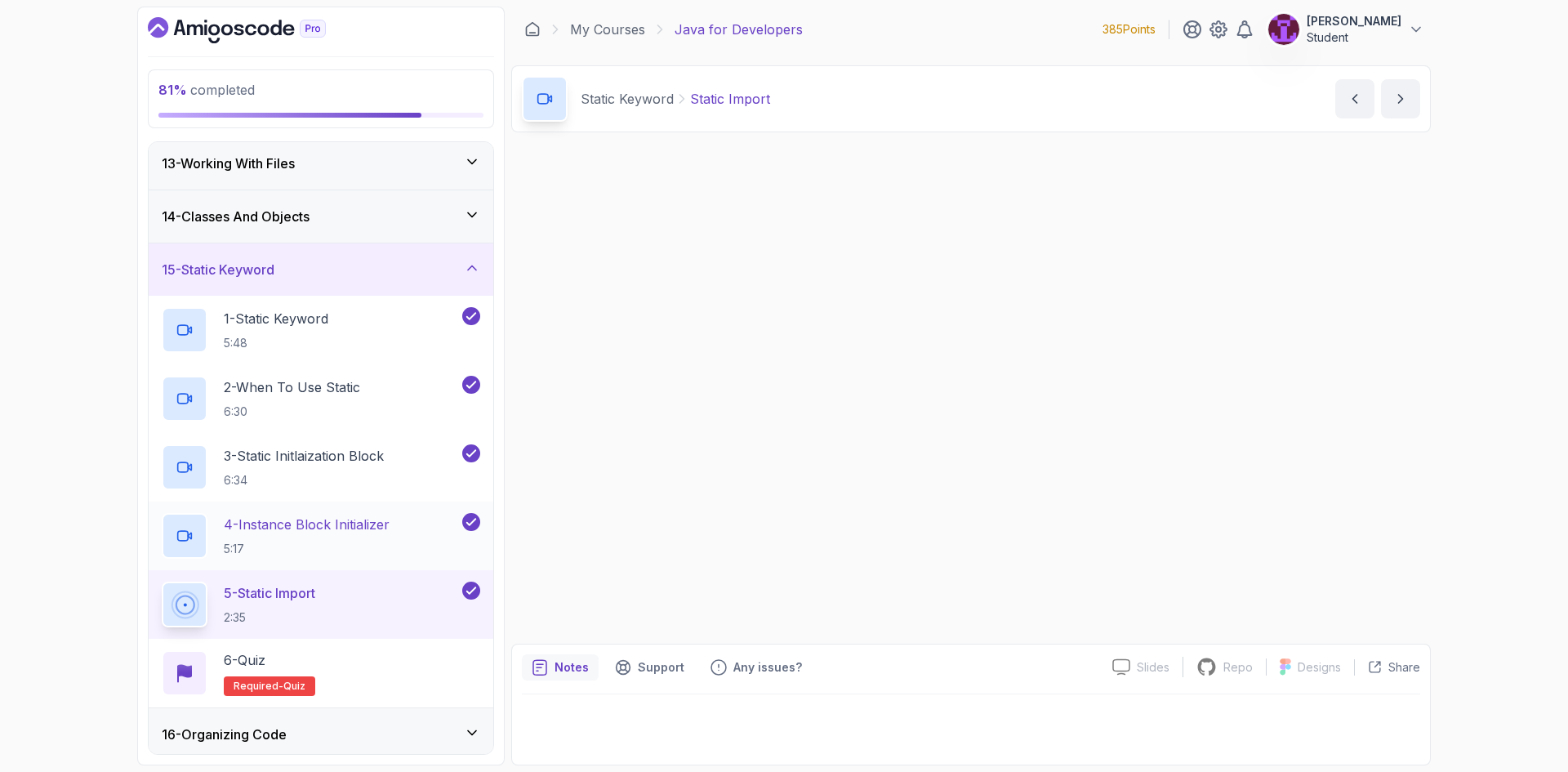
click at [343, 536] on h2 "4 - Instance Block Initializer 5:17" at bounding box center [307, 535] width 166 height 43
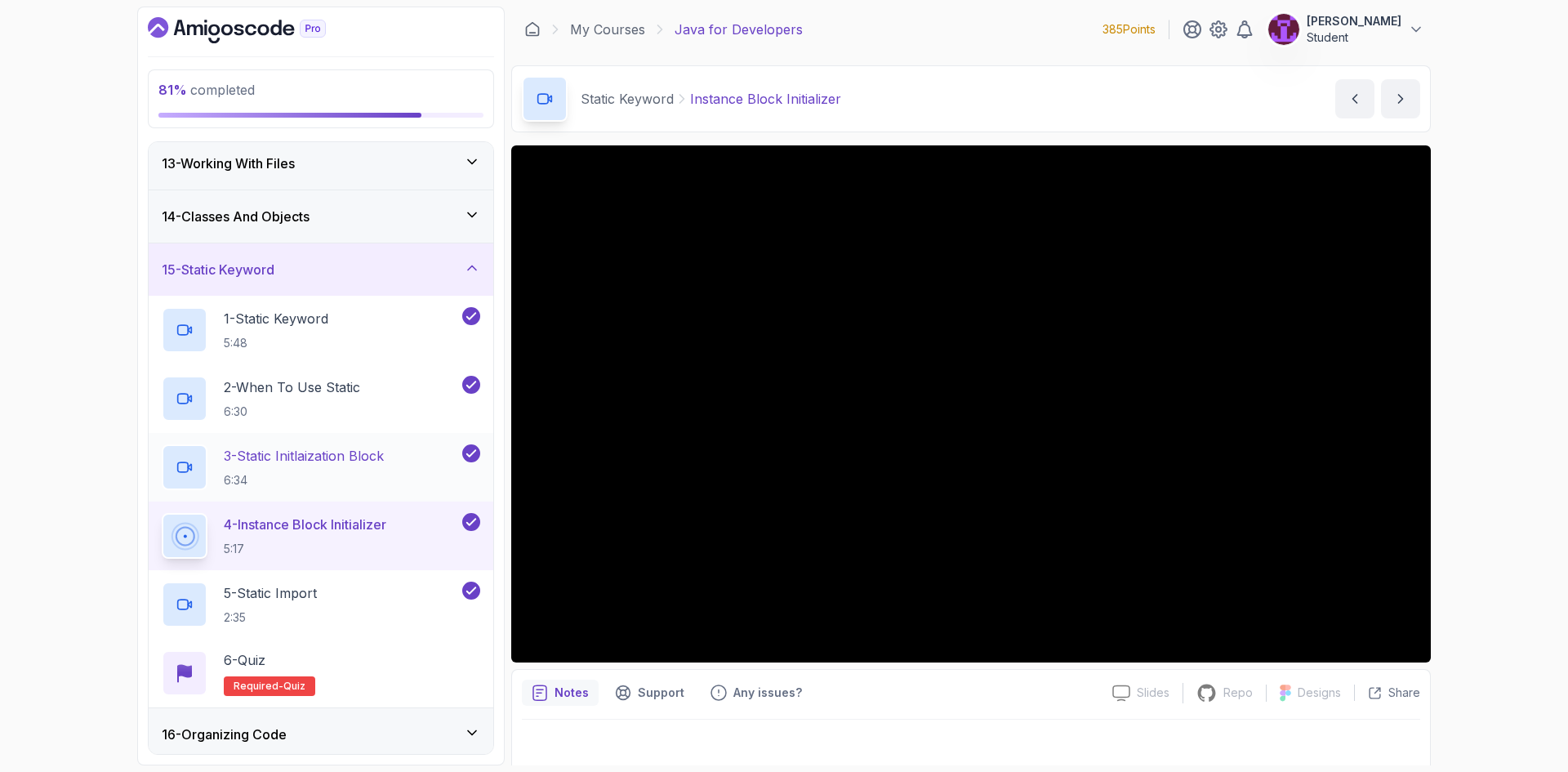
click at [384, 468] on h2 "3 - Static Initlaization Block 6:34" at bounding box center [304, 466] width 160 height 43
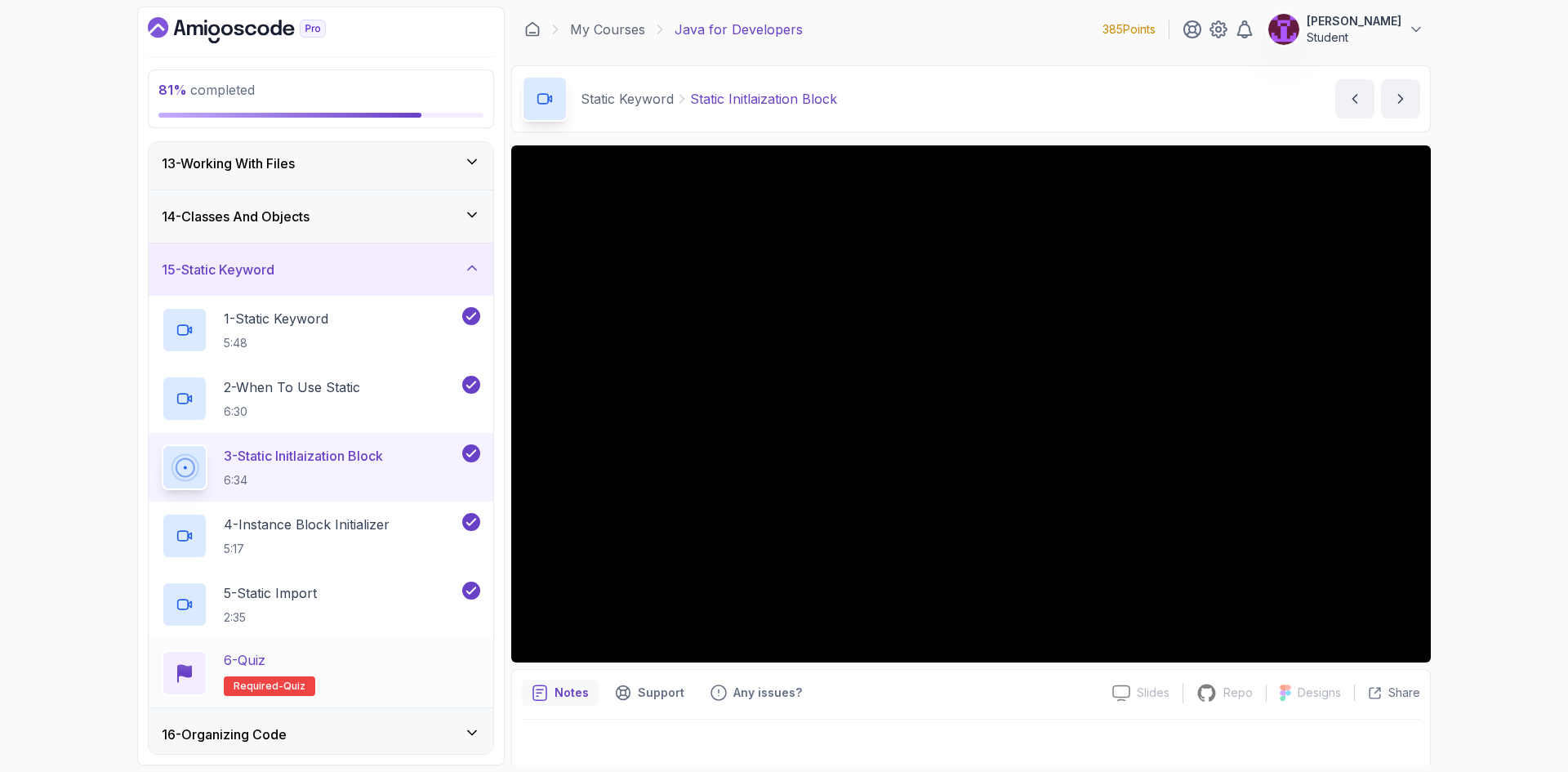
click at [288, 673] on h2 "6 - Quiz Required- quiz" at bounding box center [269, 673] width 91 height 46
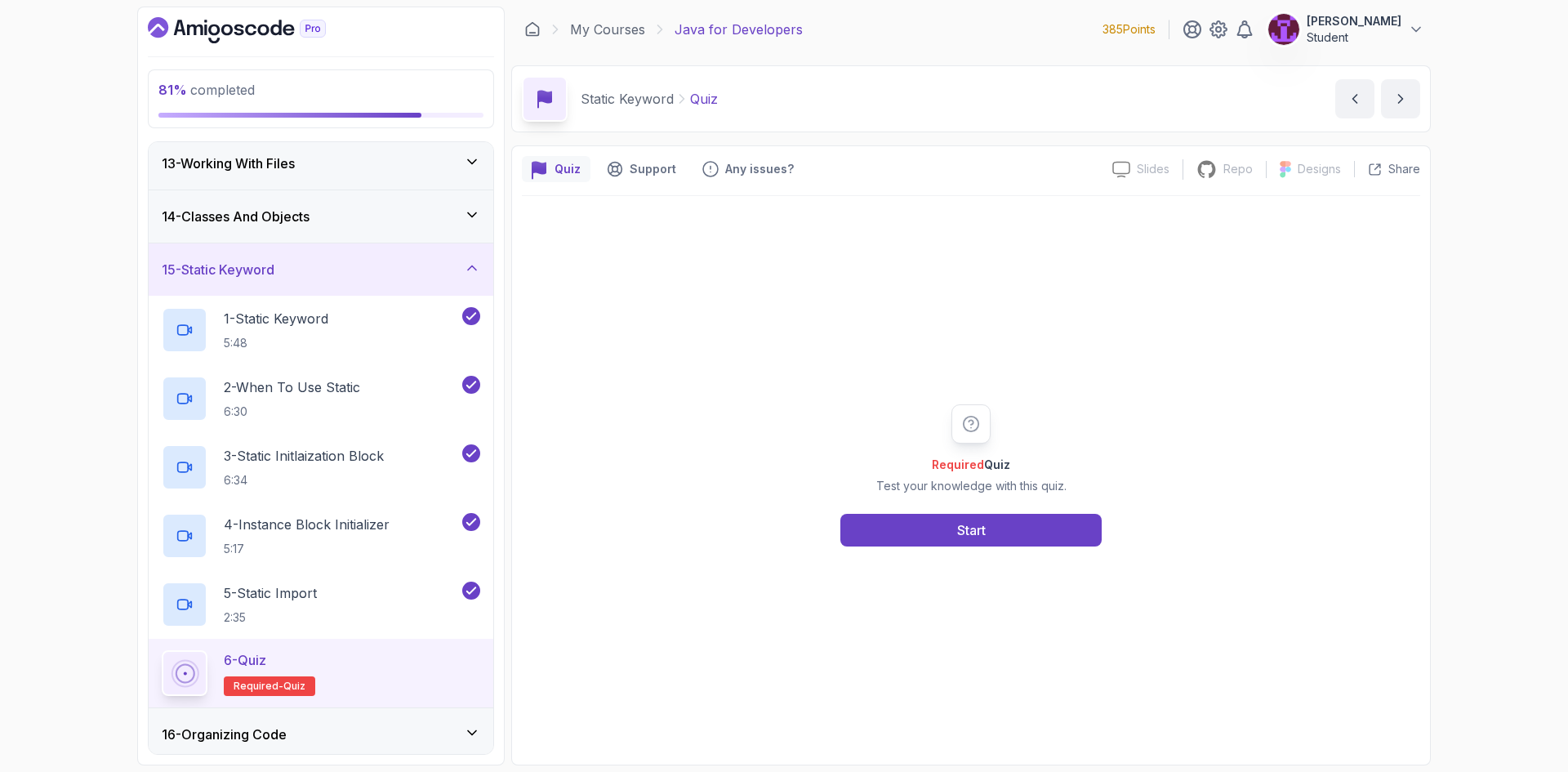
click at [909, 496] on div "Required Quiz Test your knowledge with this quiz. Start" at bounding box center [970, 475] width 313 height 142
click at [922, 505] on div "Required Quiz Test your knowledge with this quiz. Start" at bounding box center [970, 475] width 313 height 142
click at [946, 532] on button "Start" at bounding box center [971, 529] width 261 height 32
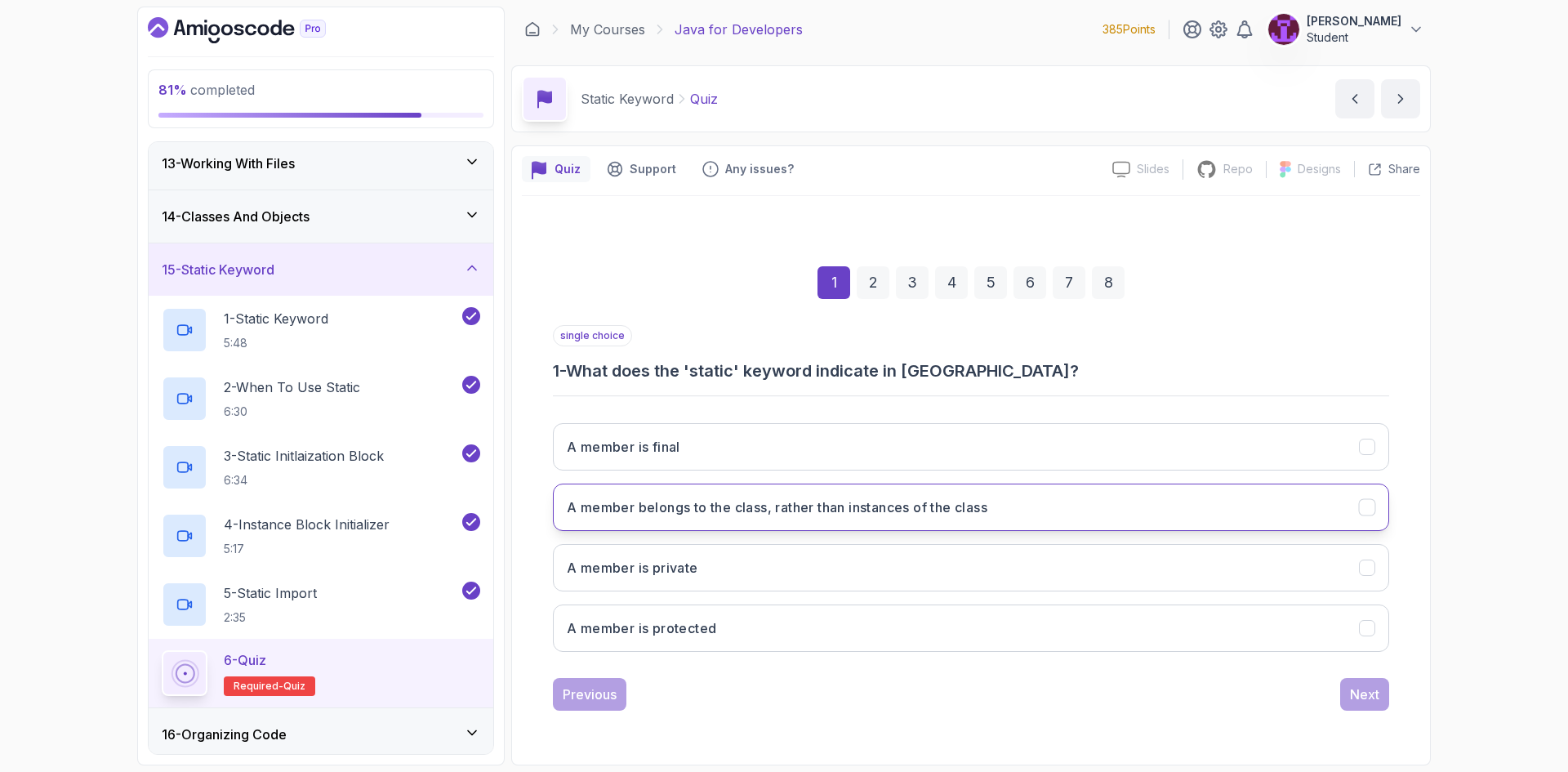
click at [864, 509] on h3 "A member belongs to the class, rather than instances of the class" at bounding box center [777, 506] width 421 height 20
click at [1391, 705] on div "1 2 3 4 5 6 7 8 single choice 1 - What does the 'static' keyword indicate in Ja…" at bounding box center [970, 474] width 898 height 496
click at [1357, 693] on div "Next" at bounding box center [1364, 694] width 30 height 20
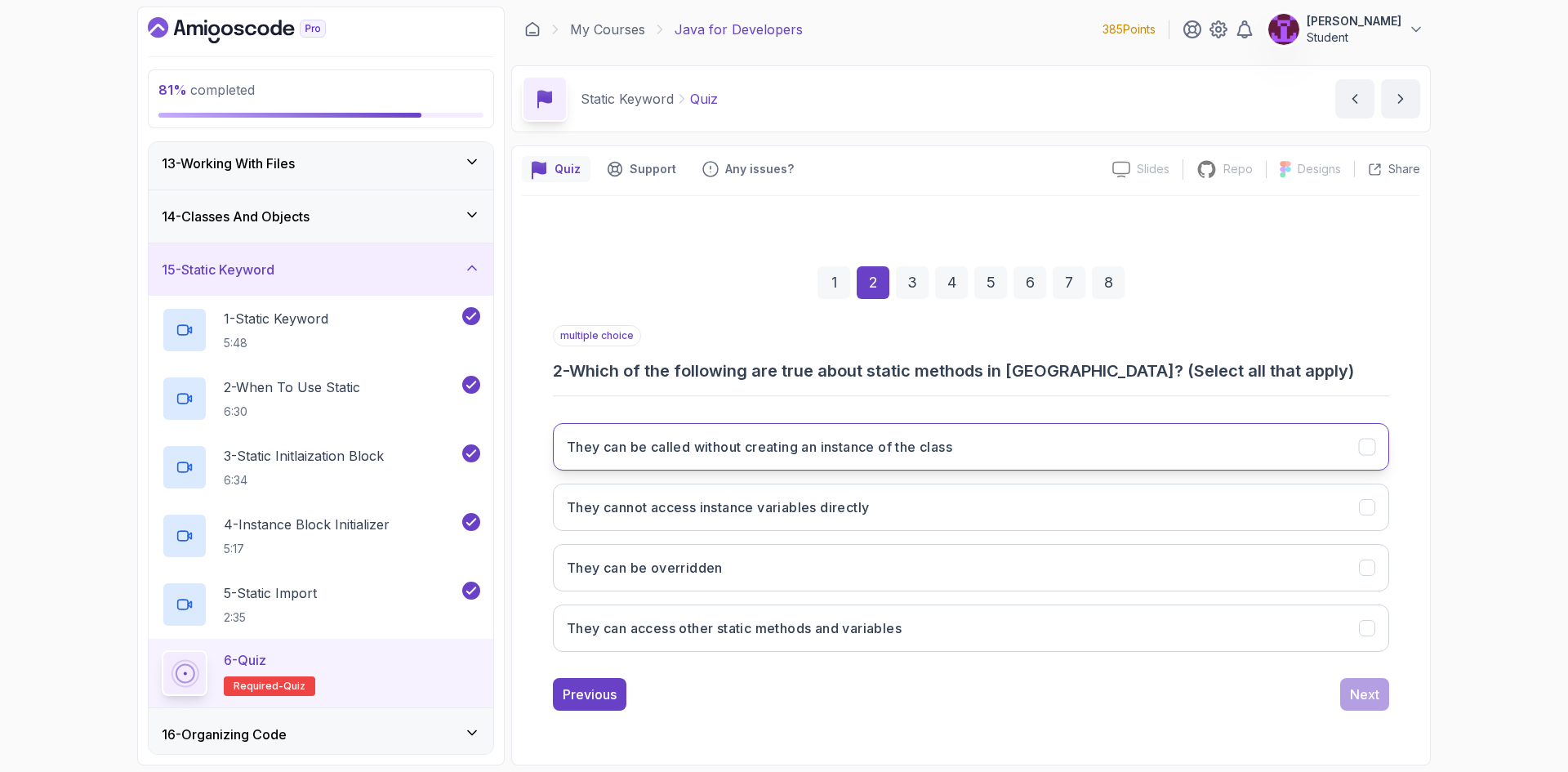
drag, startPoint x: 909, startPoint y: 451, endPoint x: 913, endPoint y: 462, distance: 11.7
click at [912, 462] on button "They can be called without creating an instance of the class" at bounding box center [971, 446] width 836 height 48
click at [966, 521] on button "They cannot access instance variables directly" at bounding box center [971, 507] width 836 height 48
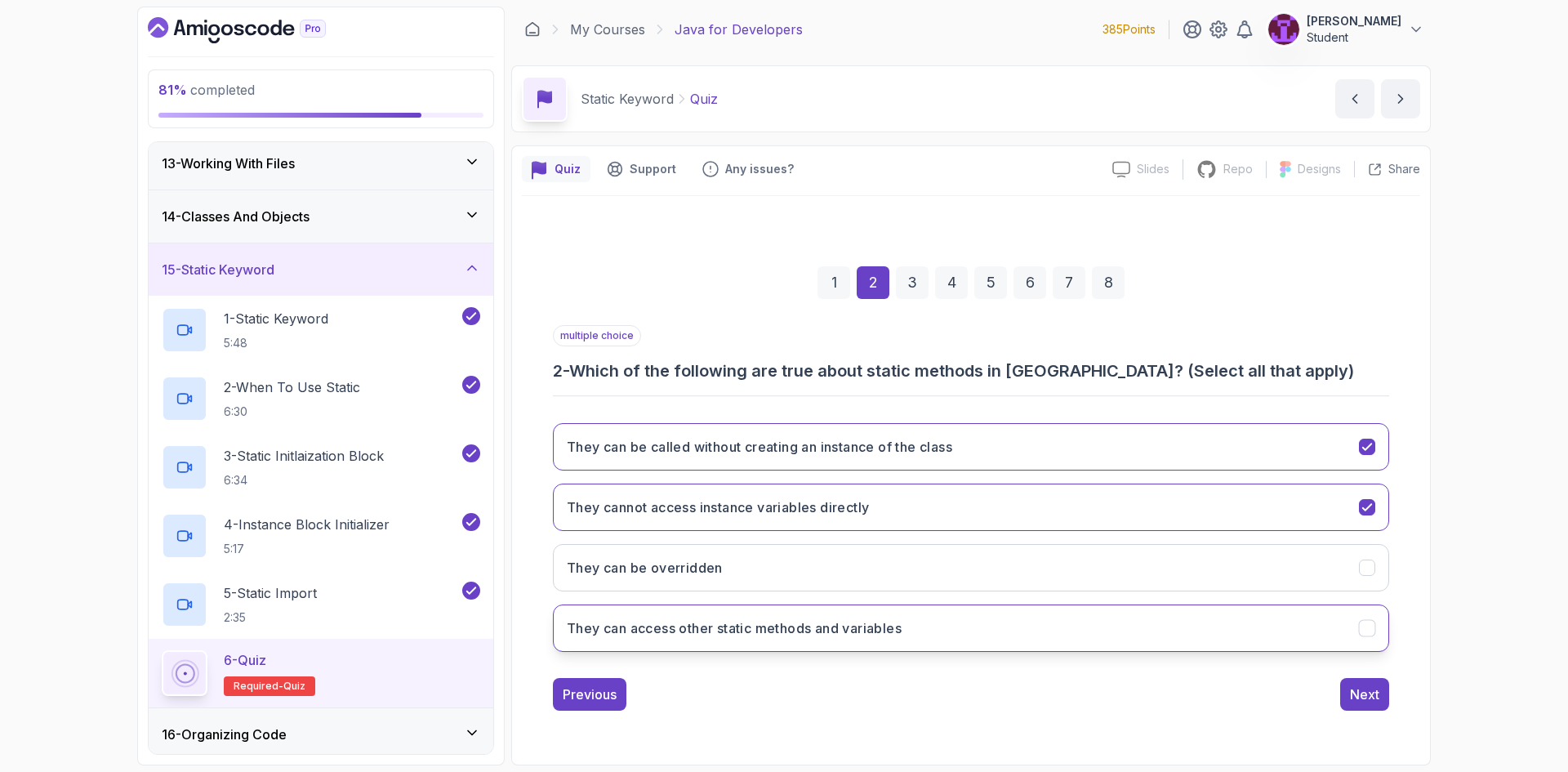
click at [1043, 640] on button "They can access other static methods and variables" at bounding box center [971, 628] width 836 height 48
click at [1368, 702] on div "Next" at bounding box center [1364, 694] width 30 height 20
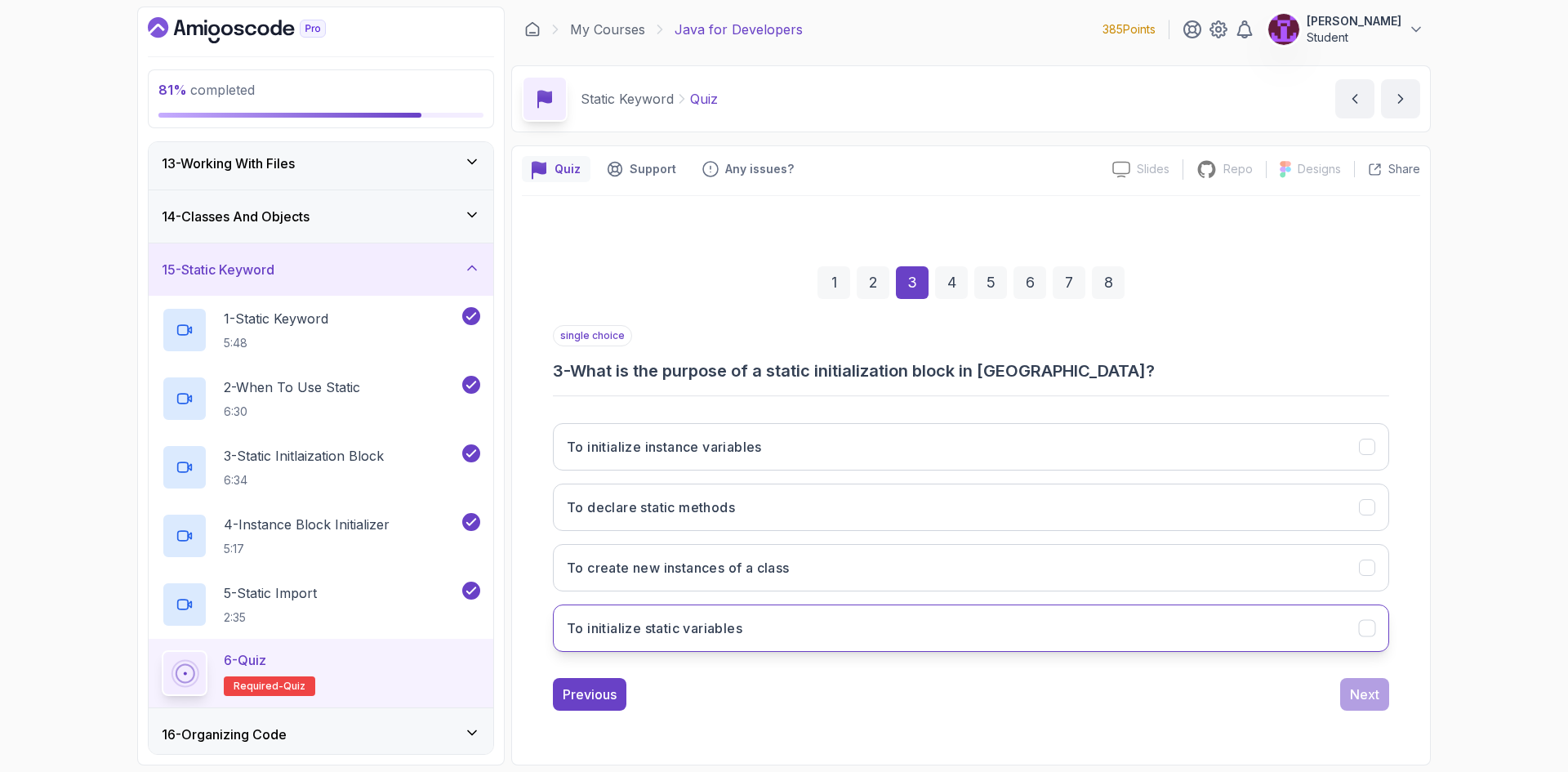
click at [839, 632] on button "To initialize static variables" at bounding box center [971, 628] width 836 height 48
click at [1359, 700] on div "Next" at bounding box center [1364, 694] width 30 height 20
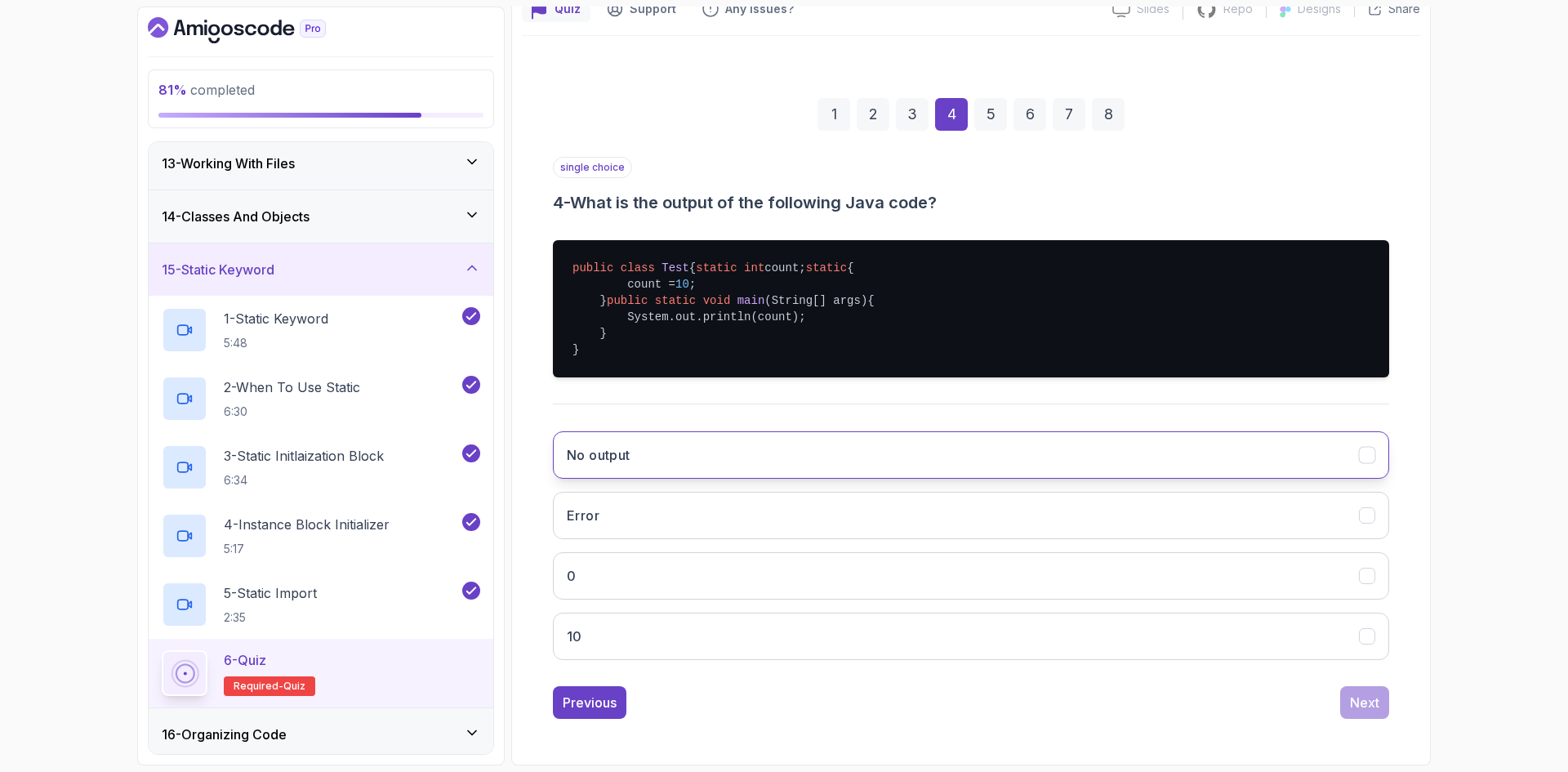
scroll to position [209, 0]
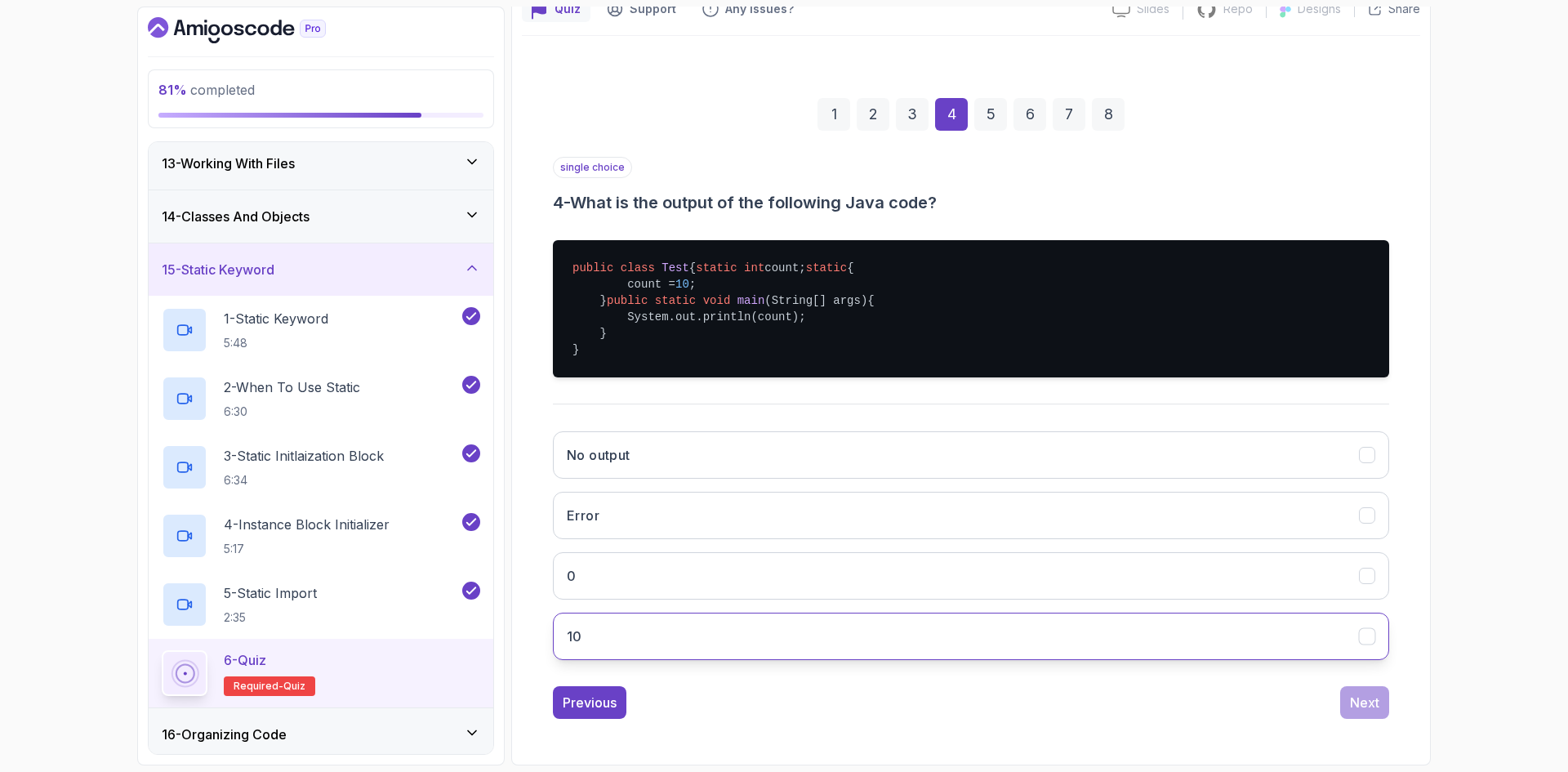
click at [682, 617] on button "10" at bounding box center [971, 636] width 836 height 48
click at [1357, 703] on div "Next" at bounding box center [1364, 702] width 30 height 20
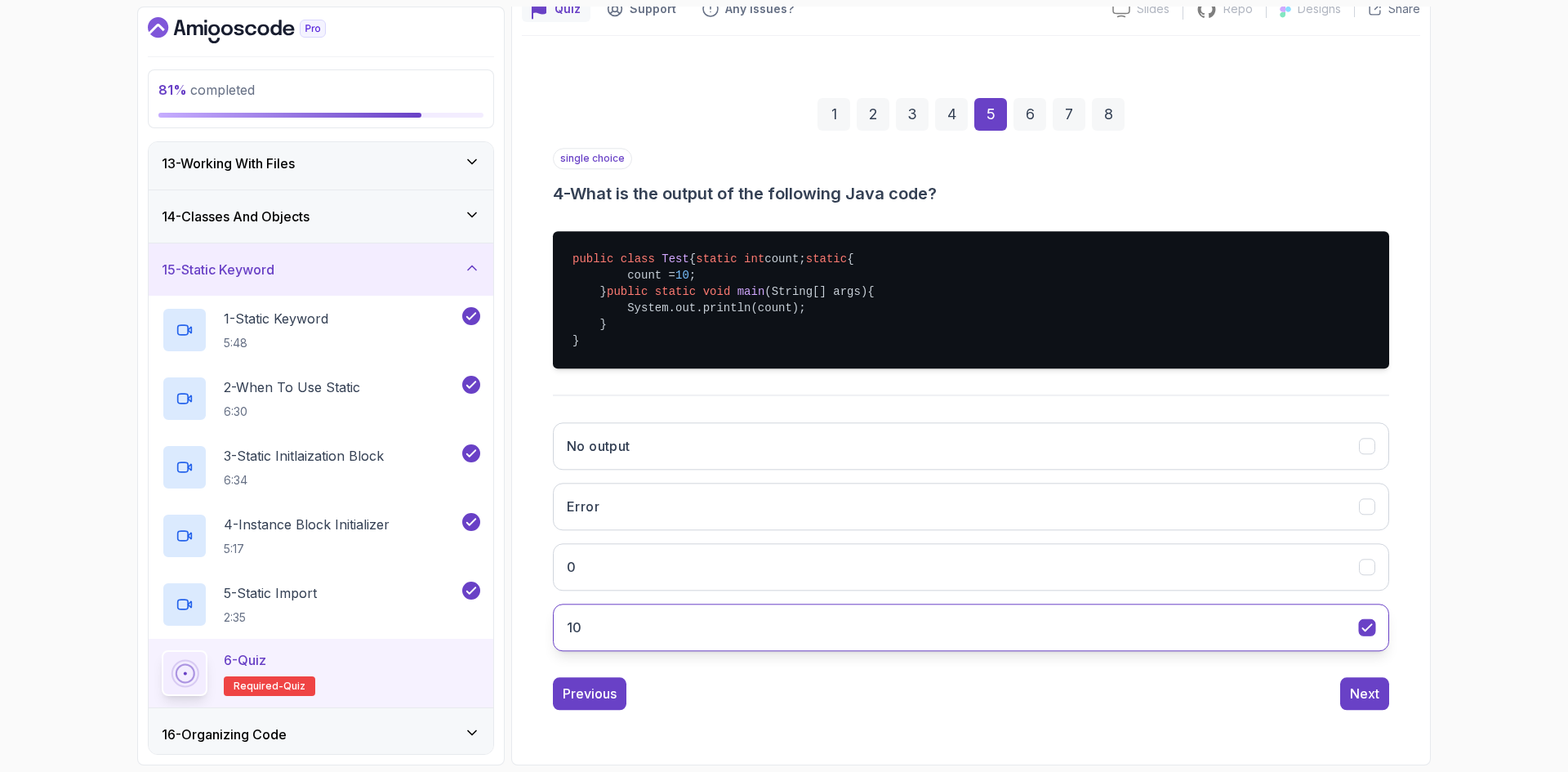
scroll to position [0, 0]
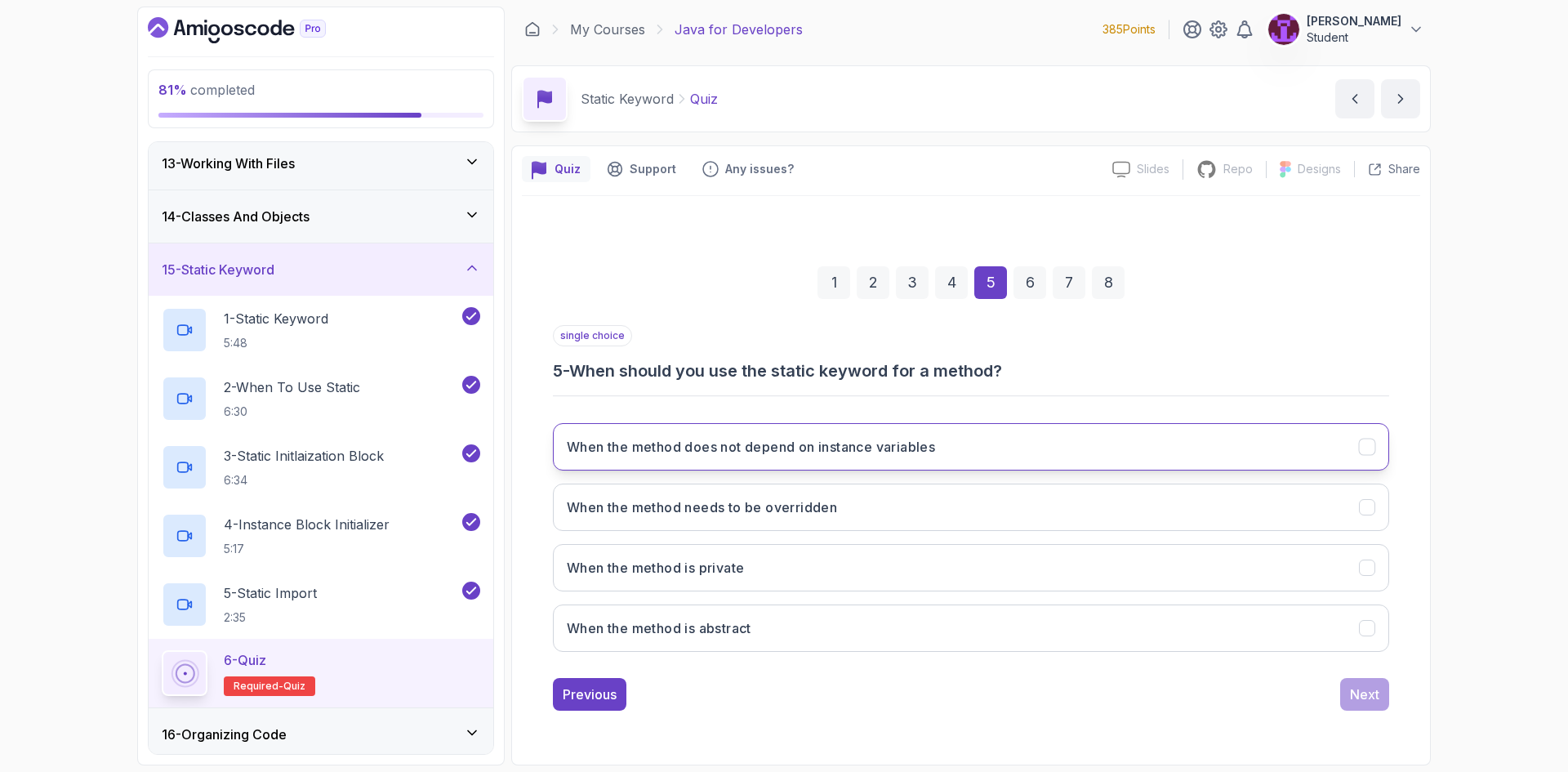
click at [991, 462] on button "When the method does not depend on instance variables" at bounding box center [971, 446] width 836 height 48
click at [1363, 666] on div "single choice 5 - When should you use the static keyword for a method? When the…" at bounding box center [971, 517] width 836 height 386
click at [1374, 691] on div "Next" at bounding box center [1364, 694] width 30 height 20
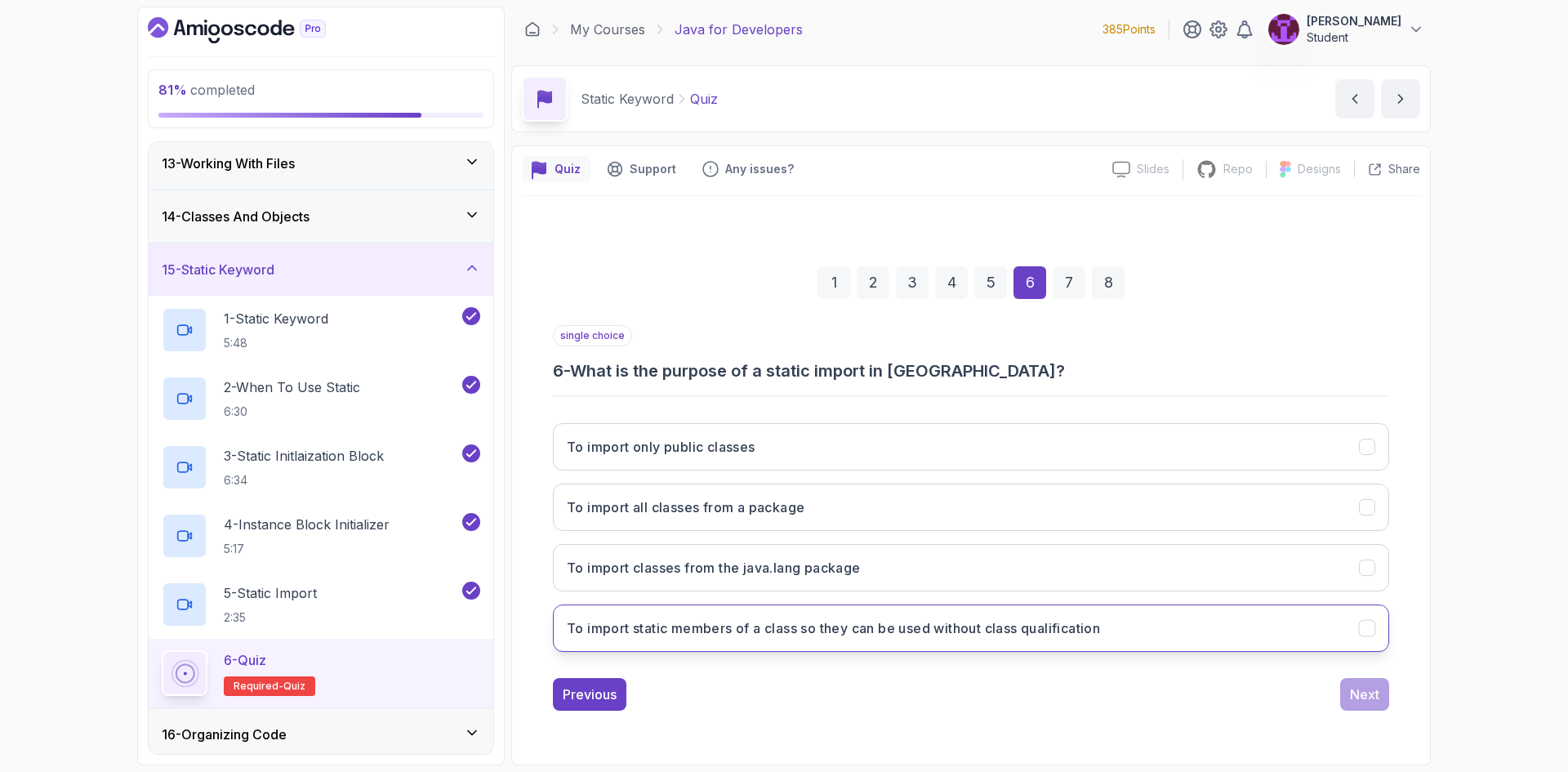
click at [1041, 641] on button "To import static members of a class so they can be used without class qualifica…" at bounding box center [971, 628] width 836 height 48
click at [1368, 698] on div "Next" at bounding box center [1364, 694] width 30 height 20
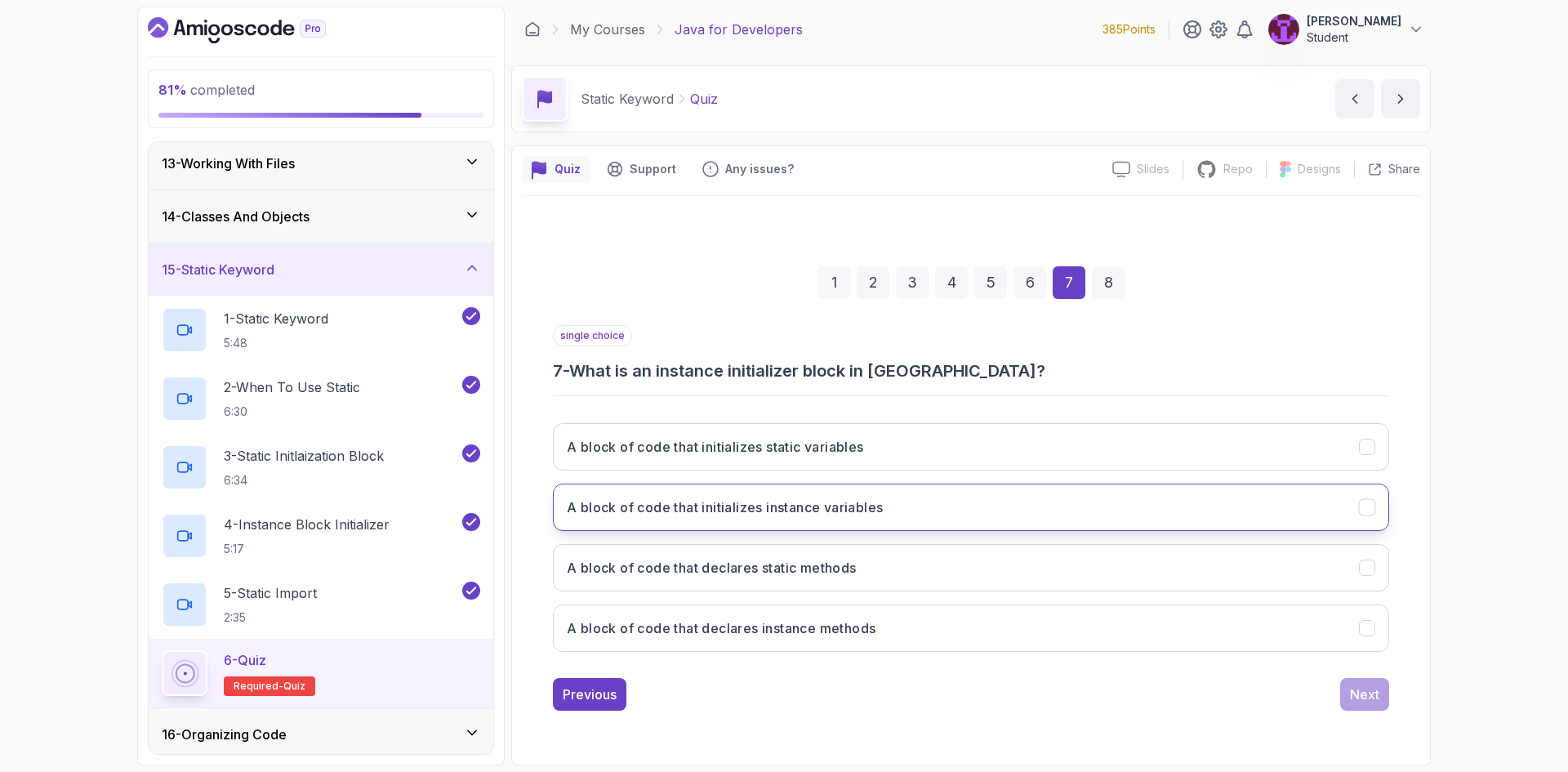
click at [949, 505] on button "A block of code that initializes instance variables" at bounding box center [971, 507] width 836 height 48
click at [1362, 687] on div "Next" at bounding box center [1364, 694] width 30 height 20
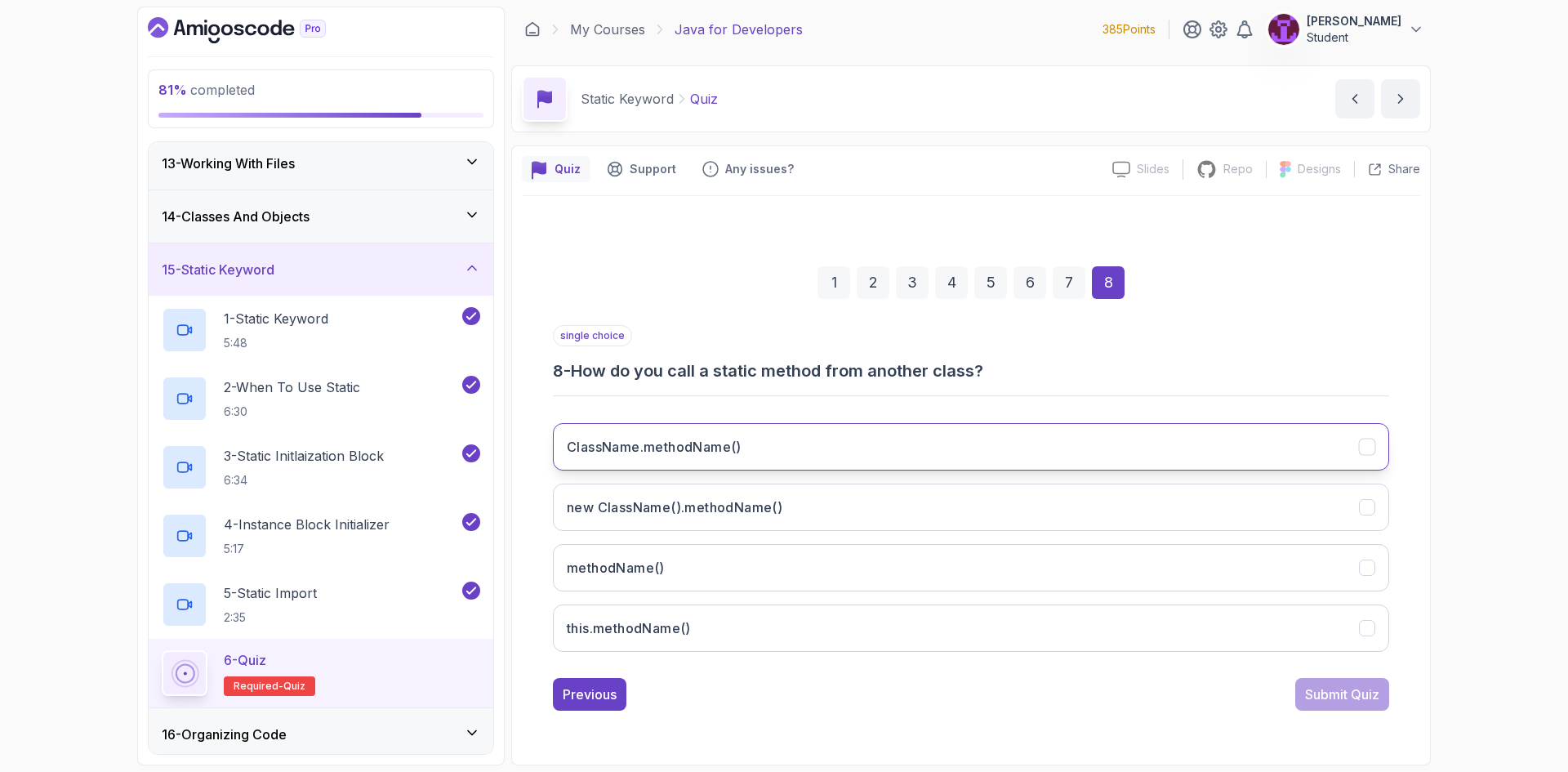
click at [839, 458] on button "ClassName.methodName()" at bounding box center [971, 446] width 836 height 48
click at [1366, 697] on div "Submit Quiz" at bounding box center [1342, 694] width 74 height 20
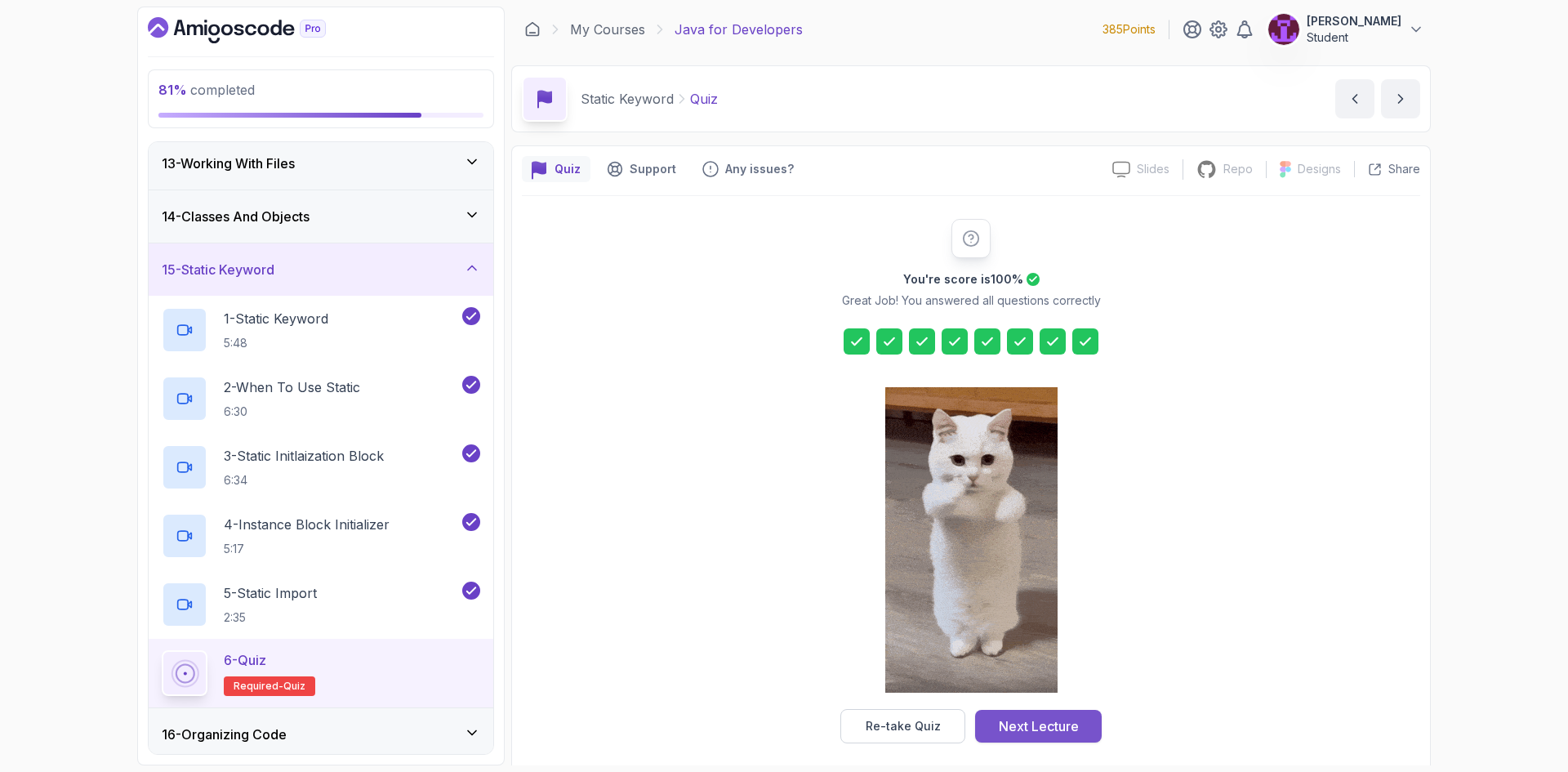
click at [1050, 727] on div "Next Lecture" at bounding box center [1039, 725] width 80 height 20
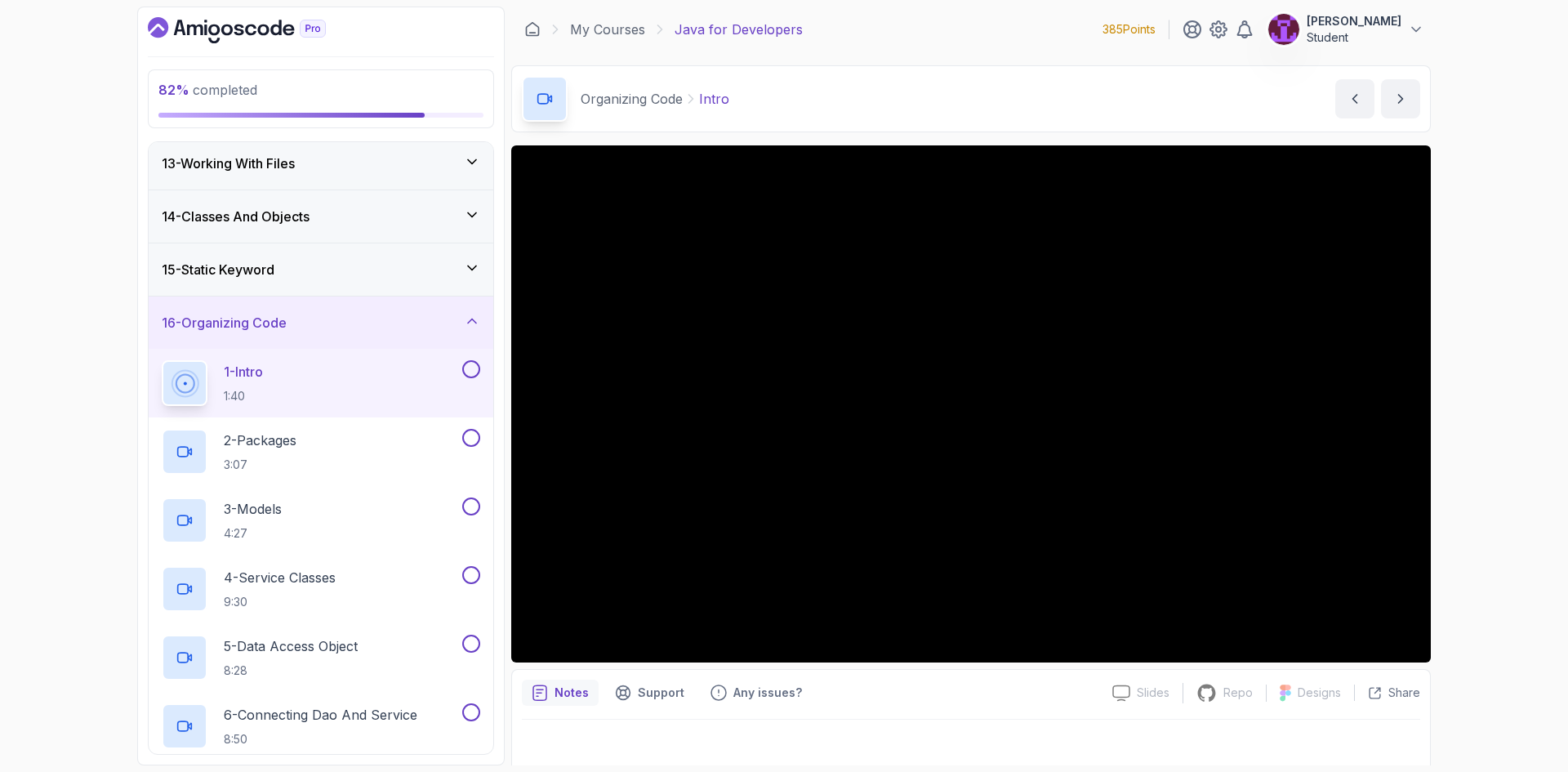
click at [472, 369] on button at bounding box center [470, 368] width 18 height 18
click at [480, 433] on div "2 - Packages 3:07" at bounding box center [321, 451] width 345 height 69
click at [478, 498] on div at bounding box center [469, 505] width 21 height 18
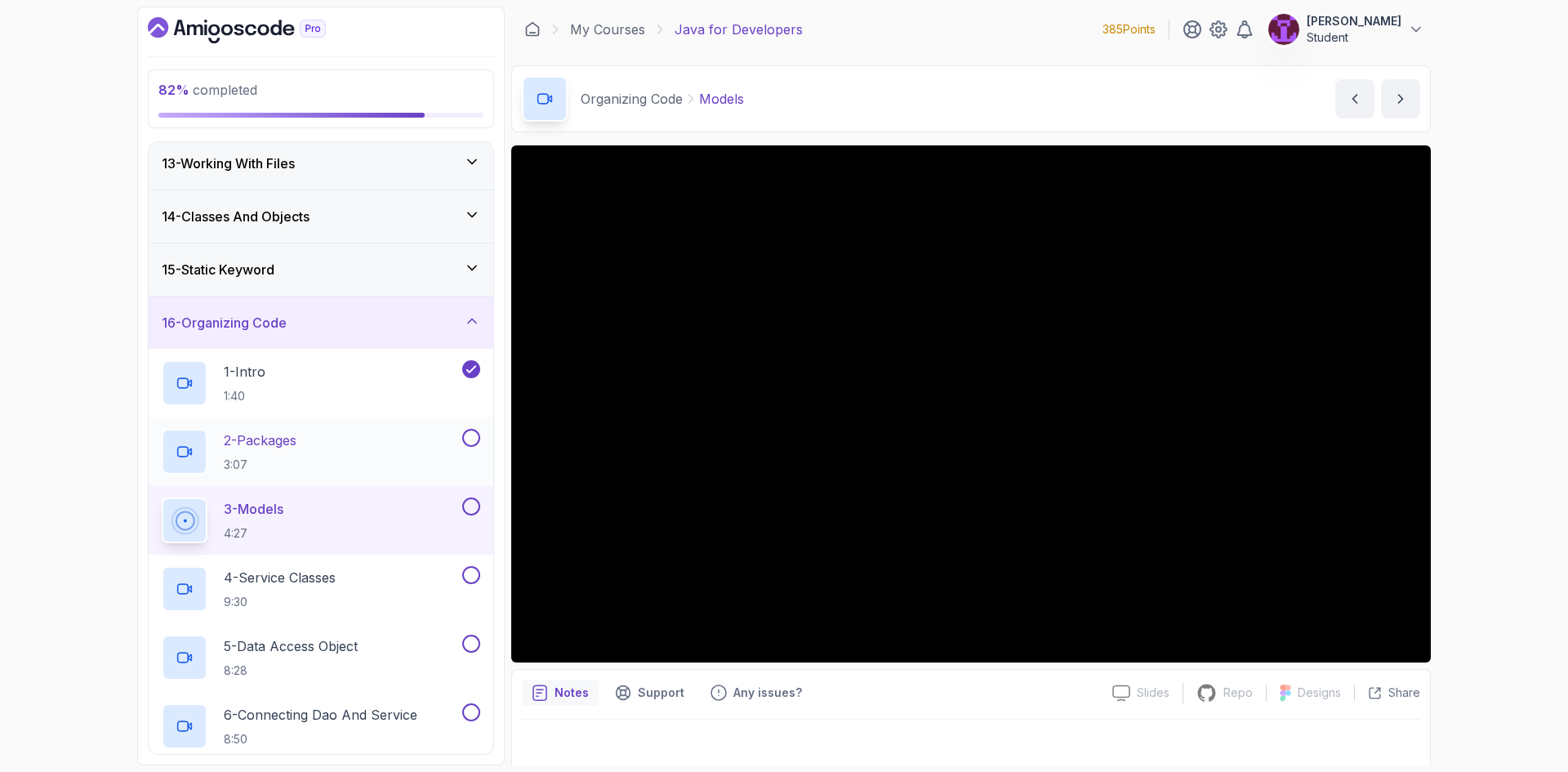
click at [475, 435] on button at bounding box center [470, 437] width 18 height 18
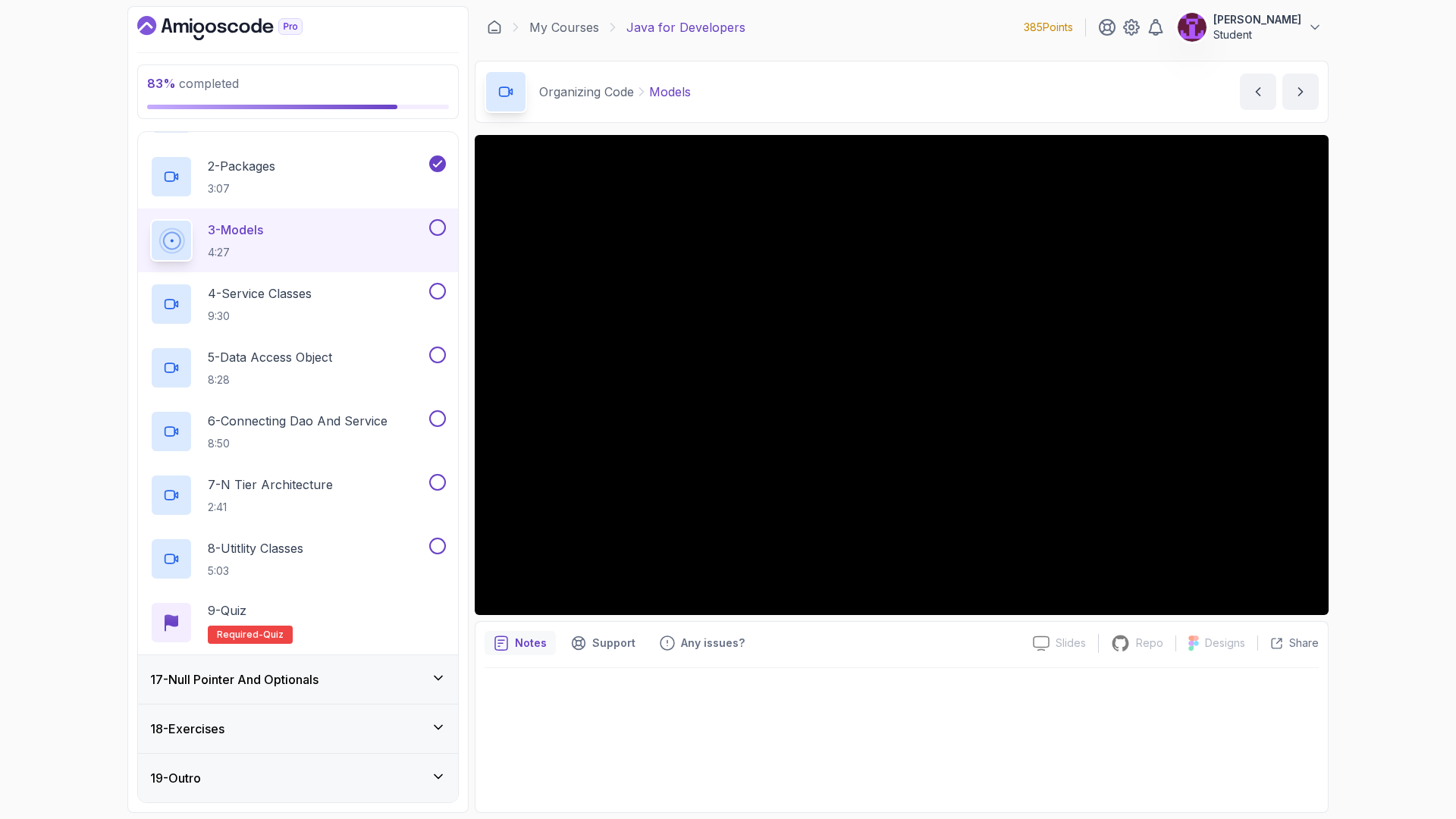
scroll to position [899, 0]
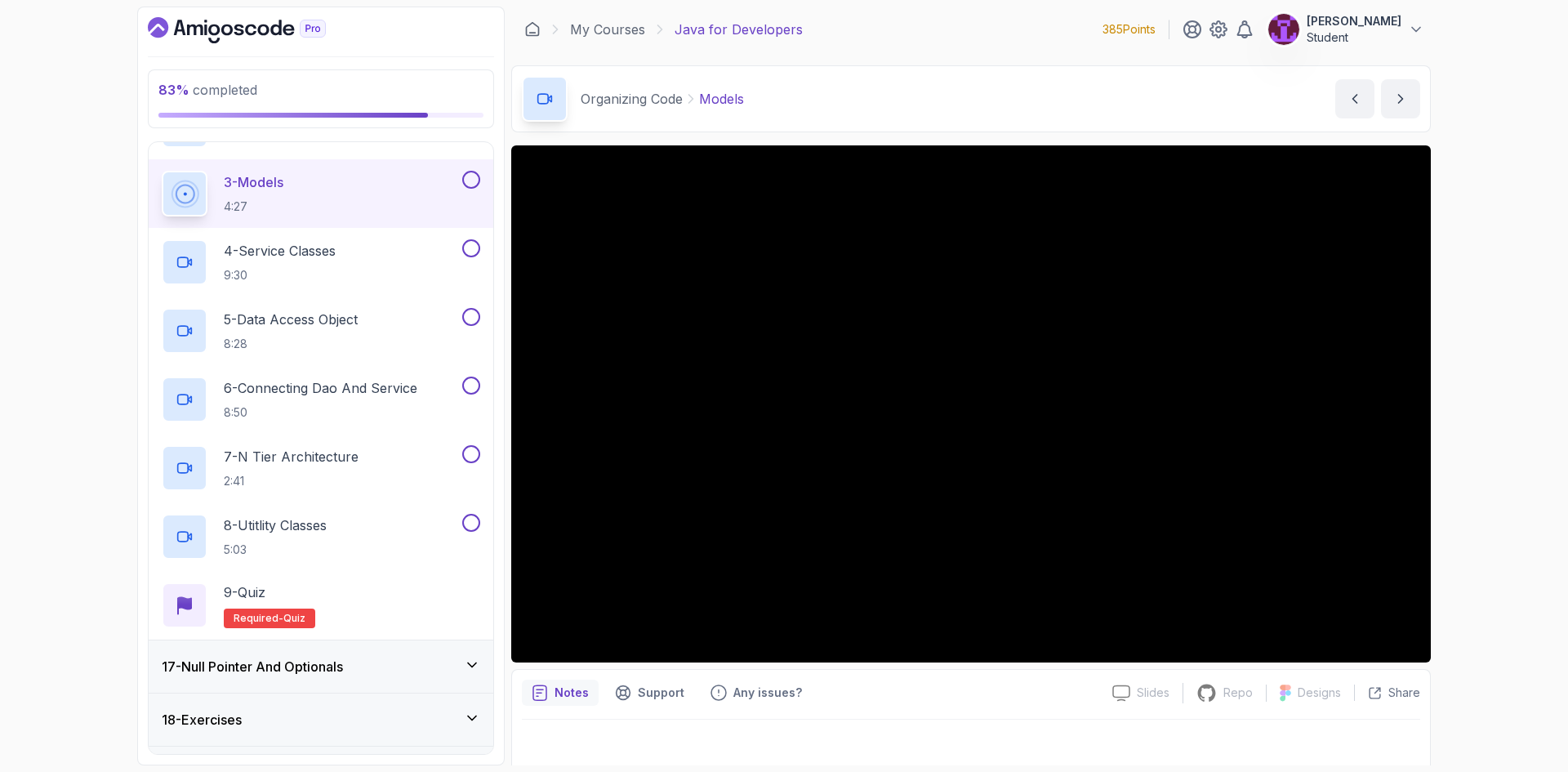
click at [473, 184] on button at bounding box center [470, 179] width 18 height 18
click at [409, 262] on div "4 - Service Classes 9:30" at bounding box center [310, 262] width 297 height 46
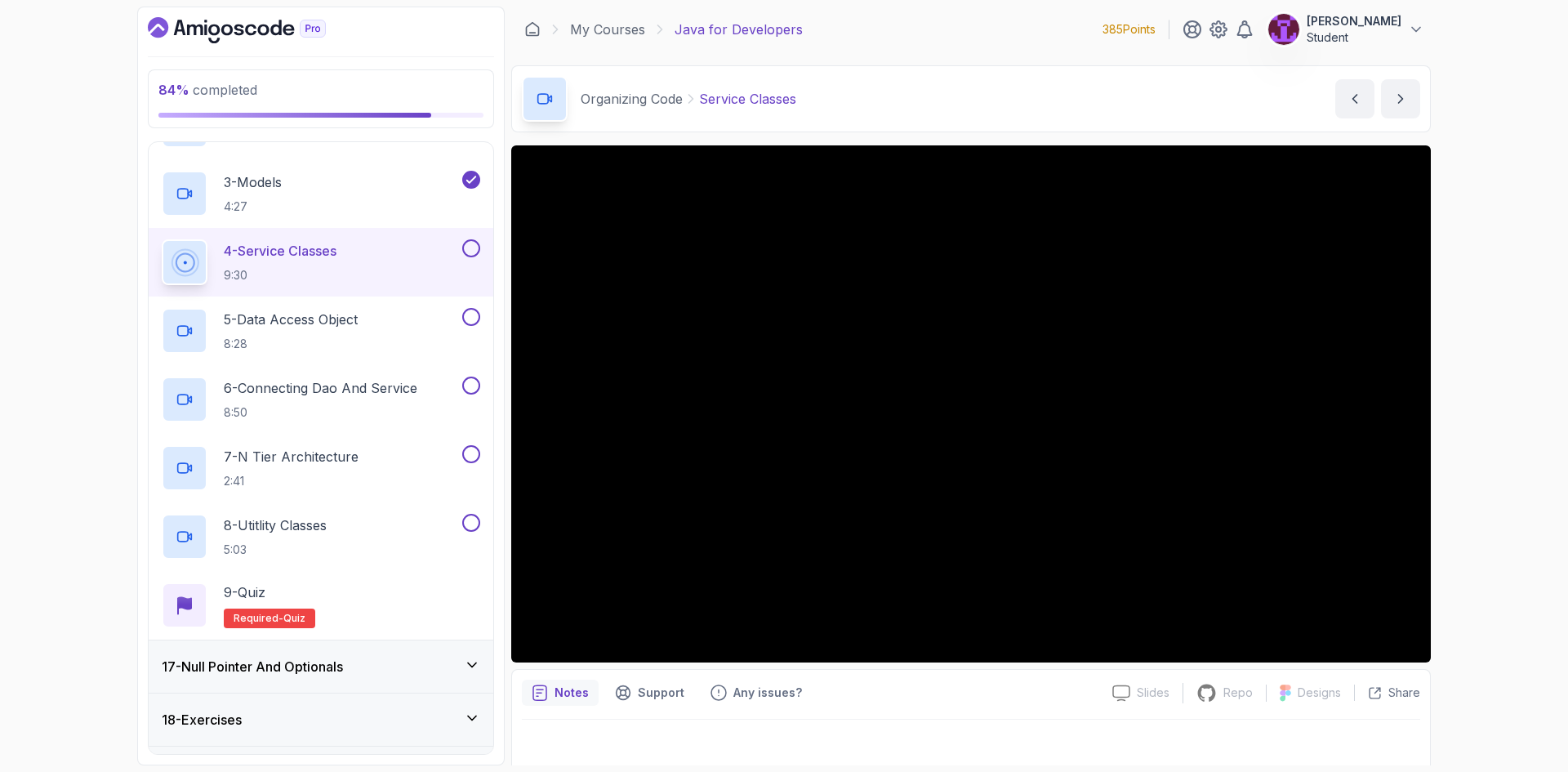
click at [470, 252] on button at bounding box center [470, 247] width 18 height 18
click at [419, 318] on div "5 - Data Access Object 8:28" at bounding box center [310, 330] width 297 height 46
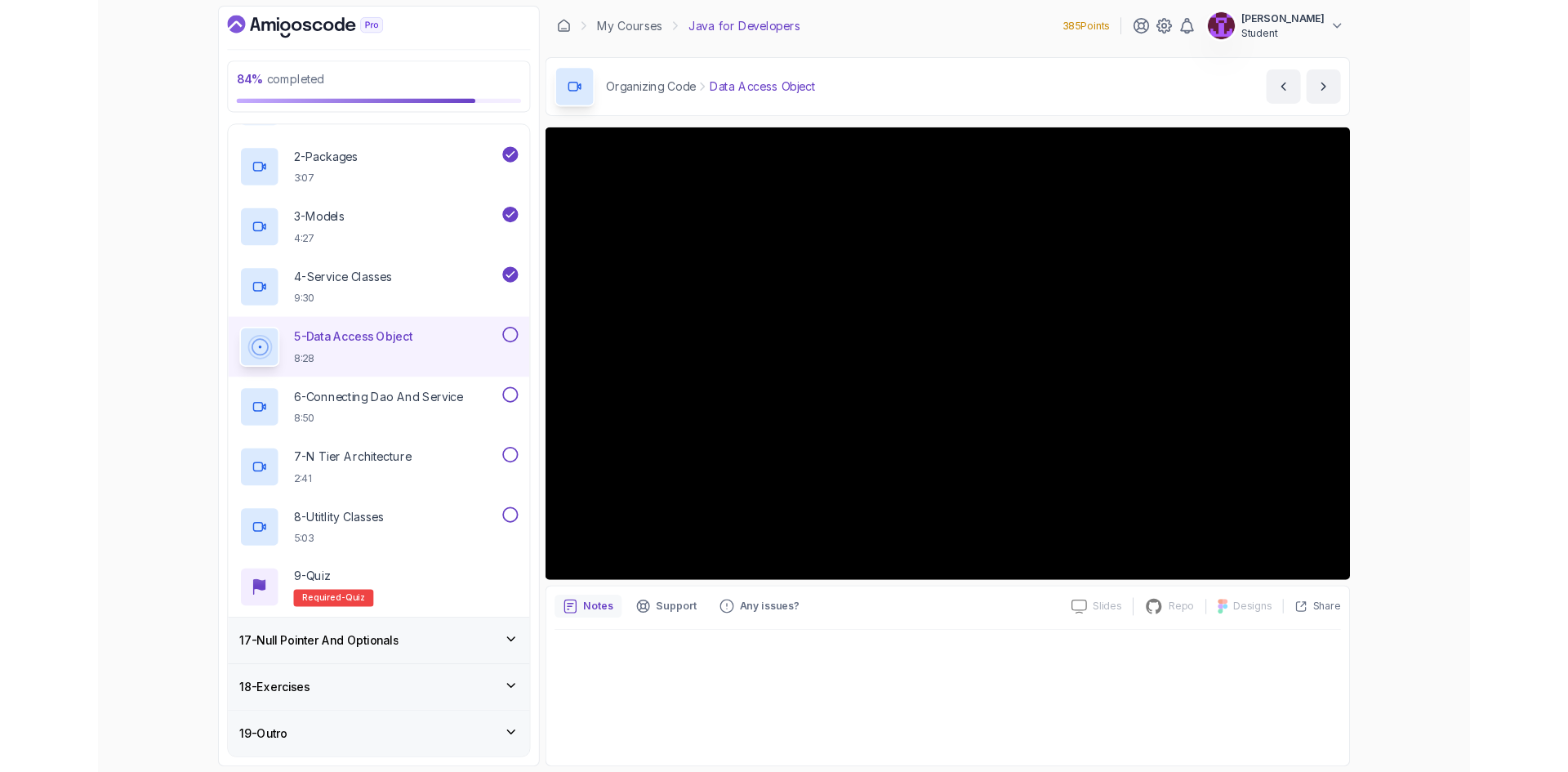
scroll to position [968, 0]
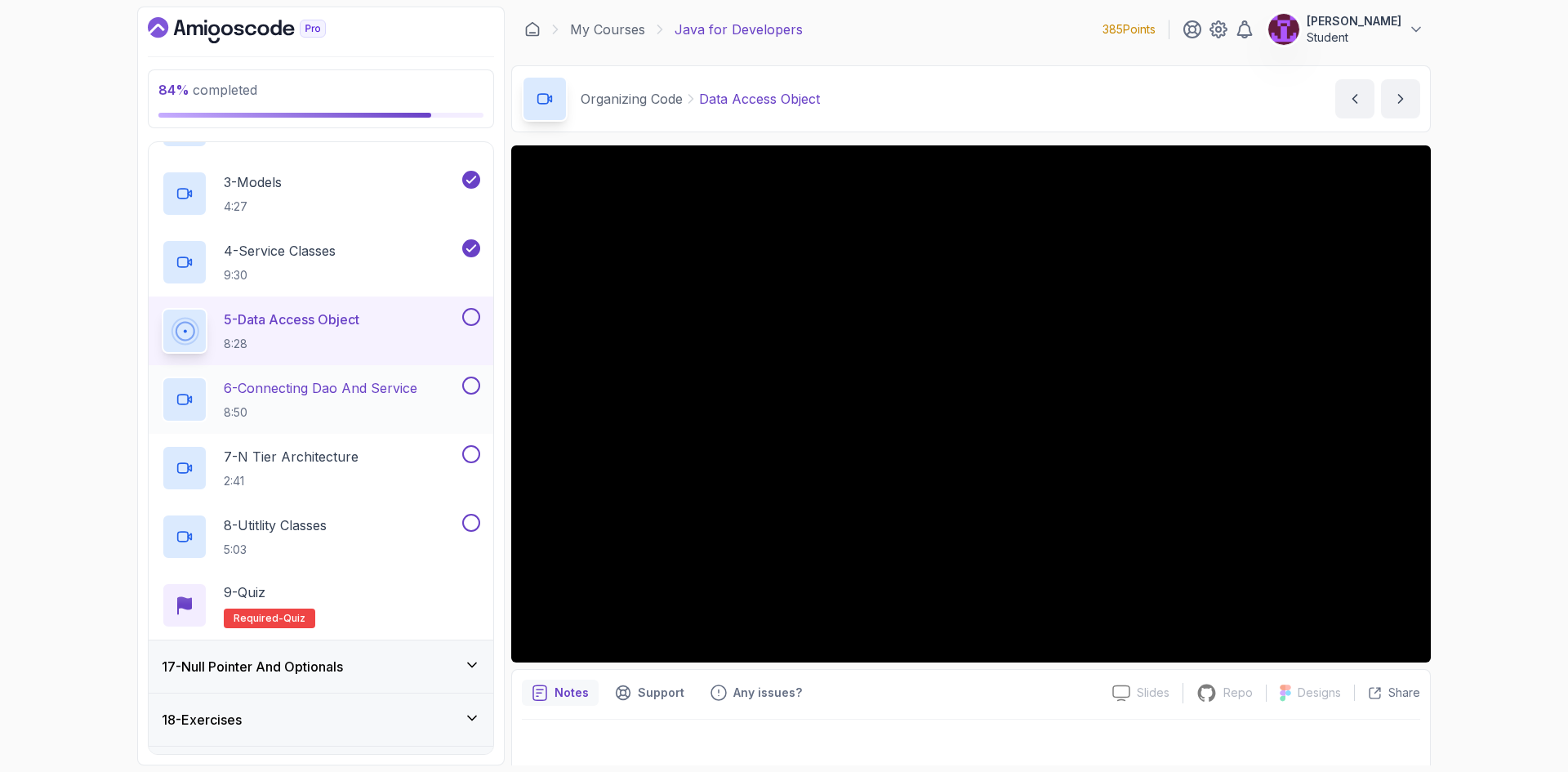
click at [427, 389] on div "6 - Connecting Dao And Service 8:50" at bounding box center [310, 399] width 297 height 46
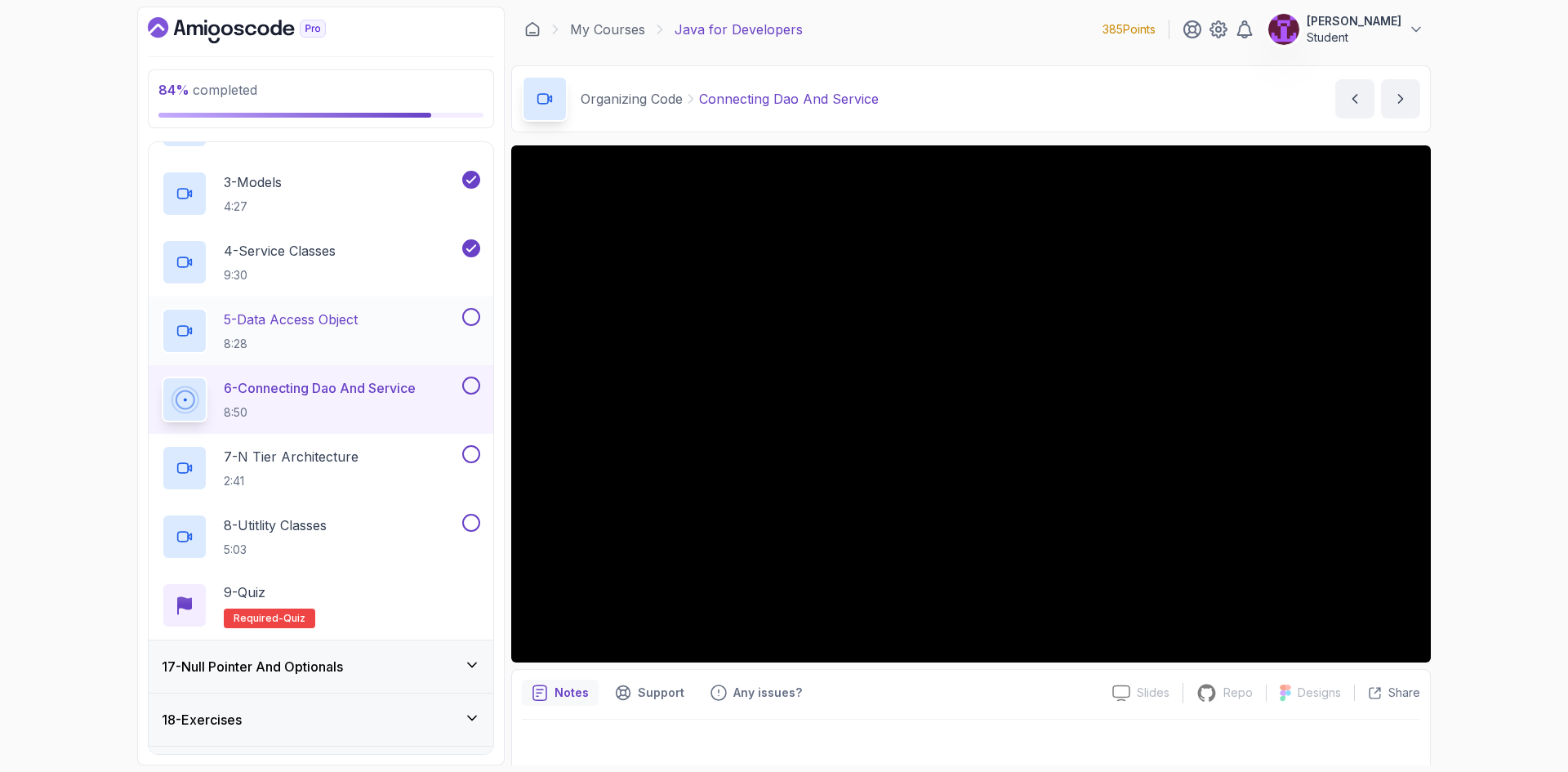
click at [473, 320] on button at bounding box center [470, 316] width 18 height 18
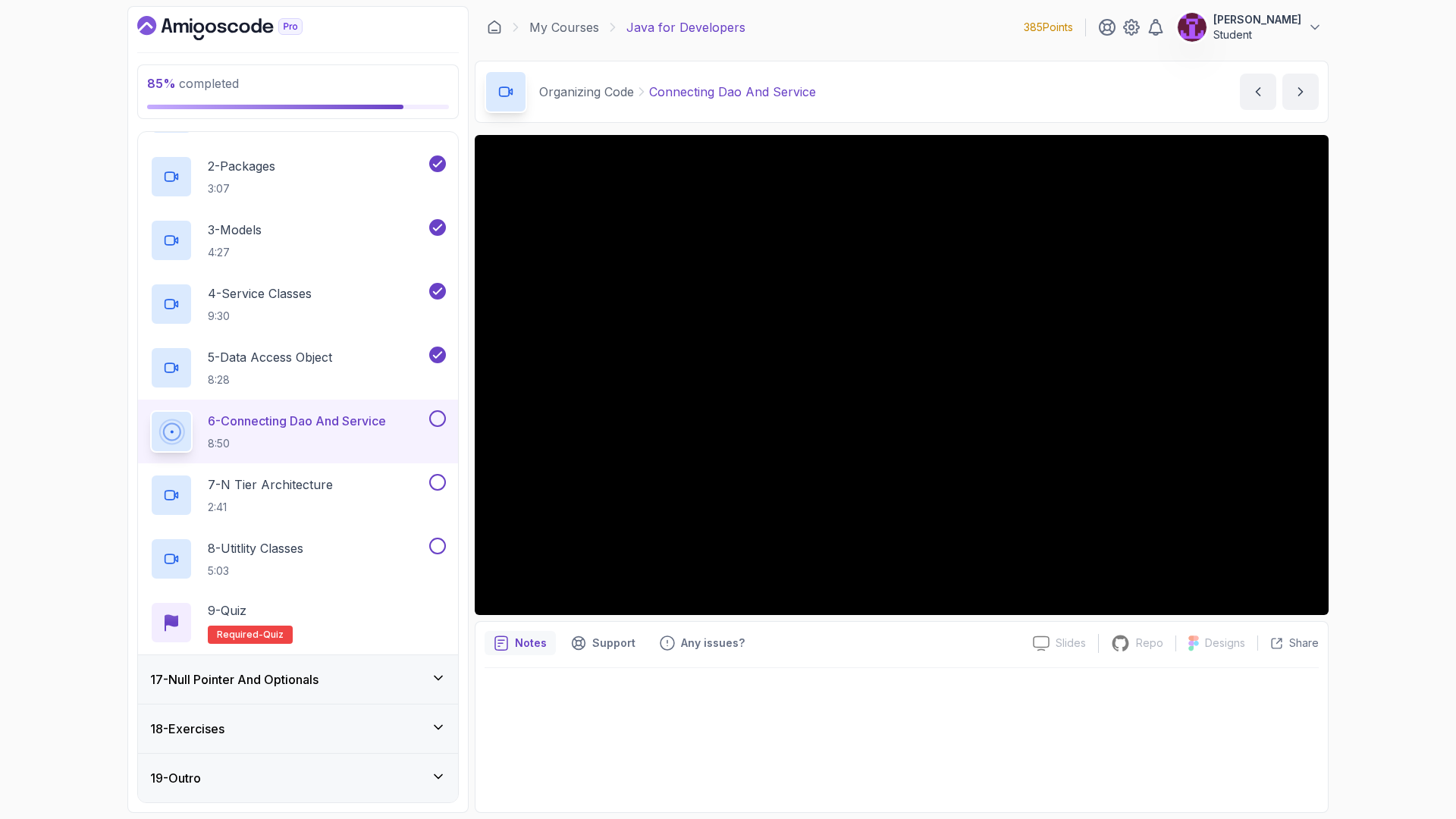
scroll to position [941, 0]
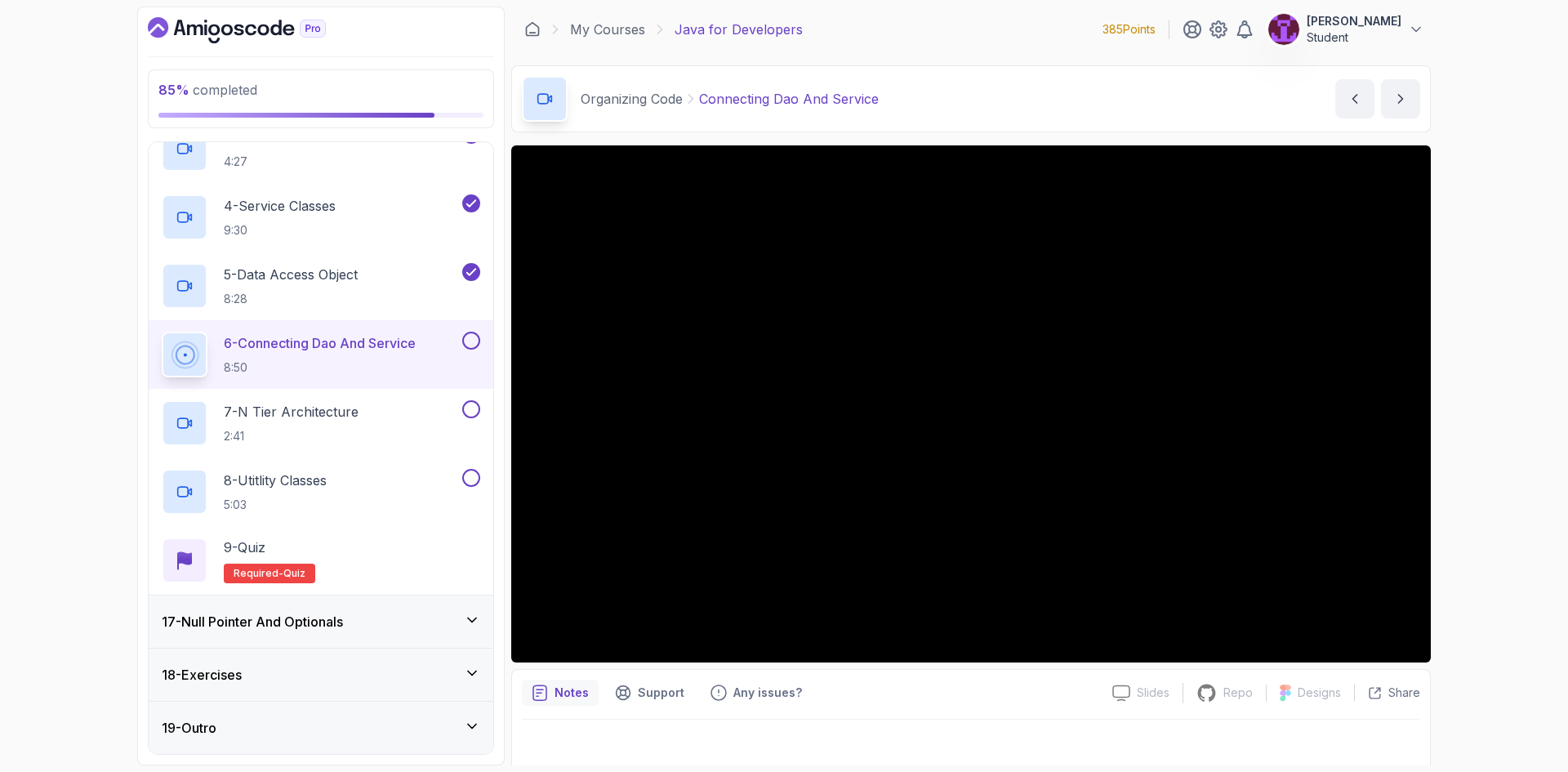
click at [473, 336] on button at bounding box center [470, 340] width 18 height 18
click at [475, 407] on button at bounding box center [470, 408] width 18 height 18
click at [413, 408] on div "7 - N Tier Architecture 2:41" at bounding box center [310, 423] width 297 height 46
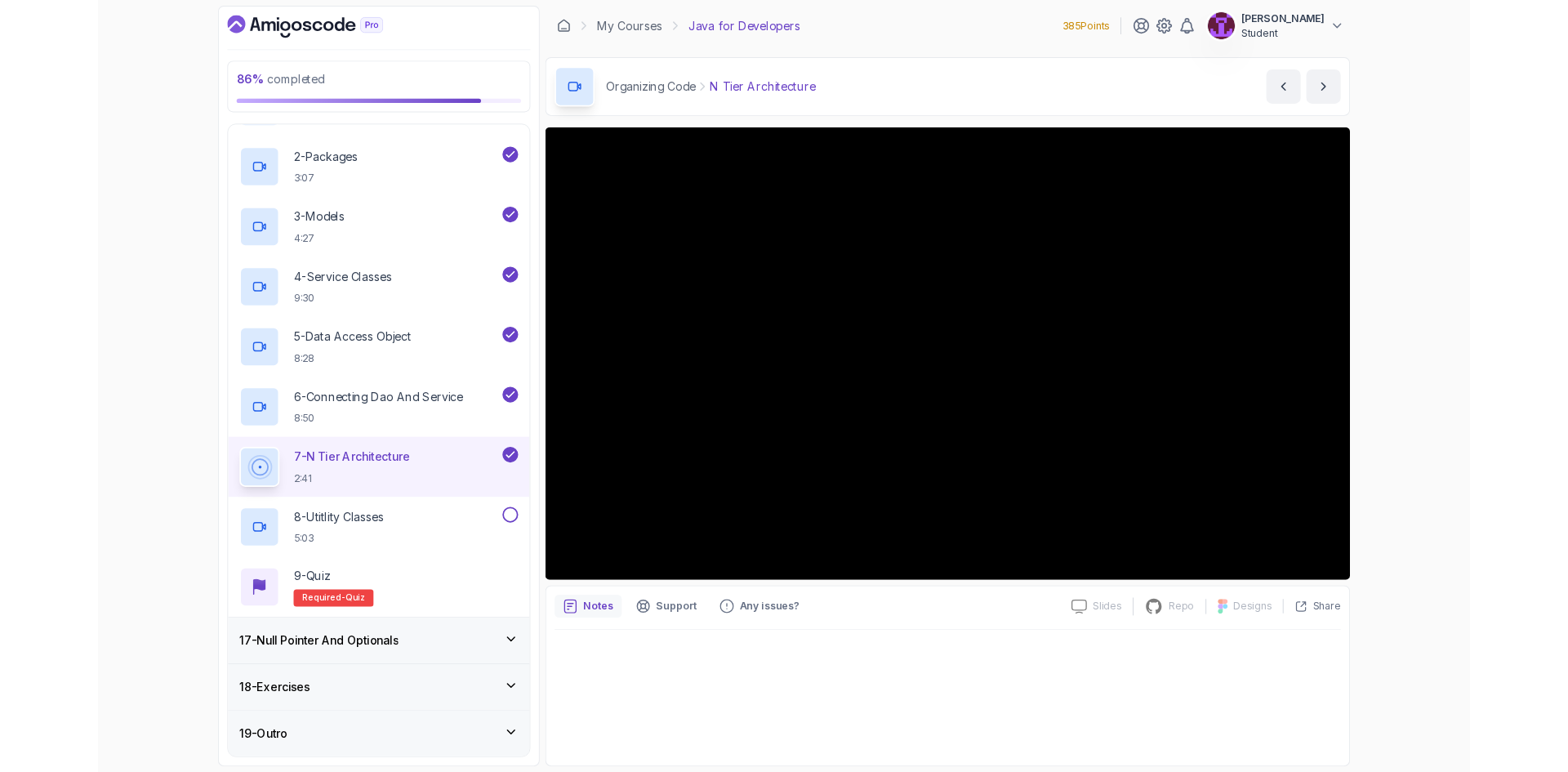
scroll to position [1013, 0]
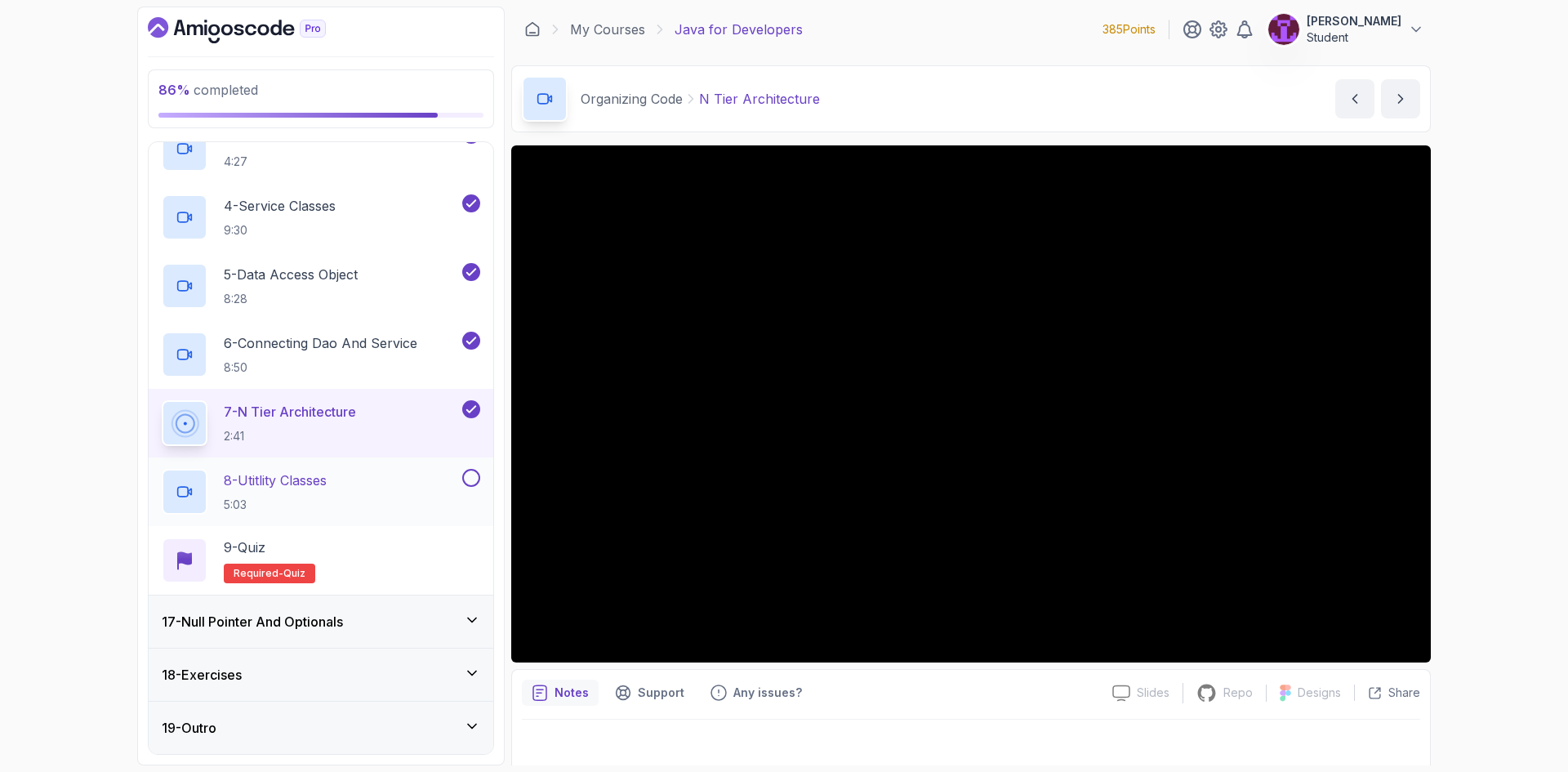
click at [467, 476] on button at bounding box center [470, 477] width 18 height 18
click at [411, 483] on div "8 - Utitlity Classes 5:03" at bounding box center [310, 491] width 297 height 46
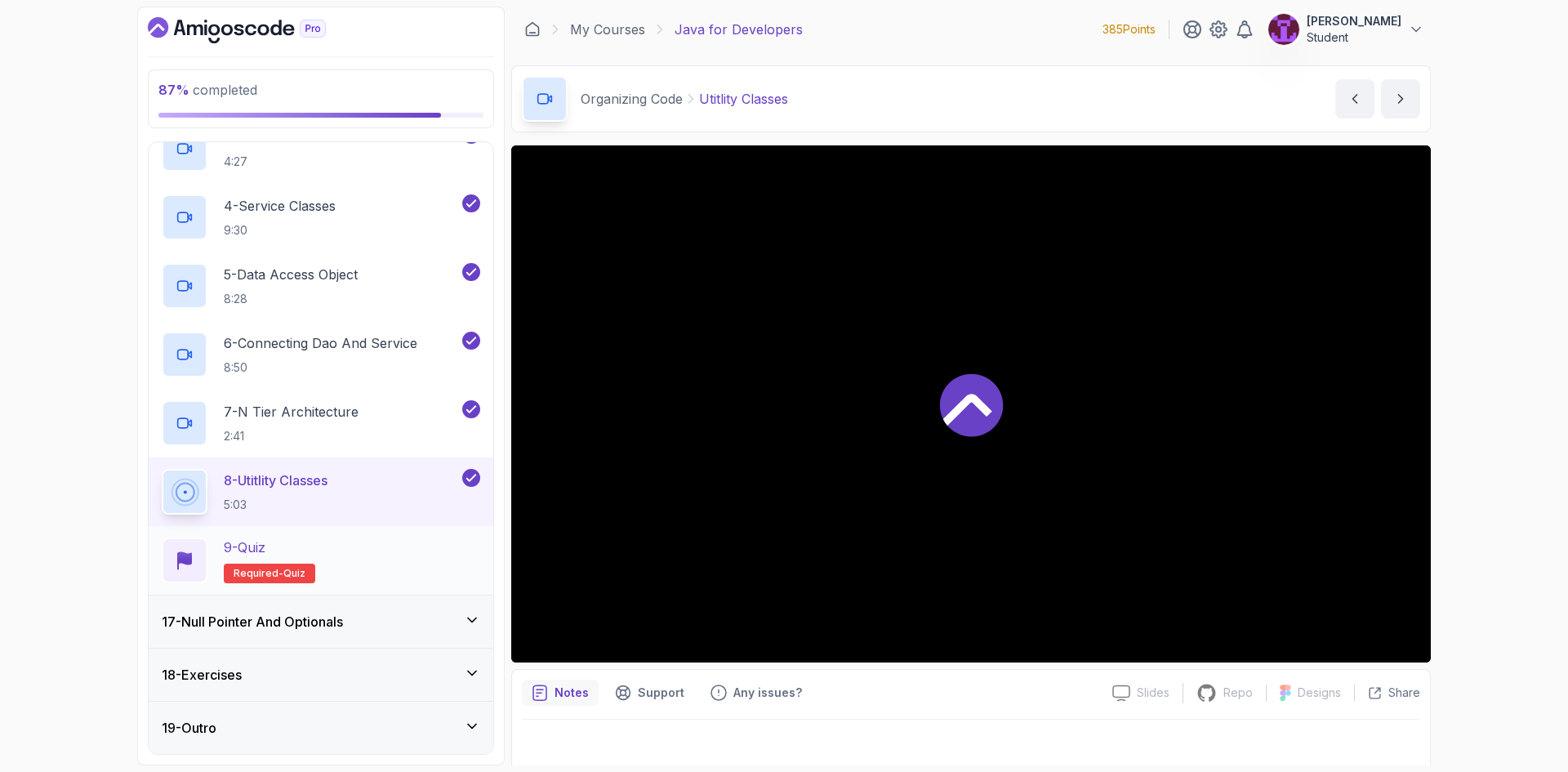
click at [394, 565] on div "9 - Quiz Required- quiz" at bounding box center [321, 560] width 318 height 46
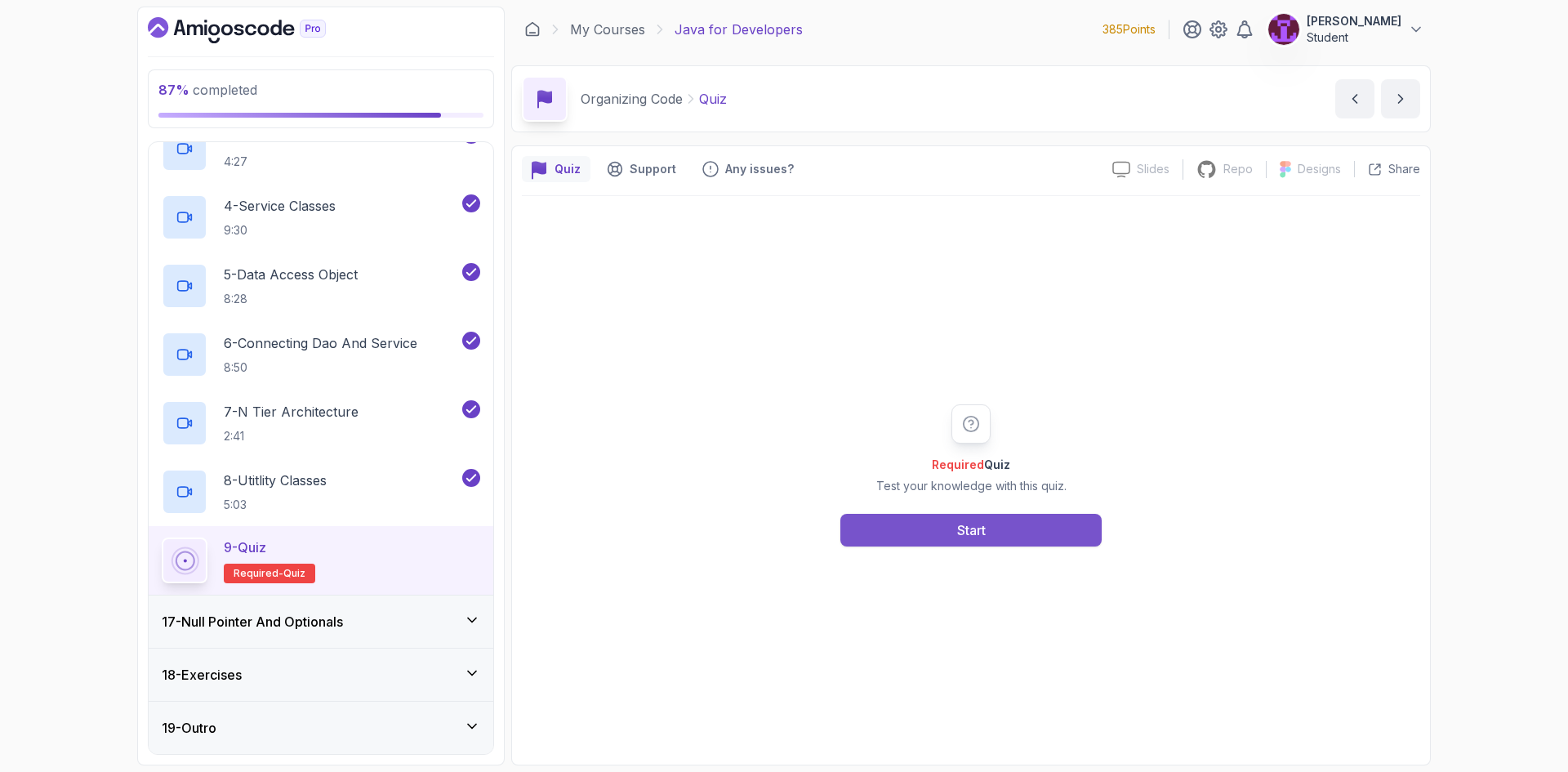
click at [888, 534] on button "Start" at bounding box center [971, 529] width 261 height 32
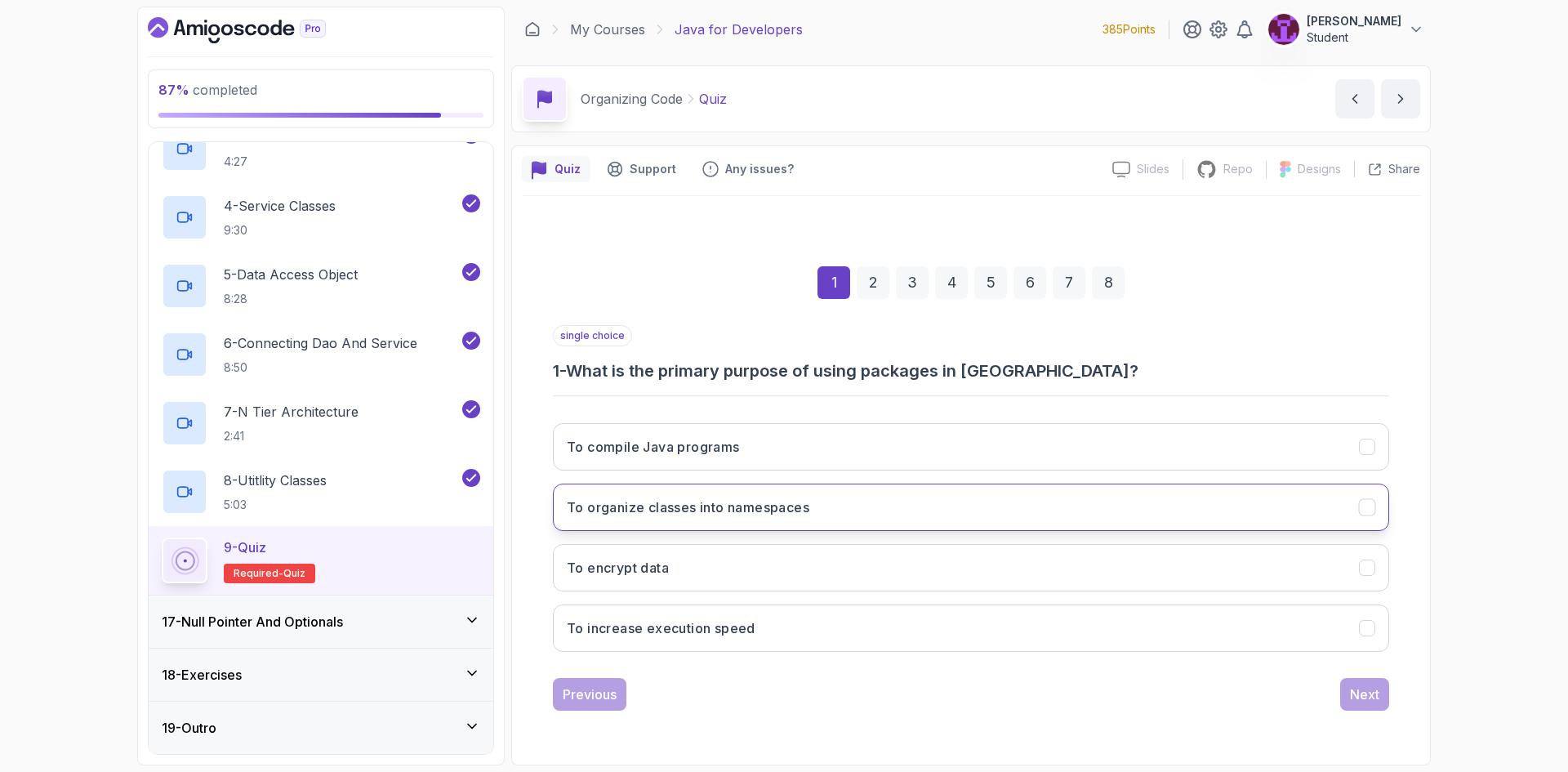
click at [773, 524] on button "To organize classes into namespaces" at bounding box center [971, 507] width 836 height 48
click at [1360, 693] on div "Next" at bounding box center [1364, 694] width 30 height 20
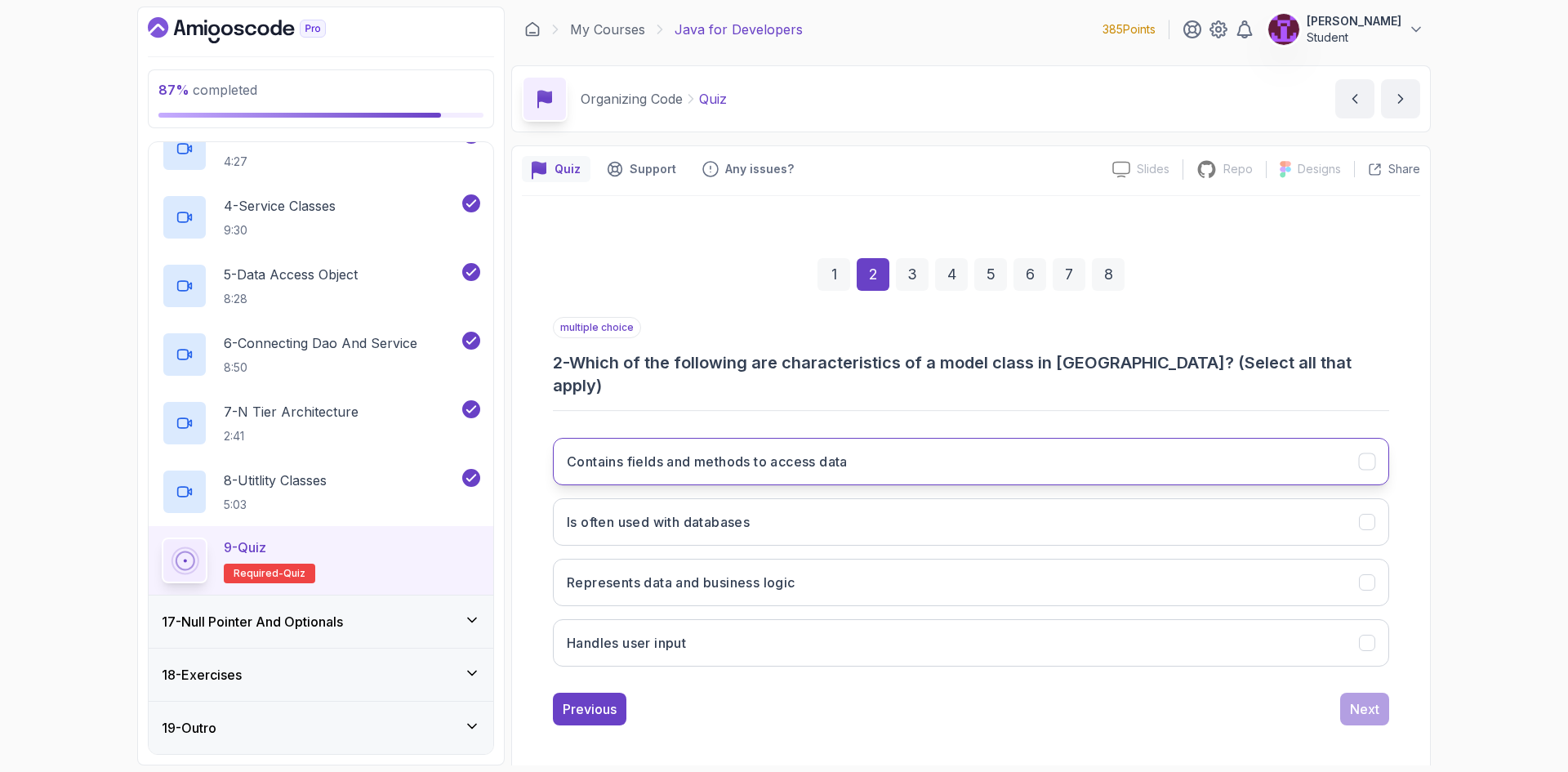
click at [778, 451] on h3 "Contains fields and methods to access data" at bounding box center [706, 461] width 281 height 20
click at [872, 575] on button "Represents data and business logic" at bounding box center [971, 583] width 836 height 48
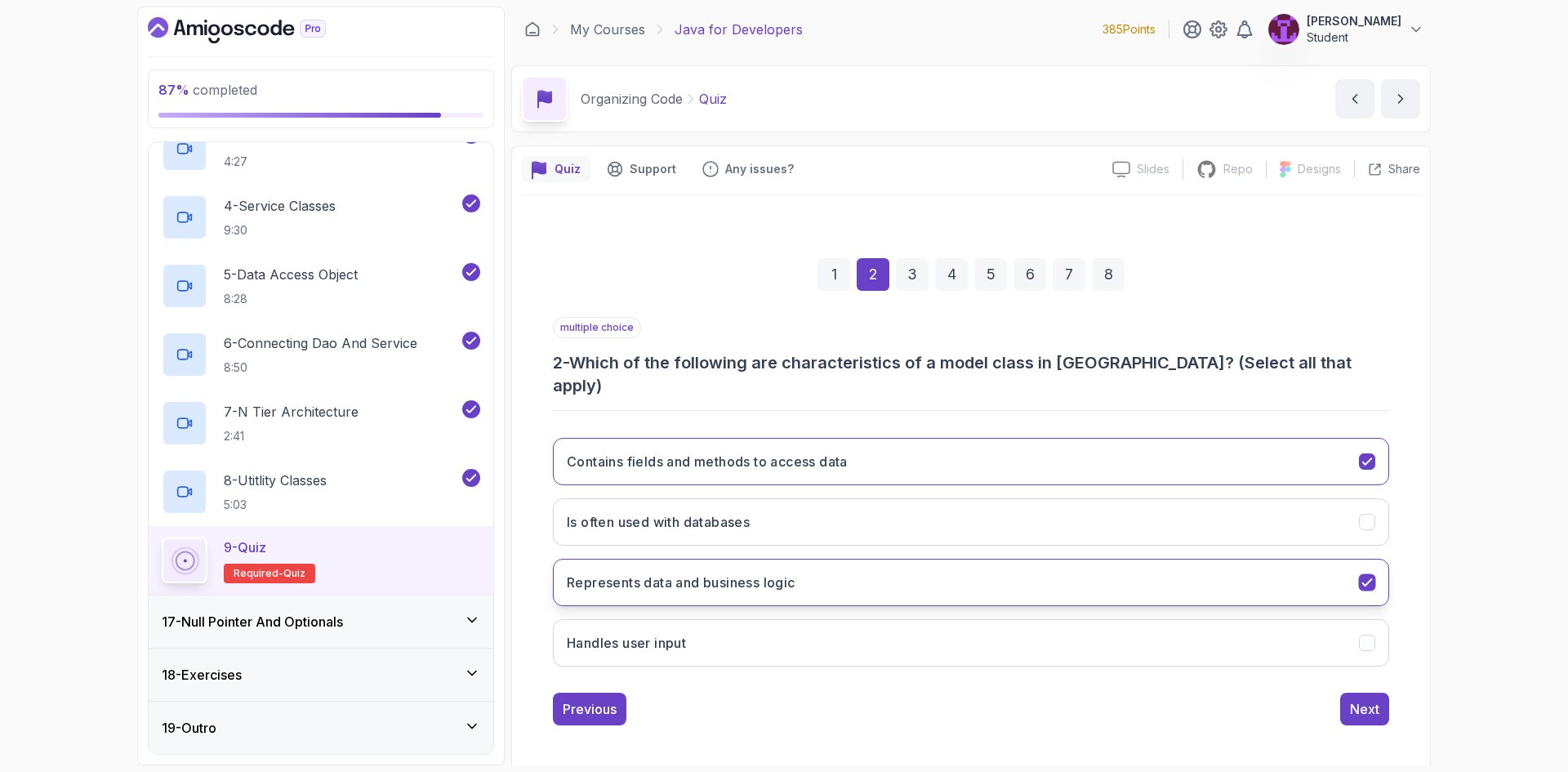
click at [891, 577] on button "Represents data and business logic" at bounding box center [971, 583] width 836 height 48
click at [1378, 699] on div "Next" at bounding box center [1364, 708] width 30 height 20
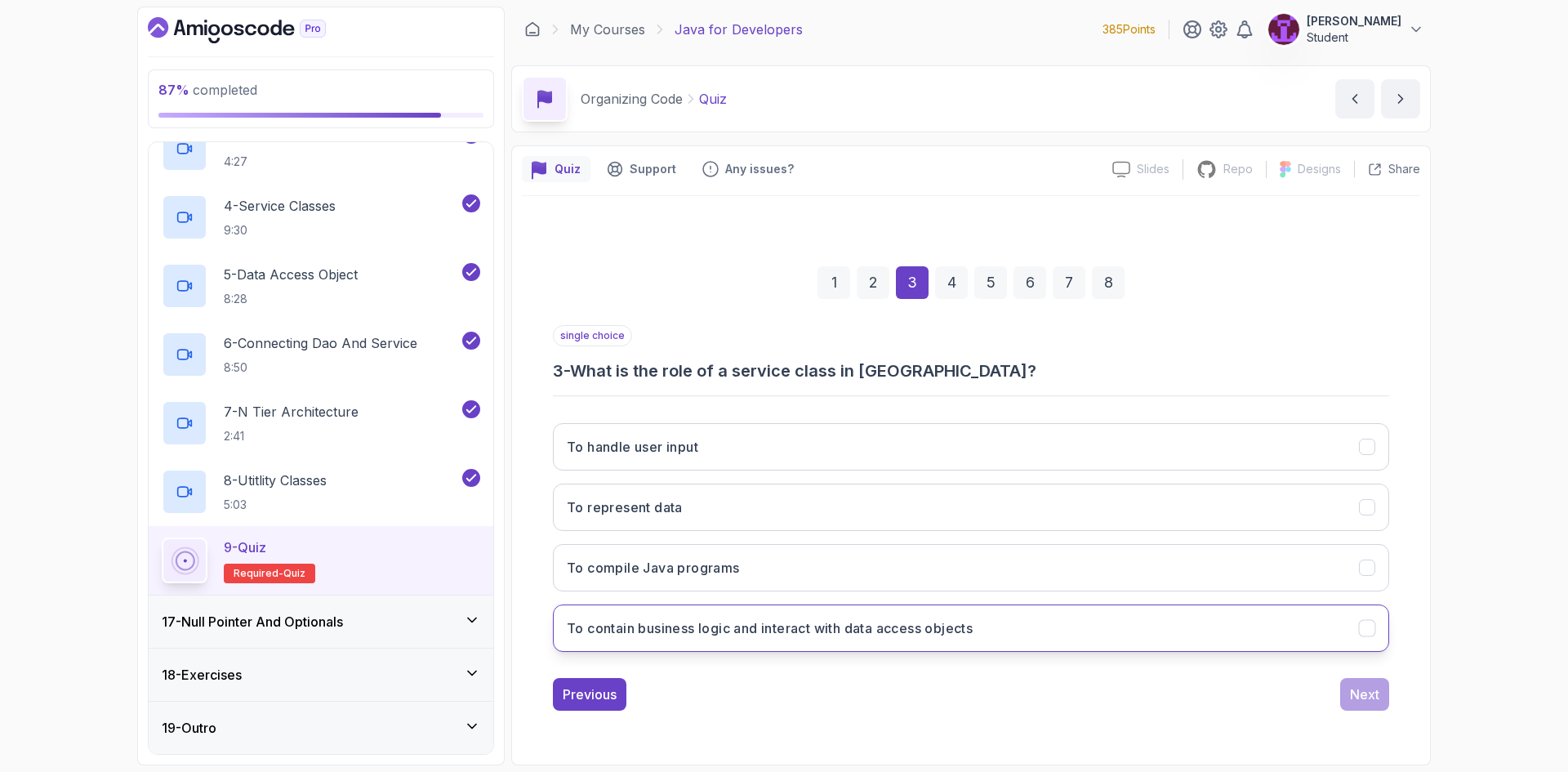
click at [812, 631] on h3 "To contain business logic and interact with data access objects" at bounding box center [769, 627] width 406 height 20
click at [1343, 697] on button "Next" at bounding box center [1363, 694] width 49 height 32
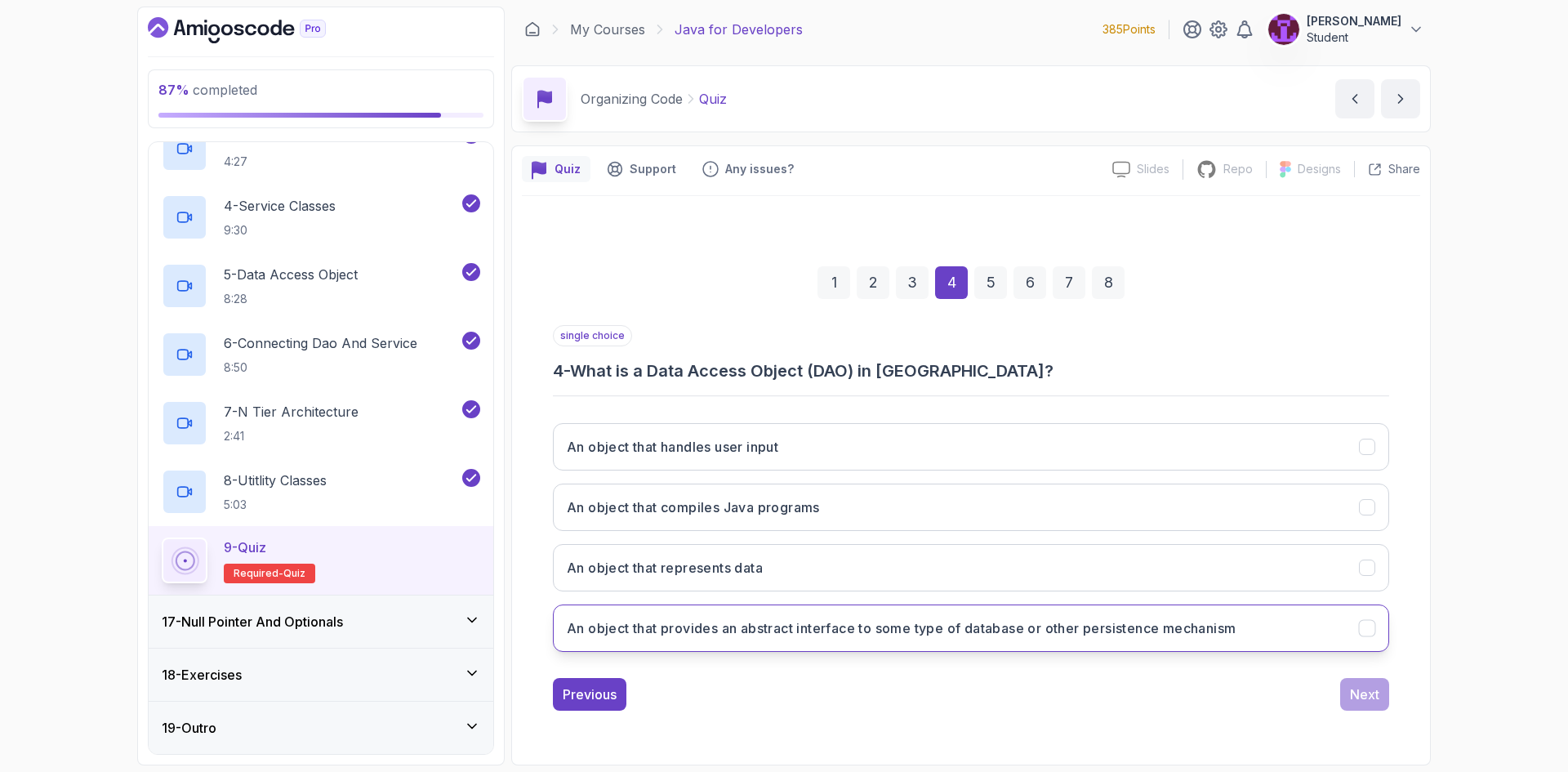
click at [726, 610] on button "An object that provides an abstract interface to some type of database or other…" at bounding box center [971, 628] width 836 height 48
click at [1369, 694] on div "Next" at bounding box center [1364, 694] width 30 height 20
click at [803, 635] on h3 "To provide static methods and constants that can be used across the application" at bounding box center [825, 627] width 518 height 20
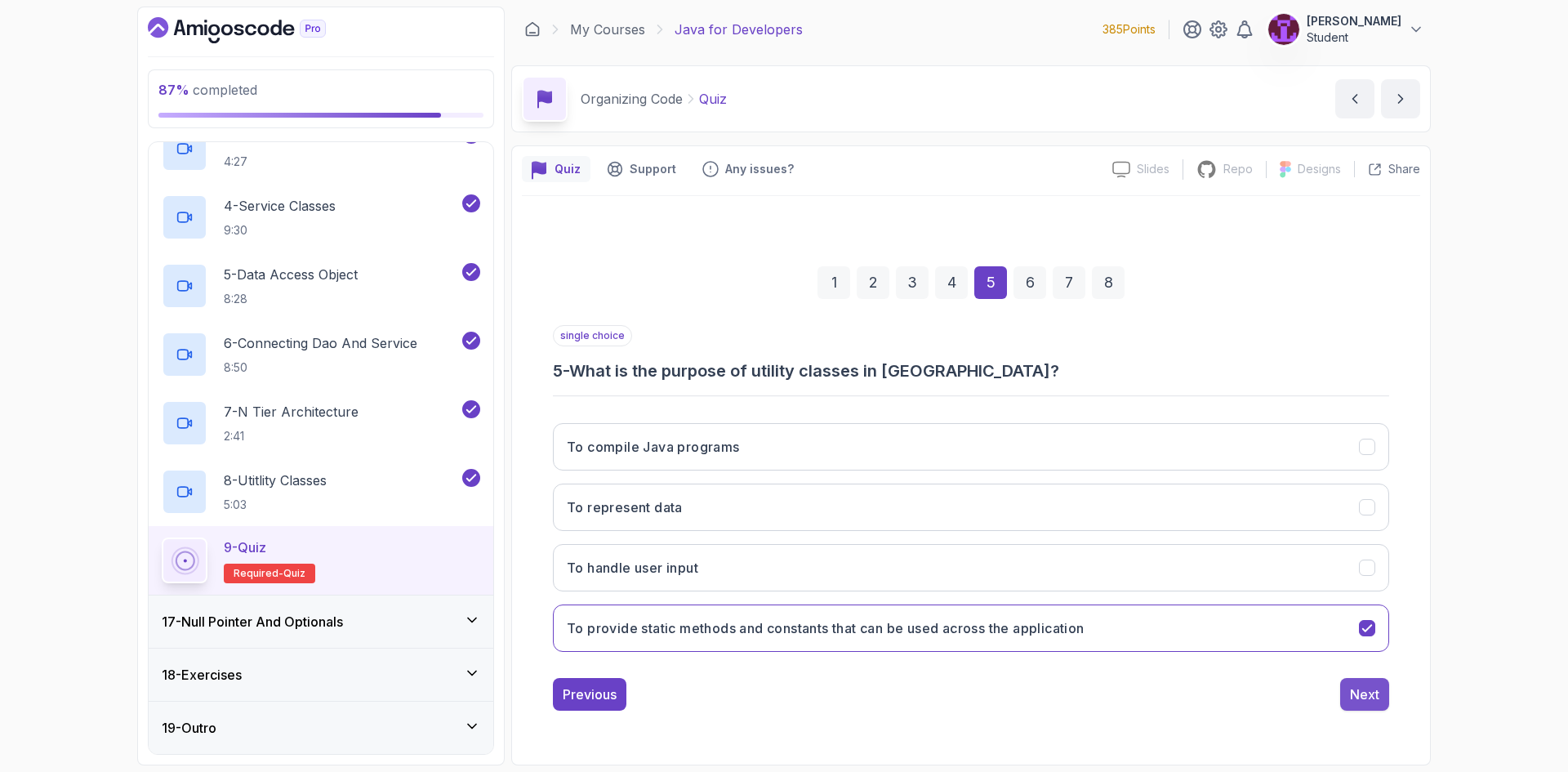
click at [1358, 703] on div "Next" at bounding box center [1364, 694] width 30 height 20
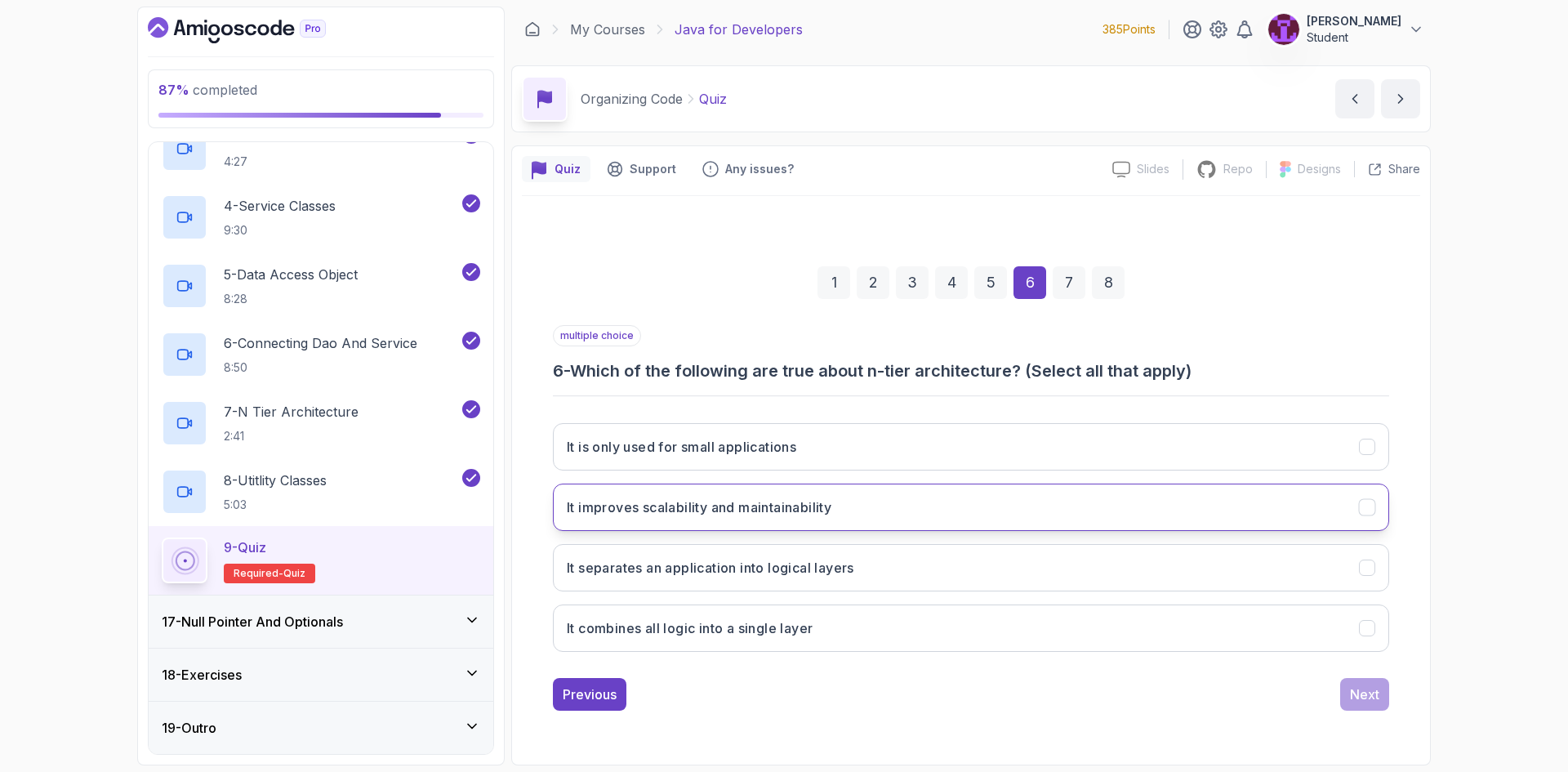
click at [868, 499] on button "It improves scalability and maintainability" at bounding box center [971, 507] width 836 height 48
click at [798, 577] on button "It separates an application into logical layers" at bounding box center [971, 567] width 836 height 48
click at [1382, 676] on div "multiple choice 6 - Which of the following are true about n-tier architecture? …" at bounding box center [971, 517] width 836 height 386
click at [1378, 689] on div "Next" at bounding box center [1364, 694] width 30 height 20
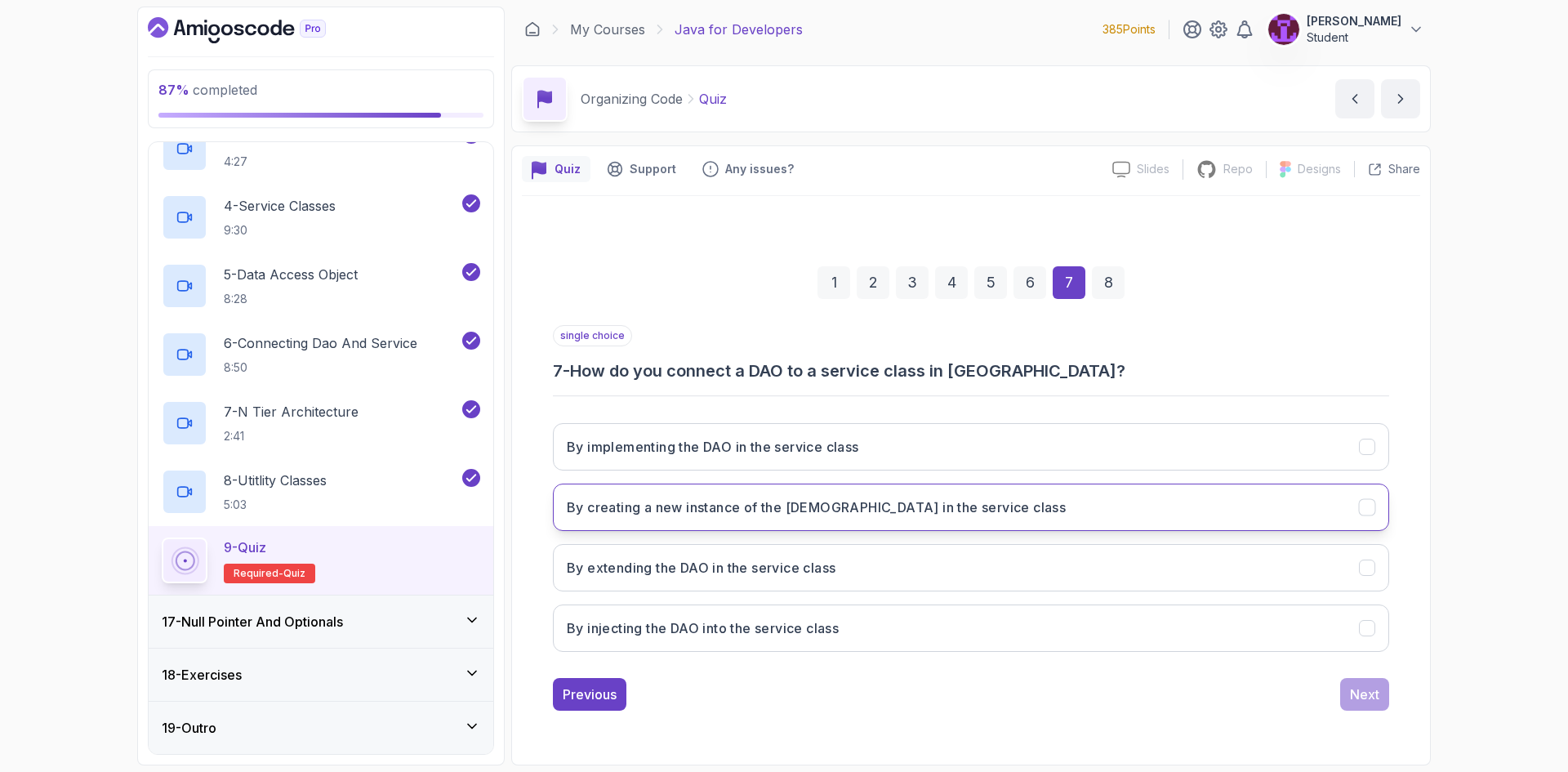
click at [725, 513] on h3 "By creating a new instance of the DAO in the service class" at bounding box center [816, 506] width 499 height 20
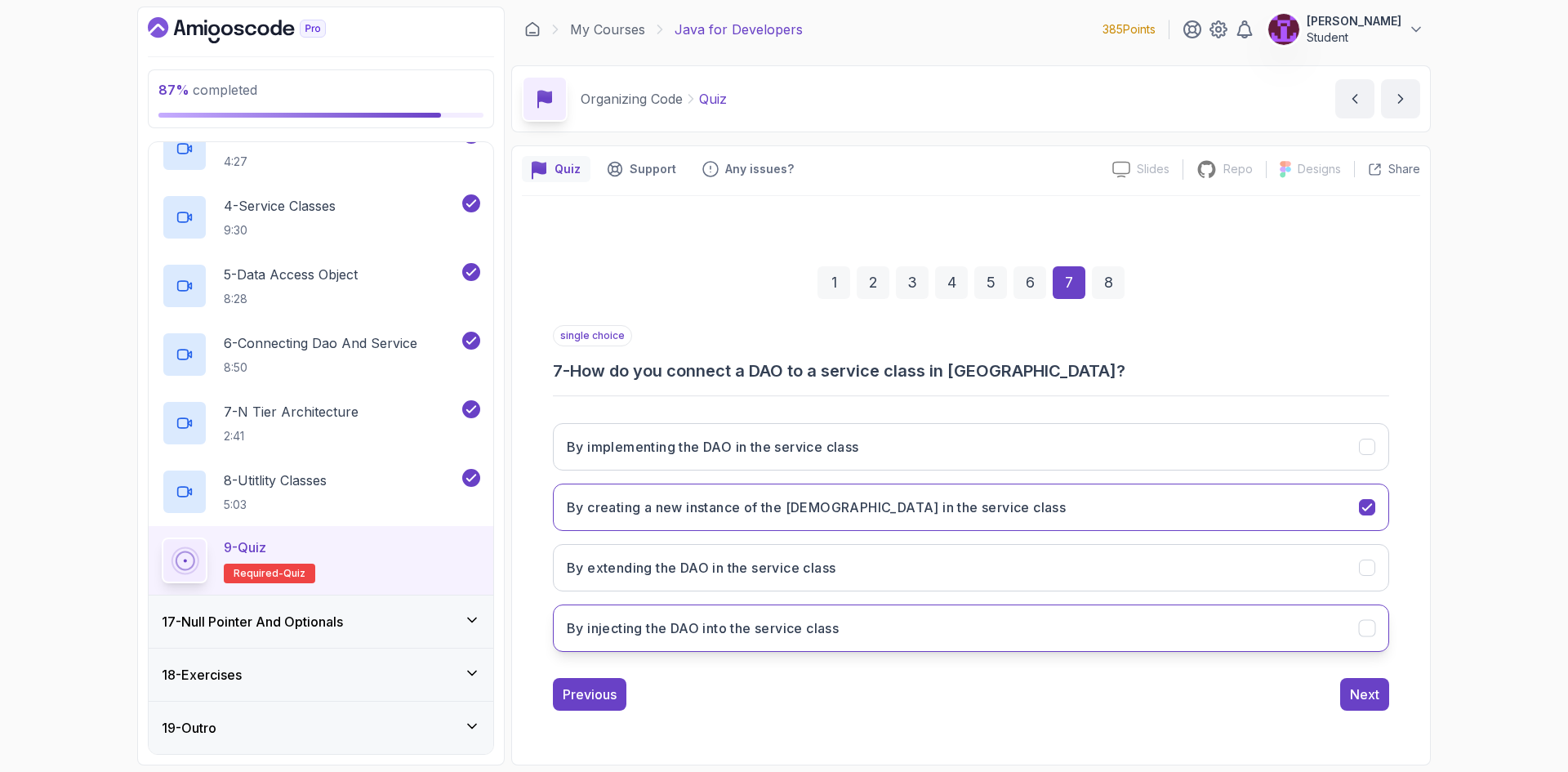
click at [961, 630] on button "By injecting the DAO into the service class" at bounding box center [971, 628] width 836 height 48
click at [1358, 697] on div "Next" at bounding box center [1364, 694] width 30 height 20
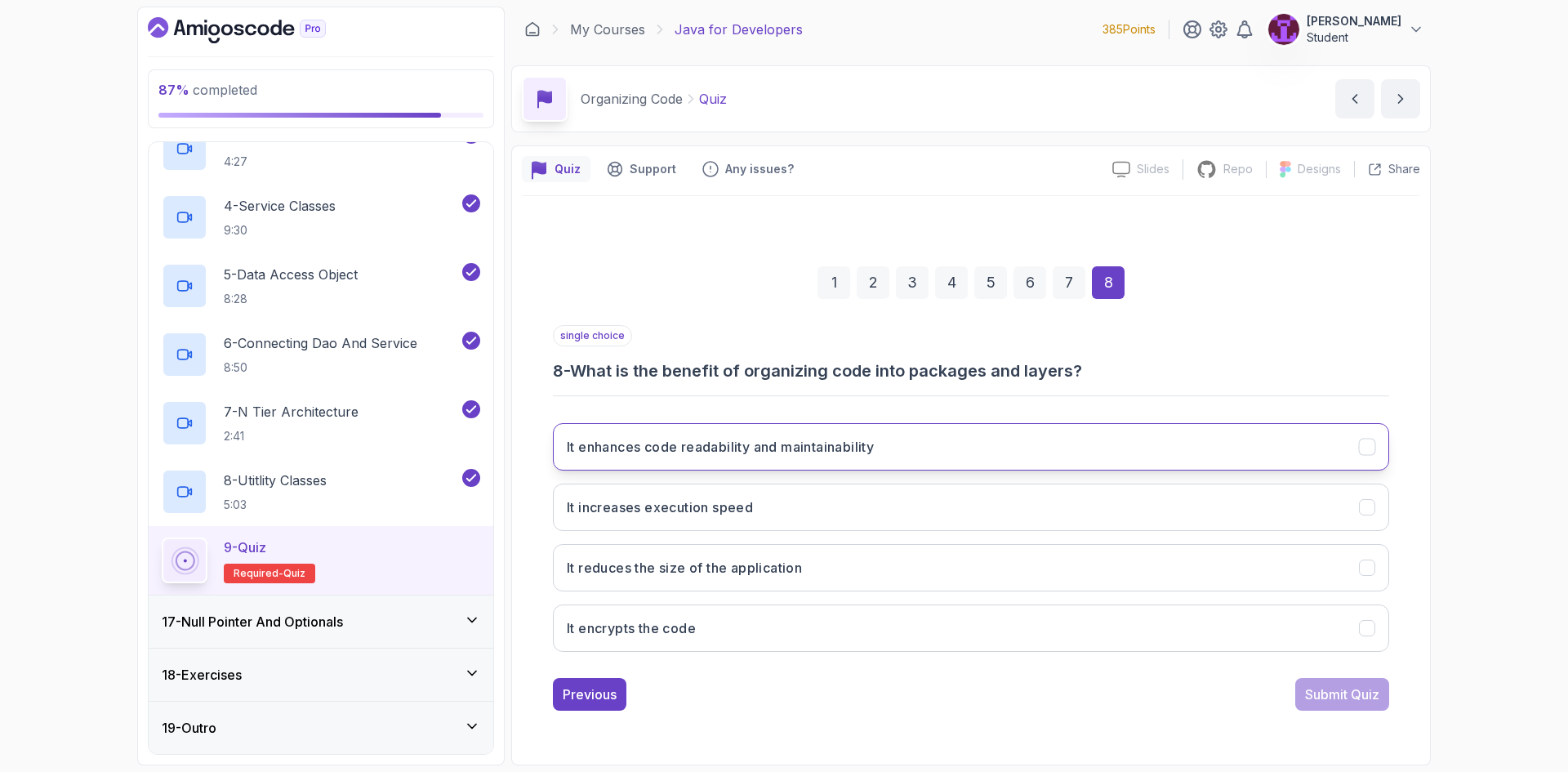
click at [812, 452] on h3 "It enhances code readability and maintainability" at bounding box center [720, 446] width 307 height 20
click at [1368, 691] on div "Submit Quiz" at bounding box center [1342, 694] width 74 height 20
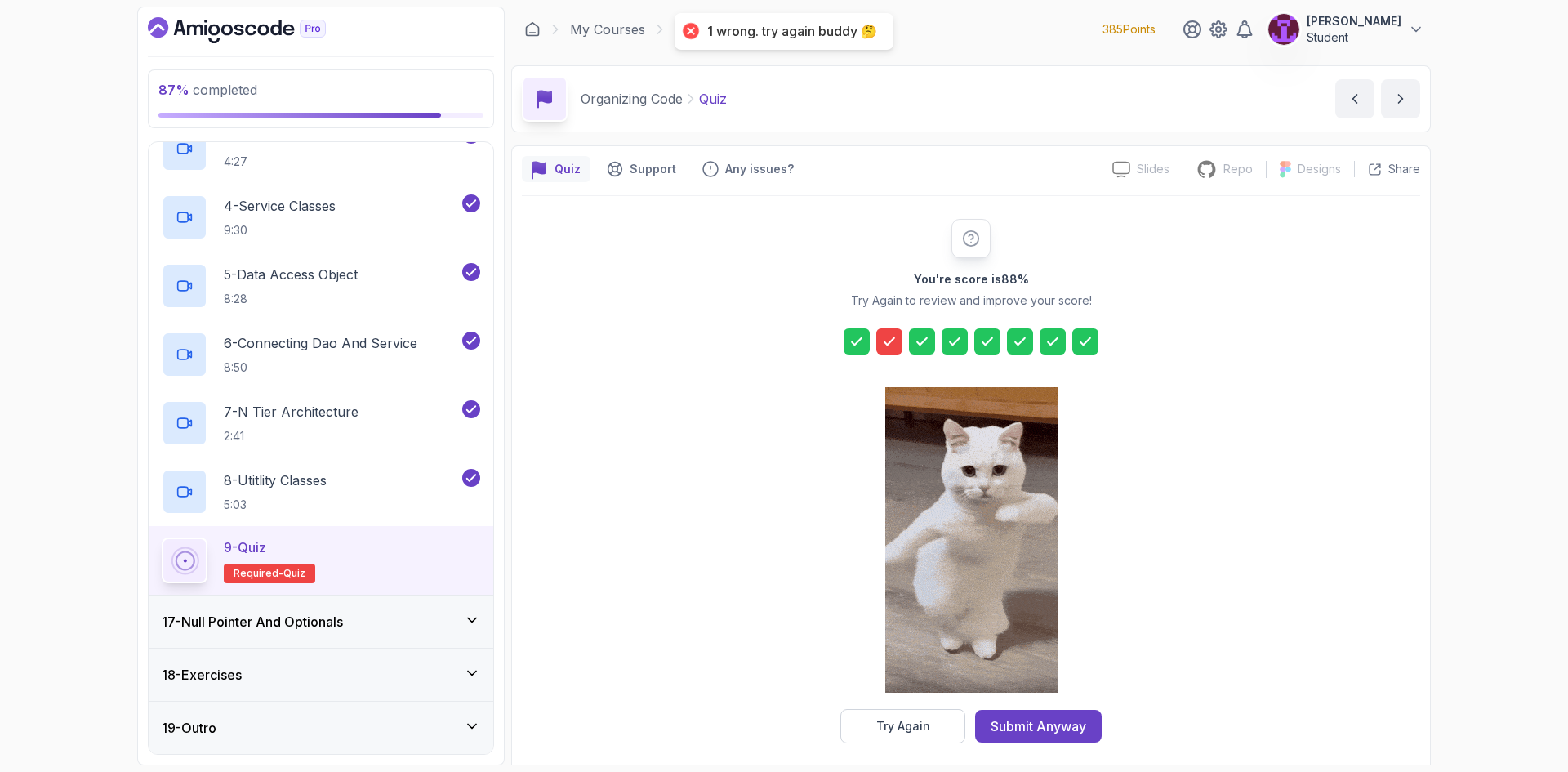
click at [913, 726] on div "Try Again" at bounding box center [903, 725] width 54 height 16
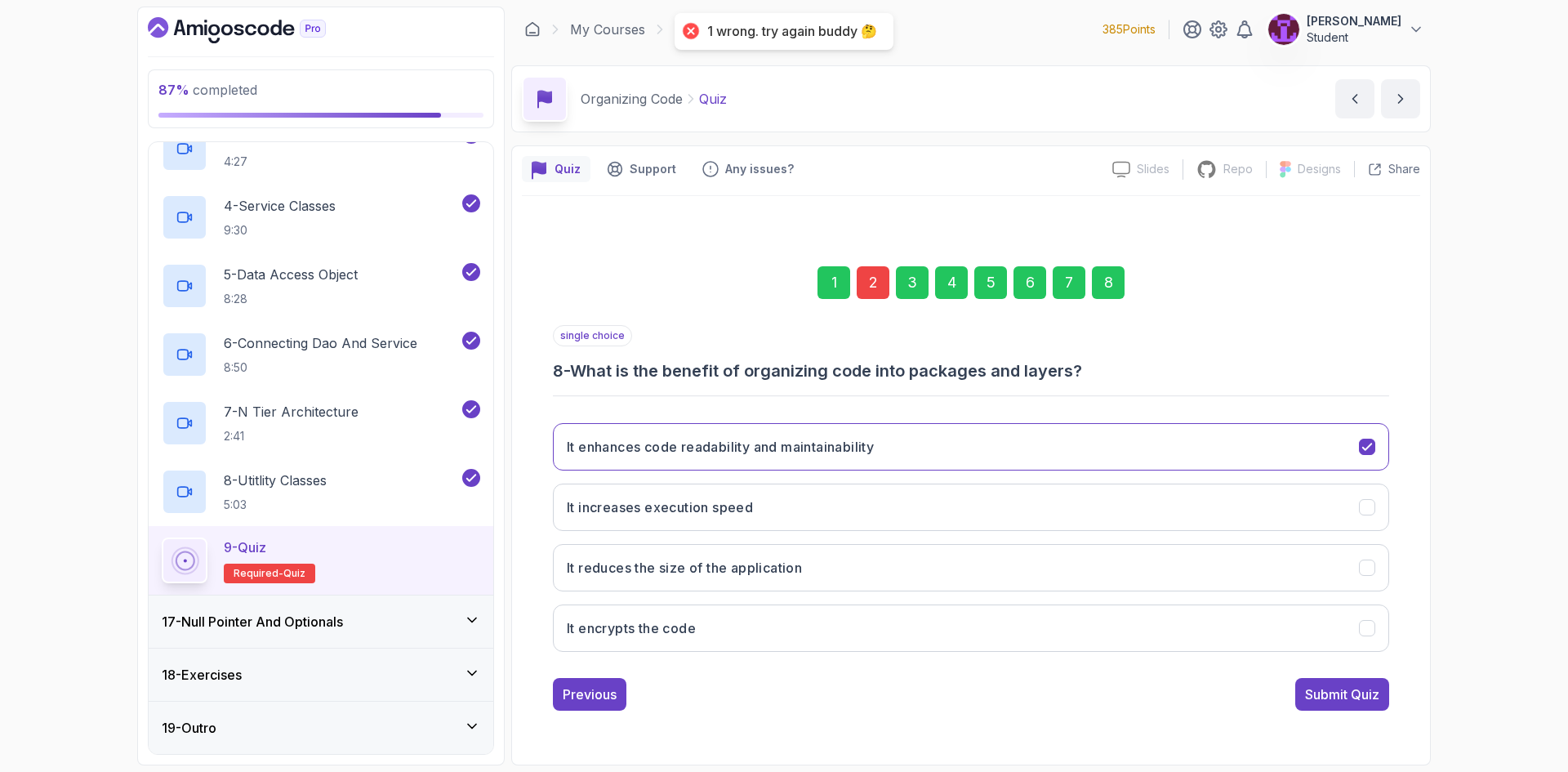
click at [861, 284] on div "2" at bounding box center [873, 283] width 32 height 32
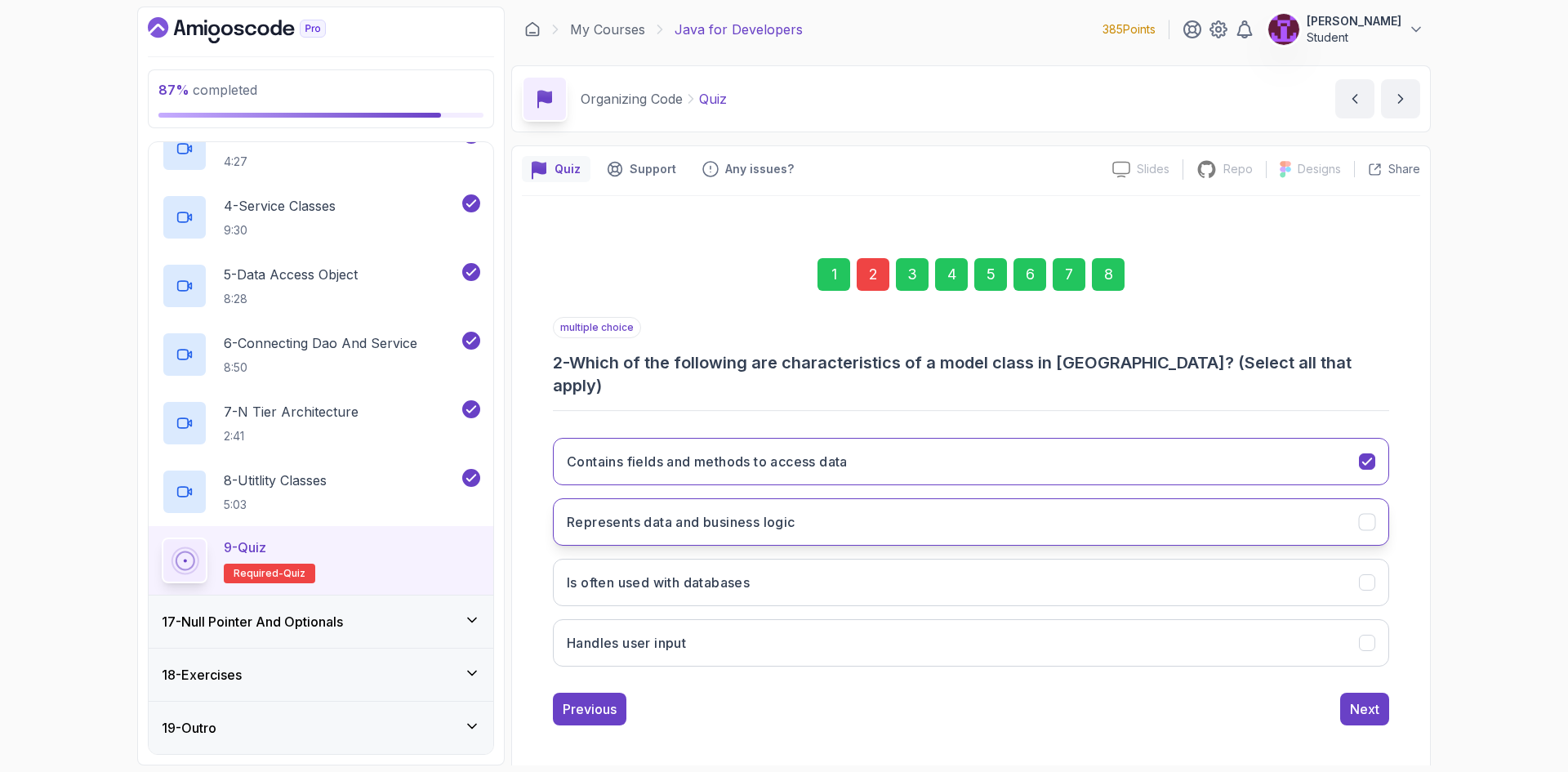
click at [835, 508] on button "Represents data and business logic" at bounding box center [971, 522] width 836 height 48
click at [858, 514] on button "Represents data and business logic" at bounding box center [971, 522] width 836 height 48
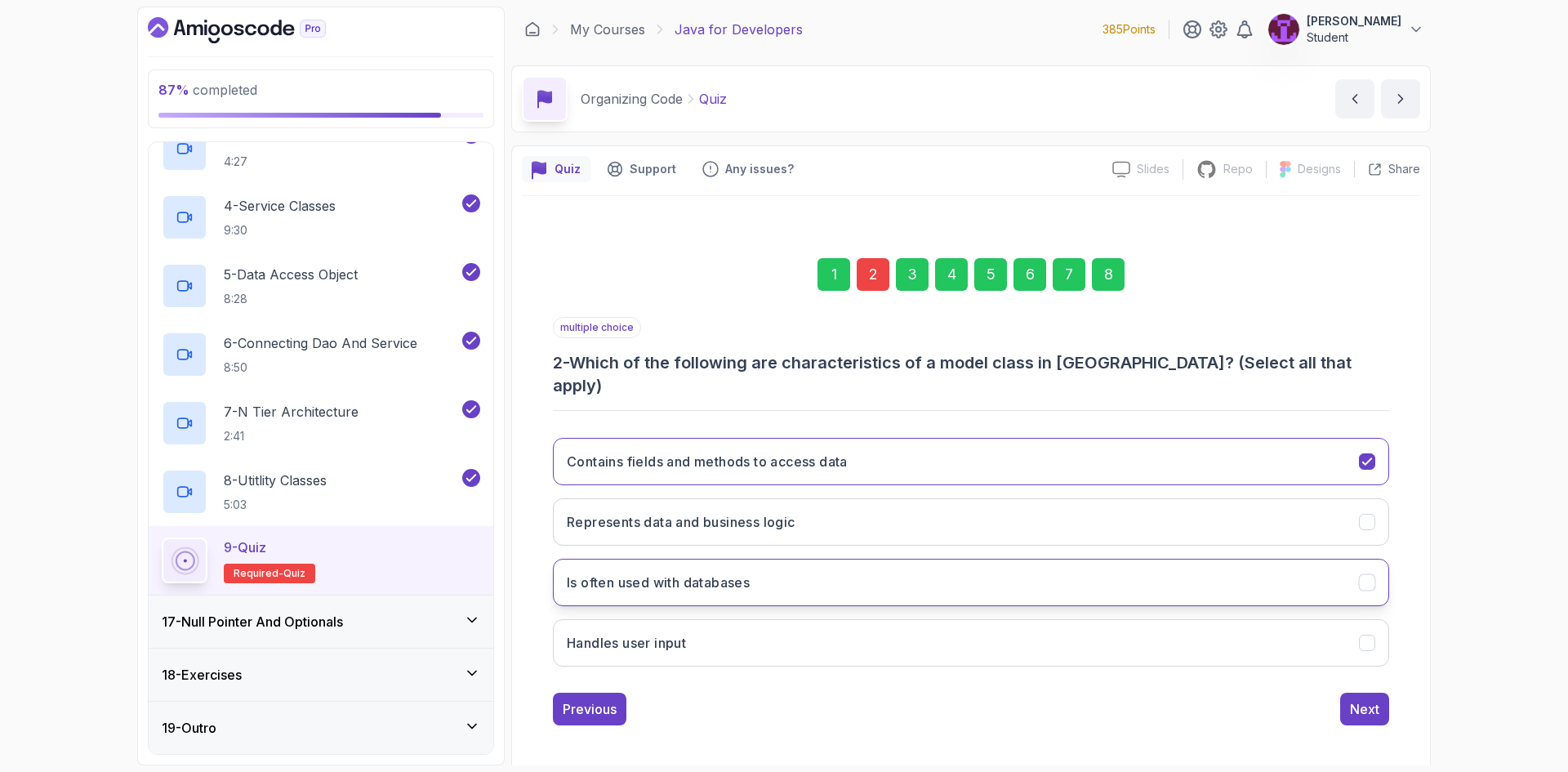
click at [847, 570] on button "Is often used with databases" at bounding box center [971, 583] width 836 height 48
click at [1103, 278] on div "8" at bounding box center [1108, 274] width 32 height 32
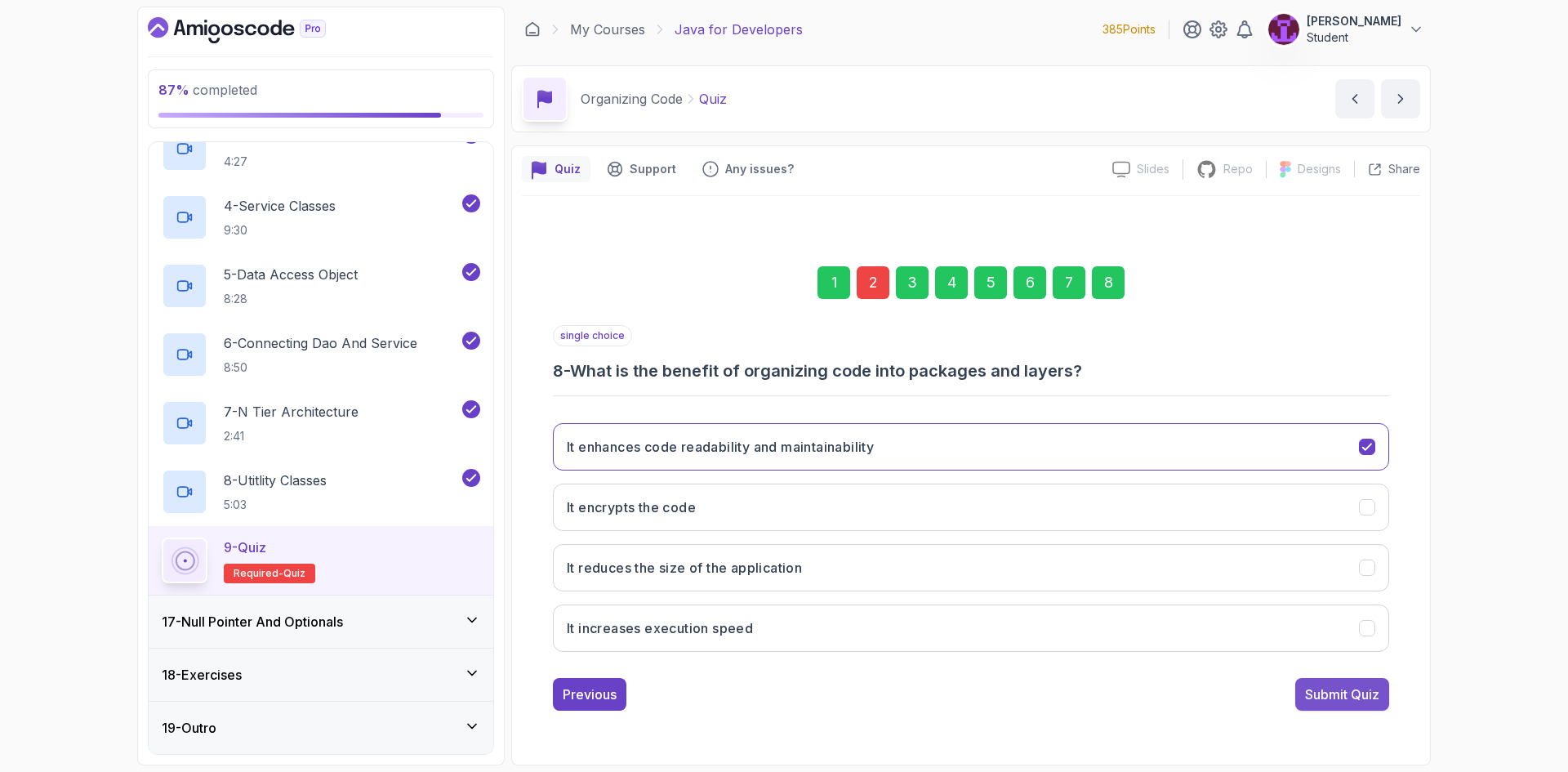
click at [1340, 696] on div "Submit Quiz" at bounding box center [1342, 694] width 74 height 20
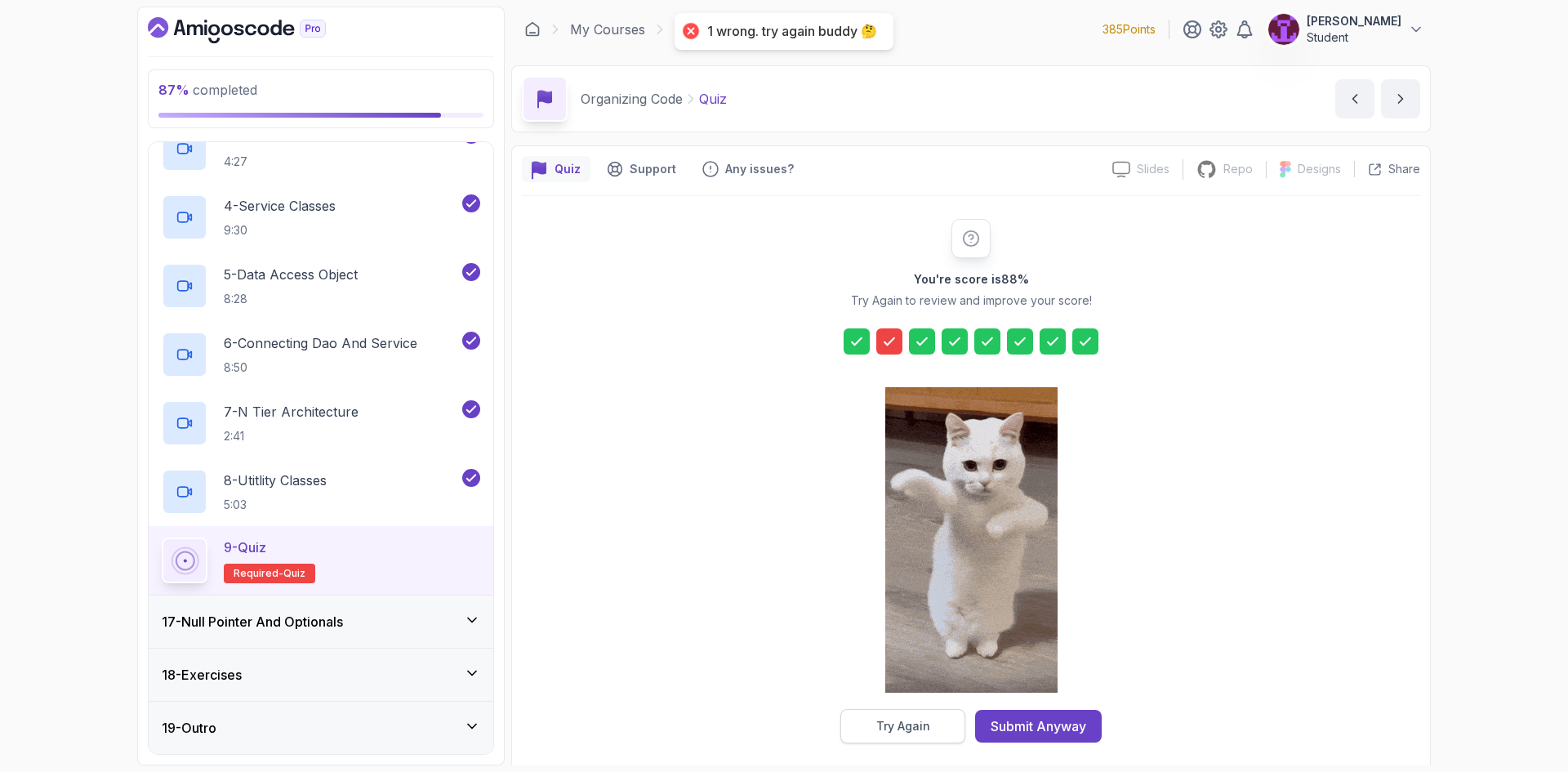
drag, startPoint x: 928, startPoint y: 748, endPoint x: 927, endPoint y: 737, distance: 11.0
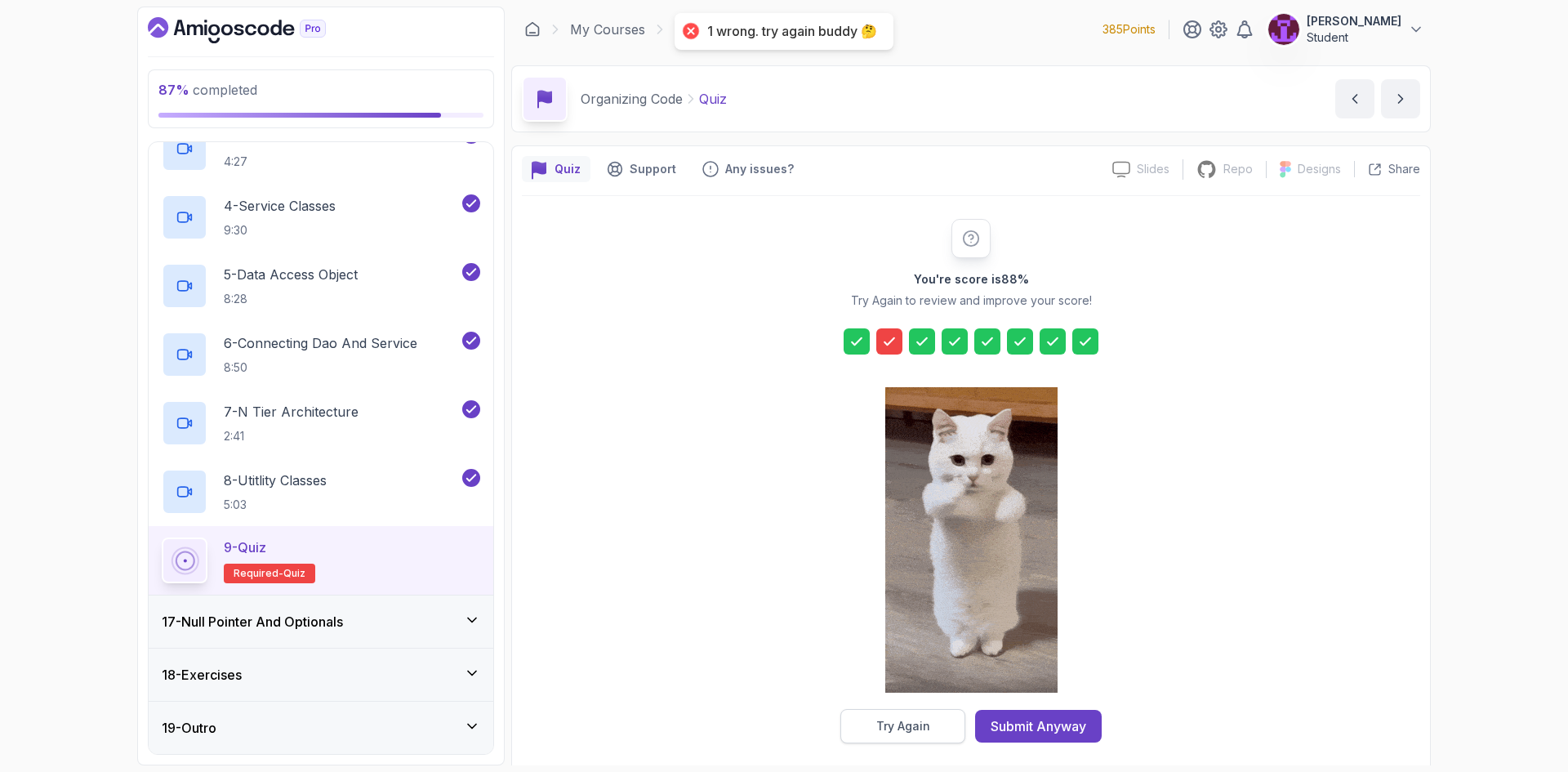
click at [928, 744] on div "You're score is 88 % Try Again to review and improve your score! Try Again Subm…" at bounding box center [970, 481] width 898 height 570
click at [927, 724] on div "Try Again" at bounding box center [903, 725] width 54 height 16
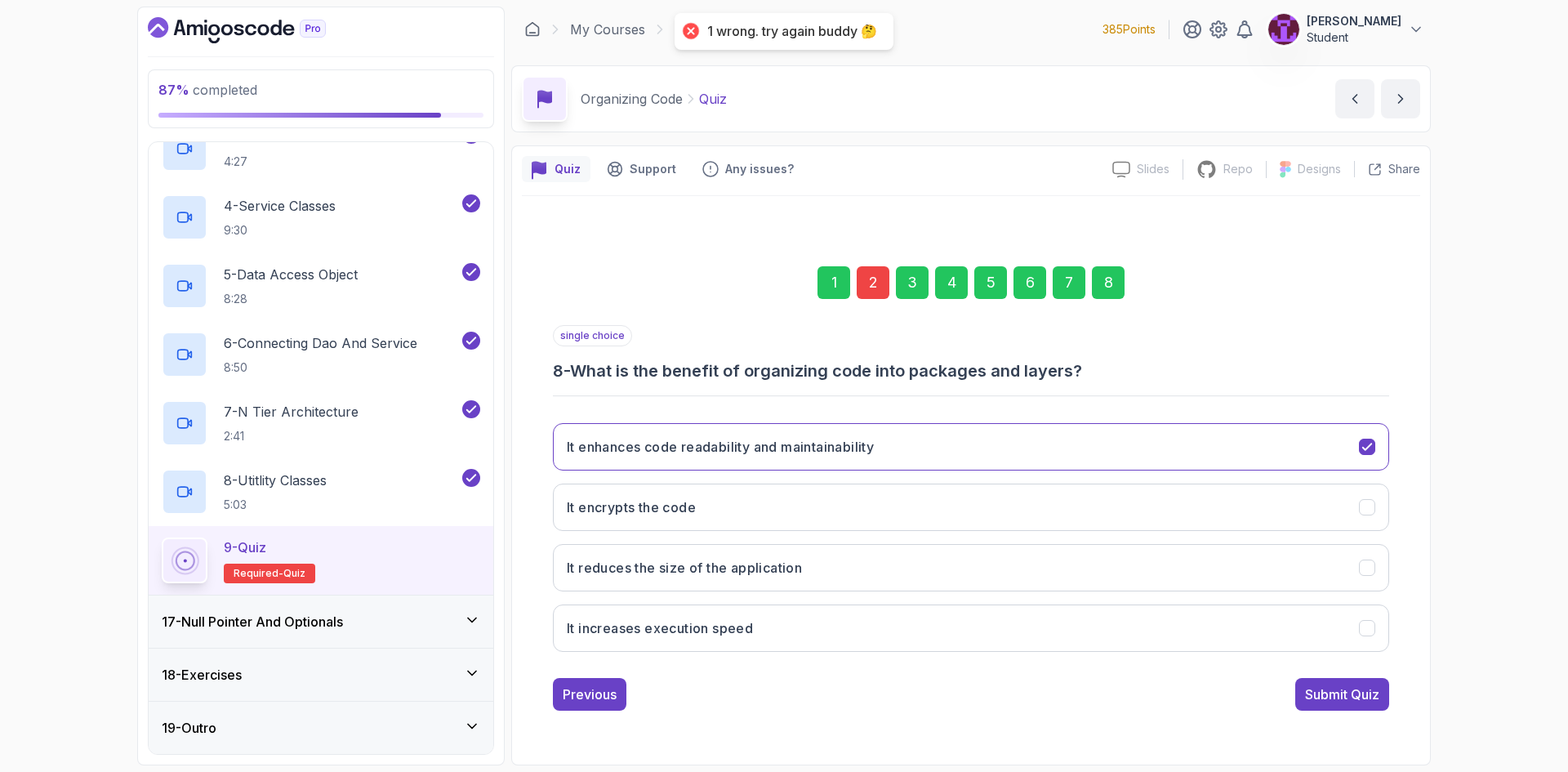
click at [880, 287] on div "2" at bounding box center [873, 283] width 32 height 32
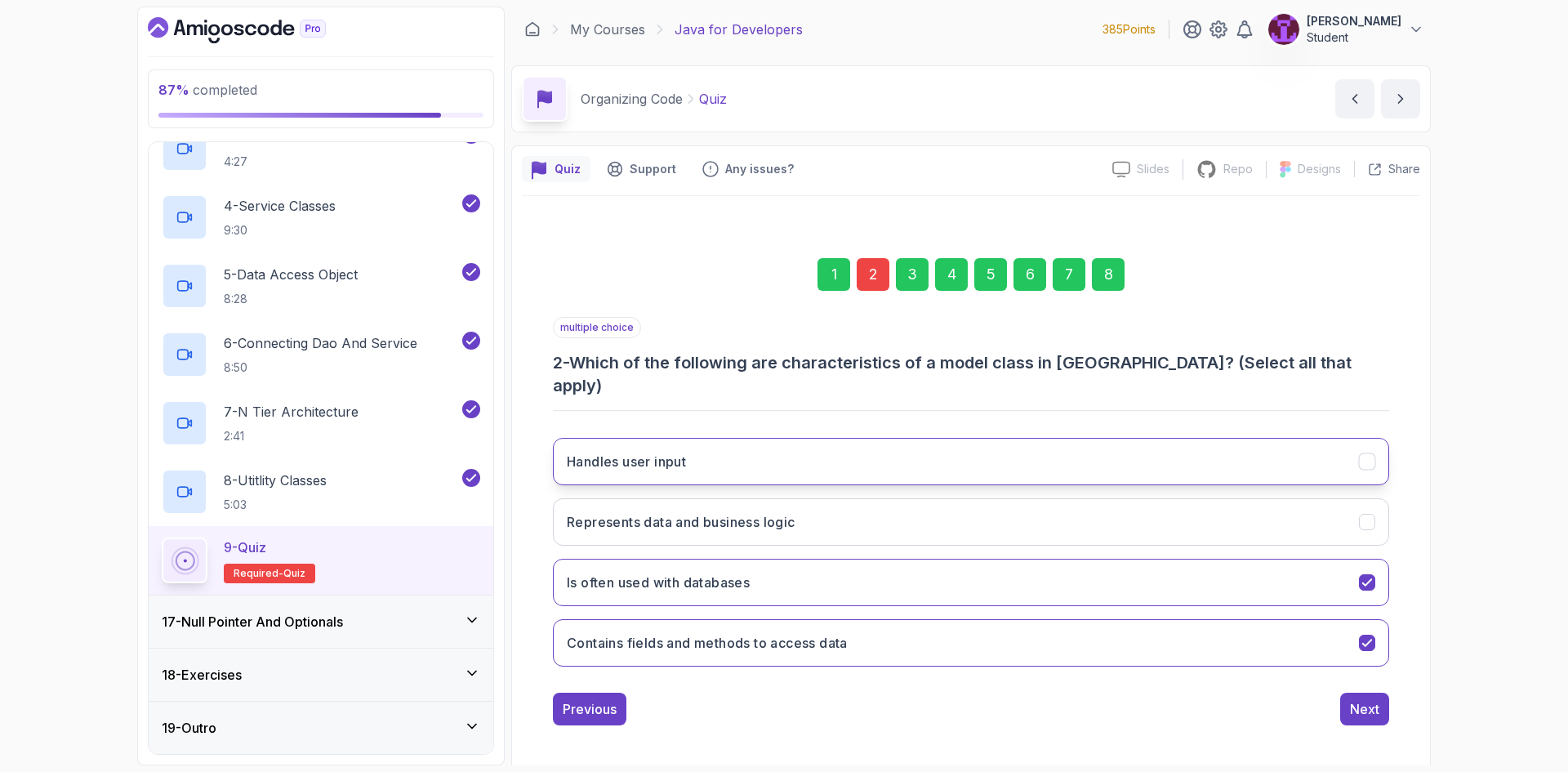
click at [863, 450] on button "Handles user input" at bounding box center [971, 462] width 836 height 48
click at [1079, 284] on div "7" at bounding box center [1069, 274] width 32 height 32
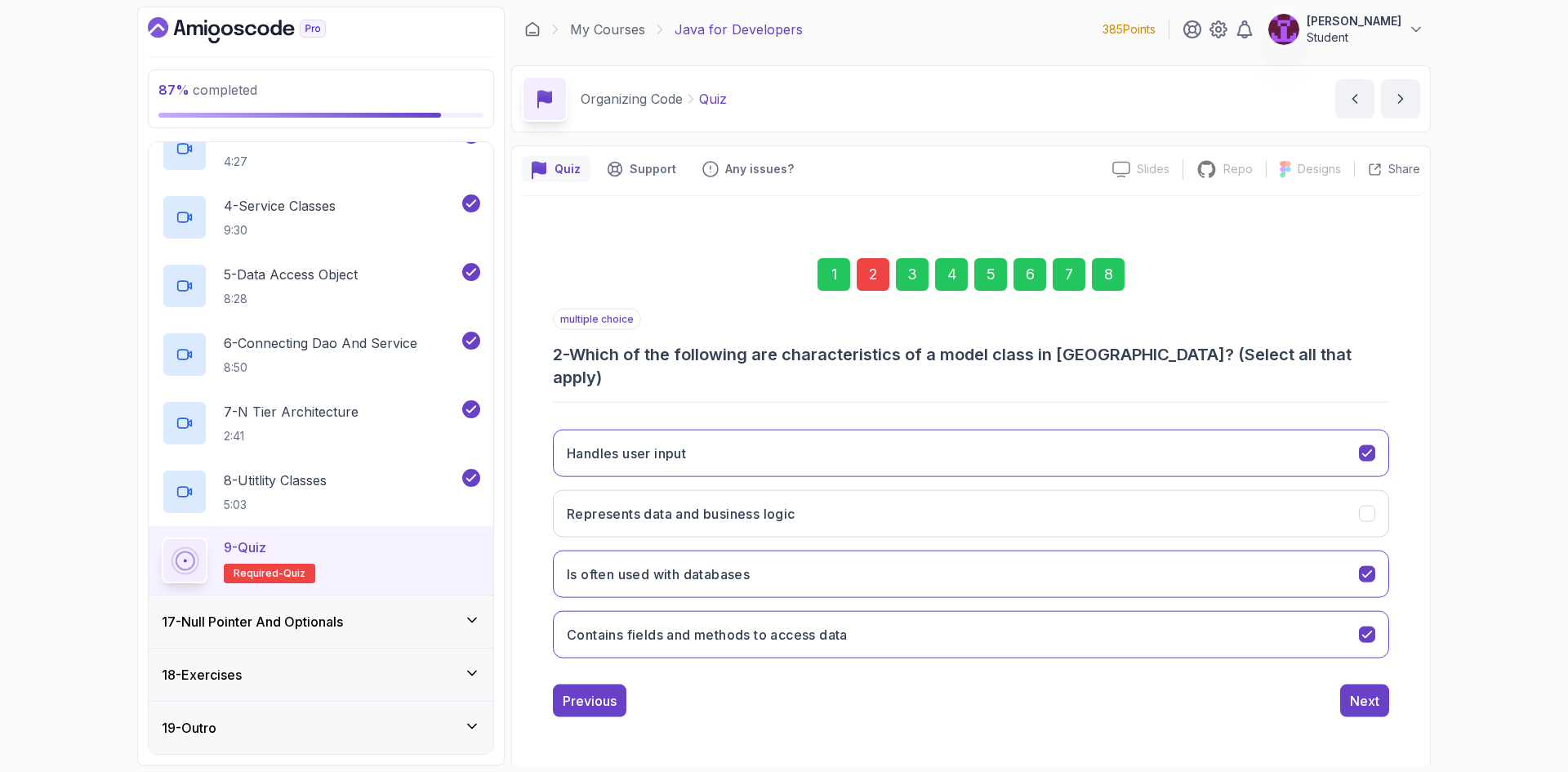
click at [1104, 284] on div "8" at bounding box center [1108, 274] width 32 height 32
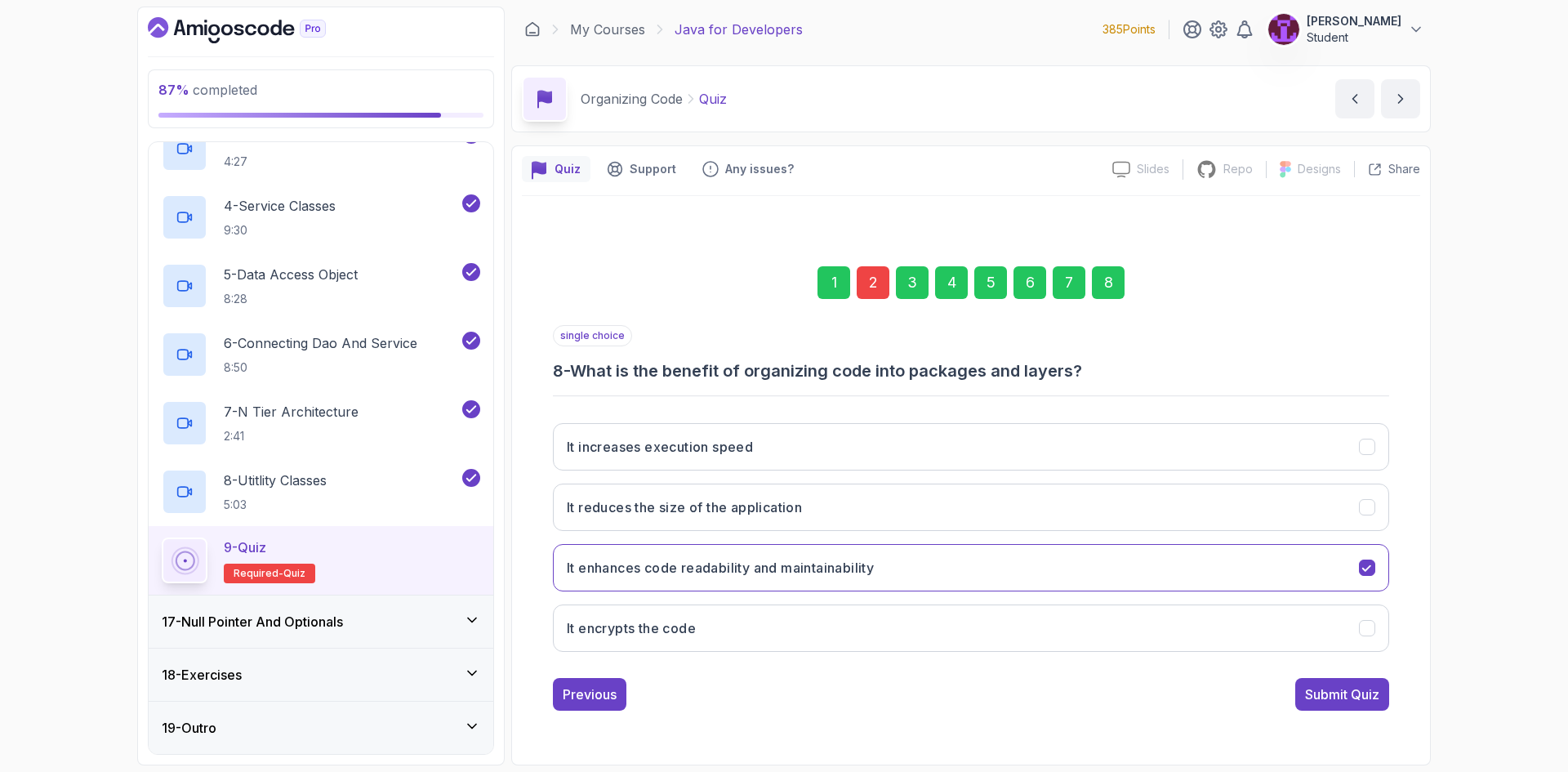
click at [1345, 689] on div "Submit Quiz" at bounding box center [1342, 694] width 74 height 20
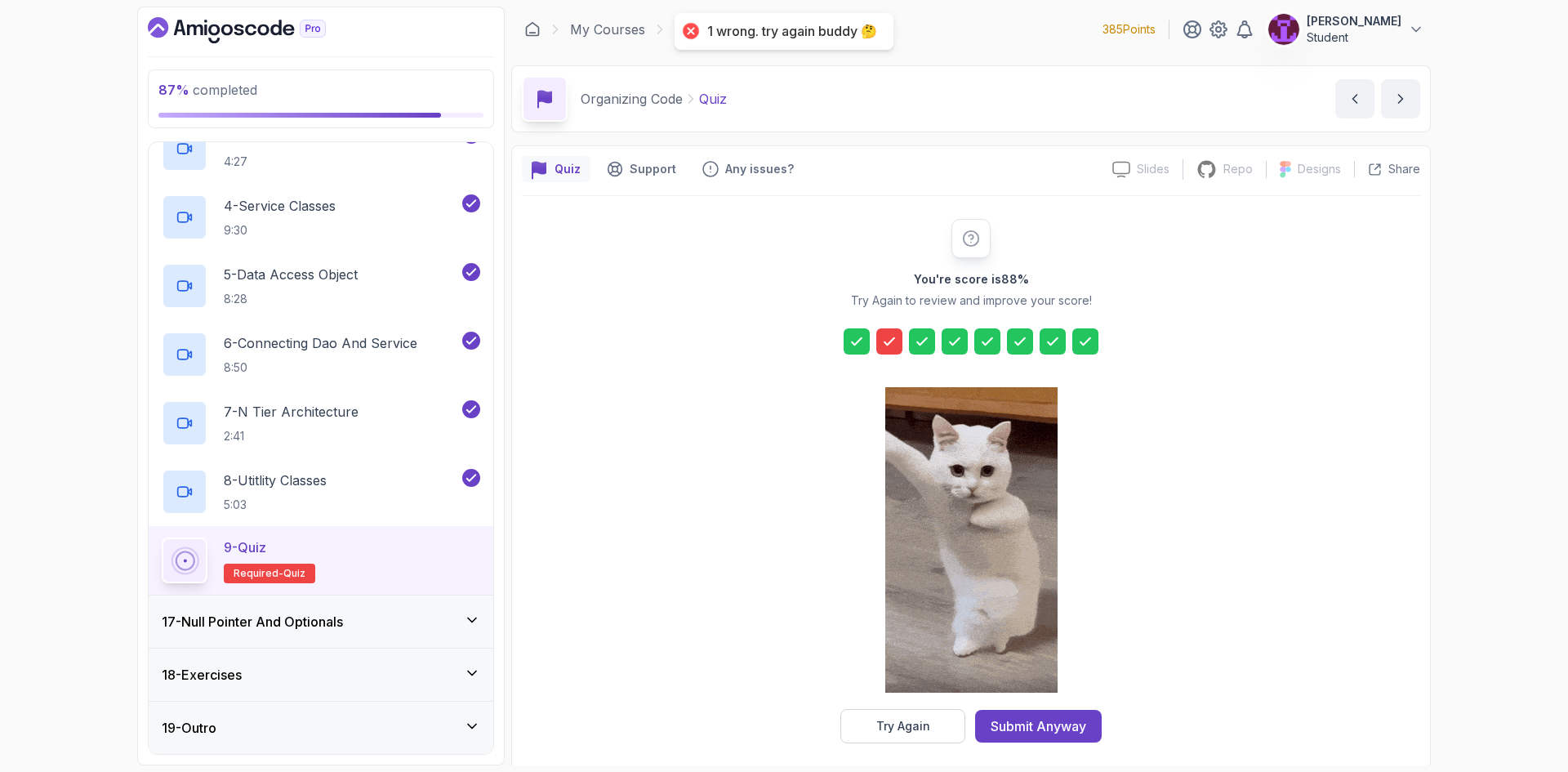
click at [902, 703] on div at bounding box center [971, 542] width 172 height 335
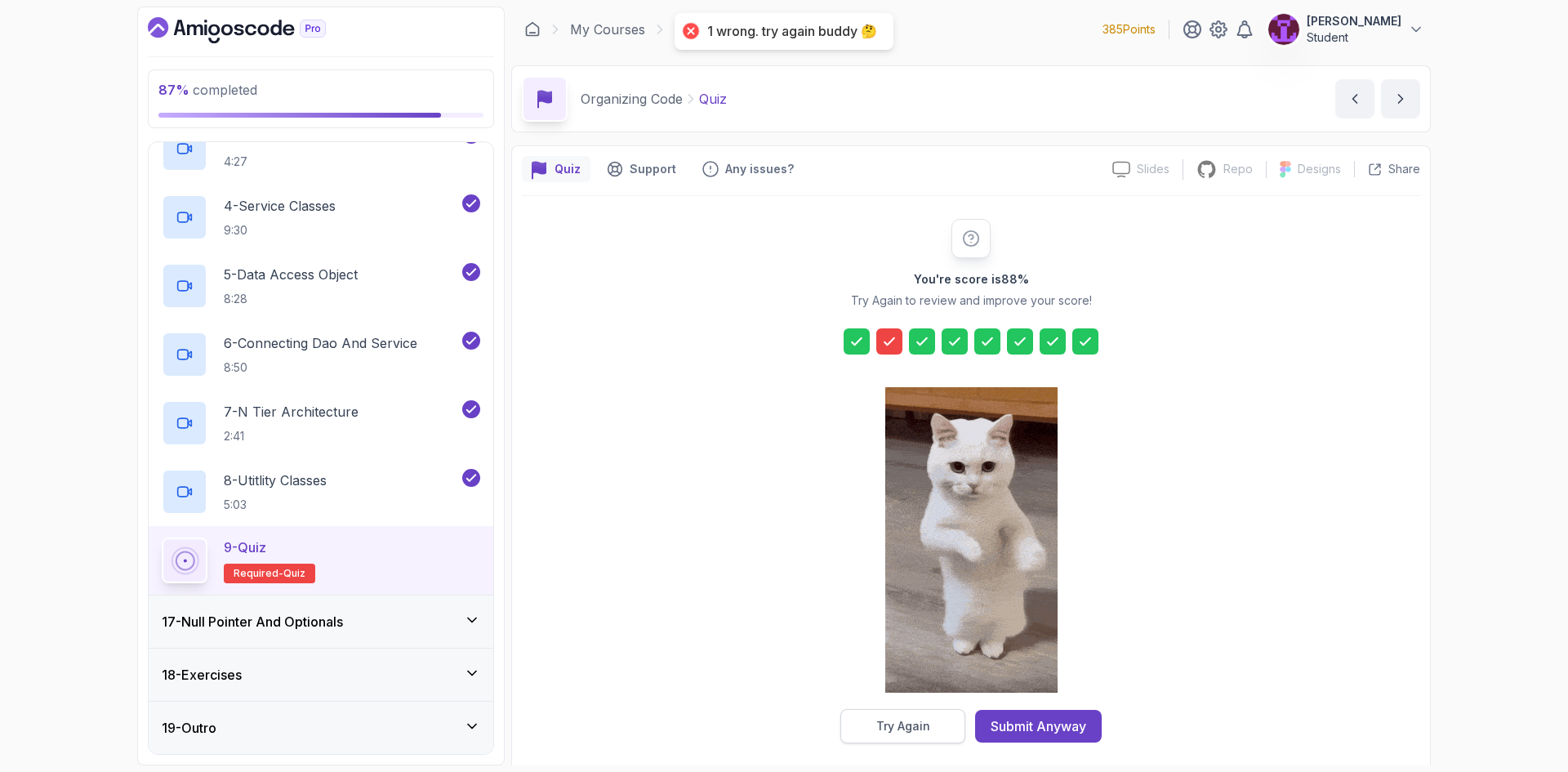
click at [910, 716] on button "Try Again" at bounding box center [903, 725] width 125 height 34
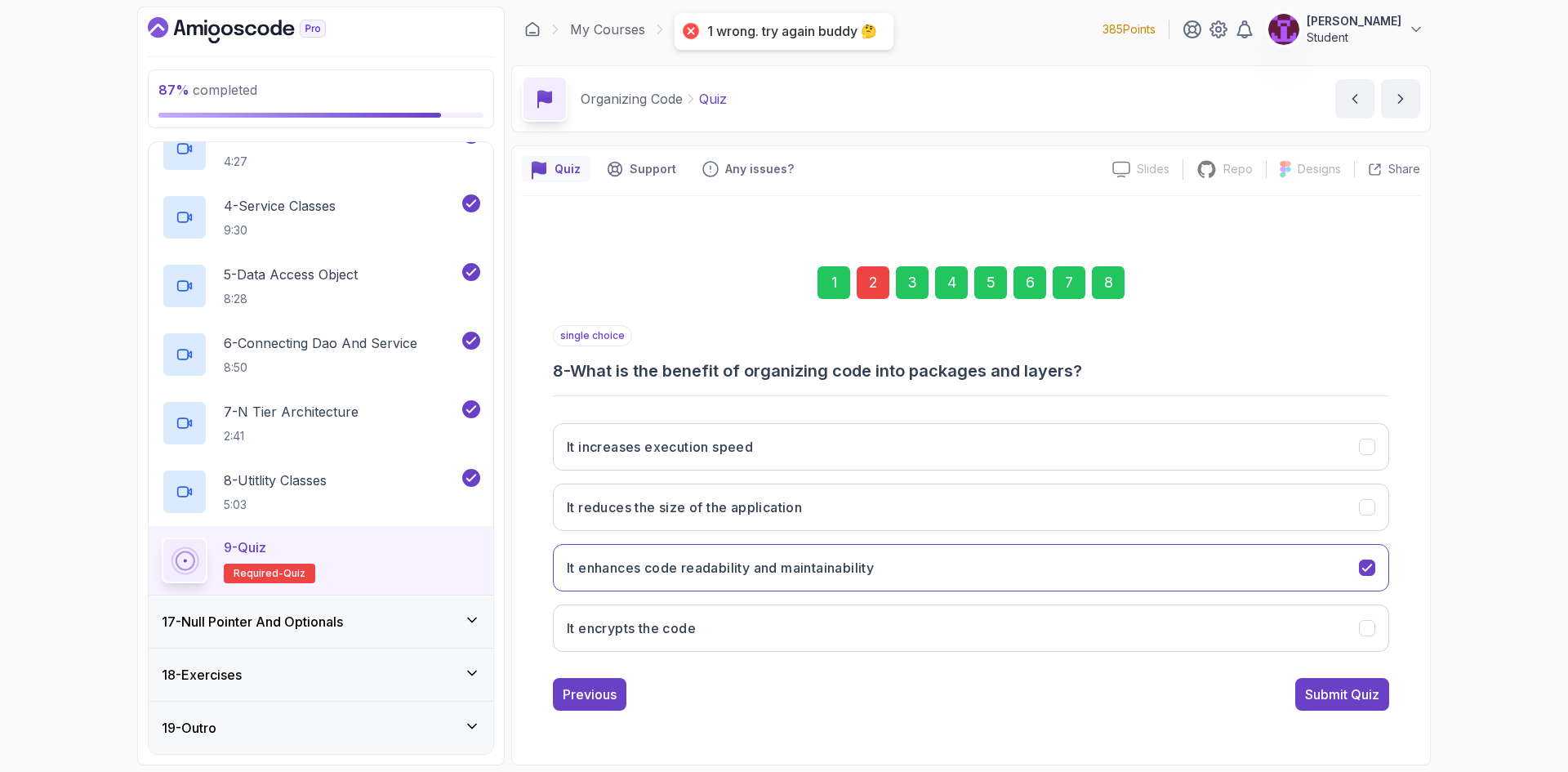
click at [888, 289] on div "2" at bounding box center [873, 283] width 32 height 32
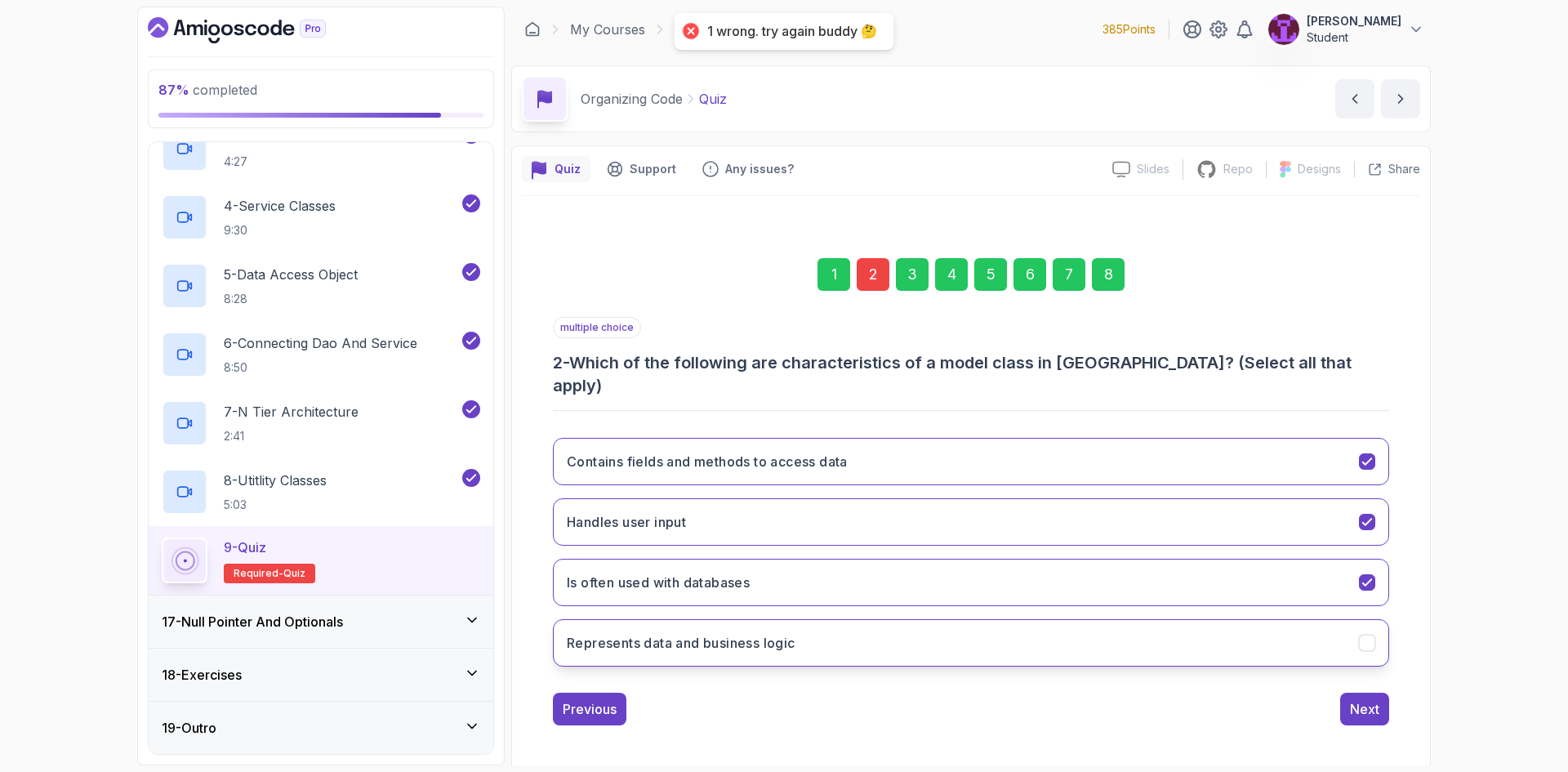
click at [834, 619] on button "Represents data and business logic" at bounding box center [971, 643] width 836 height 48
click at [1102, 283] on div "8" at bounding box center [1108, 274] width 32 height 32
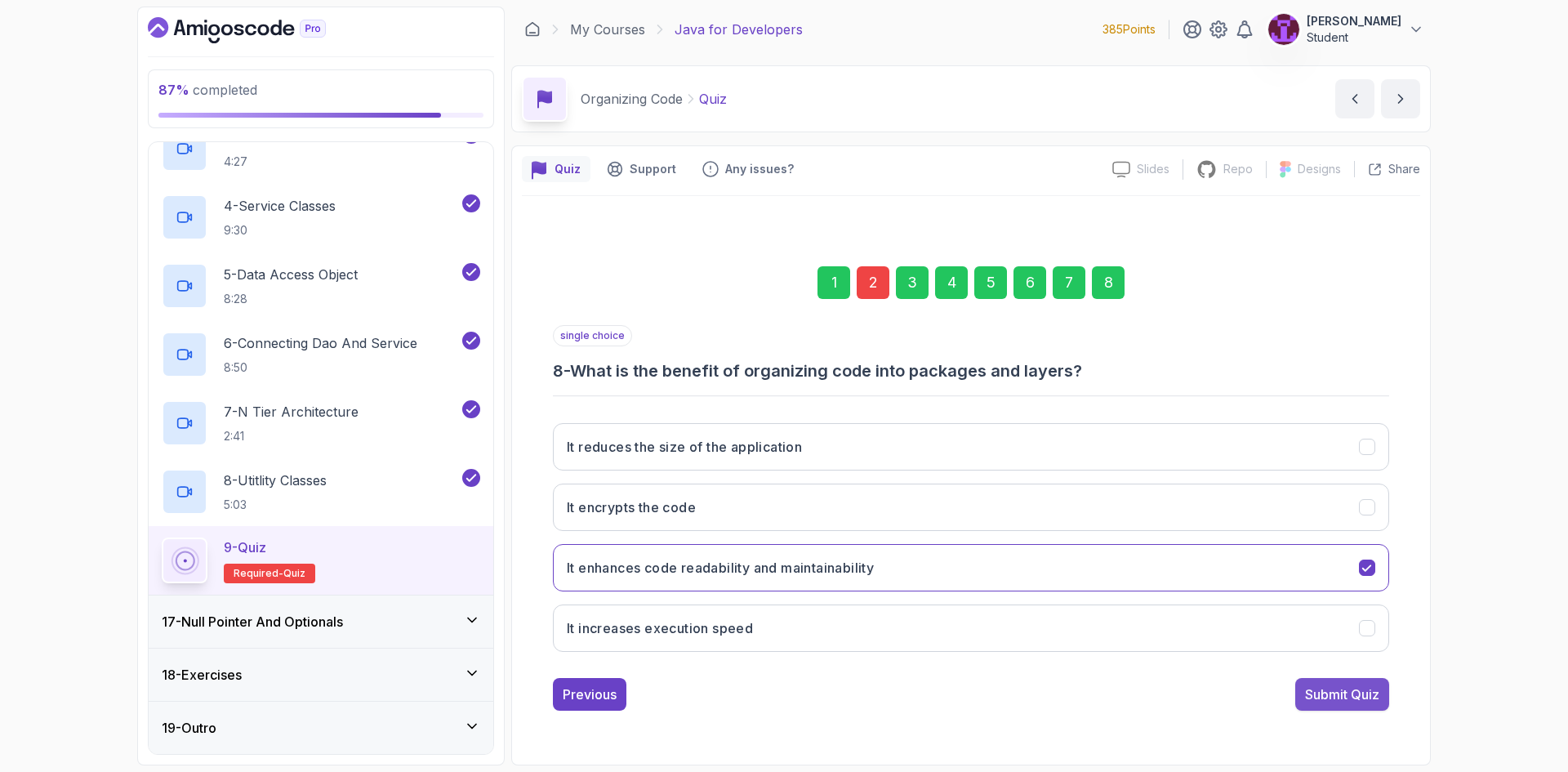
click at [1336, 695] on div "Submit Quiz" at bounding box center [1342, 694] width 74 height 20
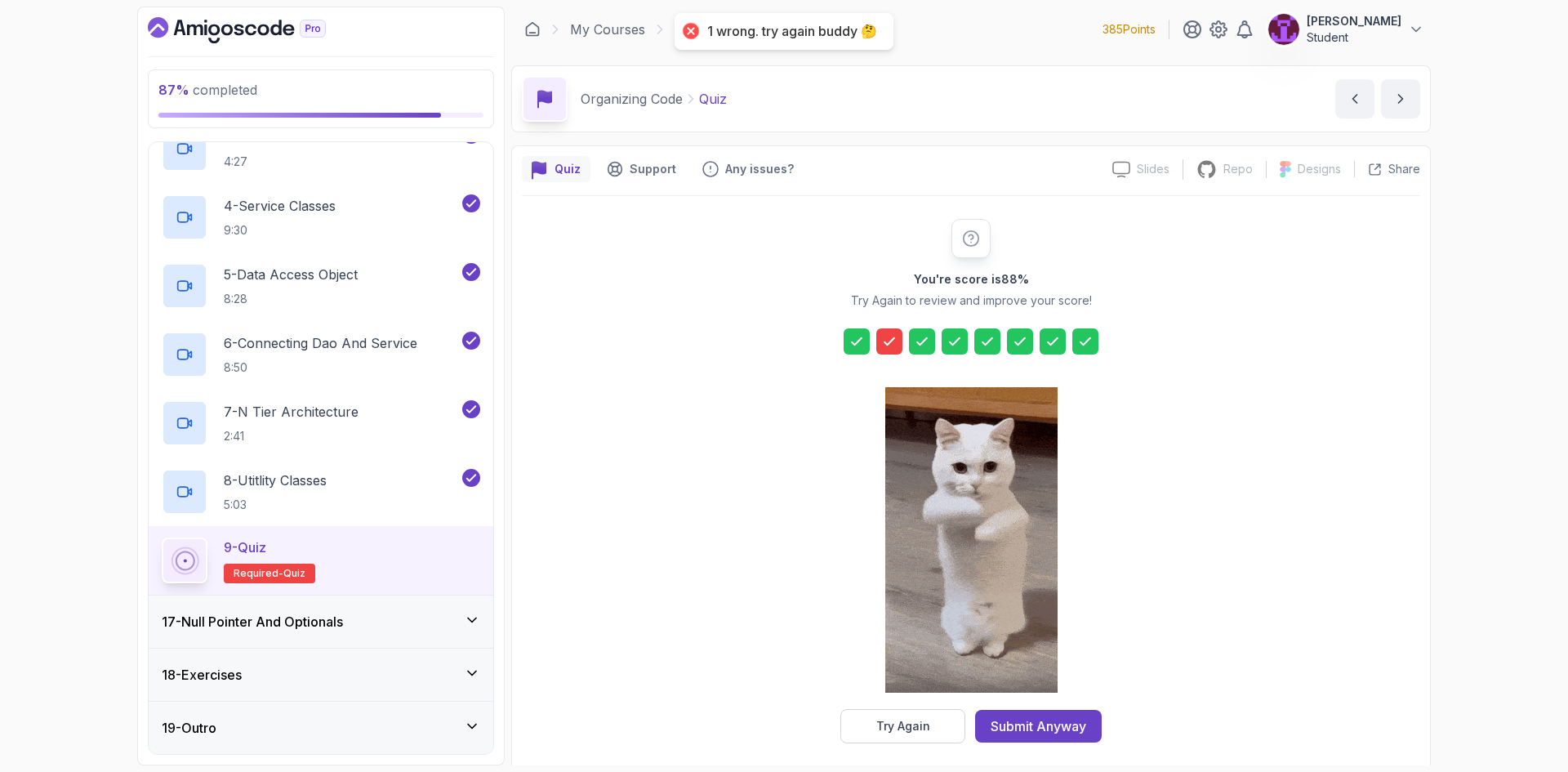
click at [886, 347] on icon at bounding box center [888, 341] width 16 height 16
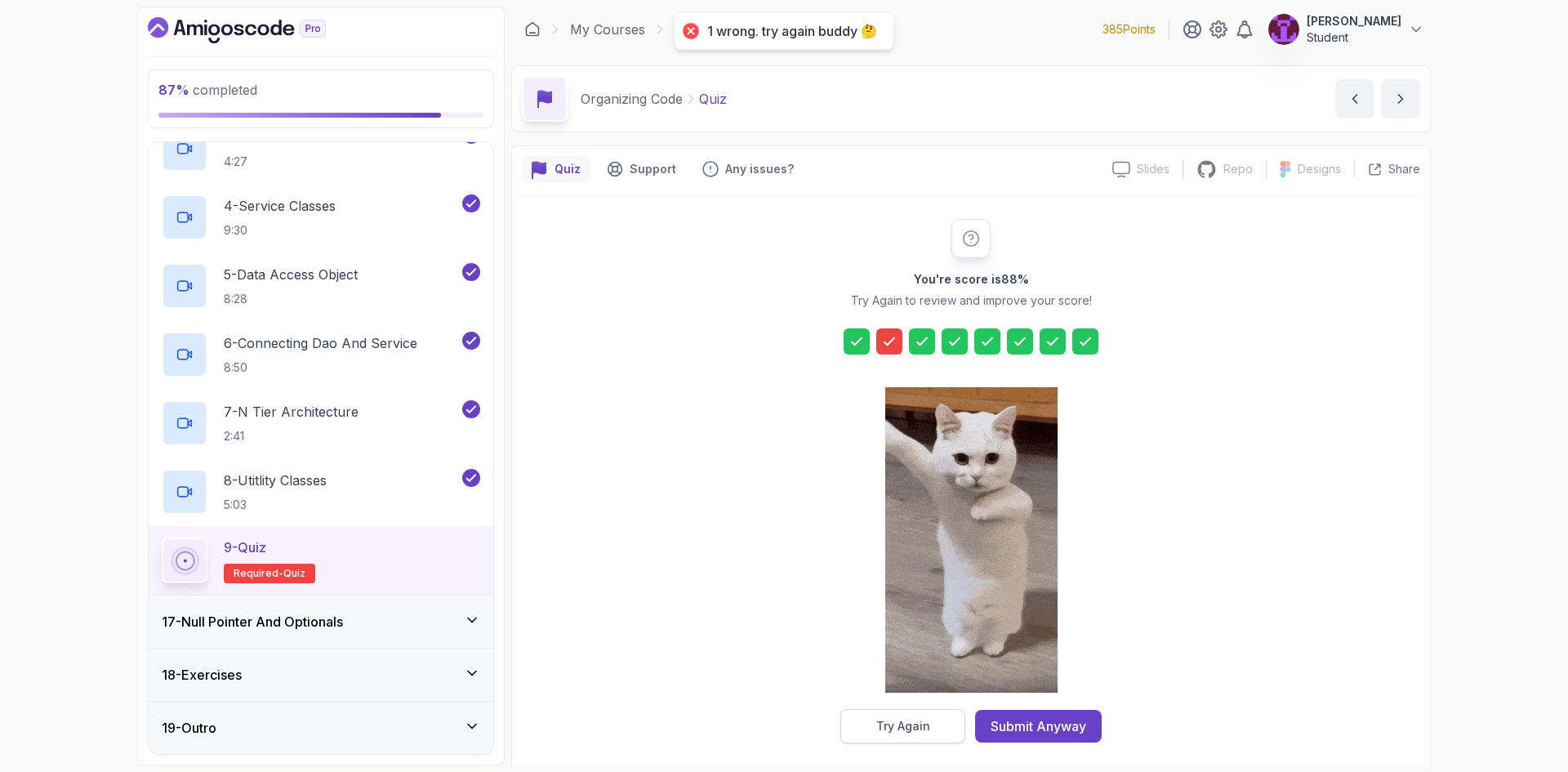
click at [923, 725] on div "Try Again" at bounding box center [903, 725] width 54 height 16
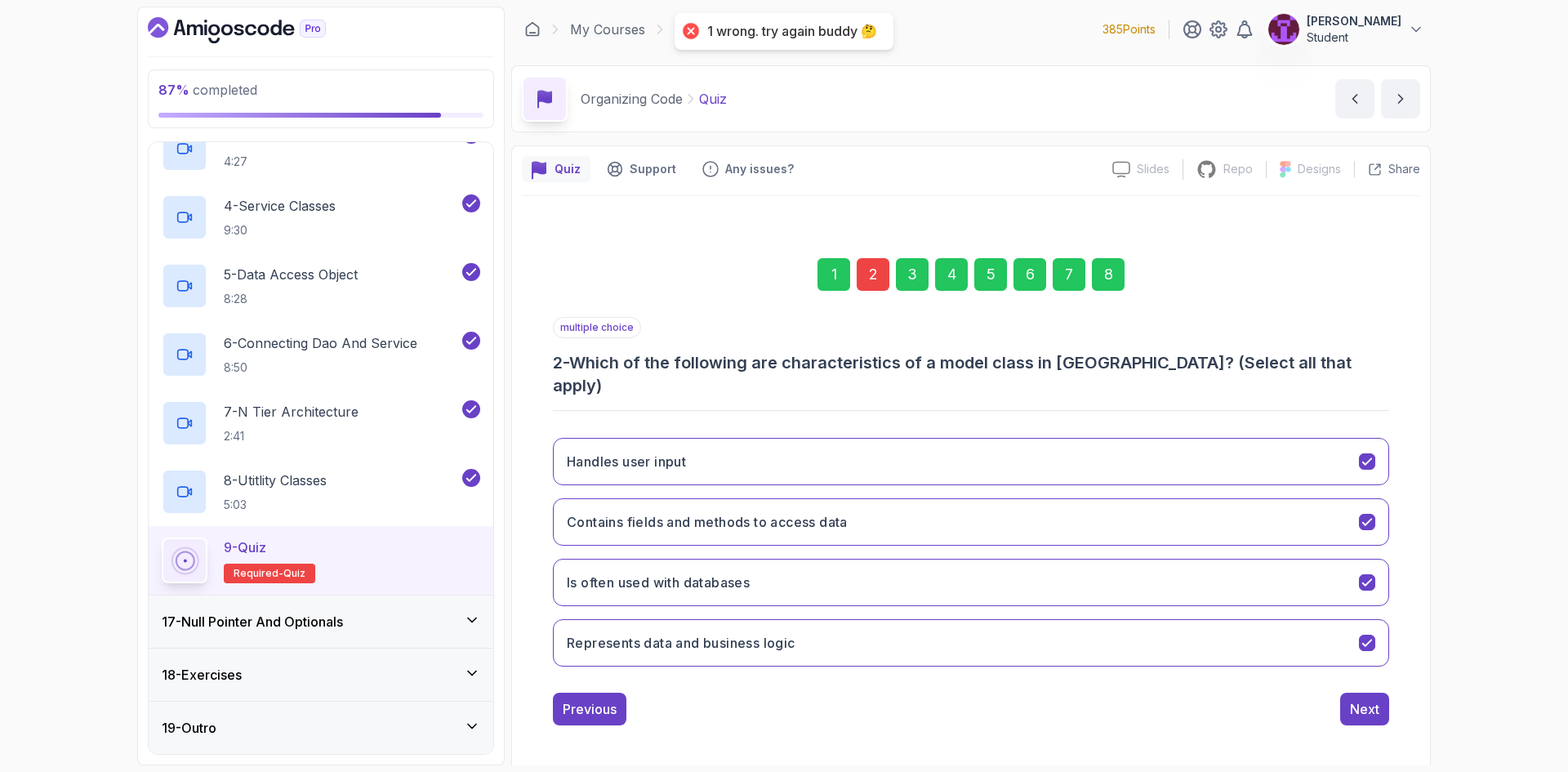
click at [869, 287] on div "2" at bounding box center [873, 274] width 32 height 32
click at [866, 287] on div "2" at bounding box center [873, 274] width 32 height 32
click at [755, 458] on button "Handles user input" at bounding box center [971, 462] width 836 height 48
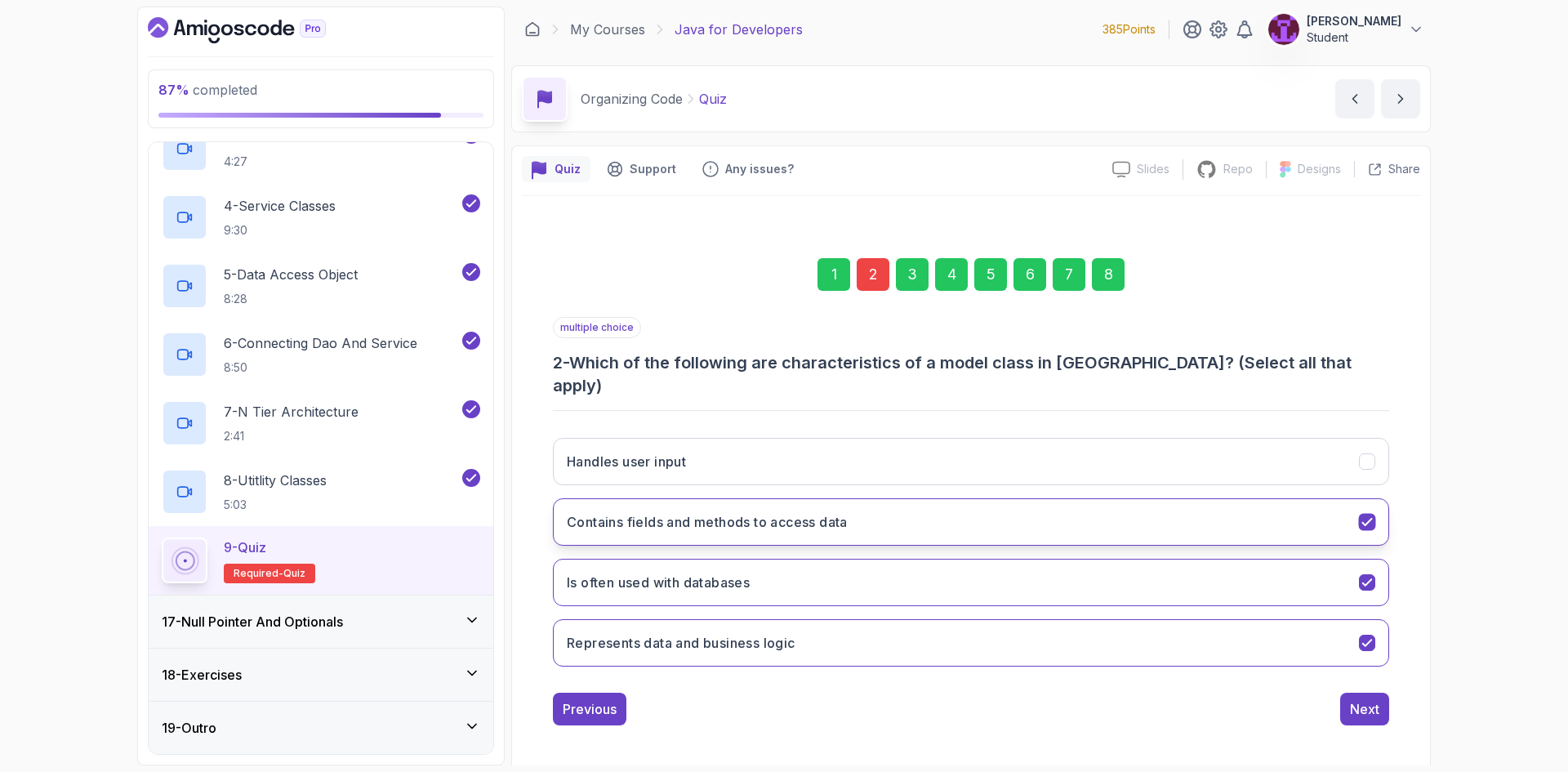
click at [884, 524] on button "Contains fields and methods to access data" at bounding box center [971, 522] width 836 height 48
click at [1125, 284] on div "1 2 3 4 5 6 7 8" at bounding box center [971, 274] width 836 height 85
click at [1117, 287] on div "8" at bounding box center [1108, 274] width 32 height 32
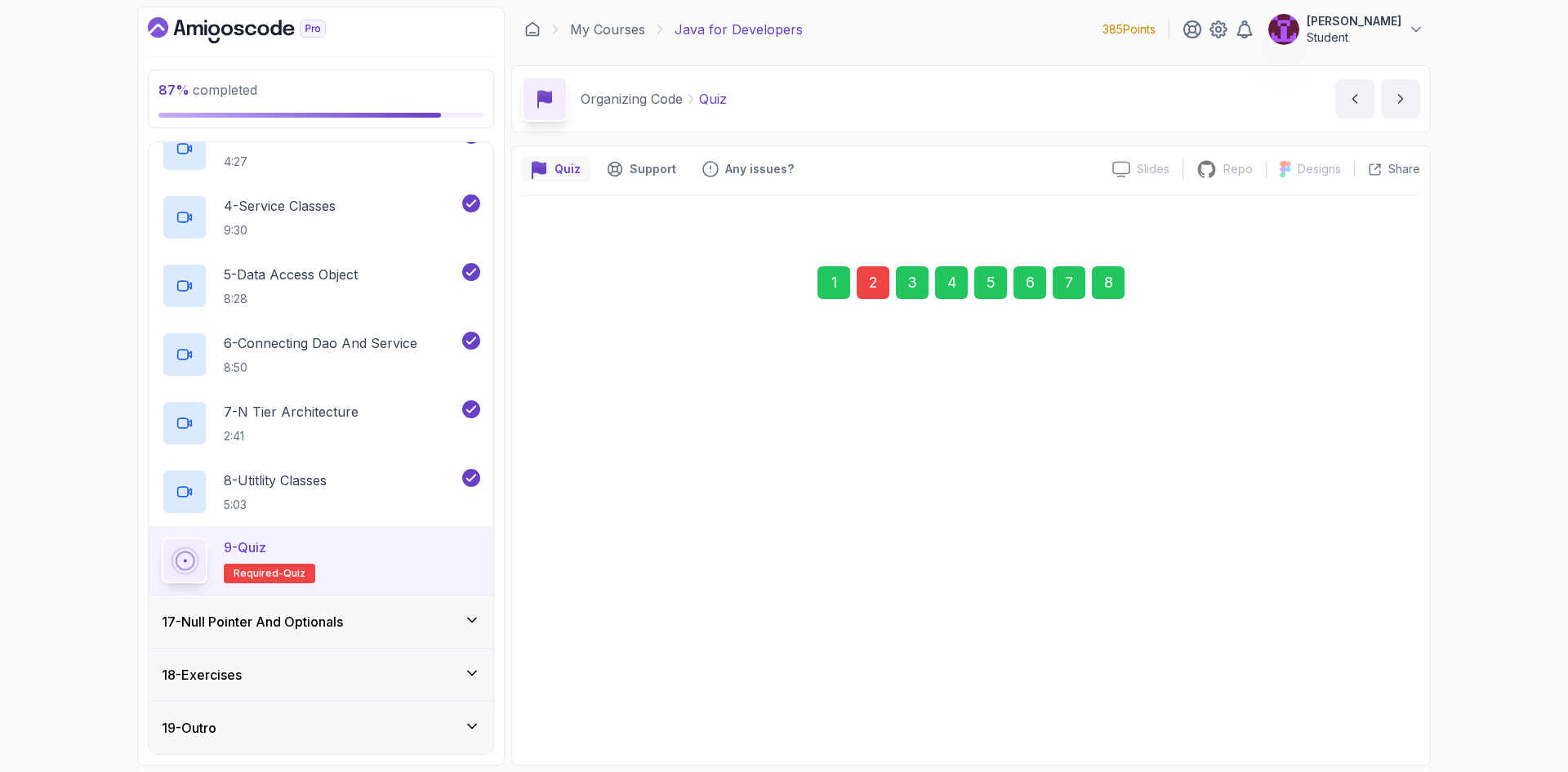
click at [1357, 686] on div "Submit Quiz" at bounding box center [1342, 693] width 74 height 20
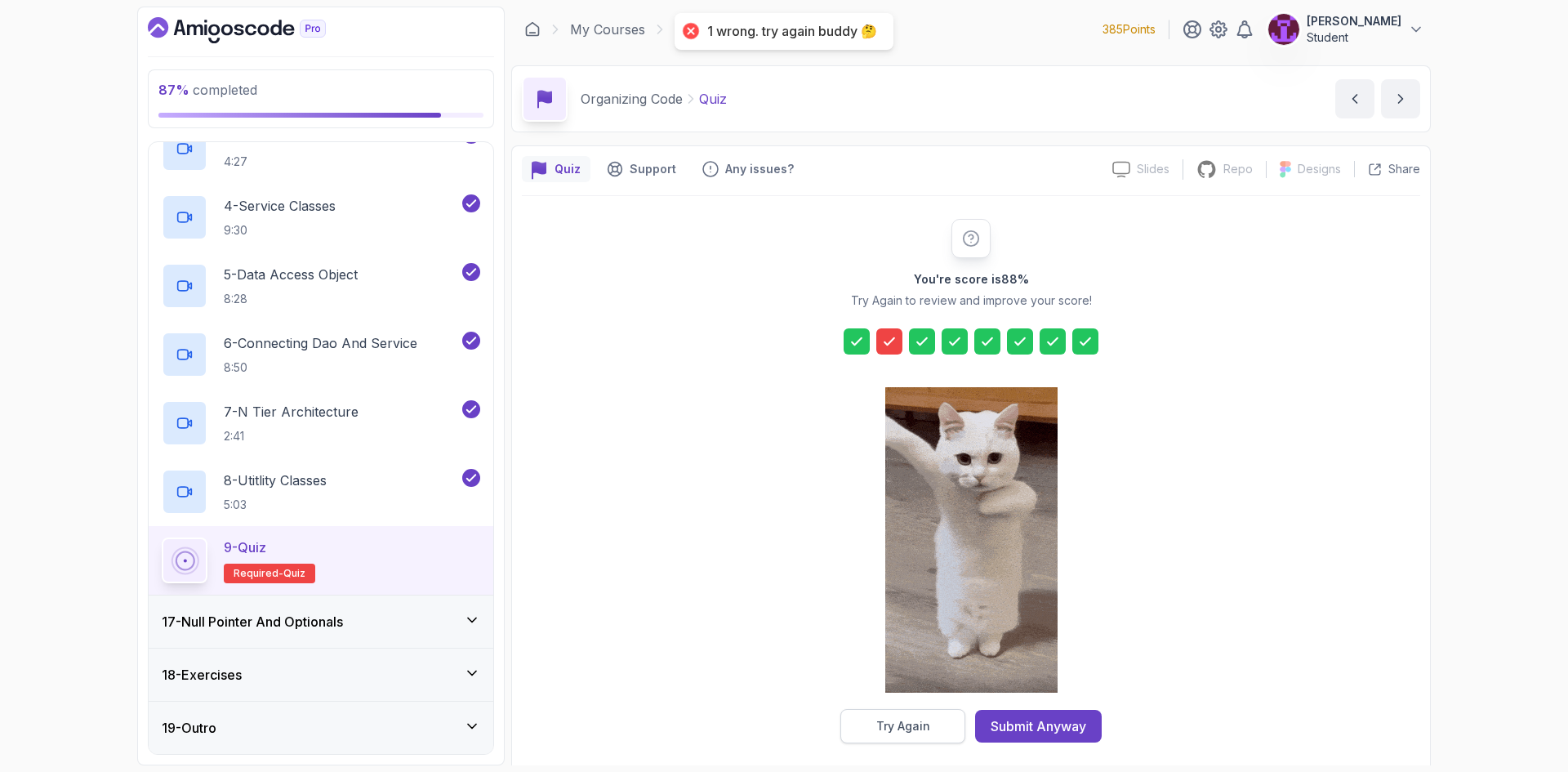
click at [898, 718] on div "Try Again" at bounding box center [903, 725] width 54 height 16
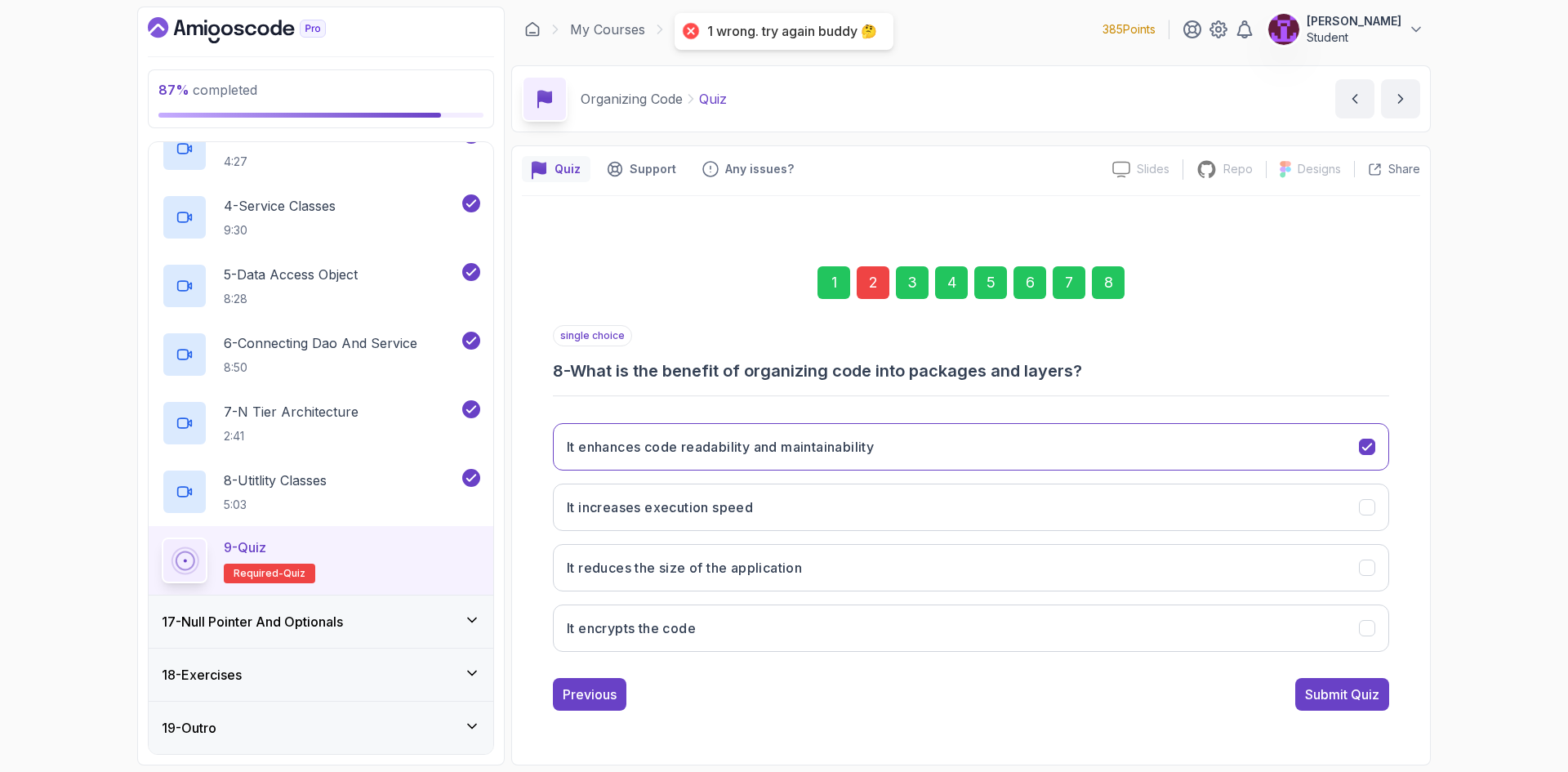
click at [883, 306] on div "1 2 3 4 5 6 7 8" at bounding box center [971, 282] width 836 height 85
click at [877, 284] on div "2" at bounding box center [873, 283] width 32 height 32
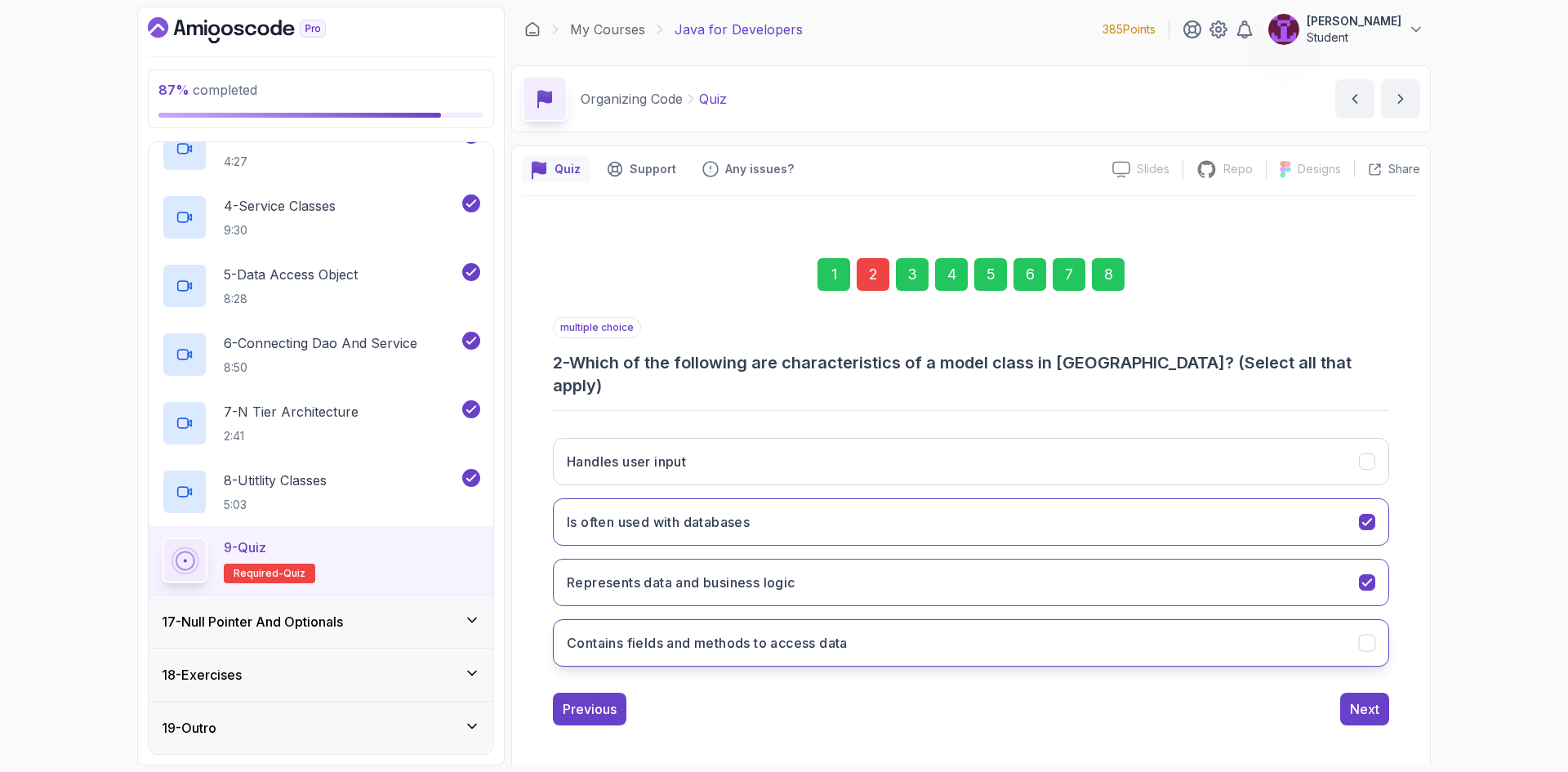
drag, startPoint x: 876, startPoint y: 567, endPoint x: 1054, endPoint y: 622, distance: 186.3
click at [876, 568] on button "Represents data and business logic" at bounding box center [971, 583] width 836 height 48
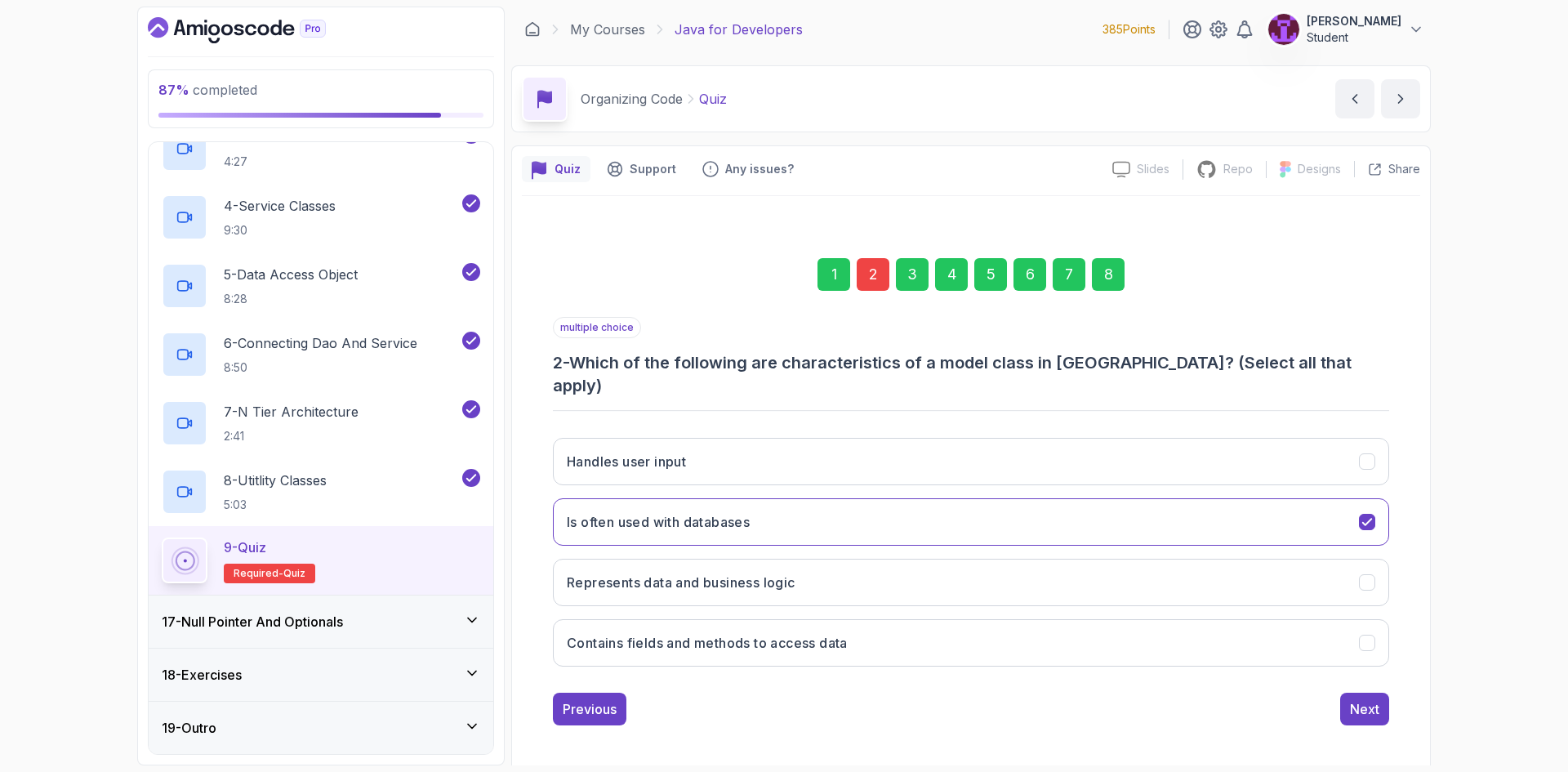
click at [1107, 285] on div "8" at bounding box center [1108, 274] width 32 height 32
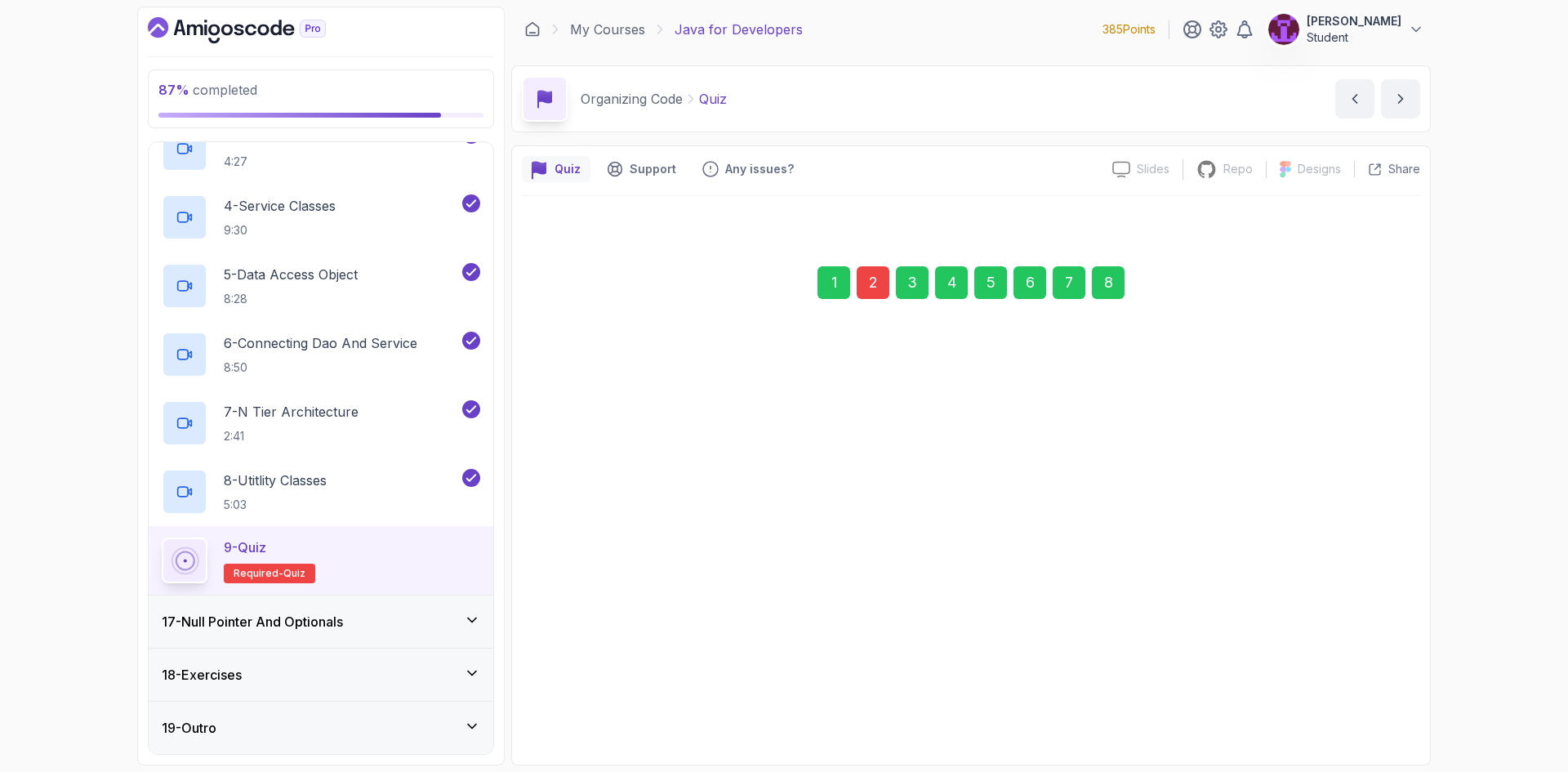
click at [1341, 683] on button "Submit Quiz" at bounding box center [1341, 694] width 94 height 32
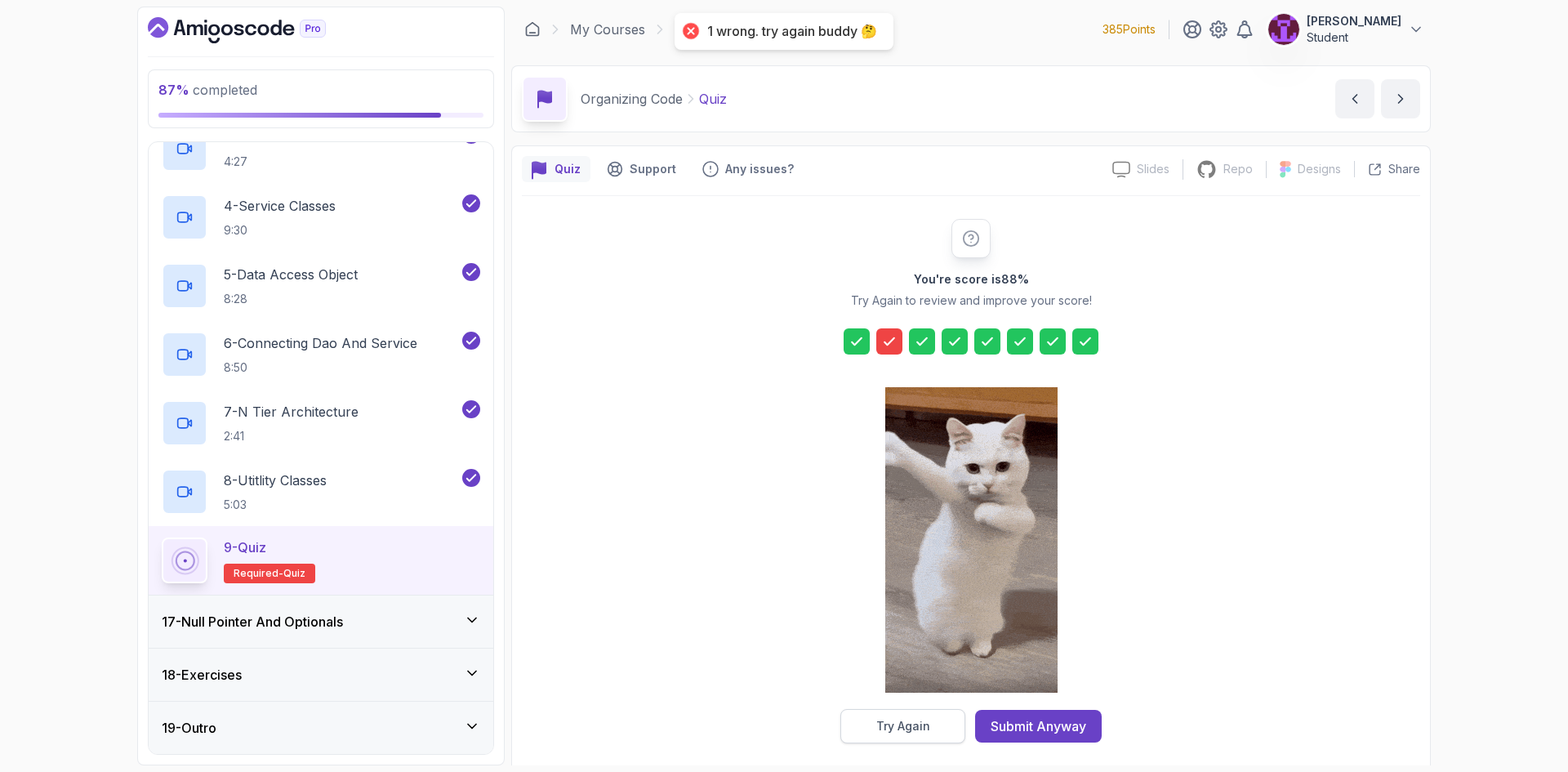
click at [869, 714] on button "Try Again" at bounding box center [903, 725] width 125 height 34
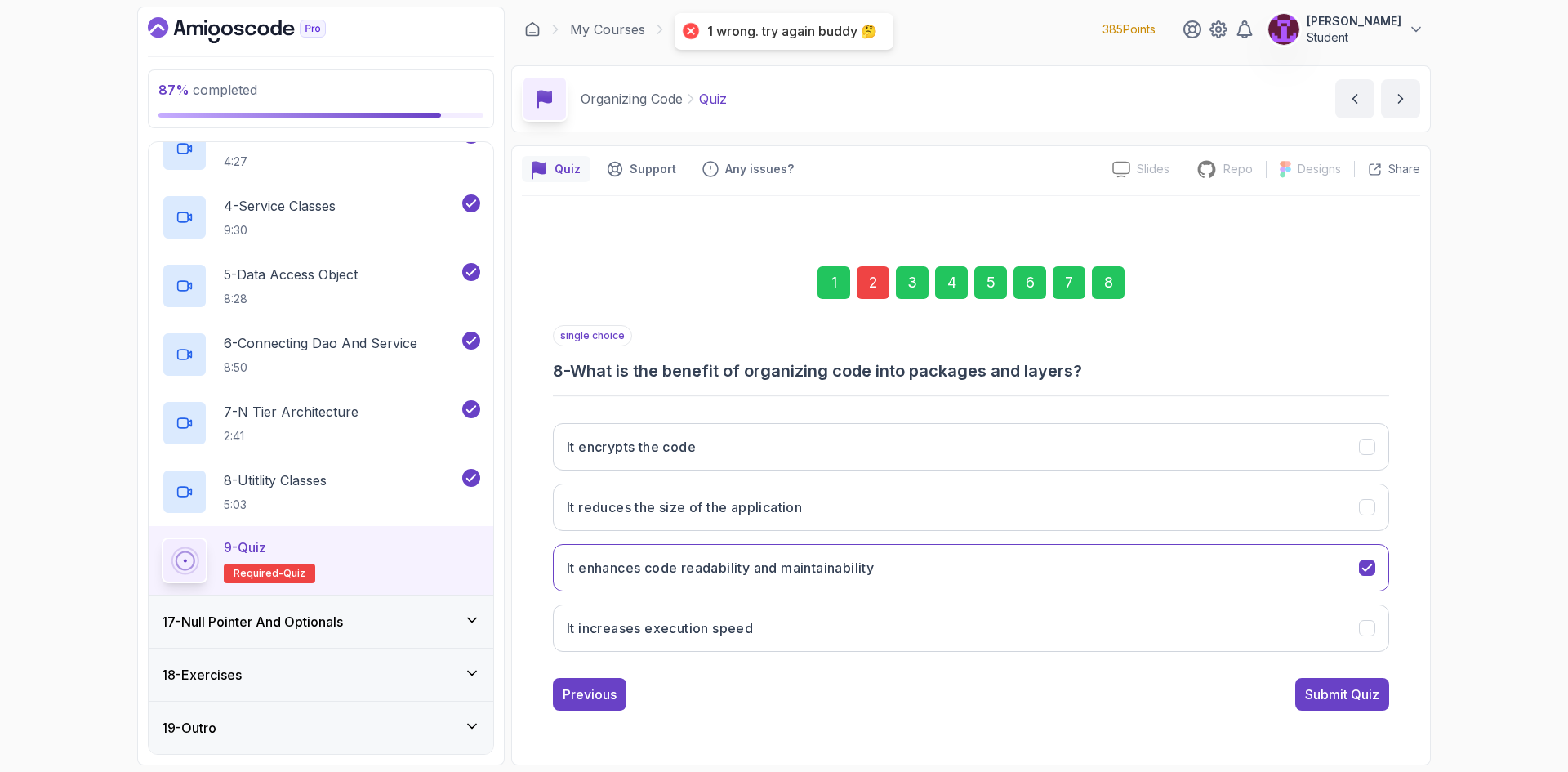
click at [869, 296] on div "2" at bounding box center [873, 283] width 32 height 32
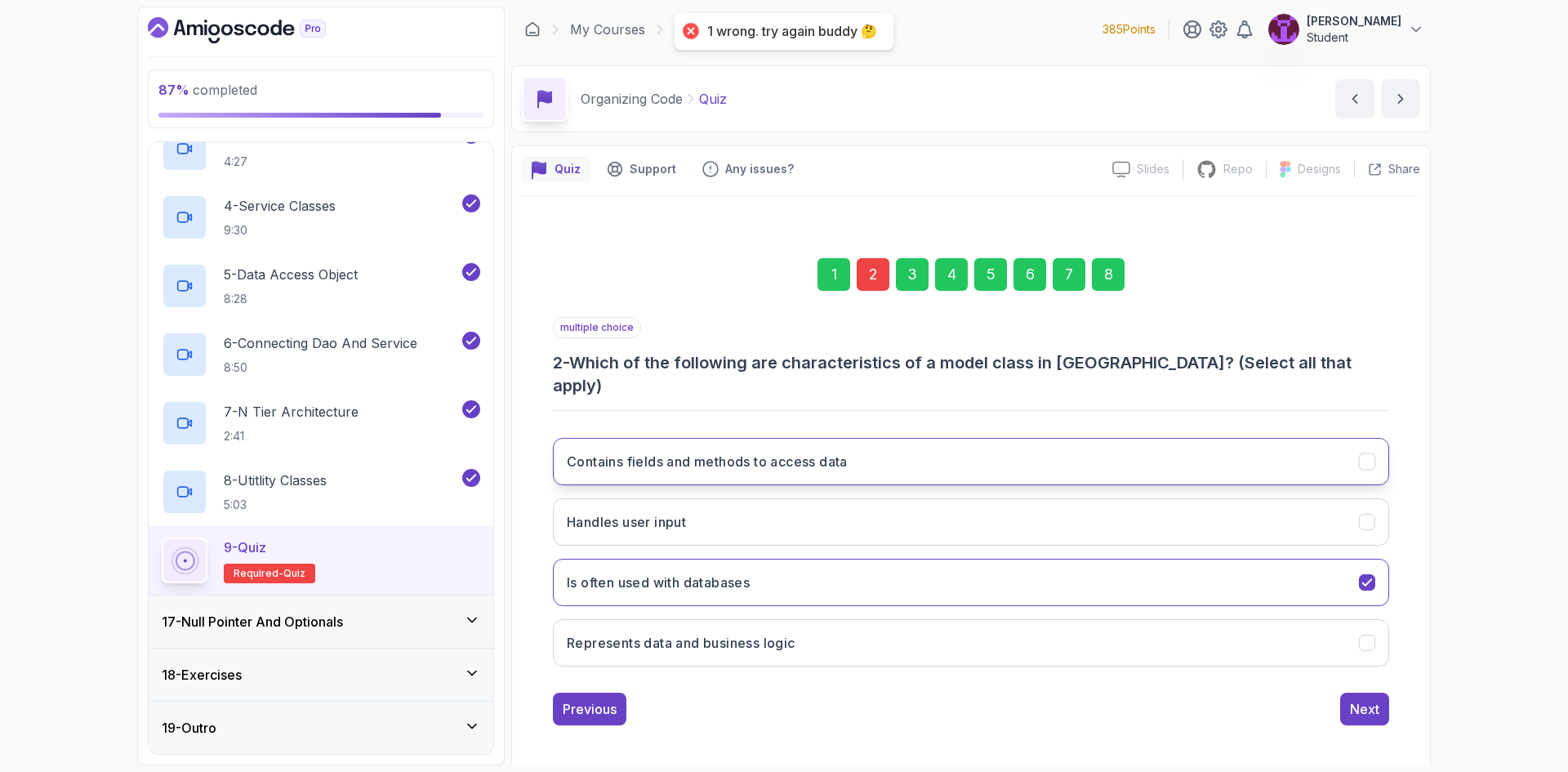
click at [802, 438] on button "Contains fields and methods to access data" at bounding box center [971, 462] width 836 height 48
click at [1110, 278] on div "8" at bounding box center [1108, 274] width 32 height 32
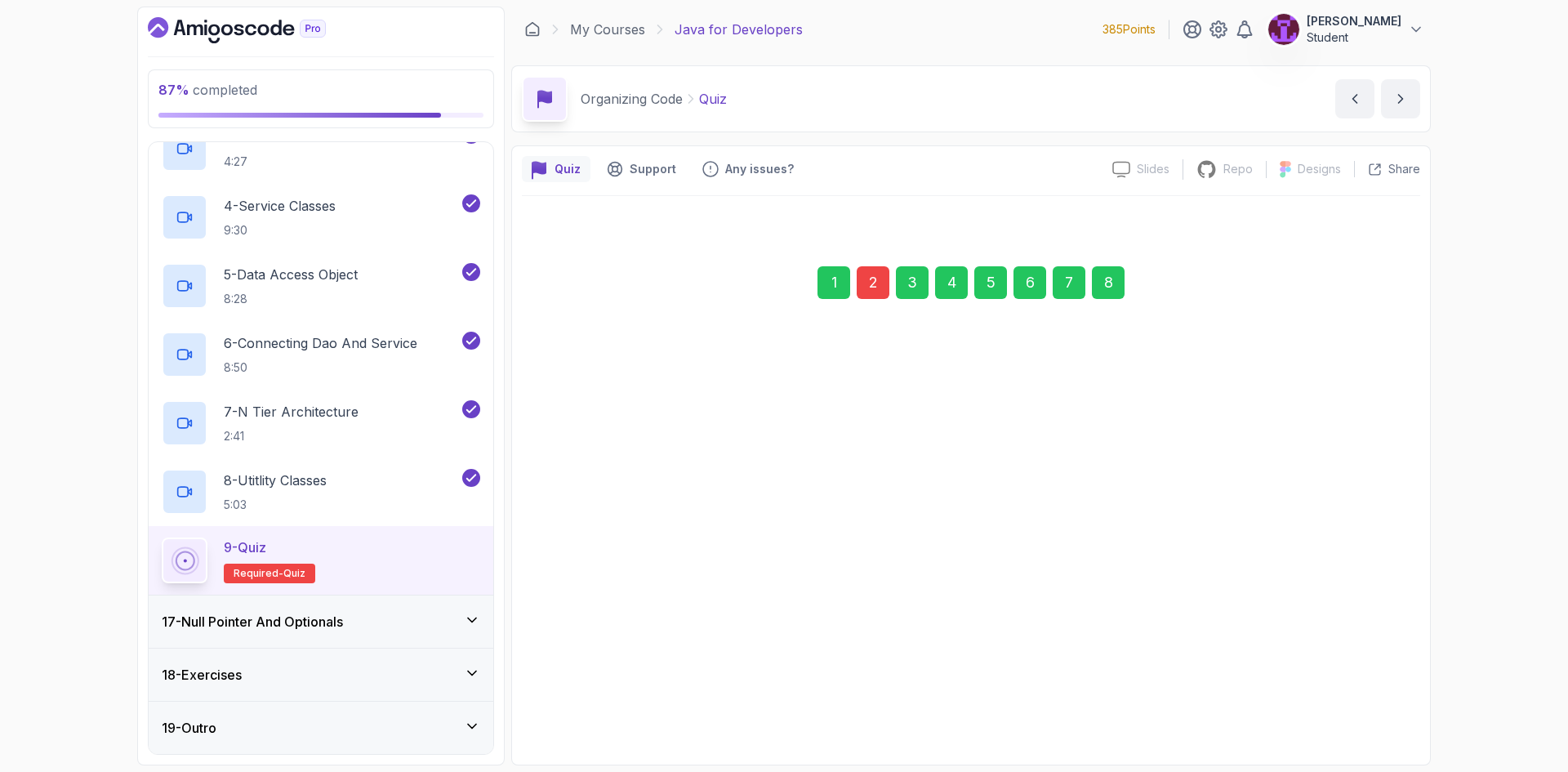
click at [1327, 676] on div "single choice 8 - What is the benefit of organizing code into packages and laye…" at bounding box center [971, 517] width 836 height 386
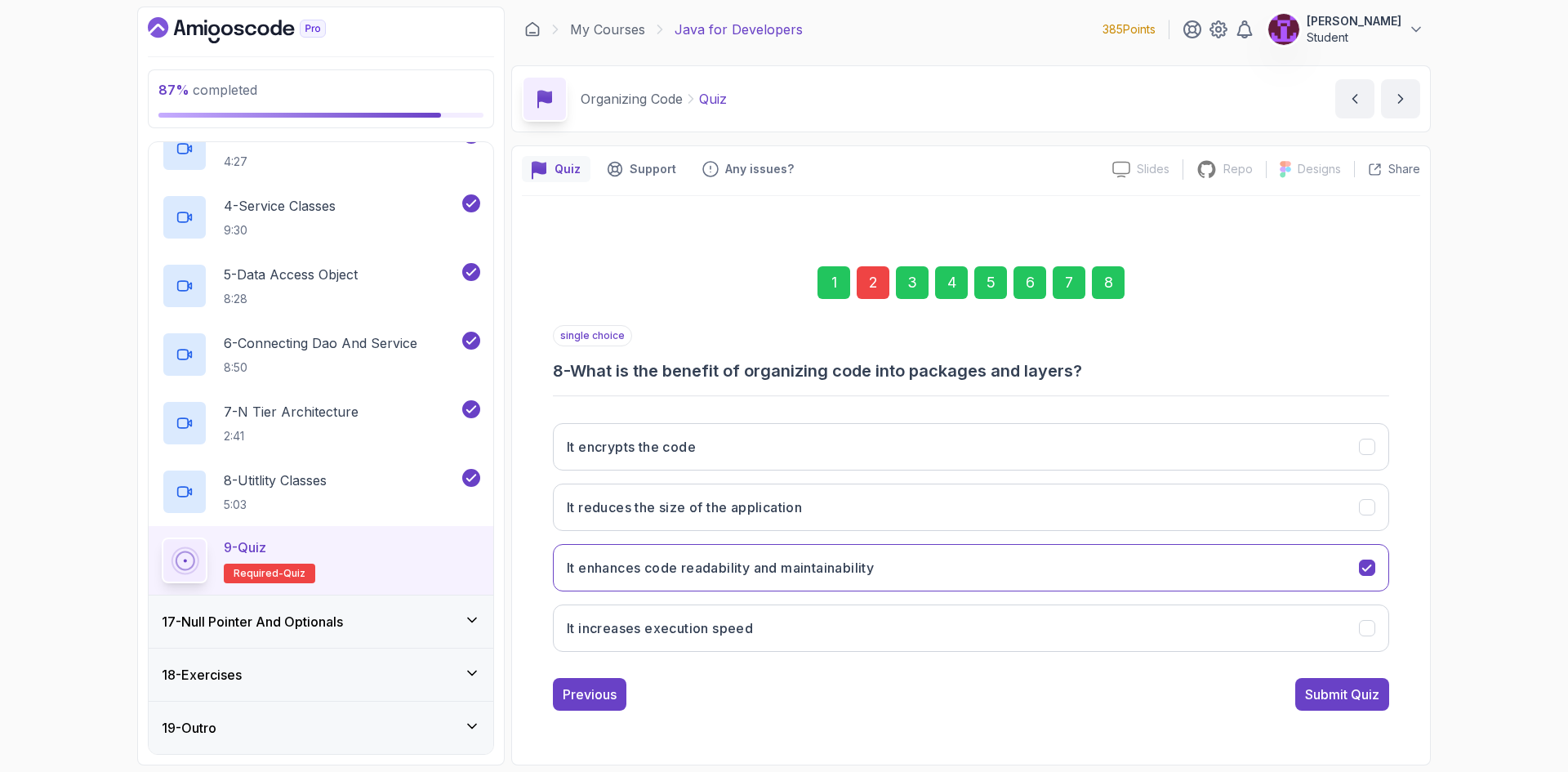
click at [1334, 691] on div "Submit Quiz" at bounding box center [1342, 694] width 74 height 20
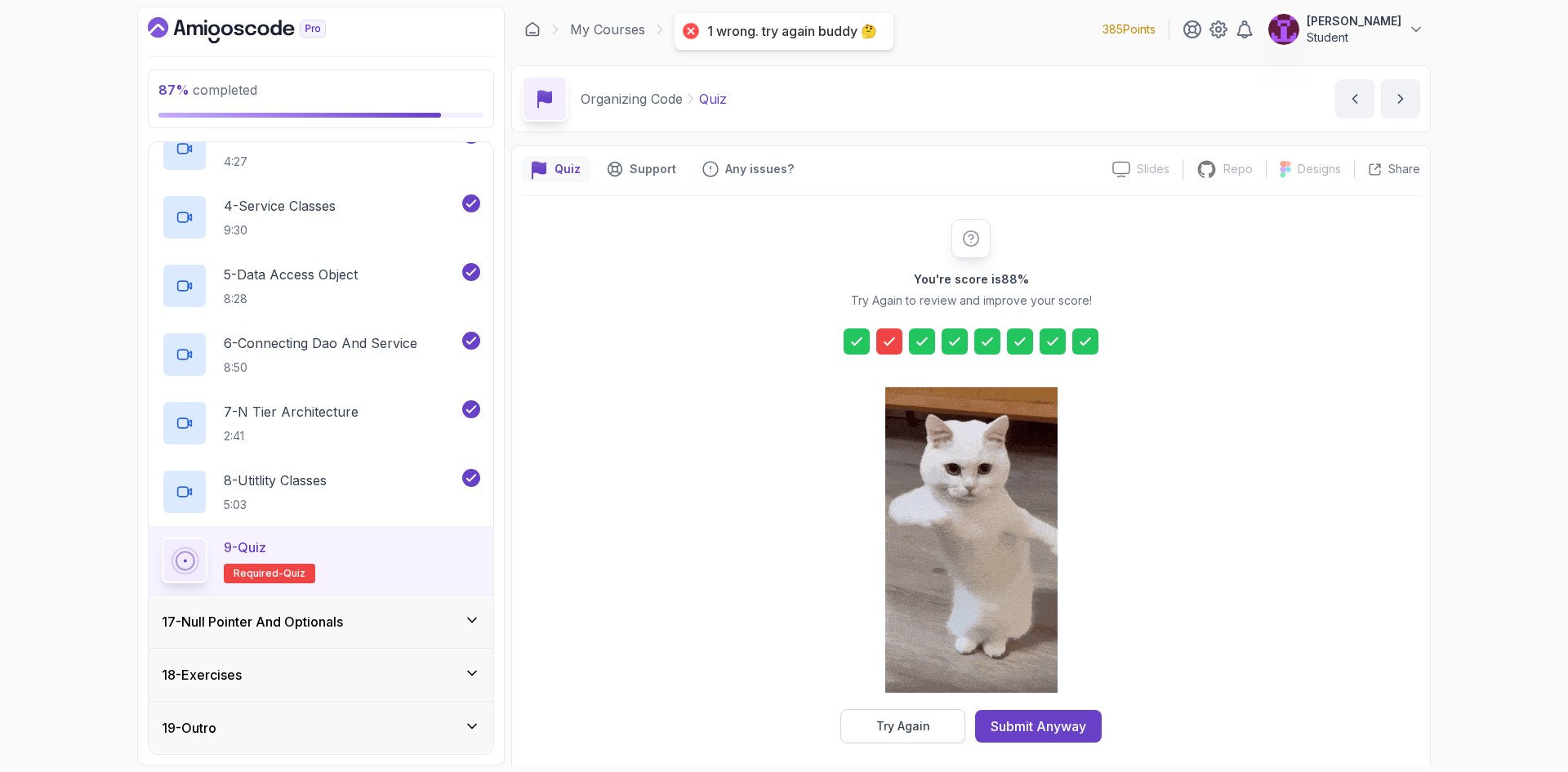
click at [1076, 737] on button "Submit Anyway" at bounding box center [1038, 725] width 127 height 32
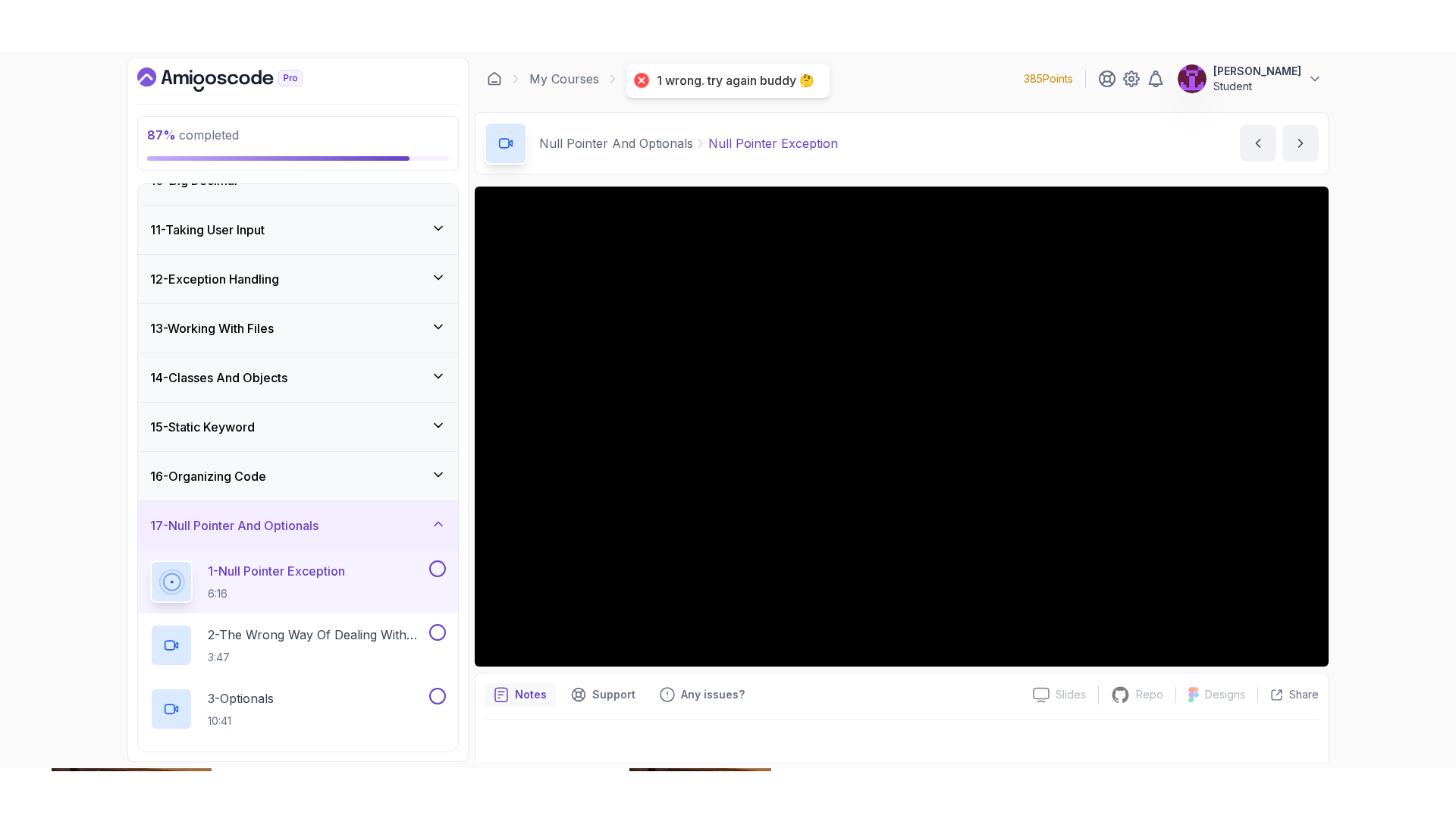
scroll to position [623, 0]
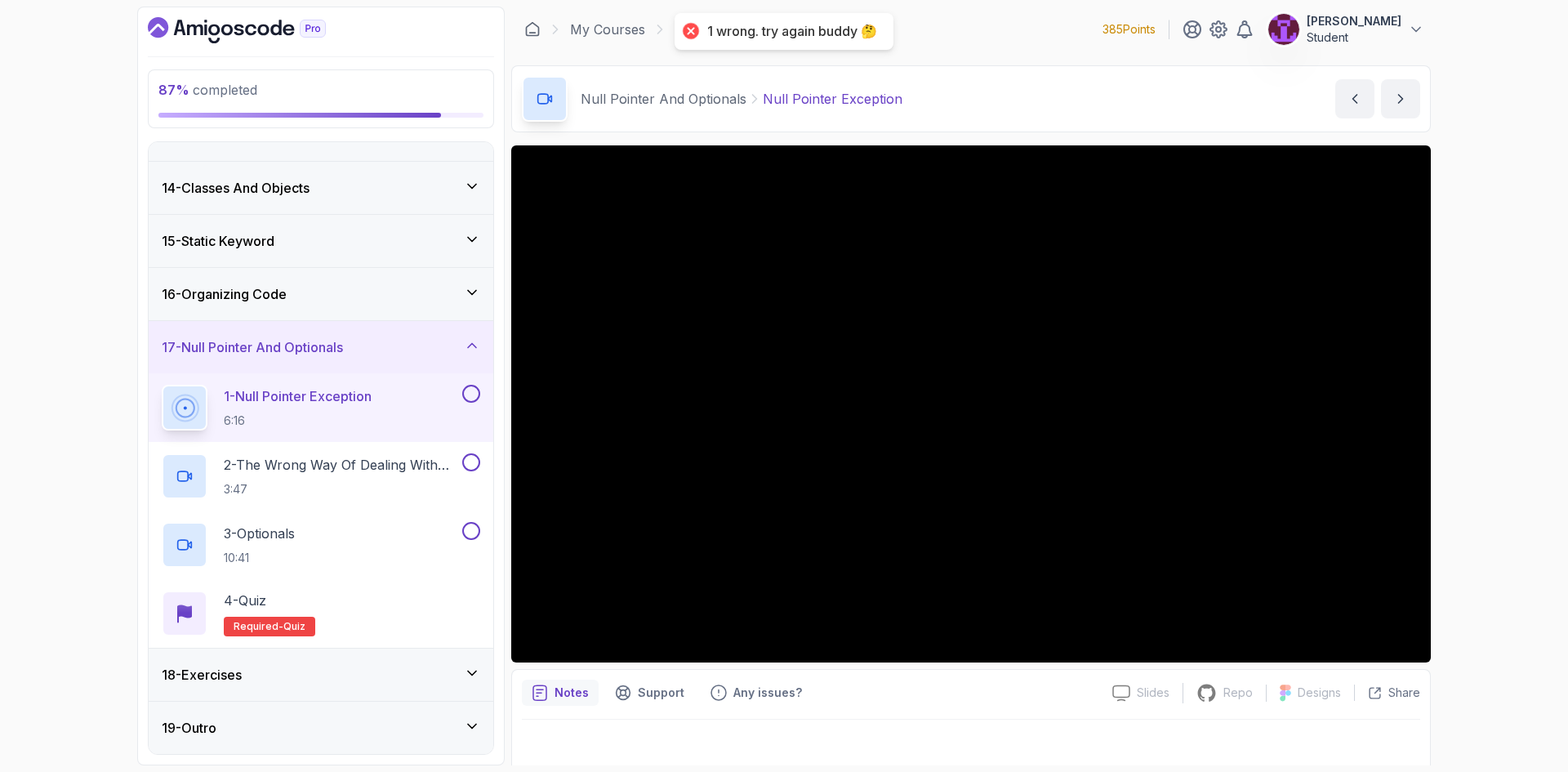
click at [474, 392] on button at bounding box center [470, 393] width 18 height 18
click at [411, 492] on p "3:47" at bounding box center [341, 488] width 235 height 16
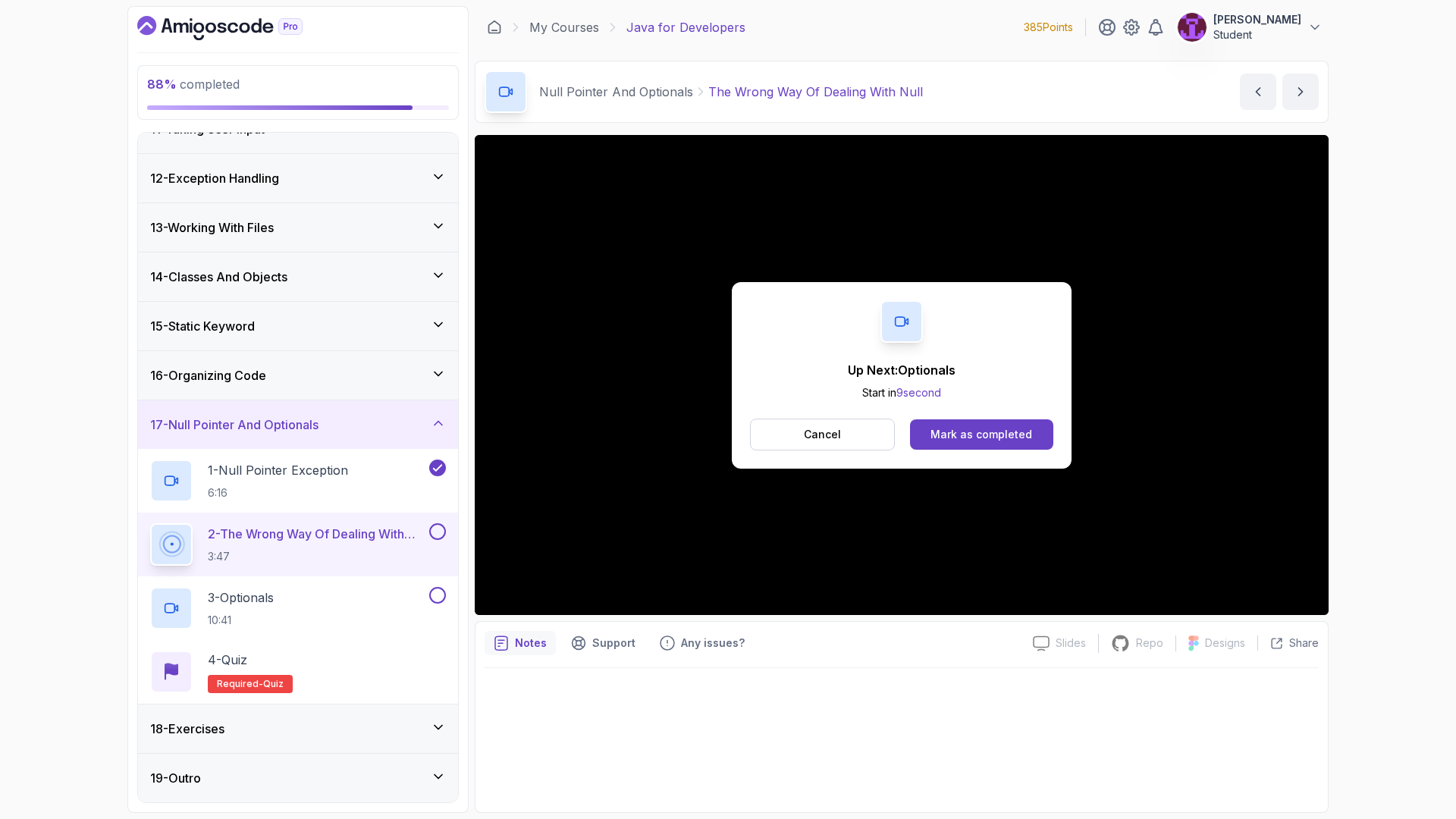
scroll to position [623, 0]
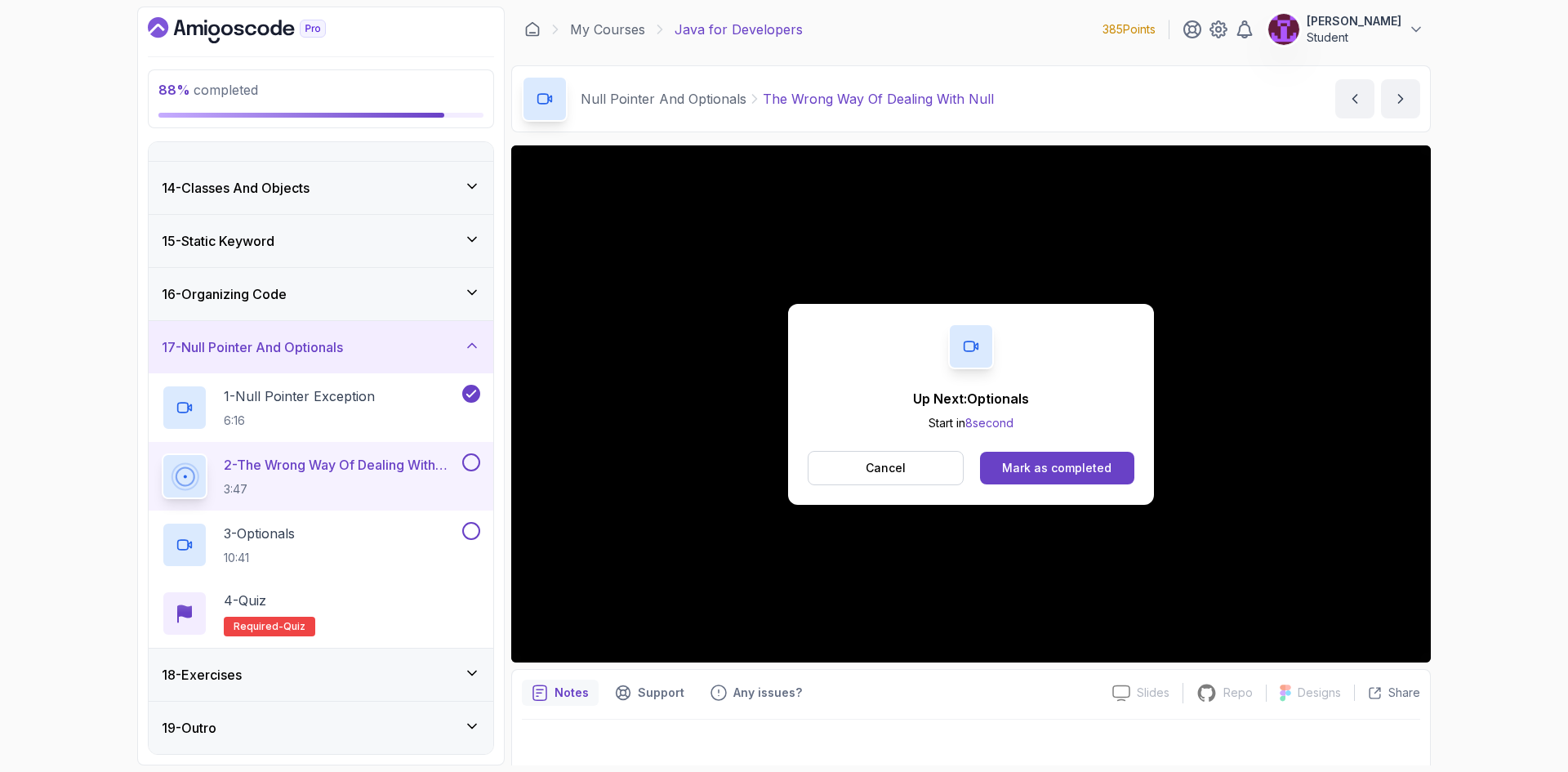
click at [472, 467] on button at bounding box center [470, 462] width 18 height 18
click at [413, 542] on div "3 - Optionals 10:41" at bounding box center [310, 544] width 297 height 46
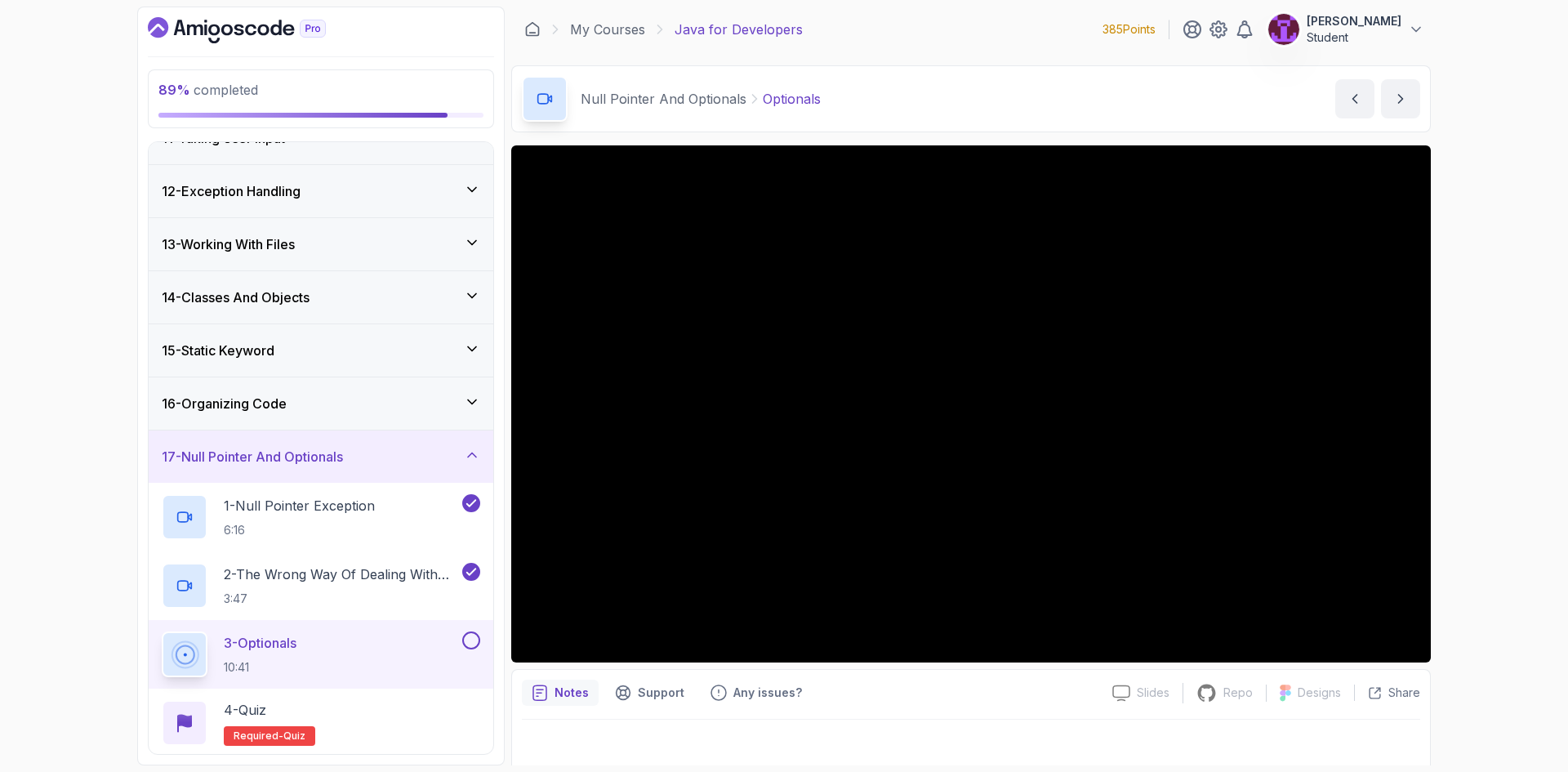
scroll to position [670, 0]
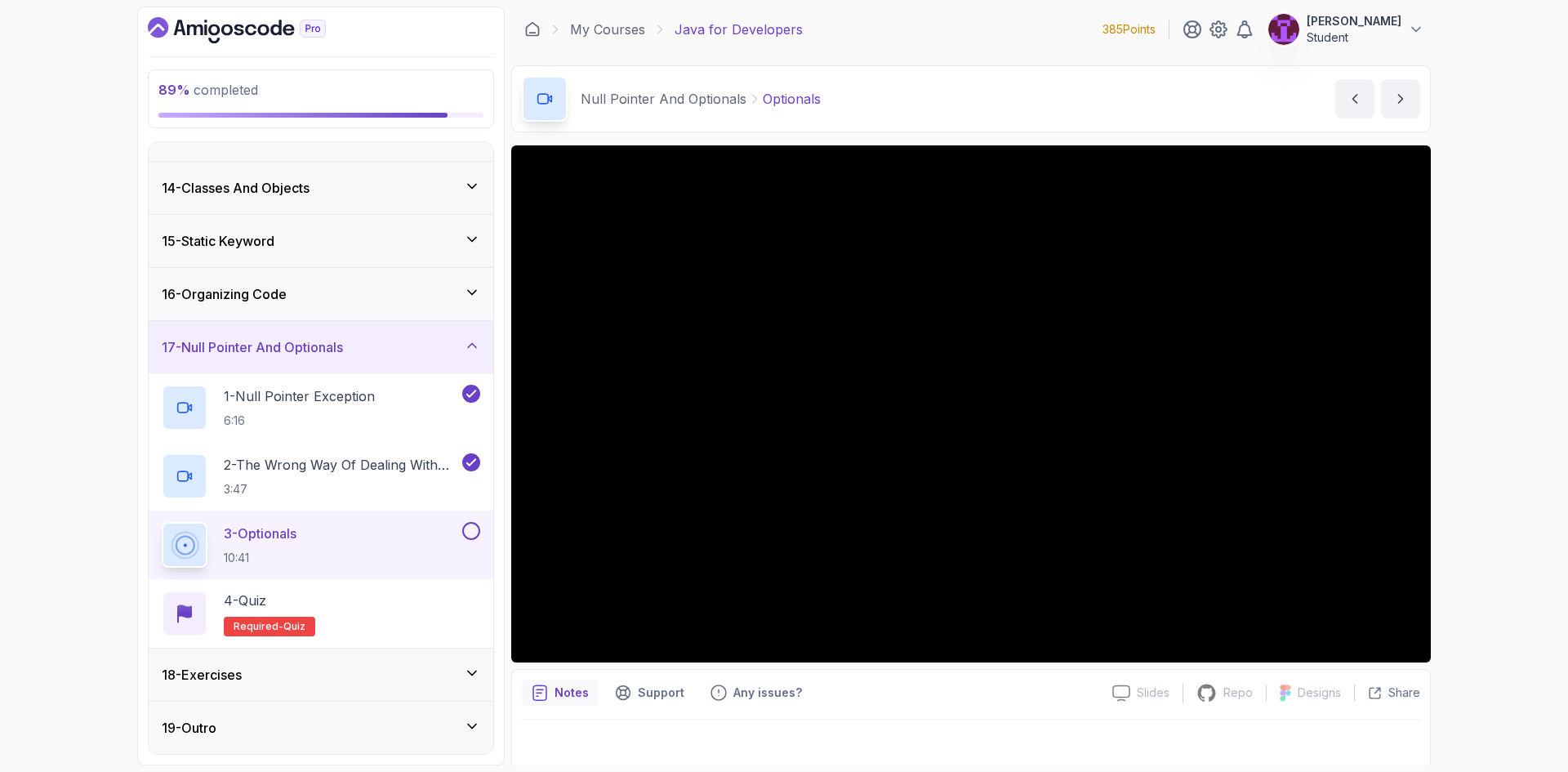
click at [466, 530] on button at bounding box center [470, 530] width 18 height 18
click at [411, 616] on div "4 - Quiz Required- quiz" at bounding box center [321, 613] width 318 height 46
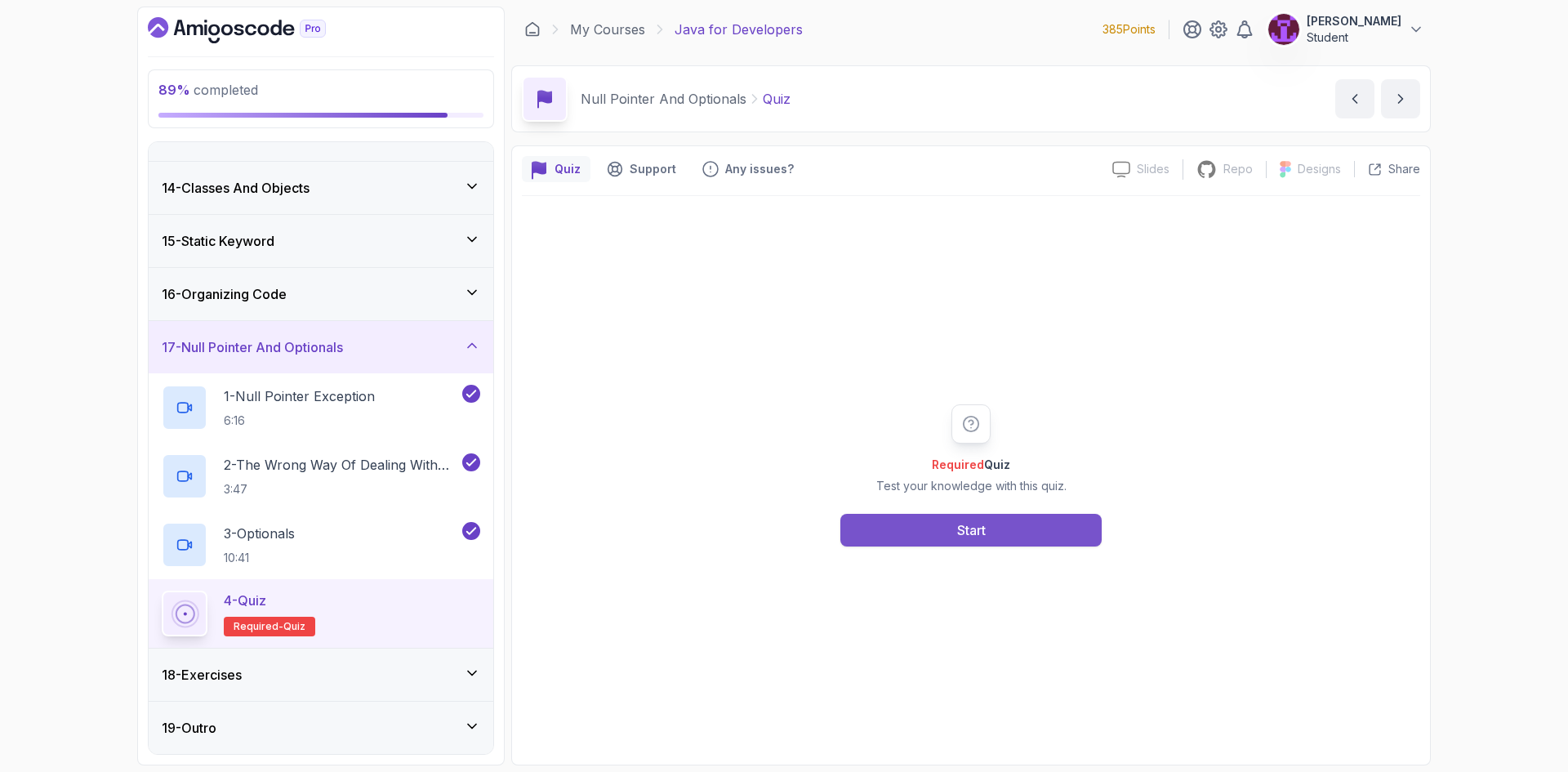
click at [1032, 530] on button "Start" at bounding box center [971, 529] width 261 height 32
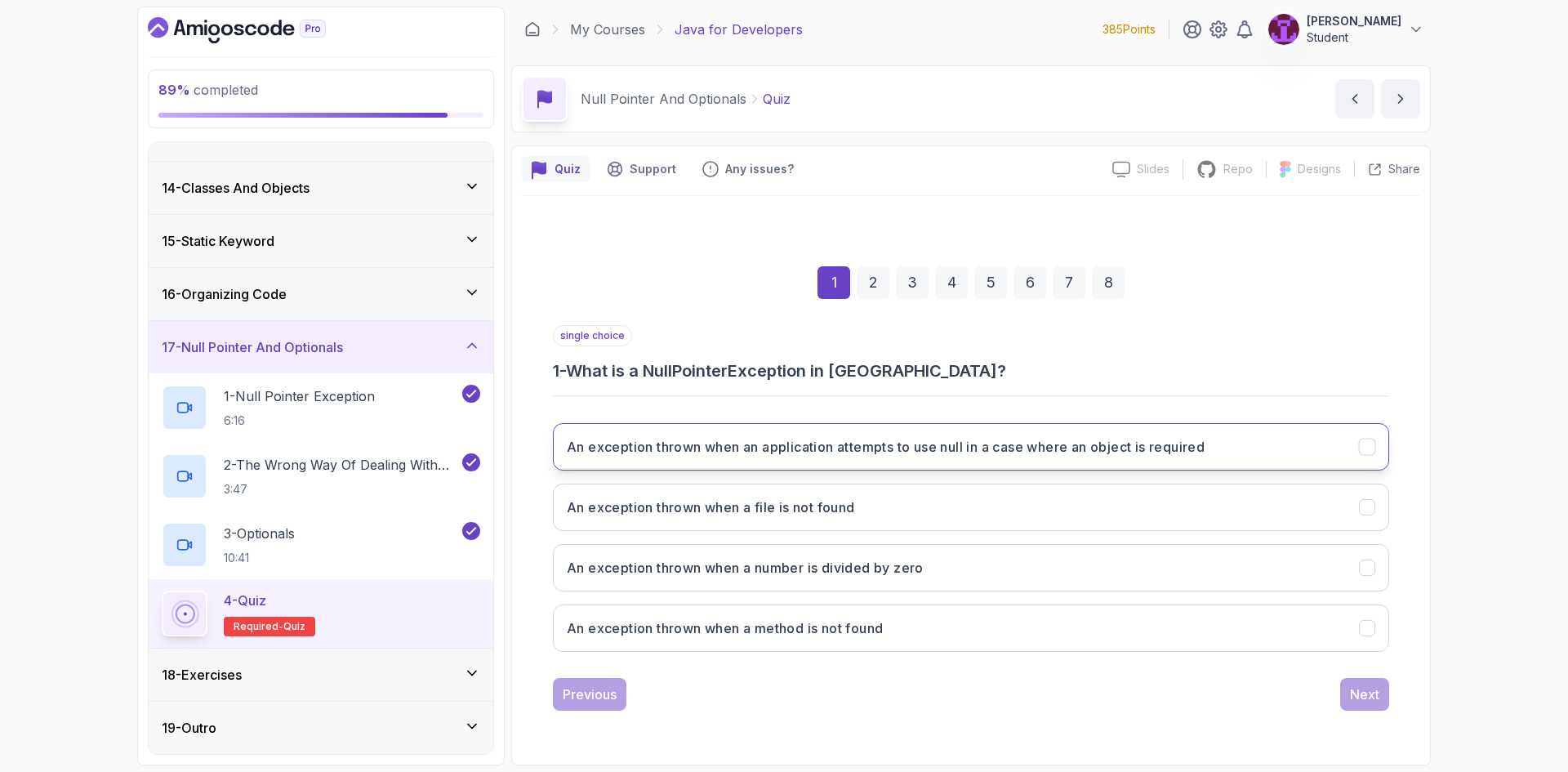
click at [952, 450] on h3 "An exception thrown when an application attempts to use null in a case where an…" at bounding box center [885, 446] width 638 height 20
click at [1367, 701] on div "Next" at bounding box center [1364, 694] width 30 height 20
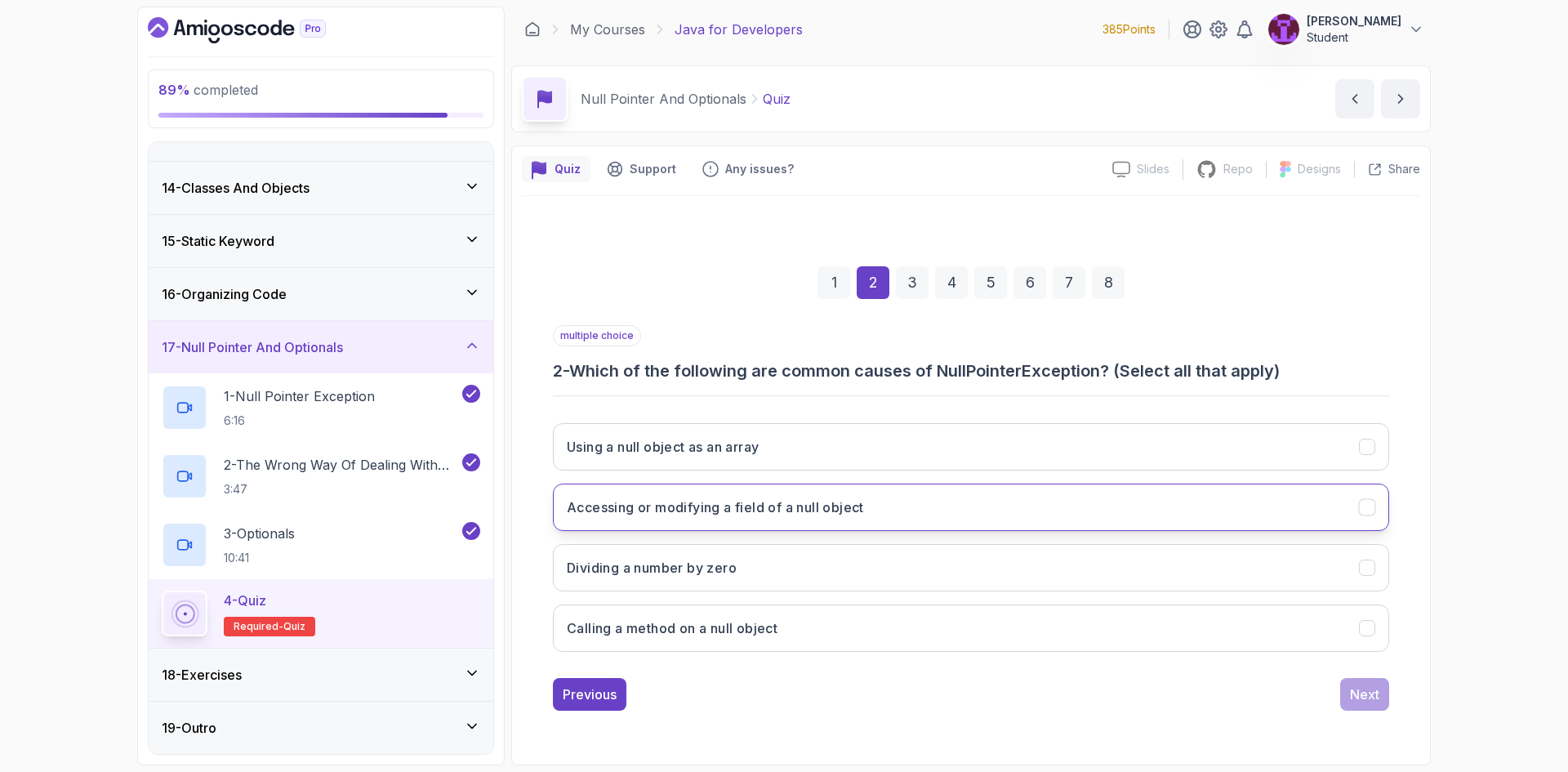
click at [867, 519] on button "Accessing or modifying a field of a null object" at bounding box center [971, 507] width 836 height 48
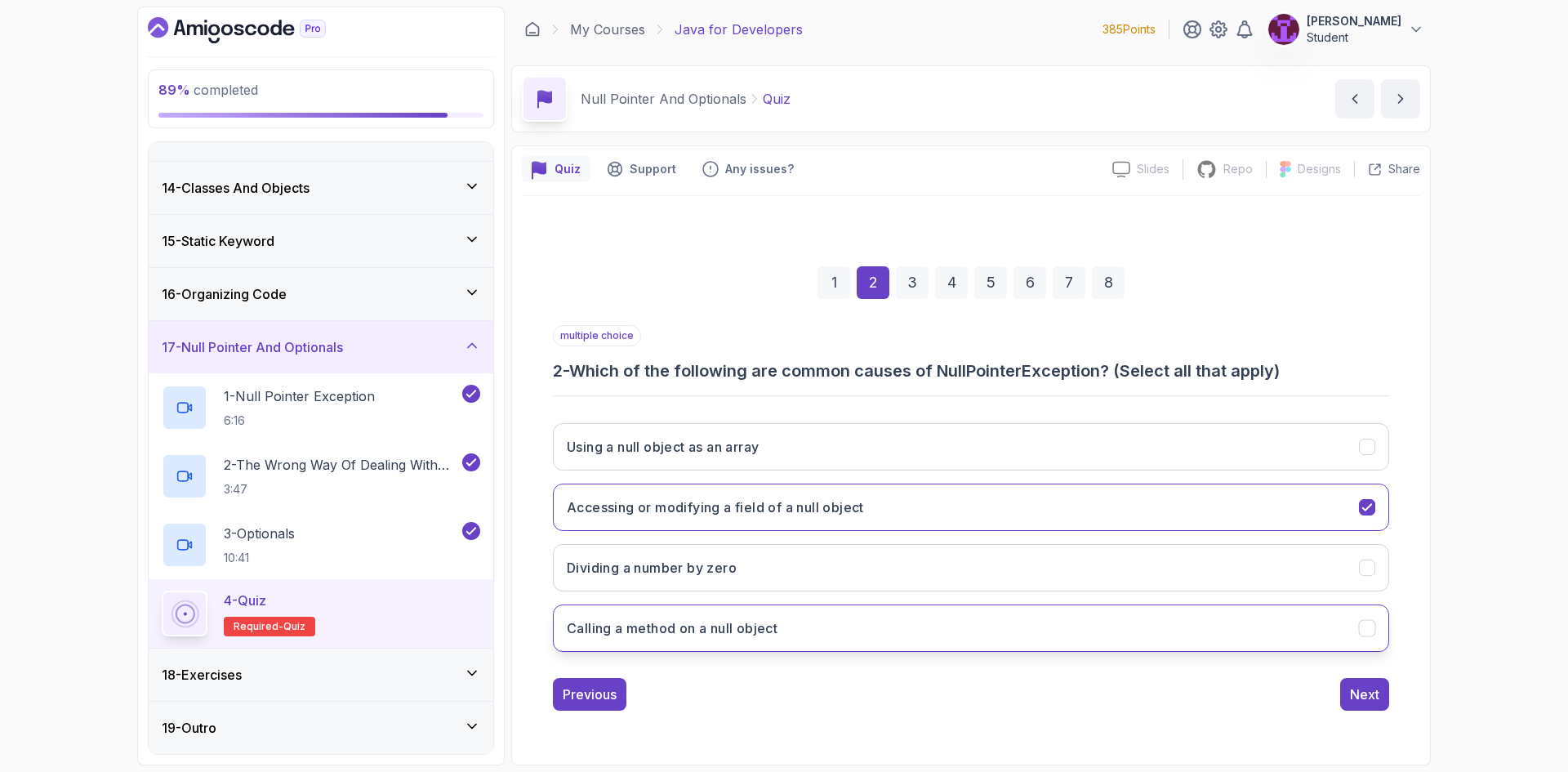
click at [898, 628] on button "Calling a method on a null object" at bounding box center [971, 628] width 836 height 48
click at [1377, 683] on button "Next" at bounding box center [1363, 694] width 49 height 32
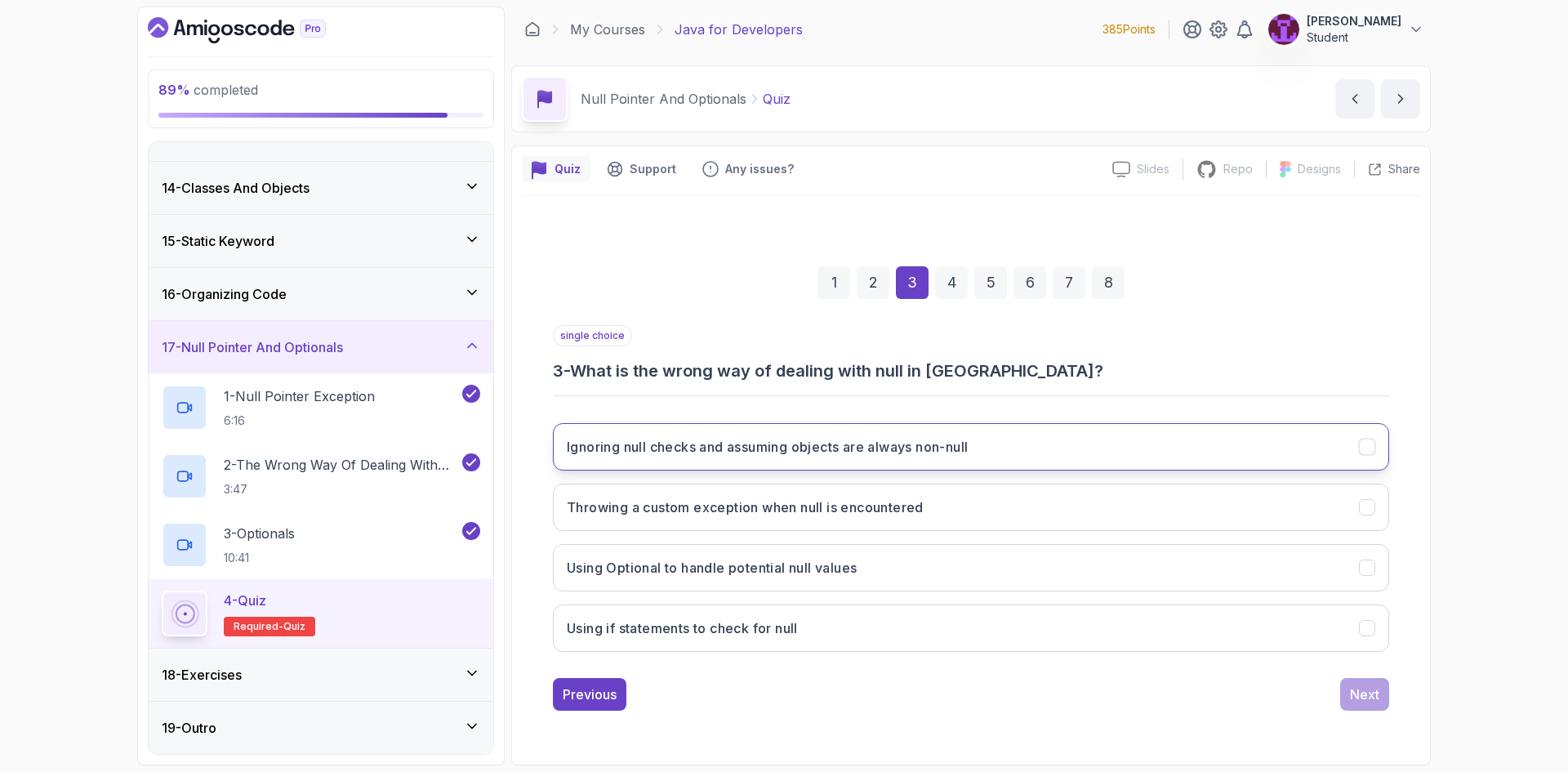
click at [756, 452] on h3 "Ignoring null checks and assuming objects are always non-null" at bounding box center [766, 446] width 401 height 20
click at [852, 646] on button "Using if statements to check for null" at bounding box center [971, 628] width 836 height 48
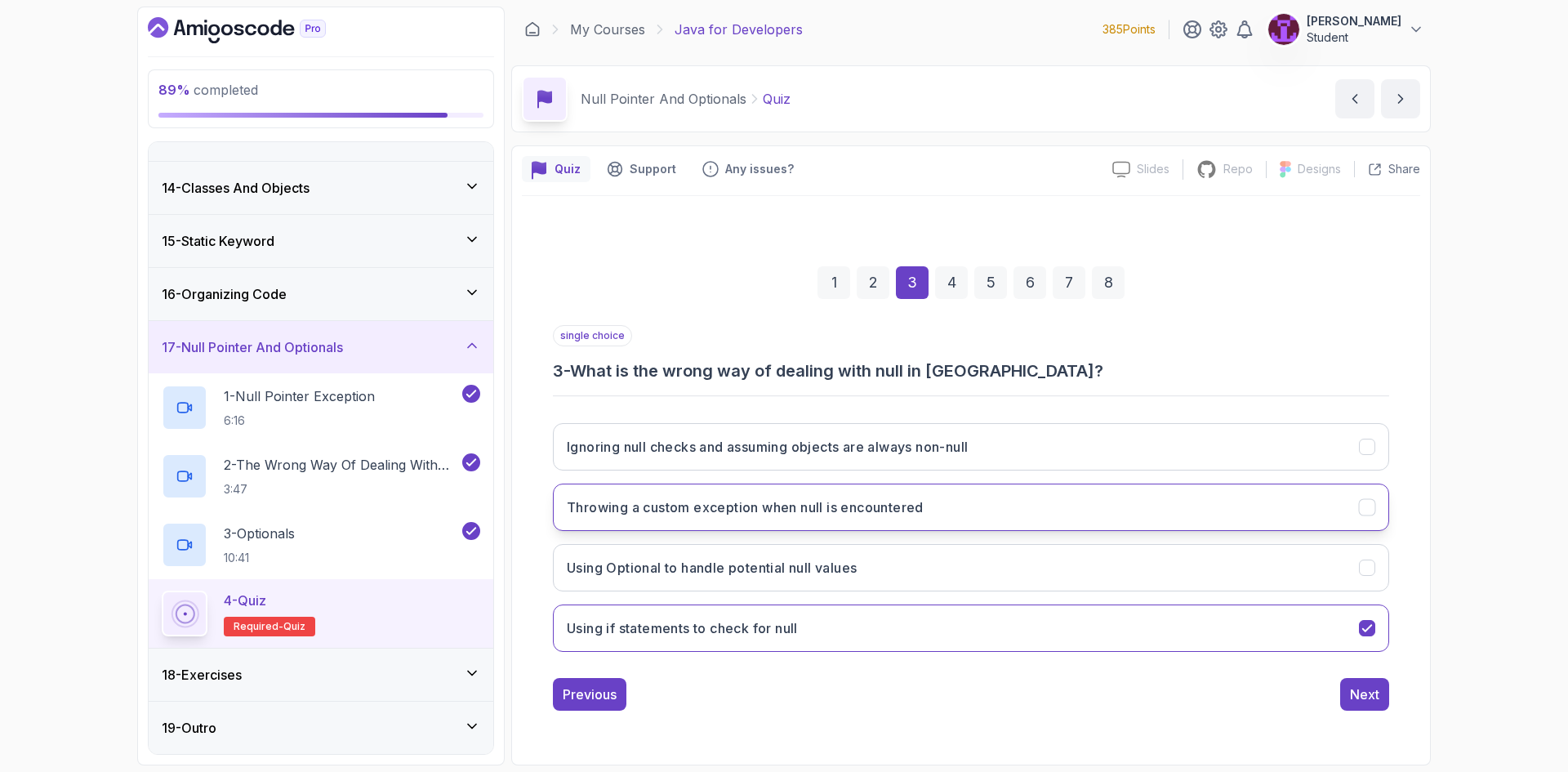
click at [858, 490] on button "Throwing a custom exception when null is encountered" at bounding box center [971, 507] width 836 height 48
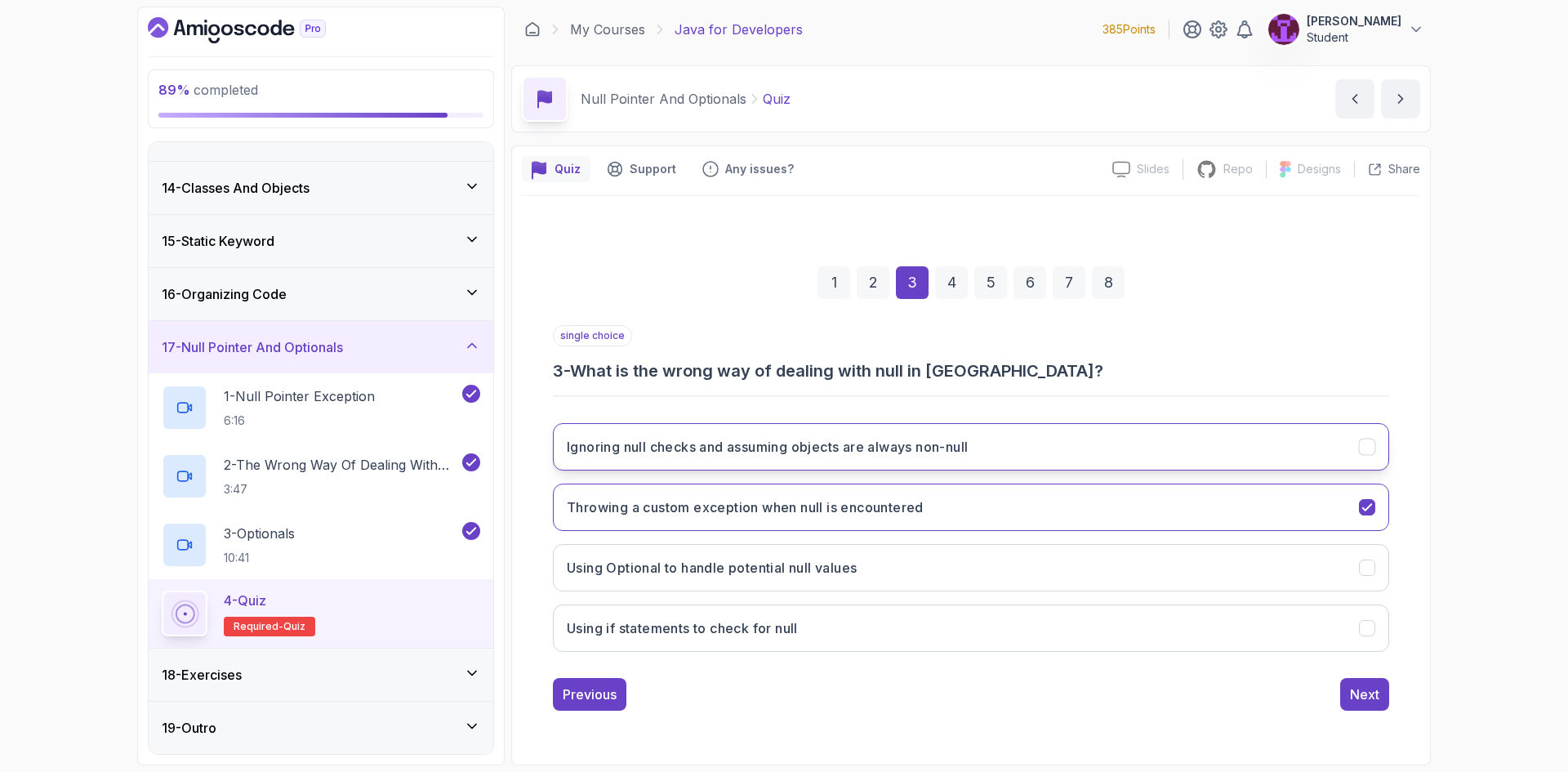
click at [991, 463] on button "Ignoring null checks and assuming objects are always non-null" at bounding box center [971, 446] width 836 height 48
click at [1377, 690] on div "Next" at bounding box center [1364, 694] width 30 height 20
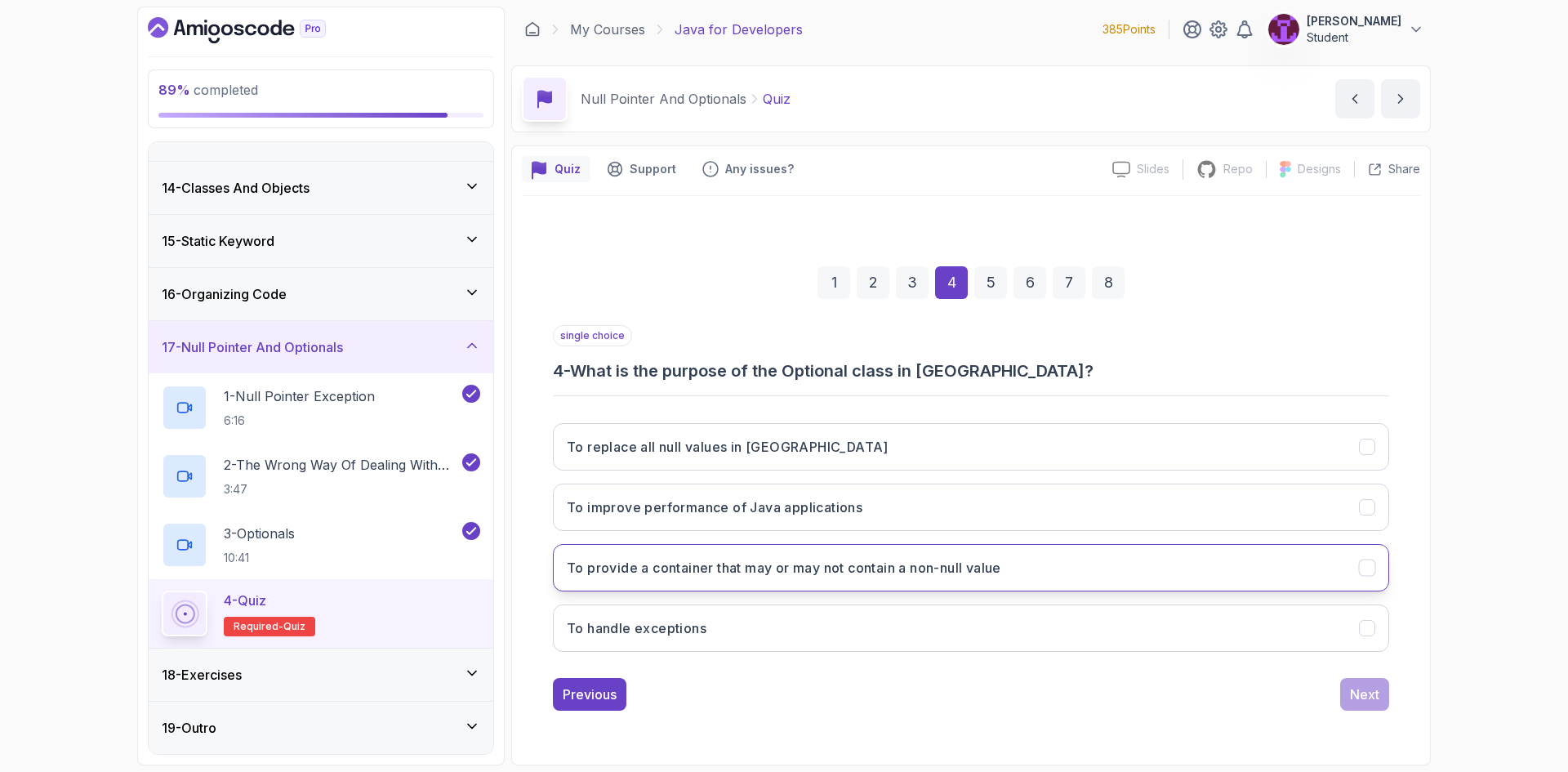
click at [789, 570] on h3 "To provide a container that may or may not contain a non-null value" at bounding box center [784, 567] width 434 height 20
click at [1361, 703] on button "Next" at bounding box center [1363, 694] width 49 height 32
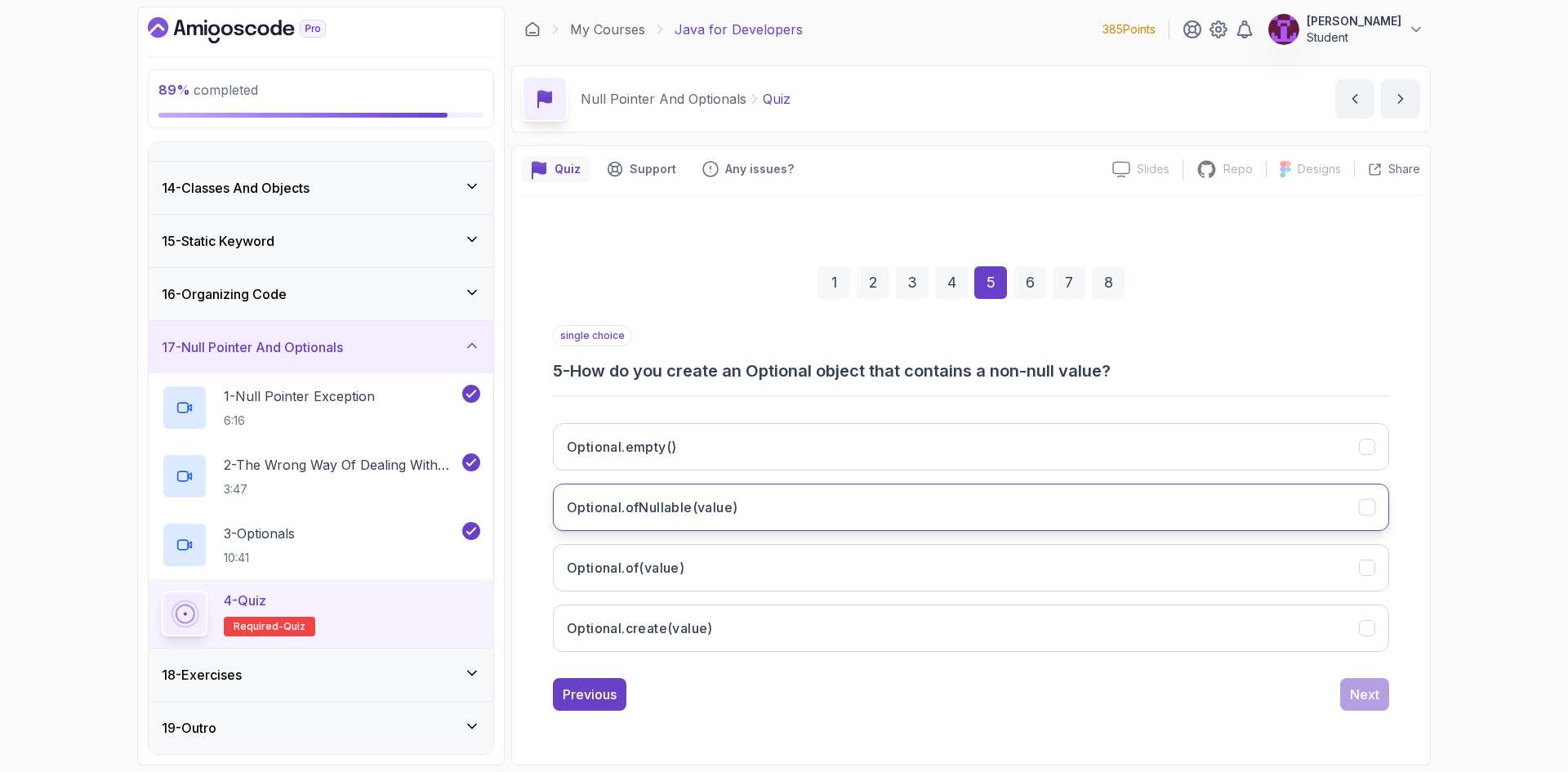
click at [747, 515] on button "Optional.ofNullable(value)" at bounding box center [971, 507] width 836 height 48
click at [800, 557] on button "Optional.of(value)" at bounding box center [971, 567] width 836 height 48
click at [1372, 698] on div "Next" at bounding box center [1364, 694] width 30 height 20
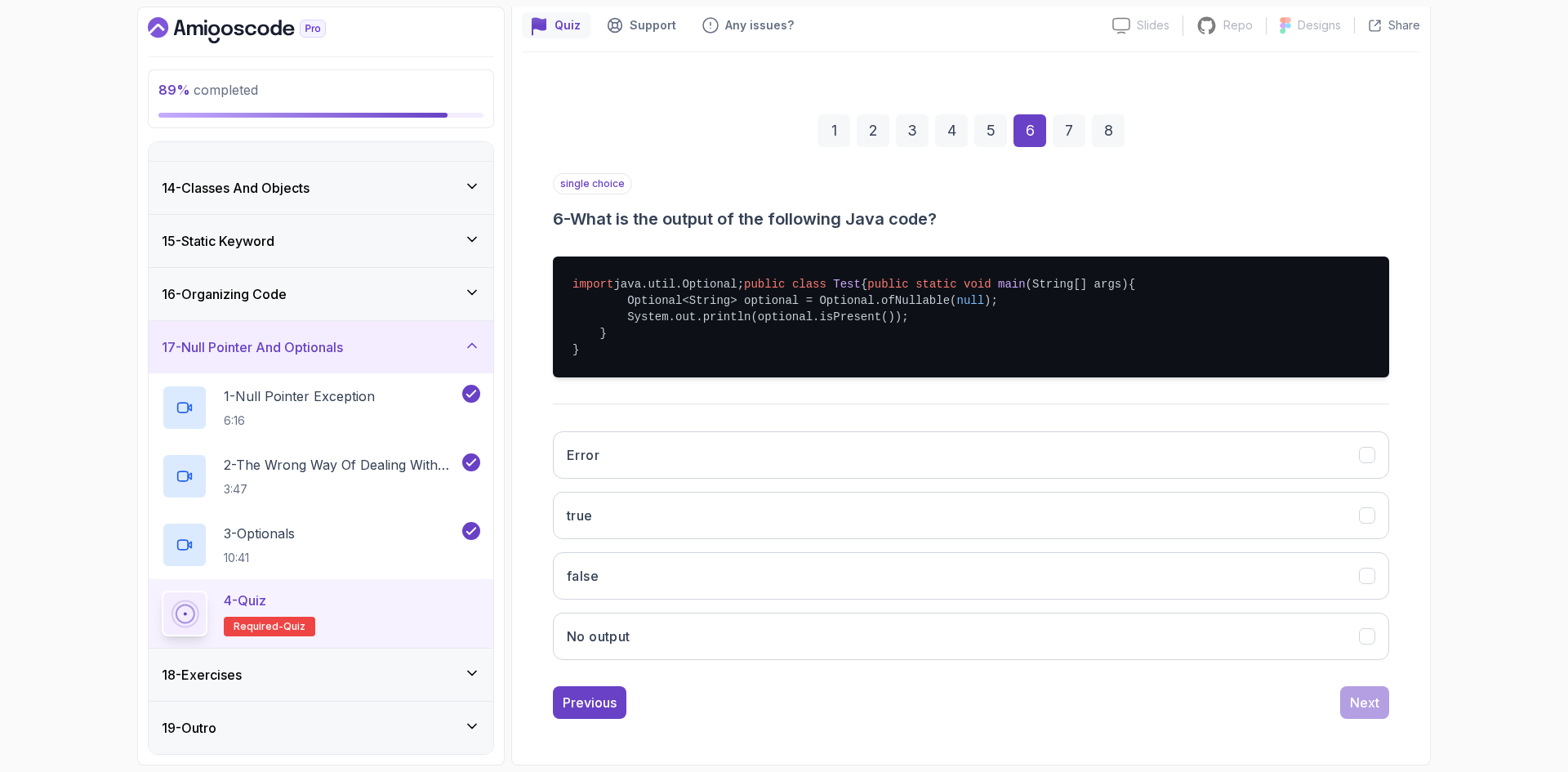
scroll to position [164, 0]
click at [744, 577] on button "false" at bounding box center [971, 576] width 836 height 48
click at [1370, 712] on div "Next" at bounding box center [1364, 702] width 30 height 20
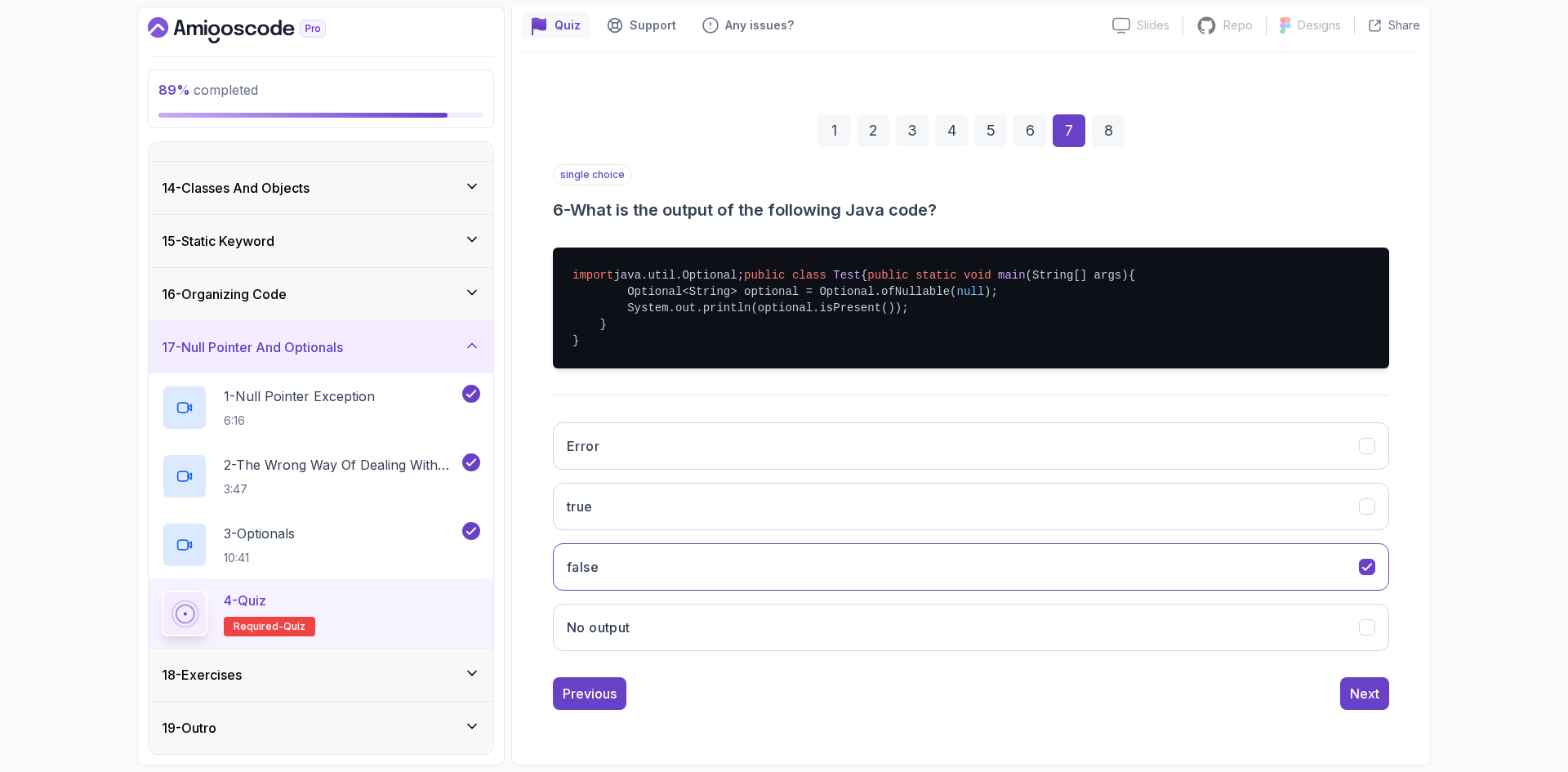
scroll to position [0, 0]
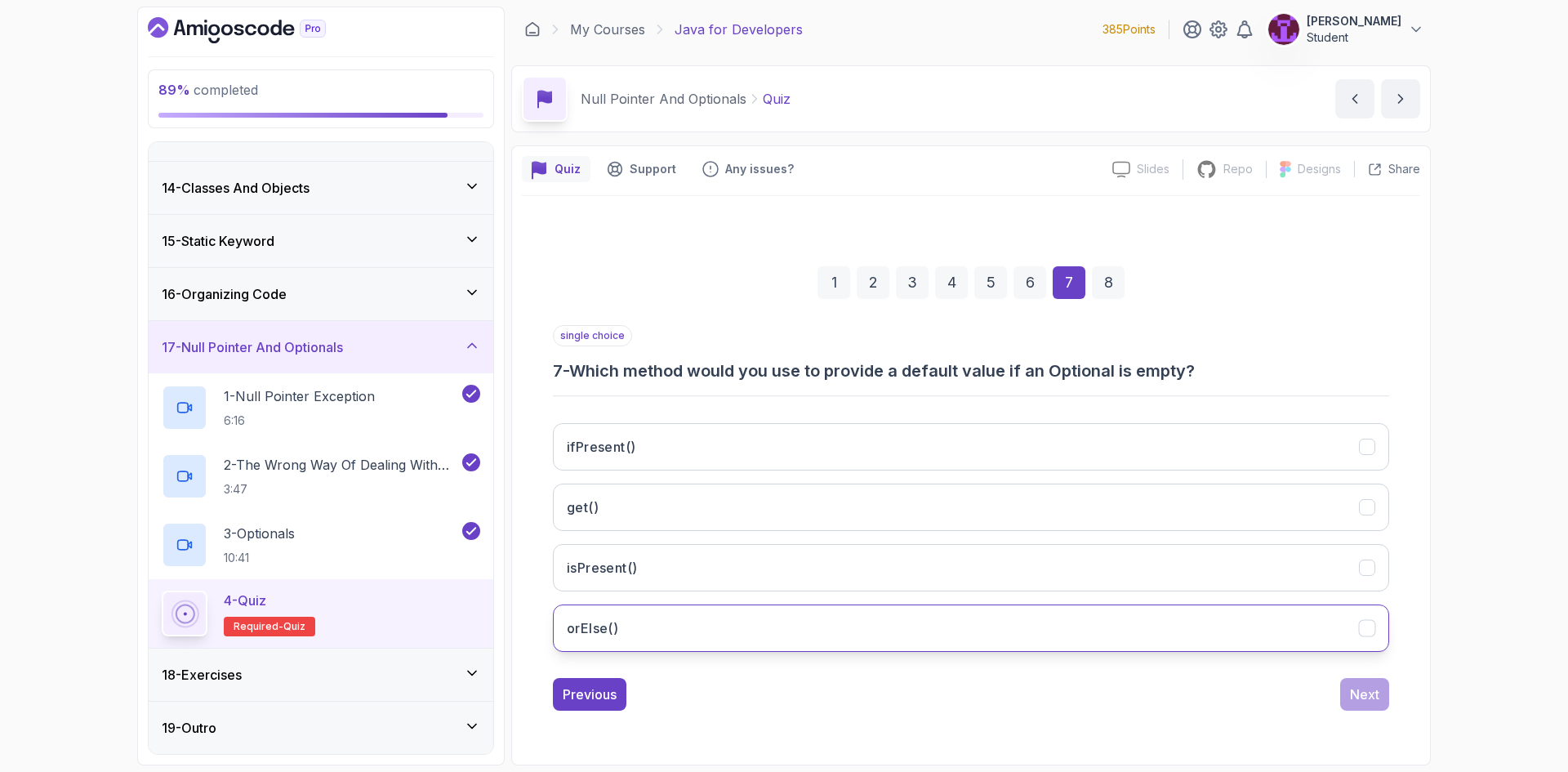
click at [724, 625] on button "orElse()" at bounding box center [971, 628] width 836 height 48
click at [1370, 691] on div "Next" at bounding box center [1364, 694] width 30 height 20
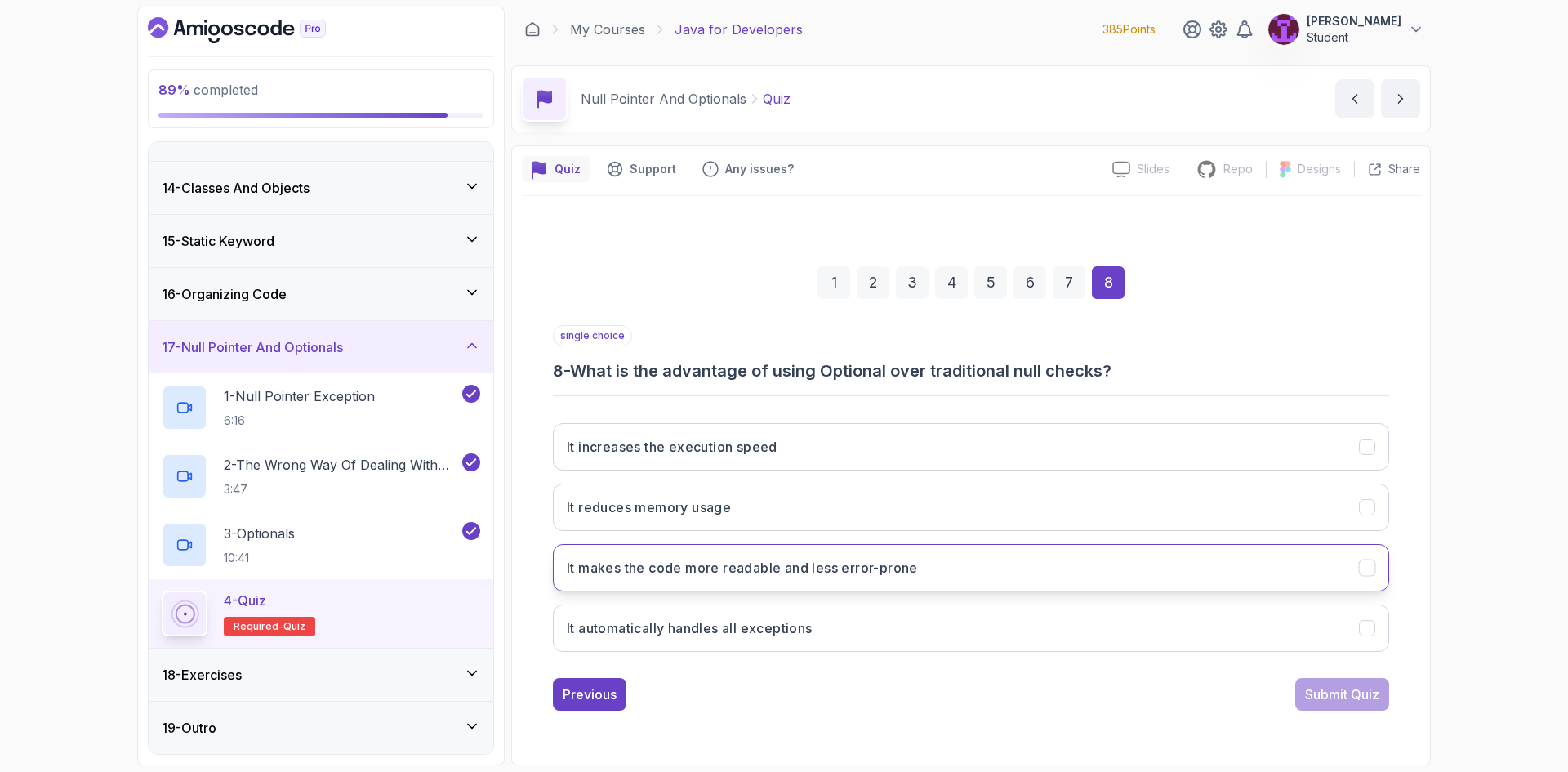
click at [734, 560] on h3 "It makes the code more readable and less error-prone" at bounding box center [742, 567] width 351 height 20
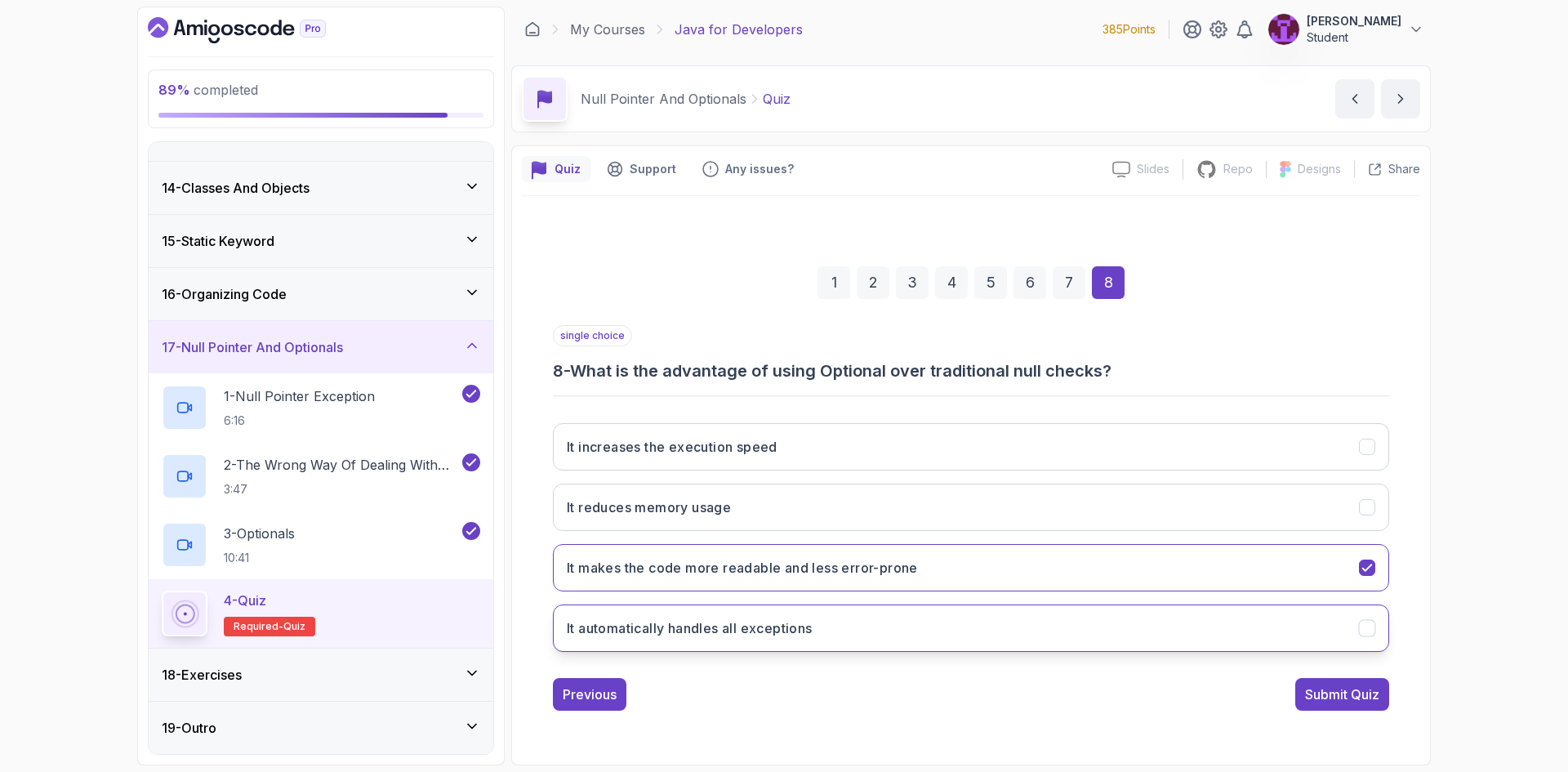
click at [1356, 632] on button "It automatically handles all exceptions" at bounding box center [971, 628] width 836 height 48
click at [1357, 582] on button "It makes the code more readable and less error-prone" at bounding box center [971, 567] width 836 height 48
click at [1352, 710] on div "1 2 3 4 5 6 7 8 single choice 8 - What is the advantage of using Optional over …" at bounding box center [970, 474] width 898 height 496
click at [1348, 697] on div "Submit Quiz" at bounding box center [1342, 694] width 74 height 20
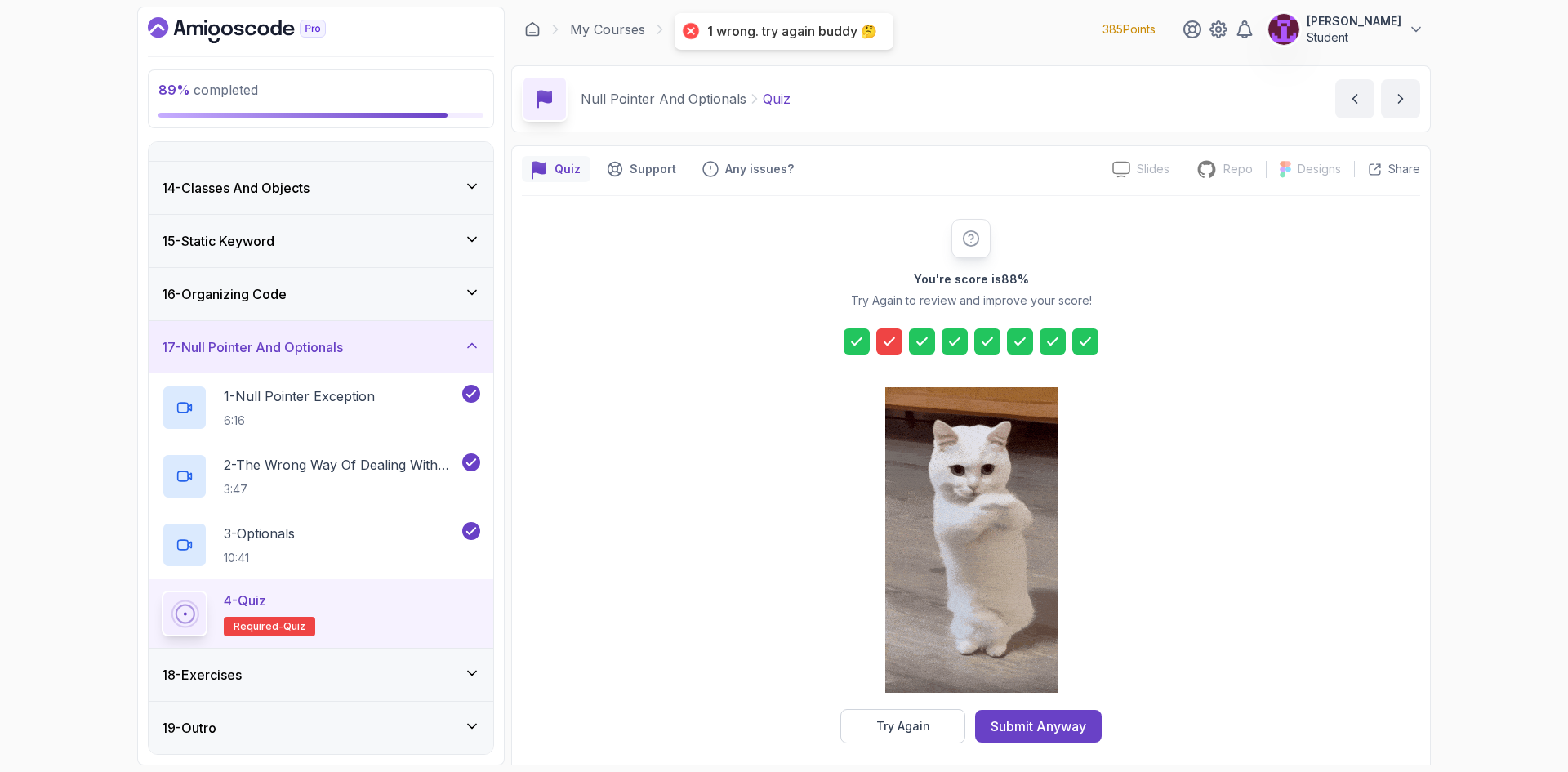
click at [1009, 731] on div "Submit Anyway" at bounding box center [1038, 725] width 95 height 20
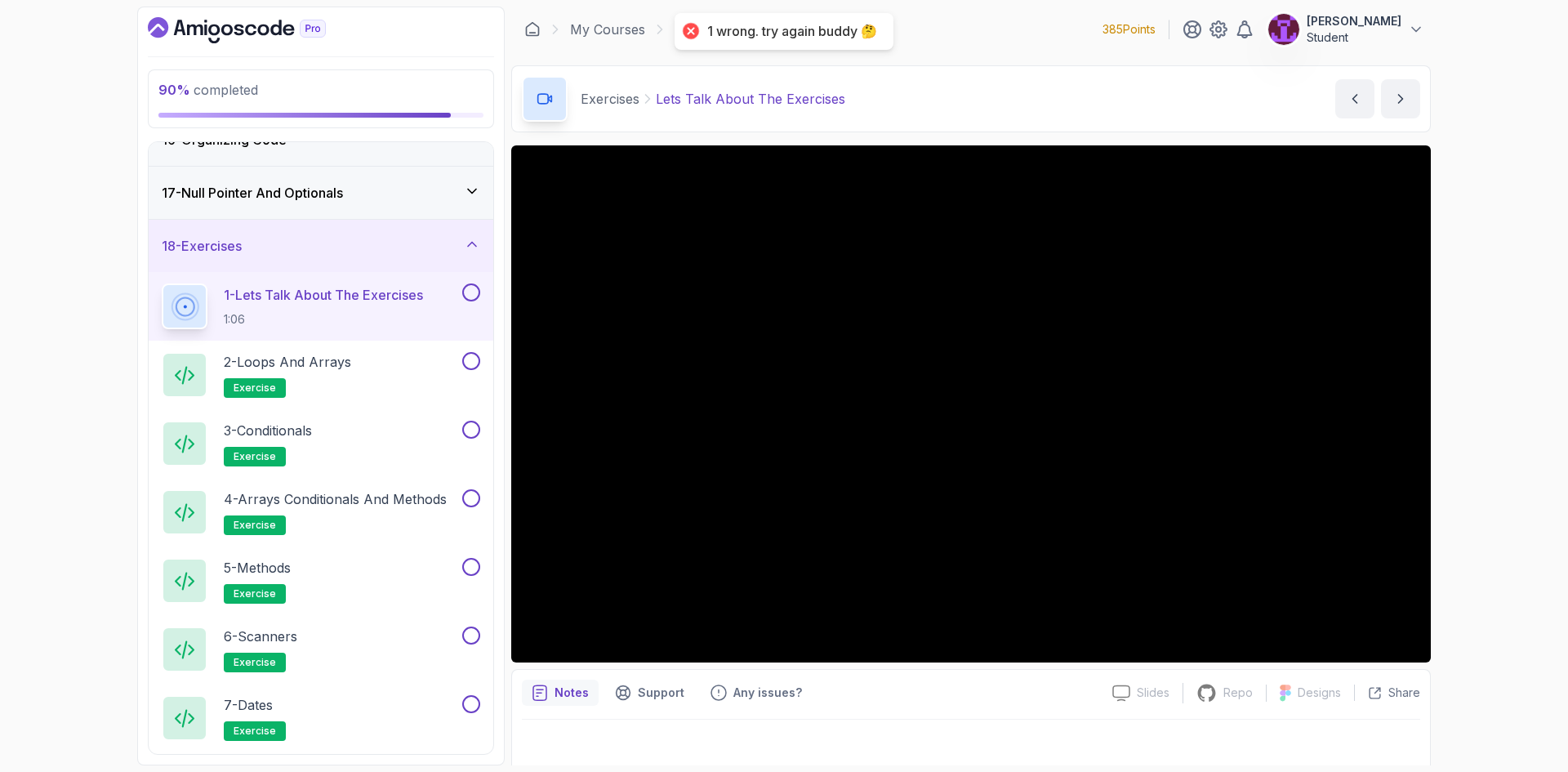
scroll to position [834, 0]
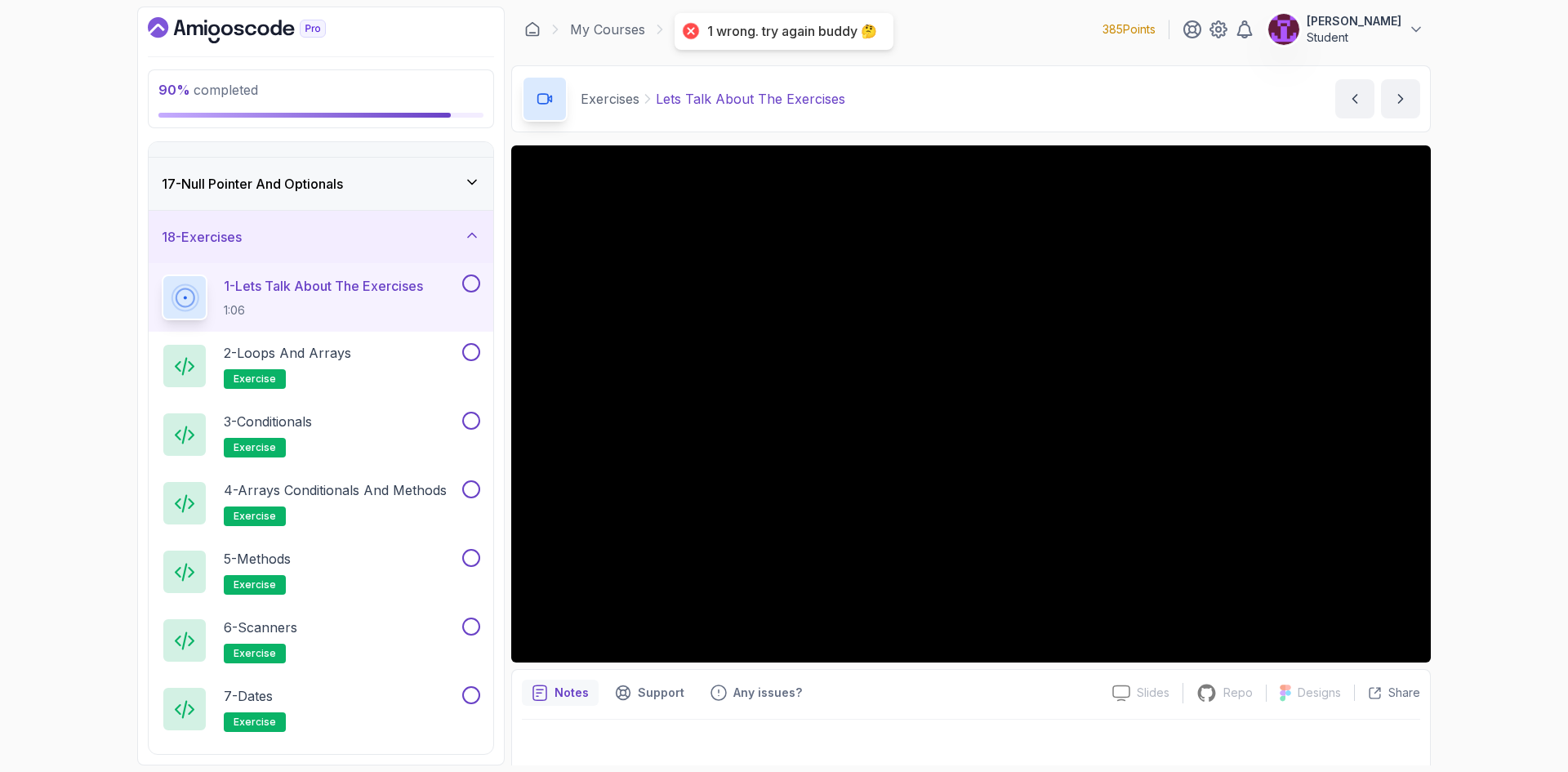
click at [468, 285] on button at bounding box center [470, 283] width 18 height 18
click at [469, 351] on button at bounding box center [470, 351] width 18 height 18
click at [474, 422] on button at bounding box center [470, 420] width 18 height 18
click at [464, 502] on button "4 - Arrays Conditionals and Methods exercise" at bounding box center [321, 503] width 318 height 46
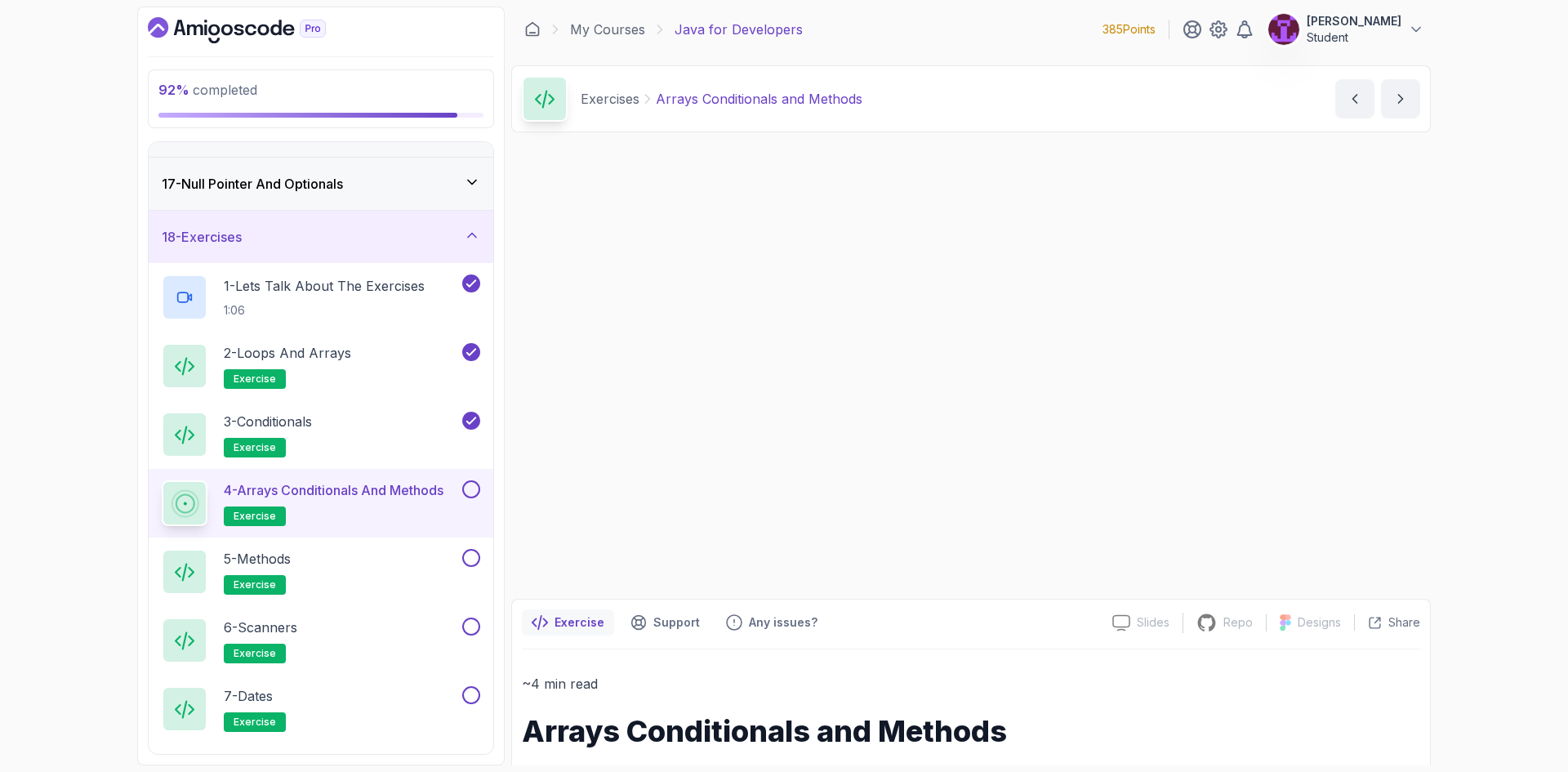
click at [469, 488] on button at bounding box center [470, 488] width 18 height 18
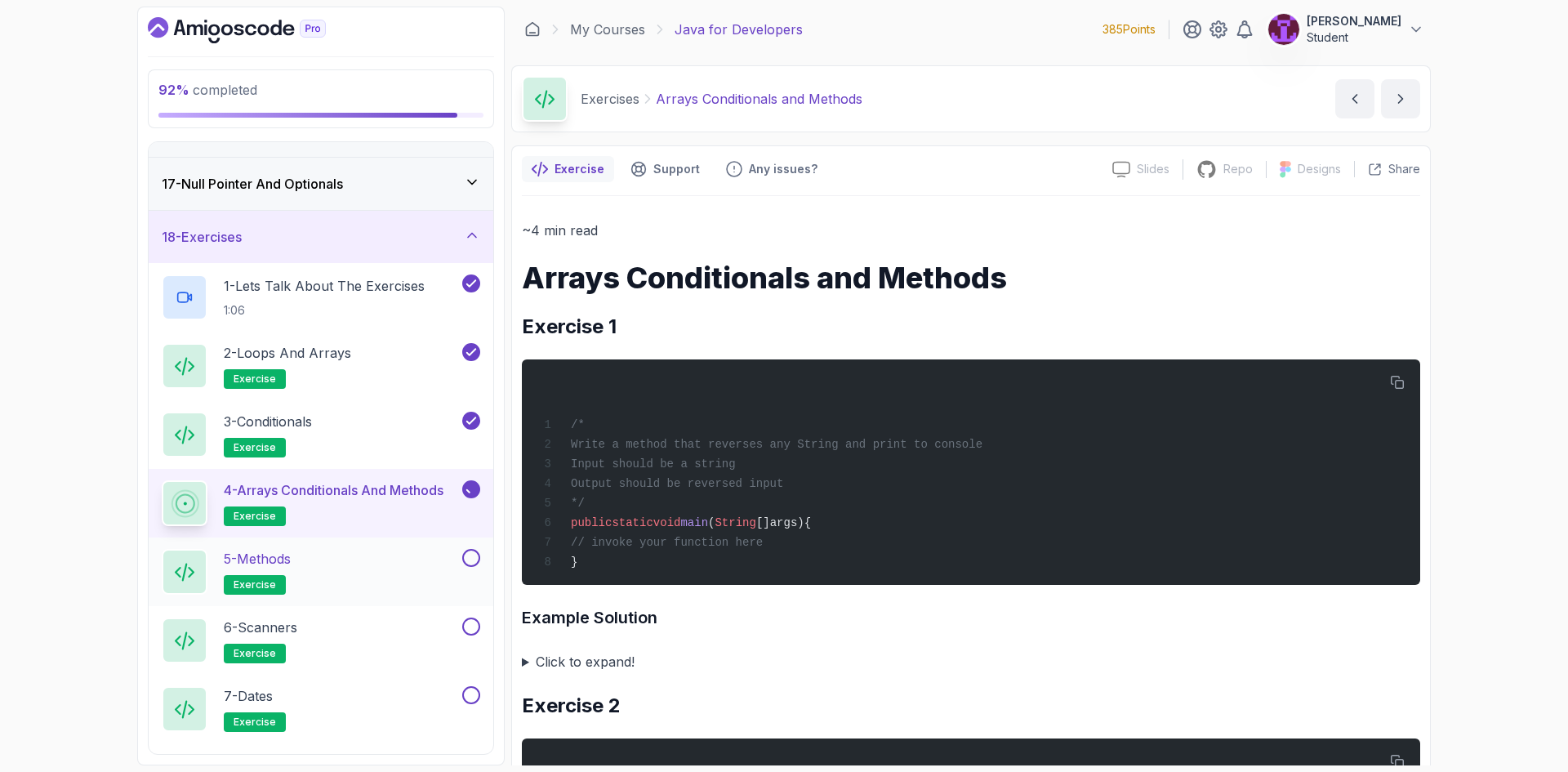
click at [467, 554] on button at bounding box center [470, 557] width 18 height 18
click at [471, 634] on button at bounding box center [470, 625] width 18 height 18
click at [474, 694] on button at bounding box center [470, 694] width 18 height 18
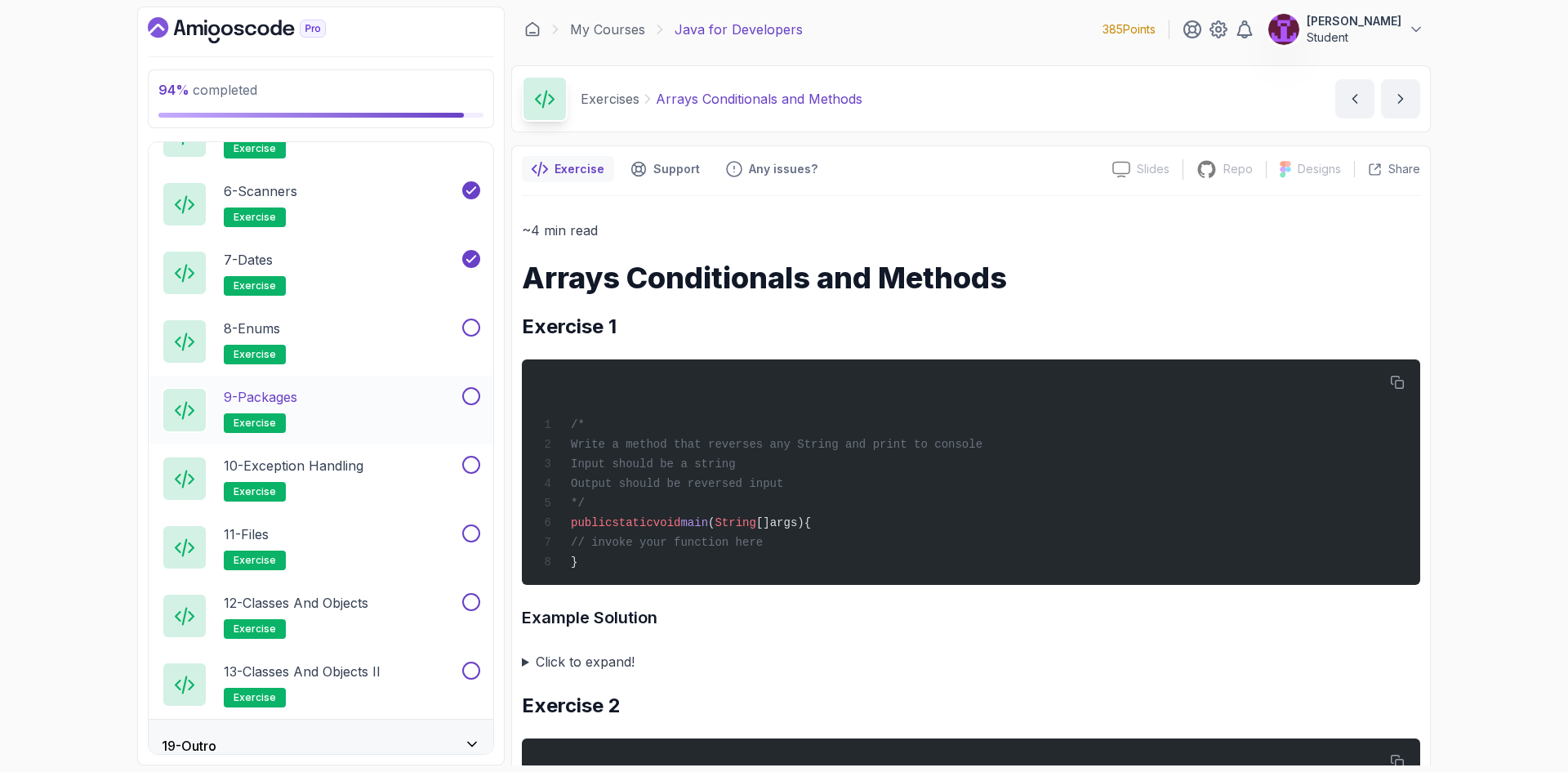
scroll to position [1288, 0]
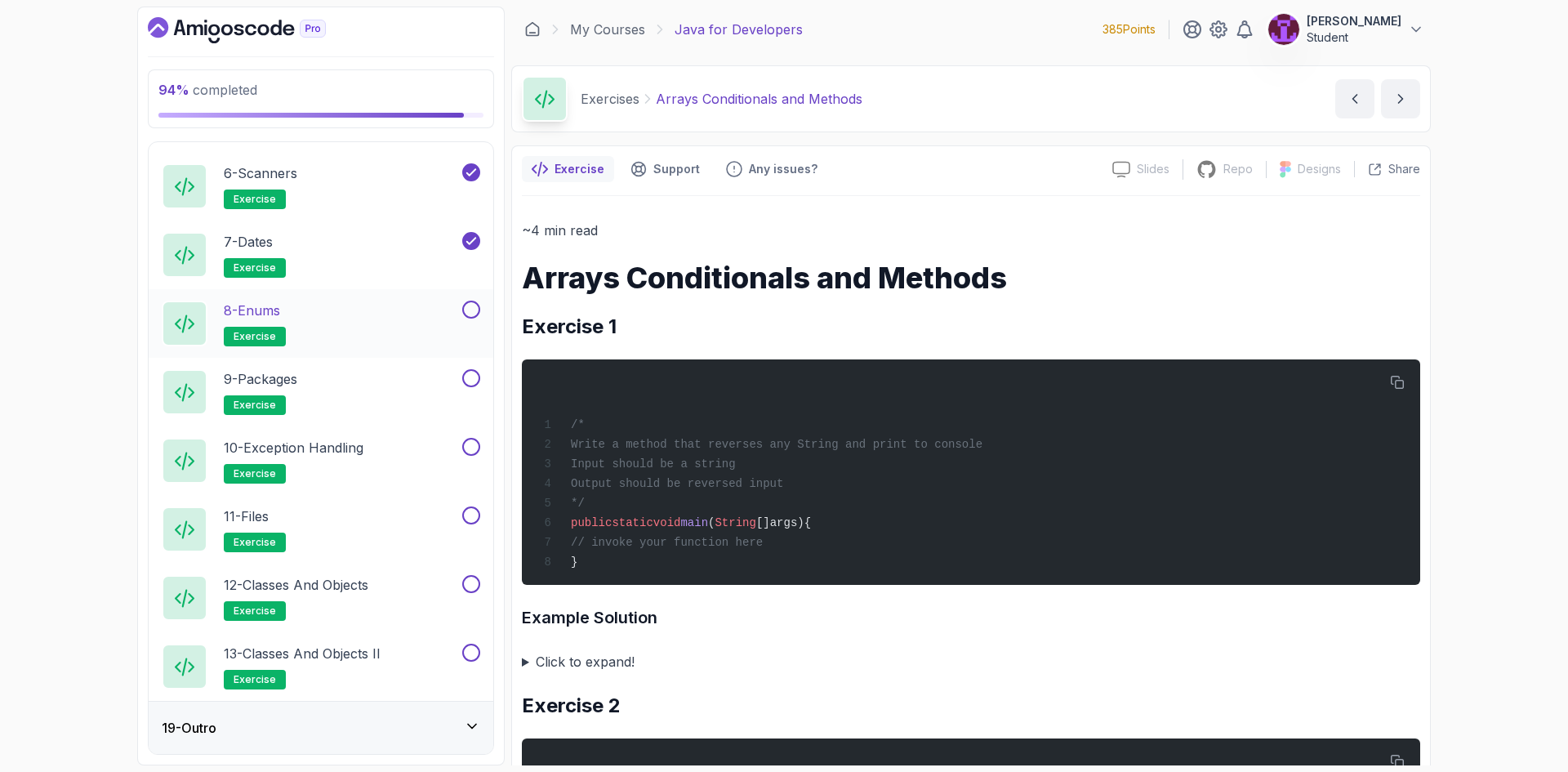
click at [470, 307] on button at bounding box center [470, 309] width 18 height 18
click at [473, 380] on button at bounding box center [470, 378] width 18 height 18
click at [474, 450] on button at bounding box center [470, 446] width 18 height 18
click at [473, 508] on button at bounding box center [470, 515] width 18 height 18
click at [468, 582] on button at bounding box center [470, 584] width 18 height 18
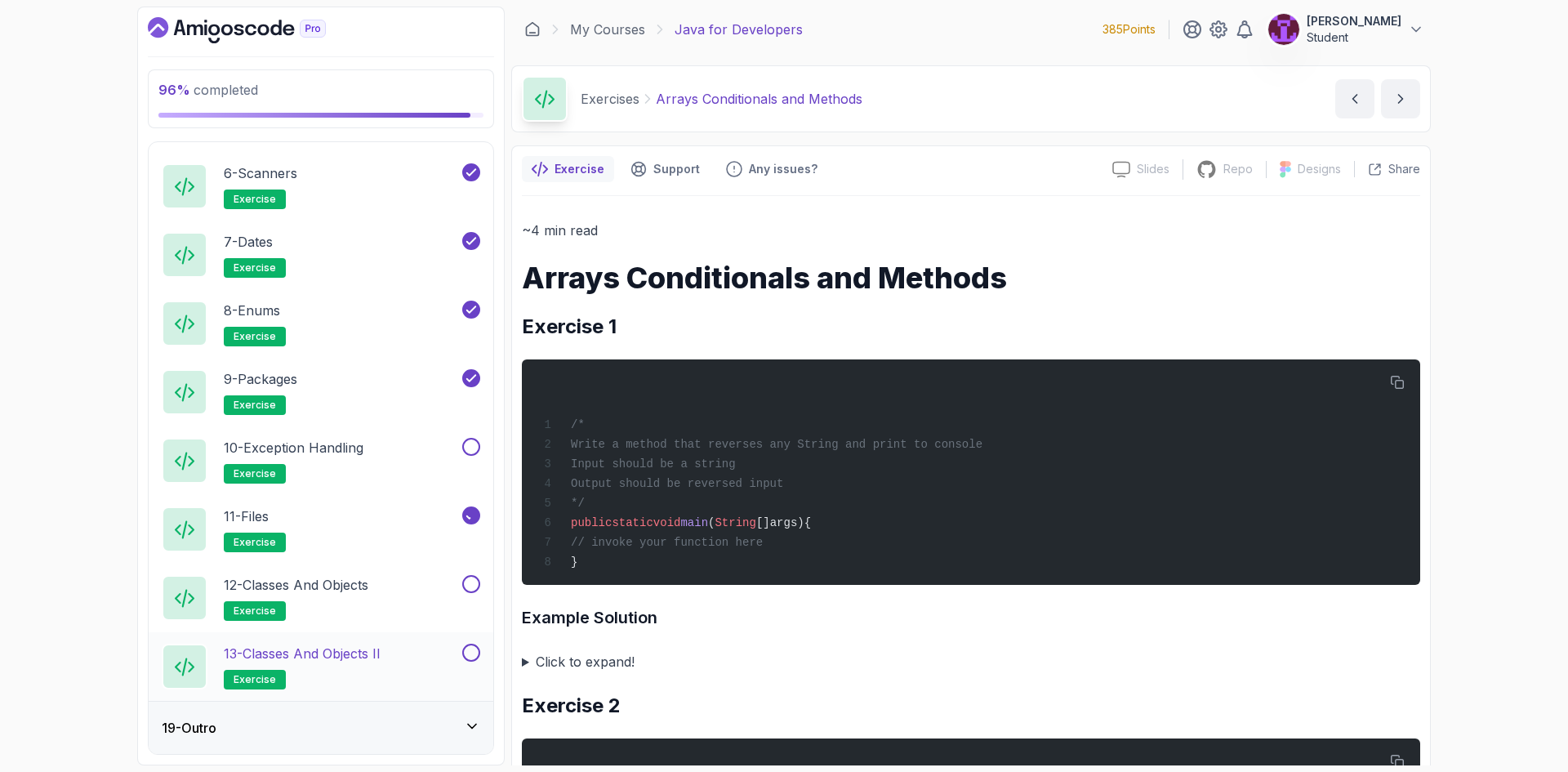
click at [472, 647] on button at bounding box center [470, 652] width 18 height 18
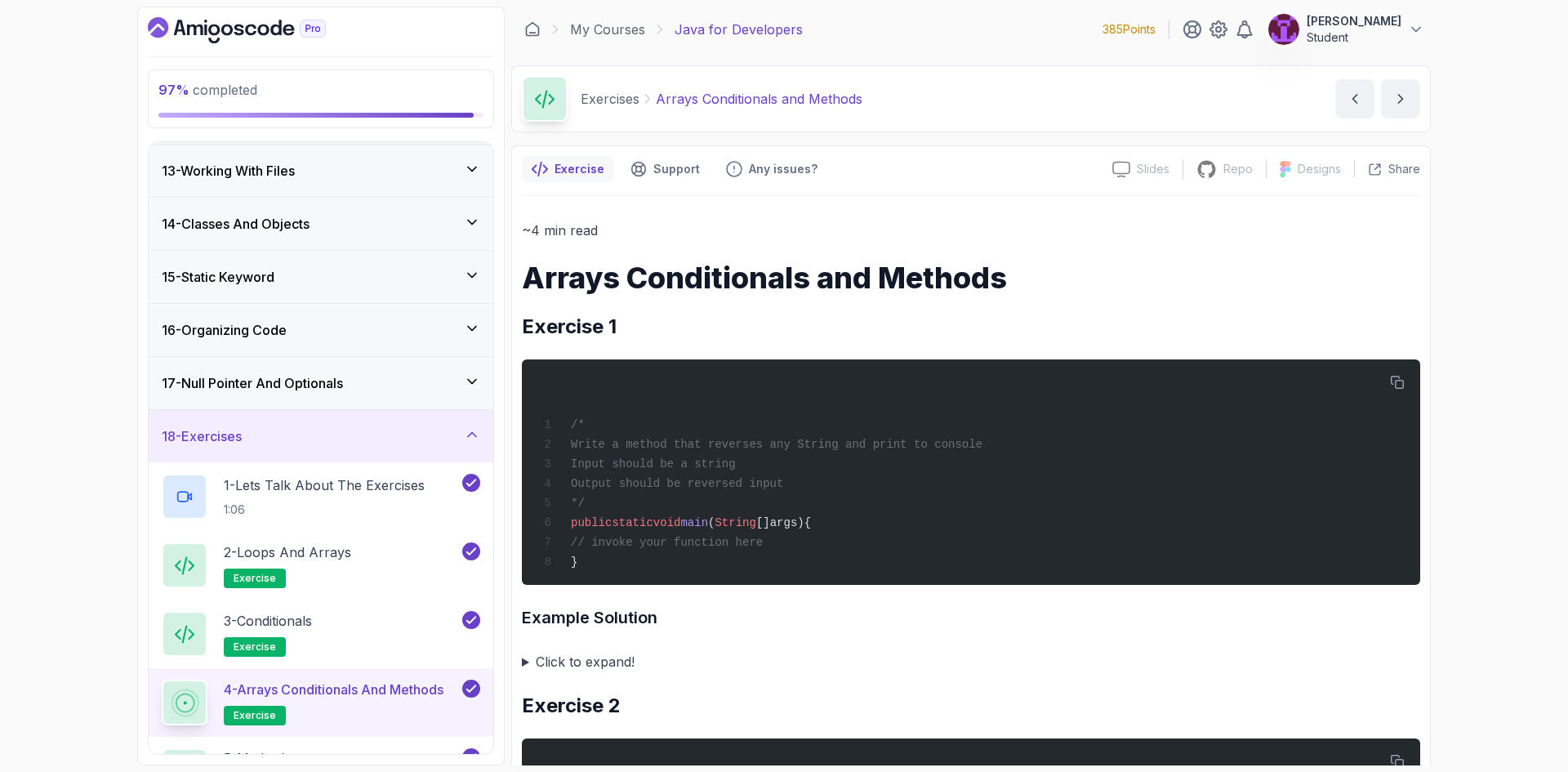
click at [352, 419] on div "18 - Exercises" at bounding box center [321, 436] width 345 height 52
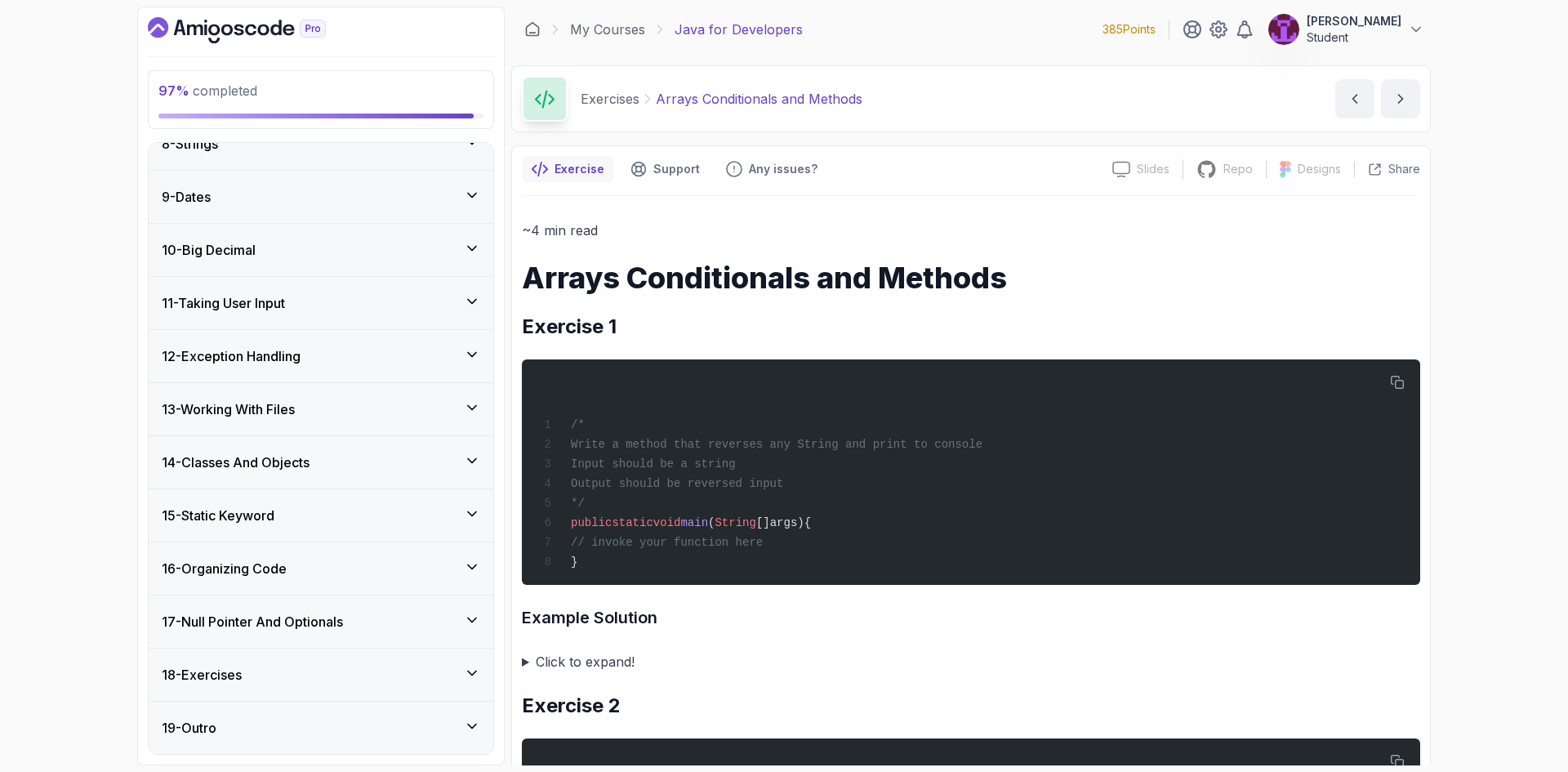
scroll to position [397, 0]
drag, startPoint x: 410, startPoint y: 729, endPoint x: 408, endPoint y: 701, distance: 28.1
click at [410, 730] on div "19 - Outro" at bounding box center [321, 727] width 318 height 20
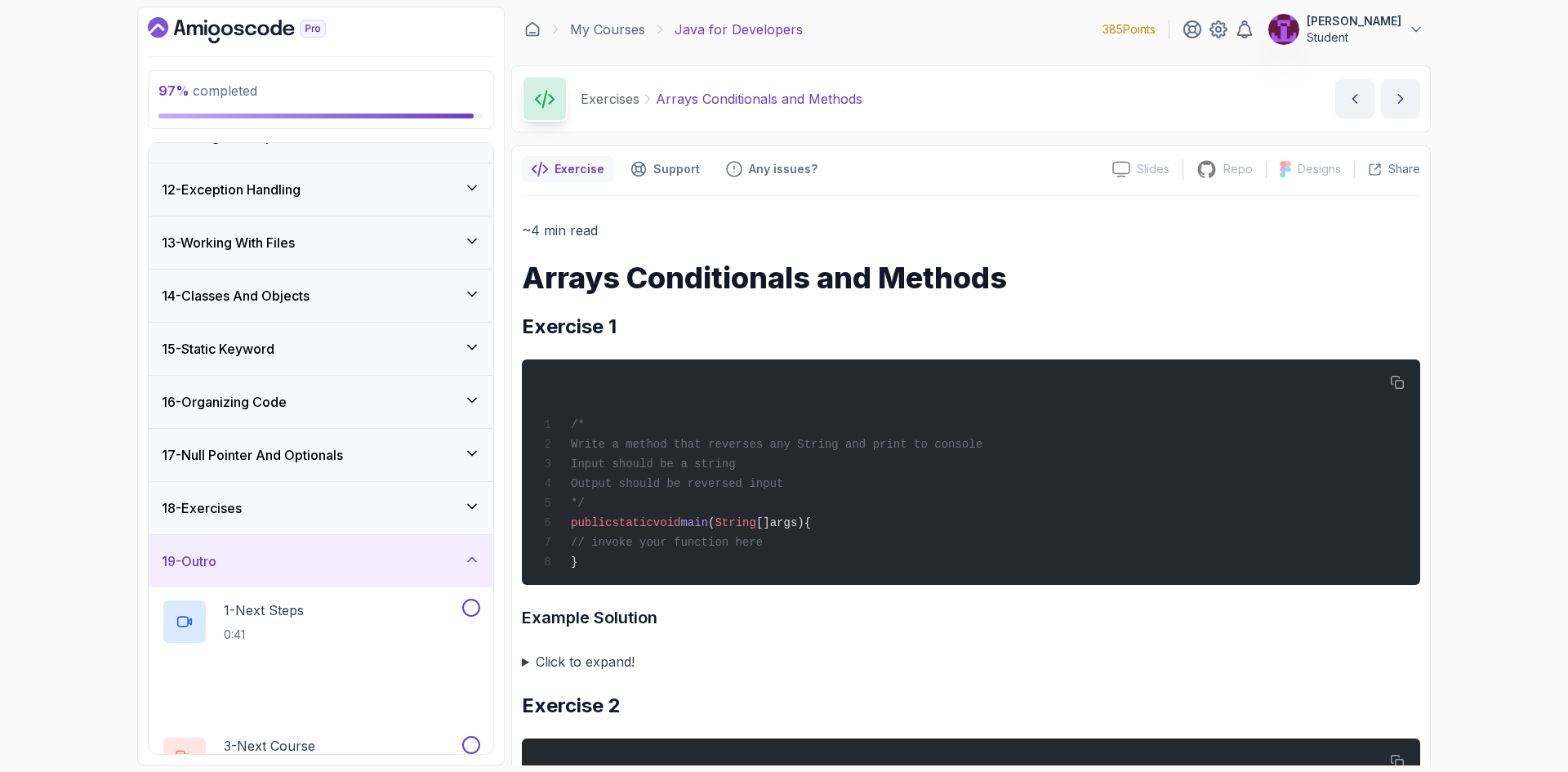
scroll to position [602, 0]
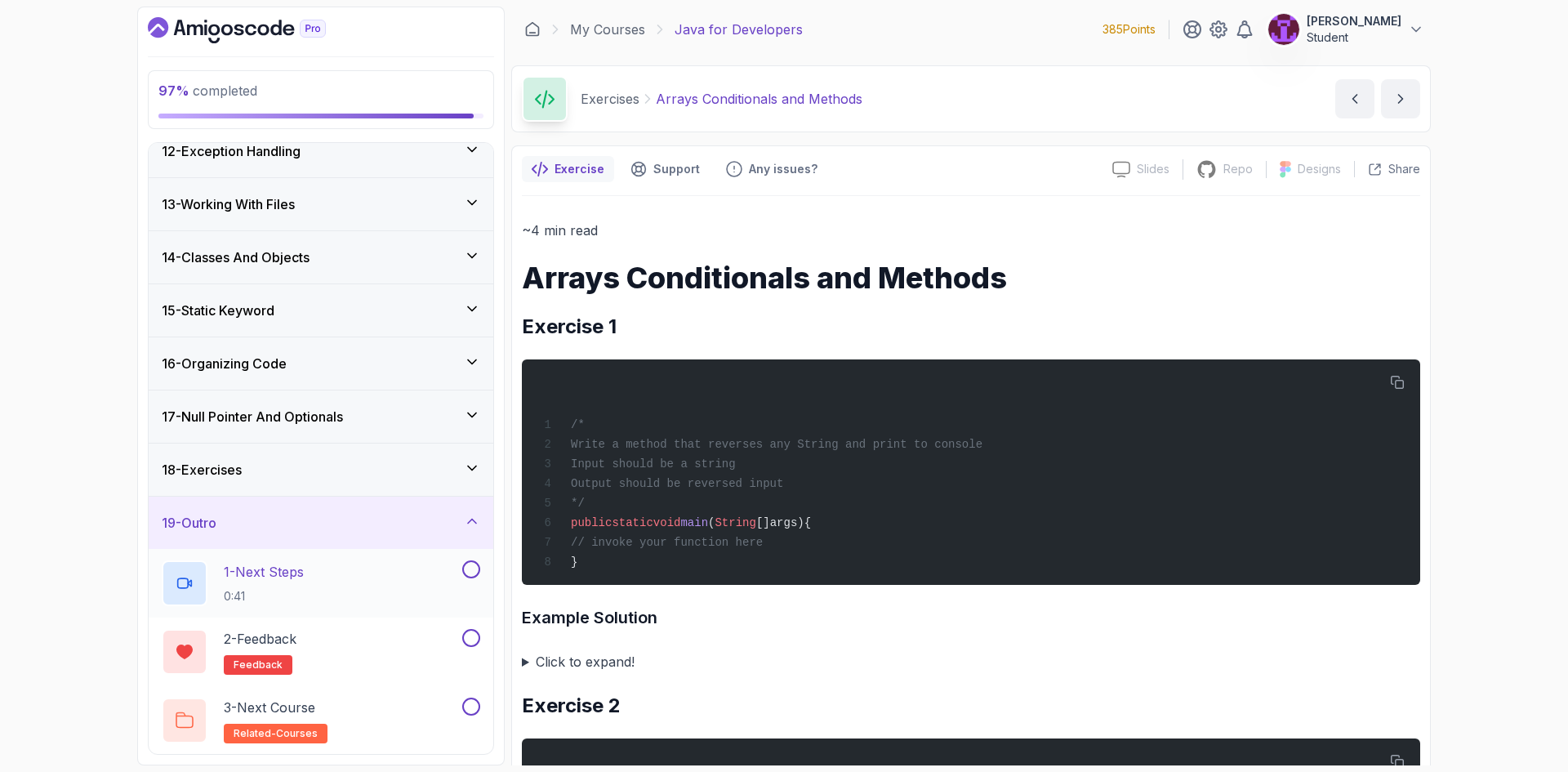
click at [473, 575] on button at bounding box center [470, 568] width 18 height 18
click at [476, 643] on button at bounding box center [470, 637] width 18 height 18
click at [475, 703] on button at bounding box center [470, 705] width 18 height 18
click at [477, 535] on div "19 - Outro" at bounding box center [321, 522] width 345 height 52
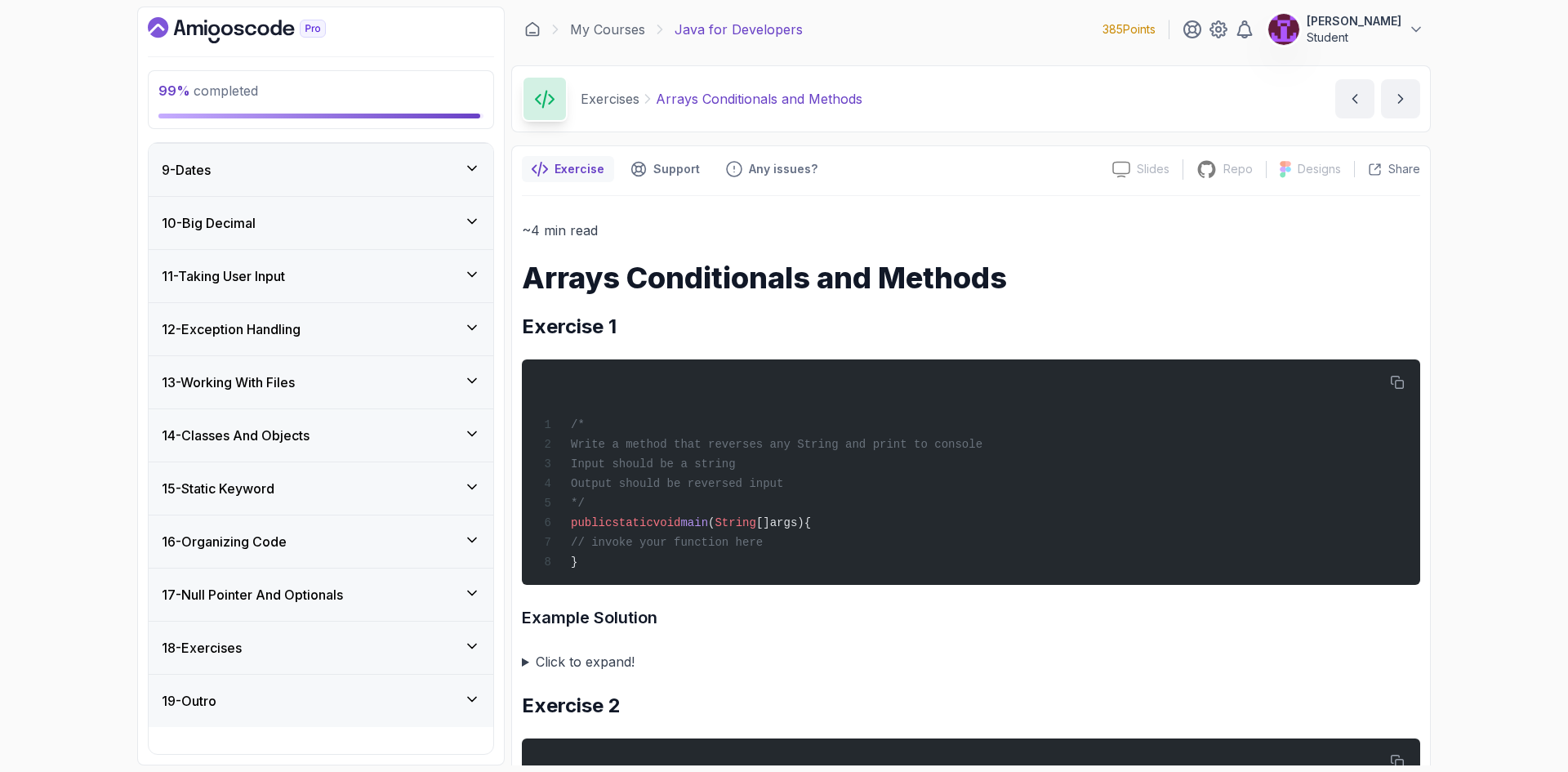
scroll to position [397, 0]
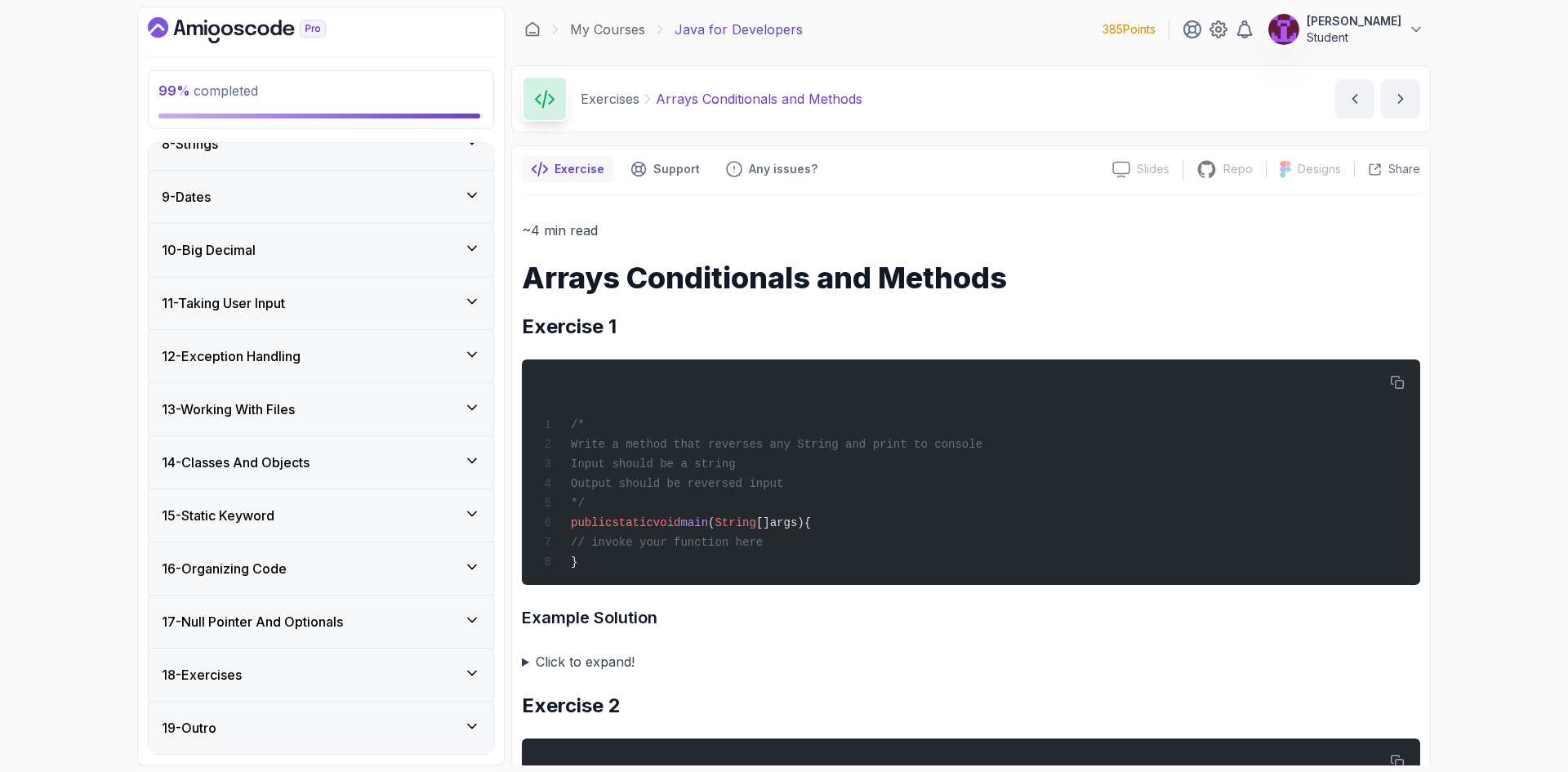
click at [479, 720] on icon at bounding box center [471, 725] width 16 height 16
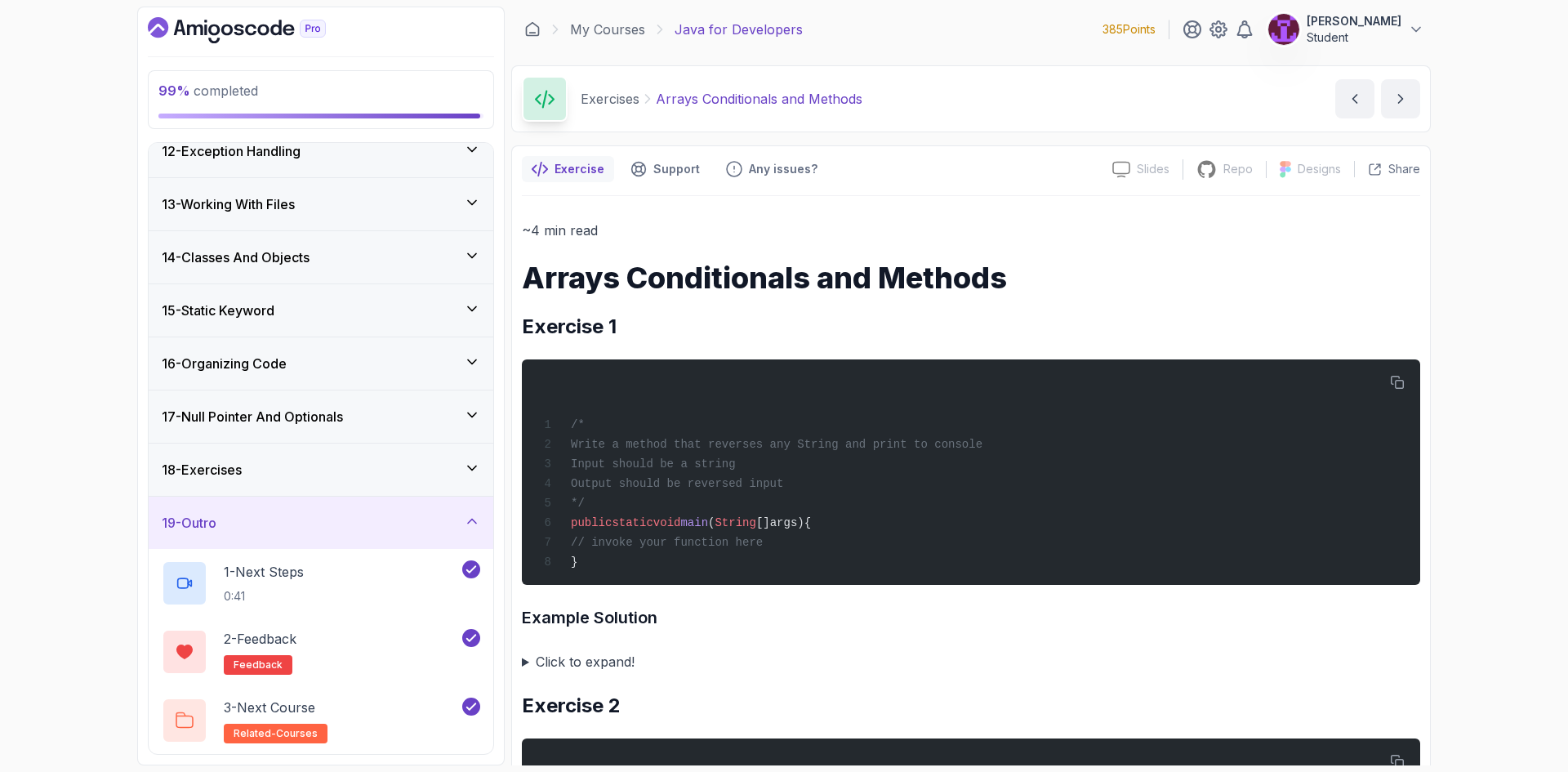
click at [476, 505] on div "19 - Outro" at bounding box center [321, 522] width 345 height 52
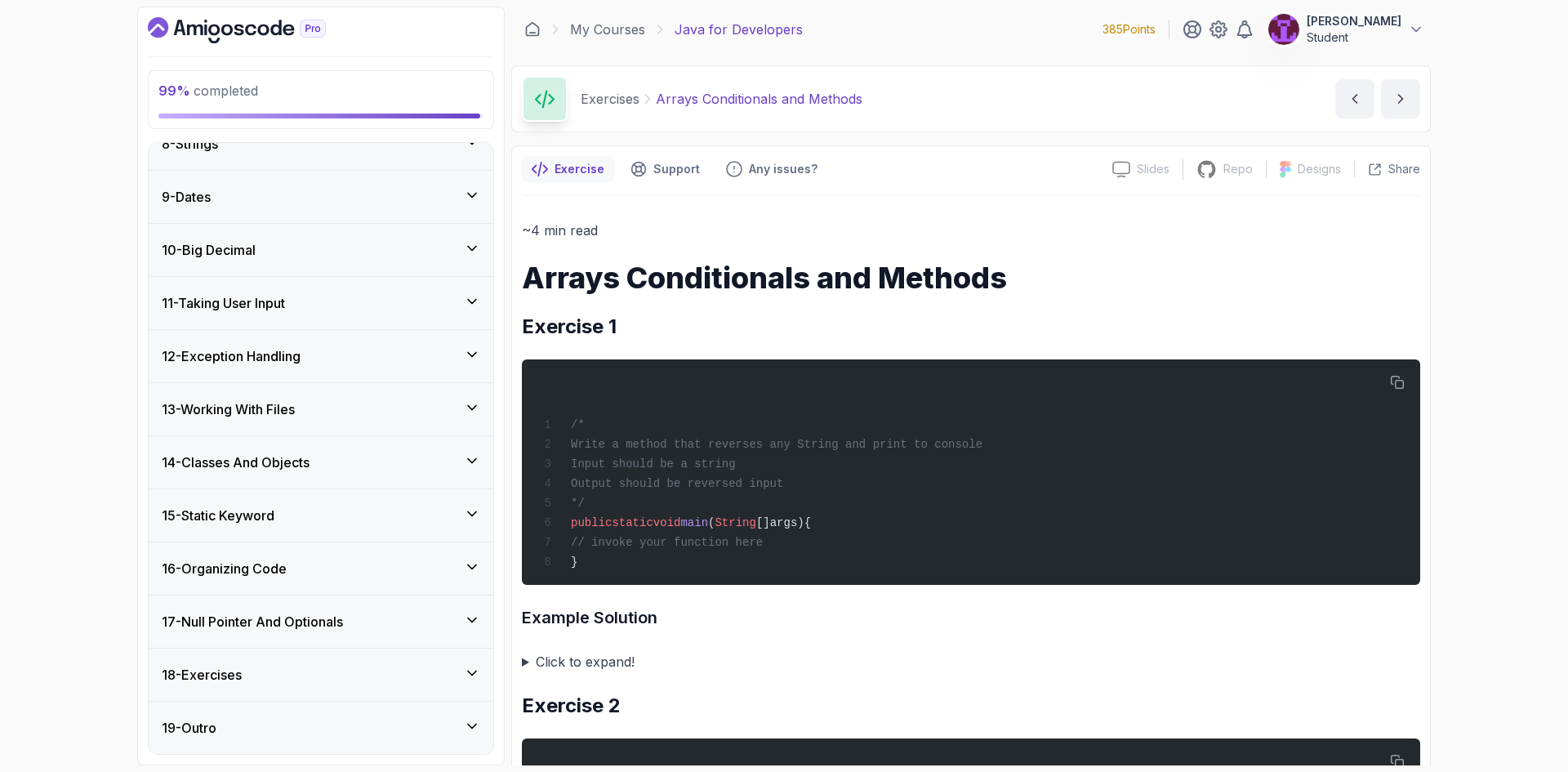
drag, startPoint x: 476, startPoint y: 640, endPoint x: 474, endPoint y: 670, distance: 30.1
click at [476, 642] on div "17 - Null Pointer And Optionals" at bounding box center [321, 621] width 345 height 52
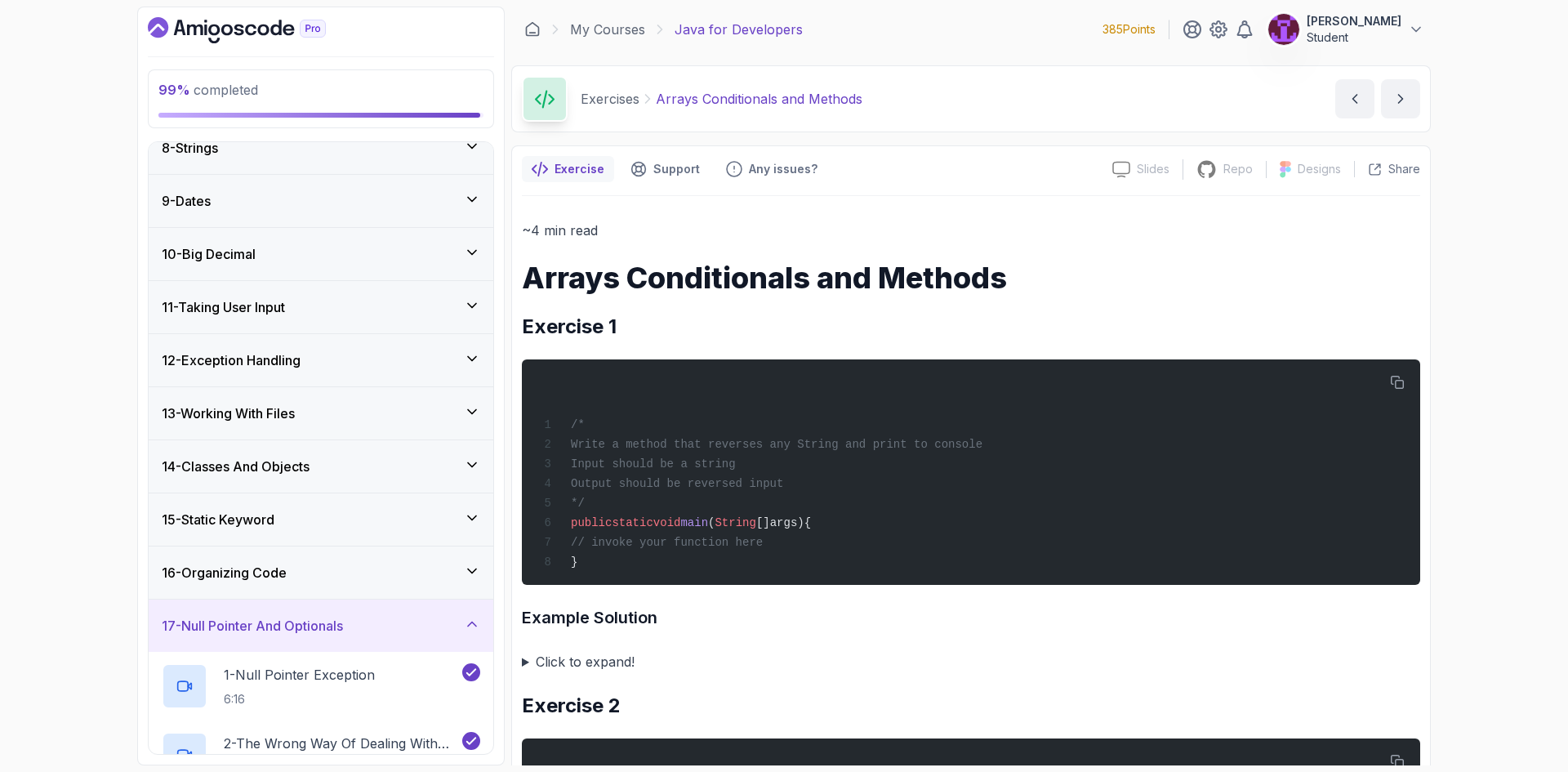
scroll to position [0, 0]
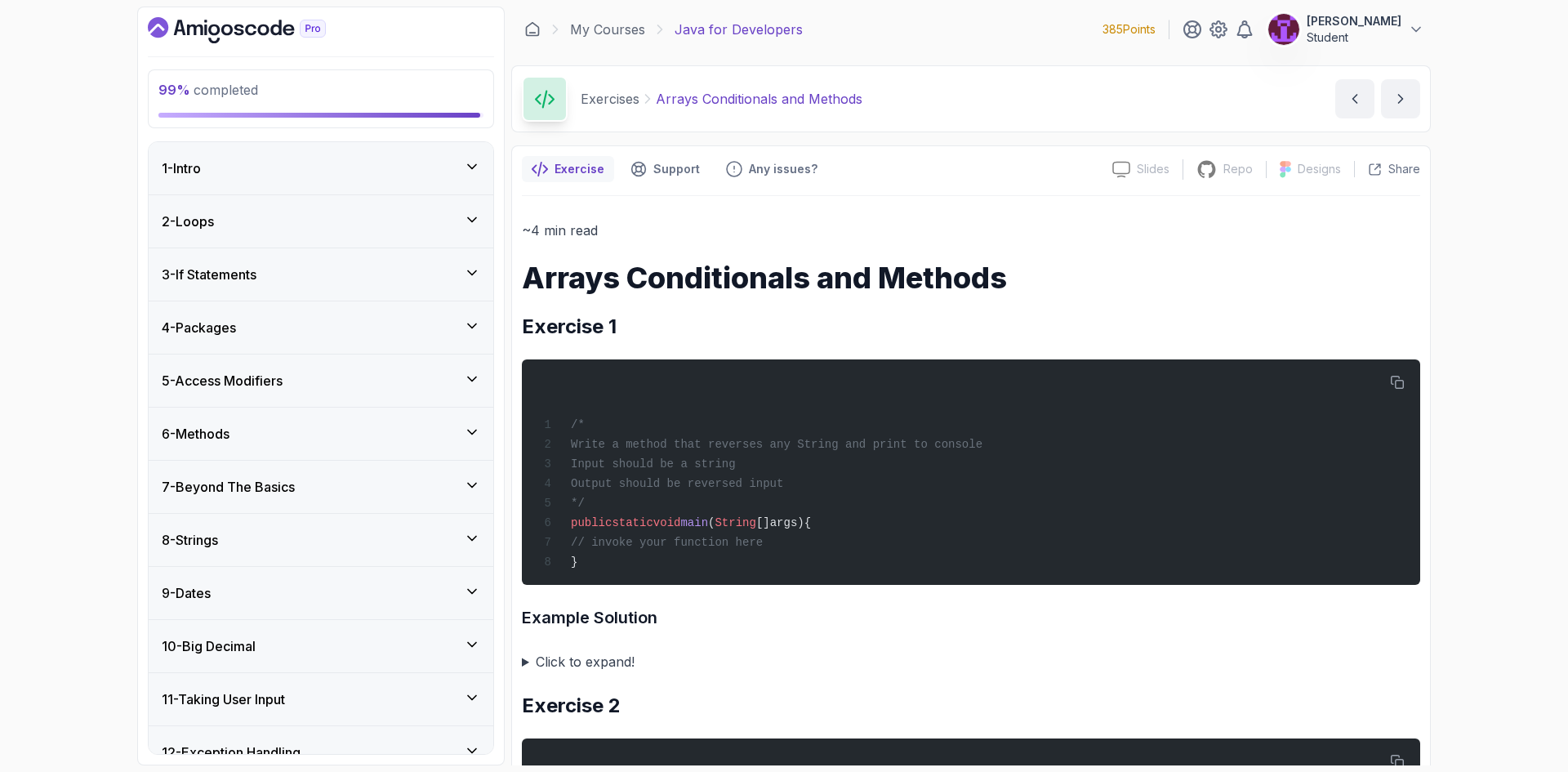
click at [377, 166] on div "1 - Intro" at bounding box center [321, 168] width 318 height 20
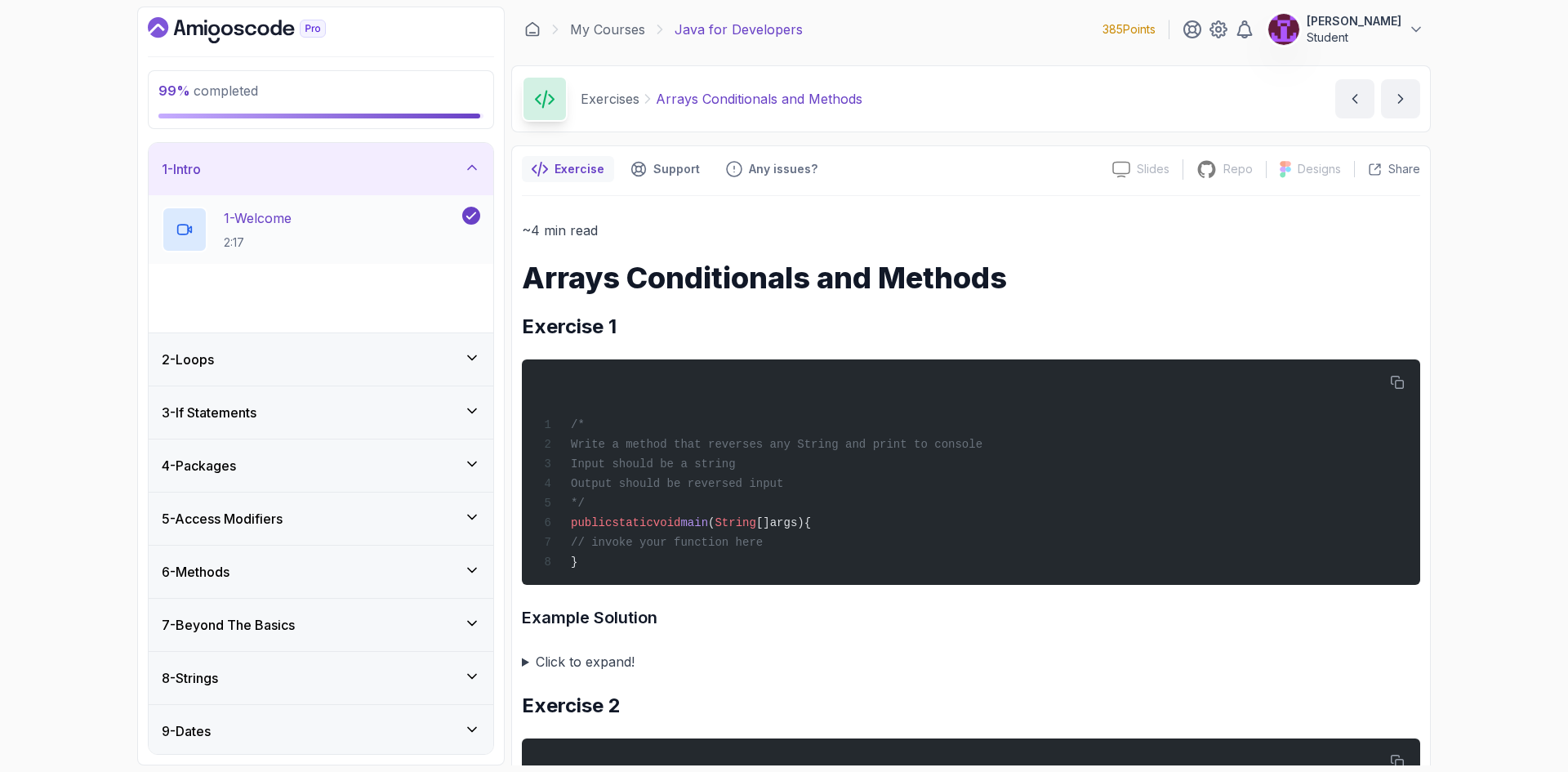
click at [407, 178] on div "1 - Intro" at bounding box center [321, 168] width 318 height 20
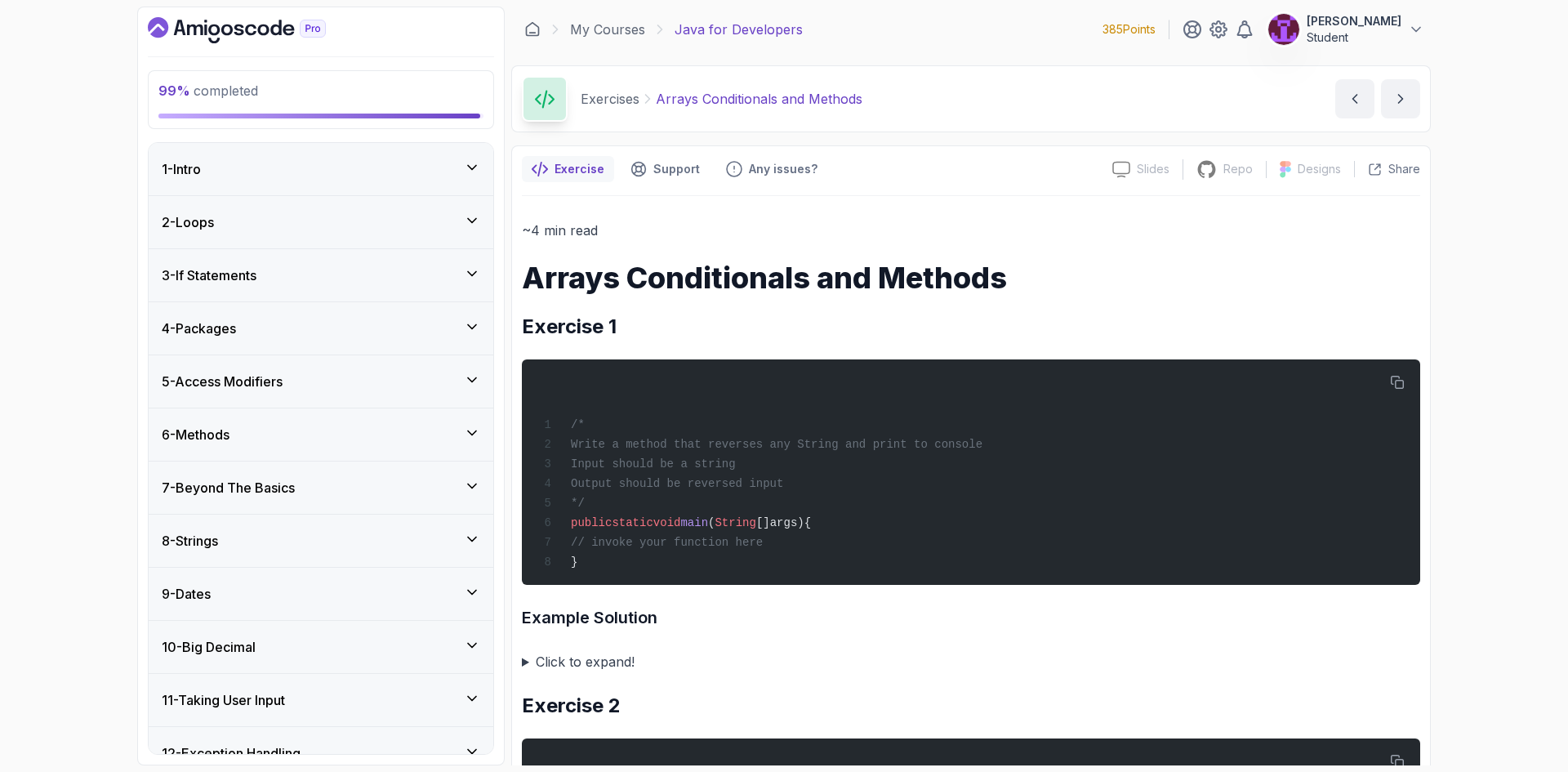
click at [427, 245] on div "2 - Loops" at bounding box center [321, 222] width 345 height 52
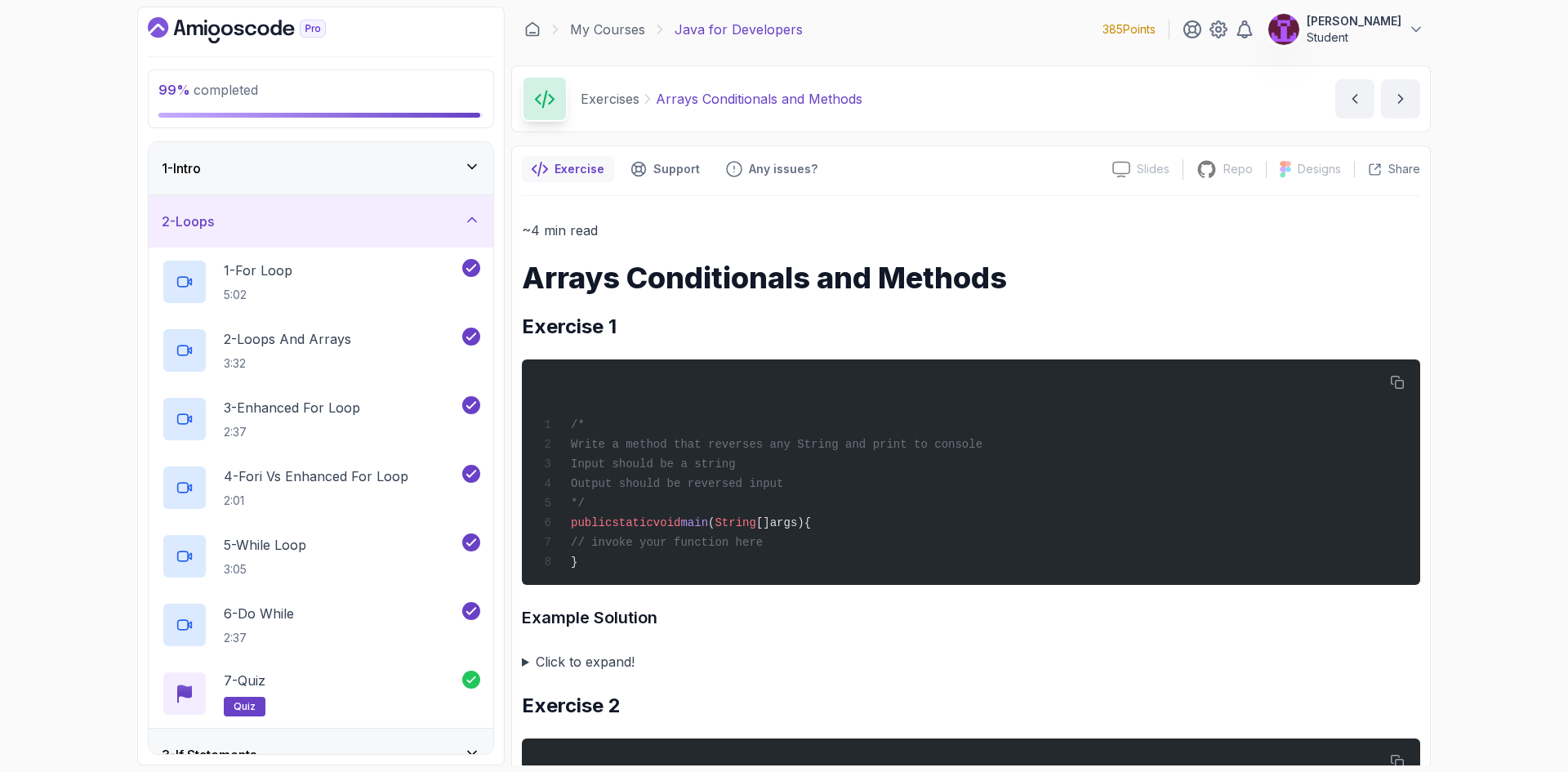
click at [427, 231] on div "2 - Loops" at bounding box center [321, 221] width 318 height 20
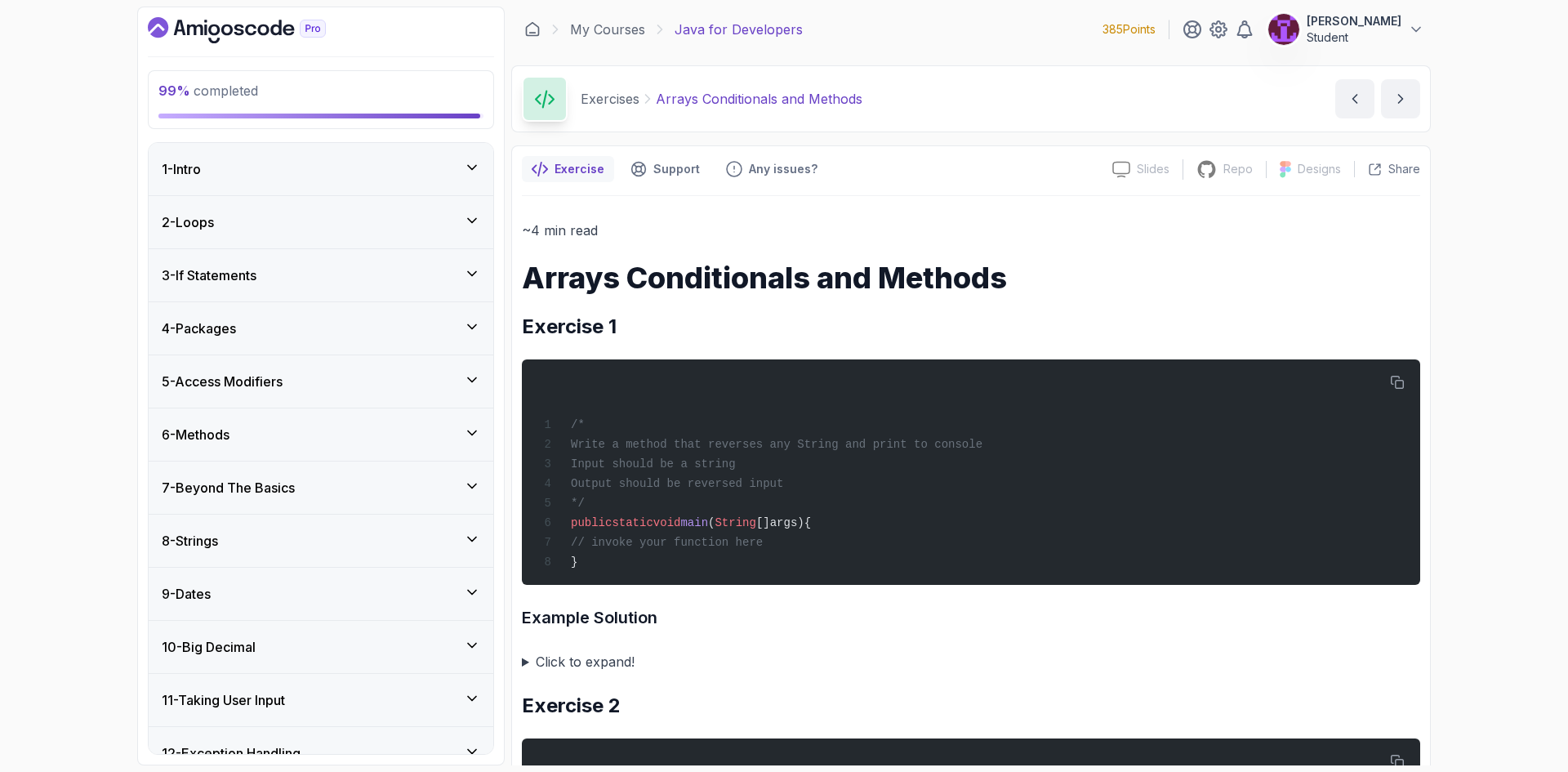
click at [429, 263] on div "3 - If Statements" at bounding box center [321, 275] width 345 height 52
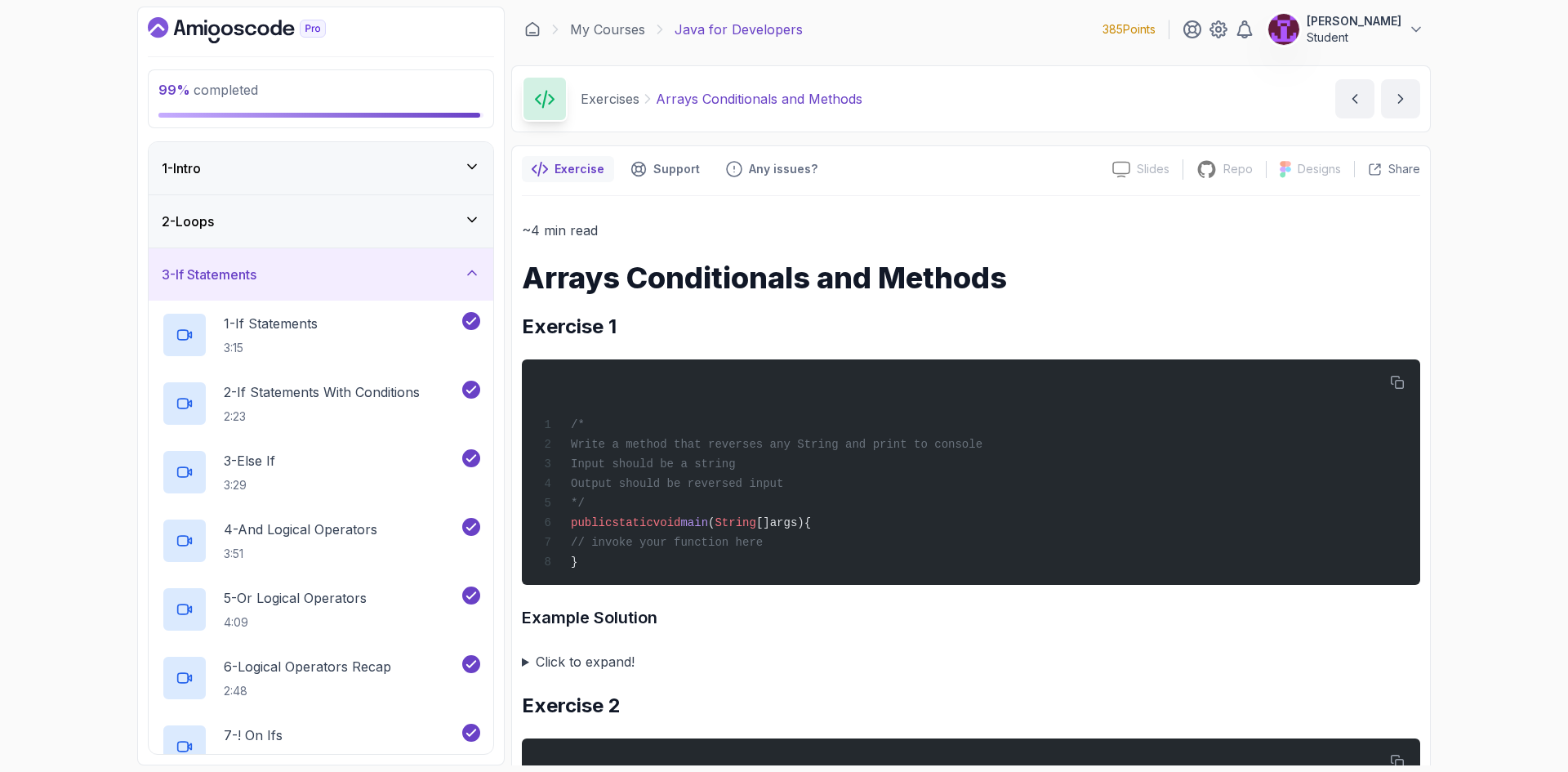
click at [429, 265] on div "3 - If Statements" at bounding box center [321, 274] width 318 height 20
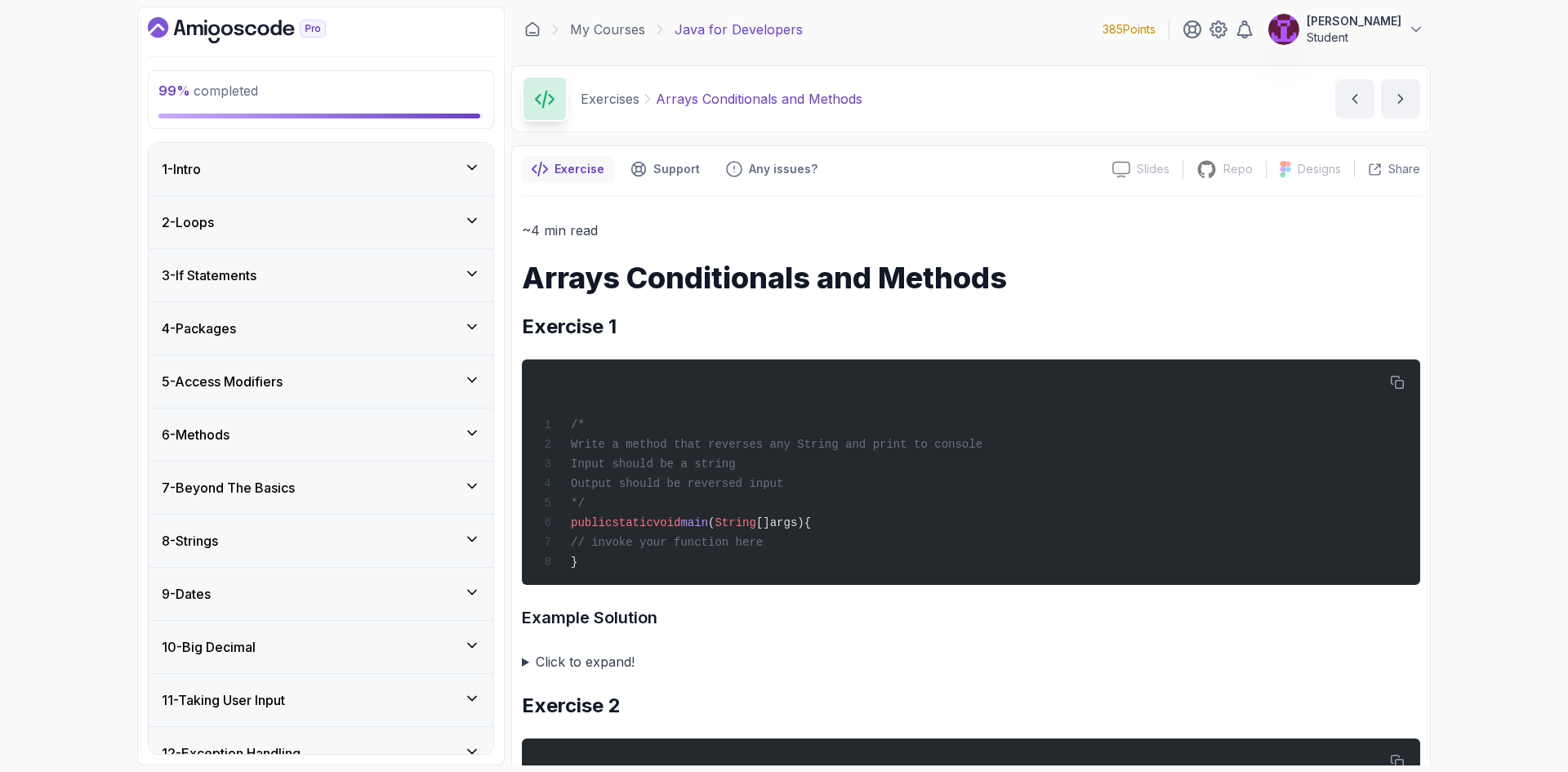
click at [436, 307] on div "4 - Packages" at bounding box center [321, 327] width 345 height 52
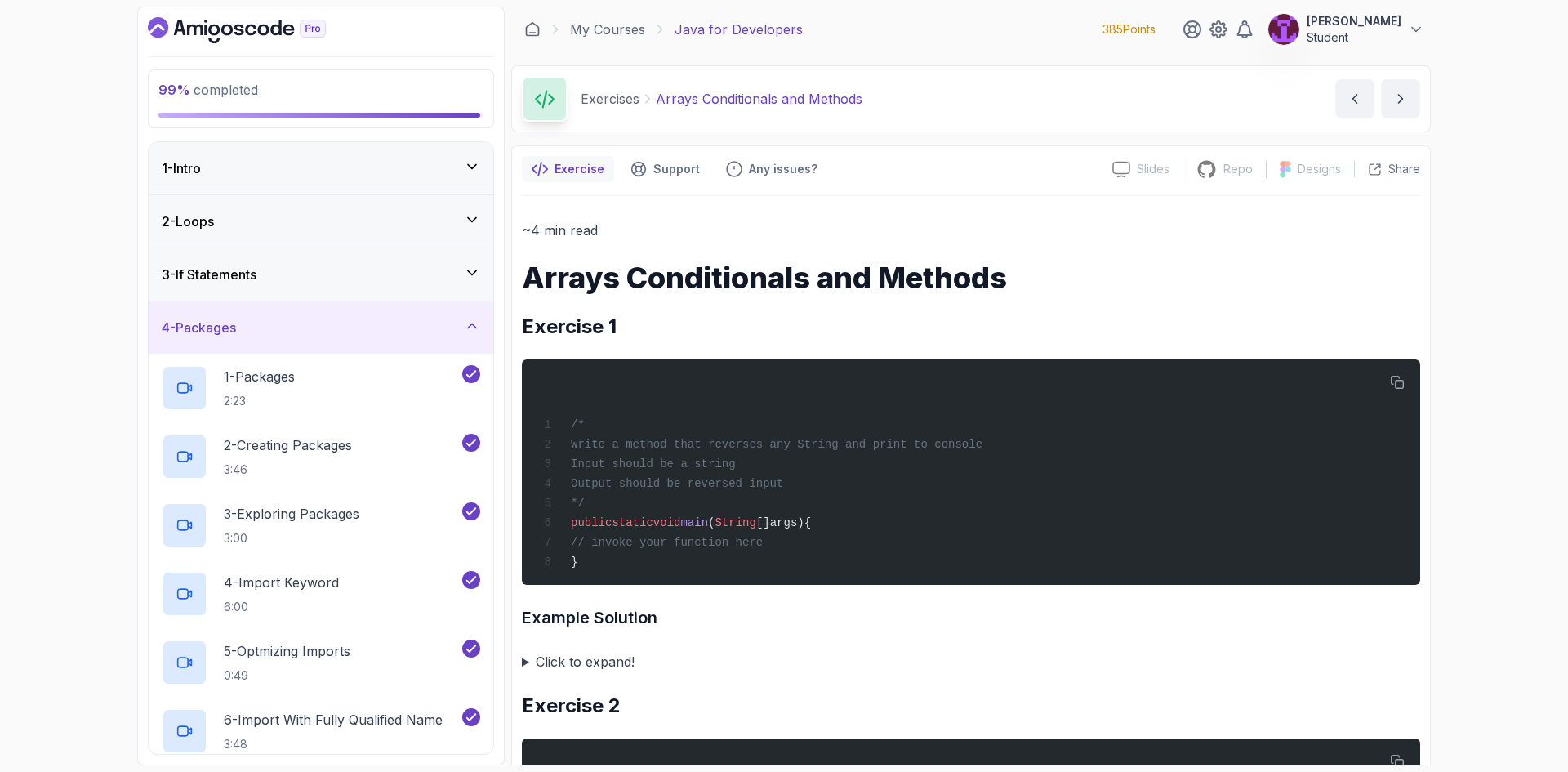
click at [440, 310] on div "4 - Packages" at bounding box center [321, 327] width 345 height 52
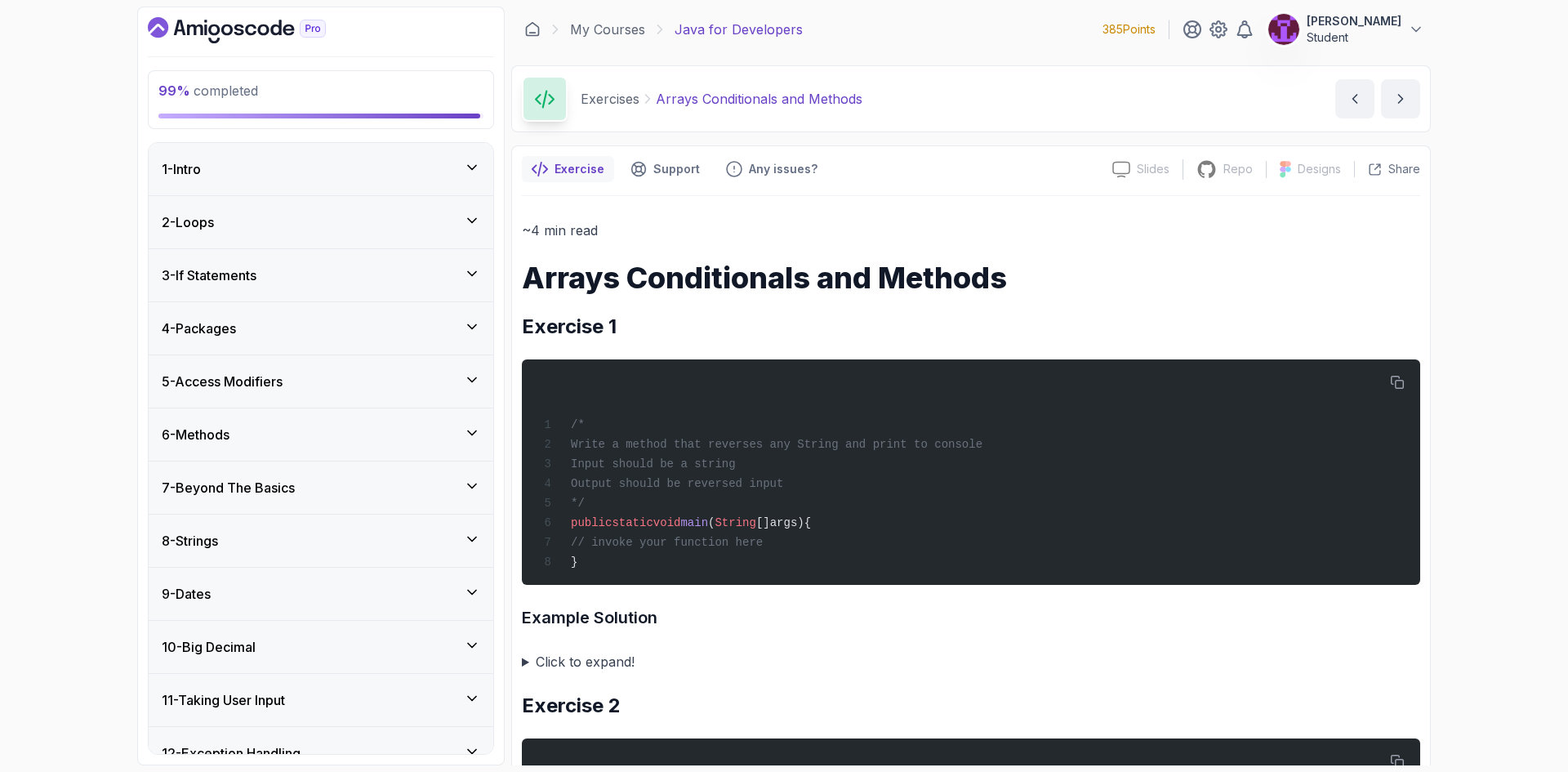
click at [457, 384] on div "5 - Access Modifiers" at bounding box center [321, 381] width 318 height 20
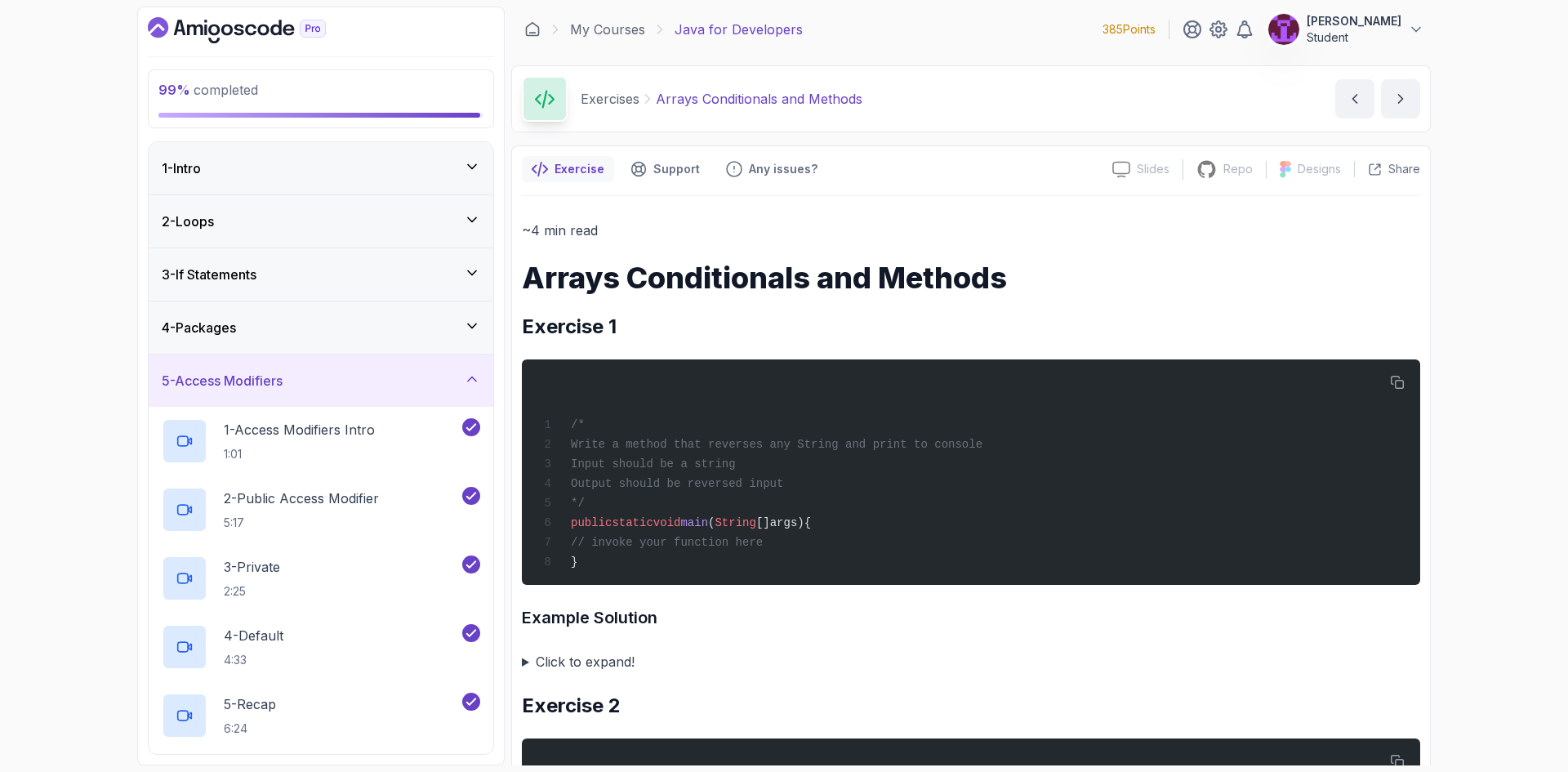
click at [449, 369] on div "5 - Access Modifiers" at bounding box center [321, 380] width 345 height 52
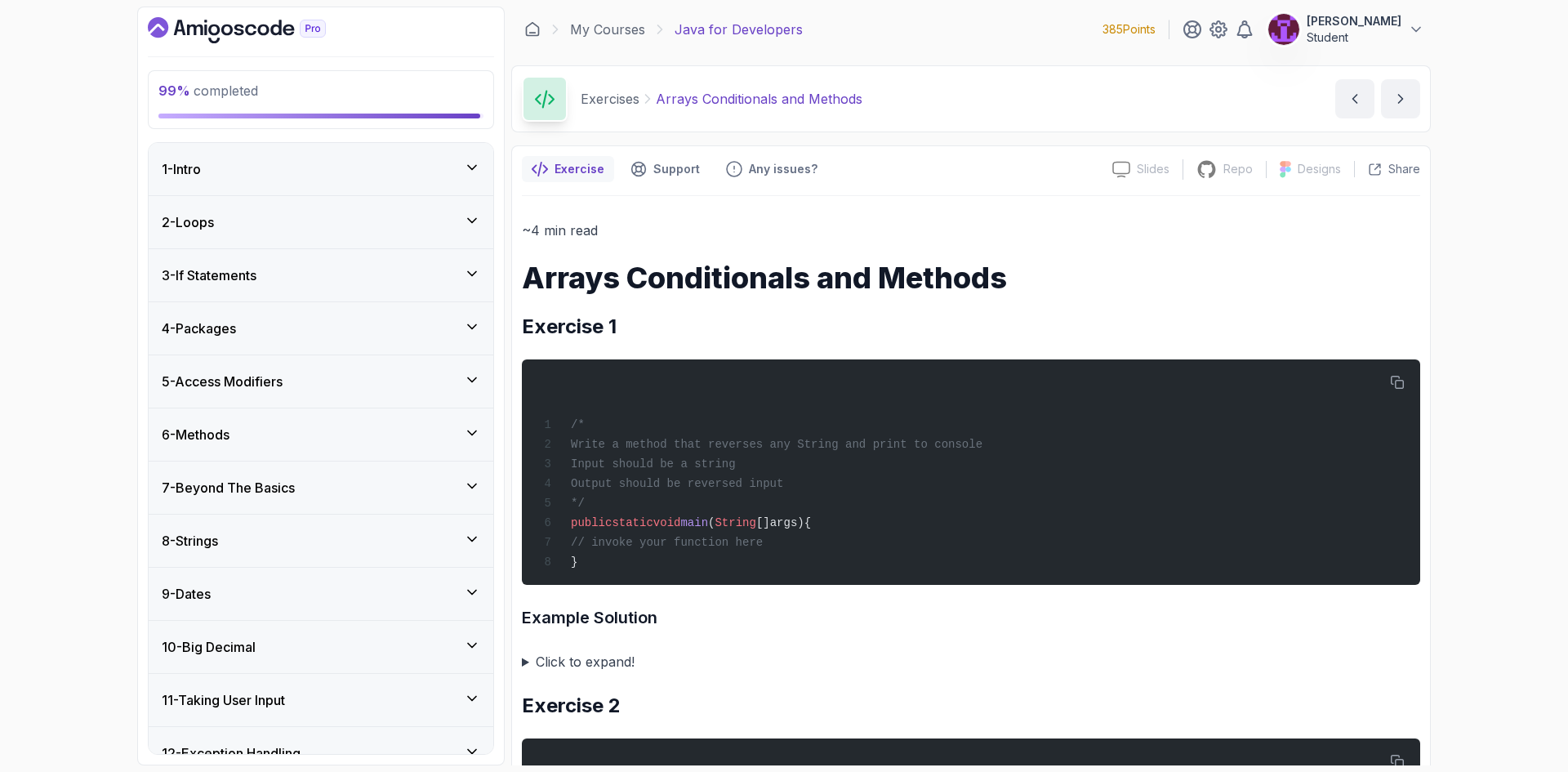
click at [447, 433] on div "6 - Methods" at bounding box center [321, 434] width 318 height 20
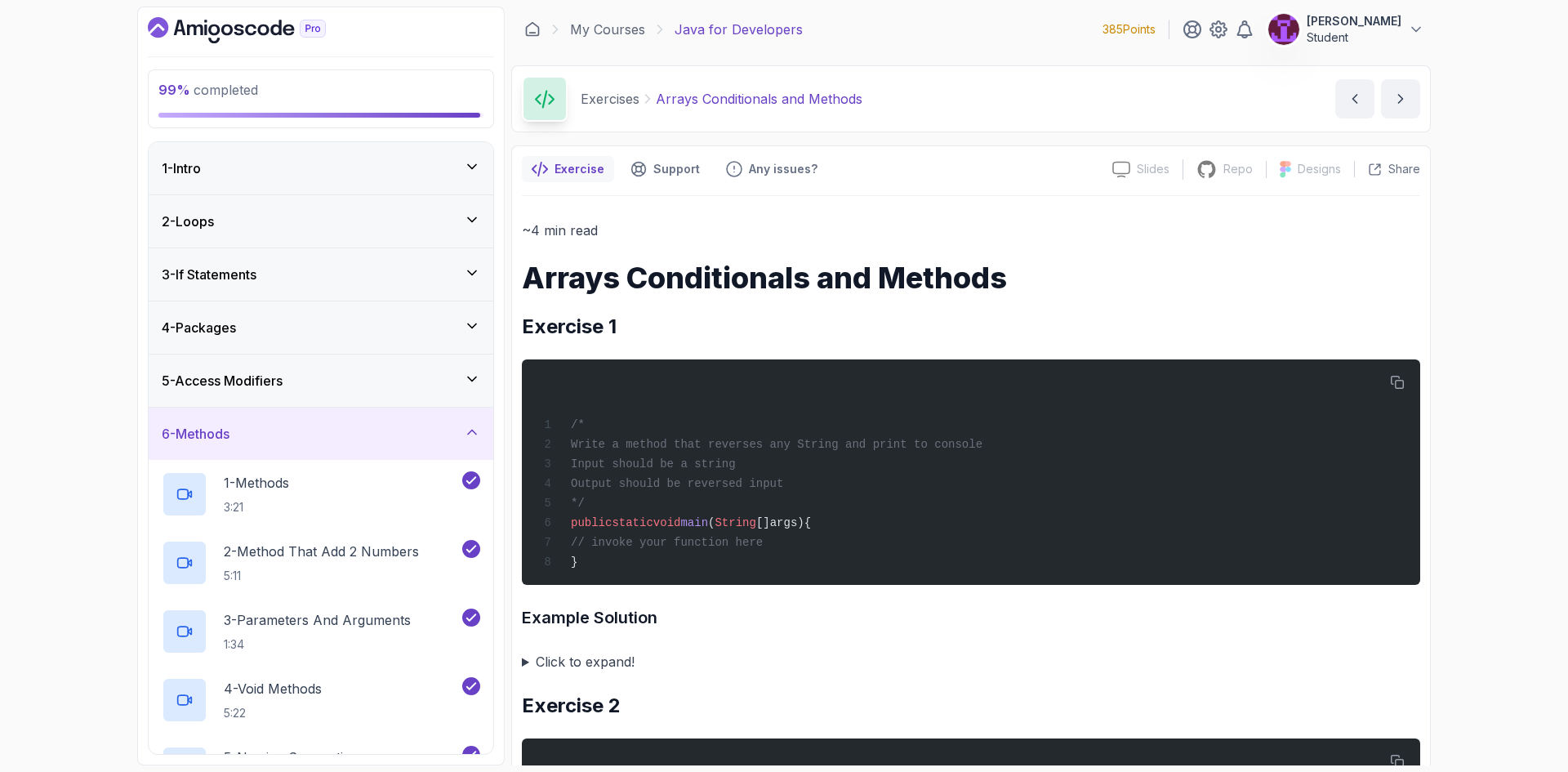
click at [438, 437] on div "6 - Methods" at bounding box center [321, 433] width 318 height 20
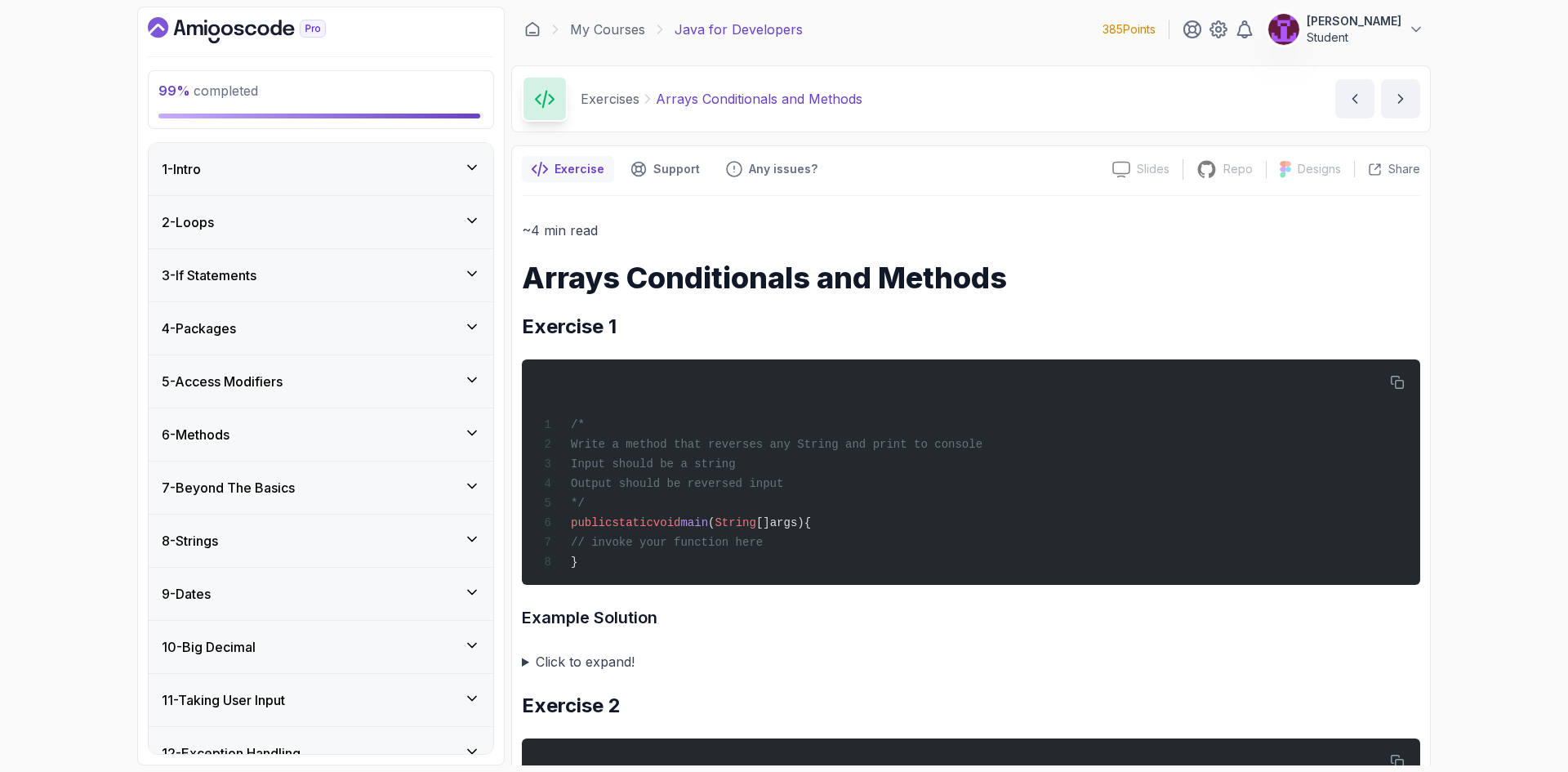
click at [444, 478] on div "7 - Beyond The Basics" at bounding box center [321, 487] width 345 height 52
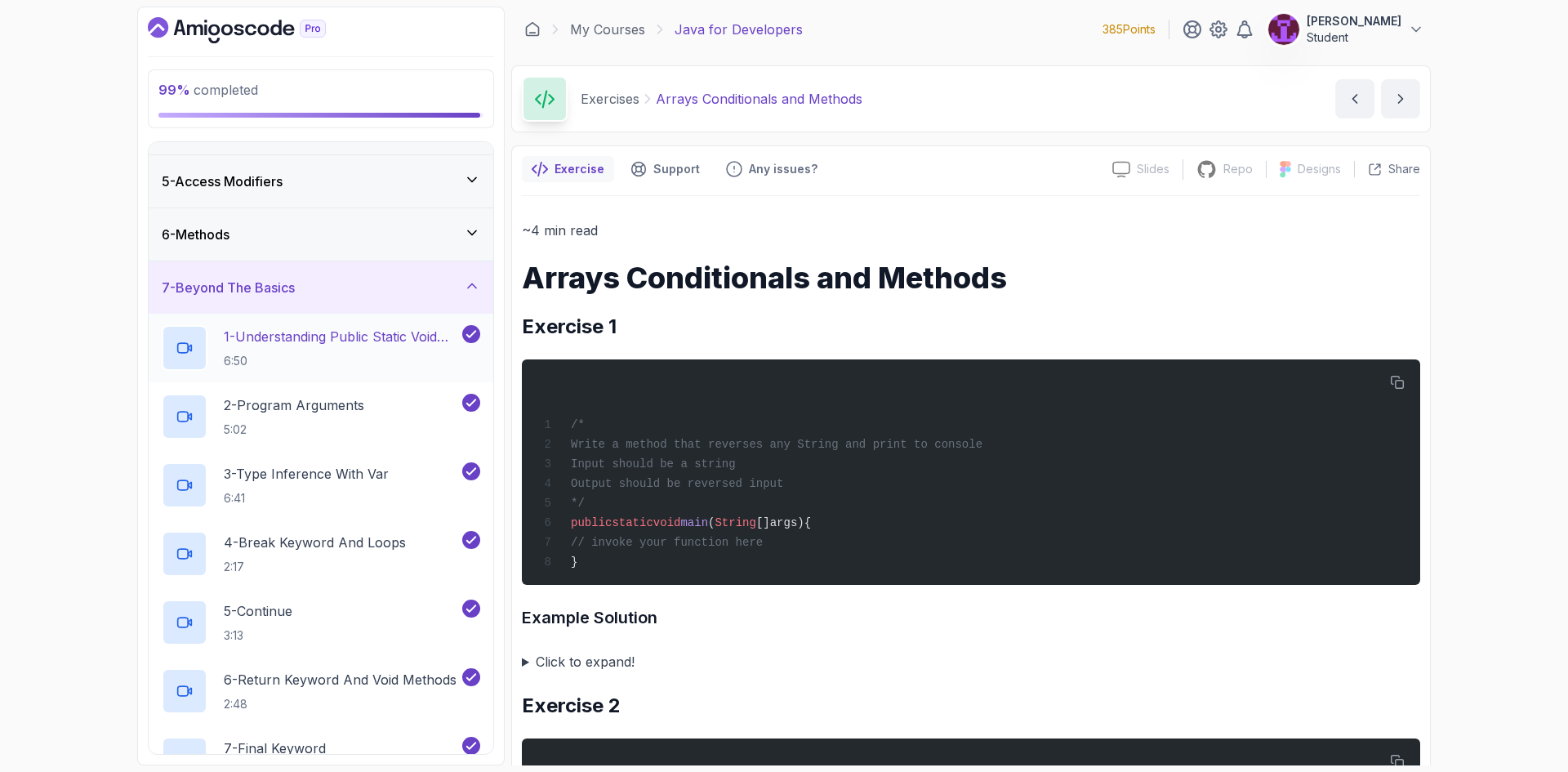
scroll to position [164, 0]
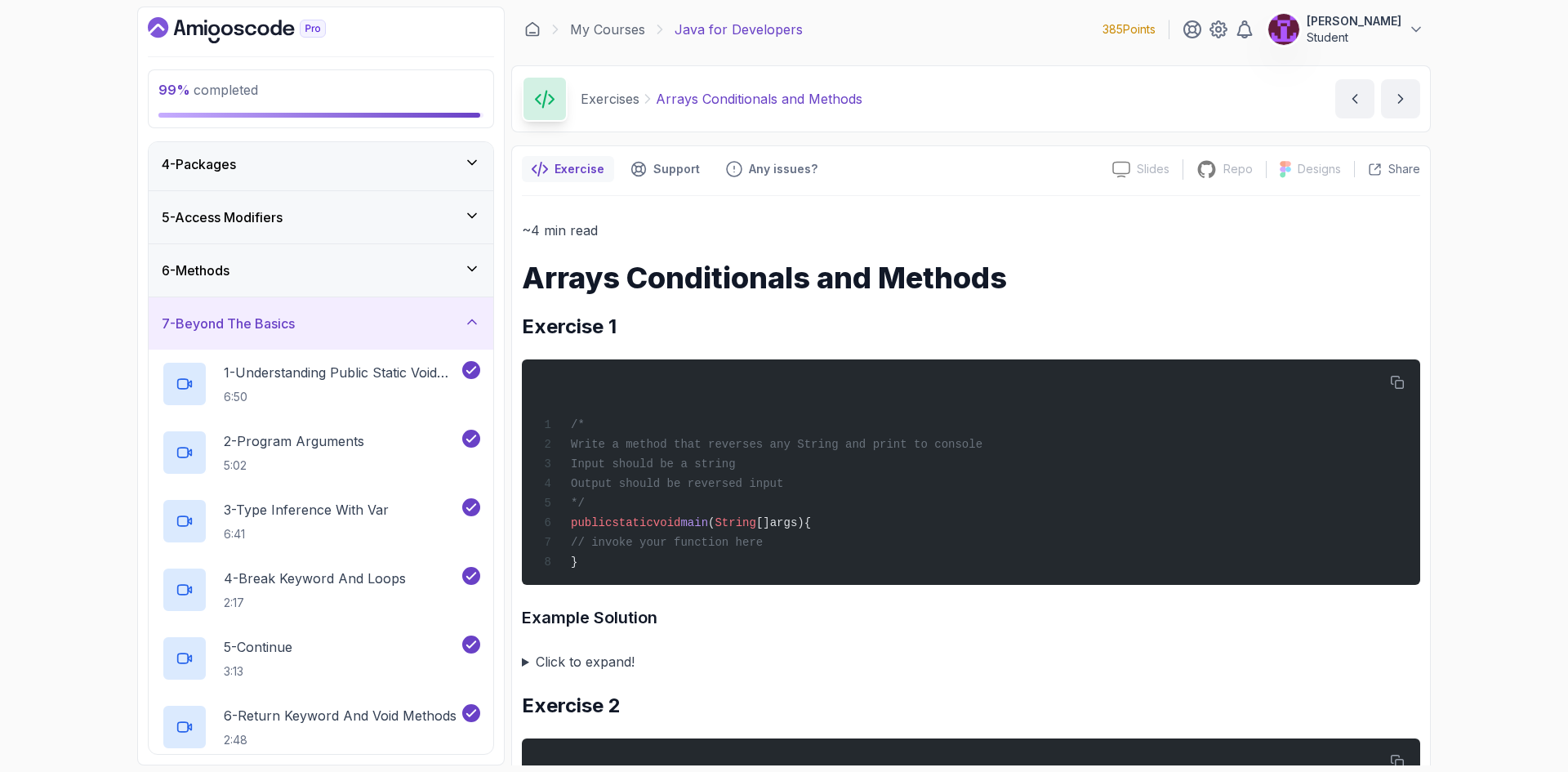
click at [442, 332] on div "7 - Beyond The Basics" at bounding box center [321, 323] width 318 height 20
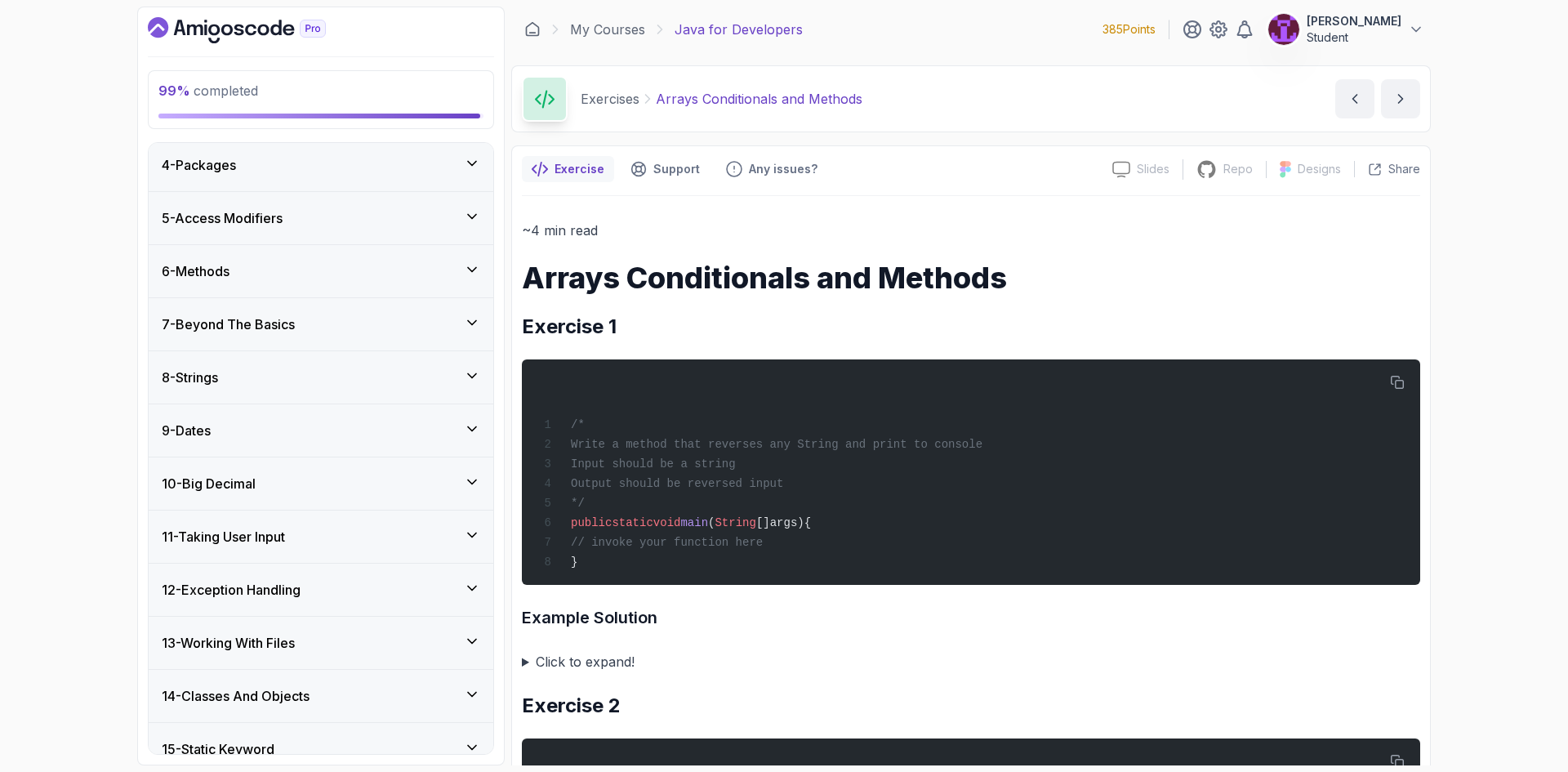
click at [444, 361] on div "8 - Strings" at bounding box center [321, 377] width 345 height 52
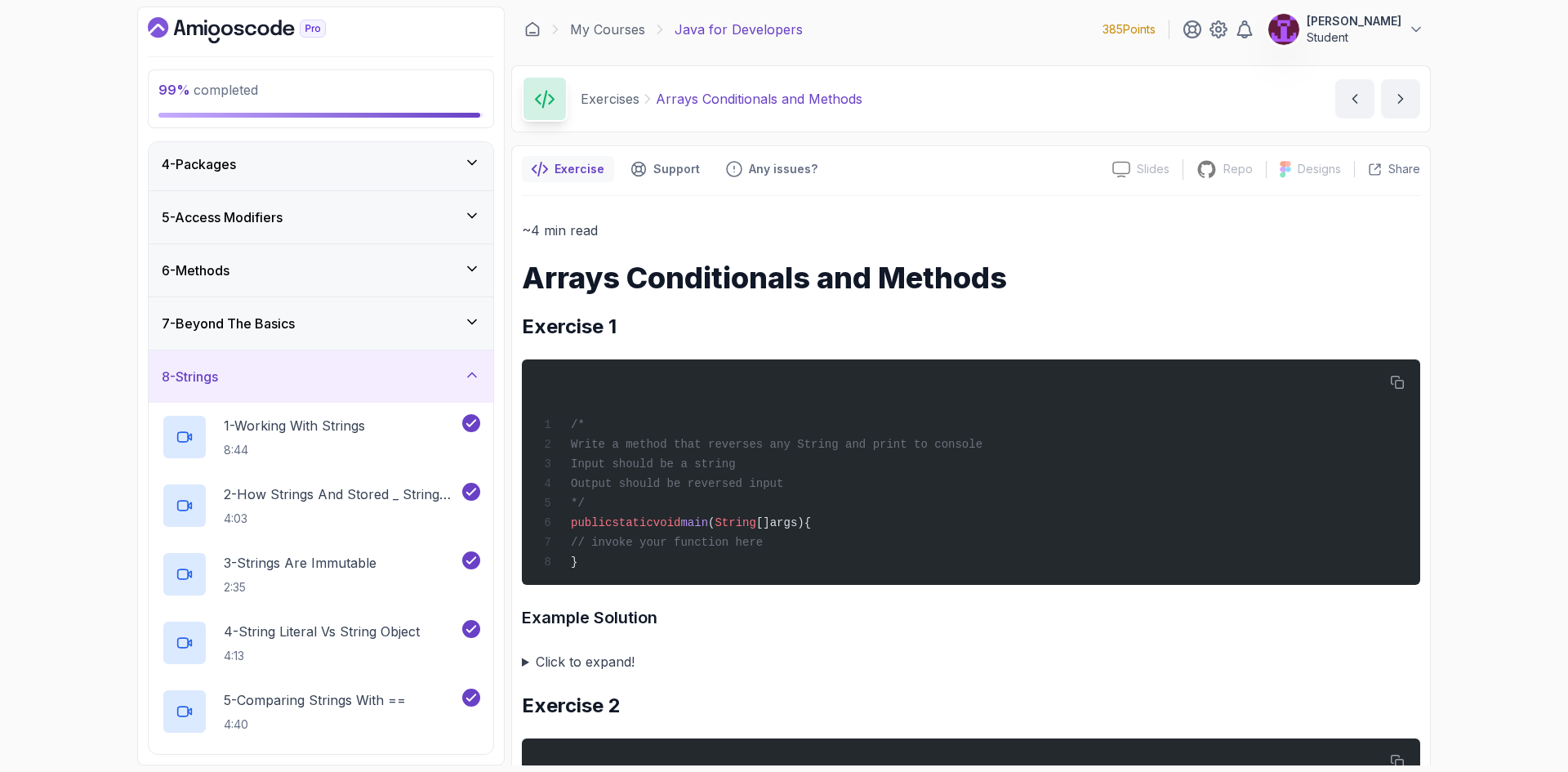
click at [453, 362] on div "8 - Strings" at bounding box center [321, 376] width 345 height 52
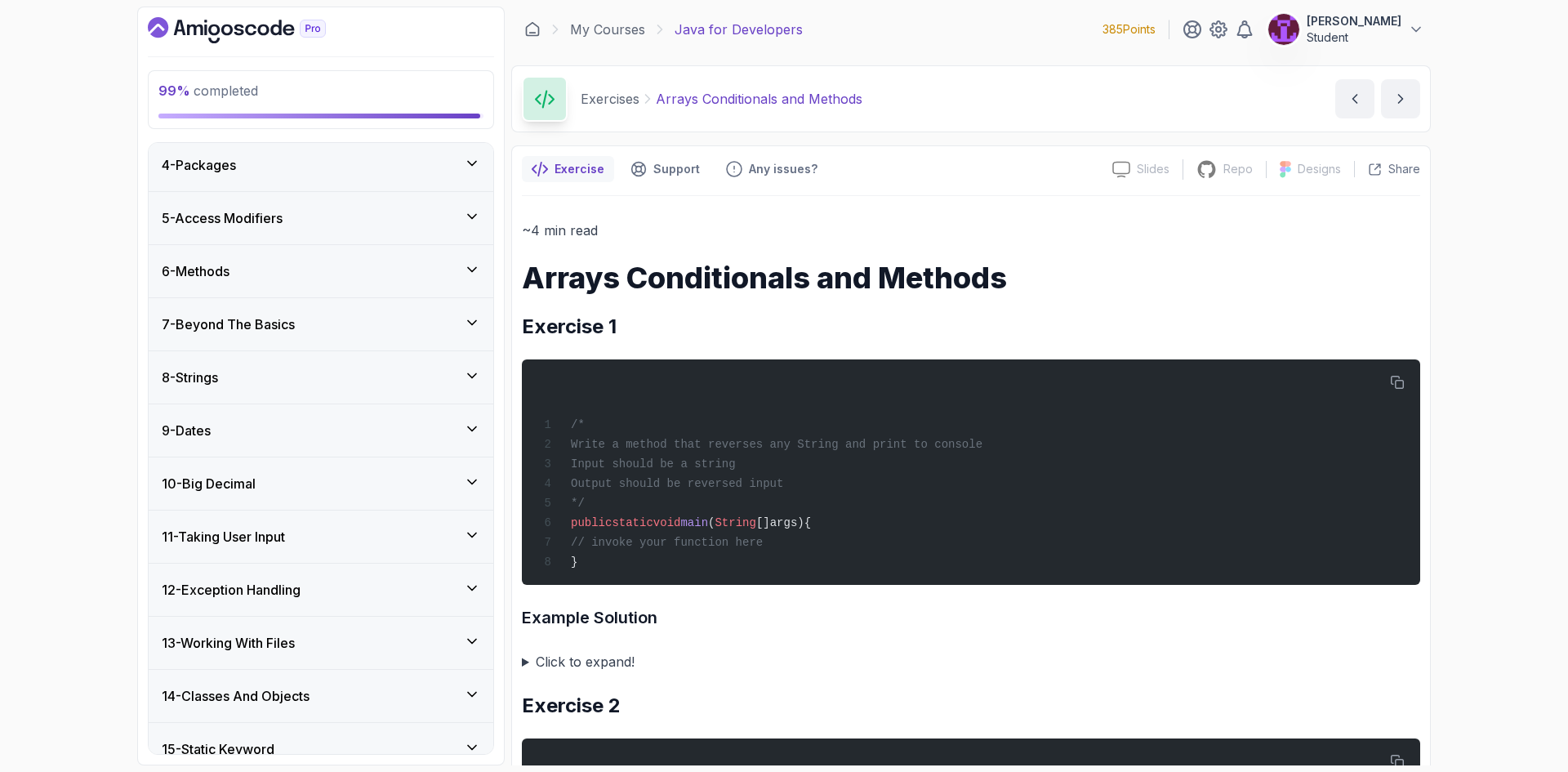
click at [462, 426] on div "9 - Dates" at bounding box center [321, 430] width 318 height 20
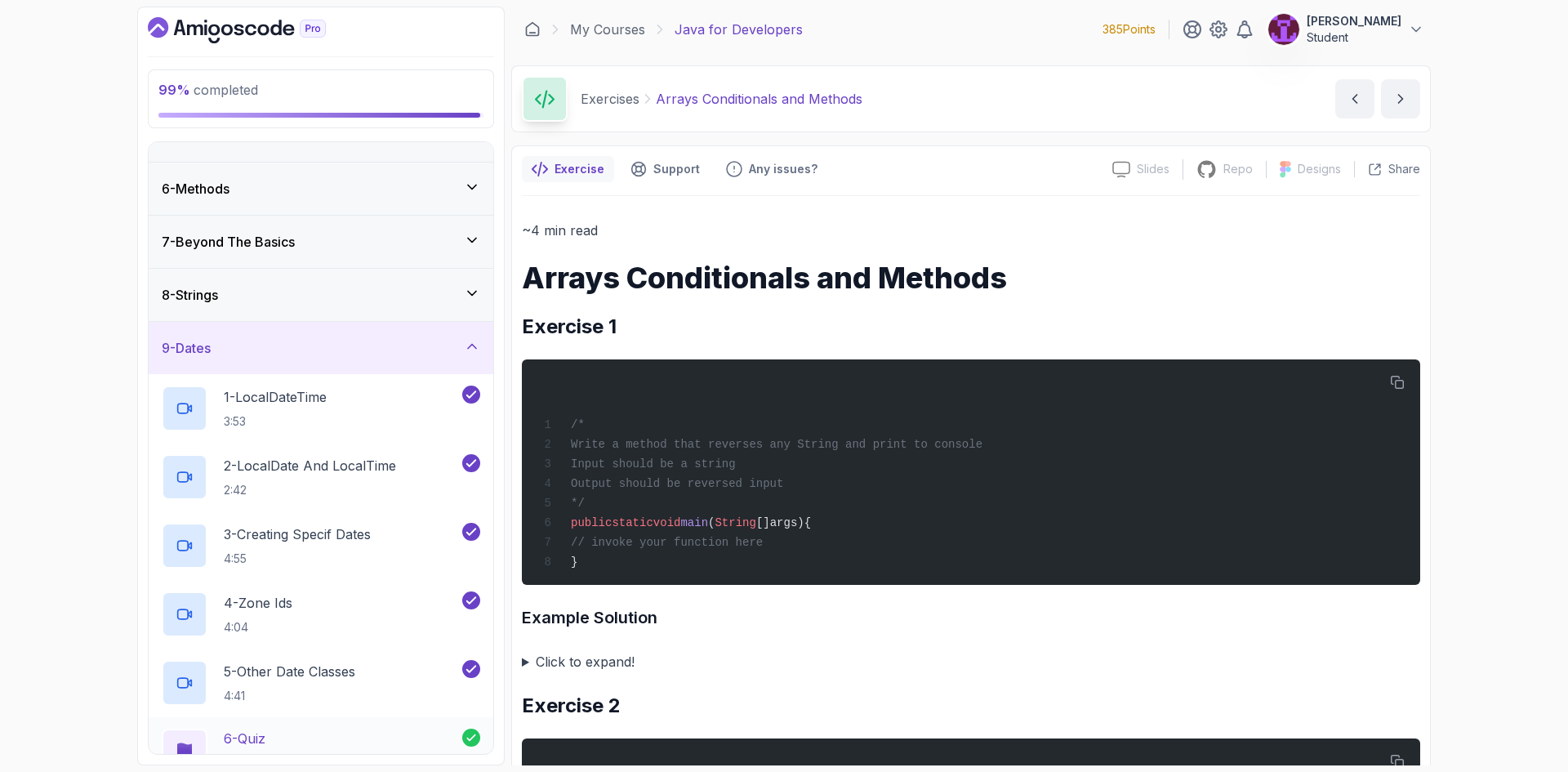
scroll to position [82, 0]
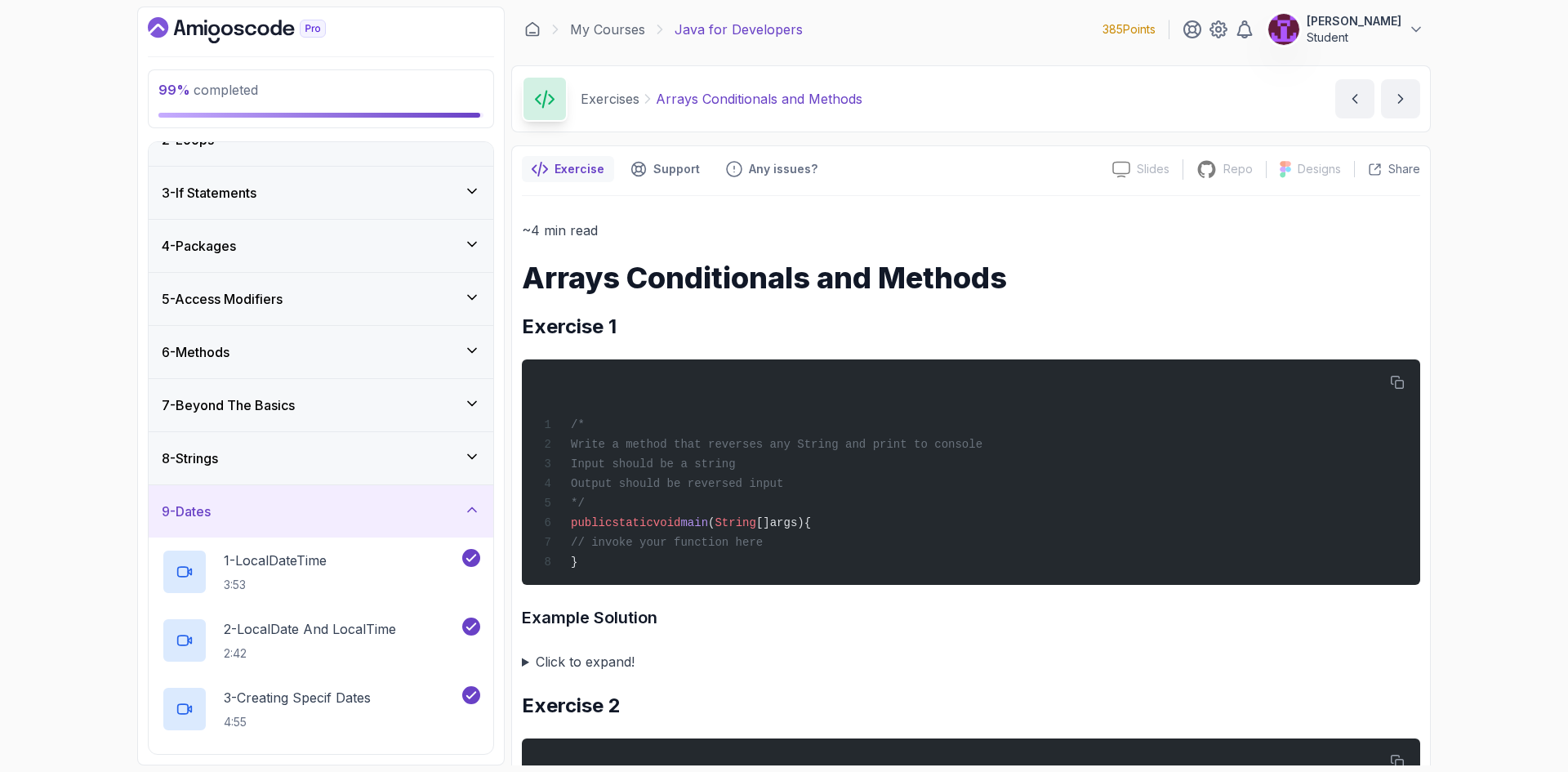
click at [472, 494] on div "9 - Dates" at bounding box center [321, 510] width 345 height 52
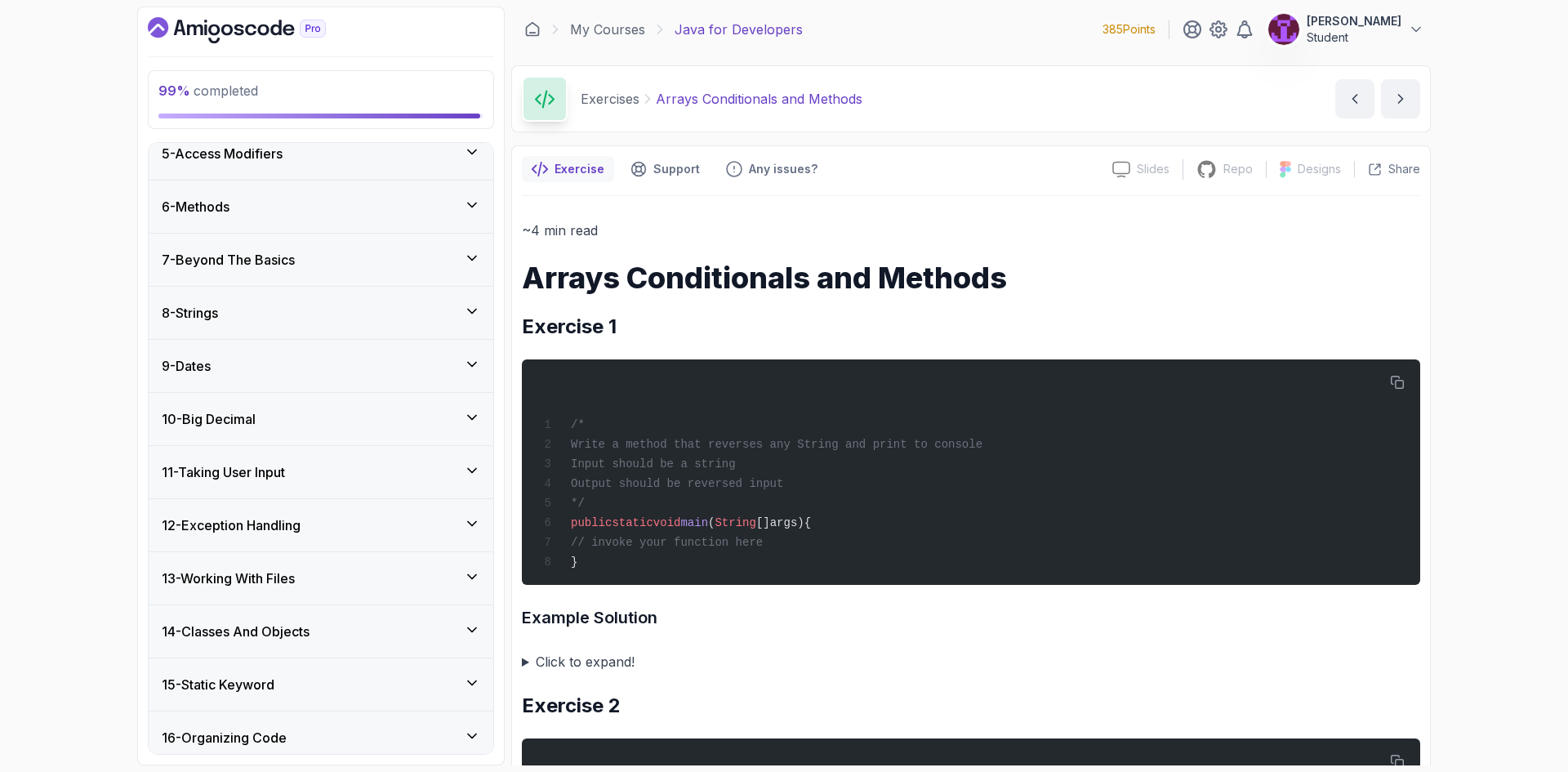
scroll to position [327, 0]
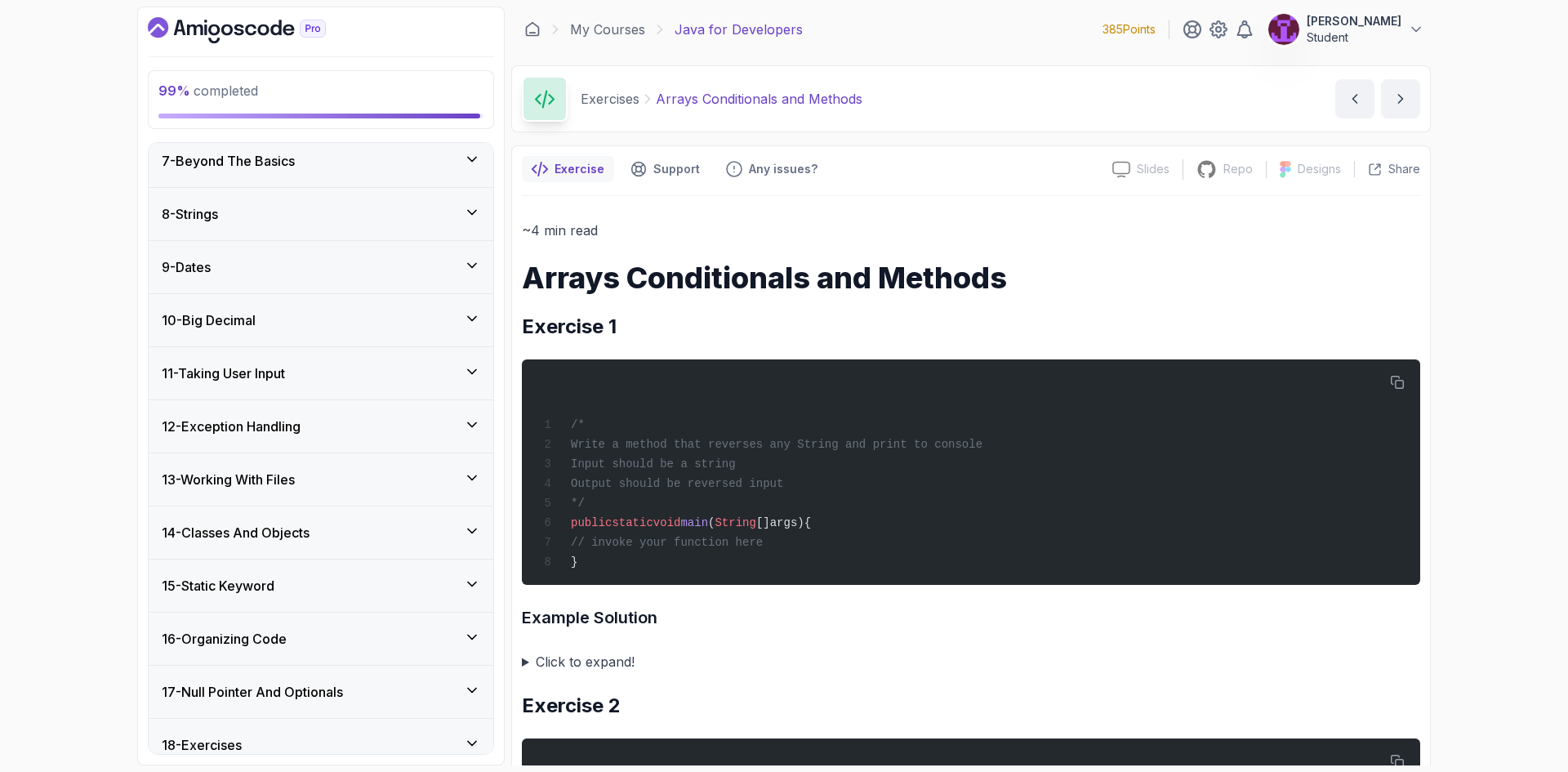
click at [460, 368] on div "11 - Taking User Input" at bounding box center [321, 373] width 318 height 20
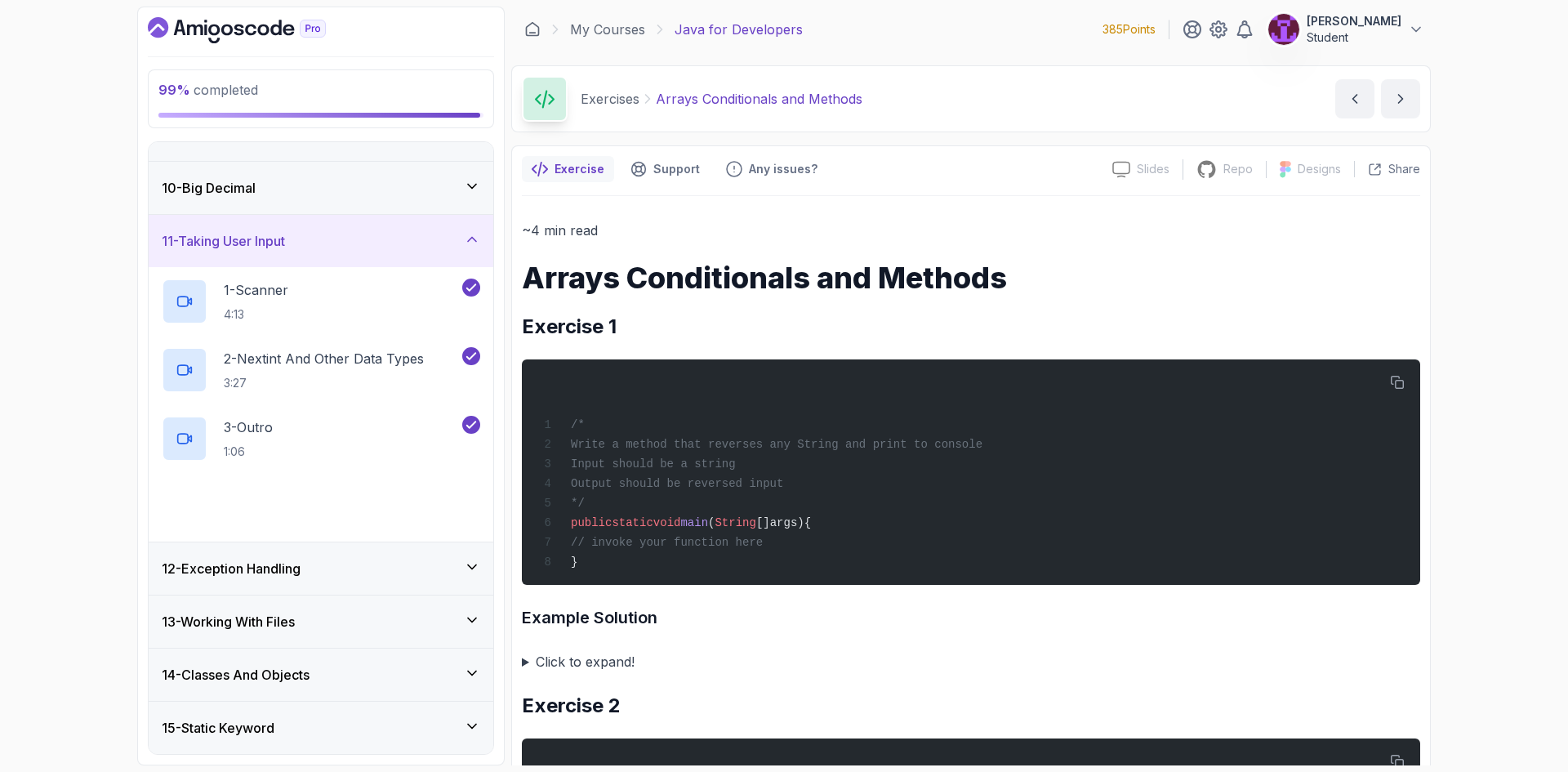
scroll to position [490, 0]
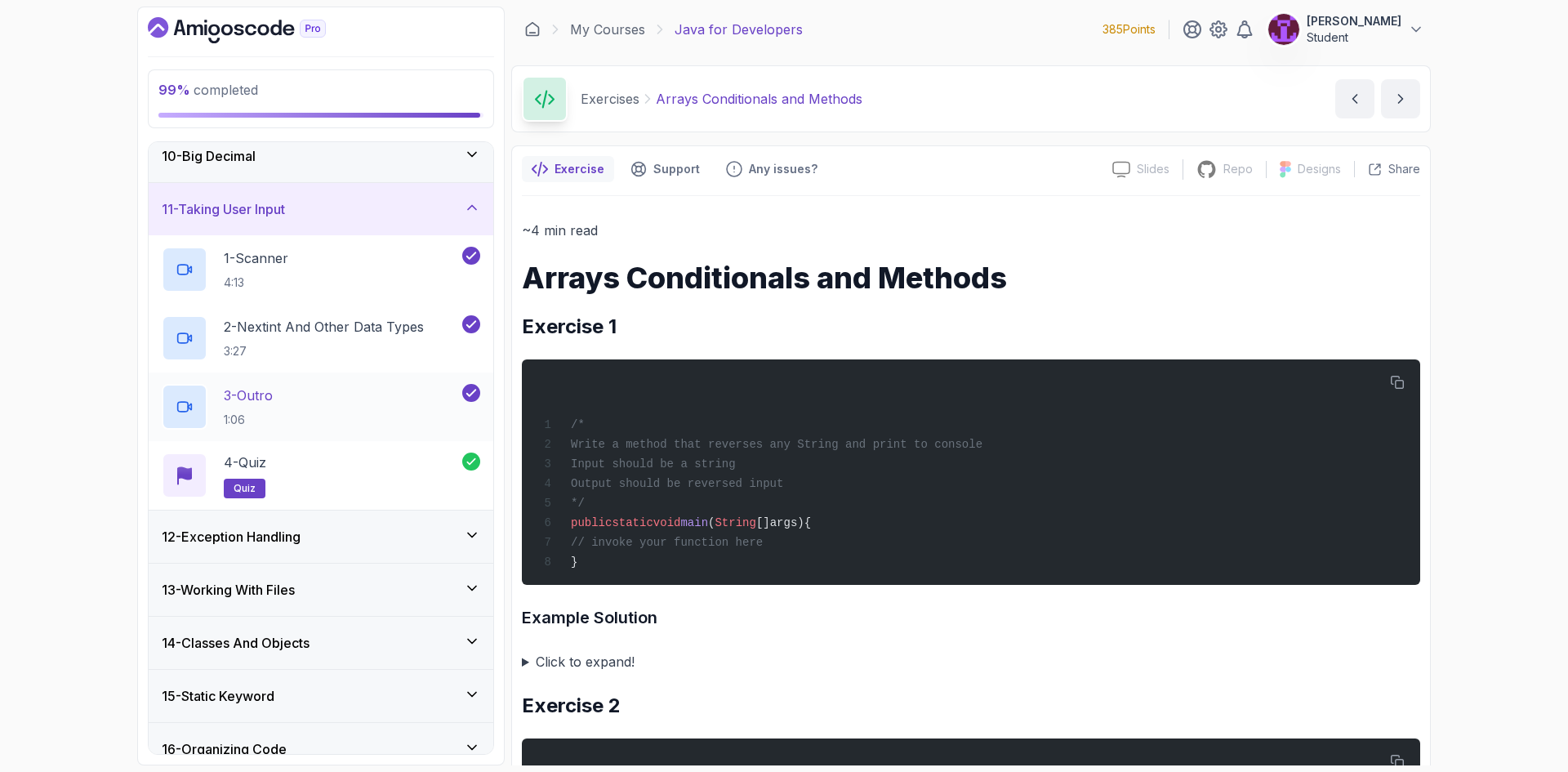
click at [472, 522] on div "12 - Exception Handling" at bounding box center [321, 536] width 345 height 52
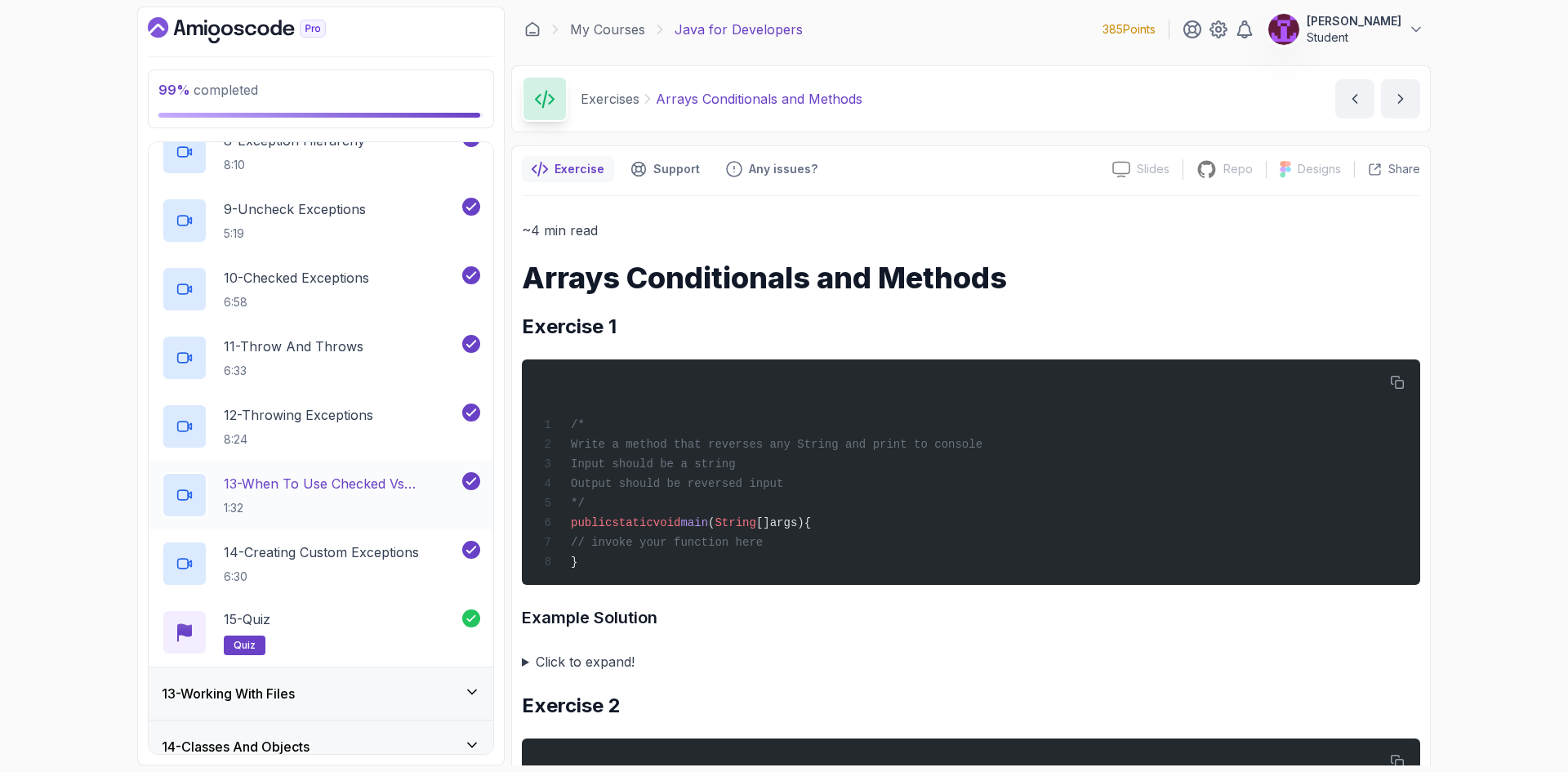
scroll to position [1143, 0]
click at [480, 680] on div "13 - Working With Files" at bounding box center [321, 690] width 345 height 52
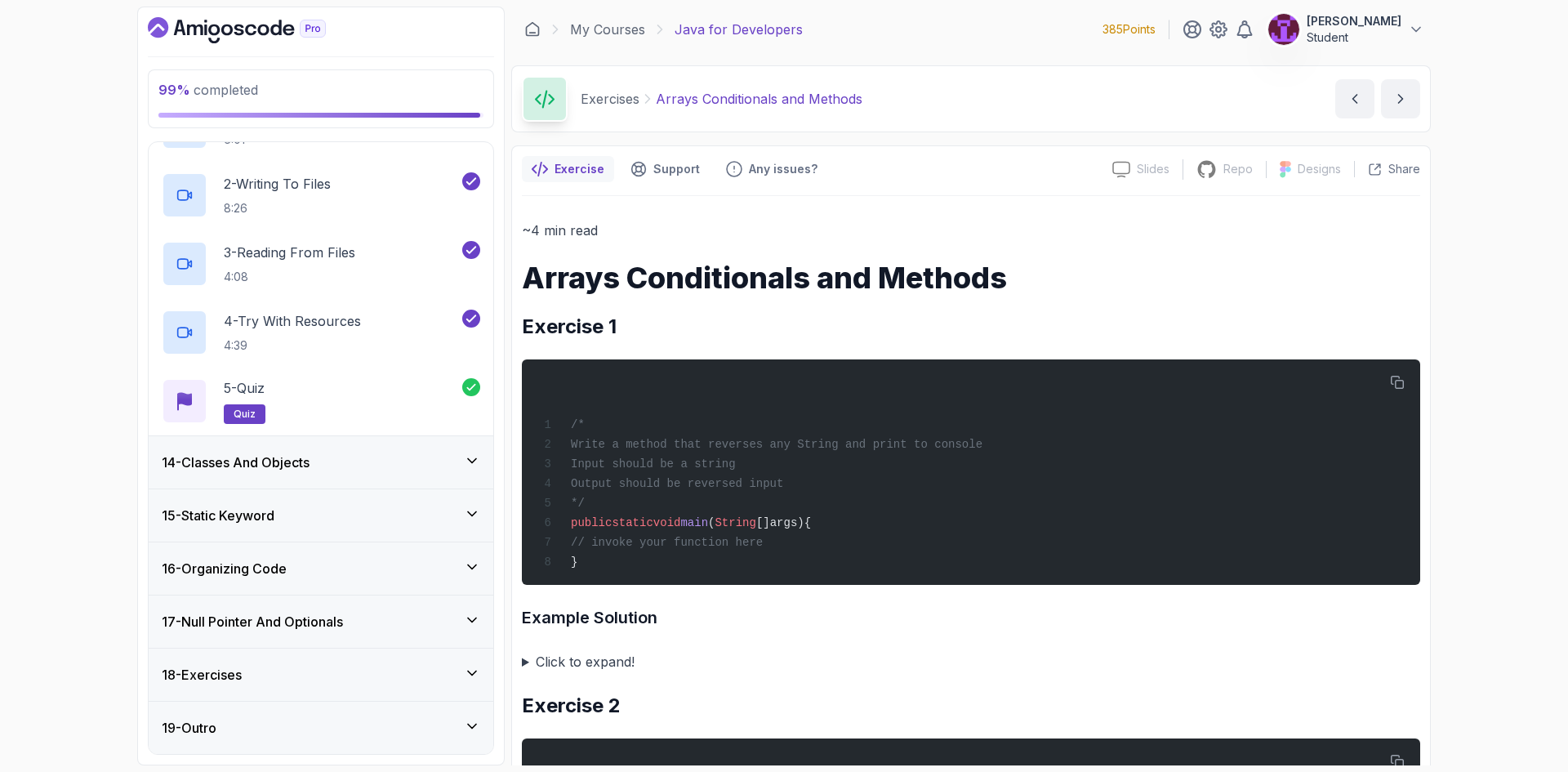
drag, startPoint x: 456, startPoint y: 456, endPoint x: 450, endPoint y: 414, distance: 42.4
click at [454, 456] on div "14 - Classes And Objects" at bounding box center [321, 462] width 318 height 20
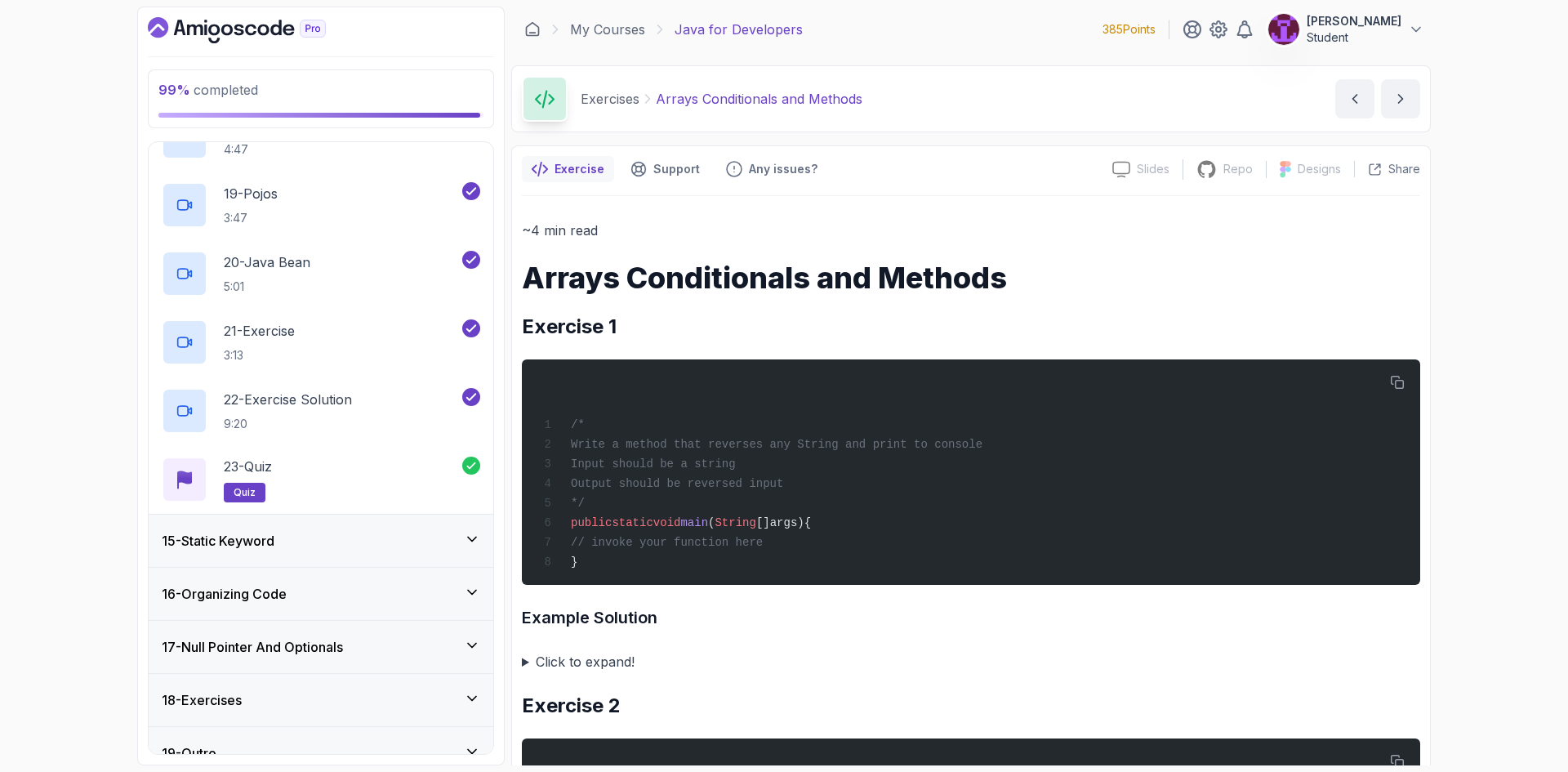
click at [461, 541] on div "15 - Static Keyword" at bounding box center [321, 540] width 318 height 20
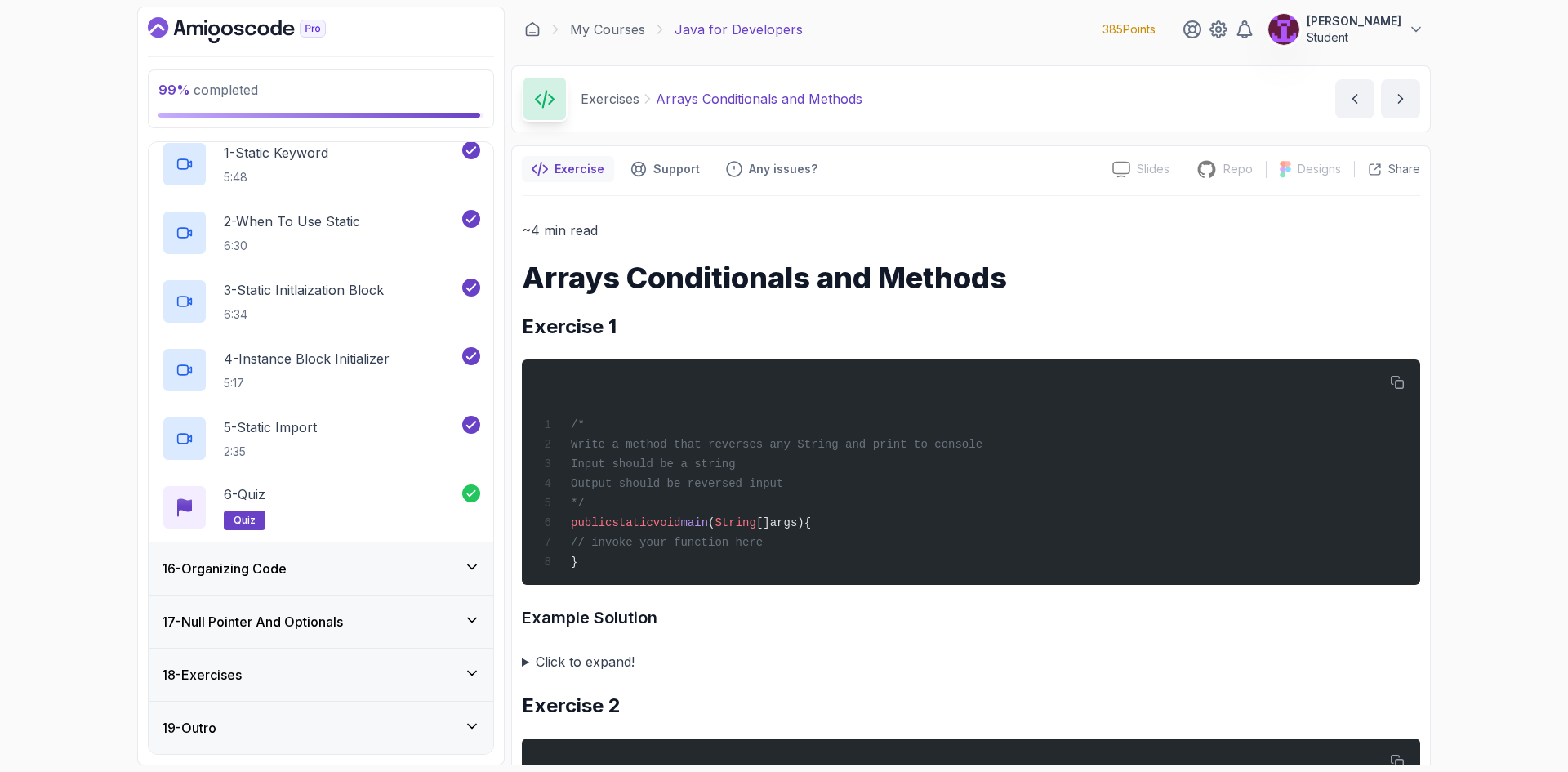
click at [456, 570] on div "16 - Organizing Code" at bounding box center [321, 568] width 318 height 20
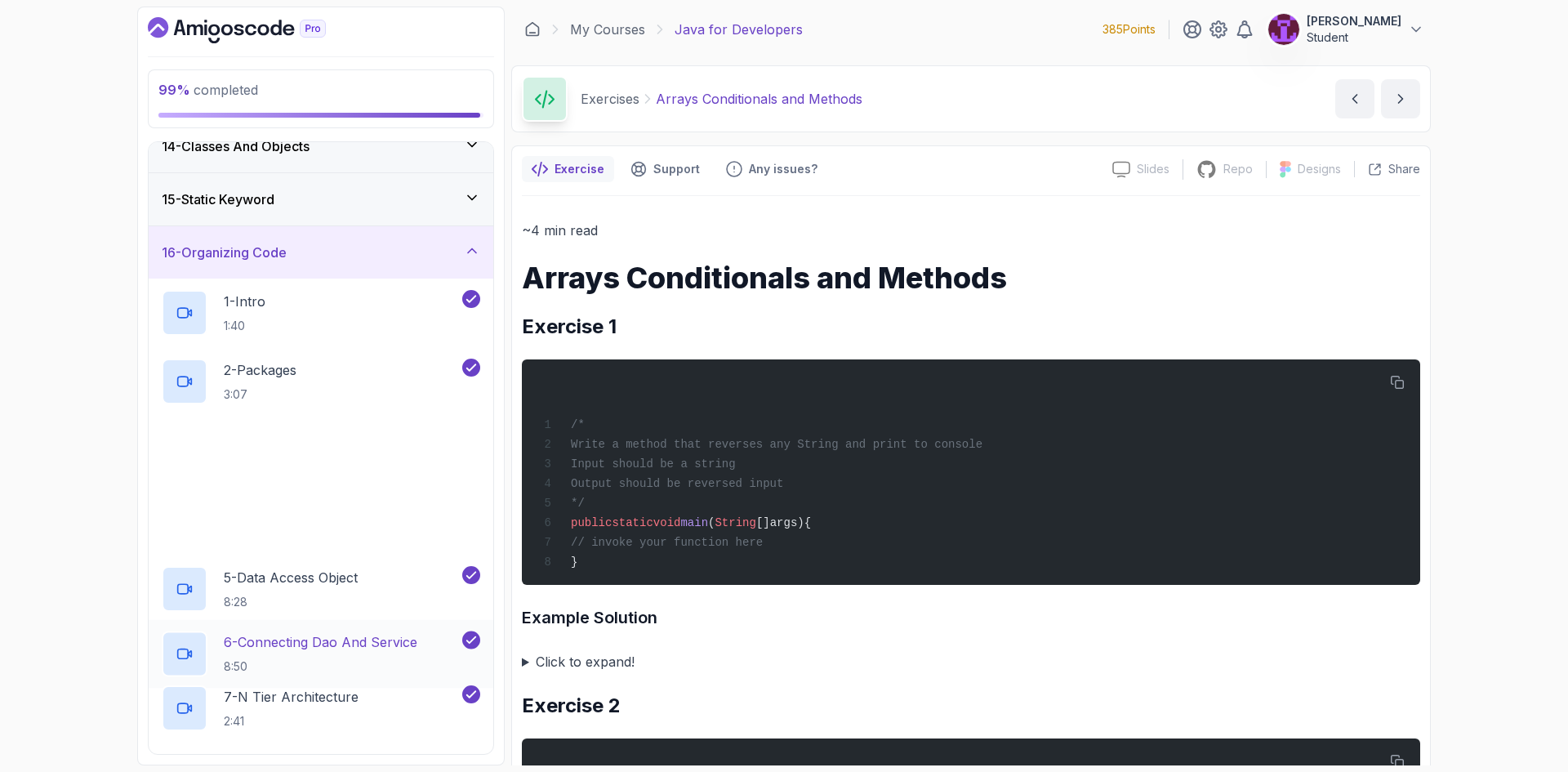
scroll to position [1013, 0]
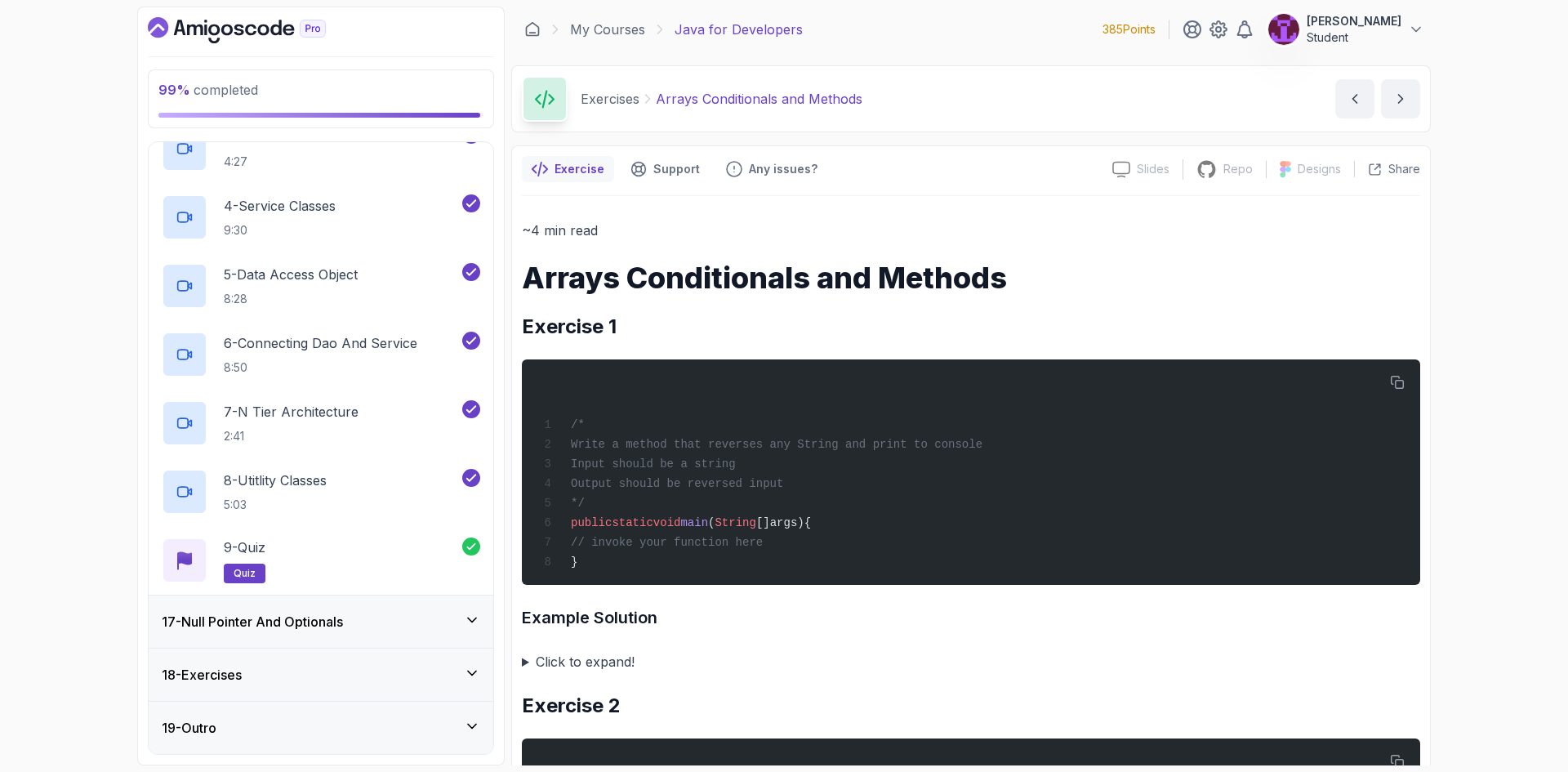
click at [462, 598] on div "17 - Null Pointer And Optionals" at bounding box center [321, 621] width 345 height 52
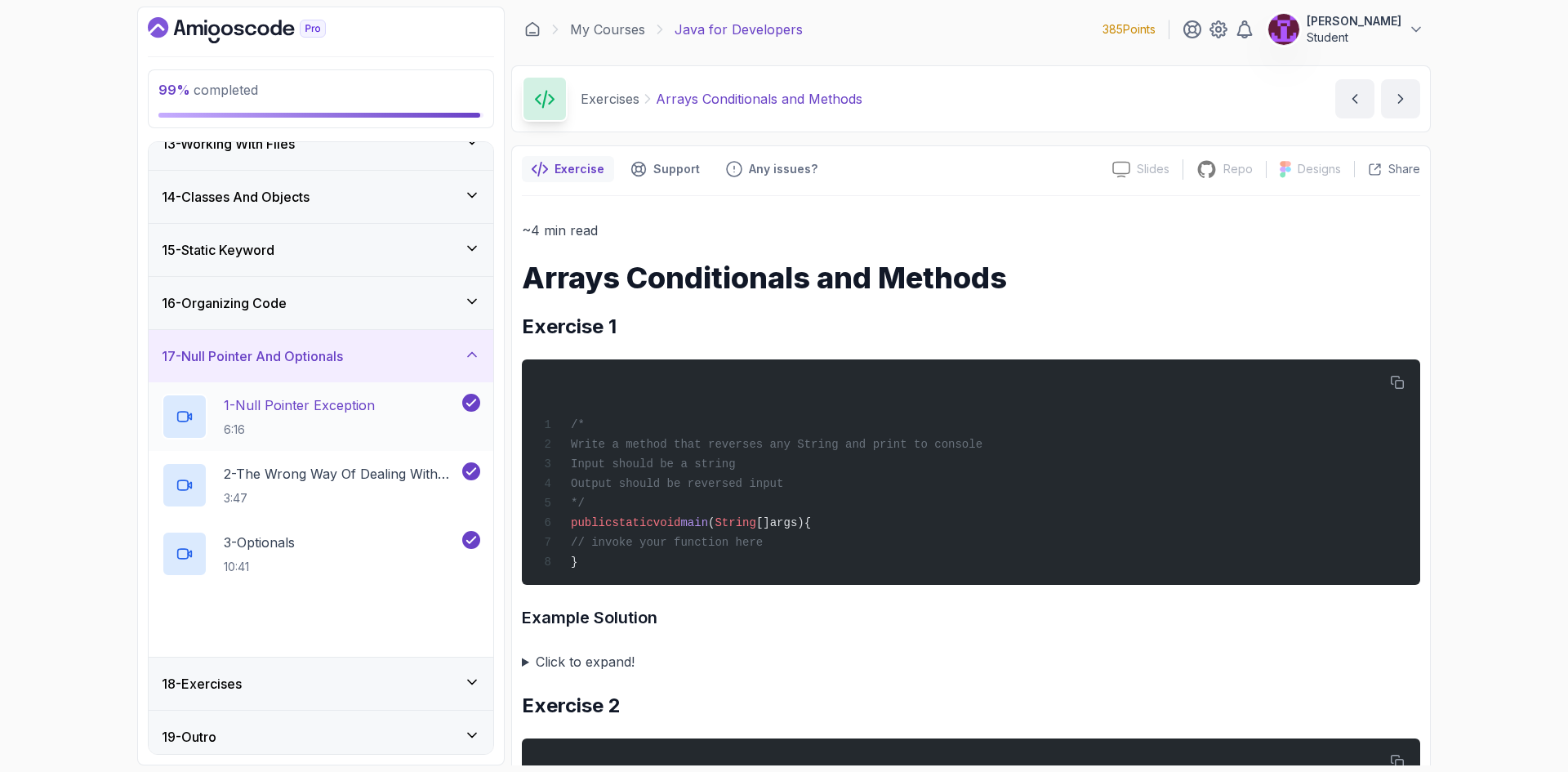
scroll to position [670, 0]
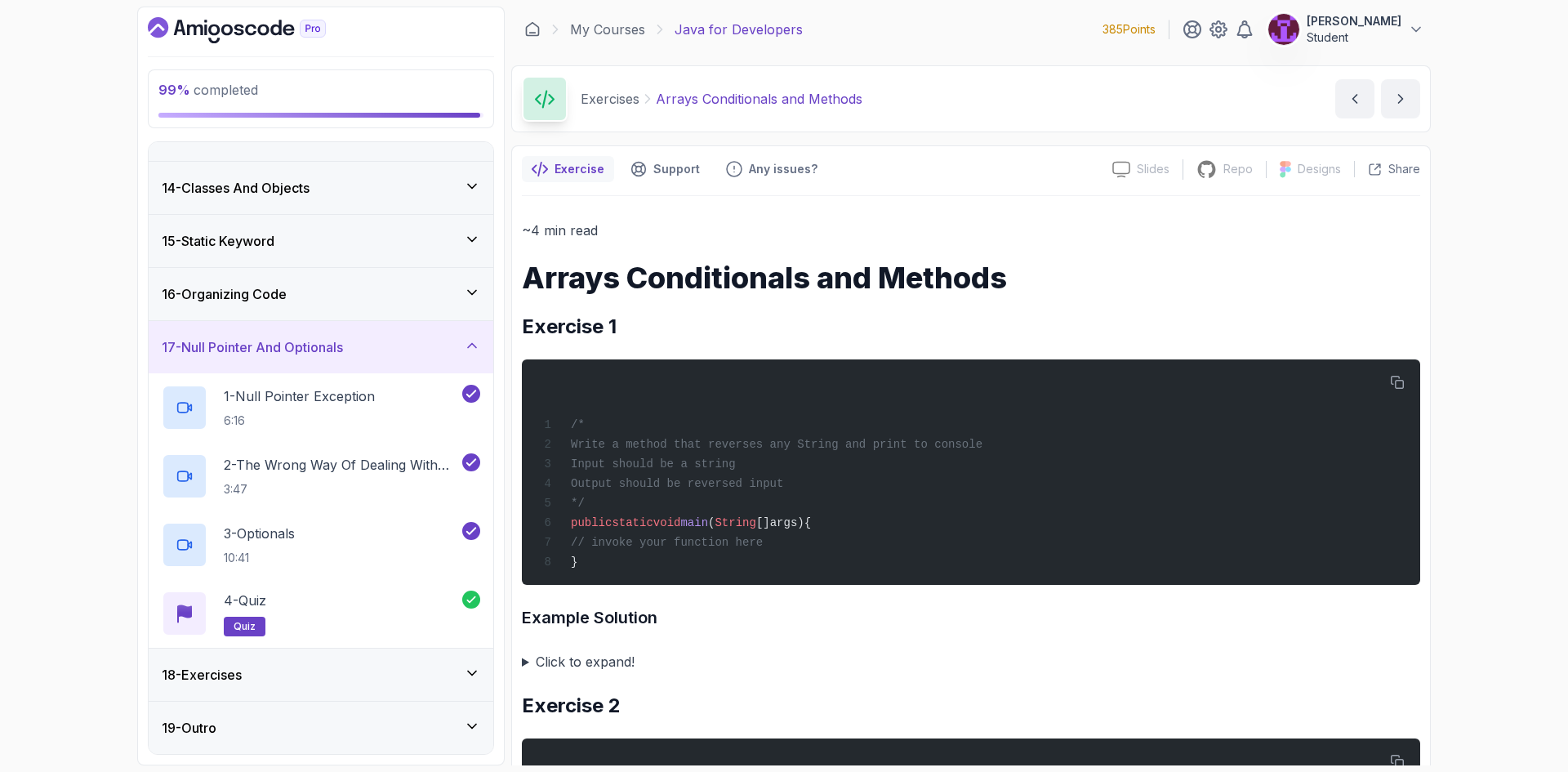
drag, startPoint x: 454, startPoint y: 669, endPoint x: 461, endPoint y: 580, distance: 89.3
click at [453, 668] on div "18 - Exercises" at bounding box center [321, 674] width 318 height 20
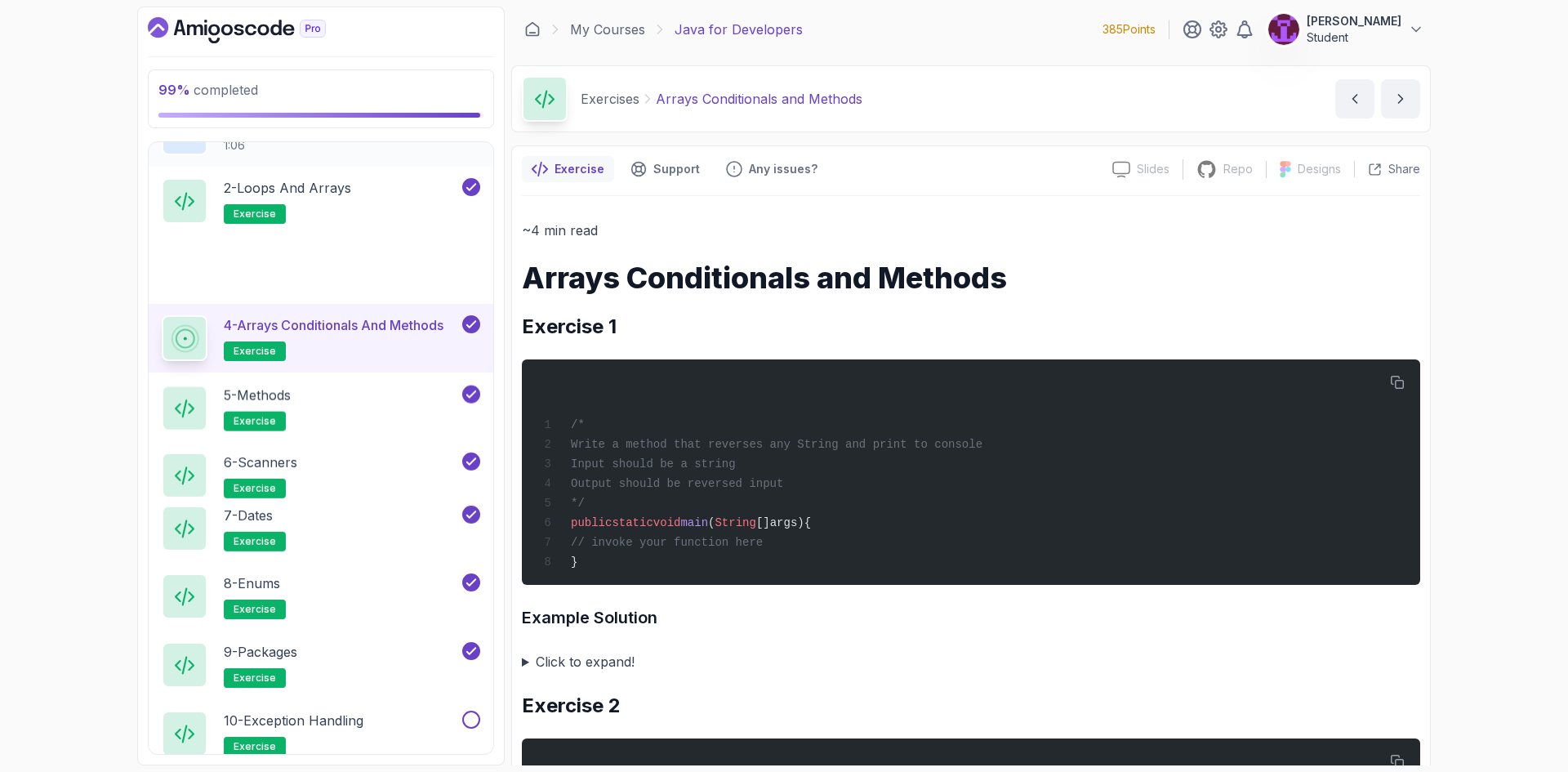
scroll to position [1288, 0]
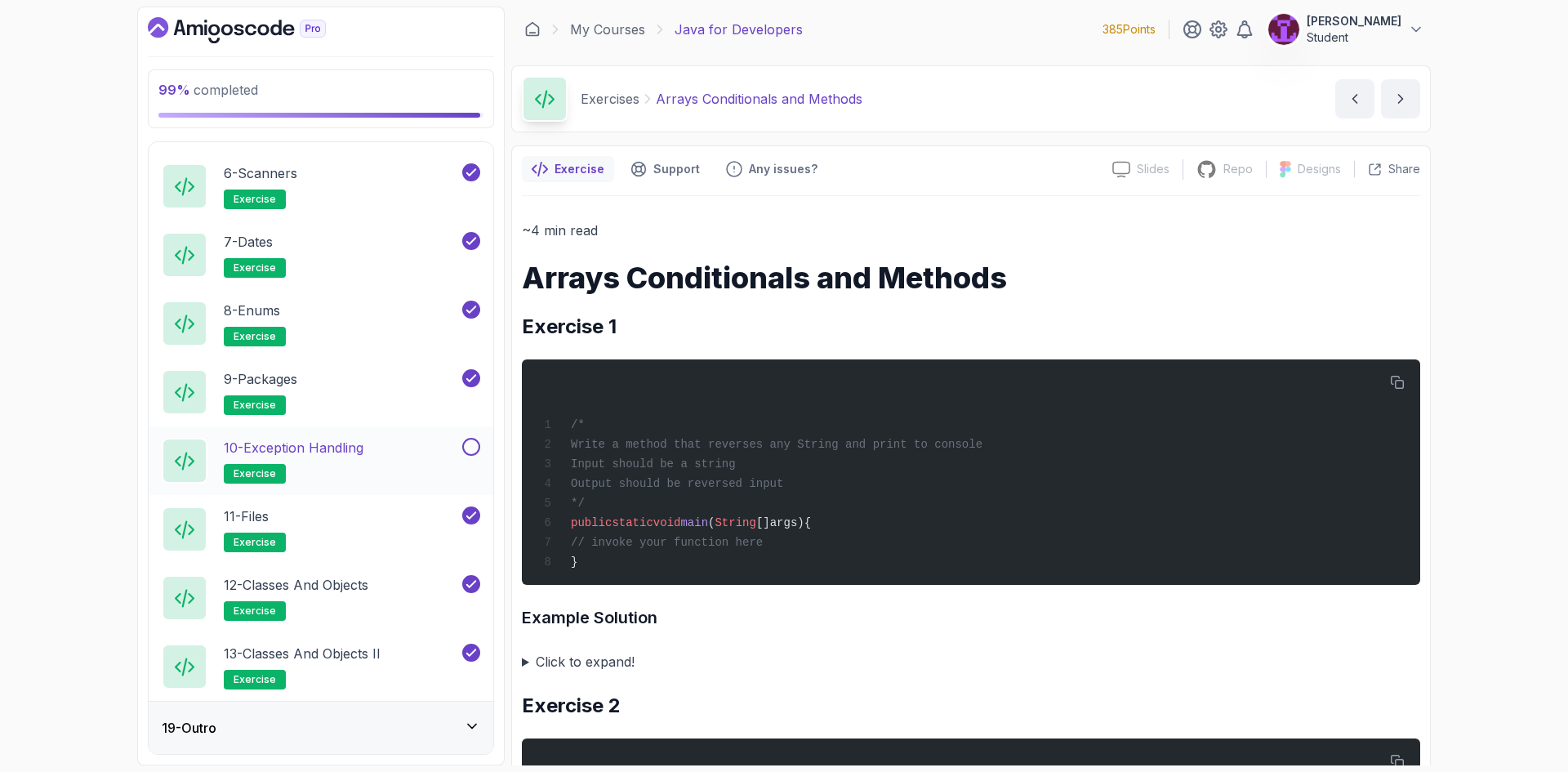
click at [475, 442] on button at bounding box center [470, 446] width 18 height 18
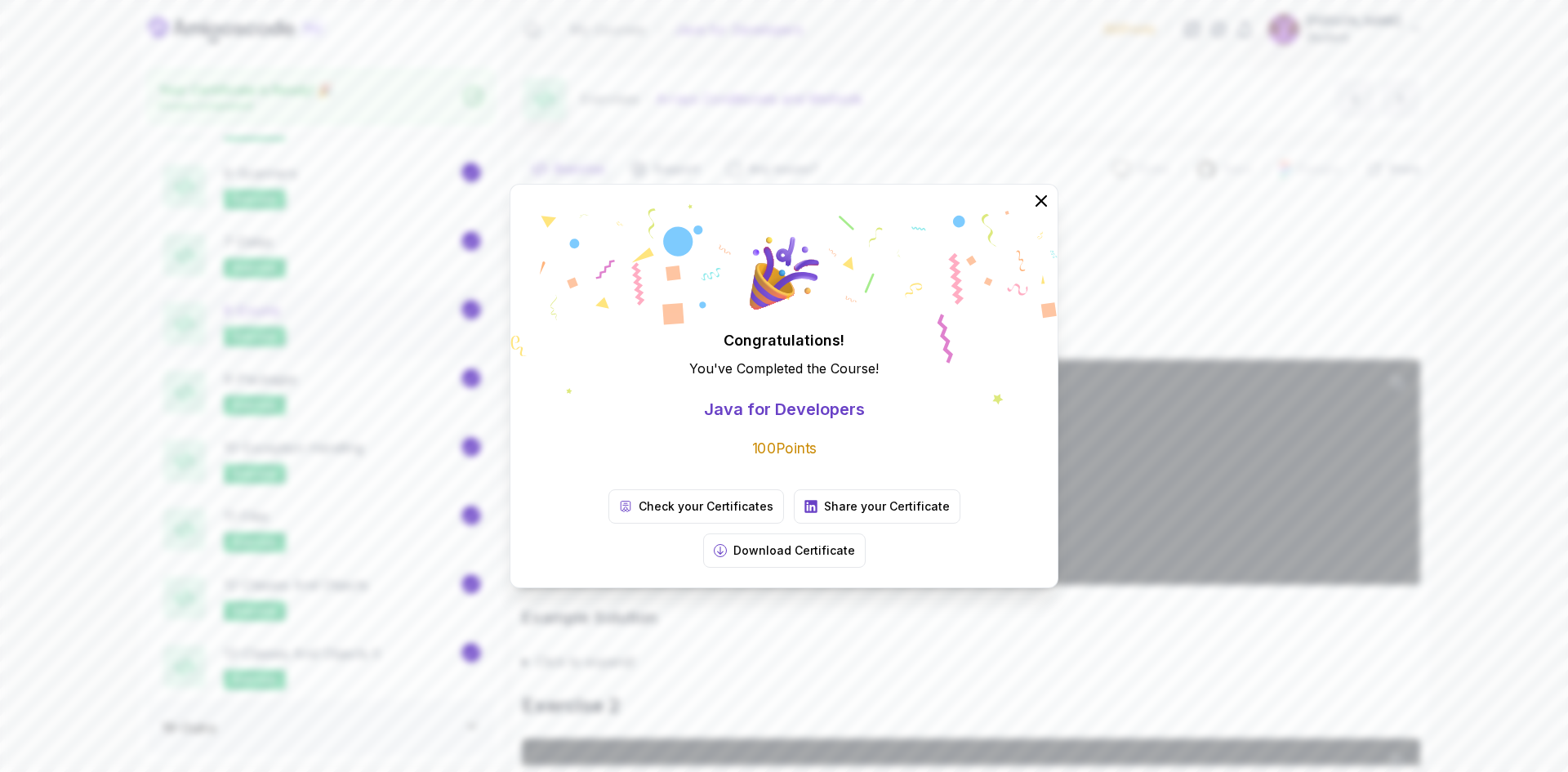
scroll to position [1282, 0]
click at [1038, 219] on button at bounding box center [1042, 201] width 36 height 36
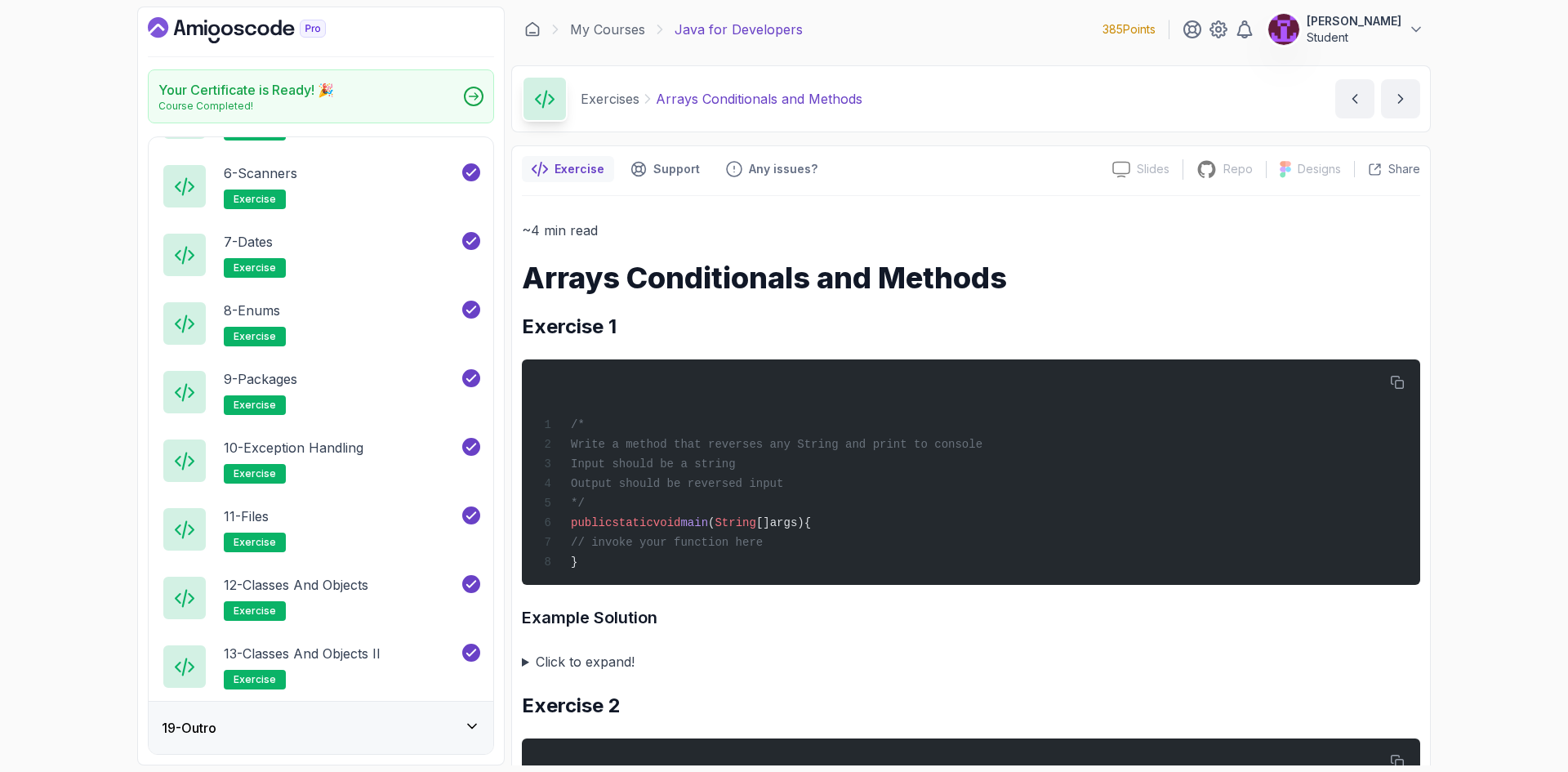
click at [760, 33] on p "Java for Developers" at bounding box center [738, 30] width 129 height 20
click at [660, 30] on icon at bounding box center [660, 30] width 4 height 9
click at [622, 24] on link "My Courses" at bounding box center [607, 30] width 75 height 20
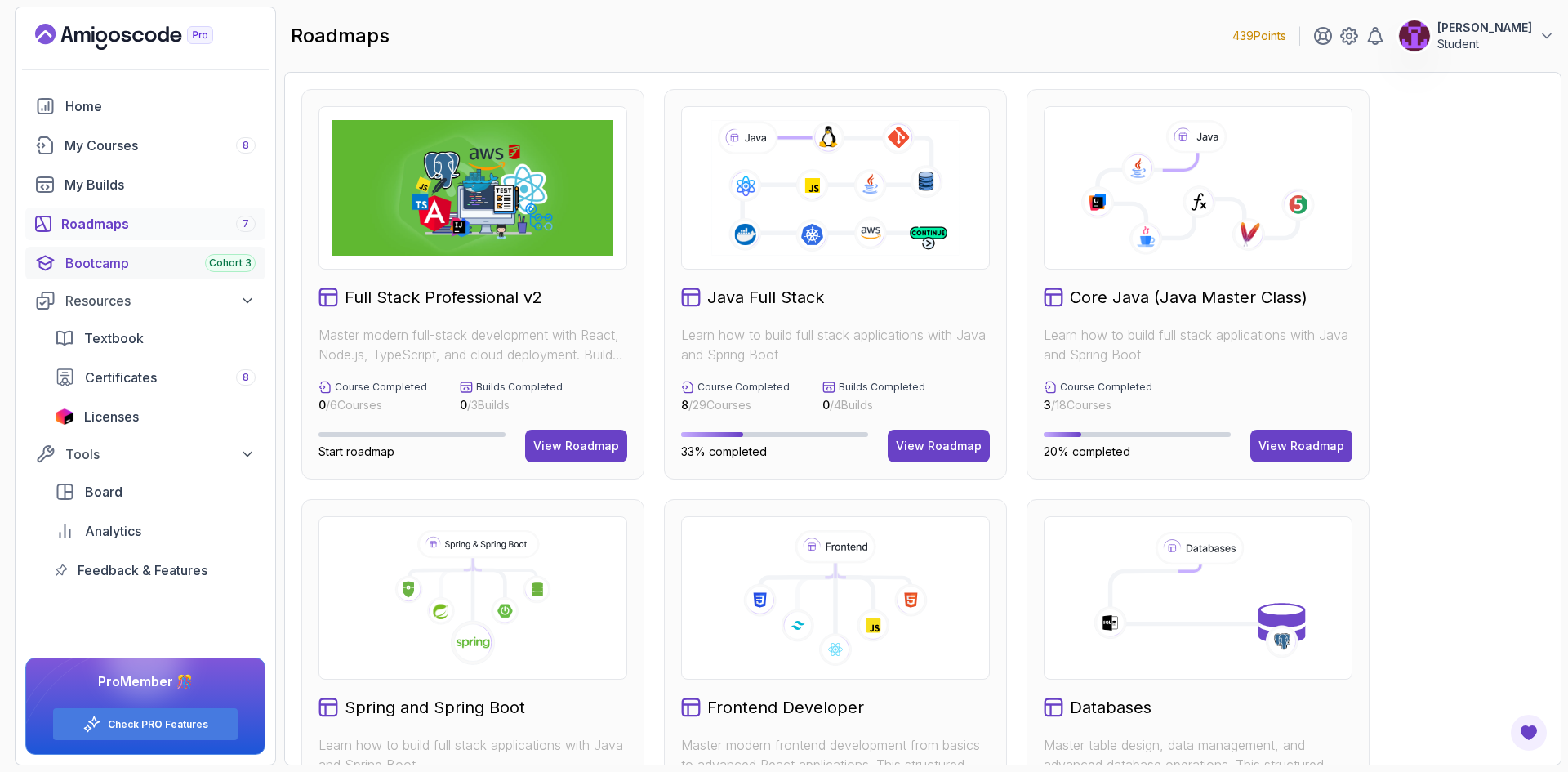
click at [181, 265] on div "Bootcamp Cohort 3" at bounding box center [161, 263] width 190 height 20
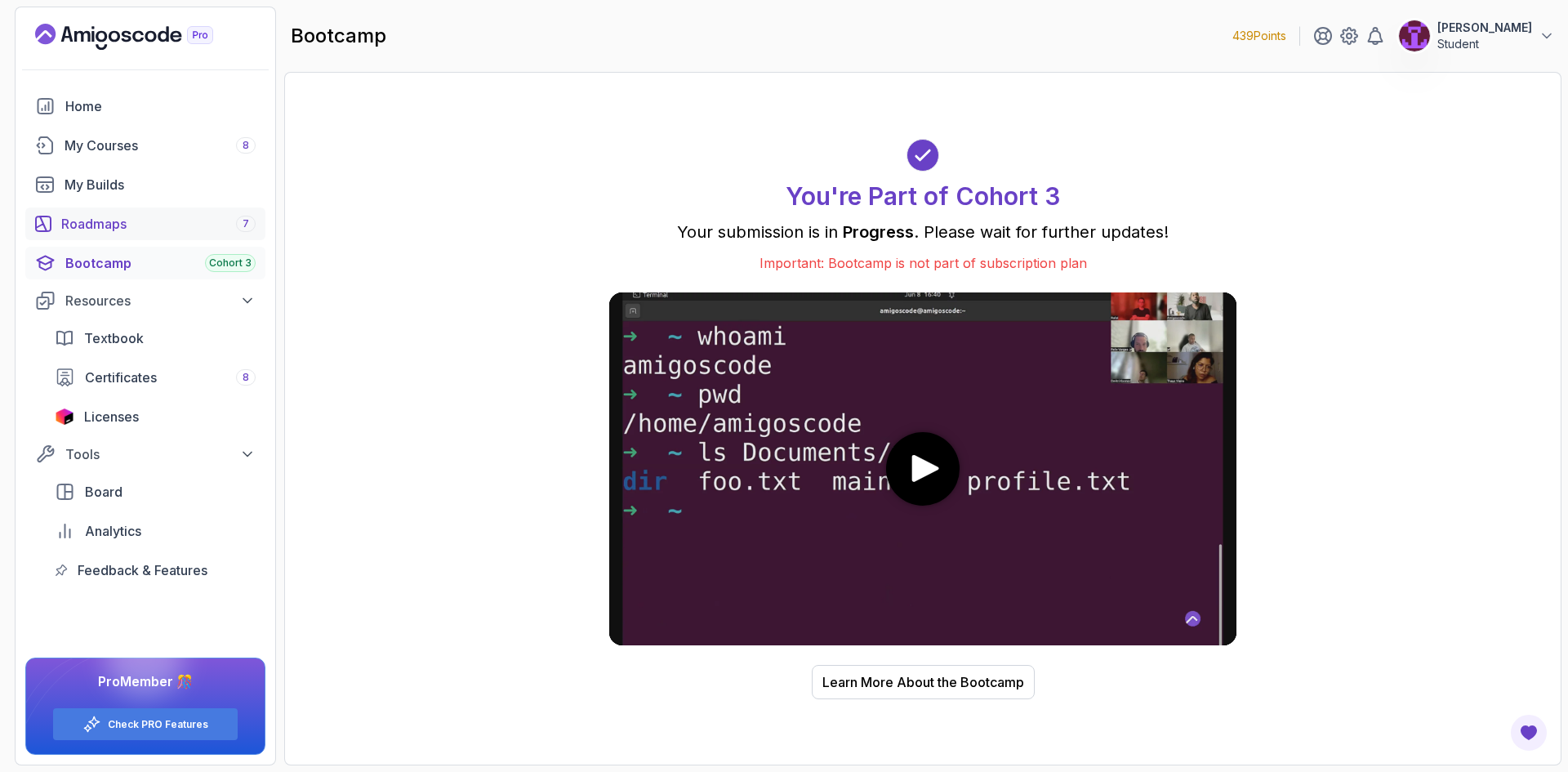
click at [173, 227] on div "Roadmaps 7" at bounding box center [158, 224] width 194 height 20
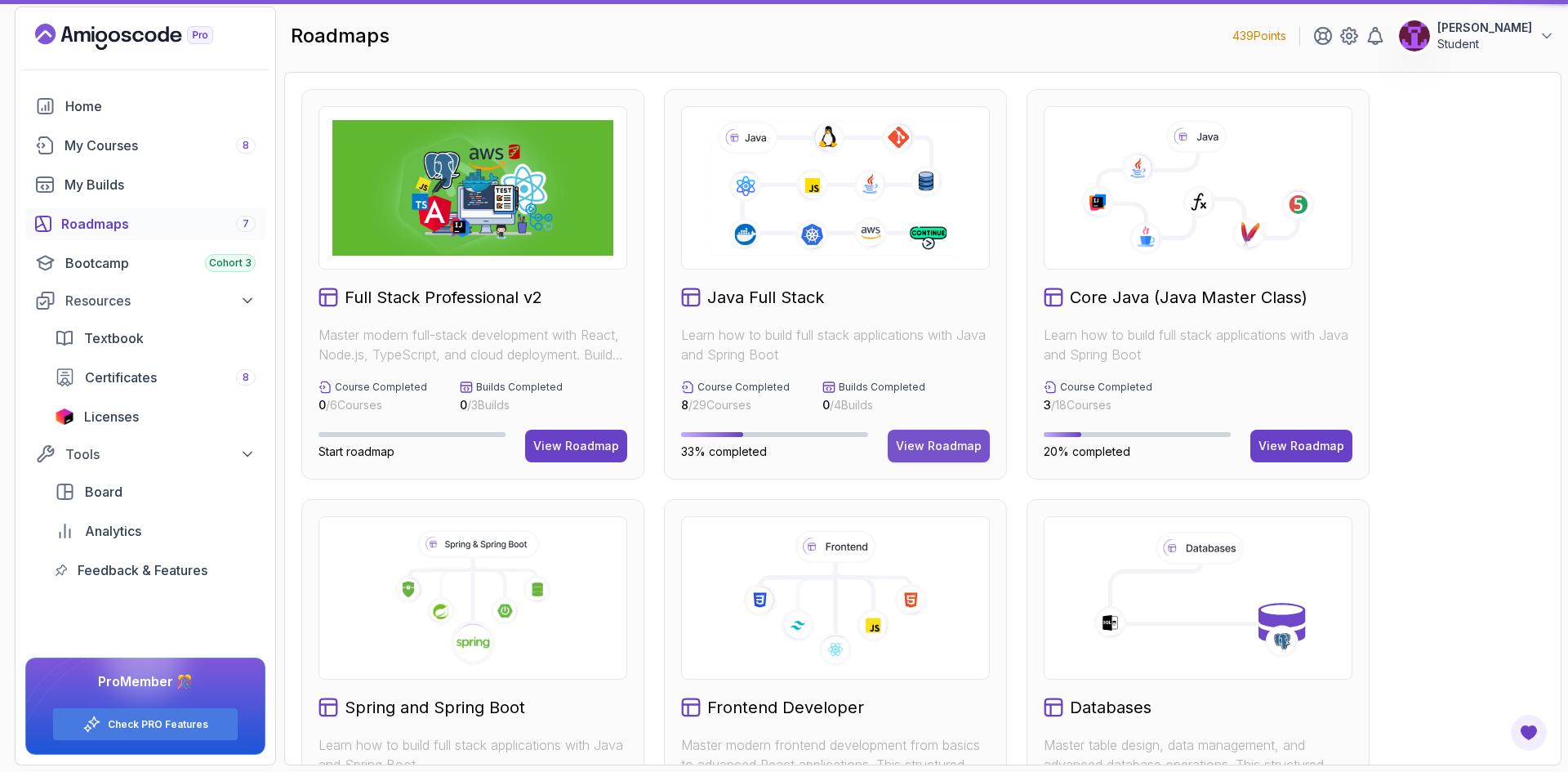
click at [947, 454] on button "View Roadmap" at bounding box center [938, 445] width 102 height 32
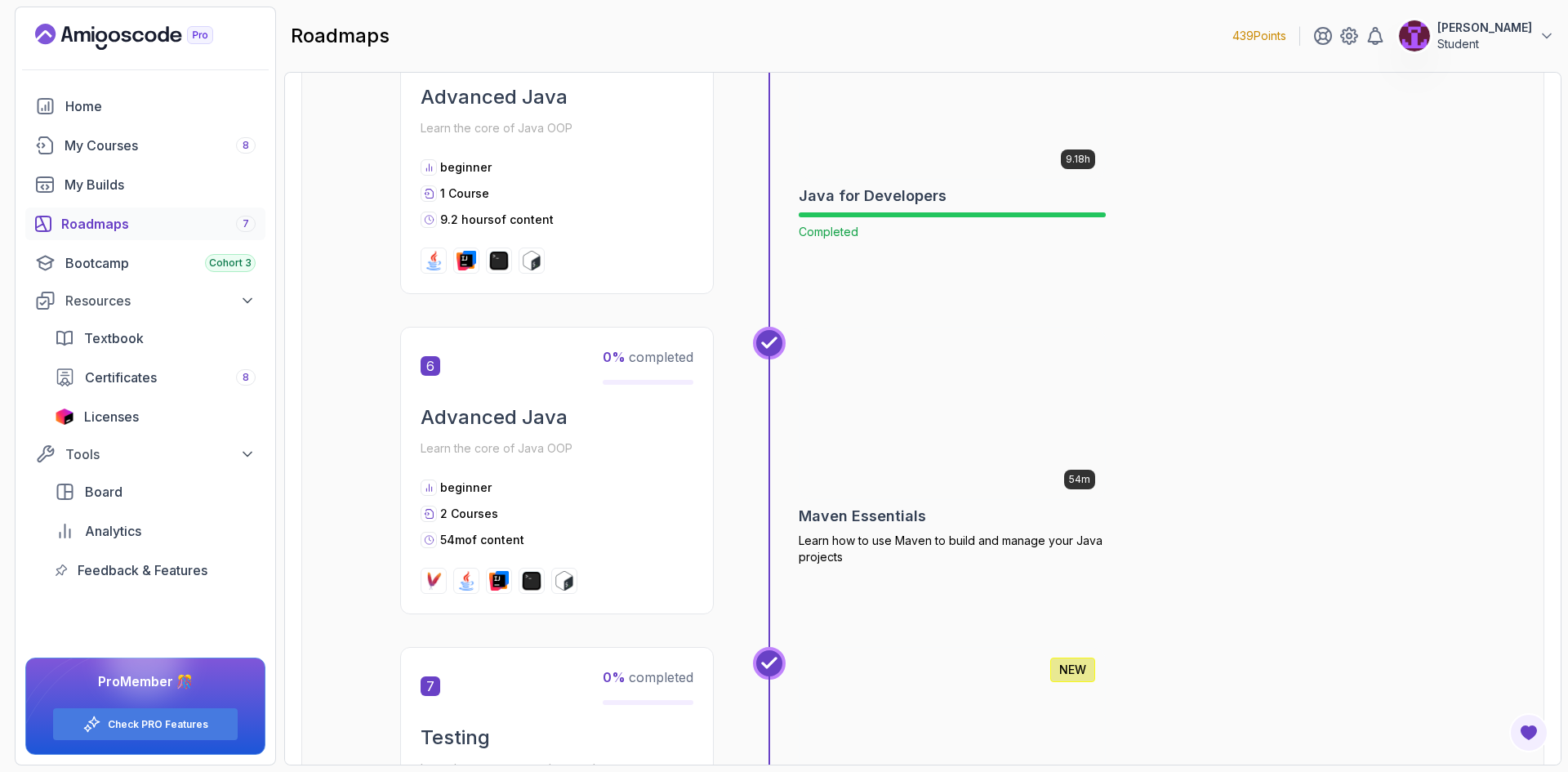
scroll to position [1860, 0]
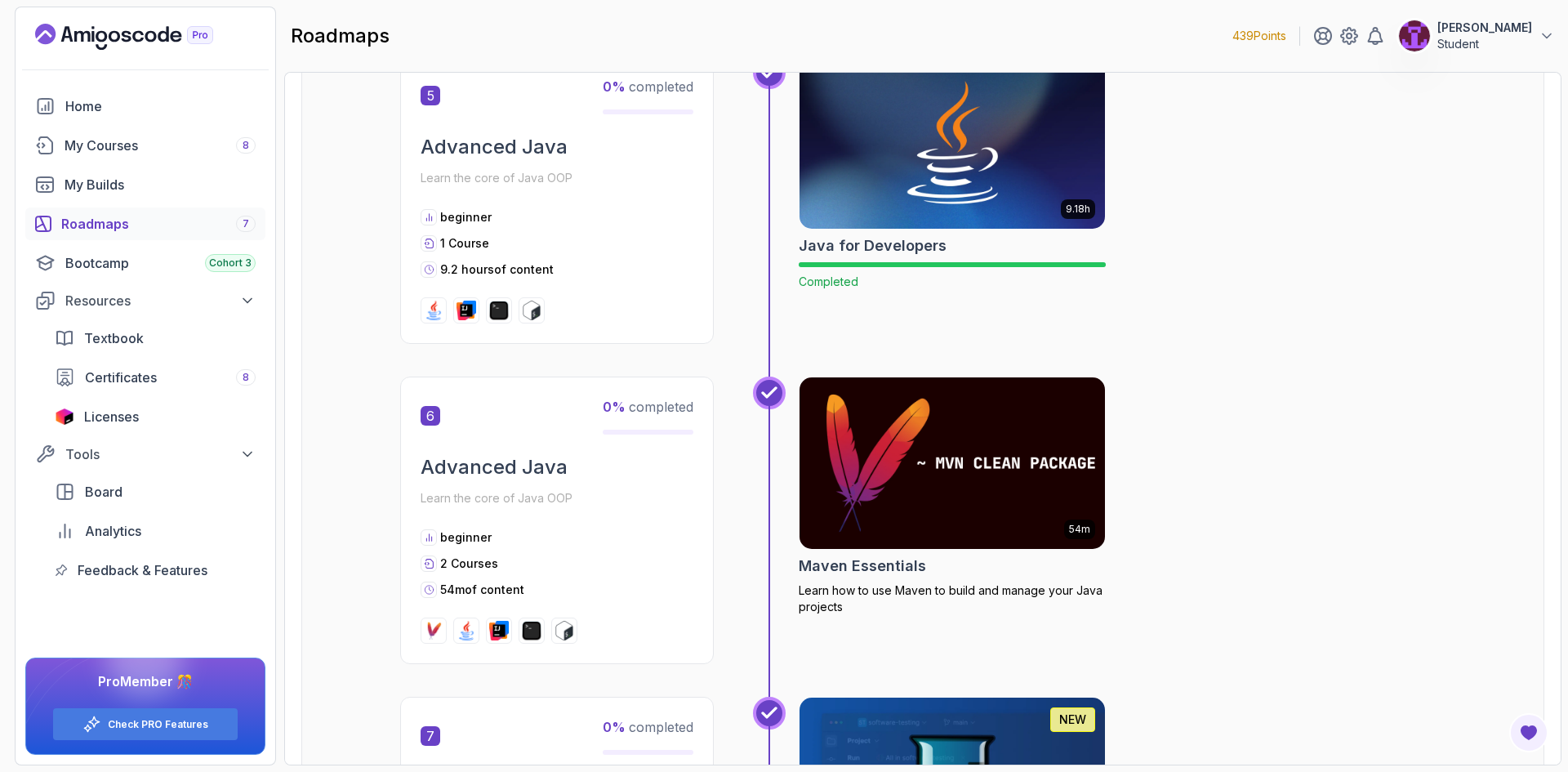
click at [872, 476] on img at bounding box center [952, 463] width 321 height 180
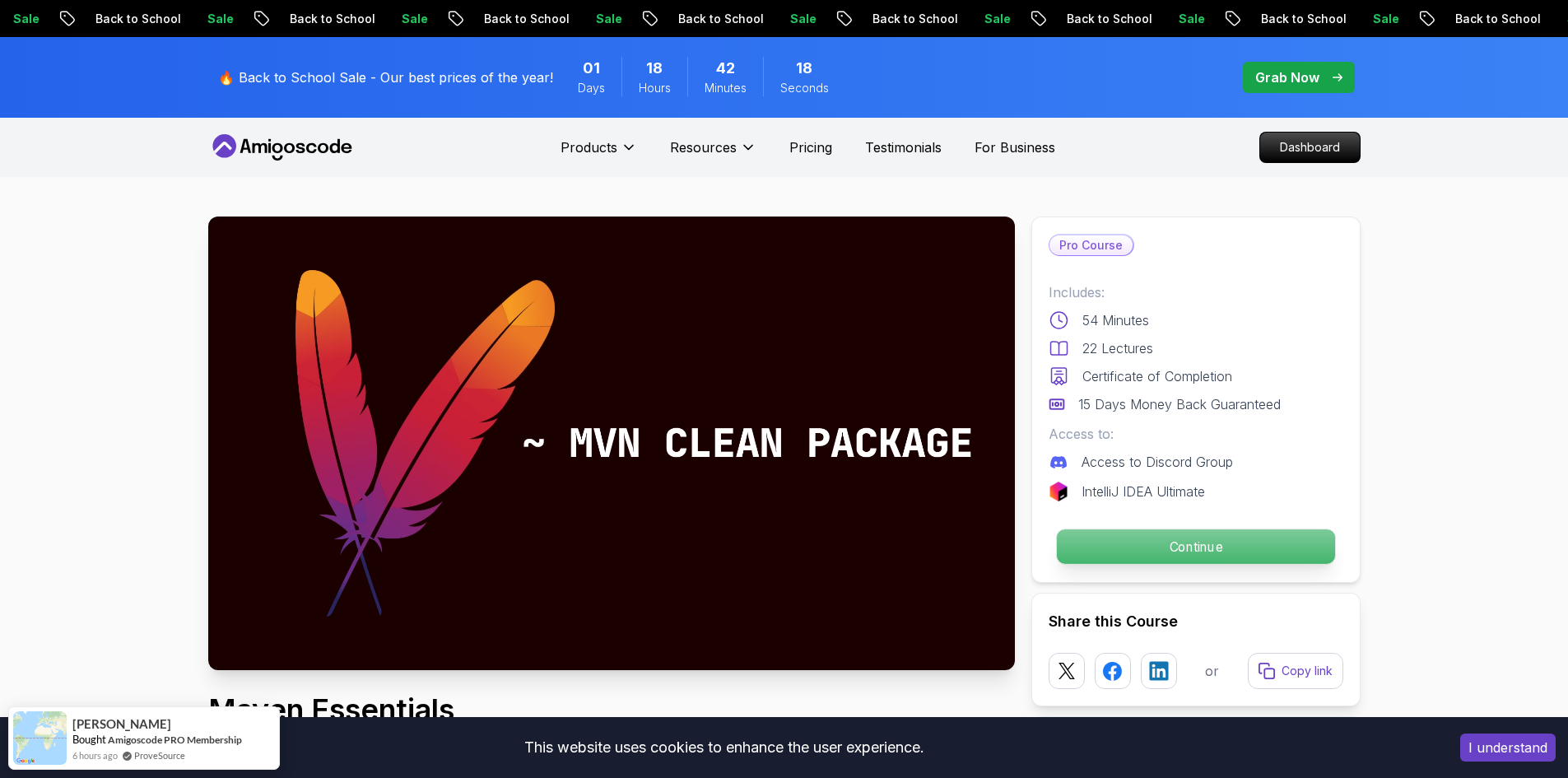
click at [1194, 555] on p "Continue" at bounding box center [1195, 546] width 278 height 35
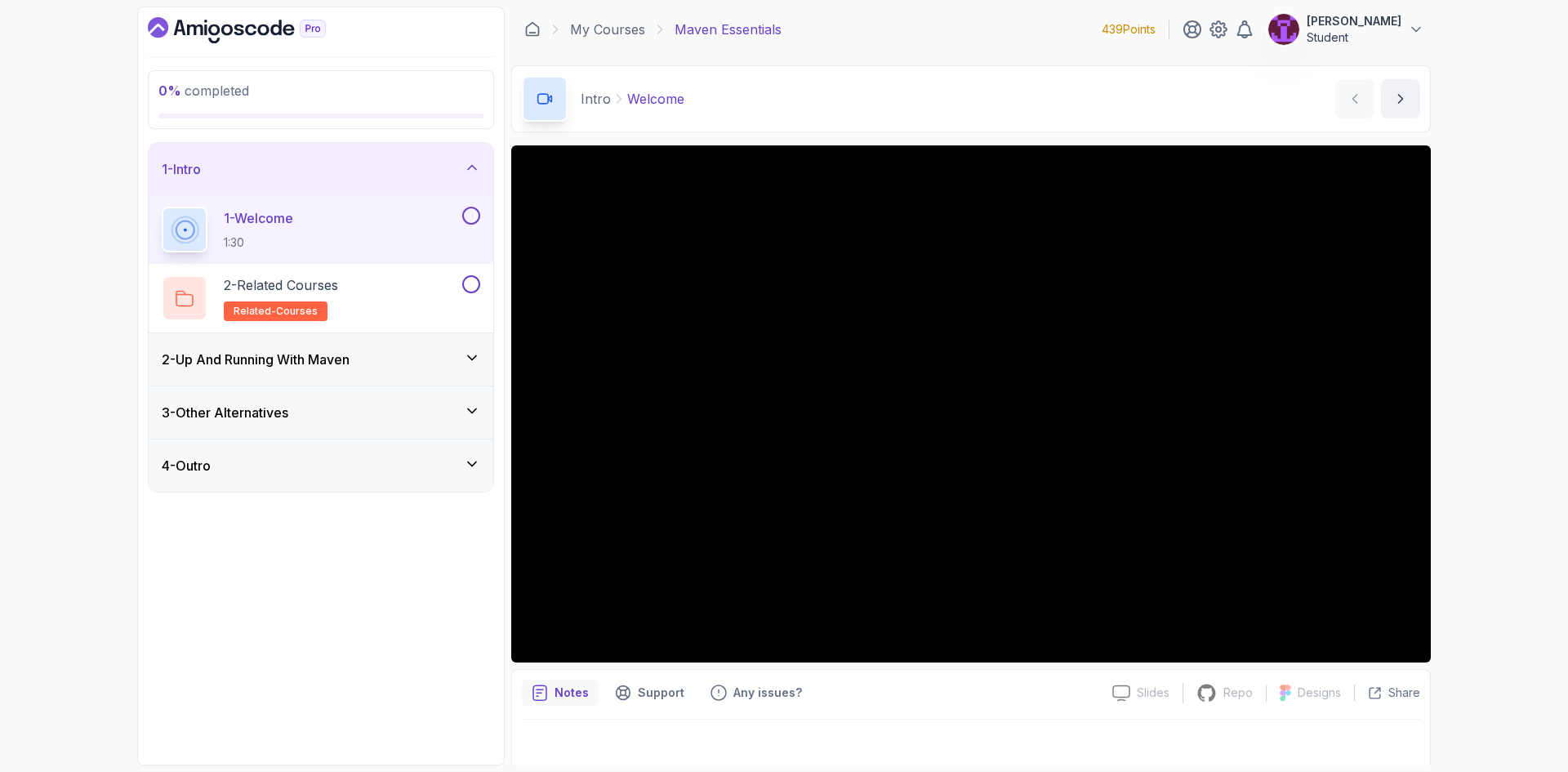
click at [472, 216] on button at bounding box center [470, 215] width 18 height 18
click at [473, 274] on div "2 - Related Courses related-courses" at bounding box center [321, 298] width 345 height 69
click at [461, 362] on div "2 - Up And Running With Maven" at bounding box center [321, 359] width 318 height 20
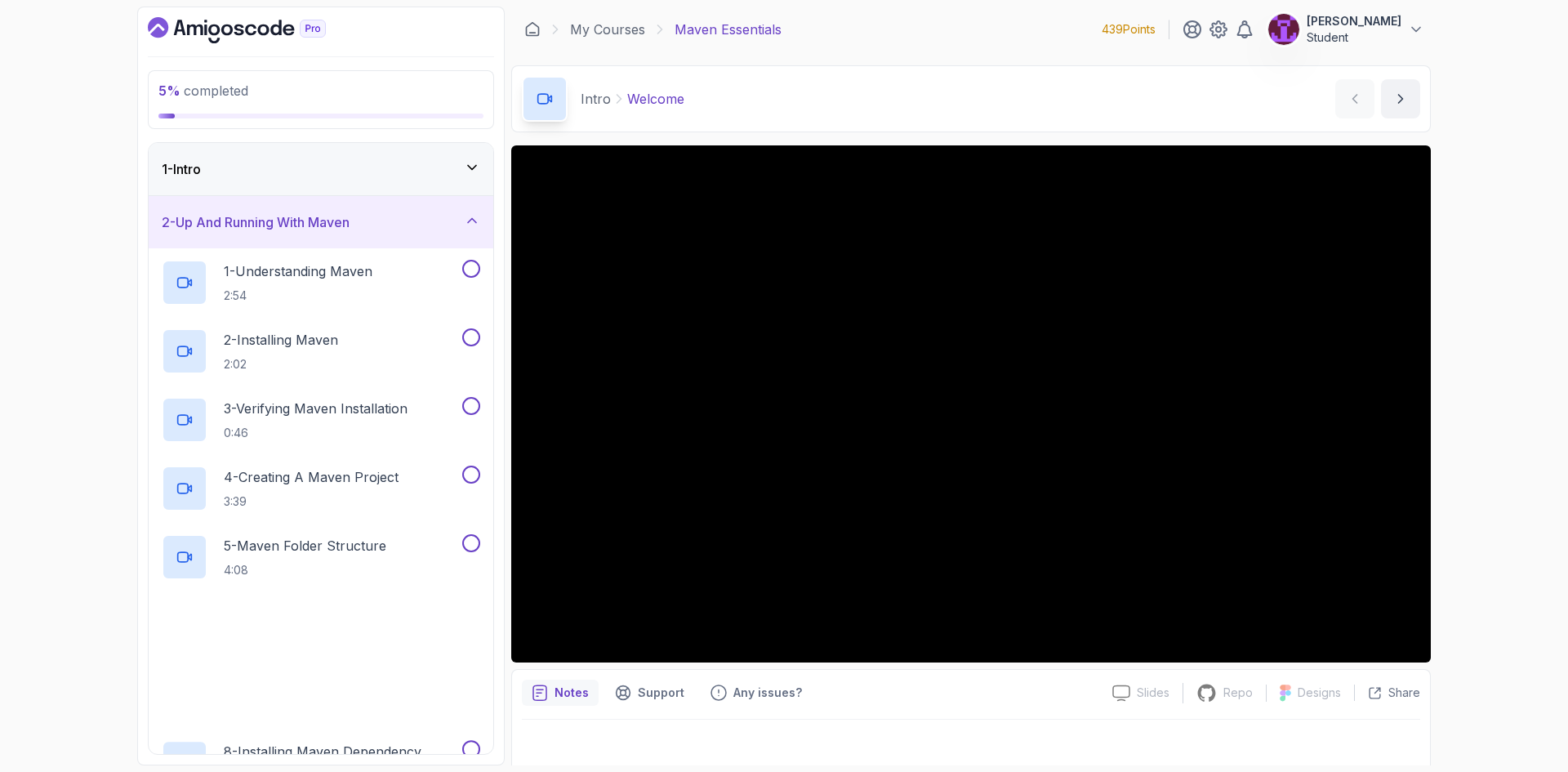
click at [465, 175] on div "1 - Intro" at bounding box center [321, 168] width 318 height 20
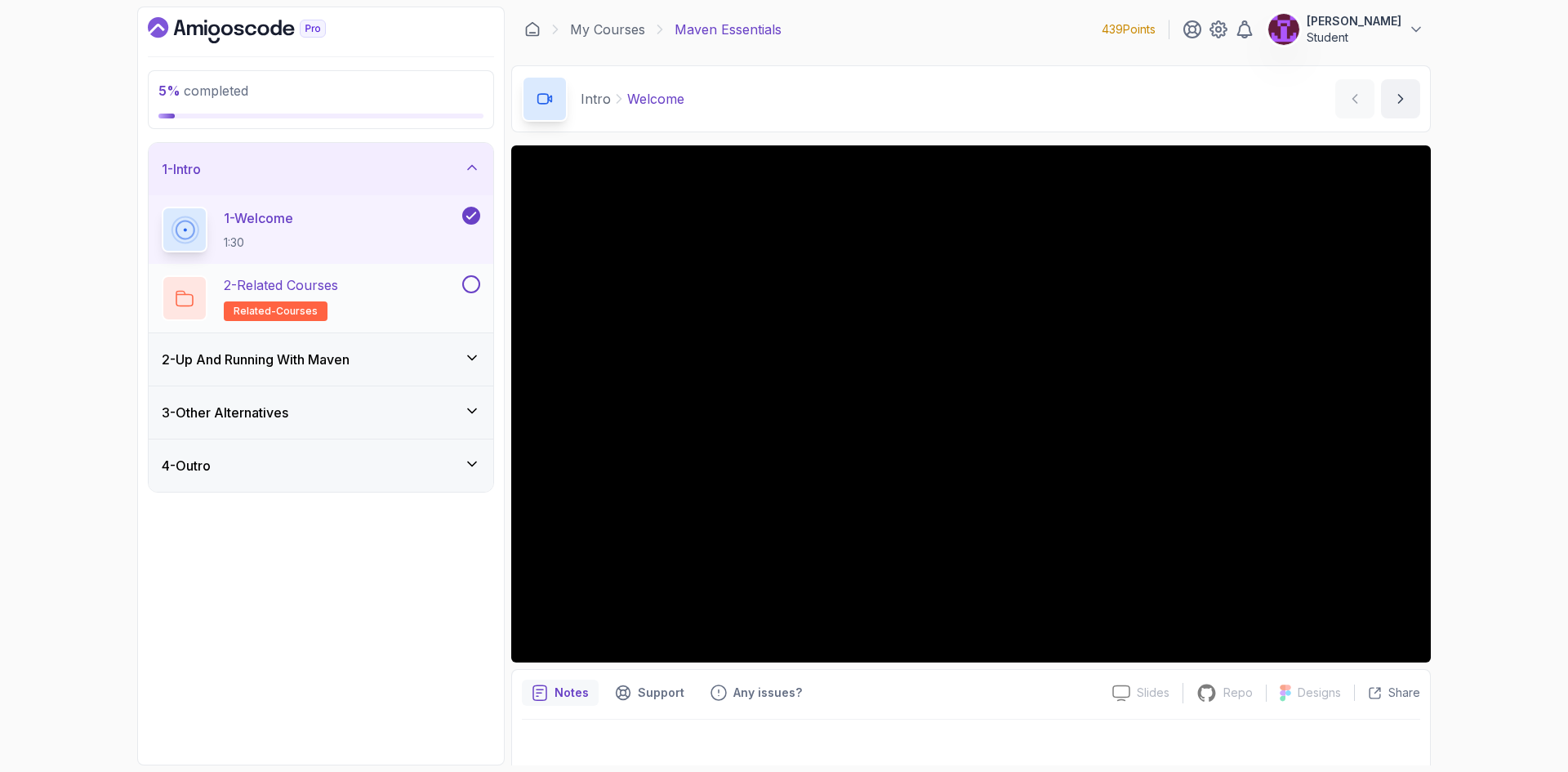
click at [473, 284] on button at bounding box center [470, 284] width 18 height 18
click at [468, 174] on icon at bounding box center [471, 167] width 16 height 16
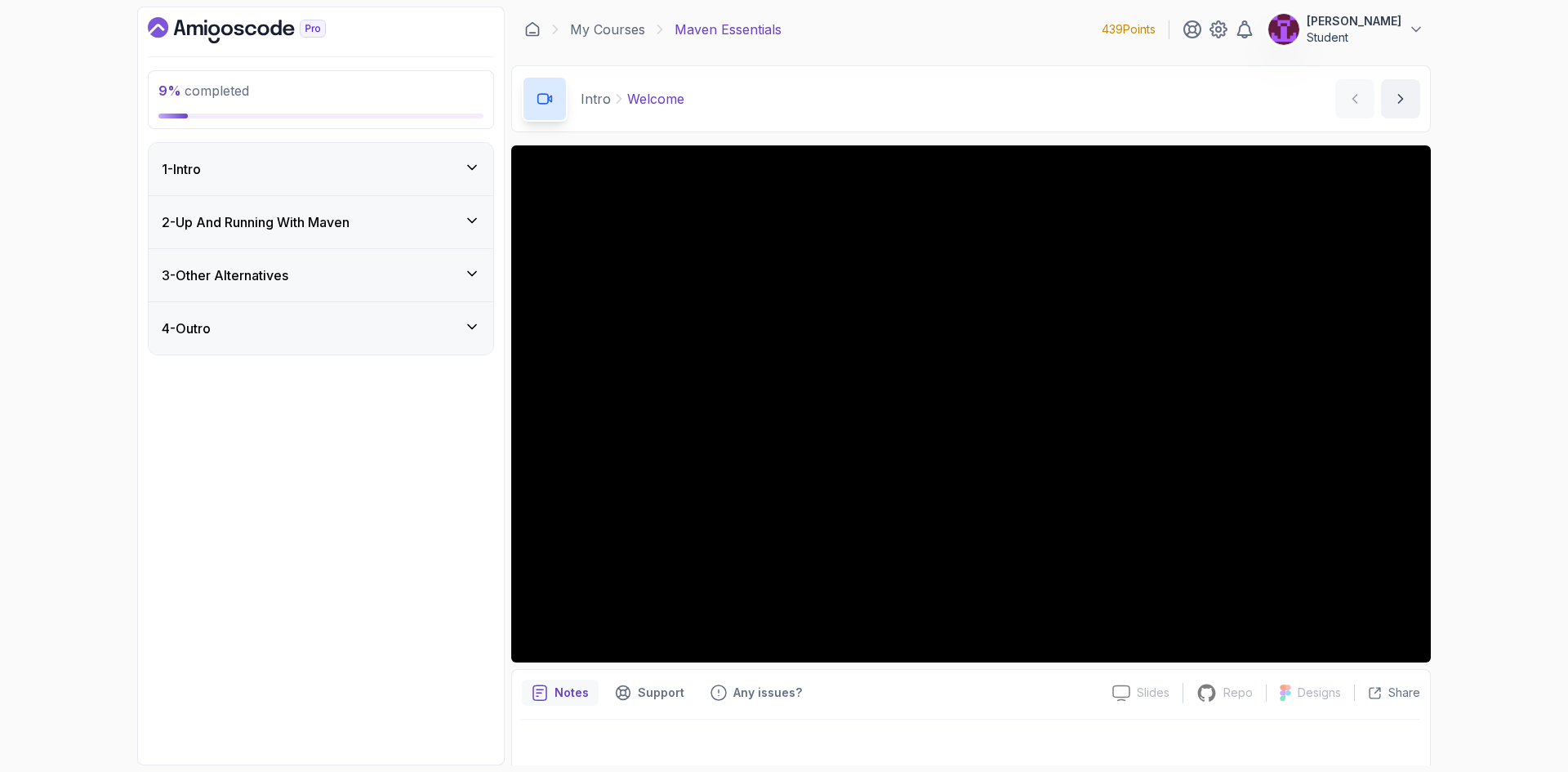
click at [473, 209] on div "2 - Up And Running With Maven" at bounding box center [321, 222] width 345 height 52
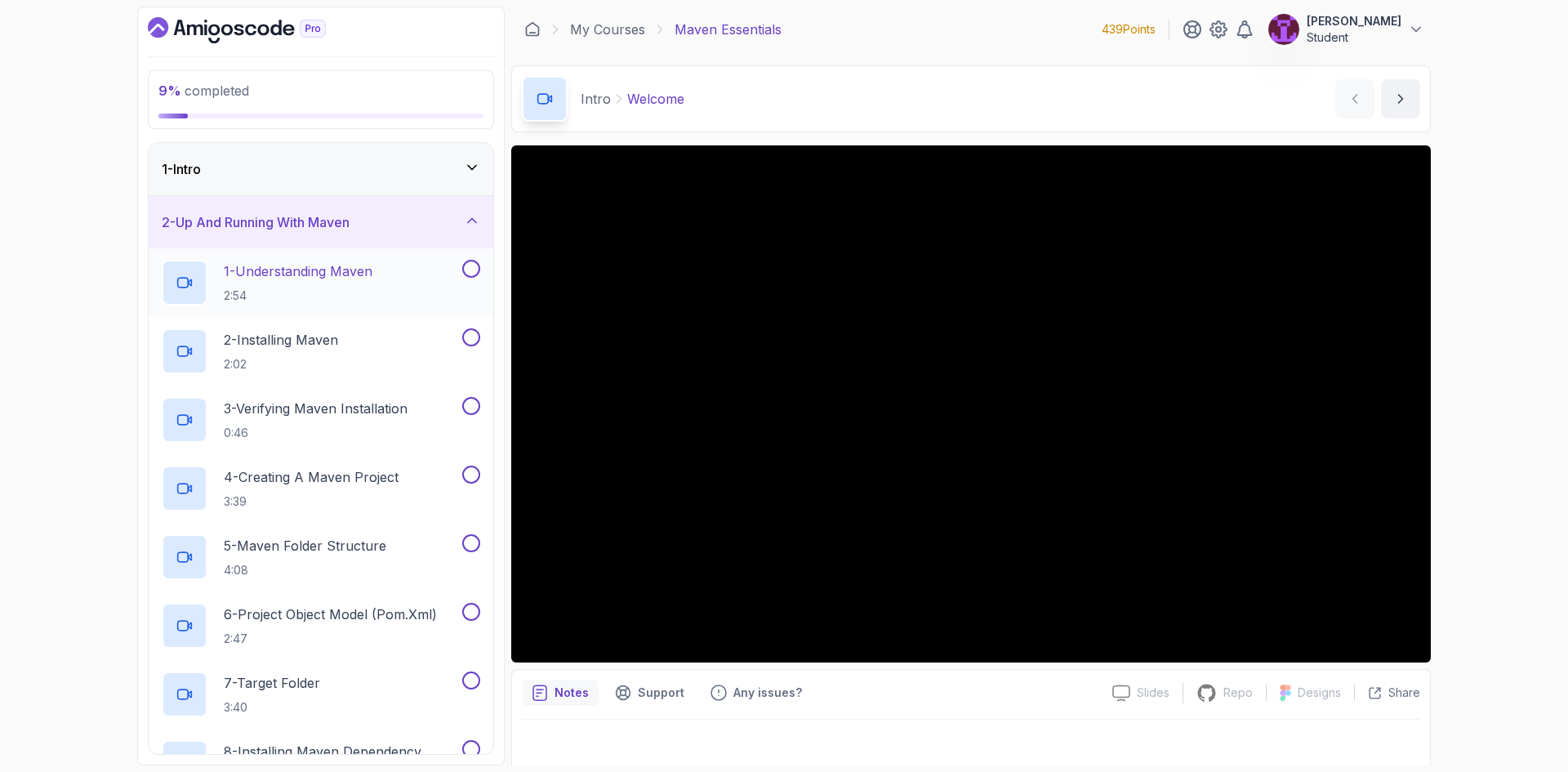
click at [406, 284] on div "1 - Understanding Maven 2:54" at bounding box center [310, 283] width 297 height 46
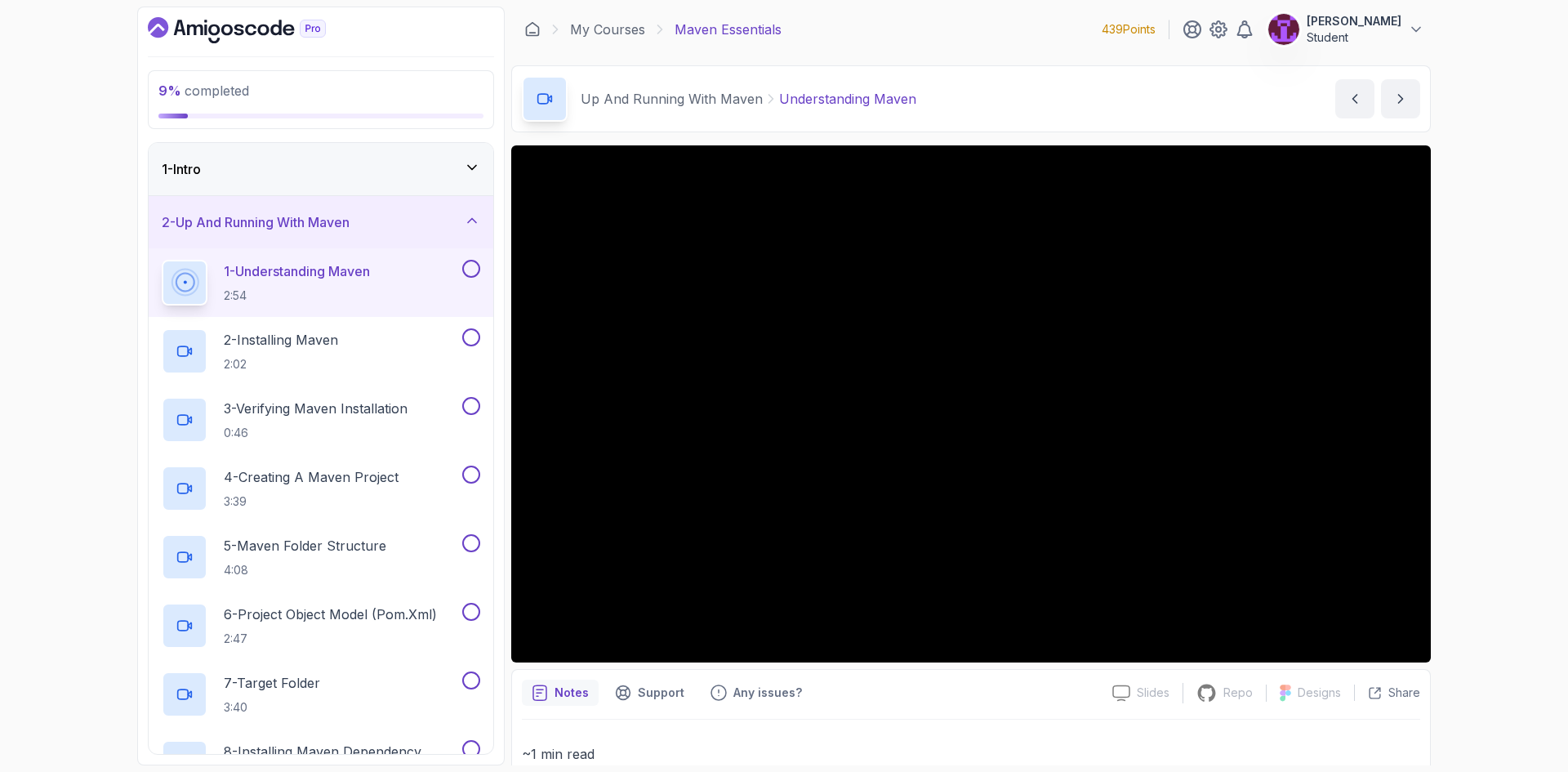
click at [473, 273] on button at bounding box center [470, 268] width 18 height 18
click at [471, 336] on button at bounding box center [470, 337] width 18 height 18
click at [467, 407] on button at bounding box center [470, 406] width 18 height 18
click at [423, 486] on div "4 - Creating A Maven Project 3:39" at bounding box center [310, 488] width 297 height 46
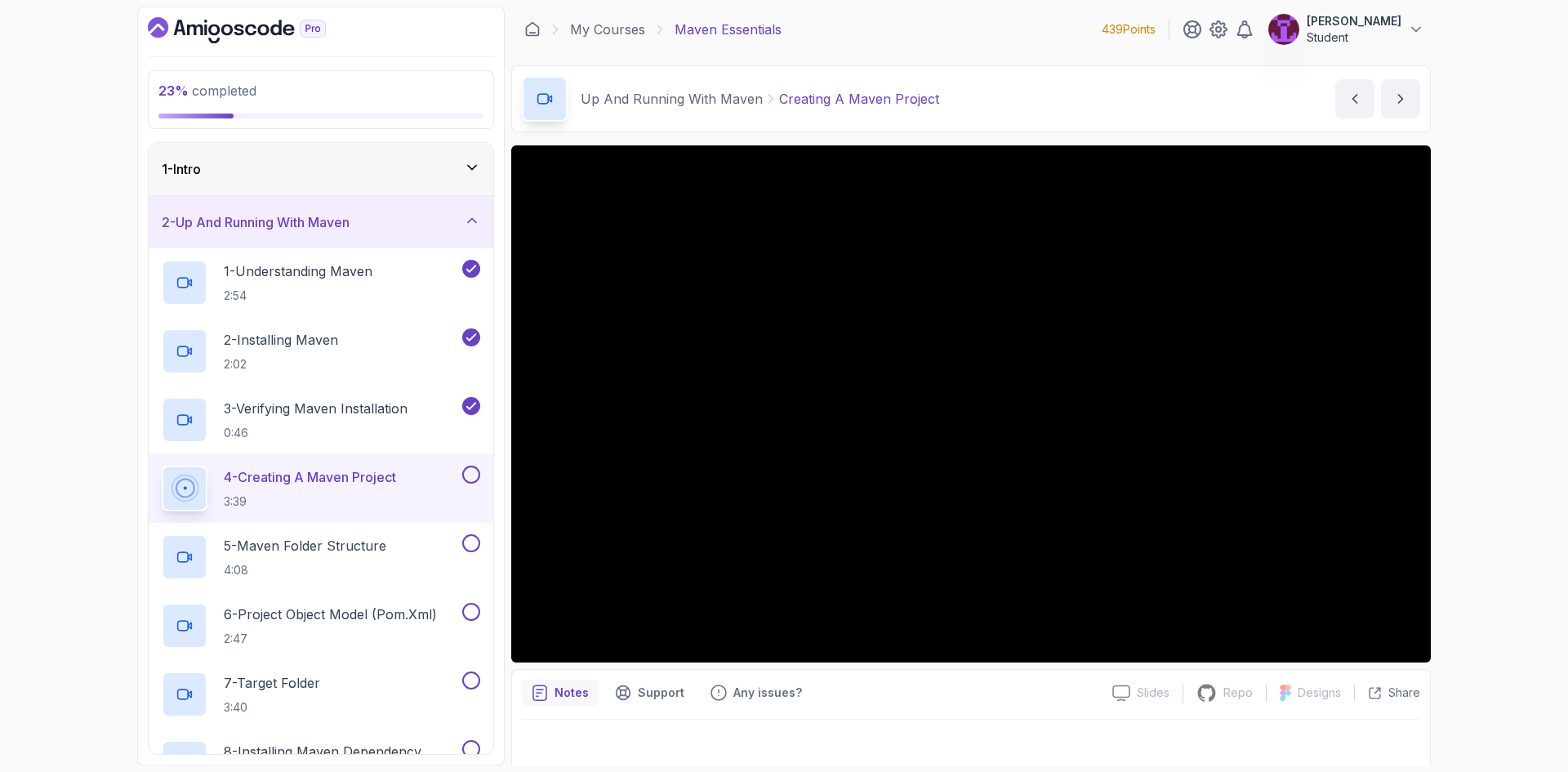
click at [464, 472] on button at bounding box center [470, 474] width 18 height 18
click at [365, 554] on p "5 - Maven Folder Structure" at bounding box center [305, 545] width 163 height 20
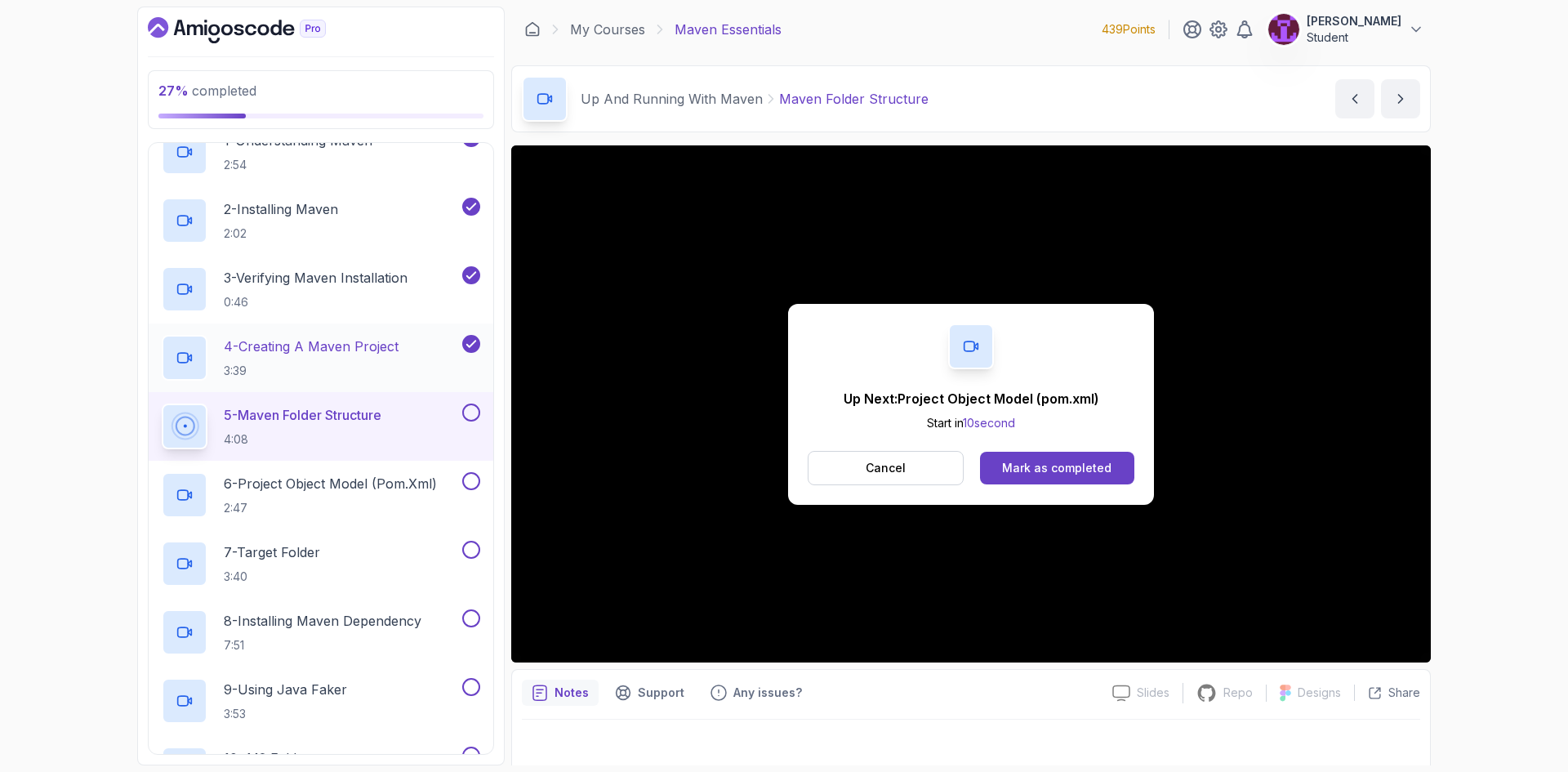
scroll to position [164, 0]
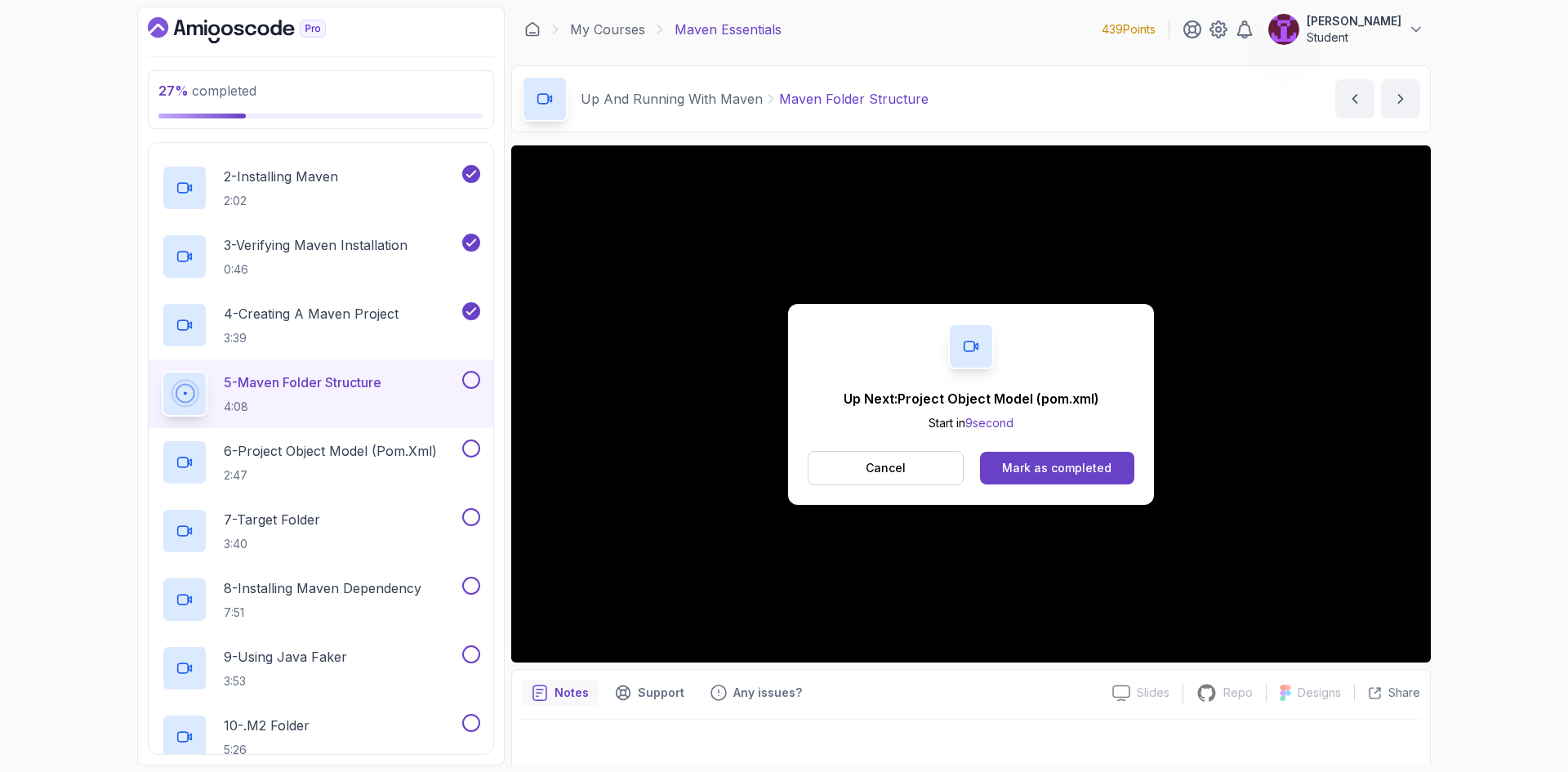
click at [474, 385] on button at bounding box center [470, 379] width 18 height 18
click at [391, 479] on p "2:47" at bounding box center [330, 475] width 213 height 16
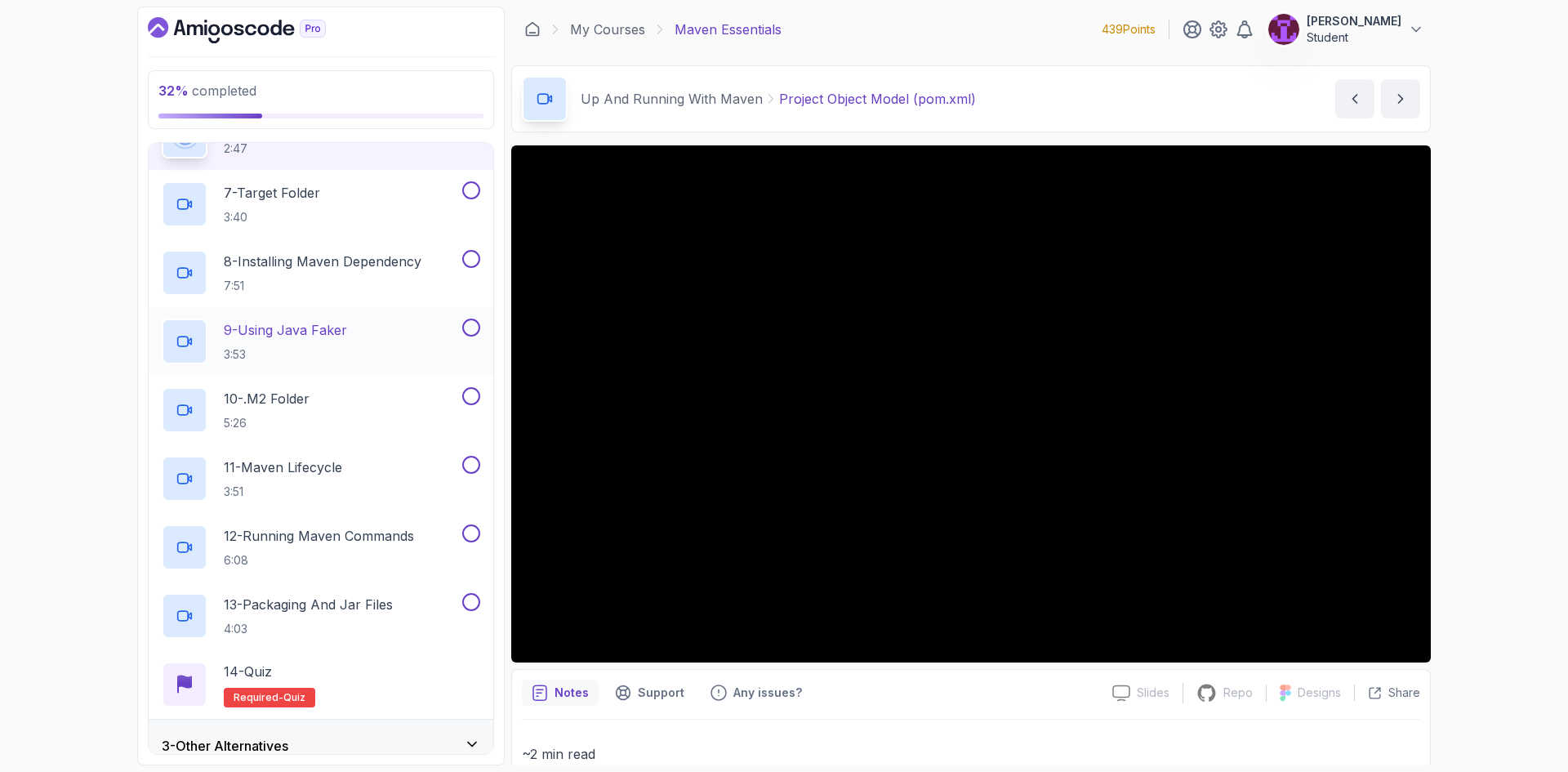
click at [398, 355] on div "9 - Using Java Faker 3:53" at bounding box center [310, 341] width 297 height 46
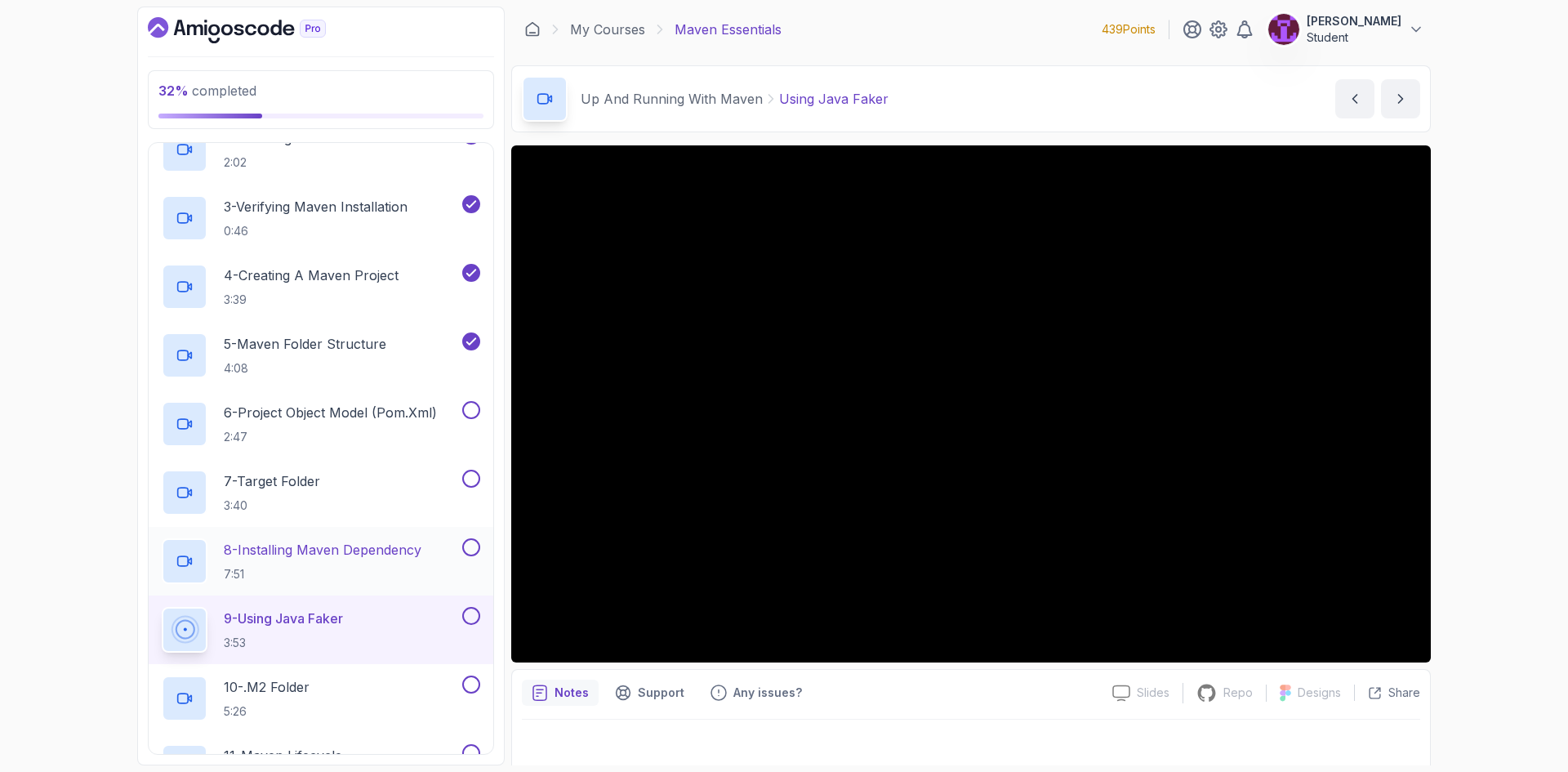
scroll to position [174, 0]
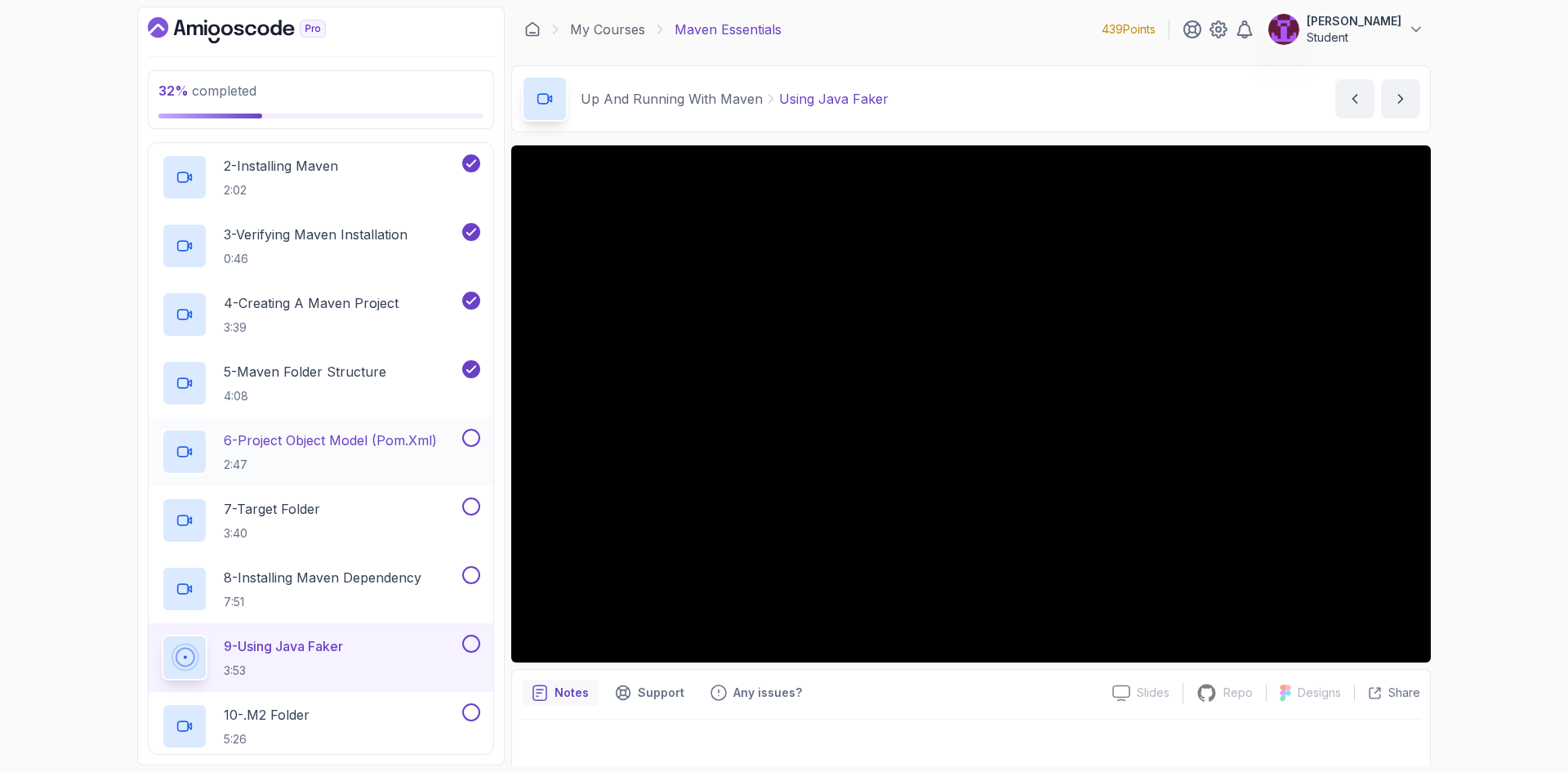
click at [473, 443] on button at bounding box center [470, 437] width 18 height 18
click at [471, 507] on button at bounding box center [470, 505] width 18 height 18
click at [471, 573] on button at bounding box center [470, 574] width 18 height 18
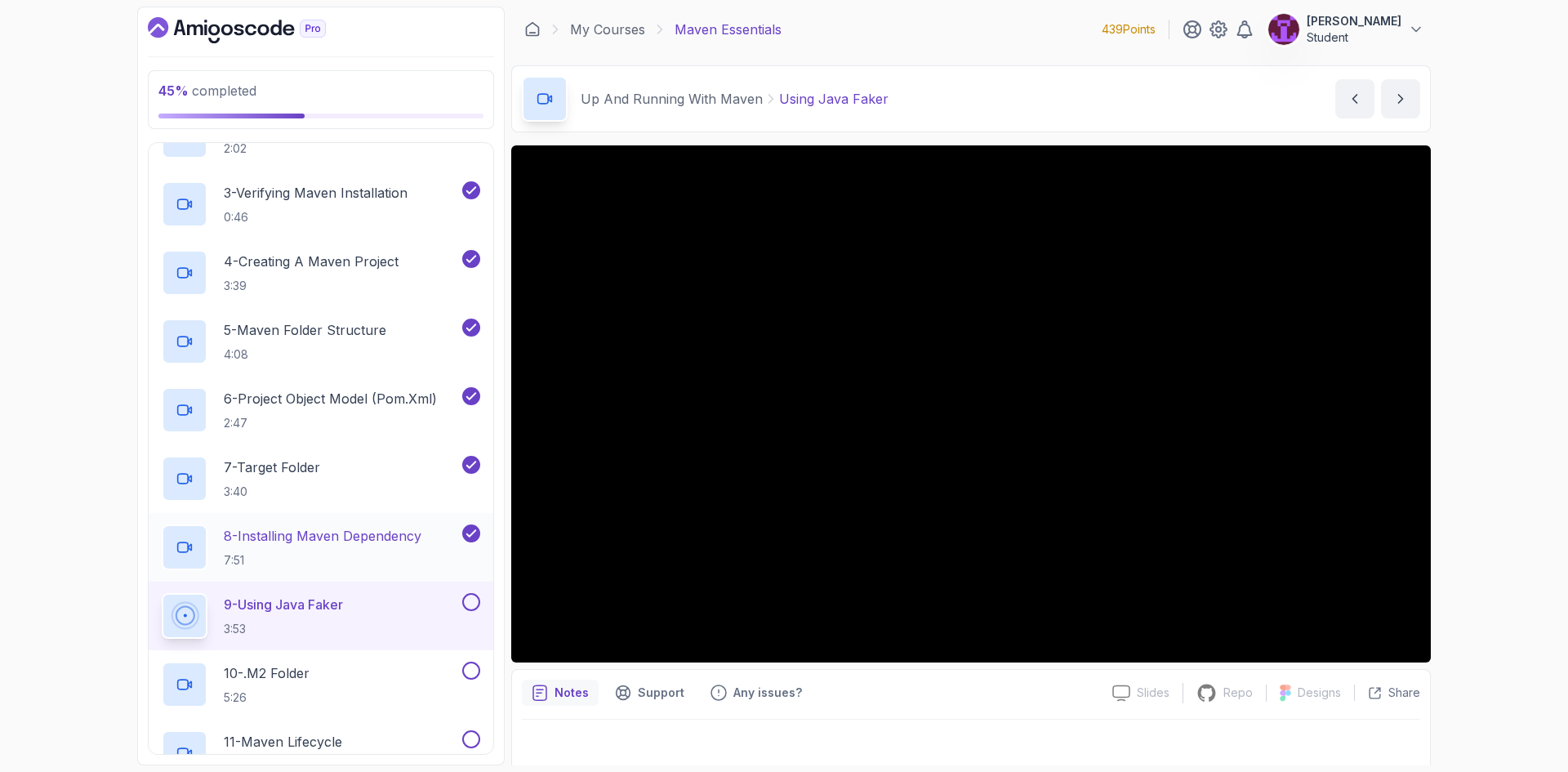
scroll to position [419, 0]
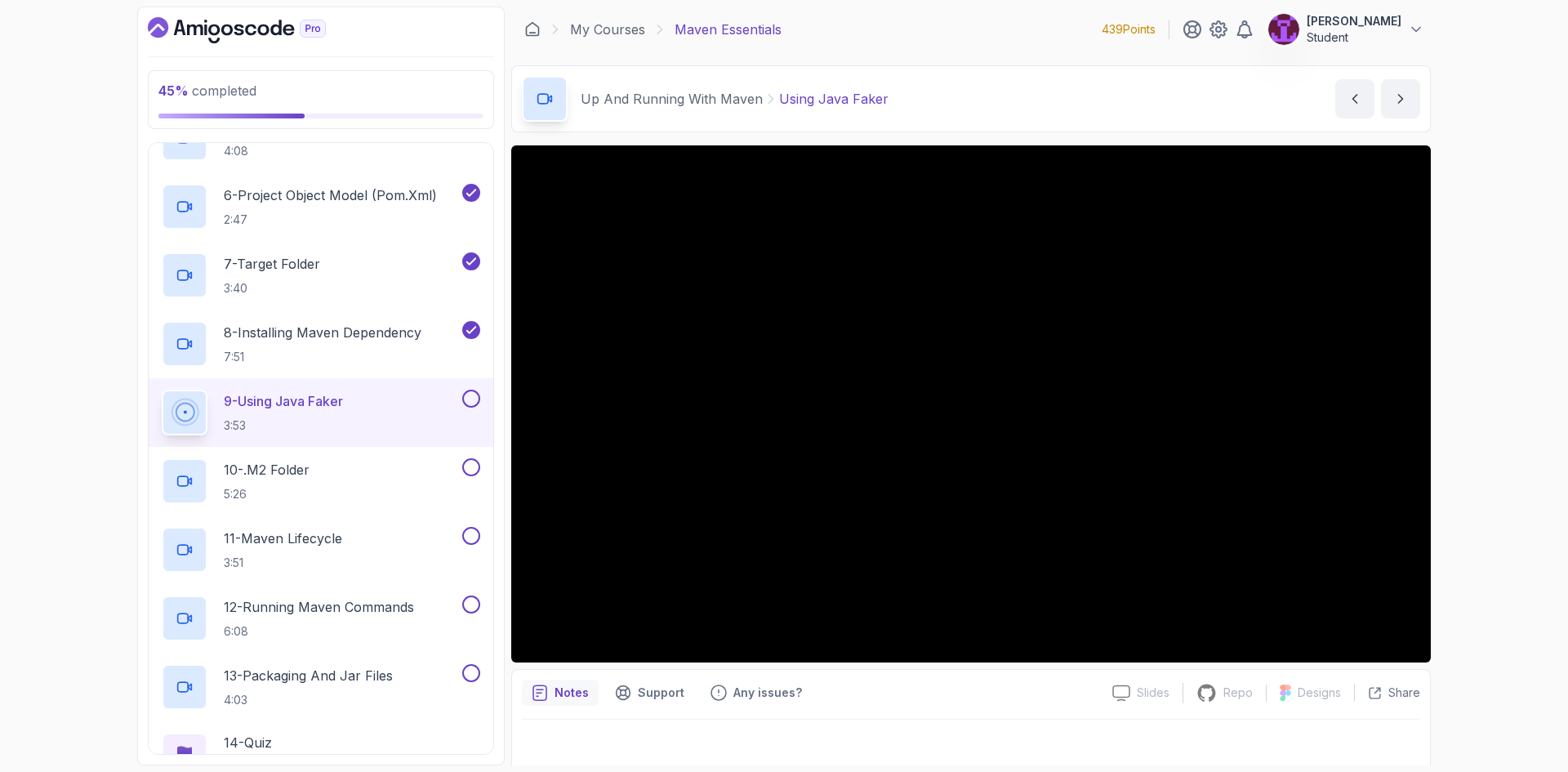
click at [473, 396] on button at bounding box center [470, 398] width 18 height 18
click at [470, 465] on button at bounding box center [470, 466] width 18 height 18
click at [473, 533] on button at bounding box center [470, 535] width 18 height 18
click at [393, 538] on div "11 - Maven Lifecycle 3:51" at bounding box center [310, 549] width 297 height 46
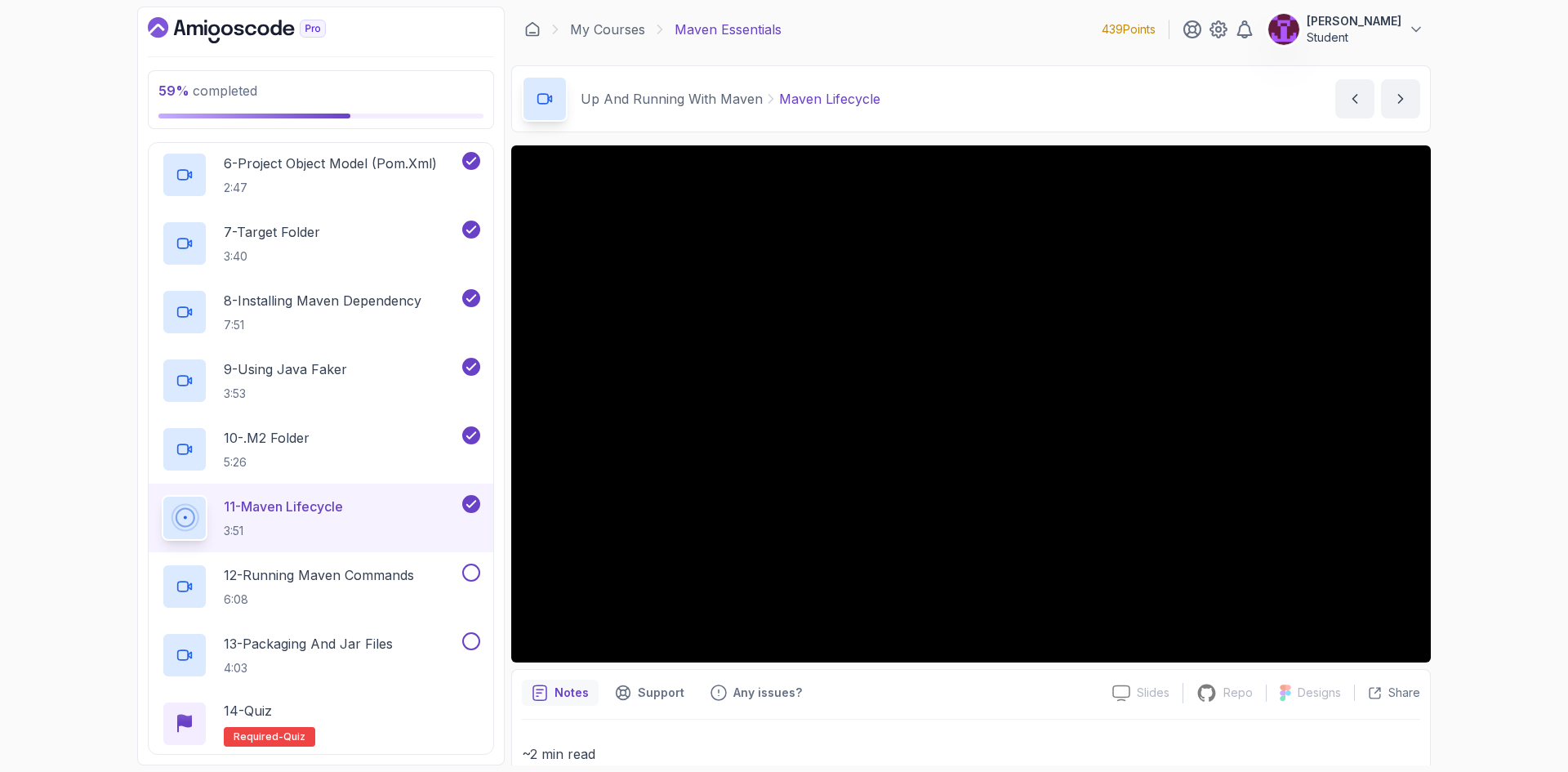
scroll to position [561, 0]
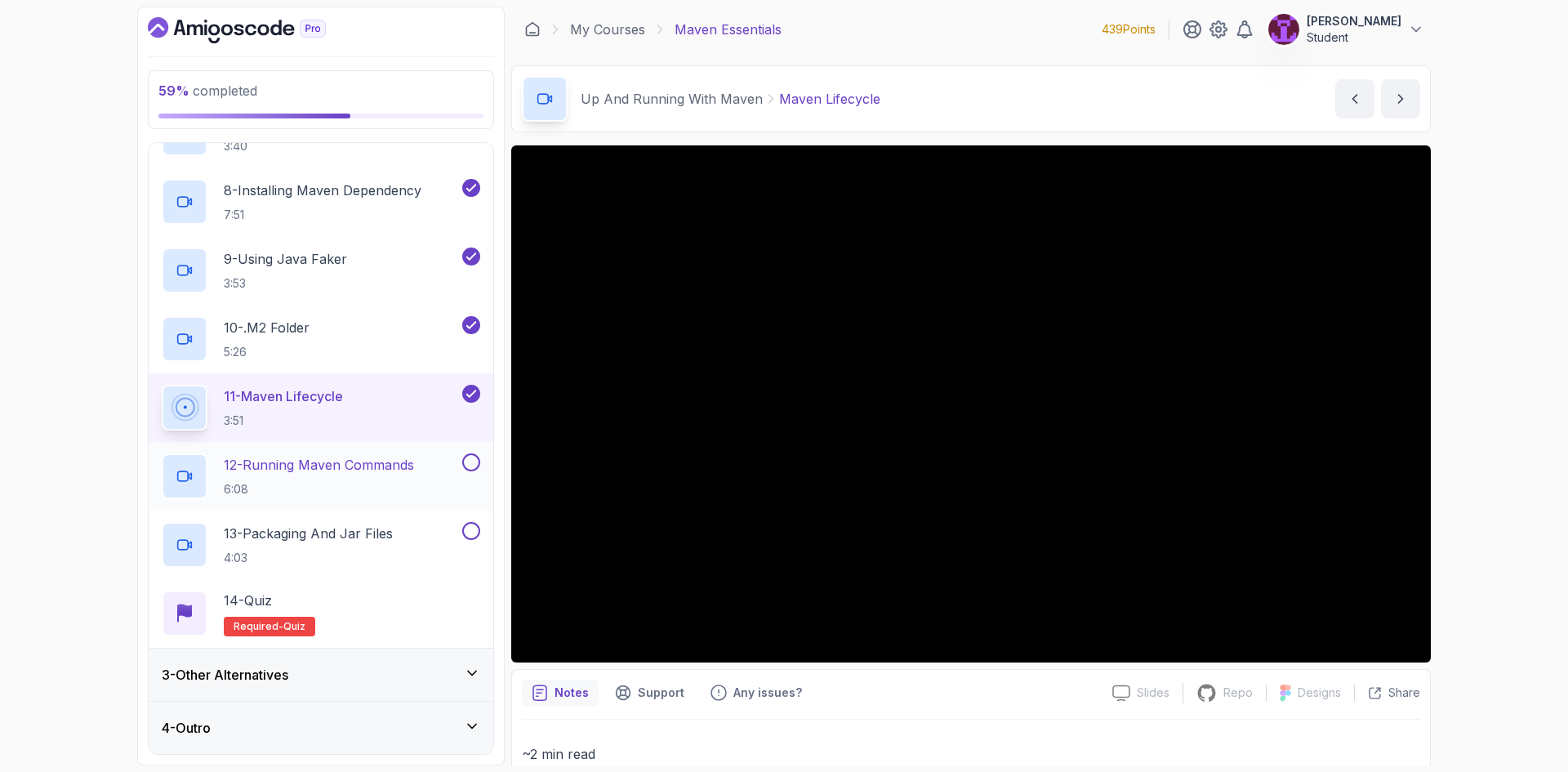
click at [462, 465] on div at bounding box center [469, 462] width 21 height 18
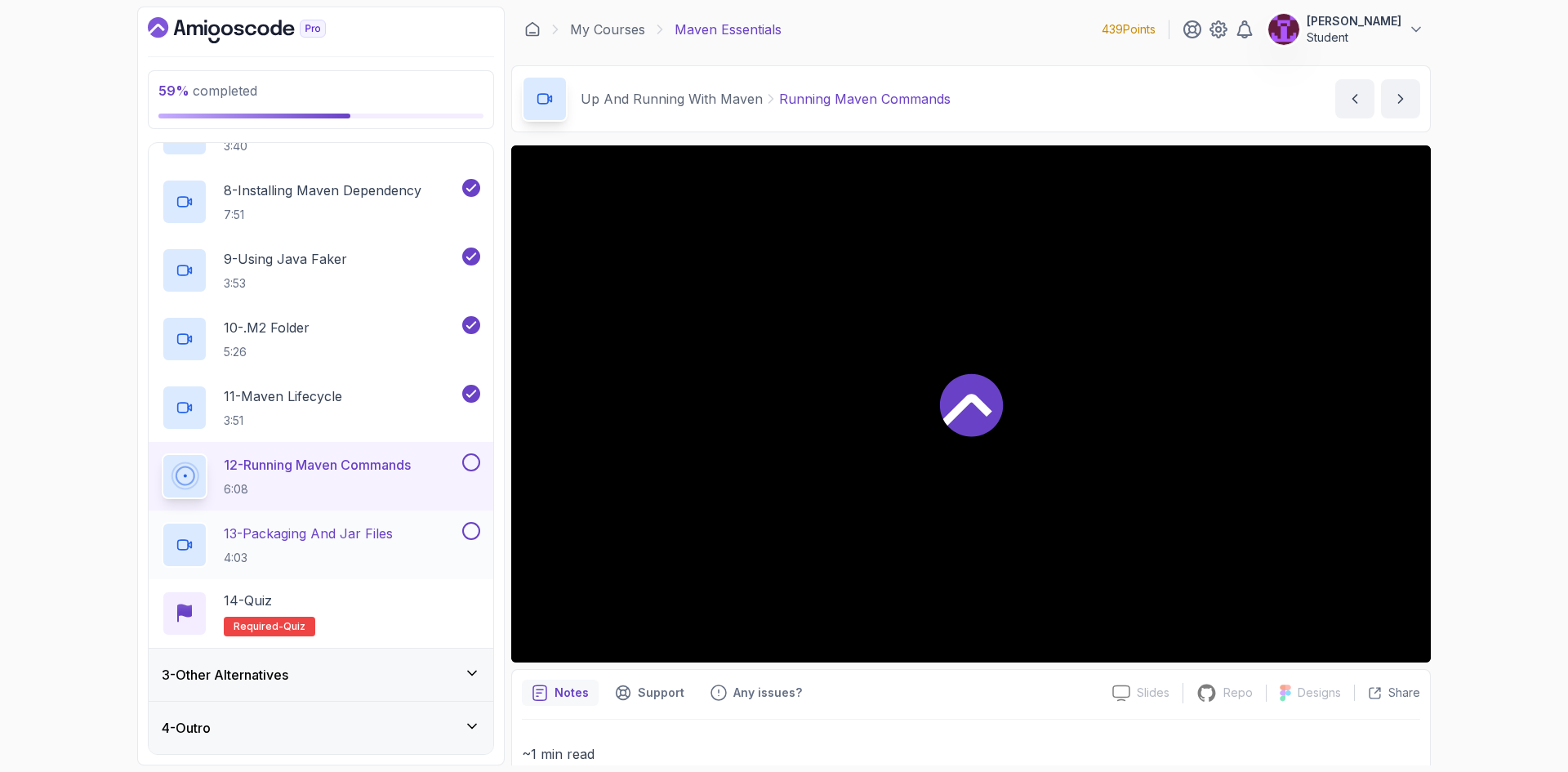
click at [473, 537] on button at bounding box center [470, 530] width 18 height 18
click at [393, 542] on p "13 - Packaging And Jar Files" at bounding box center [308, 533] width 169 height 20
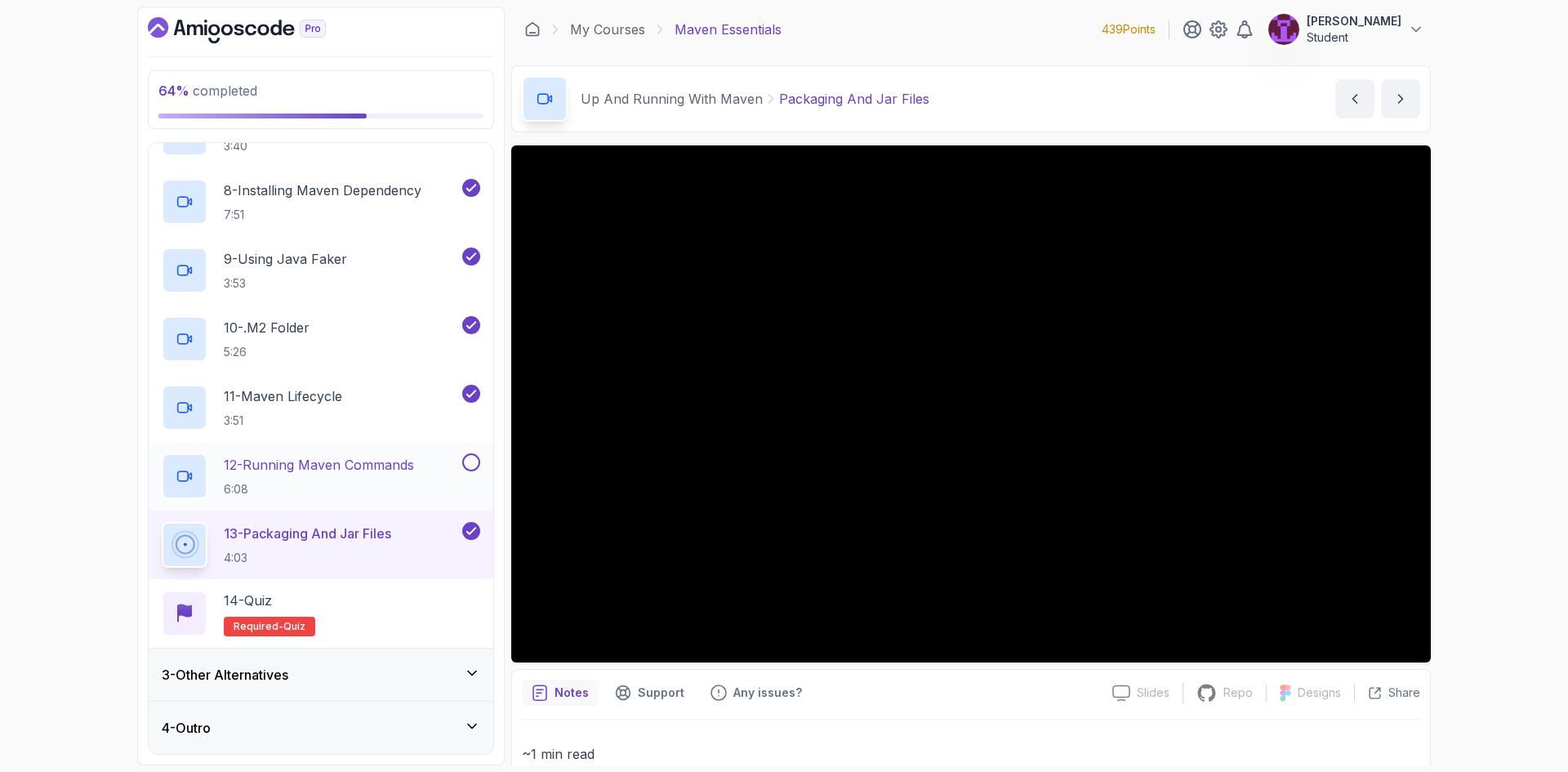
click at [473, 465] on button at bounding box center [470, 462] width 18 height 18
click at [380, 604] on div "14 - Quiz Required- quiz" at bounding box center [321, 613] width 318 height 46
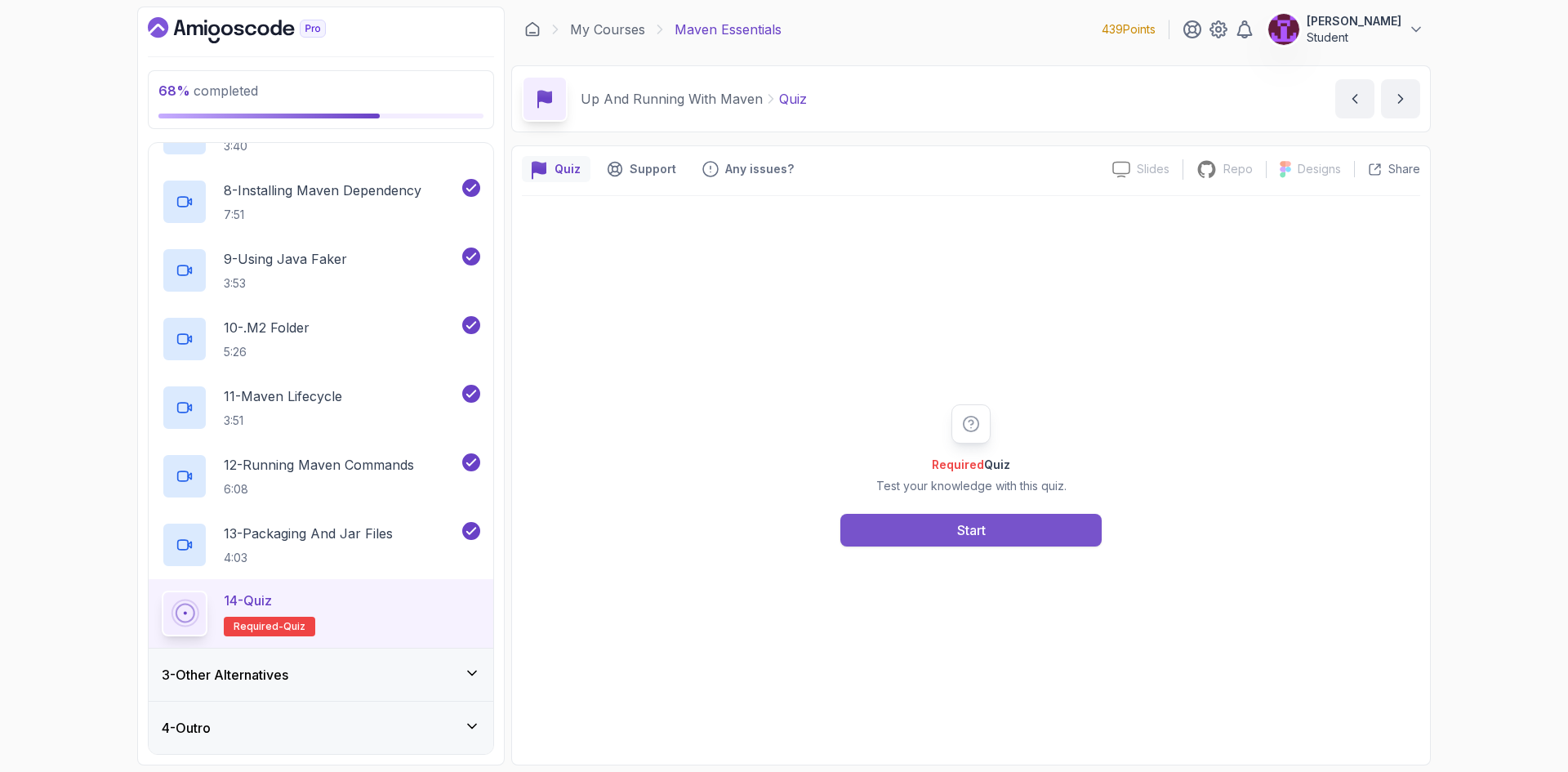
click at [951, 530] on button "Start" at bounding box center [971, 529] width 261 height 32
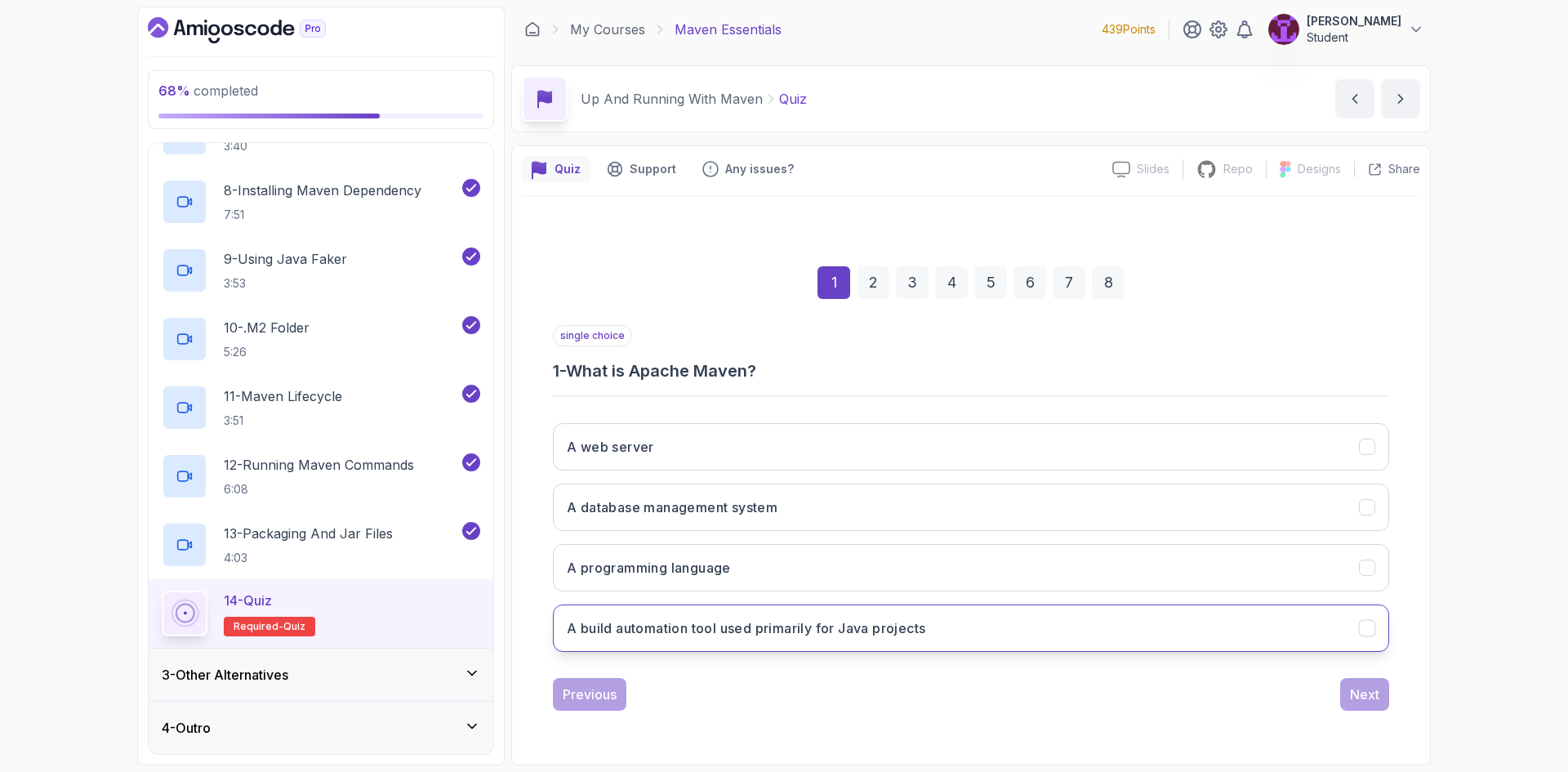
click at [735, 639] on button "A build automation tool used primarily for Java projects" at bounding box center [971, 628] width 836 height 48
click at [1359, 689] on div "Next" at bounding box center [1364, 694] width 30 height 20
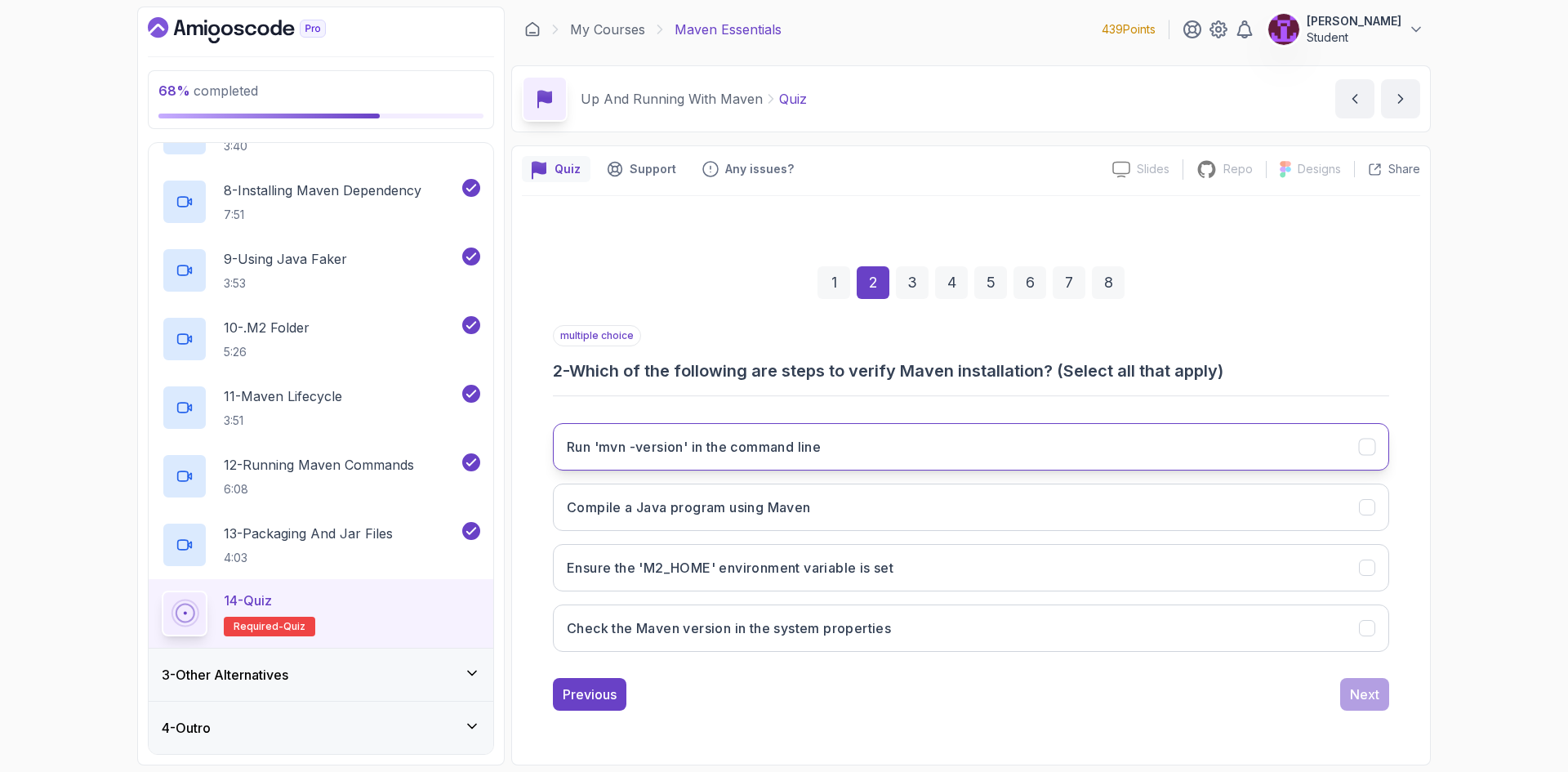
click at [1019, 458] on button "Run 'mvn -version' in the command line" at bounding box center [971, 446] width 836 height 48
click at [873, 564] on h3 "Ensure the 'M2_HOME' environment variable is set" at bounding box center [729, 567] width 327 height 20
click at [1381, 700] on button "Next" at bounding box center [1363, 694] width 49 height 32
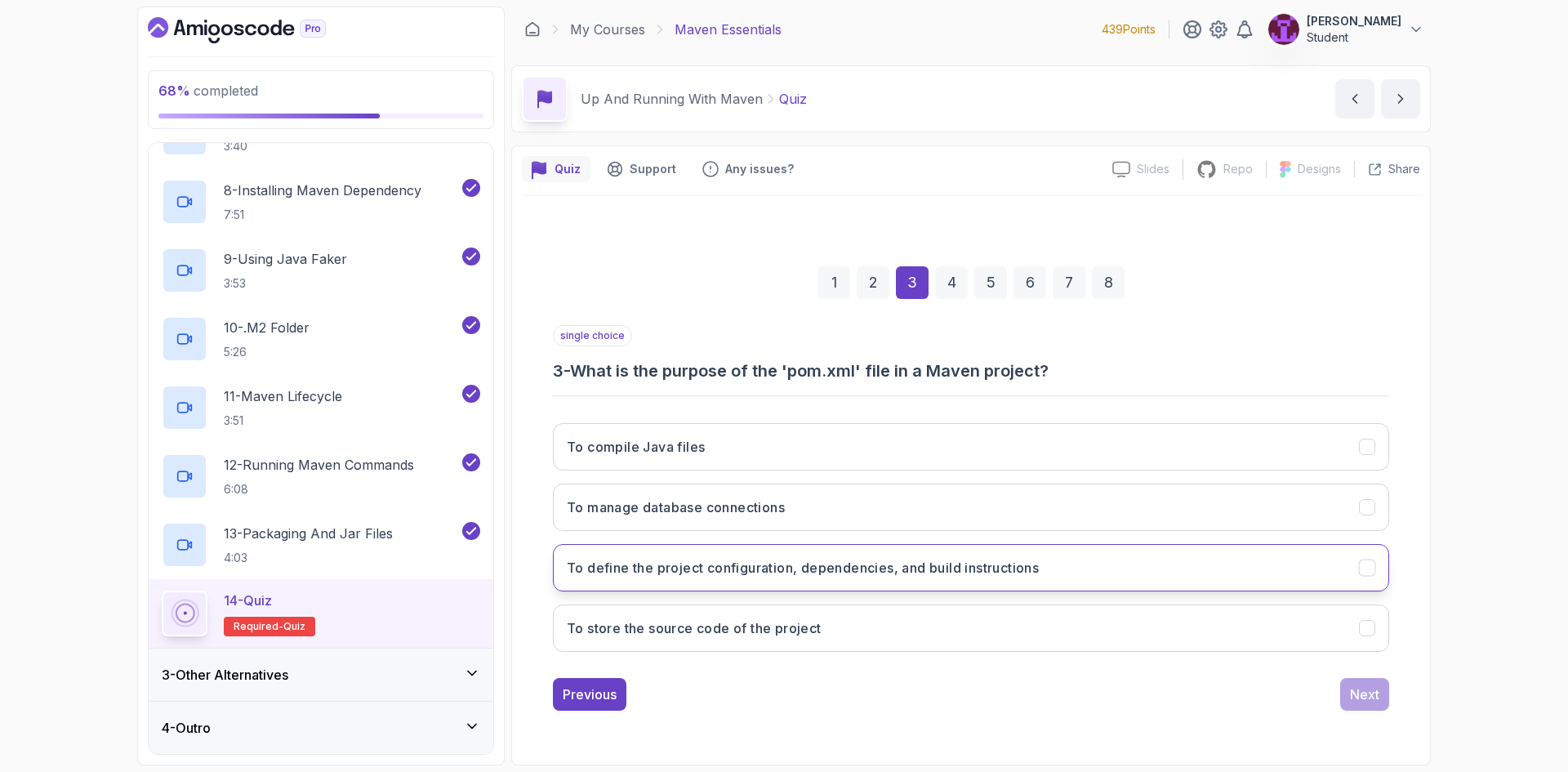
click at [923, 571] on h3 "To define the project configuration, dependencies, and build instructions" at bounding box center [803, 567] width 472 height 20
click at [1368, 698] on div "Next" at bounding box center [1364, 694] width 30 height 20
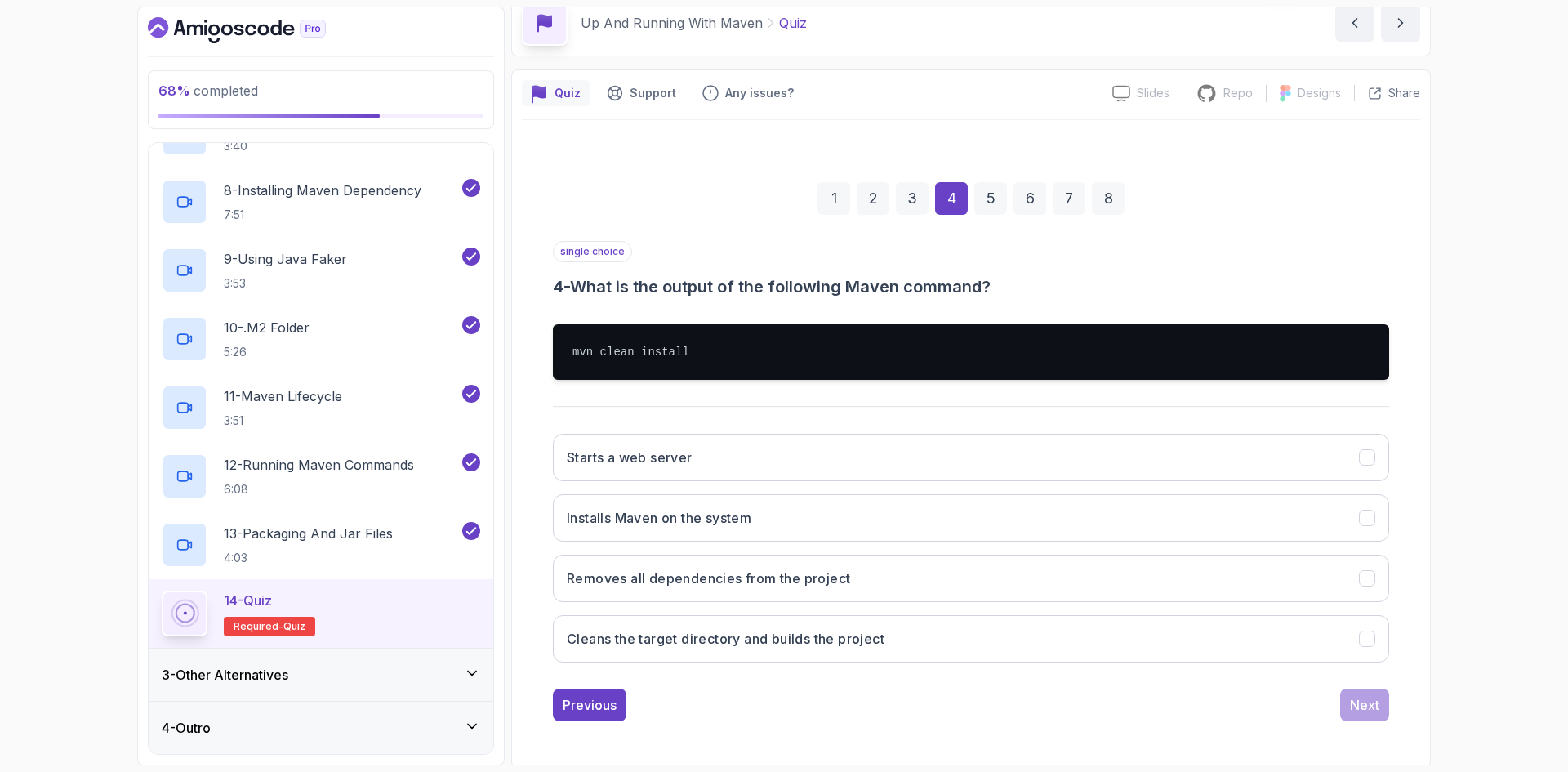
scroll to position [78, 0]
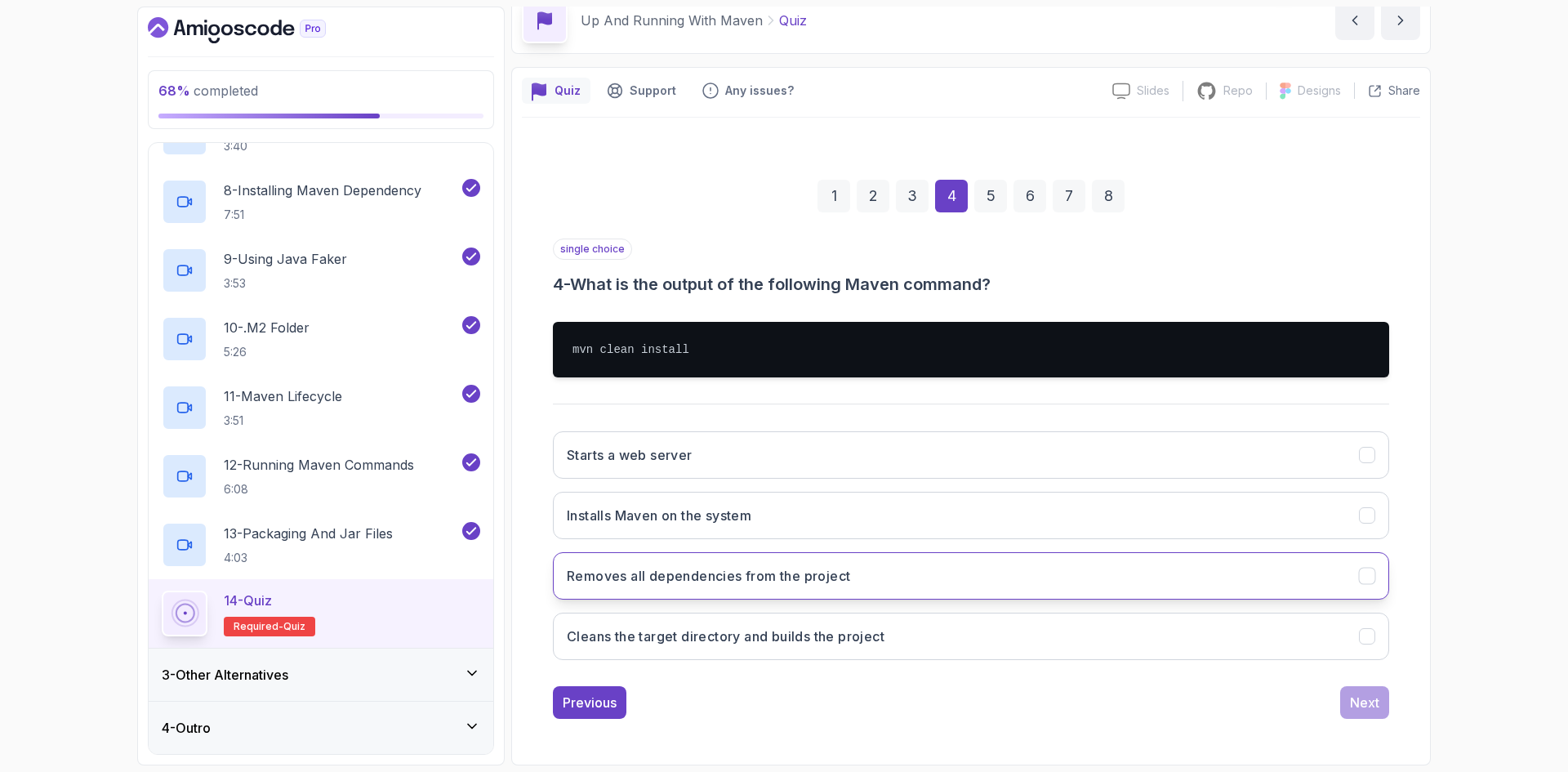
click at [893, 569] on button "Removes all dependencies from the project" at bounding box center [971, 576] width 836 height 48
click at [1361, 697] on div "Next" at bounding box center [1364, 702] width 30 height 20
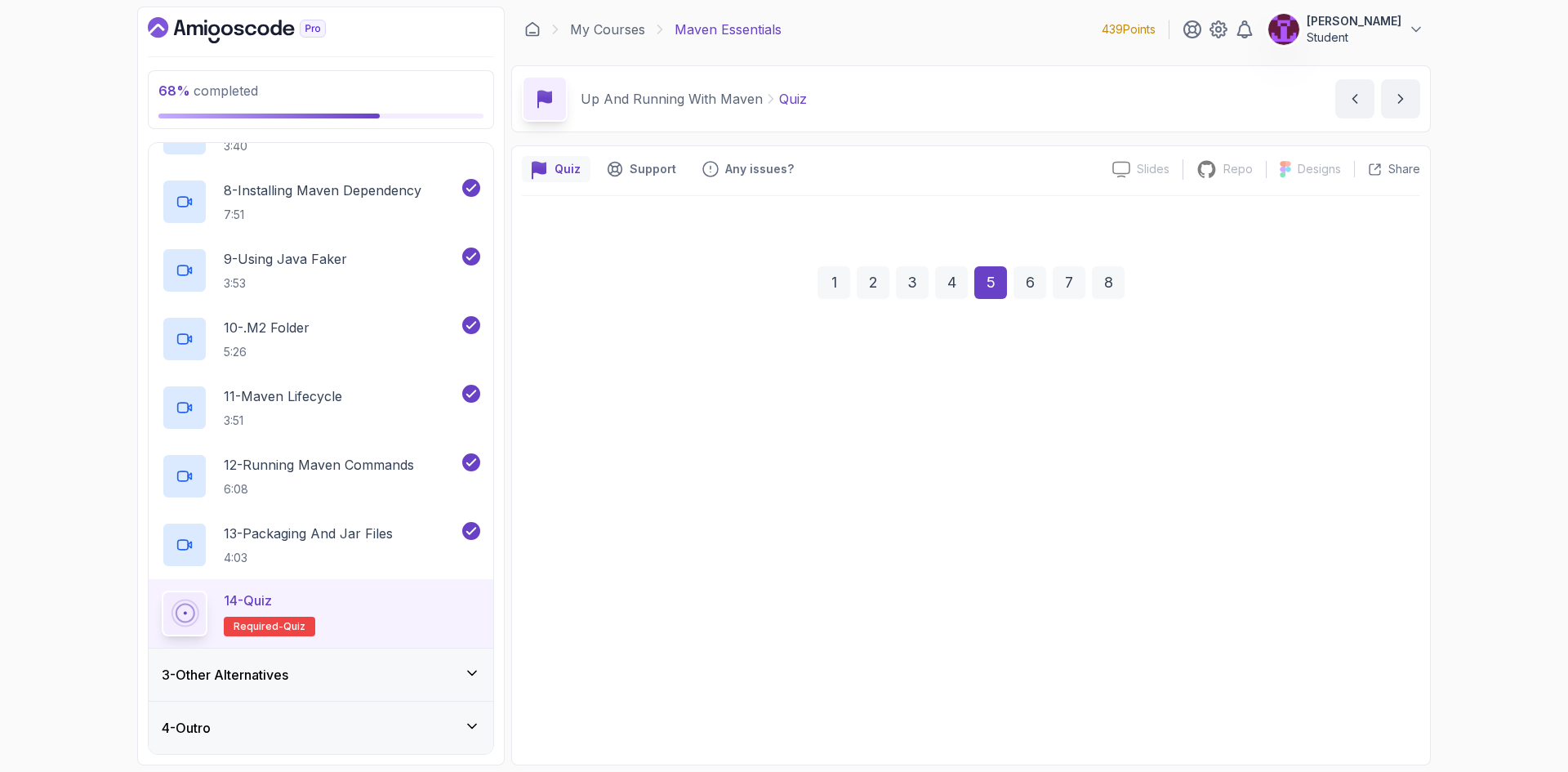
scroll to position [0, 0]
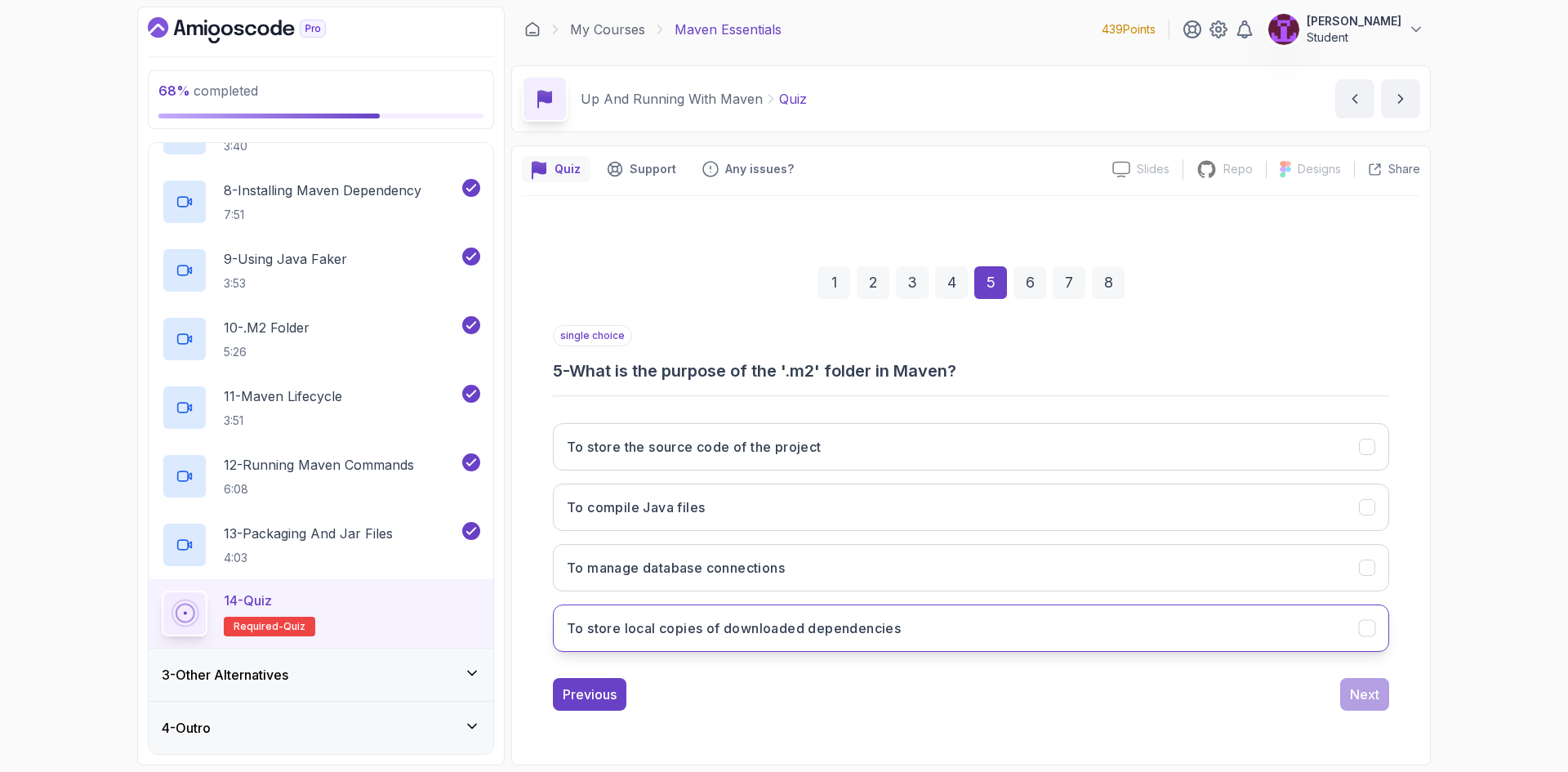
click at [909, 630] on button "To store local copies of downloaded dependencies" at bounding box center [971, 628] width 836 height 48
click at [1382, 695] on button "Next" at bounding box center [1363, 694] width 49 height 32
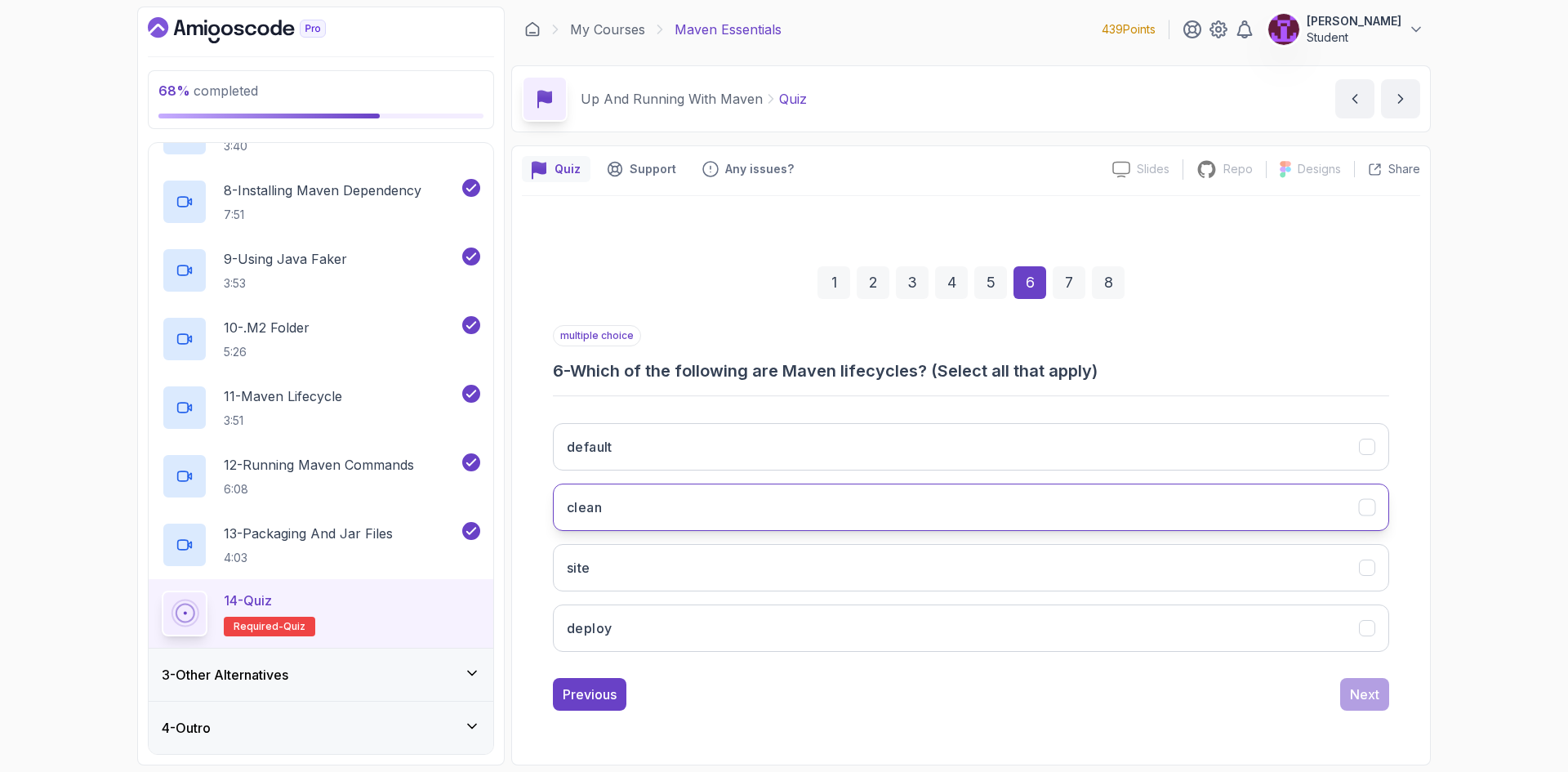
click at [655, 505] on button "clean" at bounding box center [971, 507] width 836 height 48
click at [670, 571] on button "site" at bounding box center [971, 567] width 836 height 48
click at [722, 645] on button "deploy" at bounding box center [971, 628] width 836 height 48
click at [1370, 703] on button "Next" at bounding box center [1363, 694] width 49 height 32
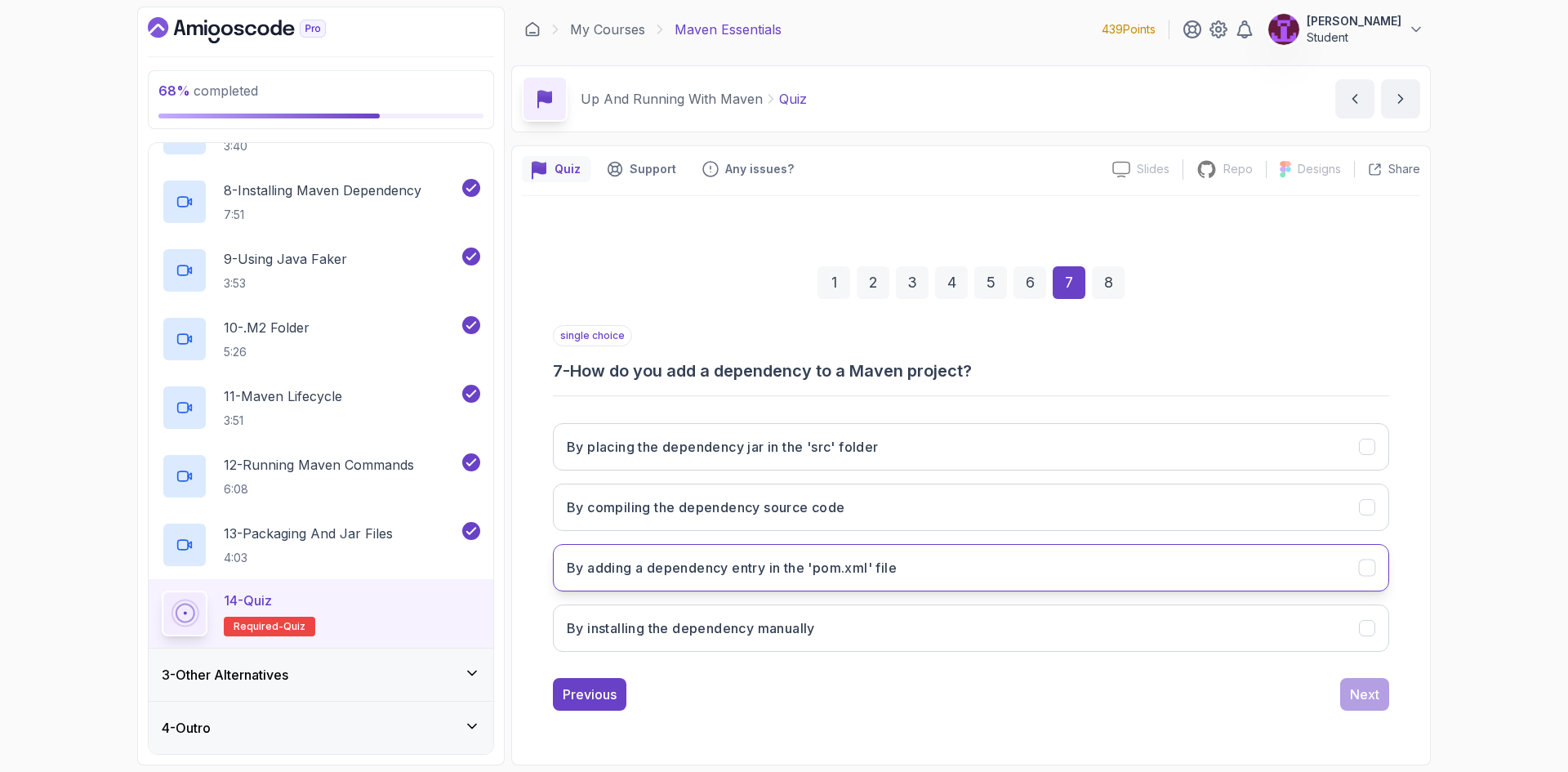
click at [766, 577] on button "By adding a dependency entry in the 'pom.xml' file" at bounding box center [971, 567] width 836 height 48
click at [1357, 698] on div "Next" at bounding box center [1364, 694] width 30 height 20
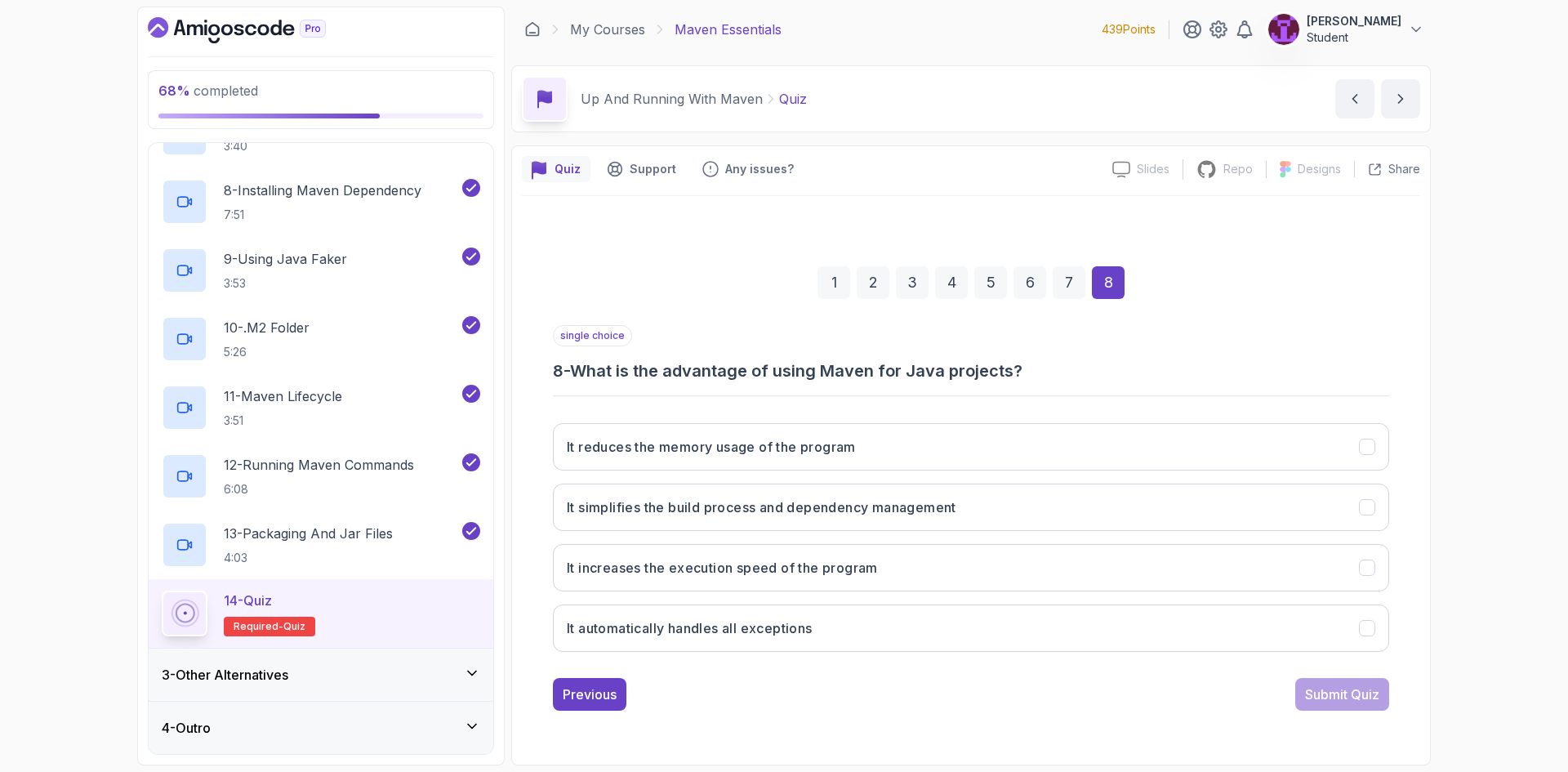
click at [1078, 287] on div "7" at bounding box center [1069, 283] width 32 height 32
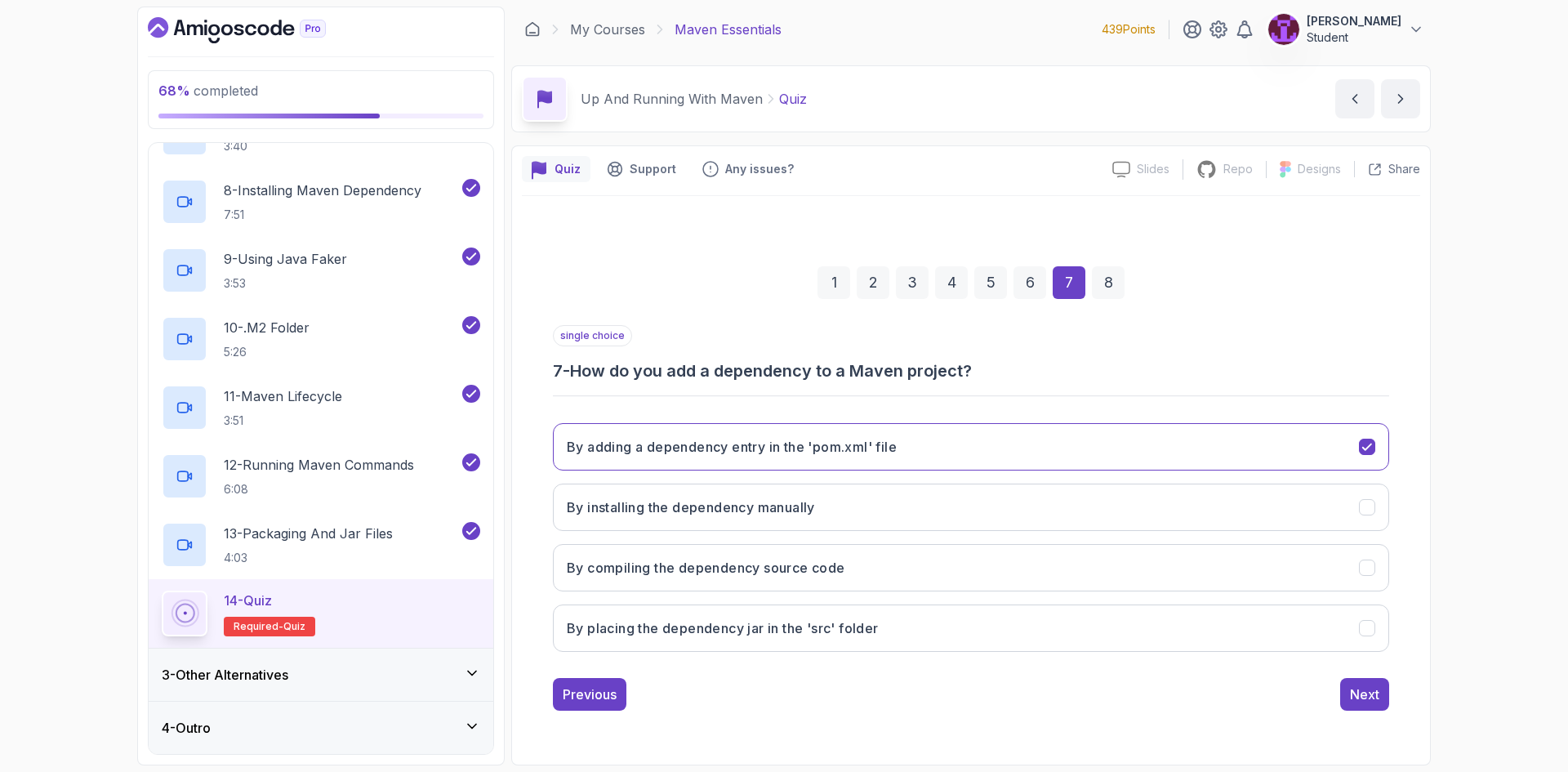
click at [821, 663] on div "By adding a dependency entry in the 'pom.xml' file By installing the dependency…" at bounding box center [971, 538] width 836 height 255
click at [889, 507] on button "By installing the dependency manually" at bounding box center [971, 507] width 836 height 48
click at [923, 457] on button "By adding a dependency entry in the 'pom.xml' file" at bounding box center [971, 446] width 836 height 48
click at [1365, 682] on button "Next" at bounding box center [1363, 694] width 49 height 32
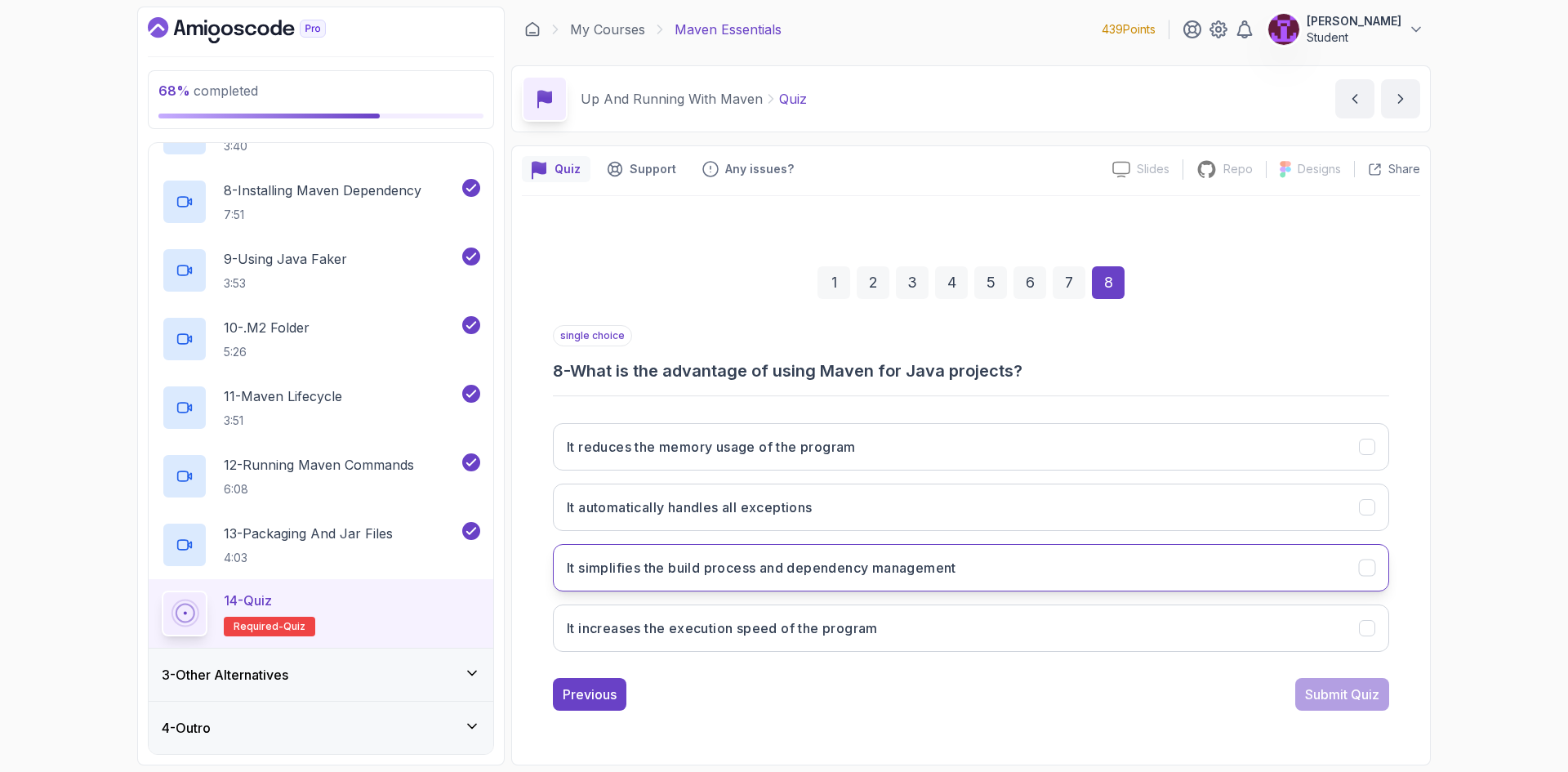
click at [836, 575] on h3 "It simplifies the build process and dependency management" at bounding box center [761, 567] width 389 height 20
click at [1340, 710] on div "1 2 3 4 5 6 7 8 single choice 8 - What is the advantage of using Maven for Java…" at bounding box center [970, 474] width 898 height 496
click at [1339, 694] on div "Submit Quiz" at bounding box center [1342, 694] width 74 height 20
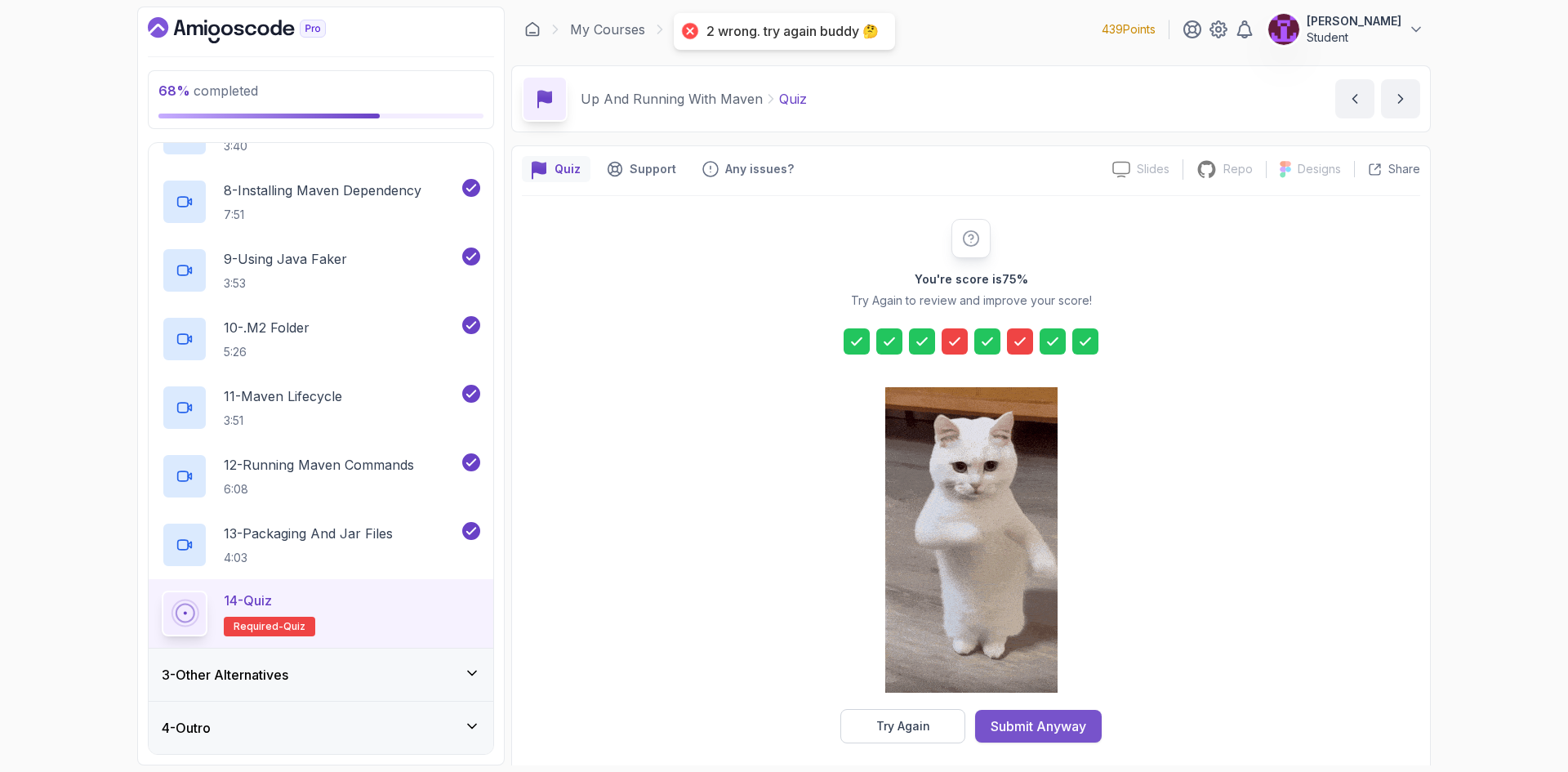
click at [1031, 731] on div "Submit Anyway" at bounding box center [1038, 725] width 95 height 20
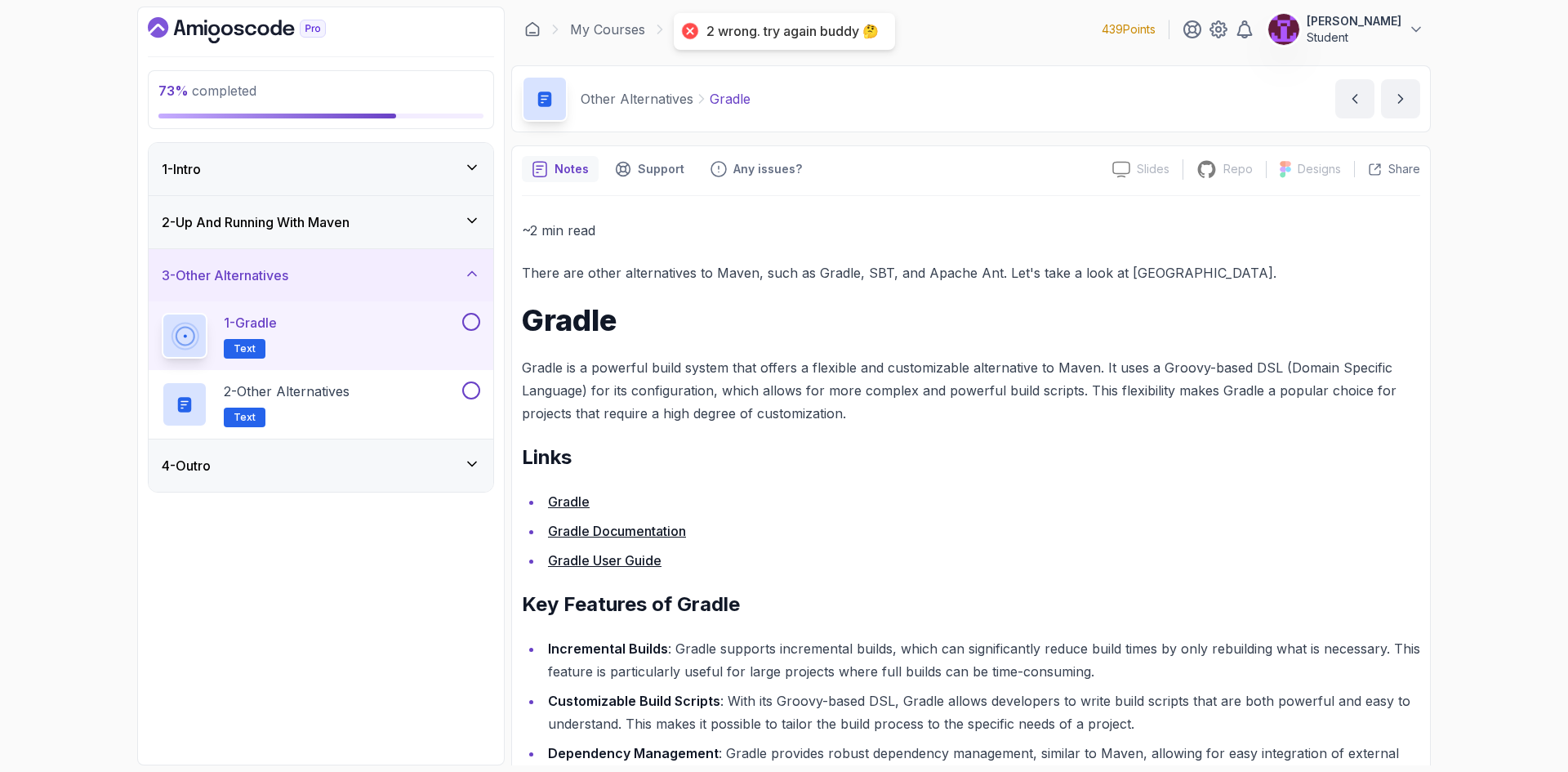
click at [467, 324] on button at bounding box center [470, 321] width 18 height 18
click at [473, 393] on button at bounding box center [470, 390] width 18 height 18
click at [485, 465] on div "4 - Outro" at bounding box center [321, 465] width 345 height 52
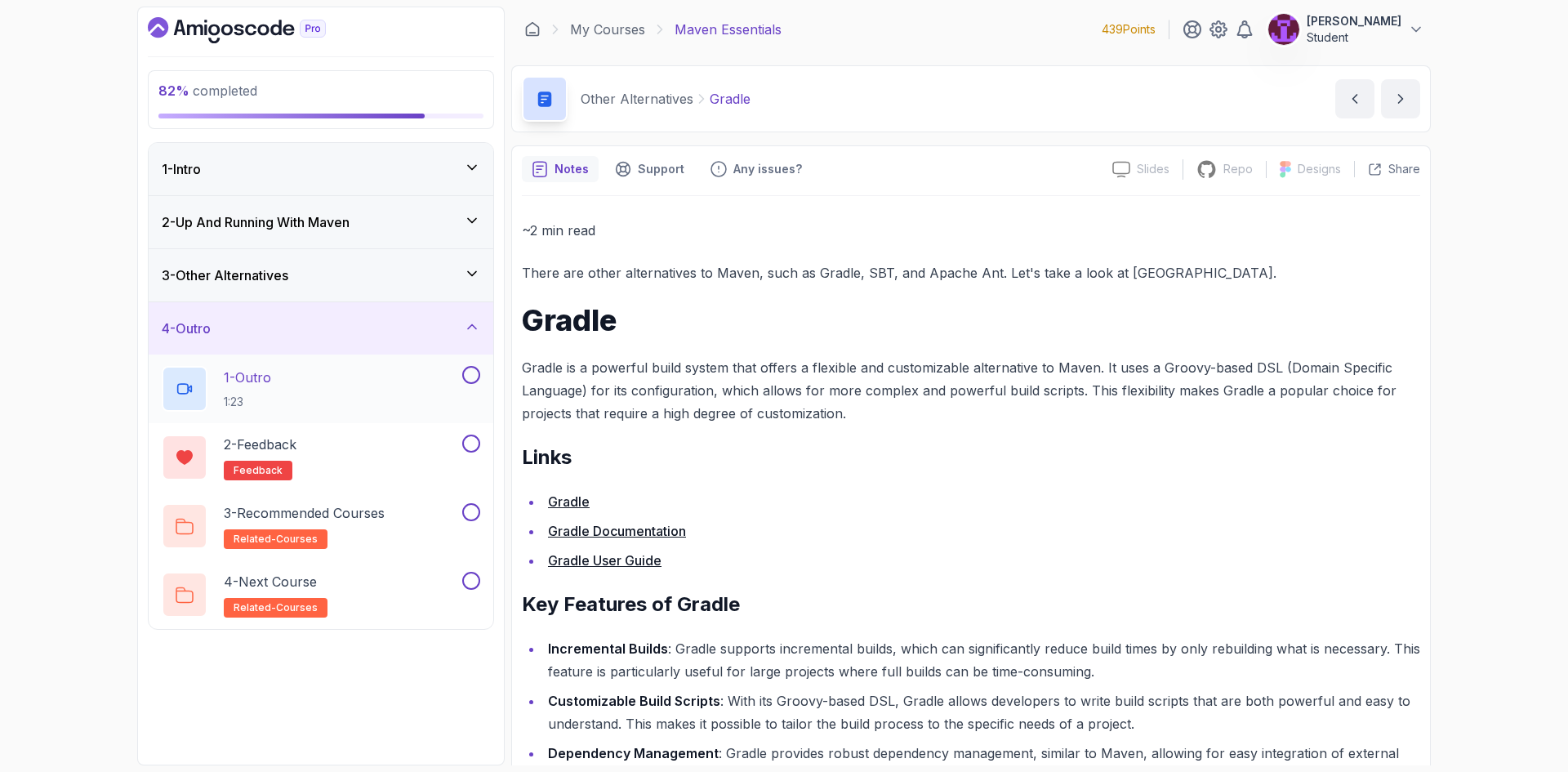
click at [475, 377] on button at bounding box center [470, 374] width 18 height 18
click at [473, 448] on button at bounding box center [470, 443] width 18 height 18
click at [475, 504] on div at bounding box center [469, 511] width 21 height 18
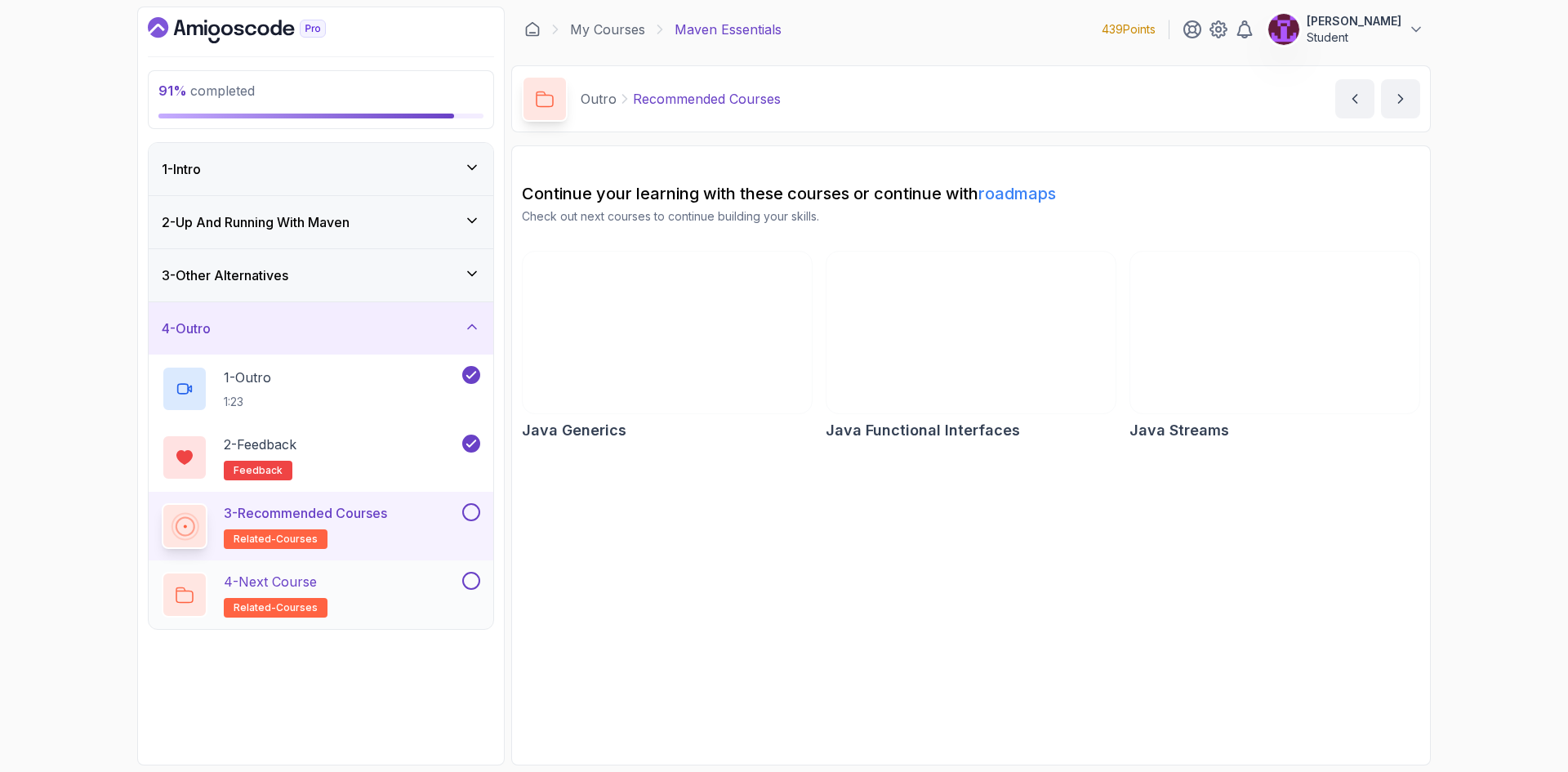
click at [472, 583] on button at bounding box center [470, 580] width 18 height 18
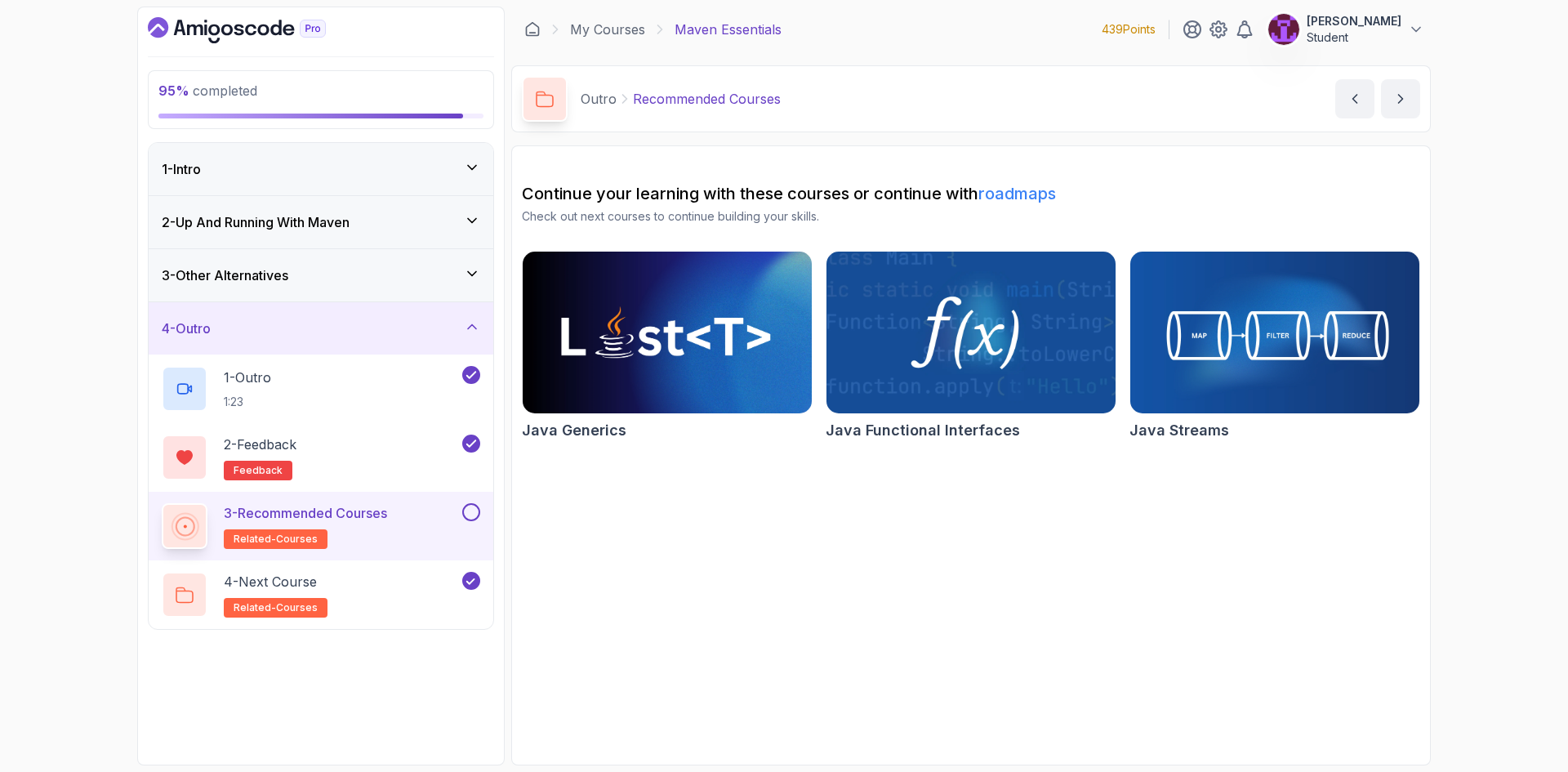
click at [468, 507] on button at bounding box center [470, 511] width 18 height 18
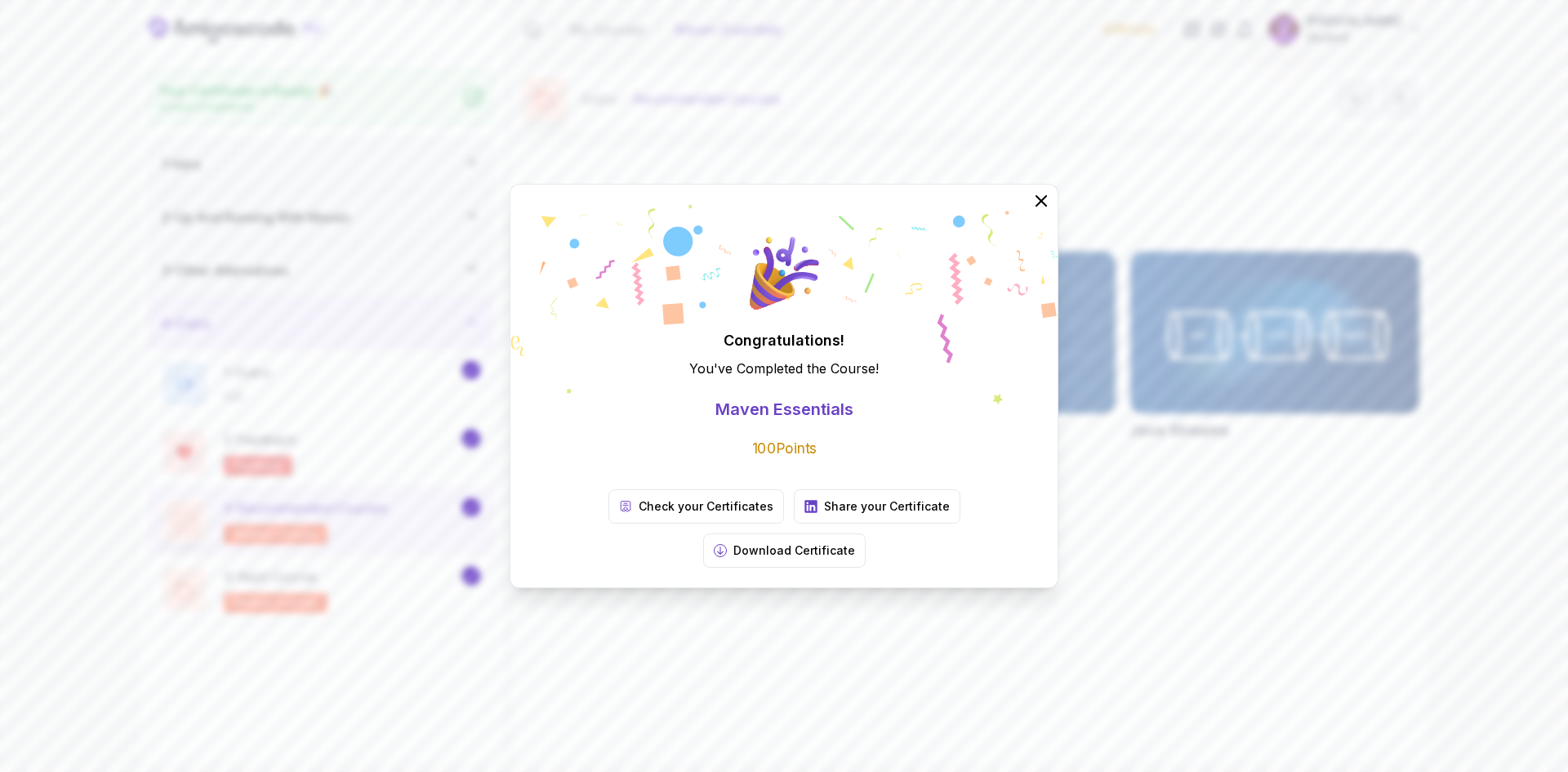
click at [1007, 223] on div "Congratulations! You've Completed the Course ! Maven Essentials 100 Points Chec…" at bounding box center [784, 386] width 548 height 405
click at [1042, 206] on icon at bounding box center [1041, 200] width 10 height 10
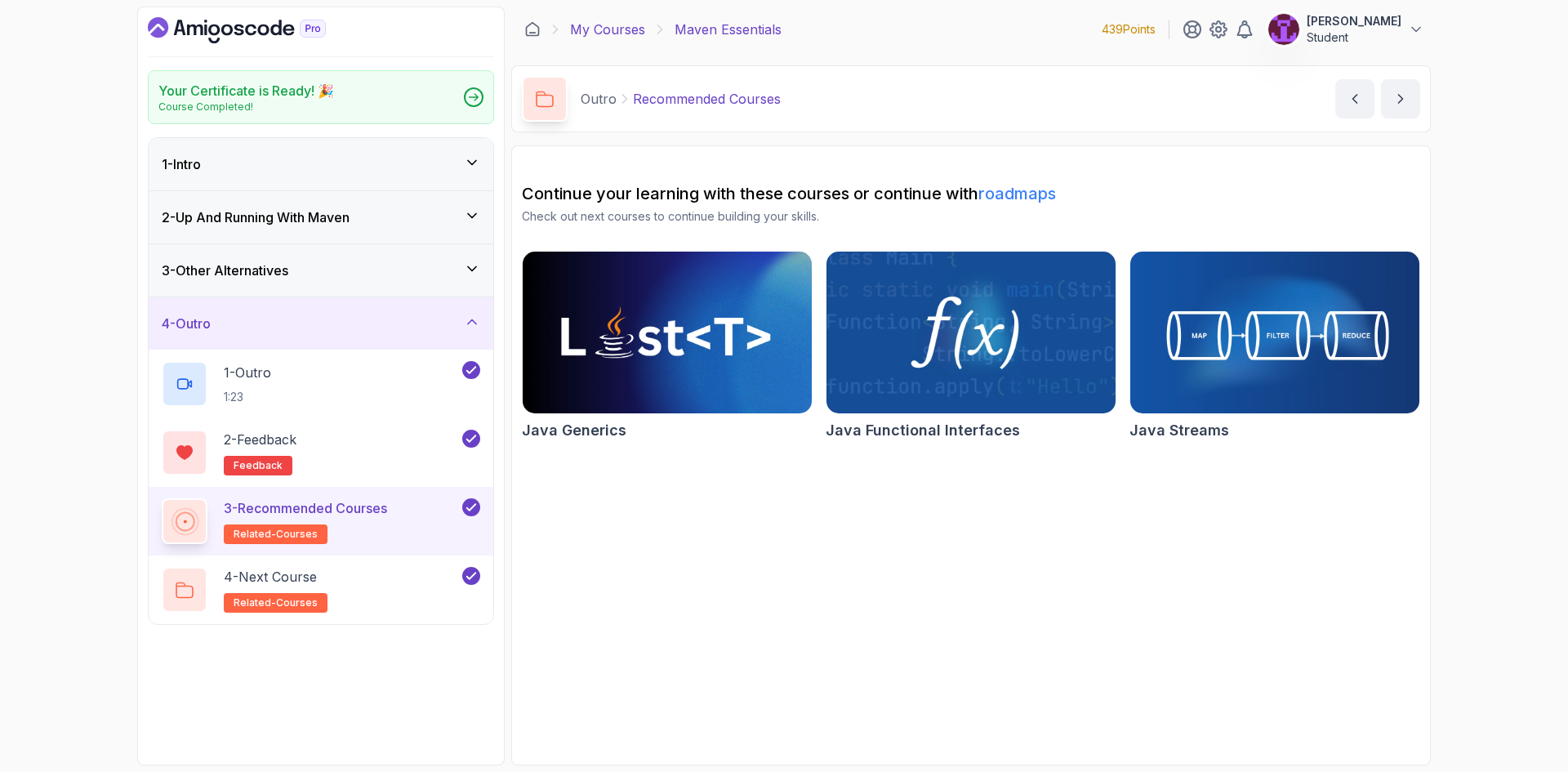
click at [620, 34] on link "My Courses" at bounding box center [607, 30] width 75 height 20
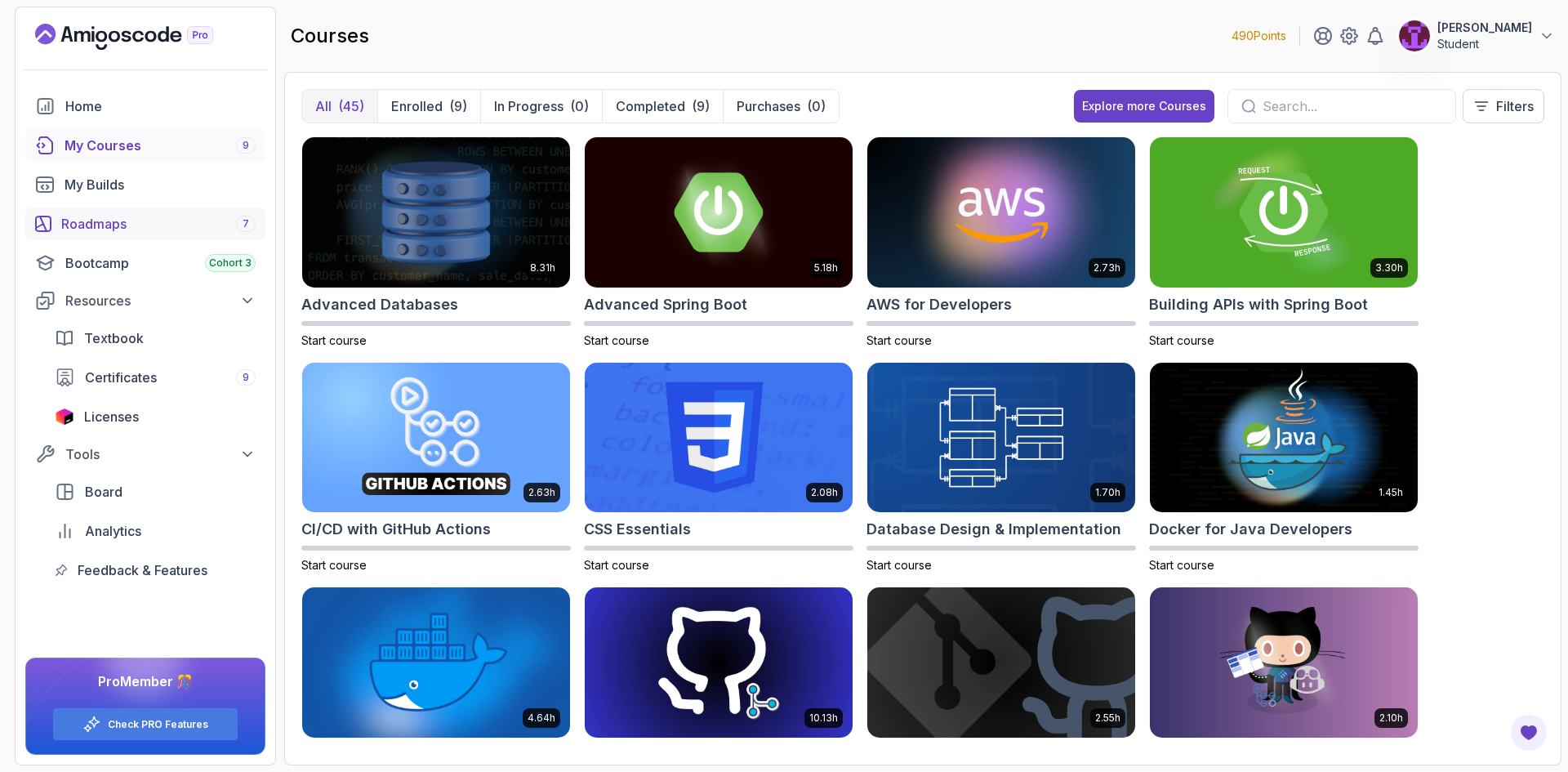
click at [129, 227] on div "Roadmaps 7" at bounding box center [158, 224] width 194 height 20
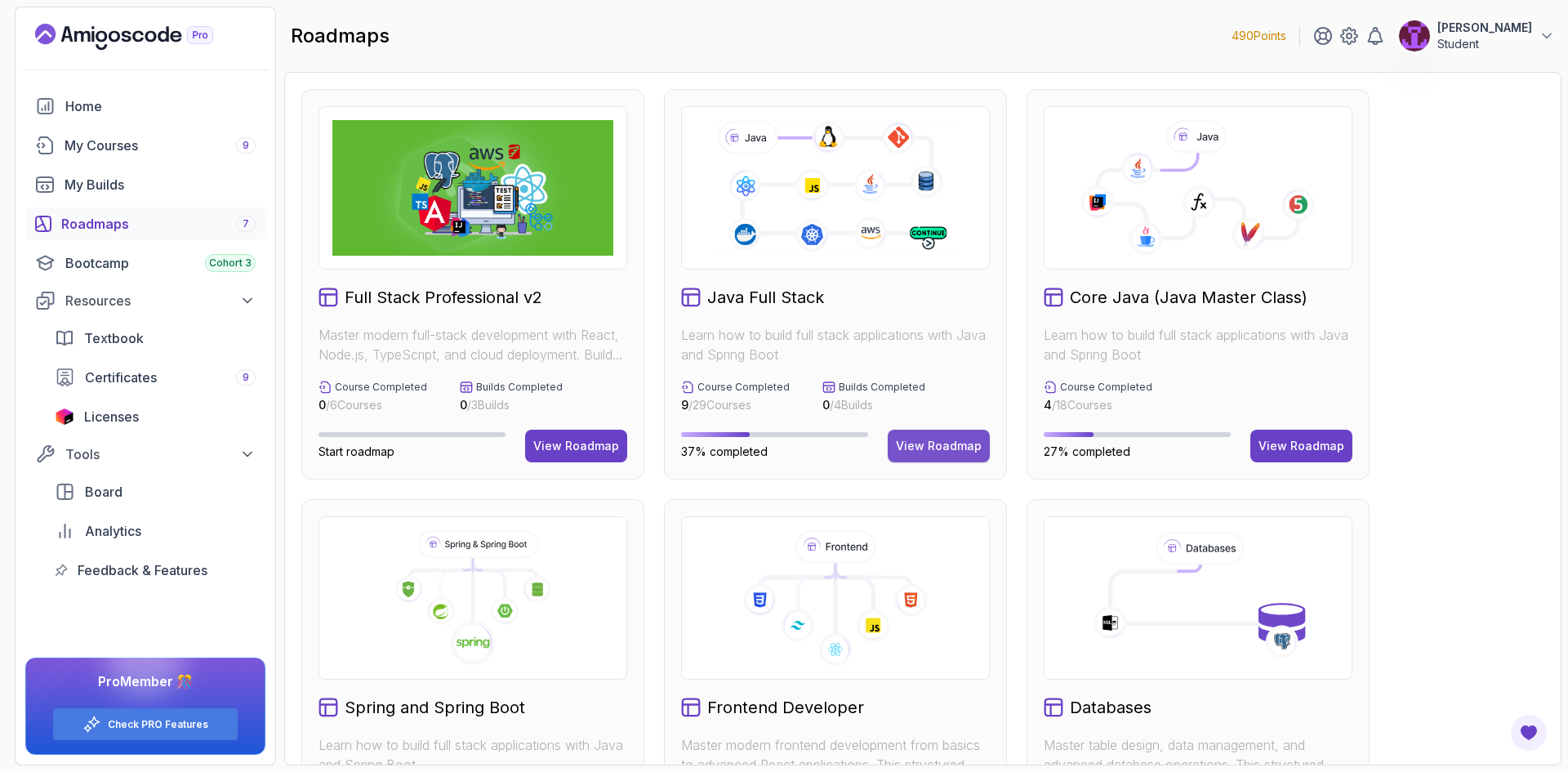
click at [944, 444] on div "View Roadmap" at bounding box center [939, 445] width 86 height 16
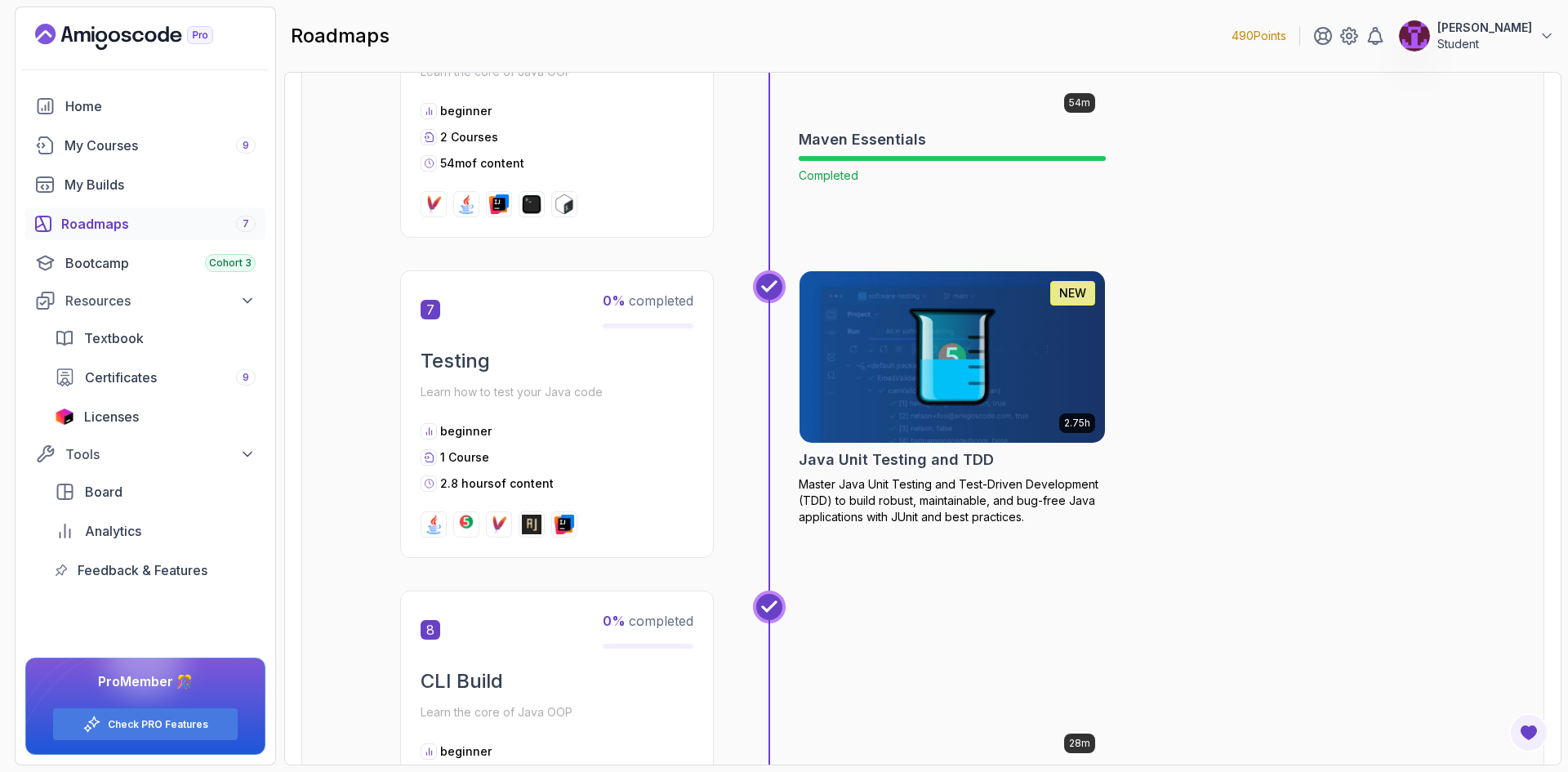
scroll to position [2367, 0]
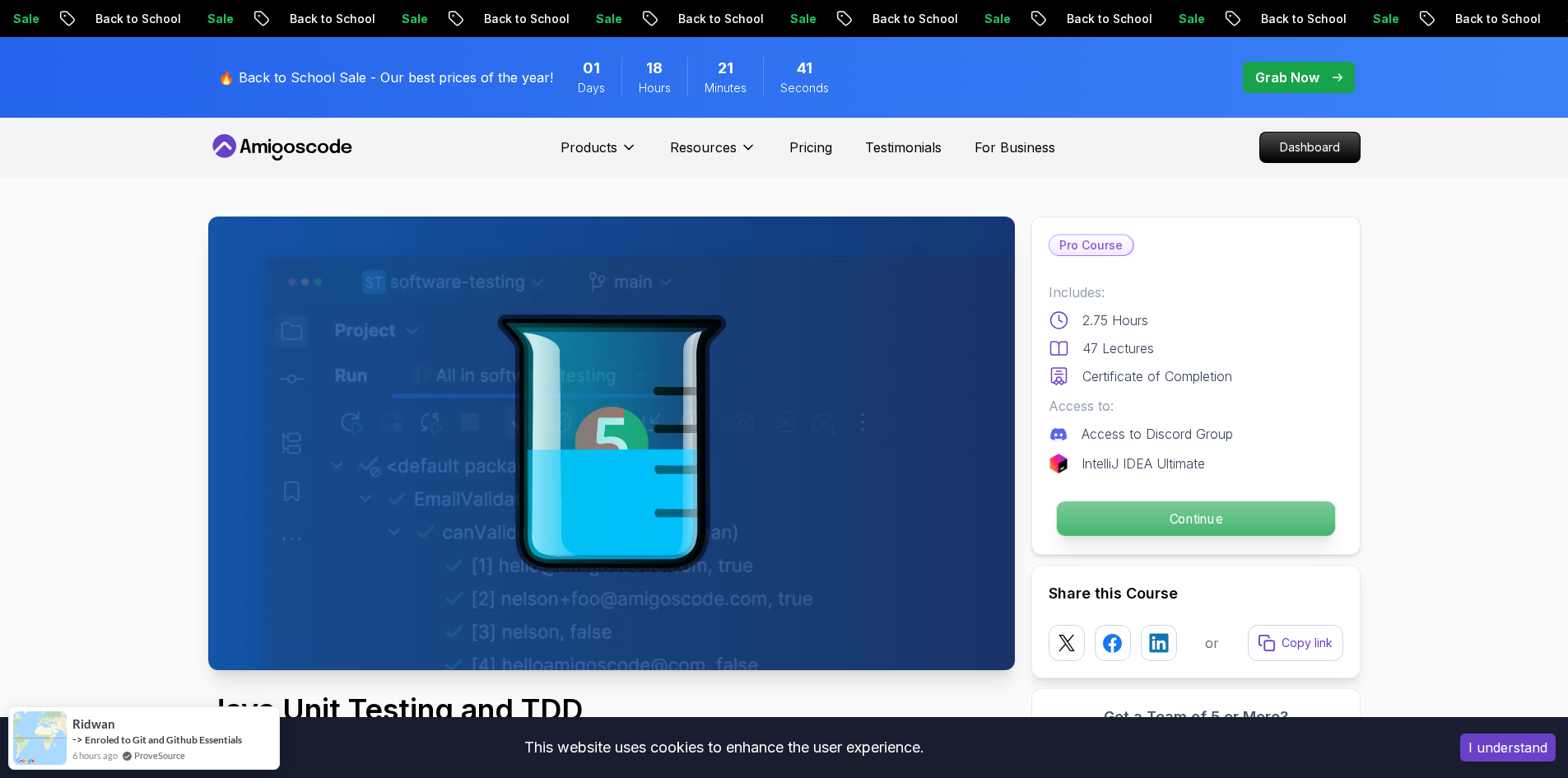
drag, startPoint x: 1232, startPoint y: 512, endPoint x: 1137, endPoint y: 529, distance: 96.5
click at [1137, 529] on p "Continue" at bounding box center [1195, 518] width 278 height 35
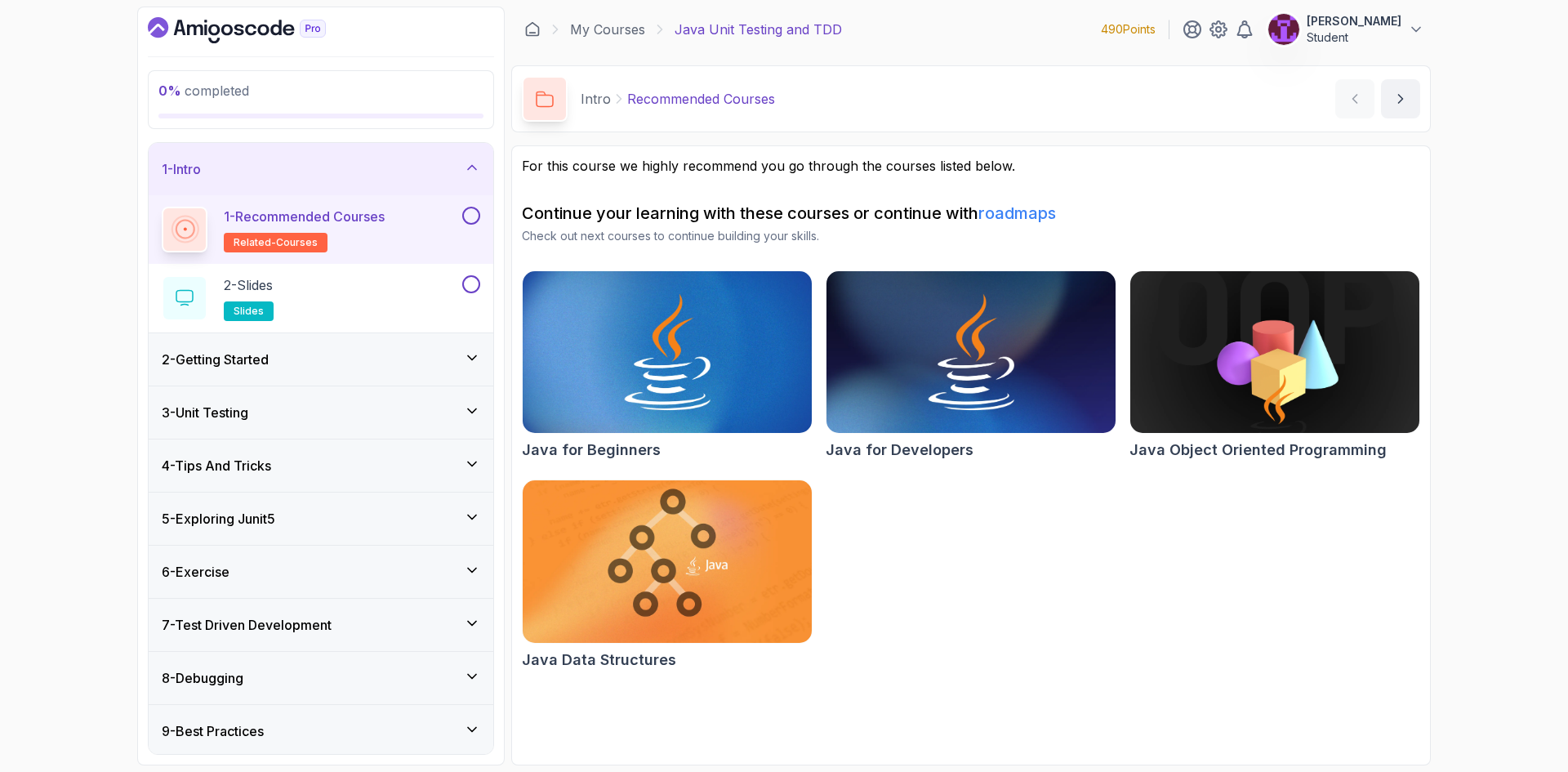
click at [474, 219] on button at bounding box center [470, 215] width 18 height 18
click at [477, 281] on button at bounding box center [470, 284] width 18 height 18
click at [469, 336] on div "2 - Getting Started" at bounding box center [321, 359] width 345 height 52
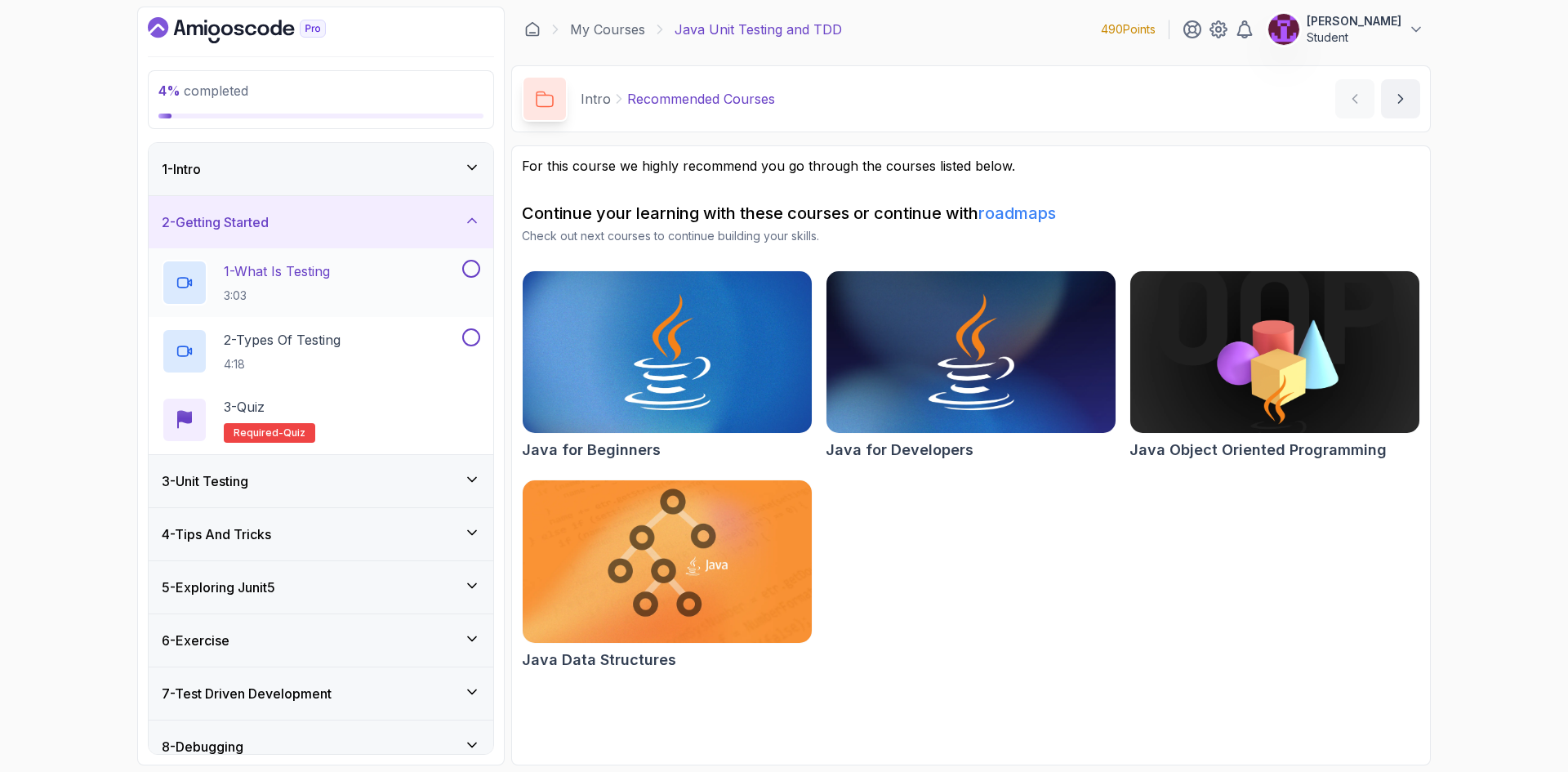
click at [467, 265] on button at bounding box center [470, 268] width 18 height 18
click at [469, 335] on button at bounding box center [470, 337] width 18 height 18
click at [426, 399] on div "3 - Quiz Required- quiz" at bounding box center [321, 420] width 318 height 46
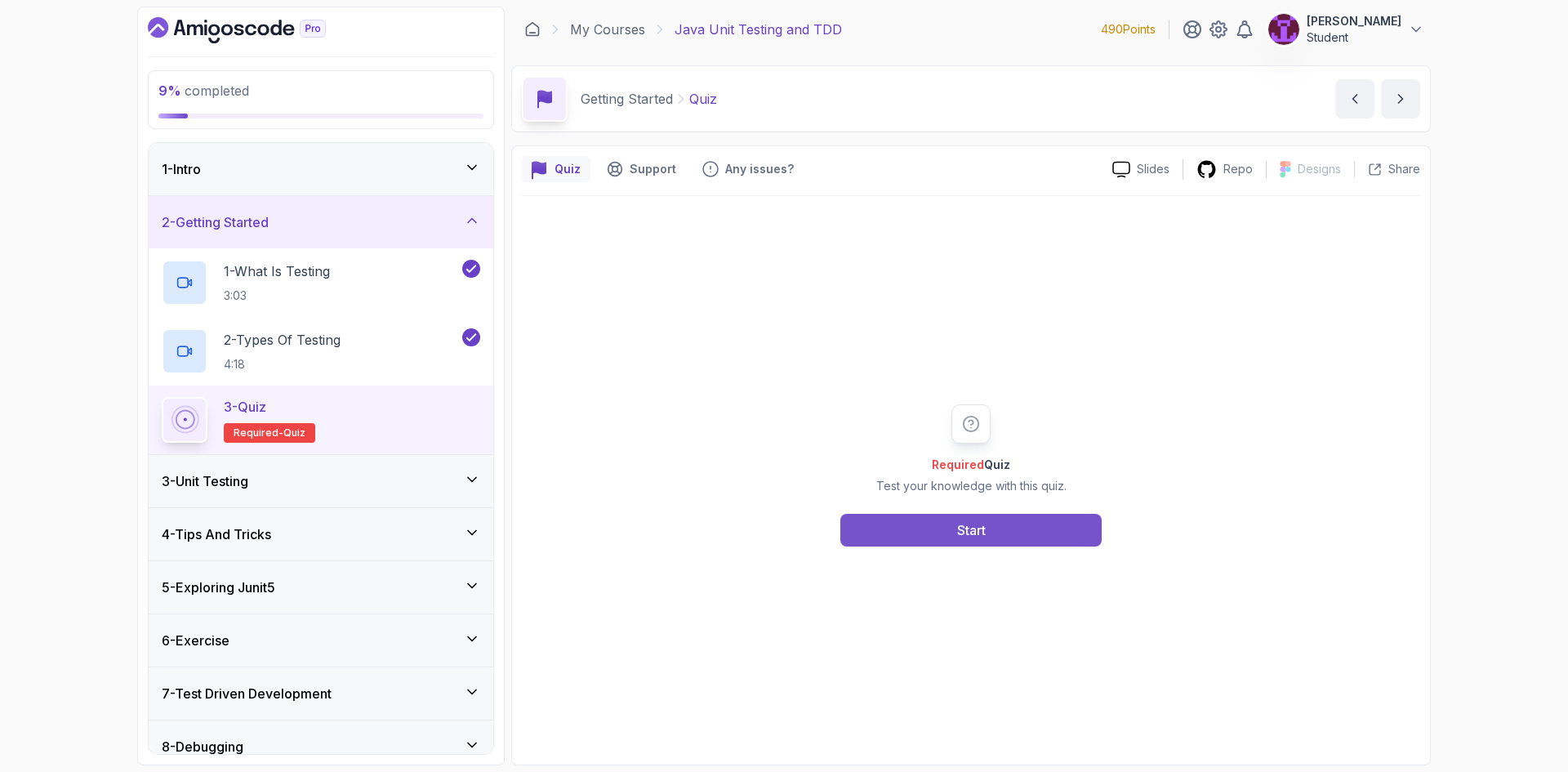
click at [926, 533] on button "Start" at bounding box center [971, 529] width 261 height 32
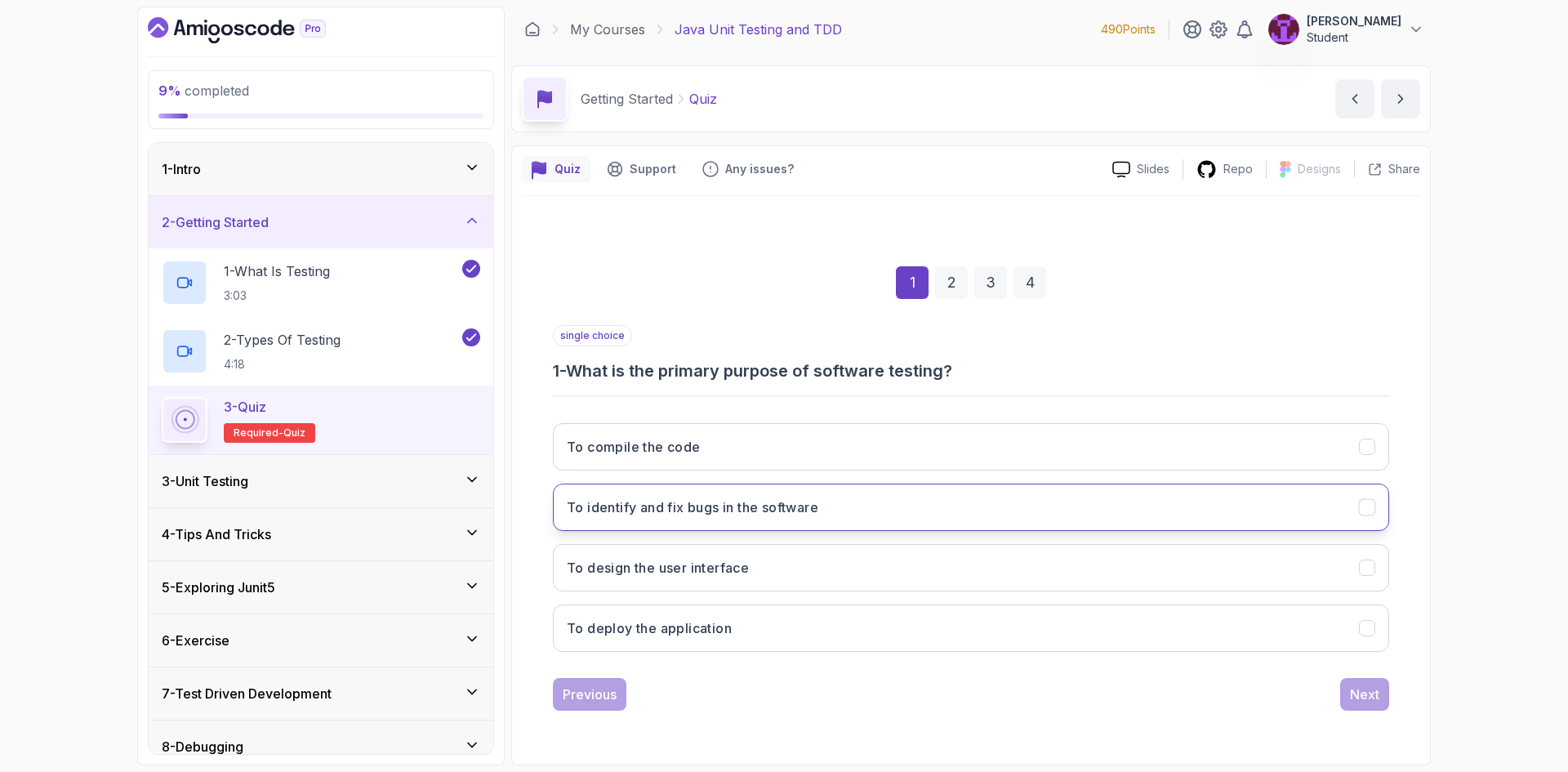
click at [844, 522] on button "To identify and fix bugs in the software" at bounding box center [971, 507] width 836 height 48
click at [1360, 692] on div "Next" at bounding box center [1364, 694] width 30 height 20
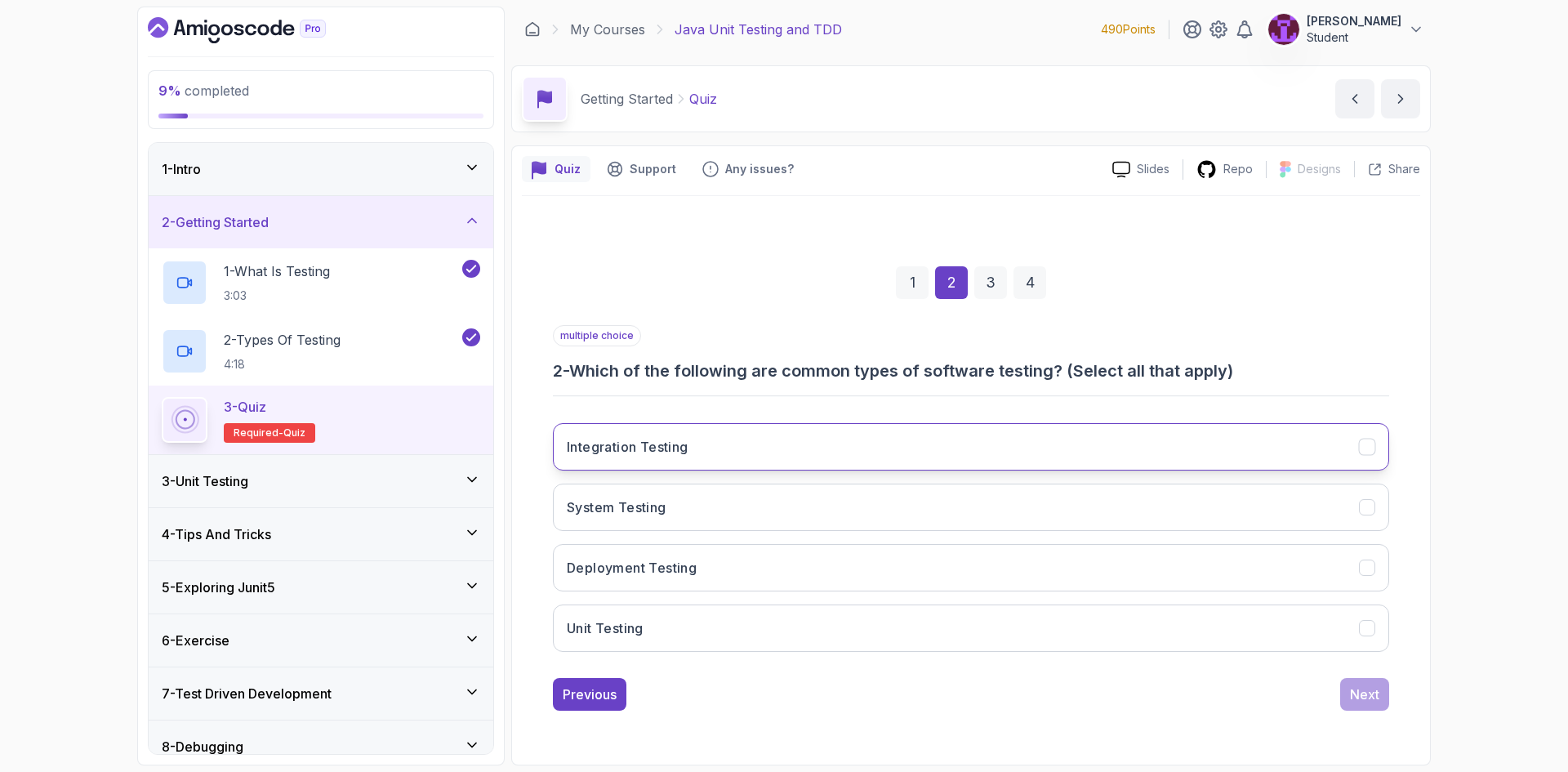
click at [804, 439] on button "Integration Testing" at bounding box center [971, 446] width 836 height 48
click at [784, 577] on button "Deployment Testing" at bounding box center [971, 567] width 836 height 48
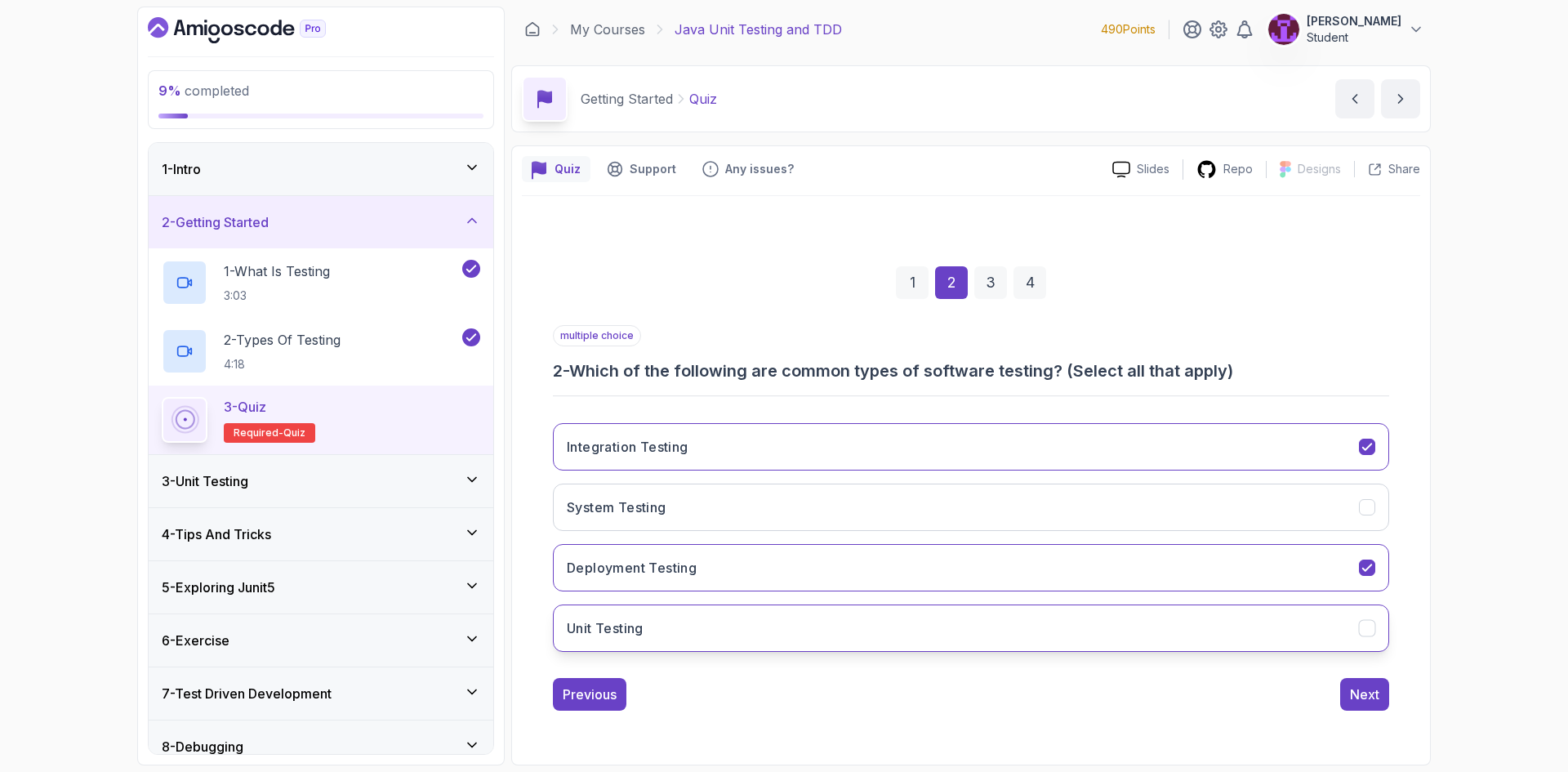
click at [804, 641] on button "Unit Testing" at bounding box center [971, 628] width 836 height 48
click at [1131, 507] on button "System Testing" at bounding box center [971, 507] width 836 height 48
click at [1351, 683] on button "Next" at bounding box center [1363, 694] width 49 height 32
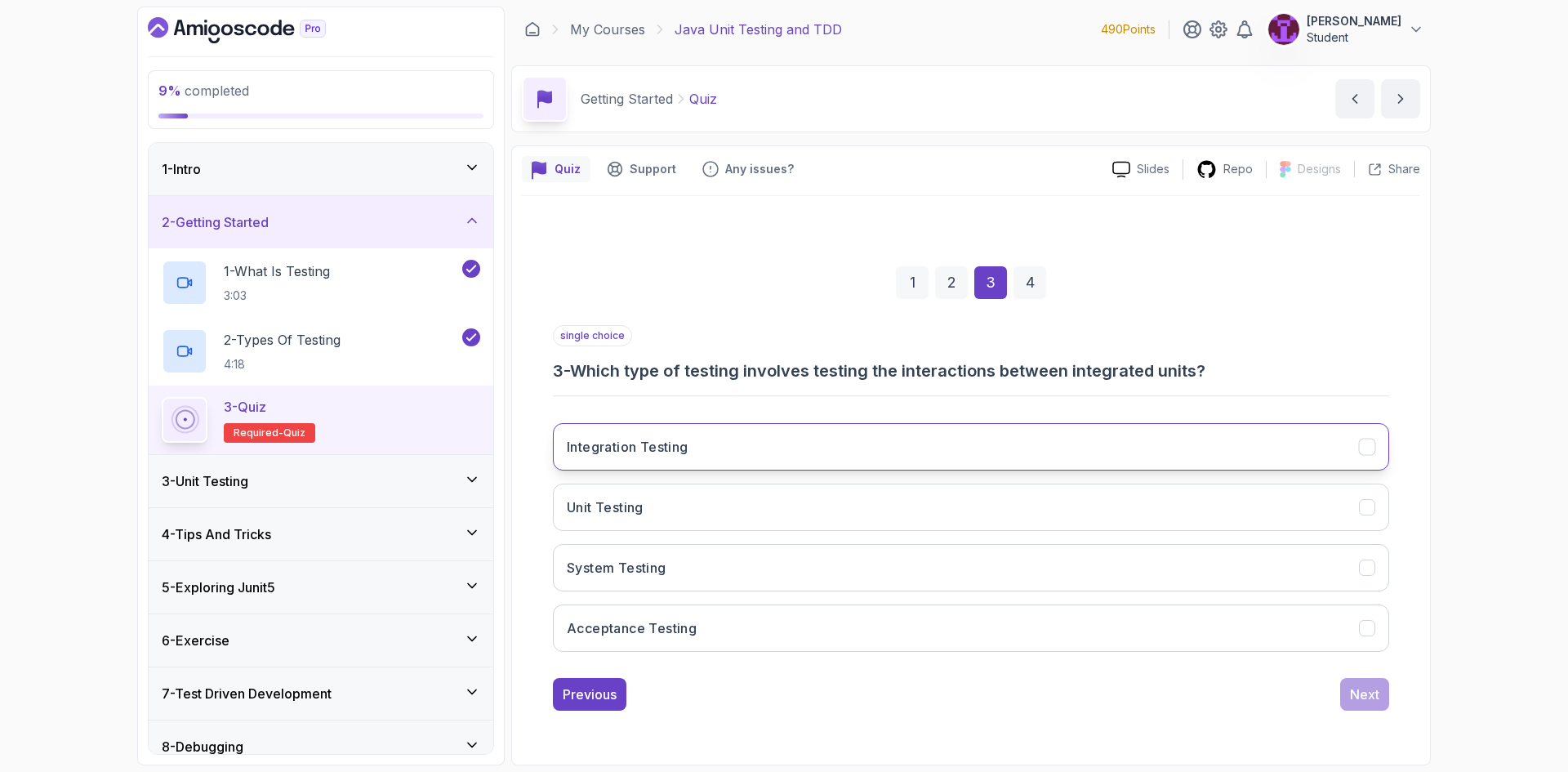
click at [755, 459] on button "Integration Testing" at bounding box center [971, 446] width 836 height 48
click at [1373, 685] on div "Next" at bounding box center [1364, 694] width 30 height 20
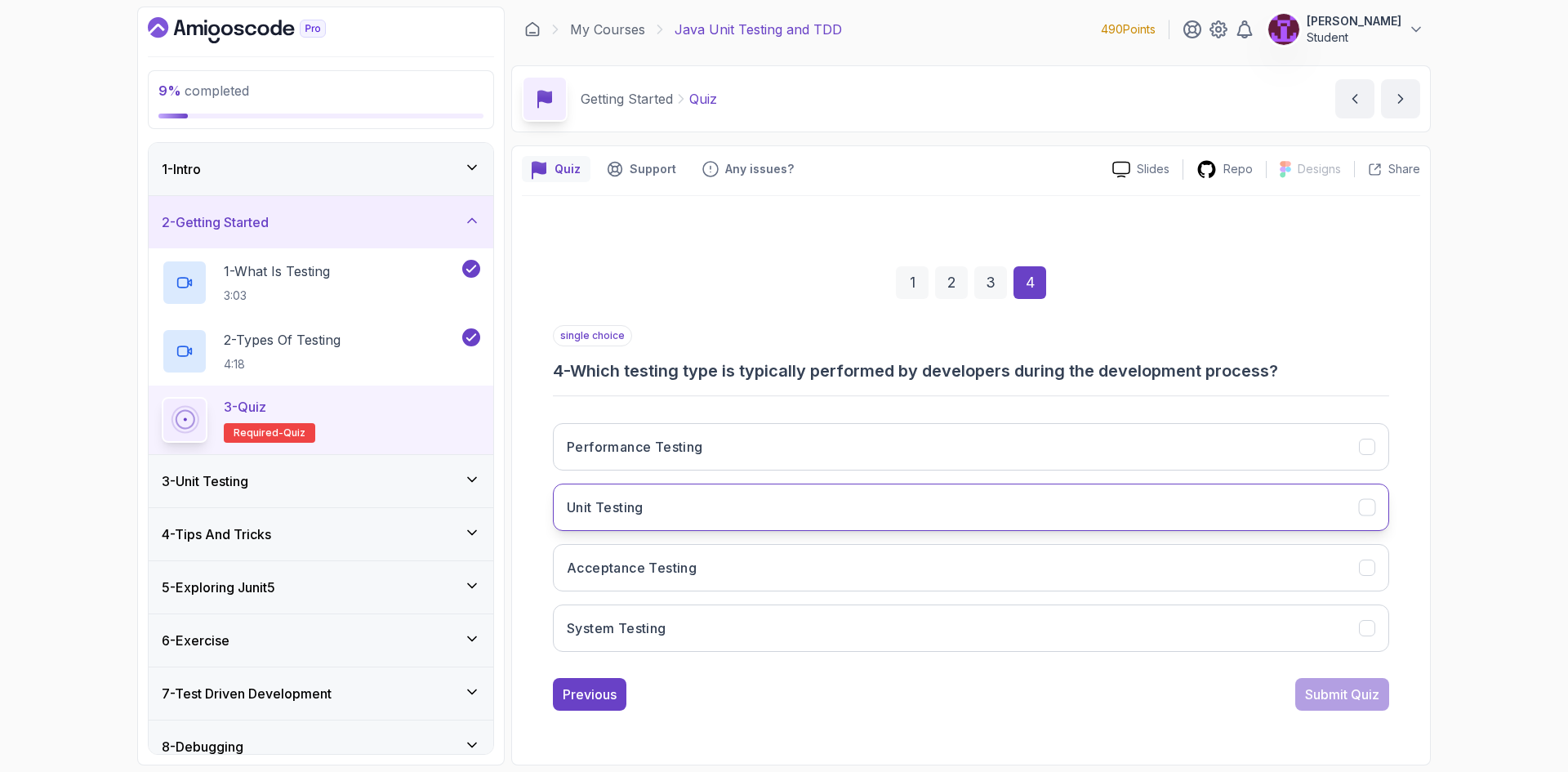
click at [716, 503] on button "Unit Testing" at bounding box center [971, 507] width 836 height 48
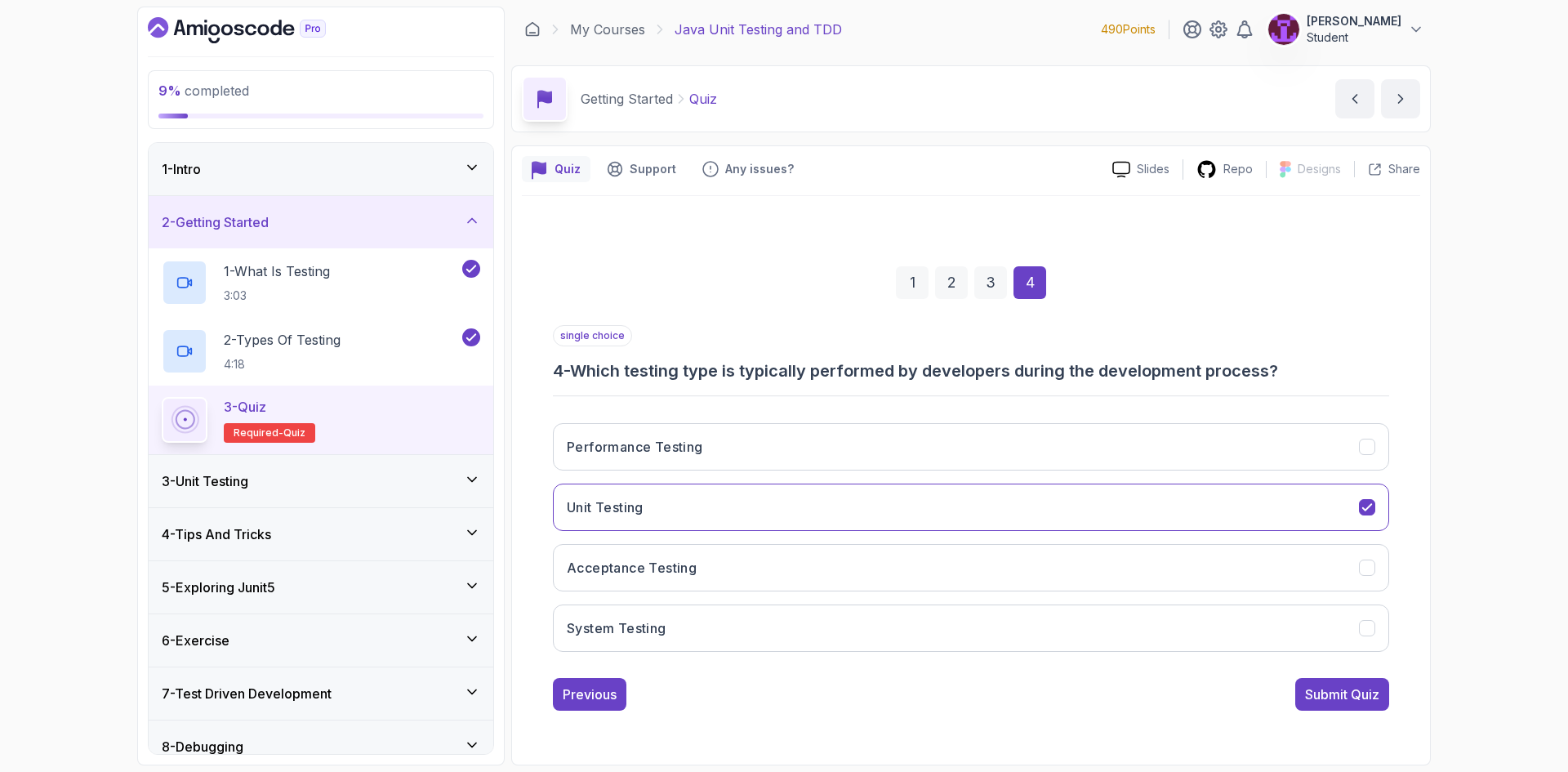
click at [1317, 697] on div "Submit Quiz" at bounding box center [1342, 694] width 74 height 20
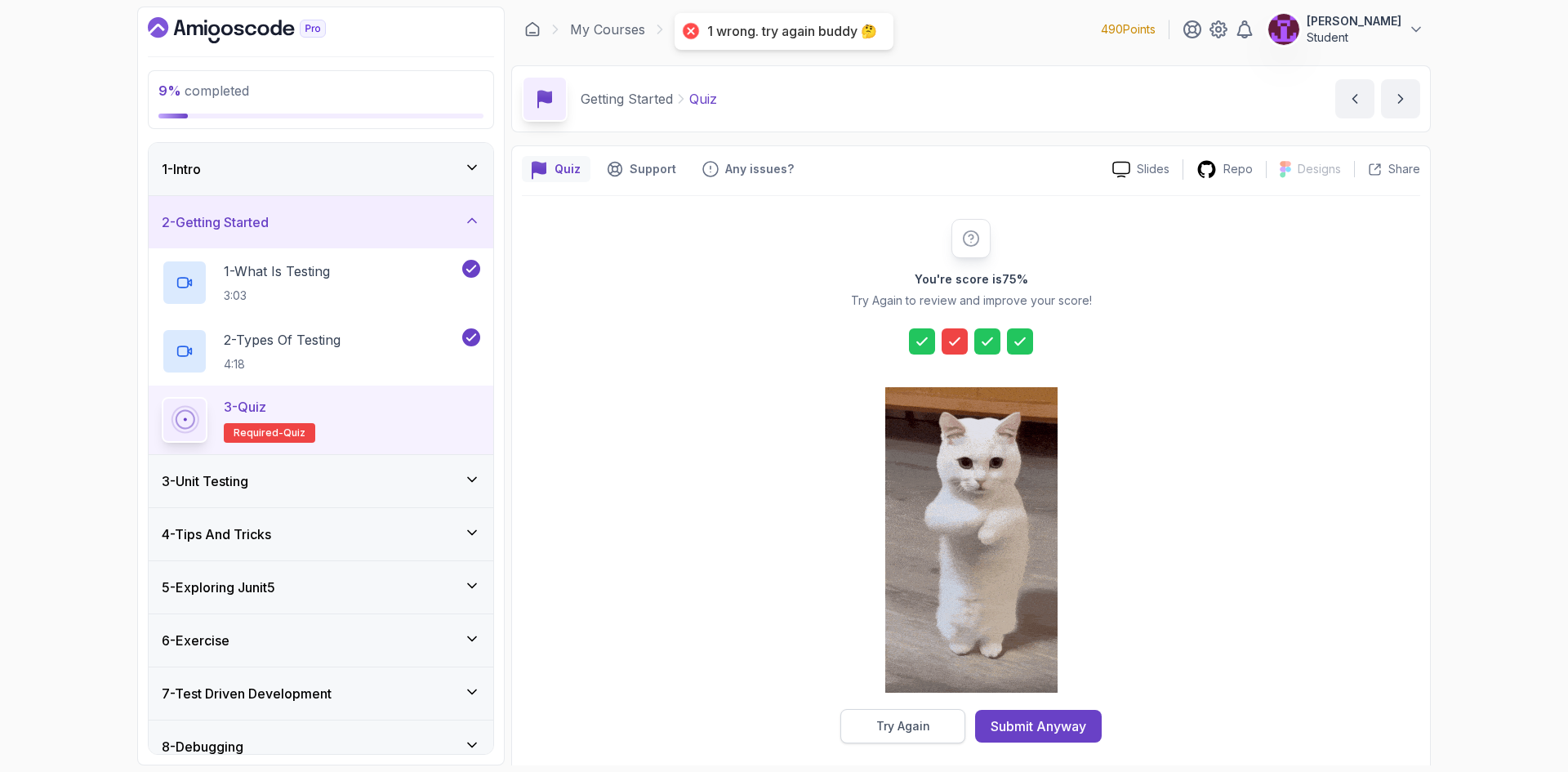
click at [917, 720] on div "Try Again" at bounding box center [903, 725] width 54 height 16
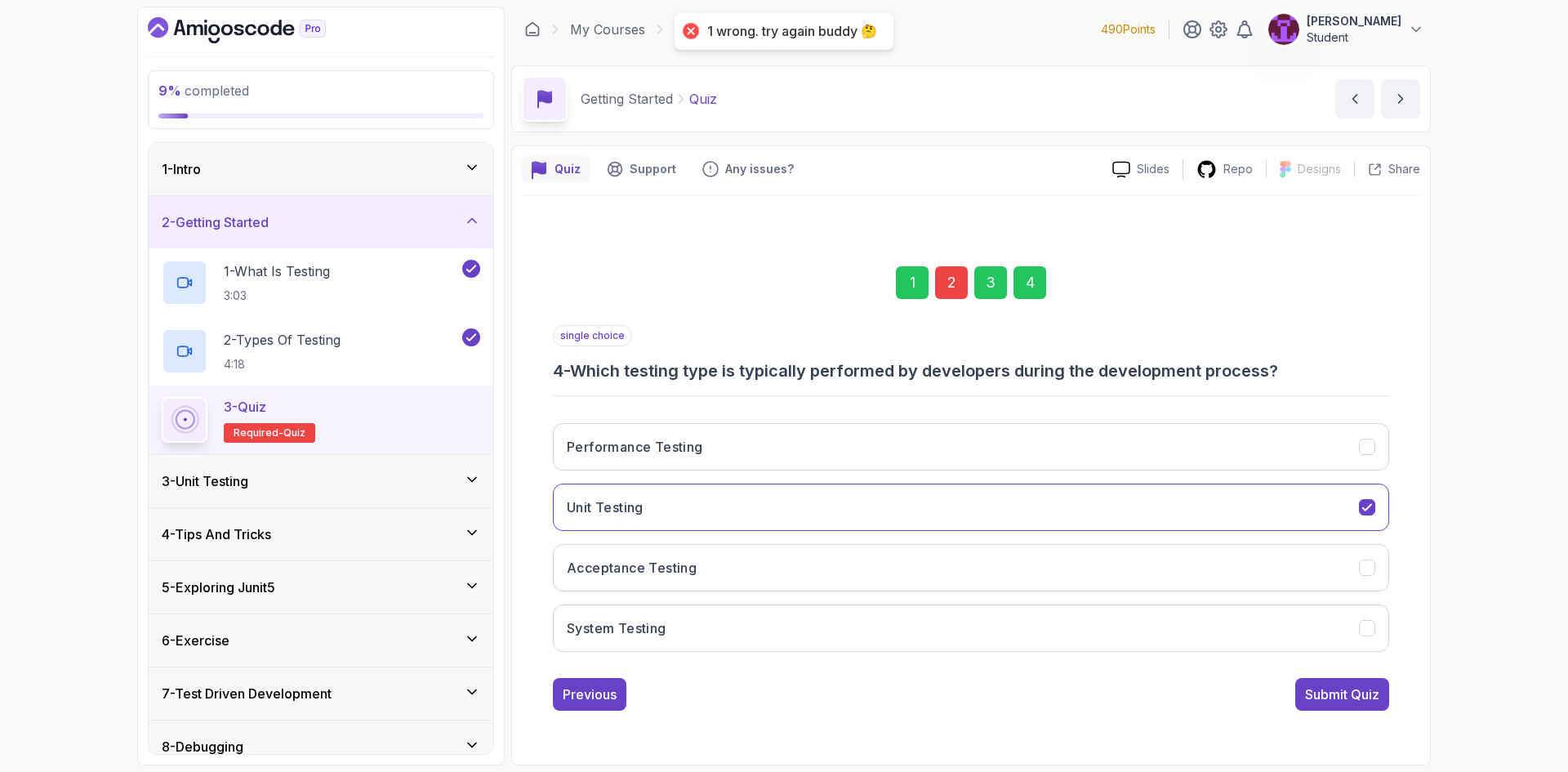
click at [951, 289] on div "2" at bounding box center [951, 283] width 32 height 32
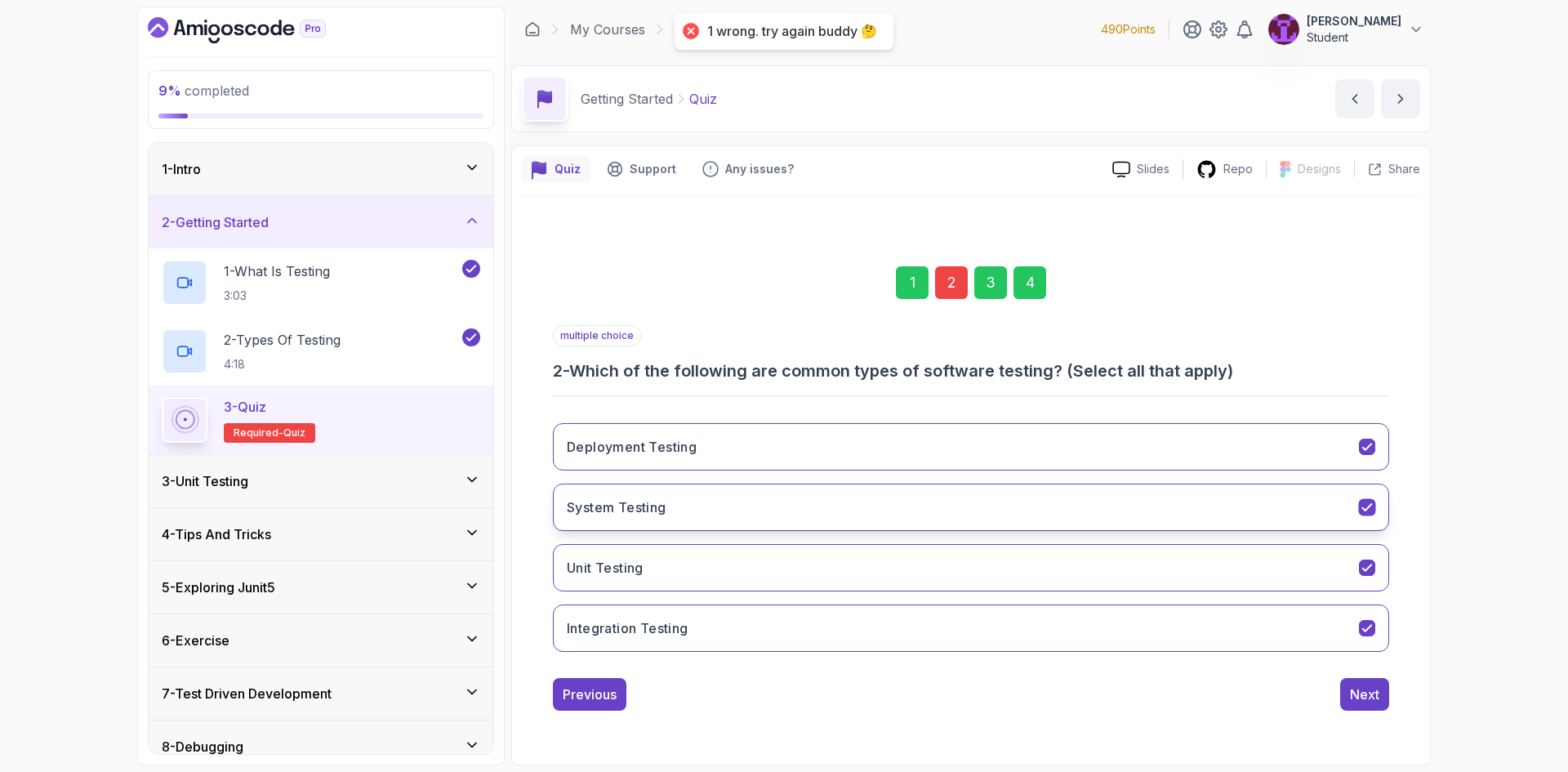
click at [850, 517] on button "System Testing" at bounding box center [971, 507] width 836 height 48
click at [1374, 698] on div "Next" at bounding box center [1364, 694] width 30 height 20
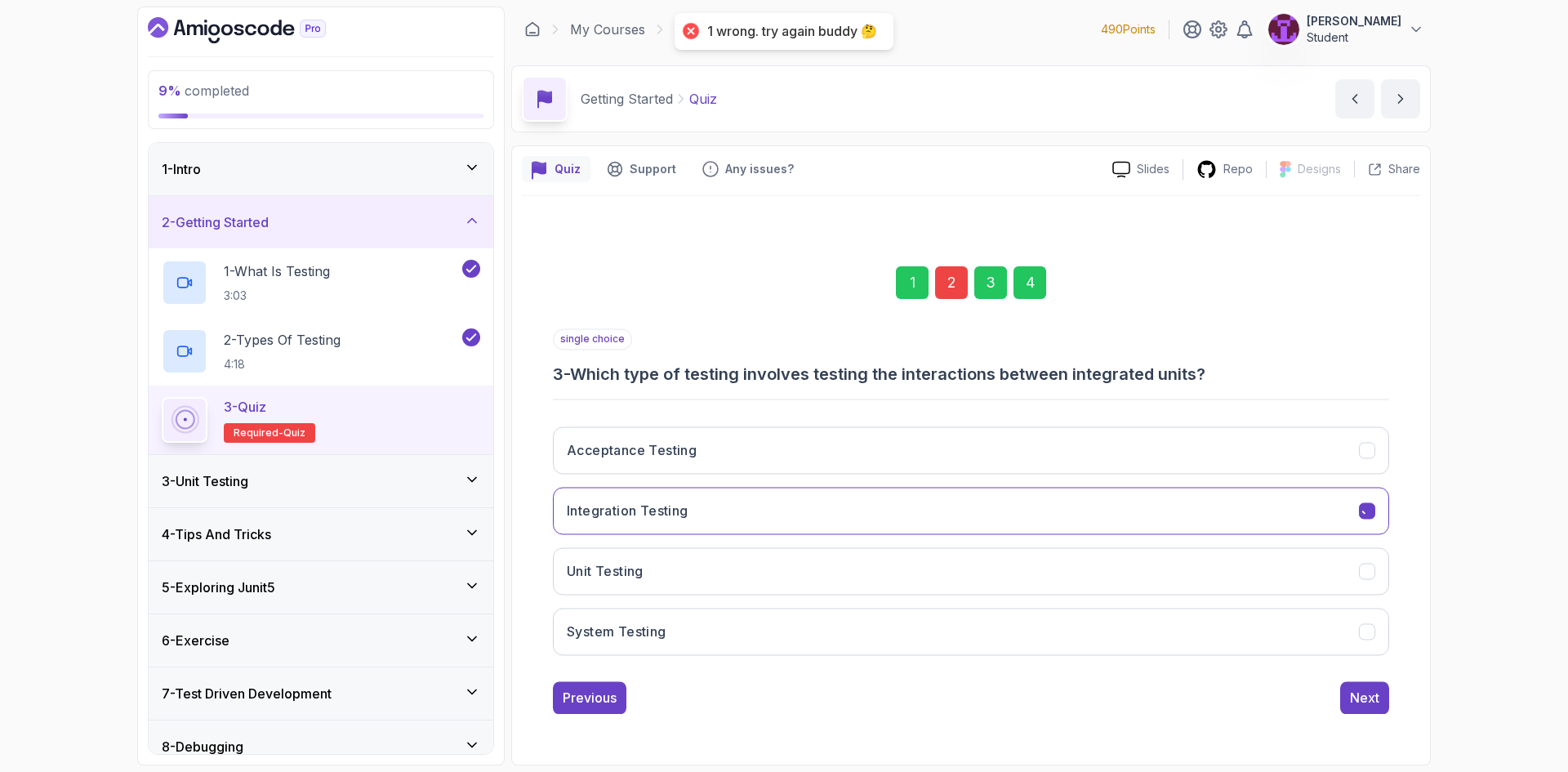
drag, startPoint x: 1022, startPoint y: 252, endPoint x: 1029, endPoint y: 284, distance: 32.8
click at [1022, 255] on div "1 2 3 4" at bounding box center [971, 282] width 836 height 85
click at [1029, 284] on div "4" at bounding box center [1029, 283] width 32 height 32
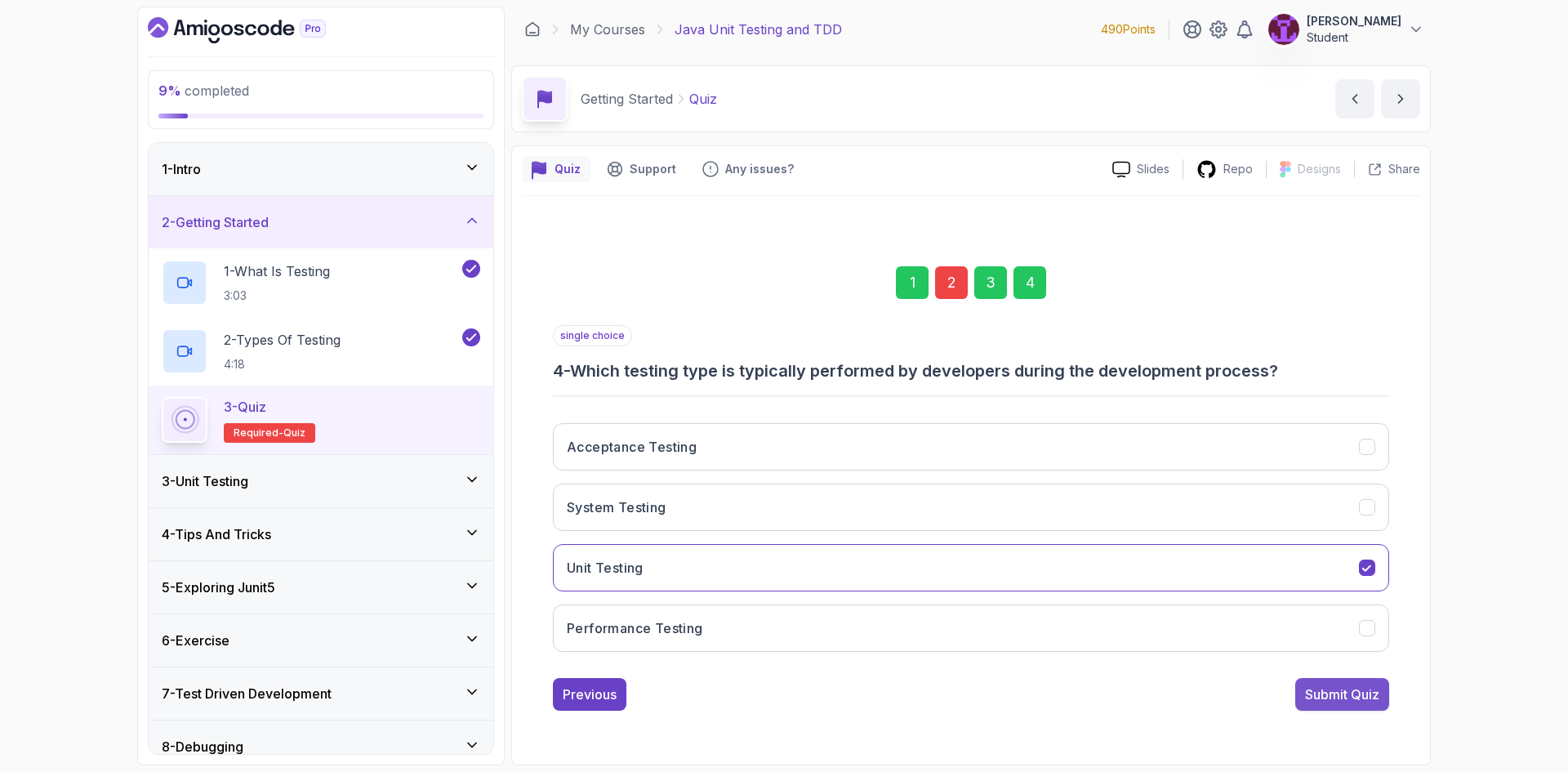
click at [1357, 688] on div "Submit Quiz" at bounding box center [1342, 694] width 74 height 20
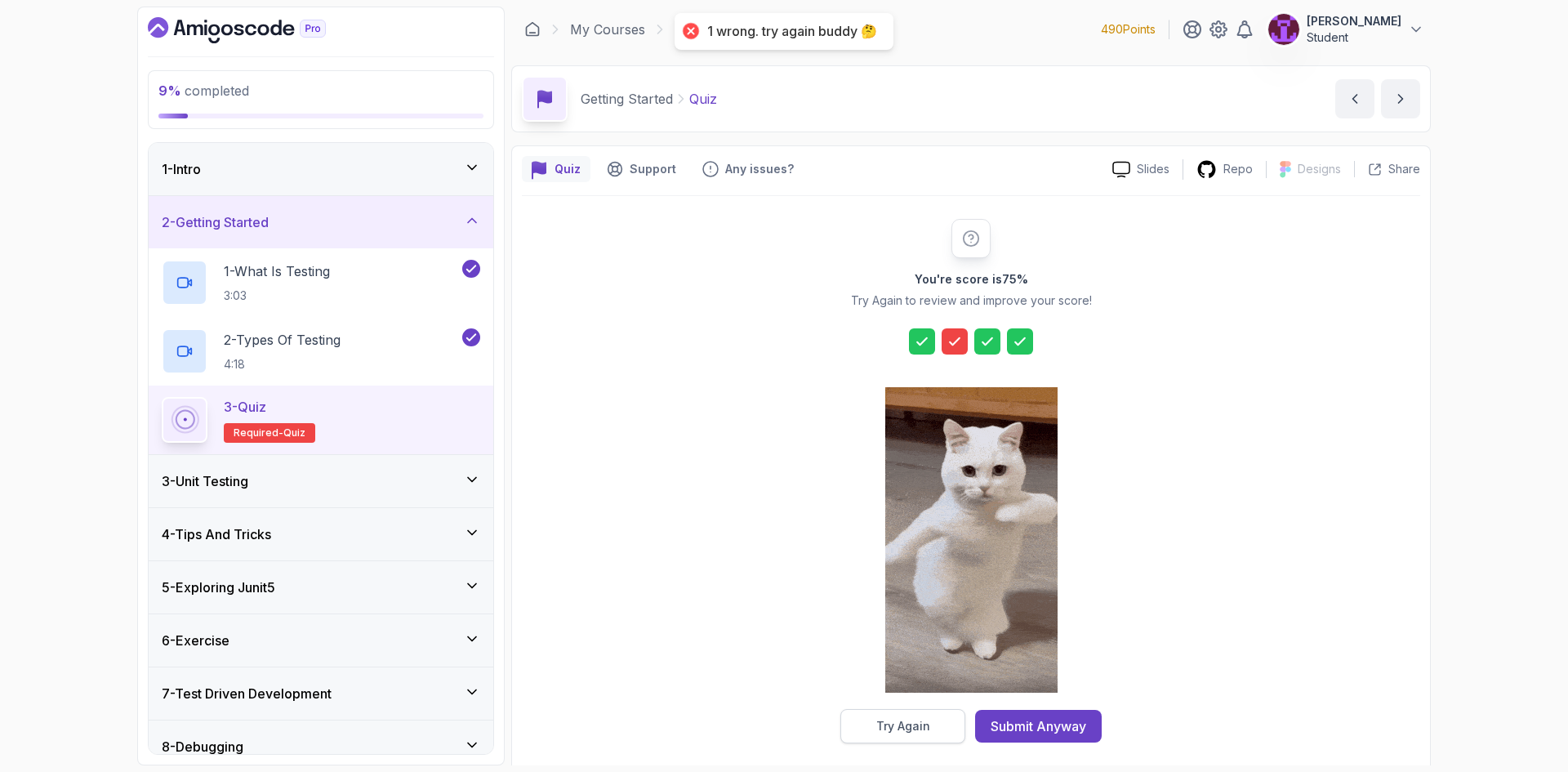
drag, startPoint x: 922, startPoint y: 708, endPoint x: 935, endPoint y: 736, distance: 30.9
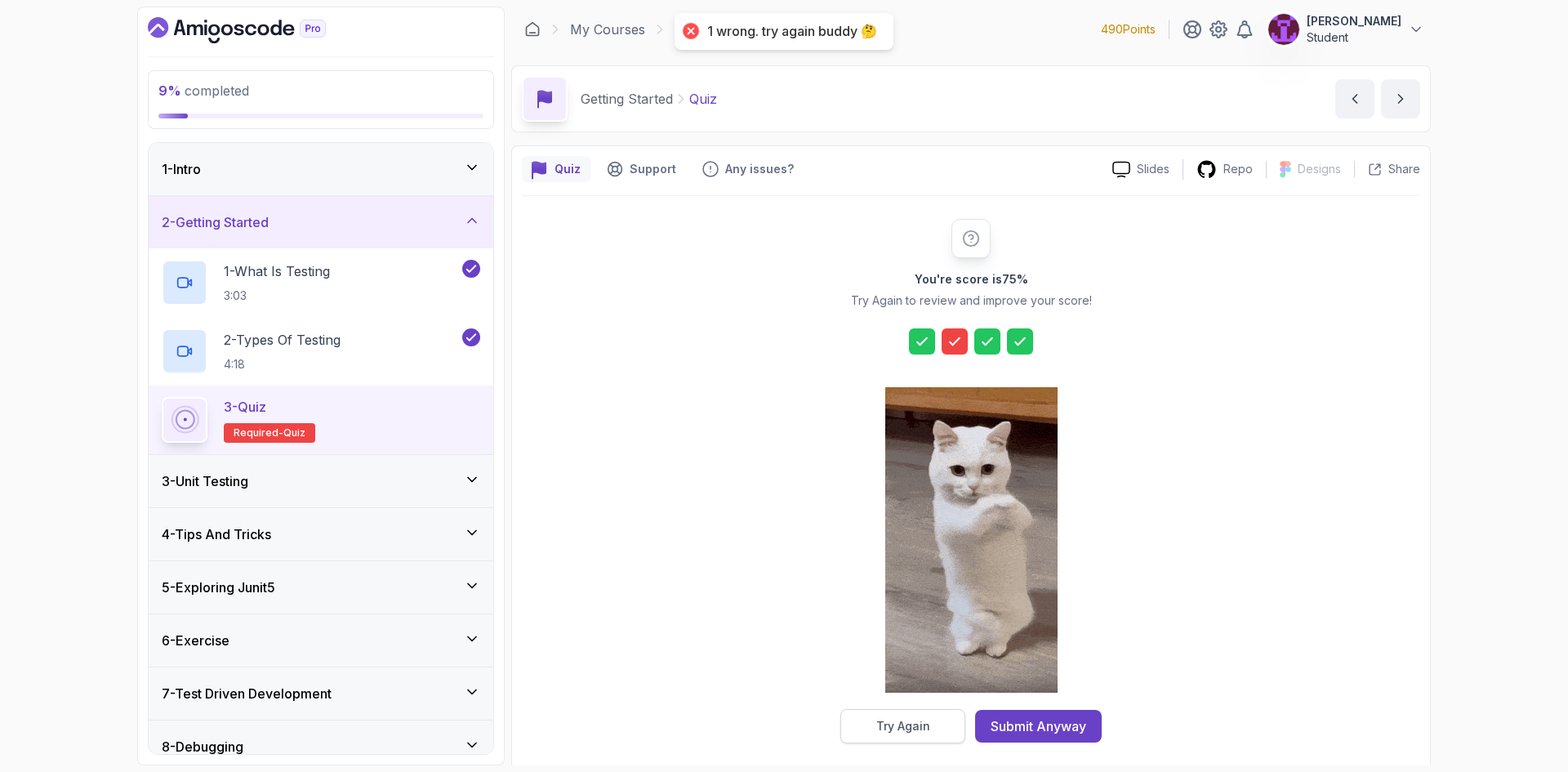
click at [923, 707] on div "You're score is 75 % Try Again to review and improve your score! Try Again Subm…" at bounding box center [970, 481] width 313 height 525
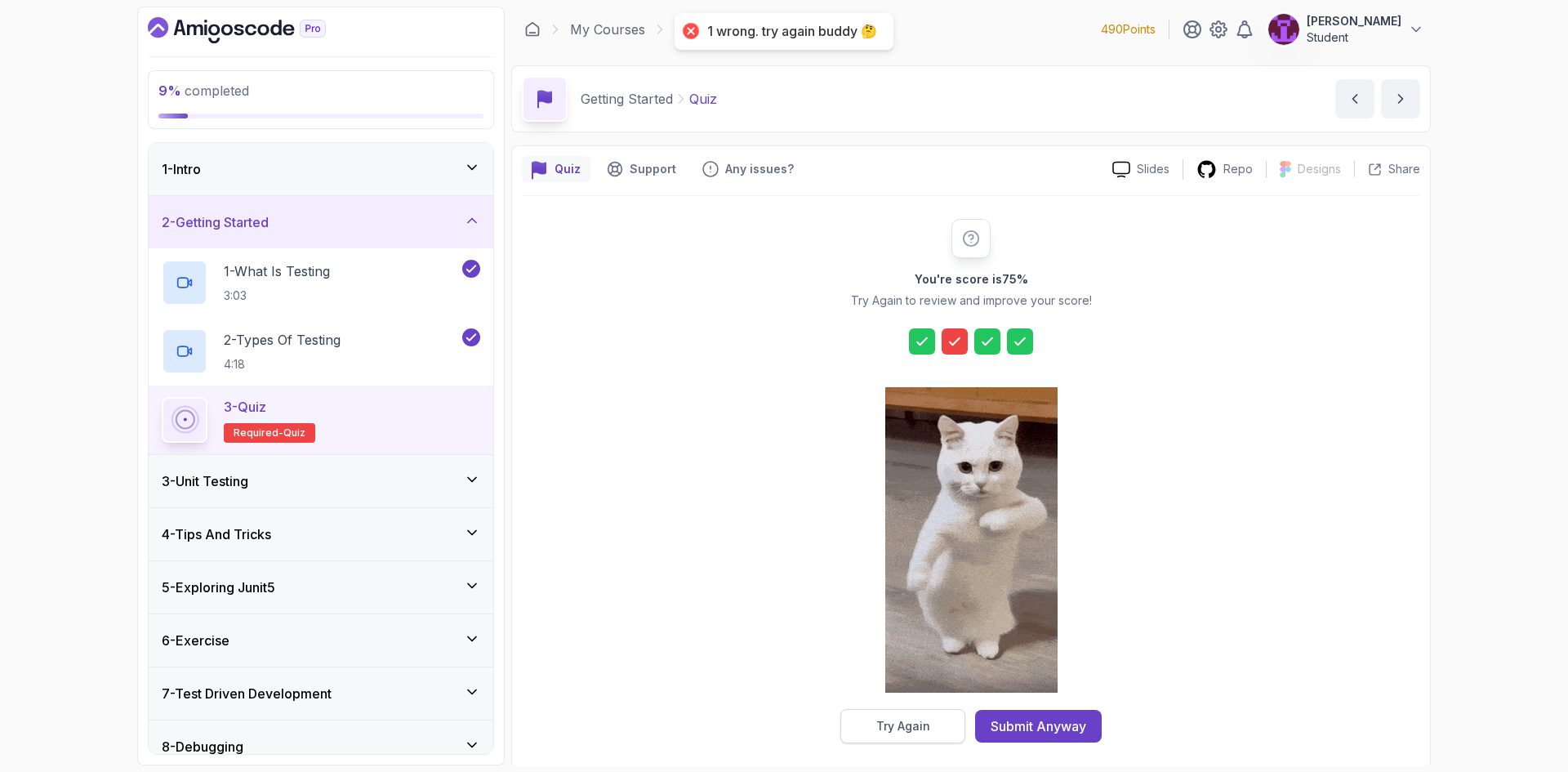
click at [935, 736] on button "Try Again" at bounding box center [903, 725] width 125 height 34
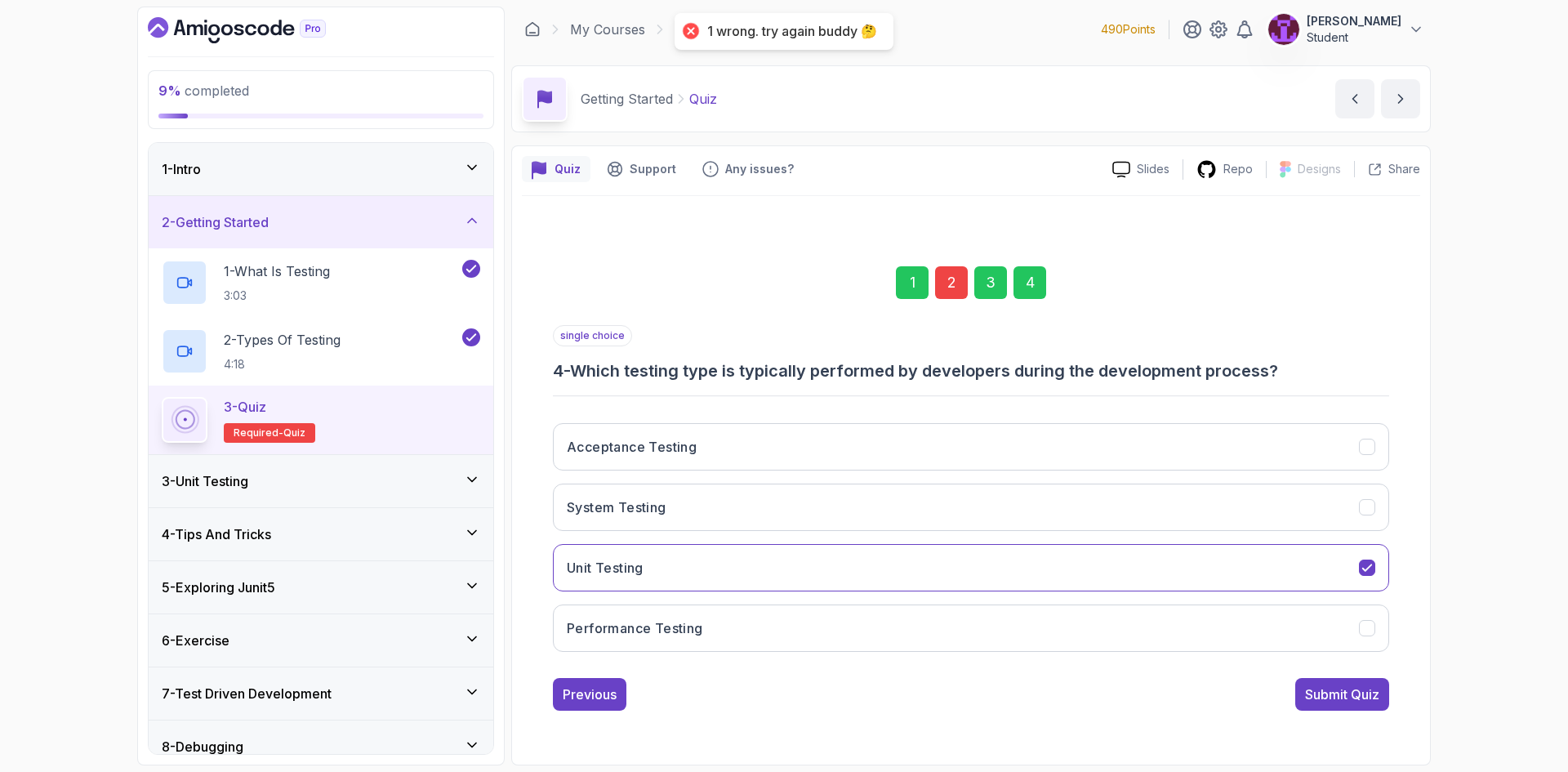
click at [946, 277] on div "2" at bounding box center [951, 283] width 32 height 32
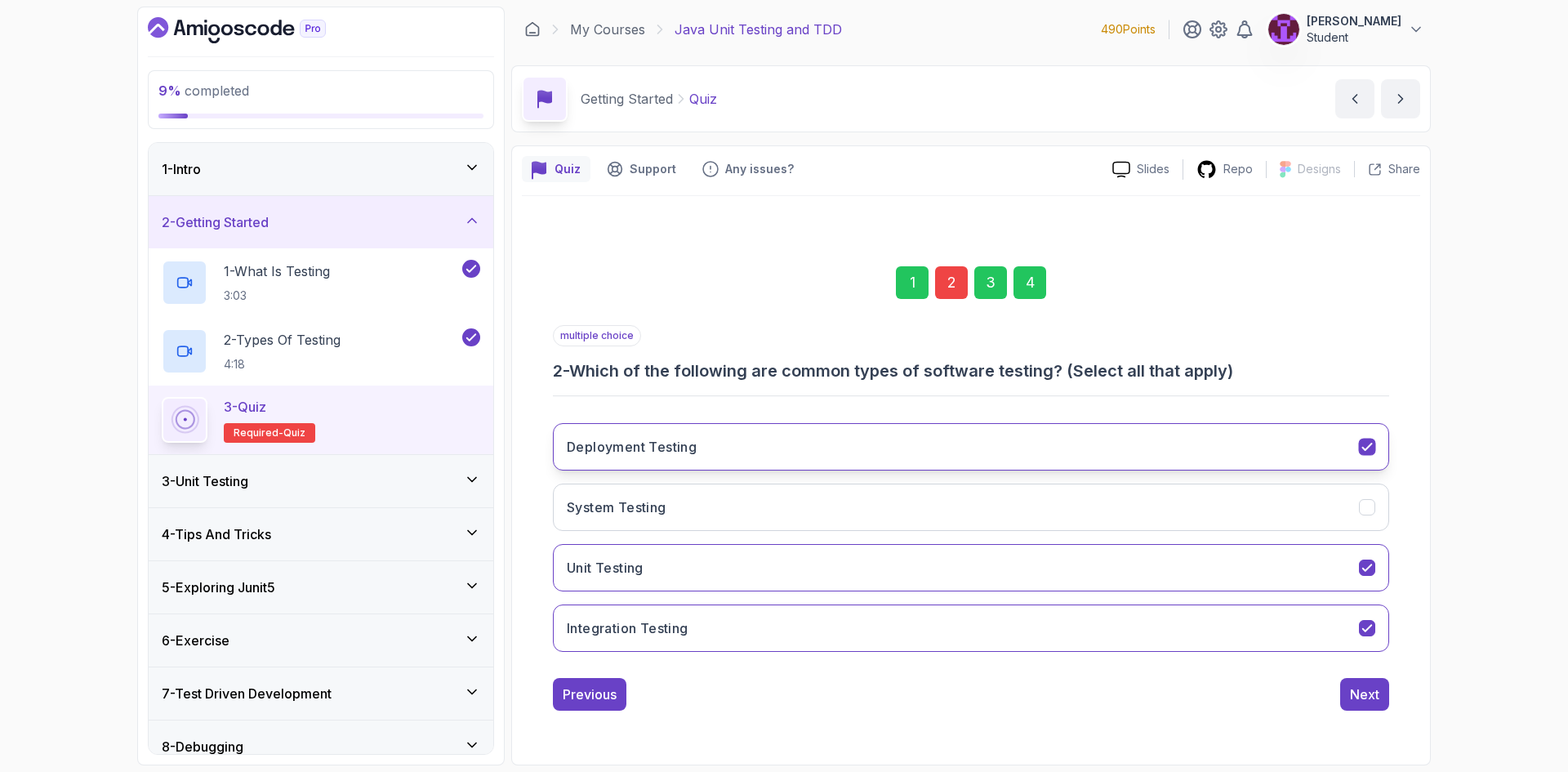
click at [872, 443] on button "Deployment Testing" at bounding box center [971, 446] width 836 height 48
click at [1040, 287] on div "4" at bounding box center [1029, 283] width 32 height 32
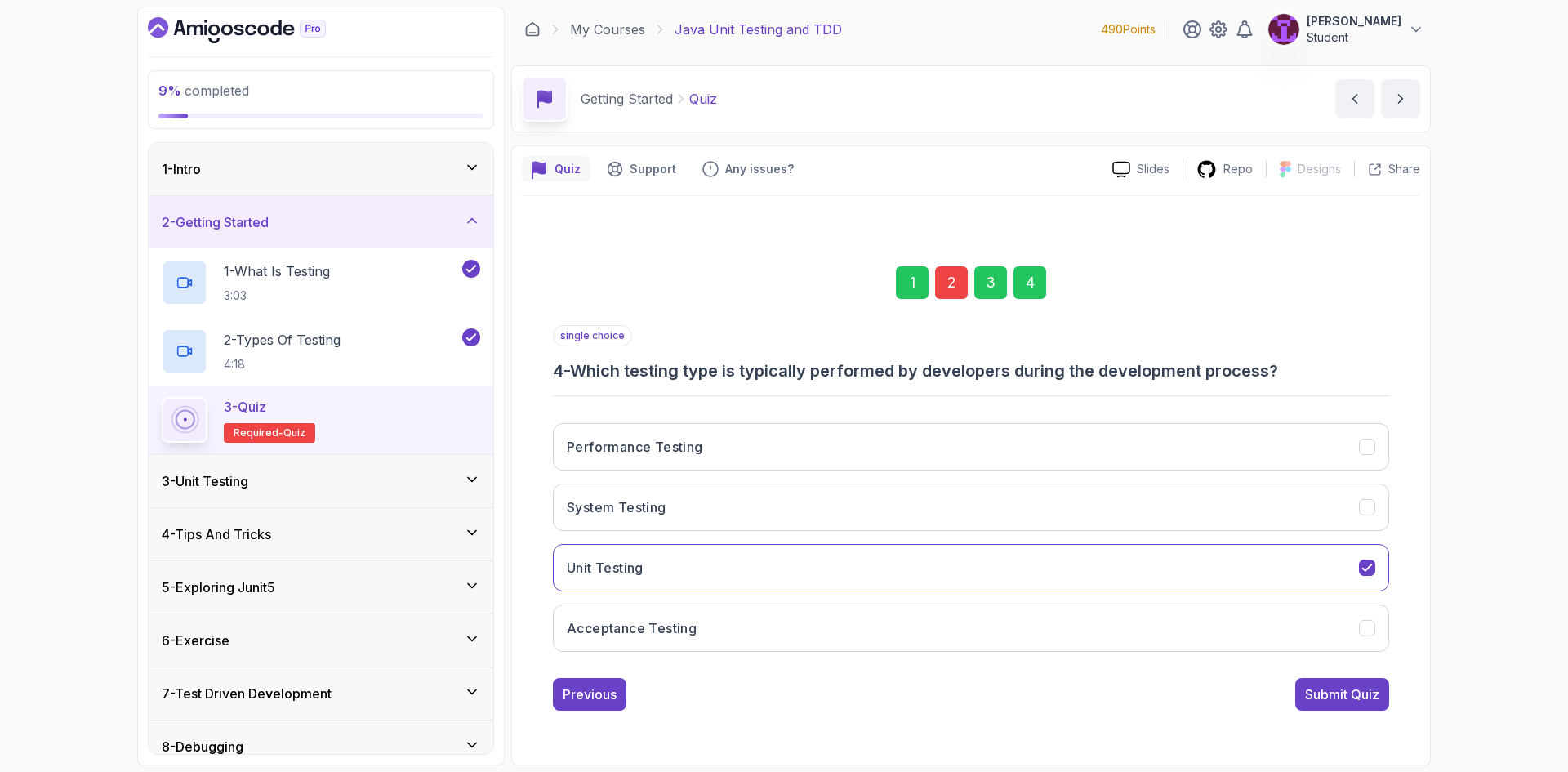
click at [1360, 697] on div "Submit Quiz" at bounding box center [1342, 694] width 74 height 20
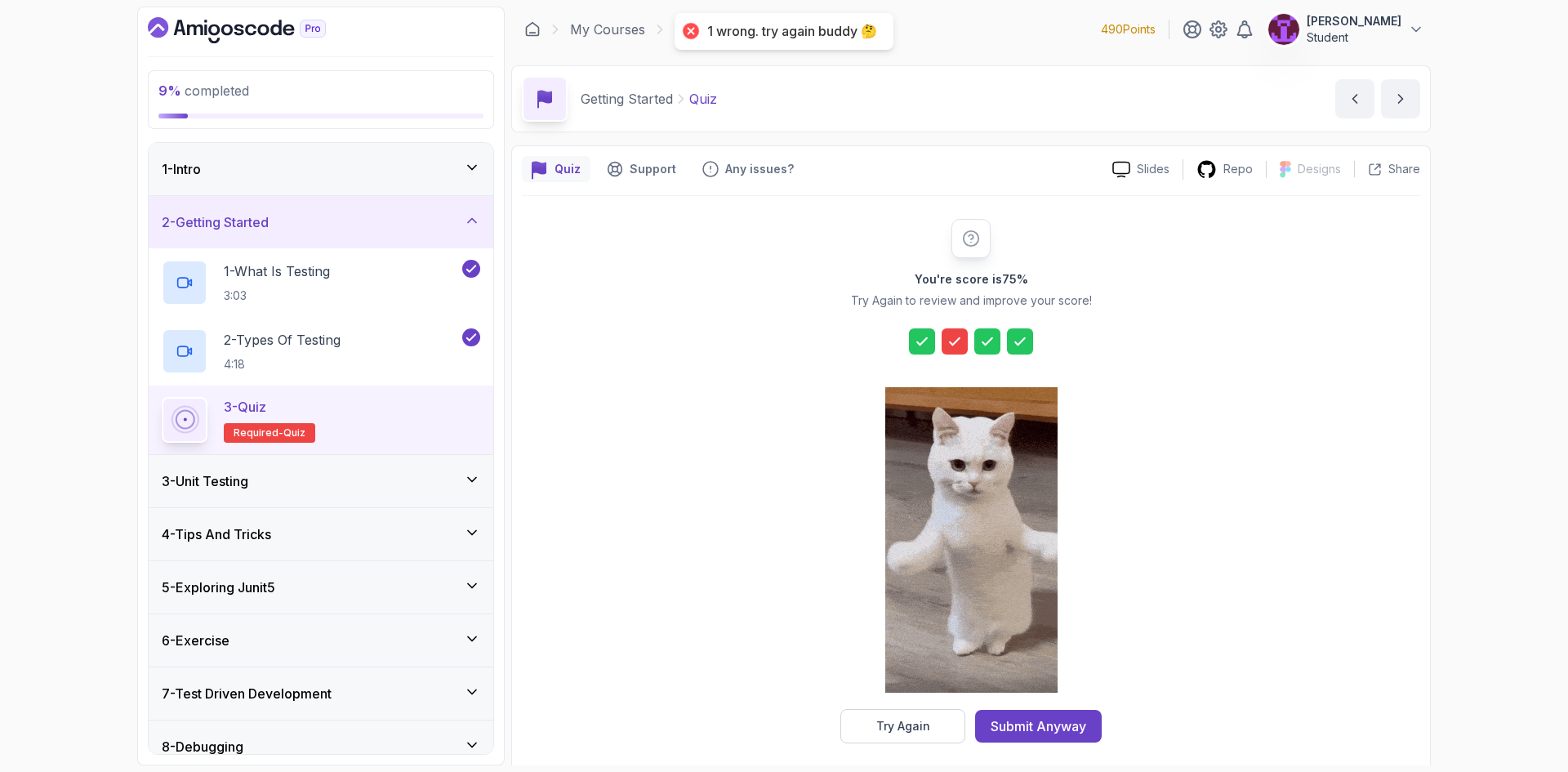
click at [924, 728] on div "Try Again" at bounding box center [903, 725] width 54 height 16
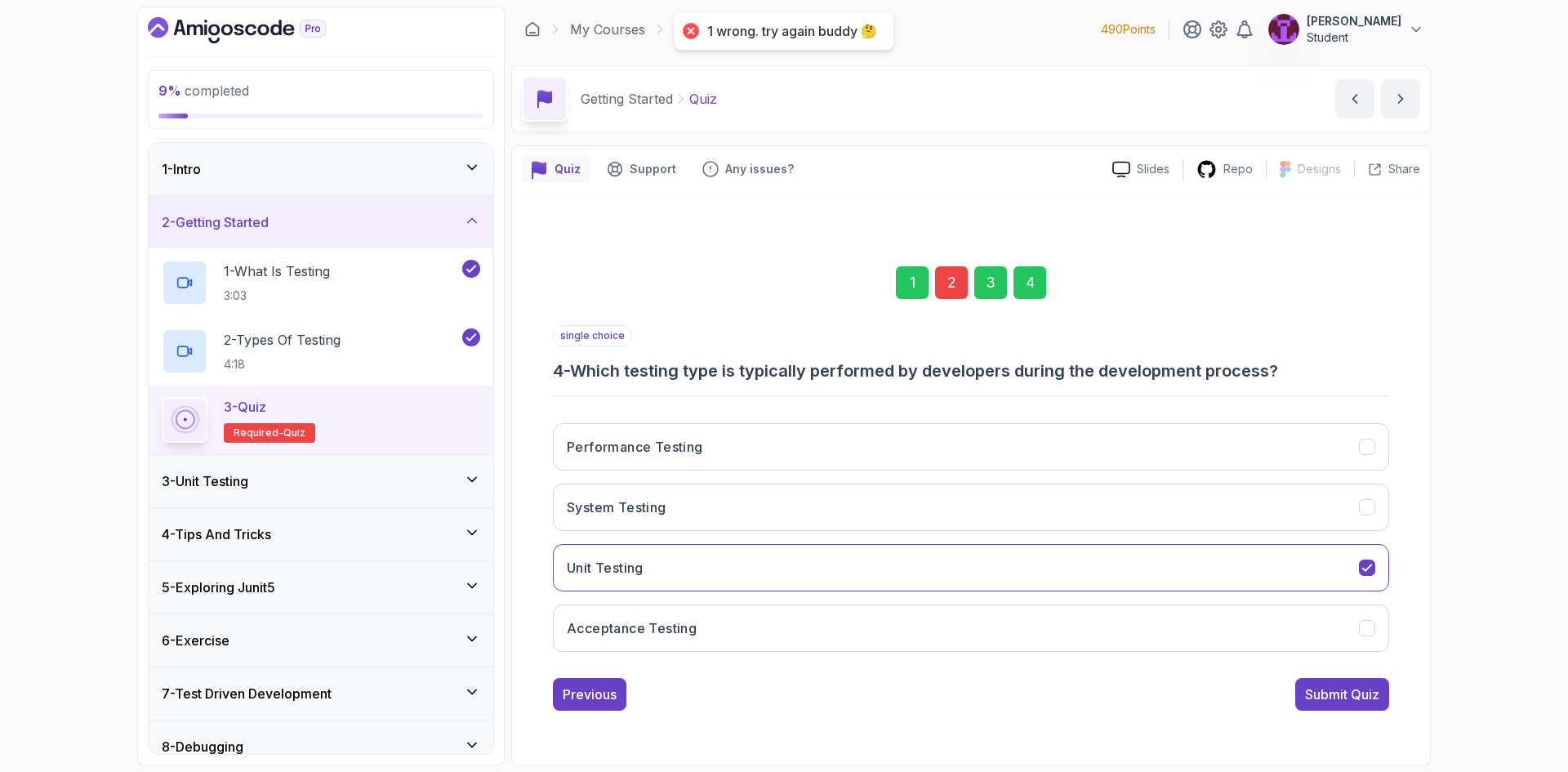
click at [943, 278] on div "2" at bounding box center [951, 283] width 32 height 32
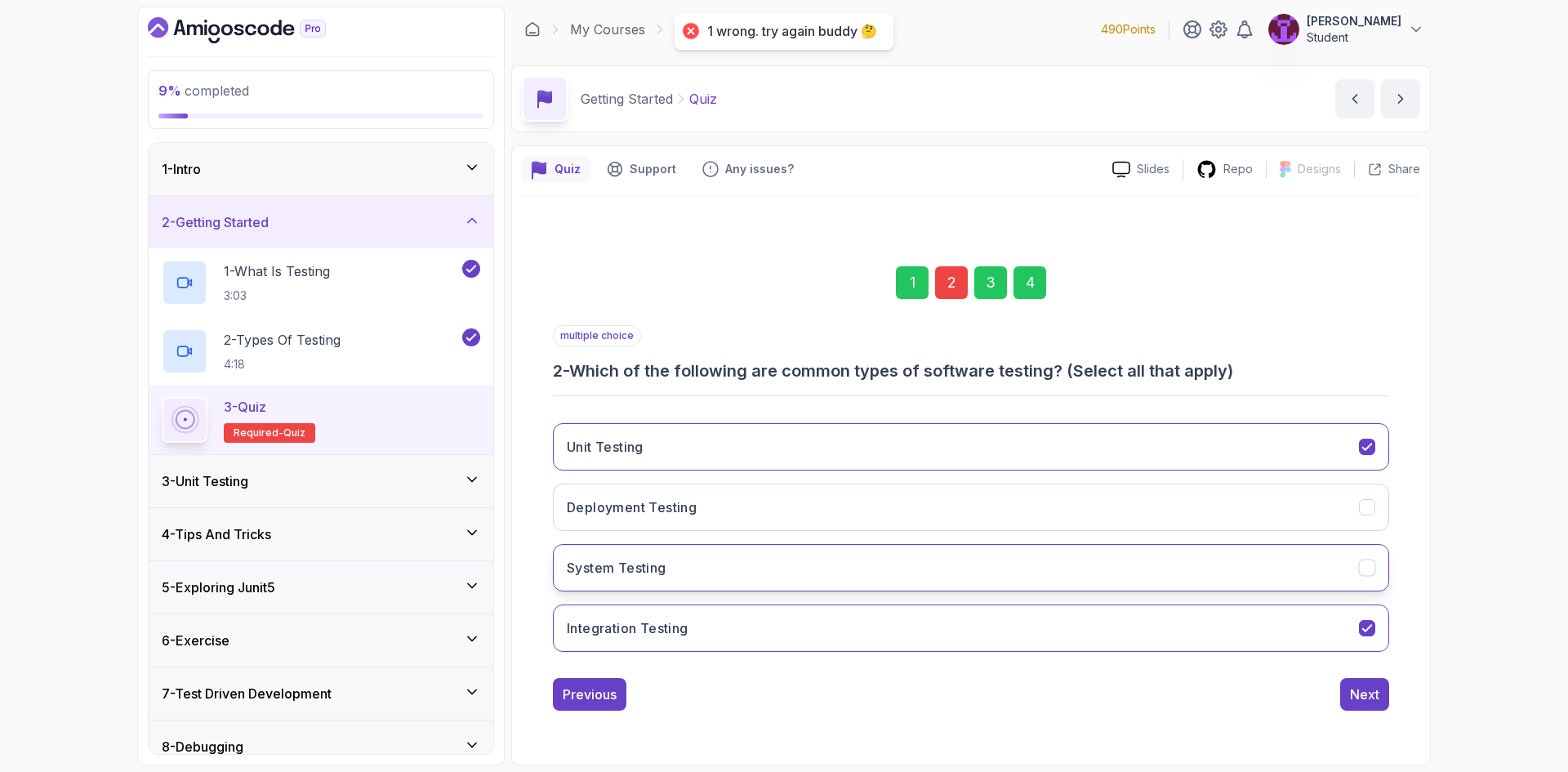
click at [685, 581] on button "System Testing" at bounding box center [971, 567] width 836 height 48
click at [1347, 689] on button "Next" at bounding box center [1363, 694] width 49 height 32
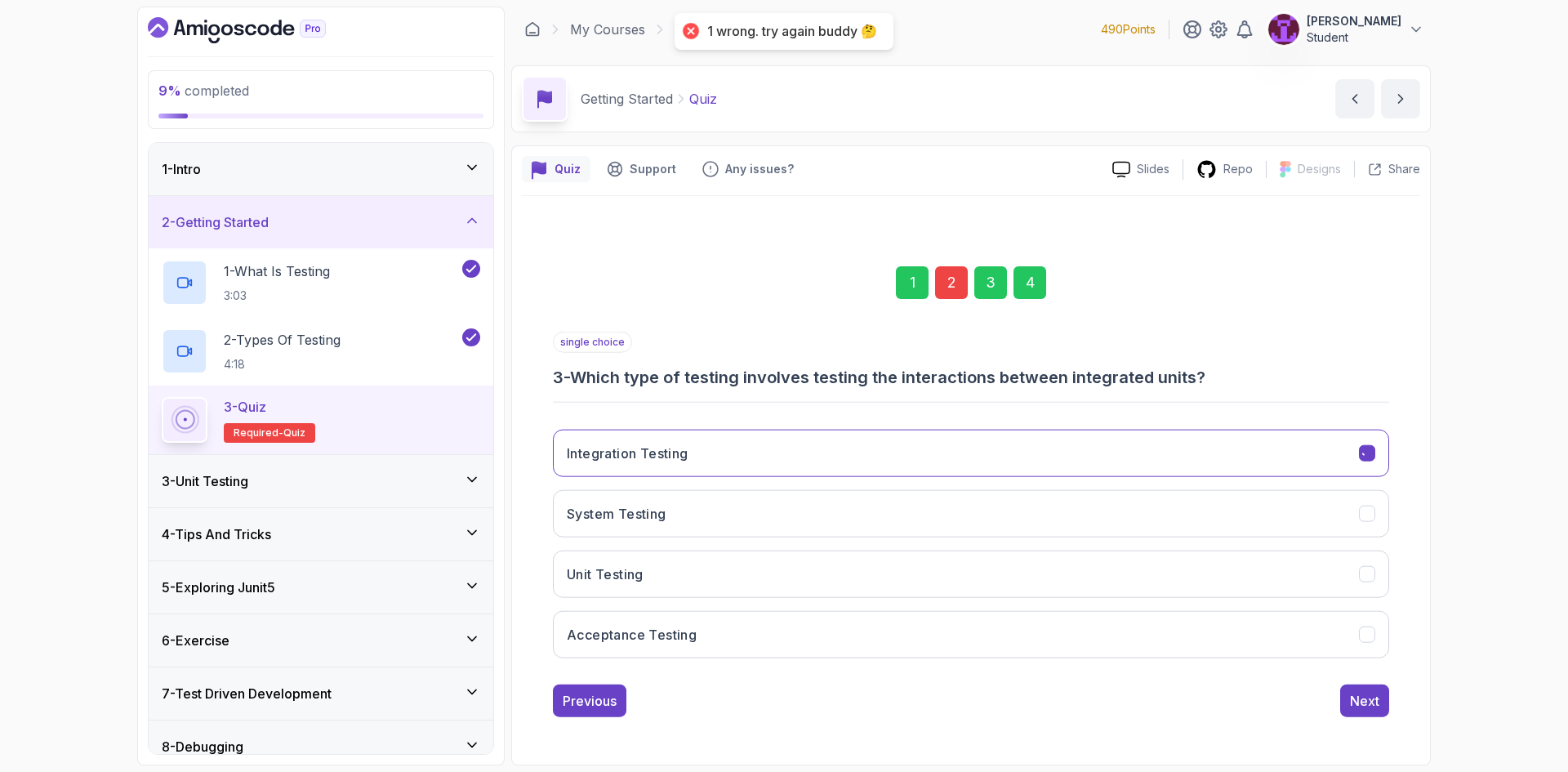
click at [1009, 279] on div "1 2 3 4" at bounding box center [971, 282] width 836 height 85
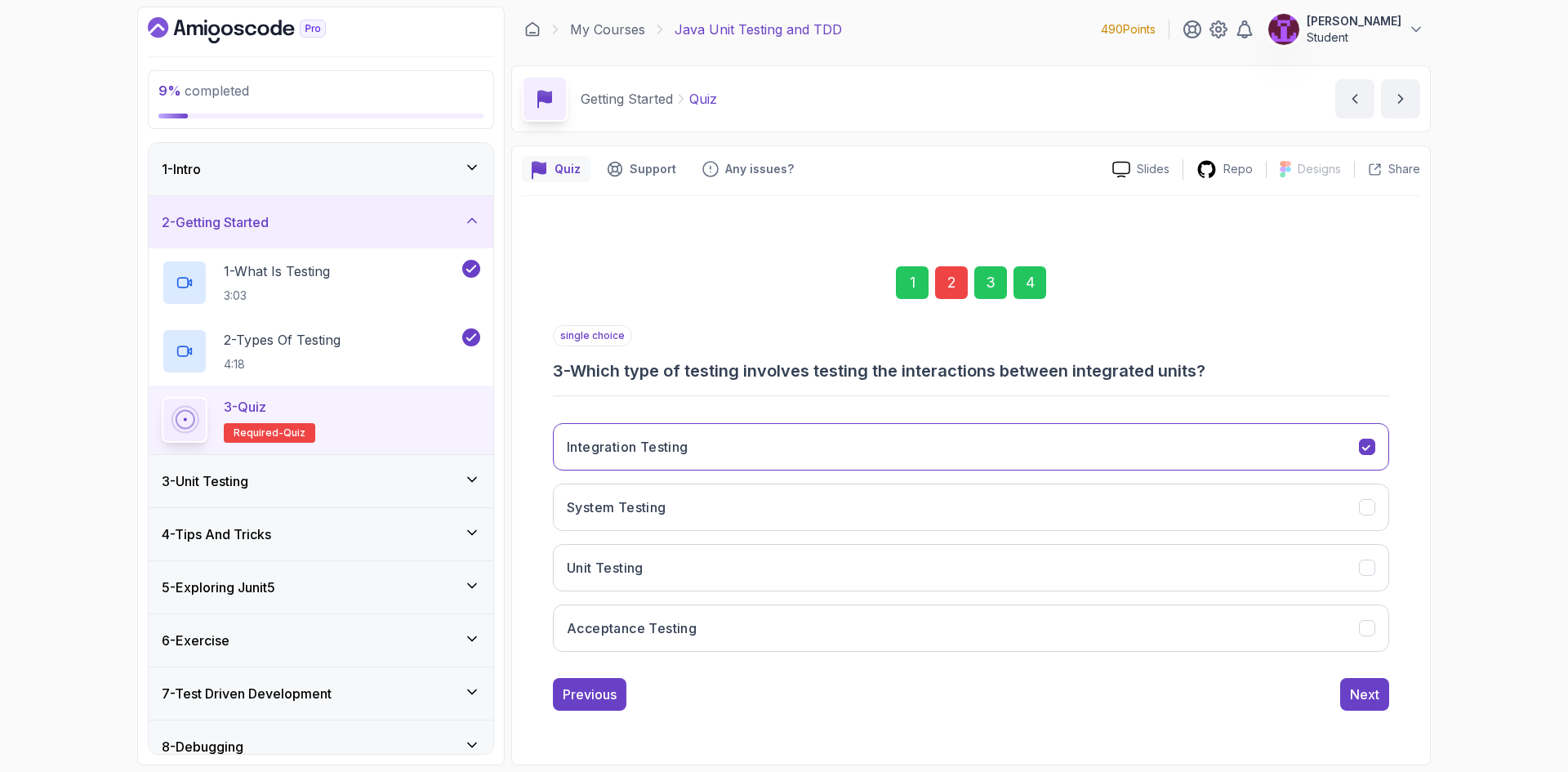
click at [1022, 279] on div "4" at bounding box center [1029, 283] width 32 height 32
click at [1350, 697] on div "Submit Quiz" at bounding box center [1342, 694] width 74 height 20
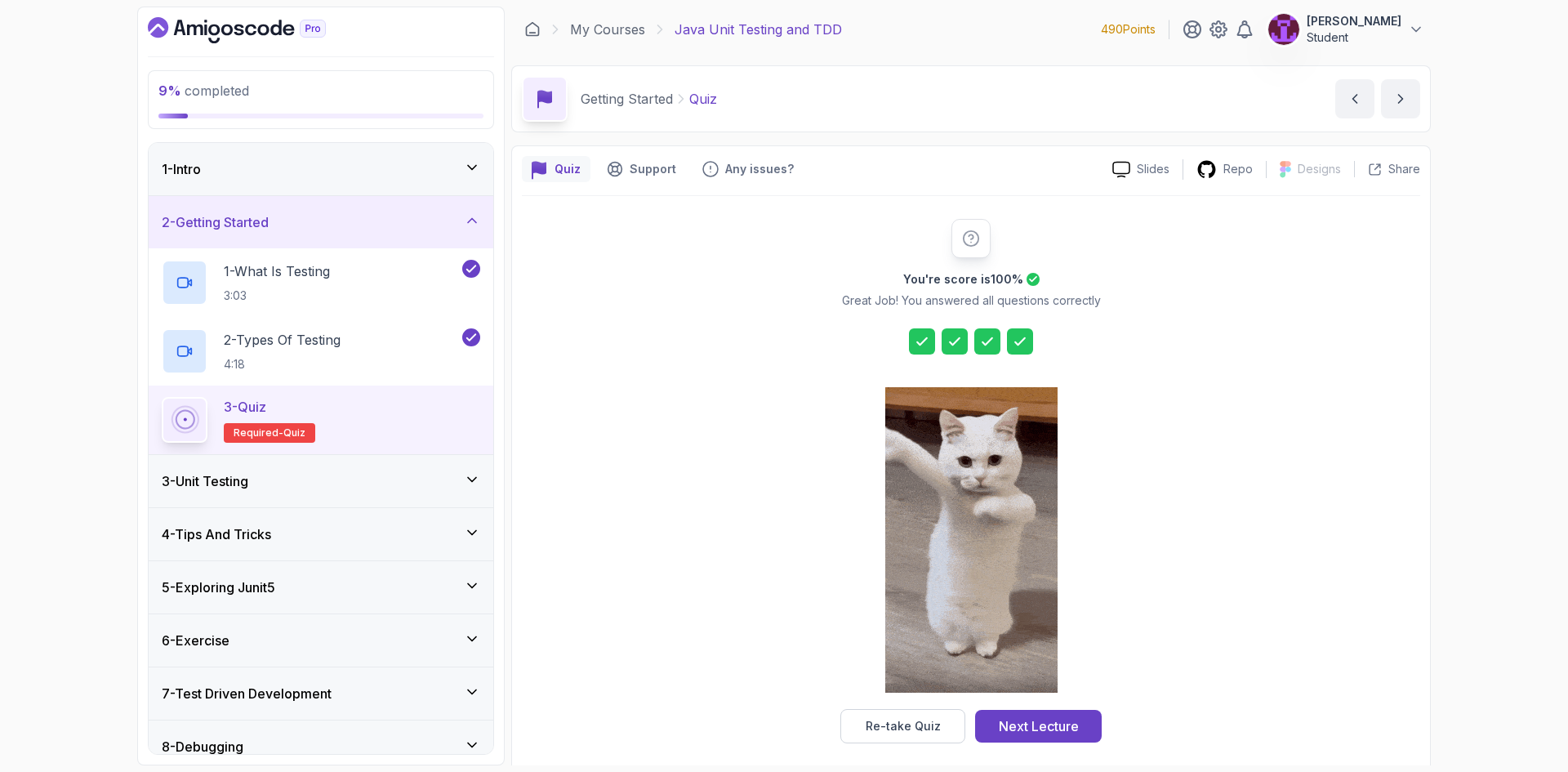
click at [1074, 725] on div "Next Lecture" at bounding box center [1039, 725] width 80 height 20
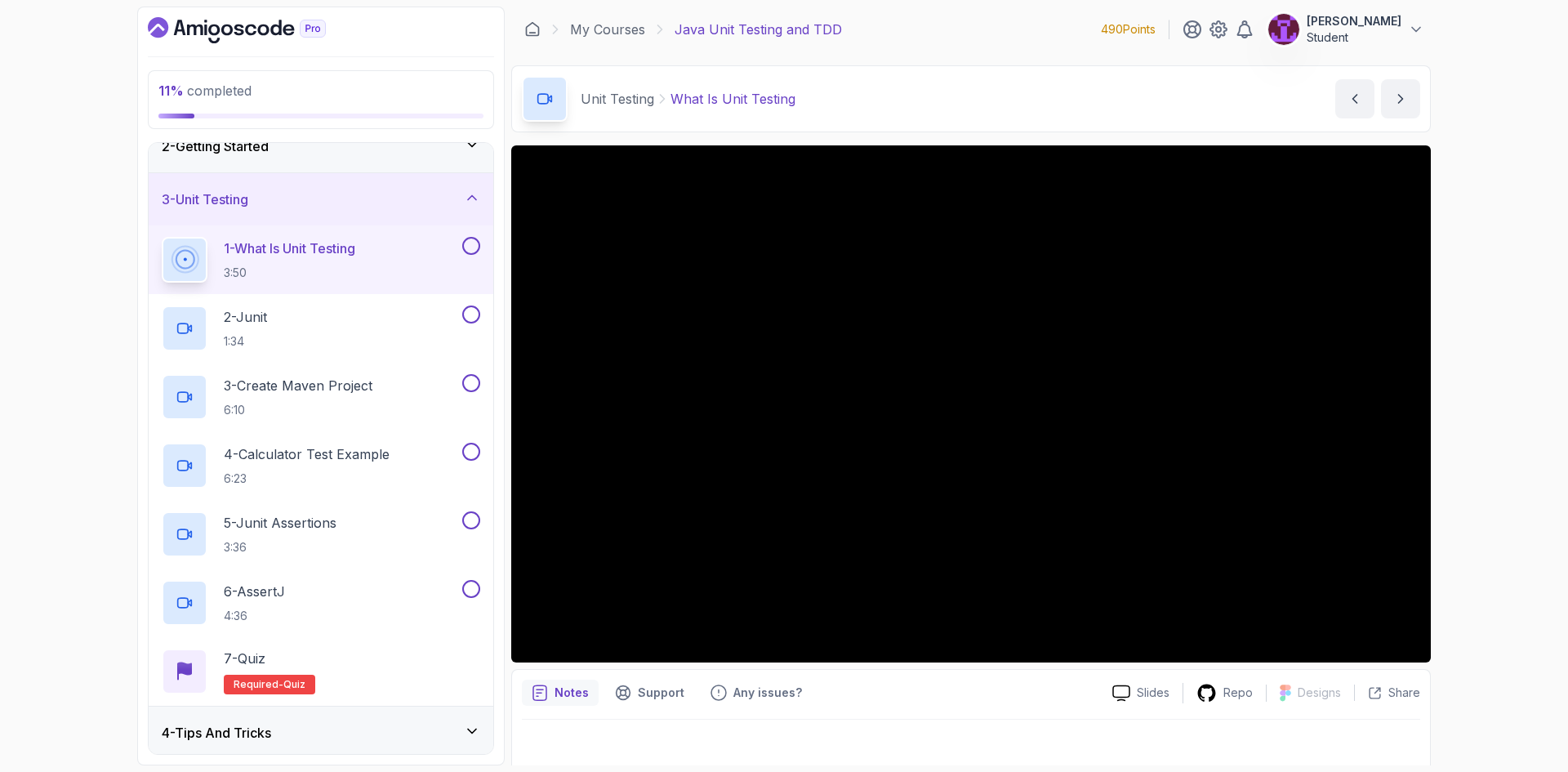
scroll to position [82, 0]
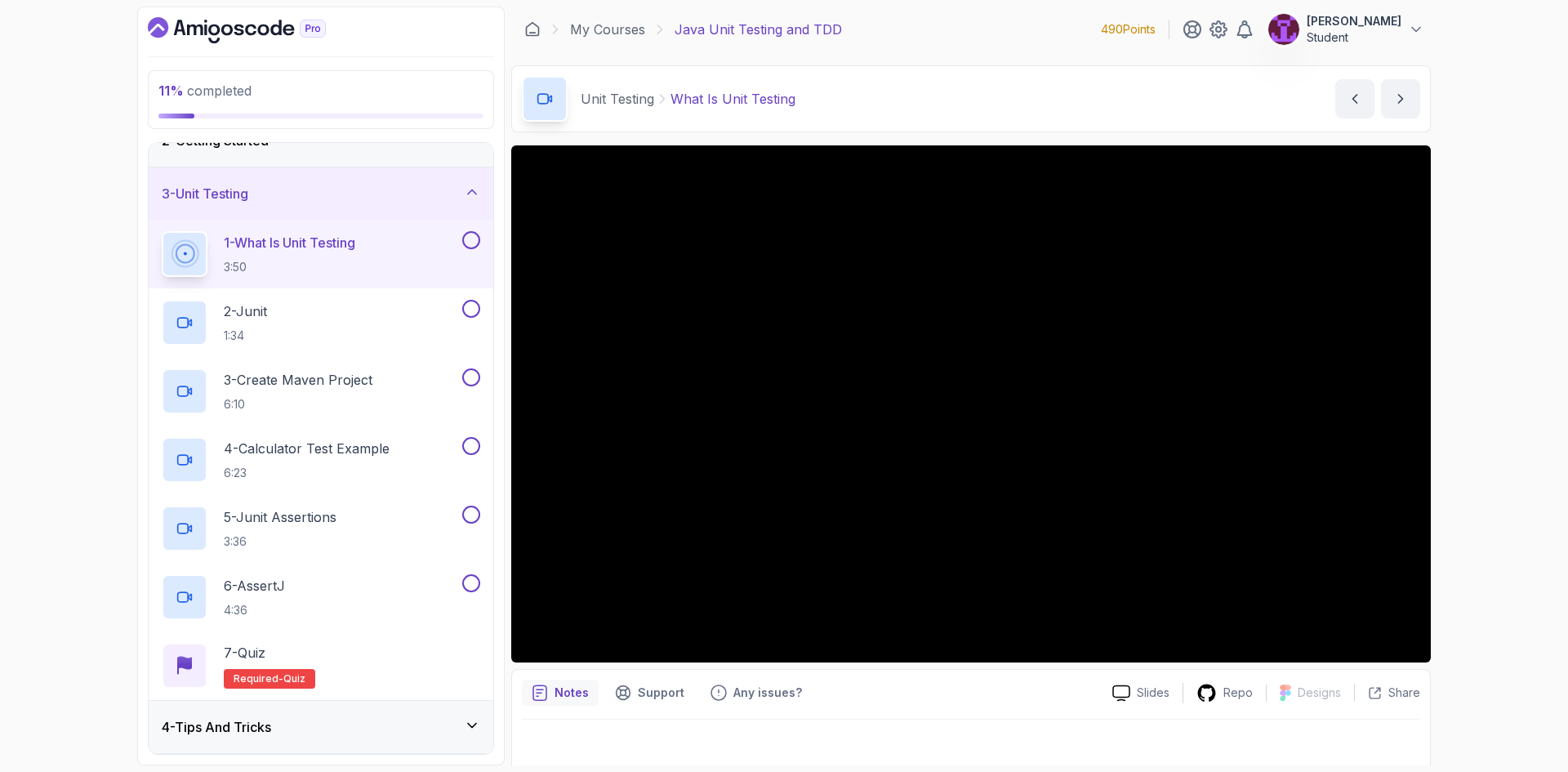
click at [472, 244] on button at bounding box center [470, 240] width 18 height 18
click at [469, 309] on button at bounding box center [470, 308] width 18 height 18
click at [473, 382] on button at bounding box center [470, 377] width 18 height 18
click at [479, 446] on button at bounding box center [470, 445] width 18 height 18
click at [476, 516] on button at bounding box center [470, 514] width 18 height 18
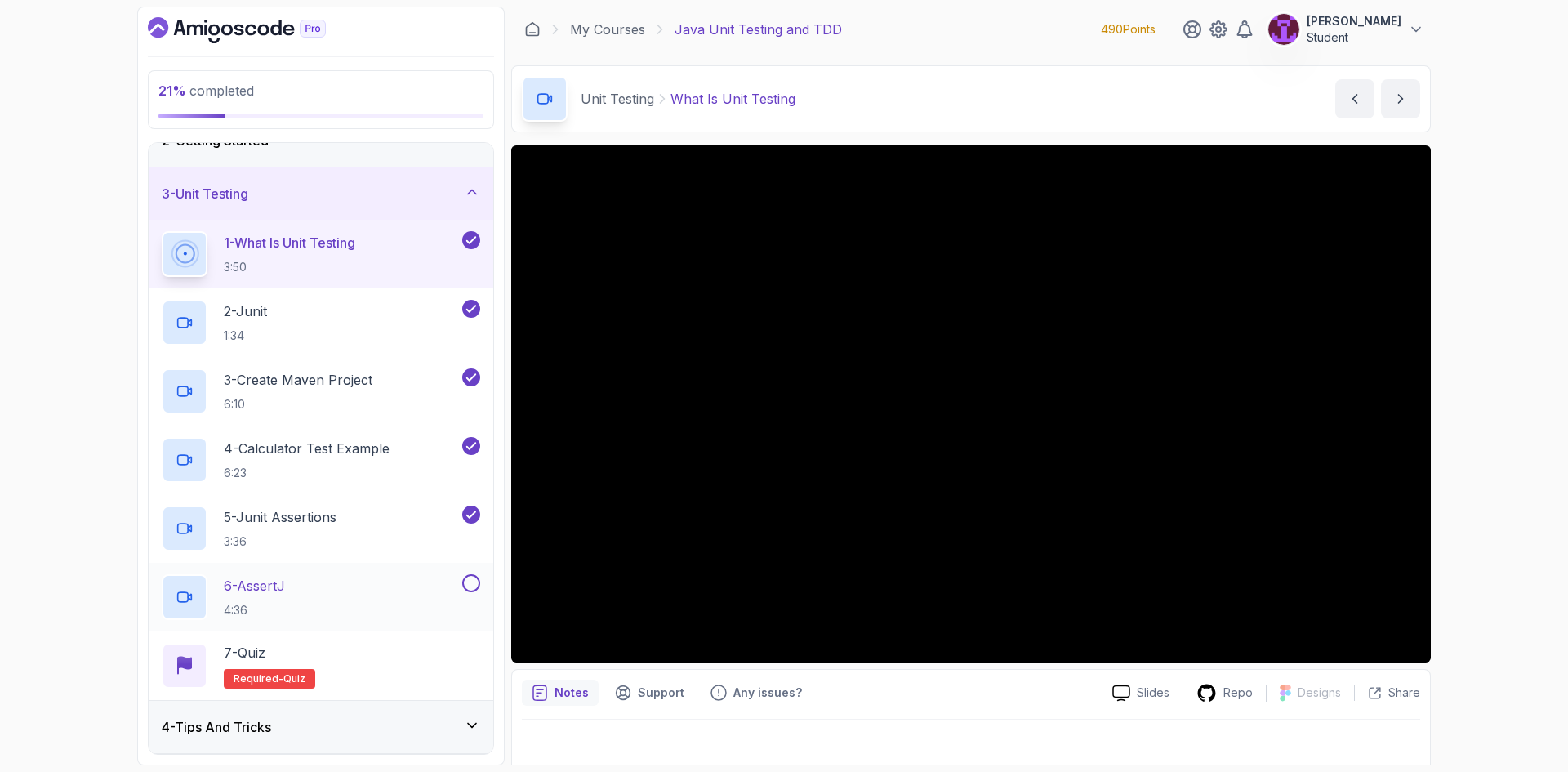
click at [473, 576] on button at bounding box center [470, 583] width 18 height 18
click at [396, 586] on div "6 - AssertJ 4:36" at bounding box center [310, 597] width 297 height 46
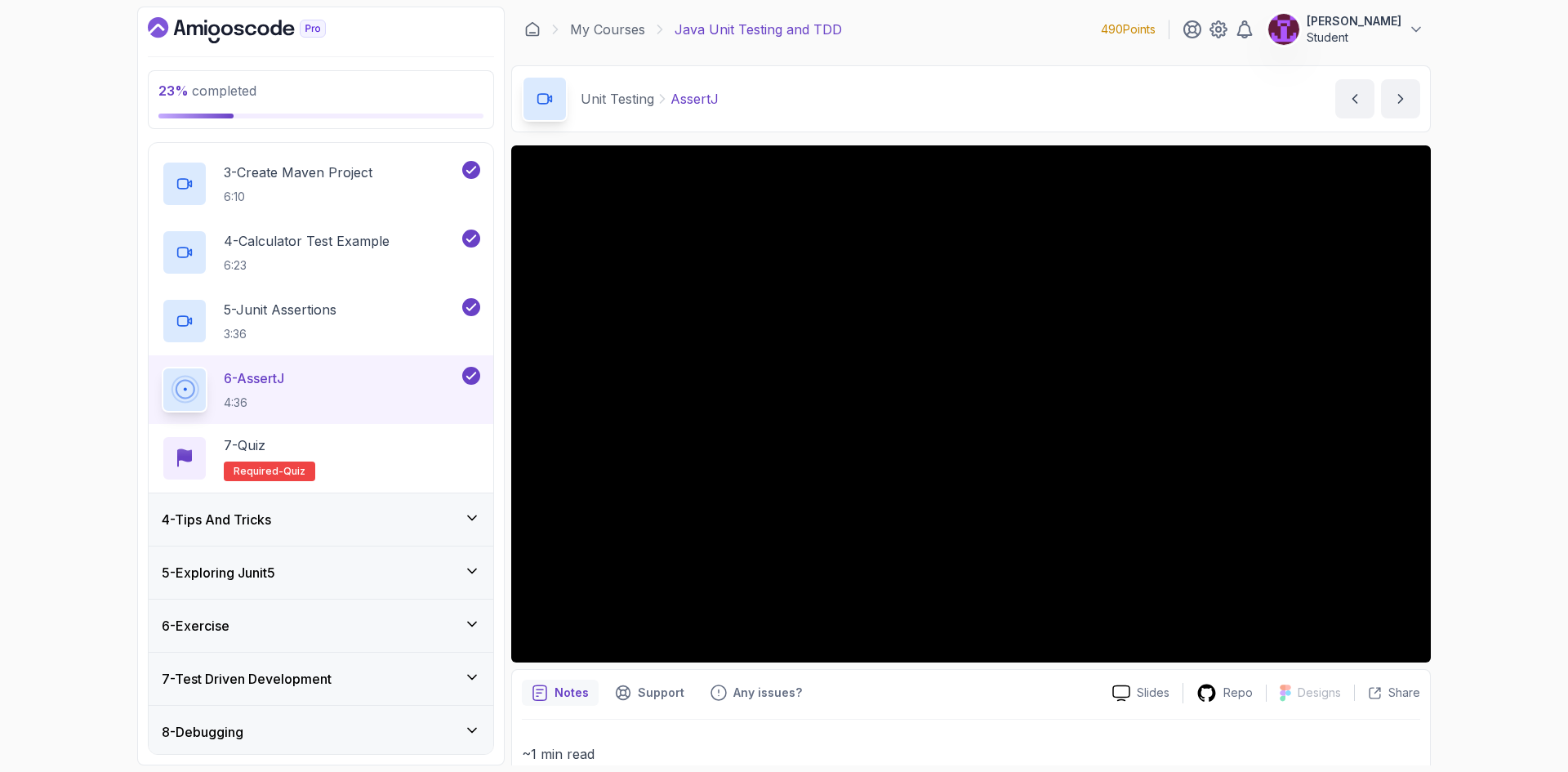
scroll to position [399, 0]
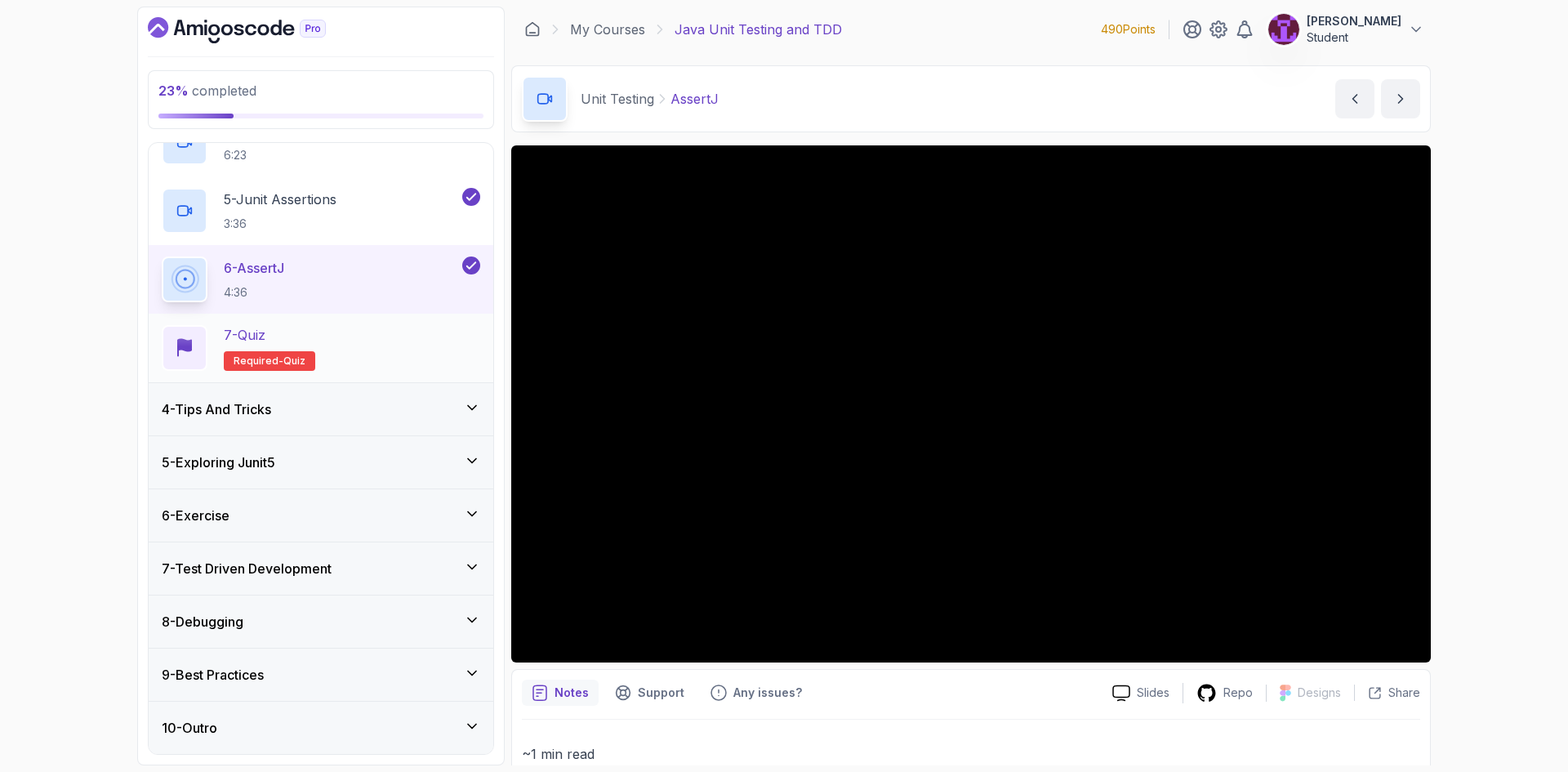
click at [348, 365] on div "7 - Quiz Required- quiz" at bounding box center [321, 347] width 318 height 46
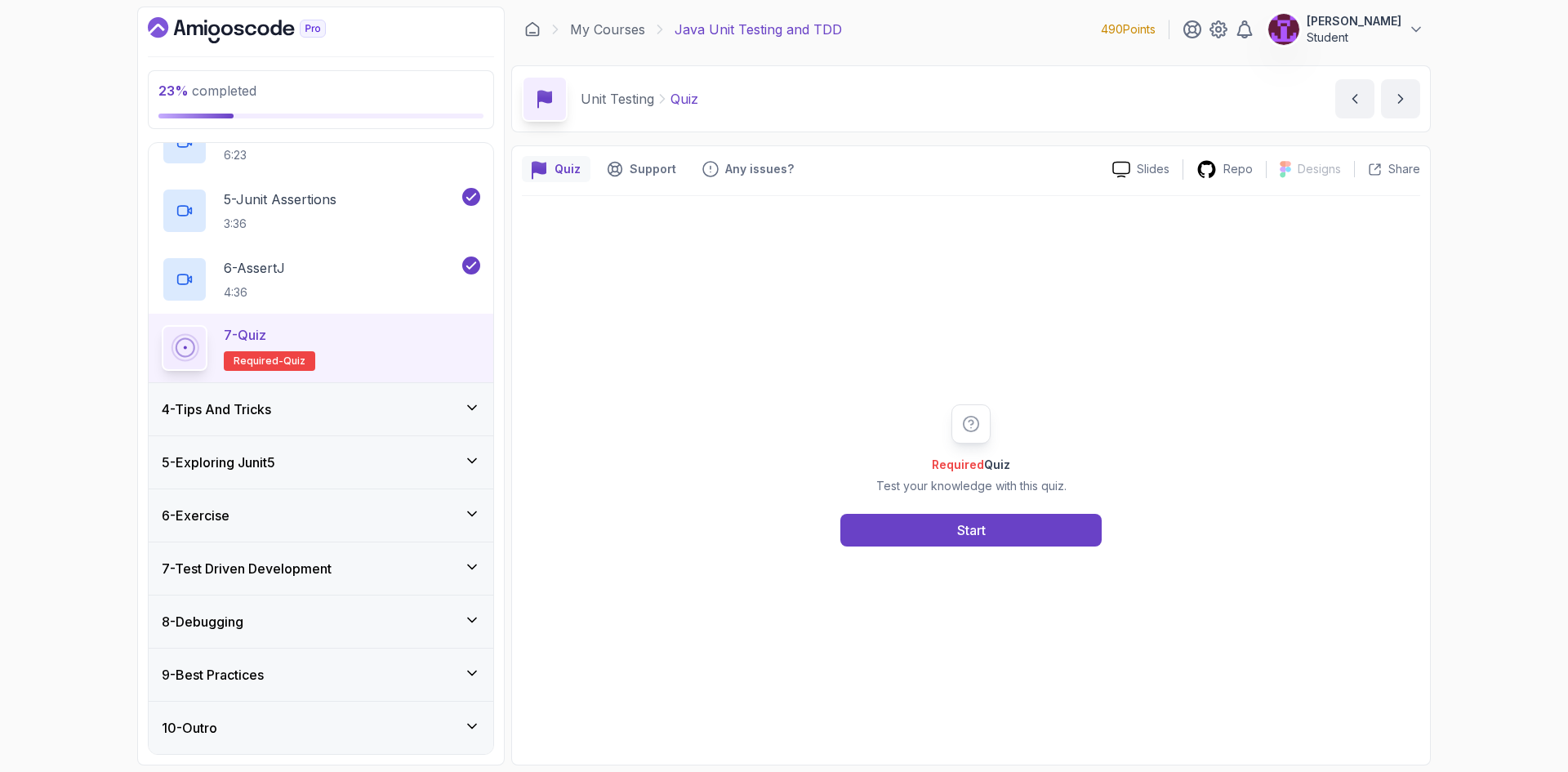
click at [947, 553] on div "Required Quiz Test your knowledge with this quiz. Start" at bounding box center [970, 475] width 898 height 559
click at [943, 537] on button "Start" at bounding box center [971, 529] width 261 height 32
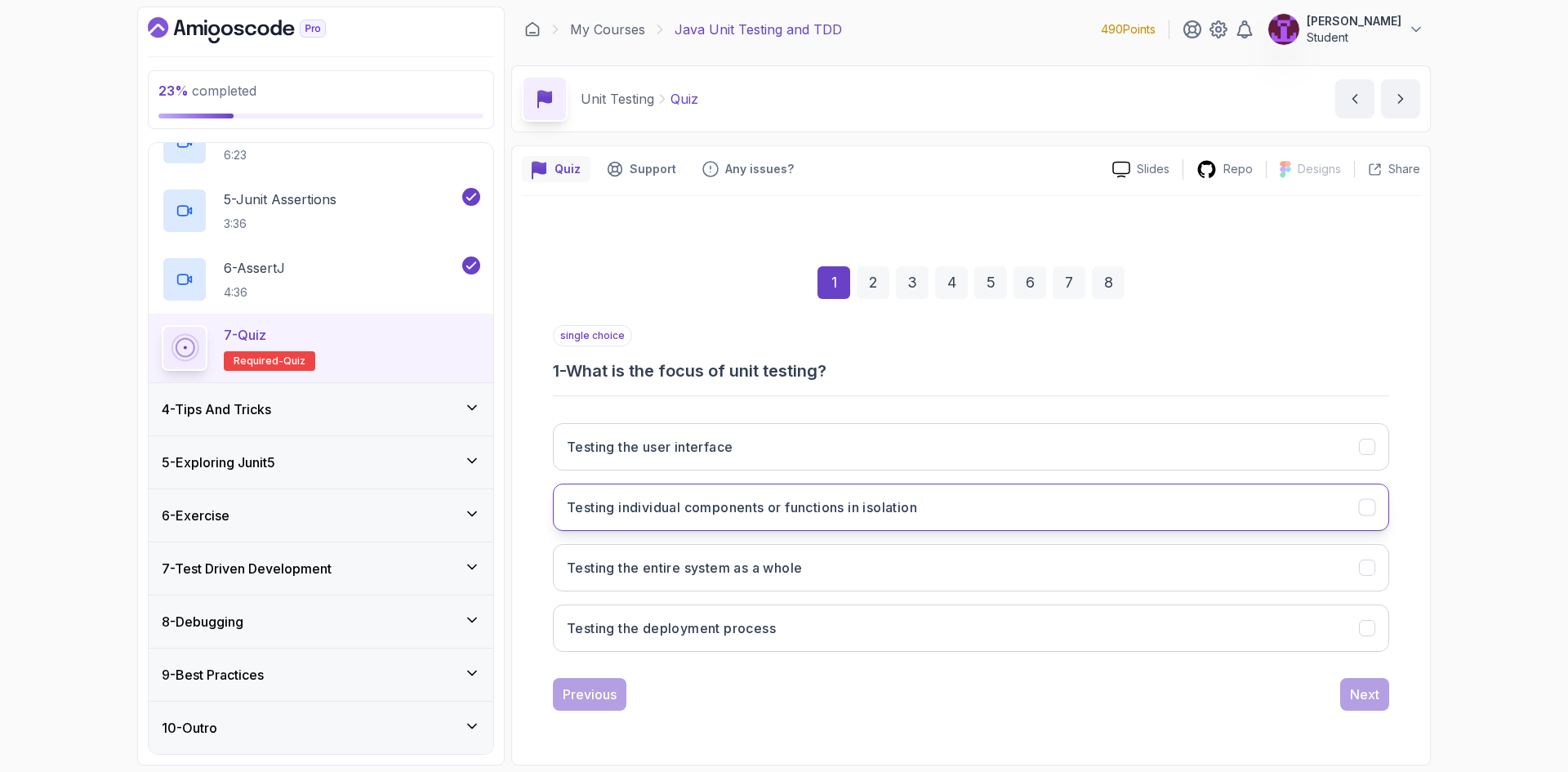
click at [785, 503] on h3 "Testing individual components or functions in isolation" at bounding box center [742, 506] width 350 height 20
click at [1378, 692] on div "Next" at bounding box center [1364, 694] width 30 height 20
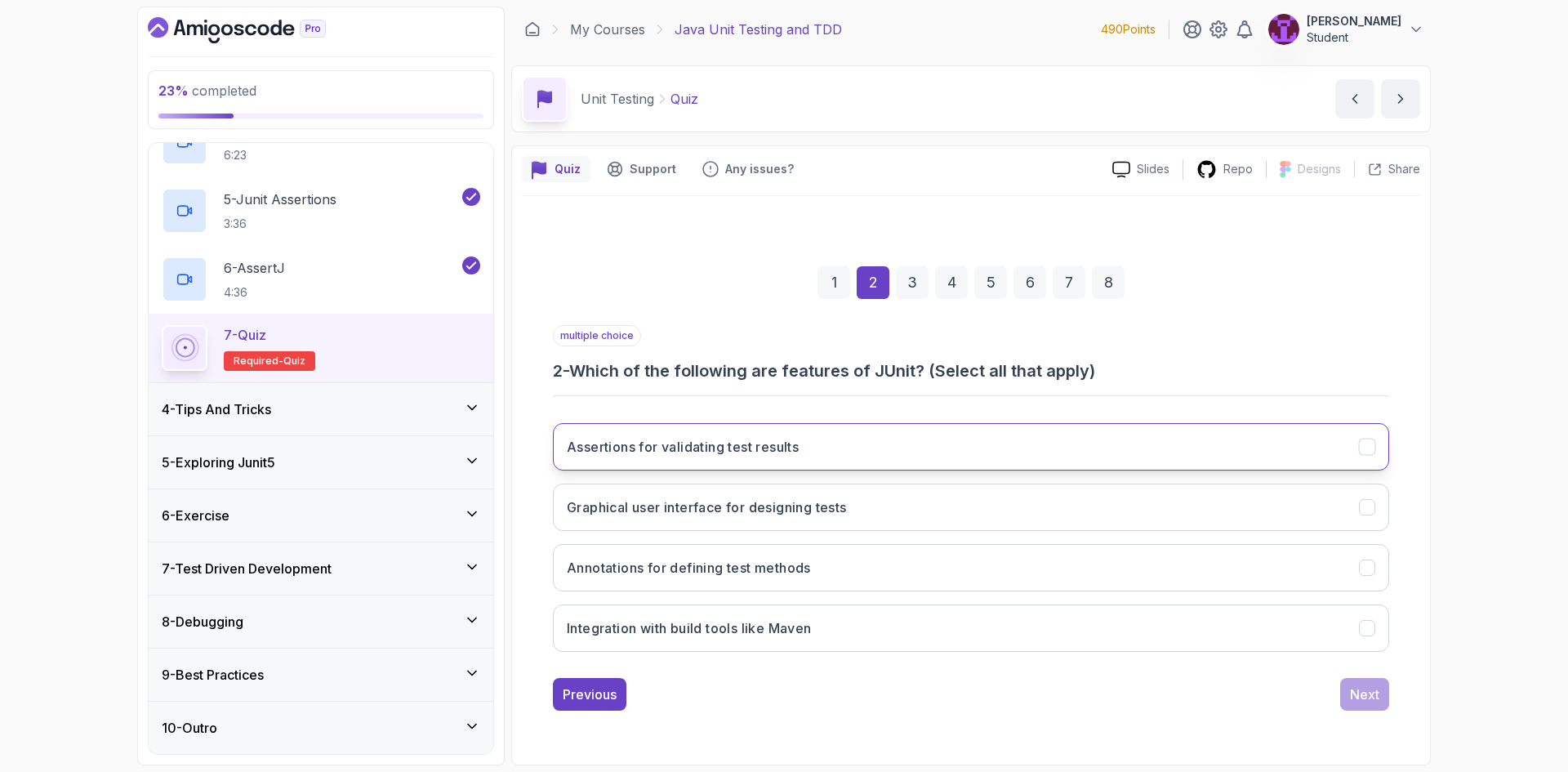
click at [855, 442] on button "Assertions for validating test results" at bounding box center [971, 446] width 836 height 48
click at [846, 572] on button "Annotations for defining test methods" at bounding box center [971, 567] width 836 height 48
click at [1362, 702] on div "Next" at bounding box center [1364, 694] width 30 height 20
click at [799, 440] on h3 "To indicate that a method is a test method" at bounding box center [702, 446] width 270 height 20
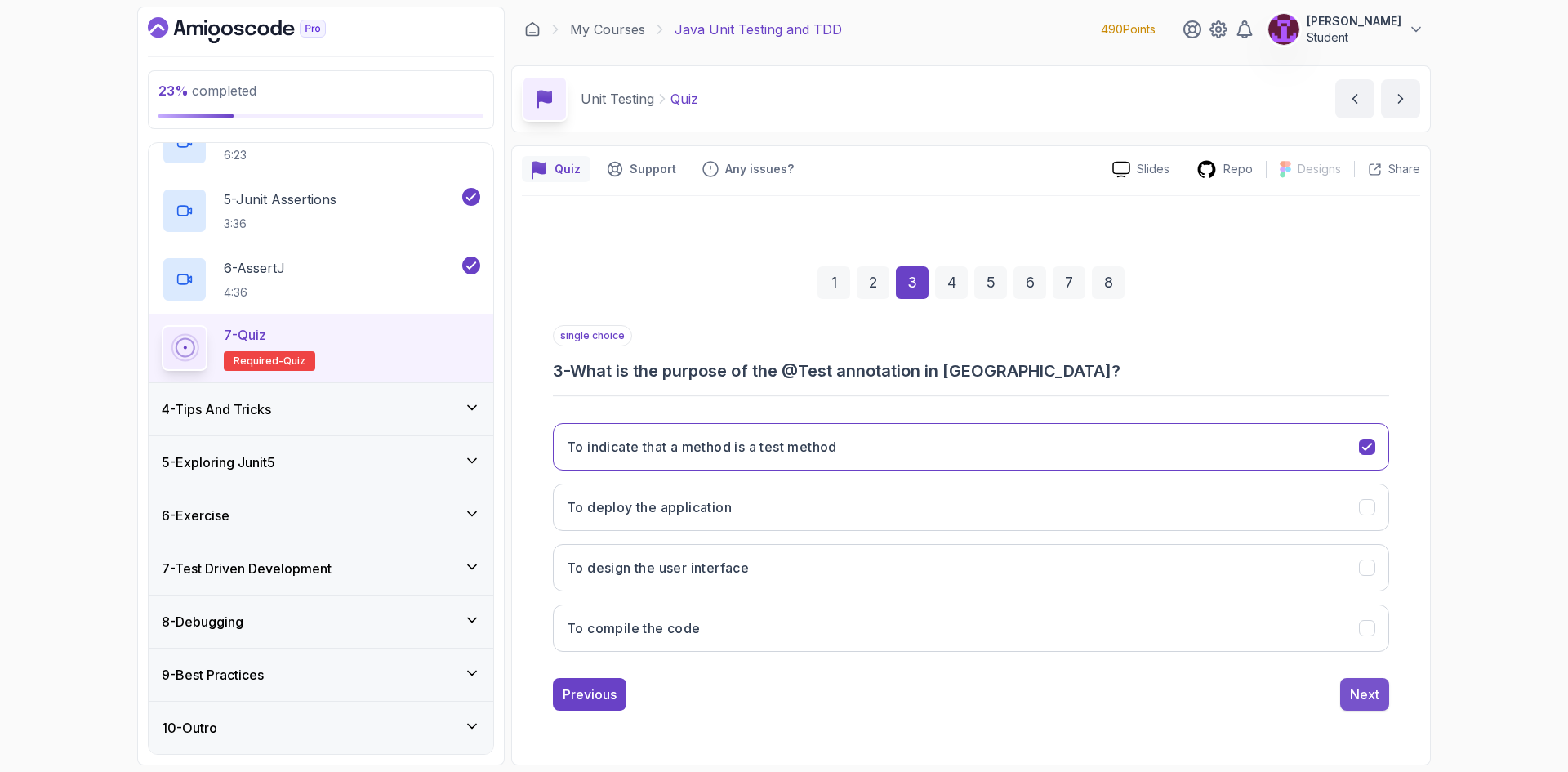
click at [1347, 691] on button "Next" at bounding box center [1363, 694] width 49 height 32
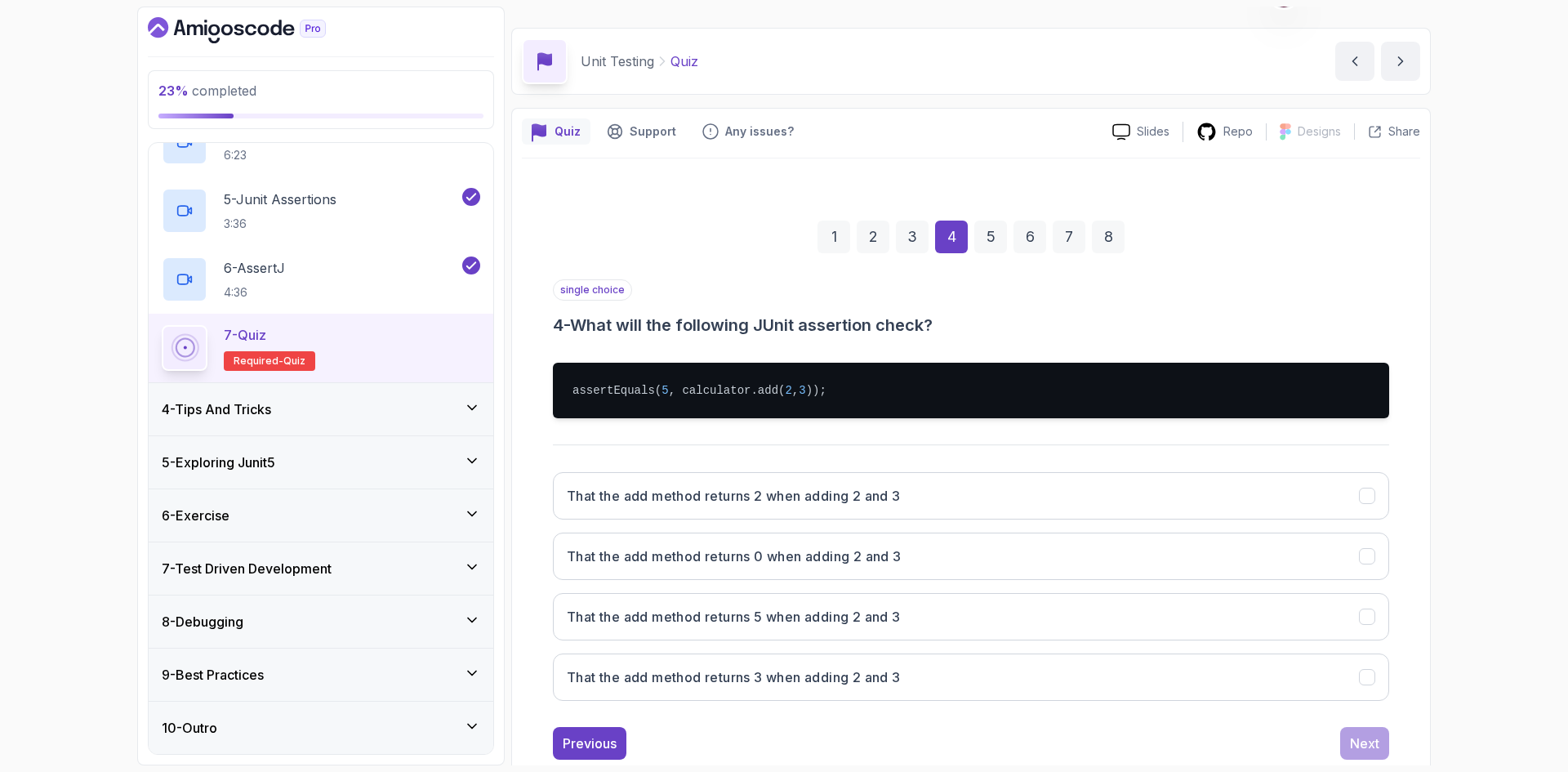
scroll to position [78, 0]
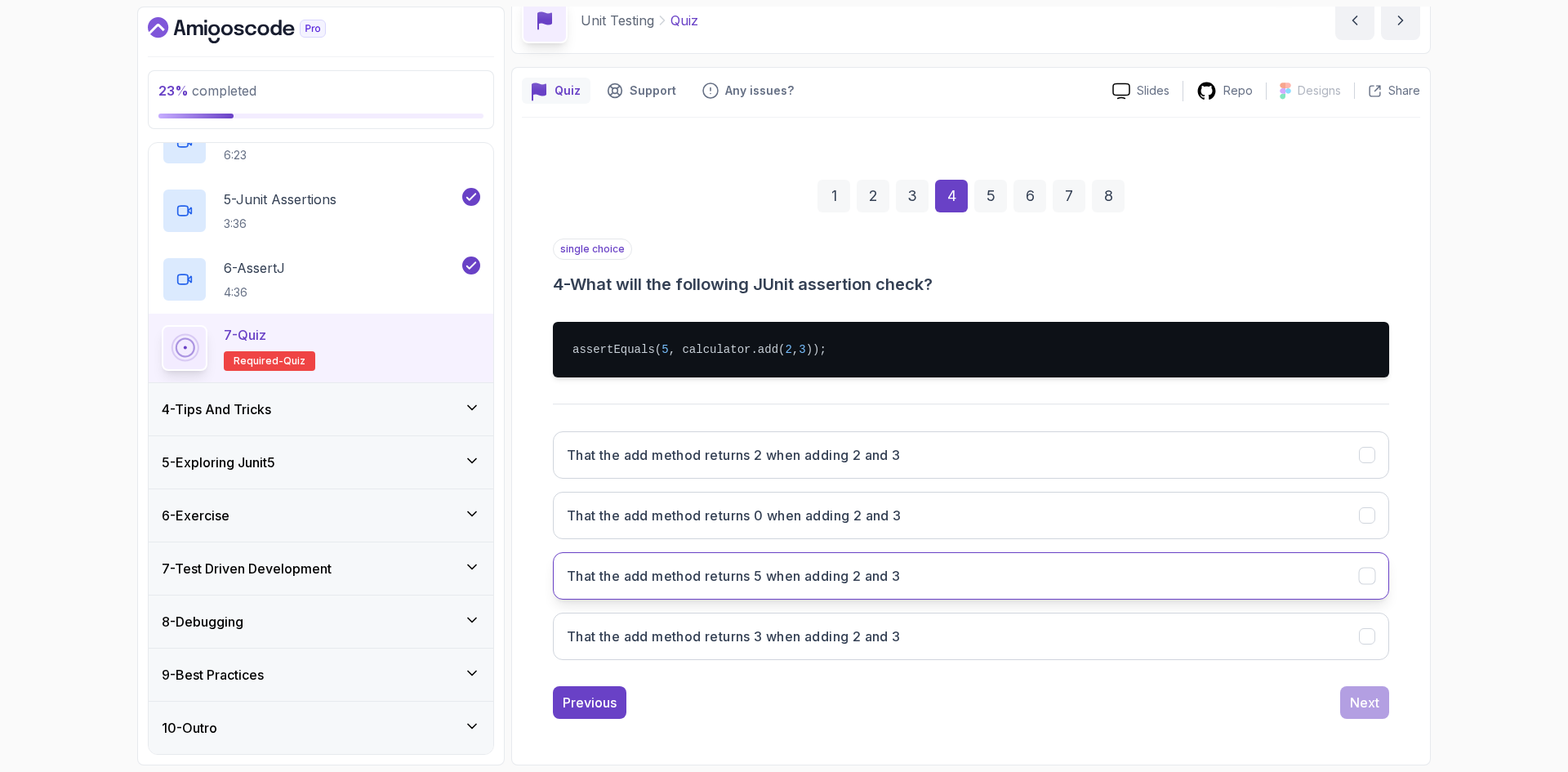
click at [795, 588] on button "That the add method returns 5 when adding 2 and 3" at bounding box center [971, 576] width 836 height 48
click at [1355, 701] on div "Next" at bounding box center [1364, 702] width 30 height 20
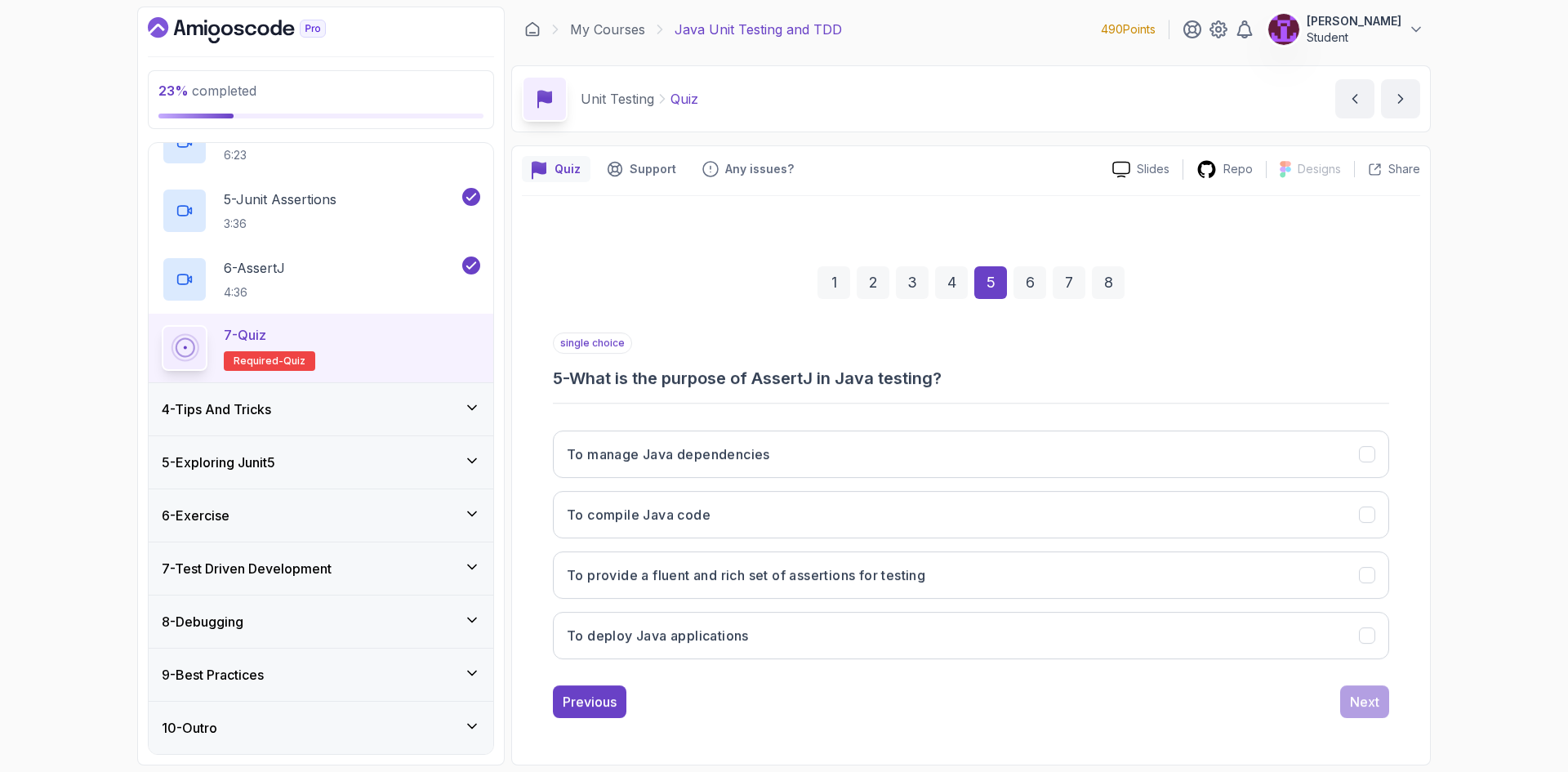
scroll to position [0, 0]
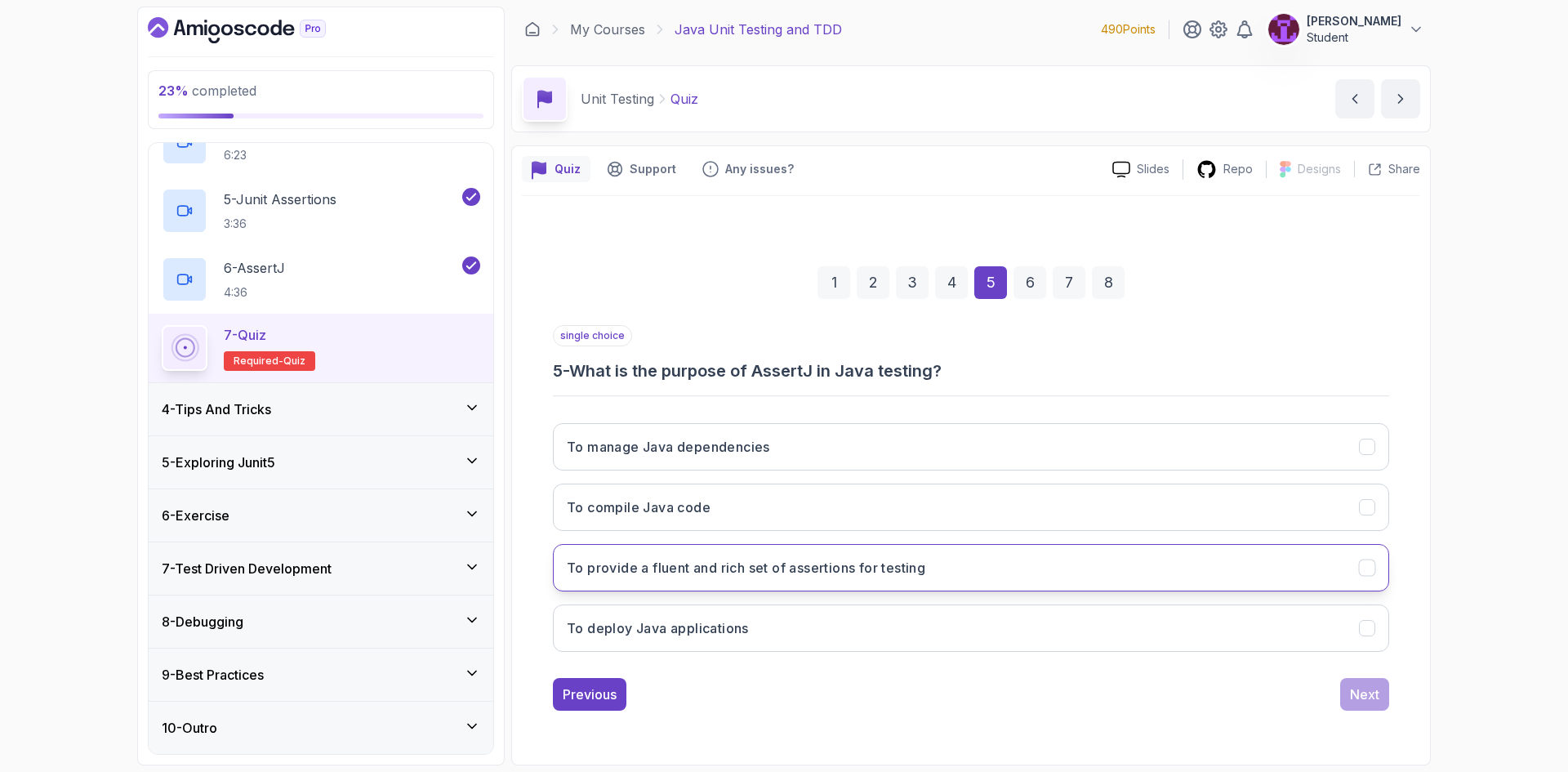
click at [937, 584] on button "To provide a fluent and rich set of assertions for testing" at bounding box center [971, 567] width 836 height 48
click at [1401, 692] on div "1 2 3 4 5 6 7 8 single choice 5 - What is the purpose of AssertJ in Java testin…" at bounding box center [970, 474] width 898 height 496
click at [1369, 697] on div "Next" at bounding box center [1364, 694] width 30 height 20
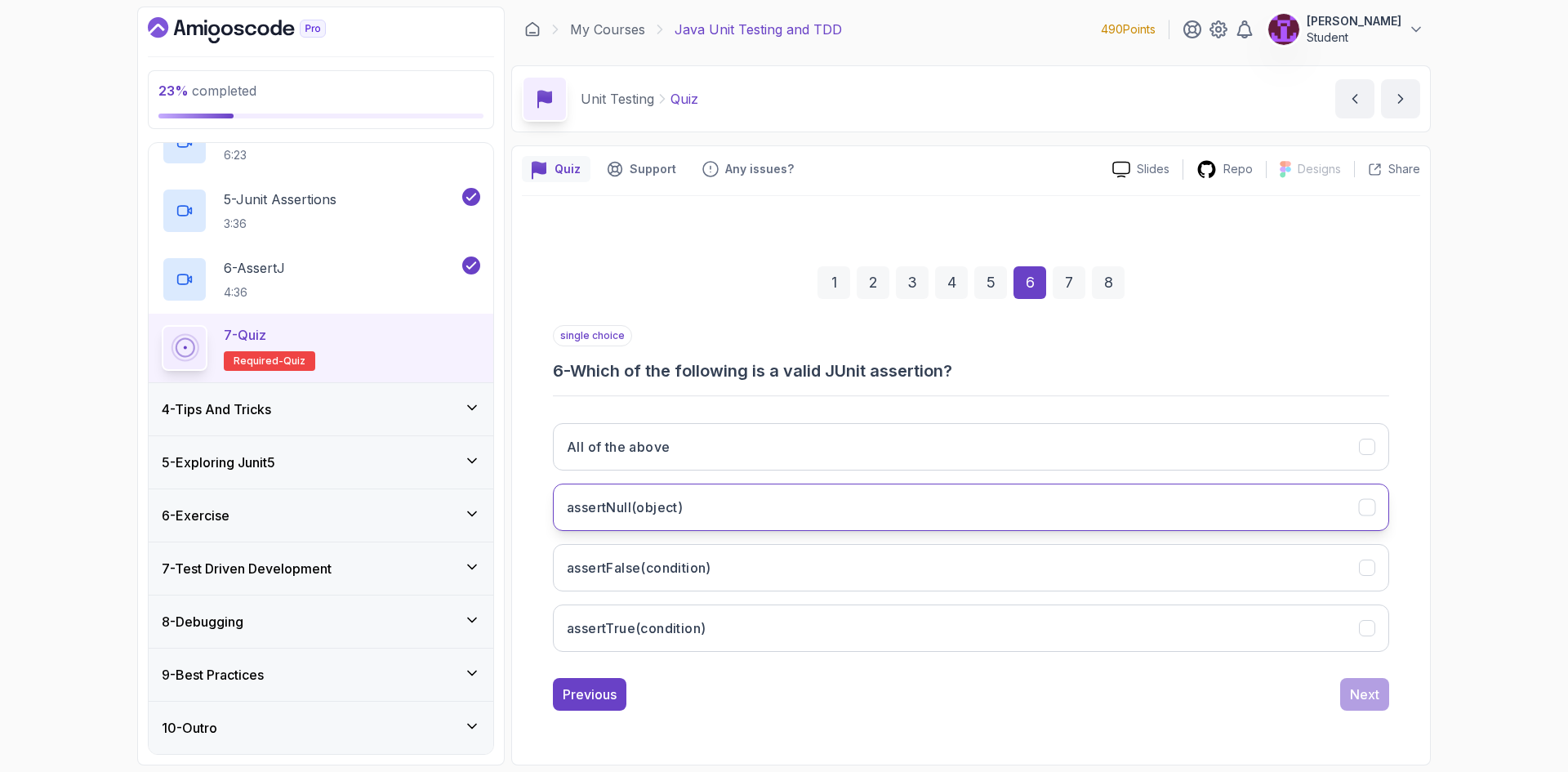
click at [752, 519] on button "assertNull(object)" at bounding box center [971, 507] width 836 height 48
click at [843, 592] on div "All of the above assertNull(object) assertFalse(condition) assertTrue(condition)" at bounding box center [971, 538] width 836 height 255
click at [846, 586] on button "assertFalse(condition)" at bounding box center [971, 567] width 836 height 48
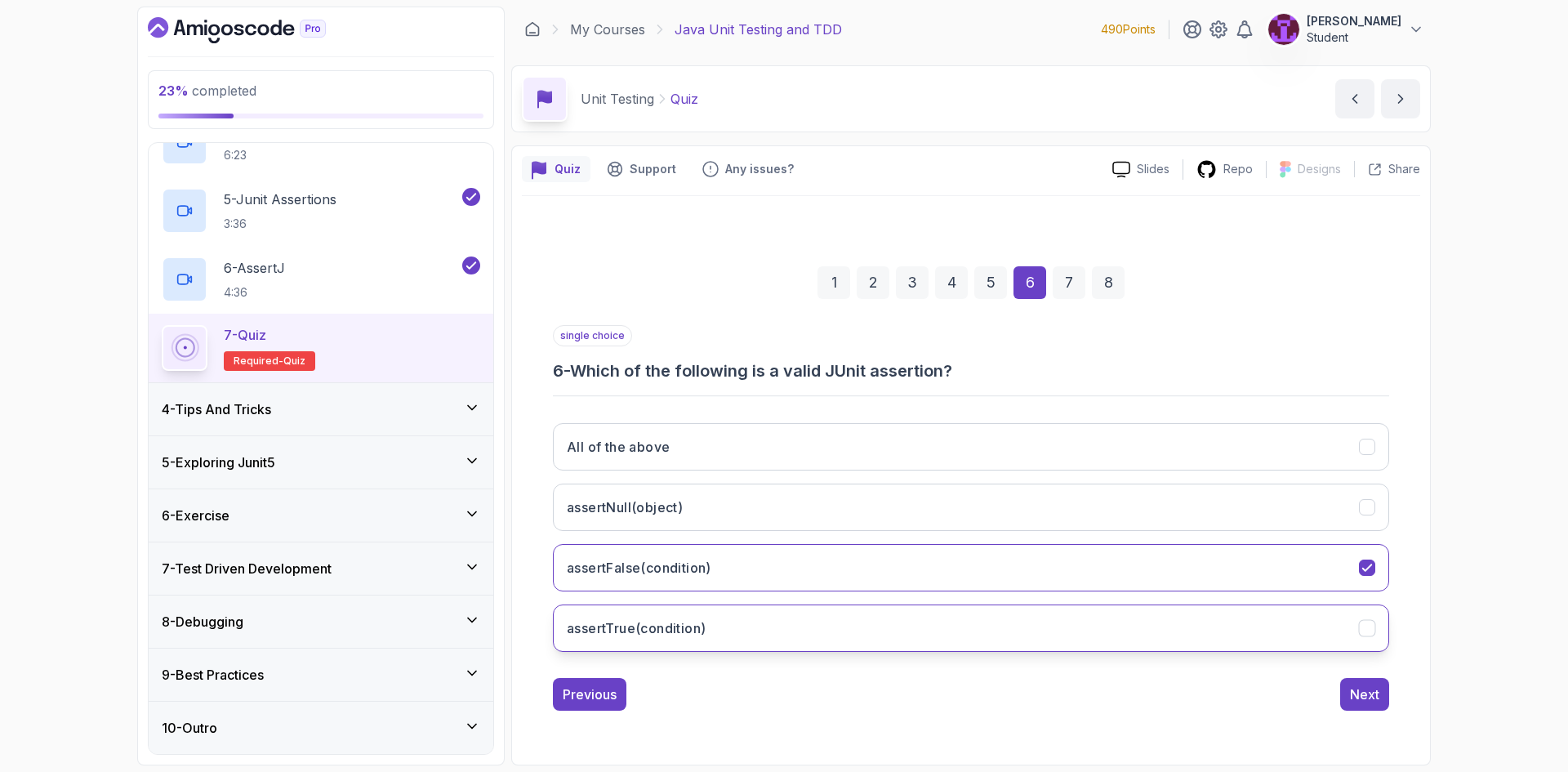
click at [852, 617] on button "assertTrue(condition)" at bounding box center [971, 628] width 836 height 48
click at [923, 466] on button "All of the above" at bounding box center [971, 446] width 836 height 48
click at [1042, 422] on div "All of the above assertNull(object) assertFalse(condition) assertTrue(condition)" at bounding box center [971, 538] width 836 height 255
click at [1071, 278] on div "7" at bounding box center [1069, 283] width 32 height 32
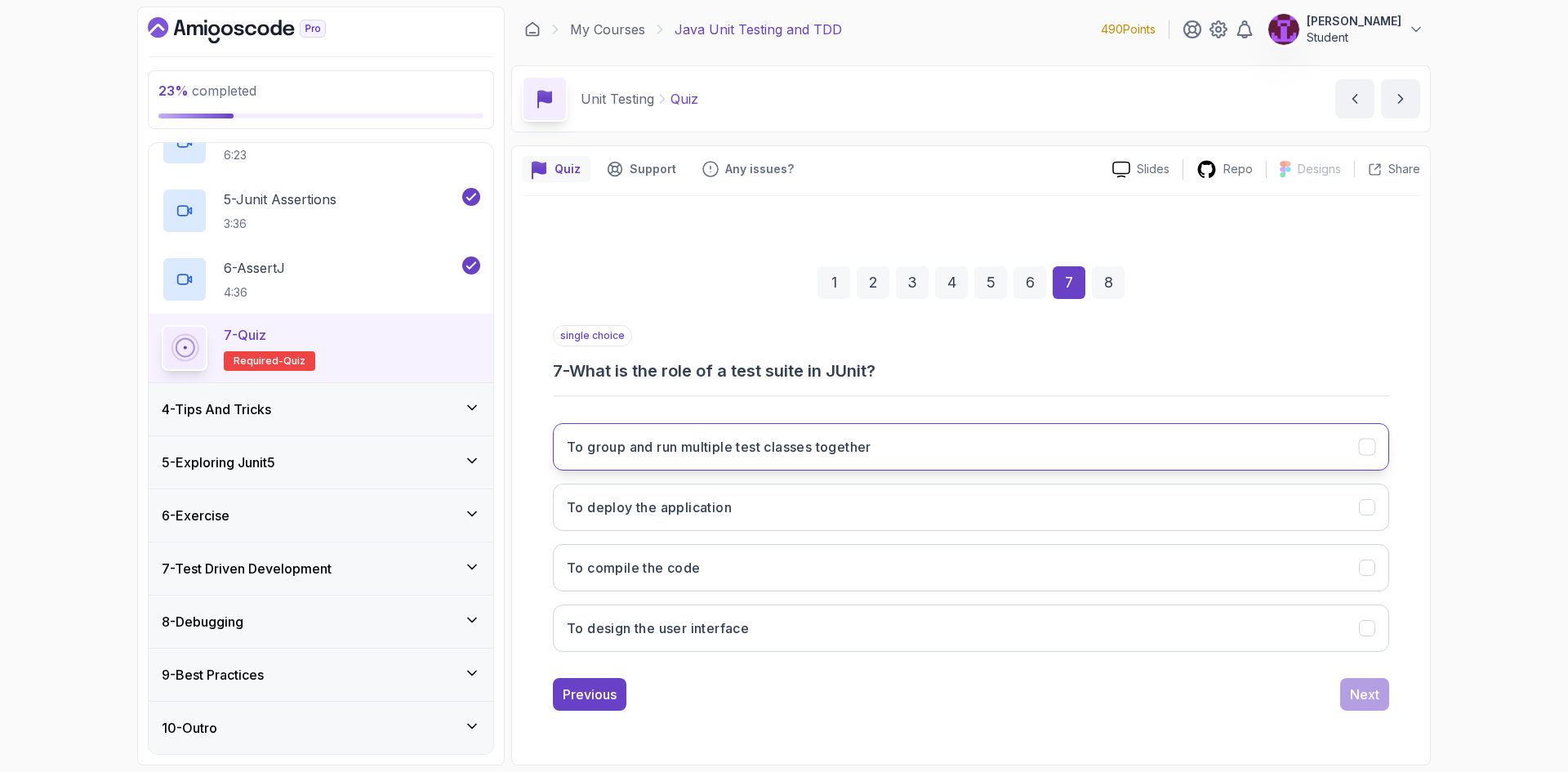
click at [912, 455] on button "To group and run multiple test classes together" at bounding box center [971, 446] width 836 height 48
click at [1384, 683] on button "Next" at bounding box center [1363, 694] width 49 height 32
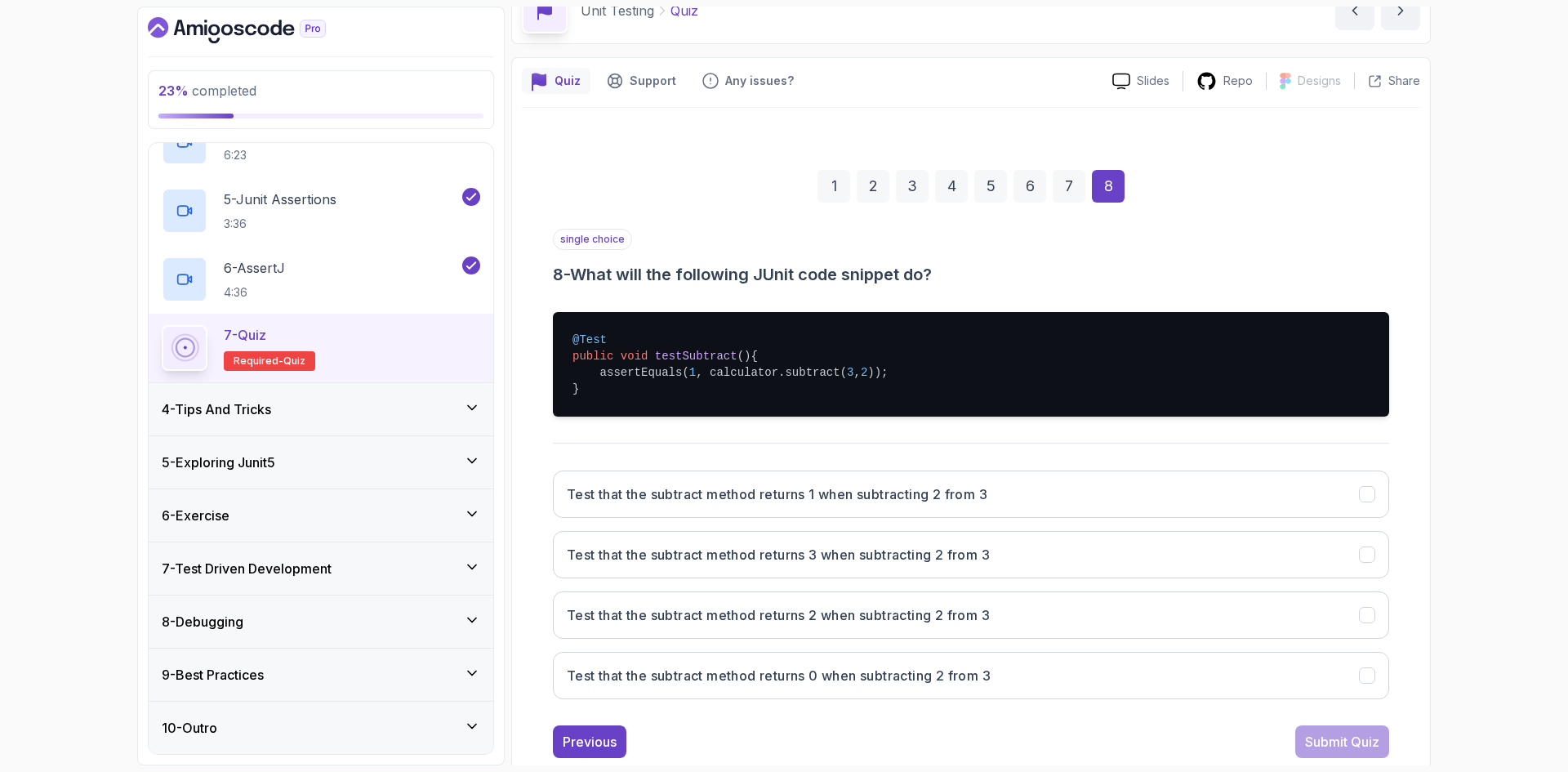
scroll to position [128, 0]
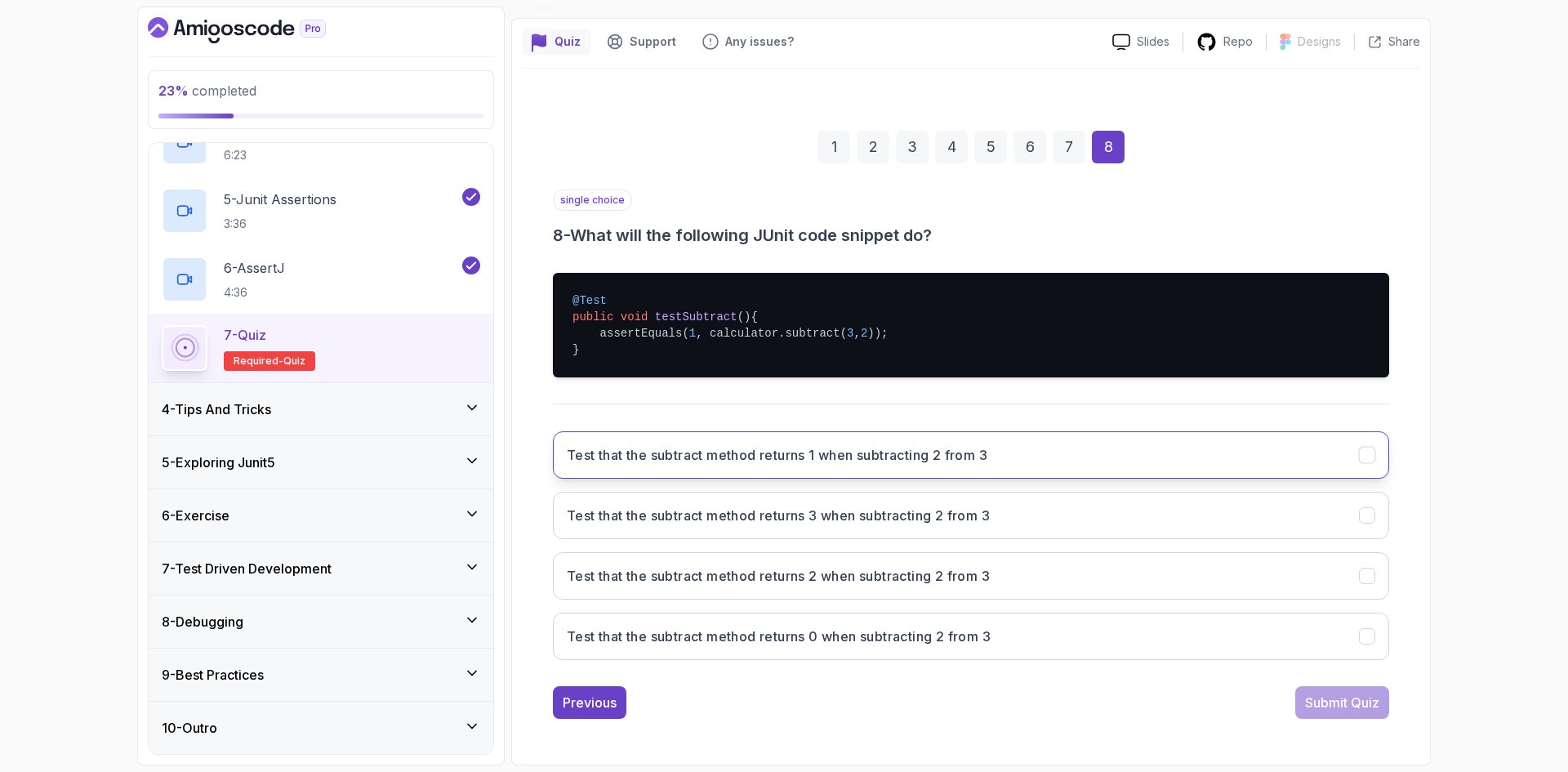
click at [880, 461] on h3 "Test that the subtract method returns 1 when subtracting 2 from 3" at bounding box center [777, 454] width 421 height 20
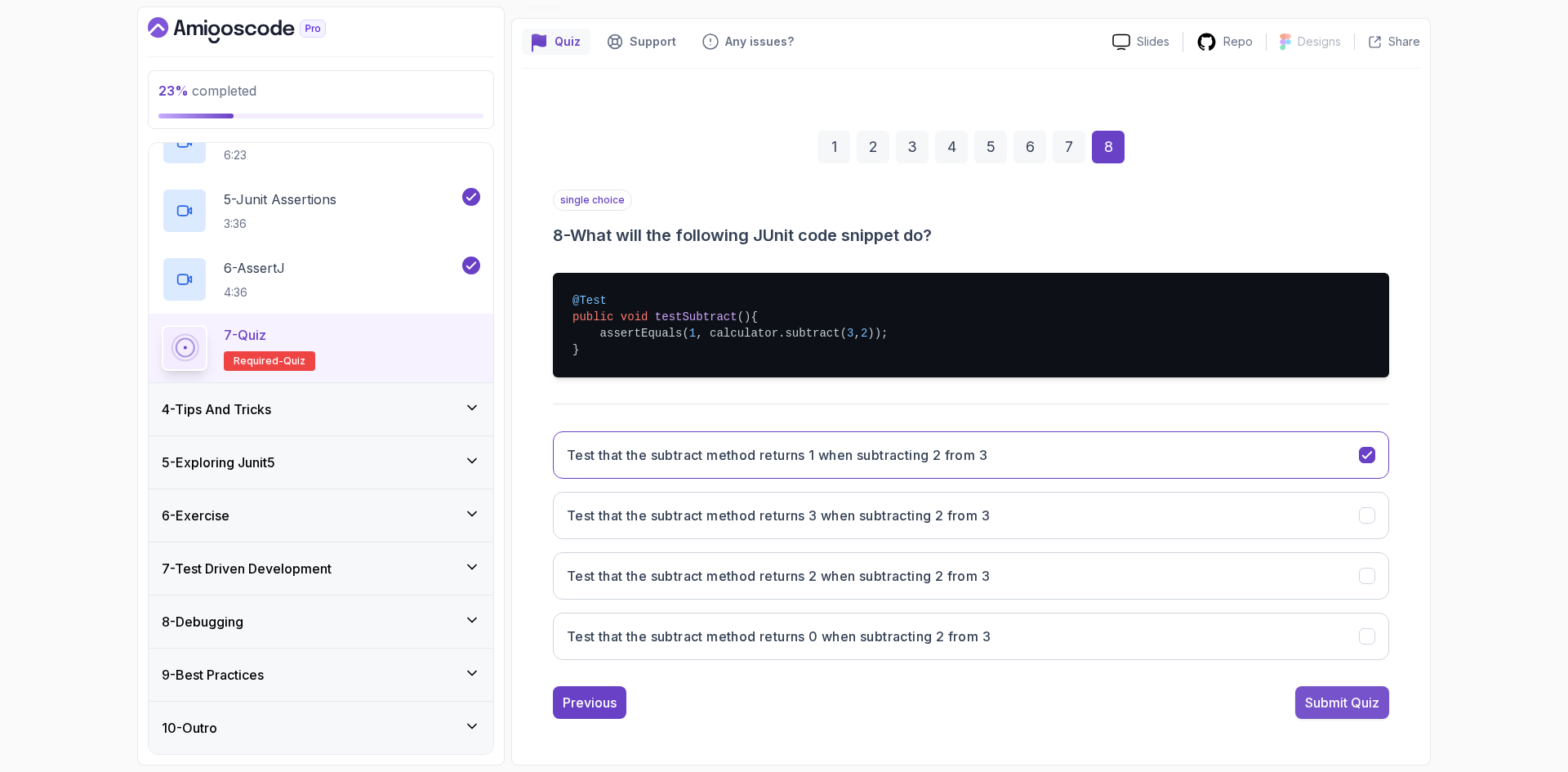
click at [1360, 703] on div "Submit Quiz" at bounding box center [1342, 702] width 74 height 20
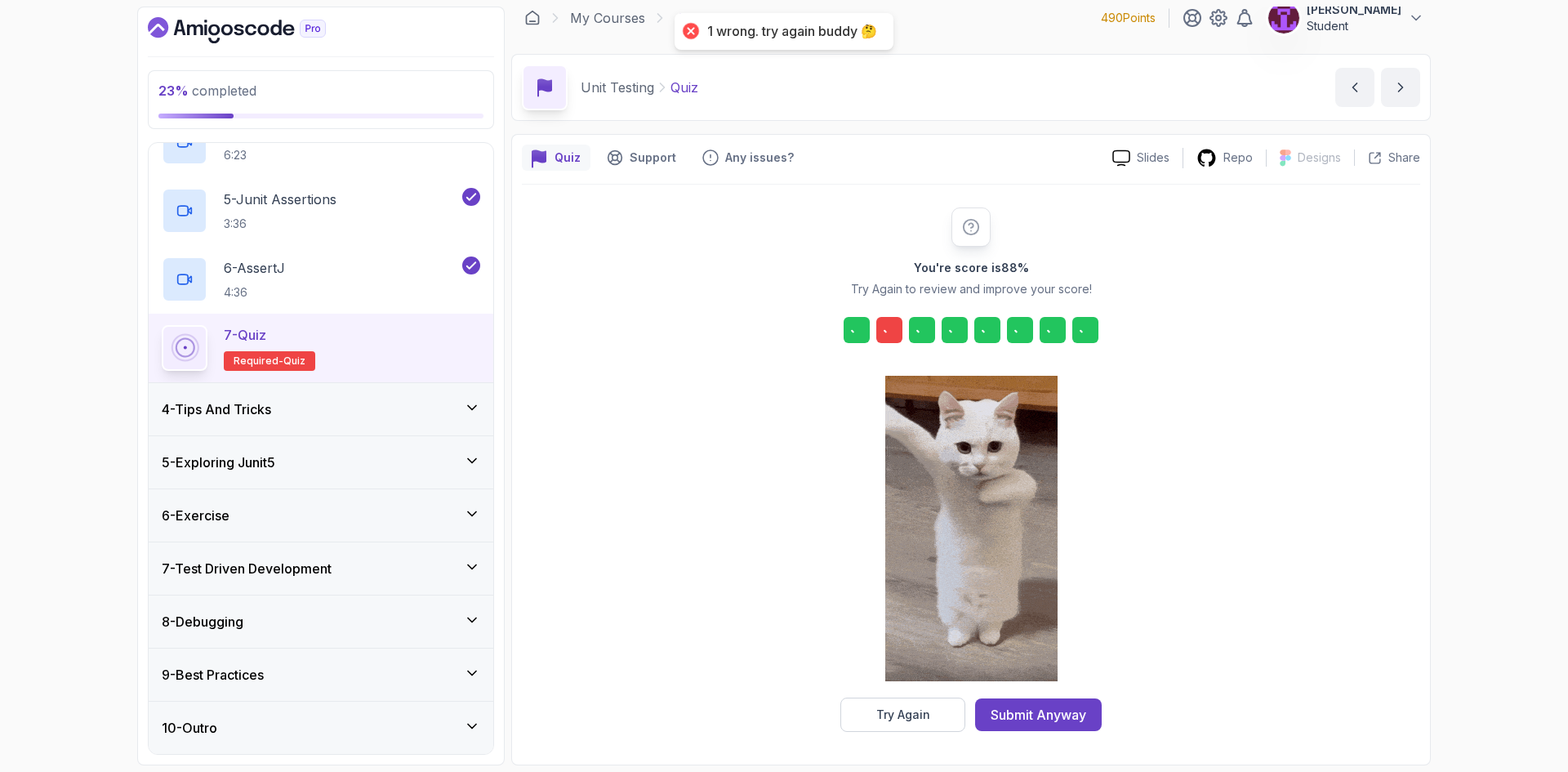
scroll to position [11, 0]
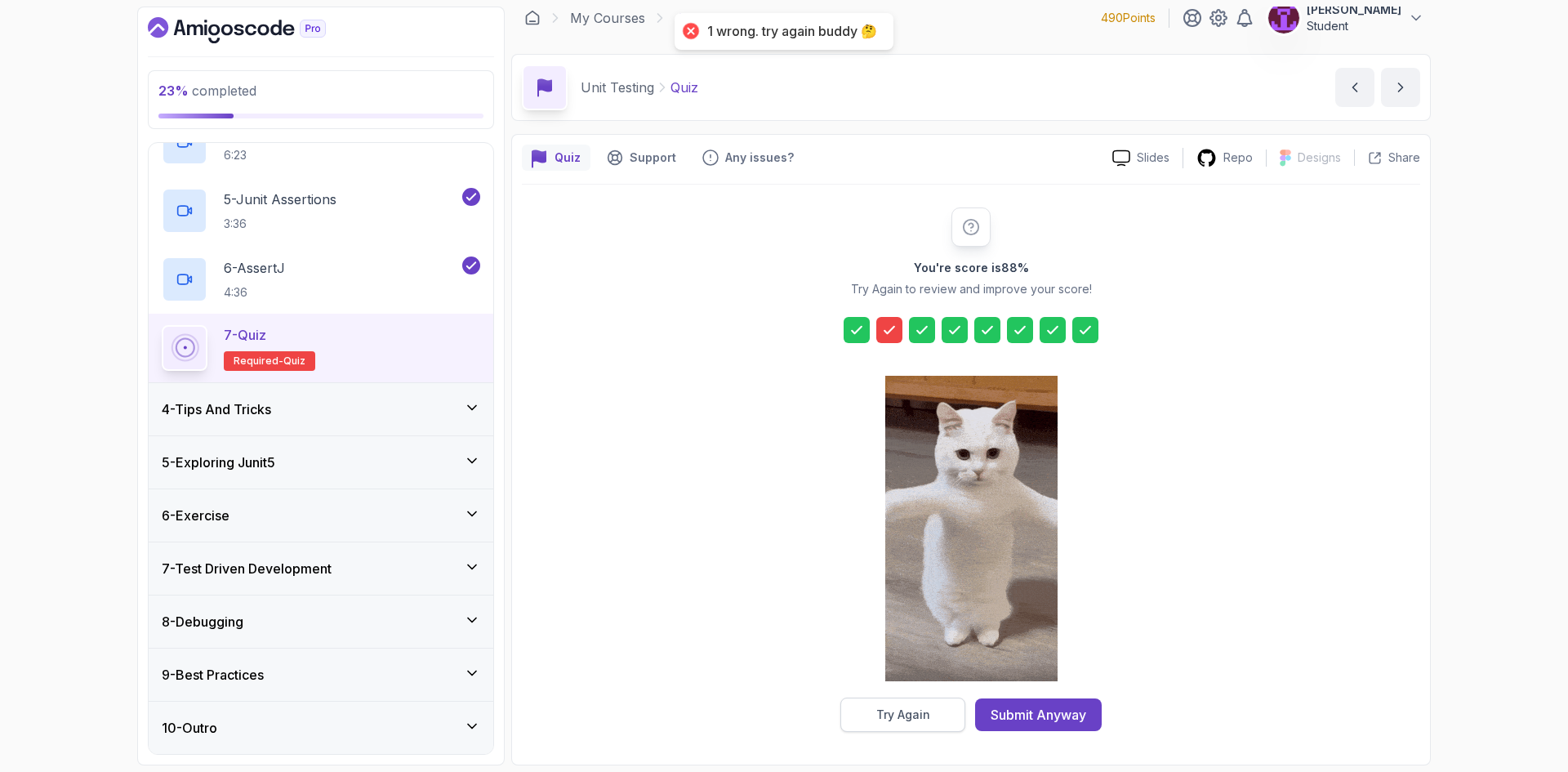
click at [883, 719] on div "Try Again" at bounding box center [903, 714] width 54 height 16
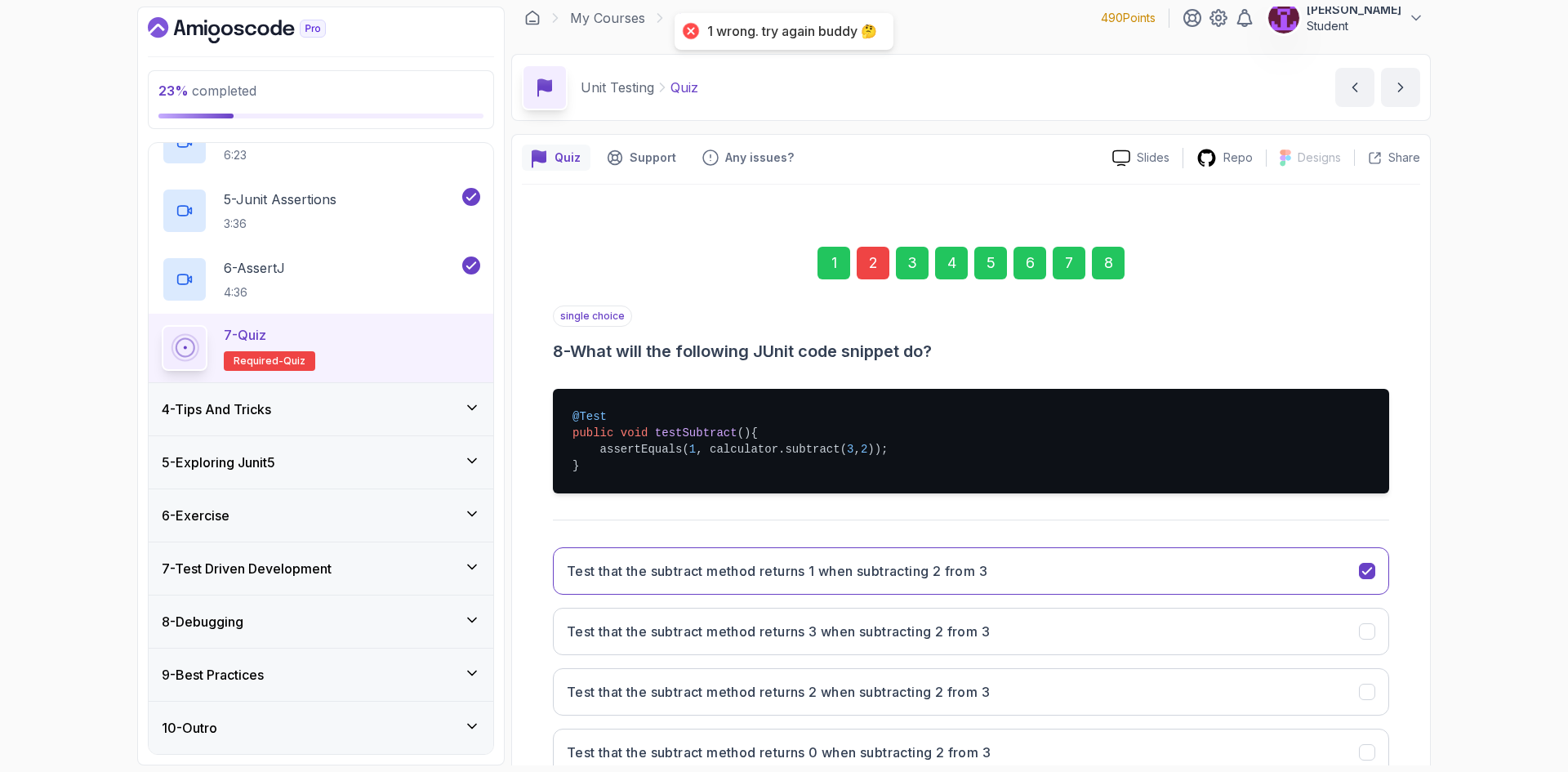
click at [862, 269] on div "2" at bounding box center [873, 263] width 32 height 32
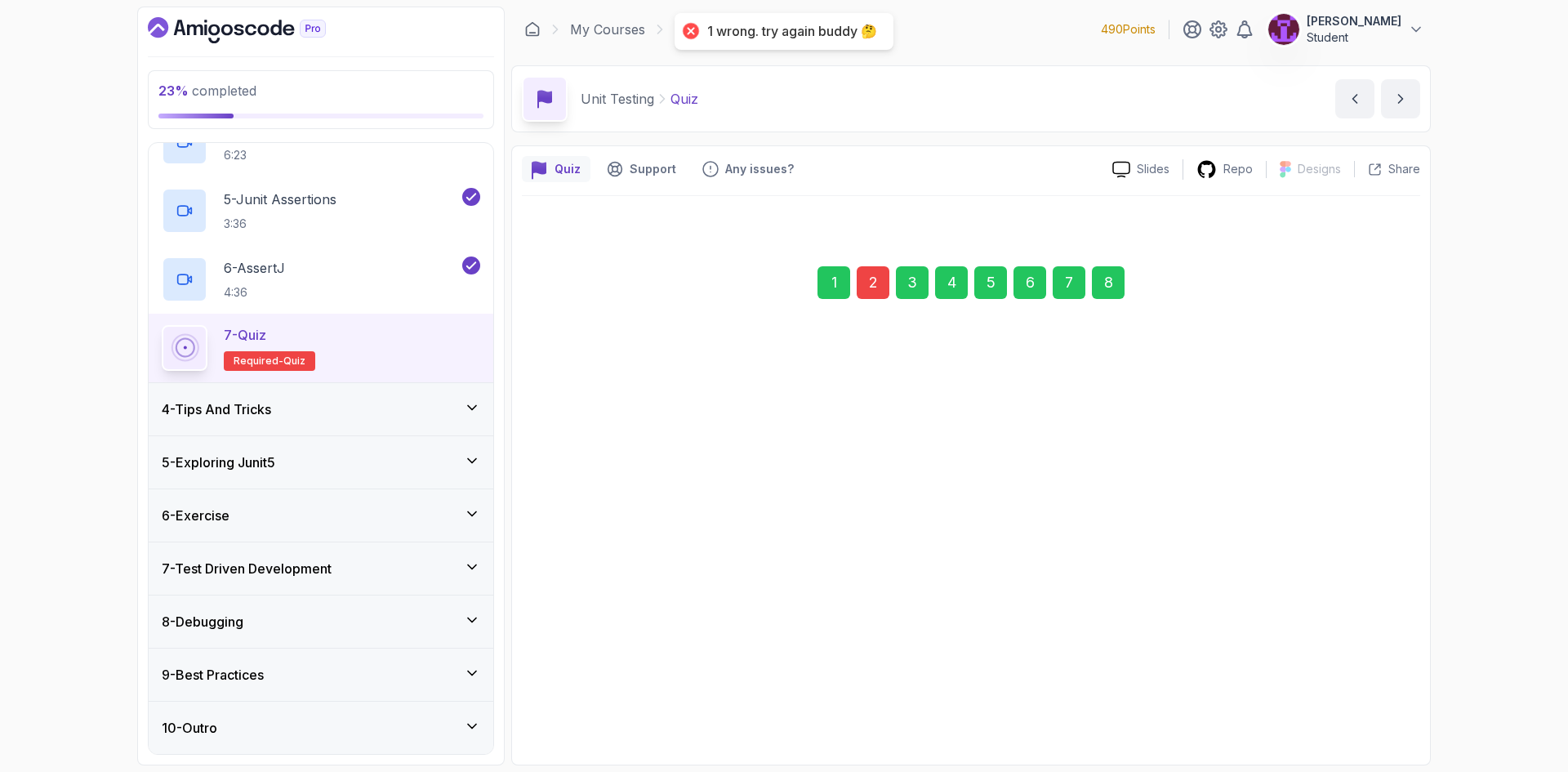
scroll to position [0, 0]
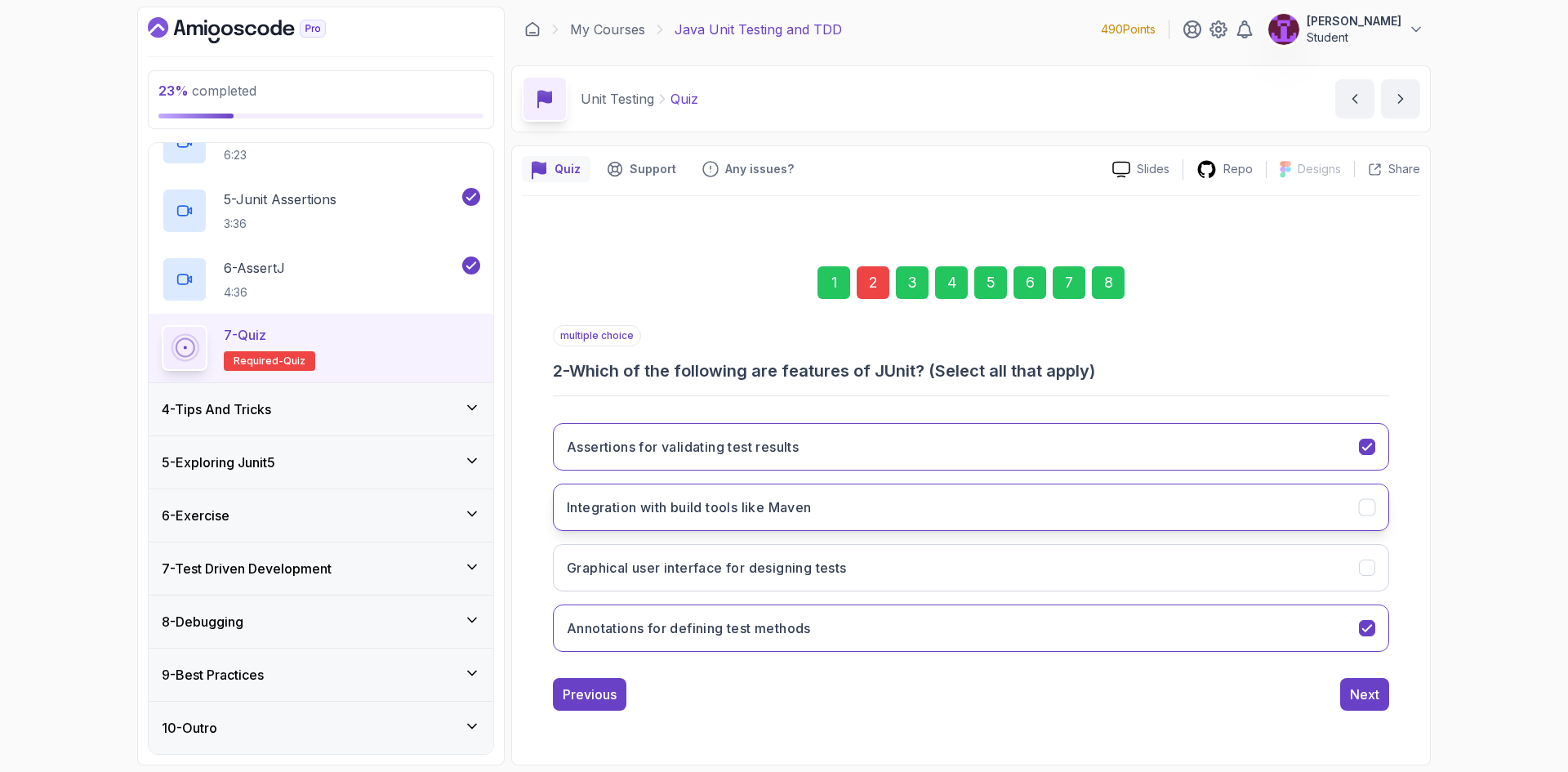
click at [815, 518] on button "Integration with build tools like Maven" at bounding box center [971, 507] width 836 height 48
click at [1351, 691] on div "Next" at bounding box center [1364, 694] width 30 height 20
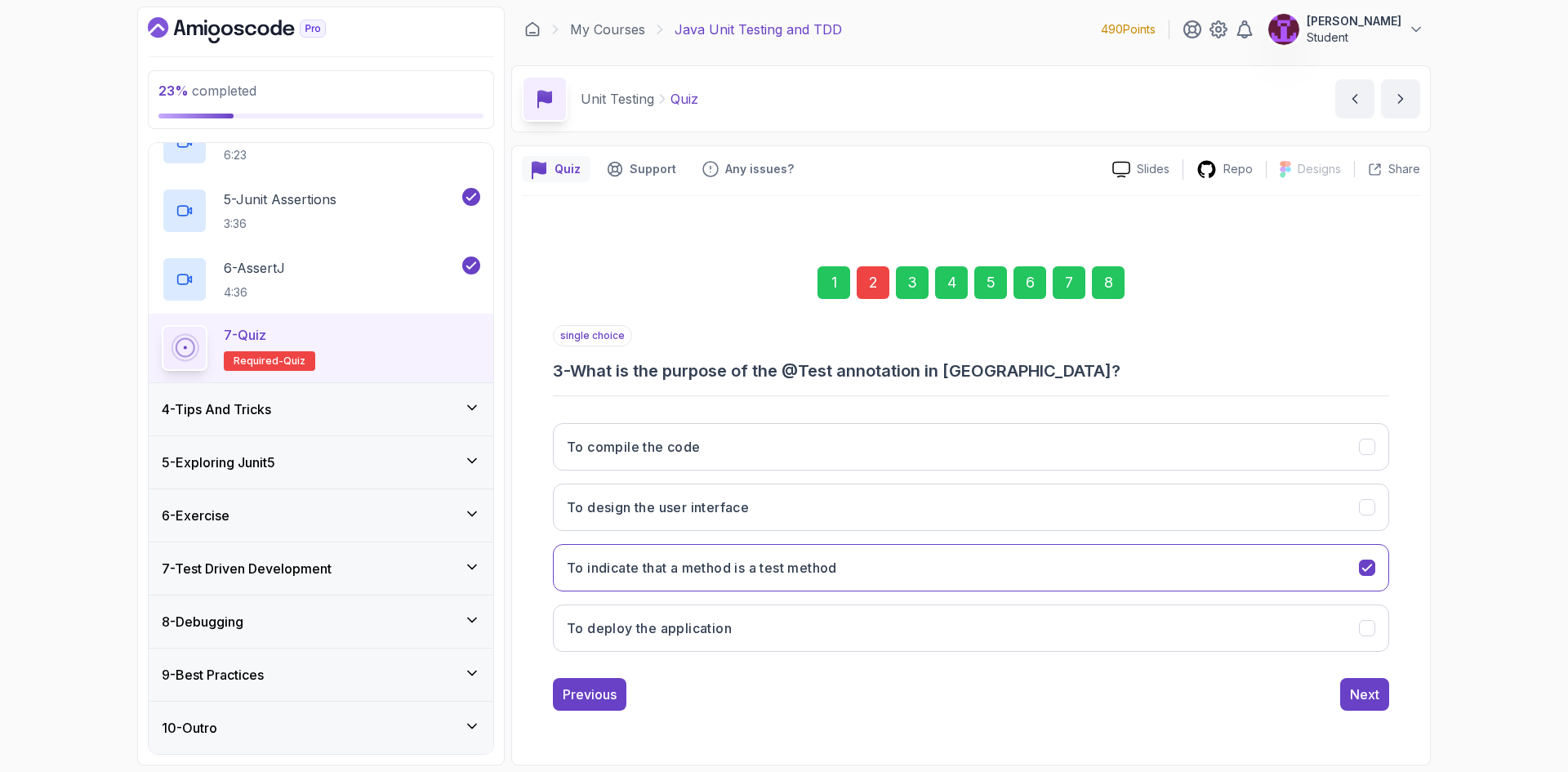
click at [1105, 269] on div "8" at bounding box center [1108, 283] width 32 height 32
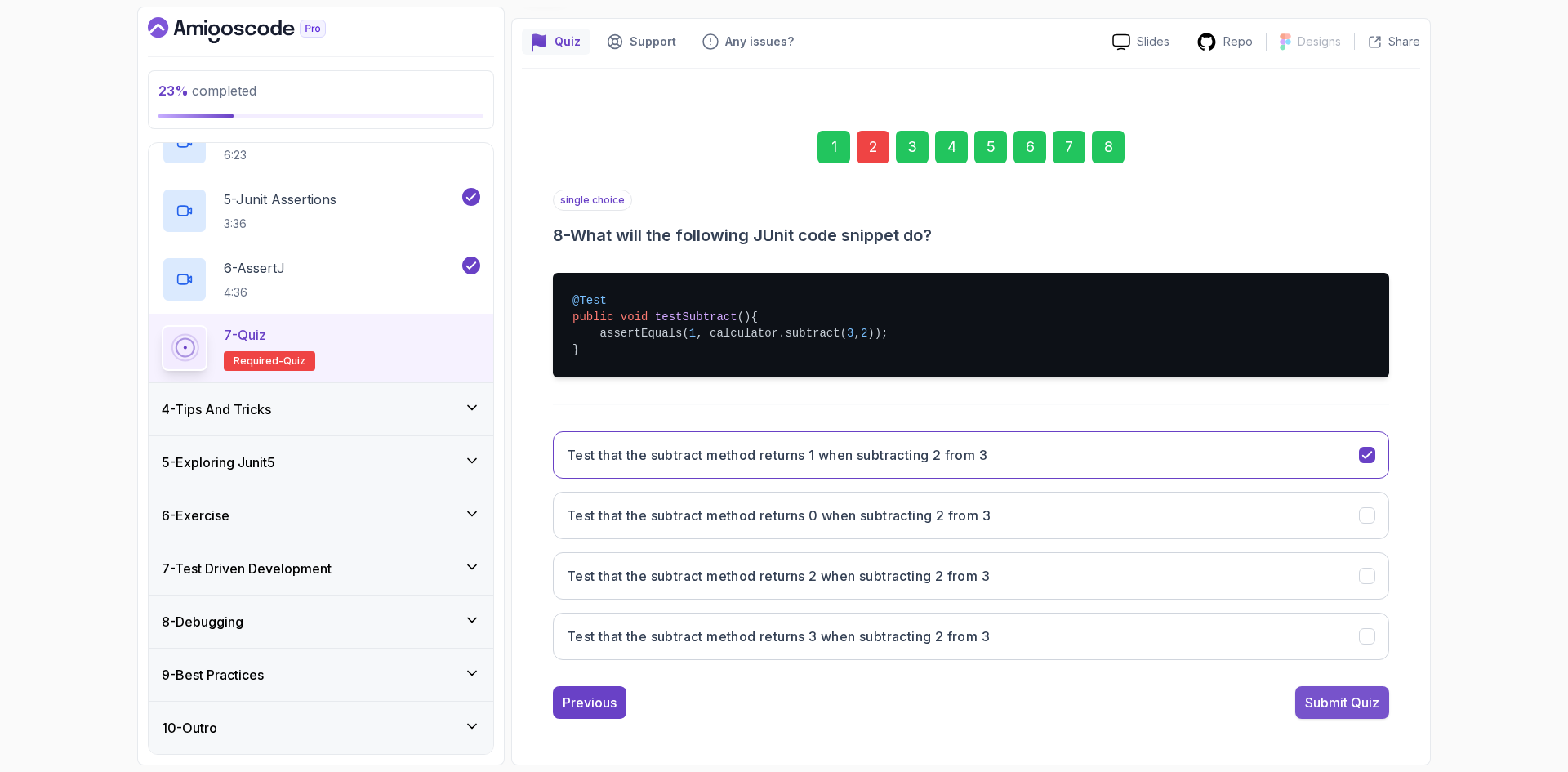
click at [1334, 709] on div "Submit Quiz" at bounding box center [1342, 702] width 74 height 20
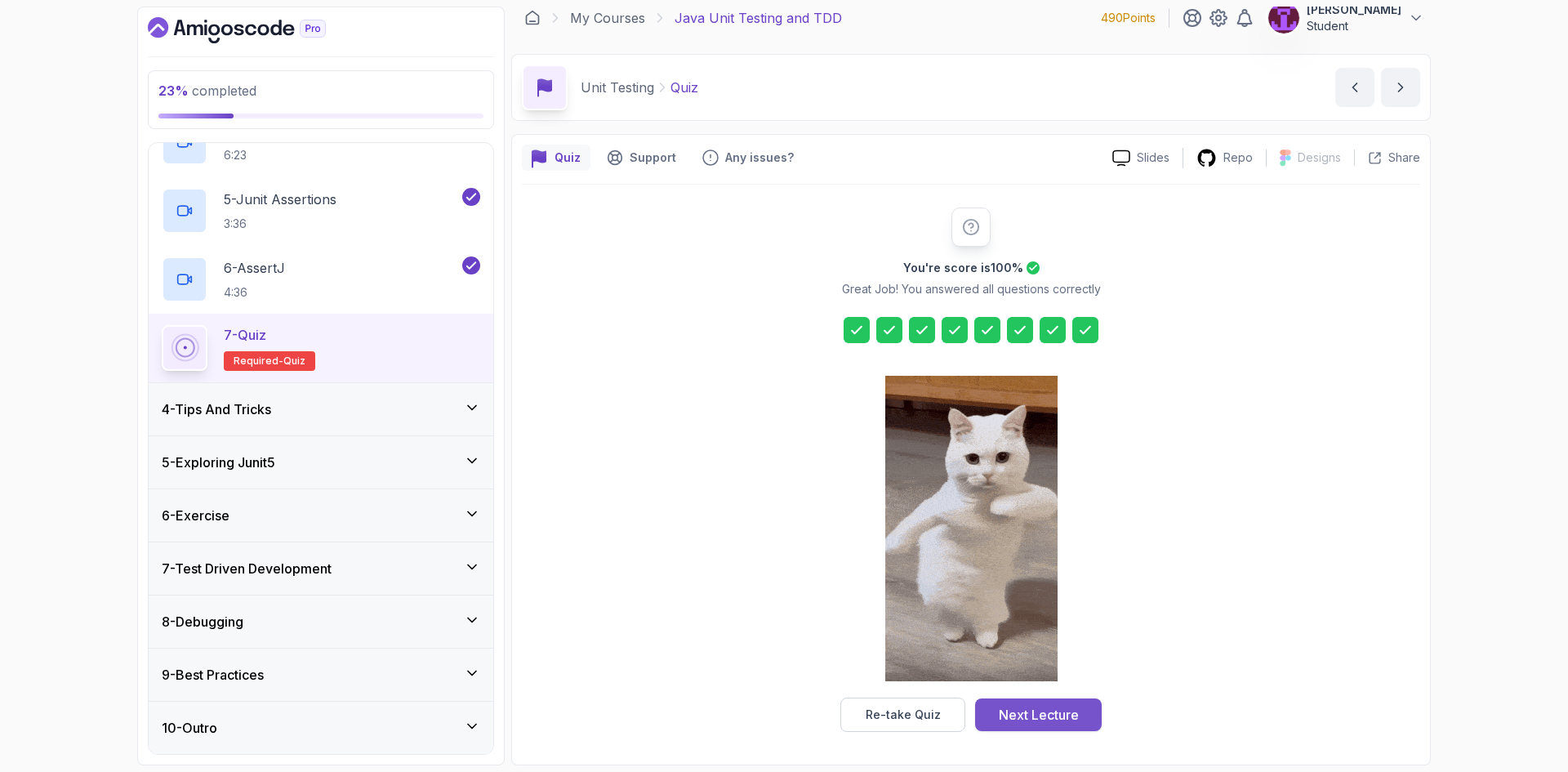
click at [1014, 714] on div "Next Lecture" at bounding box center [1039, 714] width 80 height 20
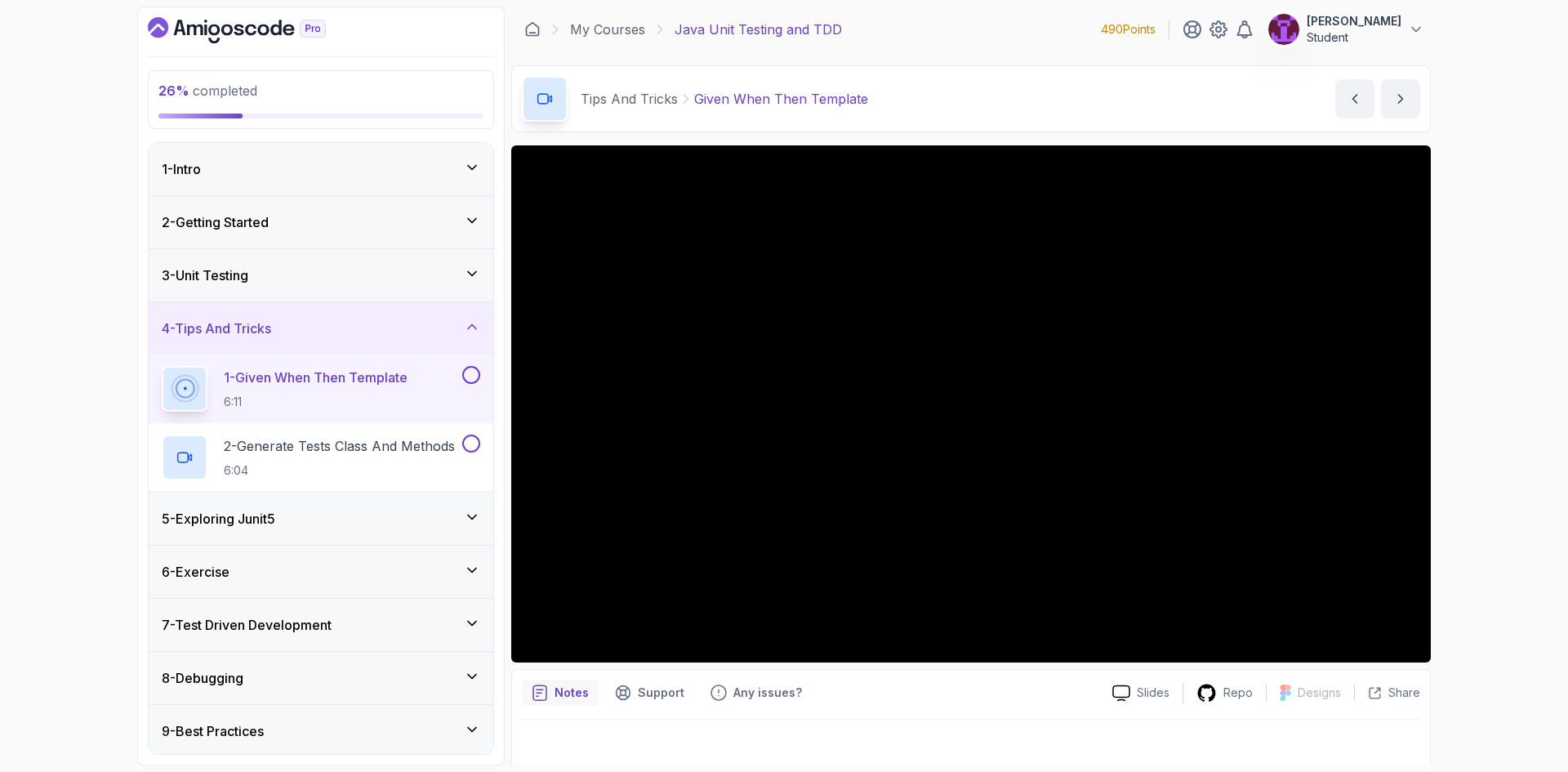
click at [464, 375] on button at bounding box center [470, 374] width 18 height 18
click at [367, 476] on p "6:04" at bounding box center [339, 469] width 231 height 16
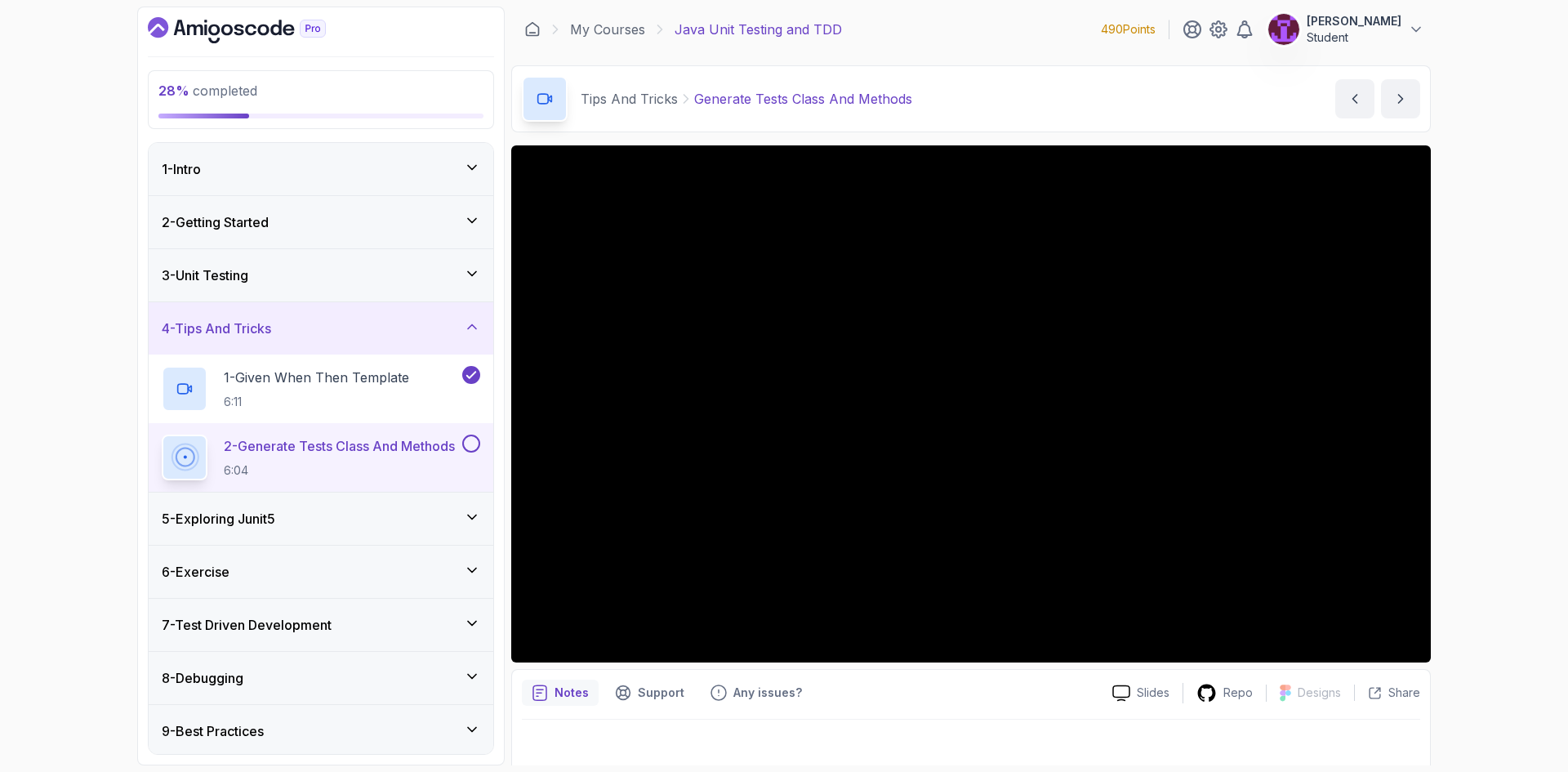
click at [472, 441] on button at bounding box center [470, 443] width 18 height 18
click at [453, 344] on div "4 - Tips And Tricks" at bounding box center [321, 327] width 345 height 52
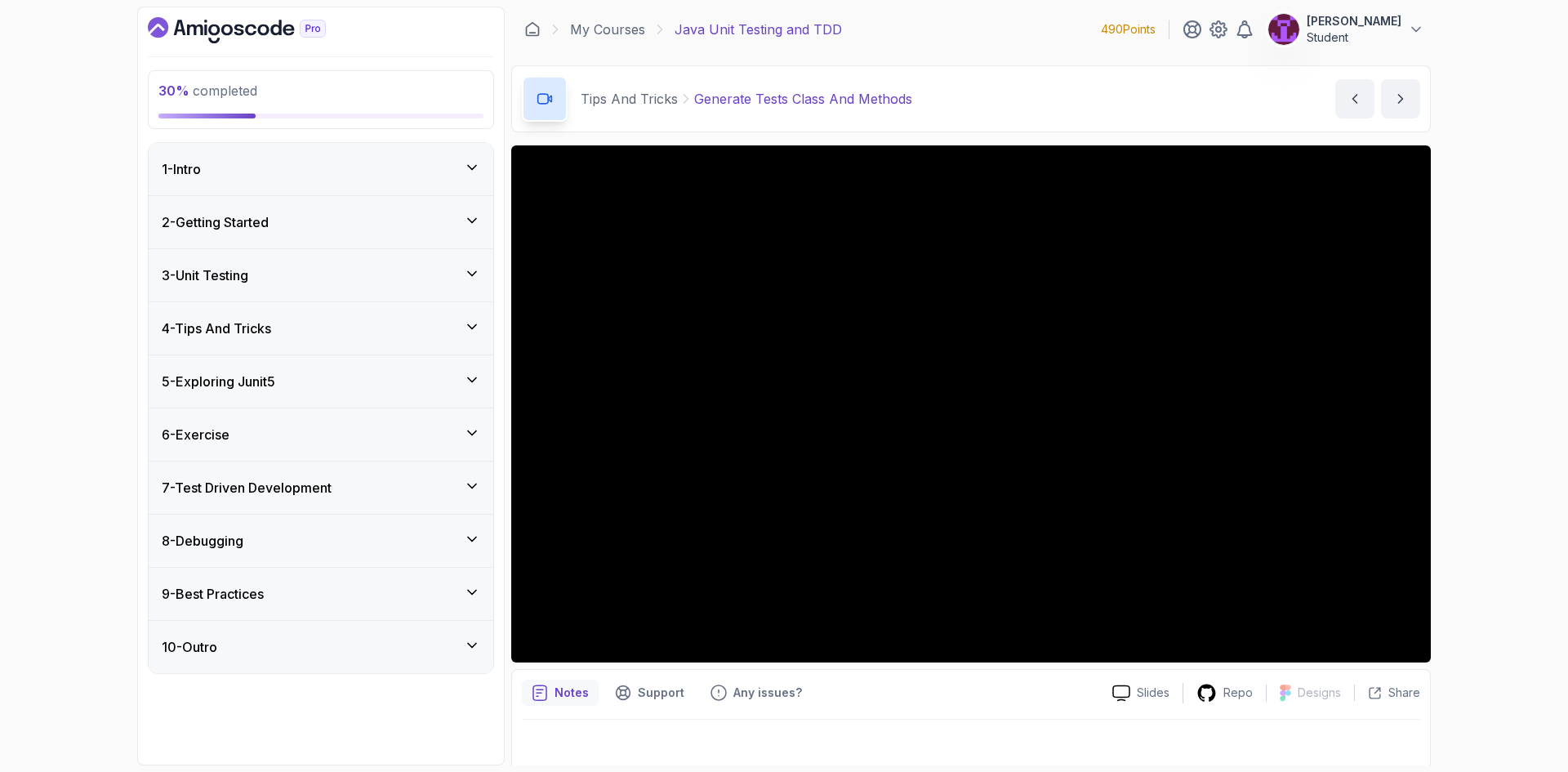
click at [405, 399] on div "5 - Exploring Junit5" at bounding box center [321, 381] width 345 height 52
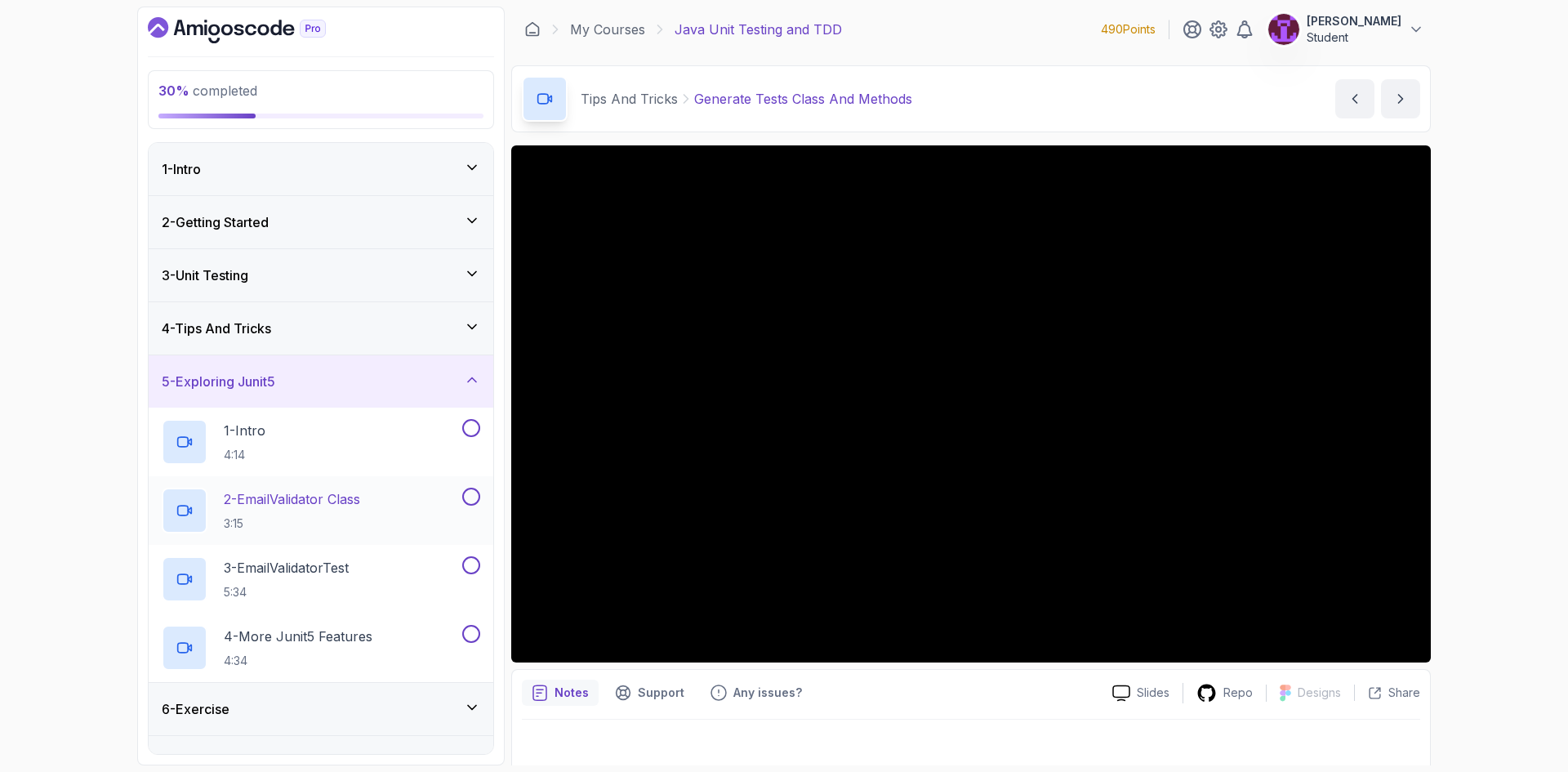
click at [437, 523] on div "2 - EmailValidator Class 3:15" at bounding box center [310, 510] width 297 height 46
click at [468, 440] on button "1 - Intro 4:14" at bounding box center [321, 442] width 318 height 46
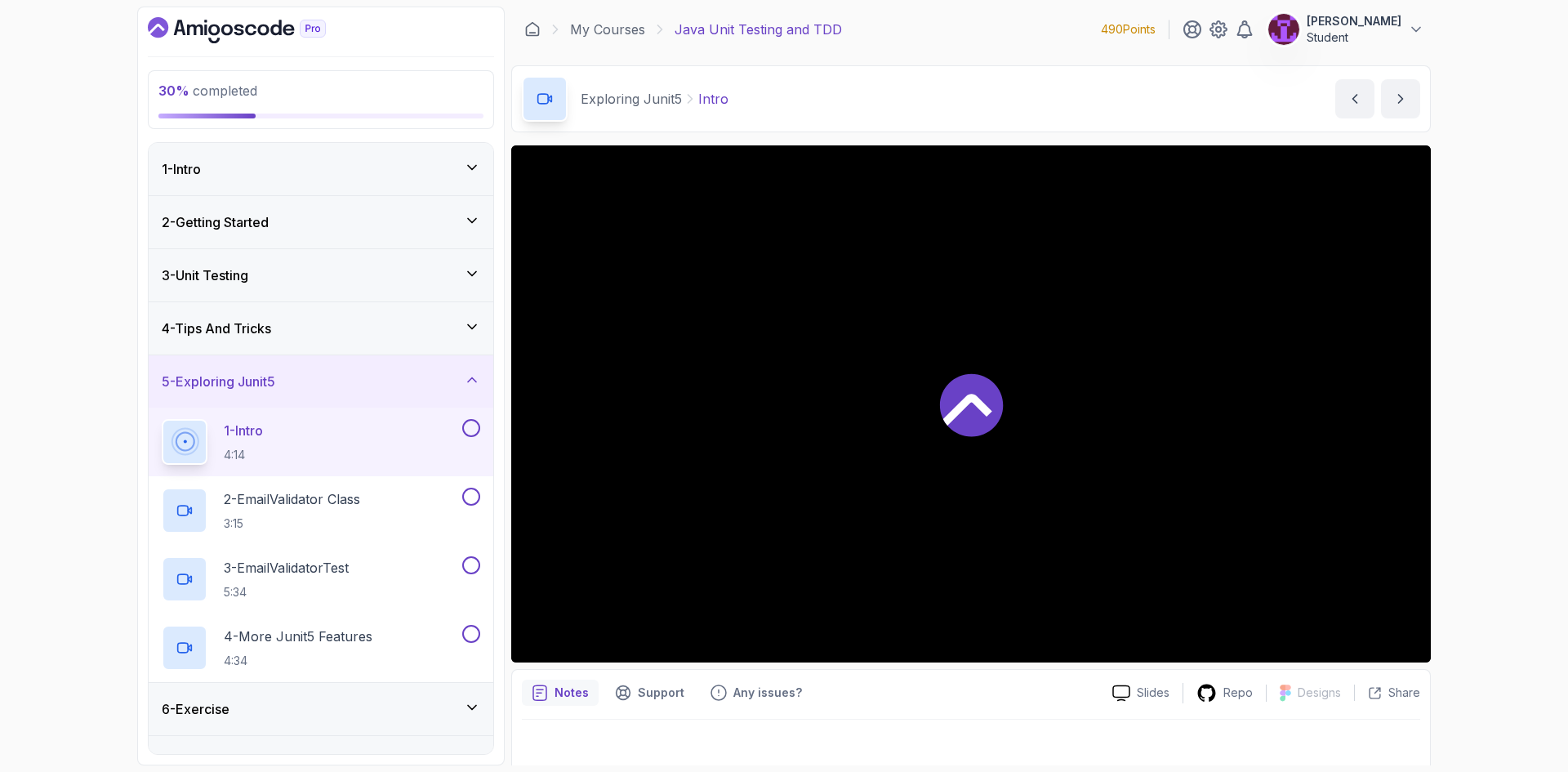
click at [471, 431] on button at bounding box center [470, 427] width 18 height 18
click at [417, 511] on div "2 - EmailValidator Class 3:15" at bounding box center [310, 510] width 297 height 46
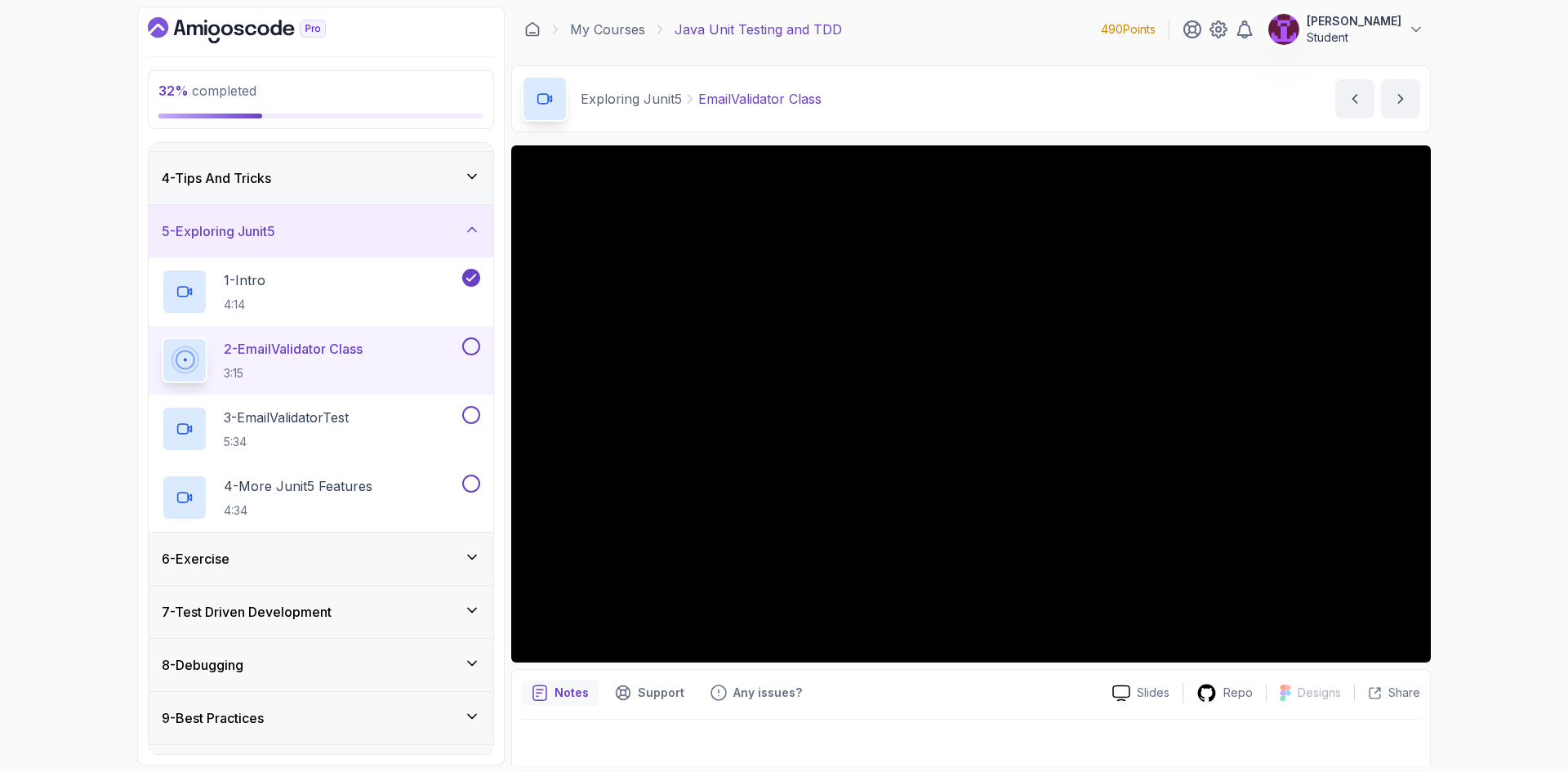
scroll to position [193, 0]
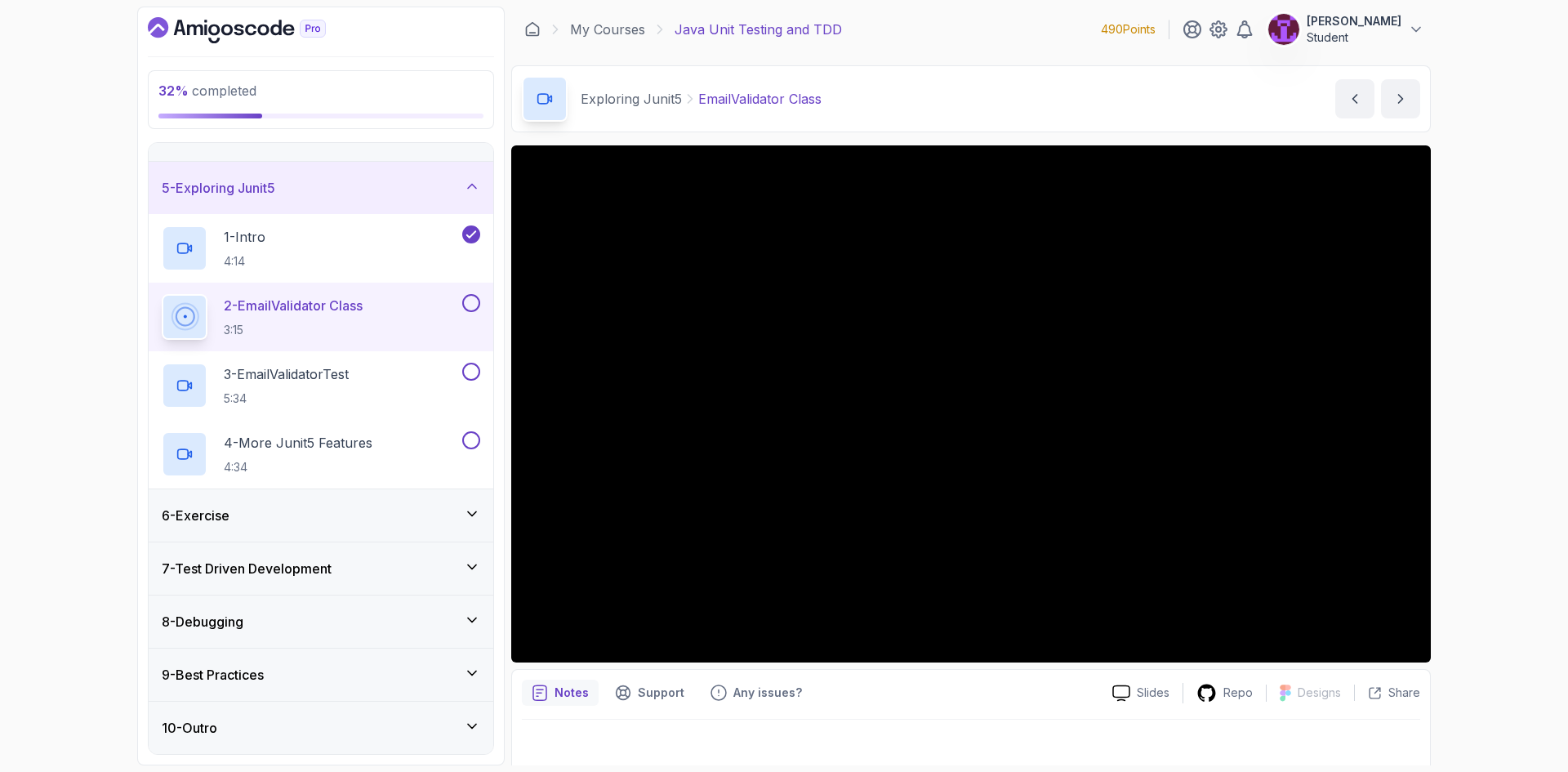
click at [456, 502] on div "6 - Exercise" at bounding box center [321, 515] width 345 height 52
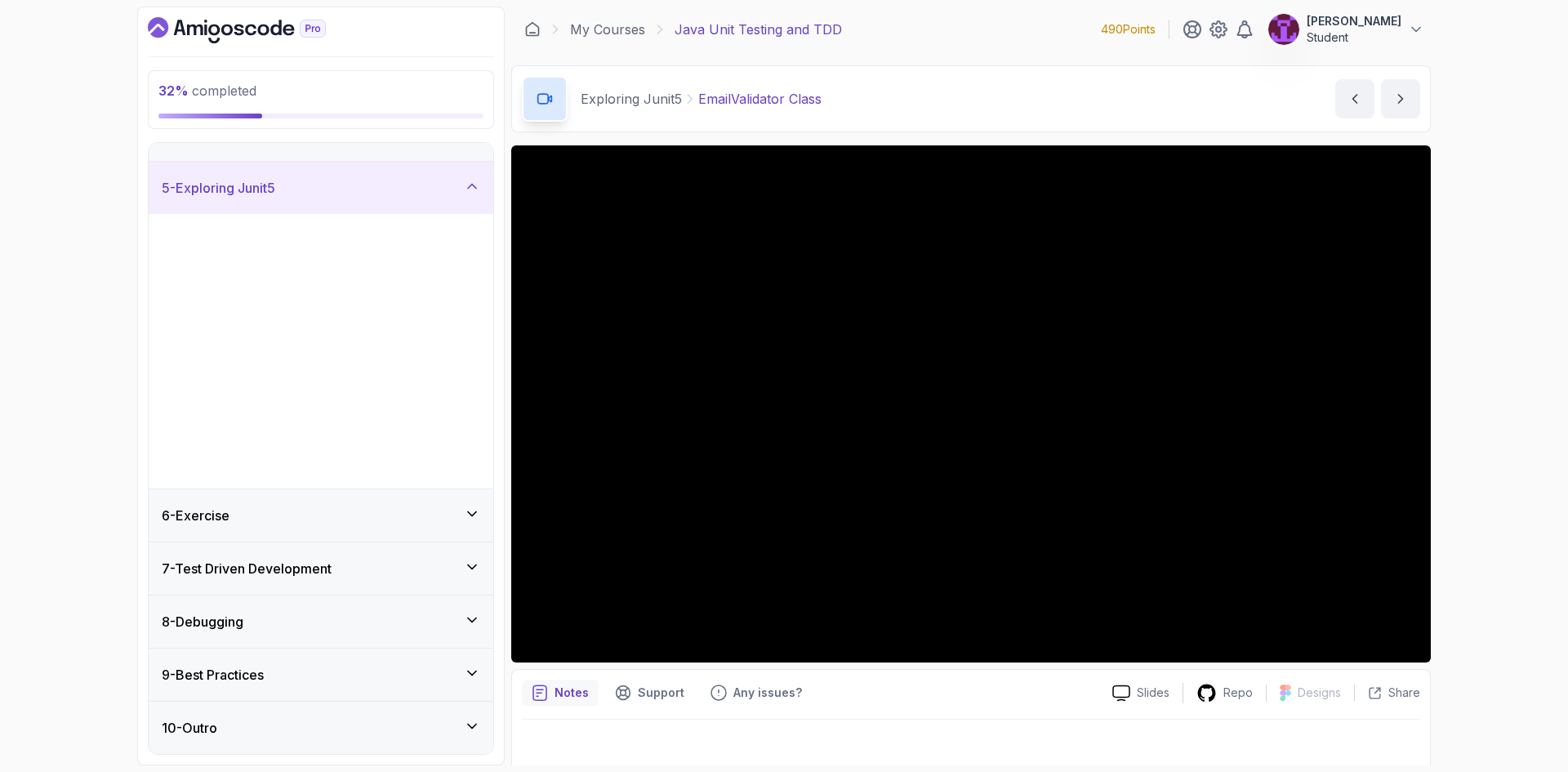
scroll to position [0, 0]
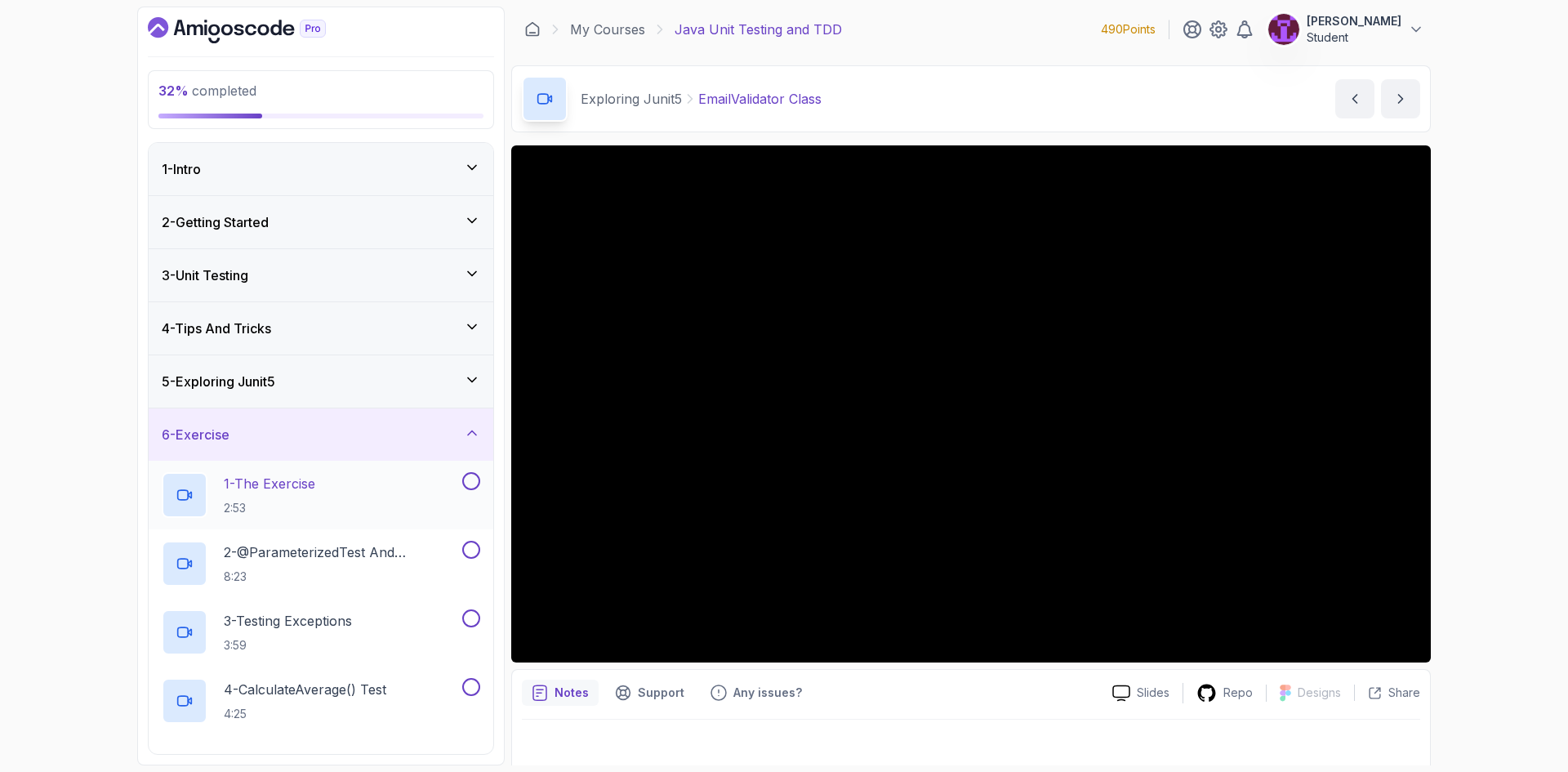
click at [470, 484] on button at bounding box center [470, 481] width 18 height 18
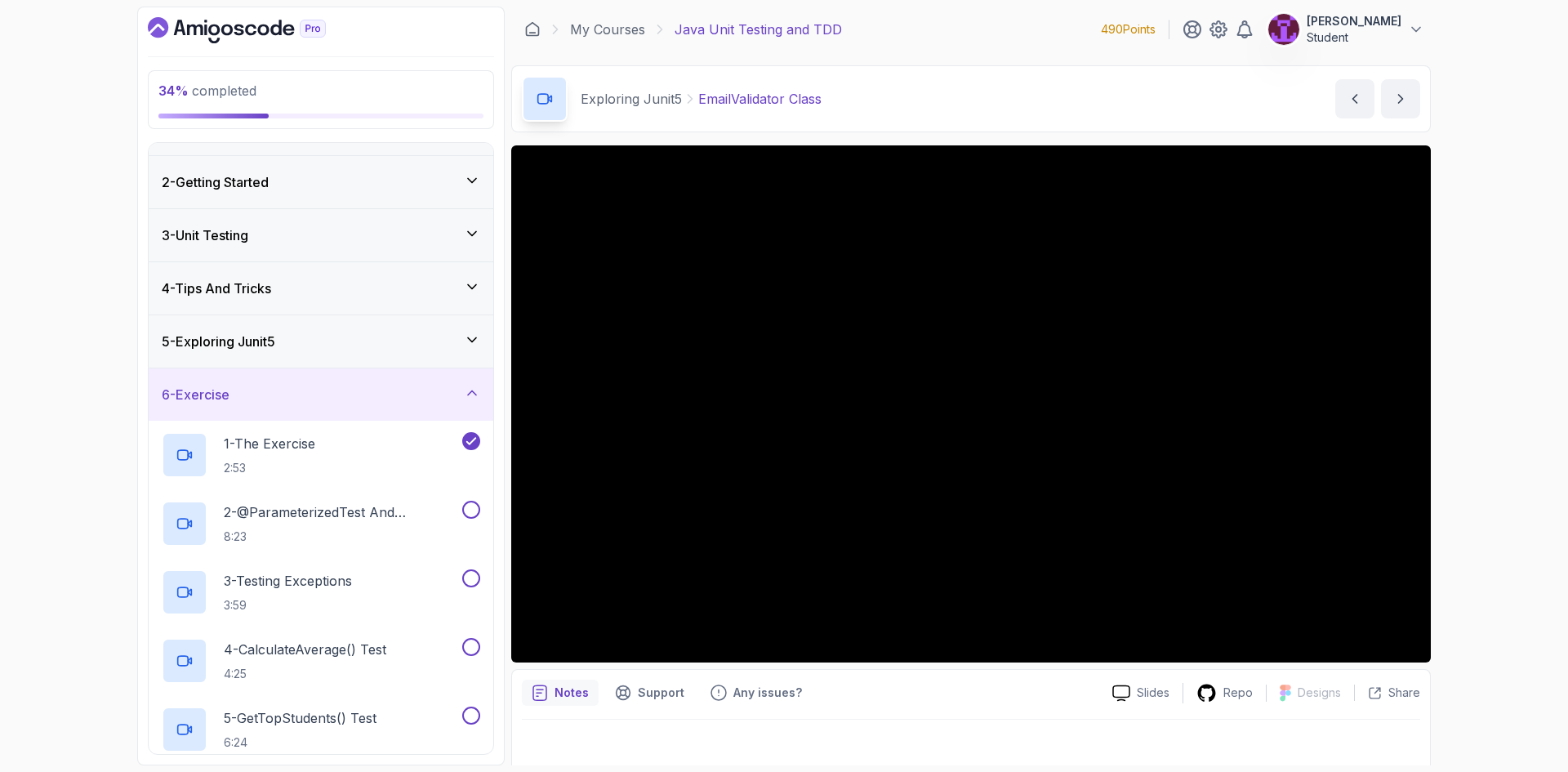
scroll to position [4, 0]
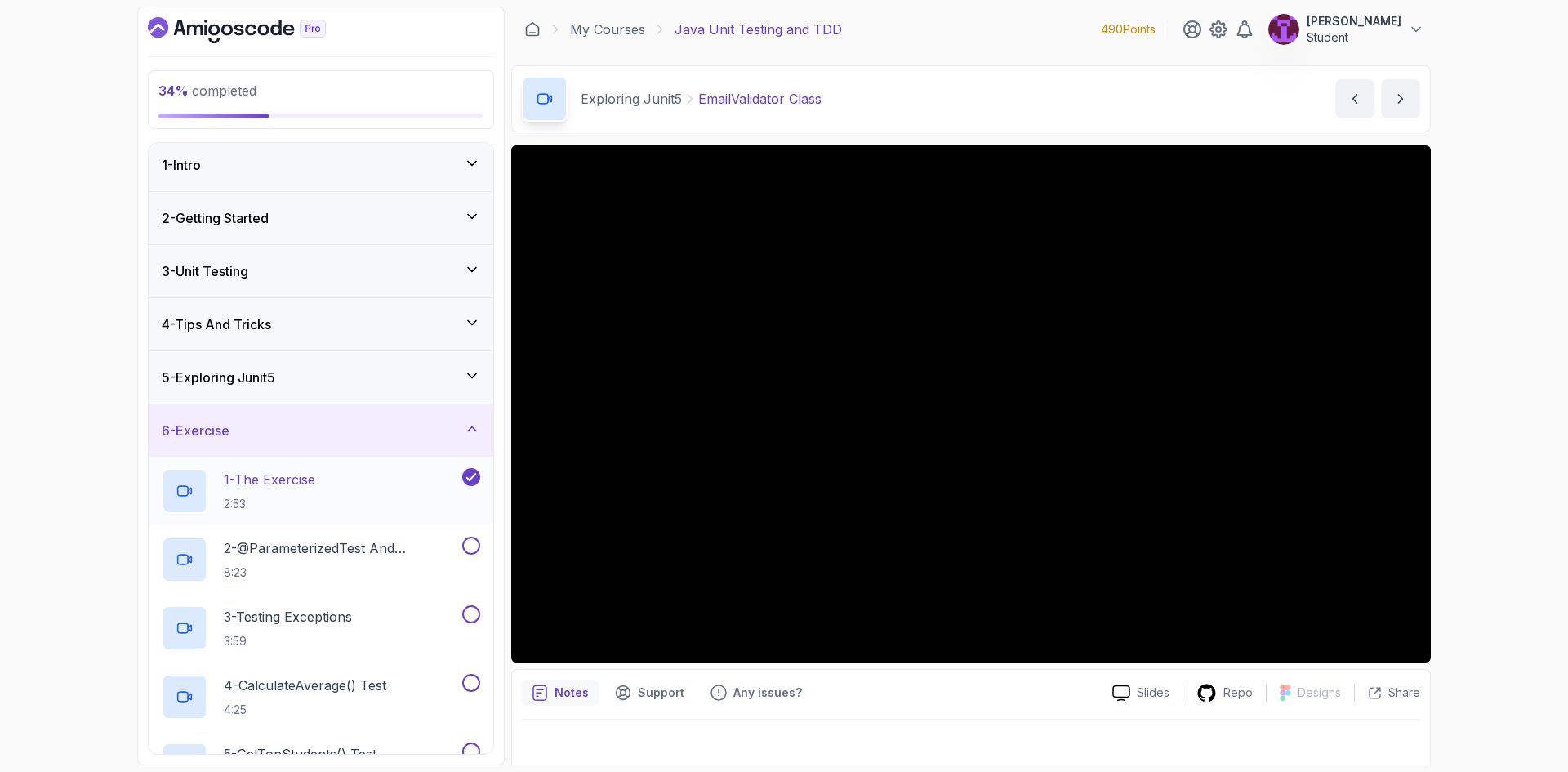
click at [468, 473] on icon at bounding box center [470, 476] width 14 height 16
click at [445, 376] on div "5 - Exploring Junit5" at bounding box center [321, 377] width 318 height 20
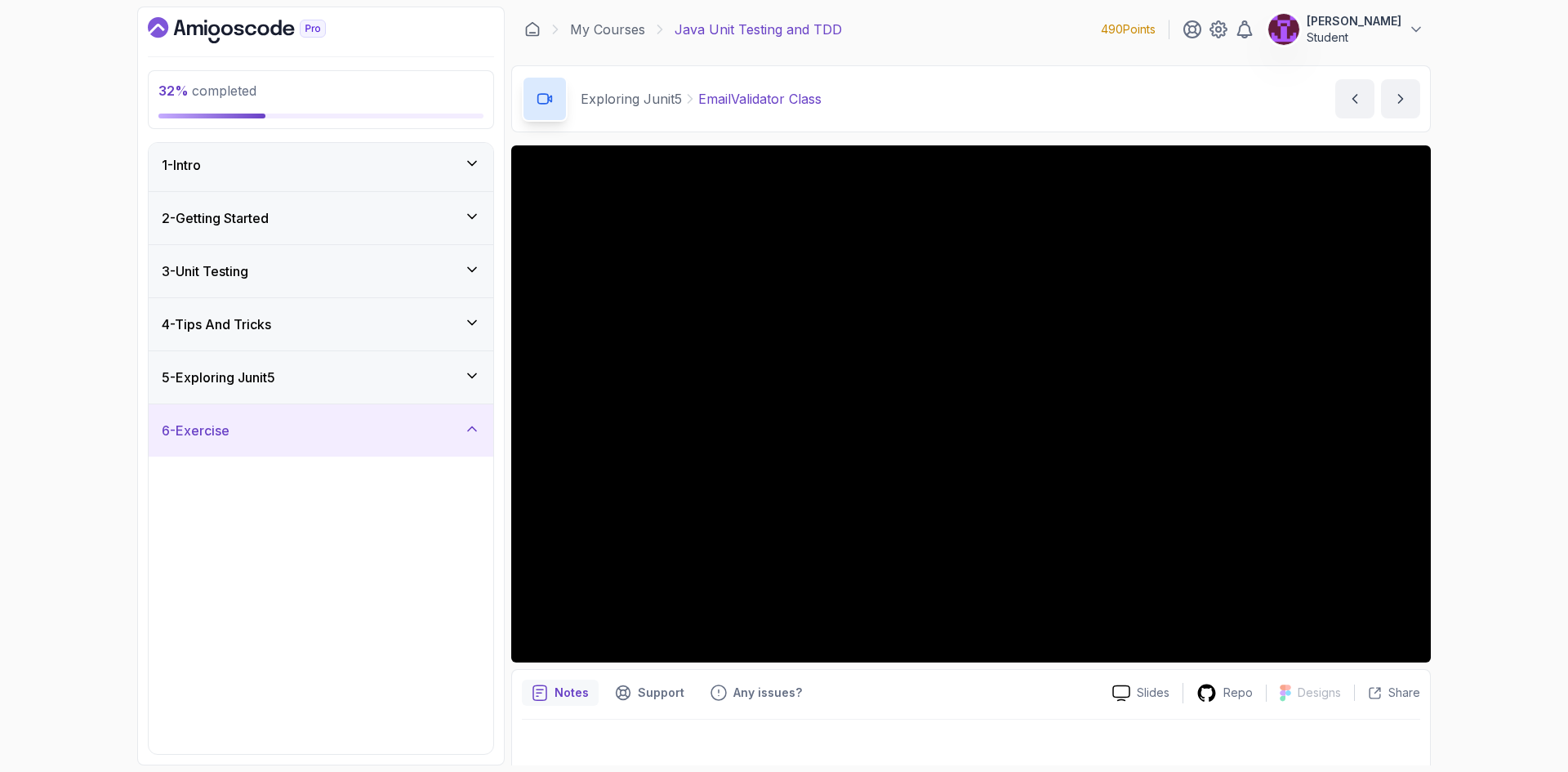
scroll to position [0, 0]
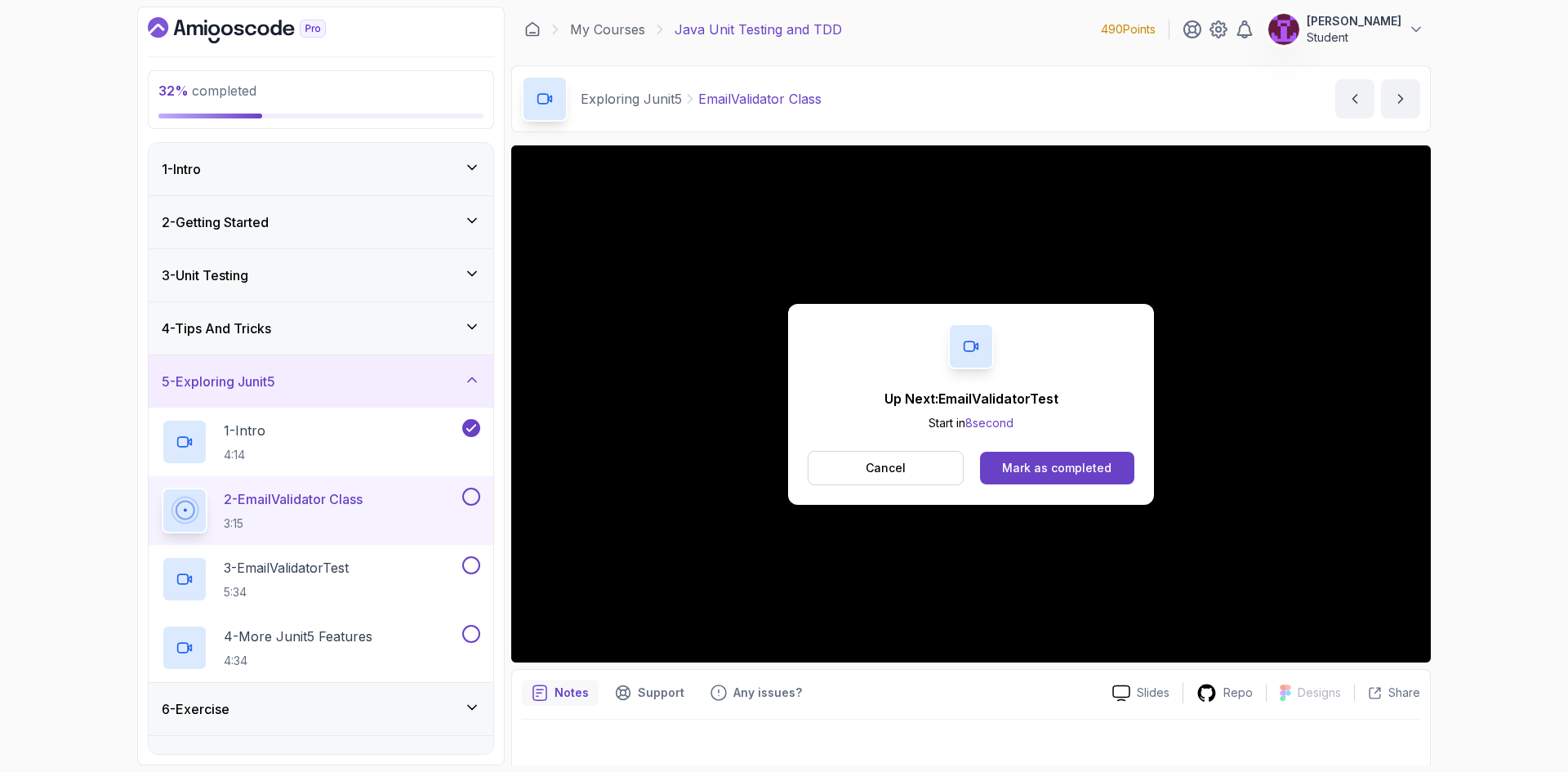
click at [456, 493] on div "2 - EmailValidator Class 3:15" at bounding box center [310, 510] width 297 height 46
click at [466, 502] on button at bounding box center [470, 496] width 18 height 18
click at [405, 597] on div "3 - EmailValidatorTest 5:34" at bounding box center [310, 579] width 297 height 46
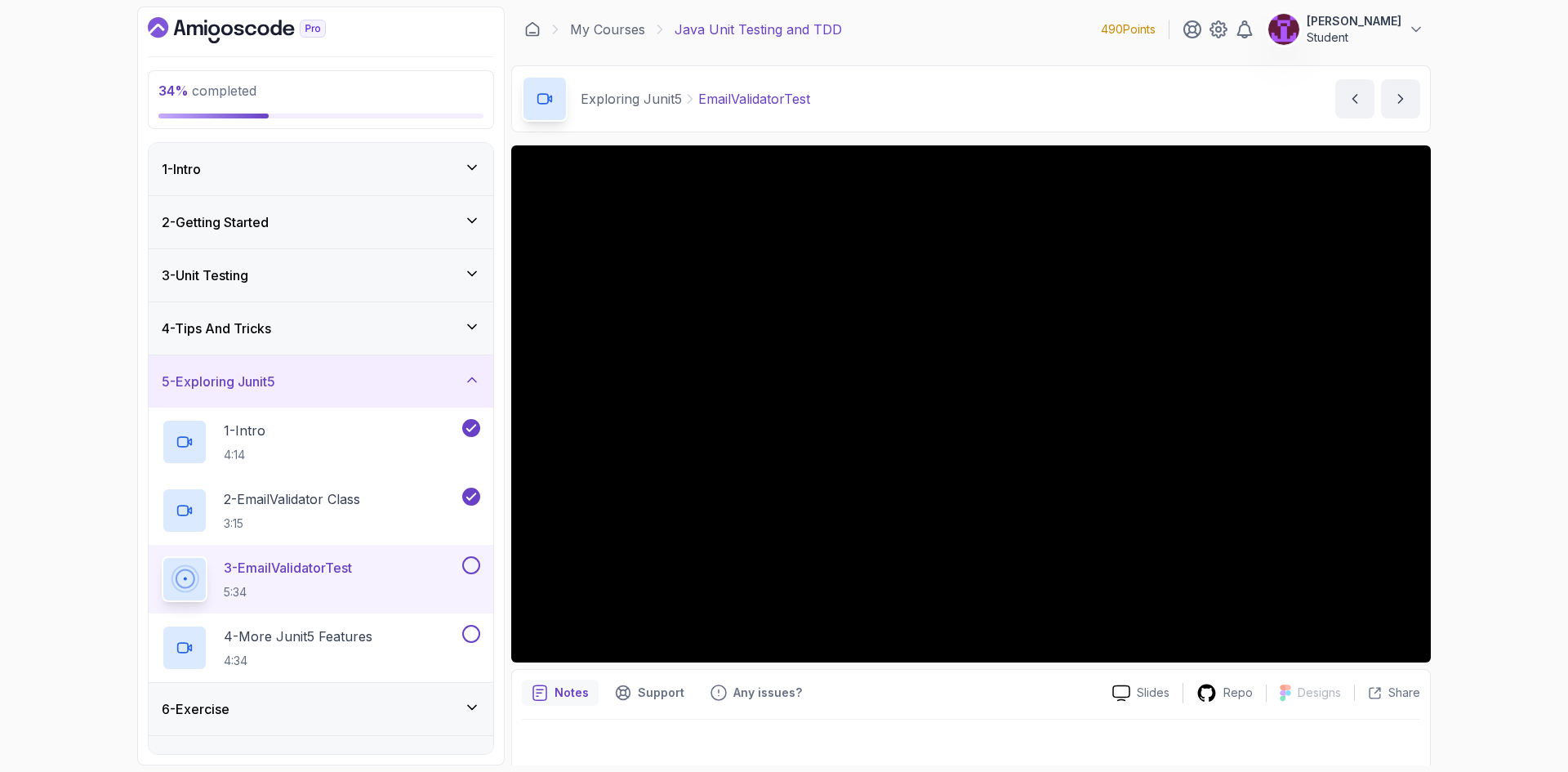
click at [462, 563] on button at bounding box center [470, 564] width 18 height 18
click at [383, 635] on div "4 - More Junit5 Features 4:34" at bounding box center [310, 647] width 297 height 46
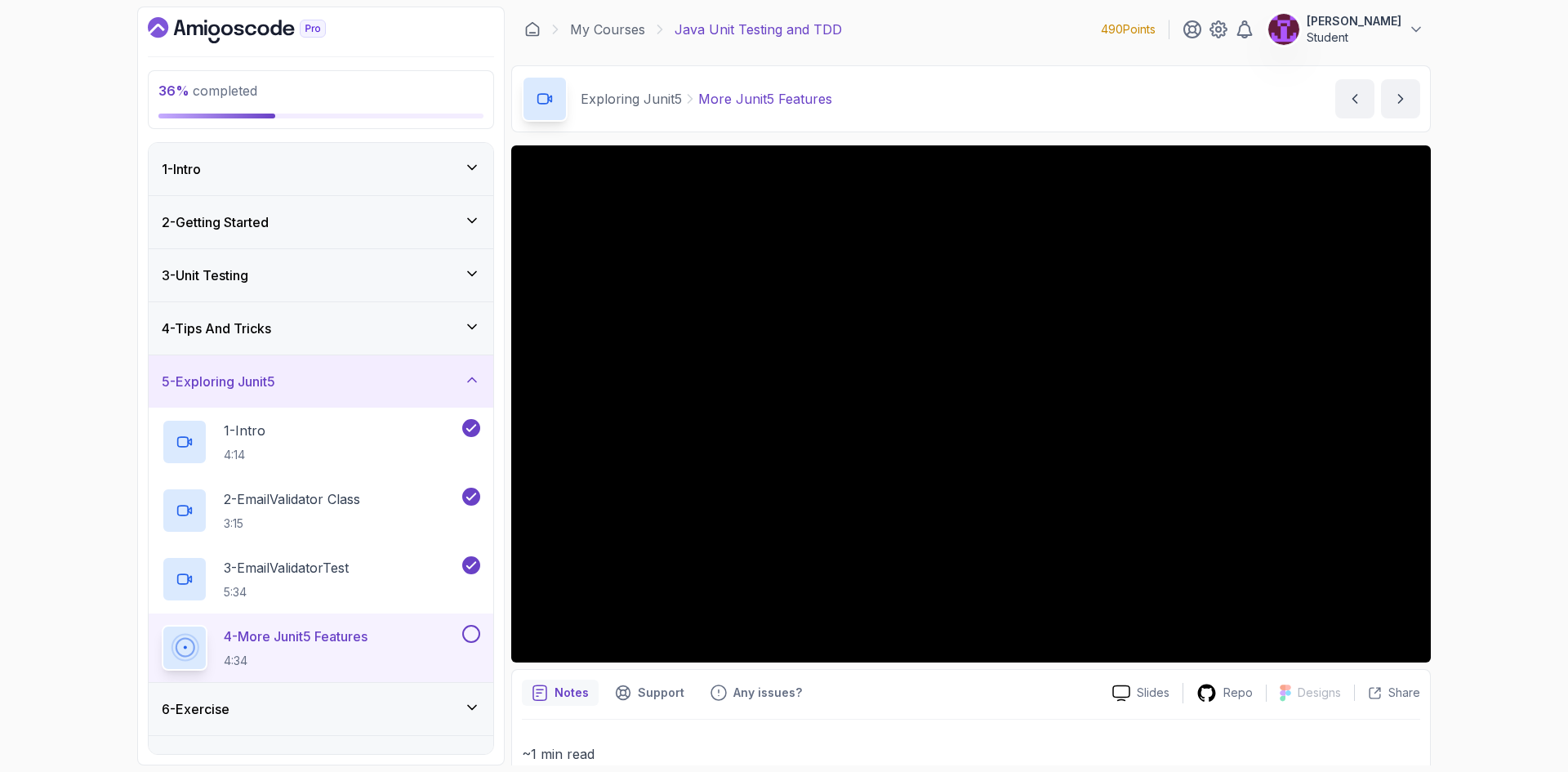
click at [462, 628] on div at bounding box center [469, 633] width 21 height 18
click at [475, 631] on button at bounding box center [470, 633] width 18 height 18
click at [473, 392] on div "5 - Exploring Junit5" at bounding box center [321, 381] width 345 height 52
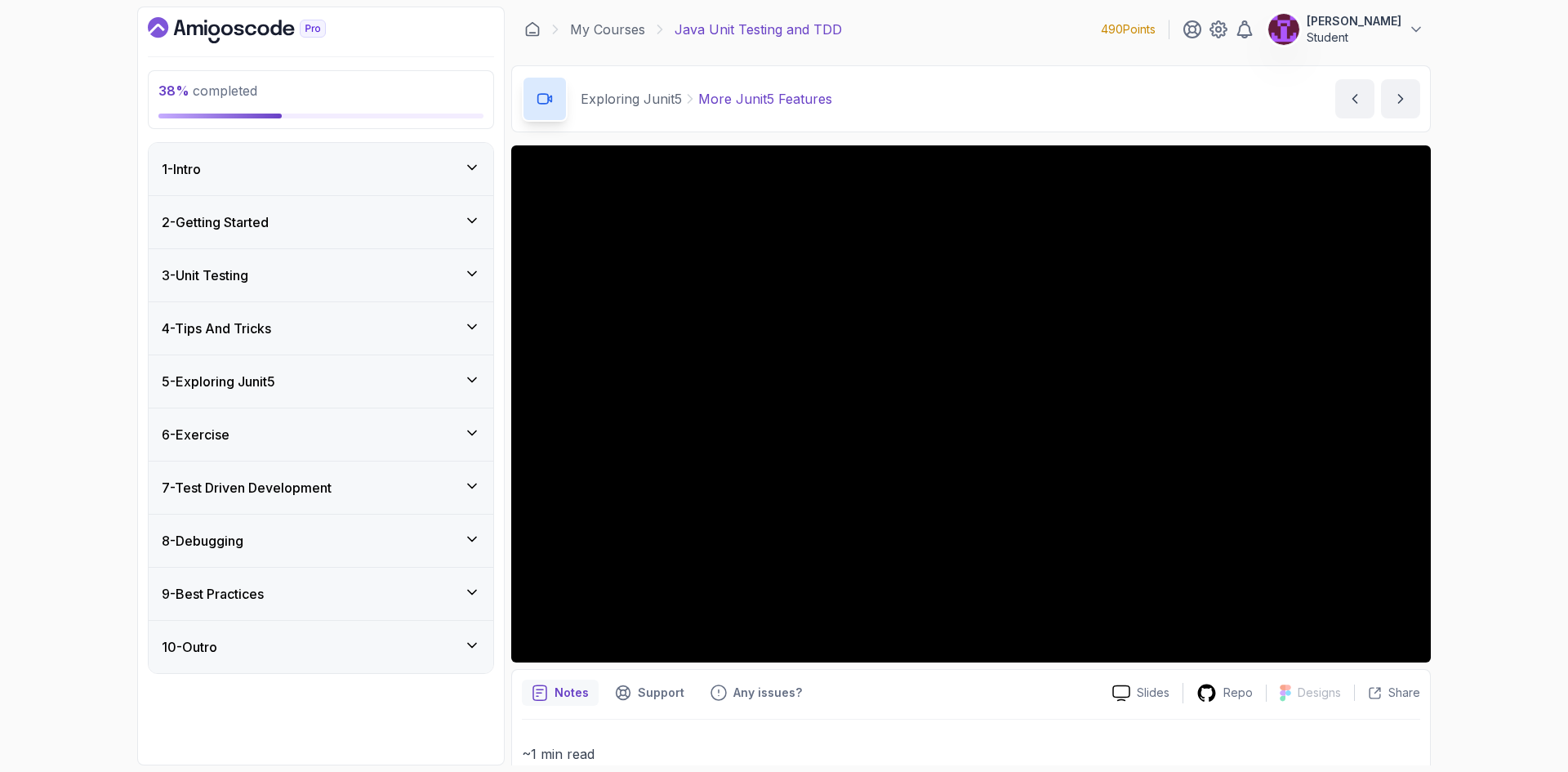
click at [466, 437] on icon at bounding box center [471, 432] width 16 height 16
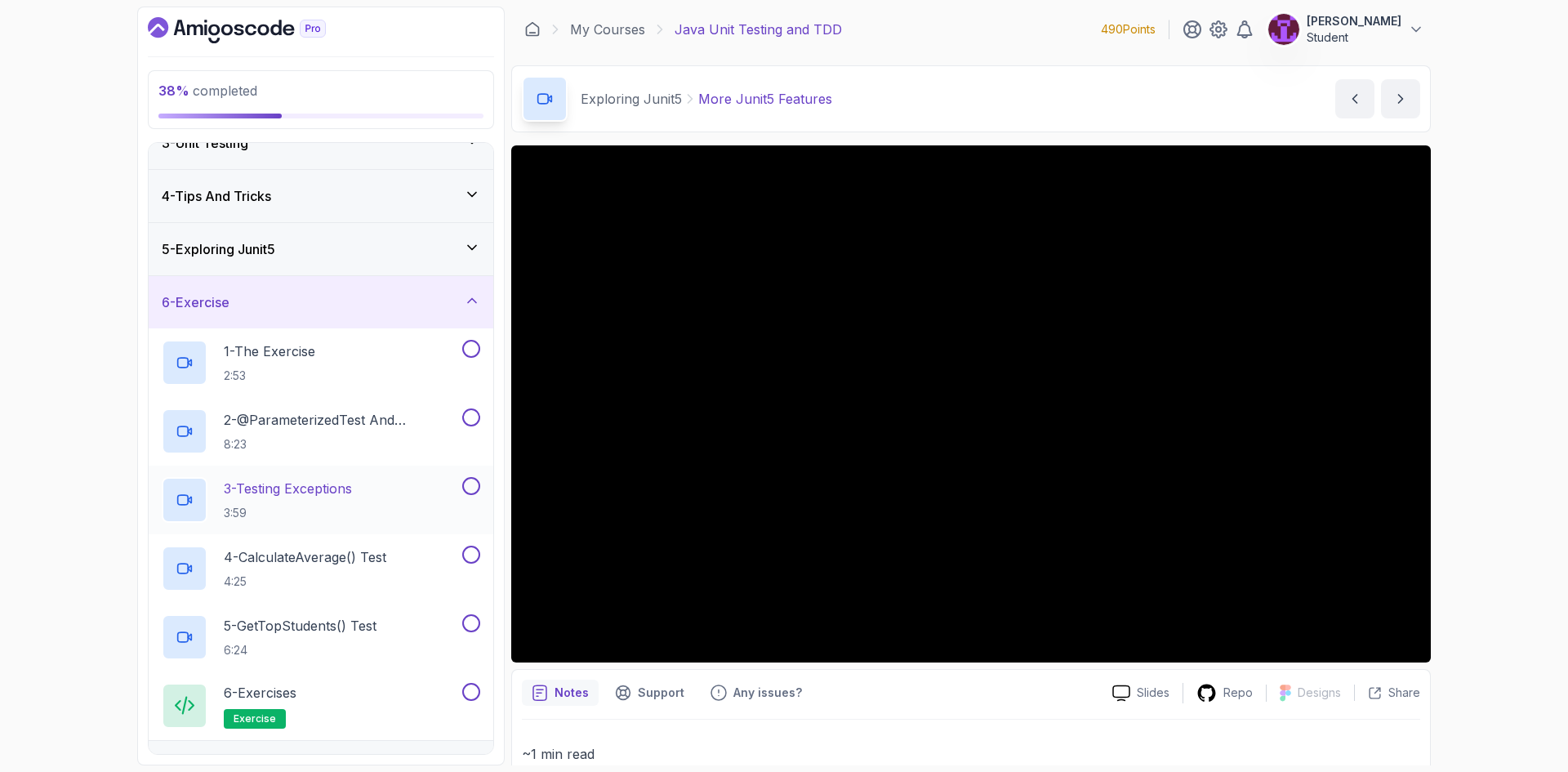
scroll to position [164, 0]
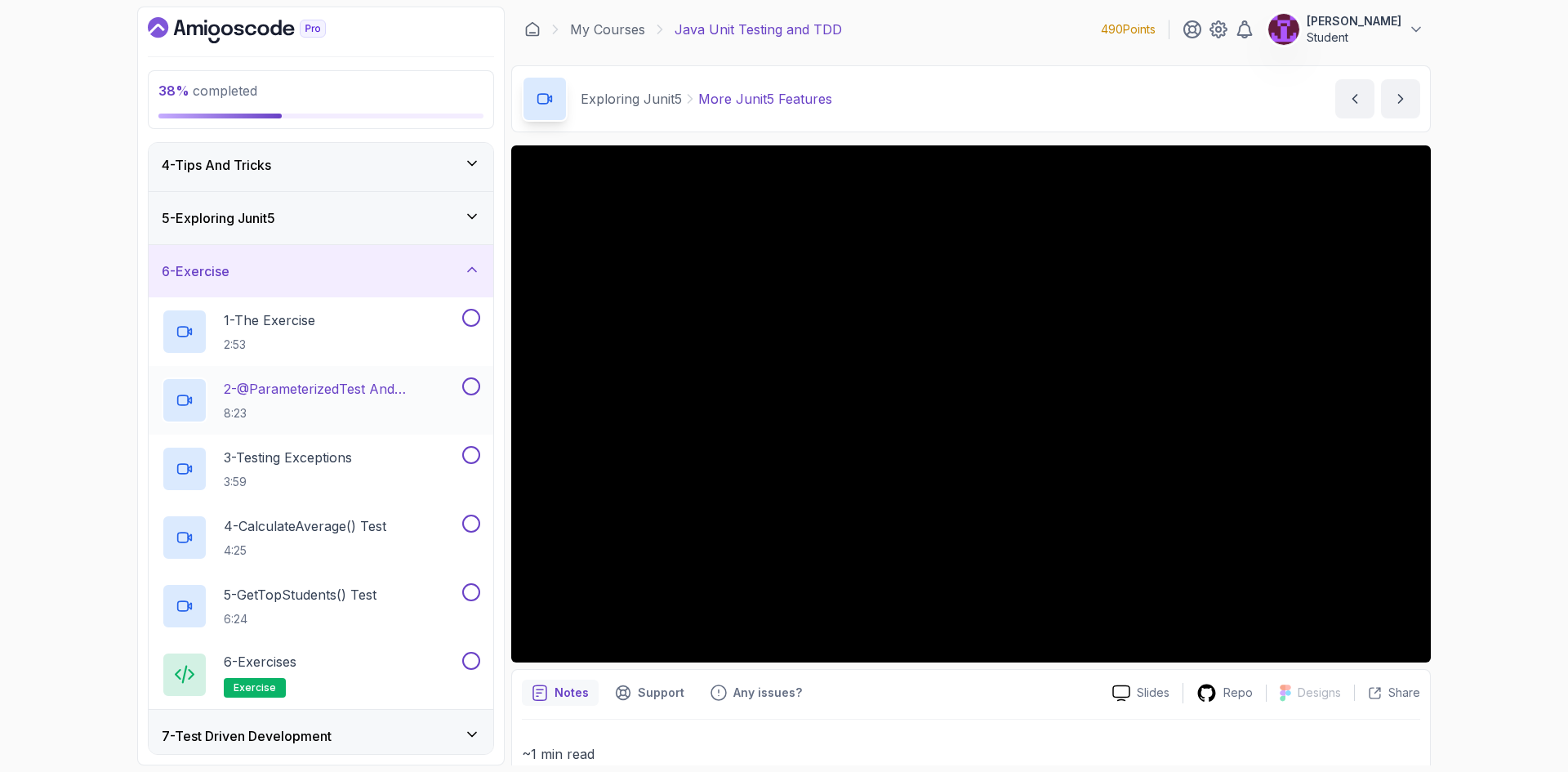
click at [420, 399] on h2 "2 - @ParameterizedTest and @CsvSource 8:23" at bounding box center [341, 400] width 235 height 43
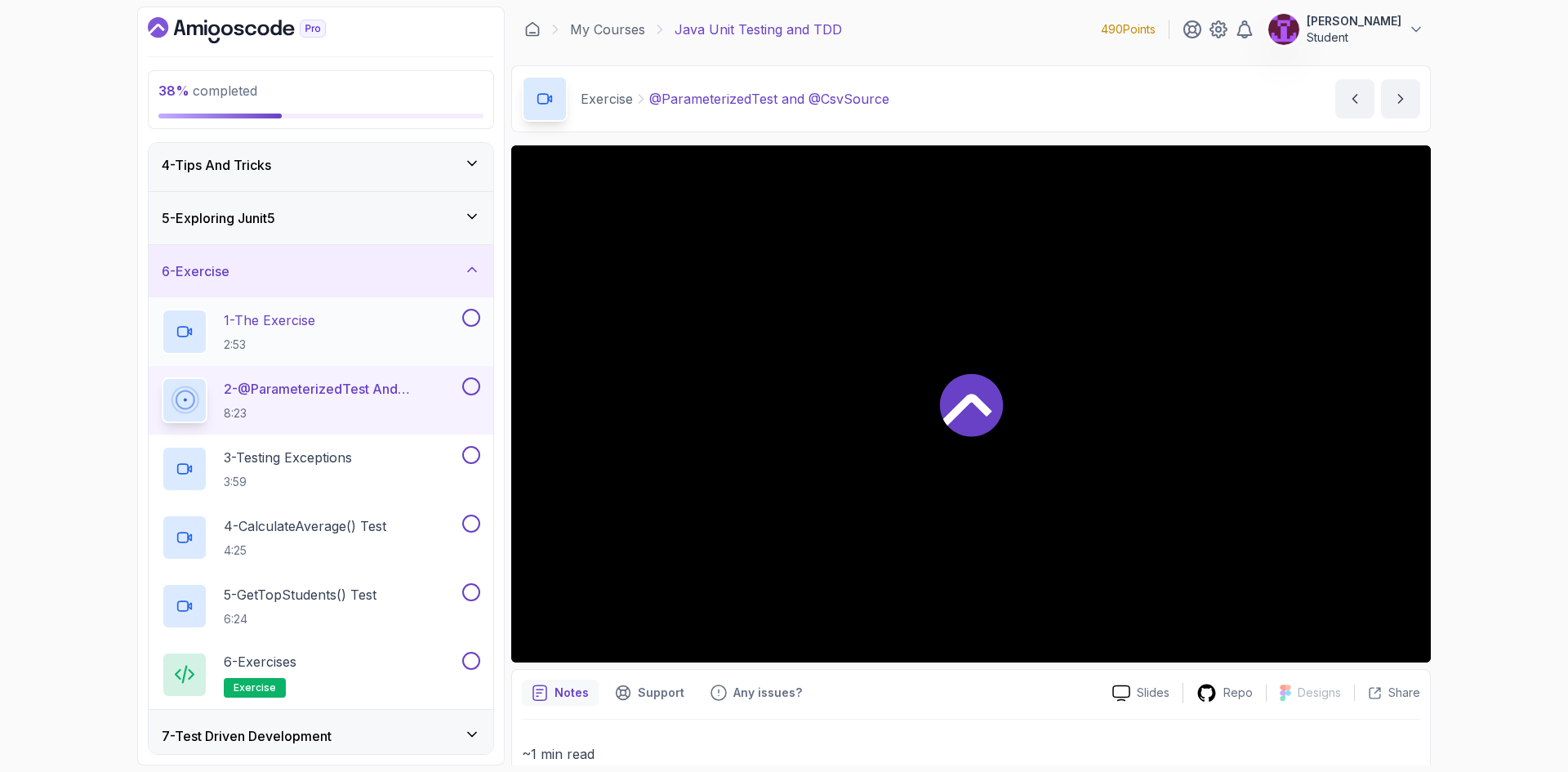
click at [466, 317] on button at bounding box center [470, 317] width 18 height 18
click at [469, 382] on button at bounding box center [470, 386] width 18 height 18
click at [480, 458] on div "3 - Testing Exceptions 3:59" at bounding box center [321, 468] width 345 height 69
click at [475, 453] on button at bounding box center [470, 454] width 18 height 18
click at [473, 519] on button at bounding box center [470, 523] width 18 height 18
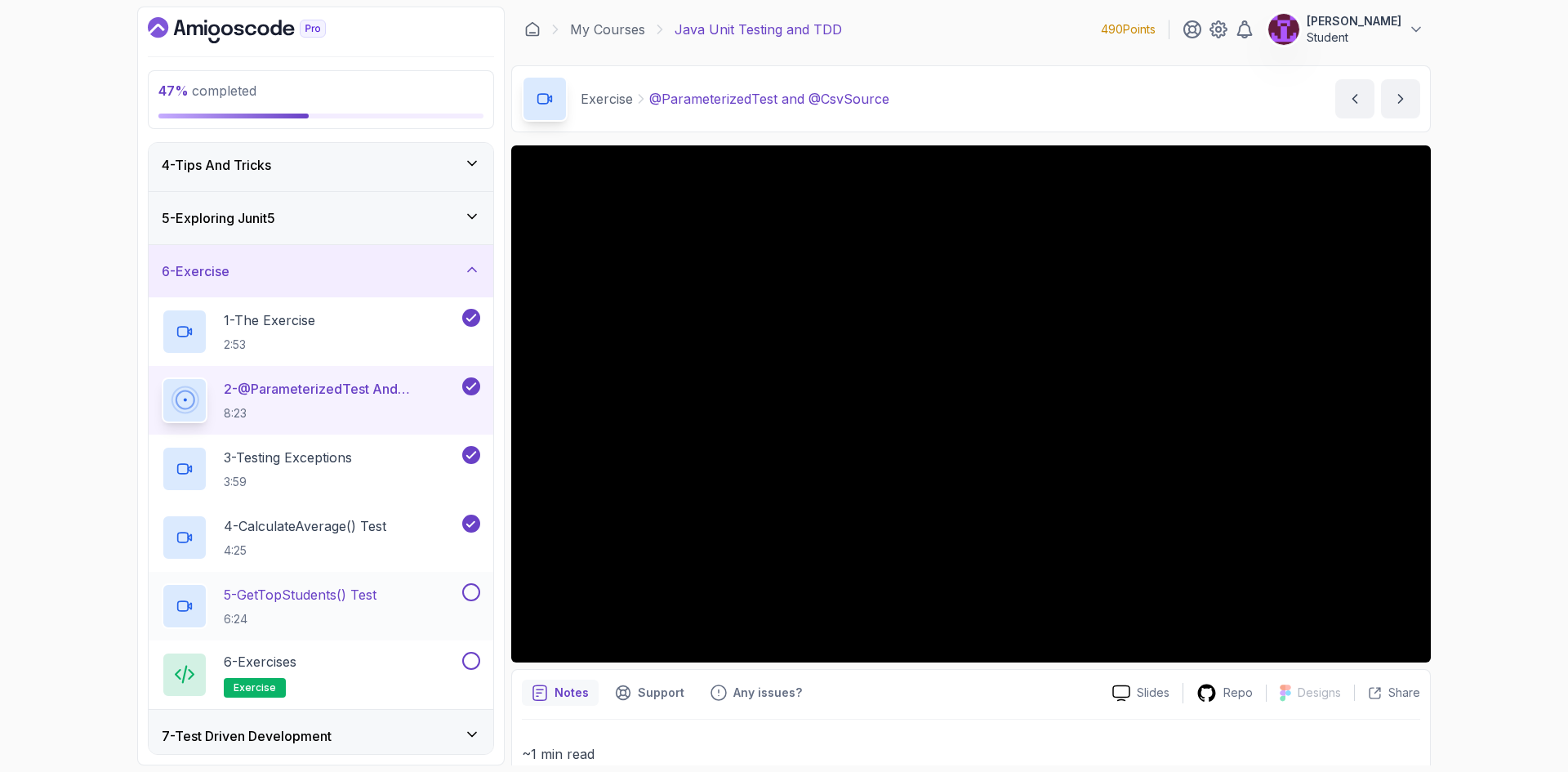
click at [470, 592] on button at bounding box center [470, 591] width 18 height 18
click at [467, 660] on button at bounding box center [470, 660] width 18 height 18
click at [450, 282] on div "6 - Exercise" at bounding box center [321, 270] width 345 height 52
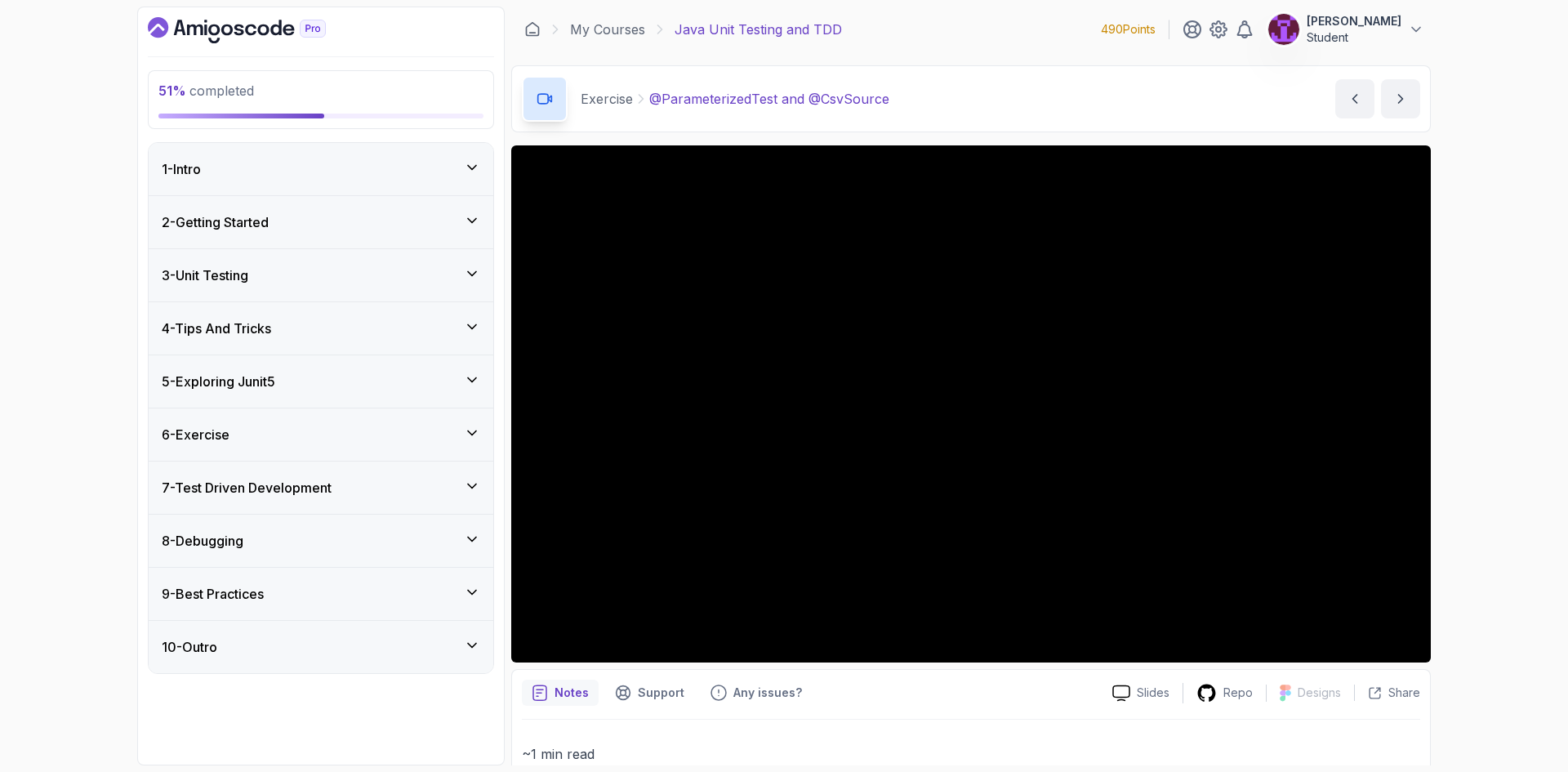
click at [447, 507] on div "7 - Test Driven Development" at bounding box center [321, 487] width 345 height 52
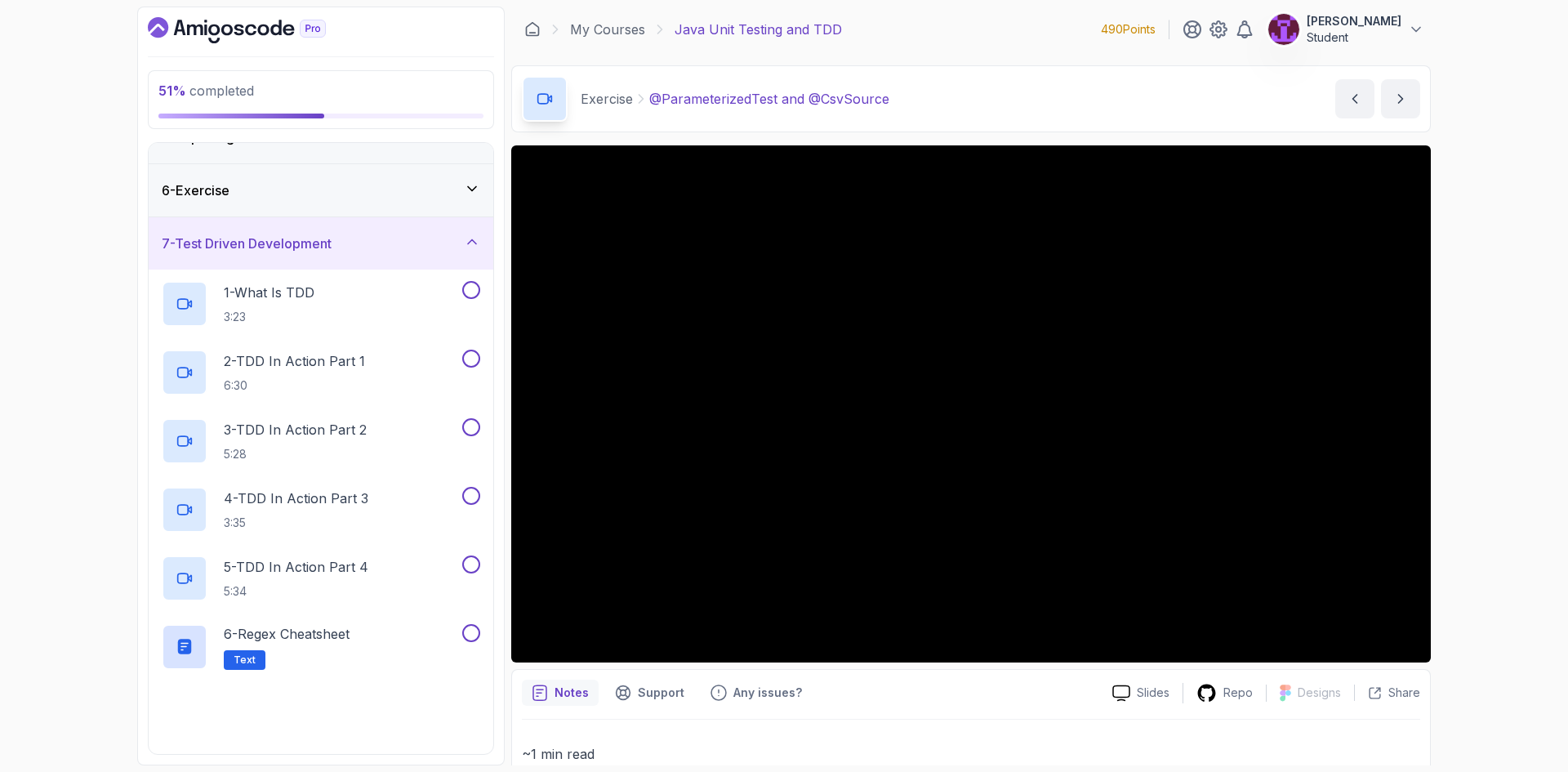
scroll to position [245, 0]
click at [476, 289] on button at bounding box center [470, 288] width 18 height 18
click at [479, 355] on button at bounding box center [470, 357] width 18 height 18
click at [473, 420] on button at bounding box center [470, 426] width 18 height 18
click at [467, 497] on button at bounding box center [470, 494] width 18 height 18
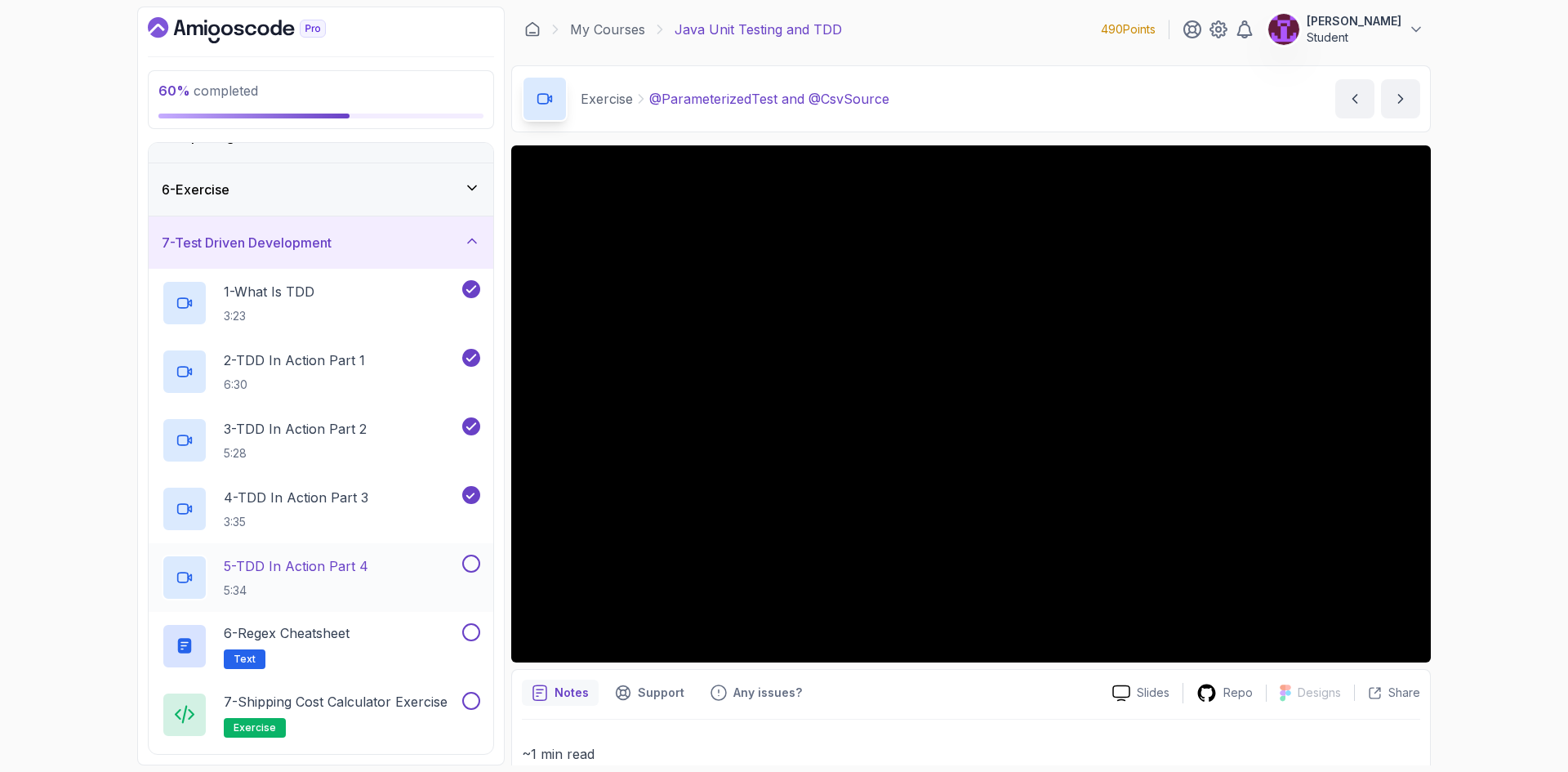
click at [467, 563] on button at bounding box center [470, 563] width 18 height 18
click at [468, 634] on button at bounding box center [470, 631] width 18 height 18
click at [405, 642] on div "6 - Regex Cheatsheet Text" at bounding box center [310, 645] width 297 height 46
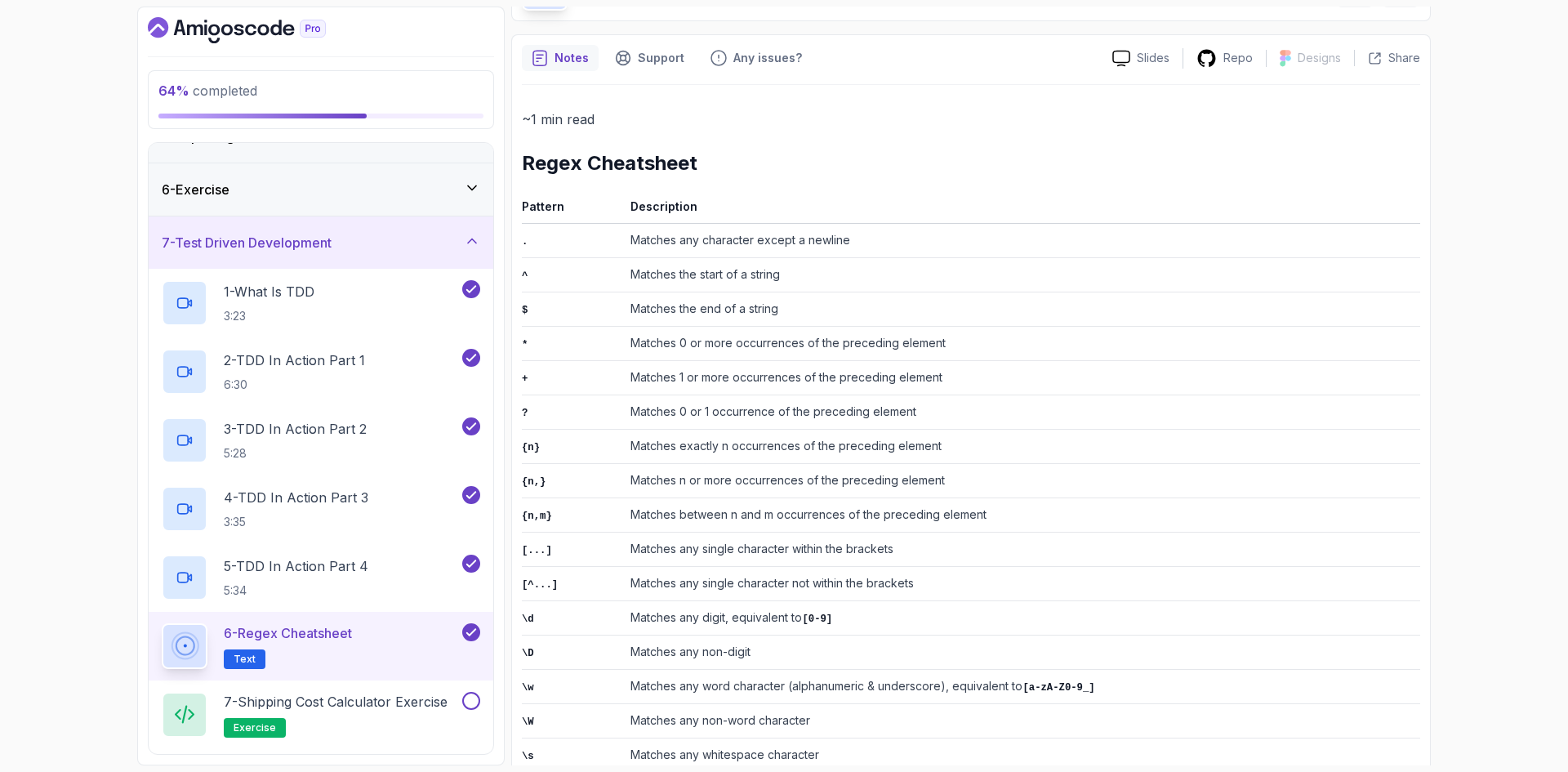
scroll to position [439, 0]
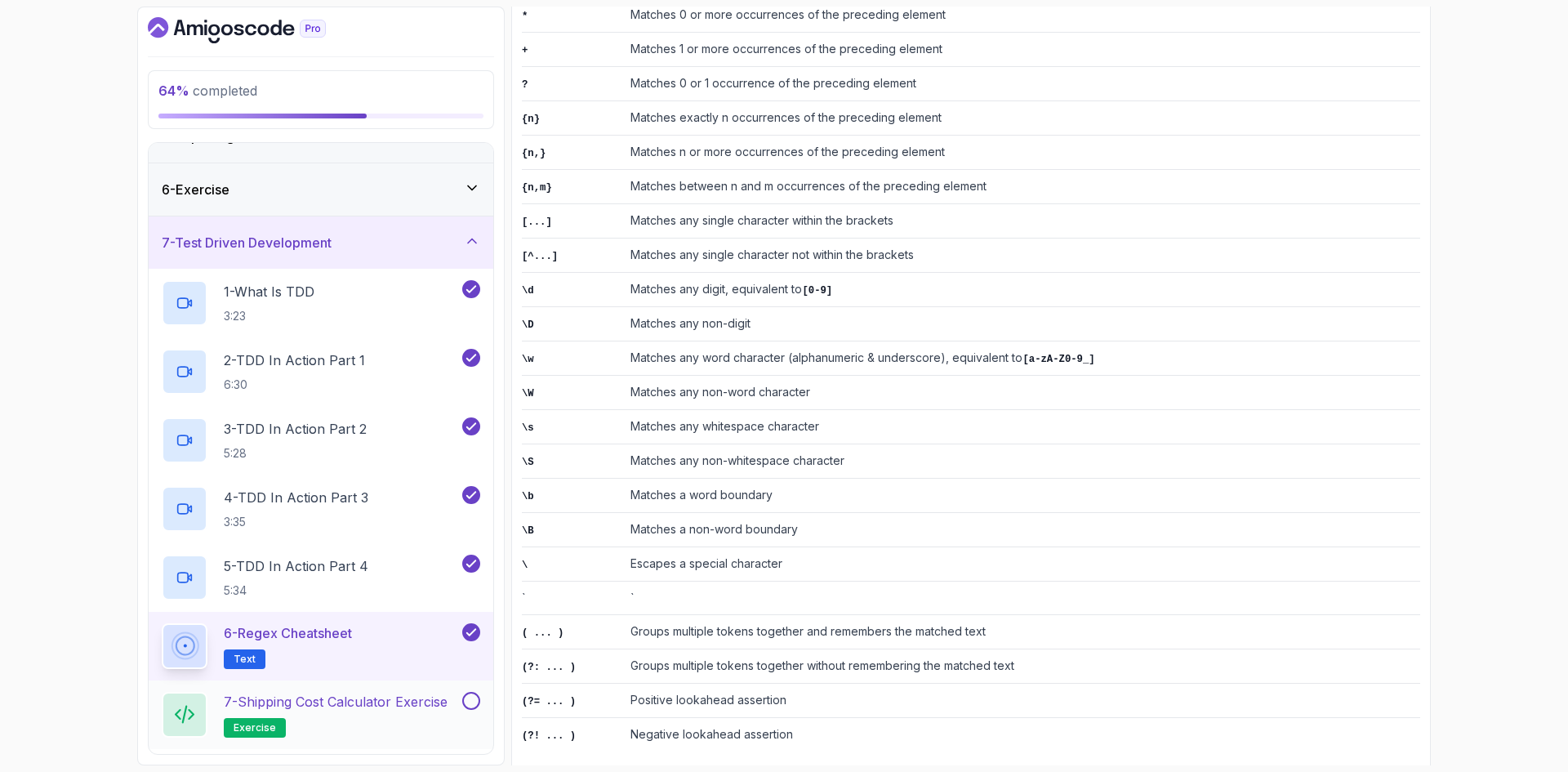
click at [466, 706] on button at bounding box center [470, 700] width 18 height 18
click at [441, 261] on div "7 - Test Driven Development" at bounding box center [321, 242] width 345 height 52
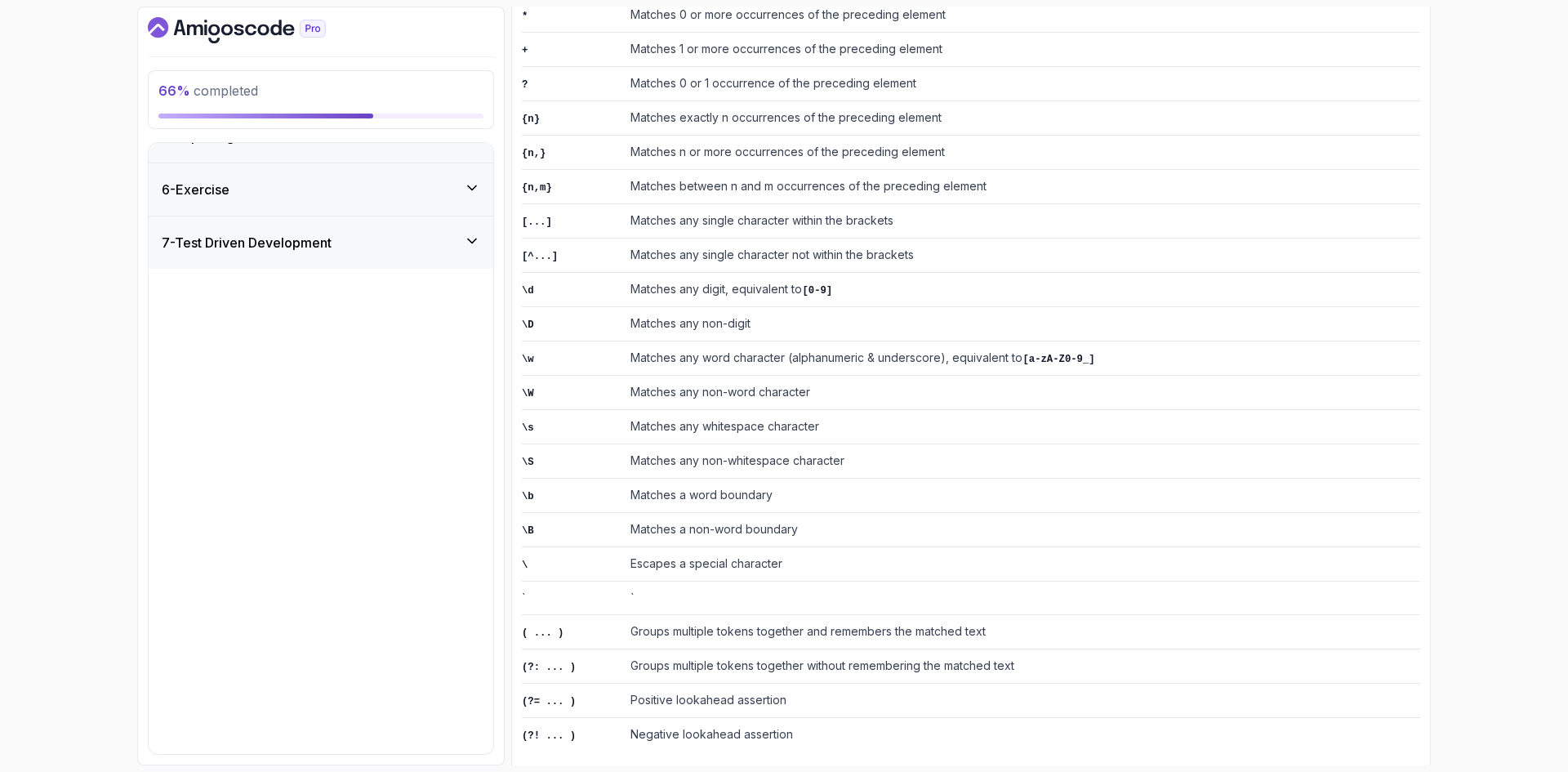
scroll to position [0, 0]
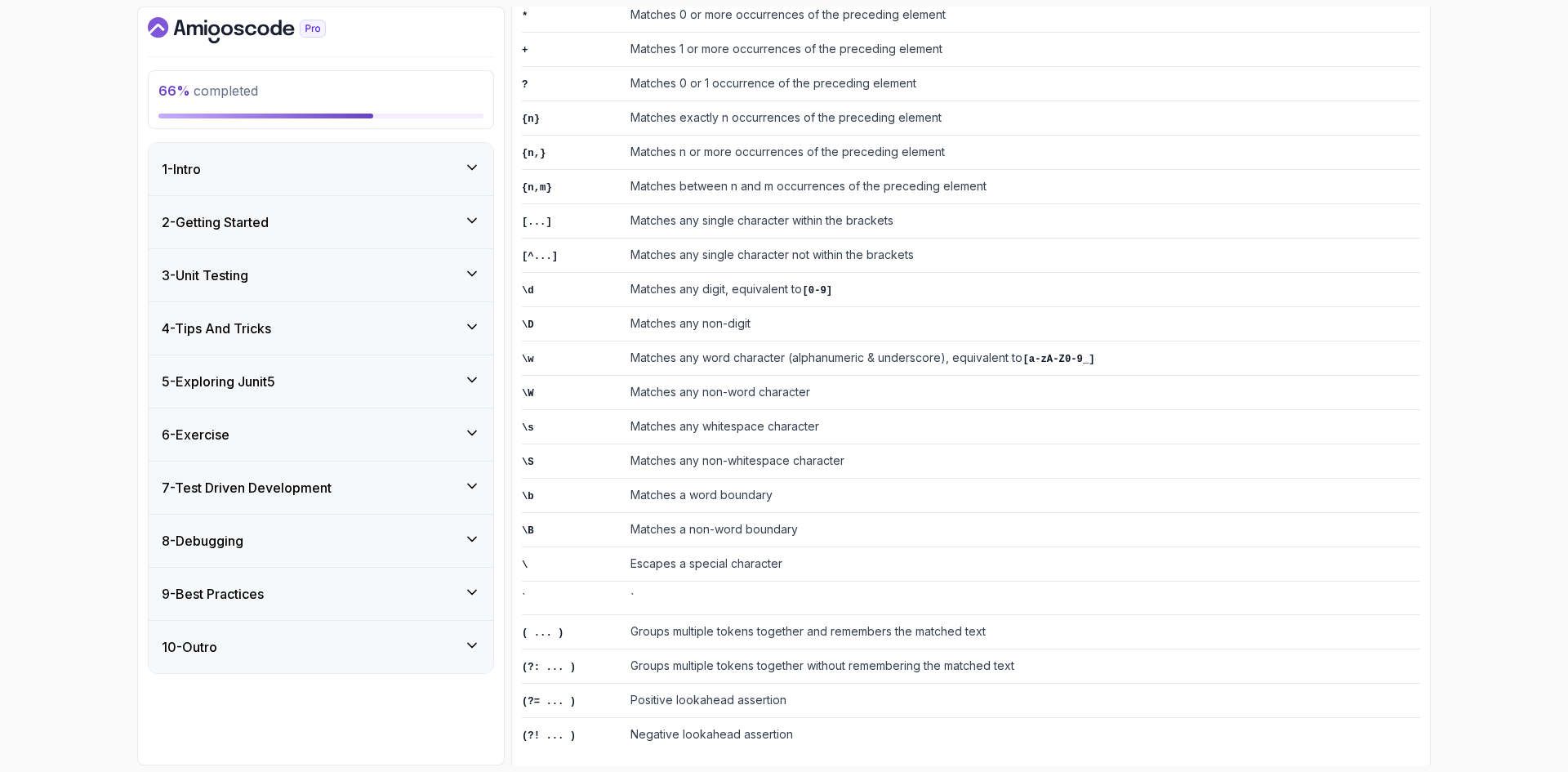
click at [391, 554] on div "8 - Debugging" at bounding box center [321, 540] width 345 height 52
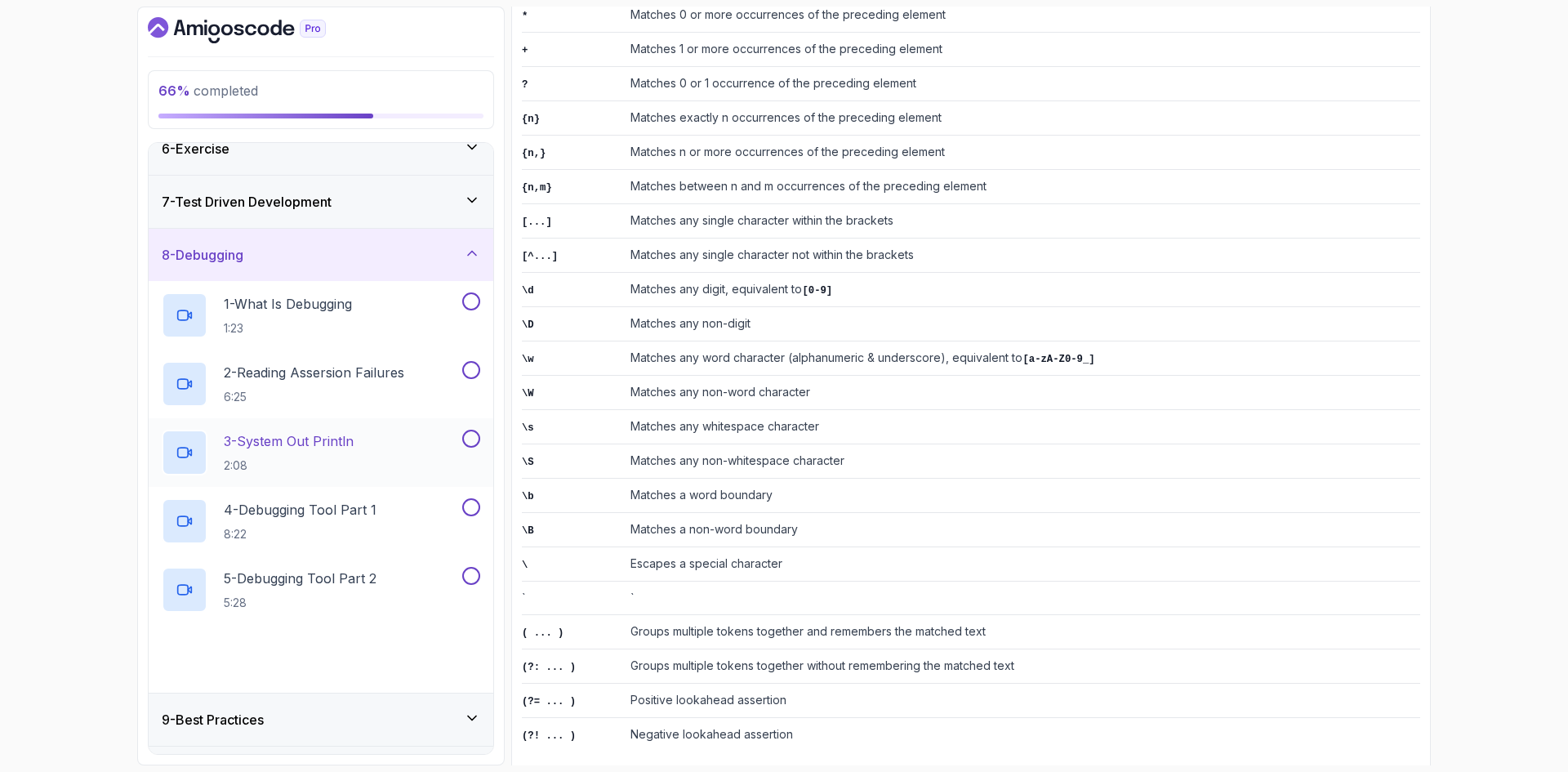
scroll to position [327, 0]
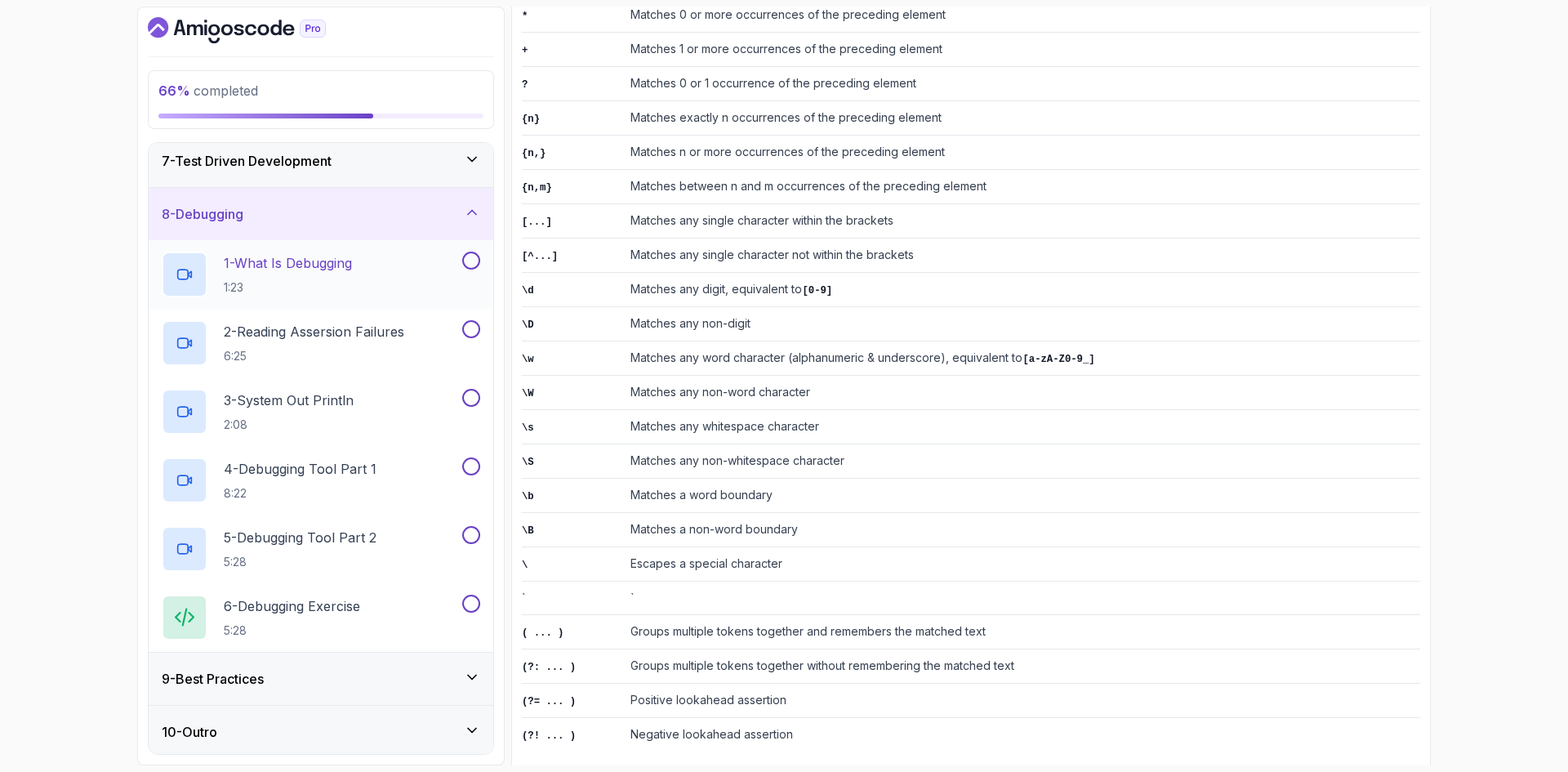
click at [470, 268] on button at bounding box center [470, 260] width 18 height 18
click at [470, 327] on button at bounding box center [470, 328] width 18 height 18
click at [473, 394] on button at bounding box center [470, 397] width 18 height 18
click at [468, 471] on button at bounding box center [470, 465] width 18 height 18
click at [471, 536] on button at bounding box center [470, 534] width 18 height 18
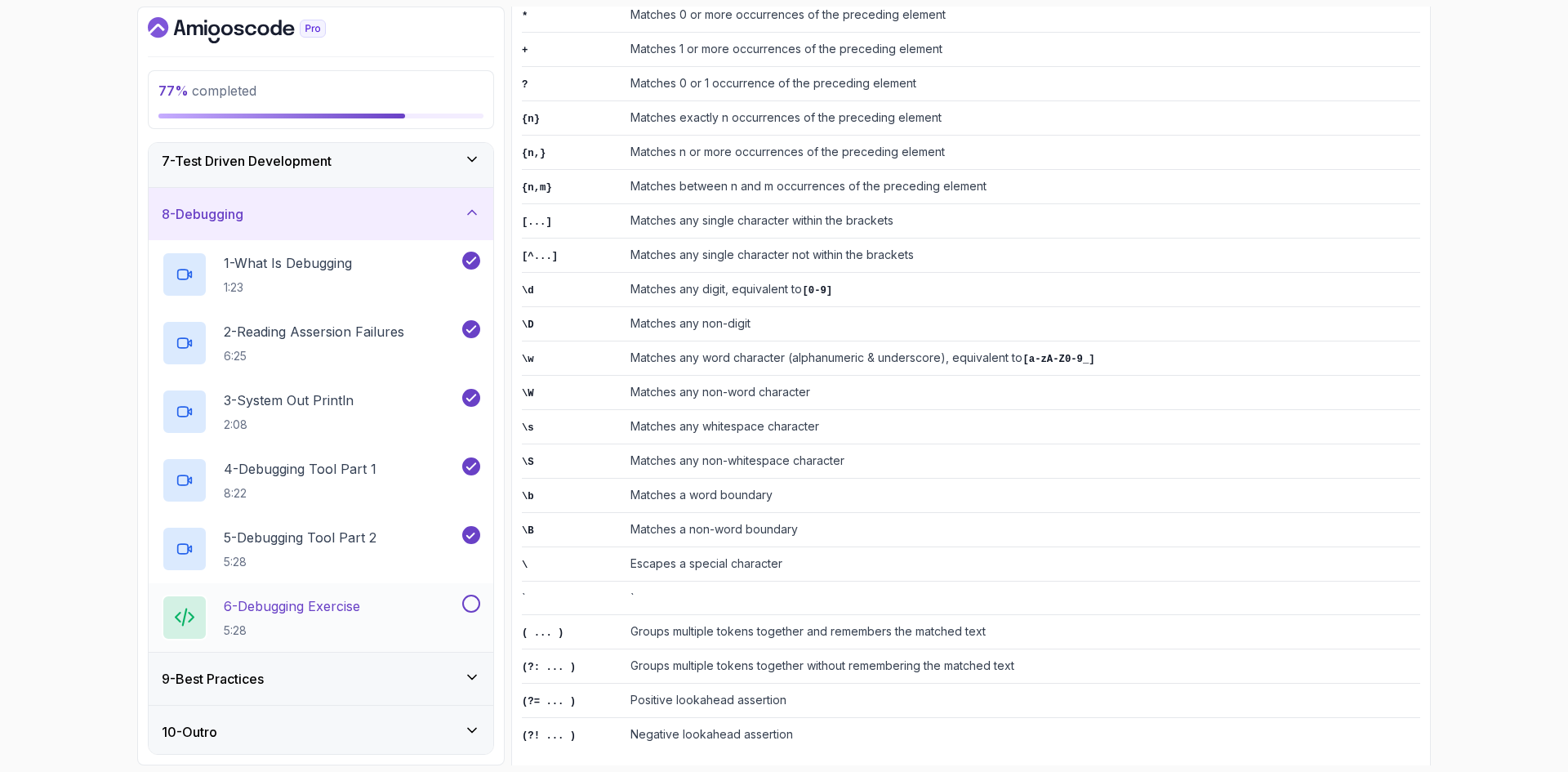
click at [473, 607] on button at bounding box center [470, 603] width 18 height 18
click at [438, 225] on div "8 - Debugging" at bounding box center [321, 213] width 345 height 52
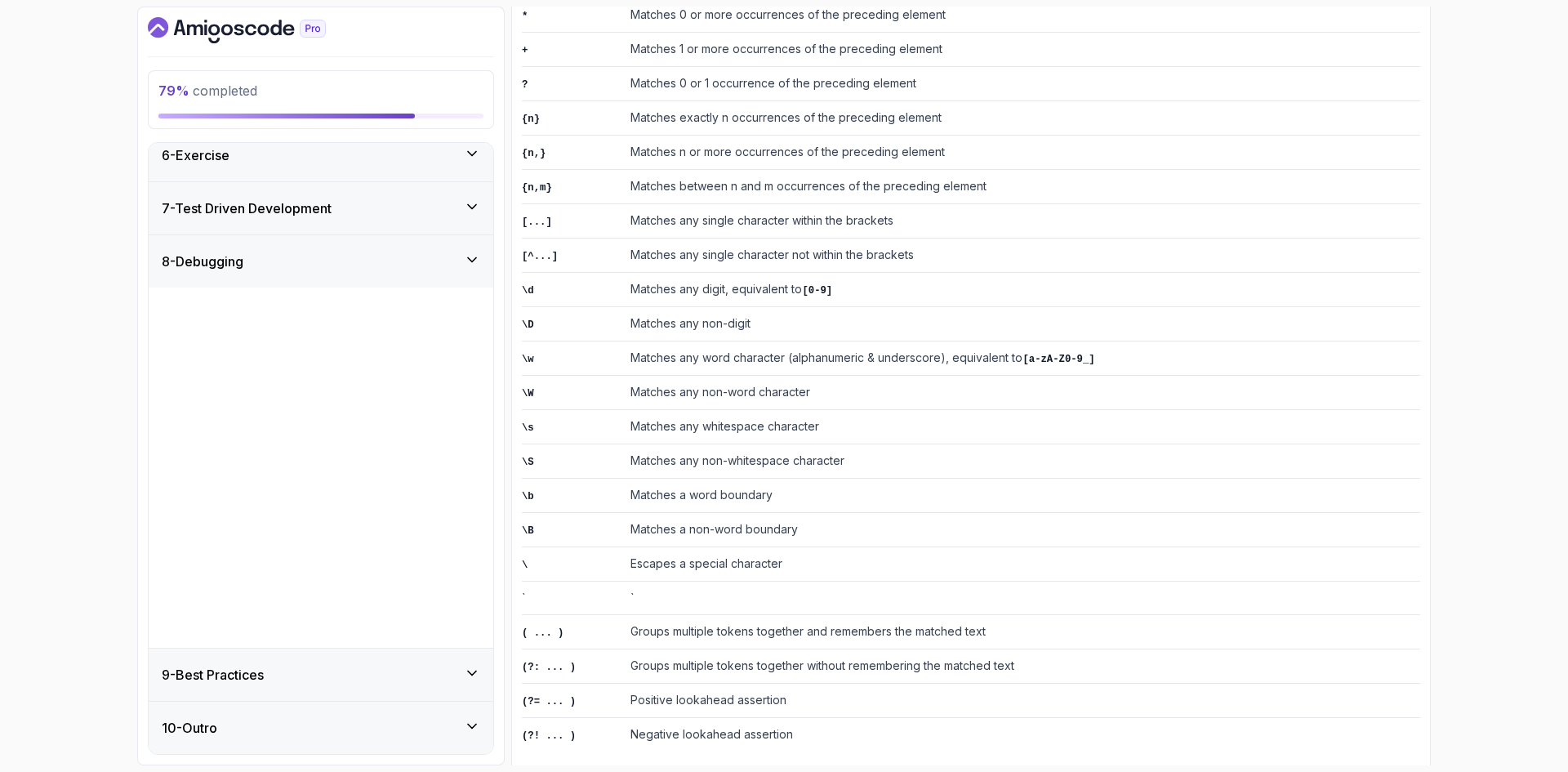
scroll to position [0, 0]
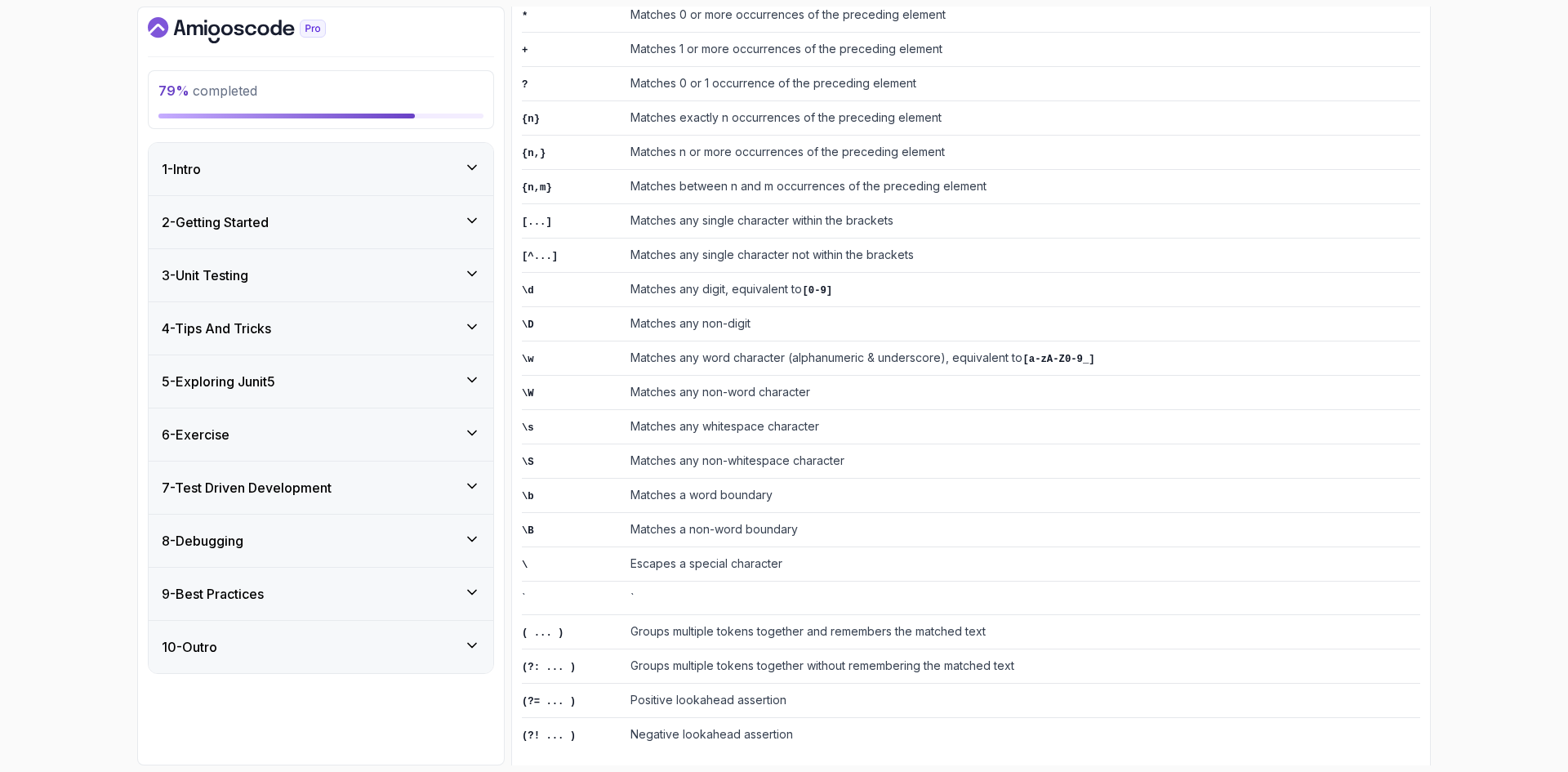
click at [354, 583] on div "9 - Best Practices" at bounding box center [321, 593] width 345 height 52
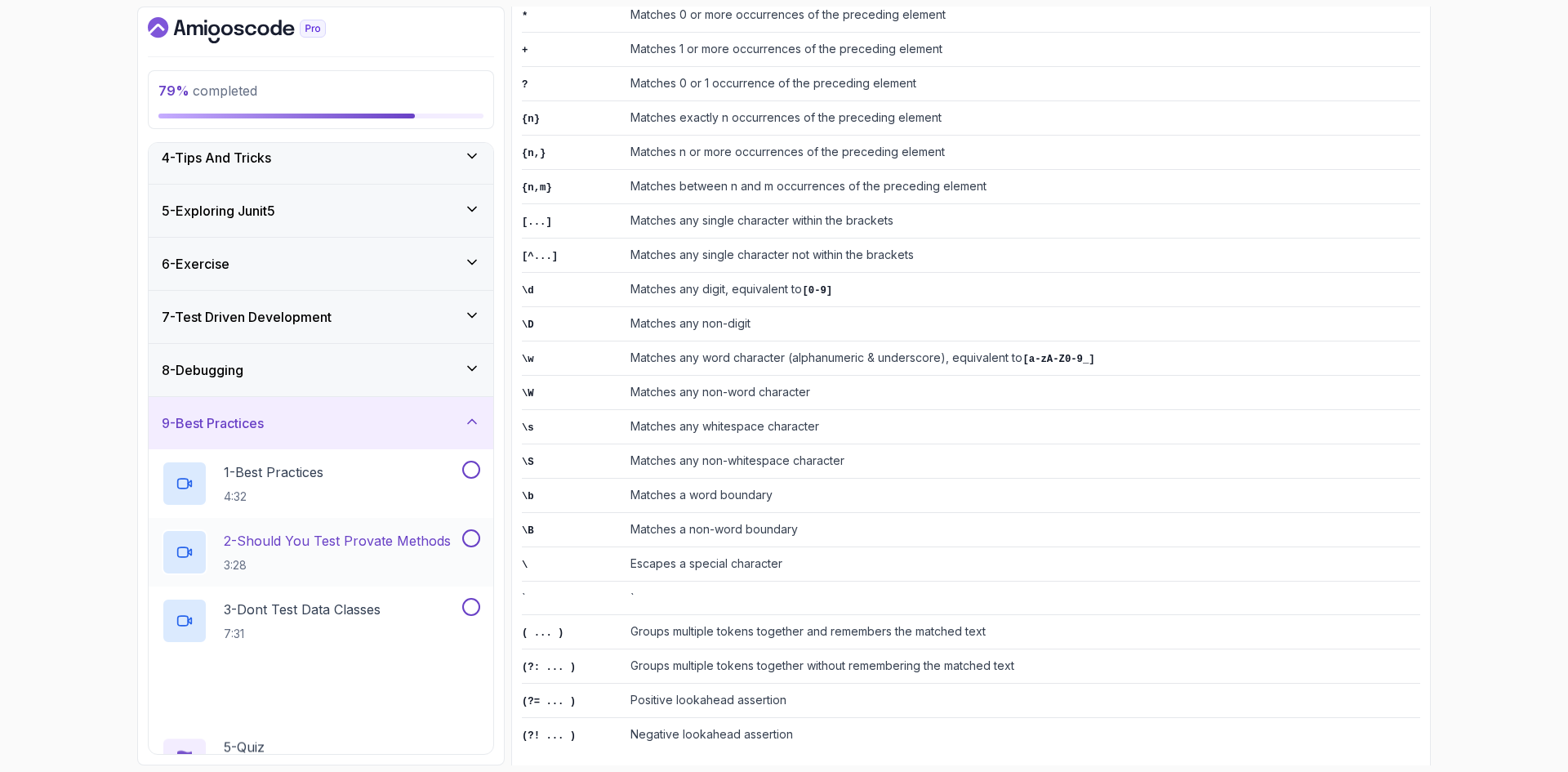
scroll to position [245, 0]
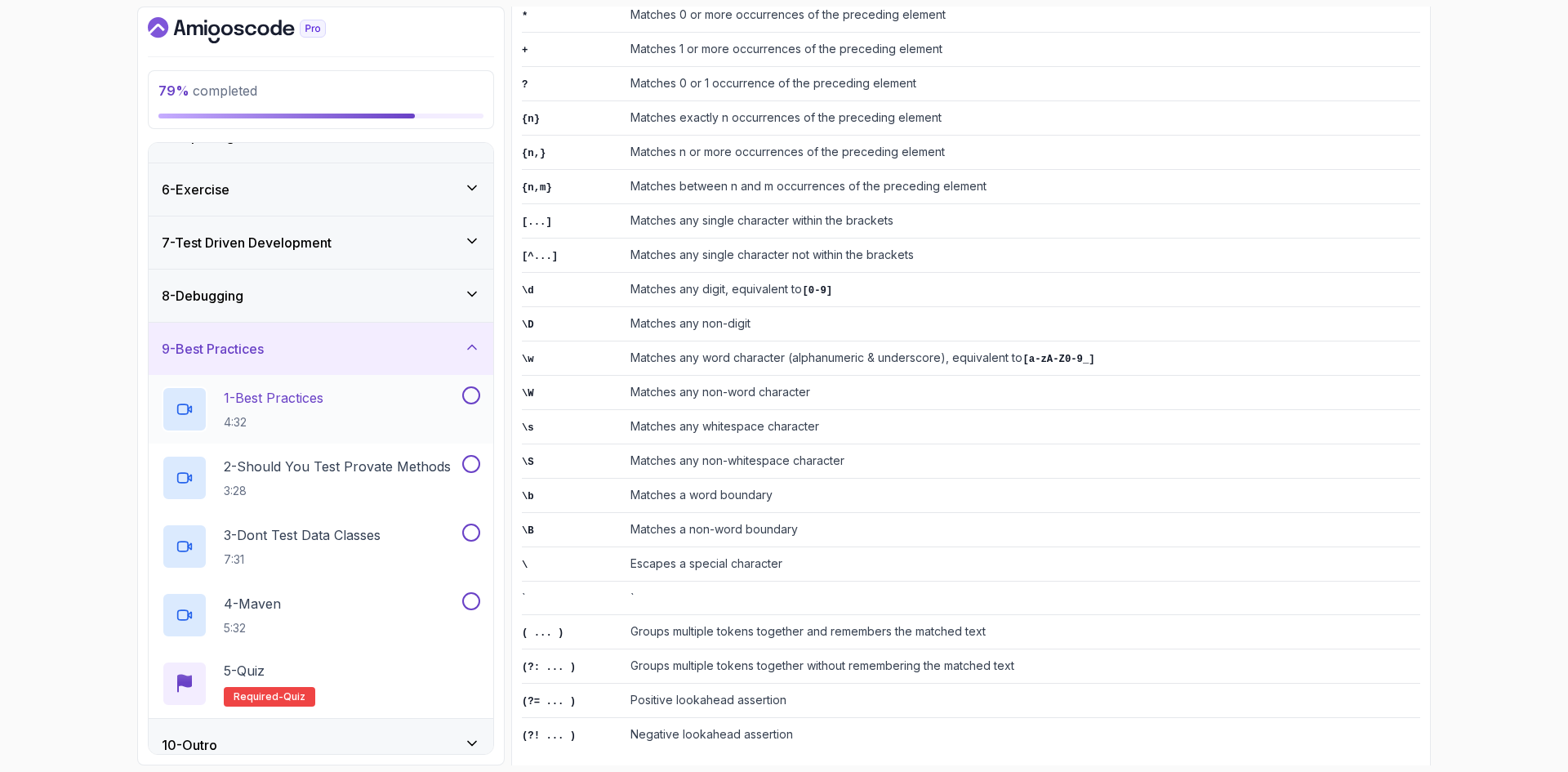
click at [475, 394] on button at bounding box center [470, 395] width 18 height 18
click at [474, 463] on button at bounding box center [470, 464] width 18 height 18
click at [469, 530] on button at bounding box center [470, 532] width 18 height 18
click at [469, 607] on button at bounding box center [470, 601] width 18 height 18
click at [399, 473] on p "2 - Should You Test Provate Methods" at bounding box center [337, 465] width 227 height 20
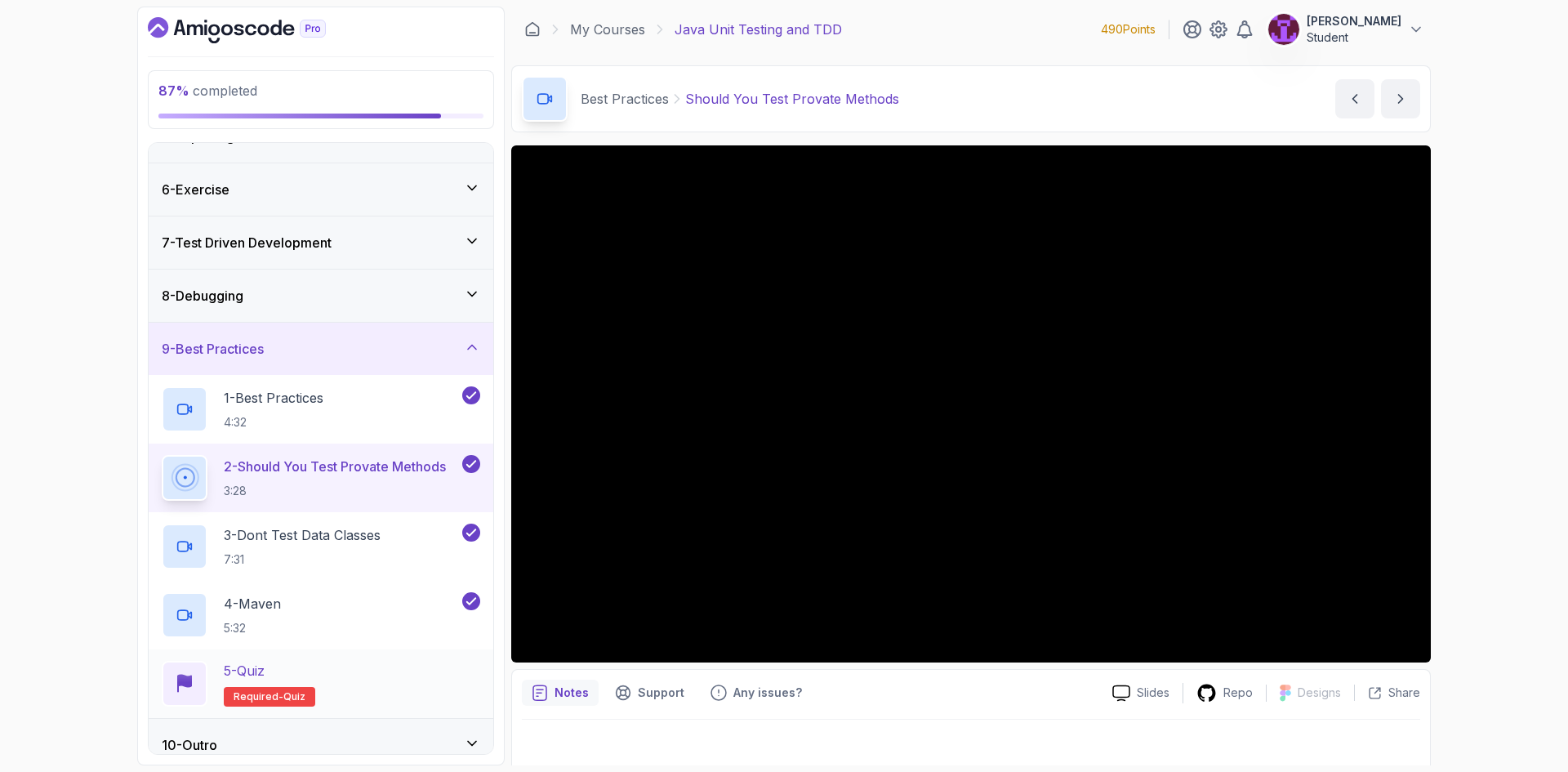
click at [411, 676] on div "5 - Quiz Required- quiz" at bounding box center [321, 683] width 318 height 46
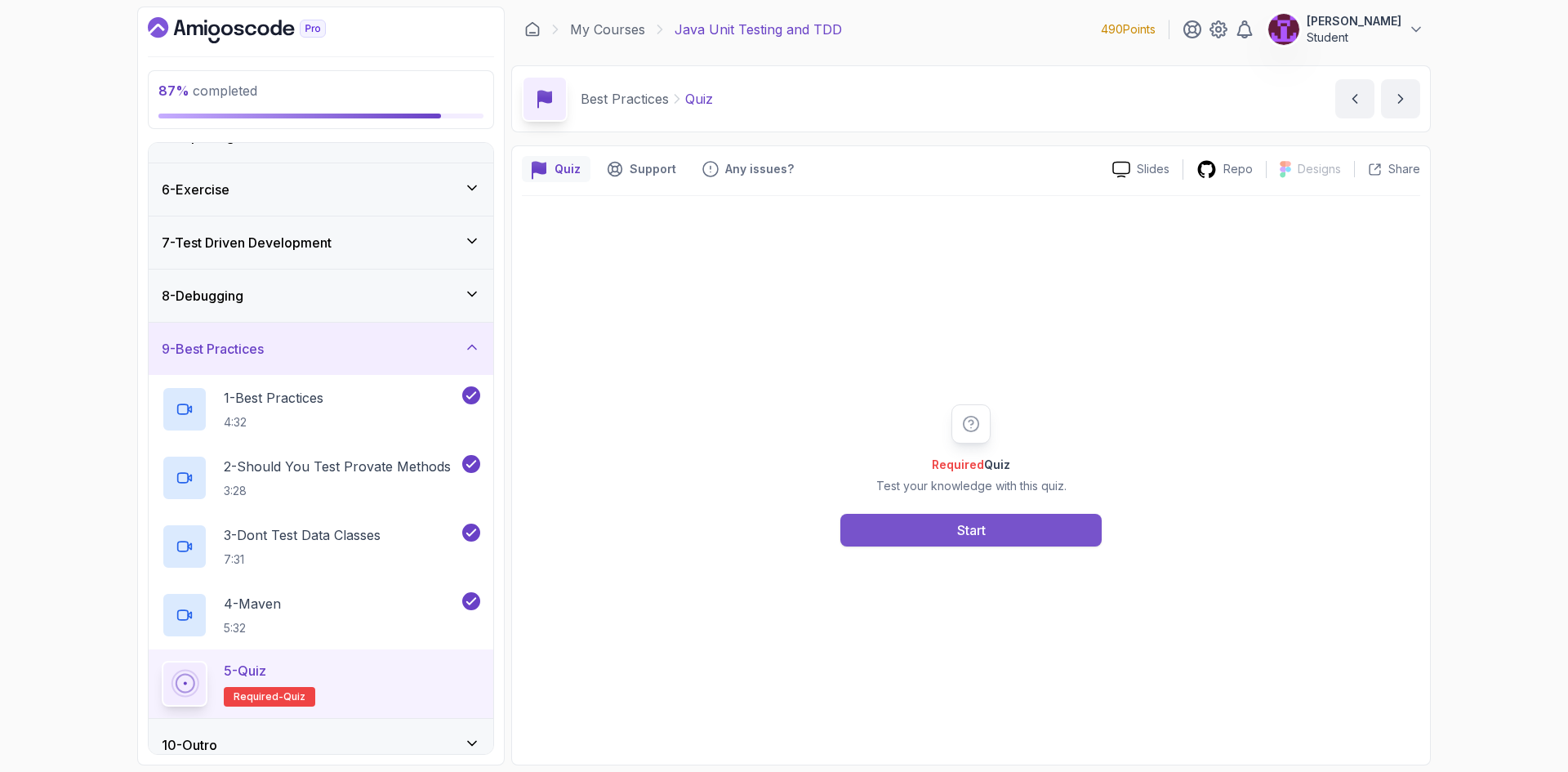
click at [880, 536] on button "Start" at bounding box center [971, 529] width 261 height 32
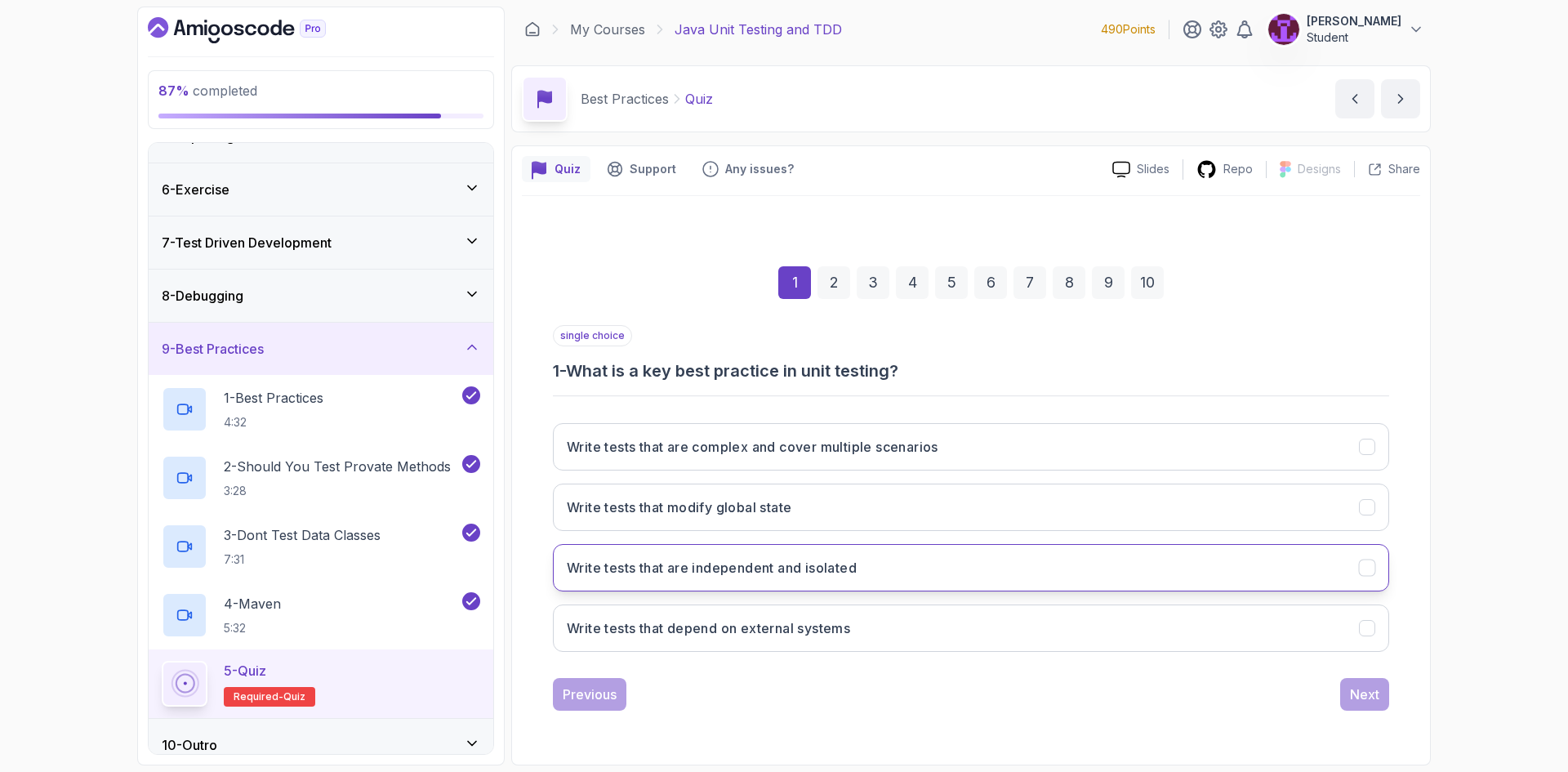
click at [982, 575] on button "Write tests that are independent and isolated" at bounding box center [971, 567] width 836 height 48
click at [1385, 687] on button "Next" at bounding box center [1363, 694] width 49 height 32
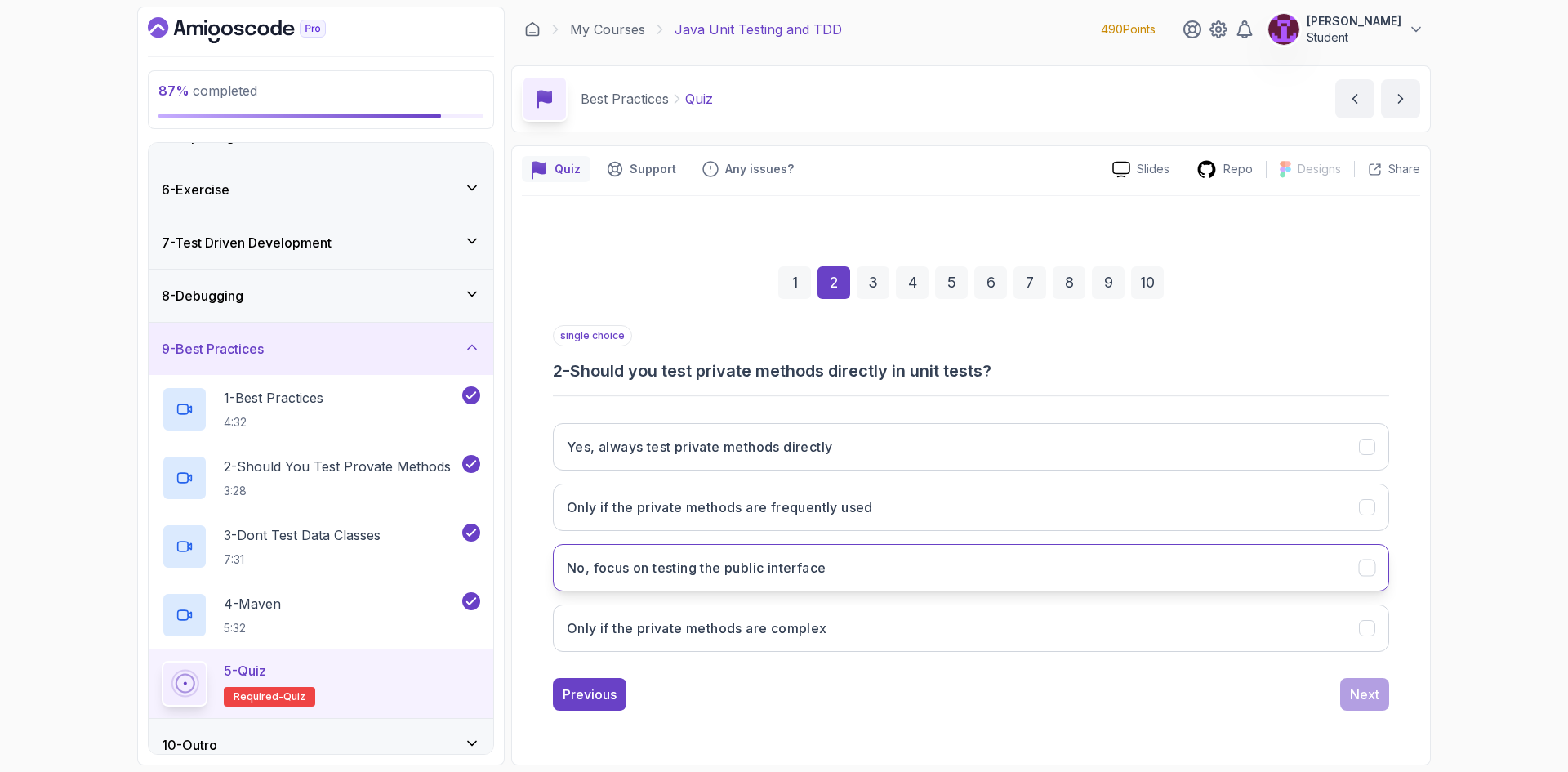
click at [818, 580] on button "No, focus on testing the public interface" at bounding box center [971, 567] width 836 height 48
click at [1362, 702] on div "Next" at bounding box center [1364, 694] width 30 height 20
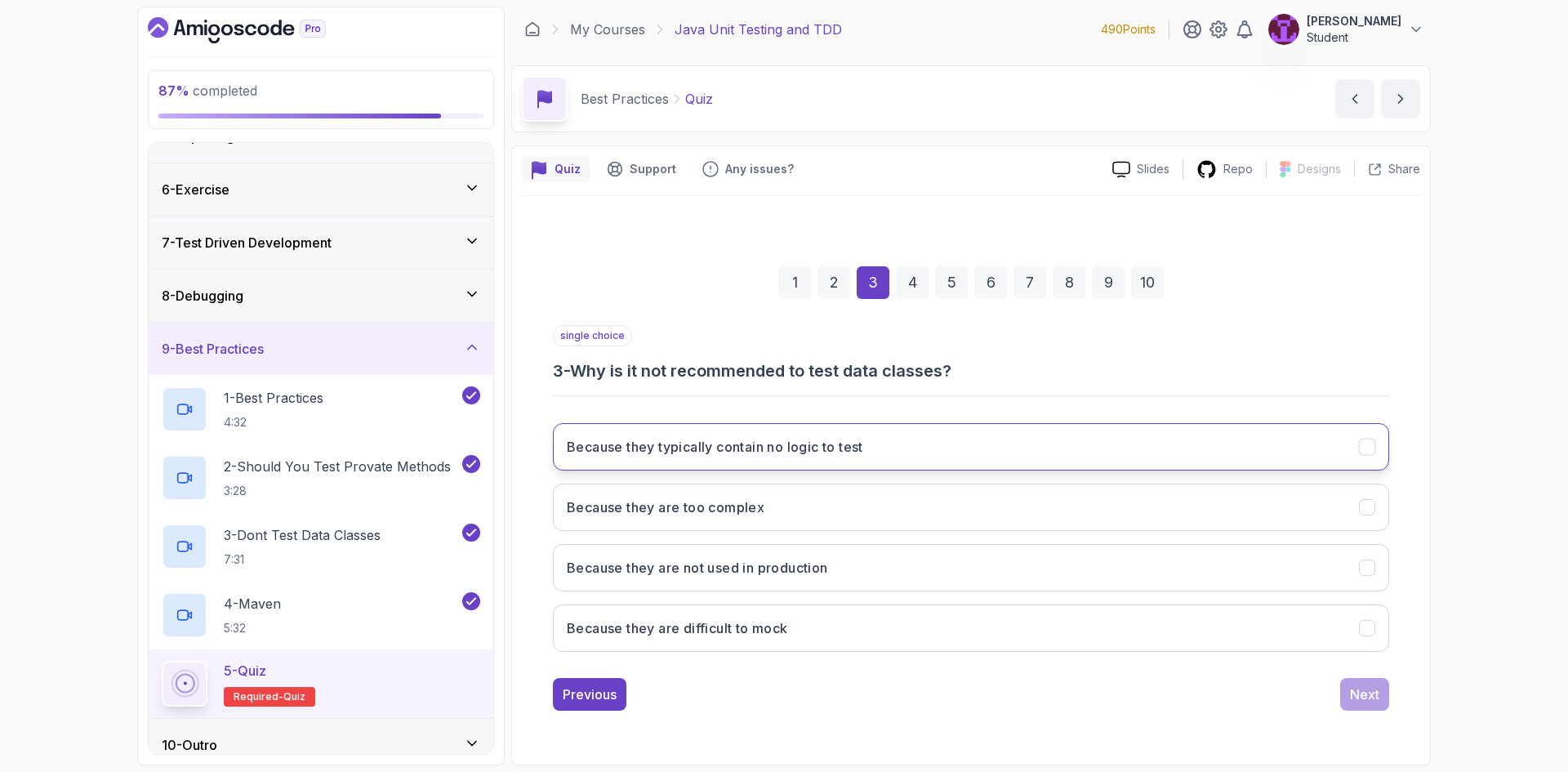
click at [754, 446] on h3 "Because they typically contain no logic to test" at bounding box center [714, 446] width 296 height 20
click at [1350, 696] on div "Next" at bounding box center [1364, 694] width 30 height 20
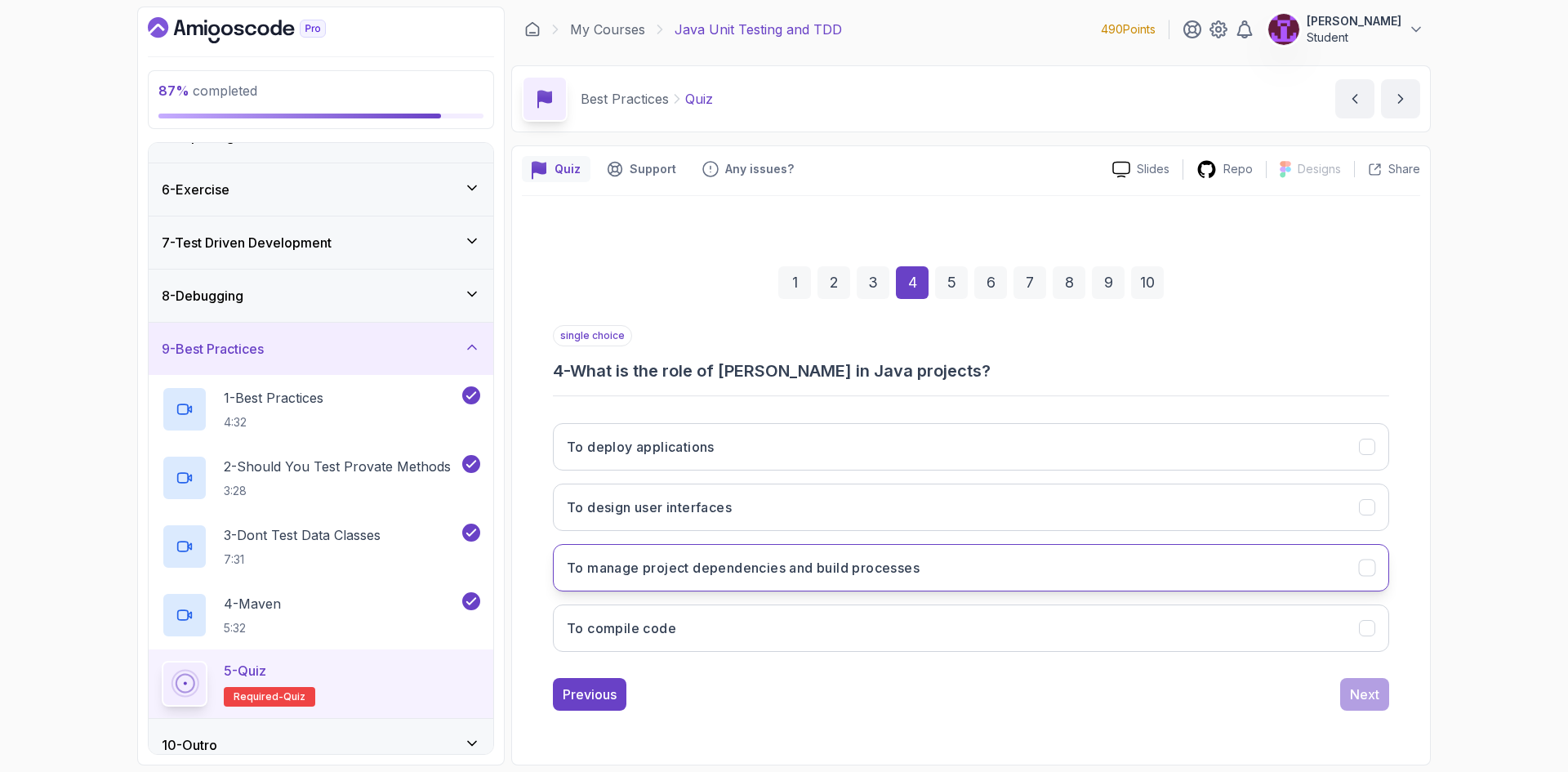
click at [791, 573] on h3 "To manage project dependencies and build processes" at bounding box center [743, 567] width 353 height 20
click at [1374, 688] on div "Next" at bounding box center [1364, 694] width 30 height 20
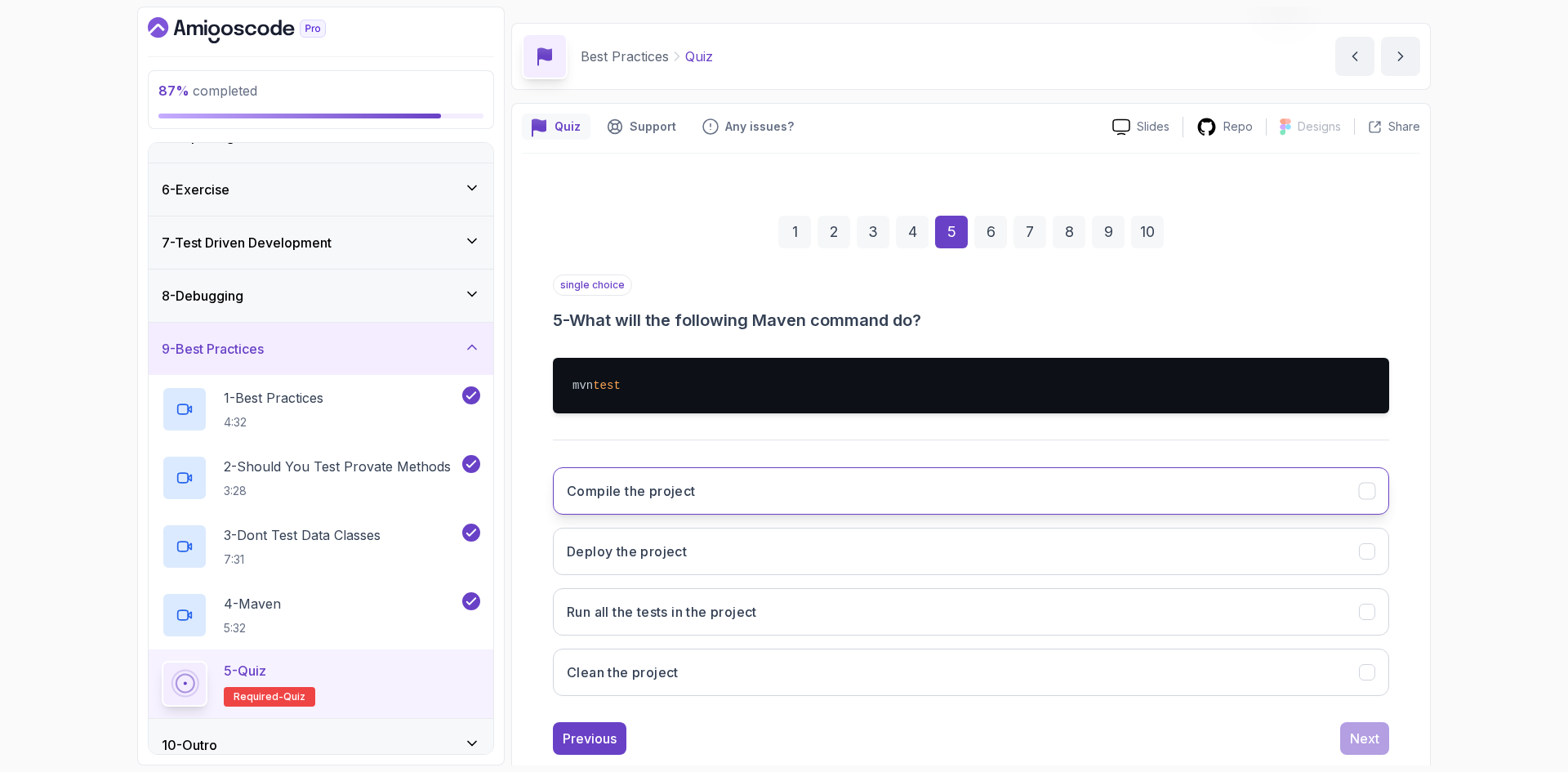
scroll to position [78, 0]
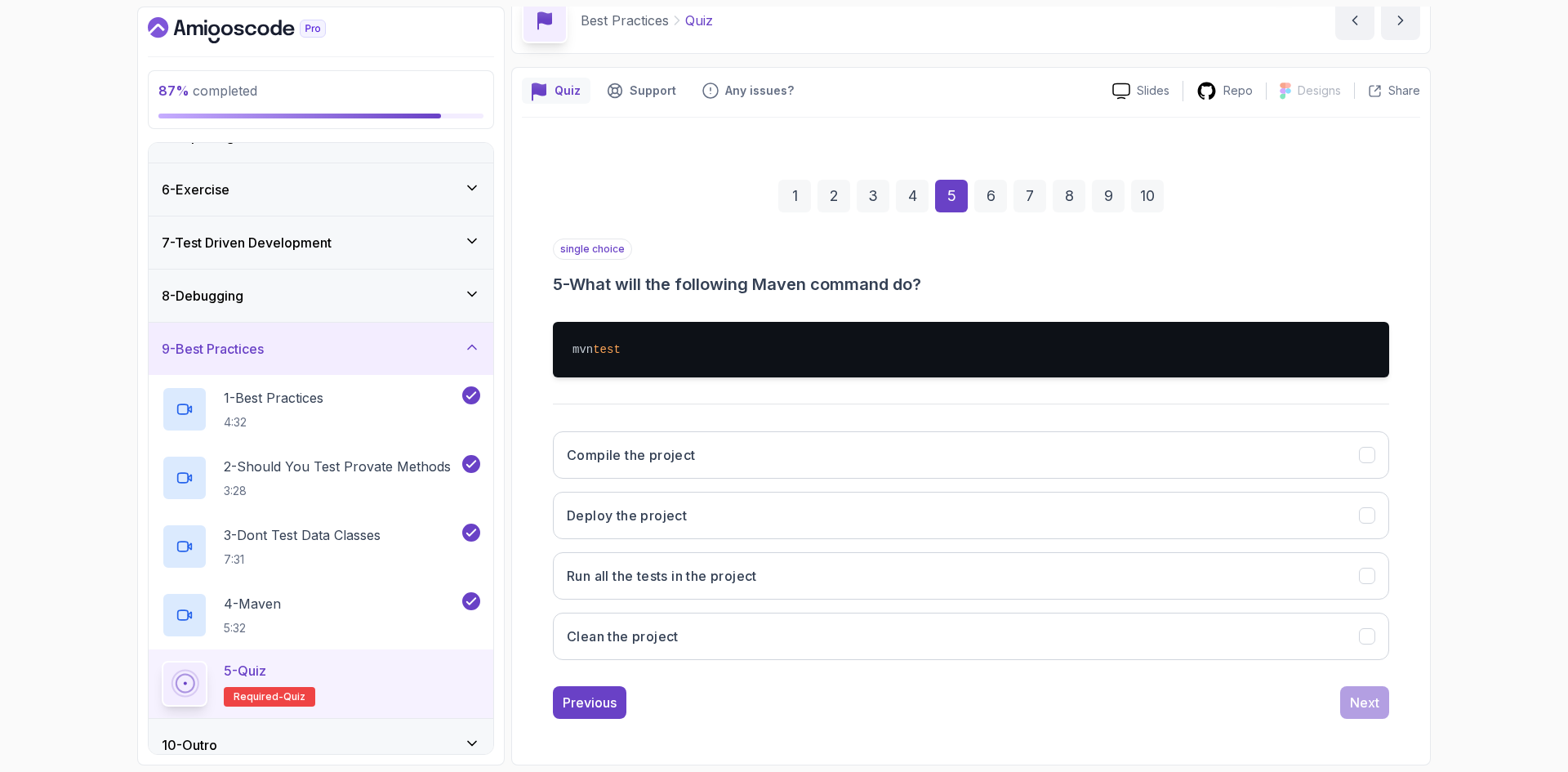
drag, startPoint x: 770, startPoint y: 591, endPoint x: 823, endPoint y: 608, distance: 55.7
click at [771, 591] on button "Run all the tests in the project" at bounding box center [971, 576] width 836 height 48
click at [1350, 708] on div "Next" at bounding box center [1364, 702] width 30 height 20
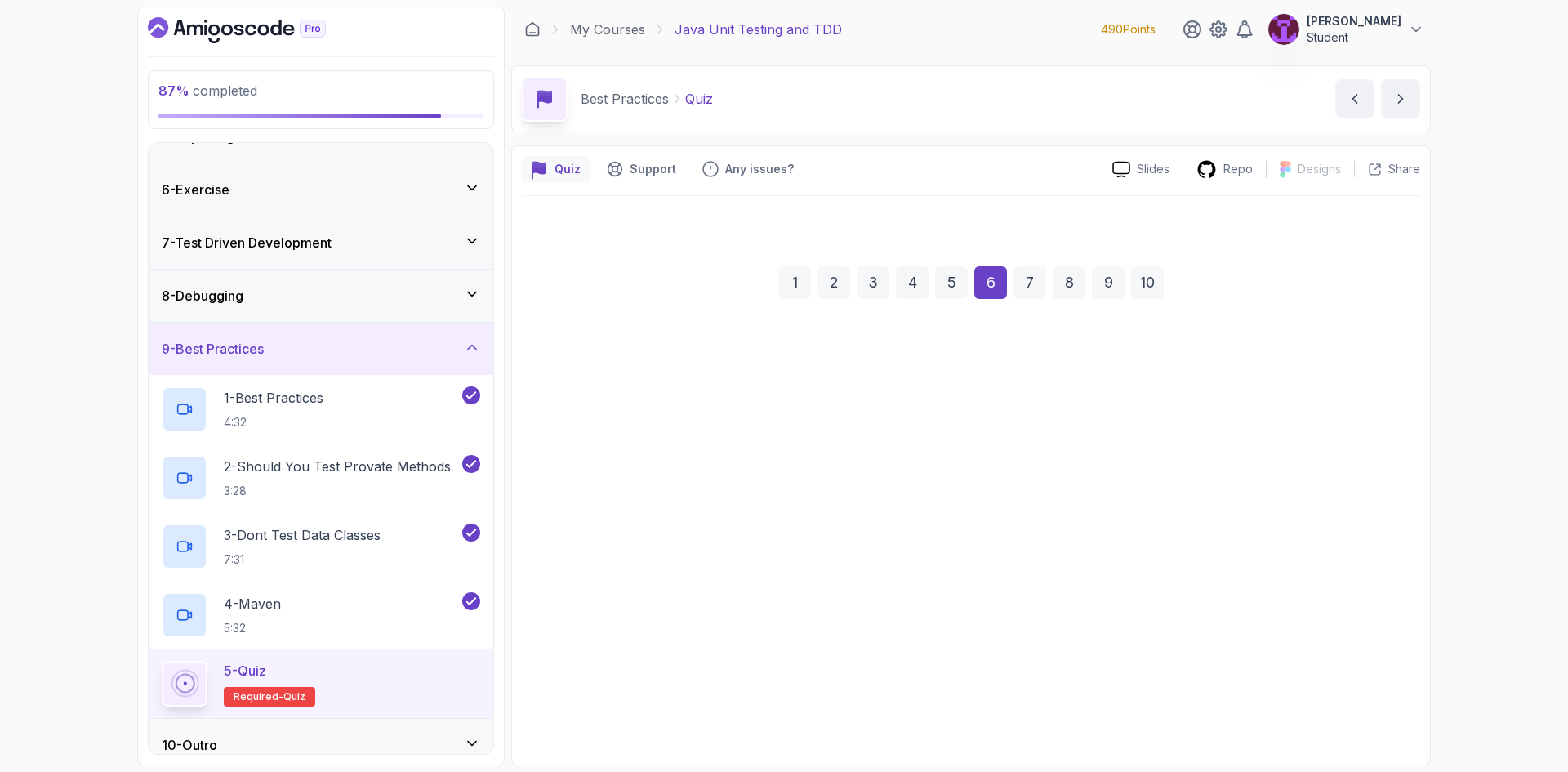
scroll to position [0, 0]
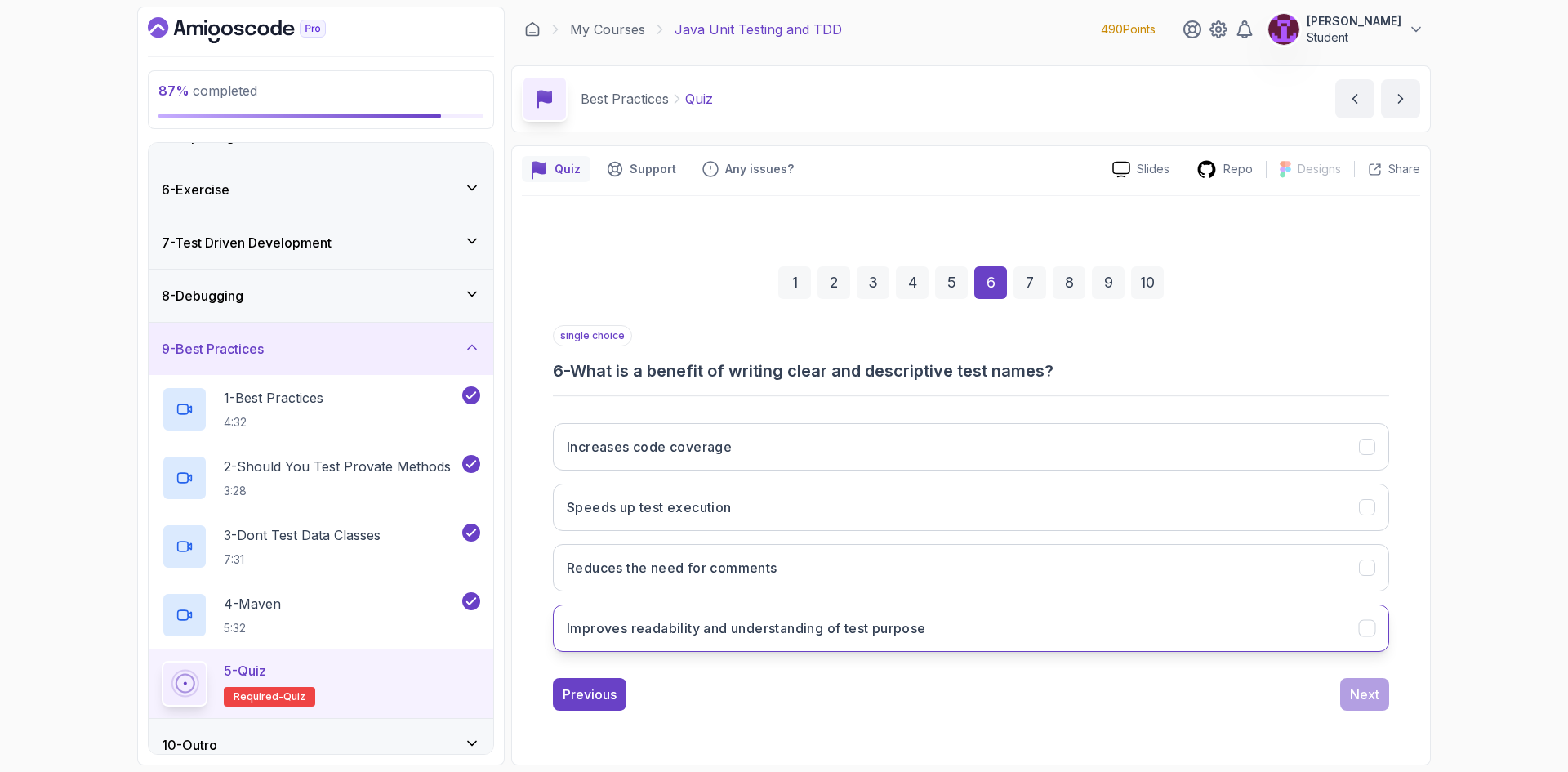
click at [912, 622] on button "Improves readability and understanding of test purpose" at bounding box center [971, 628] width 836 height 48
drag, startPoint x: 1320, startPoint y: 717, endPoint x: 1338, endPoint y: 706, distance: 21.1
click at [1325, 711] on div "1 2 3 4 5 6 7 8 9 10 single choice 6 - What is a benefit of writing clear and d…" at bounding box center [970, 474] width 898 height 496
click at [1355, 696] on div "Next" at bounding box center [1364, 694] width 30 height 20
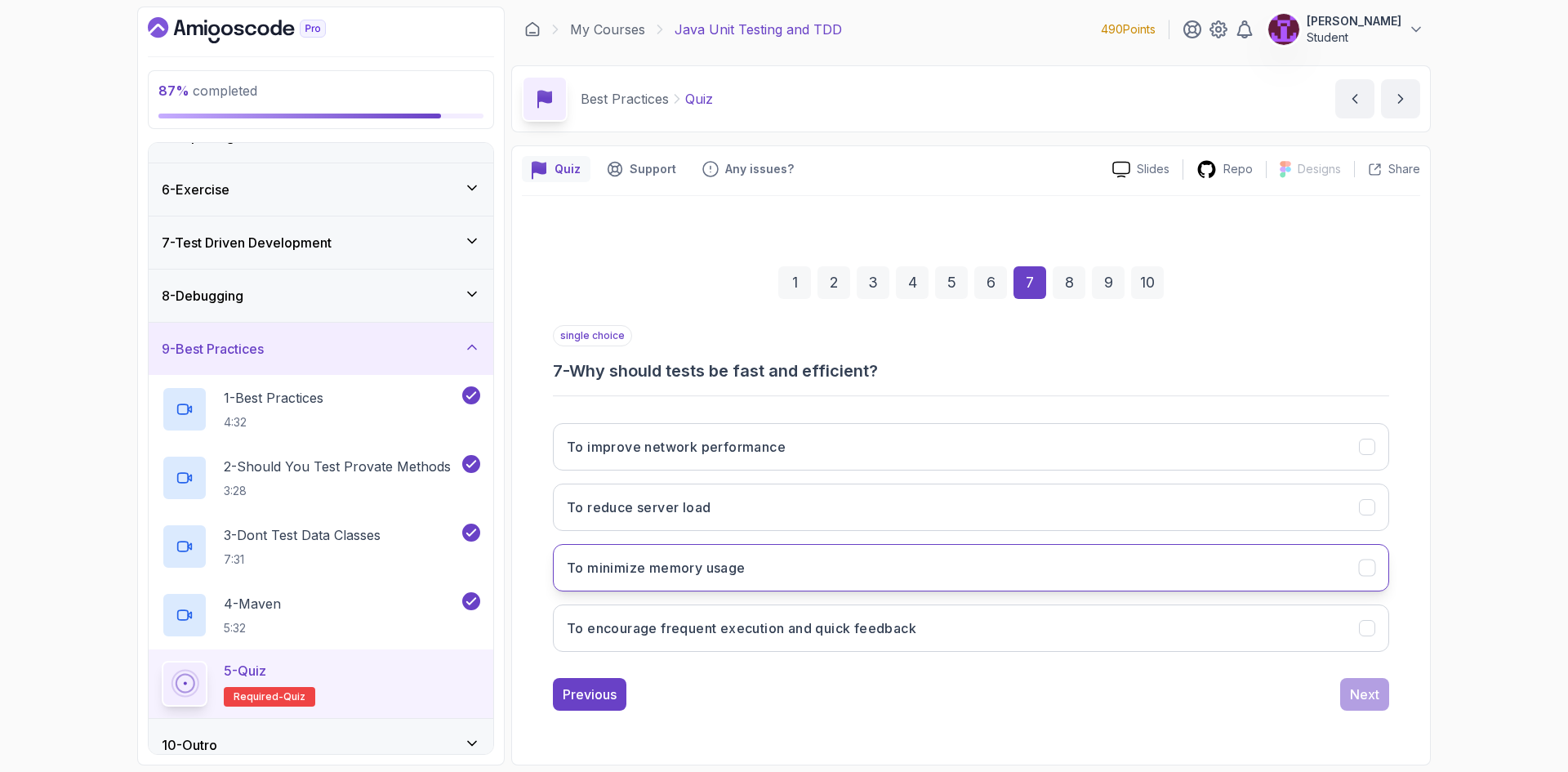
click at [867, 576] on button "To minimize memory usage" at bounding box center [971, 567] width 836 height 48
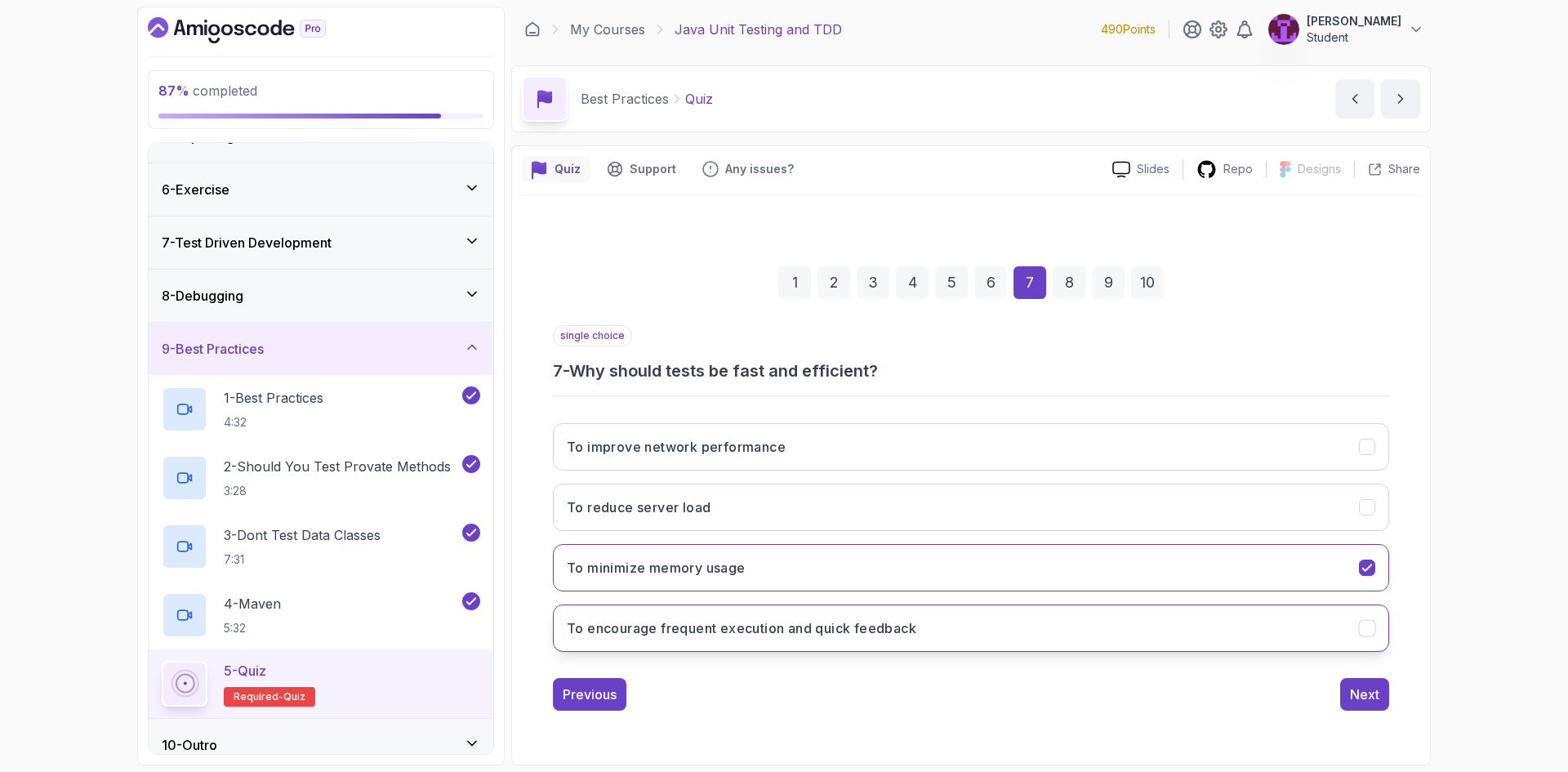
click at [975, 639] on button "To encourage frequent execution and quick feedback" at bounding box center [971, 628] width 836 height 48
click at [858, 494] on button "To reduce server load" at bounding box center [971, 507] width 836 height 48
click at [1059, 622] on button "To encourage frequent execution and quick feedback" at bounding box center [971, 628] width 836 height 48
click at [1381, 700] on button "Next" at bounding box center [1363, 694] width 49 height 32
click at [1124, 645] on button "To verify that the code behaves as expected" at bounding box center [971, 628] width 836 height 48
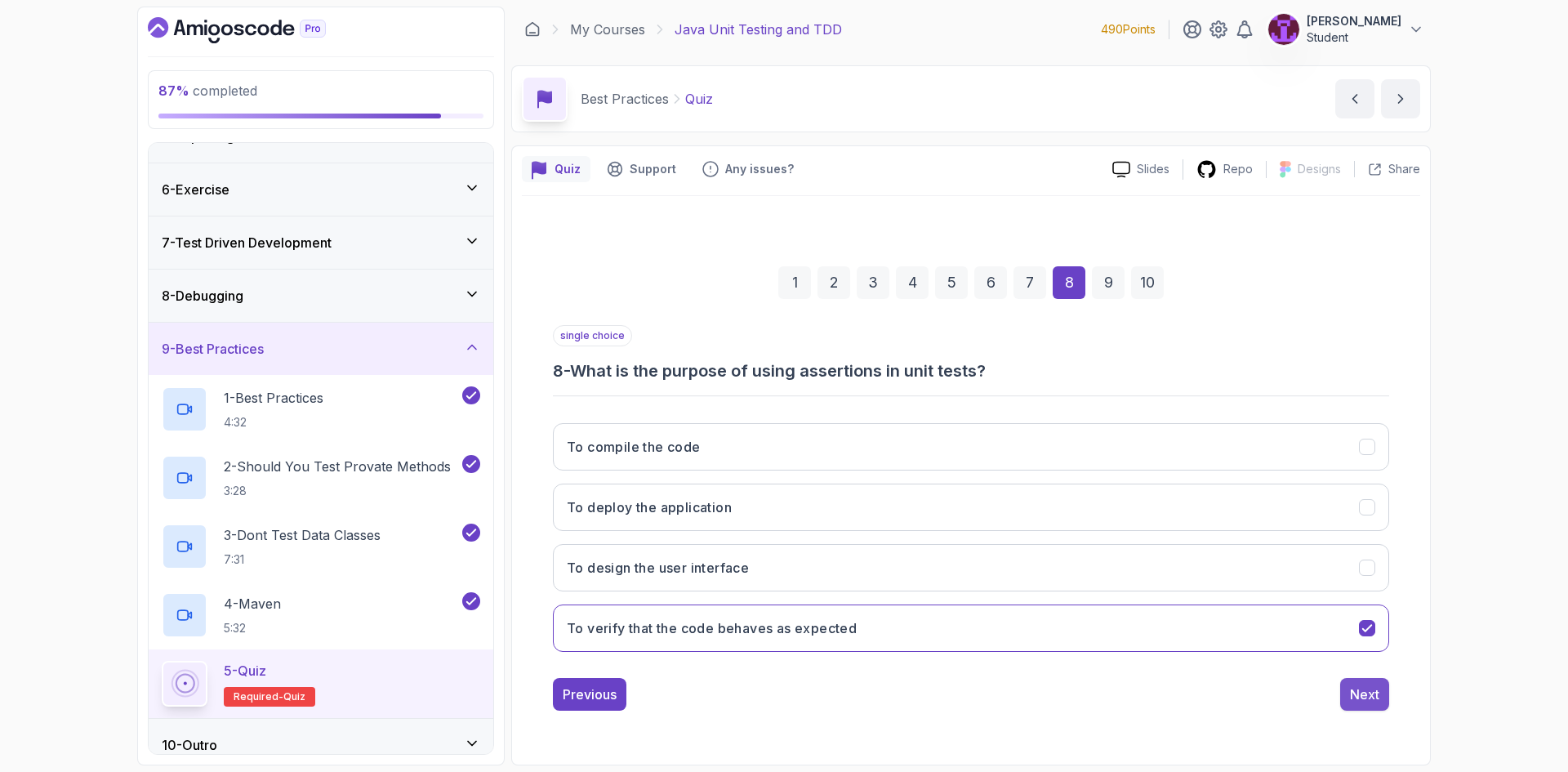
click at [1379, 685] on button "Next" at bounding box center [1363, 694] width 49 height 32
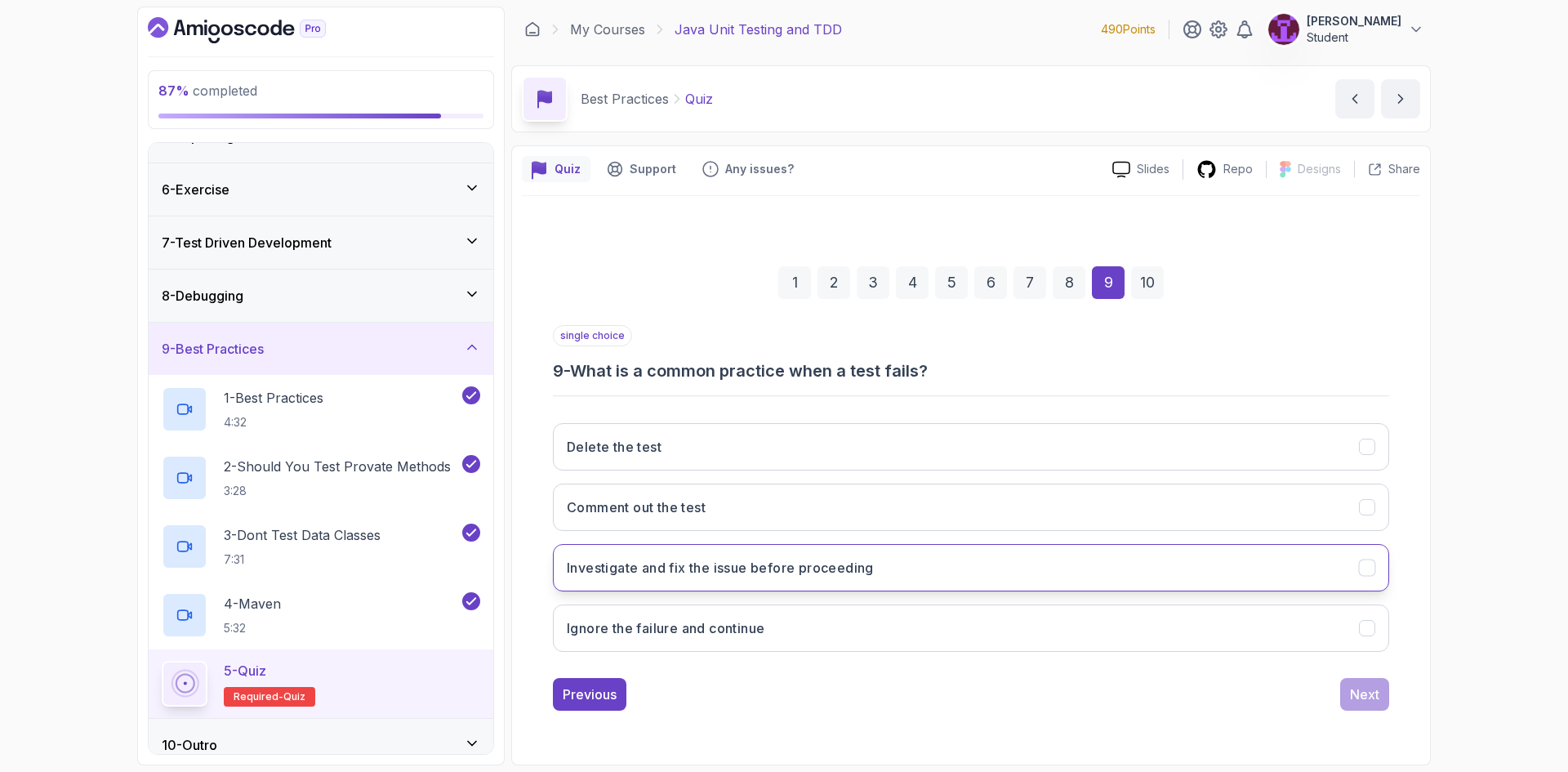
click at [840, 582] on button "Investigate and fix the issue before proceeding" at bounding box center [971, 567] width 836 height 48
click at [1362, 694] on div "Next" at bounding box center [1364, 694] width 30 height 20
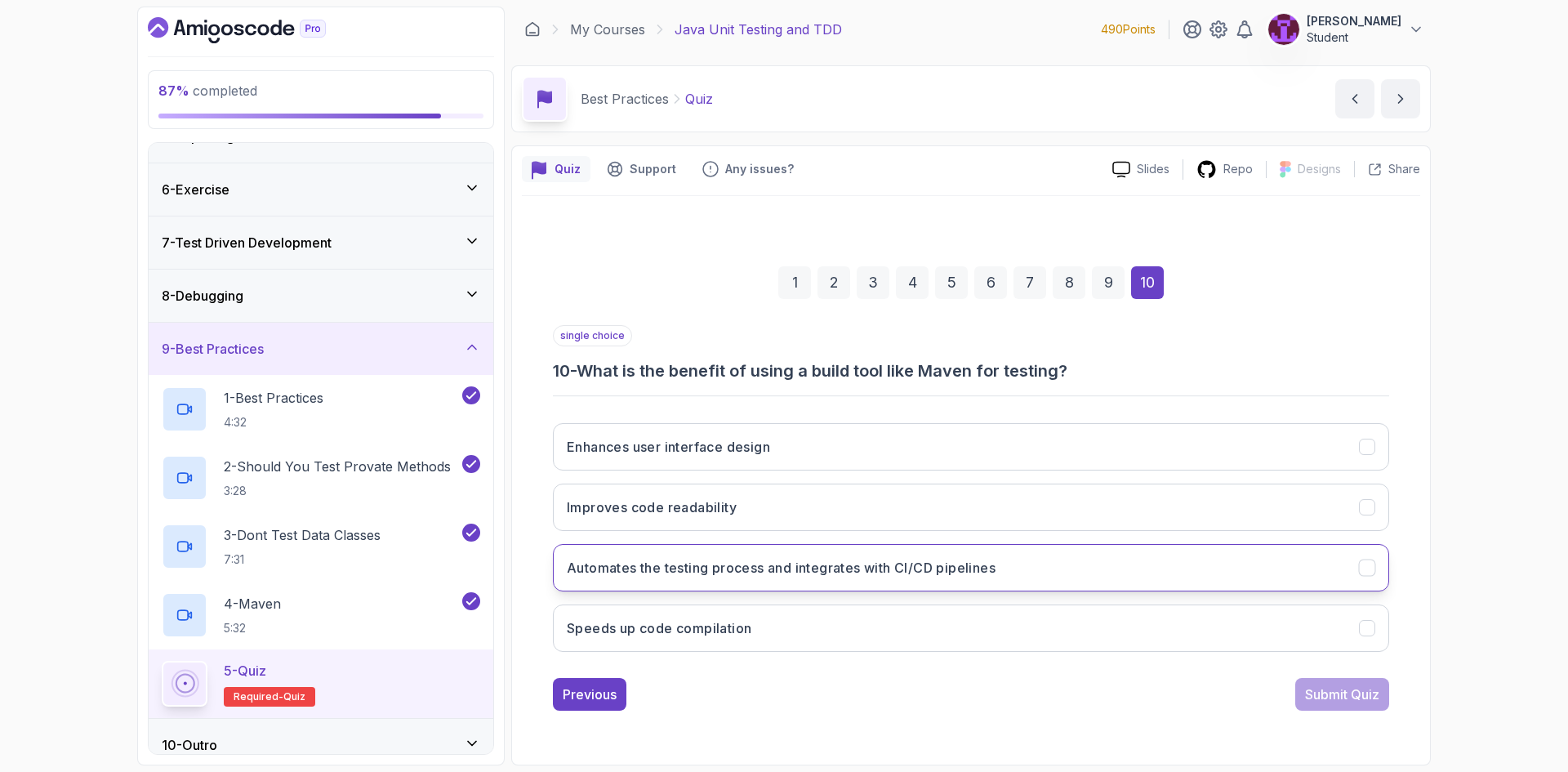
click at [873, 557] on button "Automates the testing process and integrates with CI/CD pipelines" at bounding box center [971, 567] width 836 height 48
click at [1320, 691] on div "Submit Quiz" at bounding box center [1342, 694] width 74 height 20
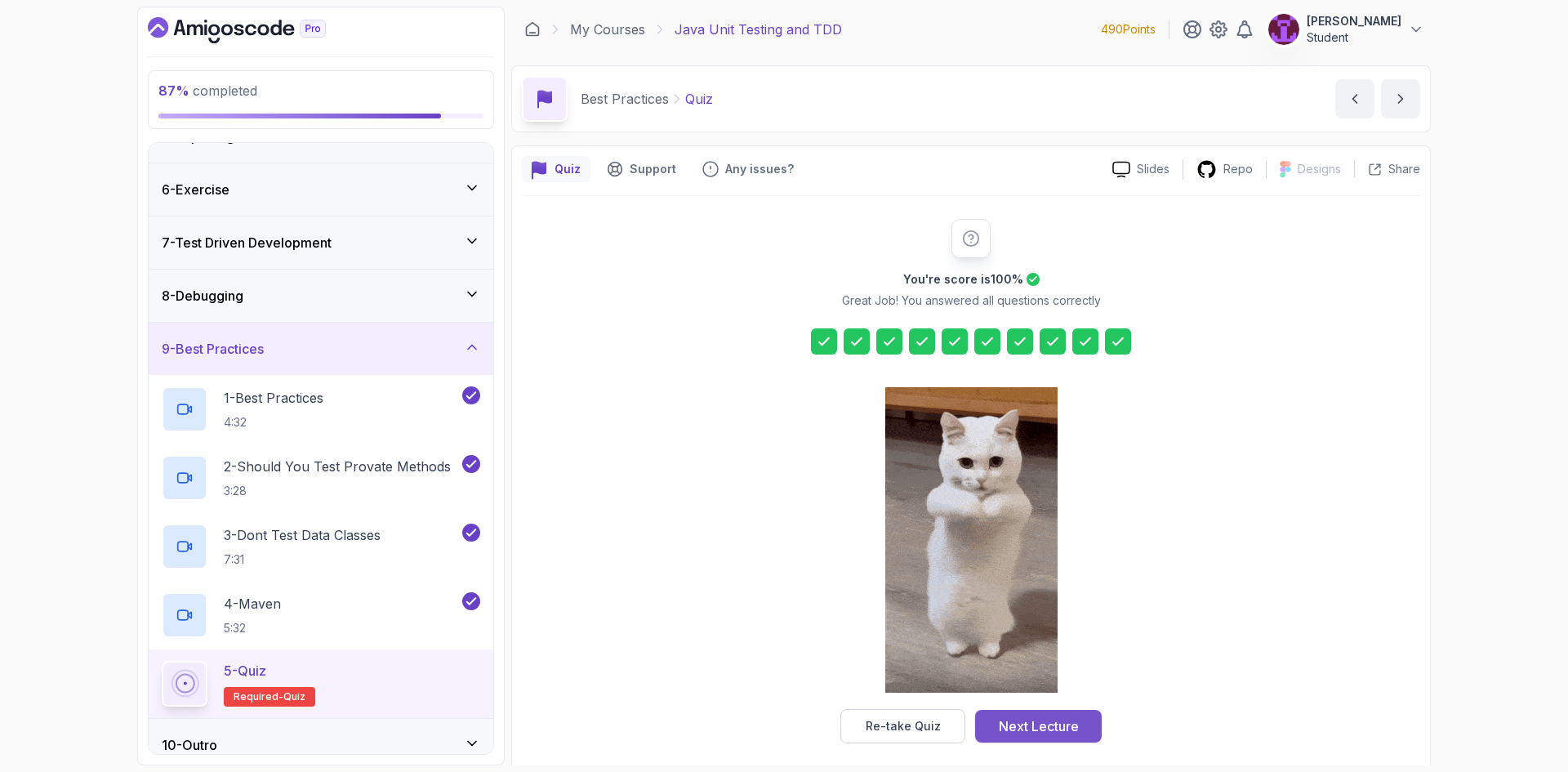
click at [1035, 729] on div "Next Lecture" at bounding box center [1039, 725] width 80 height 20
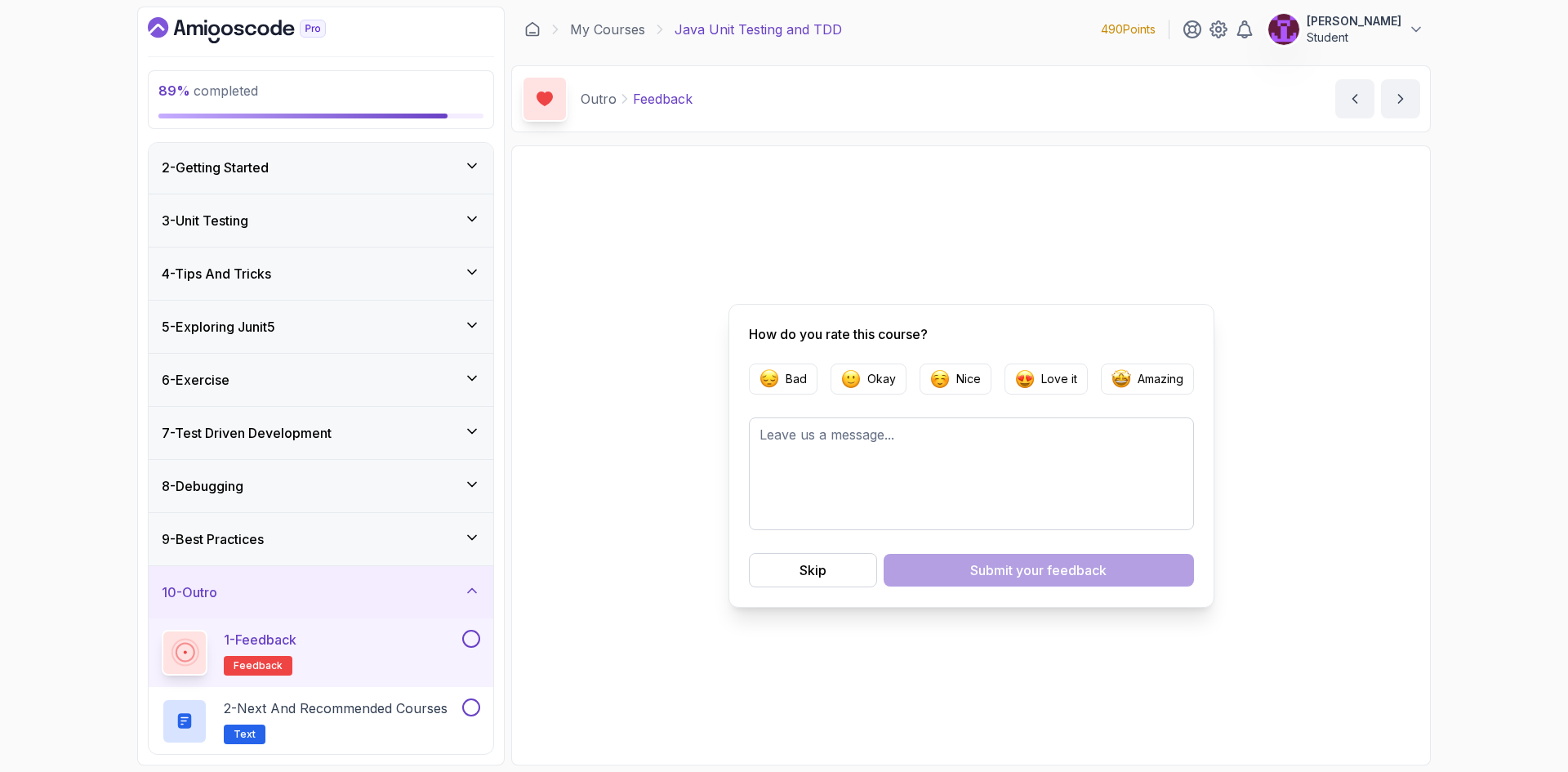
scroll to position [56, 0]
click at [474, 641] on button at bounding box center [470, 637] width 18 height 18
click at [475, 709] on button at bounding box center [470, 705] width 18 height 18
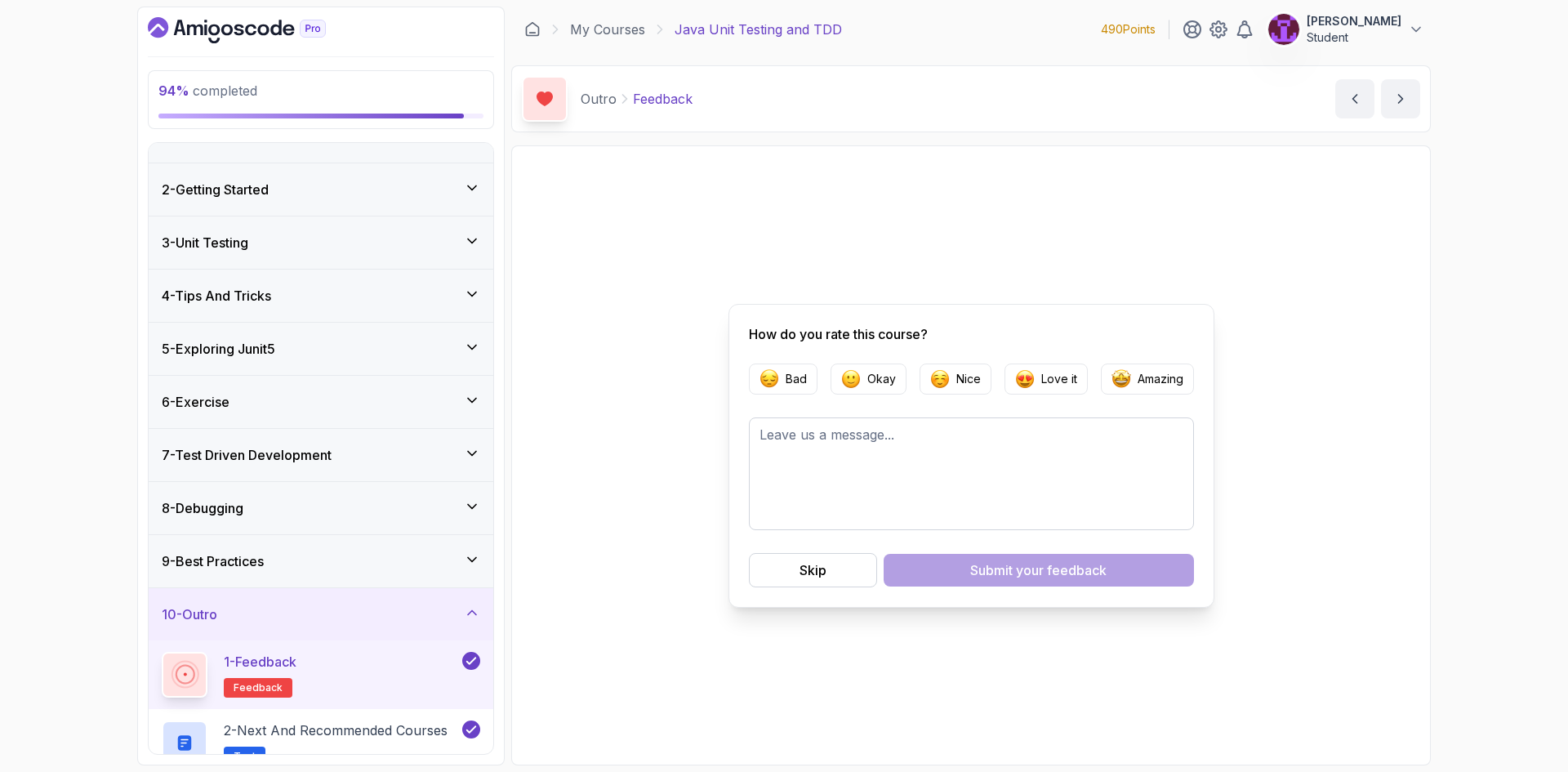
scroll to position [0, 0]
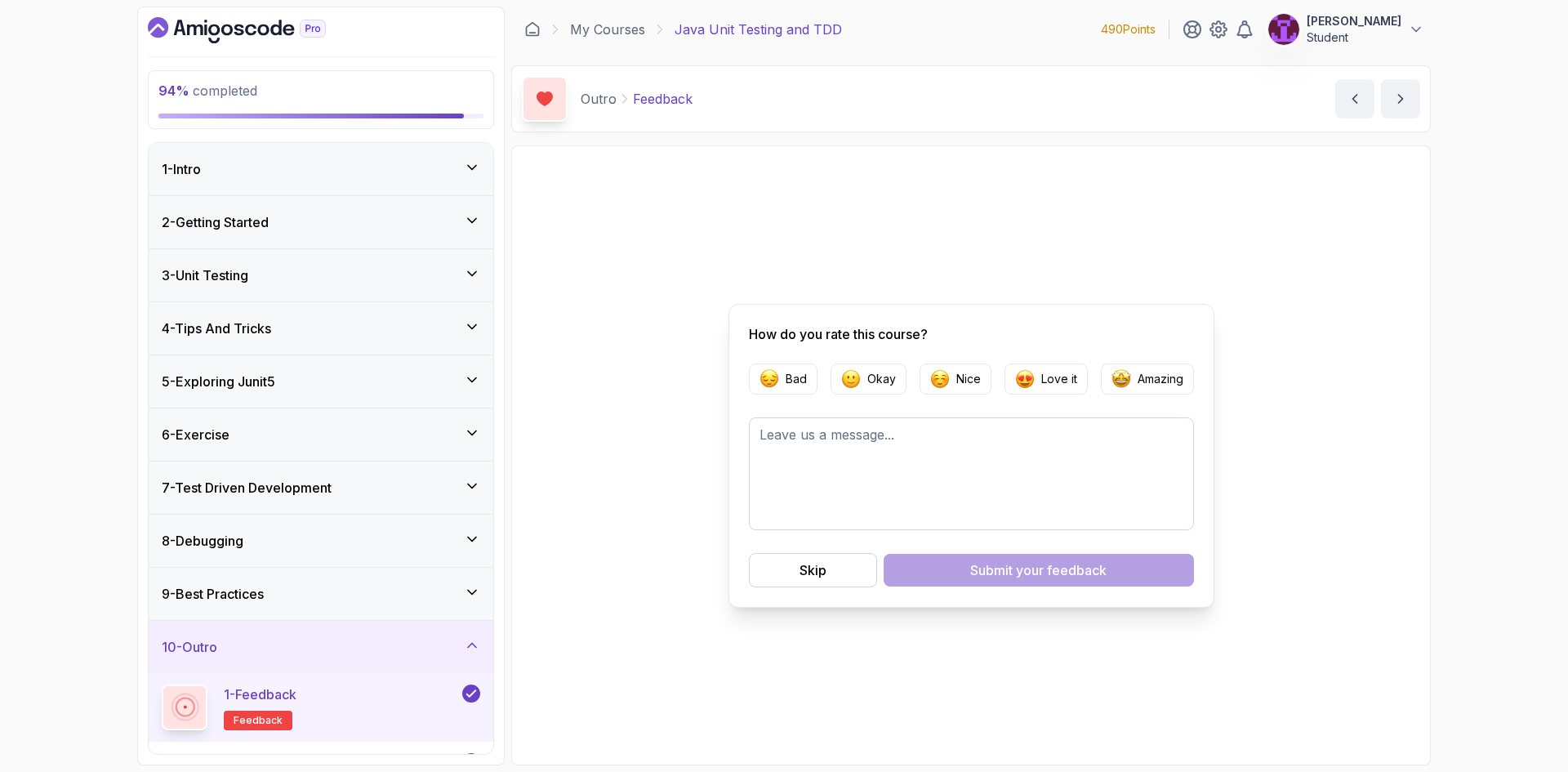
click at [471, 156] on div "1 - Intro" at bounding box center [321, 168] width 345 height 52
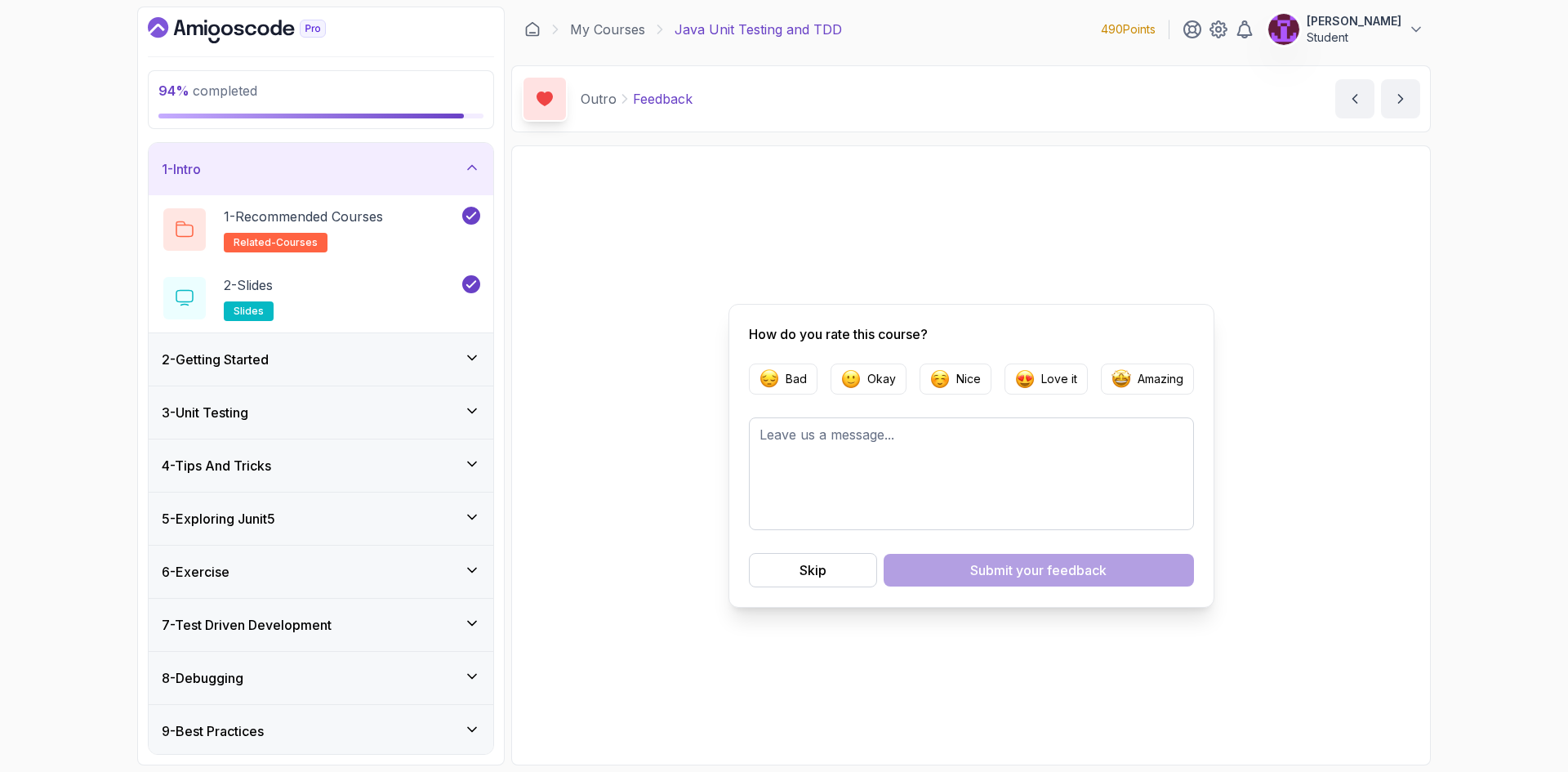
click at [485, 354] on div "2 - Getting Started" at bounding box center [321, 359] width 345 height 52
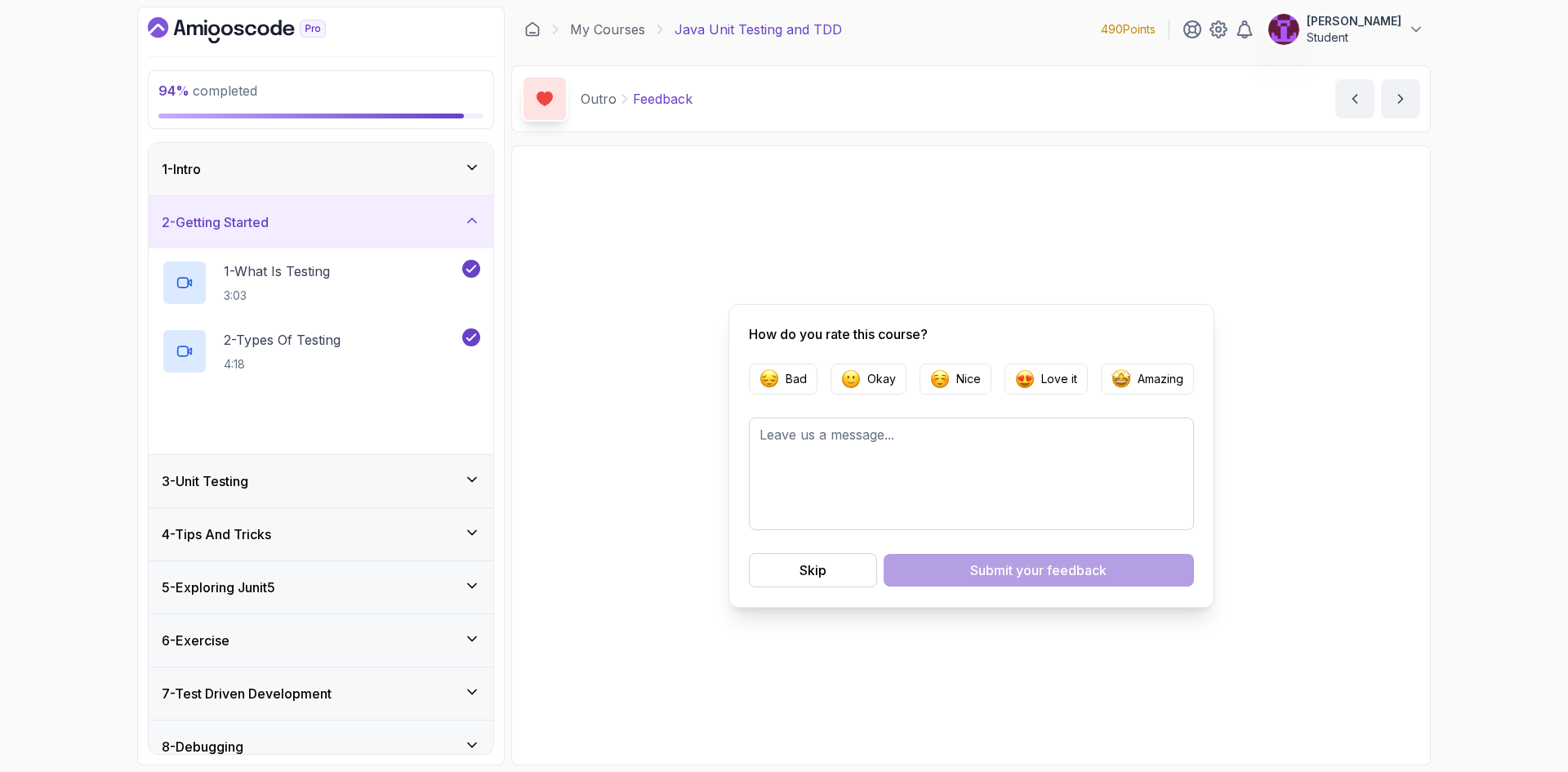
click at [459, 492] on div "3 - Unit Testing" at bounding box center [321, 481] width 345 height 52
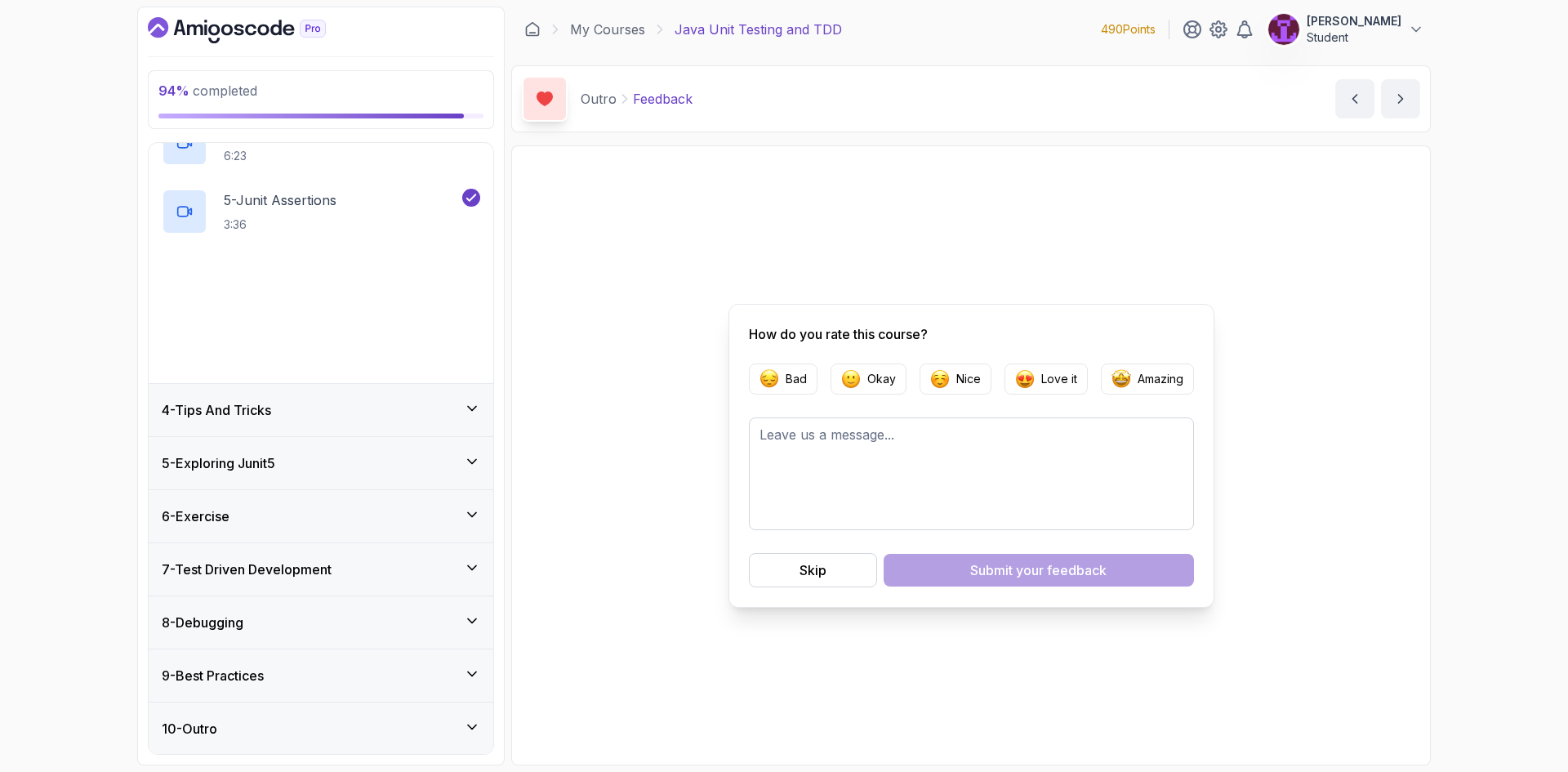
scroll to position [399, 0]
click at [473, 416] on div "4 - Tips And Tricks" at bounding box center [321, 408] width 318 height 20
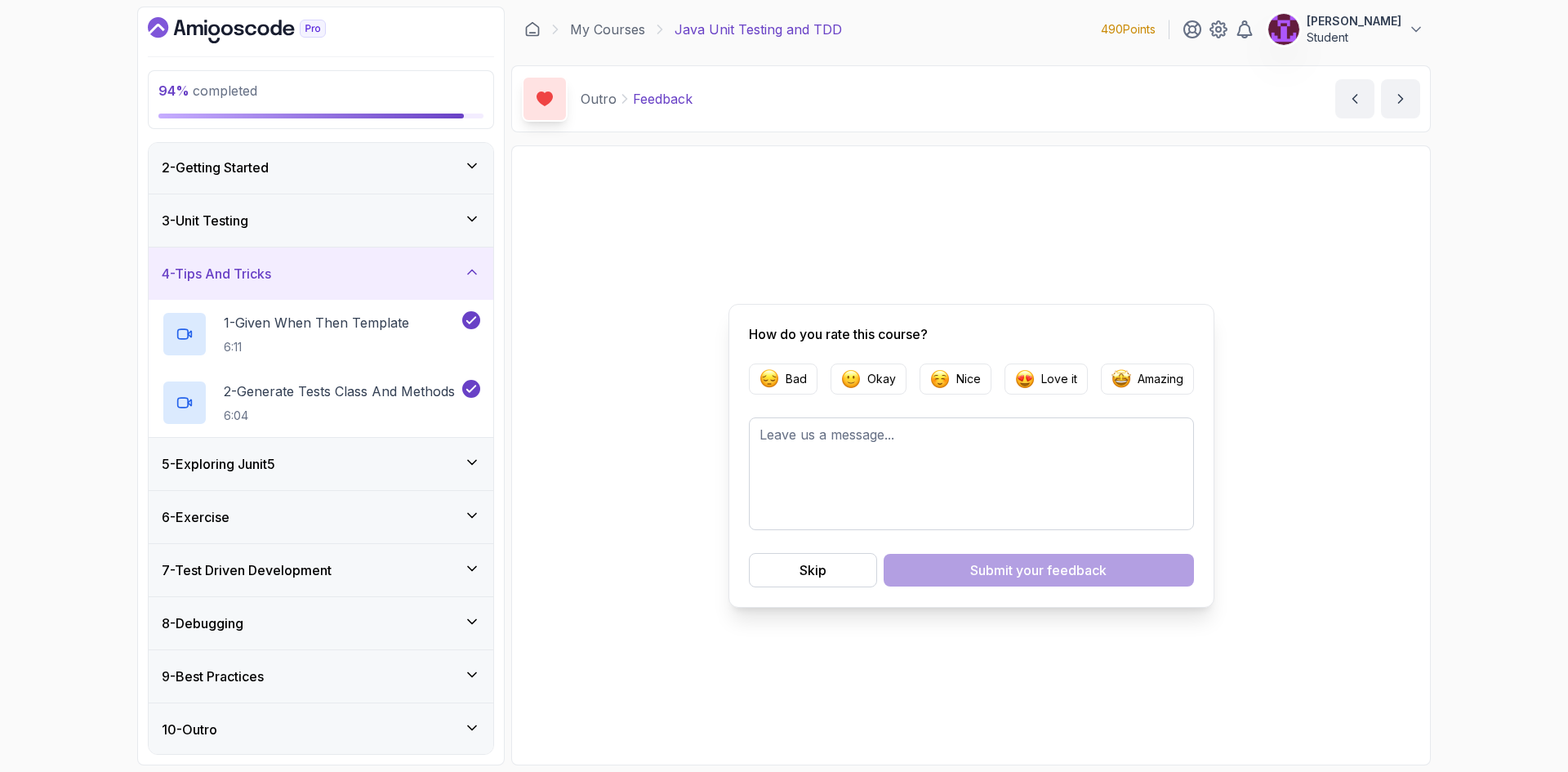
scroll to position [56, 0]
click at [475, 466] on icon at bounding box center [471, 460] width 16 height 16
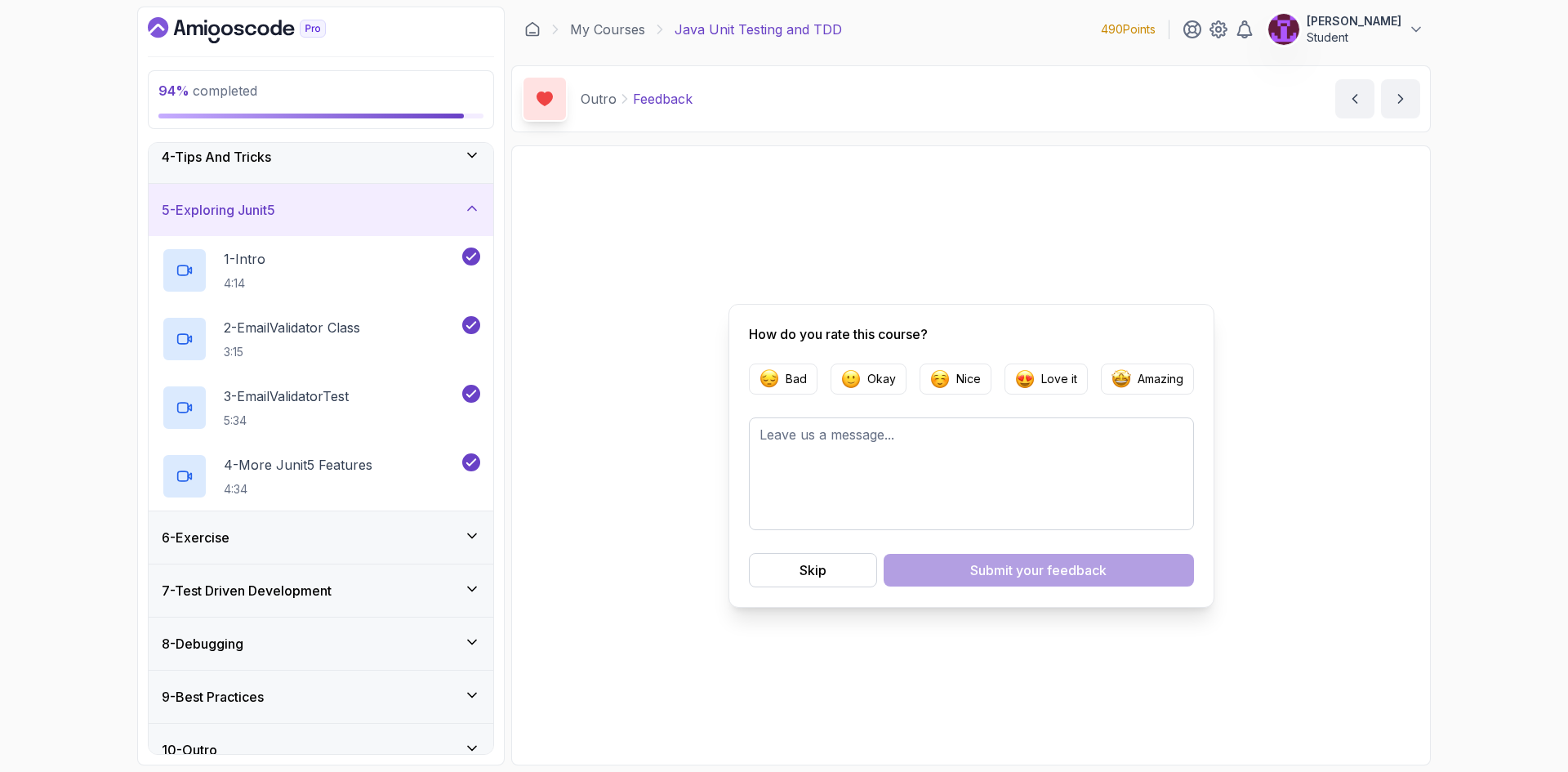
scroll to position [193, 0]
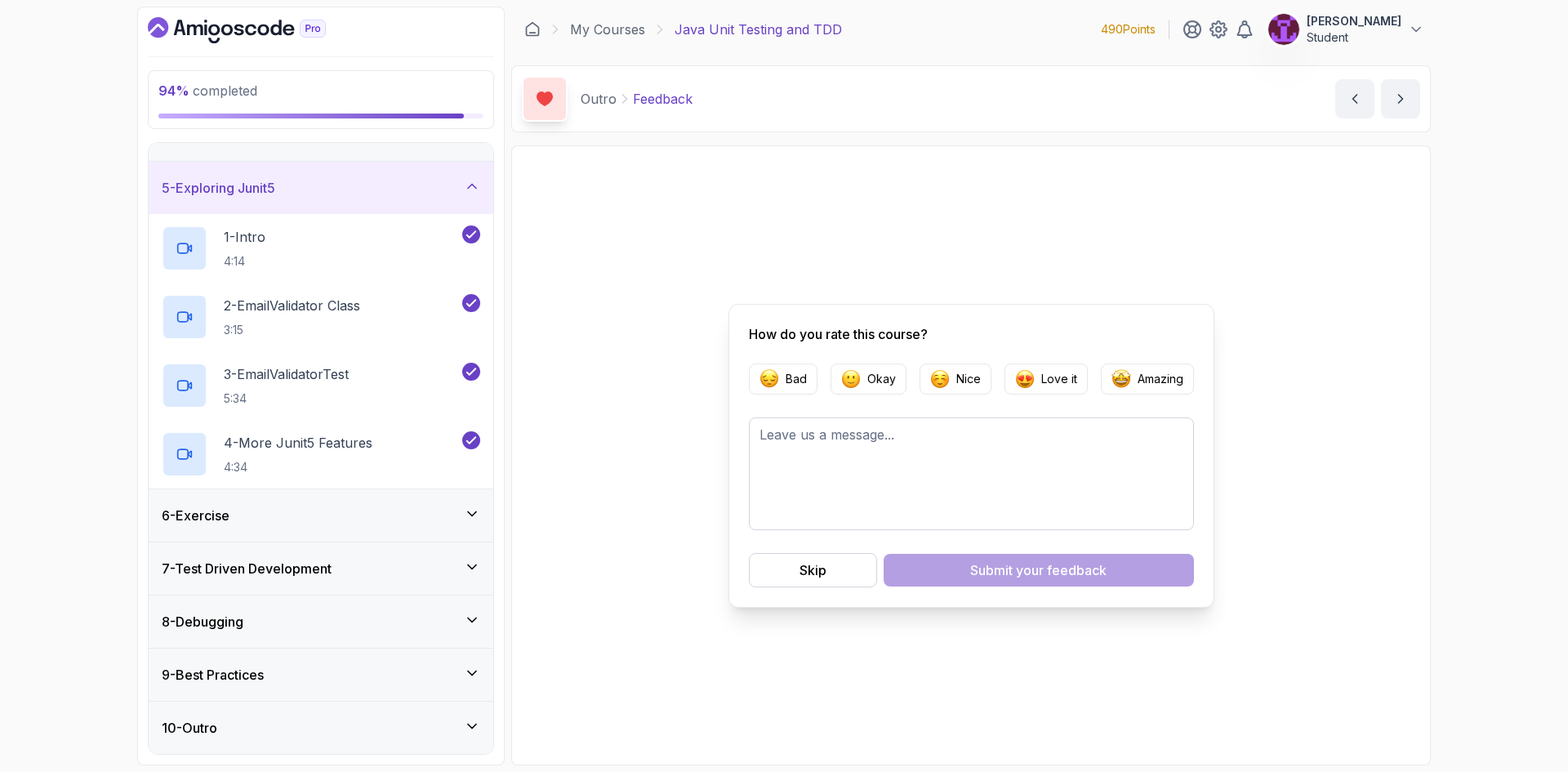
click at [469, 492] on div "6 - Exercise" at bounding box center [321, 515] width 345 height 52
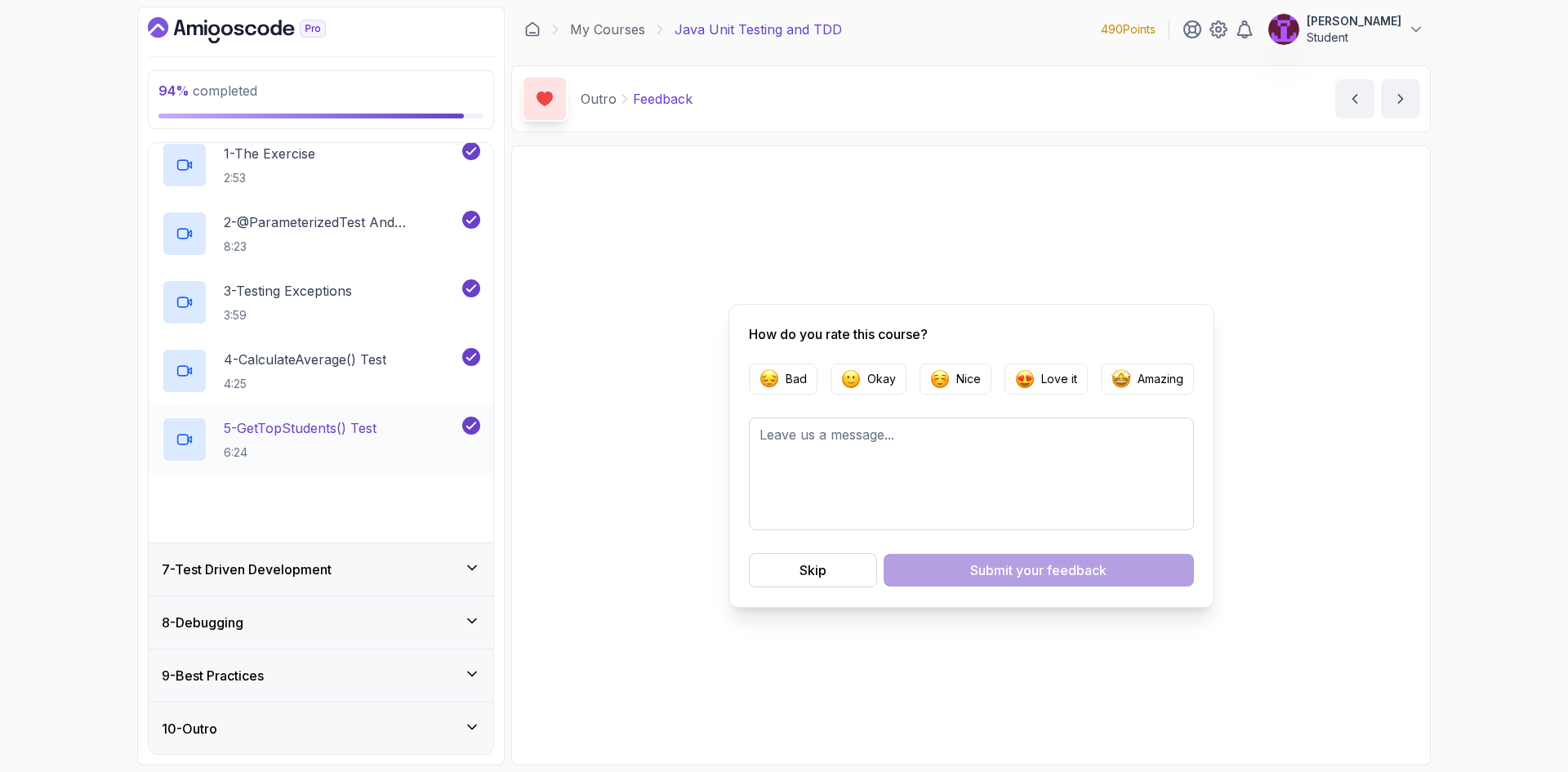
scroll to position [330, 0]
click at [480, 591] on div "7 - Test Driven Development" at bounding box center [321, 567] width 345 height 52
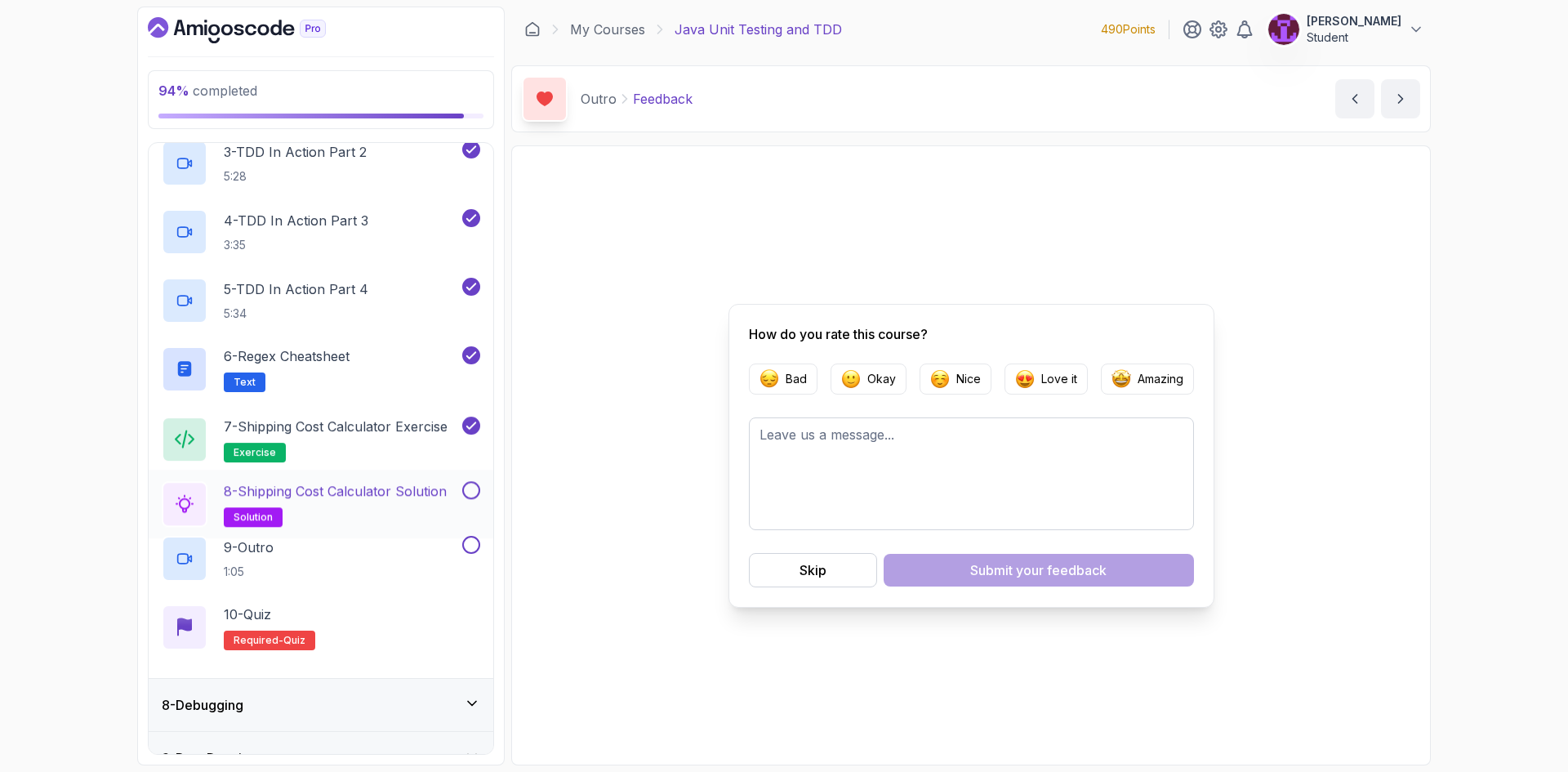
scroll to position [571, 0]
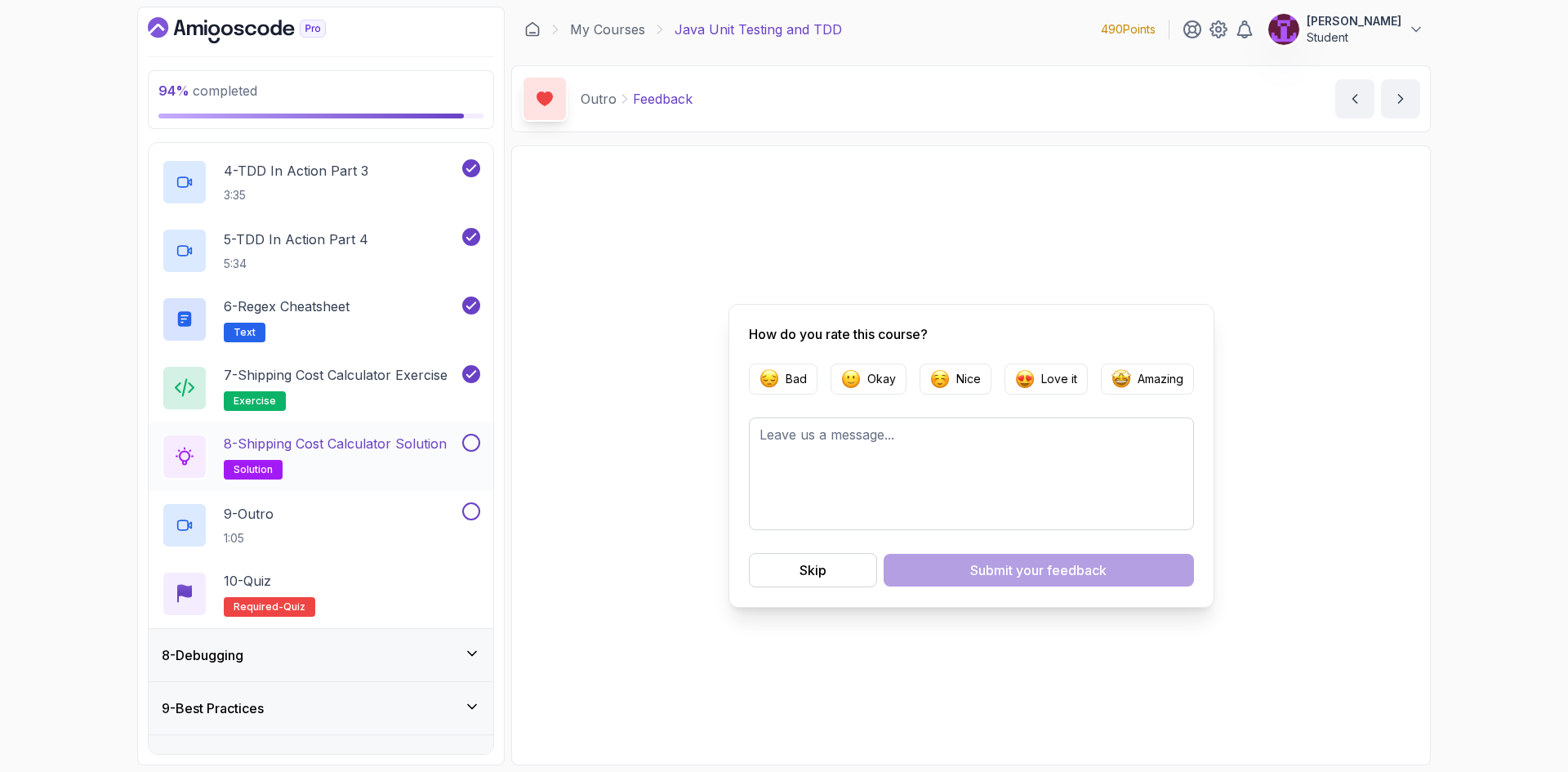
click at [473, 443] on button at bounding box center [470, 442] width 18 height 18
click at [474, 510] on button at bounding box center [470, 510] width 18 height 18
click at [463, 587] on div "10 - Quiz Required- quiz" at bounding box center [321, 594] width 318 height 46
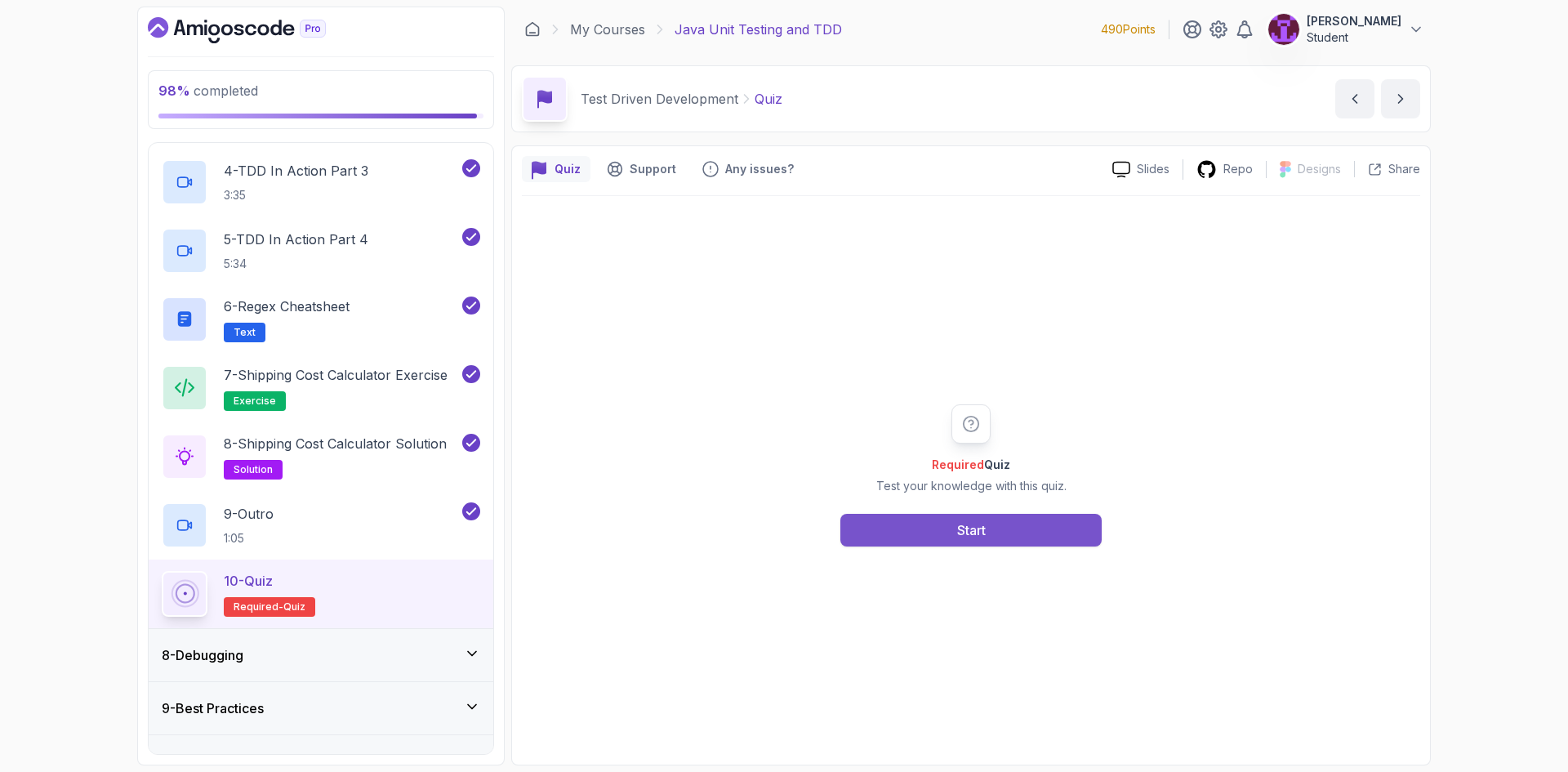
click at [942, 544] on button "Start" at bounding box center [971, 529] width 261 height 32
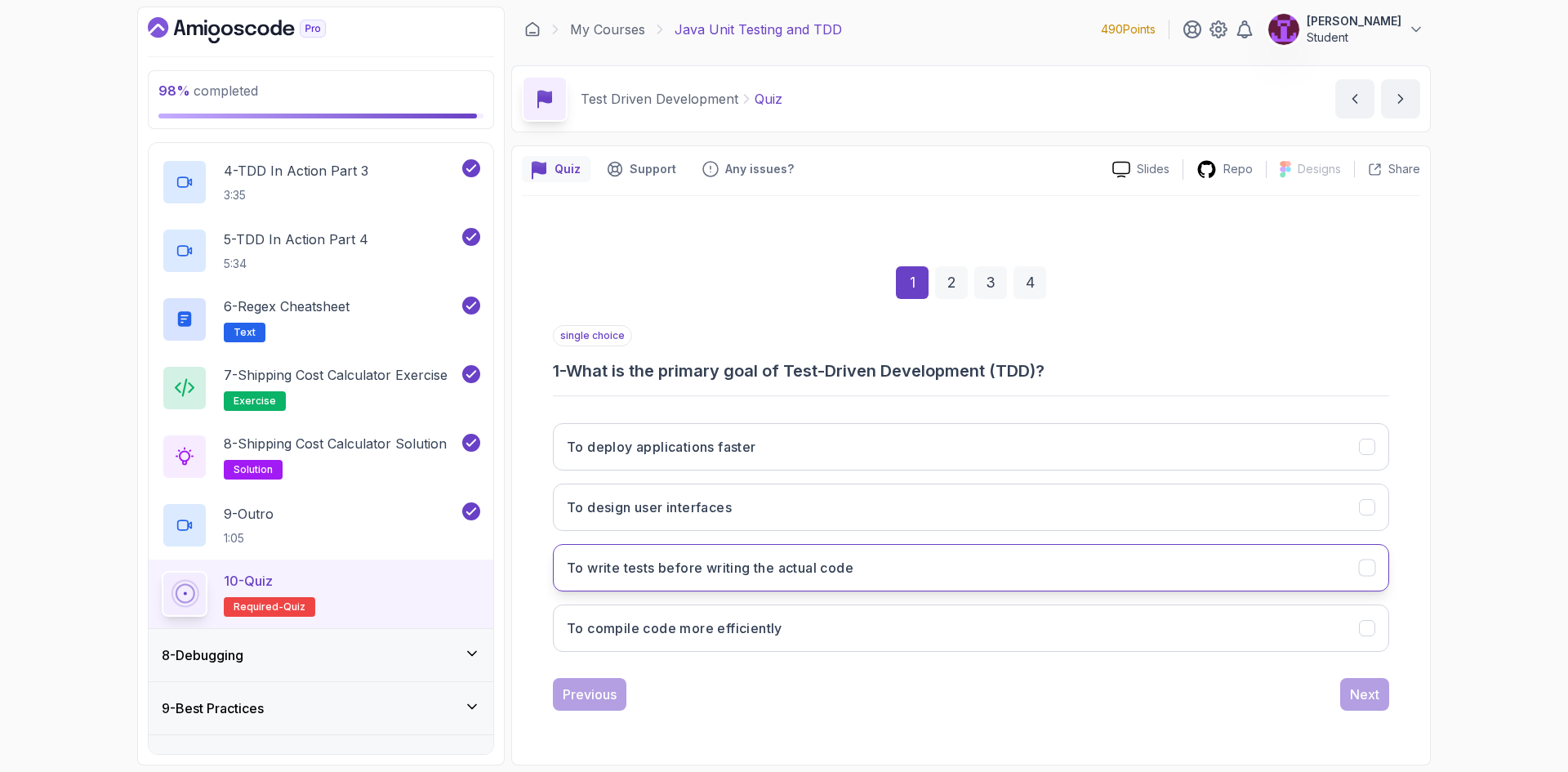
click at [764, 588] on button "To write tests before writing the actual code" at bounding box center [971, 567] width 836 height 48
click at [1348, 707] on button "Next" at bounding box center [1363, 694] width 49 height 32
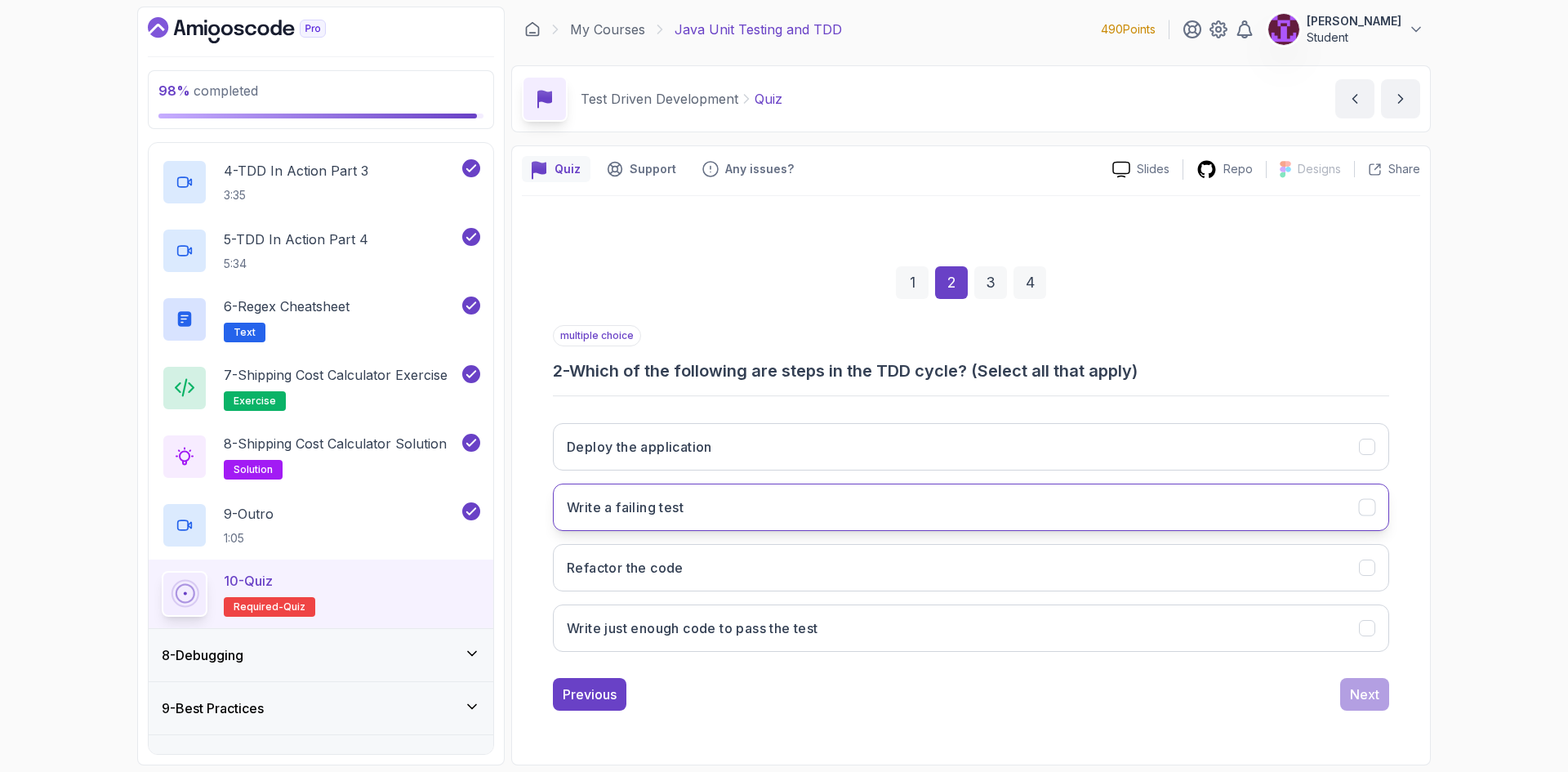
drag, startPoint x: 773, startPoint y: 510, endPoint x: 776, endPoint y: 525, distance: 15.3
click at [773, 511] on button "Write a failing test" at bounding box center [971, 507] width 836 height 48
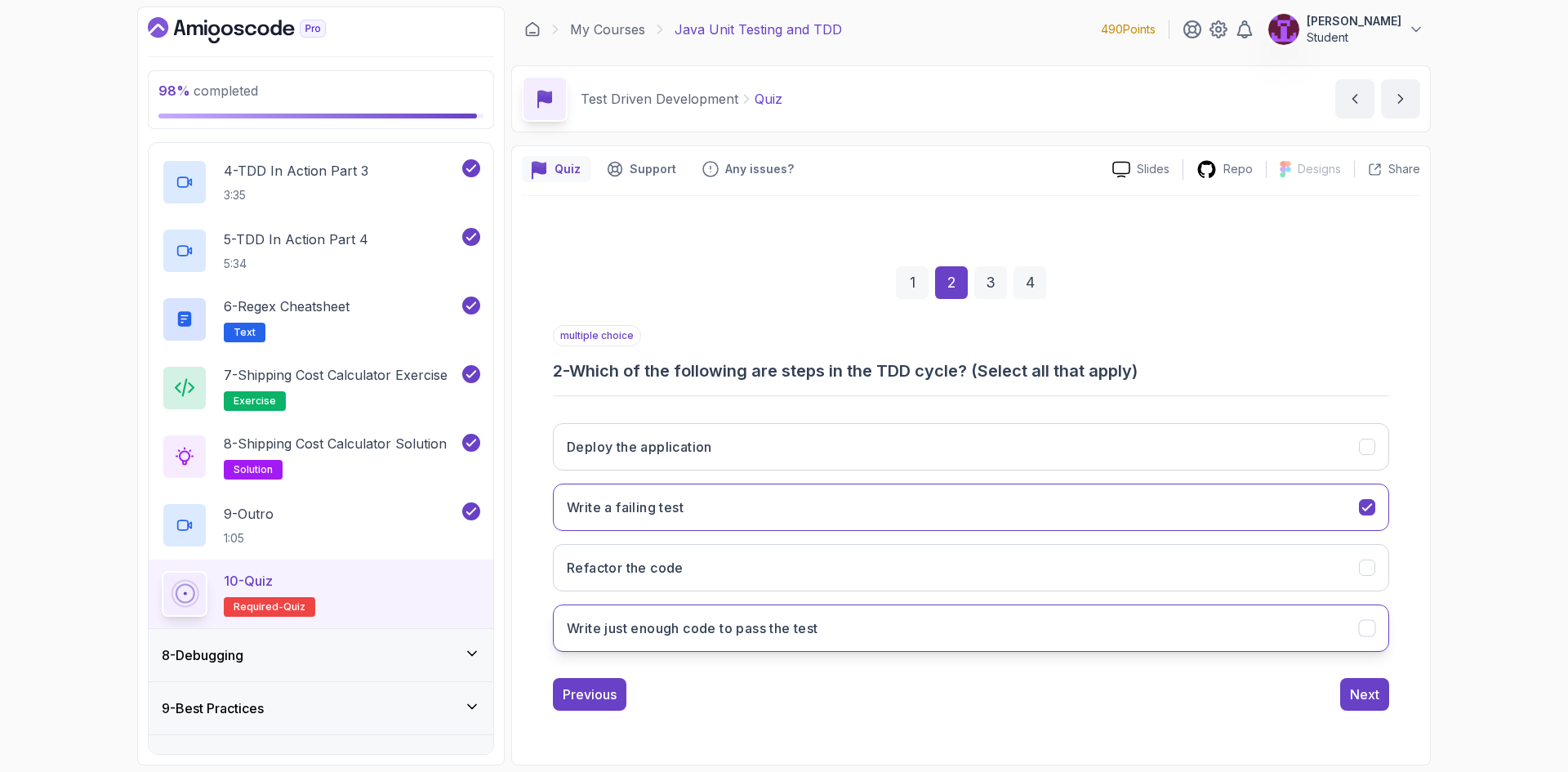
click at [882, 626] on button "Write just enough code to pass the test" at bounding box center [971, 628] width 836 height 48
click at [866, 562] on button "Refactor the code" at bounding box center [971, 567] width 836 height 48
click at [1370, 691] on div "Next" at bounding box center [1364, 694] width 30 height 20
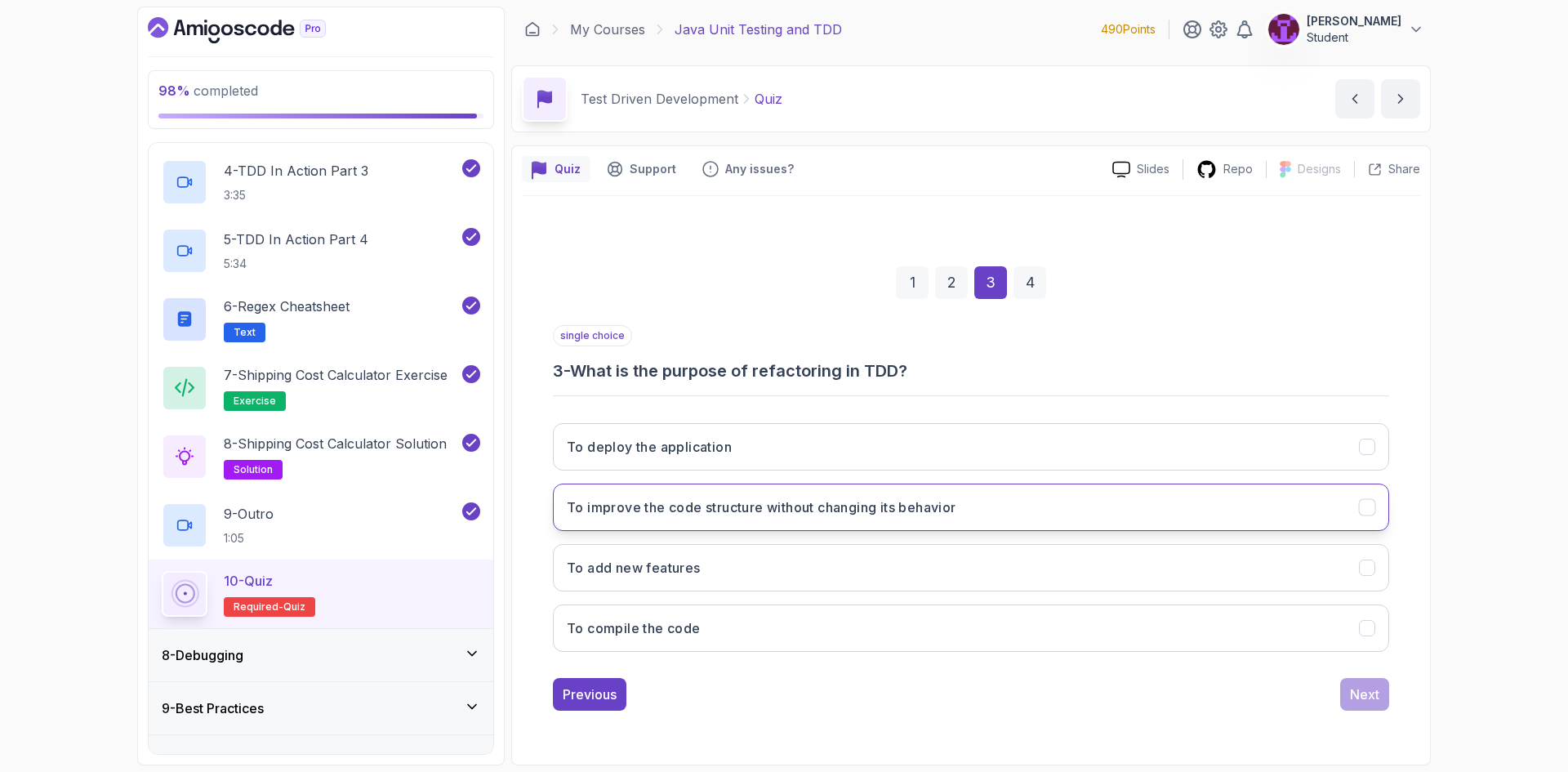
click at [833, 525] on button "To improve the code structure without changing its behavior" at bounding box center [971, 507] width 836 height 48
click at [1365, 699] on div "Next" at bounding box center [1364, 694] width 30 height 20
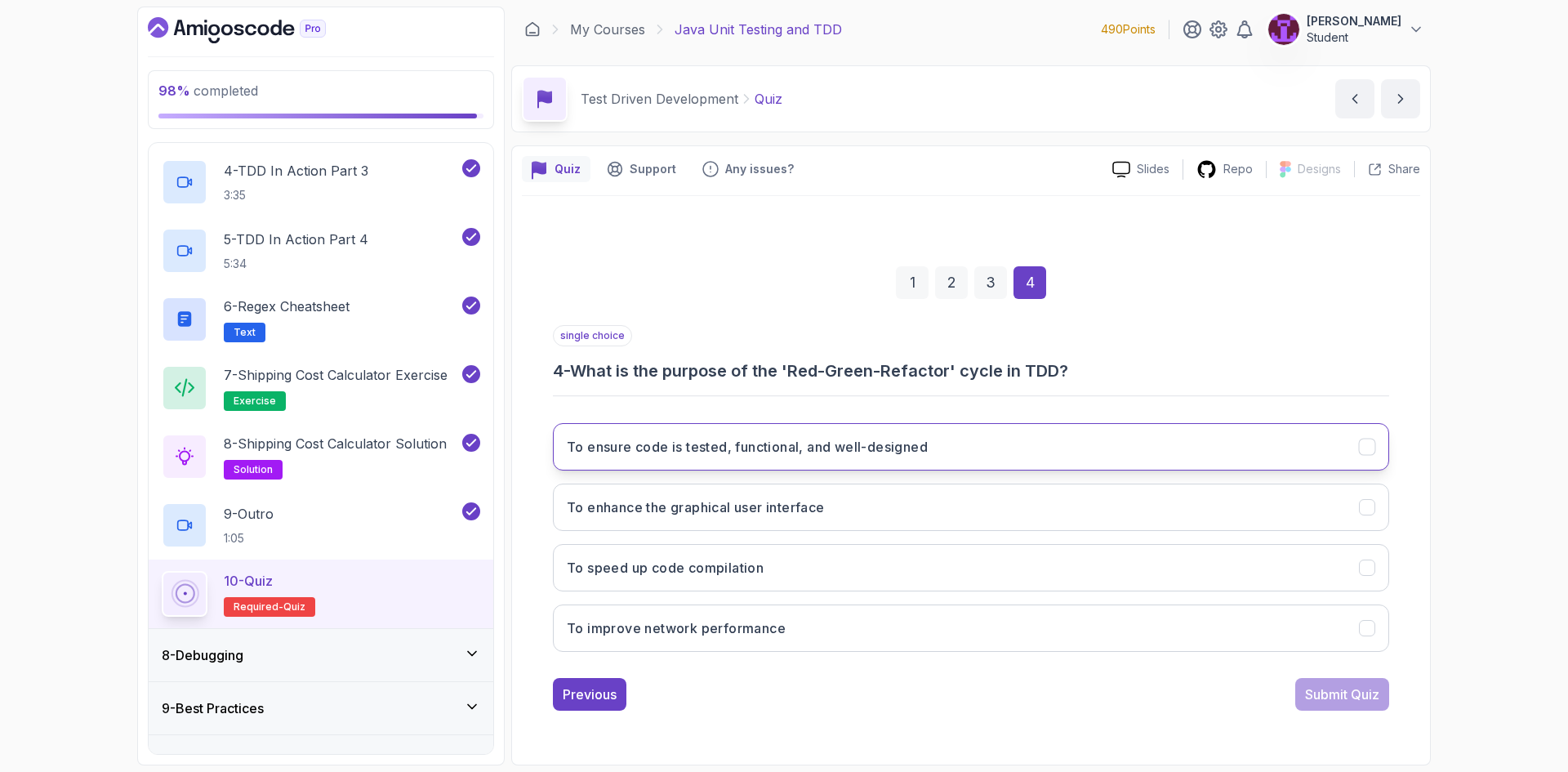
click at [897, 464] on button "To ensure code is tested, functional, and well-designed" at bounding box center [971, 446] width 836 height 48
click at [1357, 703] on button "Submit Quiz" at bounding box center [1341, 694] width 94 height 32
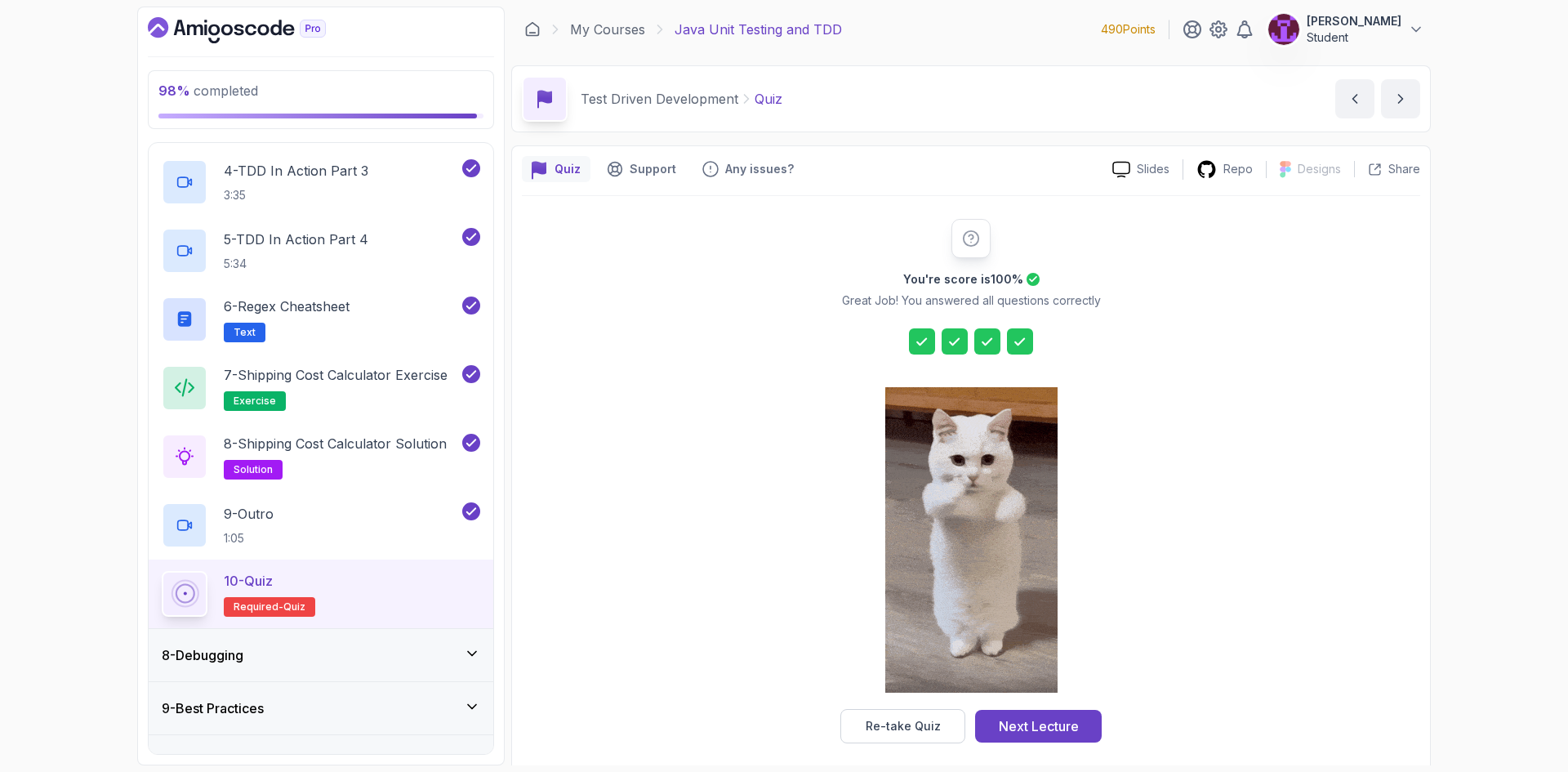
click at [1054, 714] on button "Next Lecture" at bounding box center [1038, 725] width 127 height 32
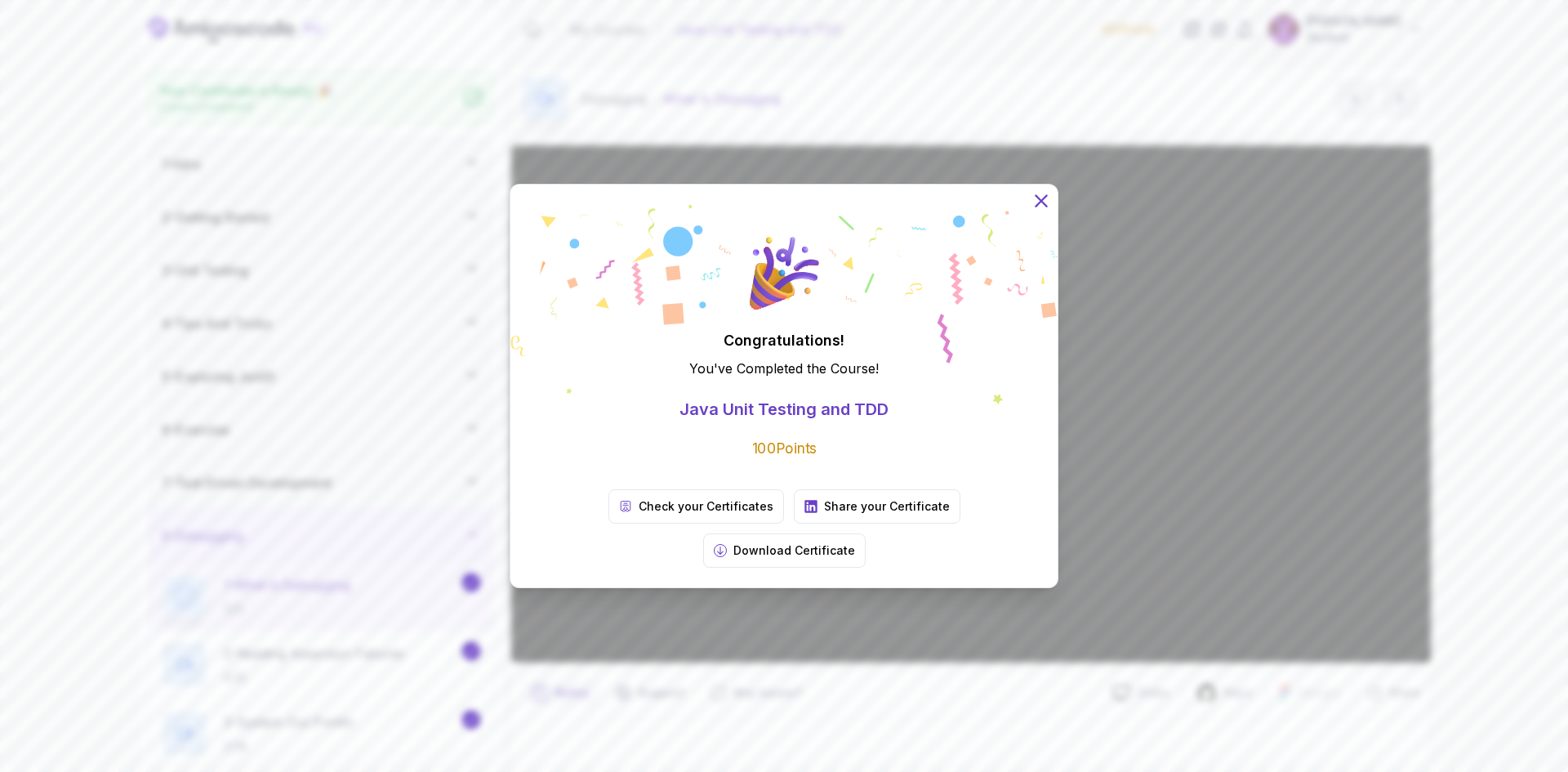
click at [1042, 211] on icon at bounding box center [1041, 201] width 21 height 21
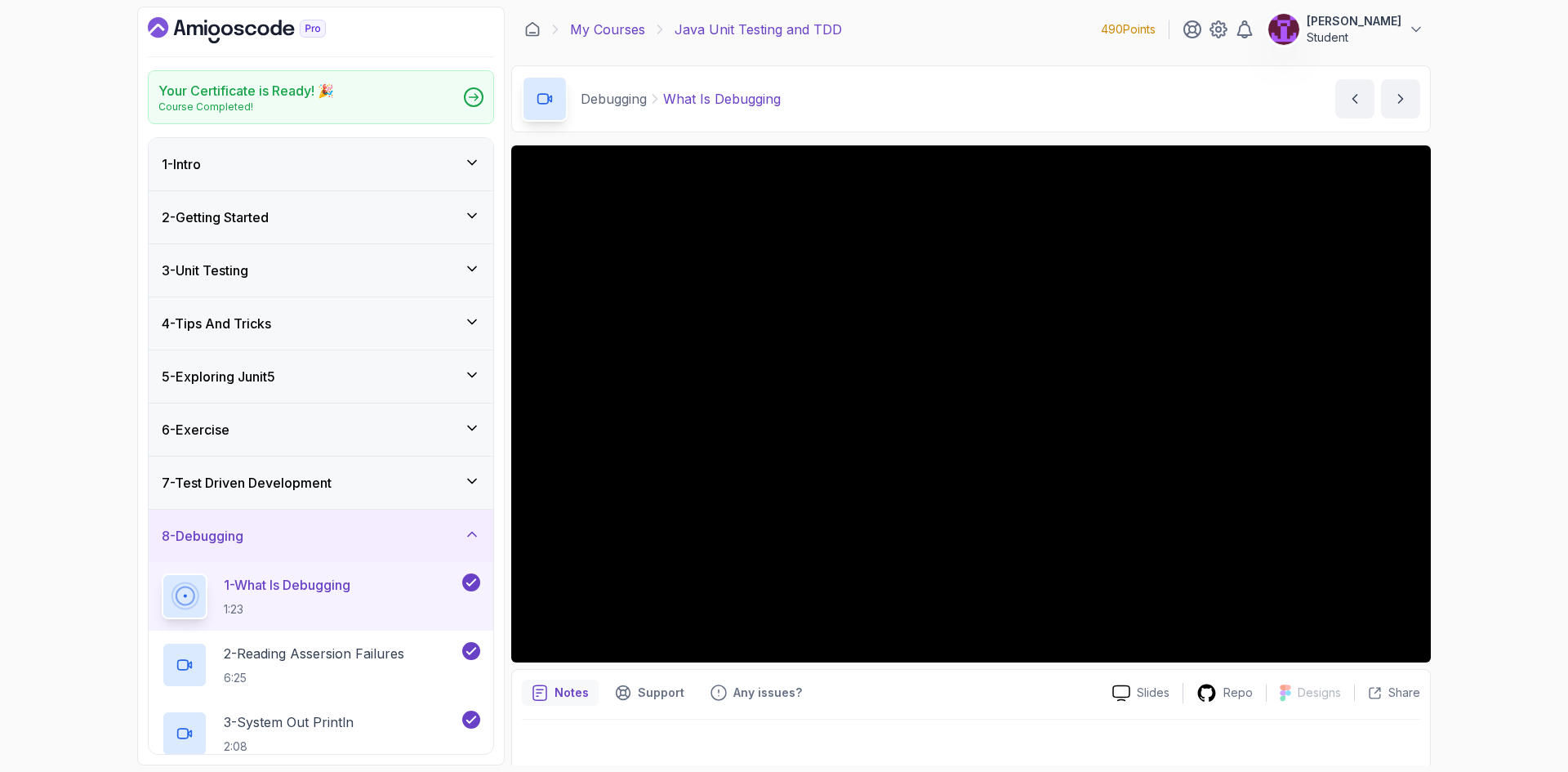
click at [600, 28] on link "My Courses" at bounding box center [607, 30] width 75 height 20
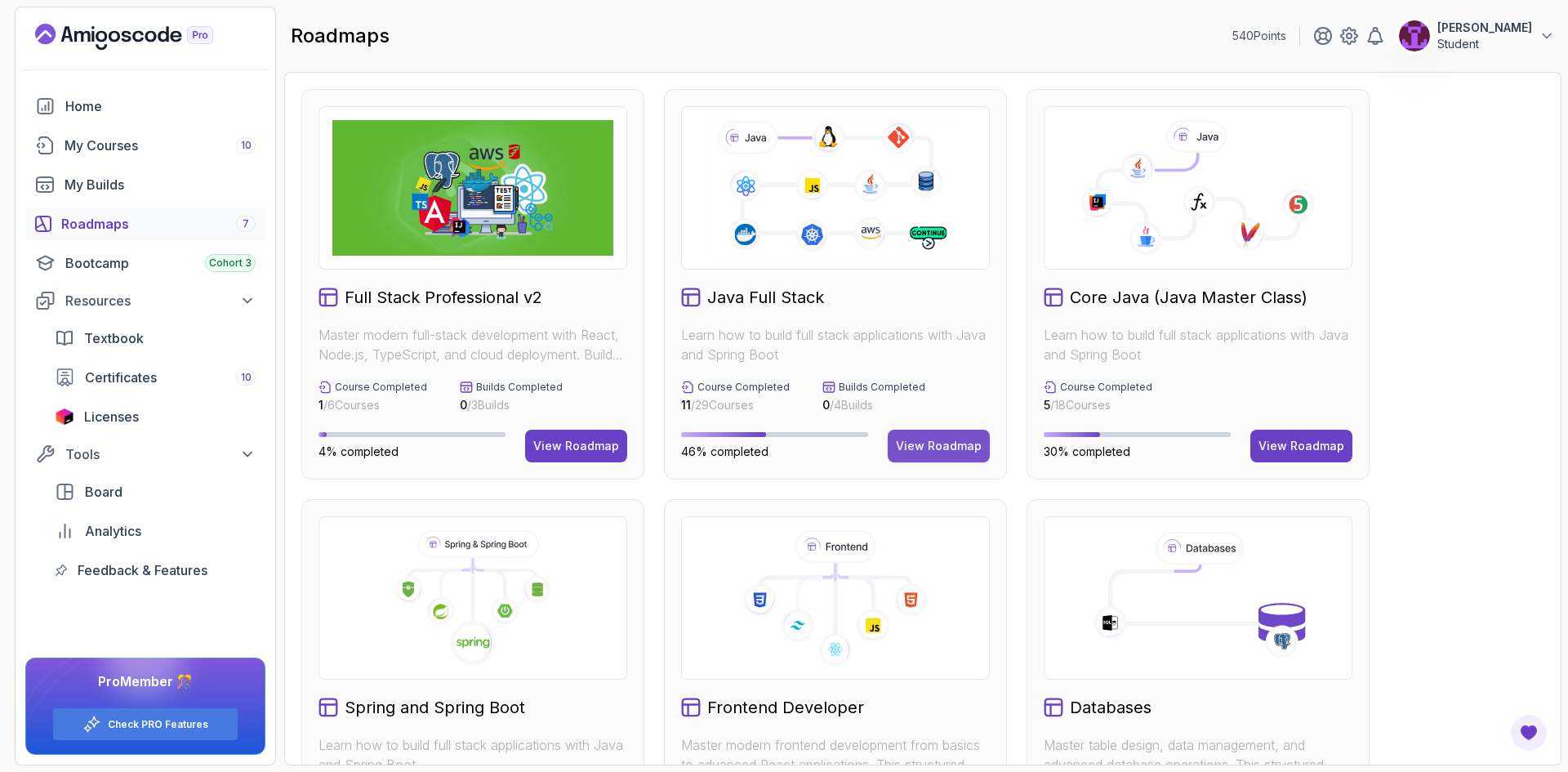
click at [953, 450] on div "View Roadmap" at bounding box center [939, 445] width 86 height 16
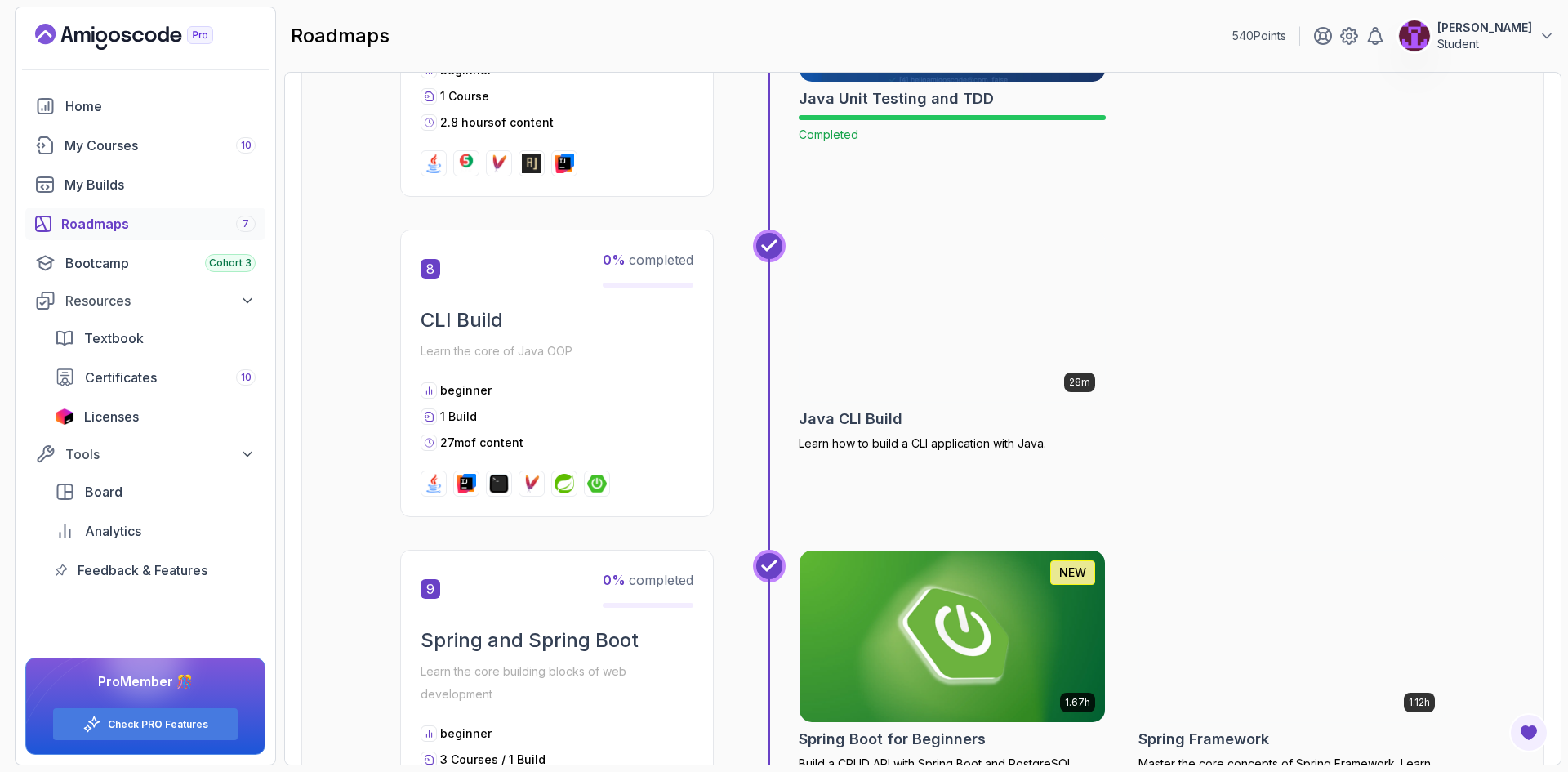
scroll to position [2694, 0]
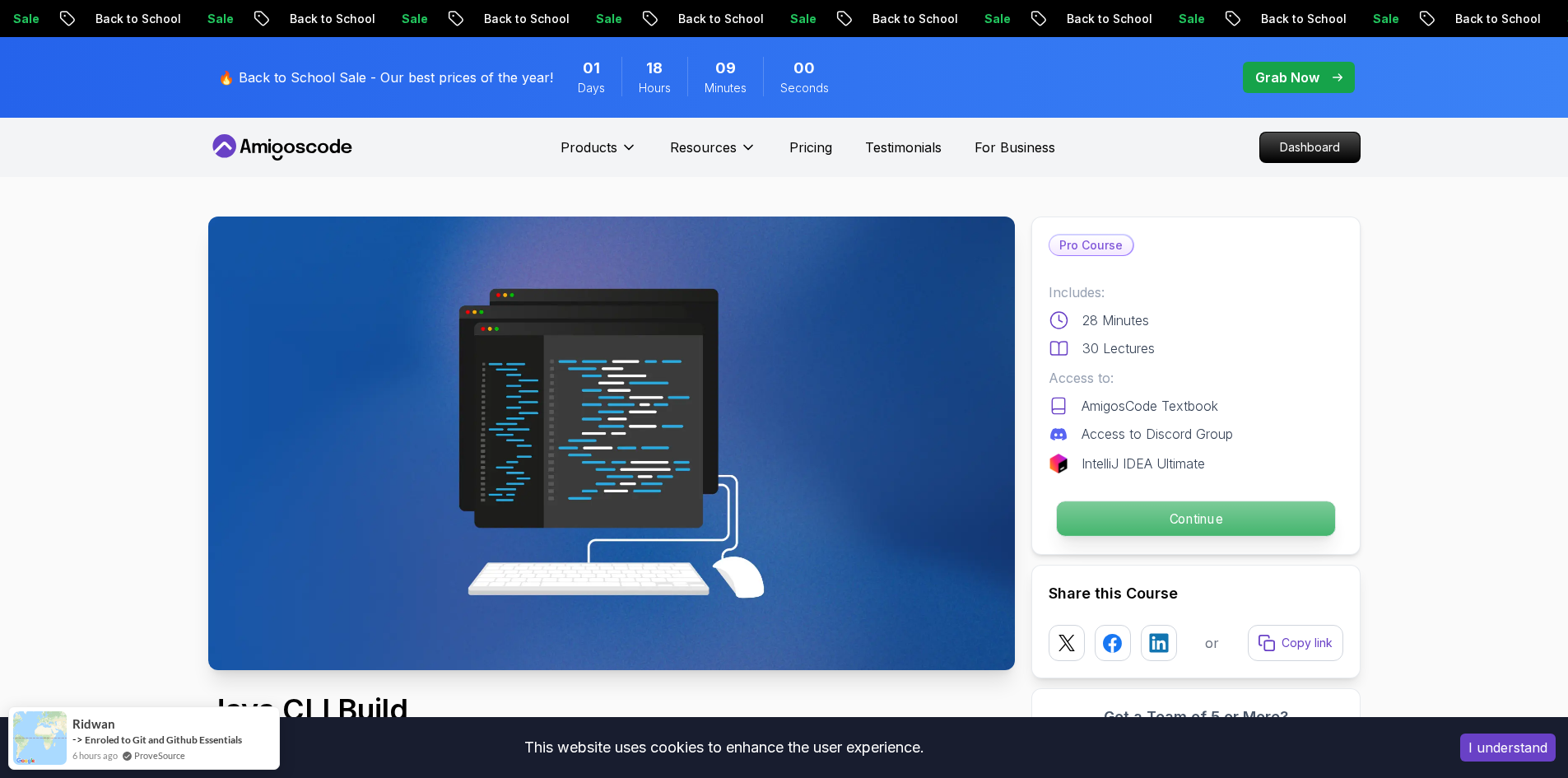
click at [1188, 516] on p "Continue" at bounding box center [1195, 518] width 278 height 35
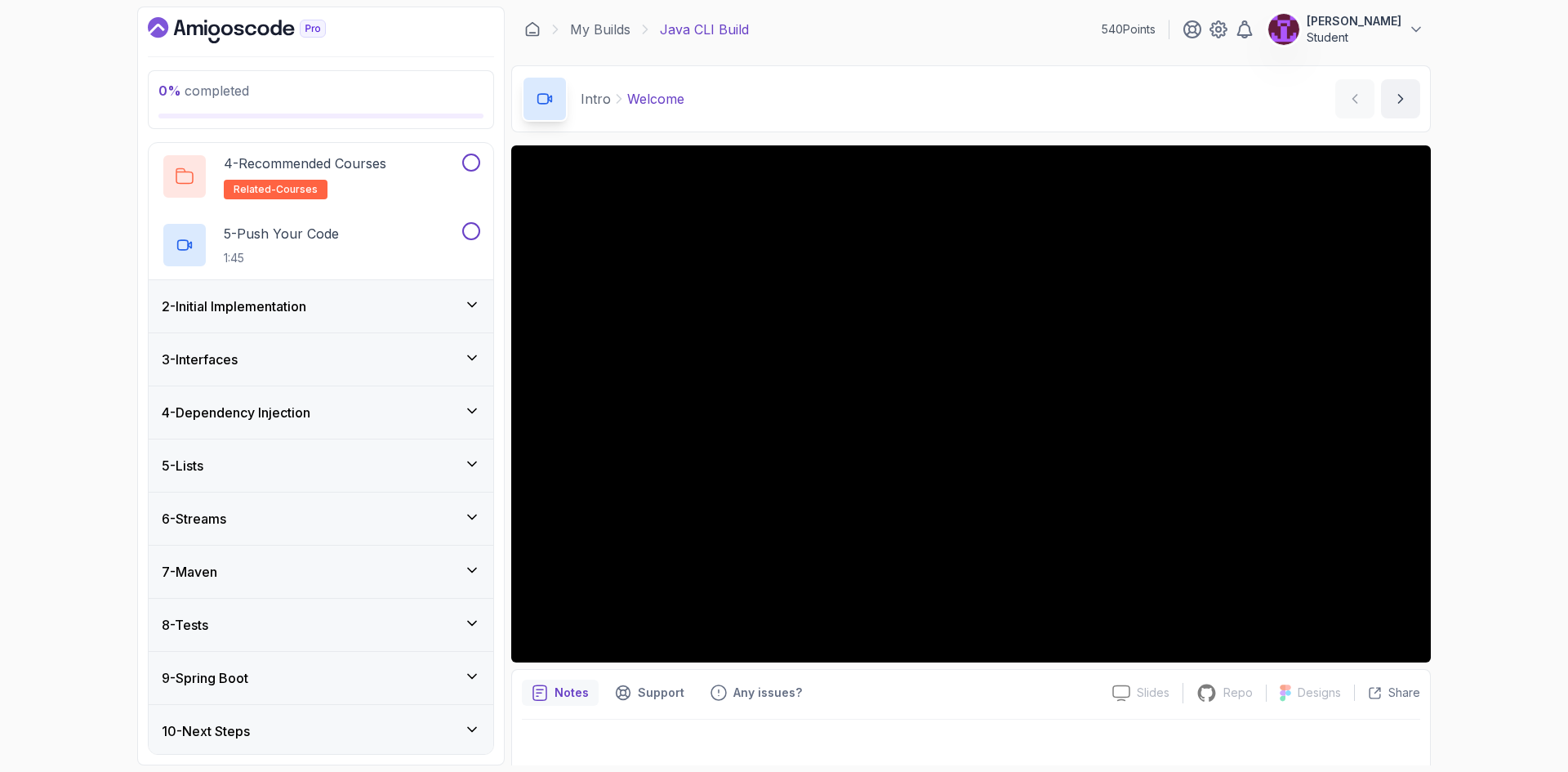
scroll to position [262, 0]
click at [322, 664] on div "9 - Spring Boot" at bounding box center [321, 674] width 318 height 20
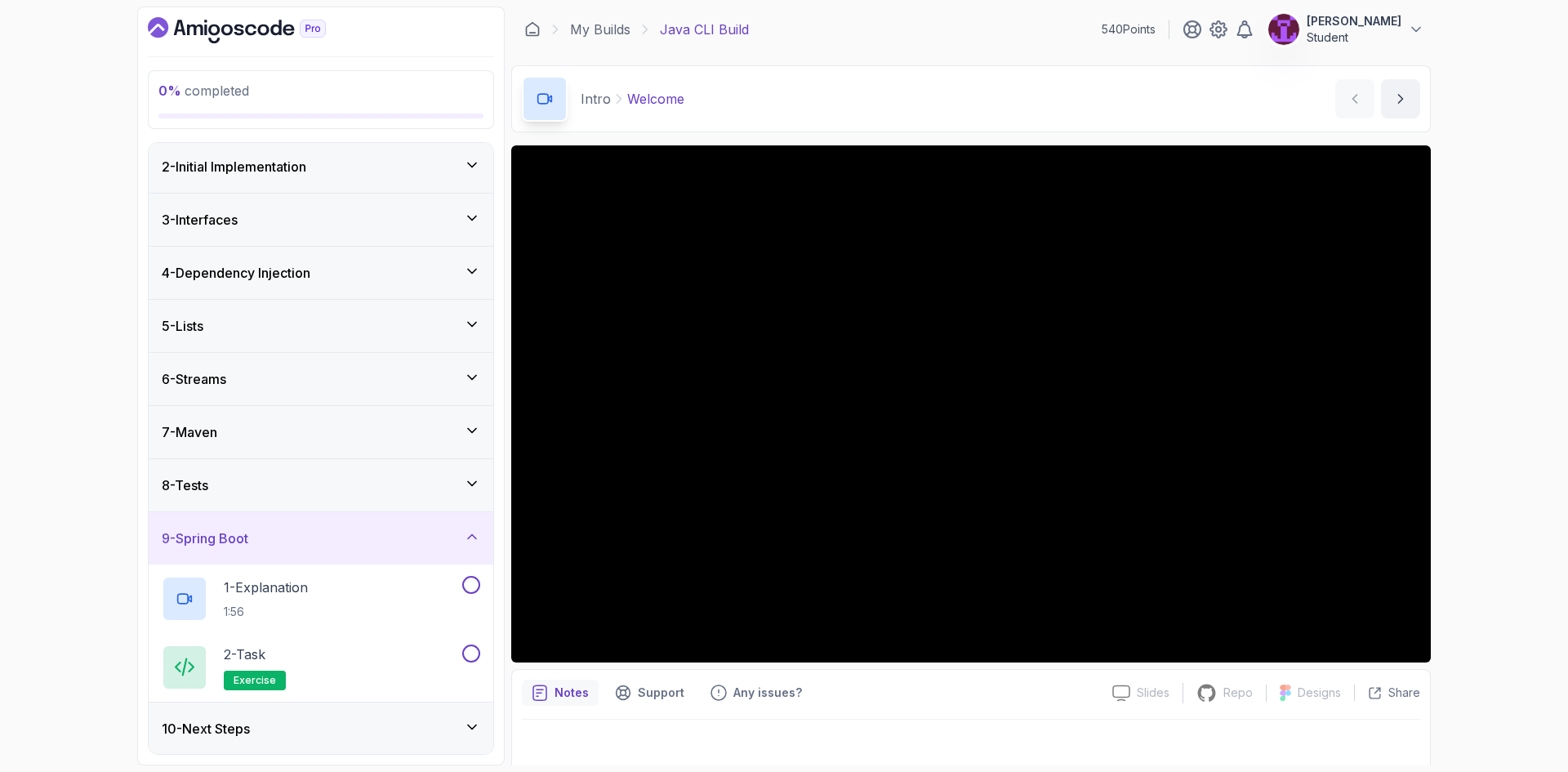
scroll to position [56, 0]
click at [429, 530] on div "9 - Spring Boot" at bounding box center [321, 537] width 318 height 20
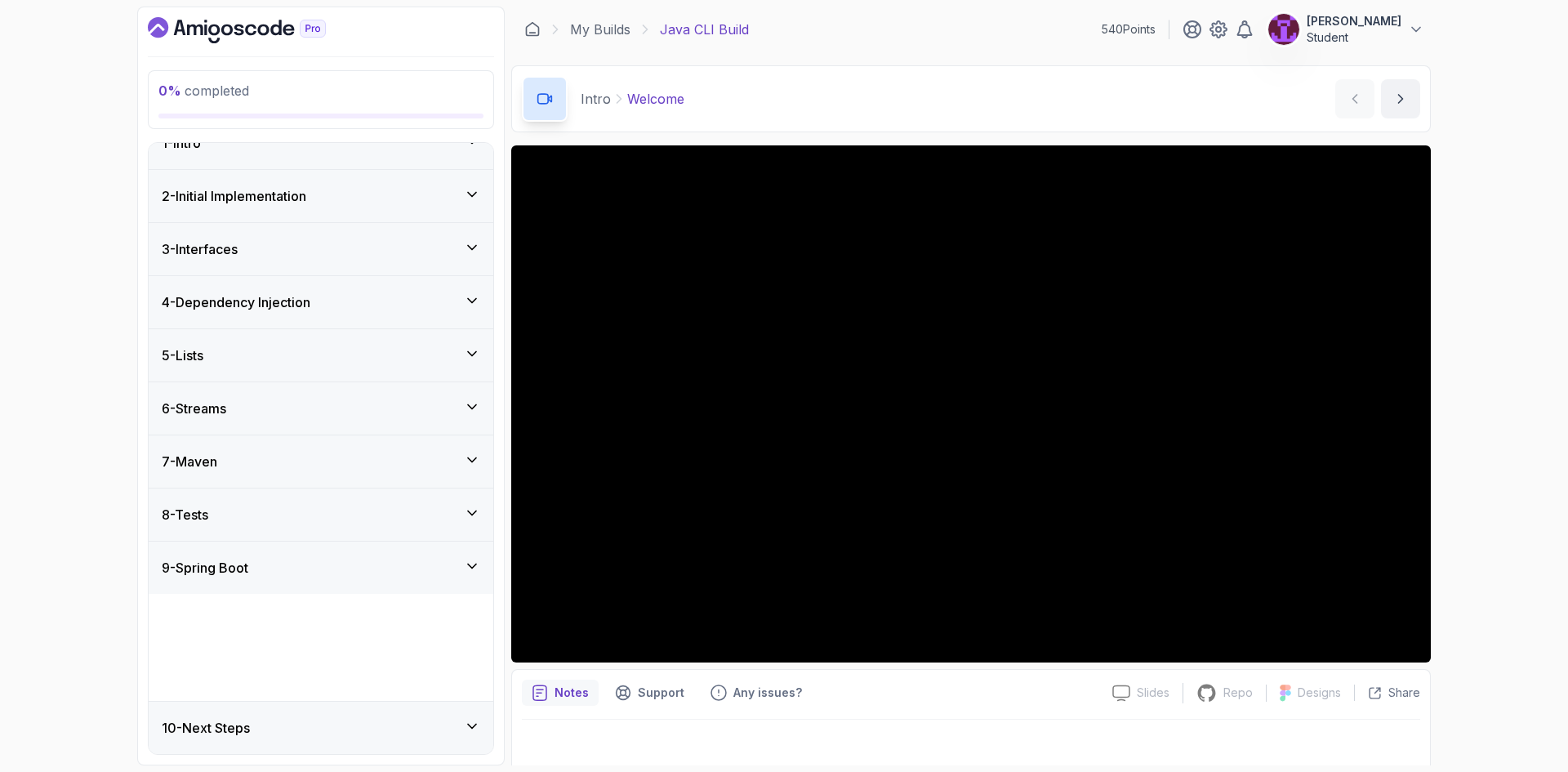
scroll to position [0, 0]
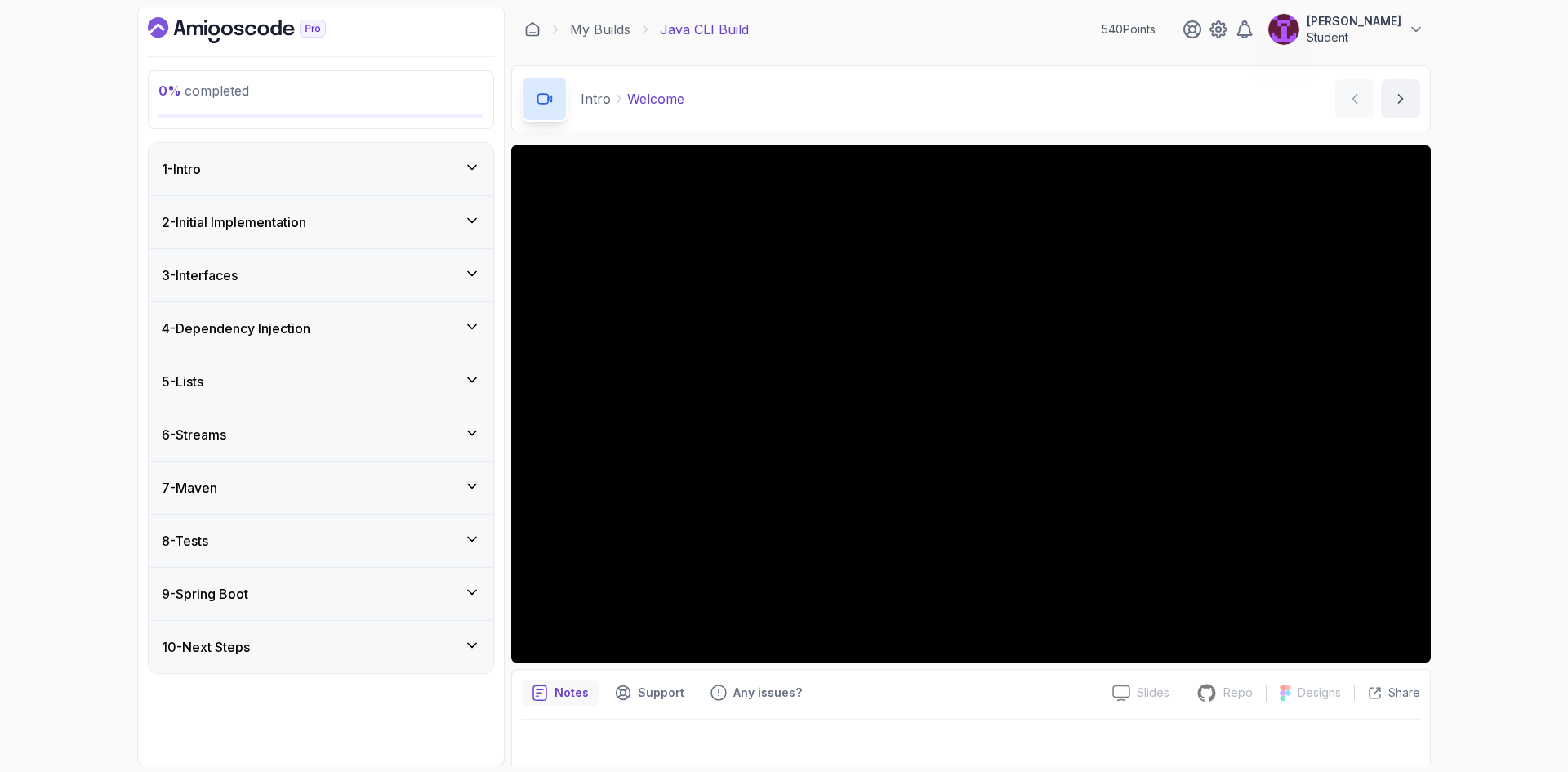
click at [321, 168] on div "1 - Intro" at bounding box center [321, 168] width 318 height 20
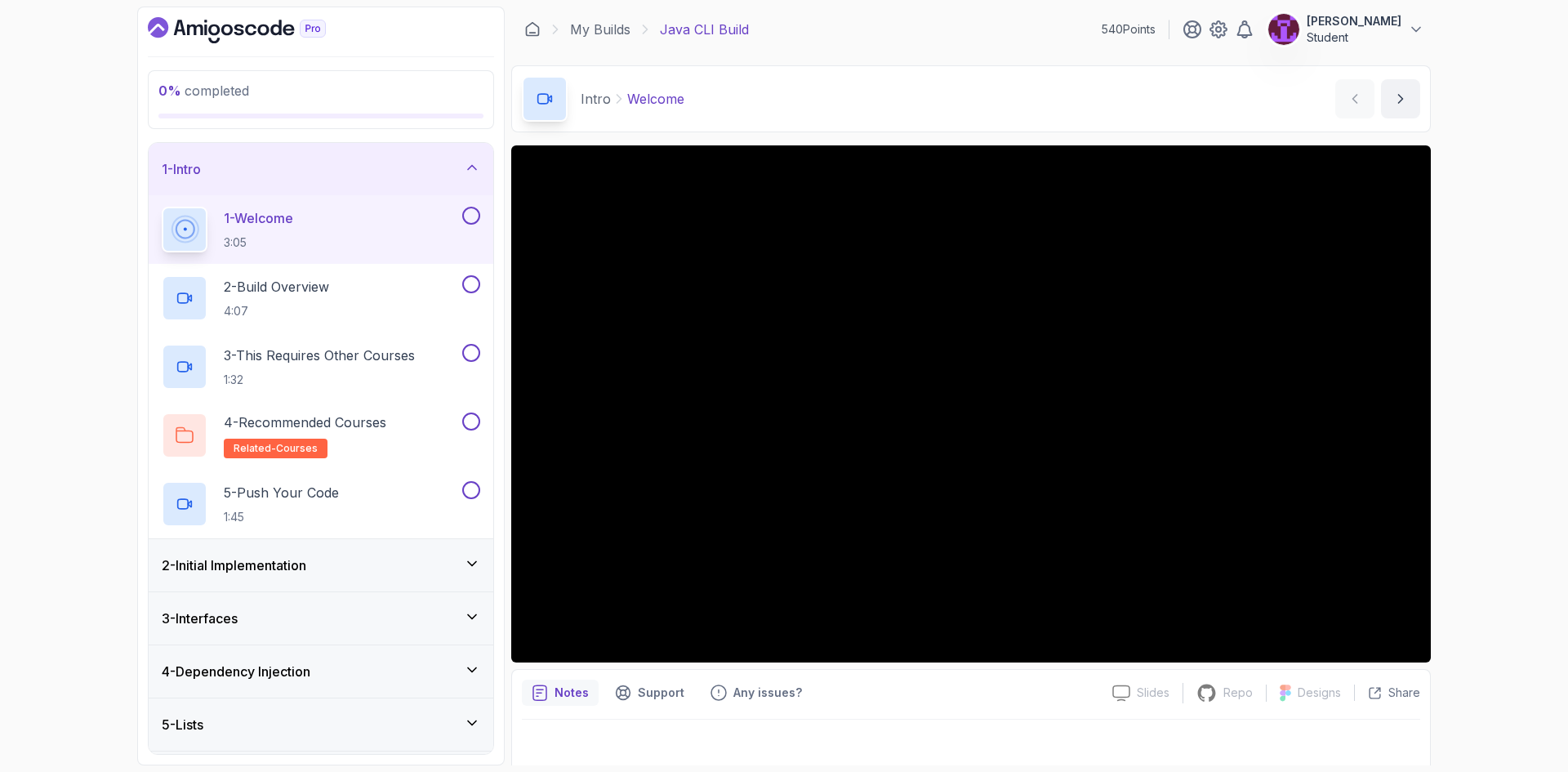
click at [473, 215] on button at bounding box center [470, 215] width 18 height 18
click at [399, 285] on div "2 - Build Overview 4:07" at bounding box center [310, 298] width 297 height 46
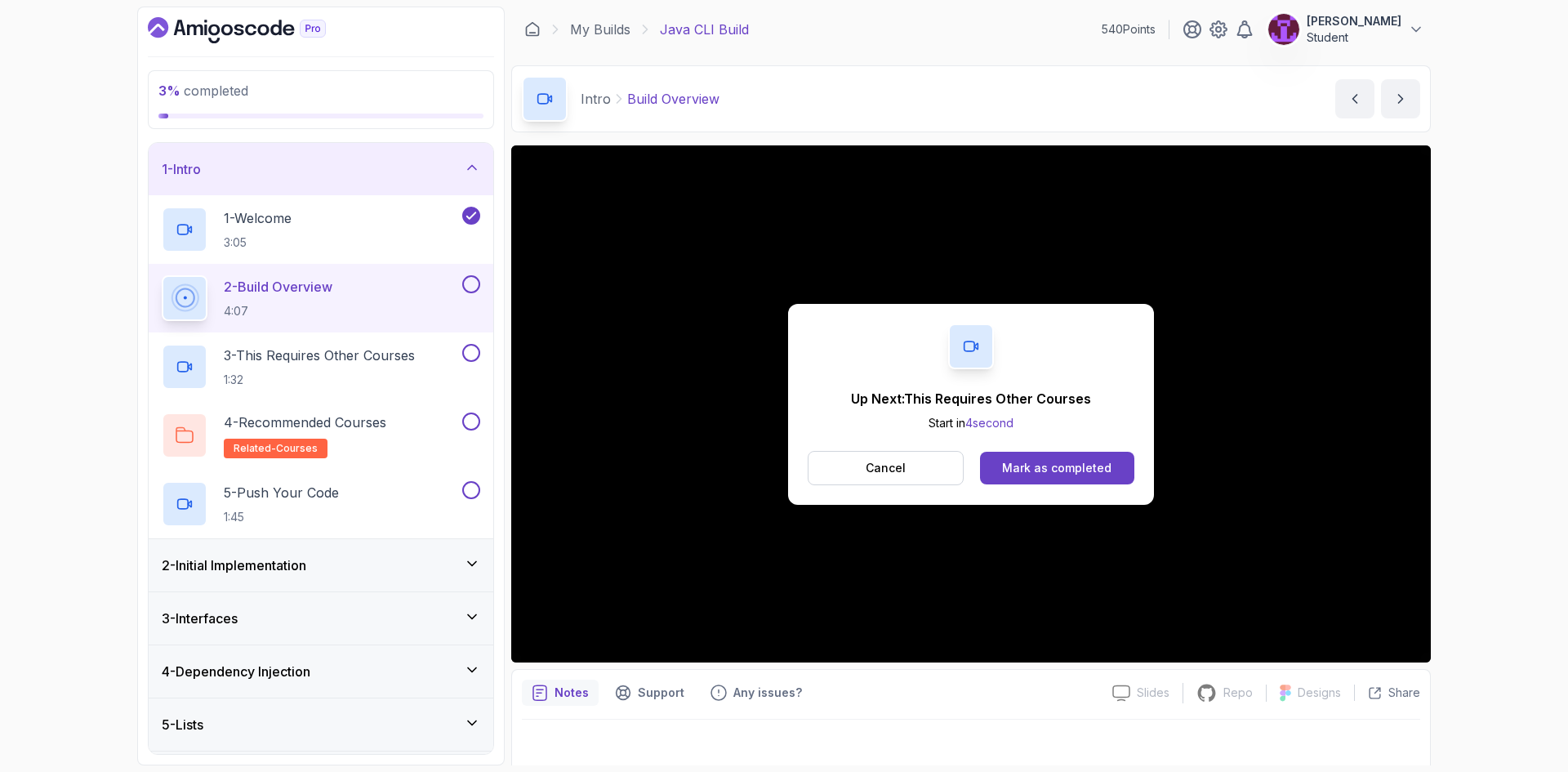
click at [476, 279] on button at bounding box center [470, 284] width 18 height 18
click at [470, 353] on button at bounding box center [470, 352] width 18 height 18
click at [474, 428] on button at bounding box center [470, 421] width 18 height 18
click at [469, 496] on button at bounding box center [470, 489] width 18 height 18
click at [428, 562] on div "2 - Initial Implementation" at bounding box center [321, 564] width 318 height 20
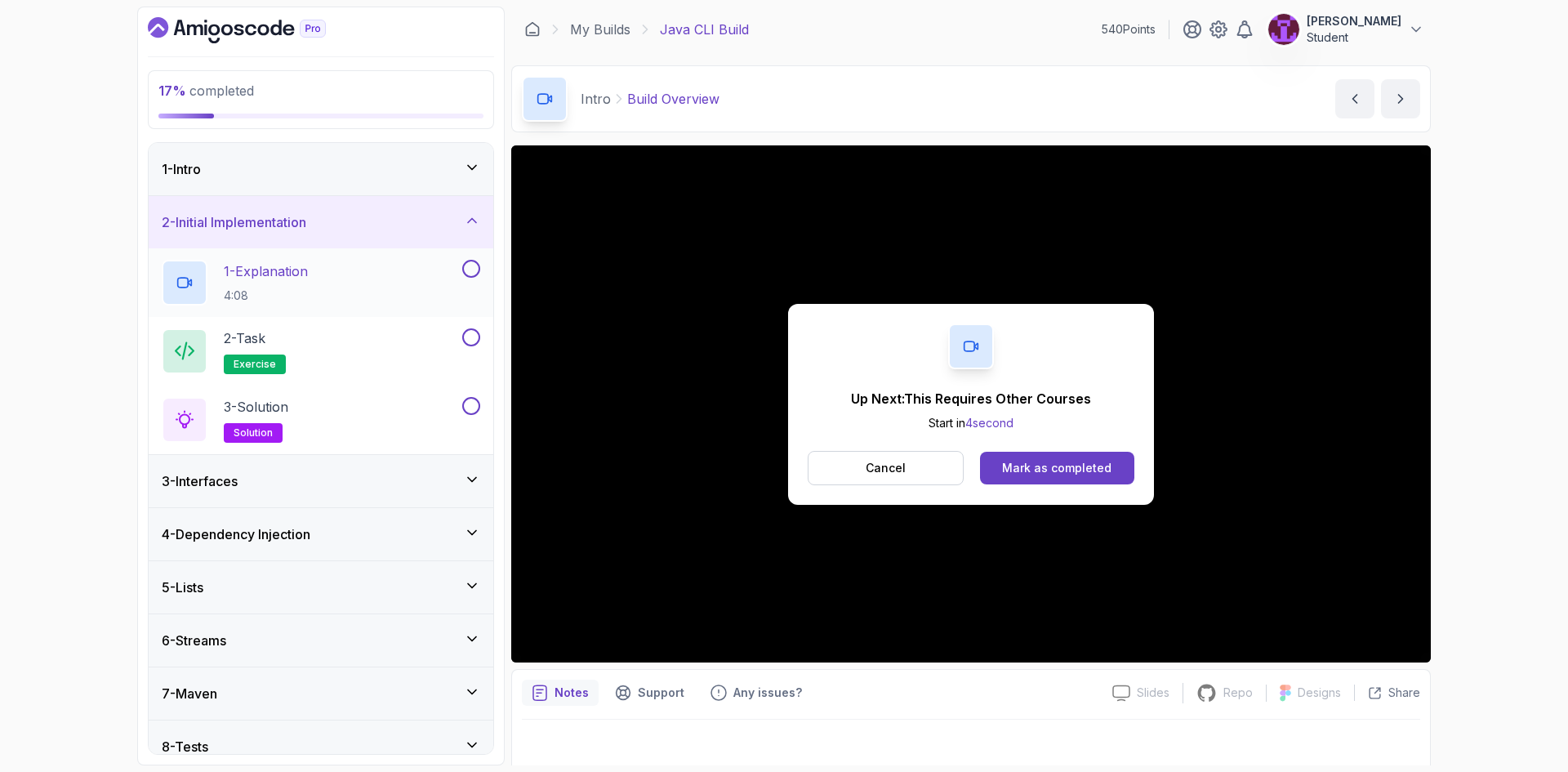
click at [337, 285] on div "1 - Explanation 4:08" at bounding box center [310, 283] width 297 height 46
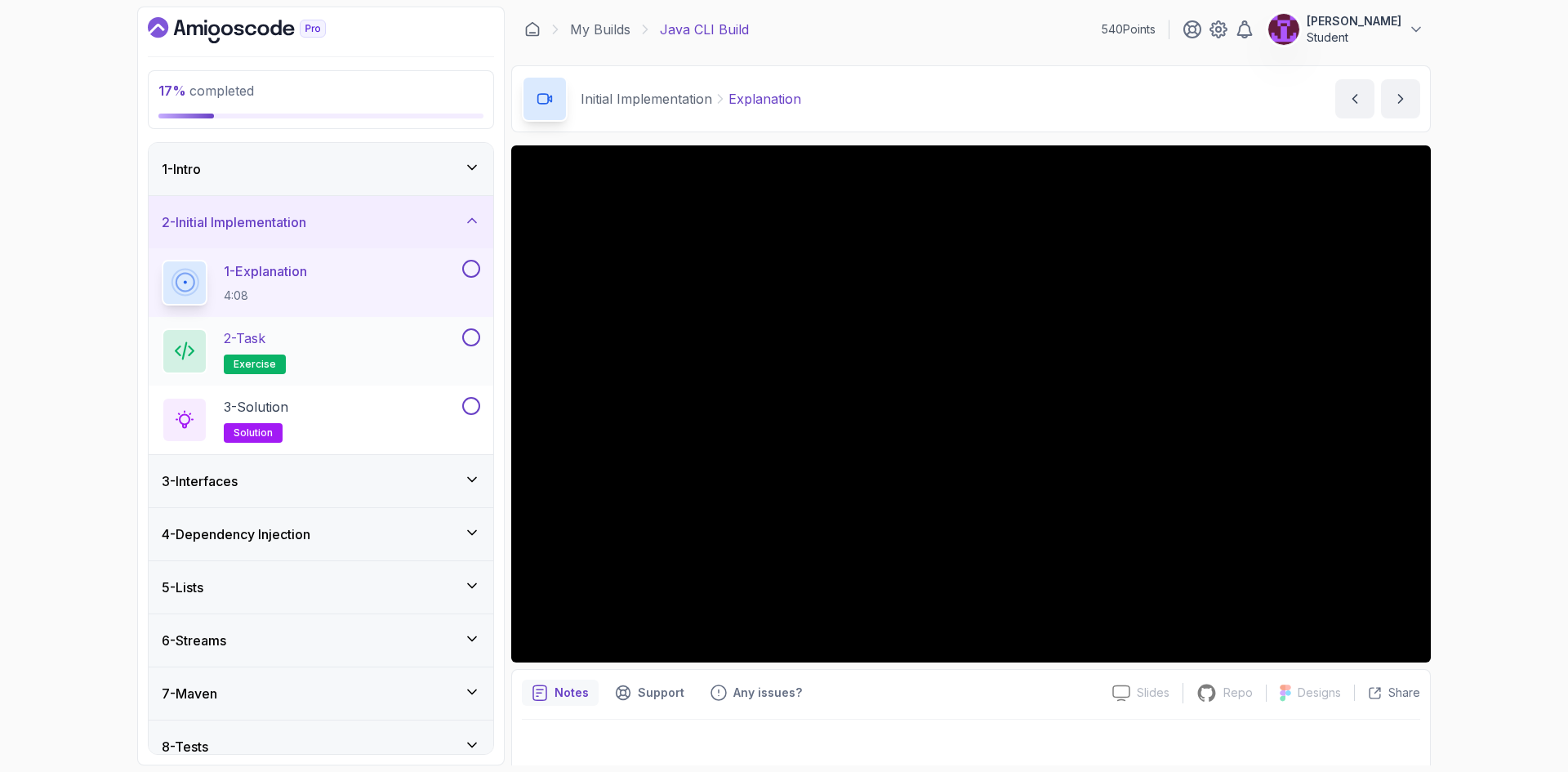
click at [342, 361] on div "2 - Task exercise" at bounding box center [310, 351] width 297 height 46
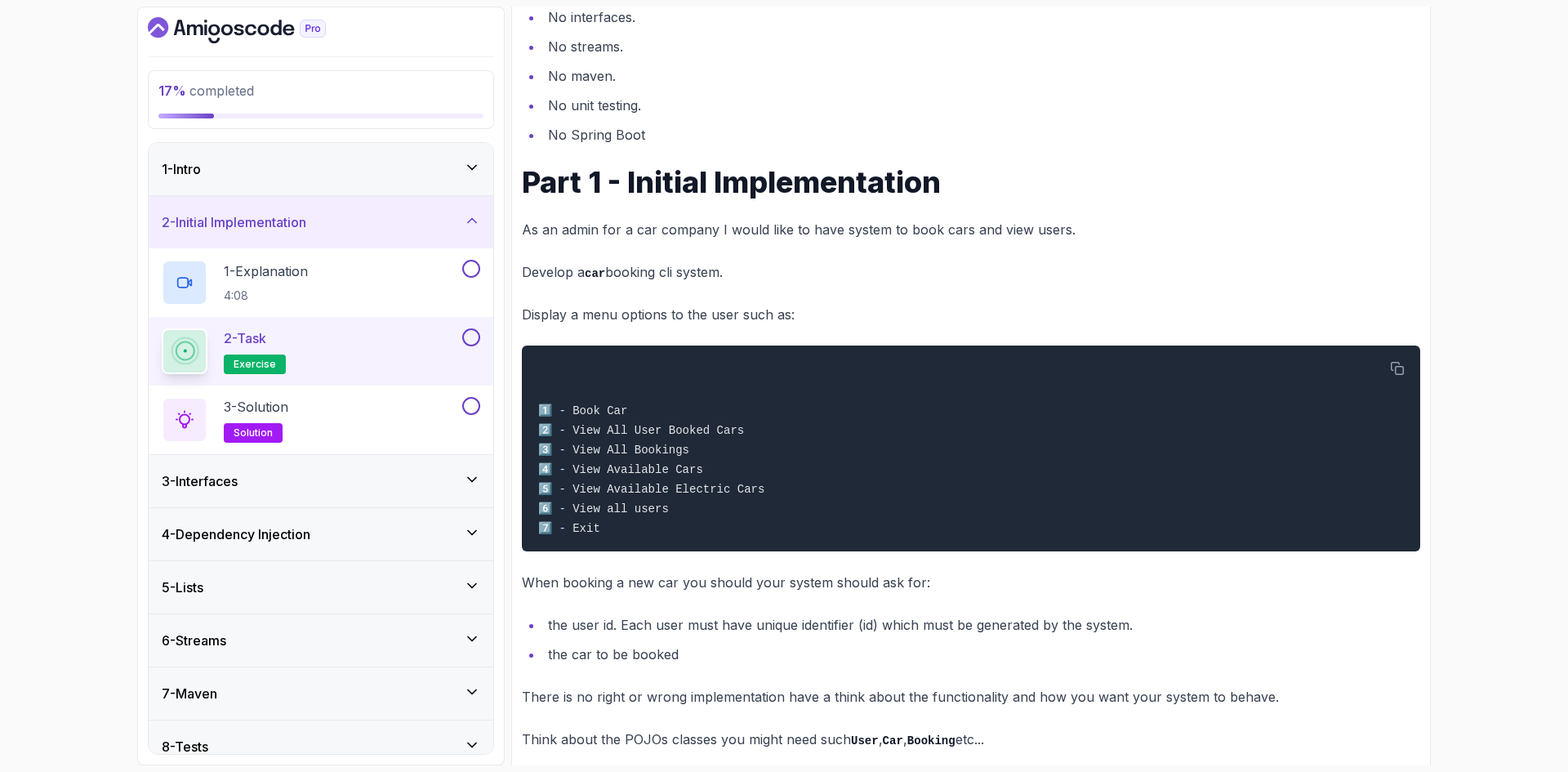
scroll to position [363, 0]
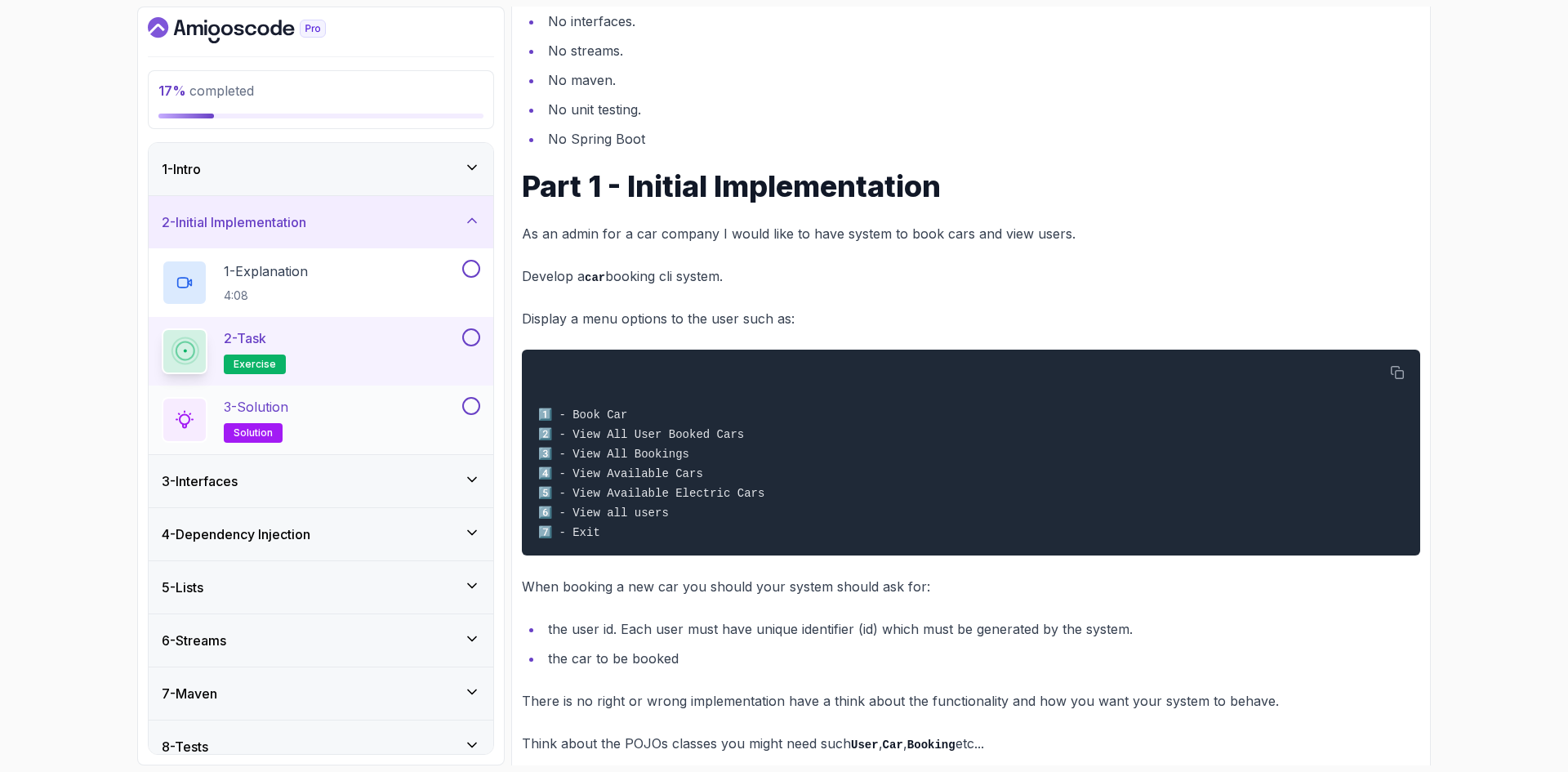
click at [307, 421] on div "3 - Solution solution" at bounding box center [310, 420] width 297 height 46
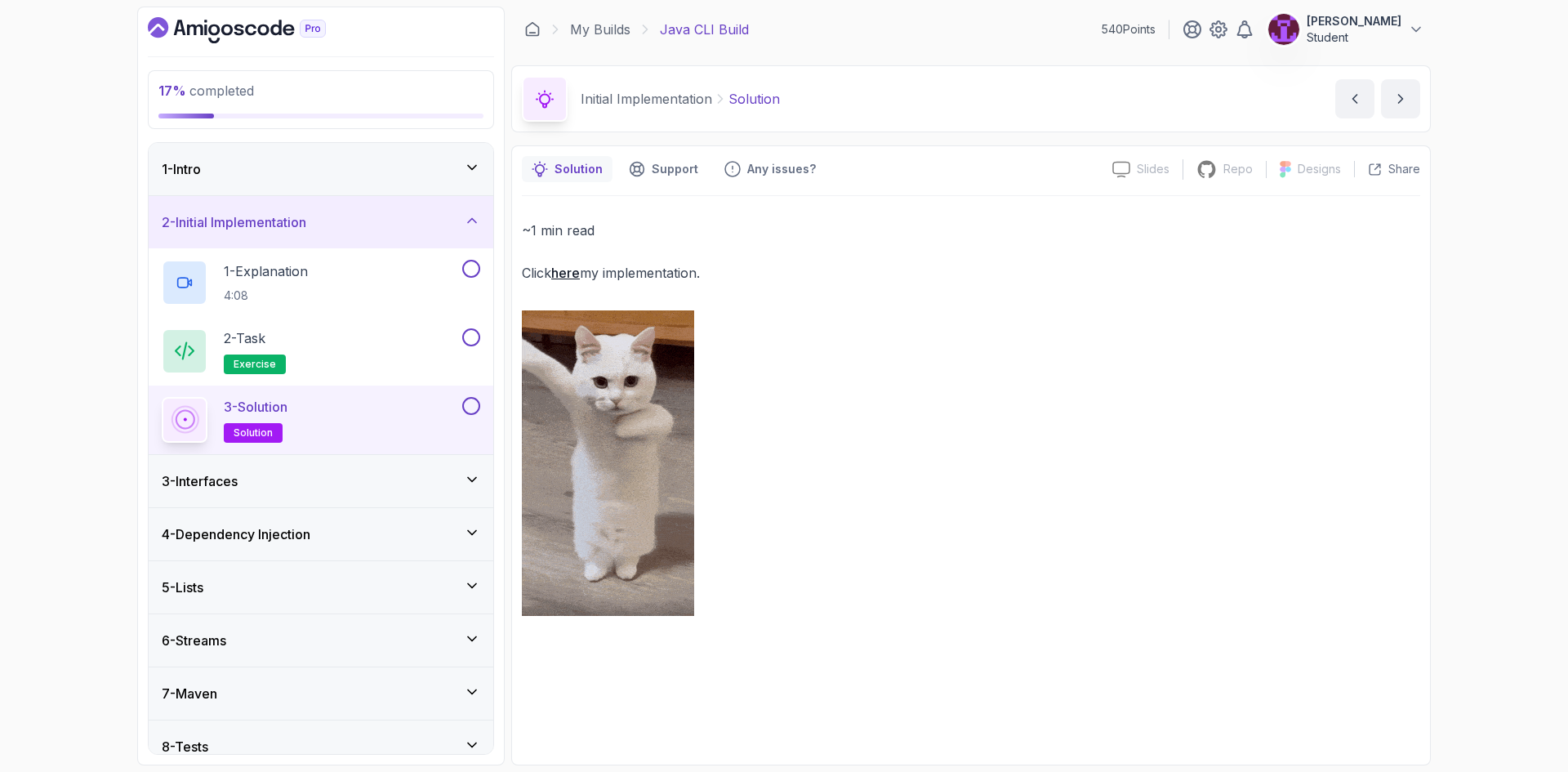
click at [570, 274] on link "here" at bounding box center [566, 272] width 29 height 16
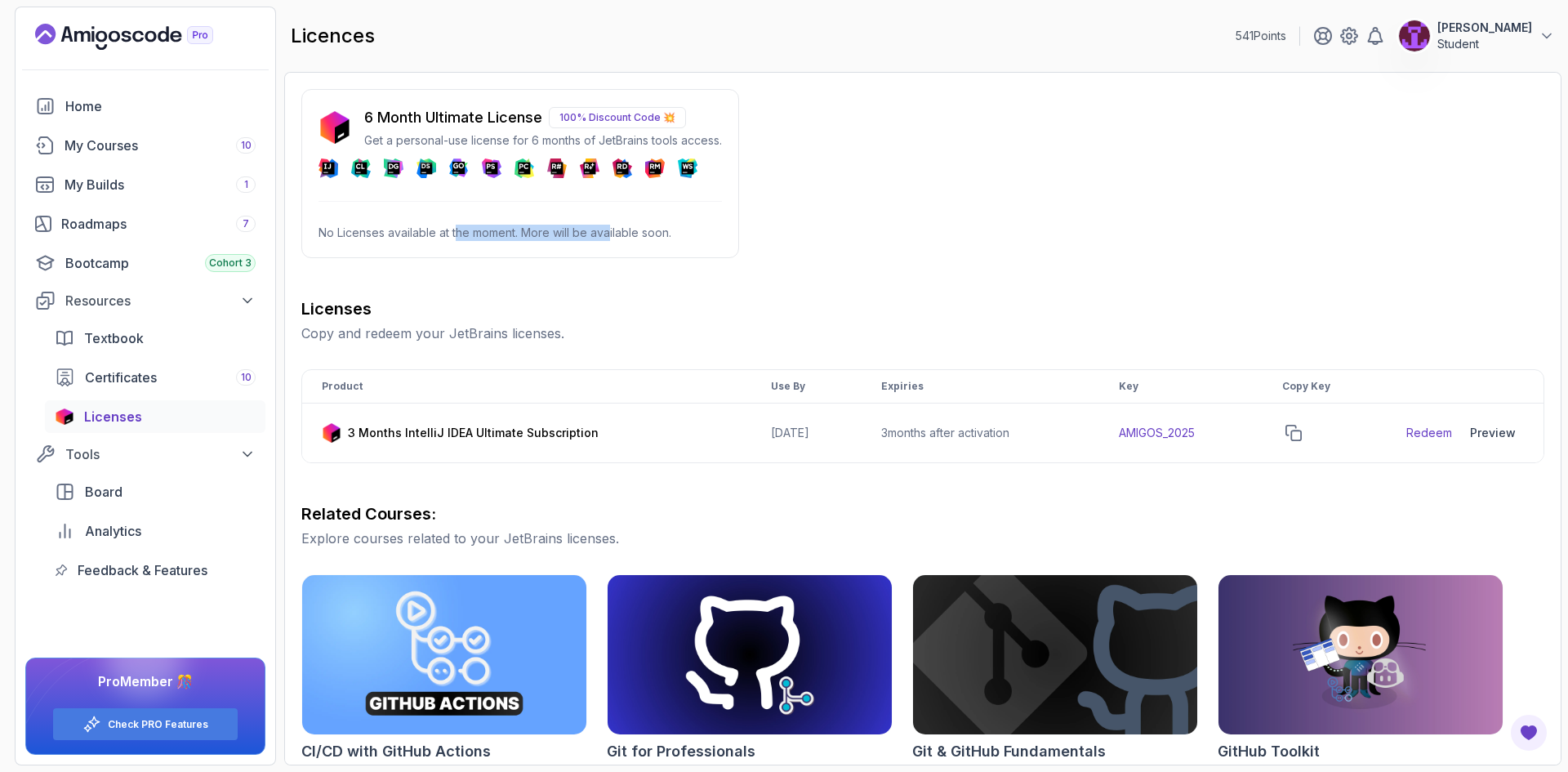
drag, startPoint x: 459, startPoint y: 232, endPoint x: 611, endPoint y: 241, distance: 152.3
click at [611, 241] on div "6 Month Ultimate License 100% Discount Code 💥 Get a personal-use license for 6 …" at bounding box center [520, 173] width 438 height 169
click at [663, 234] on p "No Licenses available at the moment. More will be available soon." at bounding box center [520, 232] width 404 height 16
click at [566, 414] on td "3 Months IntelliJ IDEA Ultimate Subscription" at bounding box center [526, 433] width 449 height 60
click at [1438, 434] on link "Redeem" at bounding box center [1429, 432] width 46 height 16
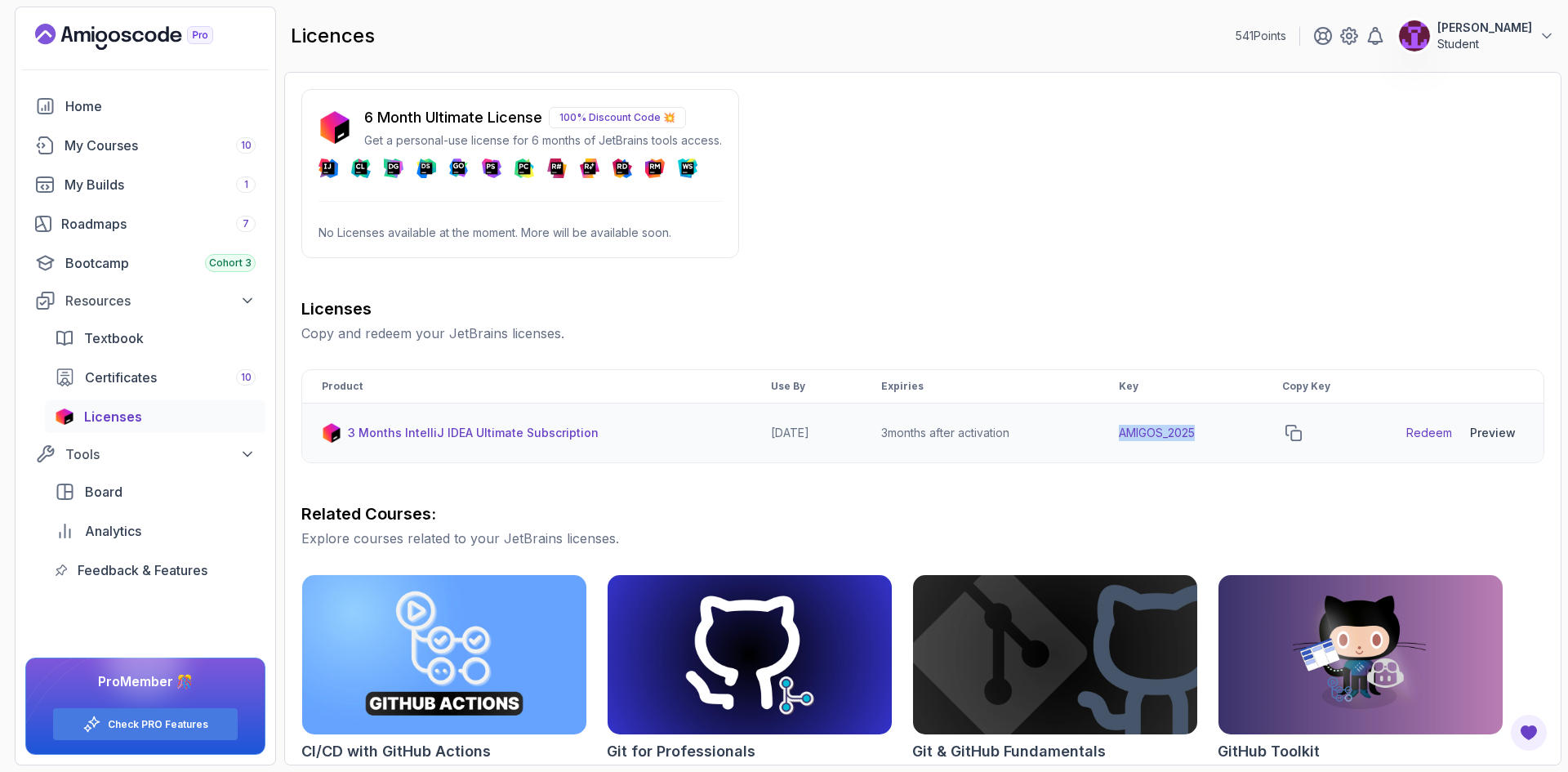
drag, startPoint x: 1112, startPoint y: 430, endPoint x: 1208, endPoint y: 435, distance: 96.1
click at [1208, 435] on td "AMIGOS_2025" at bounding box center [1181, 433] width 164 height 60
copy td "AMIGOS_2025"
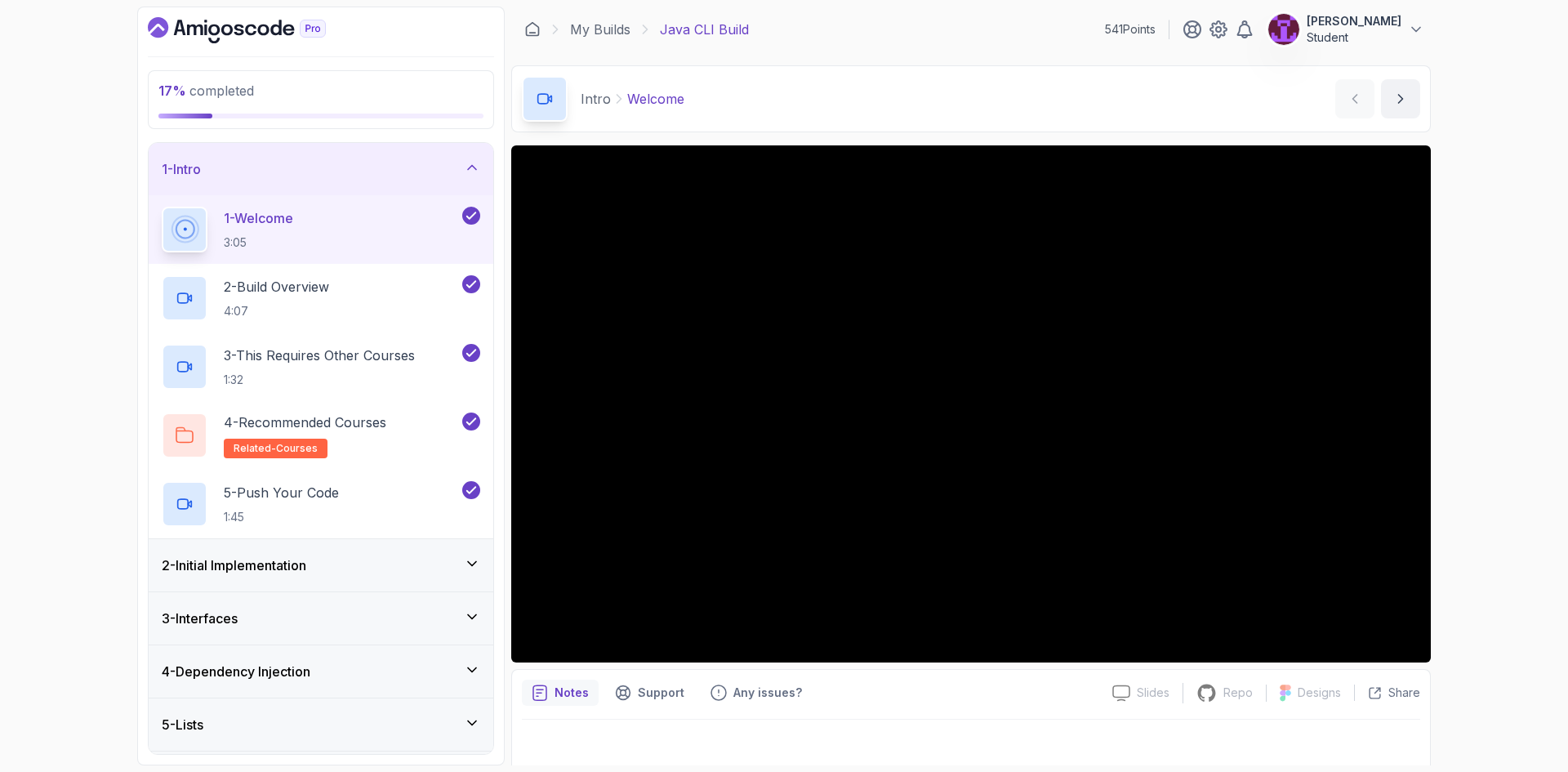
click at [326, 546] on div "2 - Initial Implementation" at bounding box center [321, 564] width 345 height 52
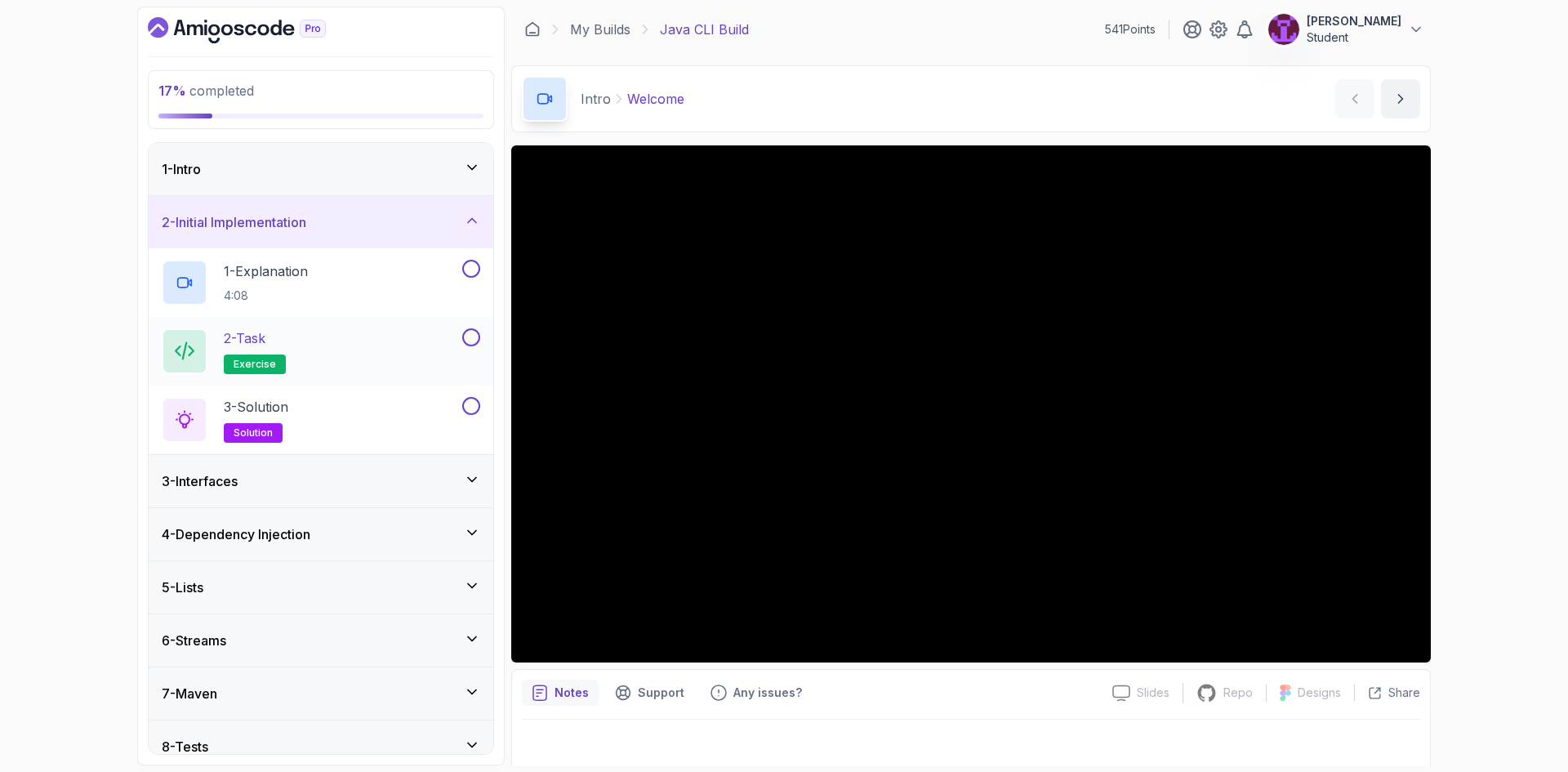
click at [388, 353] on div "2 - Task exercise" at bounding box center [310, 351] width 297 height 46
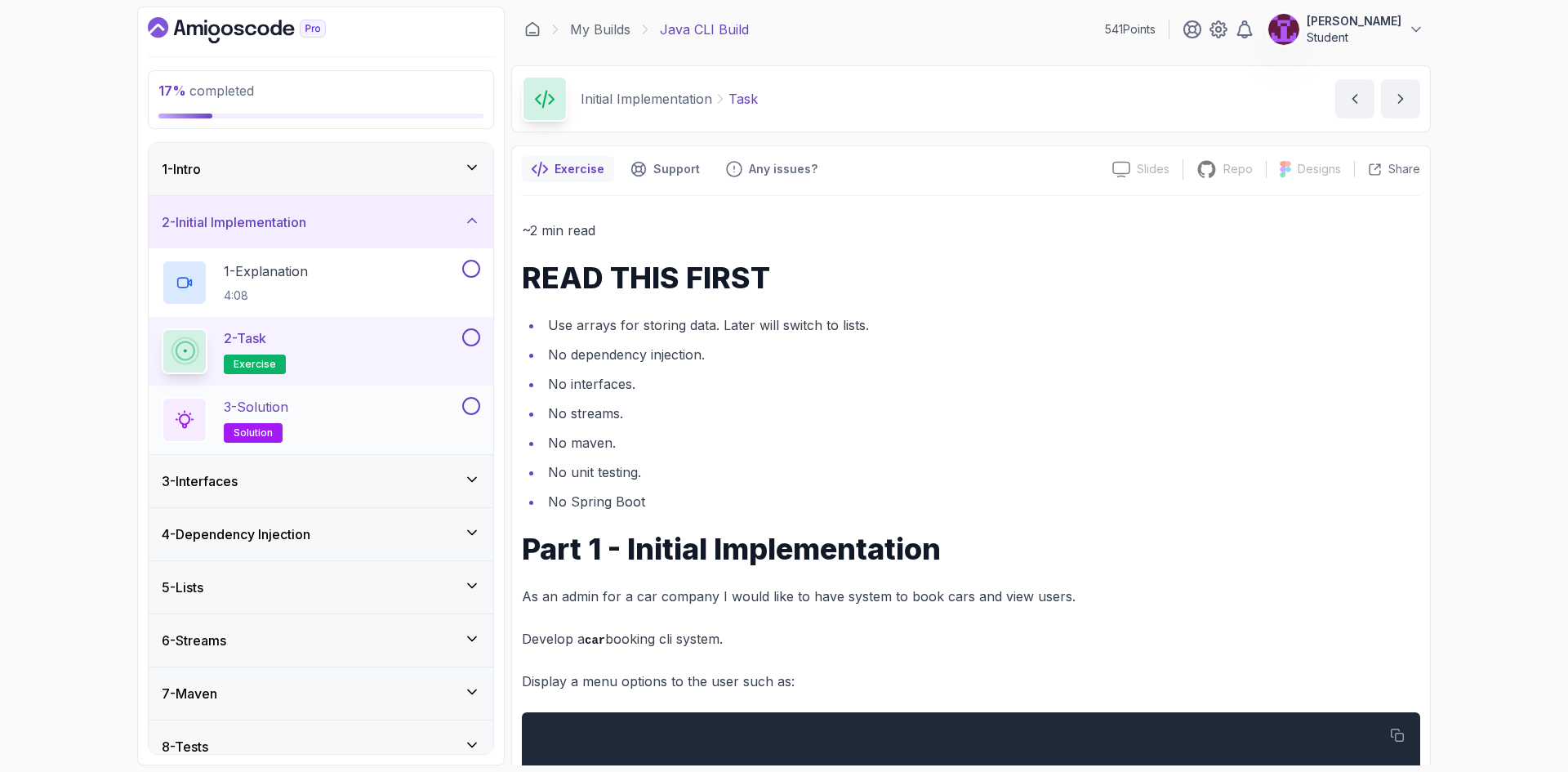
click at [367, 405] on div "3 - Solution solution" at bounding box center [310, 420] width 297 height 46
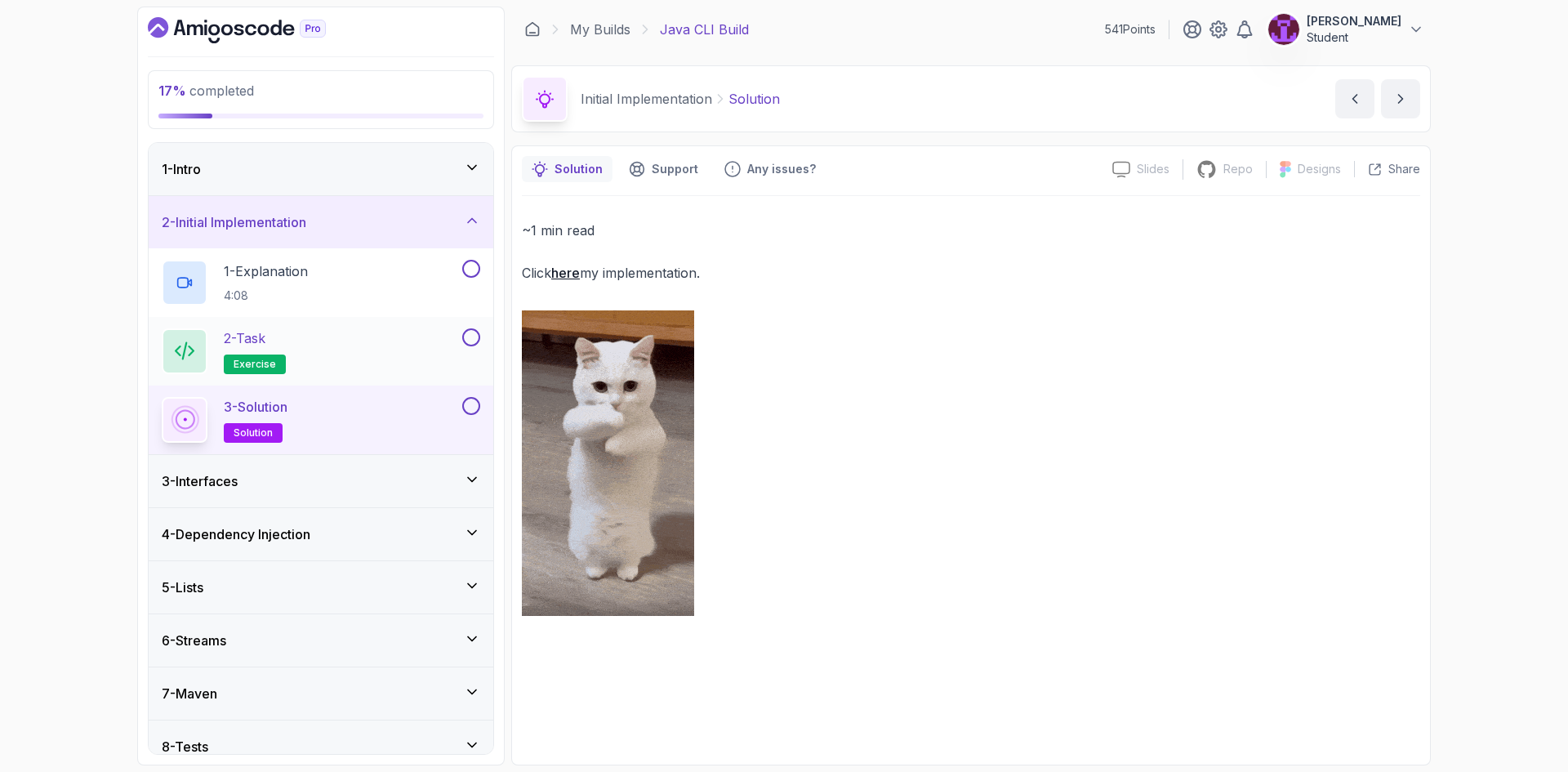
click at [342, 359] on div "2 - Task exercise" at bounding box center [310, 351] width 297 height 46
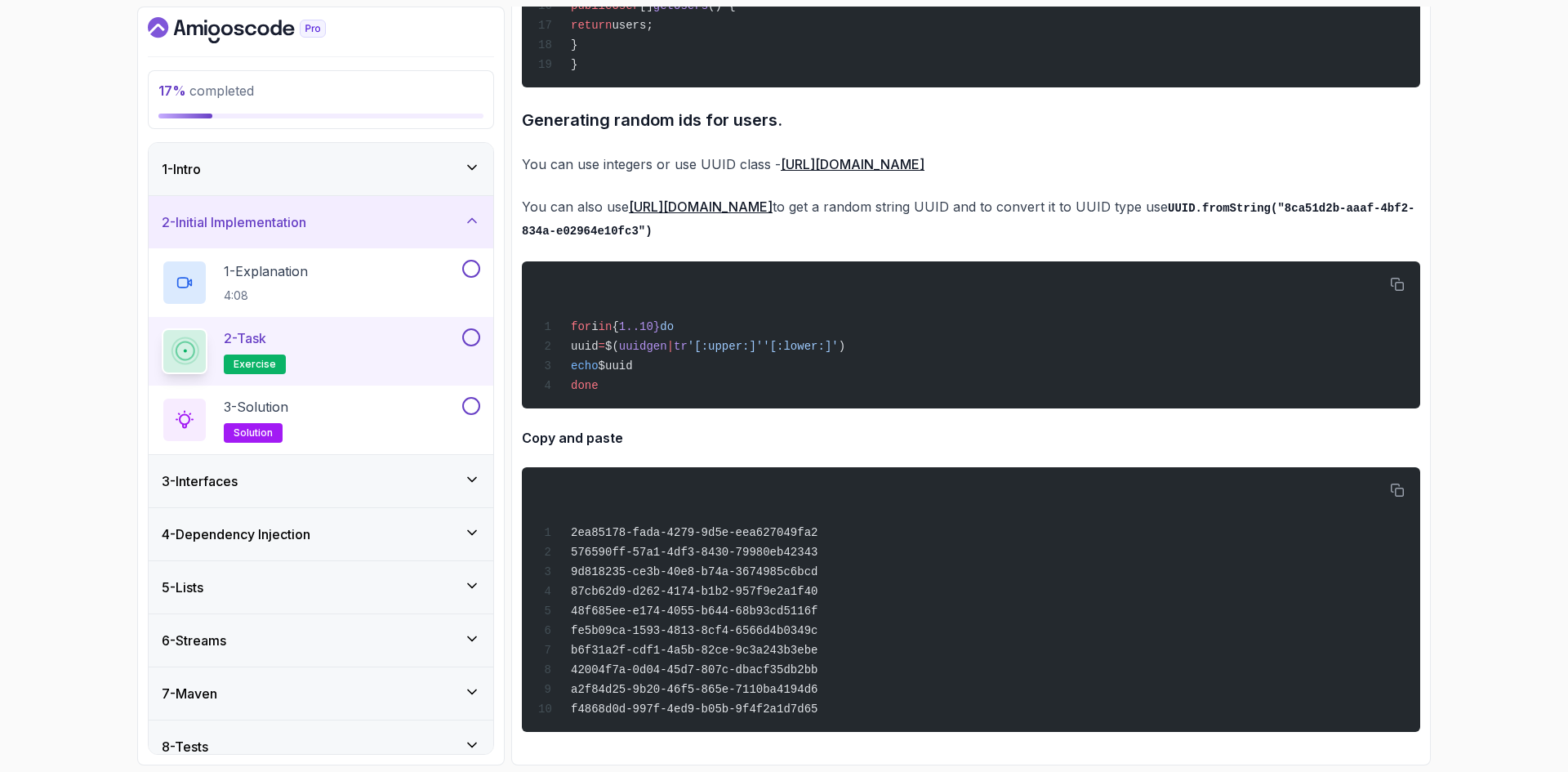
scroll to position [1751, 0]
click at [418, 224] on div "2 - Initial Implementation" at bounding box center [321, 222] width 318 height 20
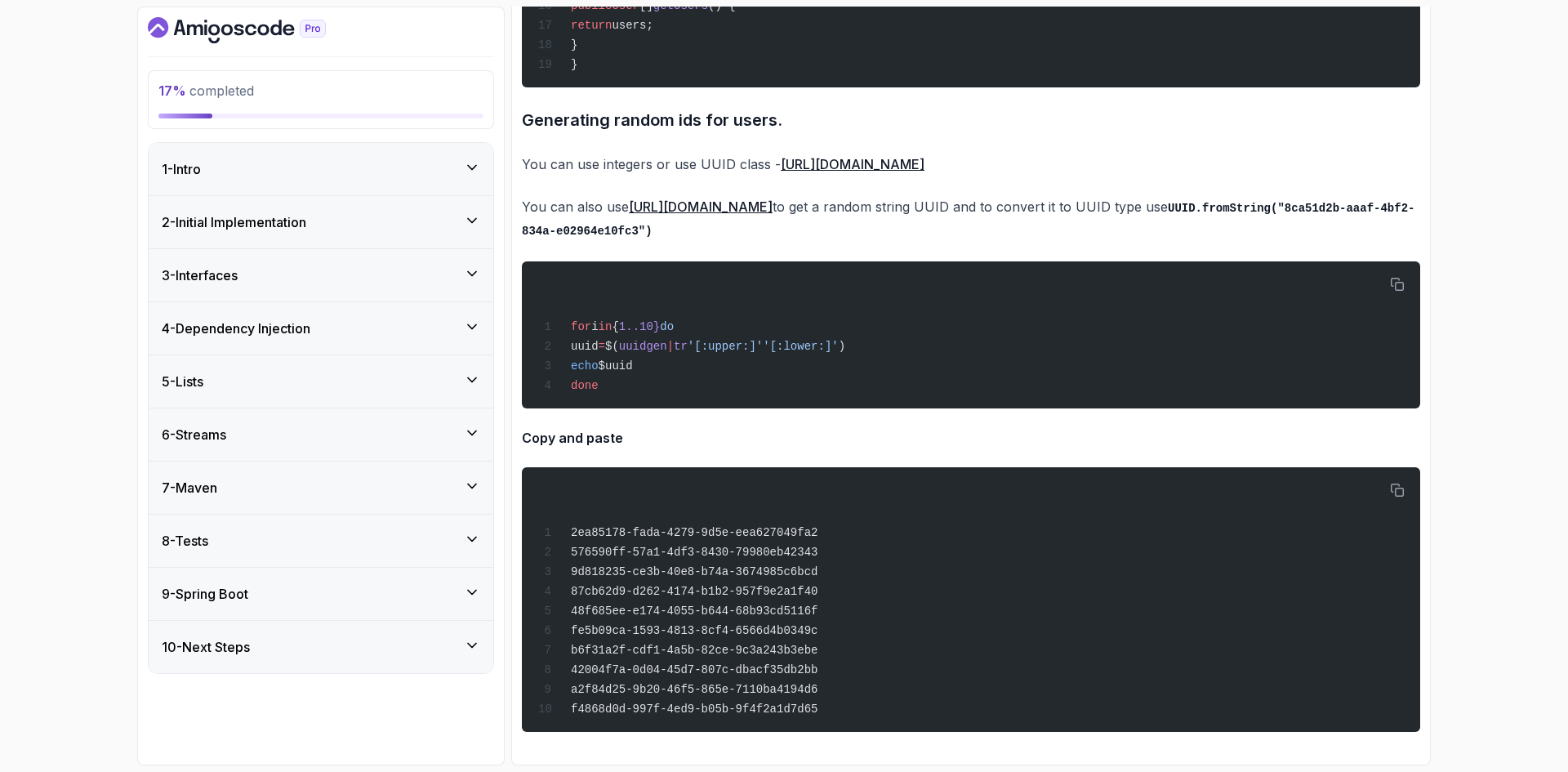
click at [418, 224] on div "2 - Initial Implementation" at bounding box center [321, 222] width 318 height 20
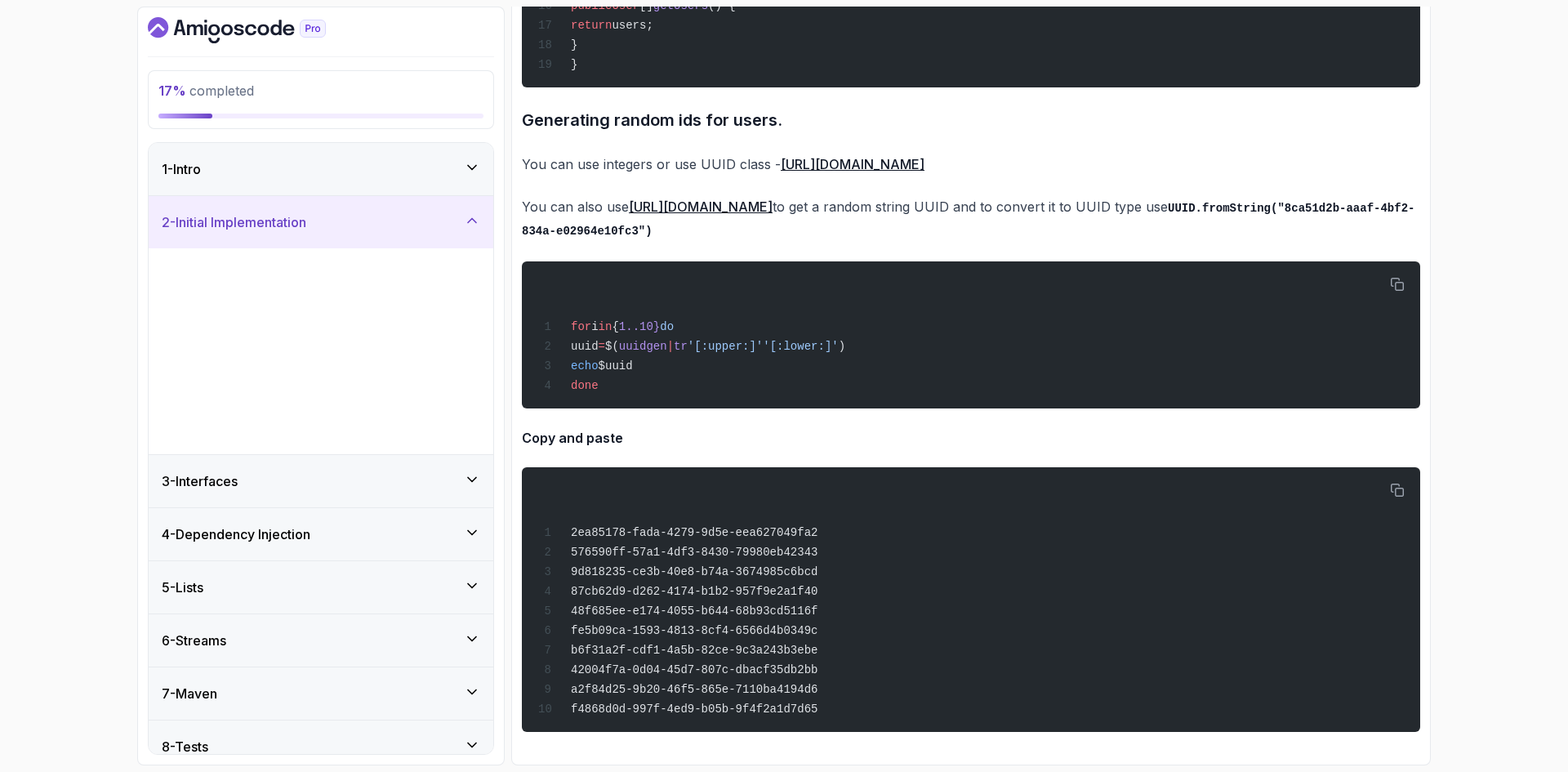
click at [472, 260] on button at bounding box center [470, 268] width 18 height 18
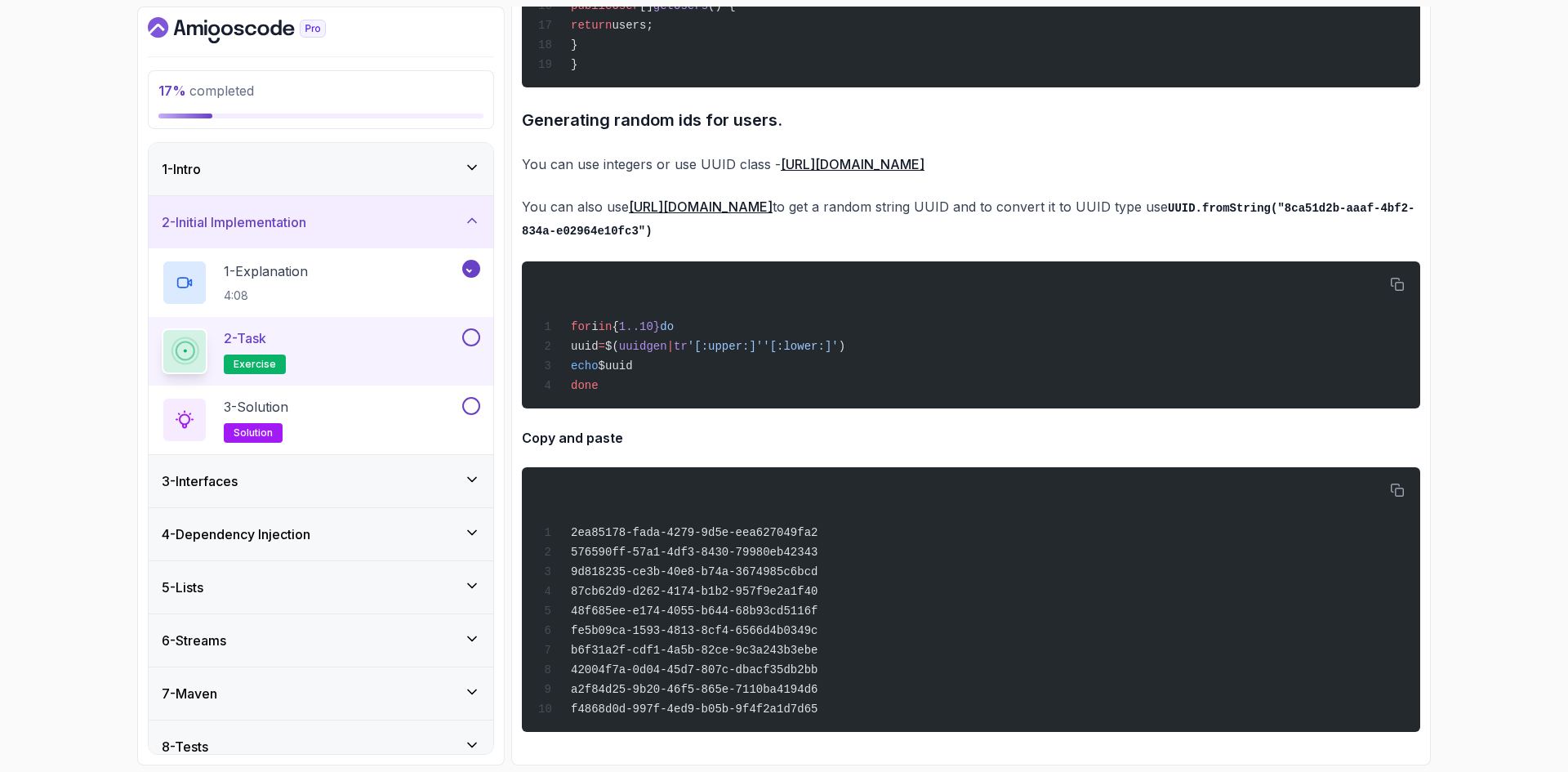
click at [466, 336] on button at bounding box center [470, 337] width 18 height 18
click at [473, 405] on button at bounding box center [470, 406] width 18 height 18
click at [473, 463] on div "3 - Interfaces" at bounding box center [321, 481] width 345 height 52
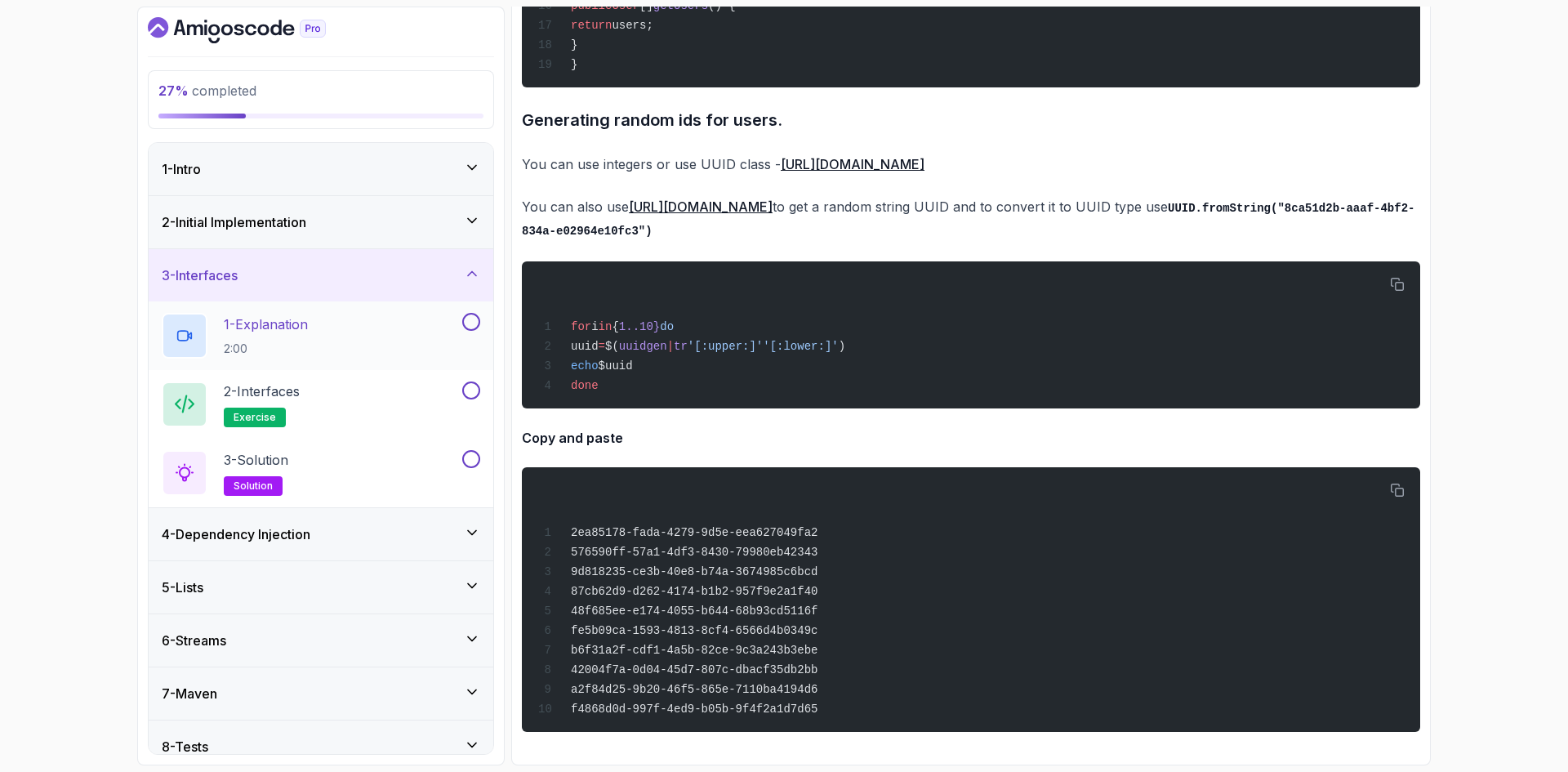
click at [473, 322] on button at bounding box center [470, 321] width 18 height 18
click at [412, 389] on div "2 - Interfaces exercise" at bounding box center [310, 405] width 297 height 46
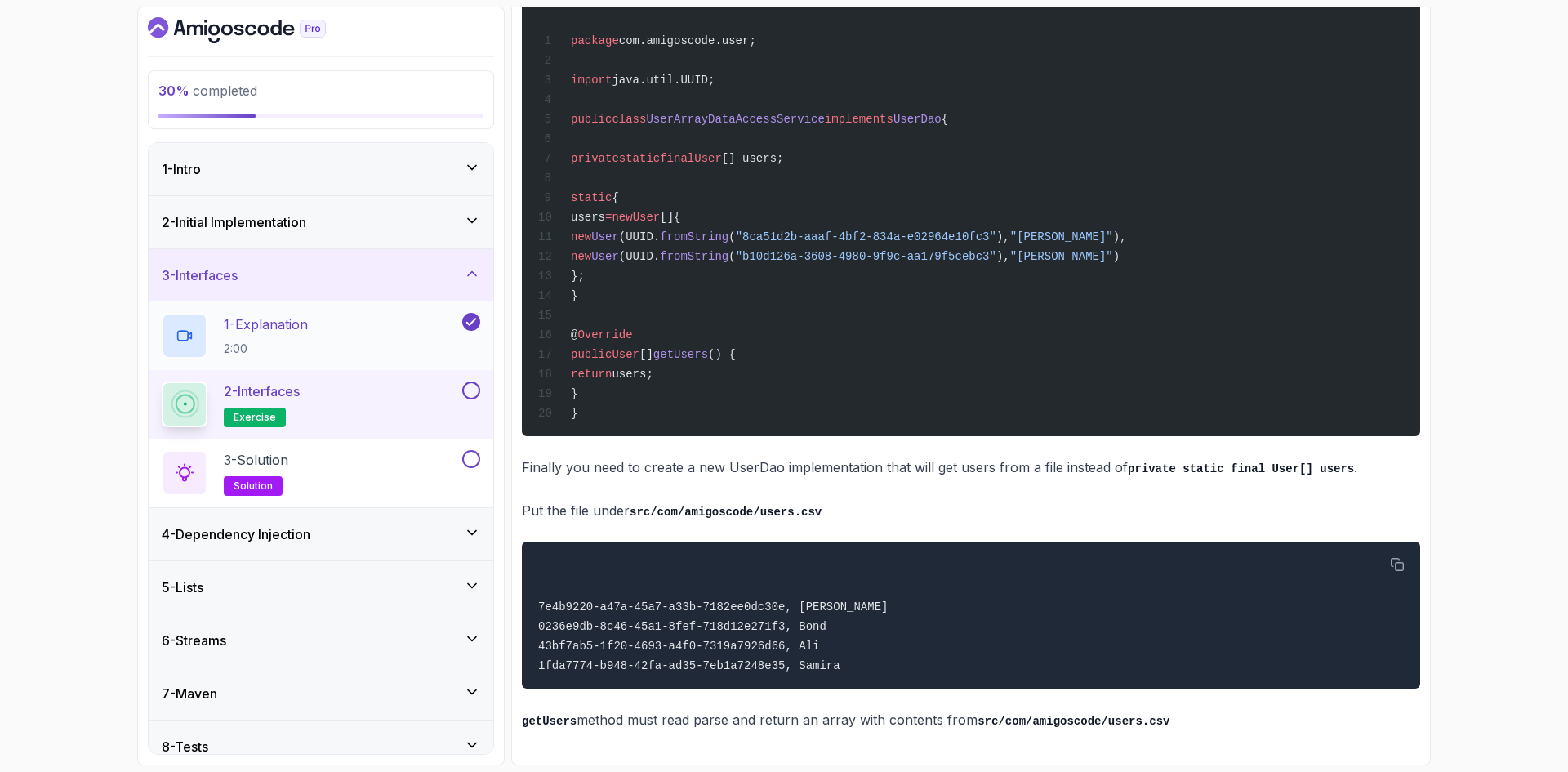
click at [405, 335] on div "1 - Explanation 2:00" at bounding box center [310, 335] width 297 height 46
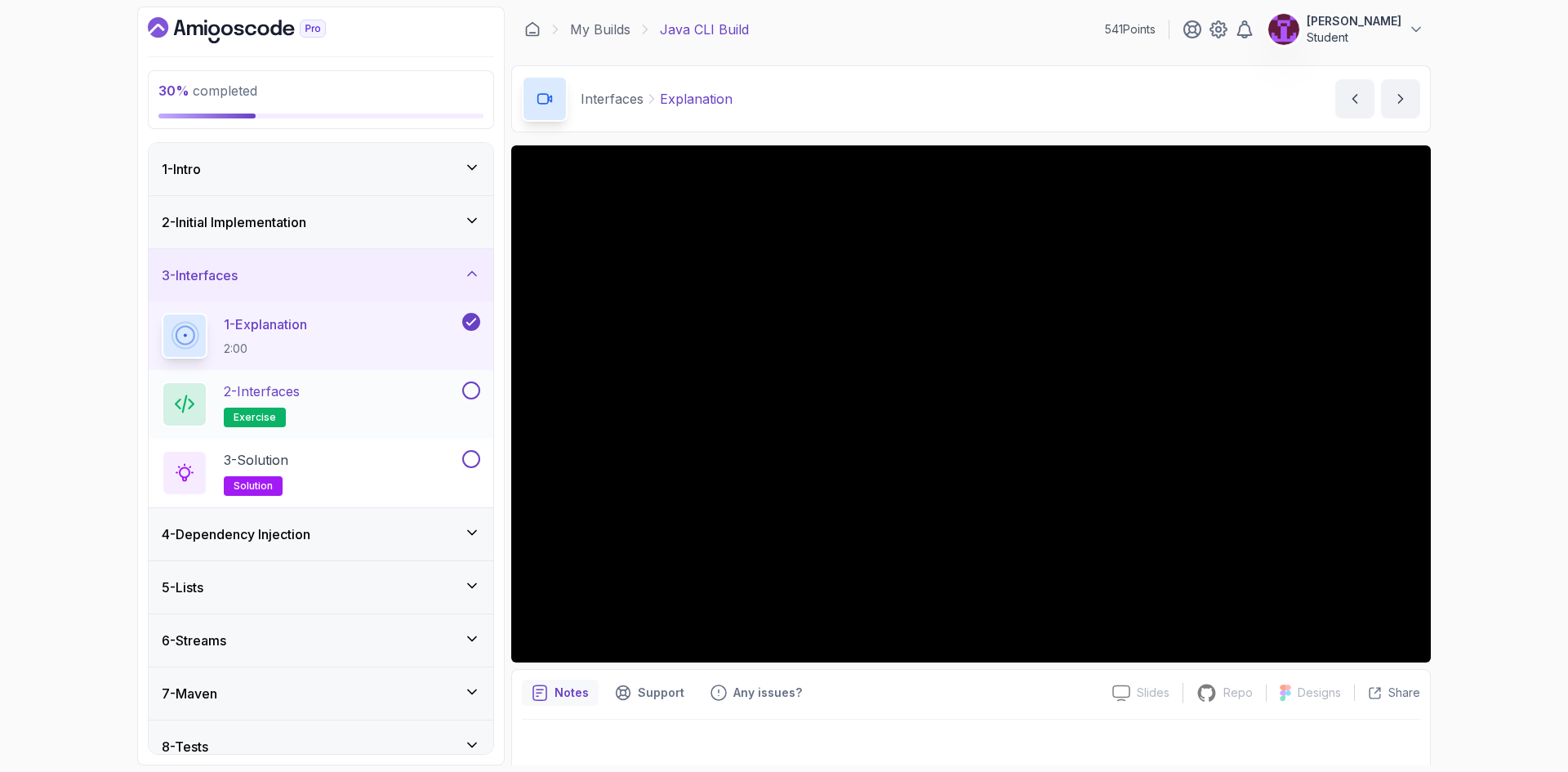
click at [332, 402] on div "2 - Interfaces exercise" at bounding box center [310, 405] width 297 height 46
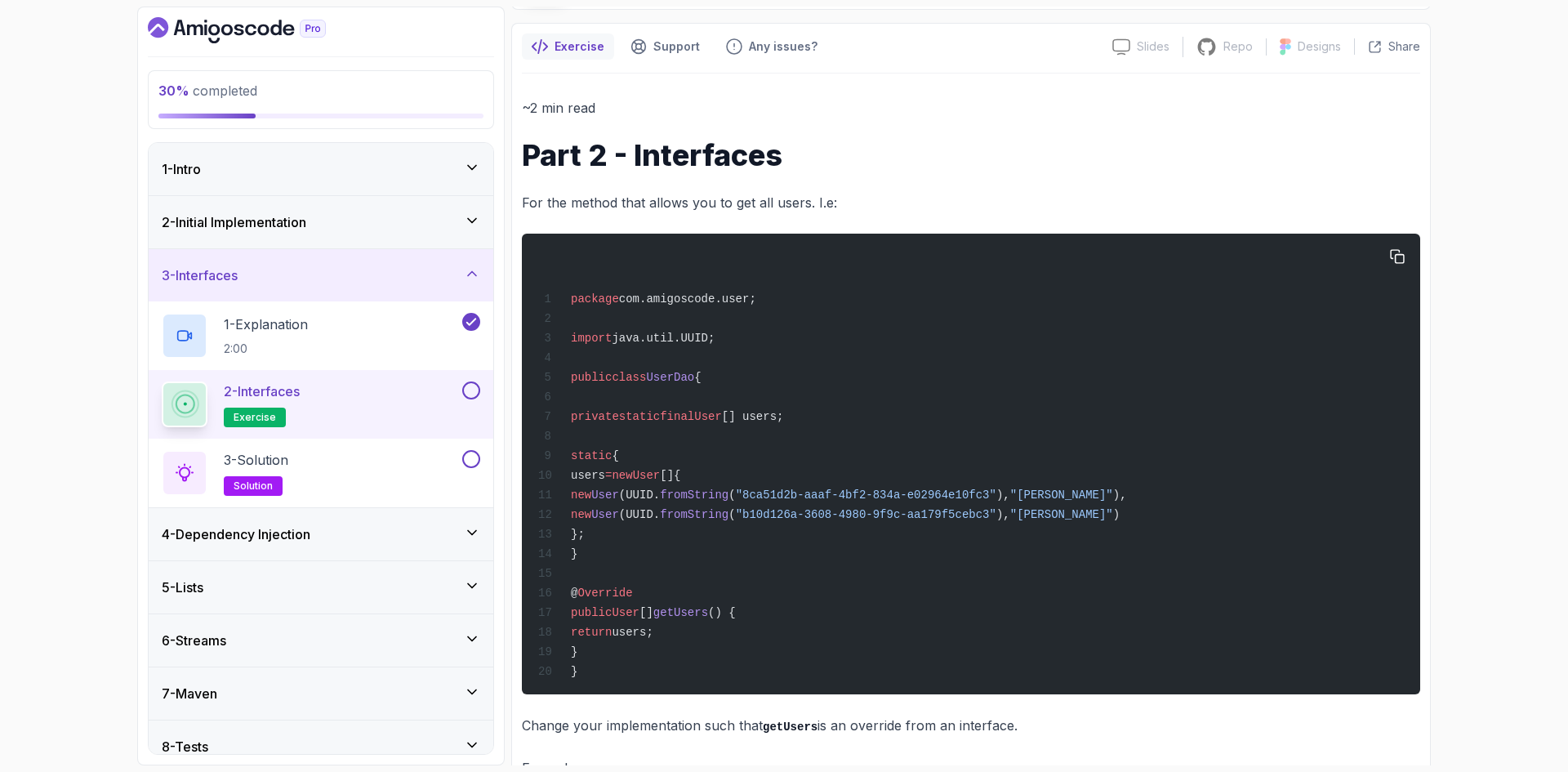
scroll to position [245, 0]
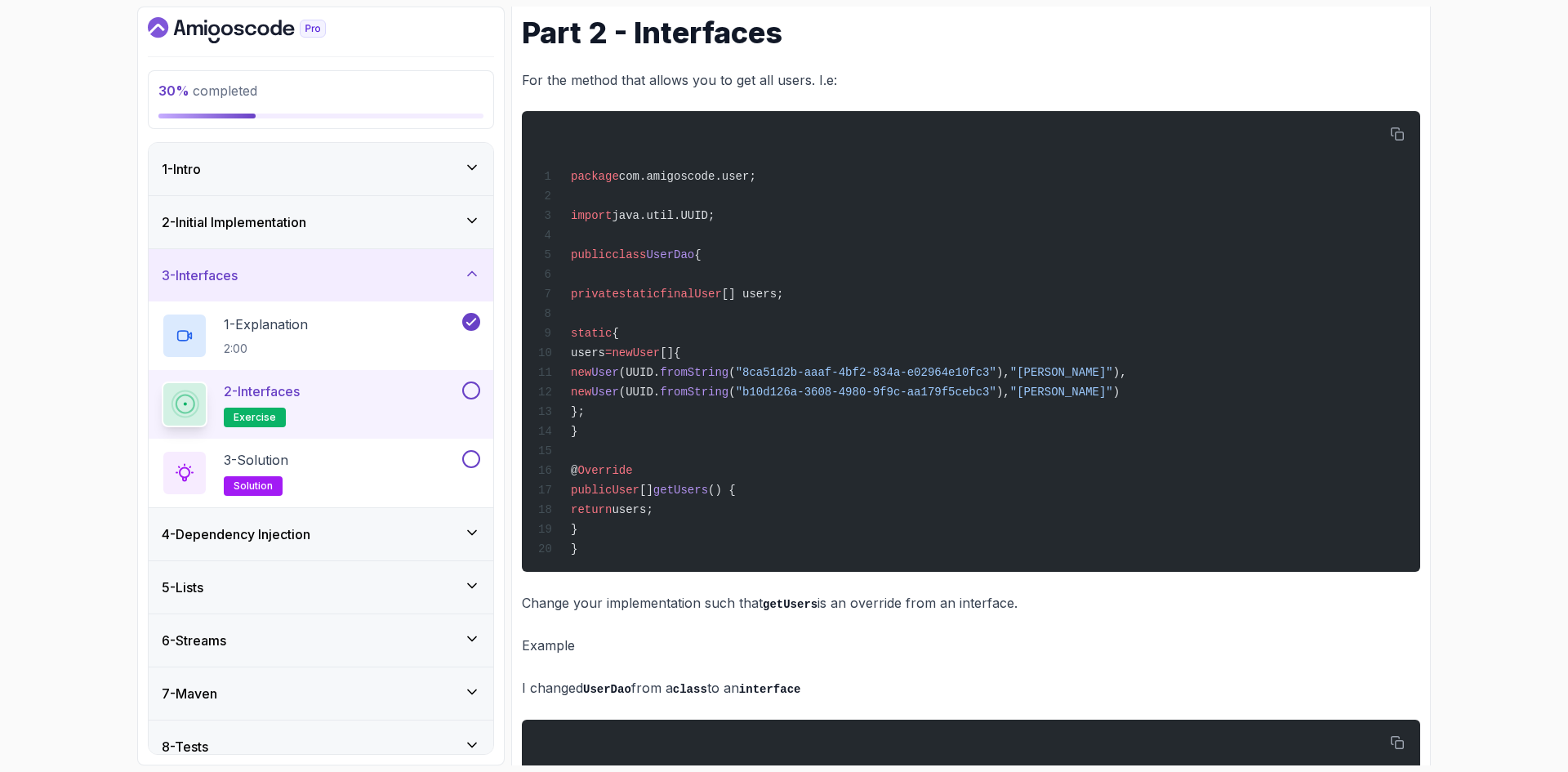
click at [476, 388] on button at bounding box center [470, 390] width 18 height 18
click at [467, 454] on button at bounding box center [470, 459] width 18 height 18
click at [384, 522] on div "4 - Dependency Injection" at bounding box center [321, 533] width 345 height 52
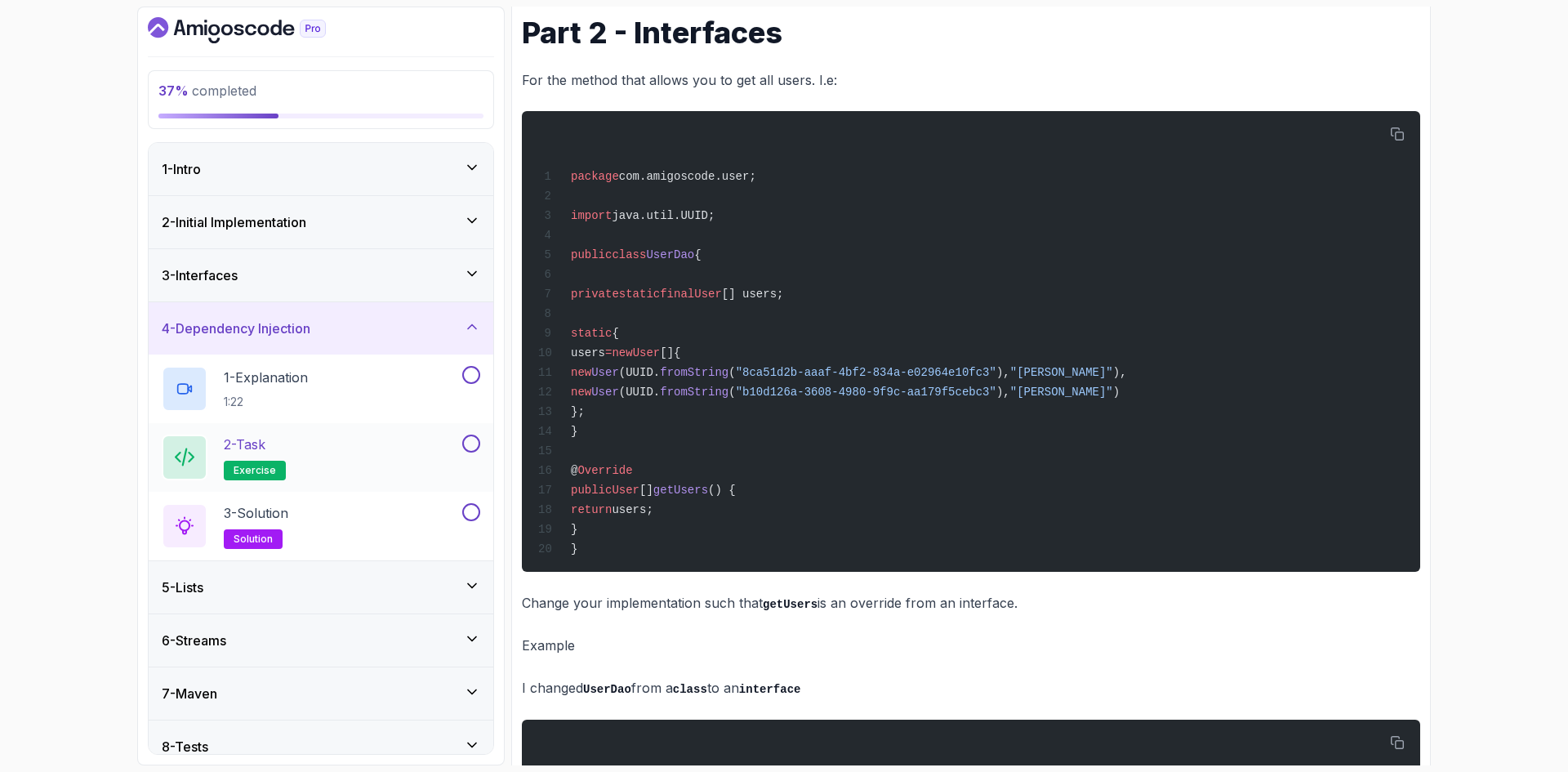
click at [433, 441] on div "2 - Task exercise" at bounding box center [310, 457] width 297 height 46
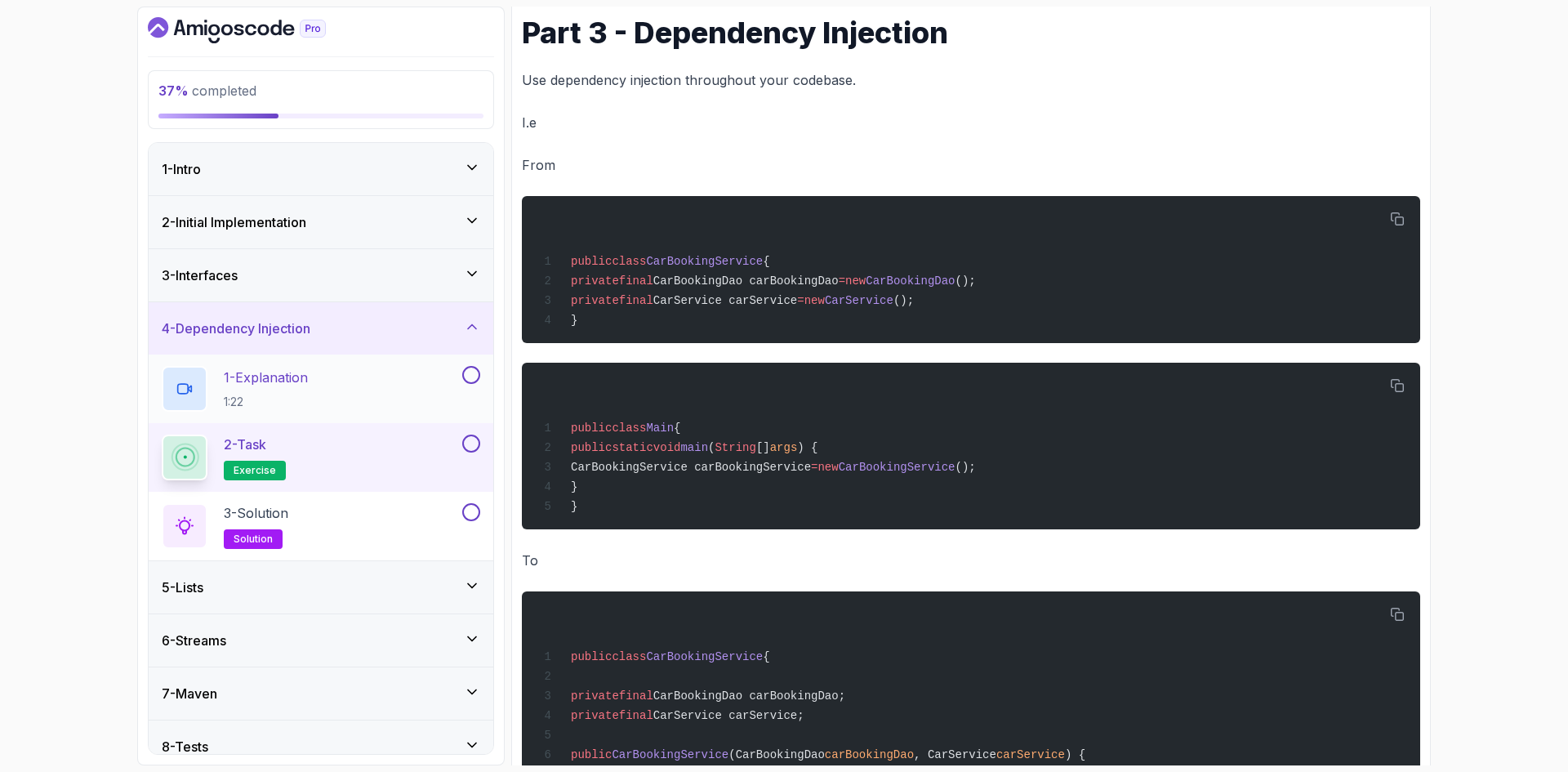
click at [470, 386] on button "1 - Explanation 1:22" at bounding box center [321, 388] width 318 height 46
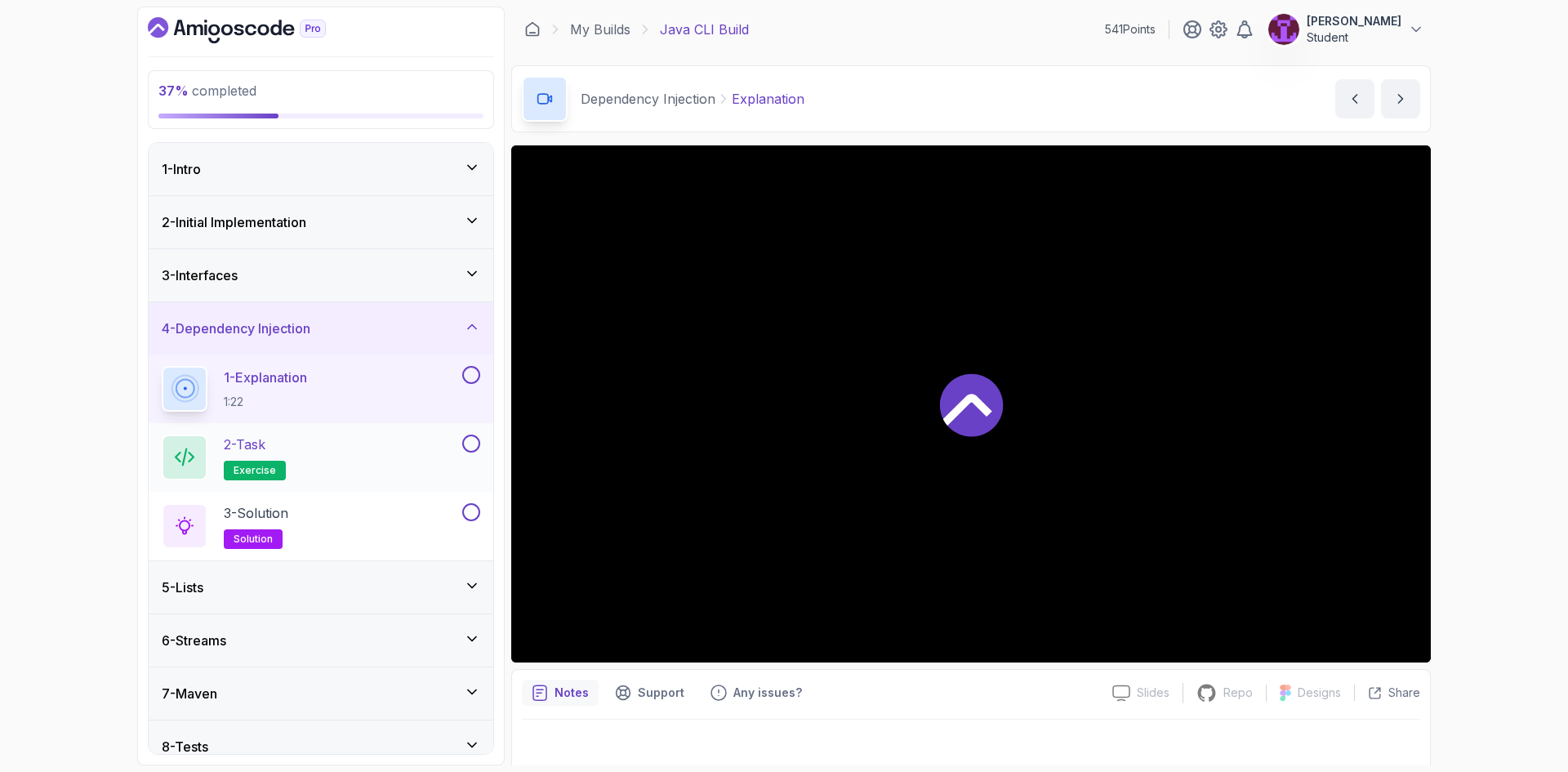
drag, startPoint x: 466, startPoint y: 442, endPoint x: 469, endPoint y: 453, distance: 11.4
click at [466, 443] on button at bounding box center [470, 443] width 18 height 18
click at [470, 510] on button at bounding box center [470, 511] width 18 height 18
click at [481, 377] on div "1 - Explanation 1:22" at bounding box center [321, 388] width 345 height 69
click at [470, 369] on button at bounding box center [470, 374] width 18 height 18
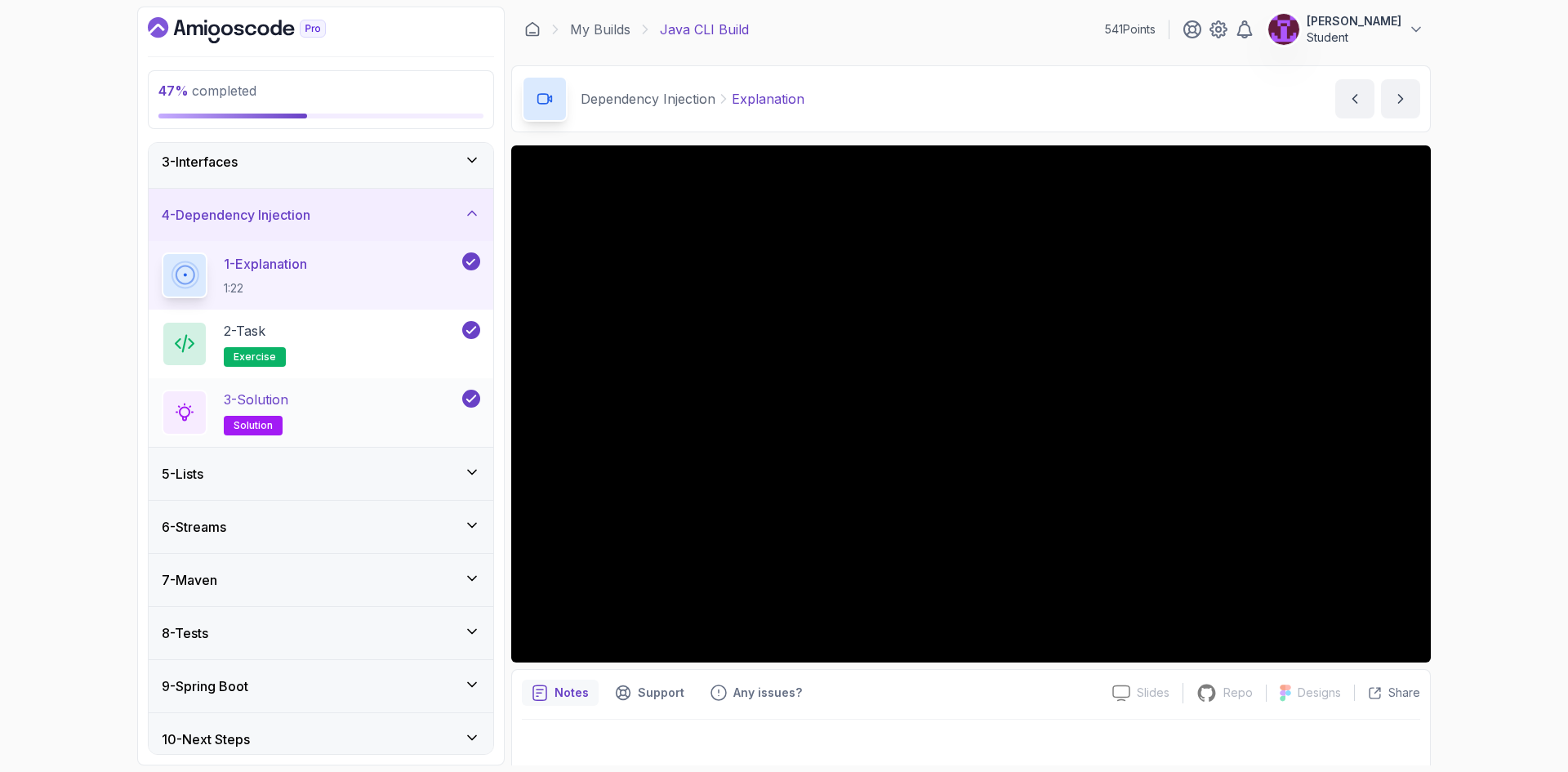
scroll to position [125, 0]
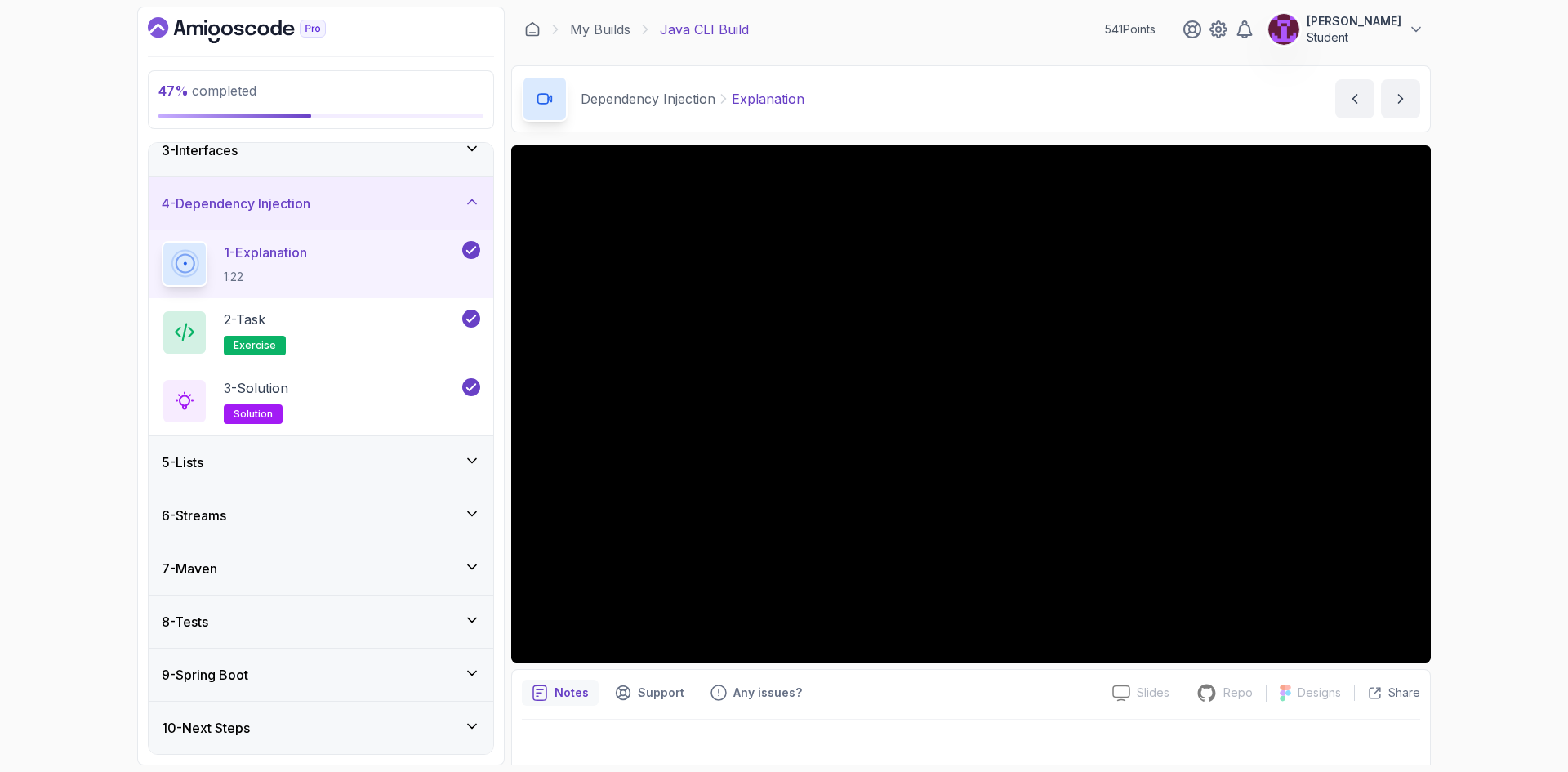
click at [420, 465] on div "5 - Lists" at bounding box center [321, 462] width 318 height 20
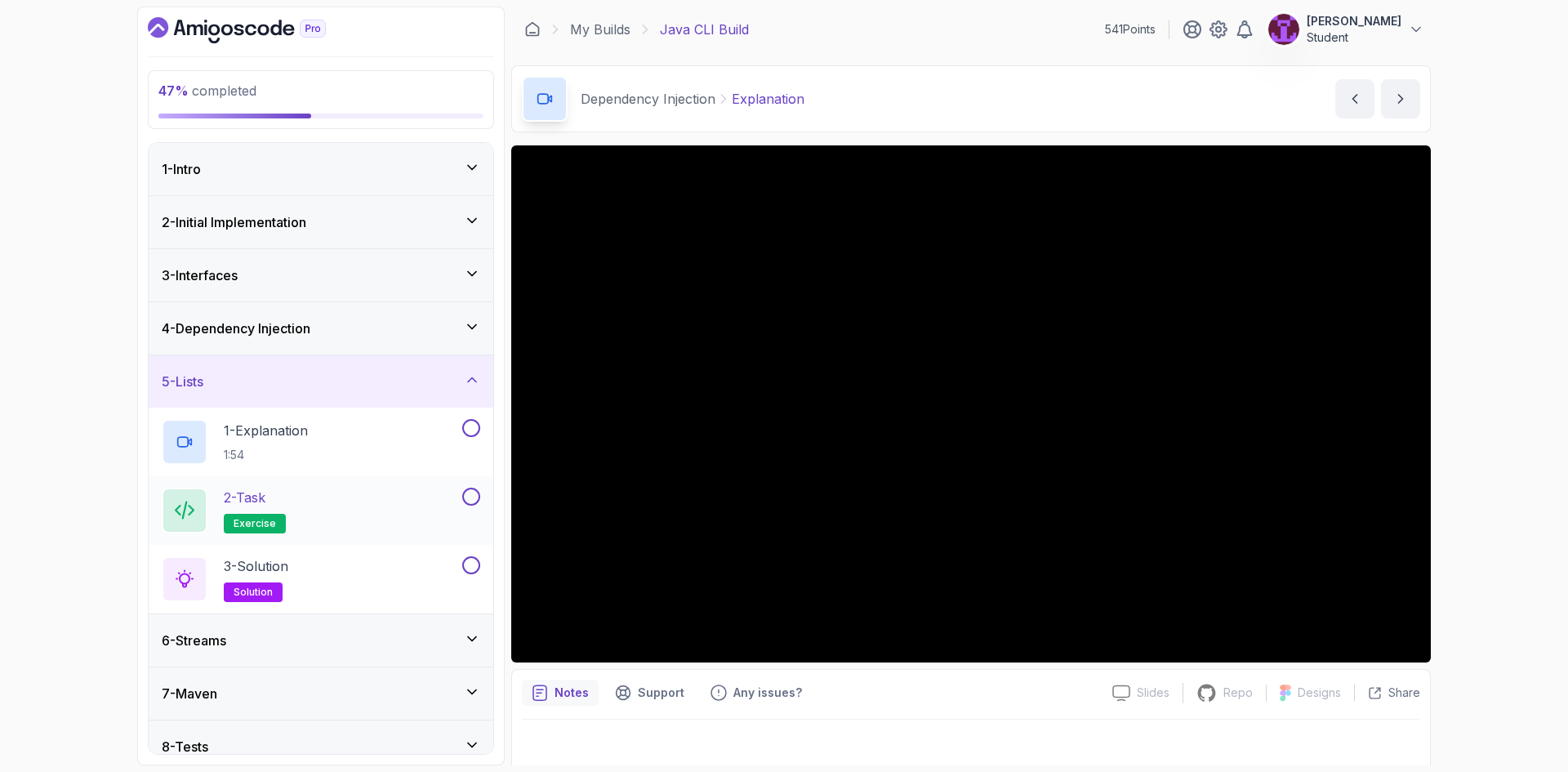
scroll to position [82, 0]
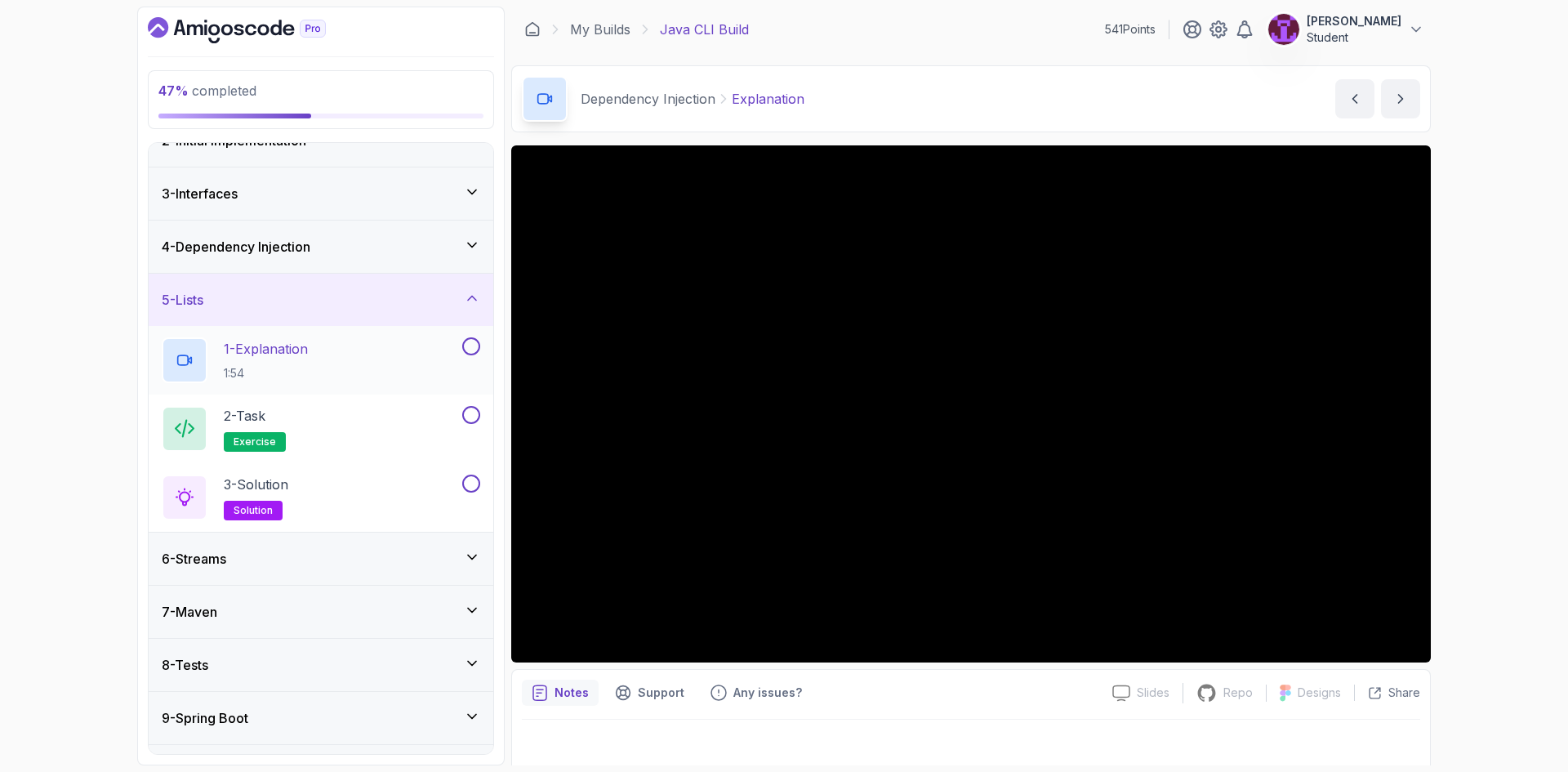
click at [466, 346] on button at bounding box center [470, 346] width 18 height 18
click at [474, 406] on button at bounding box center [470, 414] width 18 height 18
click at [474, 482] on button at bounding box center [470, 483] width 18 height 18
click at [445, 309] on div "5 - Lists" at bounding box center [321, 299] width 345 height 52
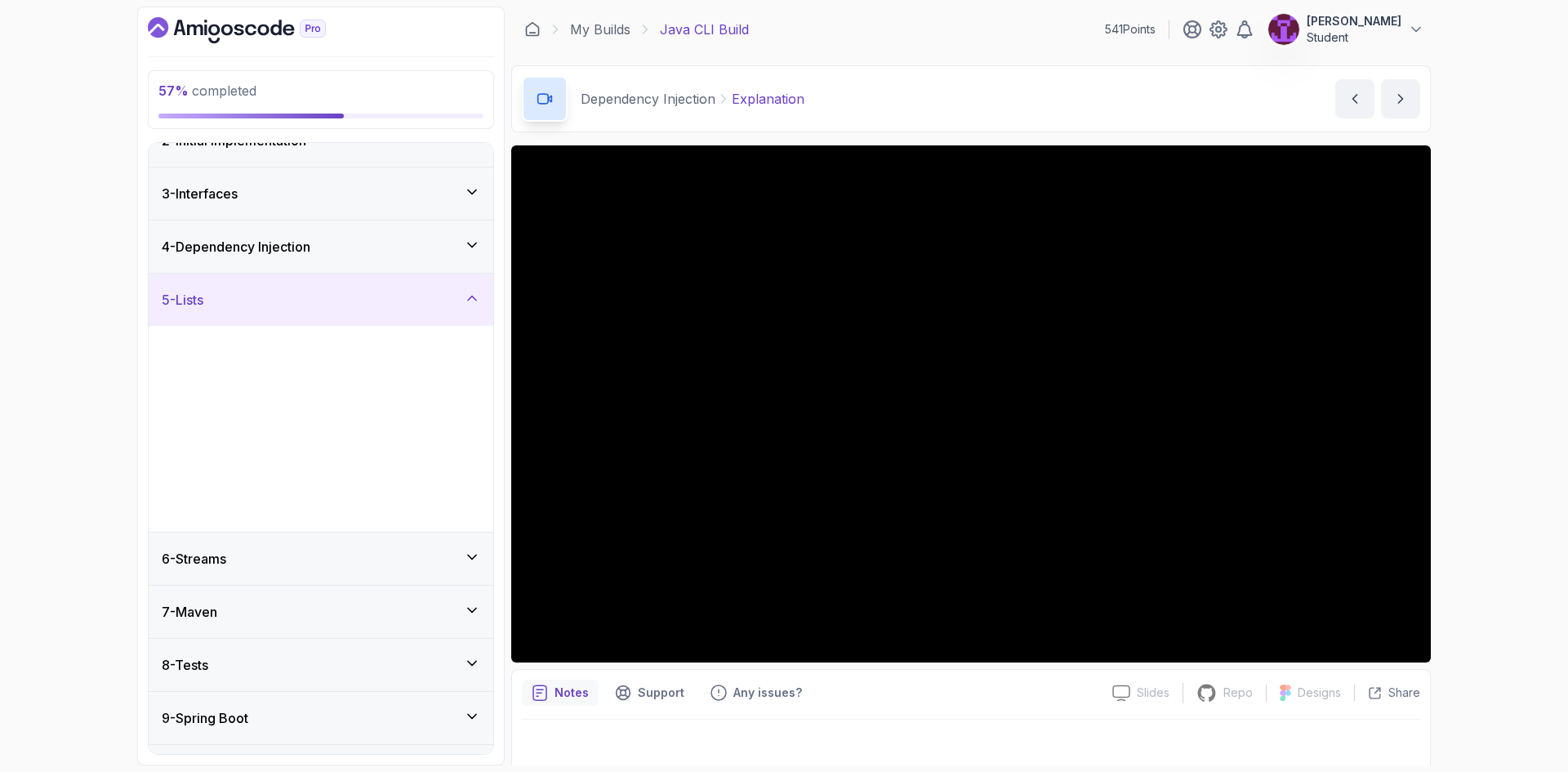
scroll to position [0, 0]
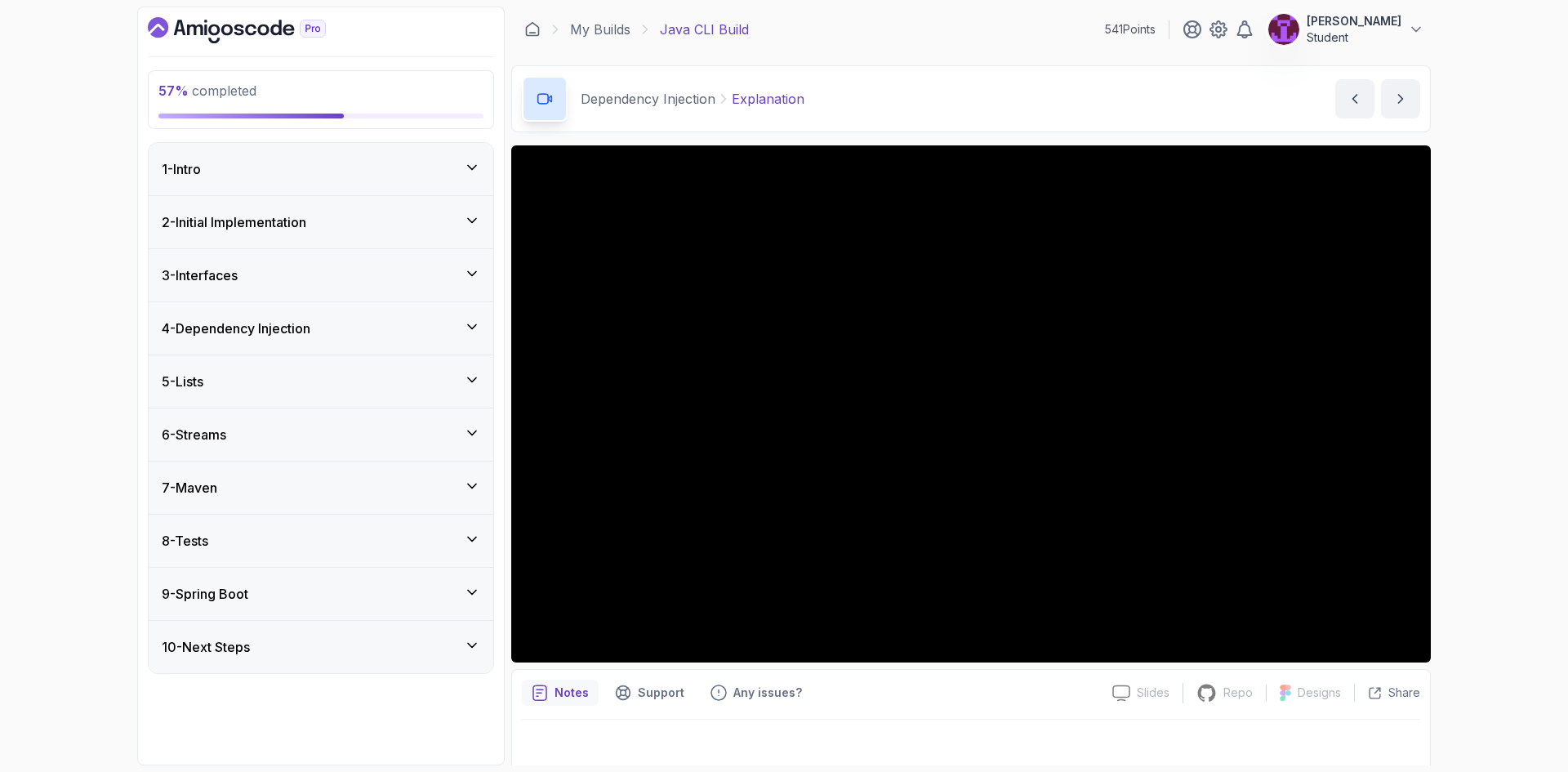
click at [428, 399] on div "5 - Lists" at bounding box center [321, 381] width 345 height 52
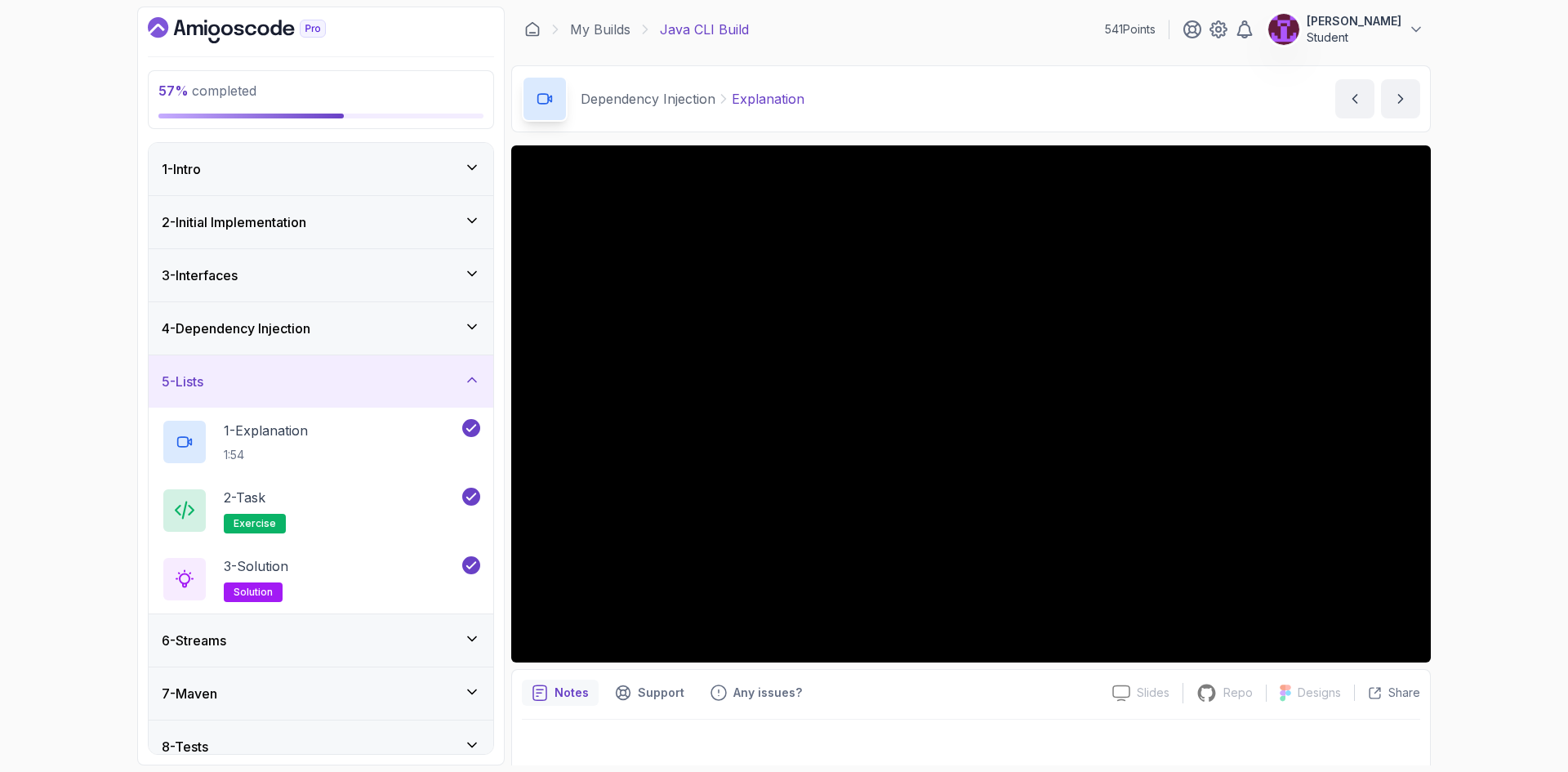
click at [452, 628] on div "6 - Streams" at bounding box center [321, 640] width 345 height 52
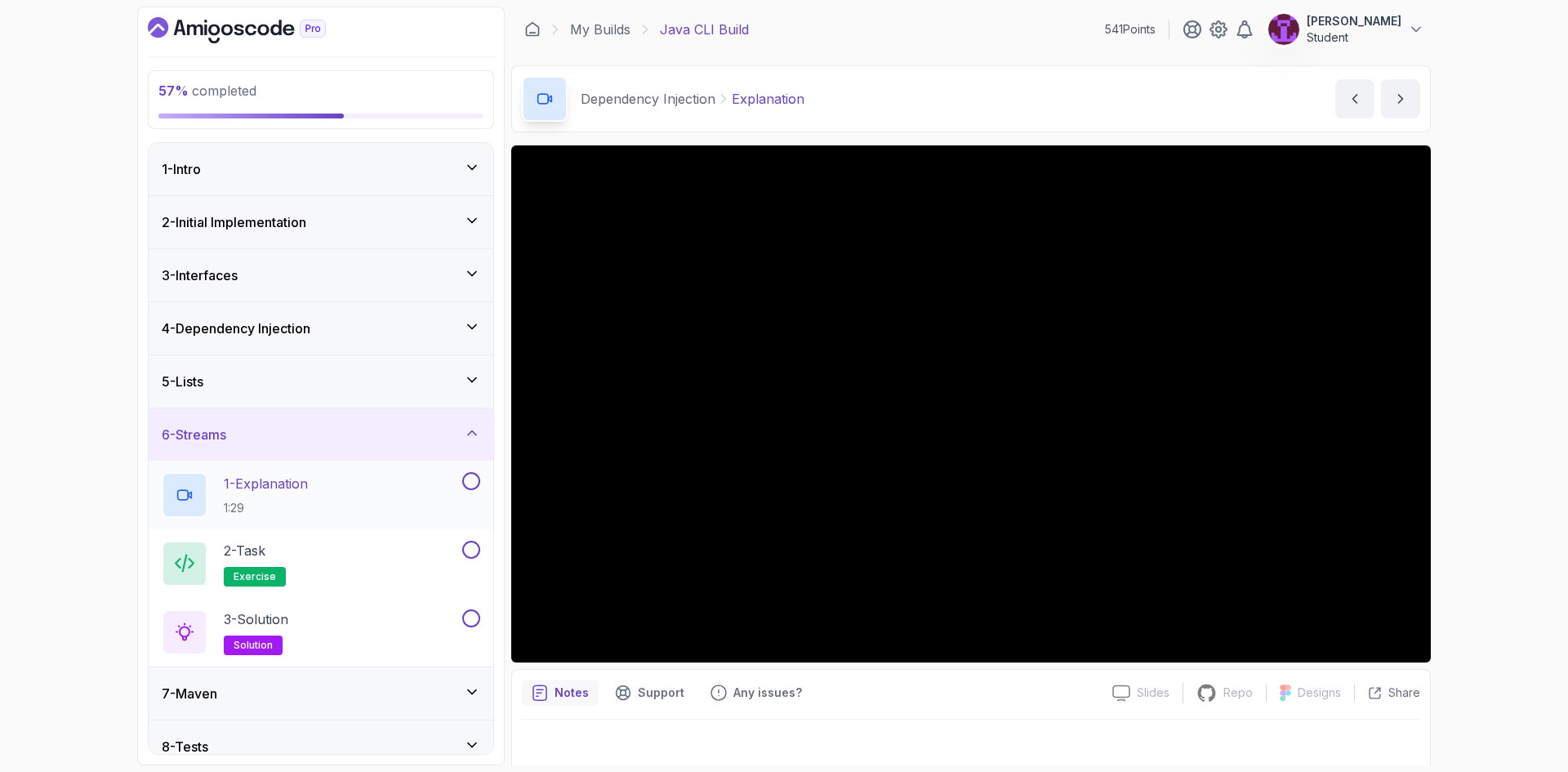
click at [465, 481] on button at bounding box center [470, 481] width 18 height 18
click at [473, 547] on button at bounding box center [470, 549] width 18 height 18
click at [471, 617] on button at bounding box center [470, 618] width 18 height 18
click at [469, 680] on div "7 - Maven" at bounding box center [321, 693] width 345 height 52
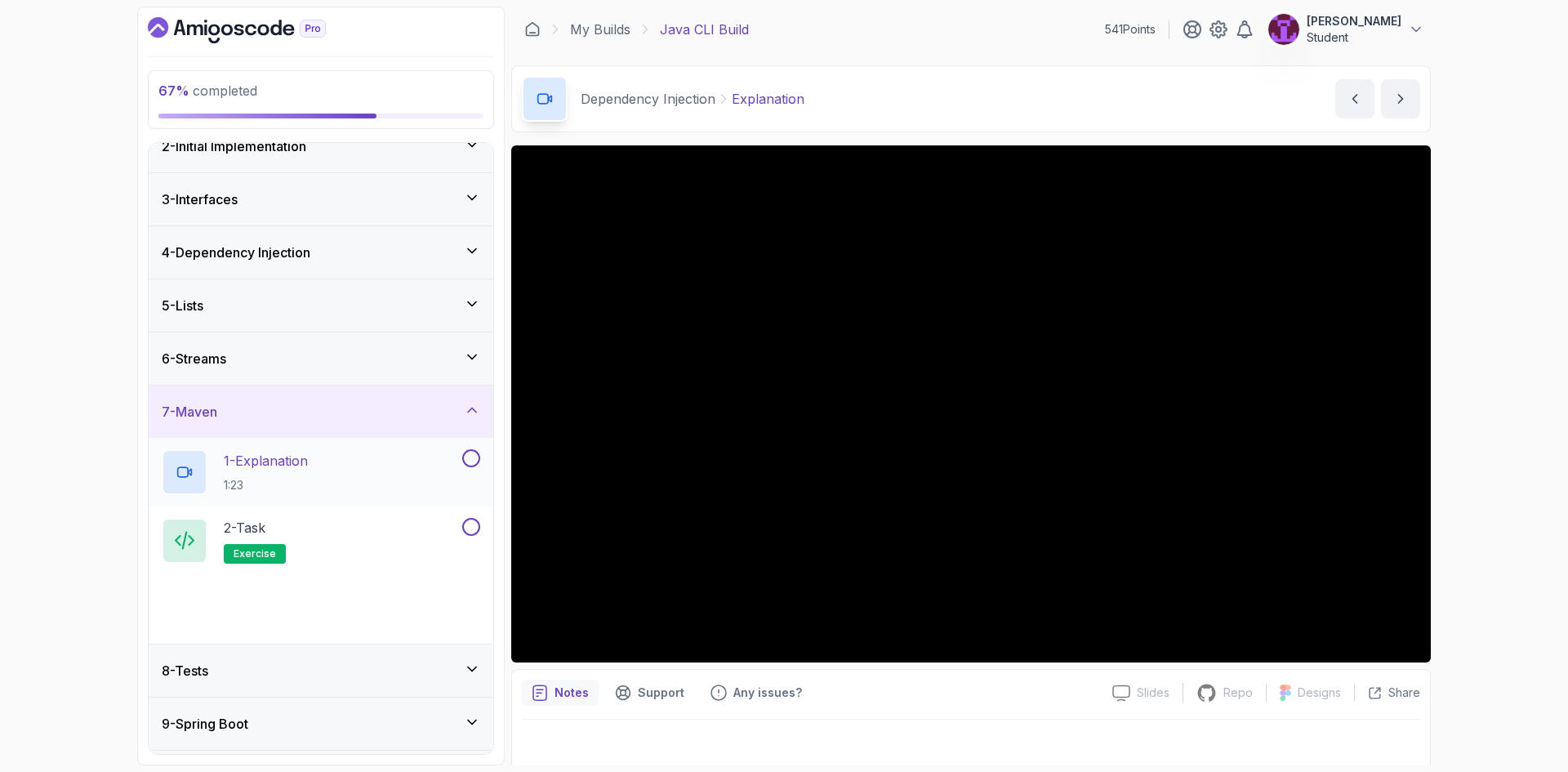
scroll to position [82, 0]
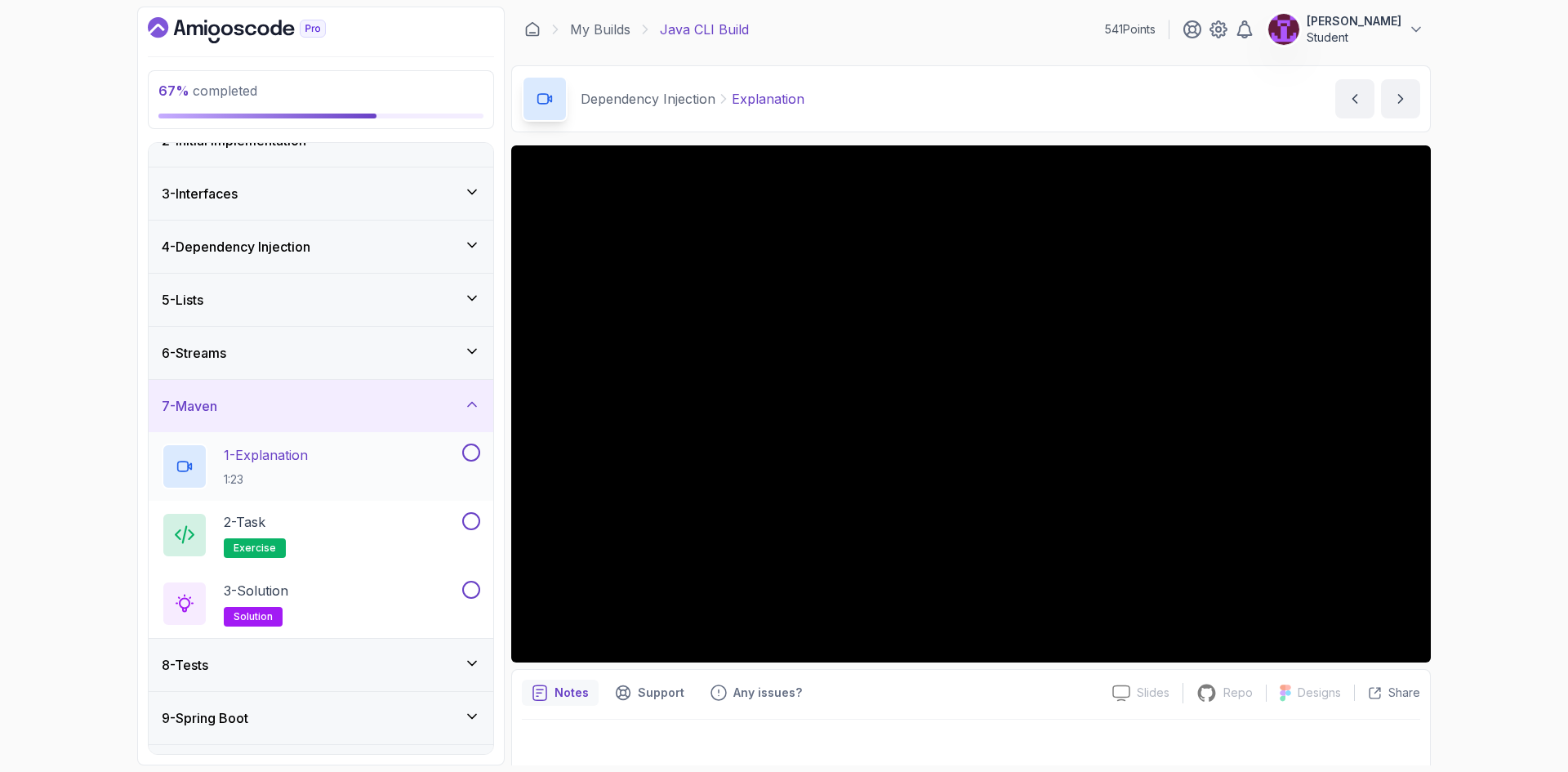
click at [467, 446] on button at bounding box center [470, 452] width 18 height 18
click at [473, 526] on button at bounding box center [470, 521] width 18 height 18
click at [470, 586] on button at bounding box center [470, 589] width 18 height 18
click at [467, 680] on div "8 - Tests" at bounding box center [321, 664] width 345 height 52
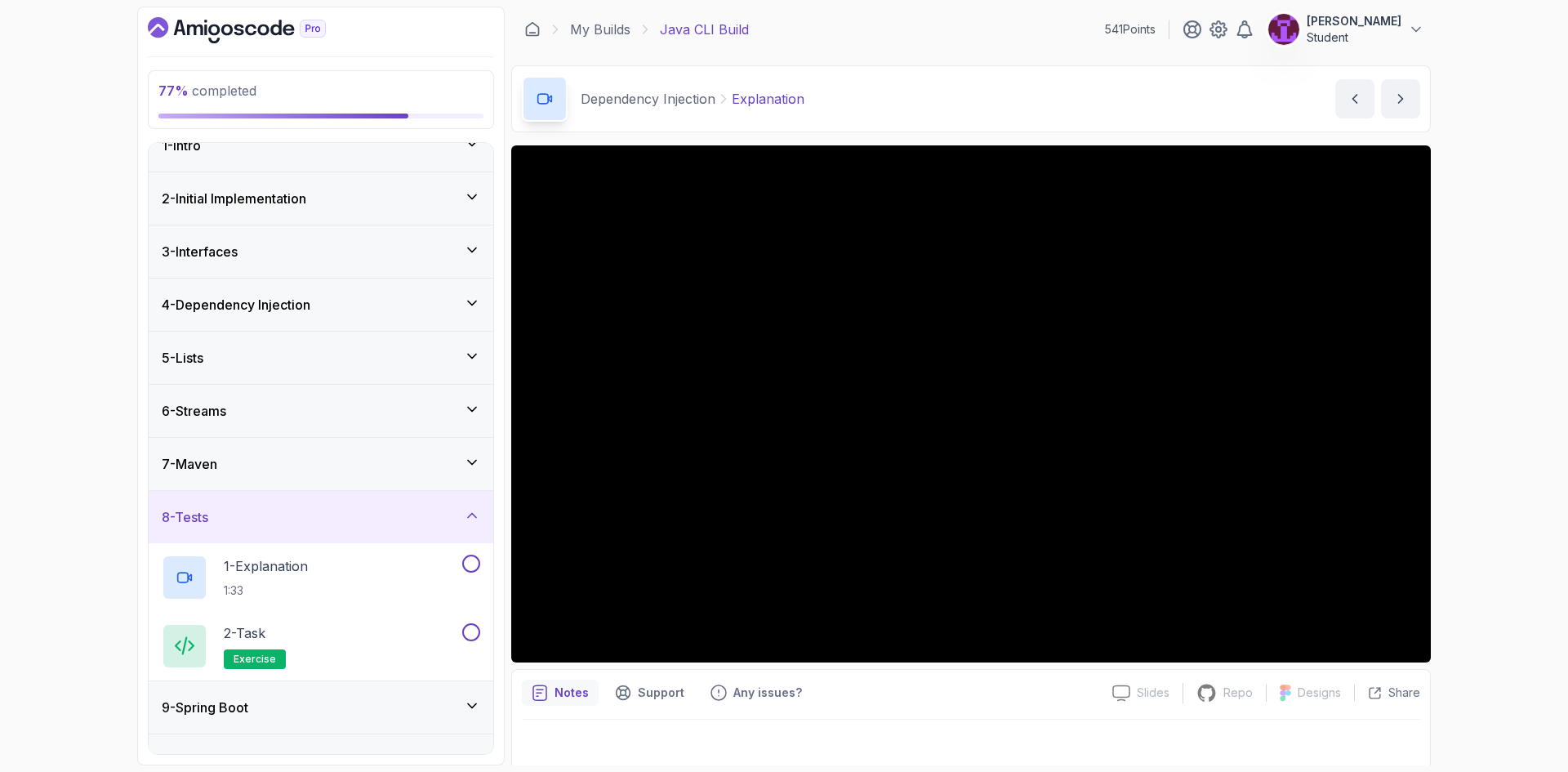
scroll to position [56, 0]
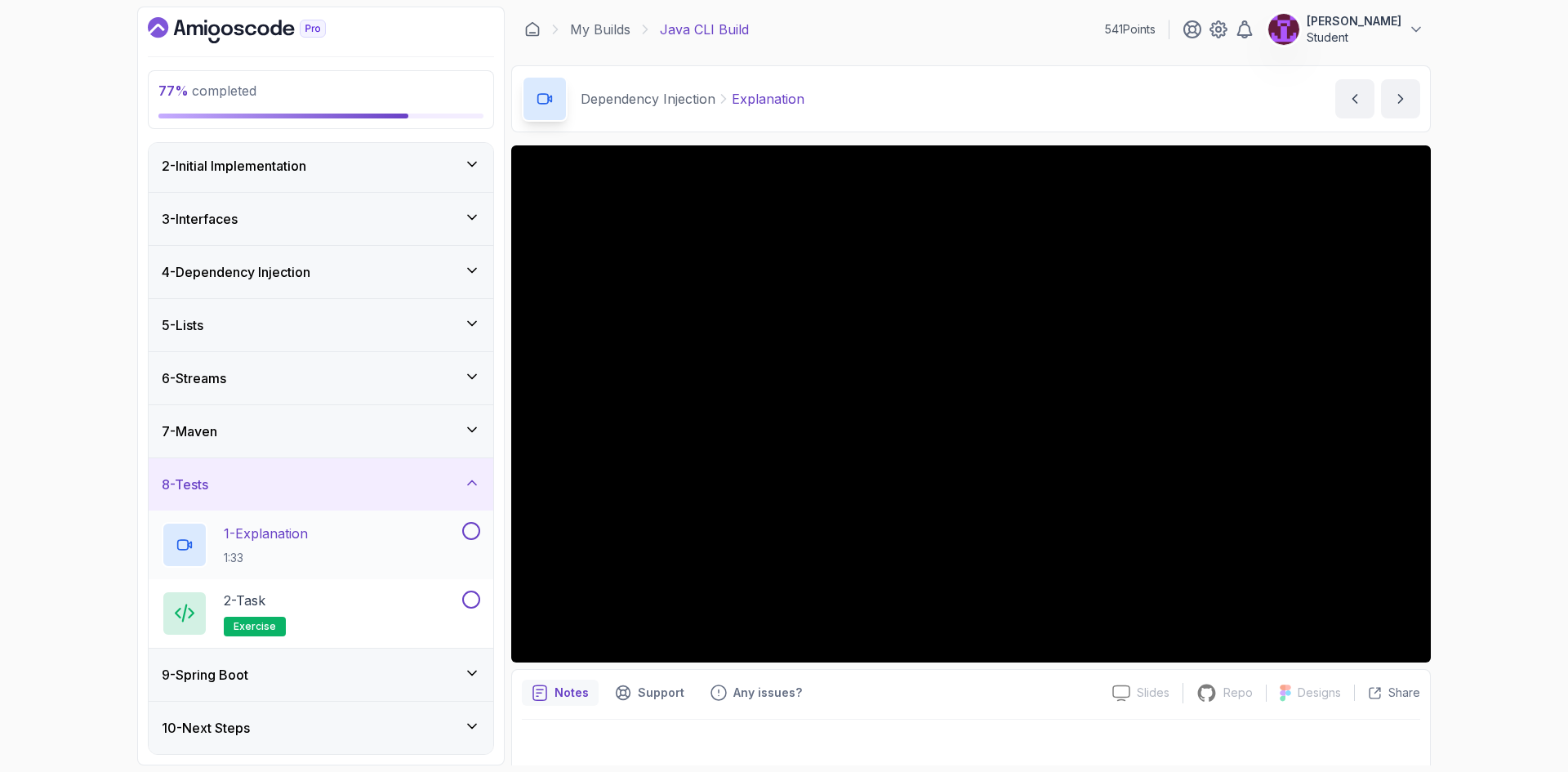
click at [447, 531] on div "1 - Explanation 1:33" at bounding box center [310, 544] width 297 height 46
click at [357, 620] on div "2 - Task exercise" at bounding box center [310, 613] width 297 height 46
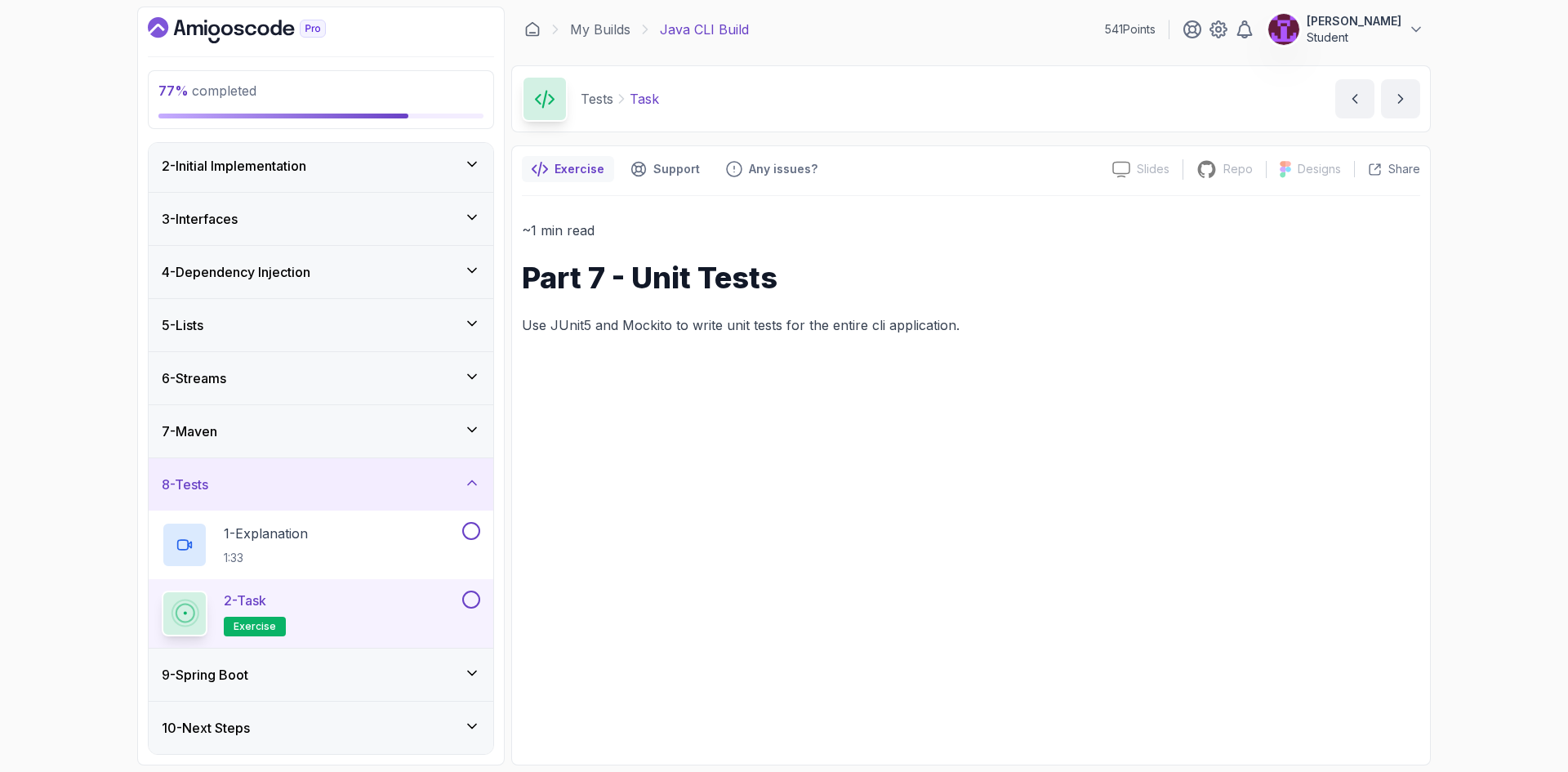
click at [462, 604] on div at bounding box center [469, 599] width 21 height 18
click at [475, 528] on button at bounding box center [470, 530] width 18 height 18
click at [467, 605] on button at bounding box center [470, 599] width 18 height 18
click at [473, 668] on icon at bounding box center [471, 672] width 16 height 16
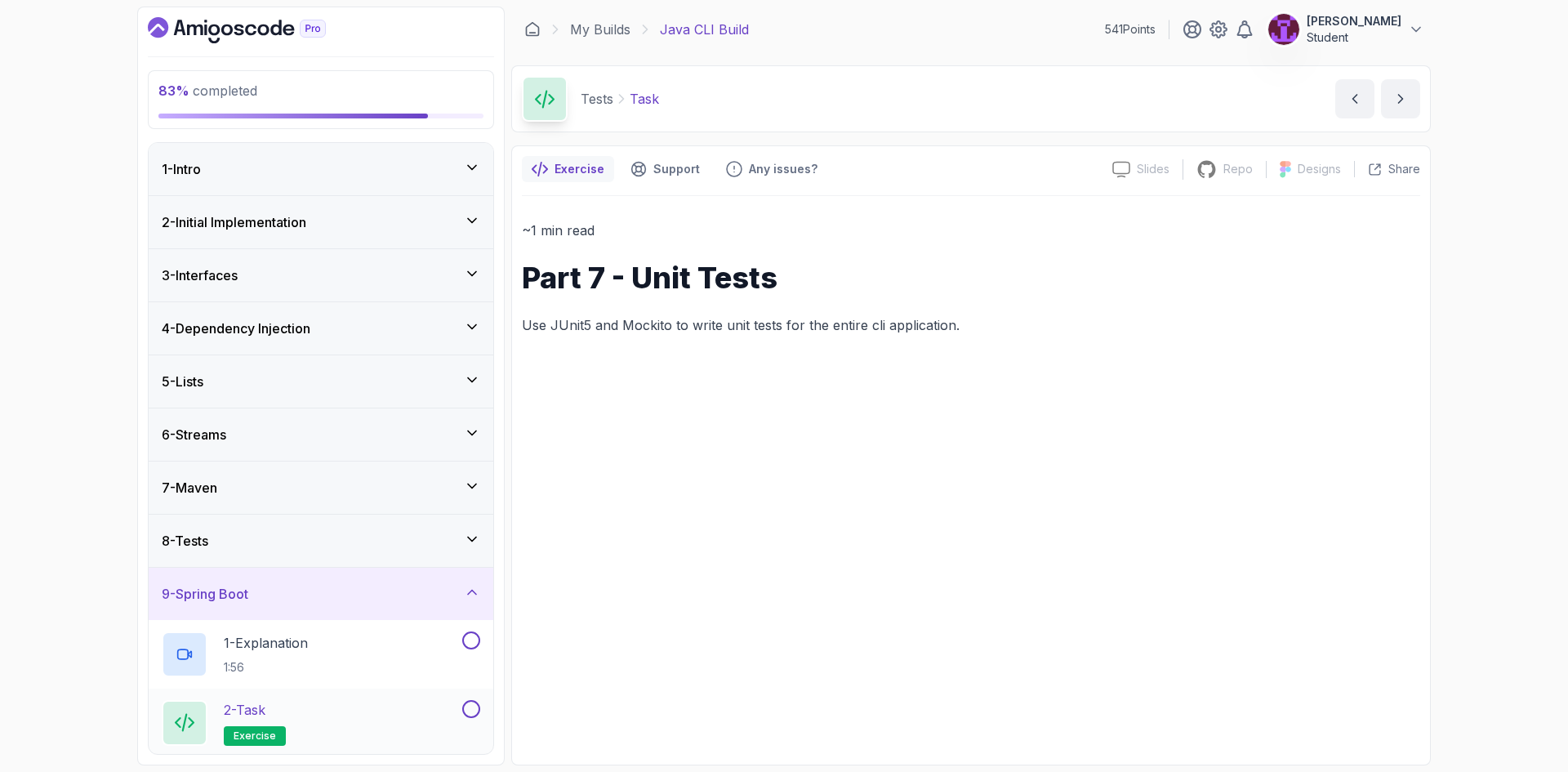
click at [402, 688] on div "2 - Task exercise" at bounding box center [321, 723] width 345 height 69
click at [398, 724] on div "2 - Task exercise" at bounding box center [310, 723] width 297 height 46
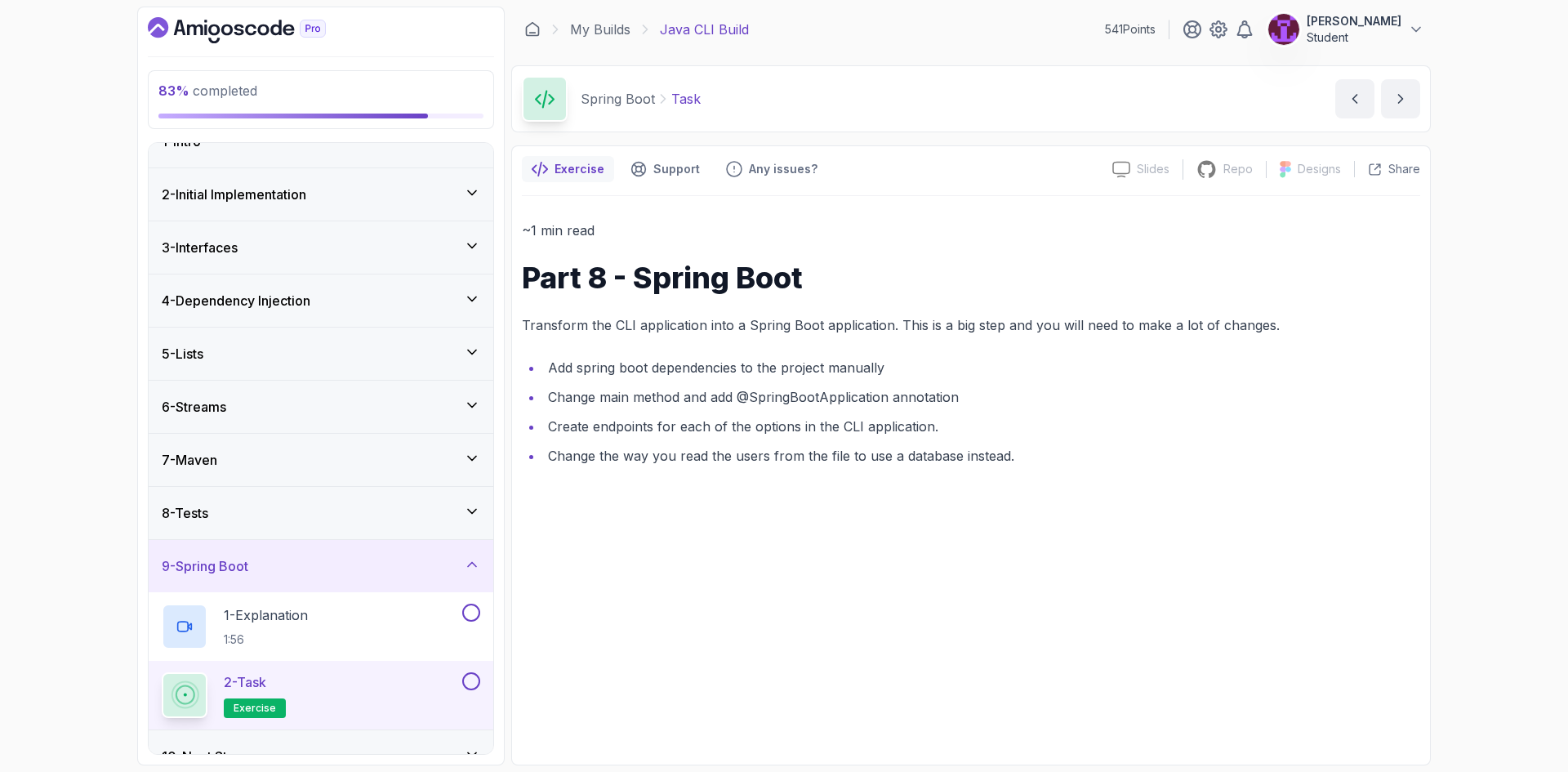
scroll to position [56, 0]
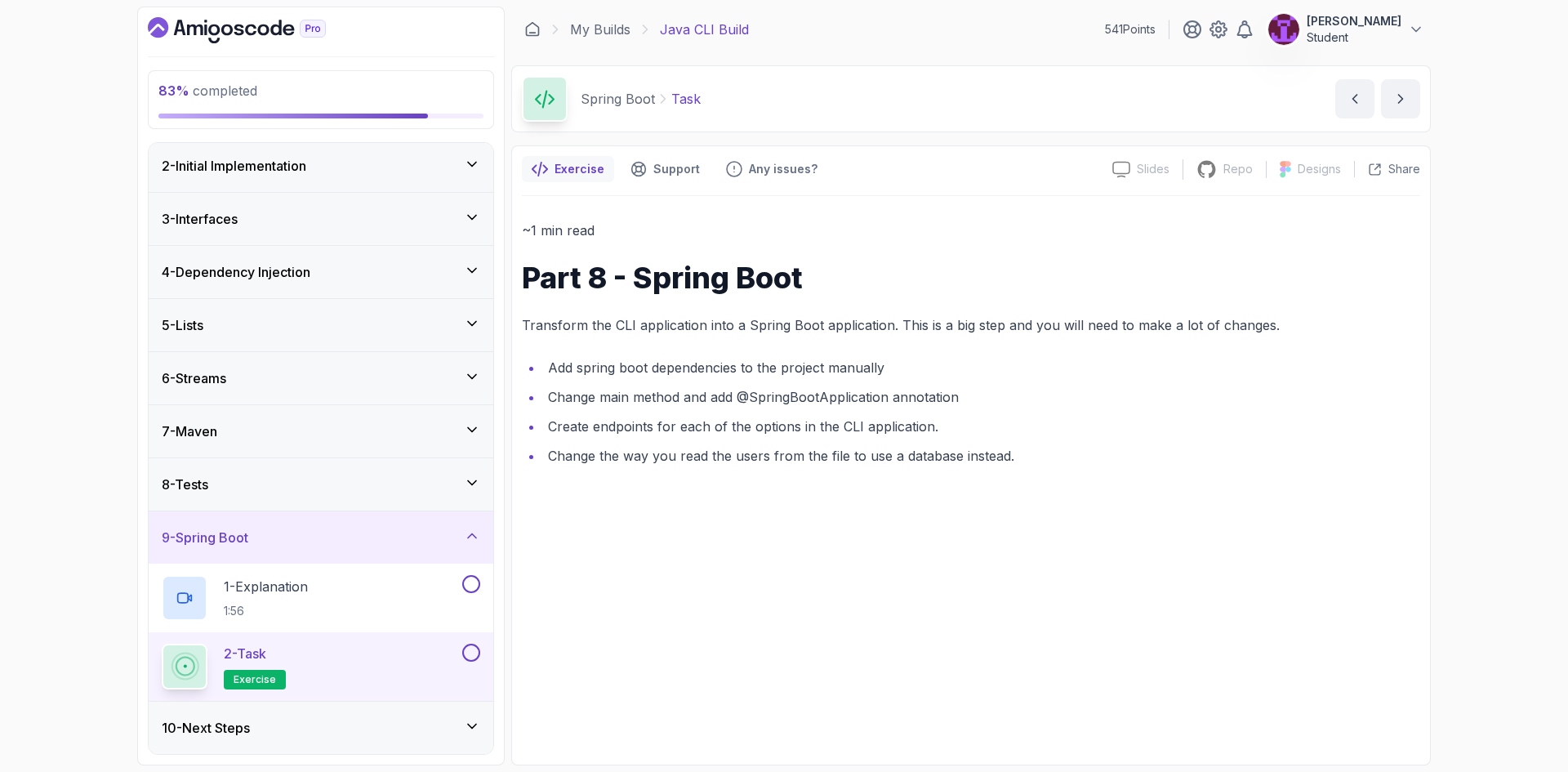
click at [396, 729] on div "10 - Next Steps" at bounding box center [321, 727] width 318 height 20
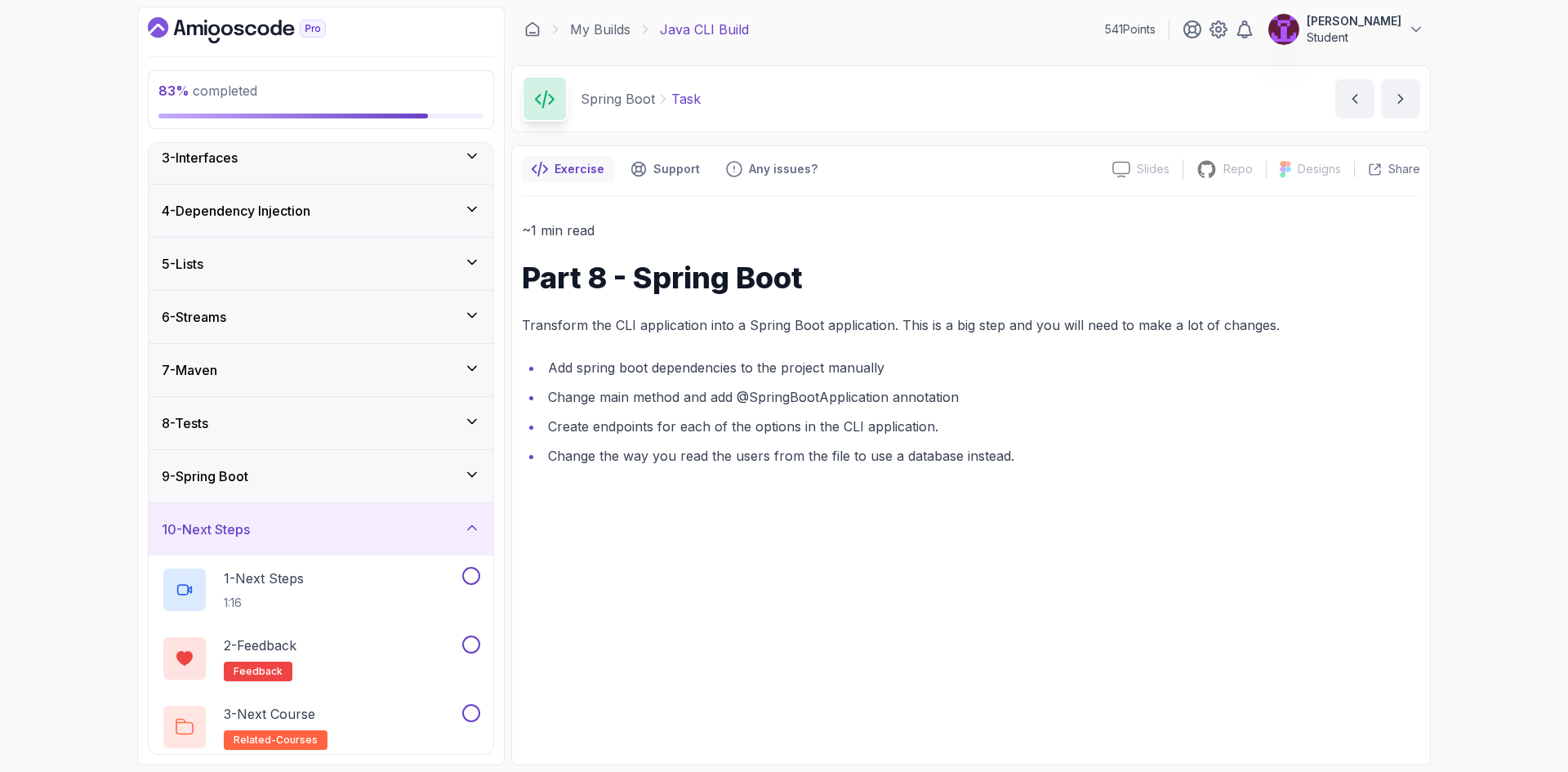
scroll to position [125, 0]
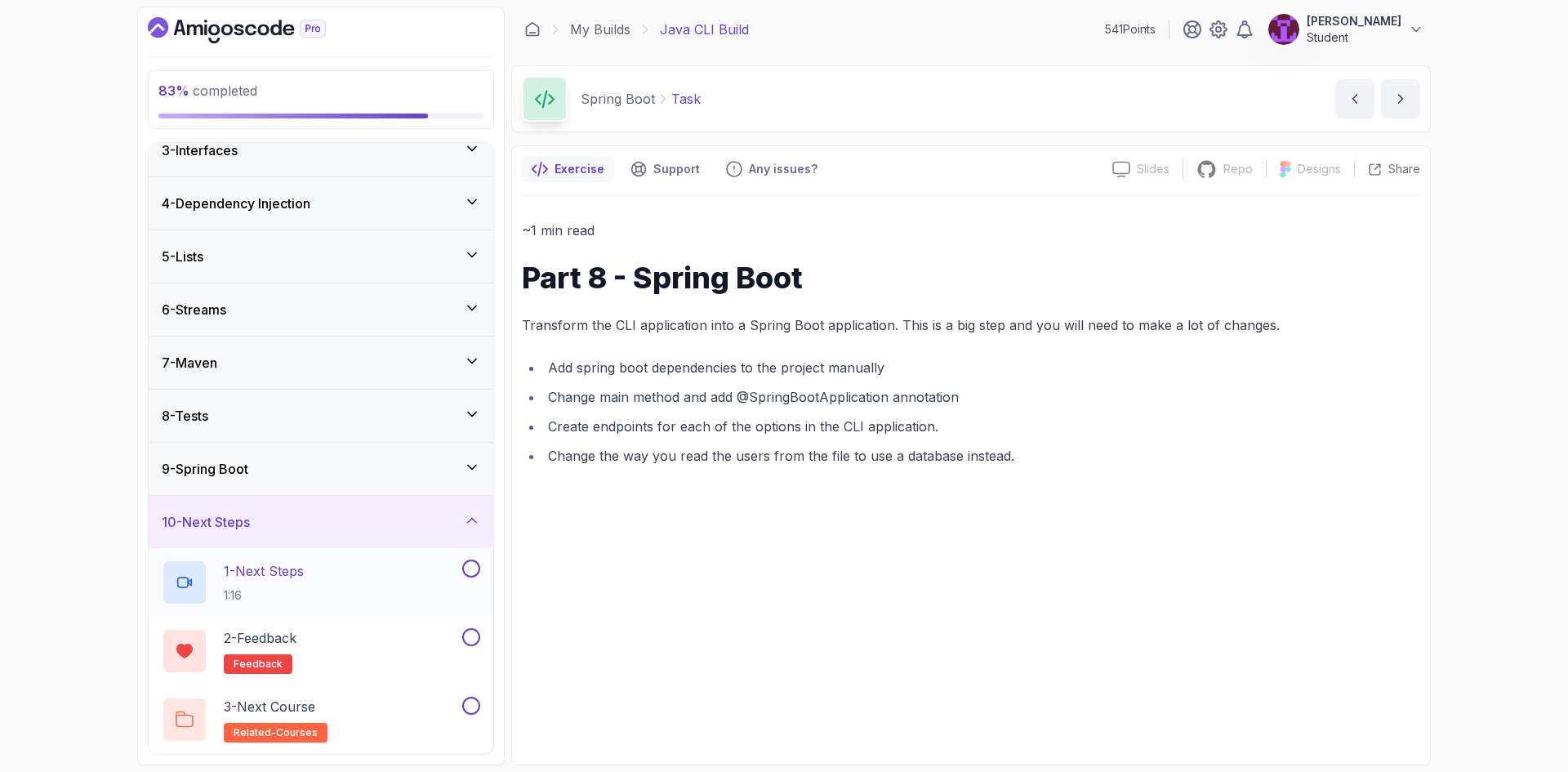
click at [357, 593] on div "1 - Next Steps 1:16" at bounding box center [310, 583] width 297 height 46
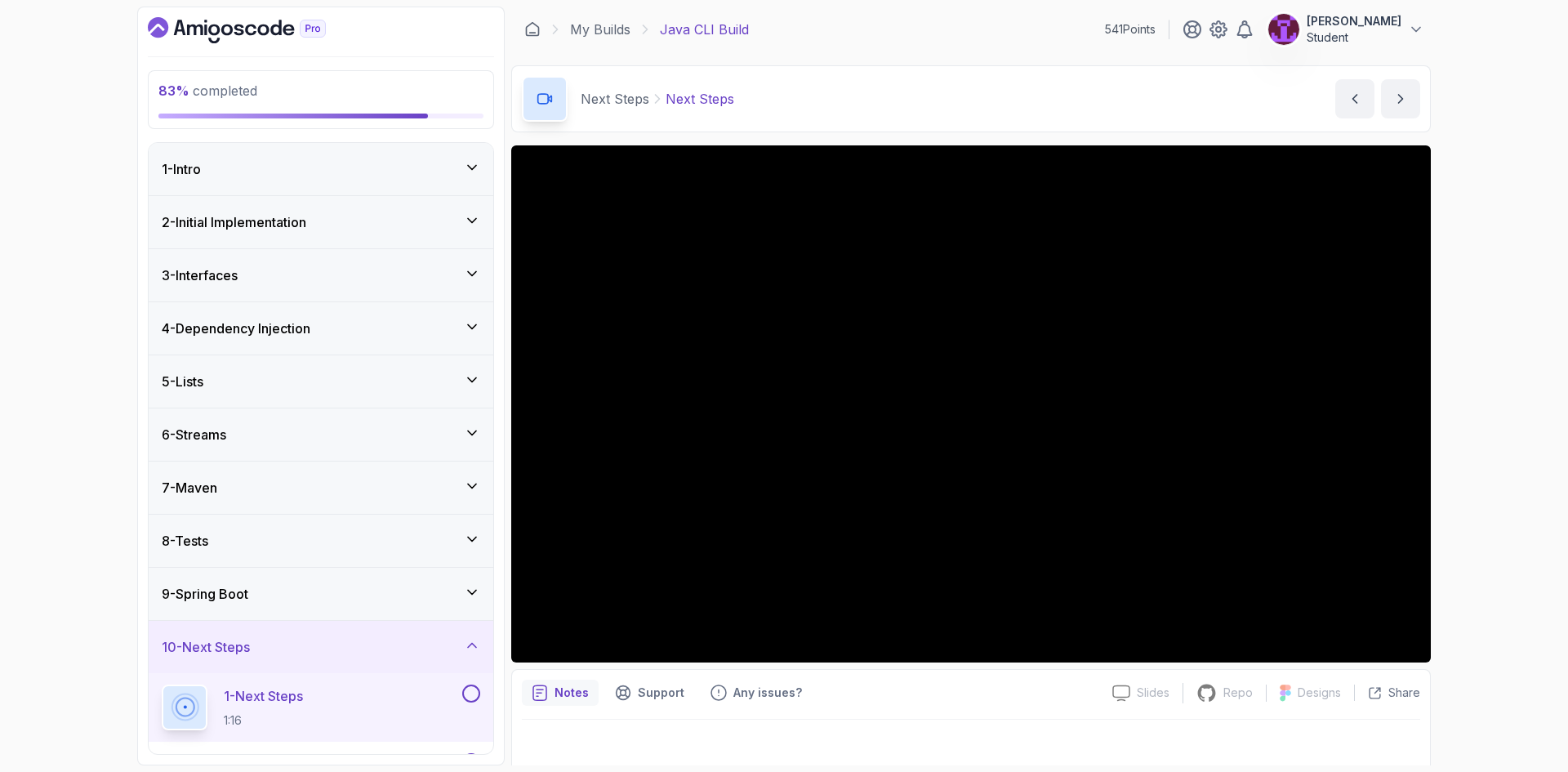
click at [307, 228] on h3 "2 - Initial Implementation" at bounding box center [234, 222] width 145 height 20
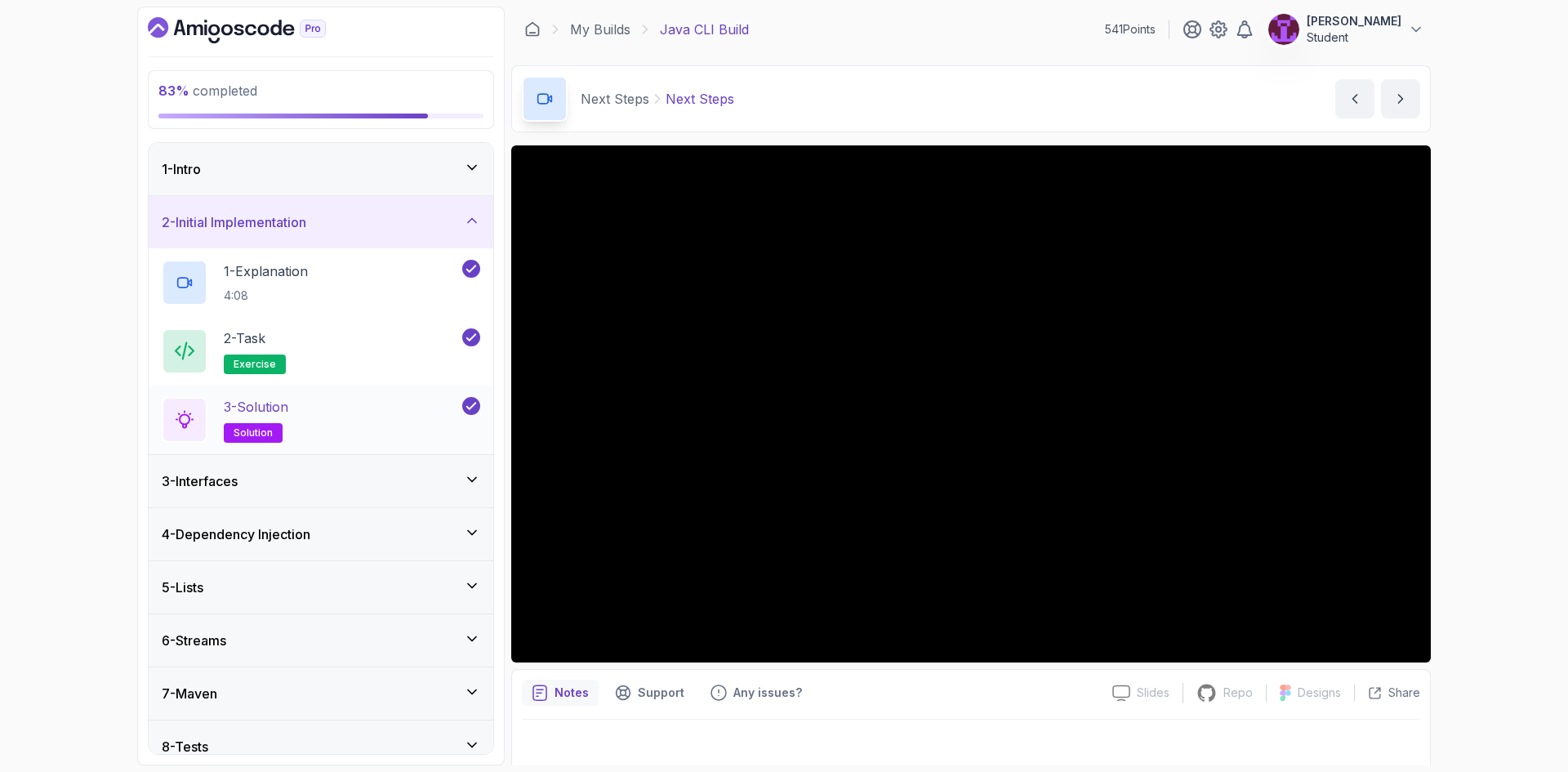
drag, startPoint x: 358, startPoint y: 410, endPoint x: 273, endPoint y: 424, distance: 86.1
click at [273, 424] on p "solution" at bounding box center [253, 432] width 59 height 20
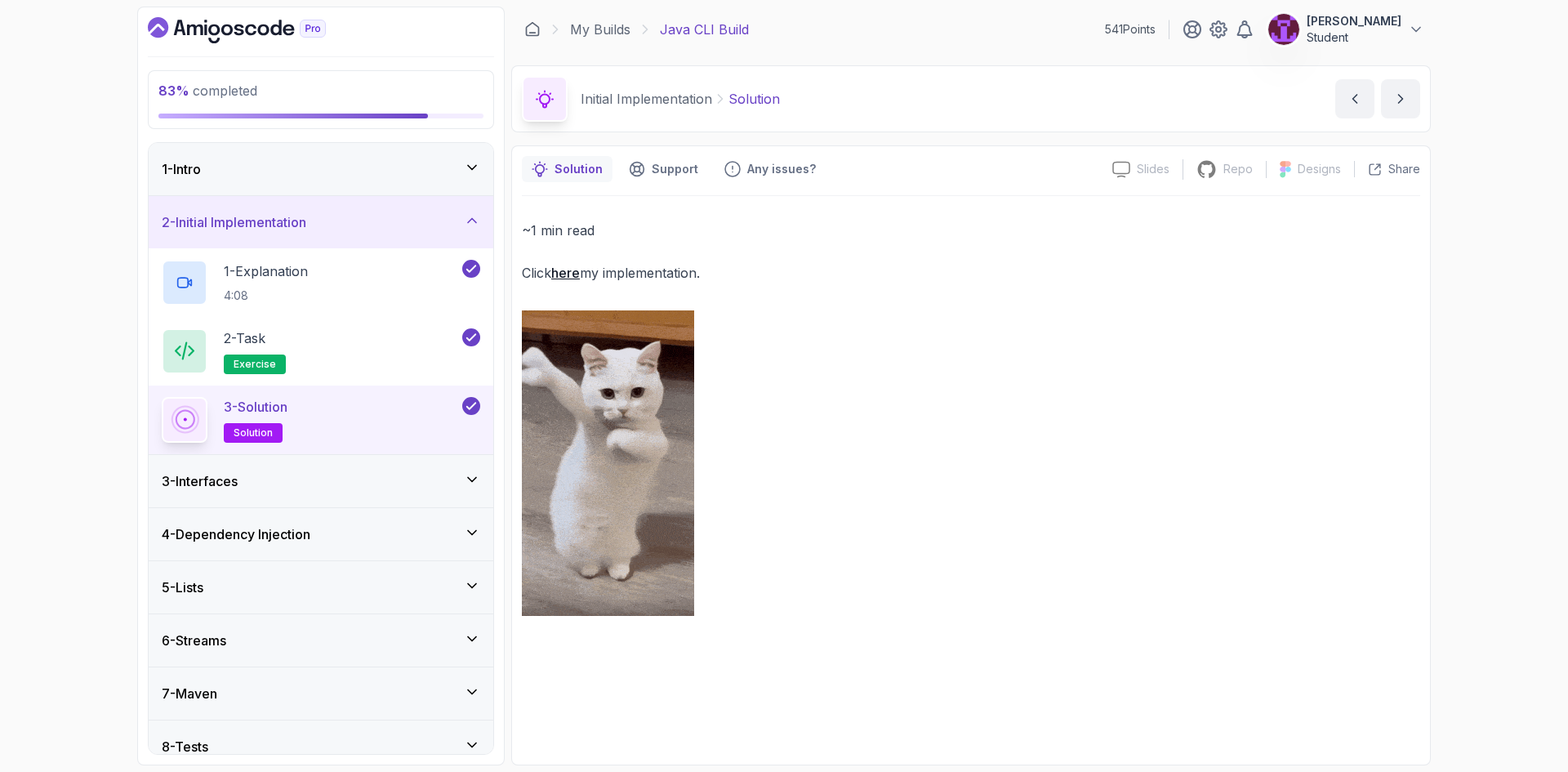
drag, startPoint x: 567, startPoint y: 282, endPoint x: 576, endPoint y: 278, distance: 9.8
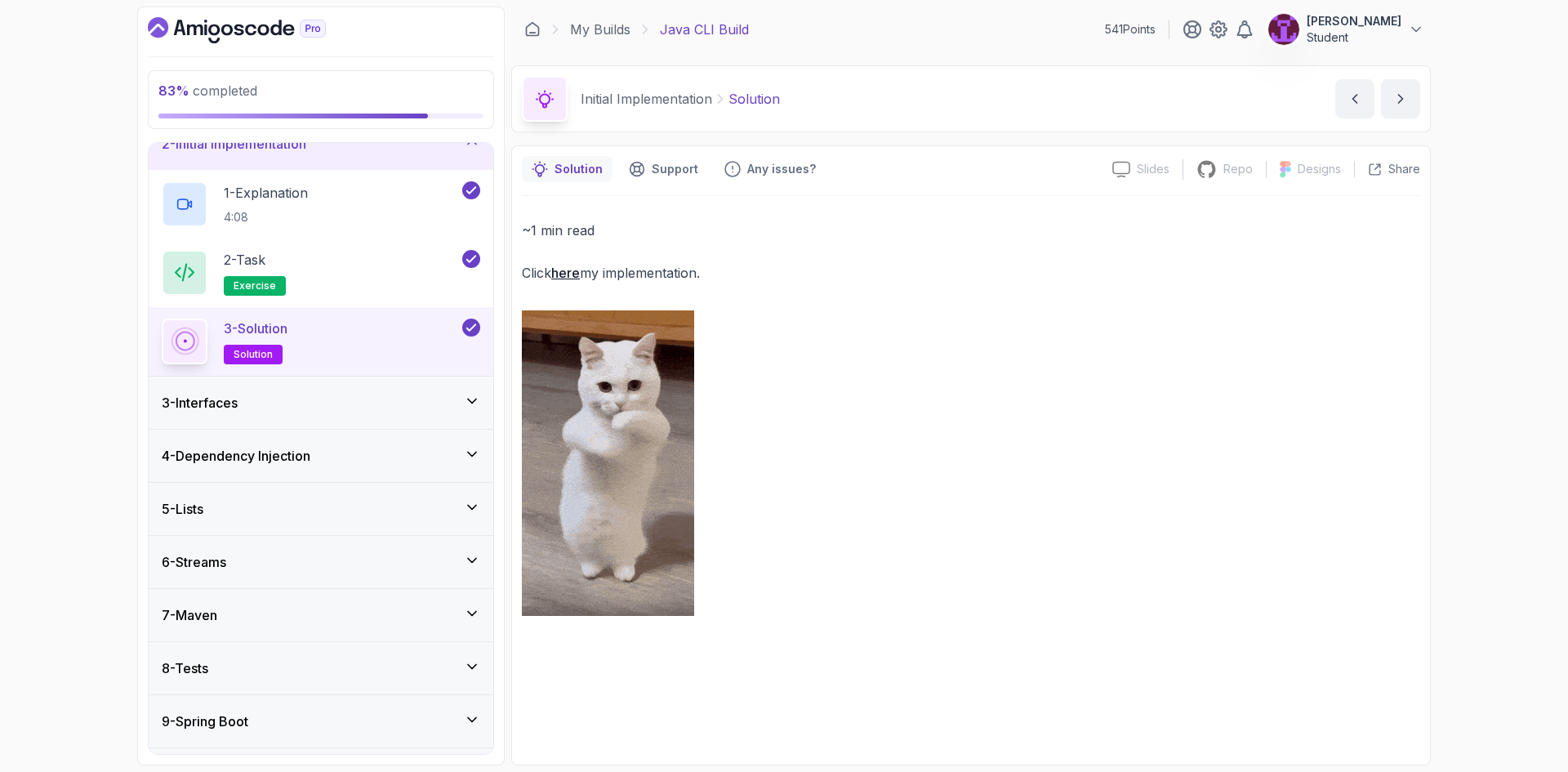
scroll to position [125, 0]
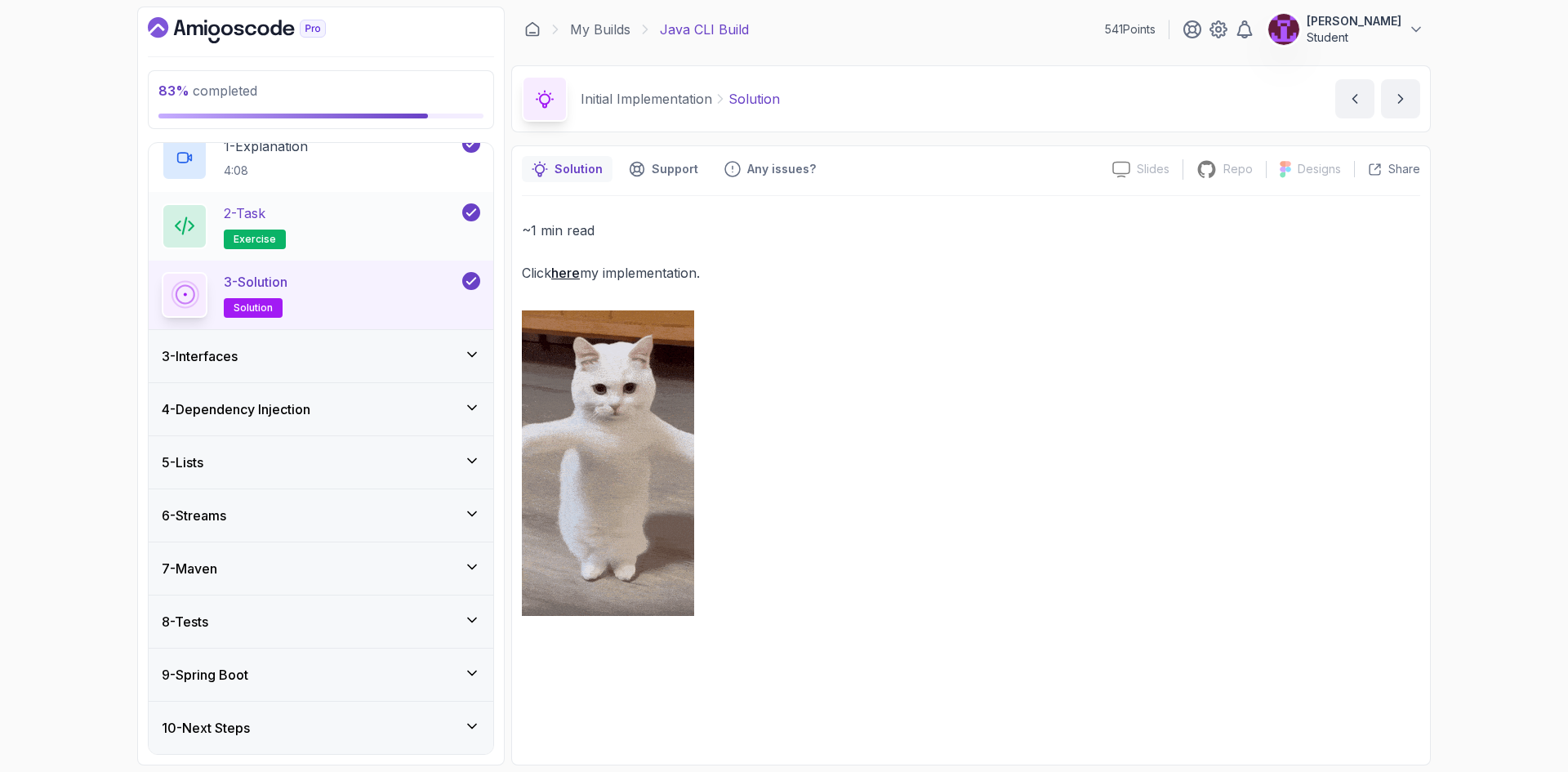
click at [370, 220] on div "2 - Task exercise" at bounding box center [310, 227] width 297 height 46
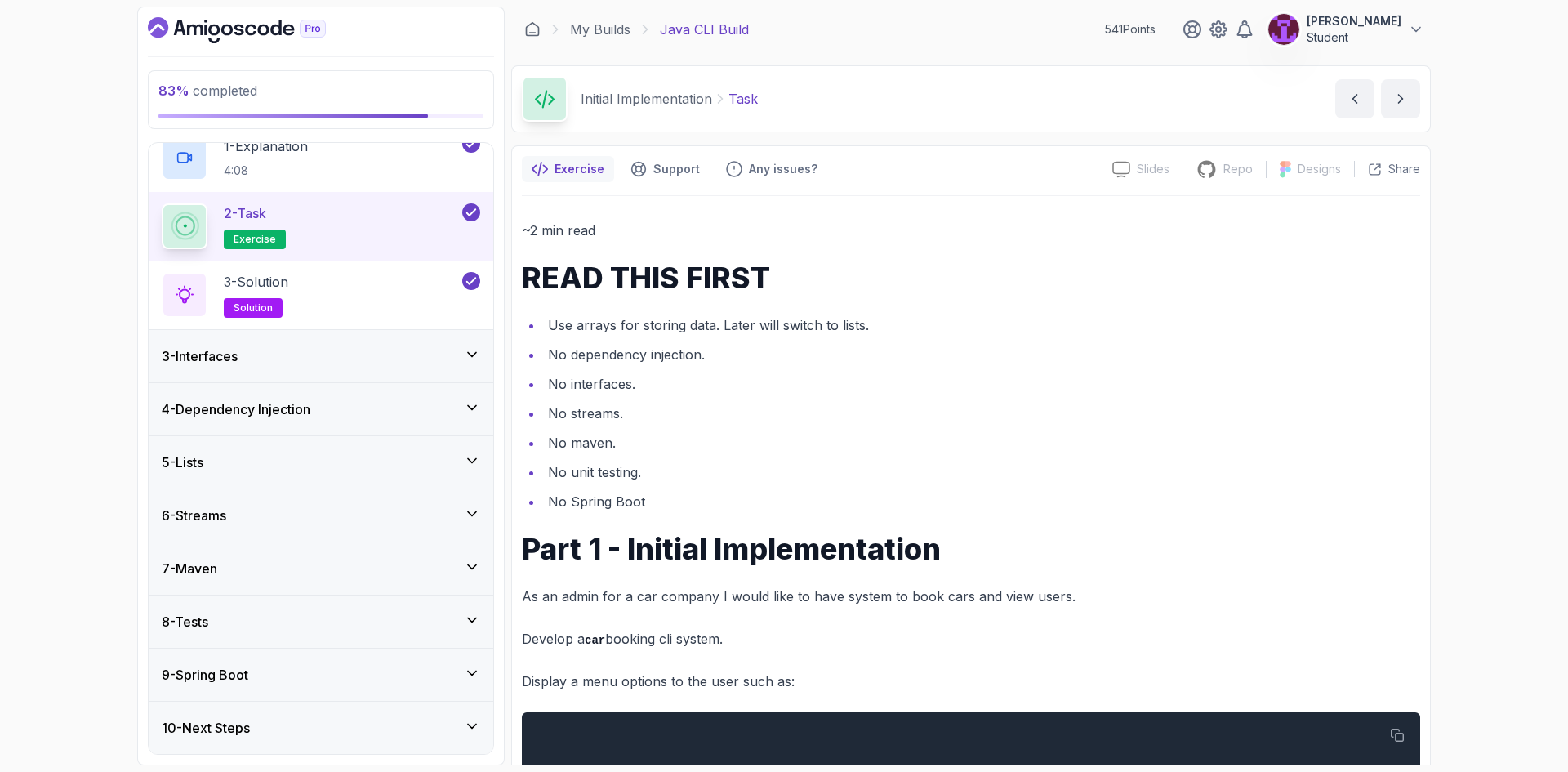
click at [393, 357] on div "3 - Interfaces" at bounding box center [321, 356] width 318 height 20
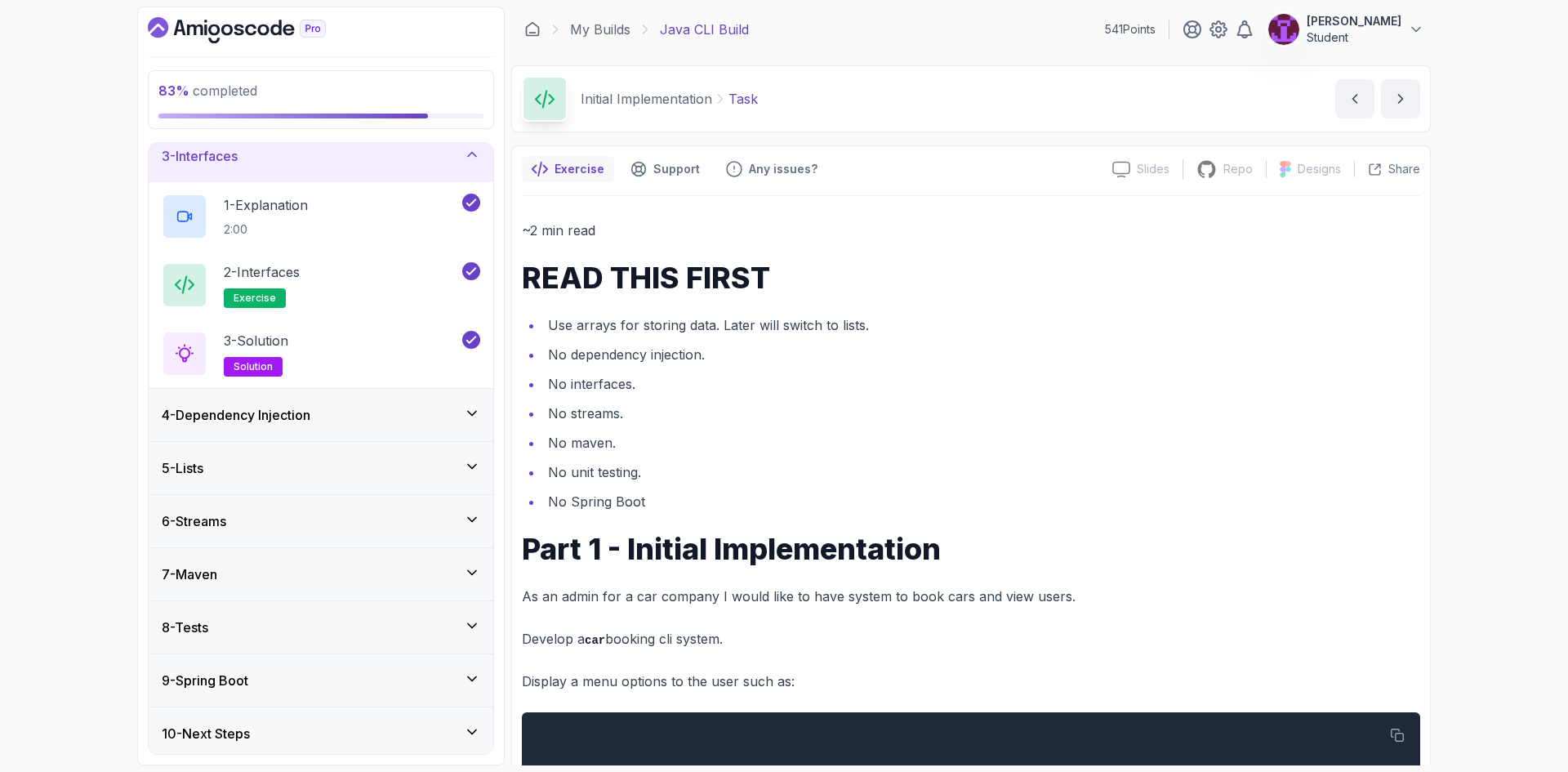
scroll to position [125, 0]
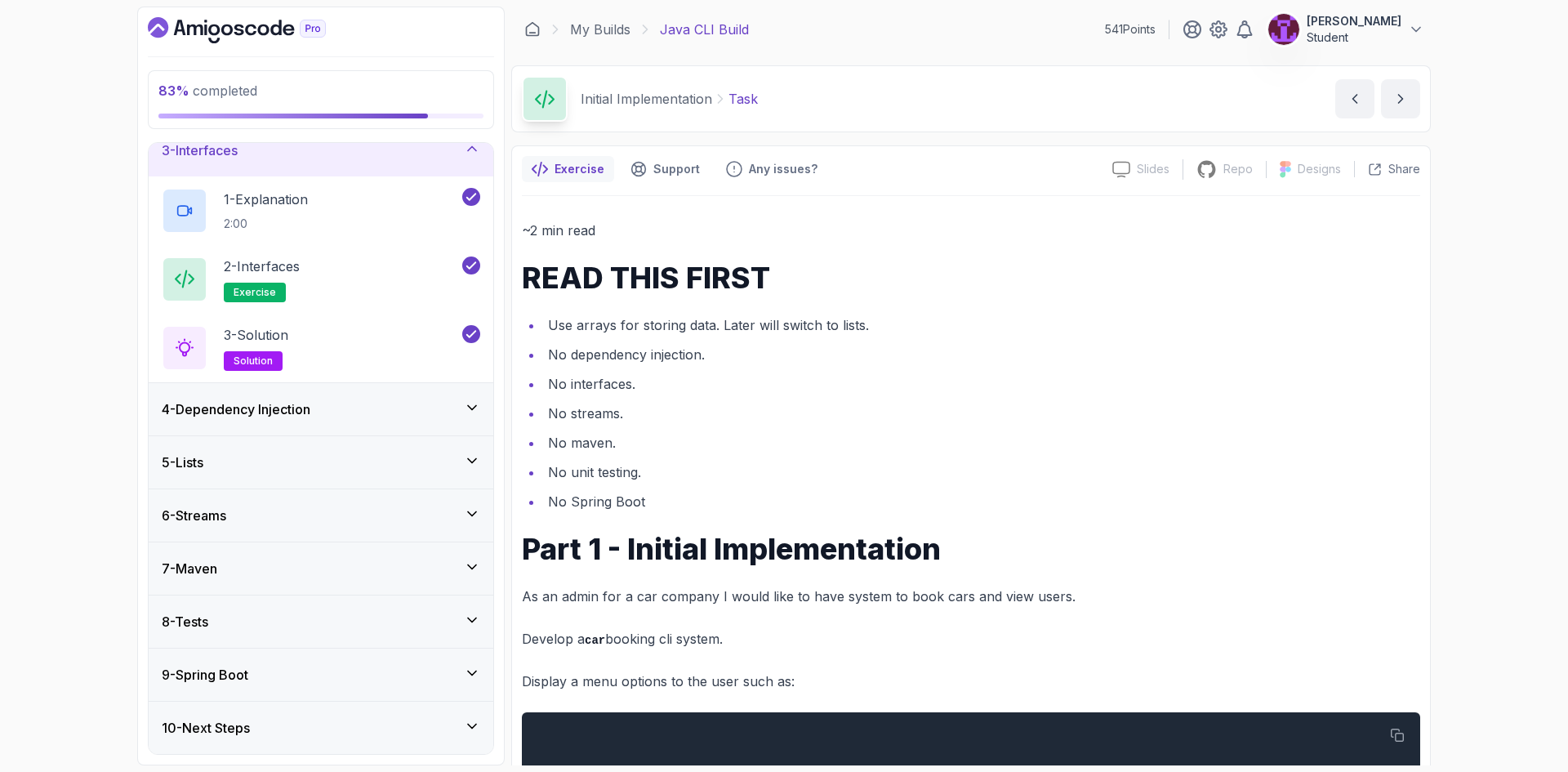
click at [475, 399] on icon at bounding box center [471, 406] width 16 height 16
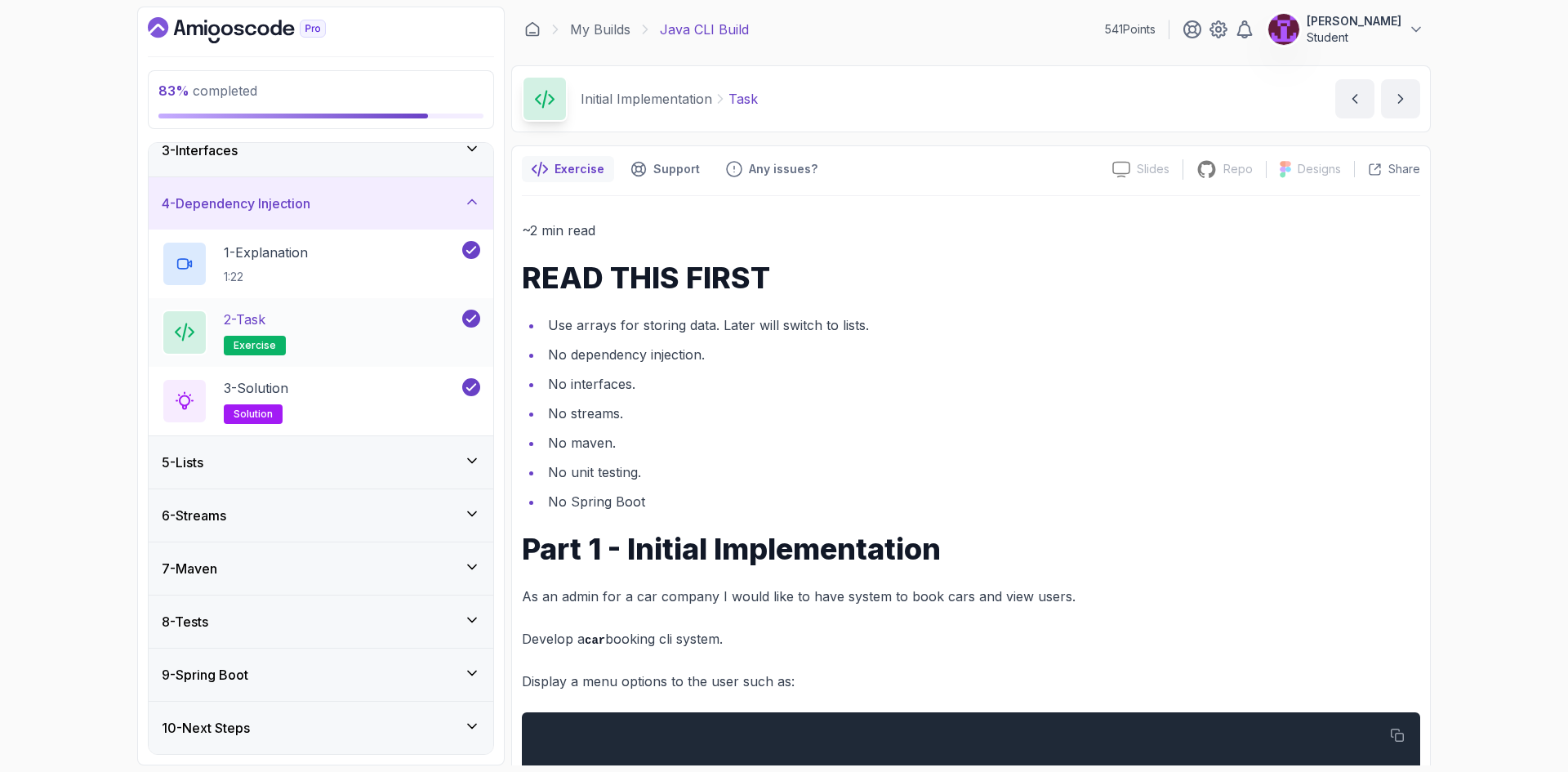
click at [477, 478] on div "5 - Lists" at bounding box center [321, 462] width 345 height 52
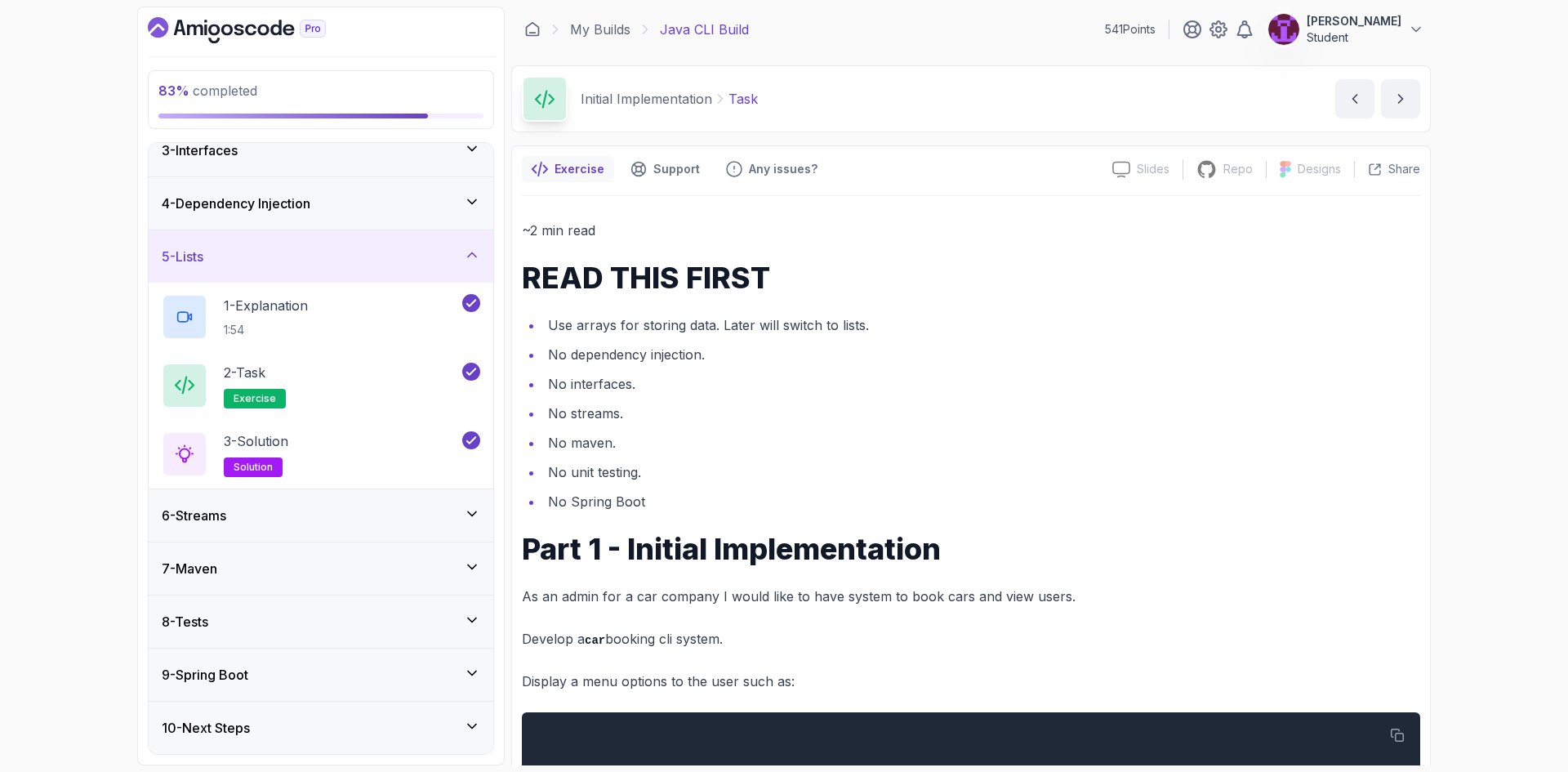
click at [479, 519] on icon at bounding box center [471, 513] width 16 height 16
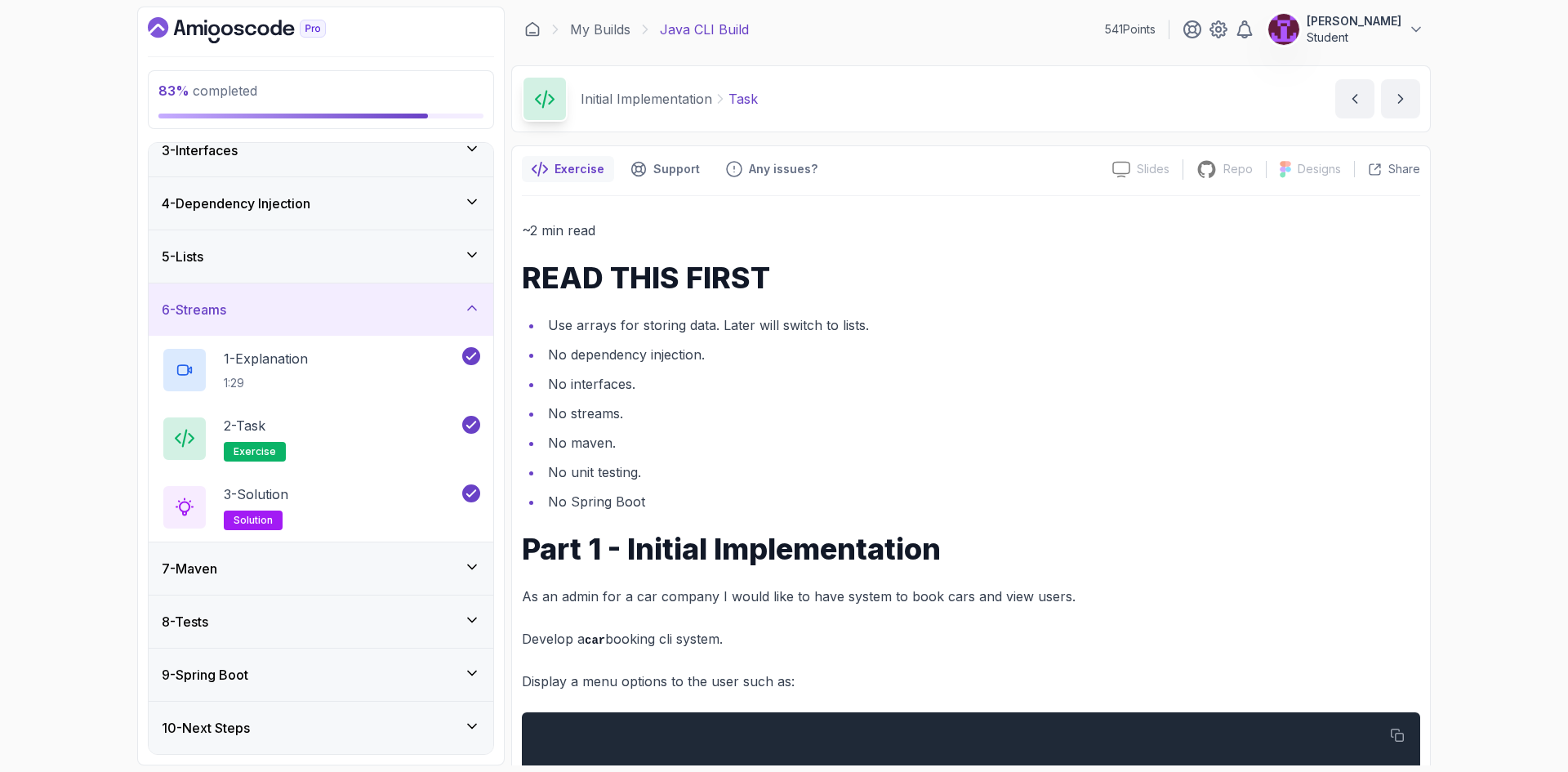
click at [451, 670] on div "9 - Spring Boot" at bounding box center [321, 674] width 318 height 20
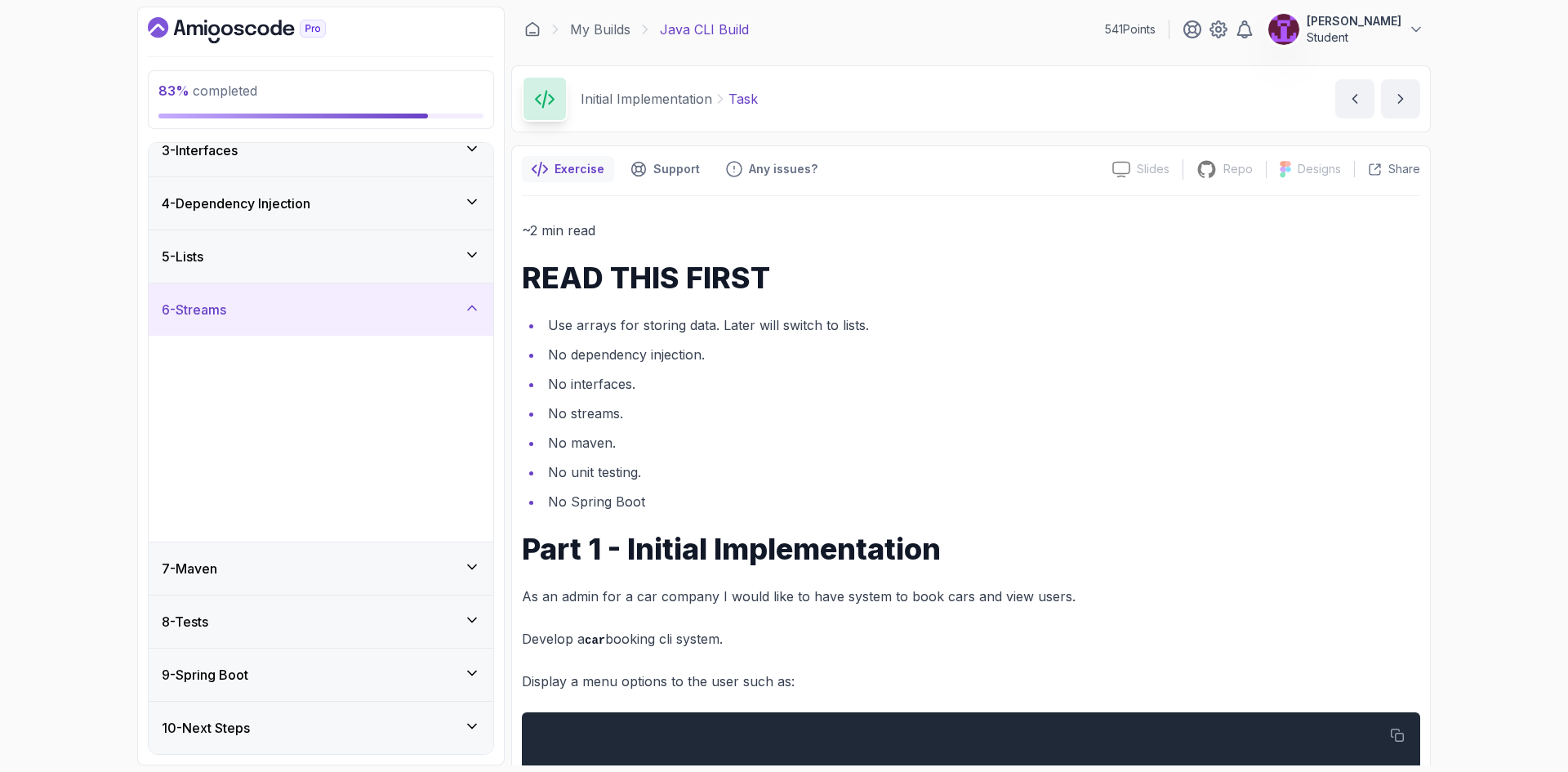
scroll to position [0, 0]
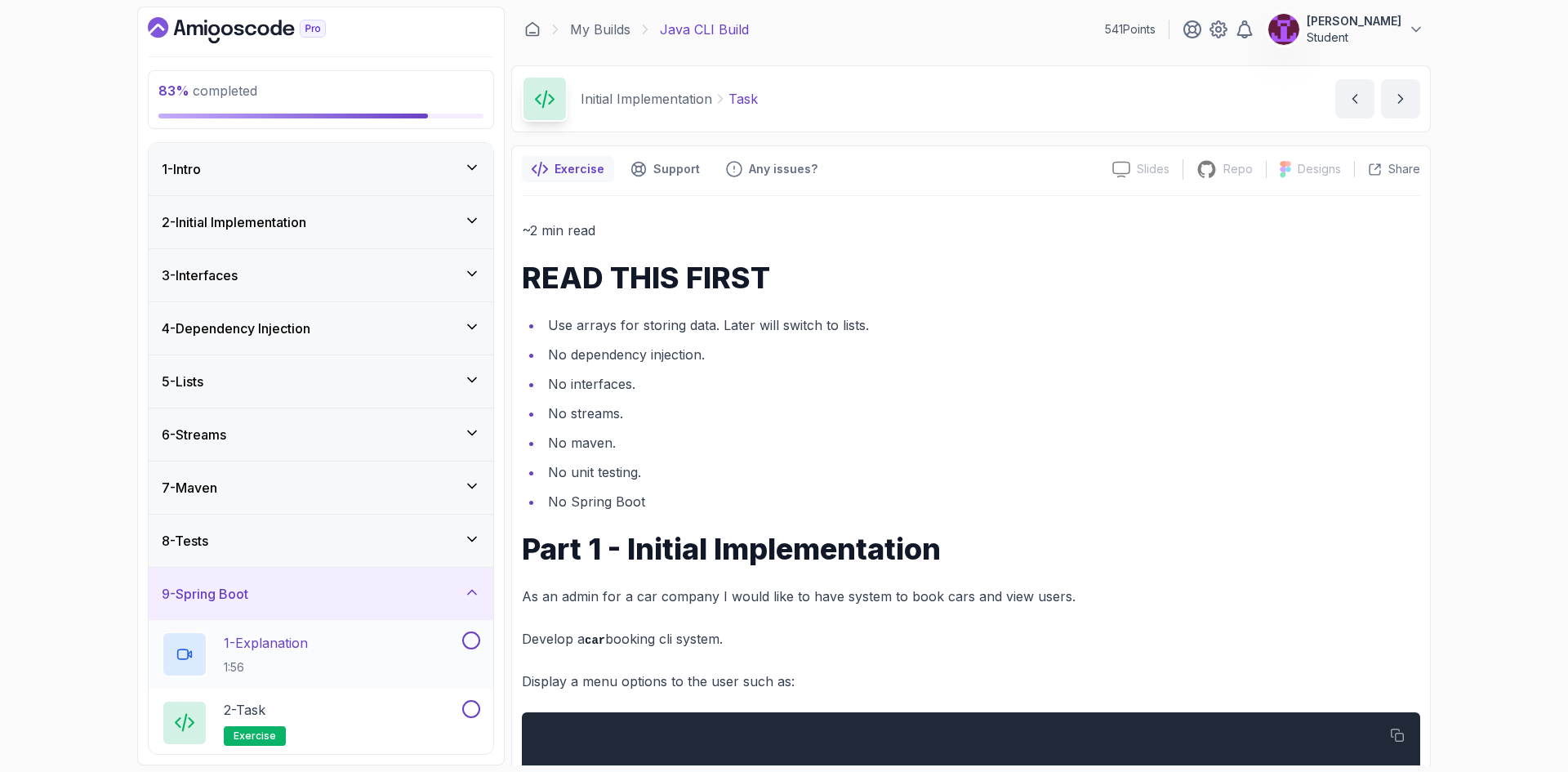
click at [470, 642] on button at bounding box center [470, 640] width 18 height 18
click at [471, 702] on button at bounding box center [470, 708] width 18 height 18
click at [479, 544] on icon at bounding box center [471, 538] width 16 height 16
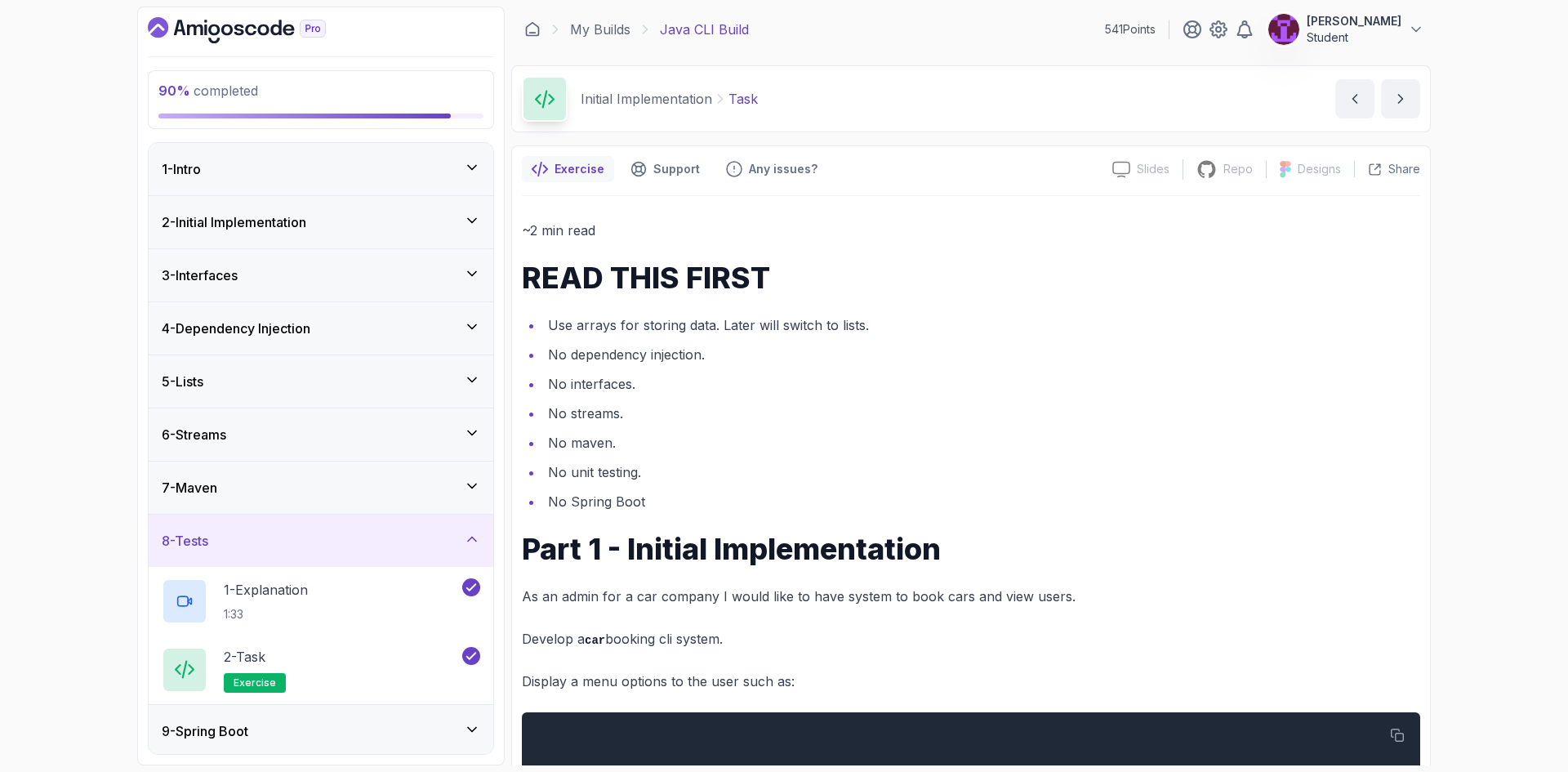
click at [473, 496] on div "7 - Maven" at bounding box center [321, 487] width 318 height 20
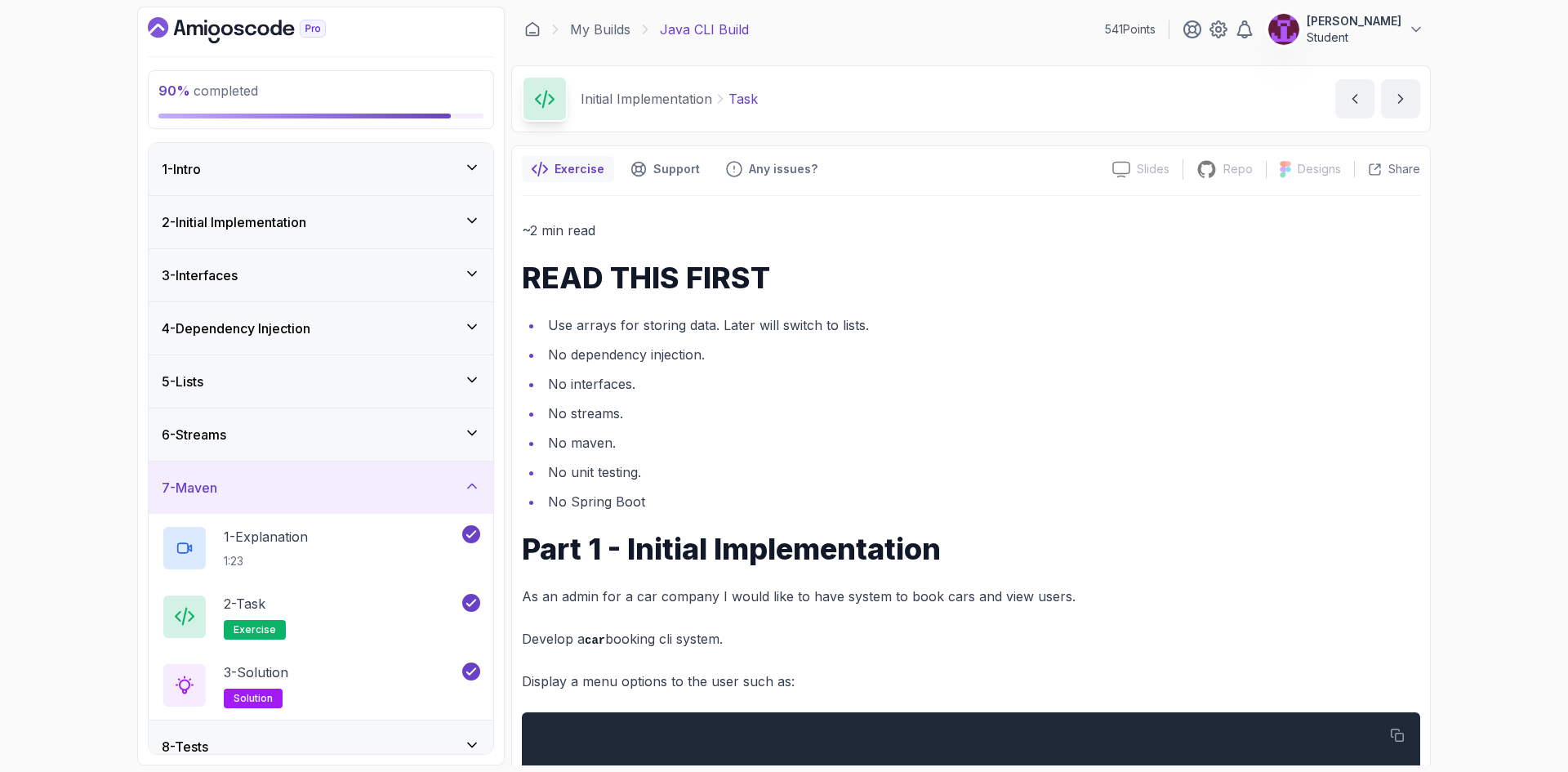
click at [470, 425] on icon at bounding box center [471, 432] width 16 height 16
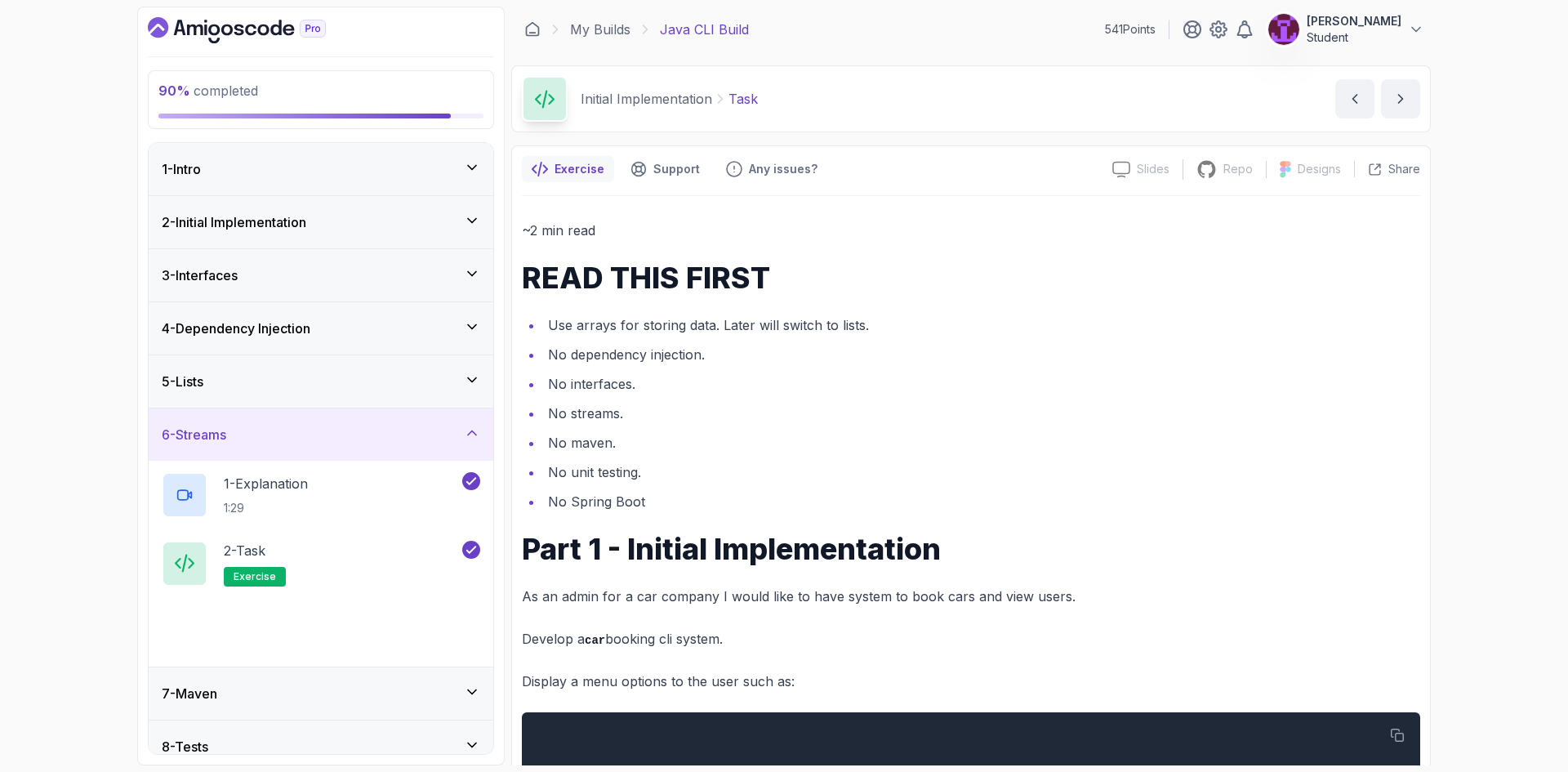
click at [471, 381] on icon at bounding box center [471, 379] width 9 height 4
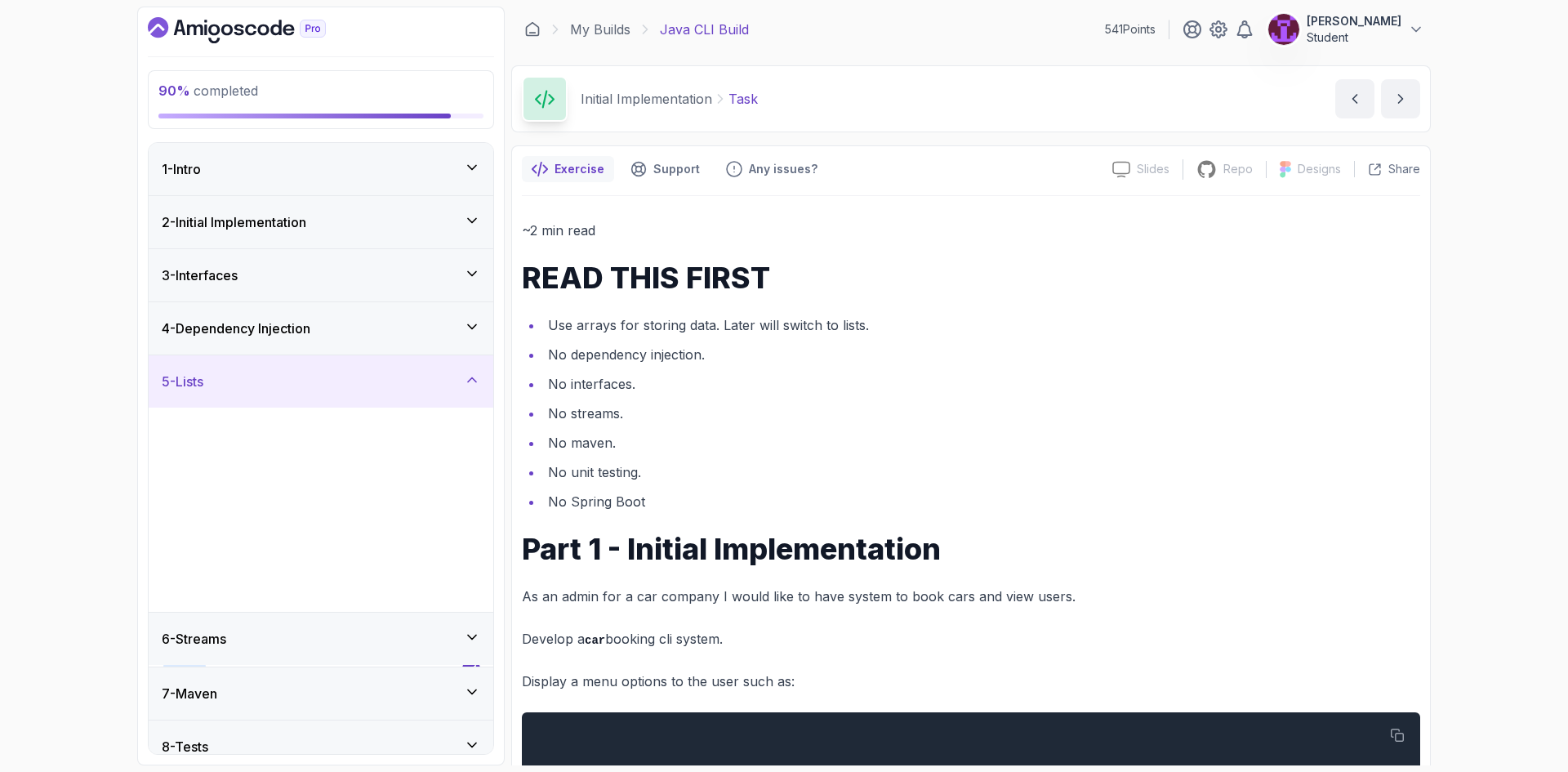
click at [462, 330] on div "4 - Dependency Injection" at bounding box center [321, 327] width 318 height 20
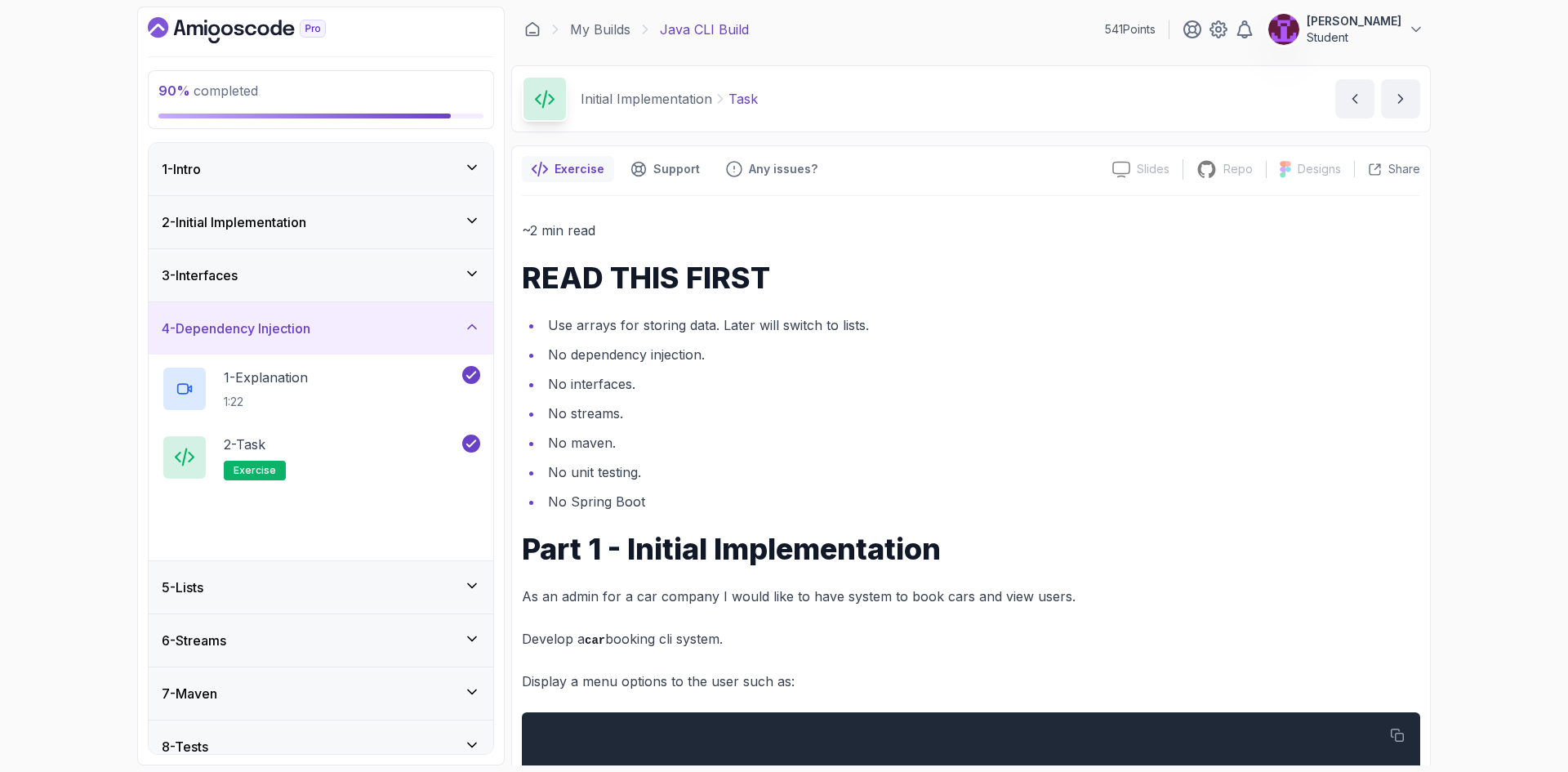
click at [466, 274] on icon at bounding box center [471, 273] width 16 height 16
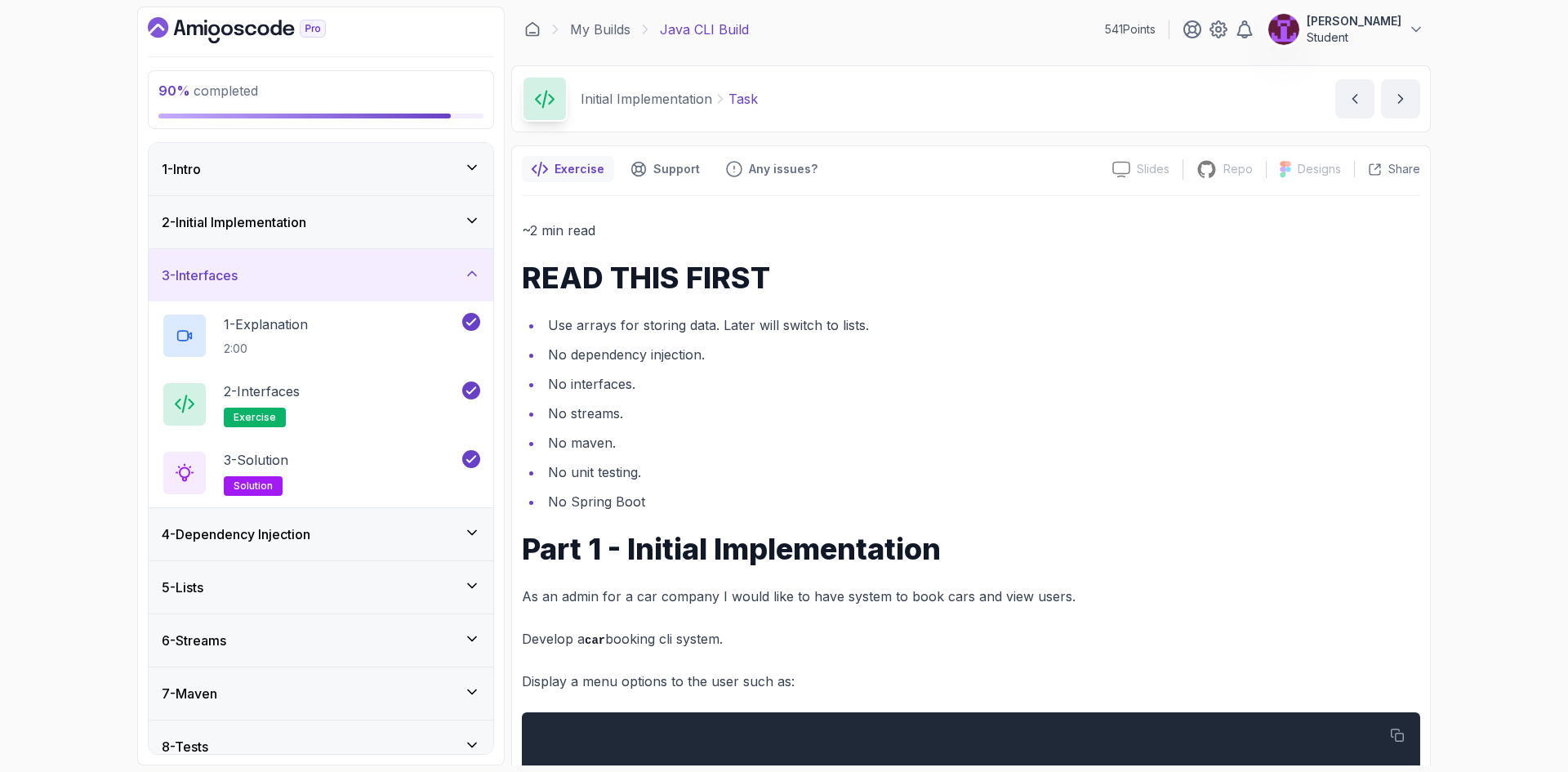
click at [462, 560] on div "4 - Dependency Injection" at bounding box center [321, 533] width 345 height 52
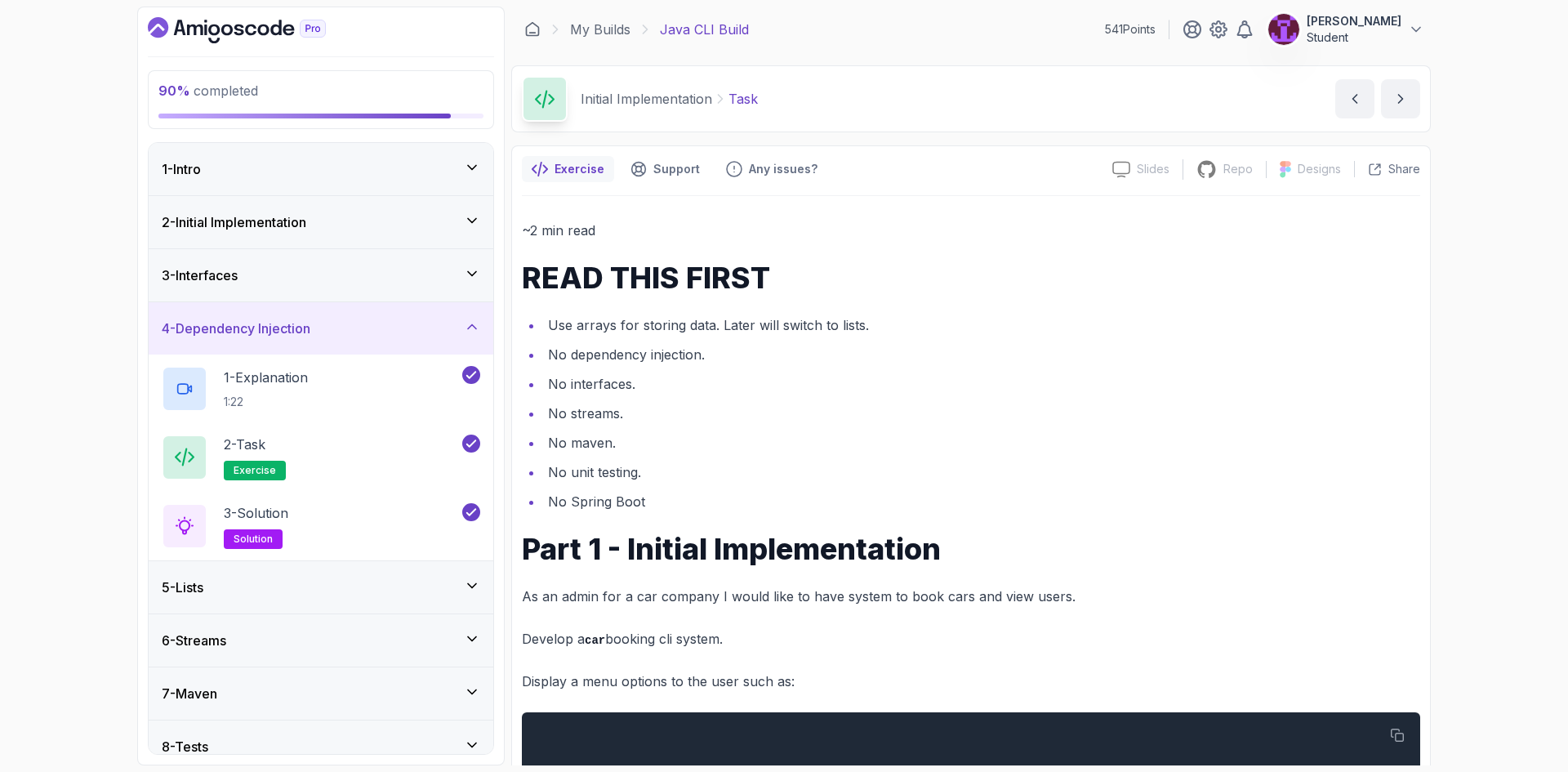
click at [480, 274] on div "3 - Interfaces" at bounding box center [321, 275] width 345 height 52
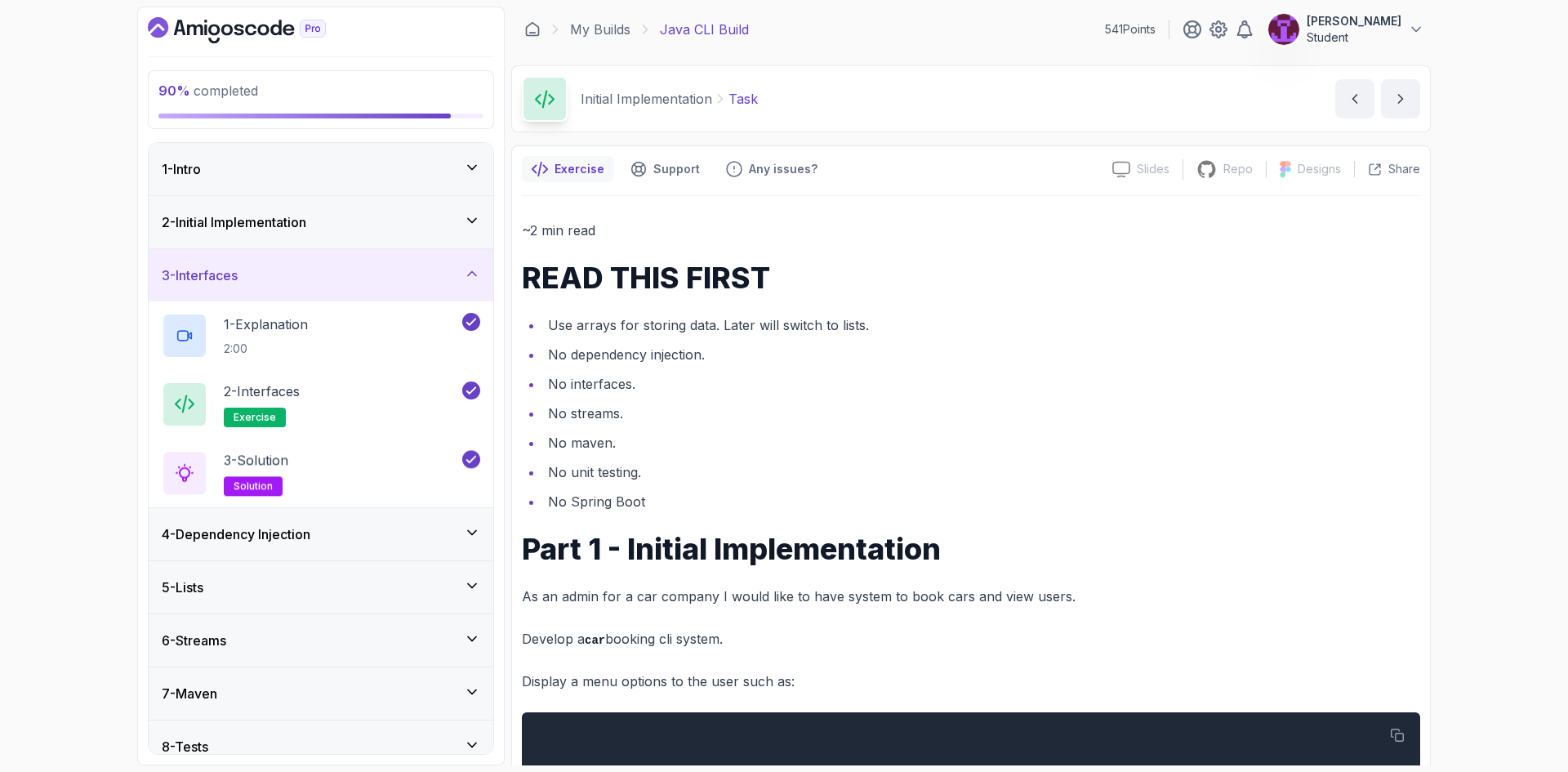
click at [484, 230] on div "2 - Initial Implementation" at bounding box center [321, 222] width 345 height 52
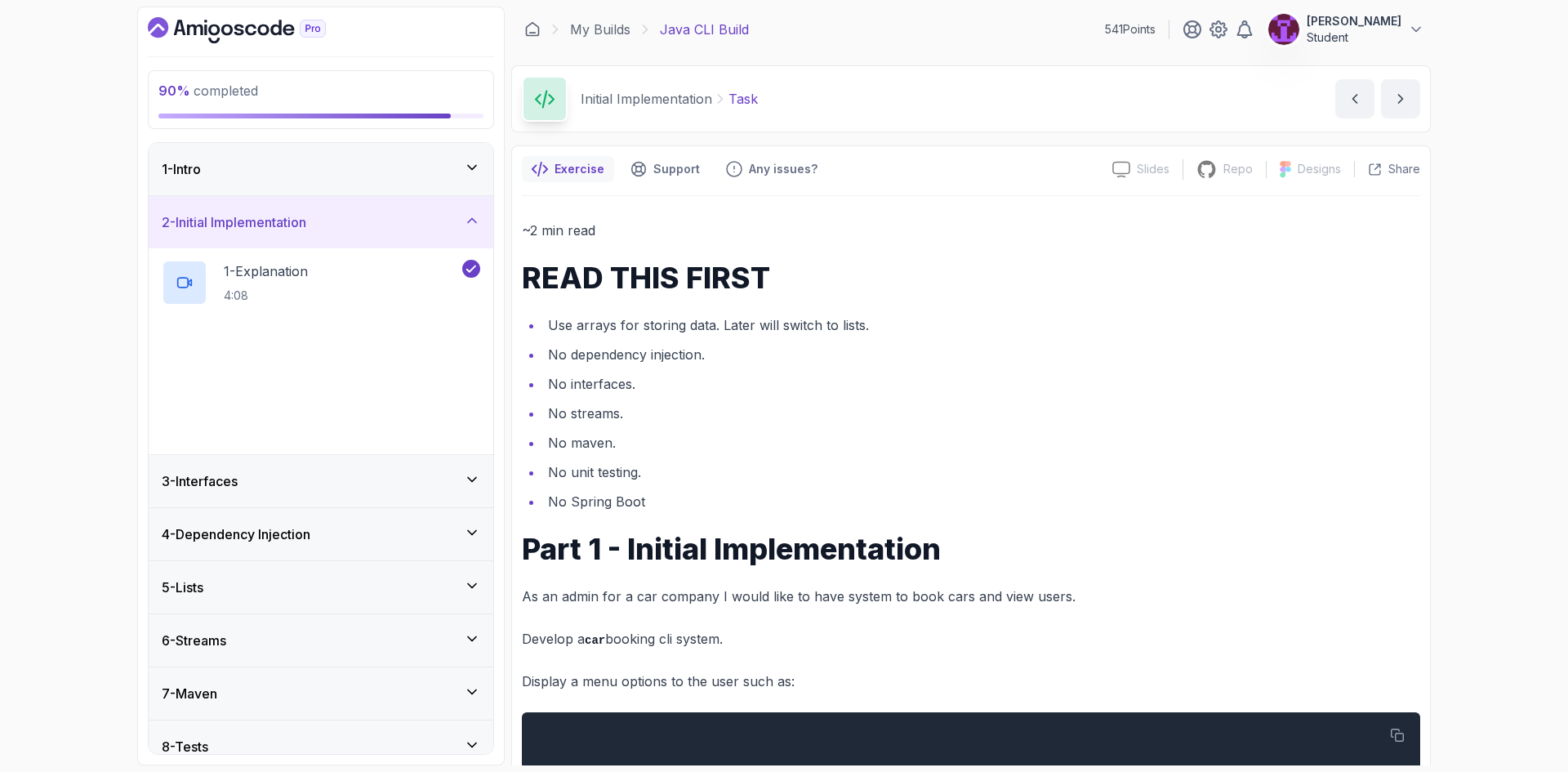
click at [479, 188] on div "1 - Intro" at bounding box center [321, 168] width 345 height 52
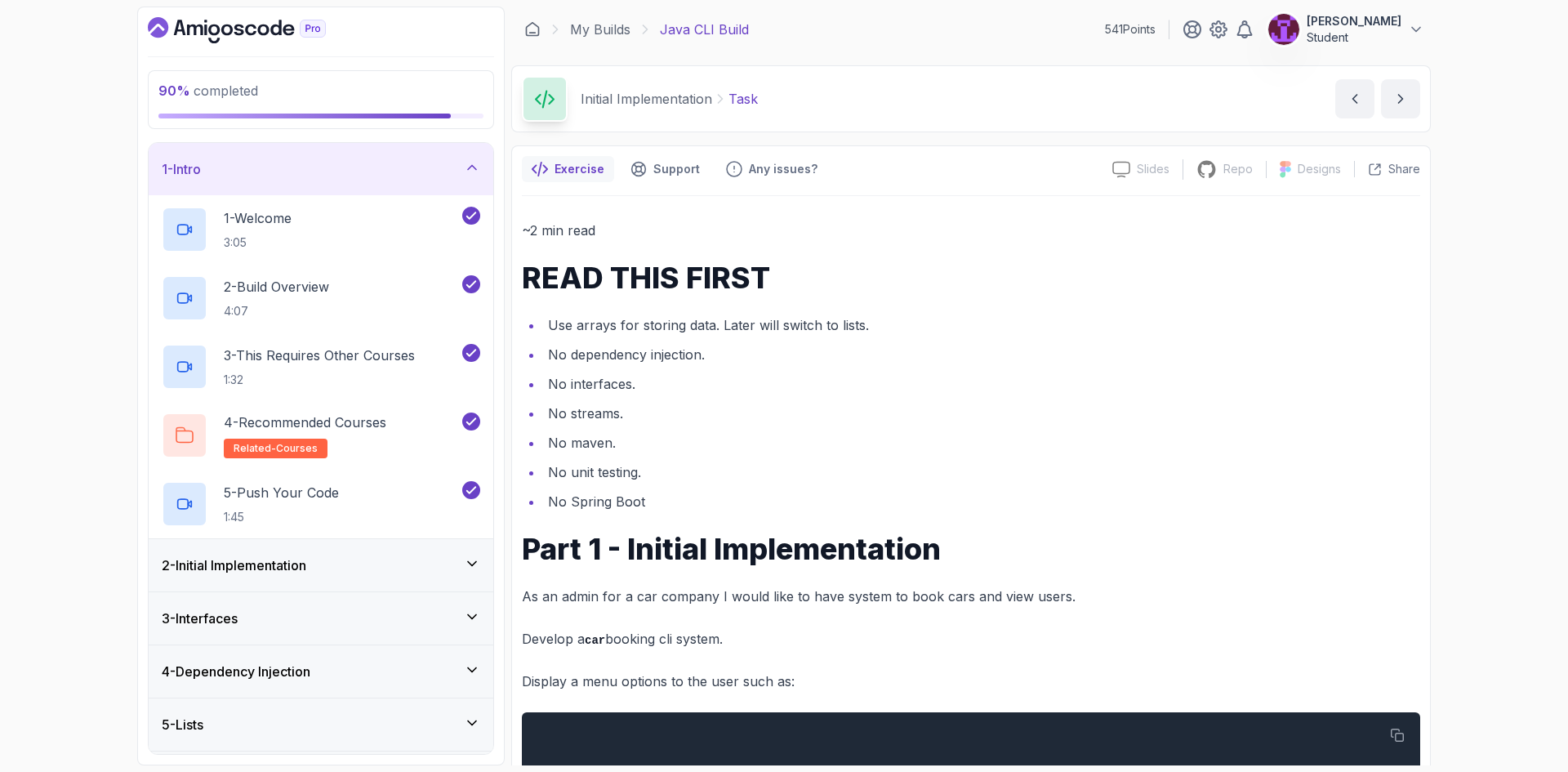
drag, startPoint x: 466, startPoint y: 565, endPoint x: 471, endPoint y: 579, distance: 14.9
click at [466, 566] on icon at bounding box center [471, 563] width 16 height 16
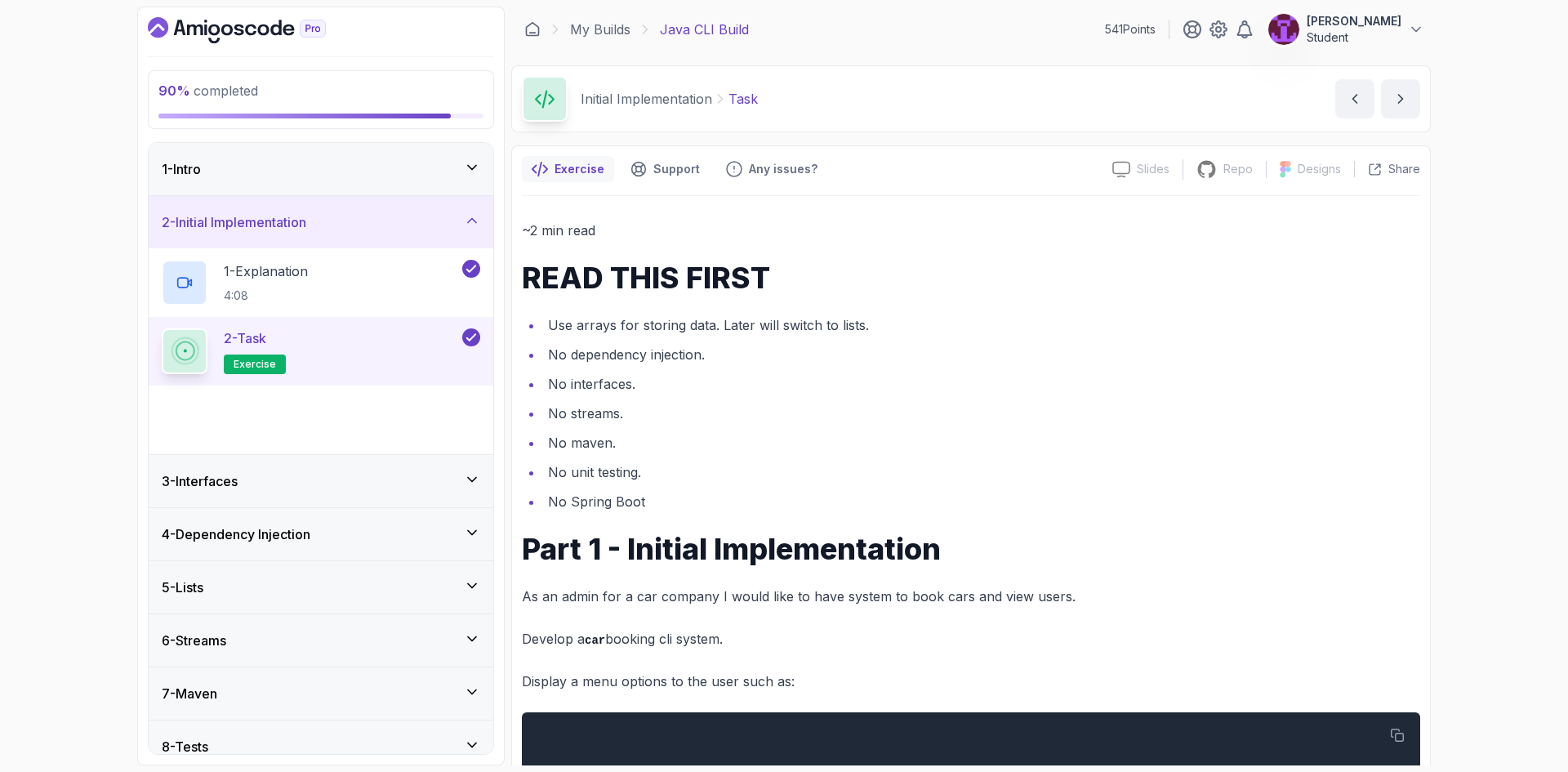
click at [458, 490] on div "3 - Interfaces" at bounding box center [321, 481] width 345 height 52
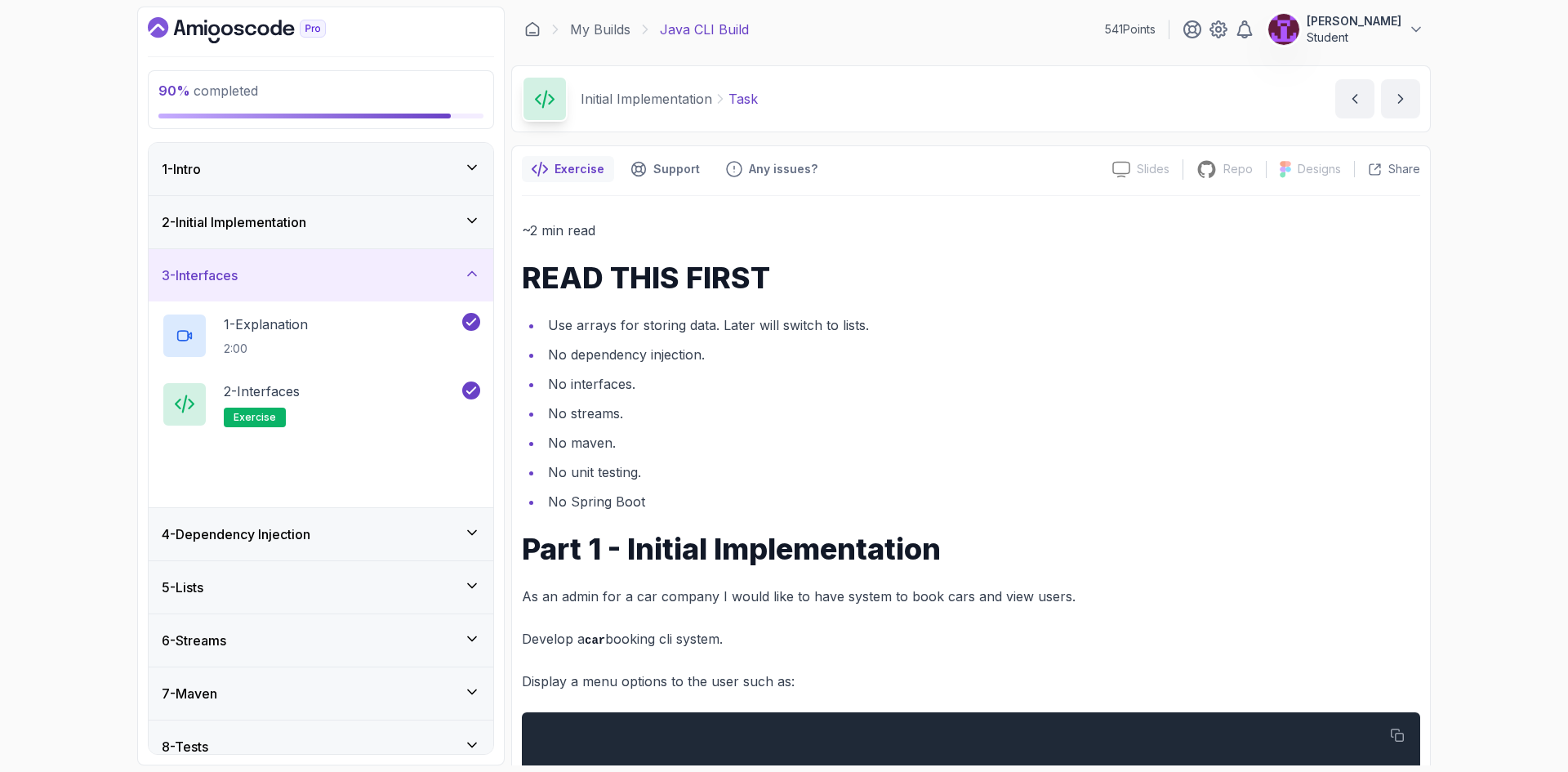
click at [467, 535] on icon at bounding box center [471, 532] width 16 height 16
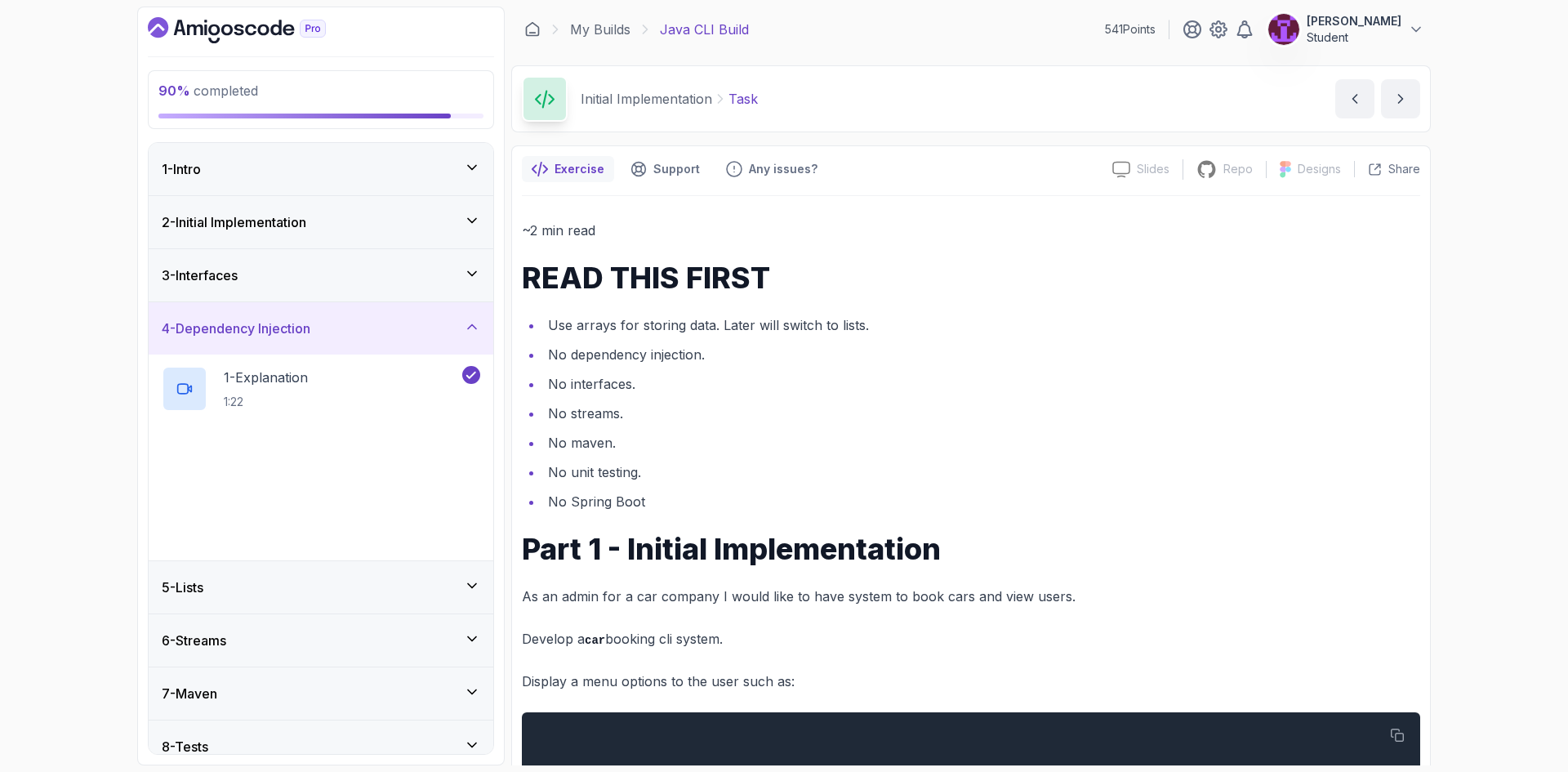
click at [479, 583] on icon at bounding box center [471, 584] width 16 height 16
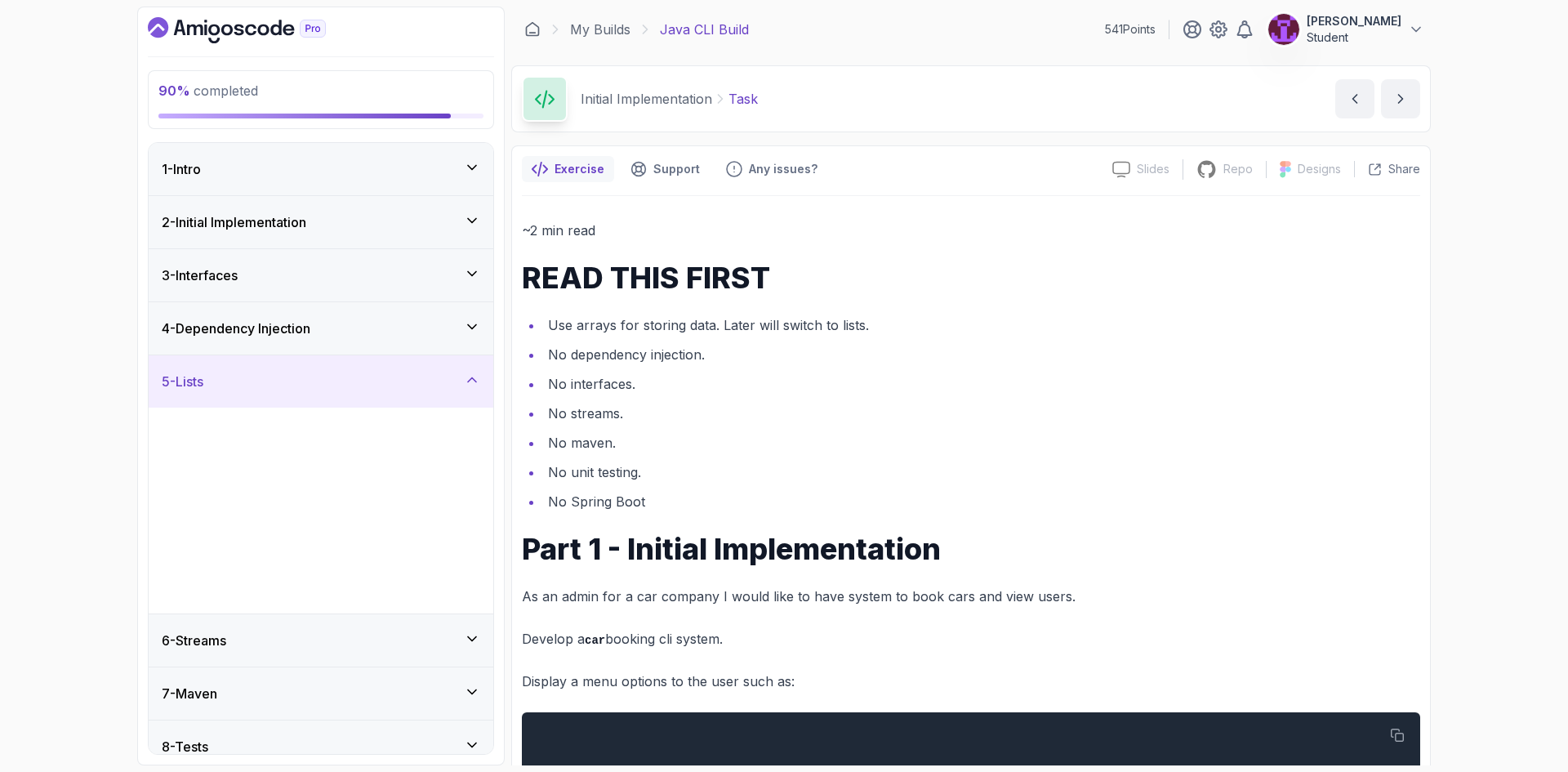
click at [471, 632] on icon at bounding box center [471, 638] width 16 height 16
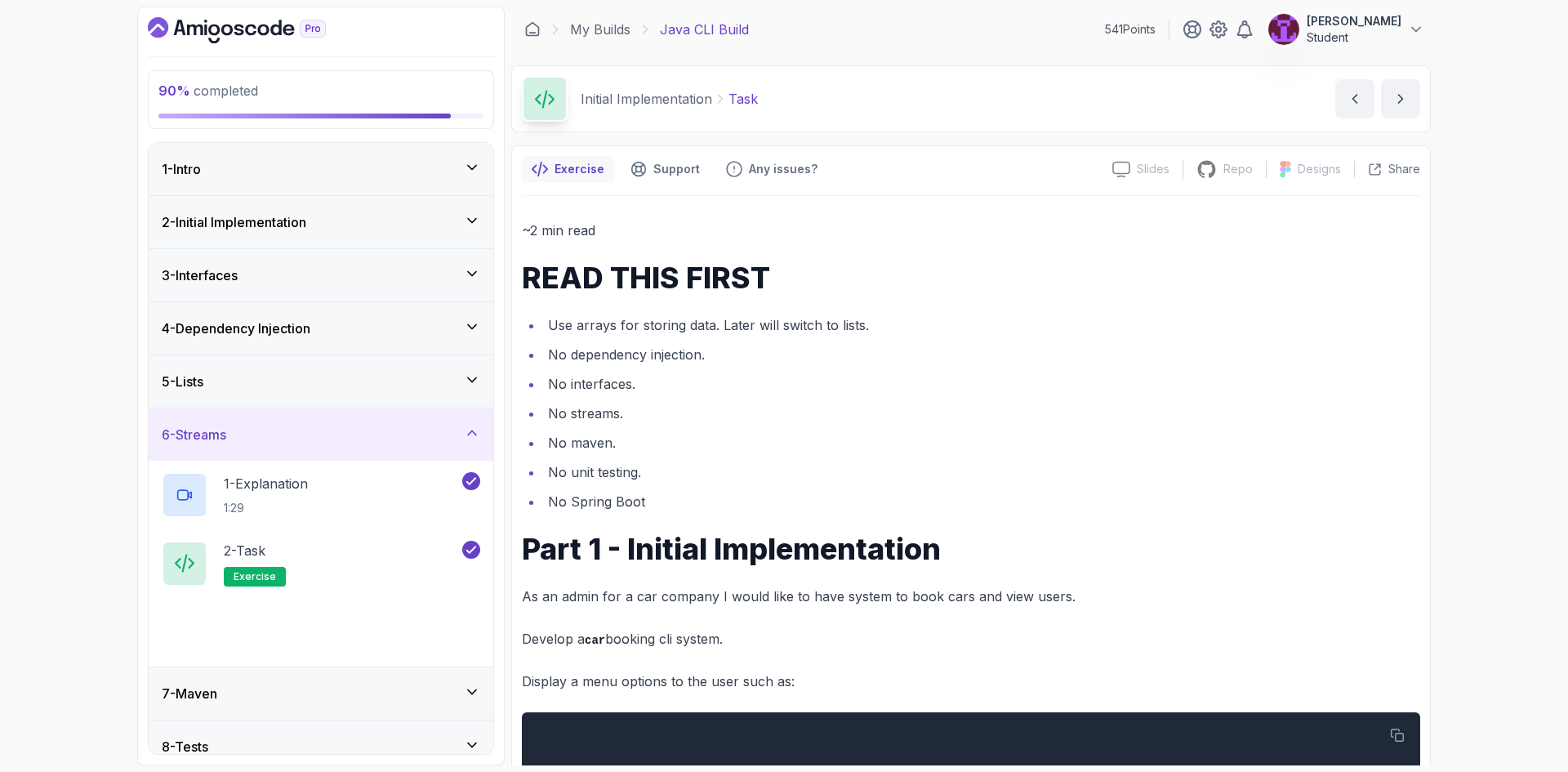
click at [471, 680] on div "7 - Maven" at bounding box center [321, 693] width 345 height 52
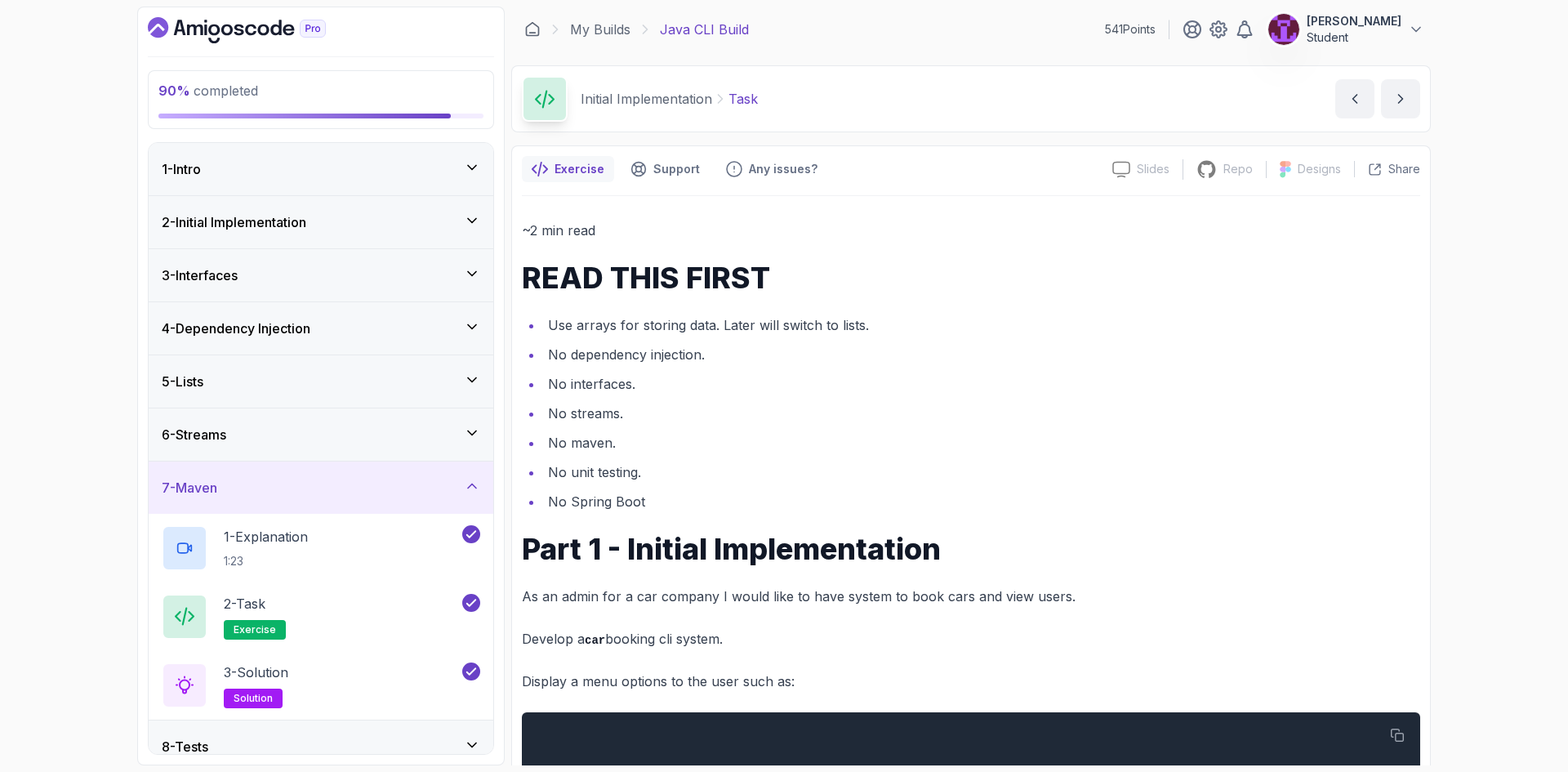
click at [473, 734] on div "8 - Tests" at bounding box center [321, 745] width 345 height 52
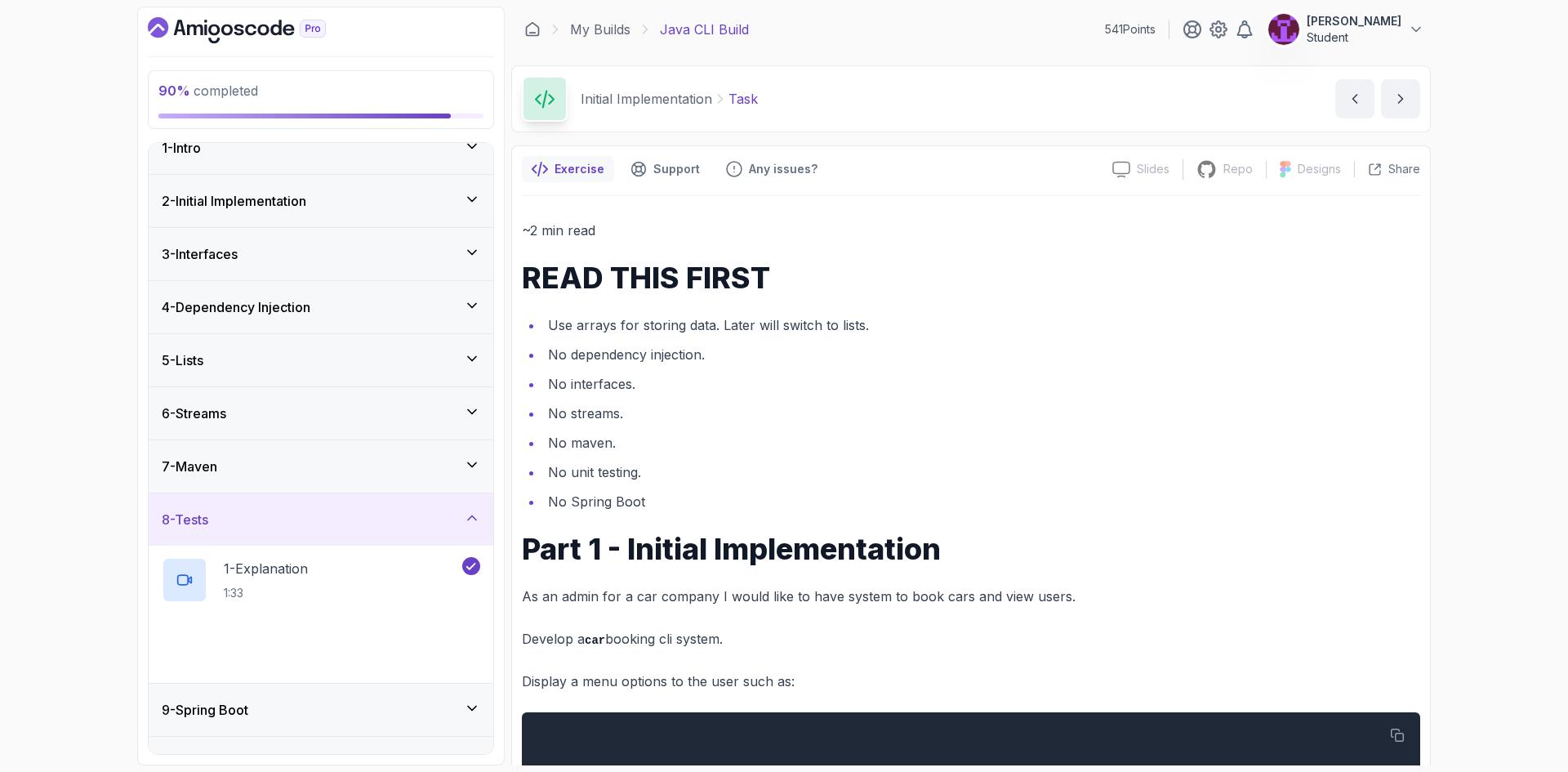
scroll to position [56, 0]
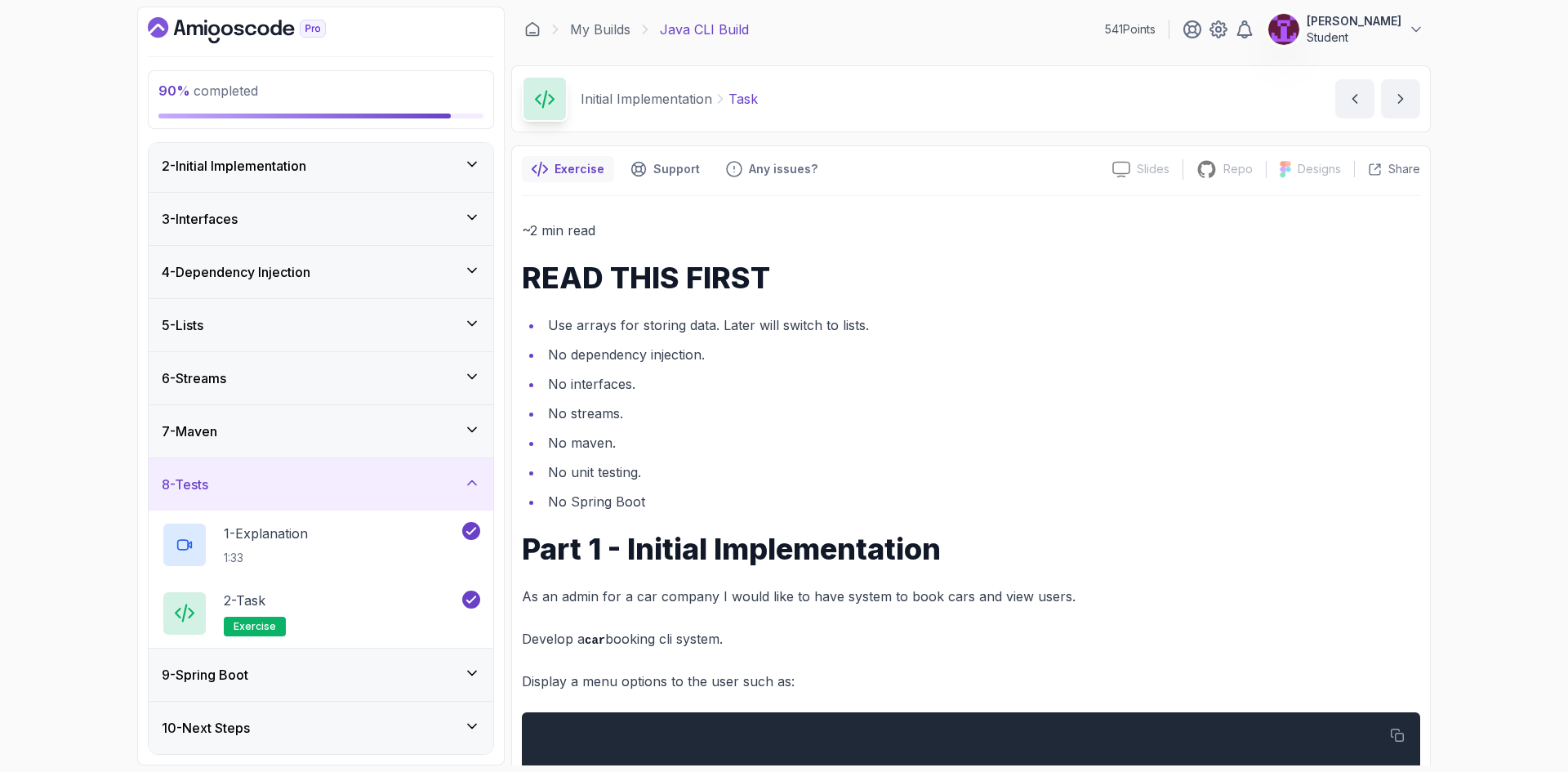
click at [462, 678] on div "9 - Spring Boot" at bounding box center [321, 674] width 318 height 20
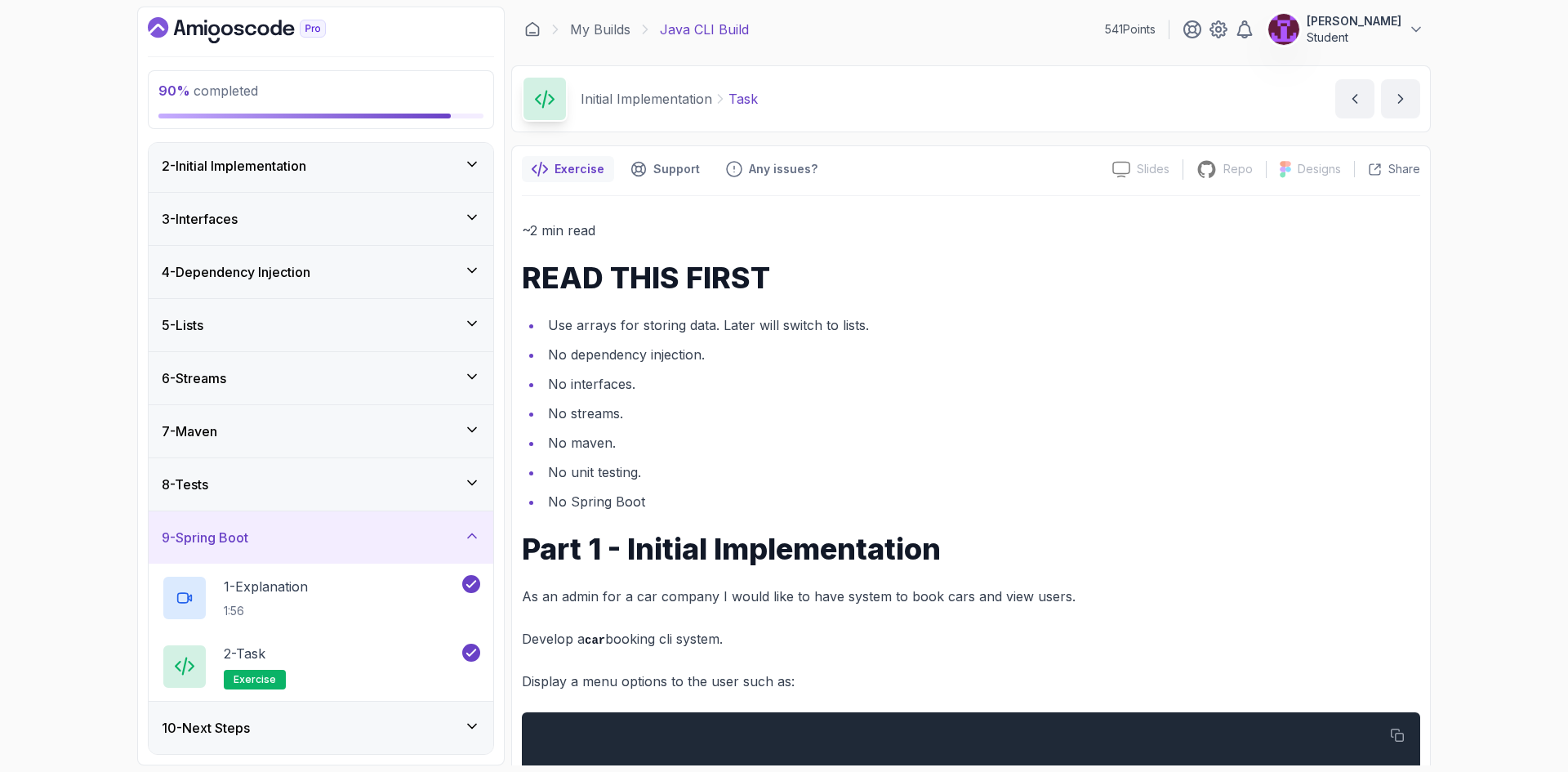
click at [477, 729] on icon at bounding box center [471, 725] width 16 height 16
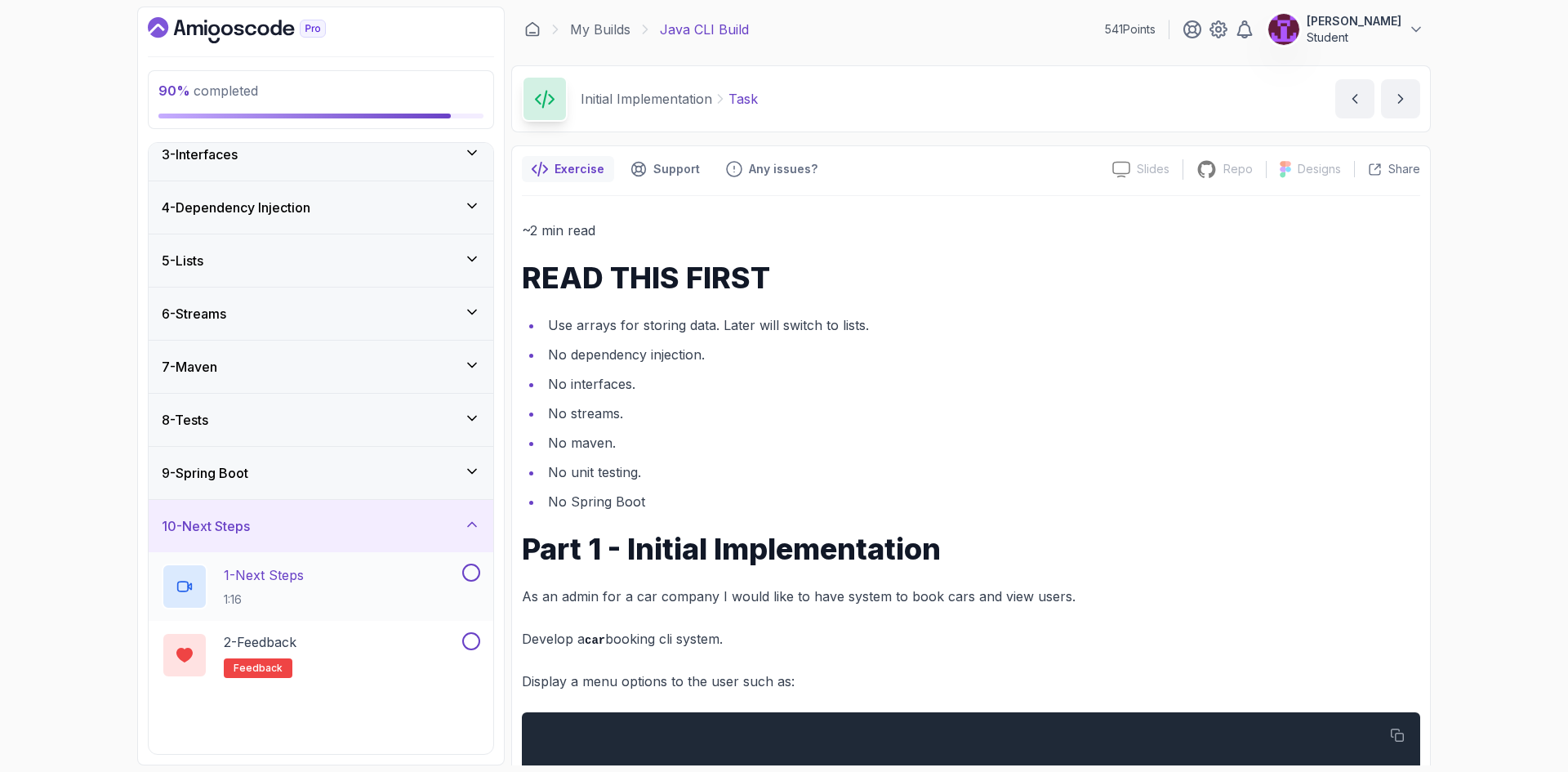
scroll to position [125, 0]
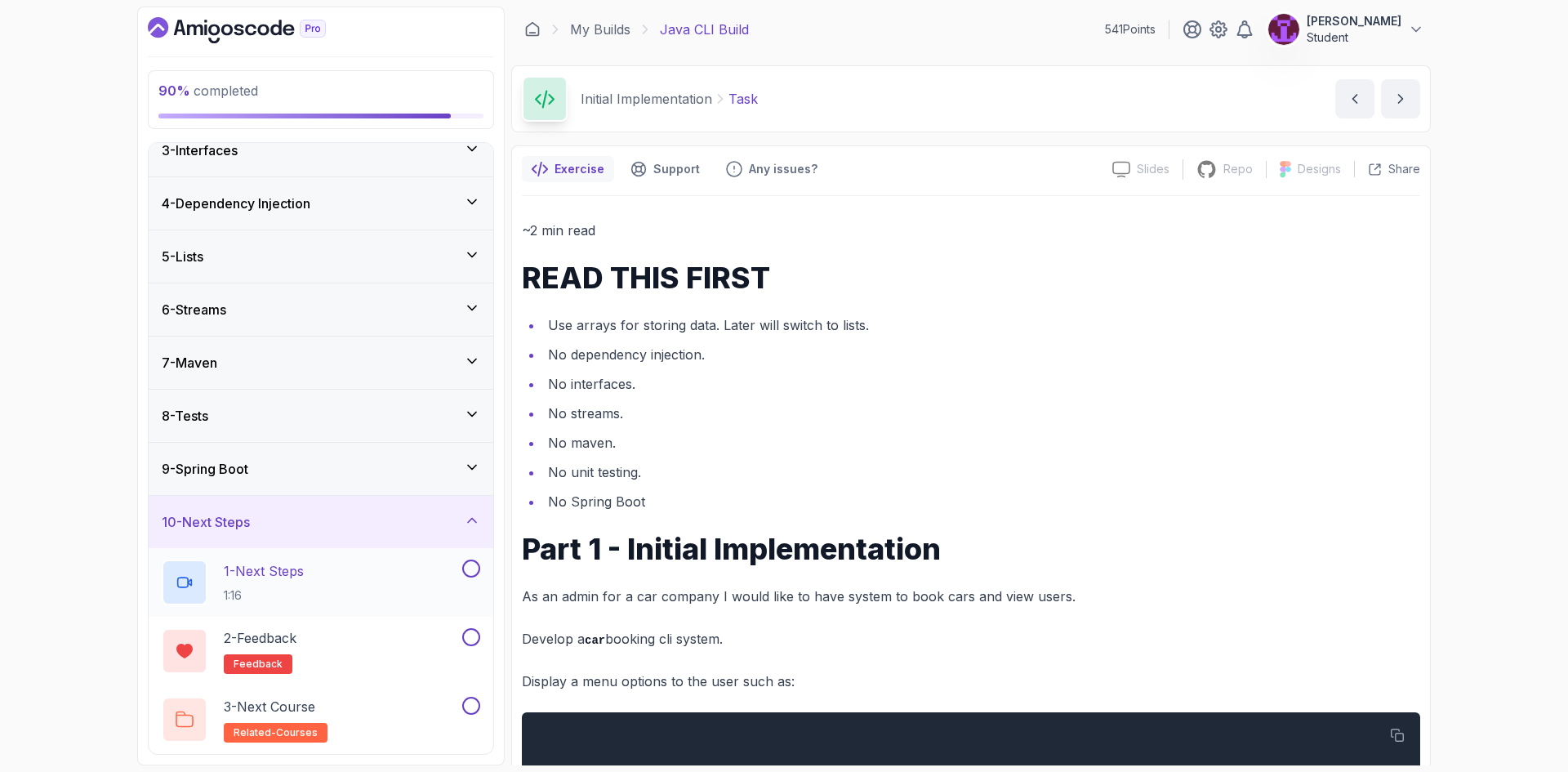
click at [467, 575] on button at bounding box center [470, 568] width 18 height 18
click at [476, 639] on button at bounding box center [470, 637] width 18 height 18
click at [474, 708] on button at bounding box center [470, 705] width 18 height 18
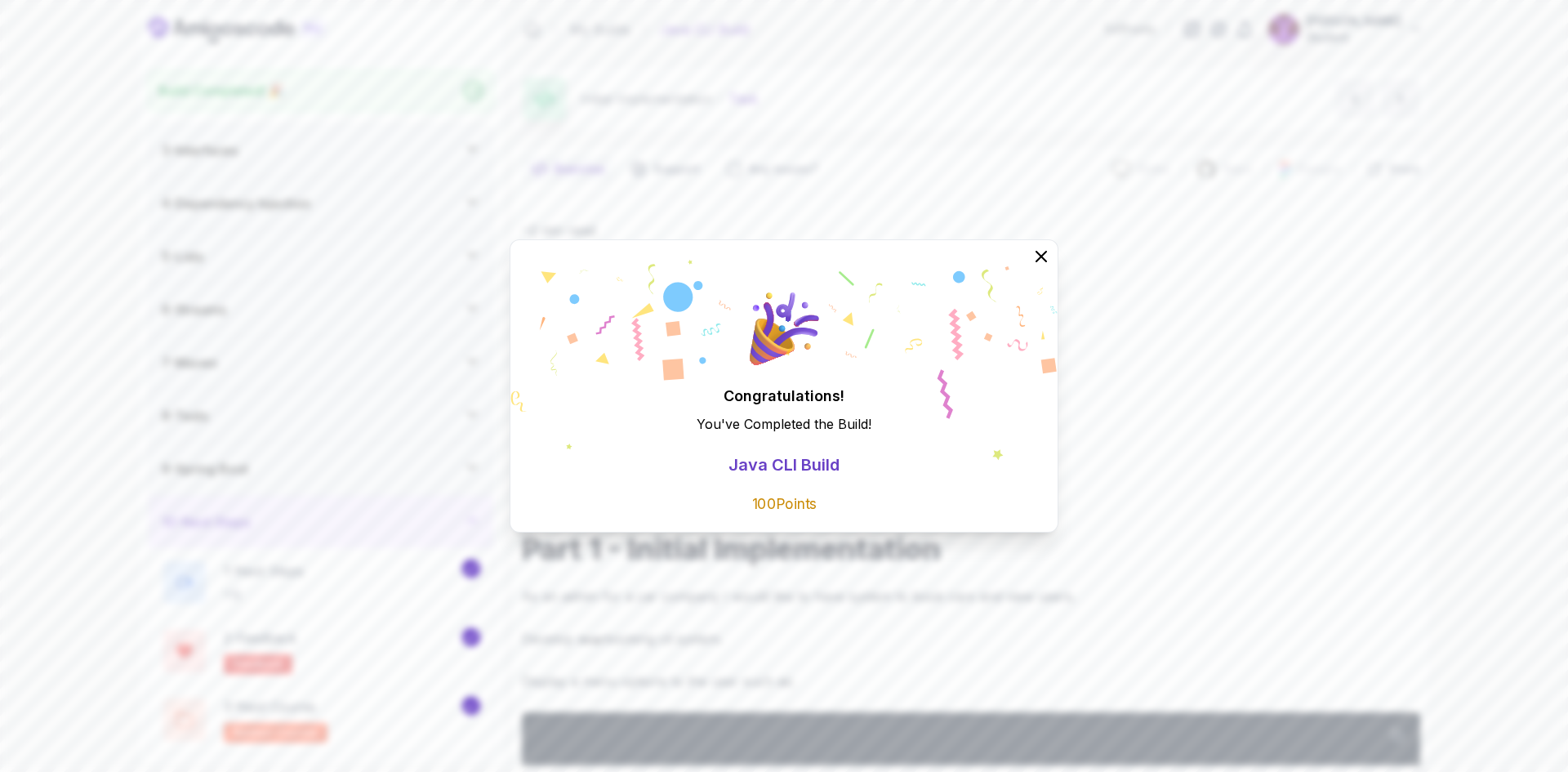
scroll to position [107, 0]
click at [1036, 254] on icon at bounding box center [1041, 256] width 21 height 21
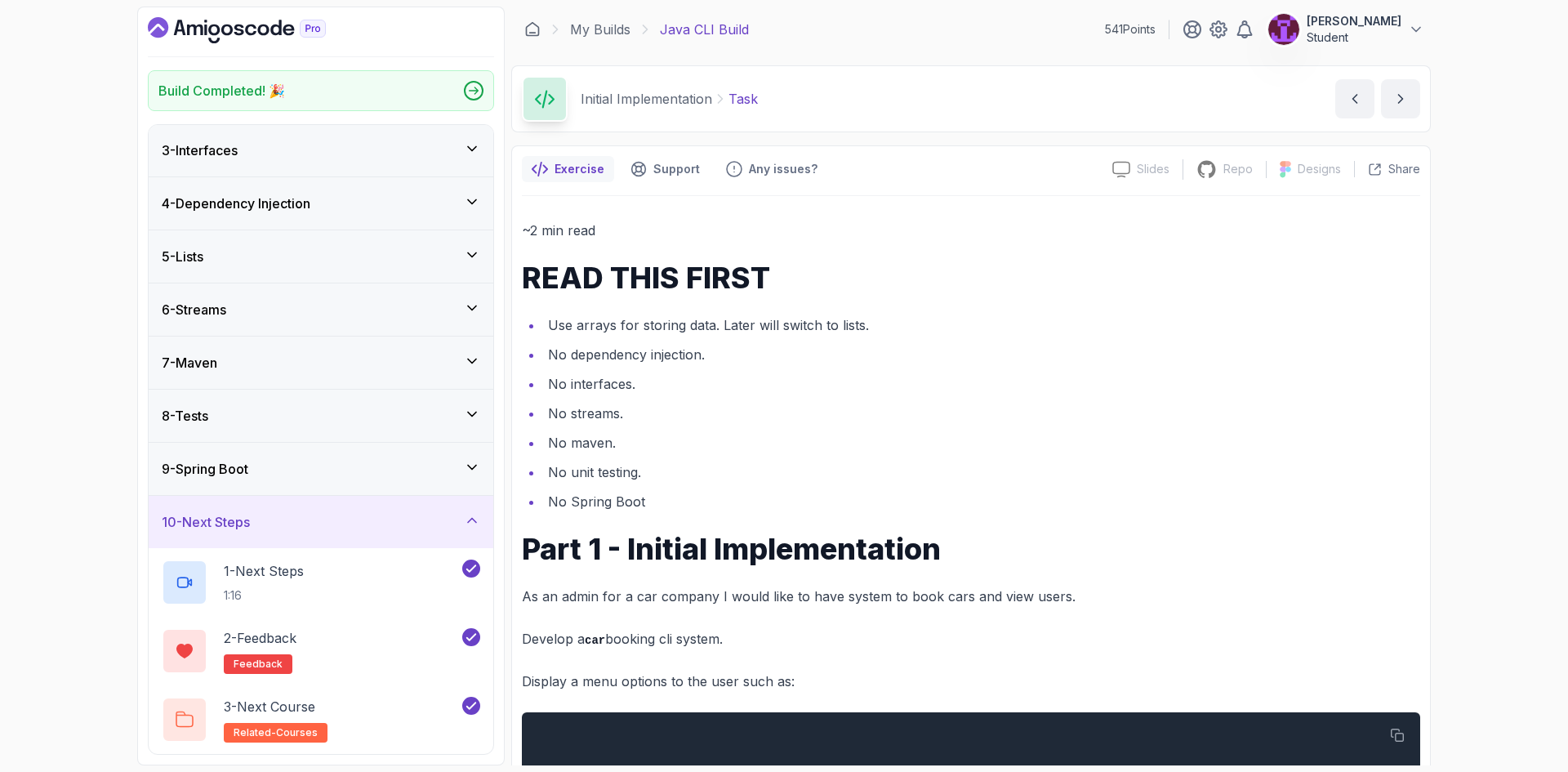
click at [633, 27] on div "My Builds Java CLI Build" at bounding box center [637, 30] width 225 height 20
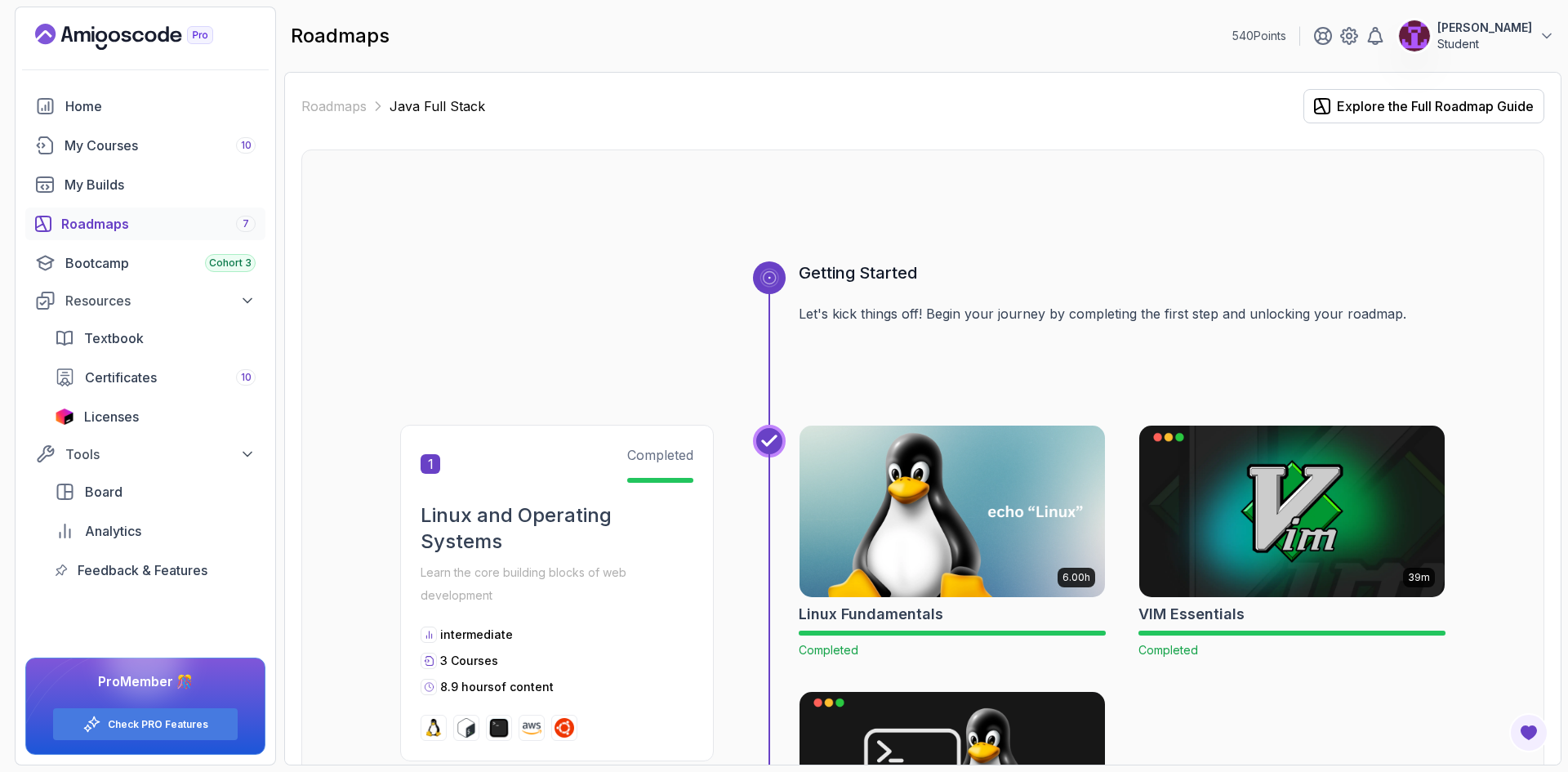
scroll to position [2694, 0]
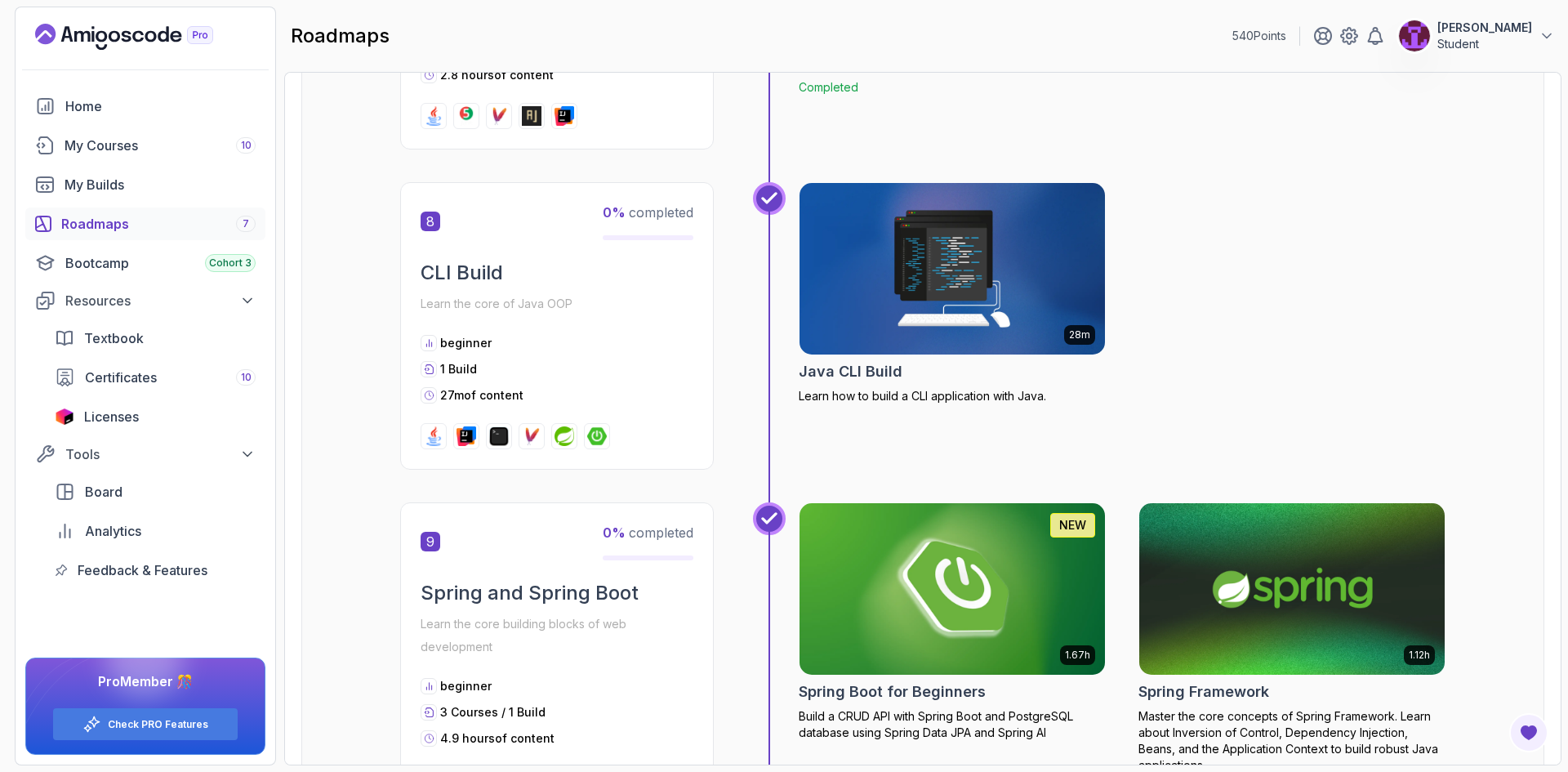
click at [137, 218] on div "Roadmaps 7" at bounding box center [158, 224] width 194 height 20
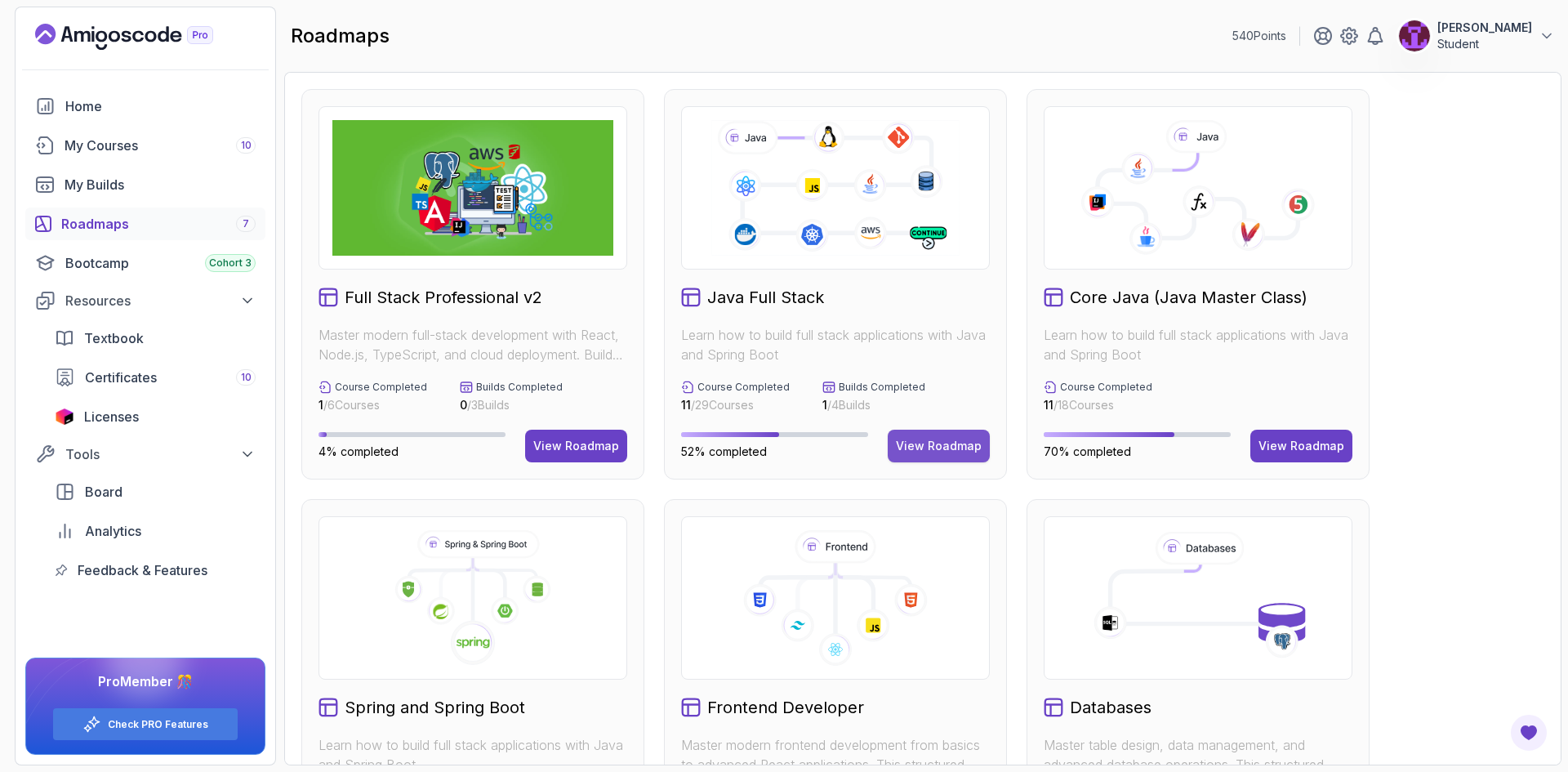
click at [923, 450] on div "View Roadmap" at bounding box center [939, 445] width 86 height 16
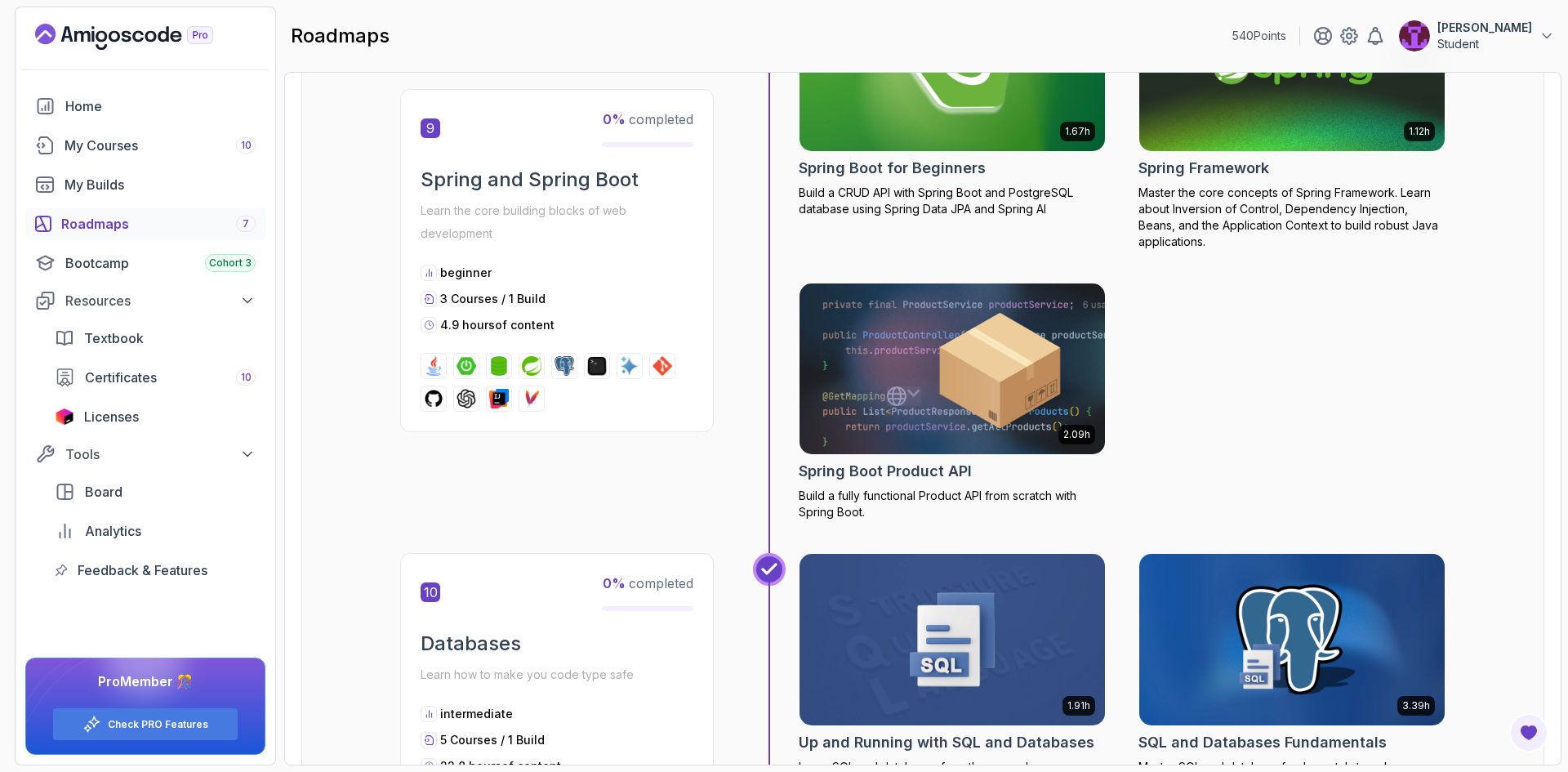
scroll to position [3020, 0]
